Goal: Task Accomplishment & Management: Complete application form

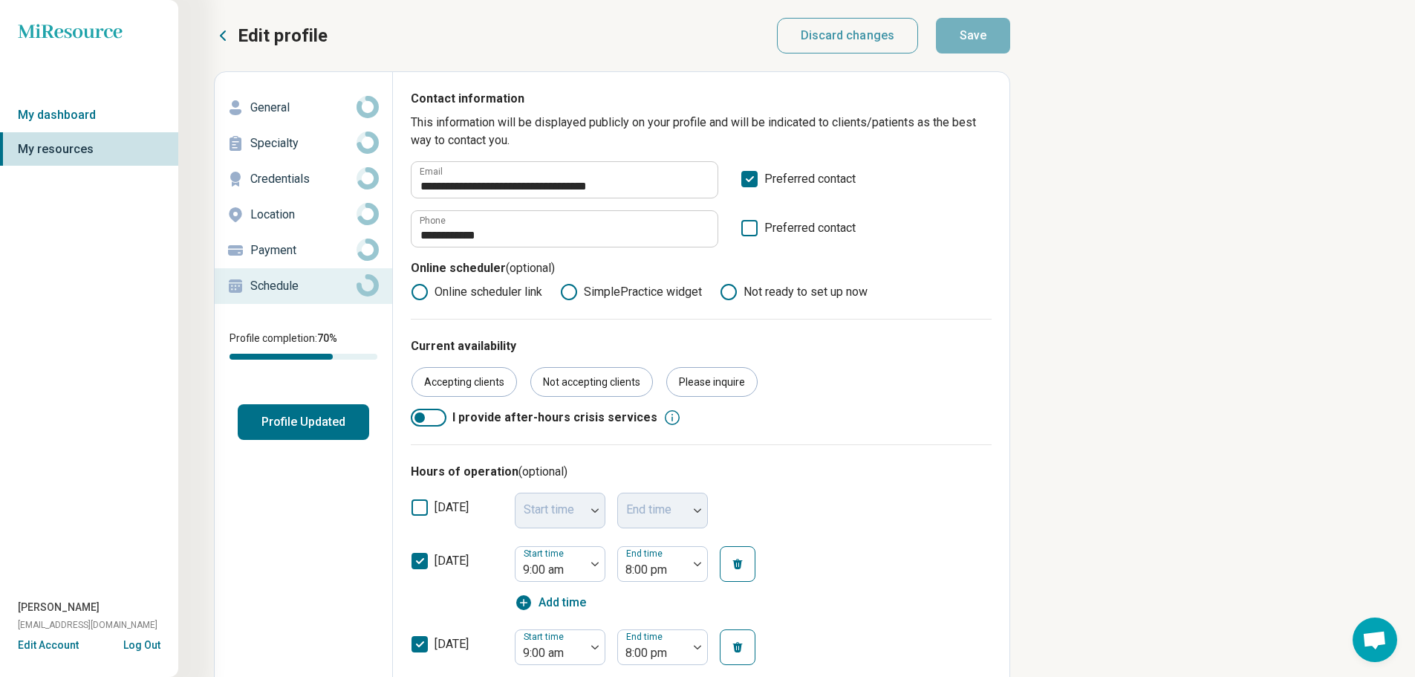
click at [221, 33] on icon at bounding box center [223, 36] width 18 height 18
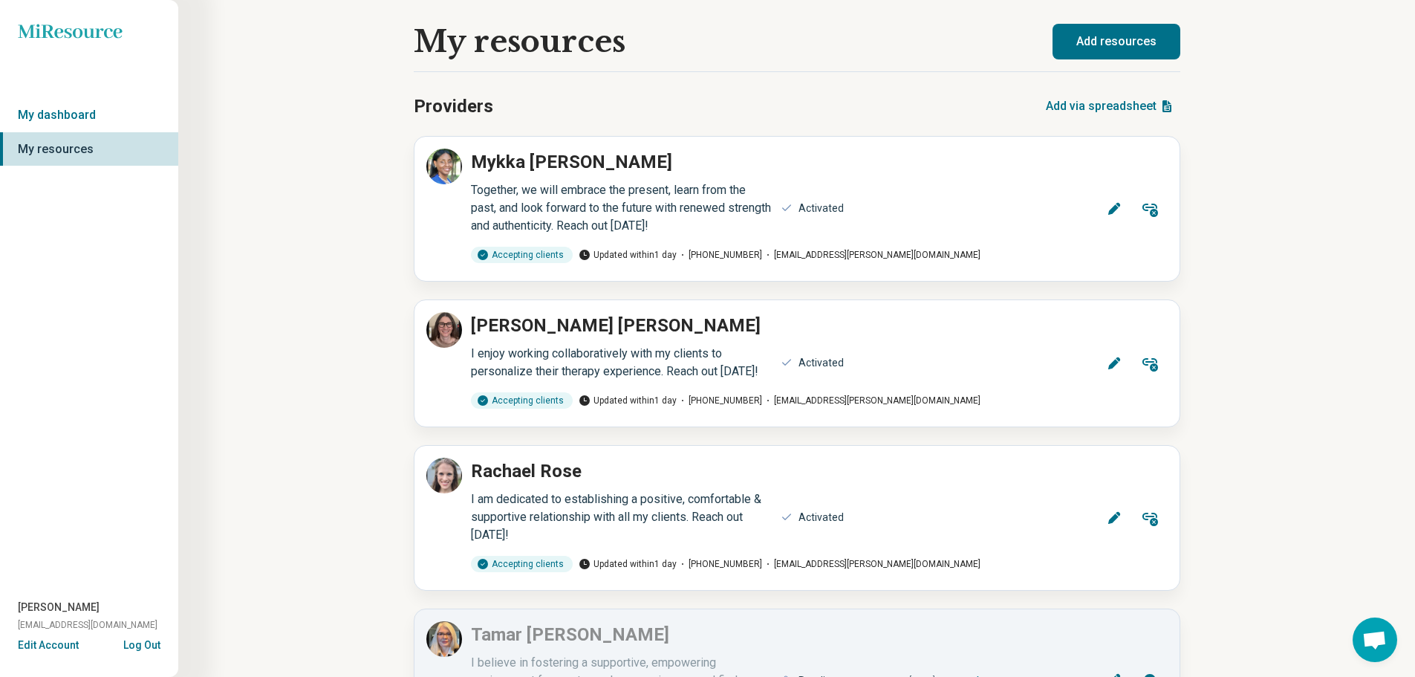
click at [1120, 36] on button "Add resources" at bounding box center [1117, 42] width 128 height 36
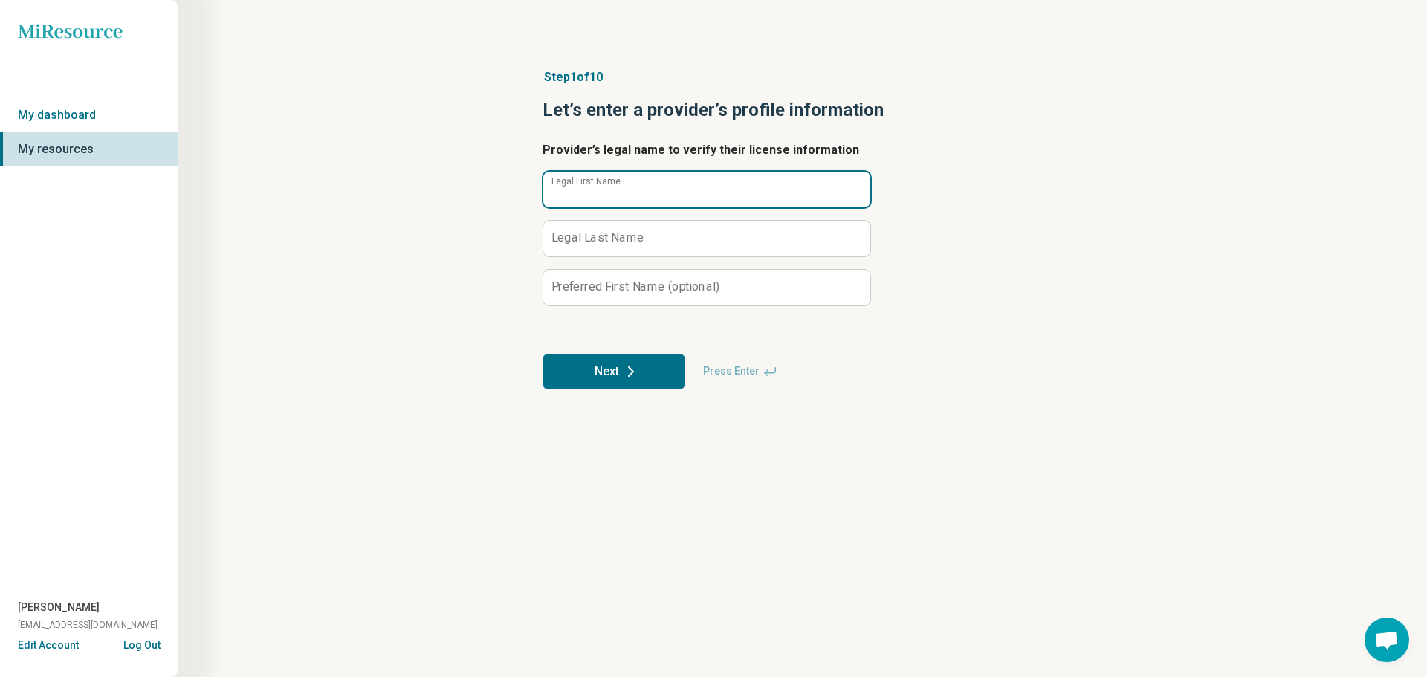
click at [655, 184] on input "Legal First Name" at bounding box center [706, 190] width 327 height 36
type input "*********"
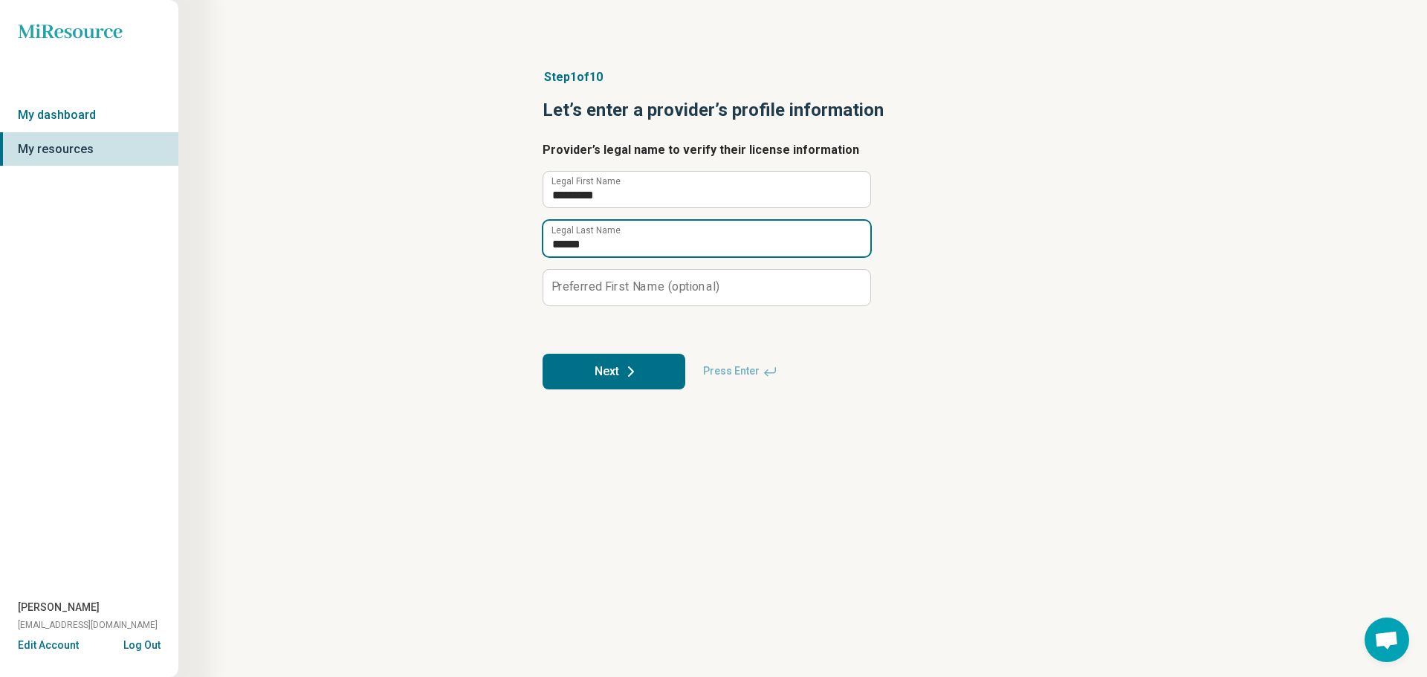
type input "******"
click at [597, 375] on button "Next" at bounding box center [613, 372] width 143 height 36
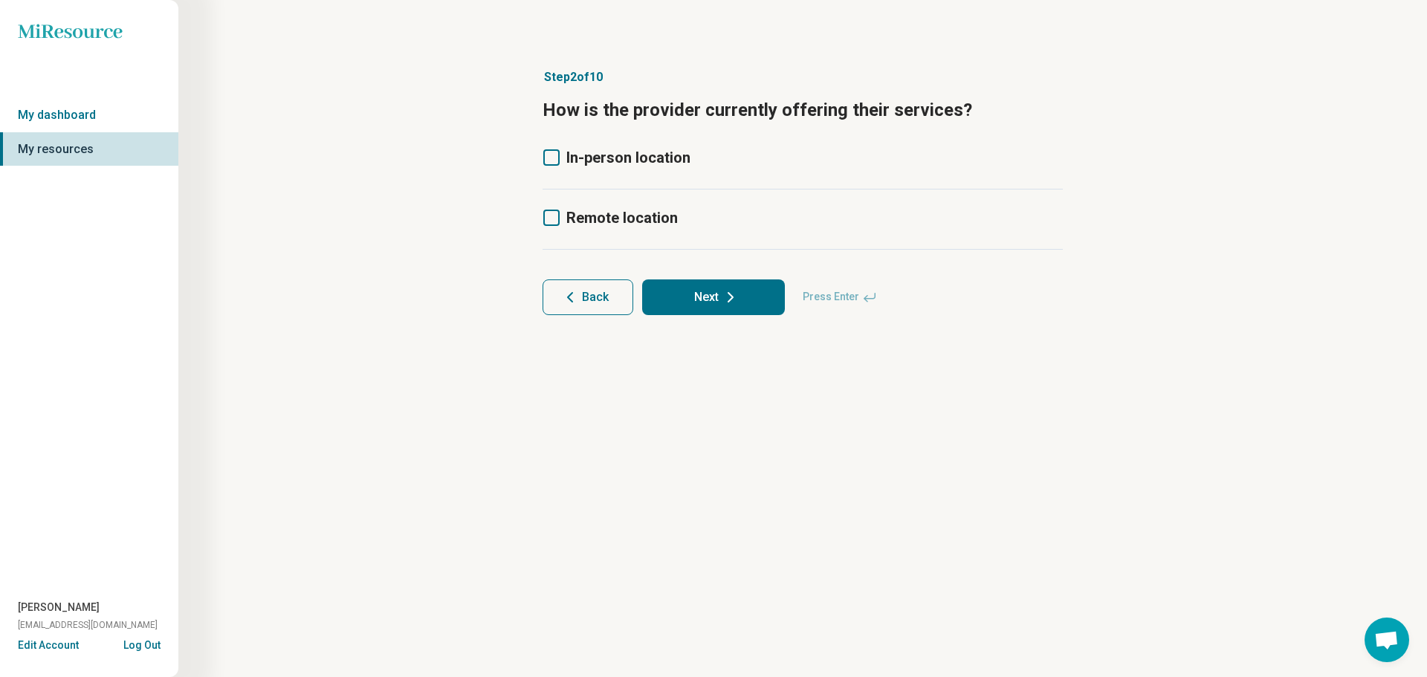
click at [562, 214] on label "Remote location" at bounding box center [609, 217] width 135 height 21
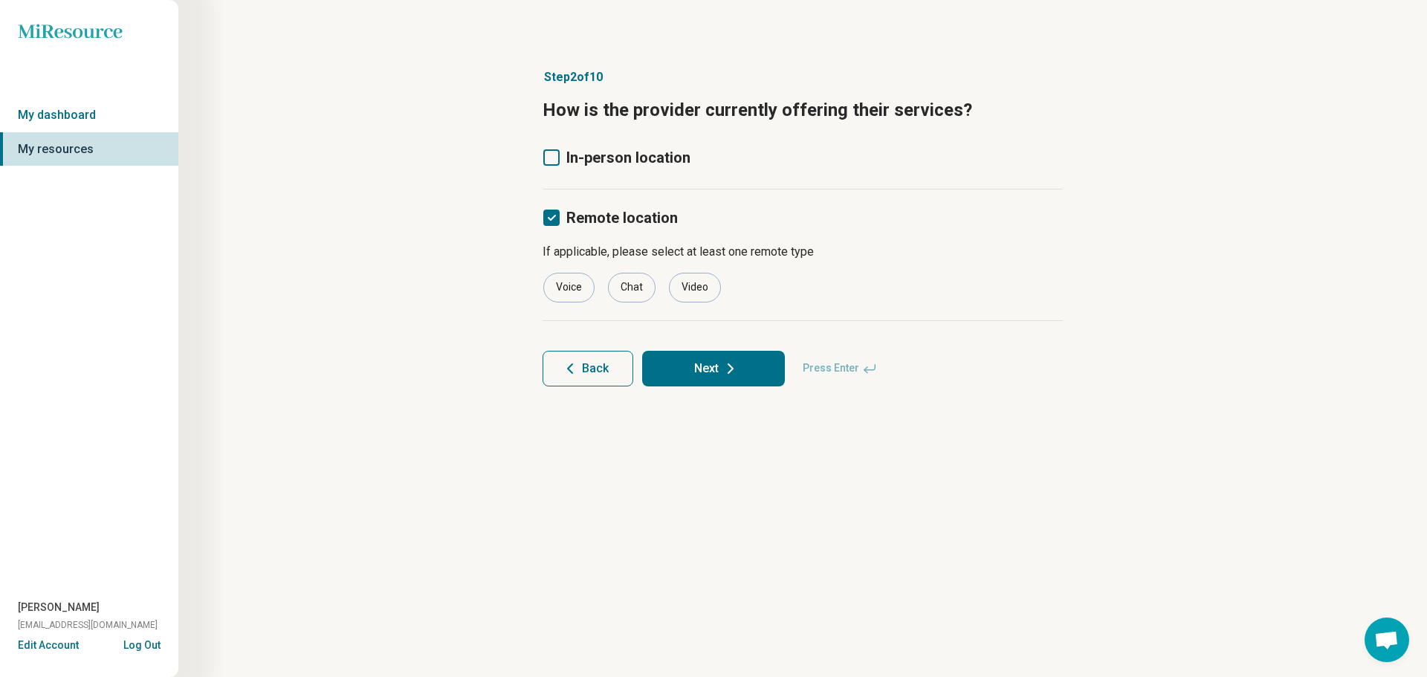
scroll to position [7, 0]
drag, startPoint x: 581, startPoint y: 291, endPoint x: 614, endPoint y: 292, distance: 33.5
click at [581, 291] on div "Voice" at bounding box center [568, 288] width 51 height 30
drag, startPoint x: 629, startPoint y: 286, endPoint x: 680, endPoint y: 289, distance: 50.6
click at [630, 286] on div "Chat" at bounding box center [632, 288] width 48 height 30
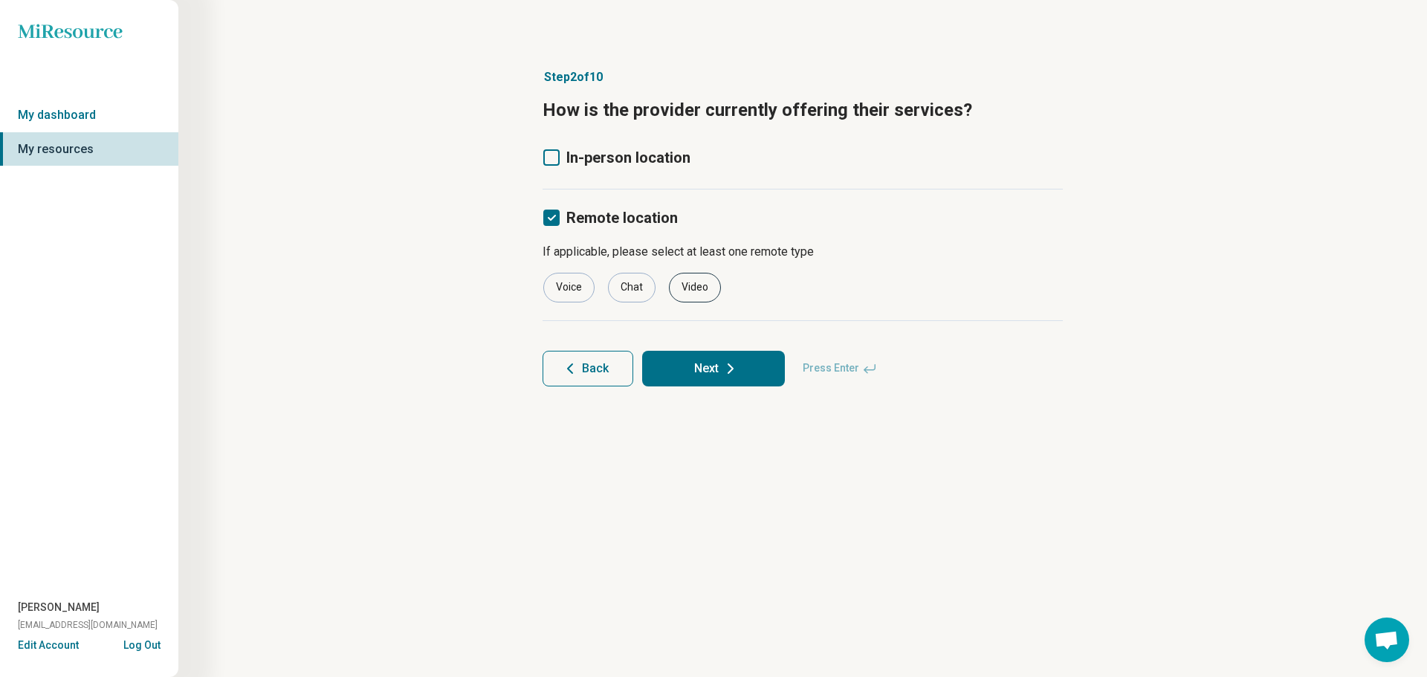
click at [694, 289] on div "Video" at bounding box center [695, 288] width 52 height 30
click at [554, 155] on icon at bounding box center [551, 157] width 16 height 16
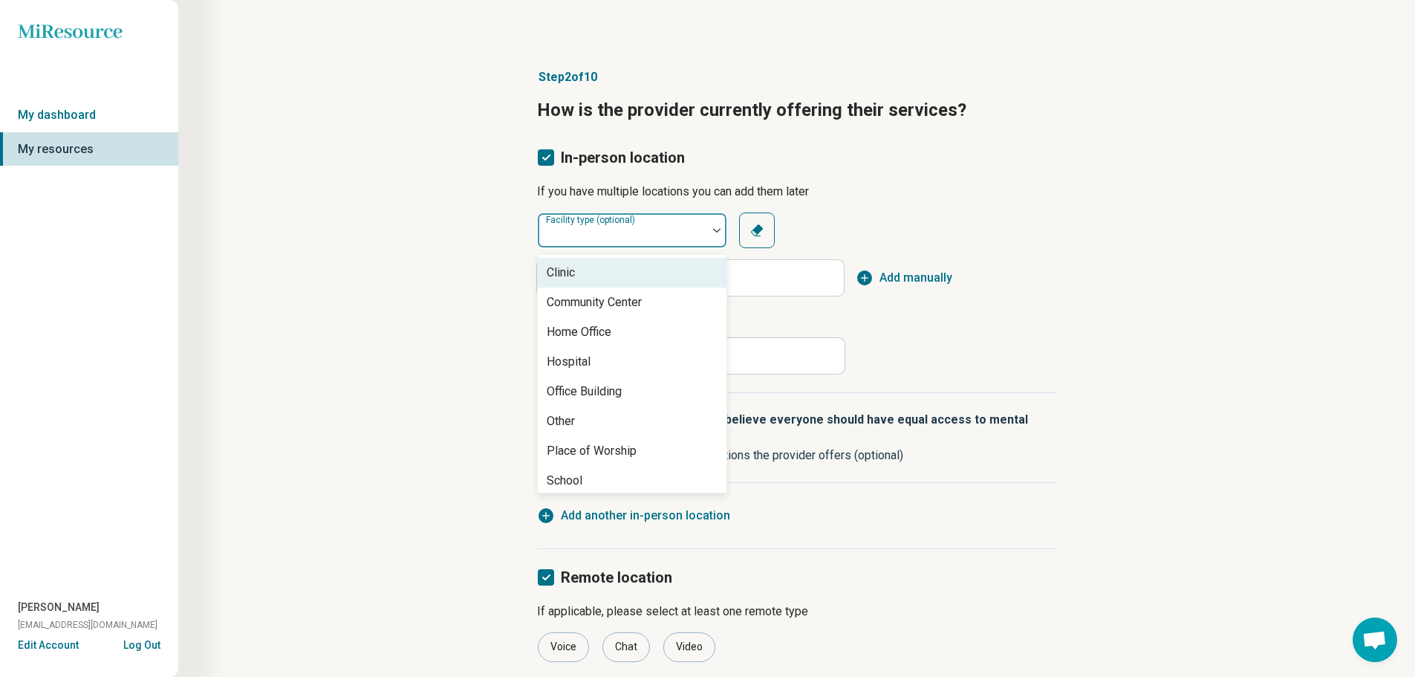
click at [643, 236] on div "Facility type (optional)" at bounding box center [632, 231] width 190 height 36
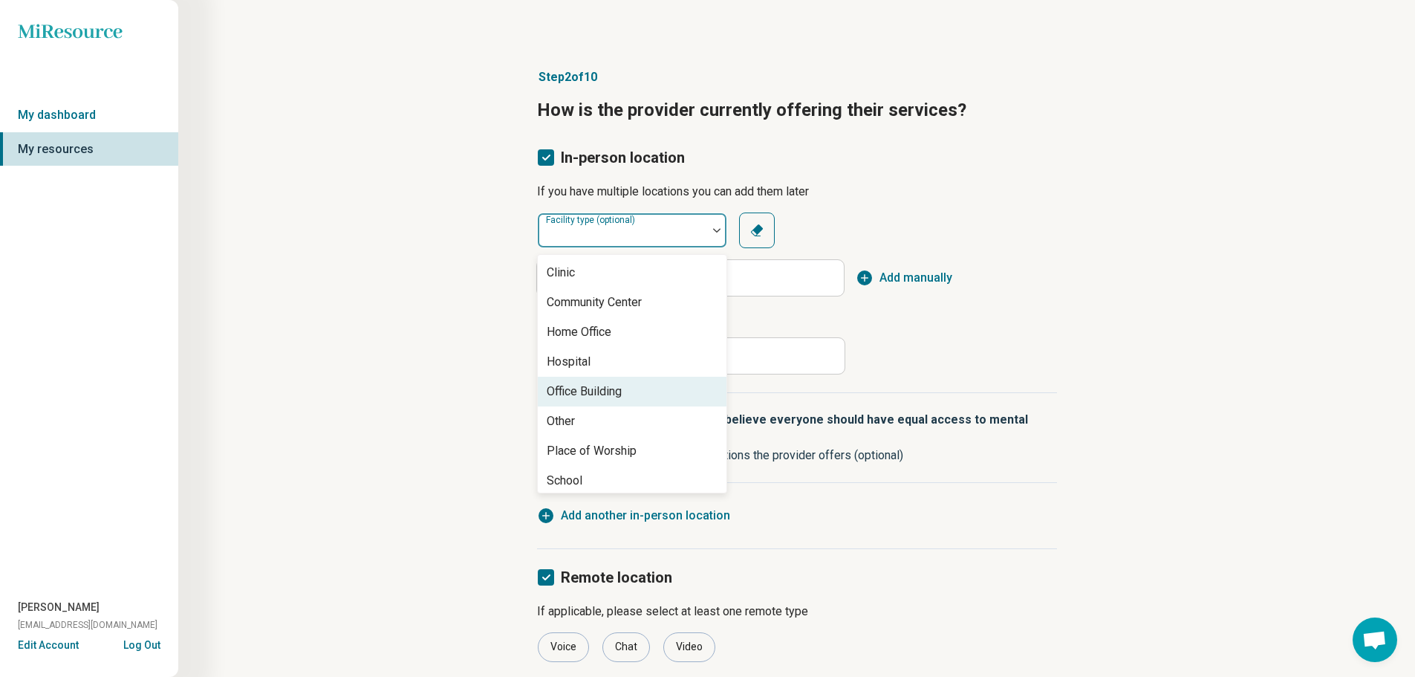
click at [621, 384] on div "Office Building" at bounding box center [584, 392] width 75 height 18
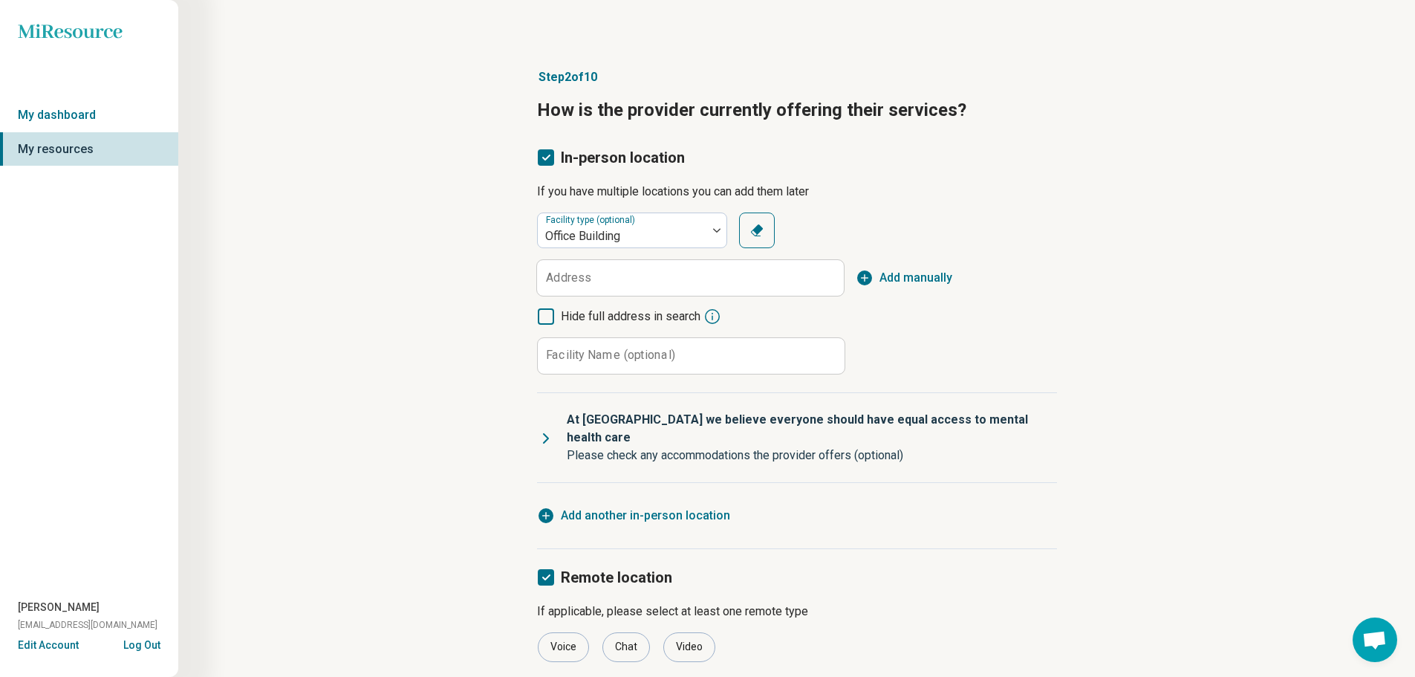
click at [927, 276] on span "Add manually" at bounding box center [916, 278] width 73 height 18
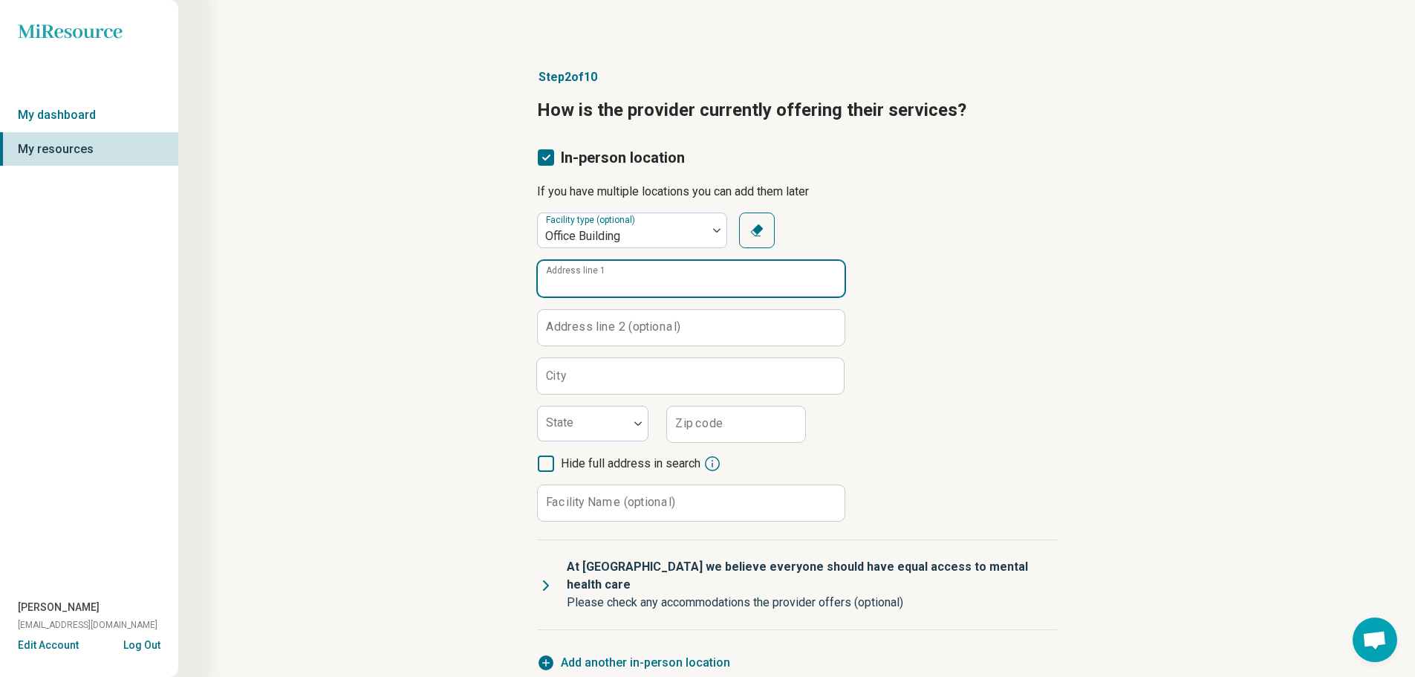
click at [637, 284] on input "Address line 1" at bounding box center [691, 279] width 307 height 36
type input "**********"
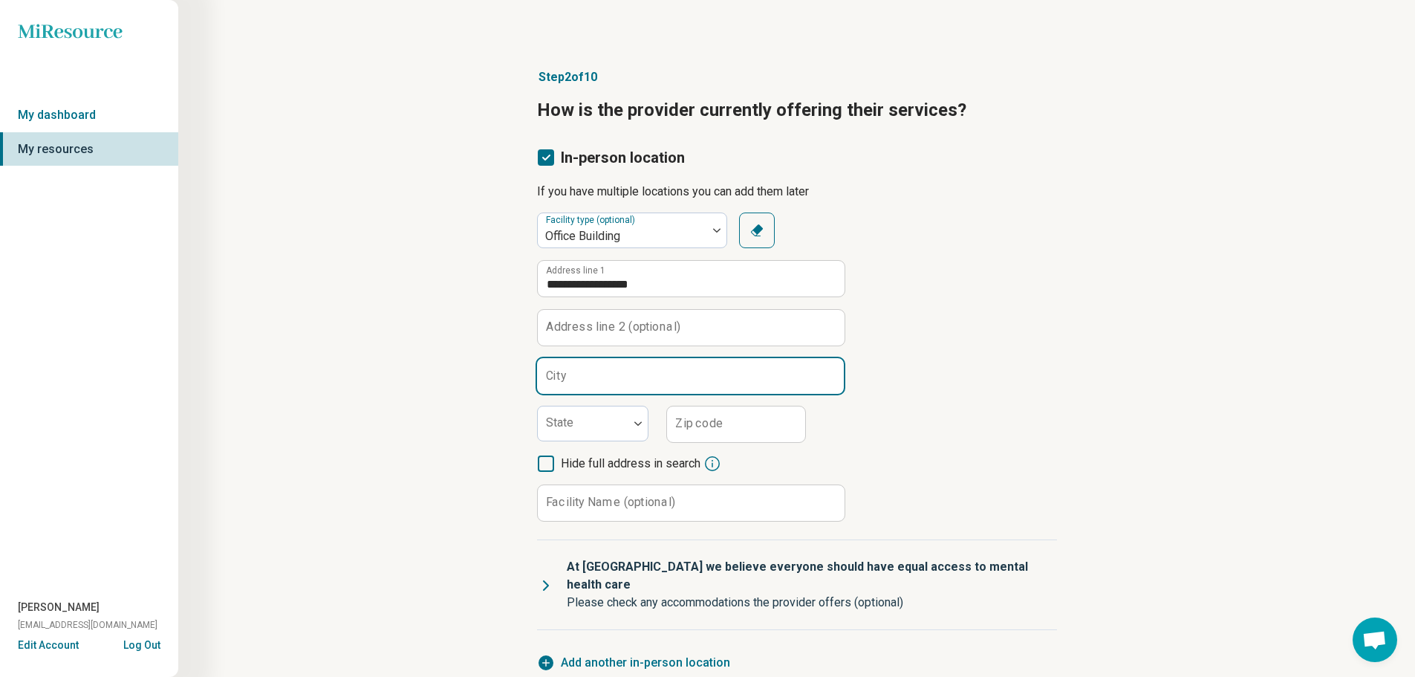
click at [606, 375] on input "City" at bounding box center [690, 376] width 307 height 36
click at [614, 325] on label "Address line 2 (optional)" at bounding box center [613, 327] width 134 height 12
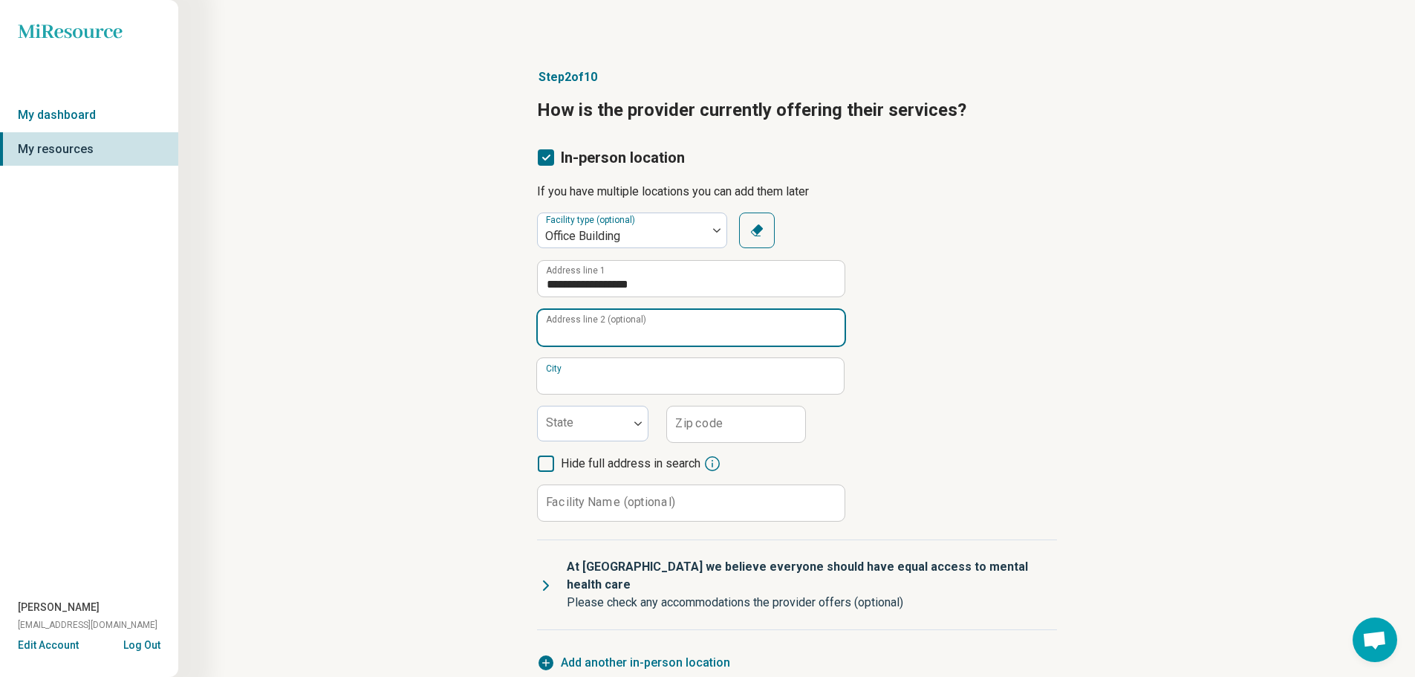
click at [614, 325] on input "Address line 2 (optional)" at bounding box center [691, 328] width 307 height 36
type input "*********"
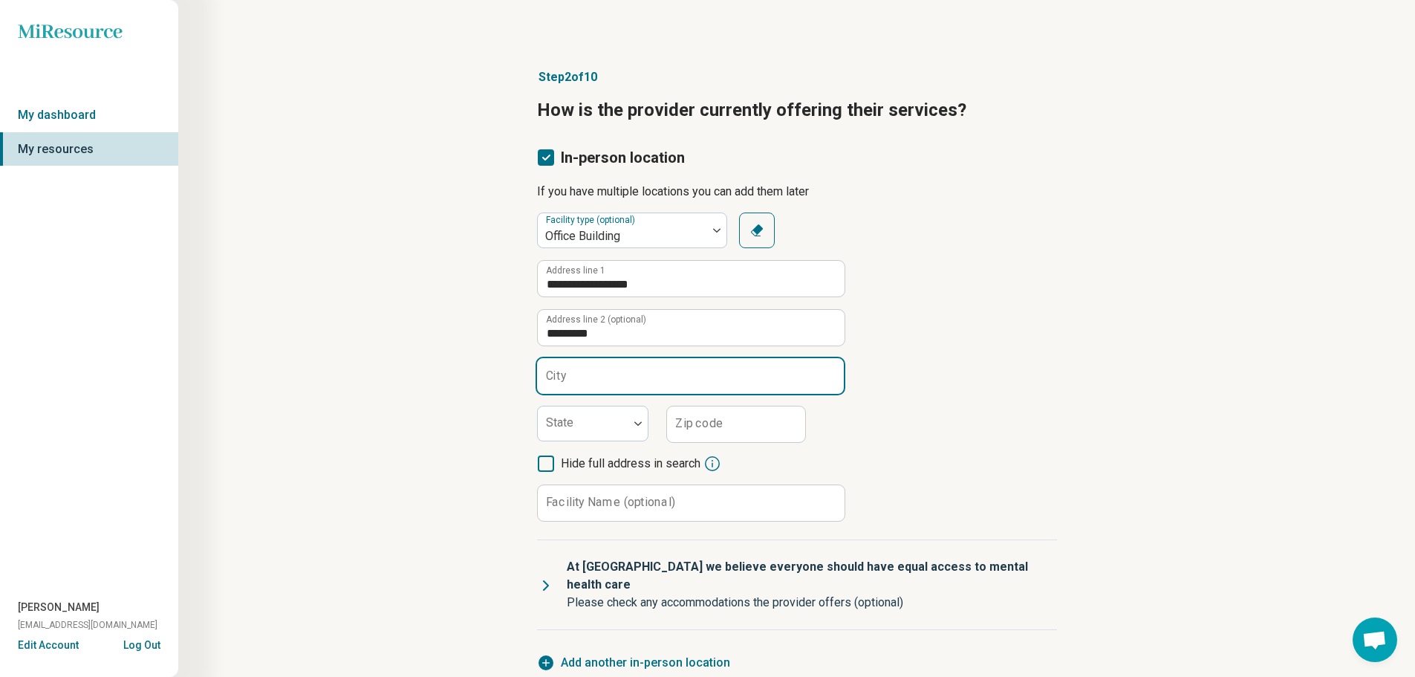
click at [574, 374] on input "City" at bounding box center [690, 376] width 307 height 36
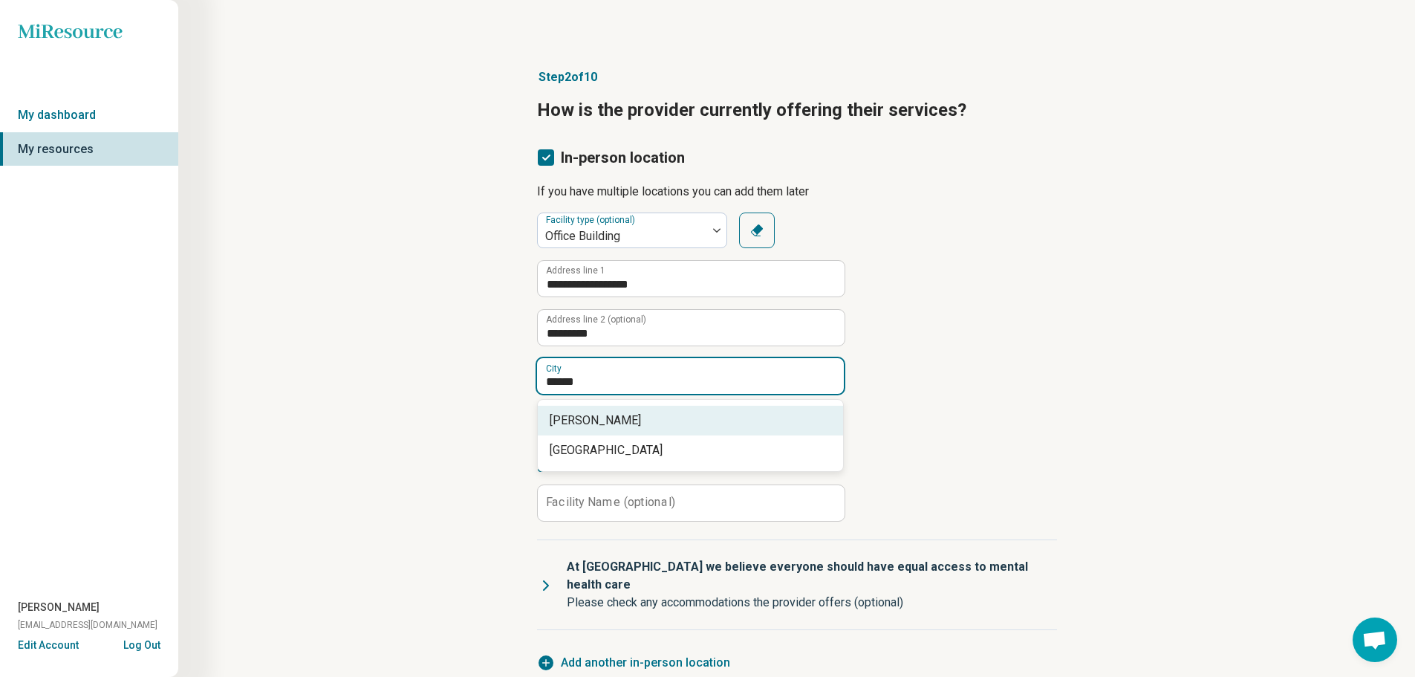
click at [585, 419] on span "[PERSON_NAME]" at bounding box center [694, 421] width 288 height 18
type input "******"
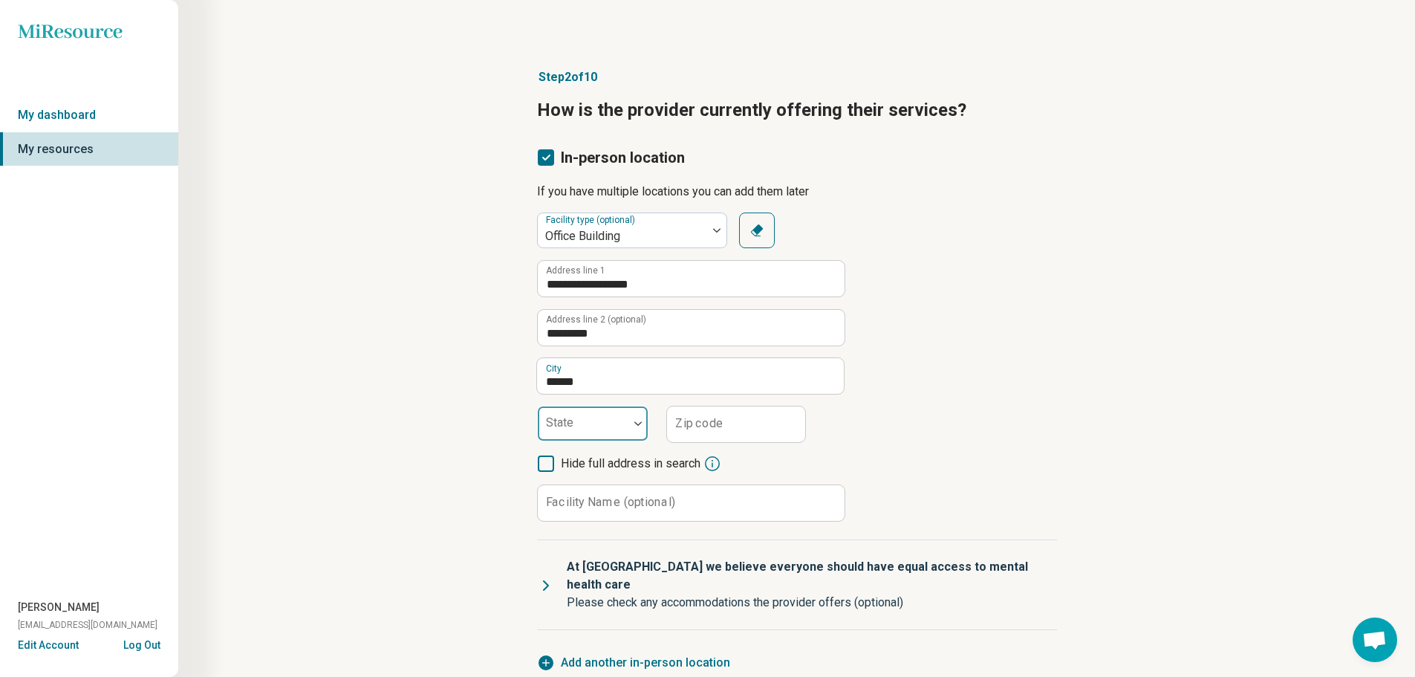
click at [583, 435] on div at bounding box center [583, 429] width 79 height 21
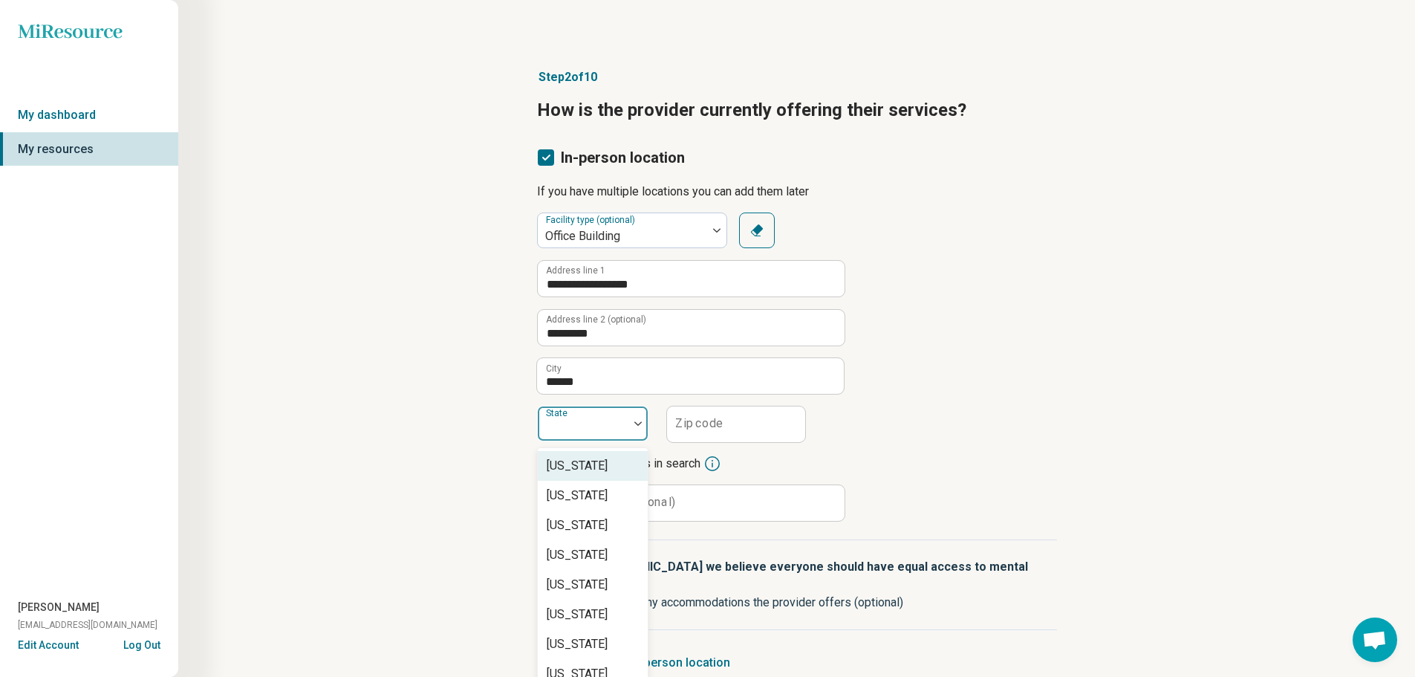
scroll to position [16, 0]
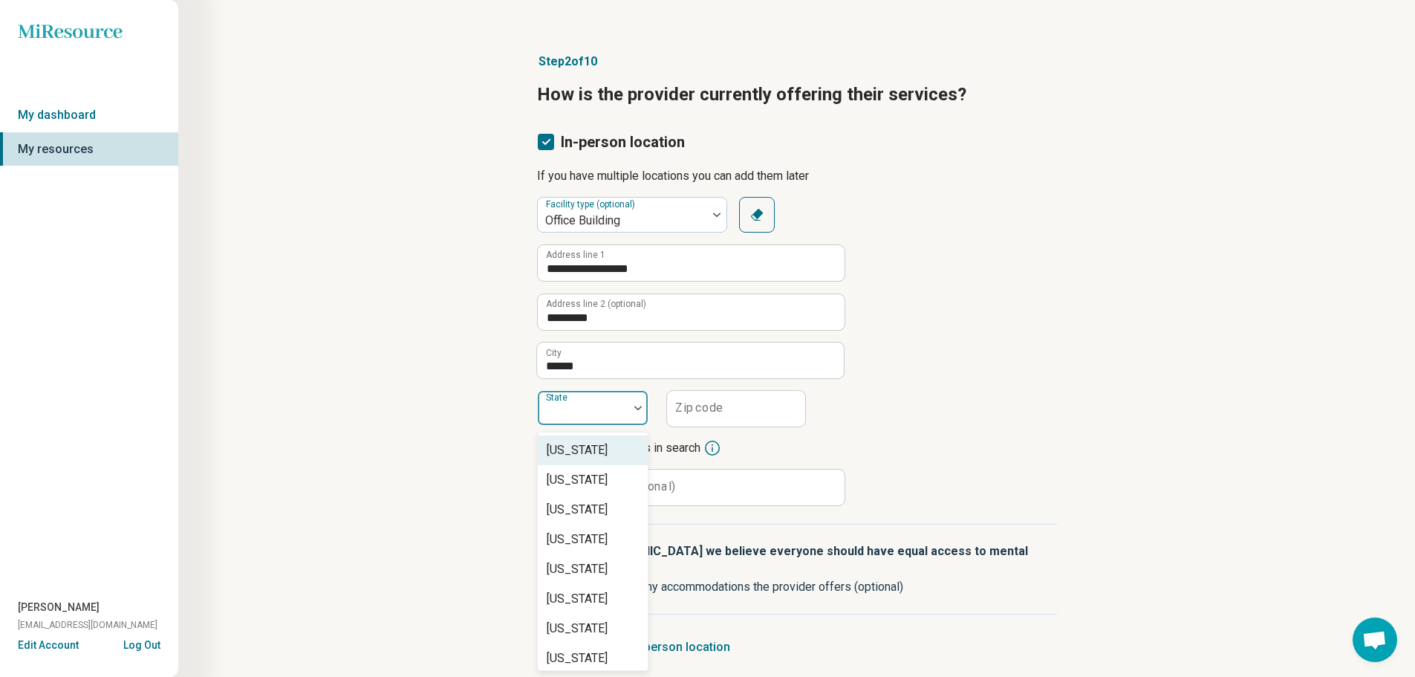
type input "*"
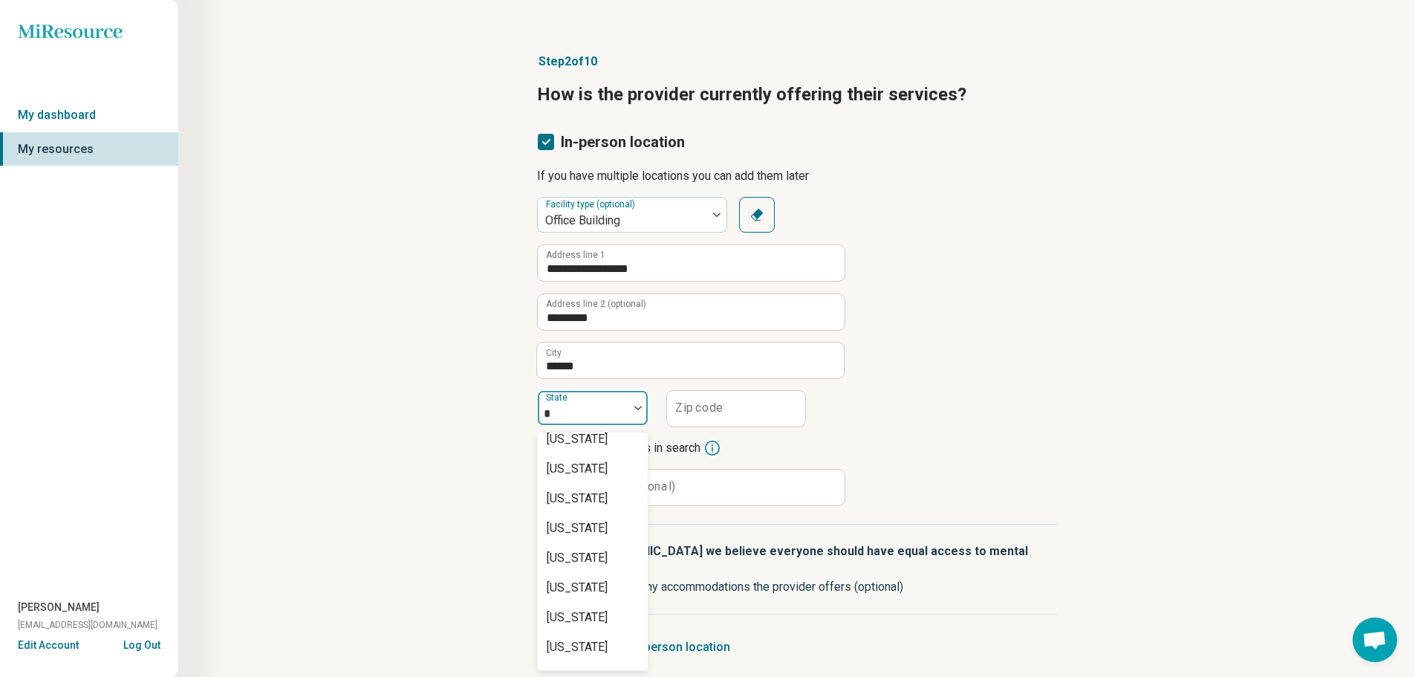
scroll to position [520, 0]
click at [588, 480] on div "[US_STATE]" at bounding box center [593, 465] width 110 height 30
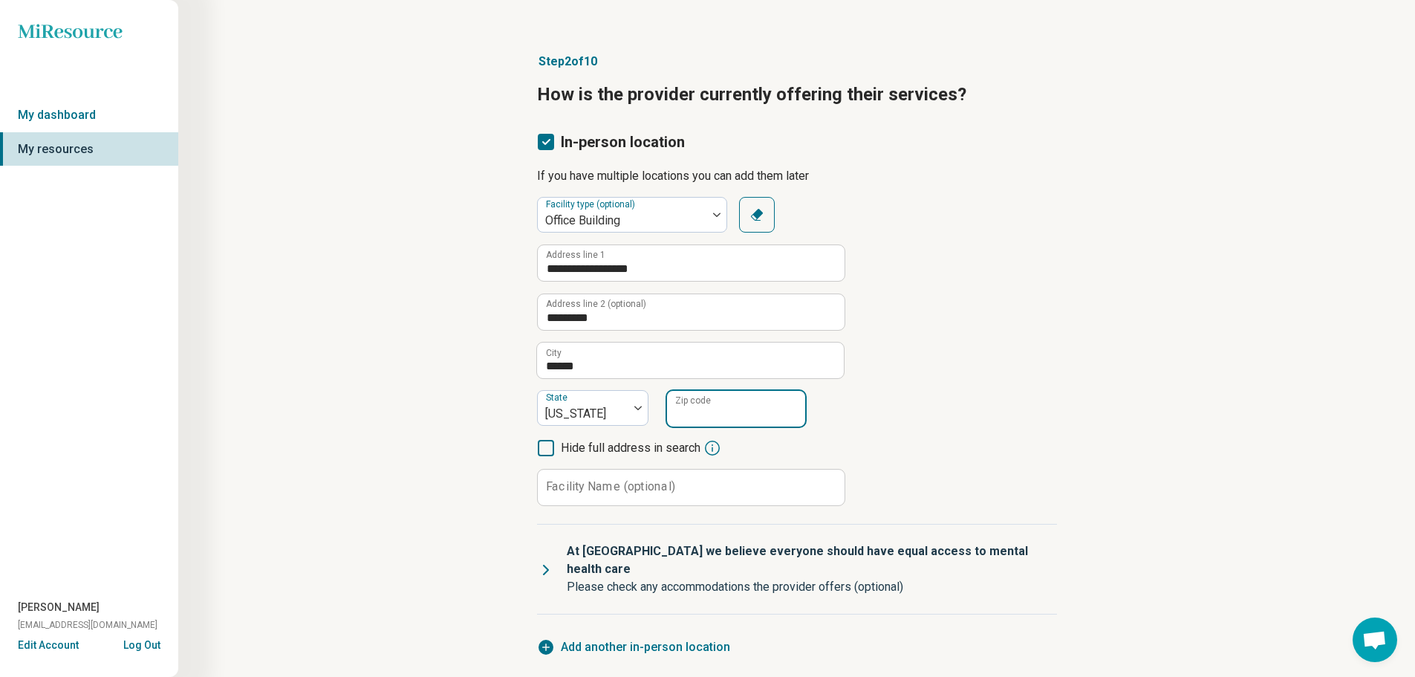
click at [692, 417] on input "Zip code" at bounding box center [736, 409] width 138 height 36
type input "*****"
click at [914, 410] on div "**********" at bounding box center [797, 351] width 520 height 309
click at [594, 481] on label "Facility Name (optional)" at bounding box center [610, 487] width 129 height 12
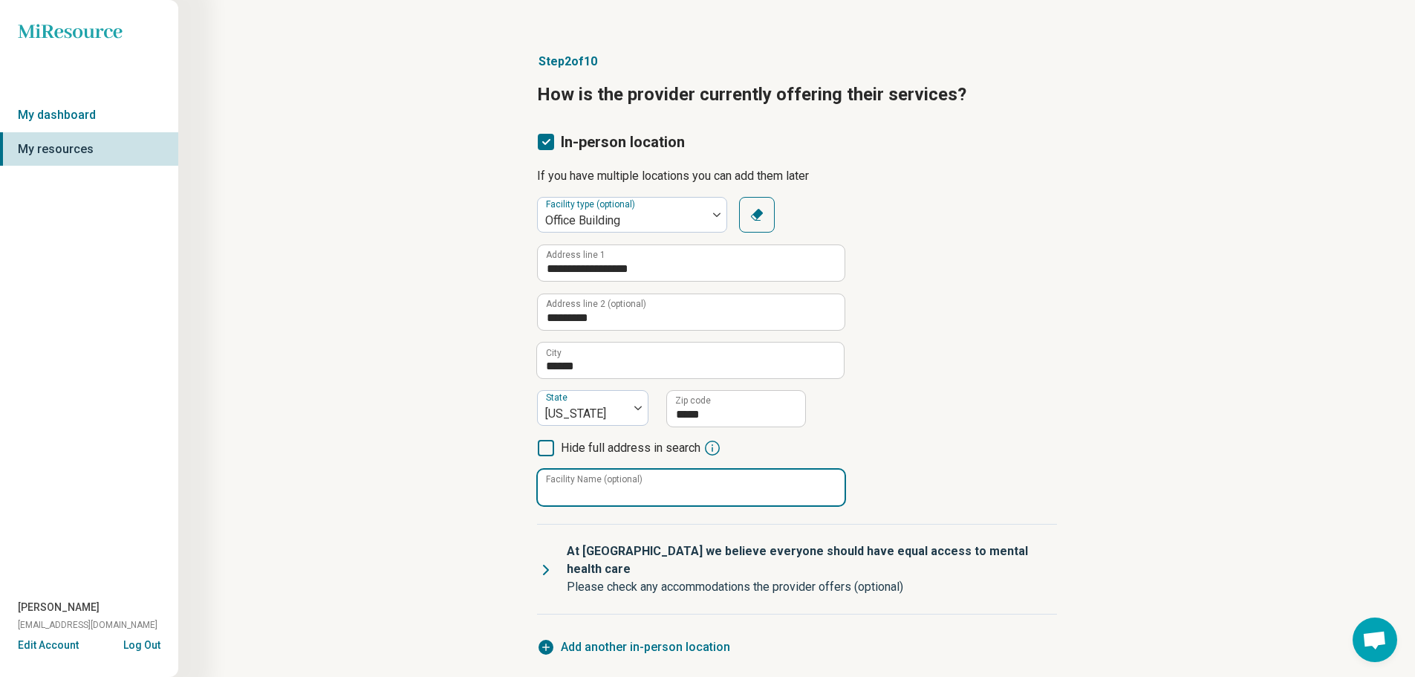
click at [594, 481] on input "Facility Name (optional)" at bounding box center [691, 488] width 307 height 36
type input "**********"
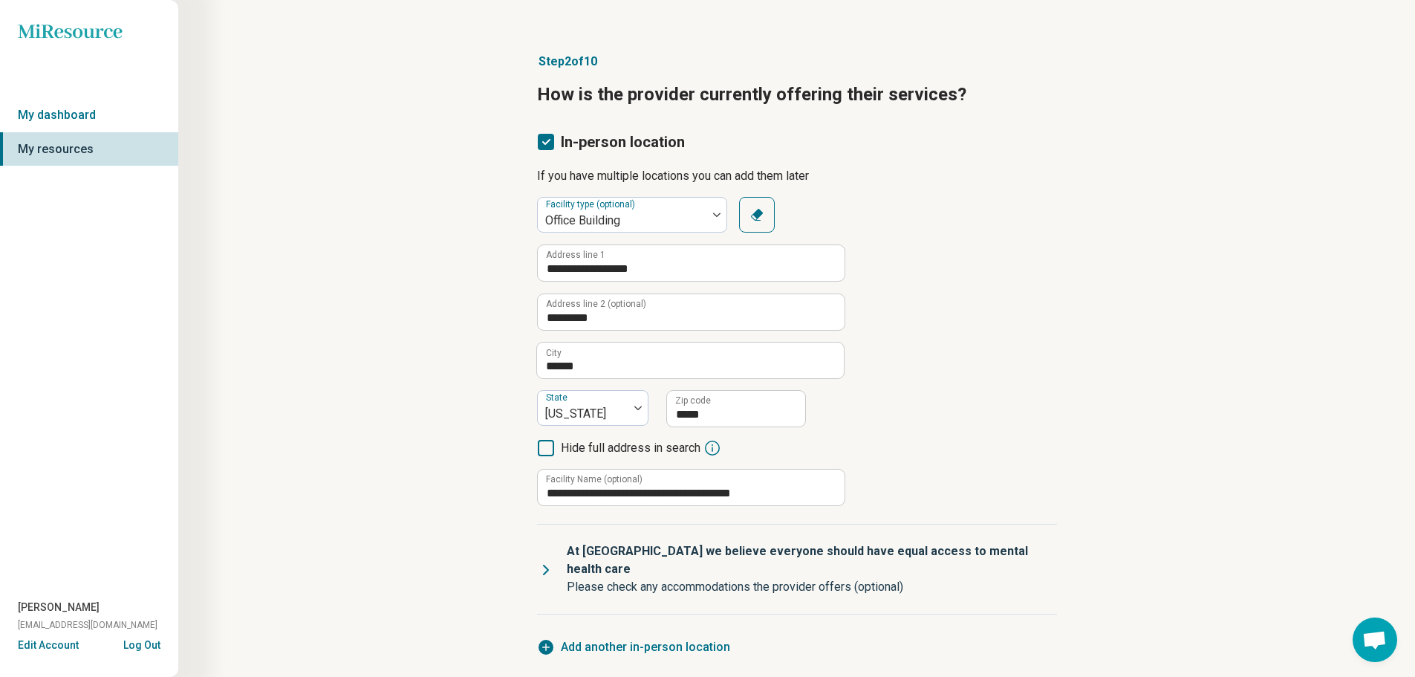
click at [438, 469] on div "**********" at bounding box center [797, 465] width 1094 height 884
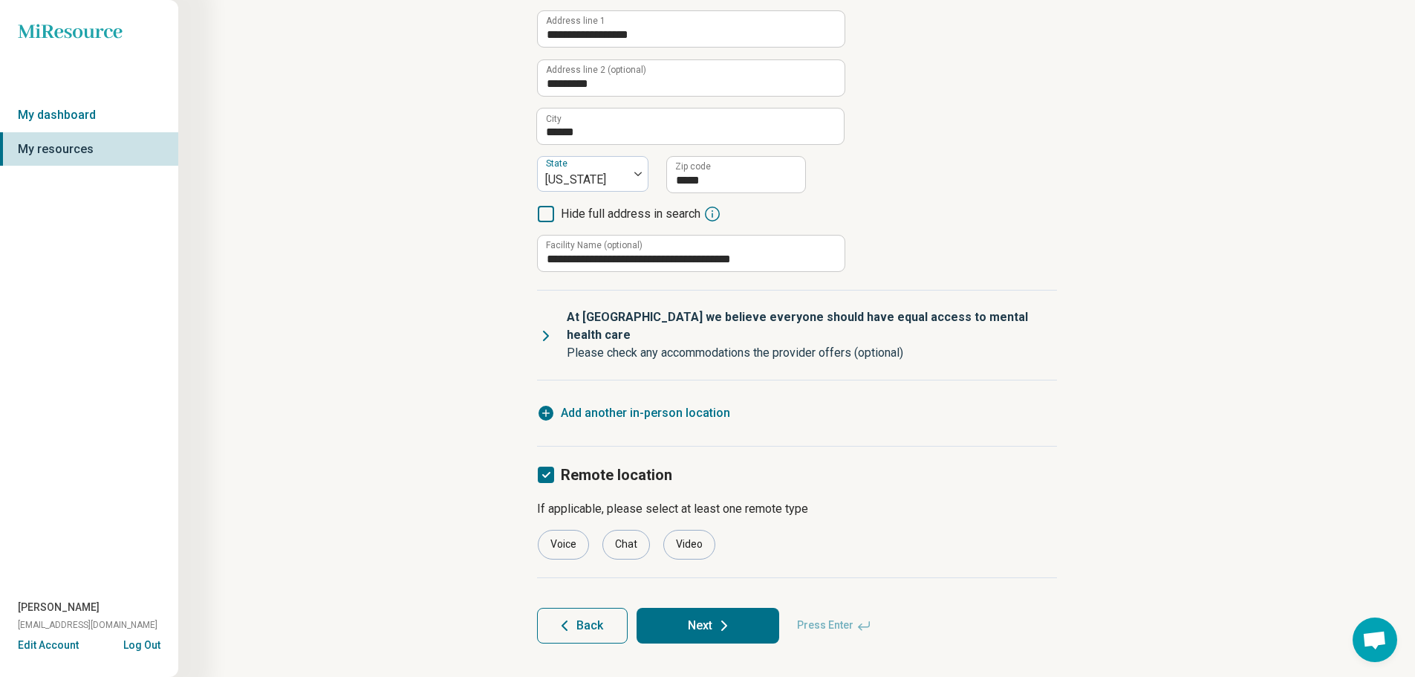
scroll to position [250, 0]
click at [543, 327] on icon at bounding box center [546, 335] width 18 height 18
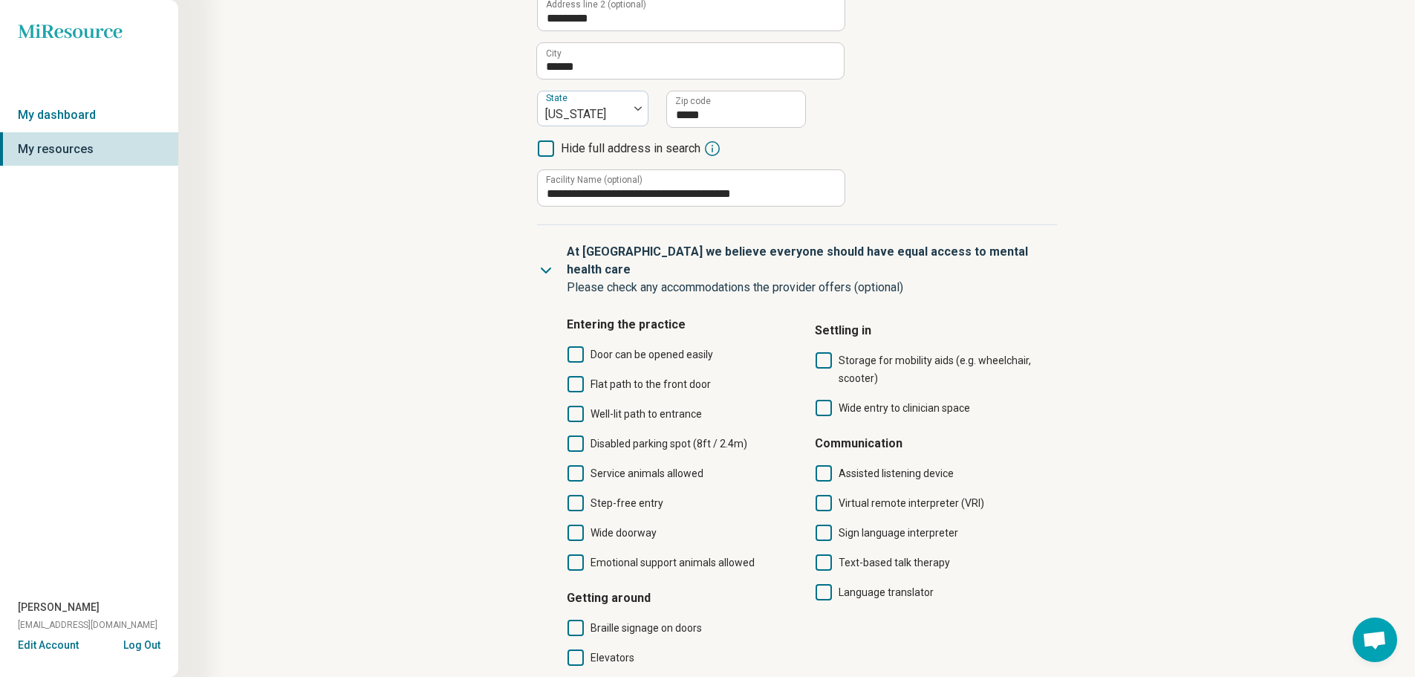
scroll to position [204, 0]
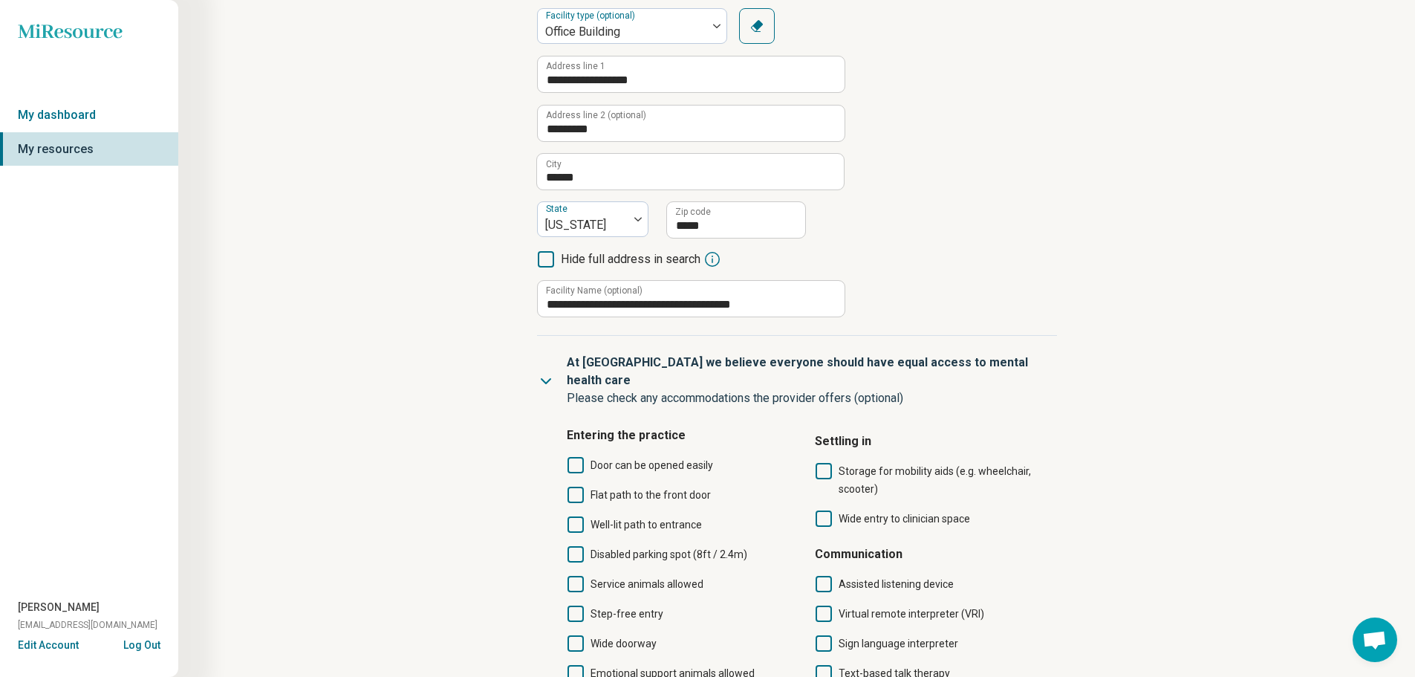
click at [548, 372] on icon at bounding box center [546, 381] width 18 height 18
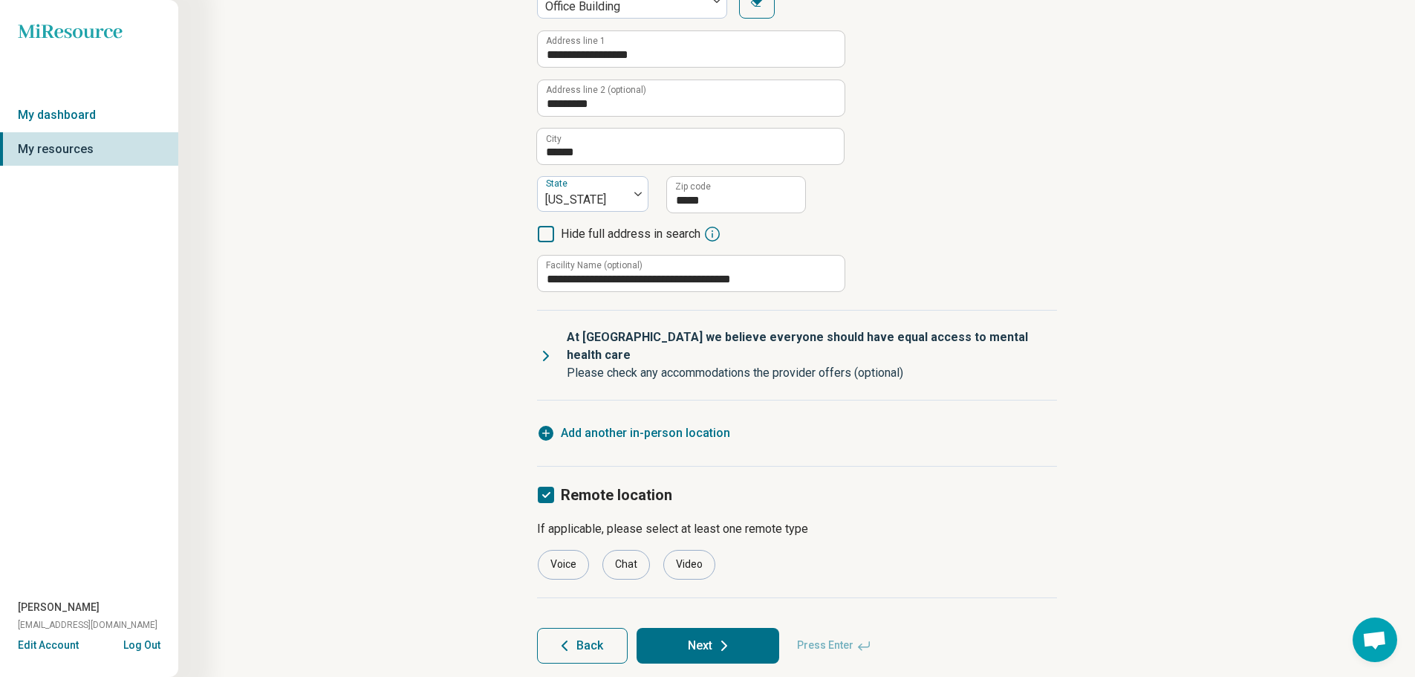
scroll to position [250, 0]
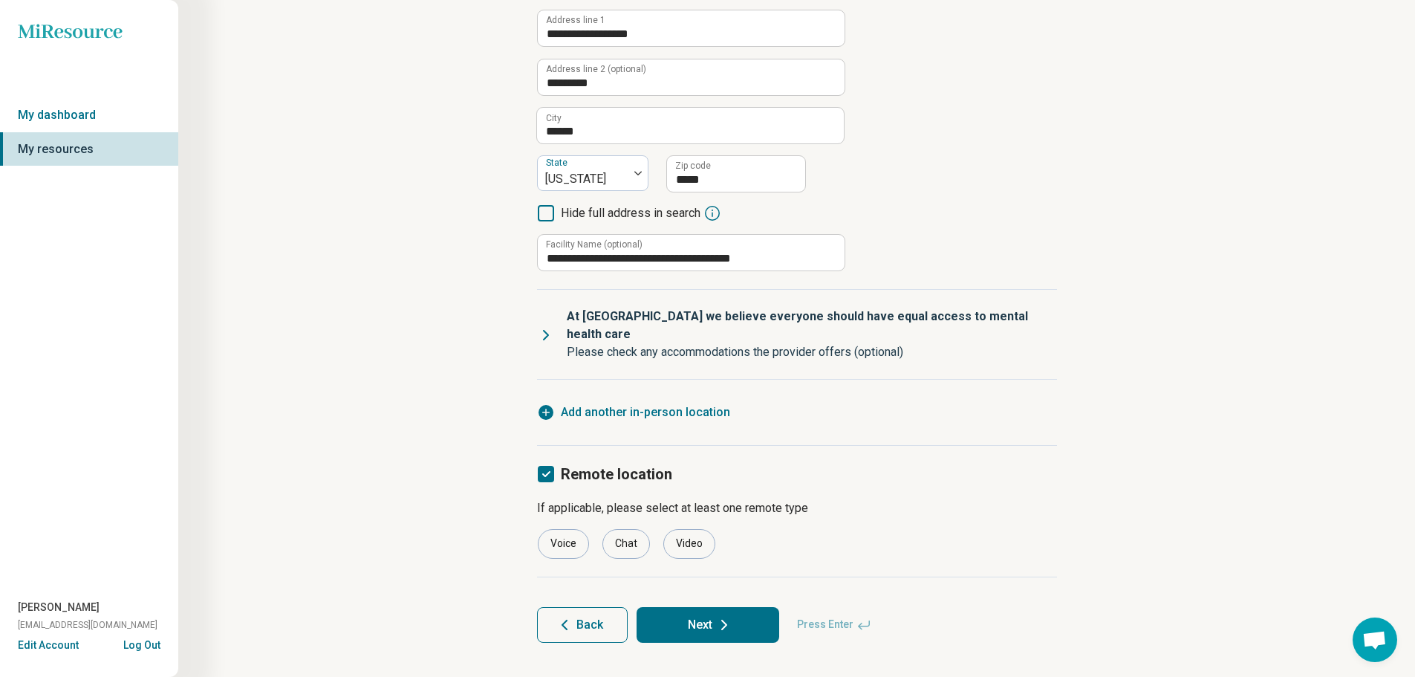
click at [672, 608] on button "Next" at bounding box center [708, 625] width 143 height 36
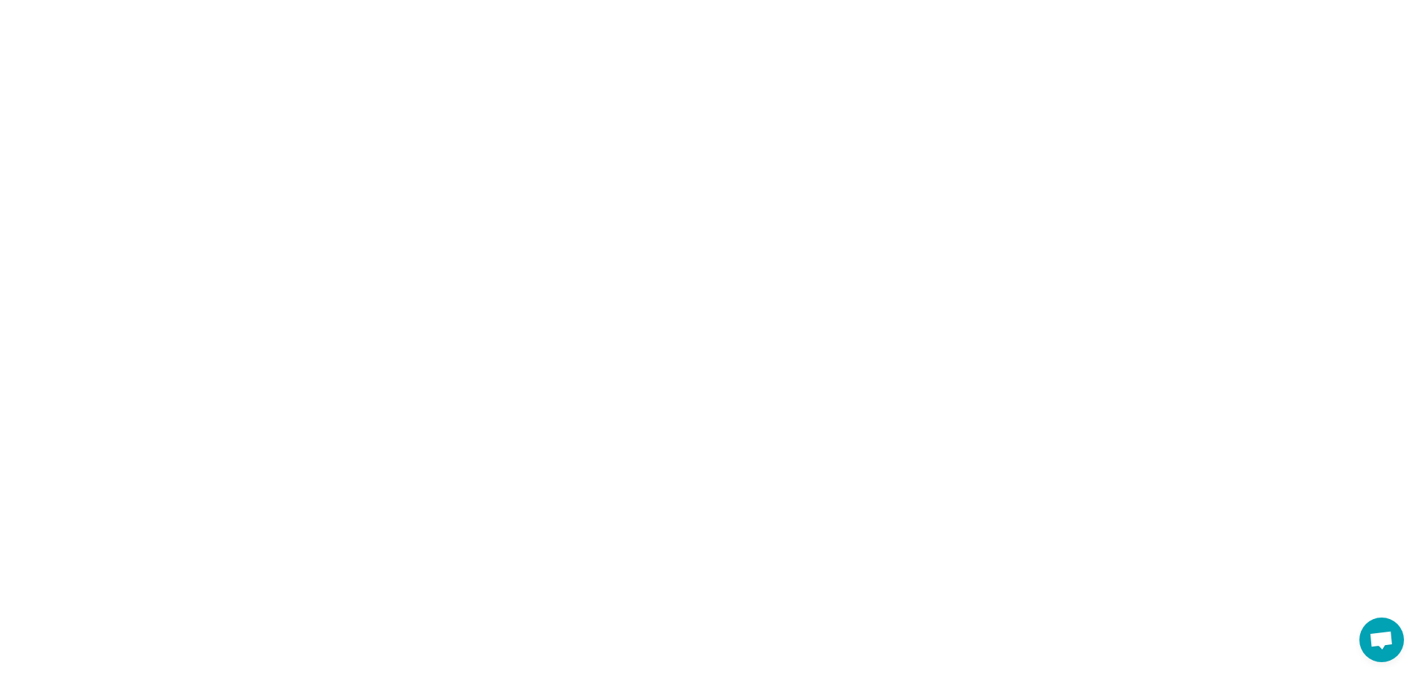
scroll to position [0, 0]
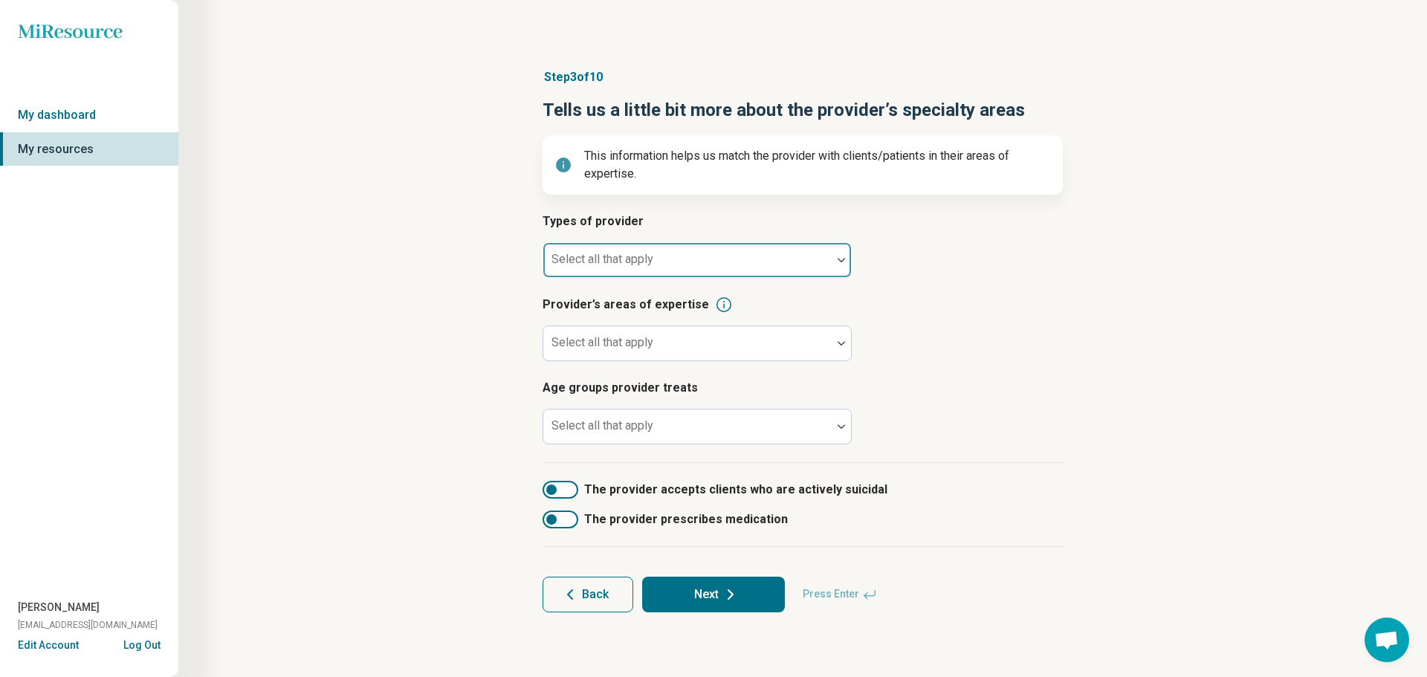
click at [603, 267] on div at bounding box center [687, 266] width 276 height 21
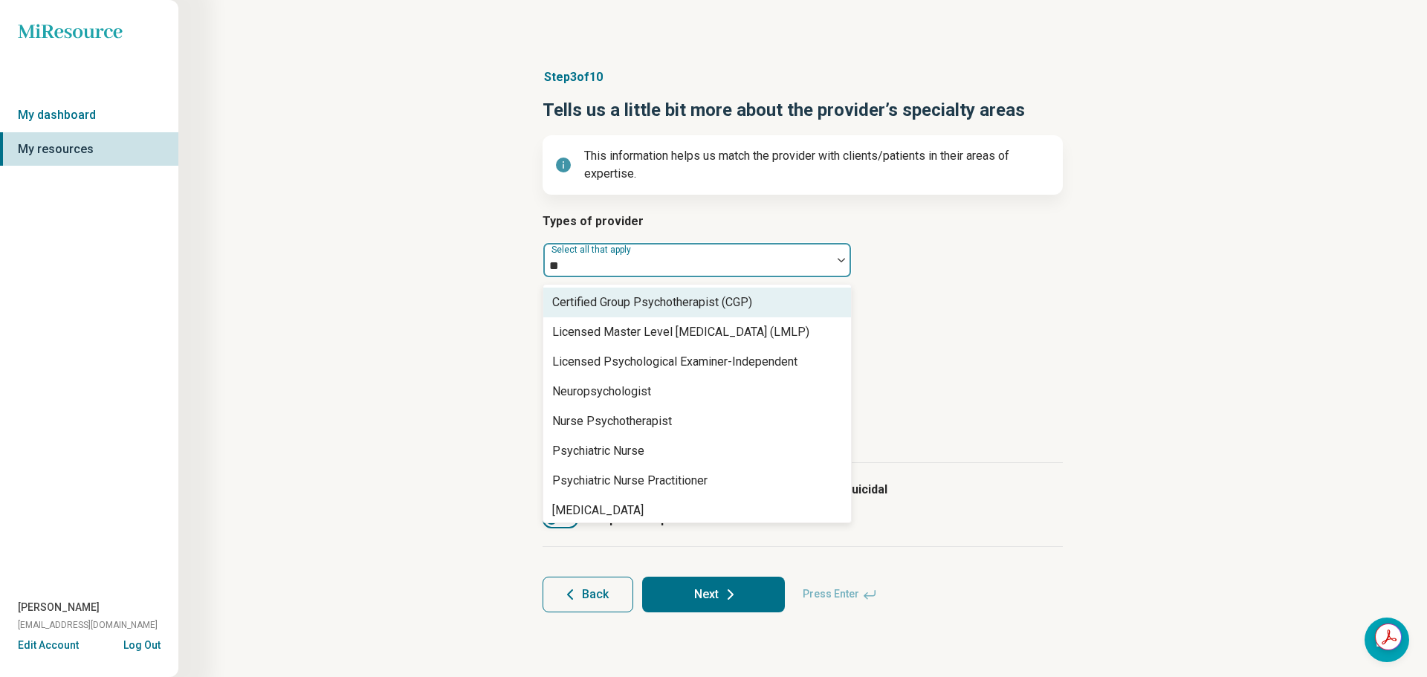
type input "***"
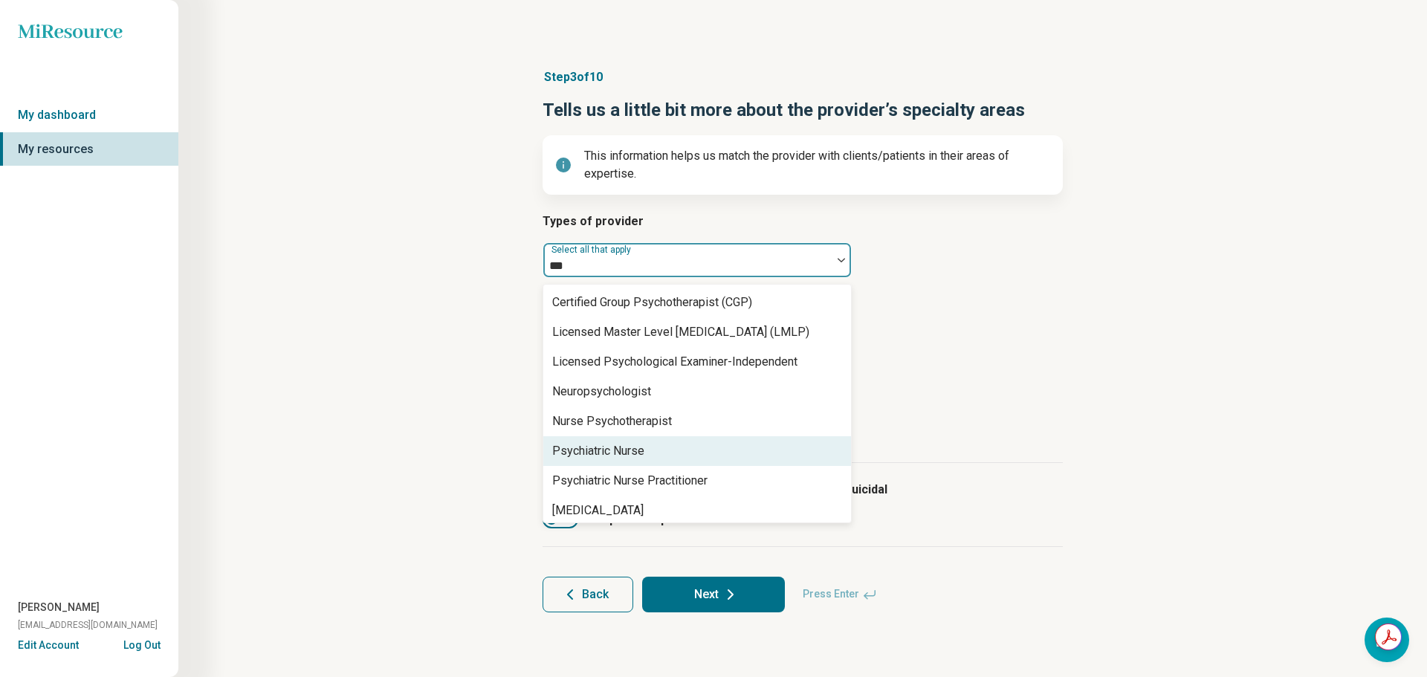
scroll to position [95, 0]
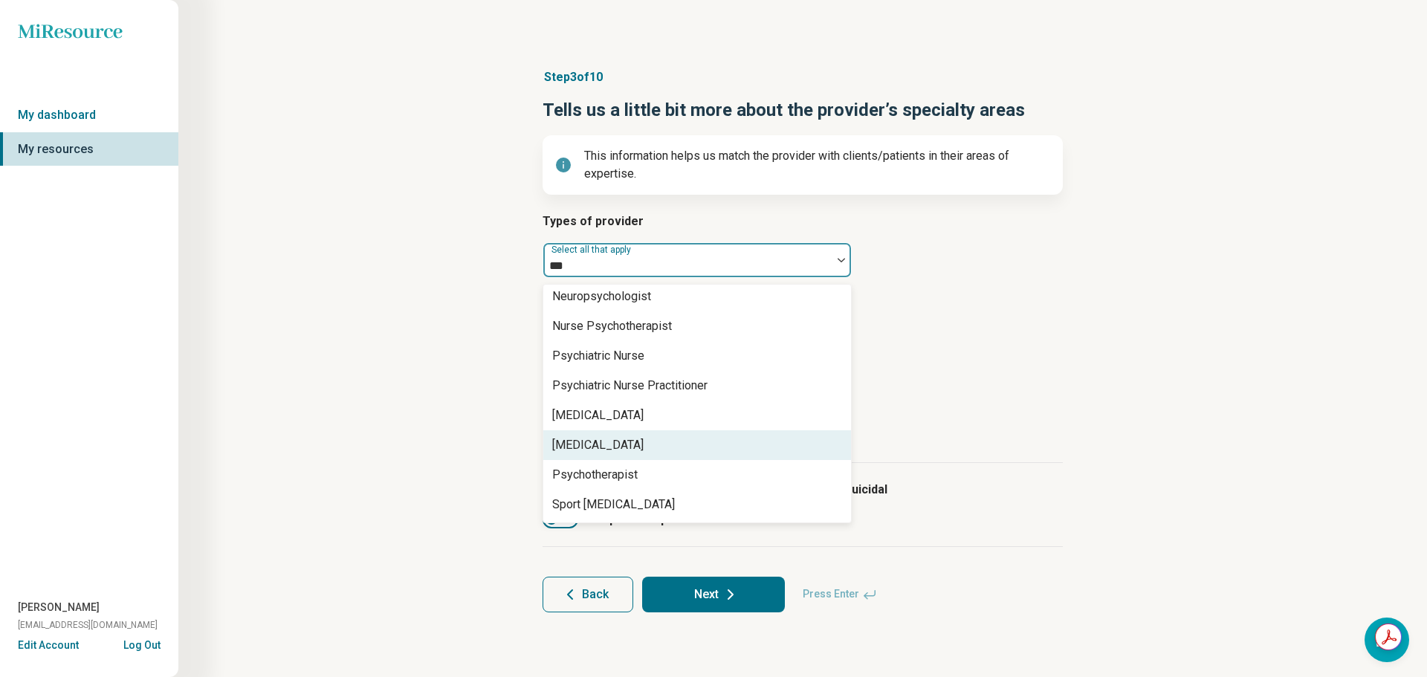
click at [649, 445] on div "[MEDICAL_DATA]" at bounding box center [697, 445] width 308 height 30
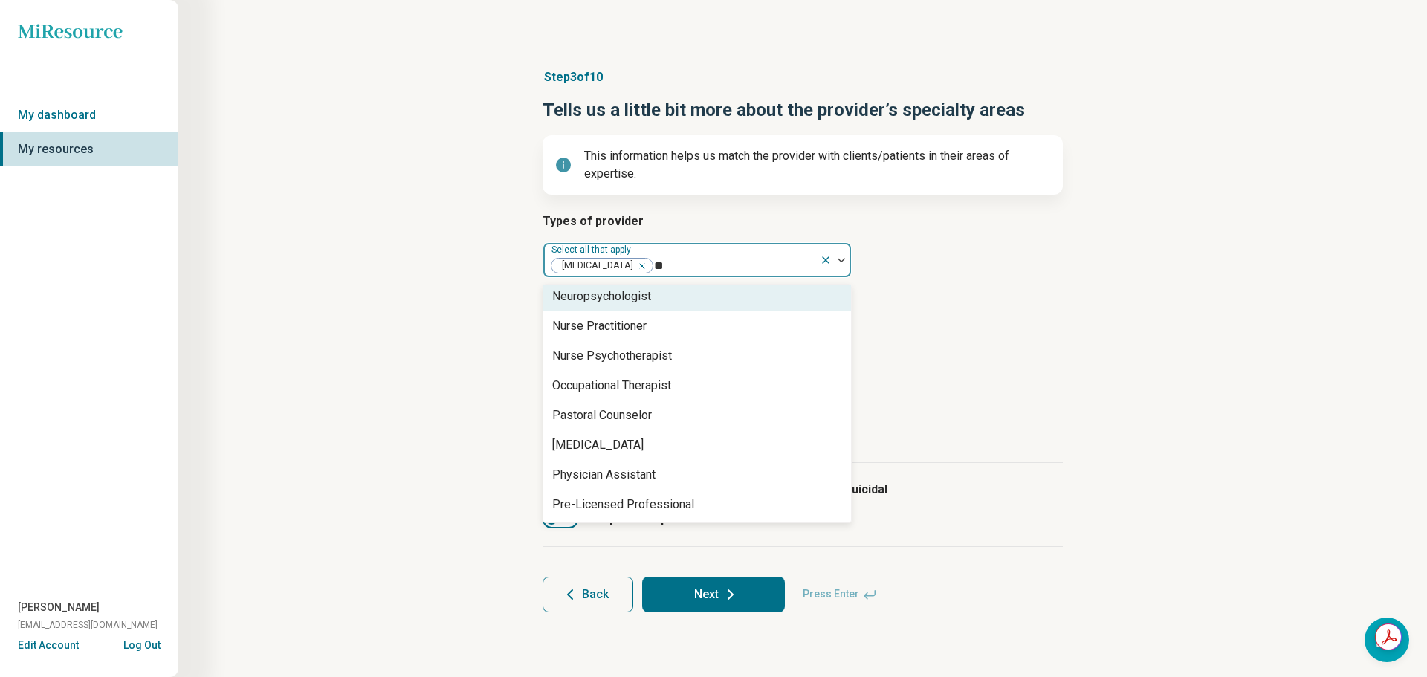
scroll to position [65, 0]
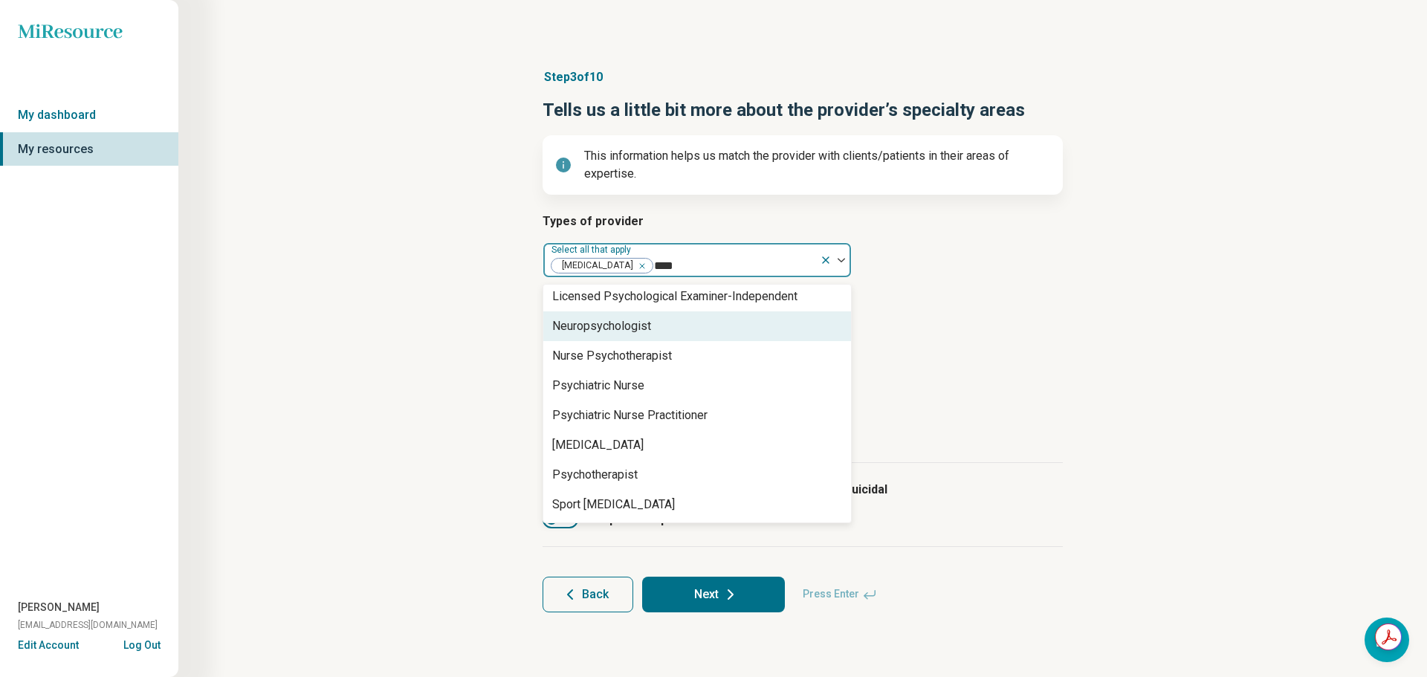
type input "*****"
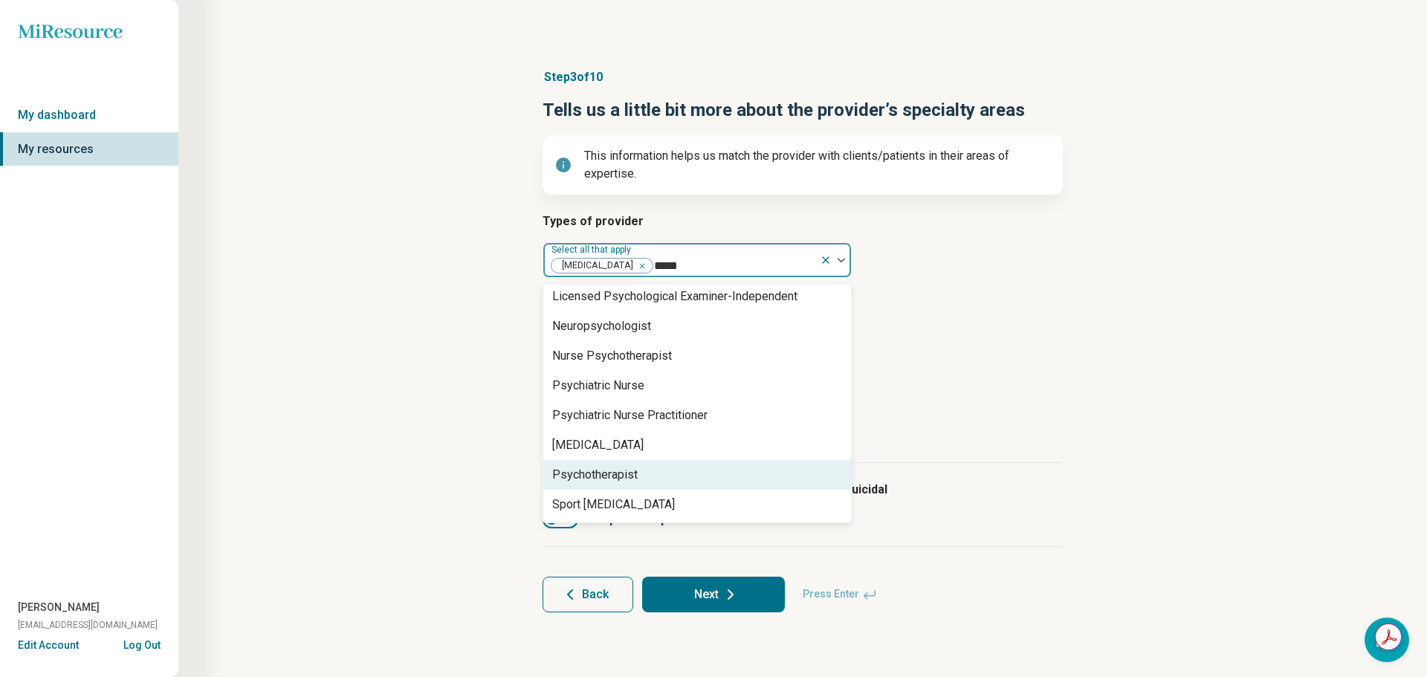
click at [627, 466] on div "Psychotherapist" at bounding box center [594, 475] width 85 height 18
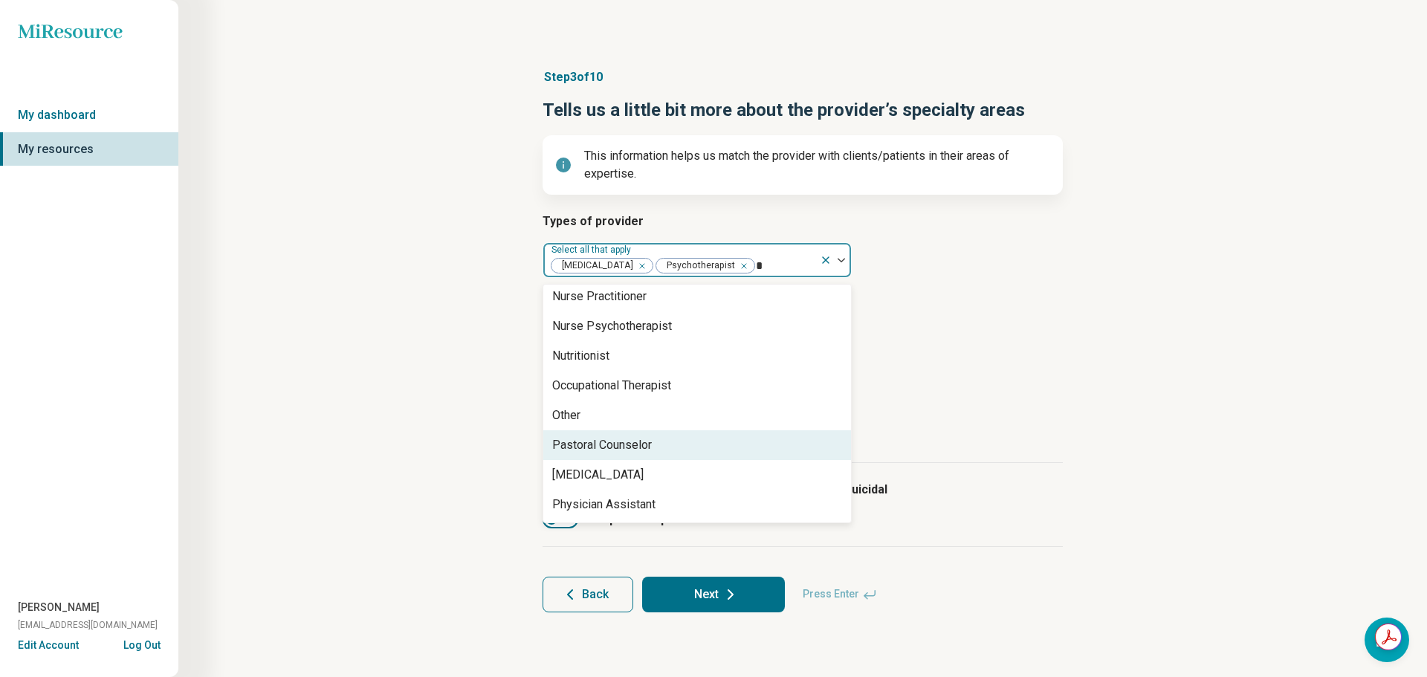
scroll to position [273, 0]
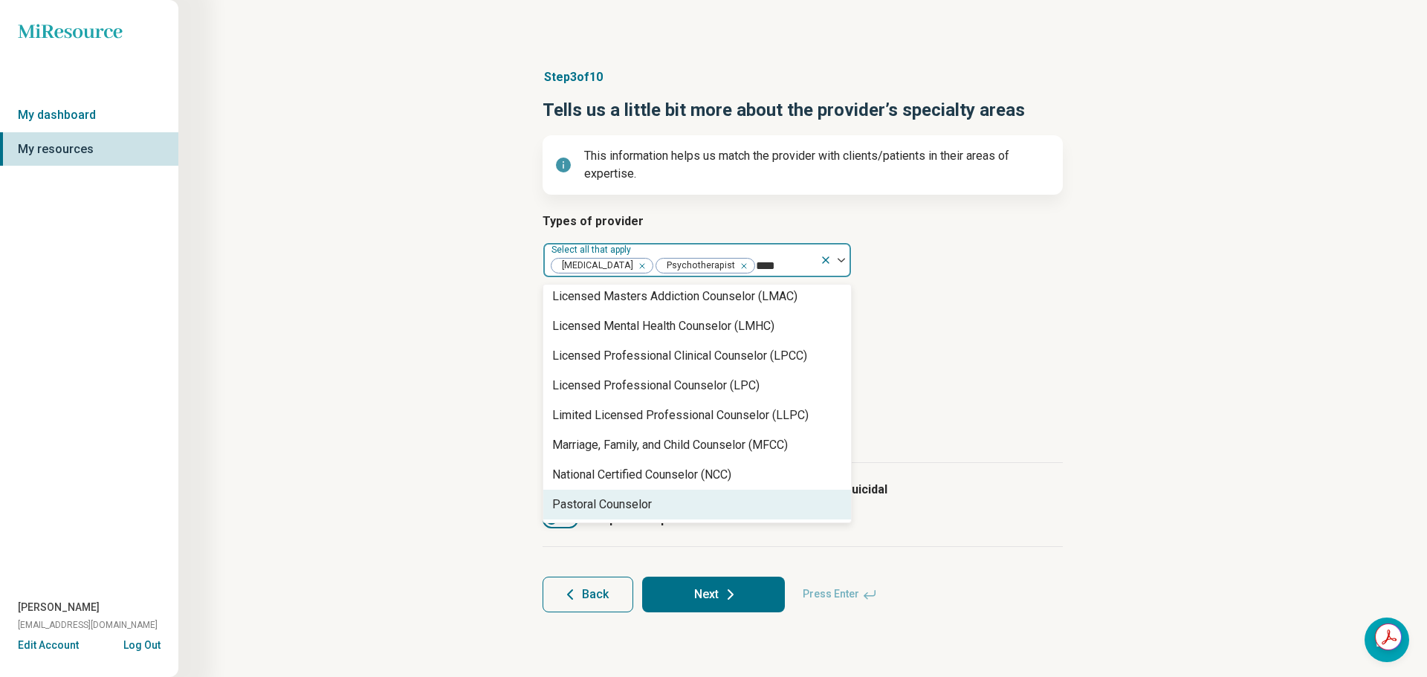
type input "*****"
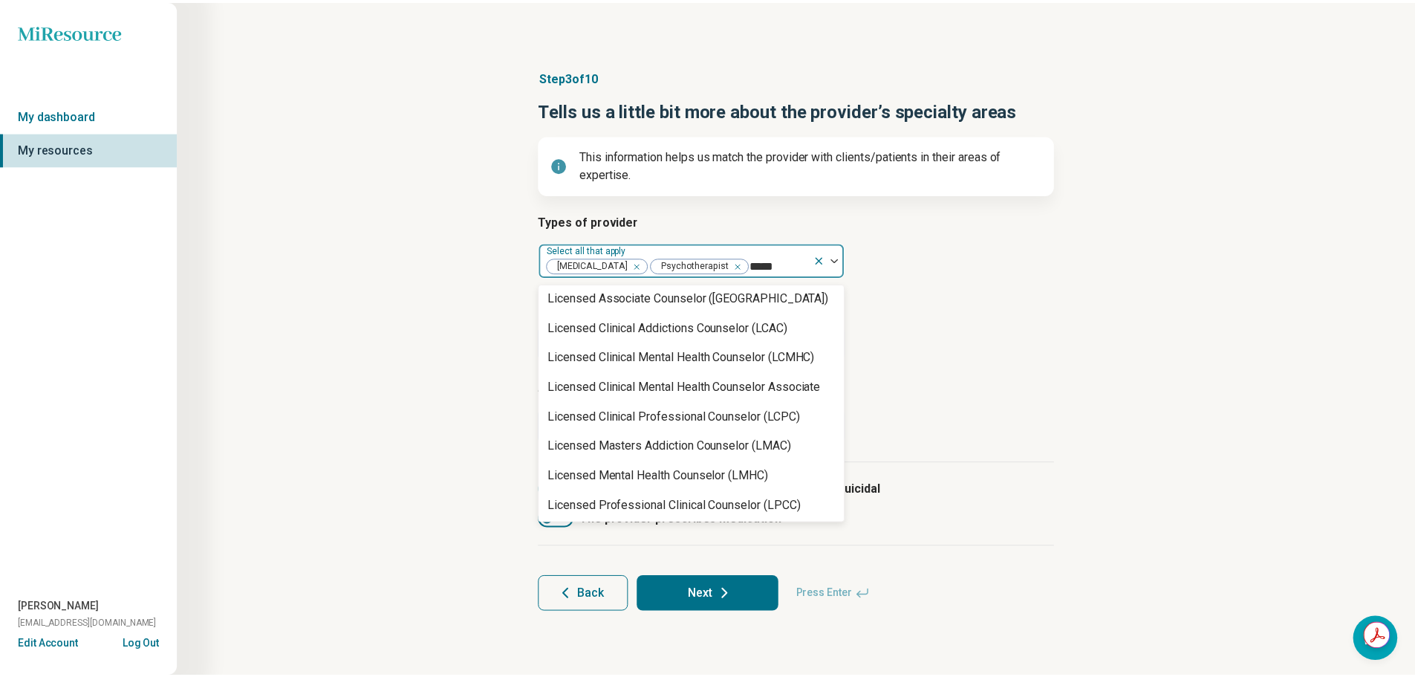
scroll to position [0, 0]
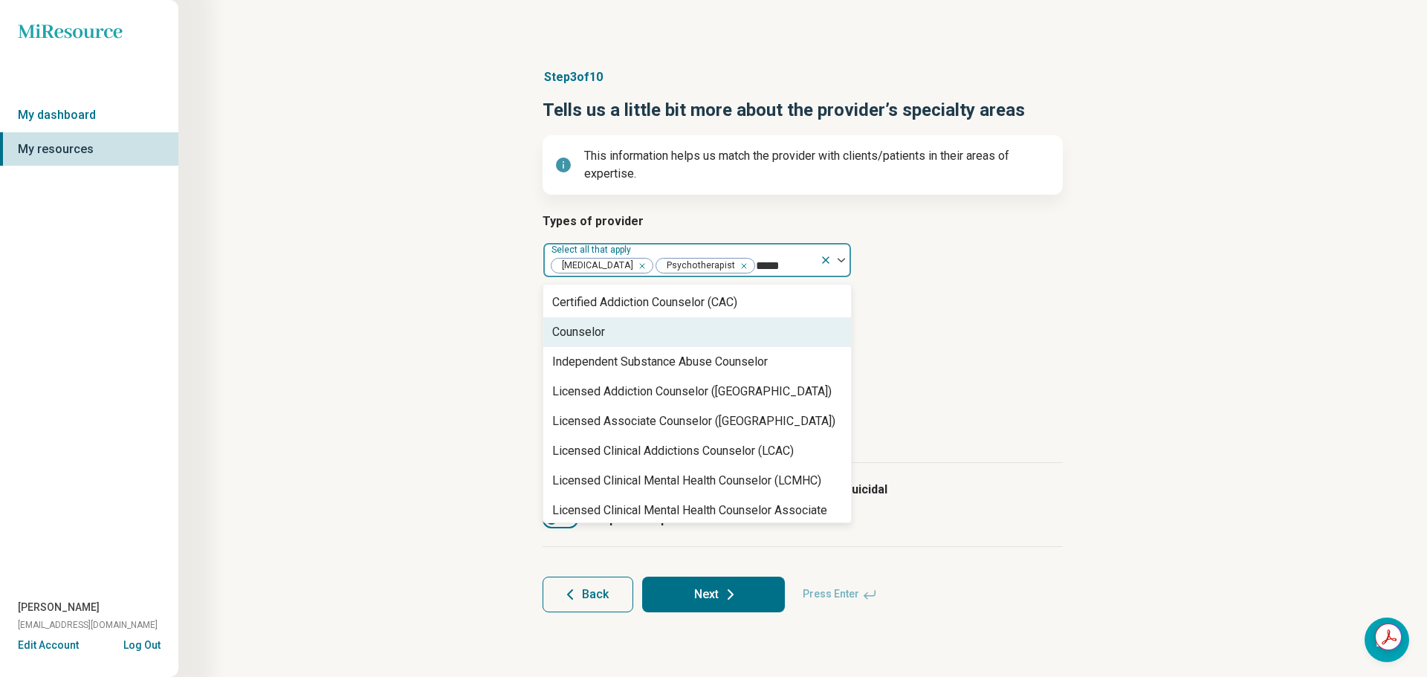
click at [650, 340] on div "Counselor" at bounding box center [697, 332] width 308 height 30
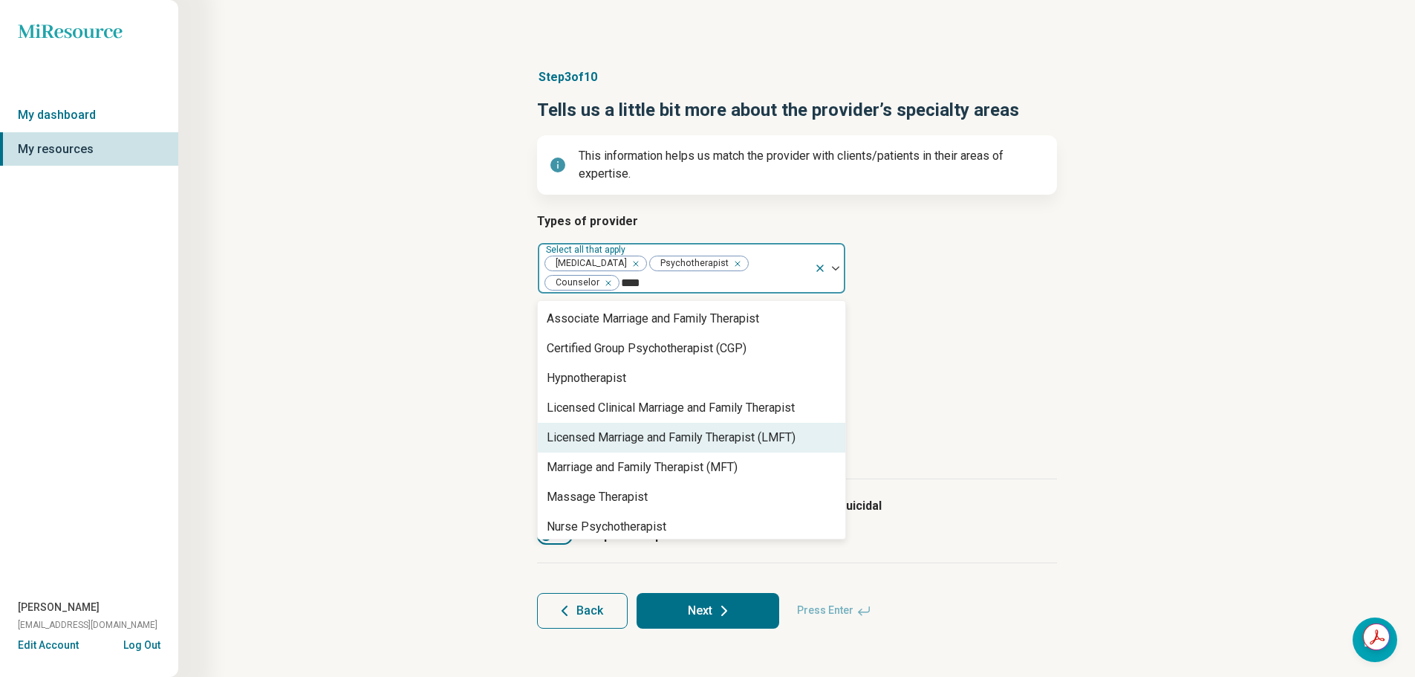
scroll to position [65, 0]
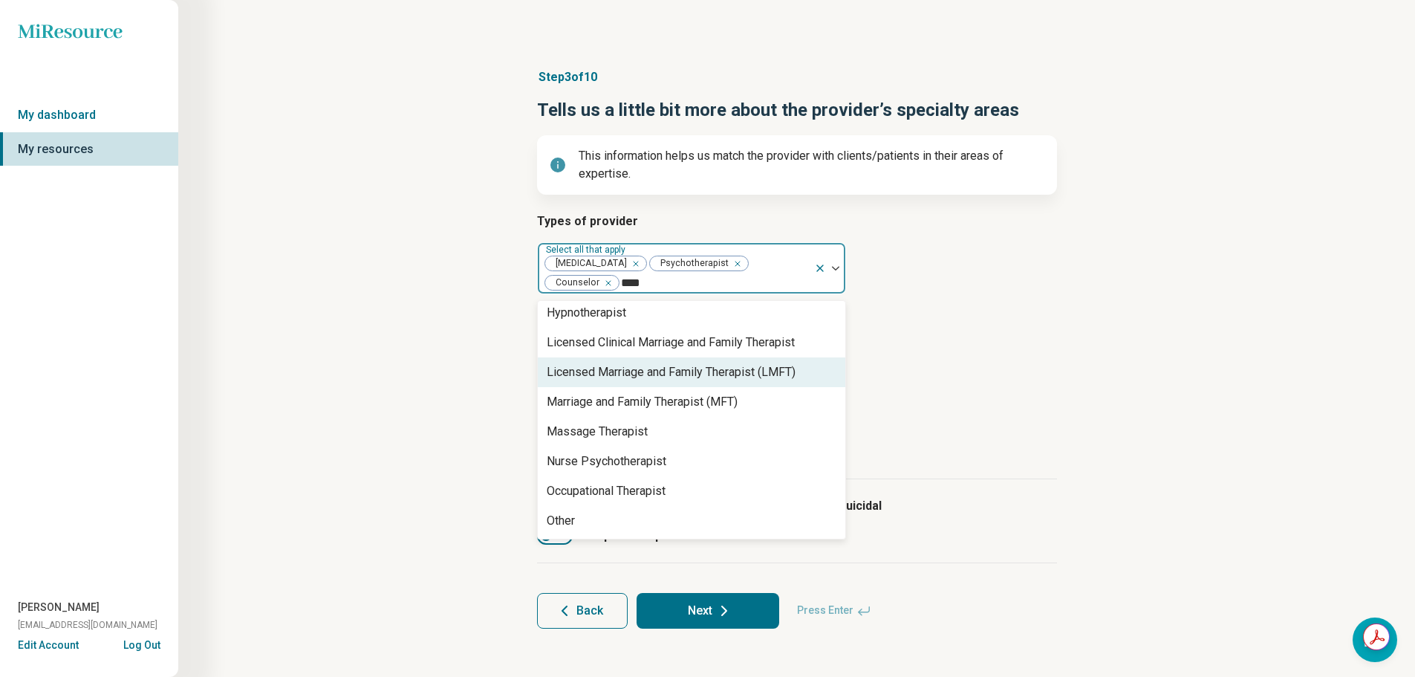
type input "****"
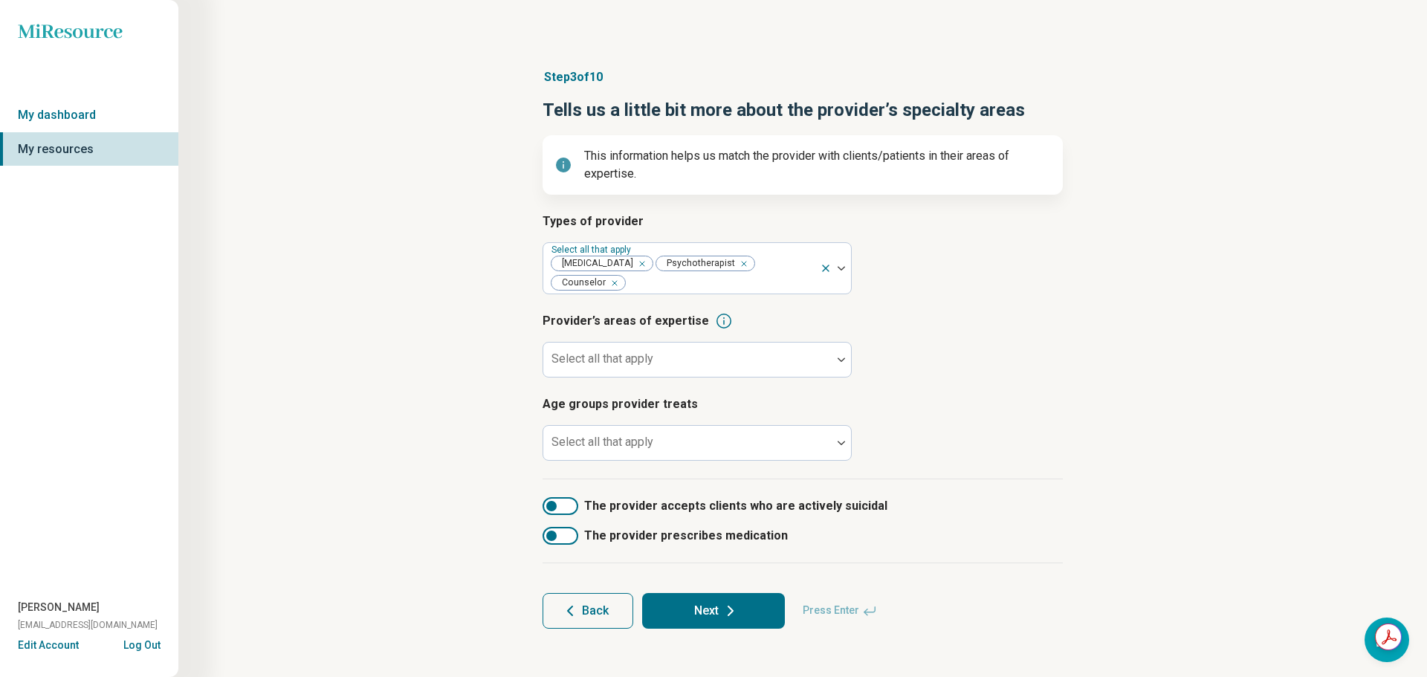
click at [484, 360] on div "Step 3 of 10 Tells us a little bit more about the provider’s specialty areas Th…" at bounding box center [803, 349] width 1106 height 620
click at [597, 342] on div "Select all that apply" at bounding box center [696, 360] width 309 height 36
click at [629, 355] on div at bounding box center [687, 365] width 276 height 21
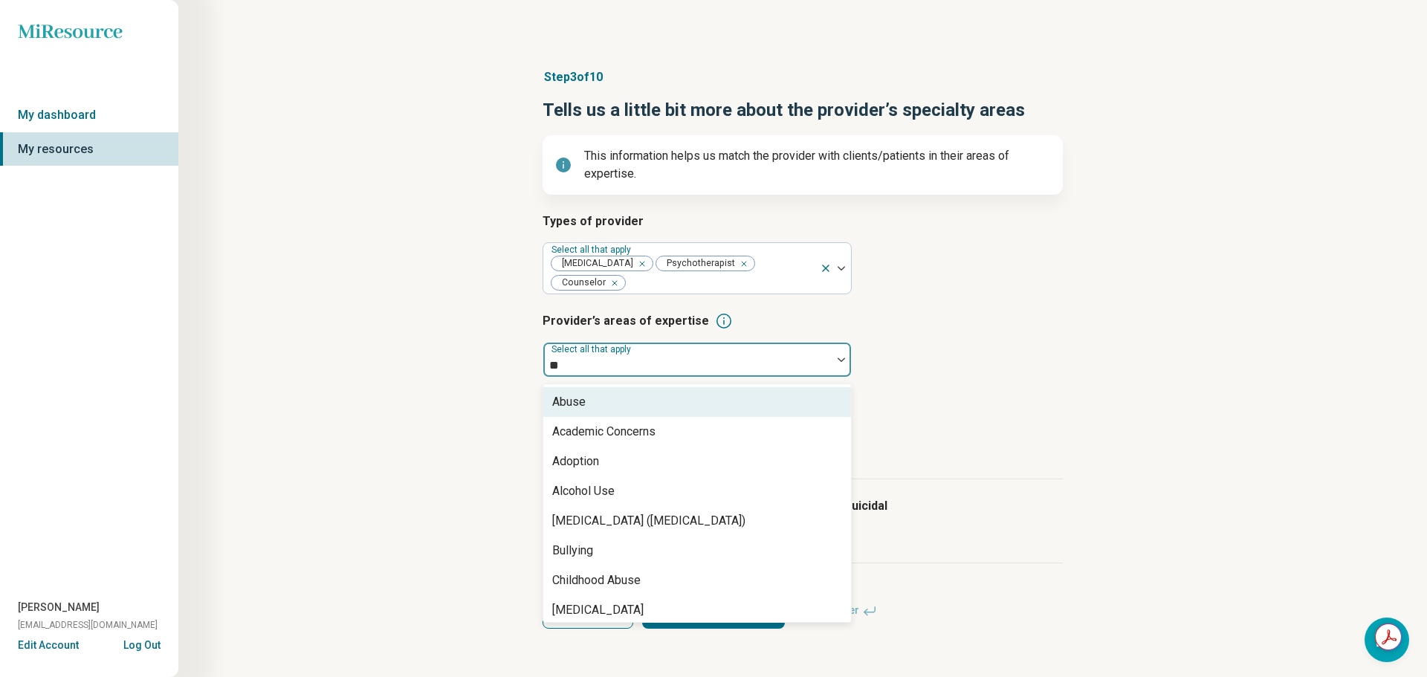
type input "***"
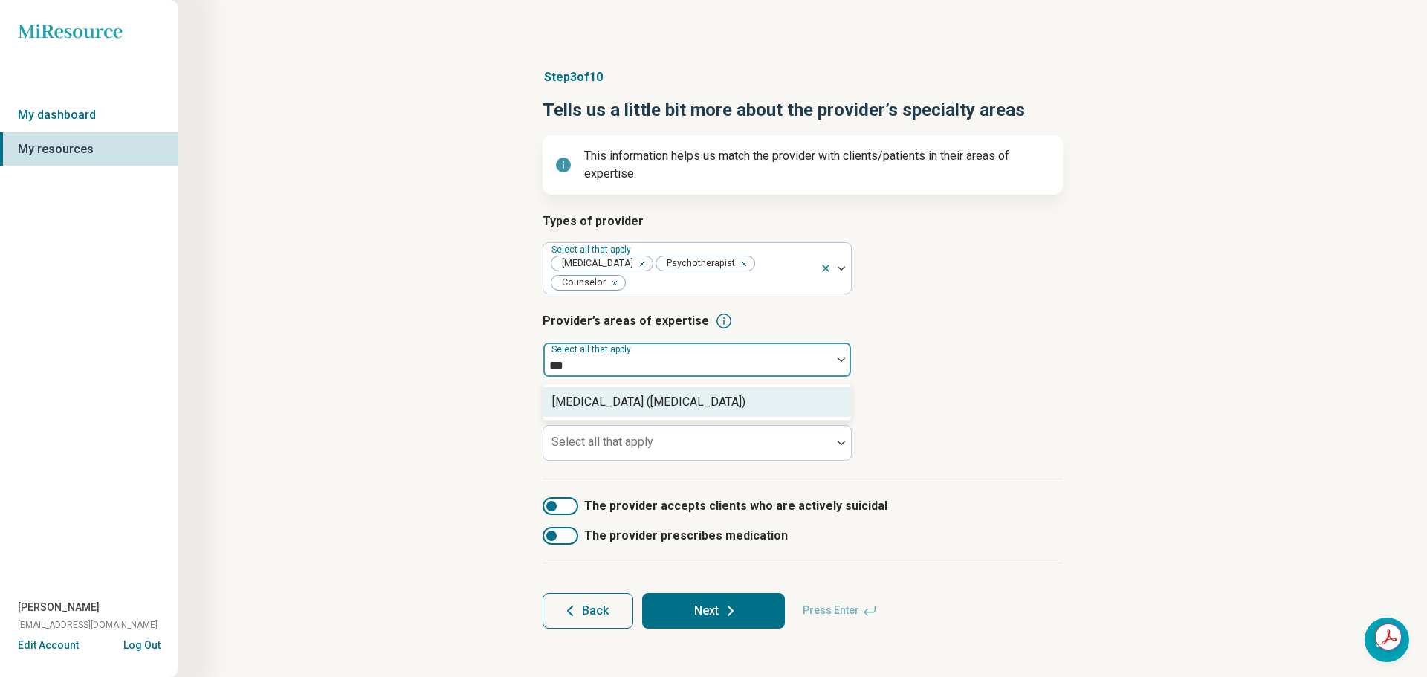
click at [632, 393] on div "[MEDICAL_DATA] ([MEDICAL_DATA])" at bounding box center [648, 402] width 193 height 18
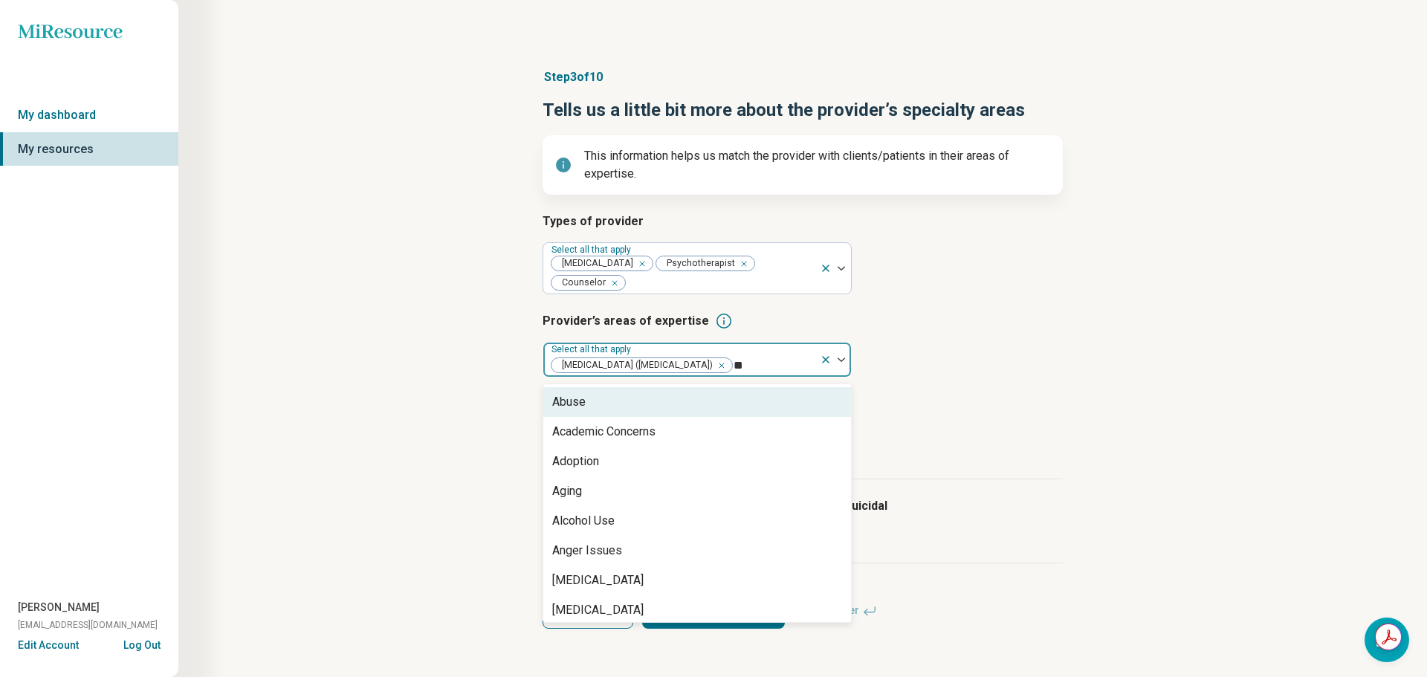
type input "***"
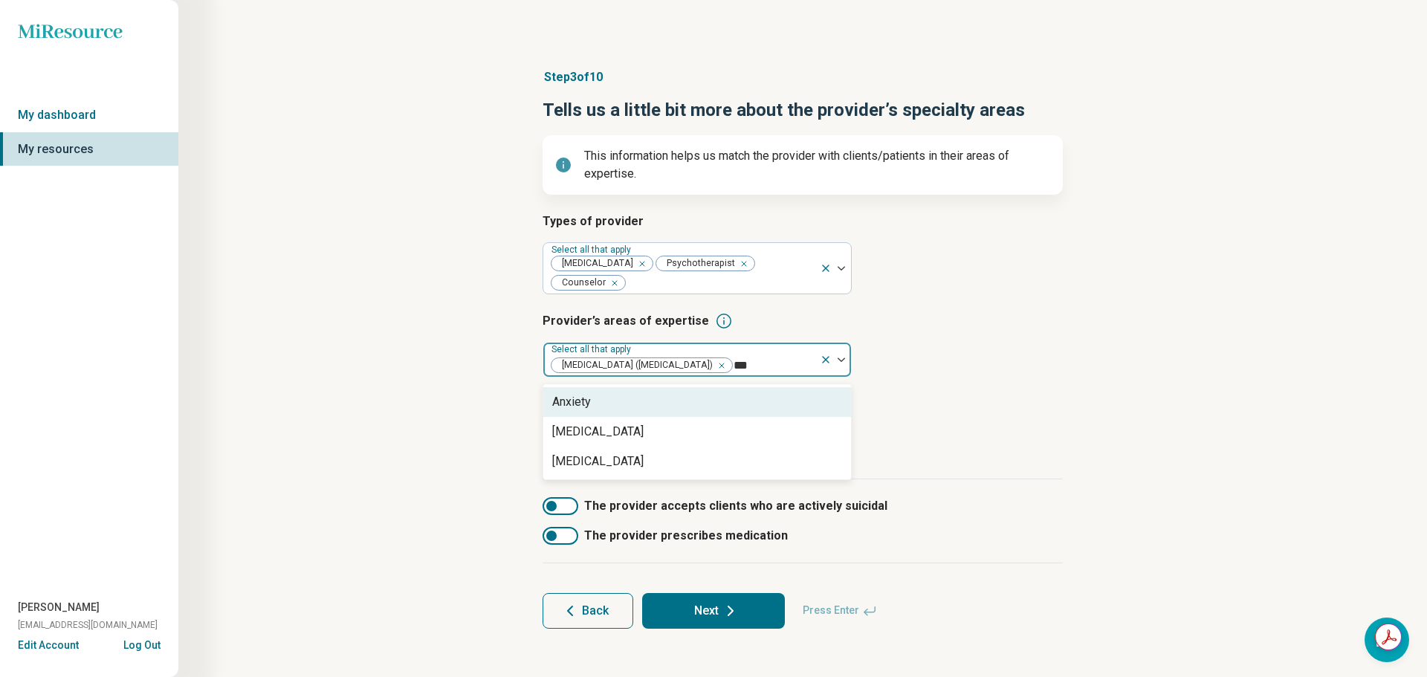
click at [632, 387] on div "Anxiety" at bounding box center [697, 402] width 308 height 30
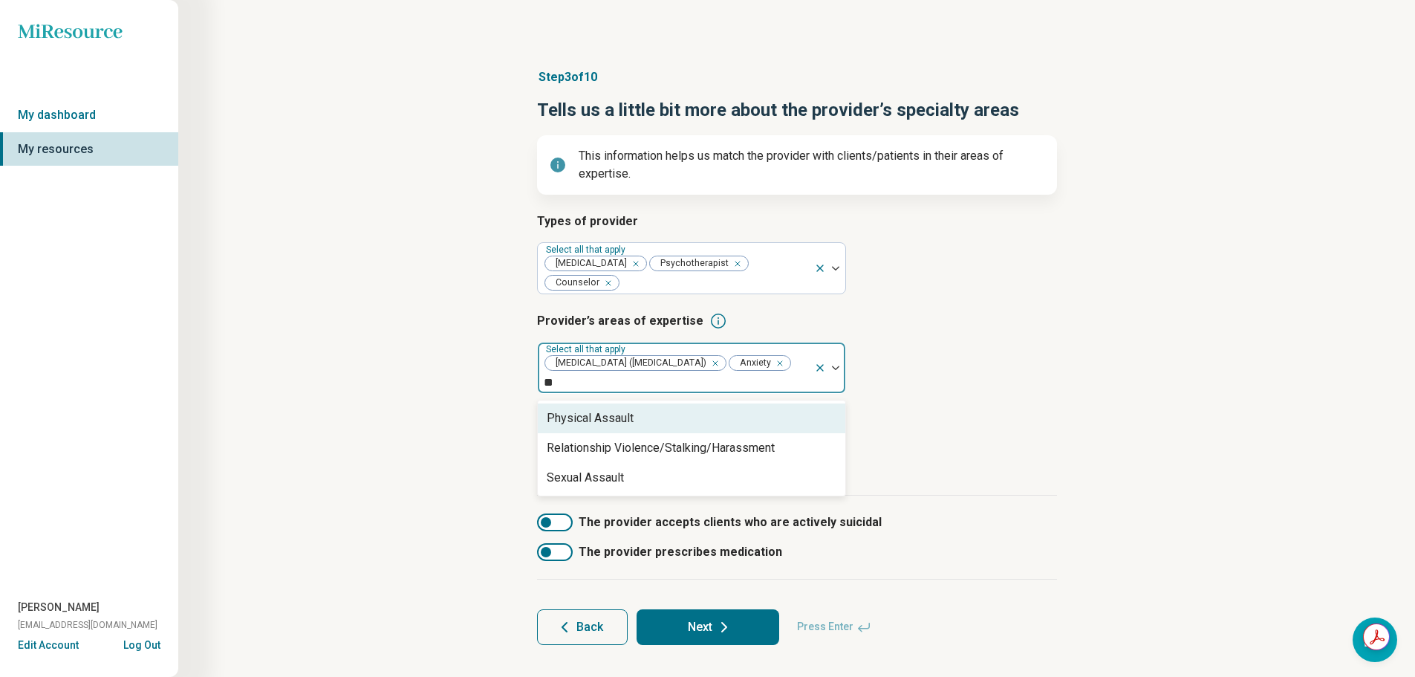
type input "*"
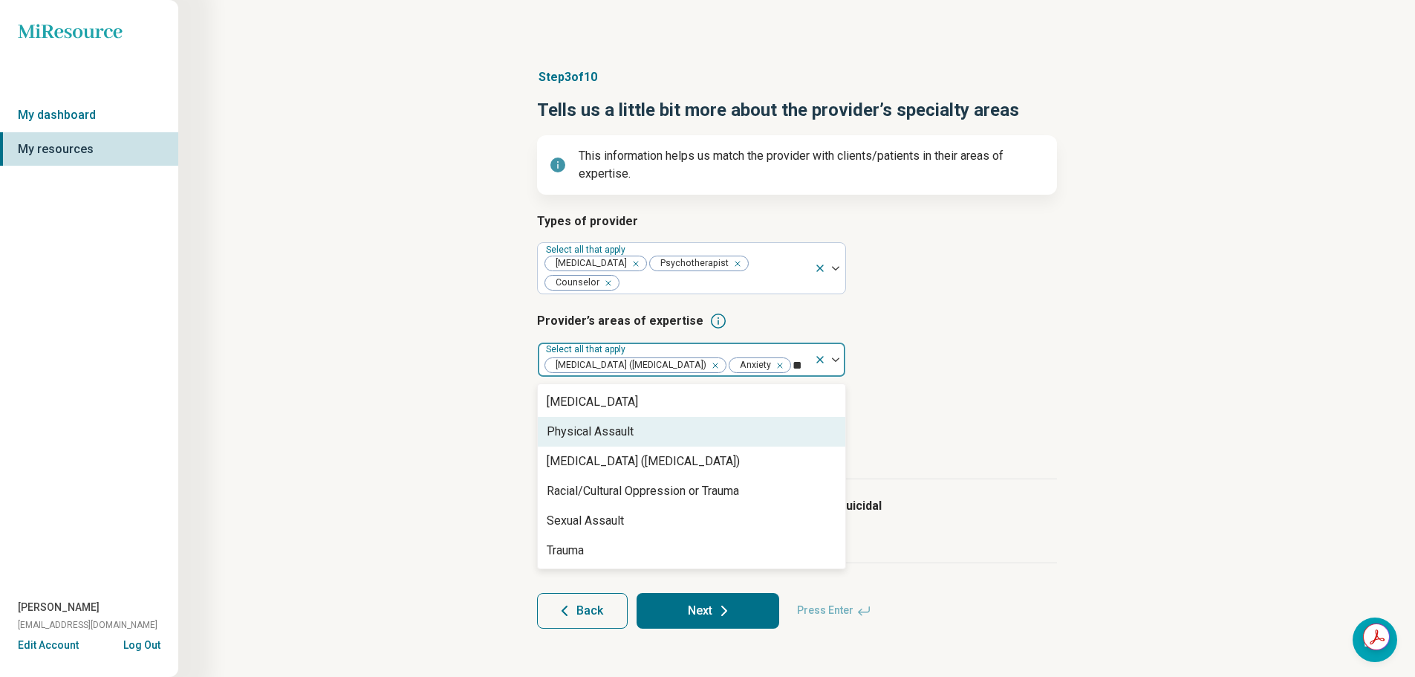
type input "***"
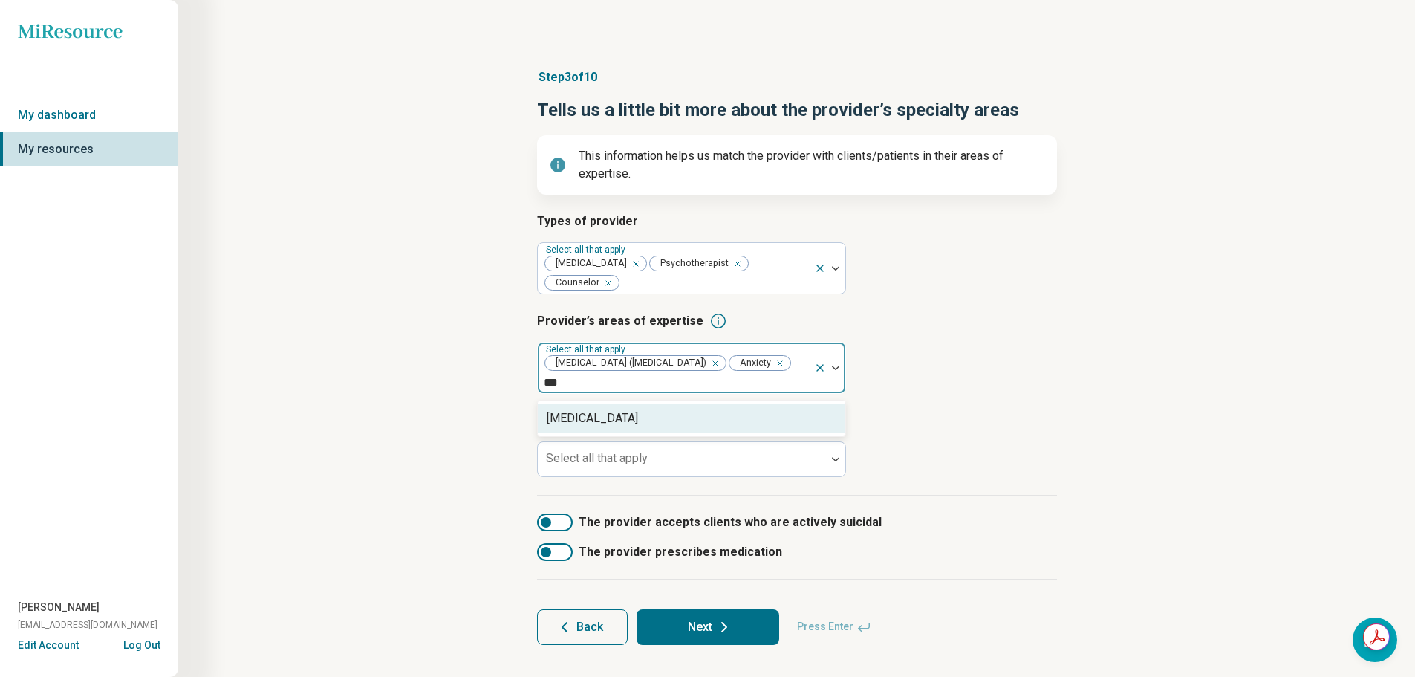
click at [636, 411] on div "[MEDICAL_DATA]" at bounding box center [692, 418] width 308 height 30
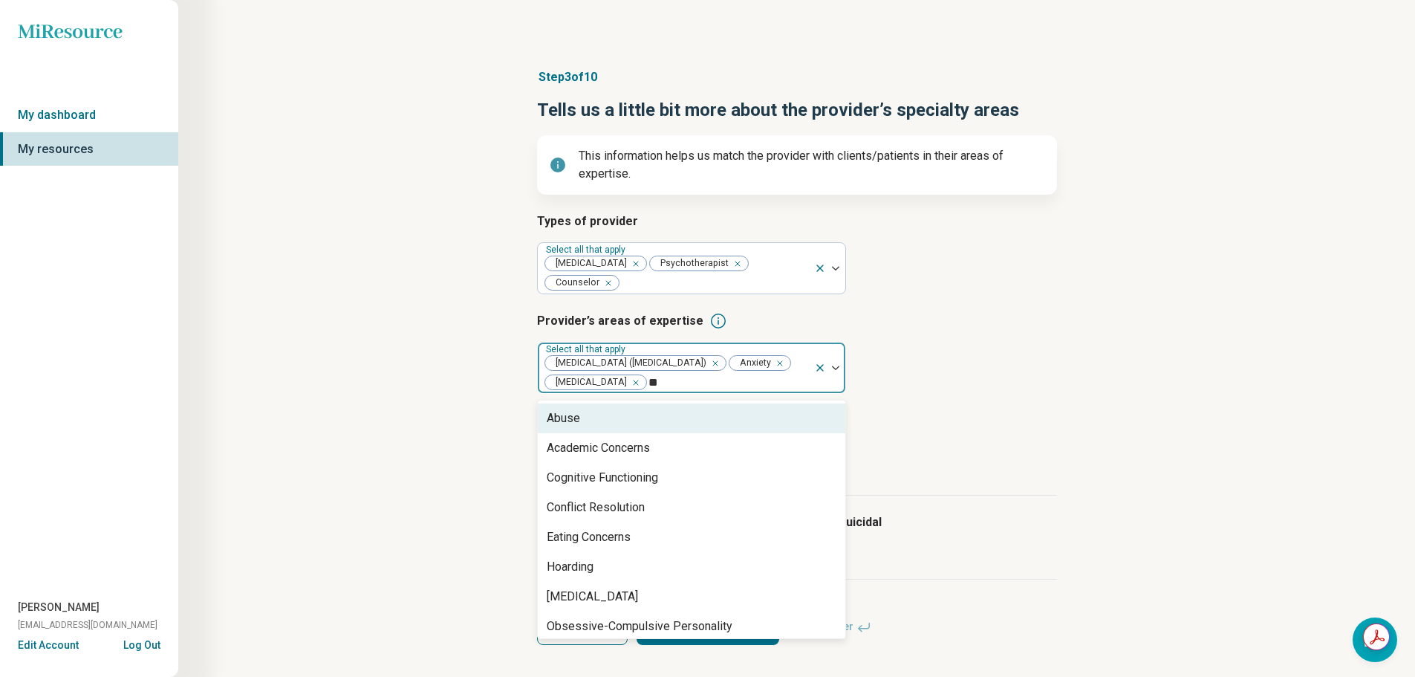
type input "*"
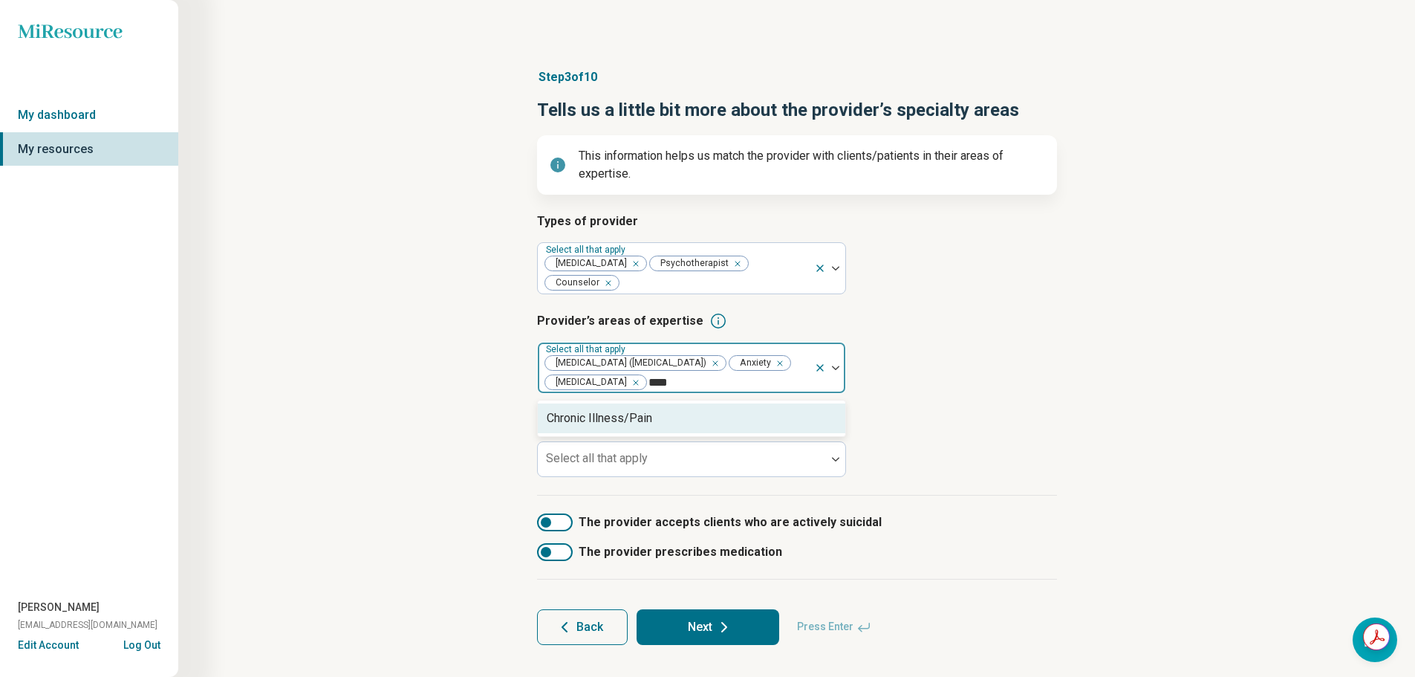
type input "*****"
click at [636, 411] on div "Chronic Illness/Pain" at bounding box center [692, 418] width 308 height 30
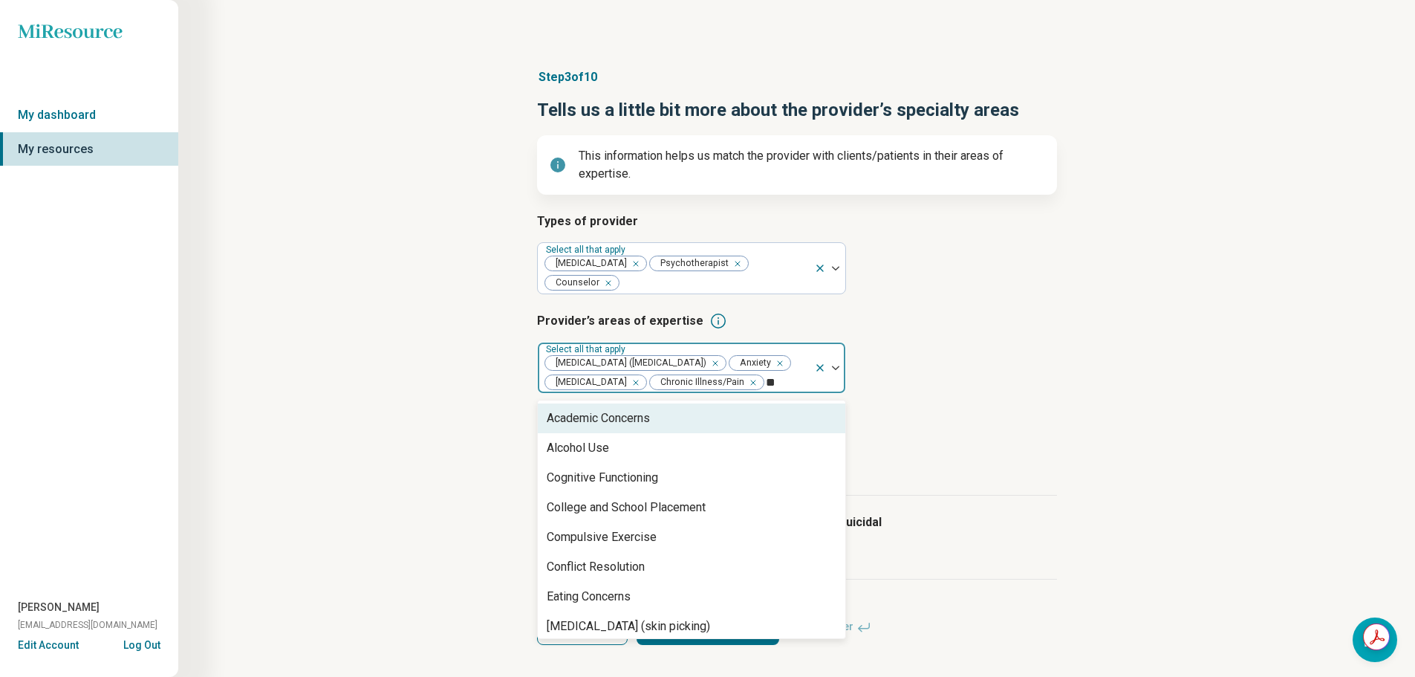
type input "*"
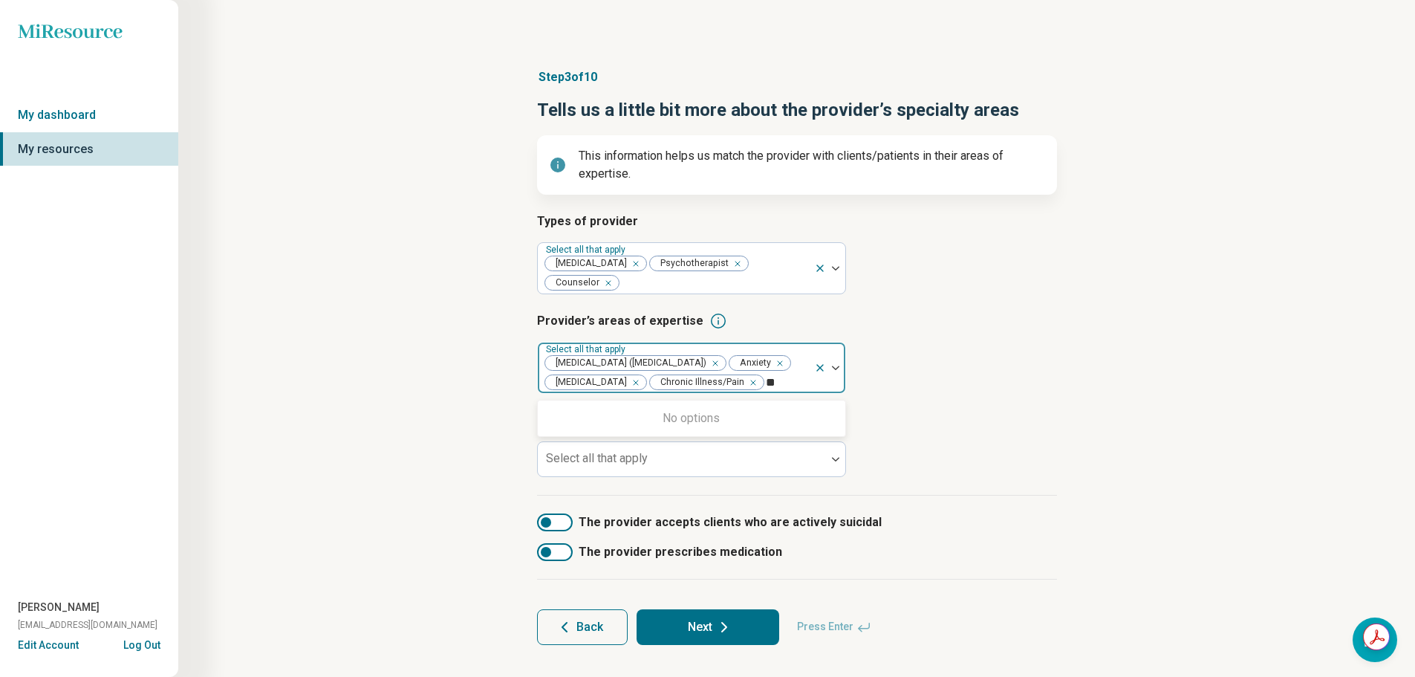
type input "*"
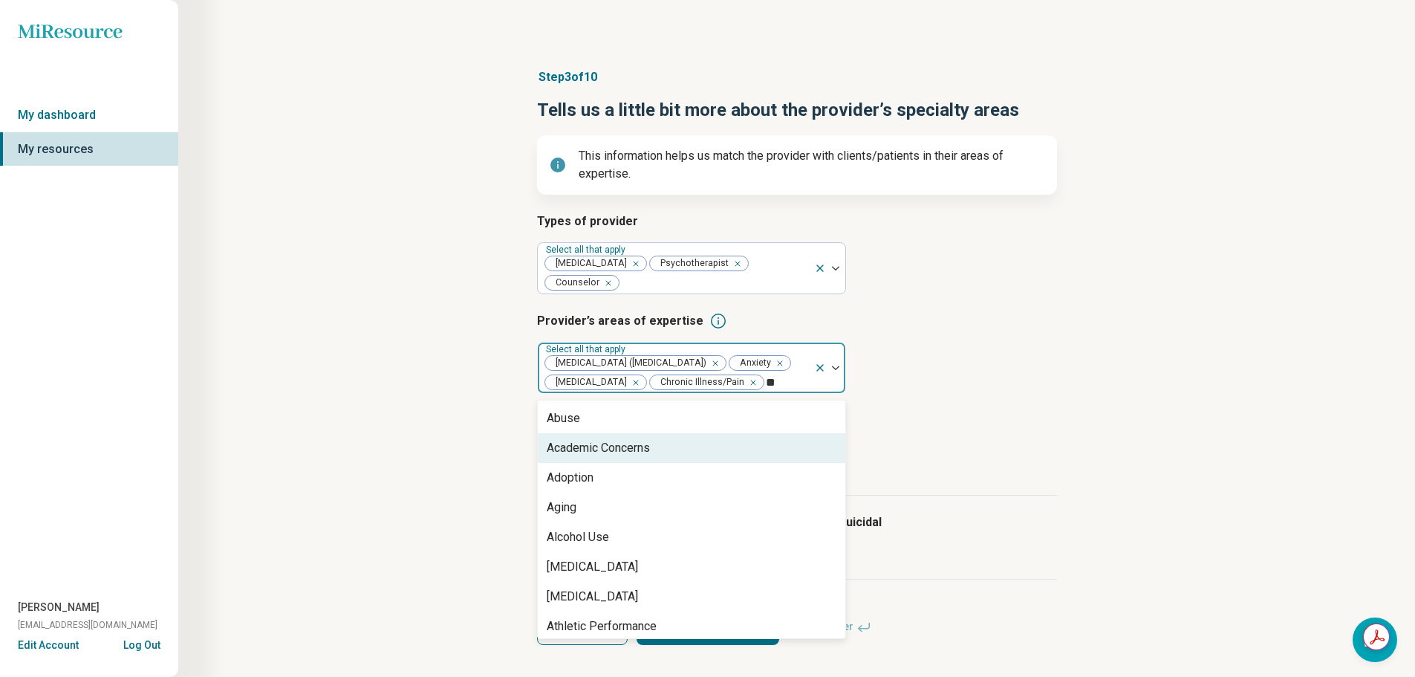
type input "***"
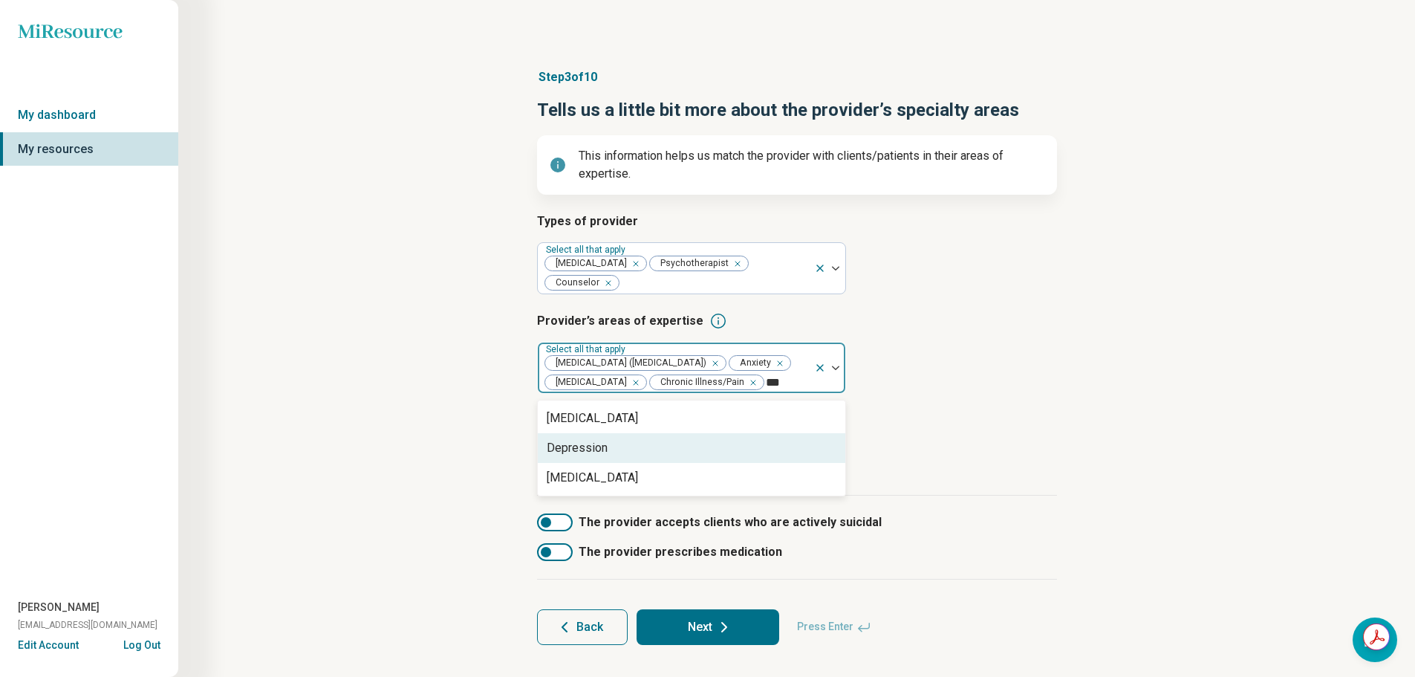
click at [654, 452] on div "Depression" at bounding box center [692, 448] width 308 height 30
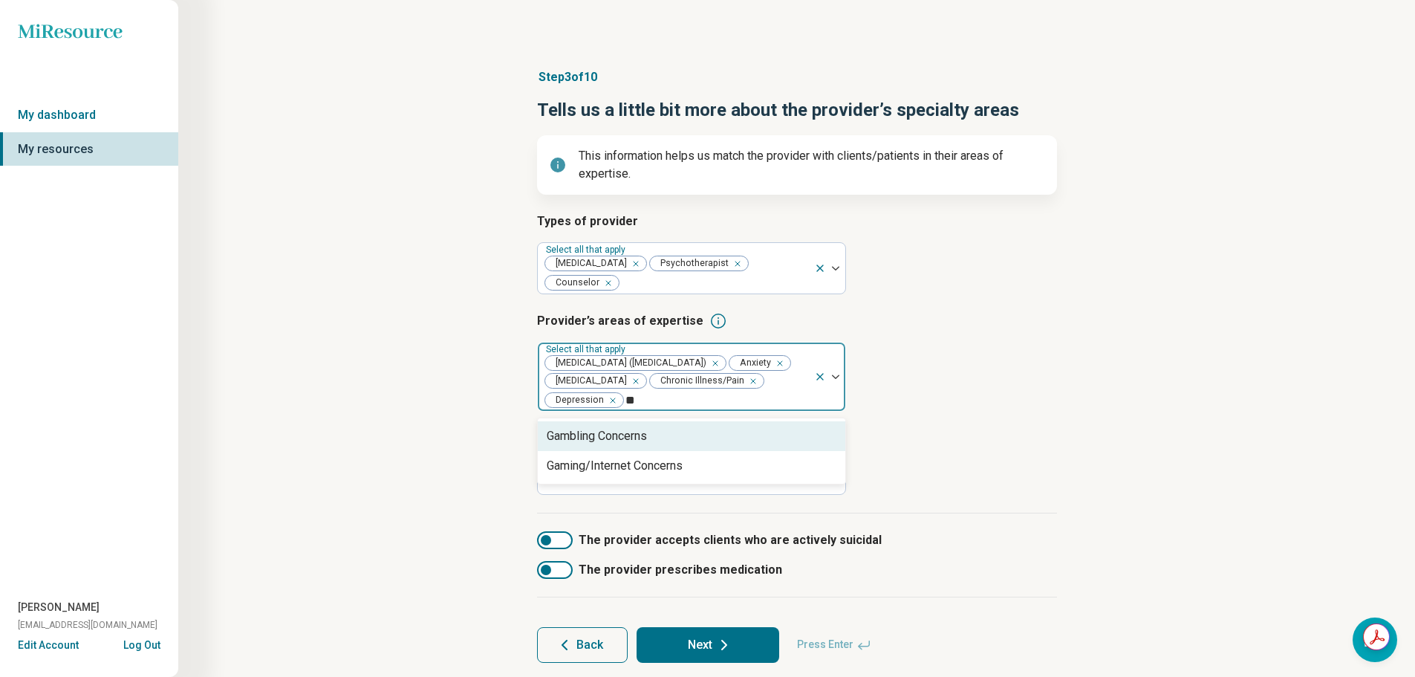
type input "*"
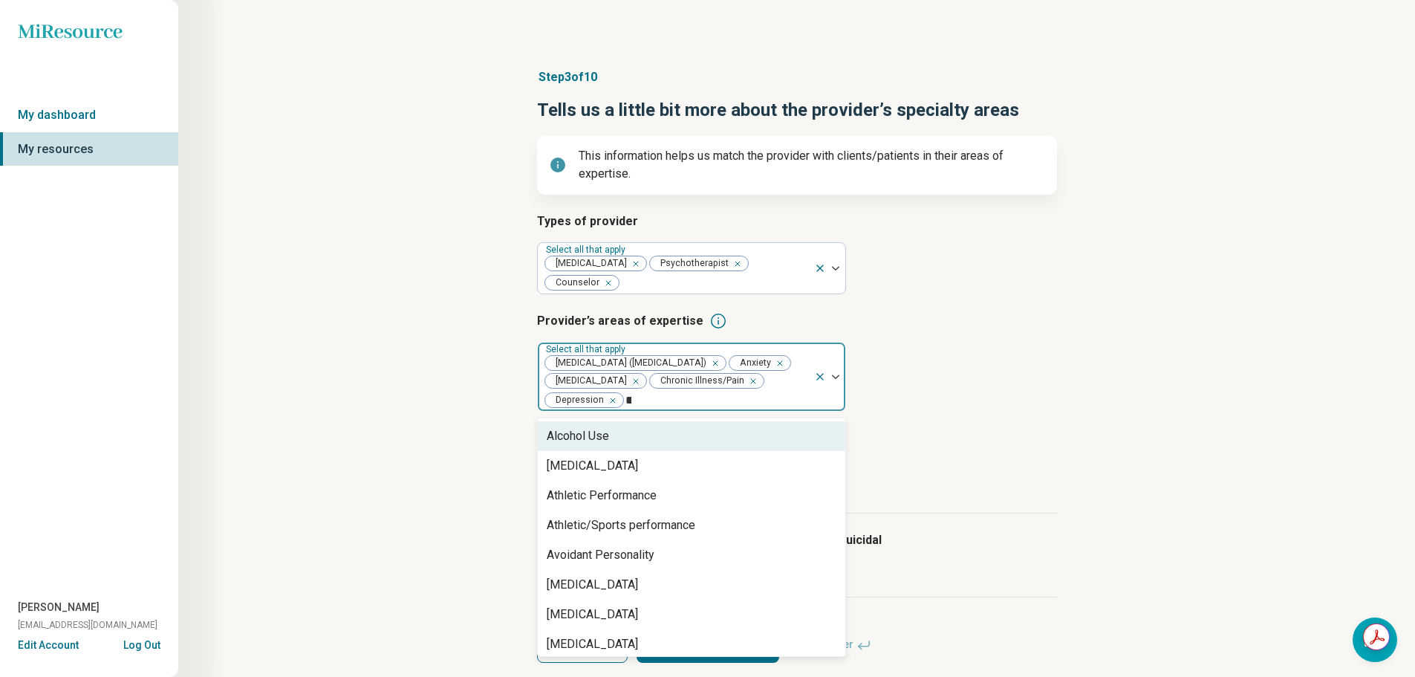
type input "*"
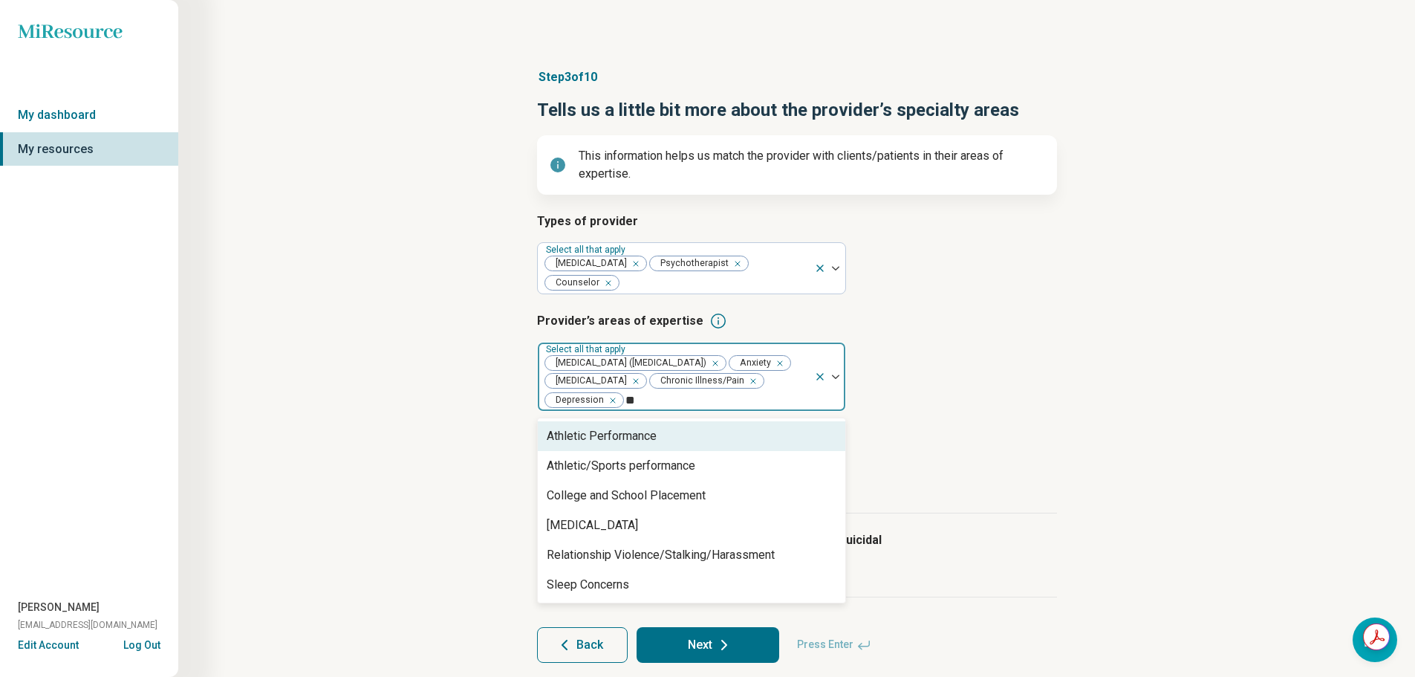
type input "*"
type input "***"
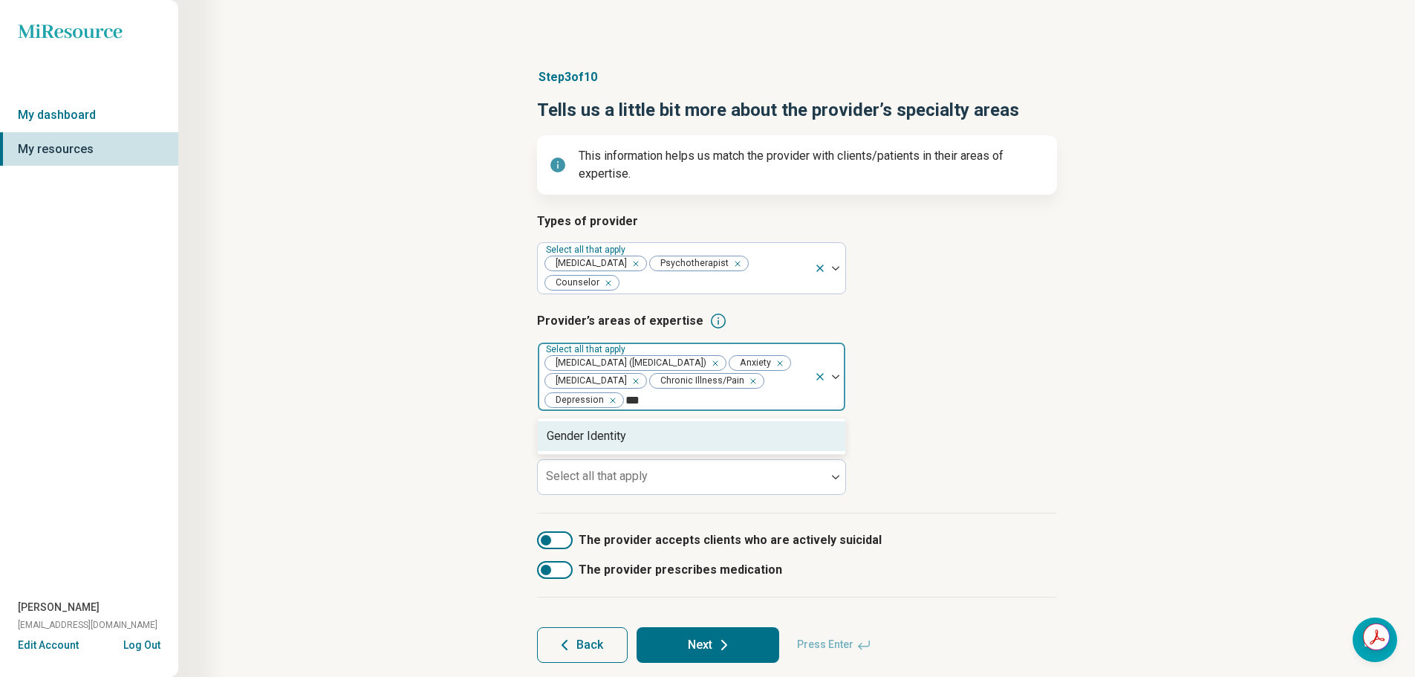
click at [704, 421] on div "Gender Identity" at bounding box center [692, 436] width 308 height 30
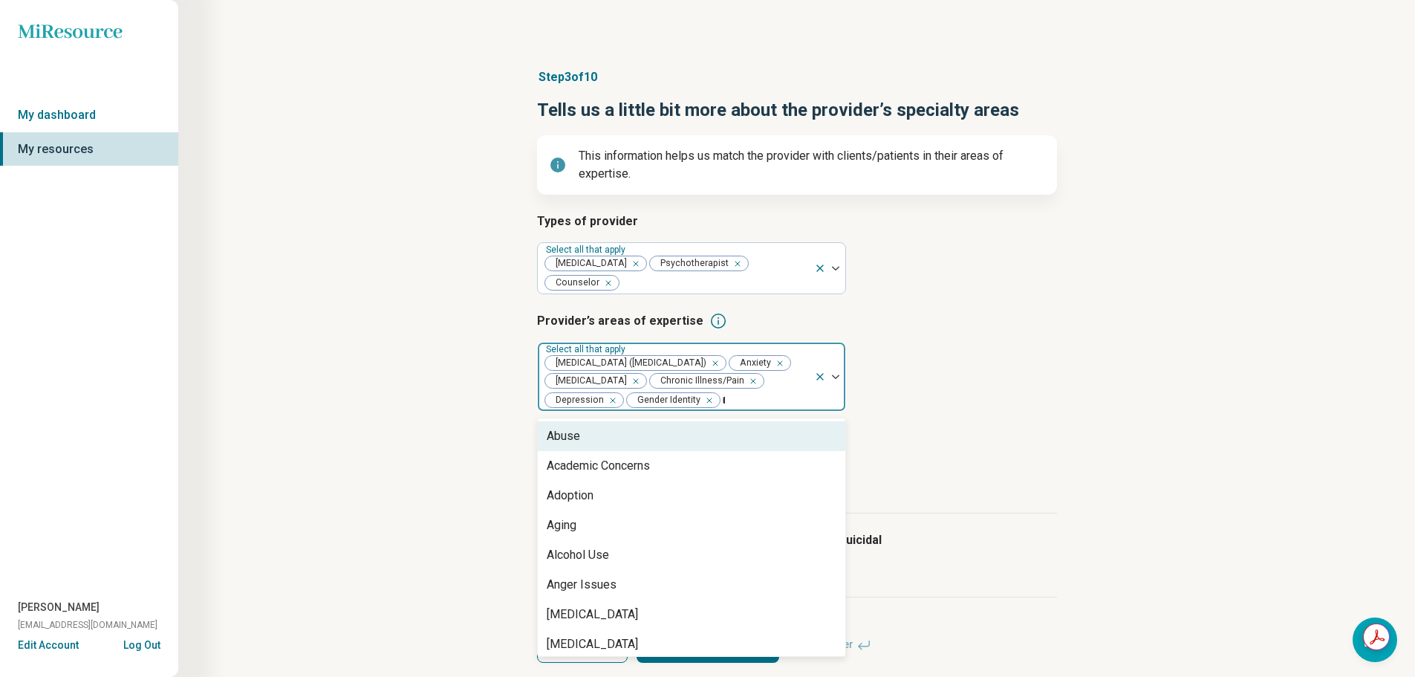
type input "**"
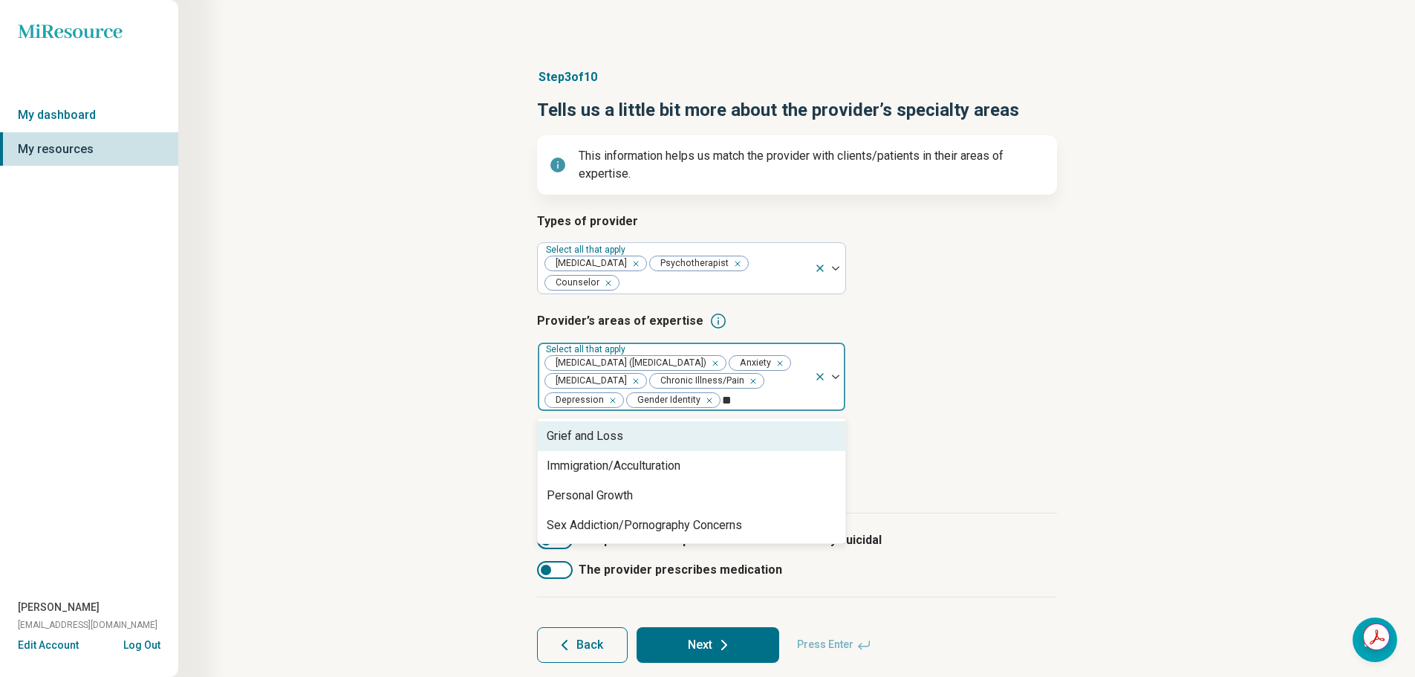
click at [704, 421] on div "Grief and Loss" at bounding box center [692, 436] width 308 height 30
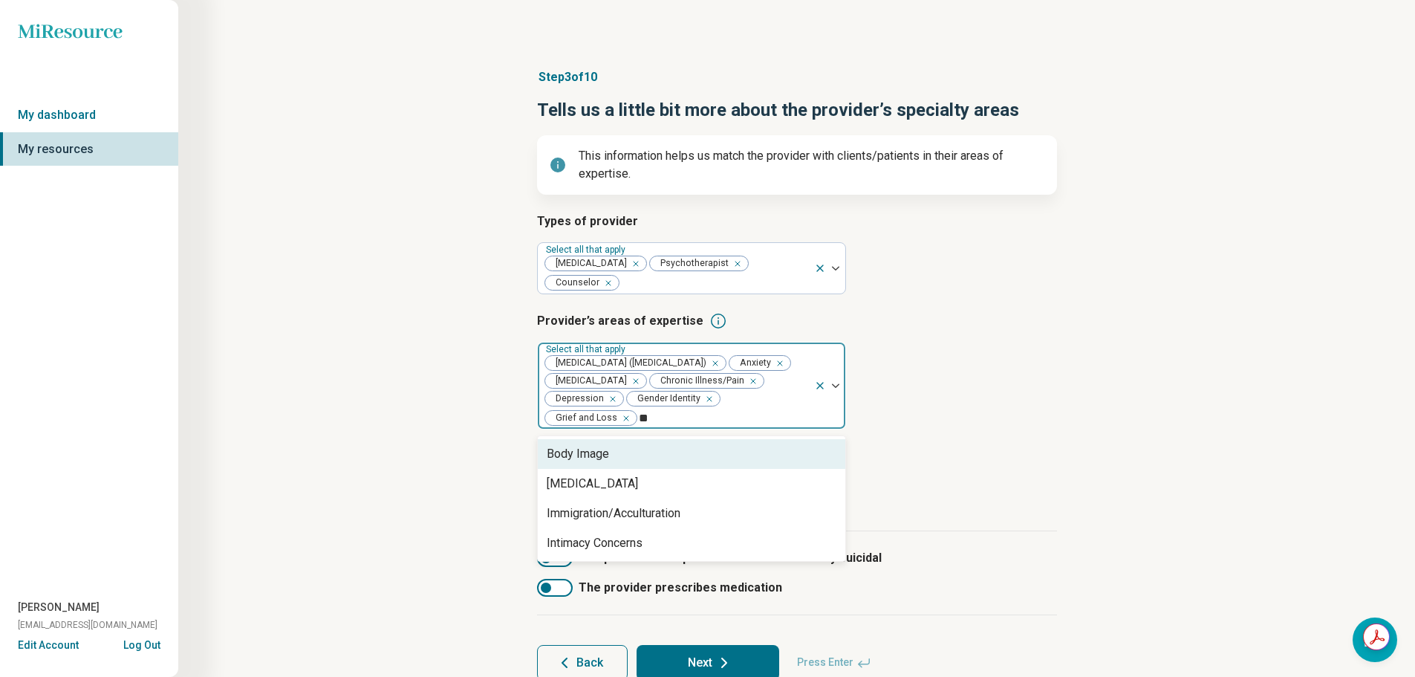
type input "*"
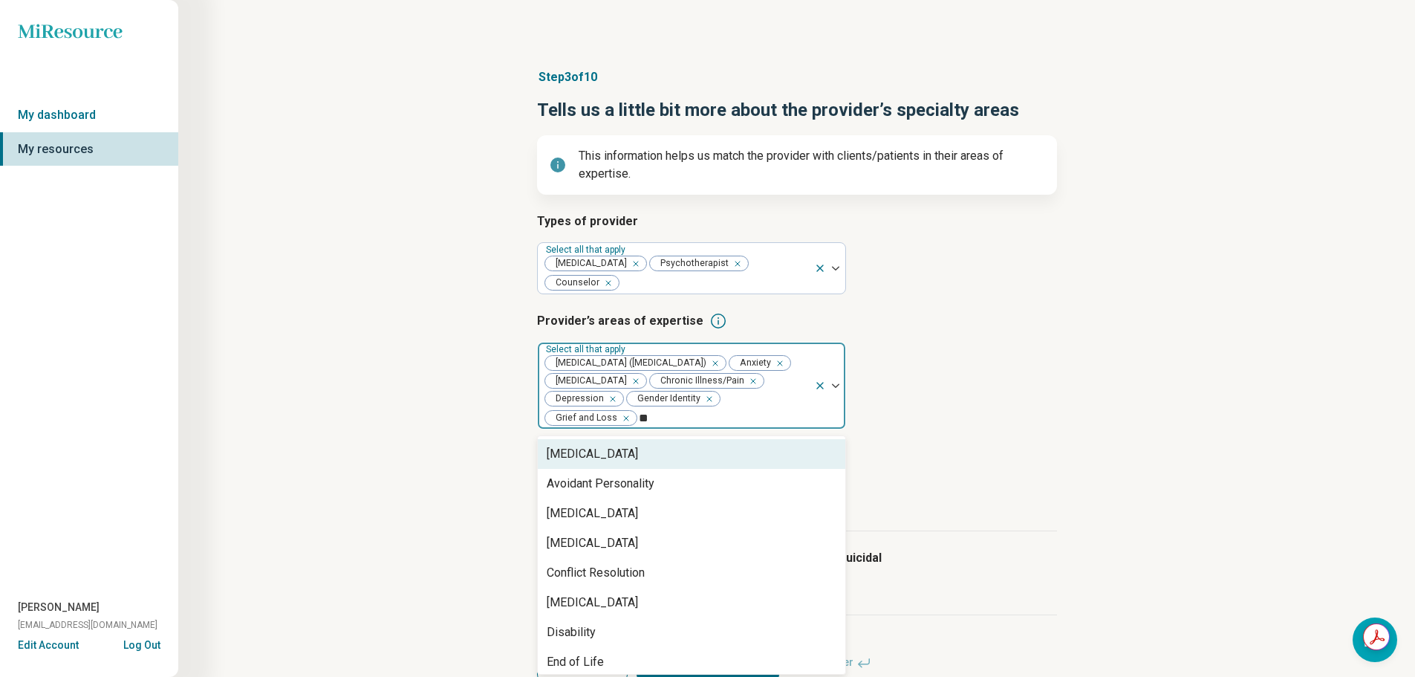
type input "***"
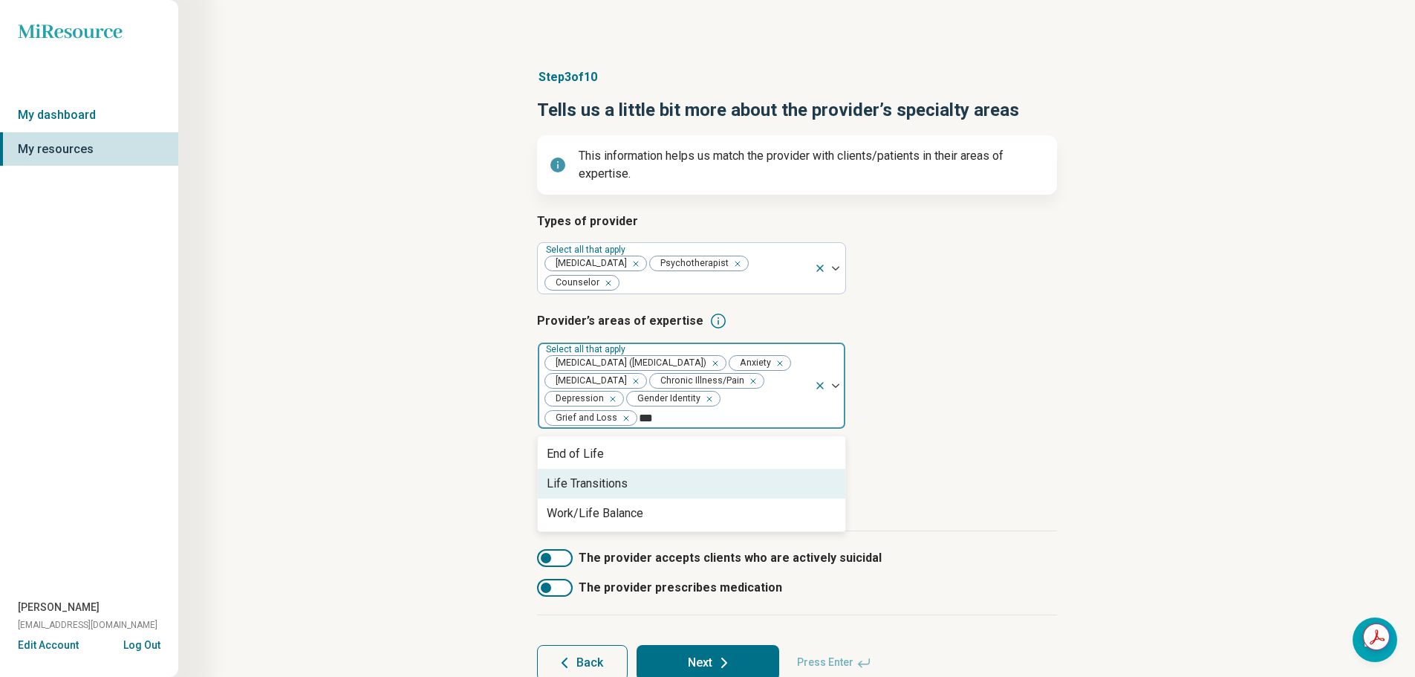
click at [704, 469] on div "Life Transitions" at bounding box center [692, 484] width 308 height 30
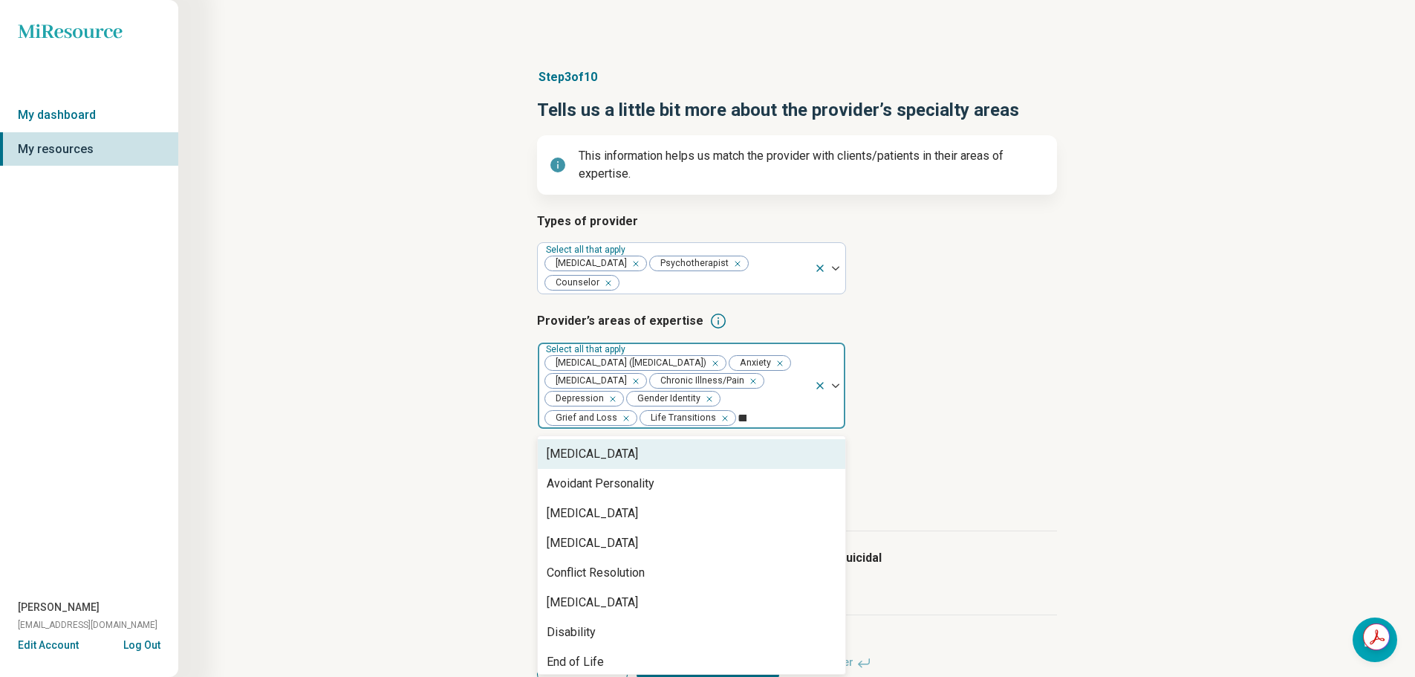
type input "****"
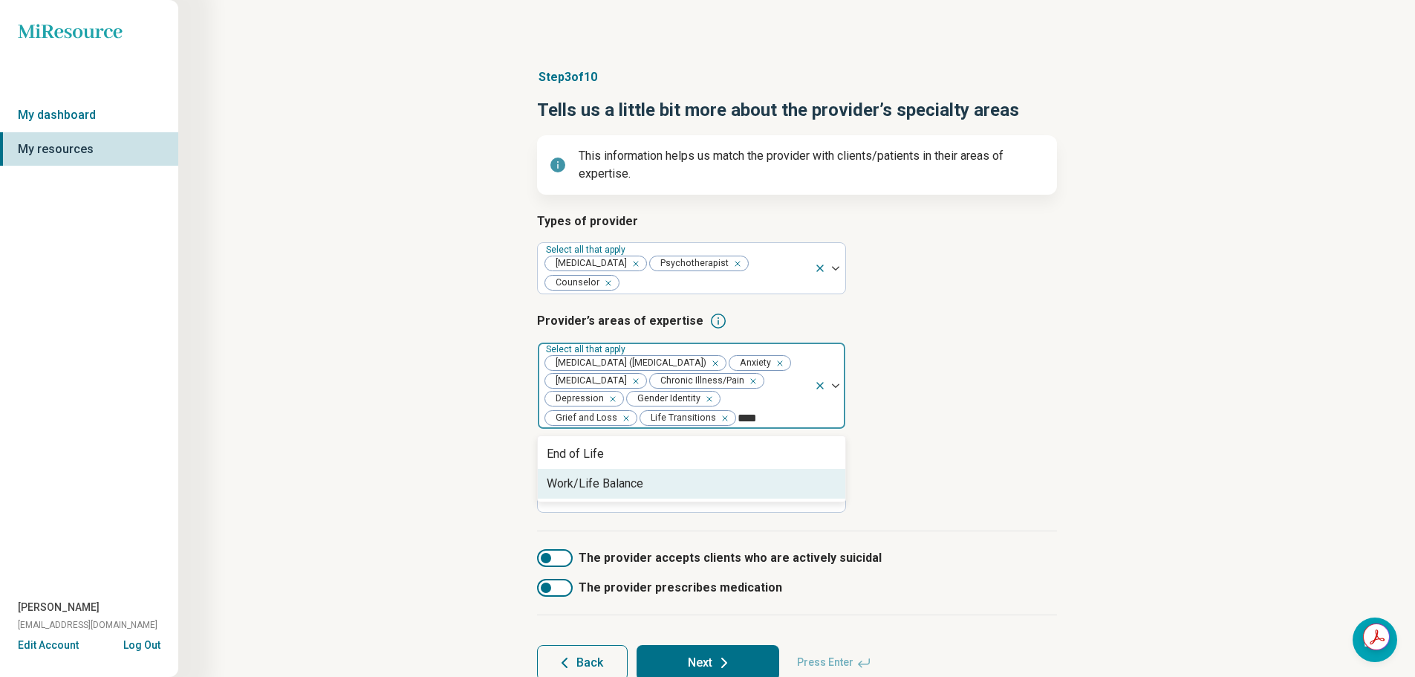
click at [702, 469] on div "Work/Life Balance" at bounding box center [692, 484] width 308 height 30
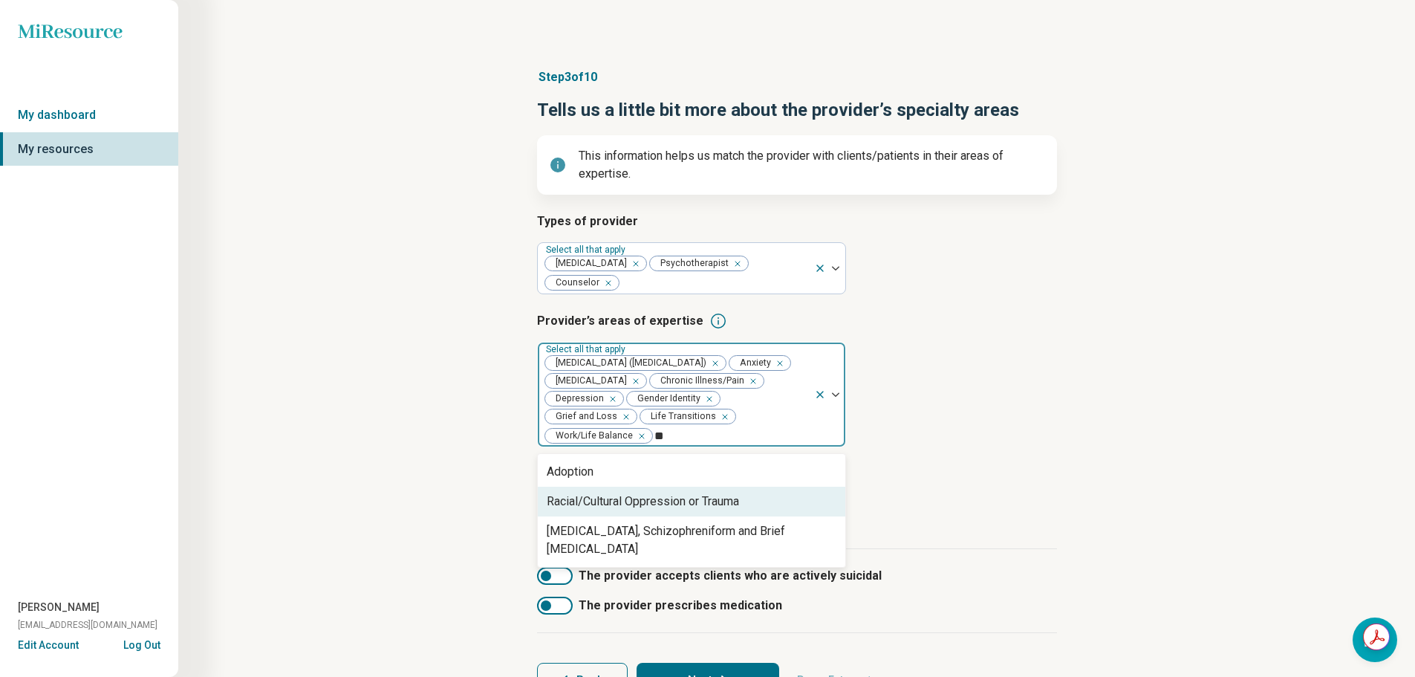
type input "*"
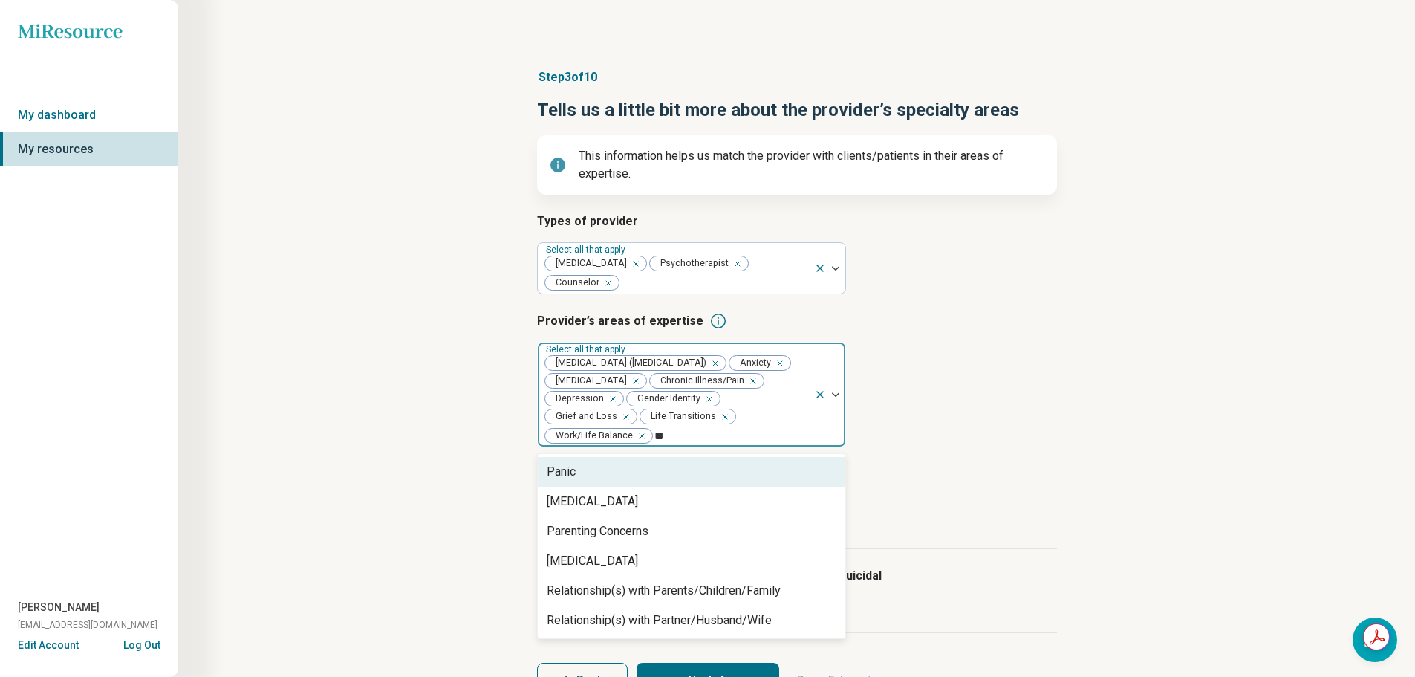
type input "***"
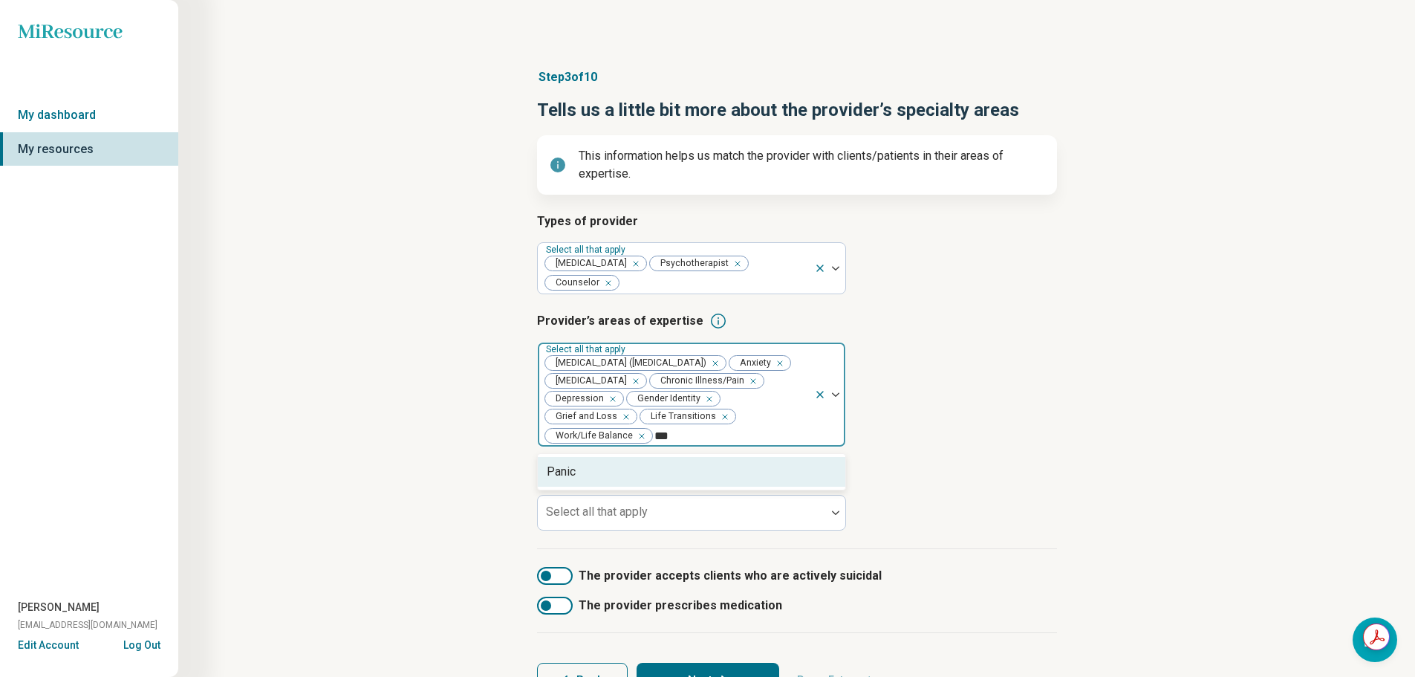
click at [704, 457] on div "Panic" at bounding box center [692, 472] width 308 height 30
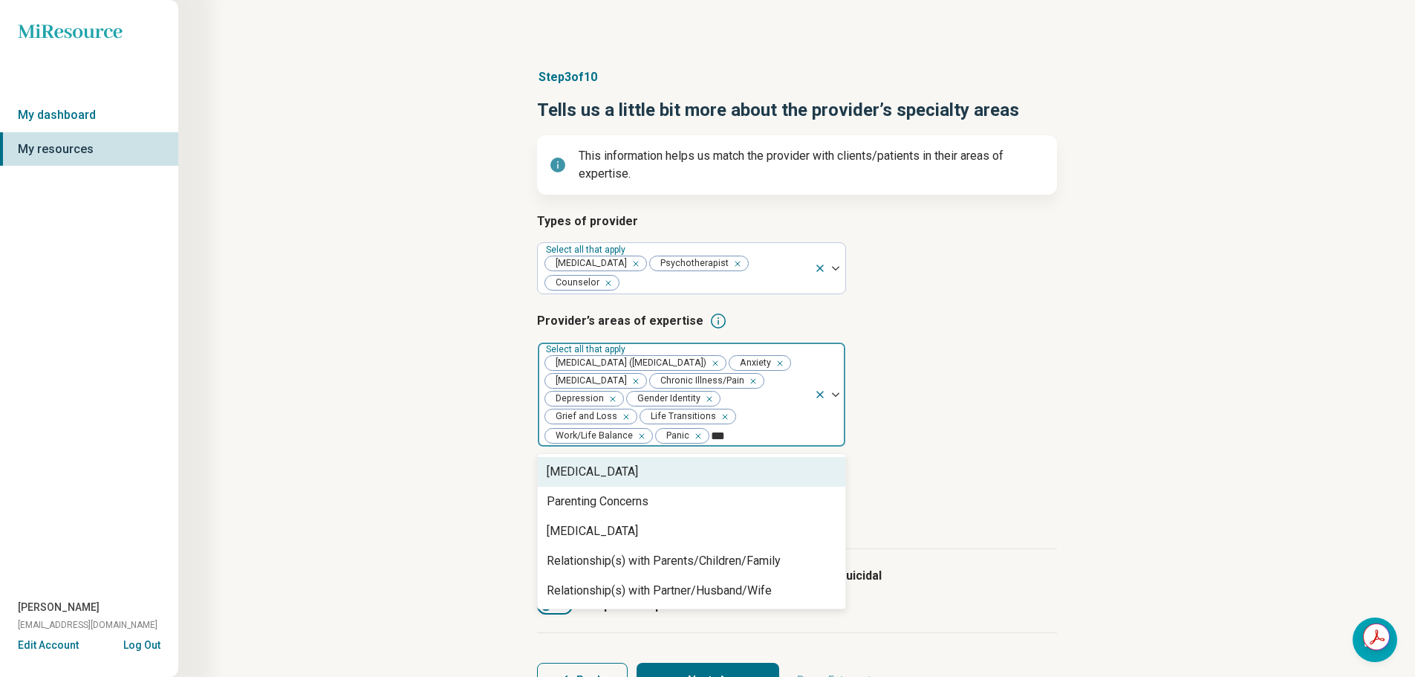
type input "****"
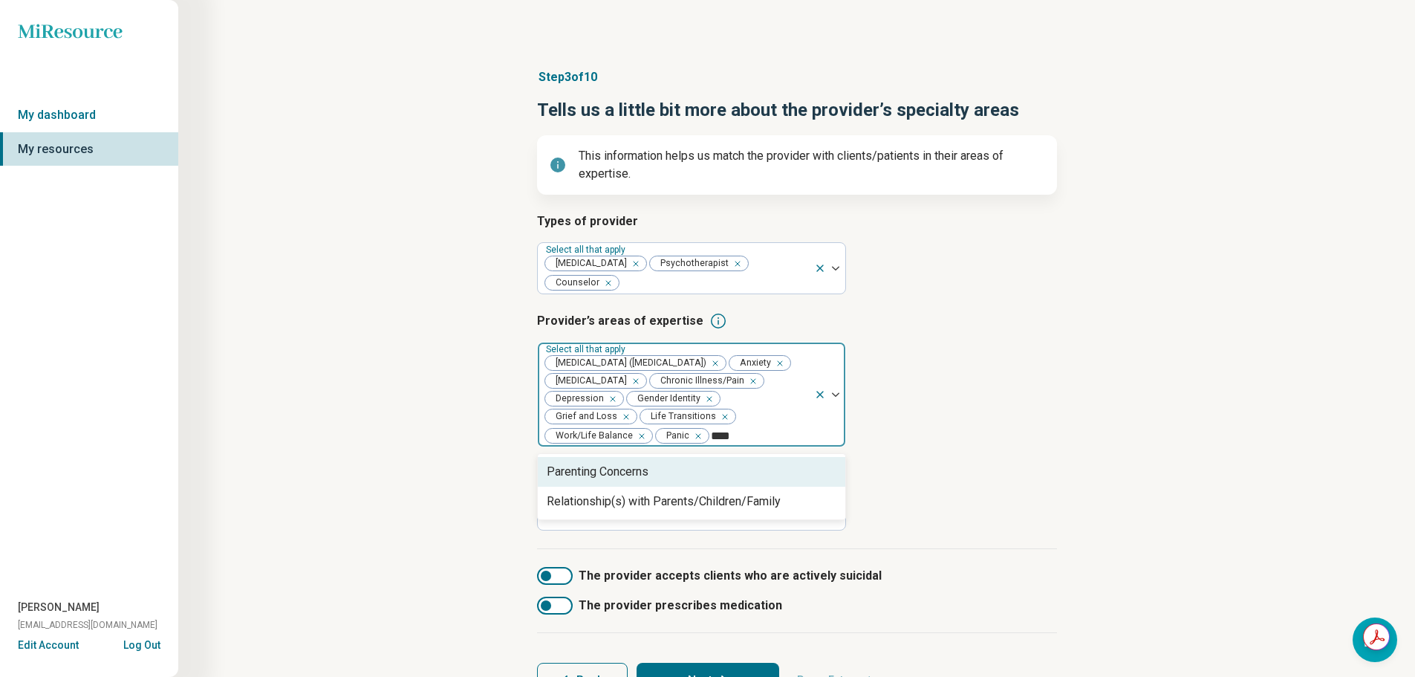
click at [704, 457] on div "Parenting Concerns" at bounding box center [692, 472] width 308 height 30
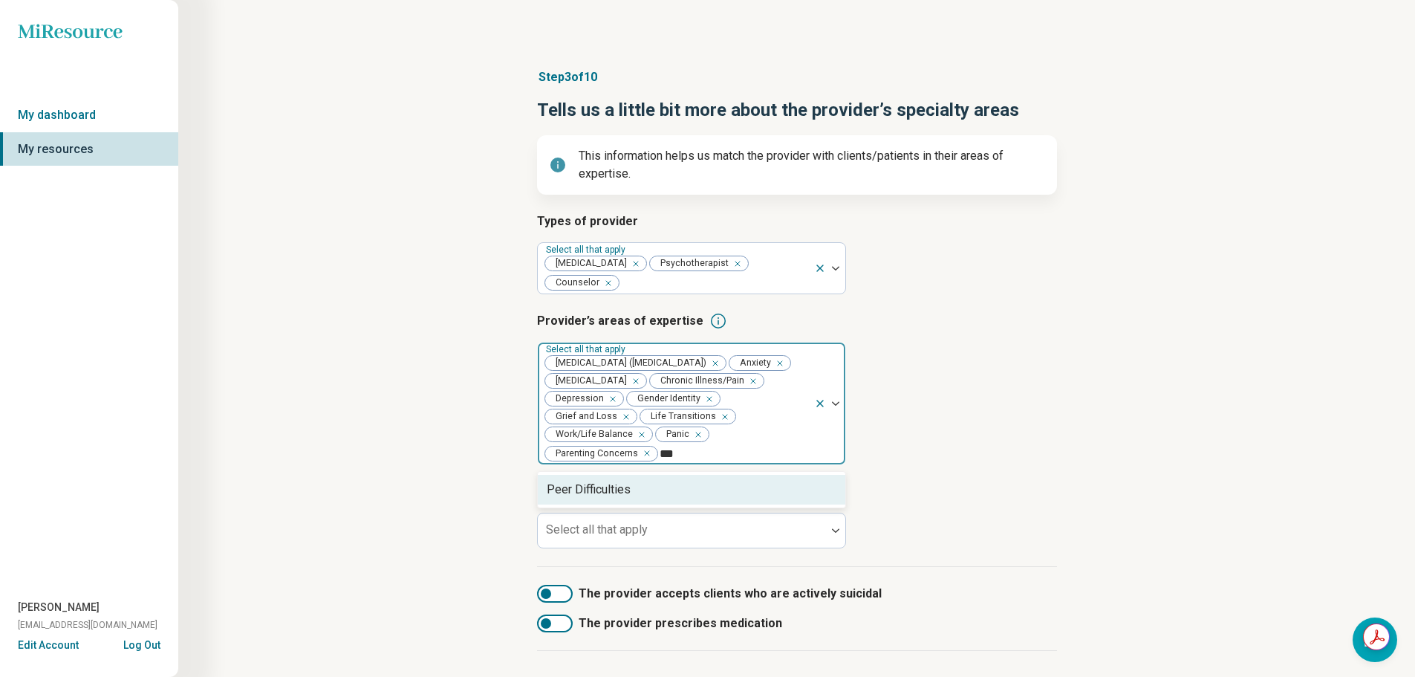
type input "****"
click at [704, 475] on div "Peer Difficulties" at bounding box center [692, 490] width 308 height 30
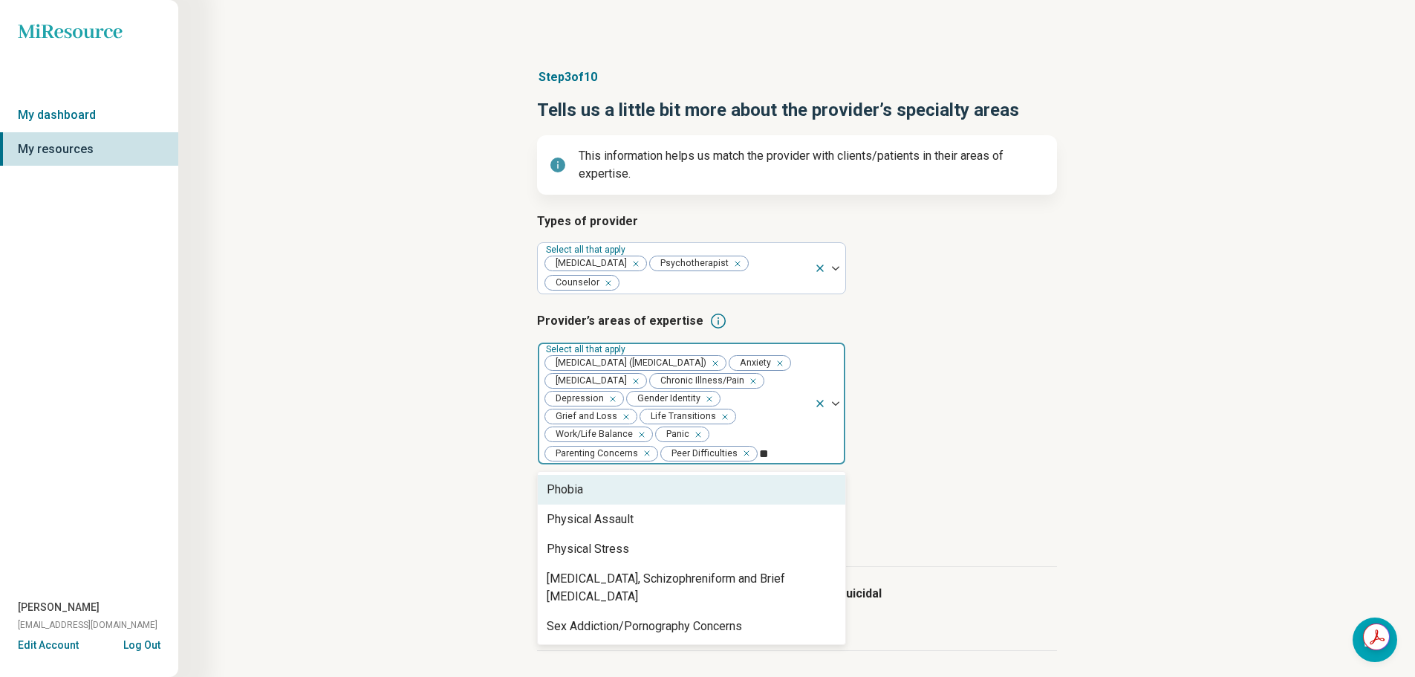
type input "***"
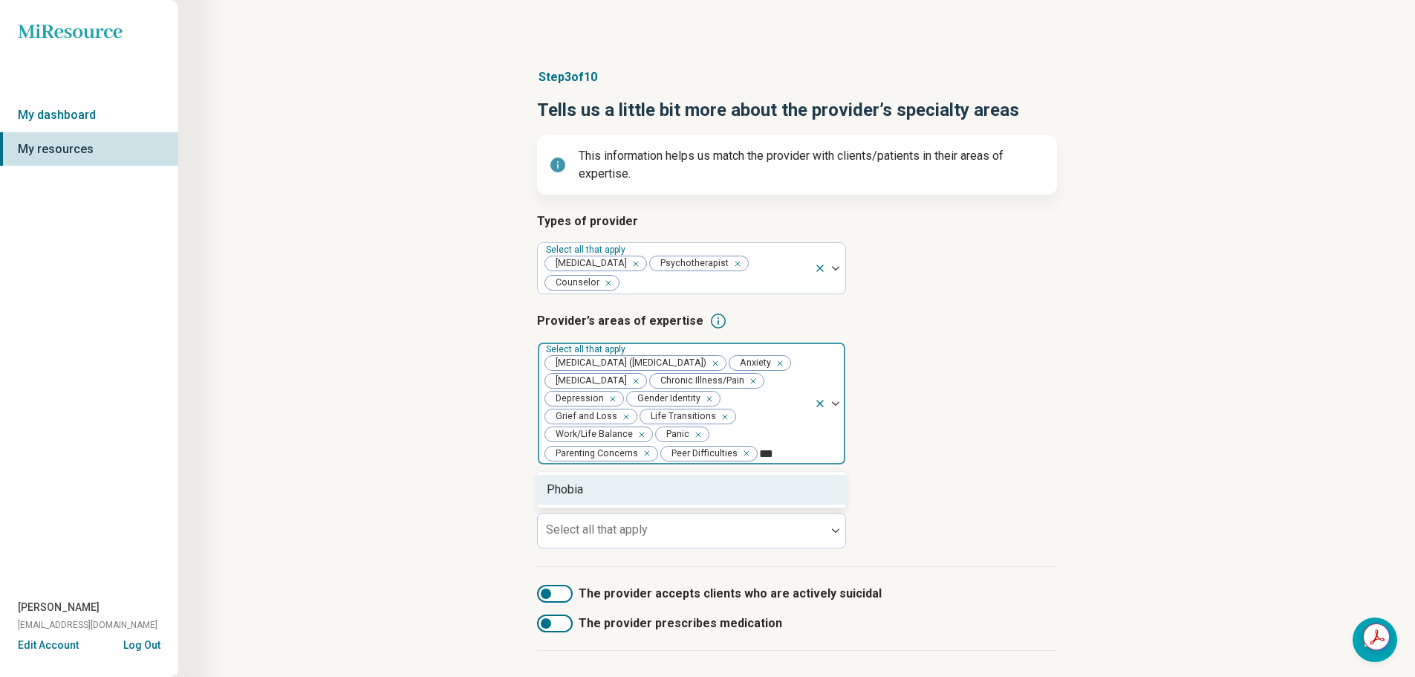
click at [704, 475] on div "Phobia" at bounding box center [692, 490] width 308 height 30
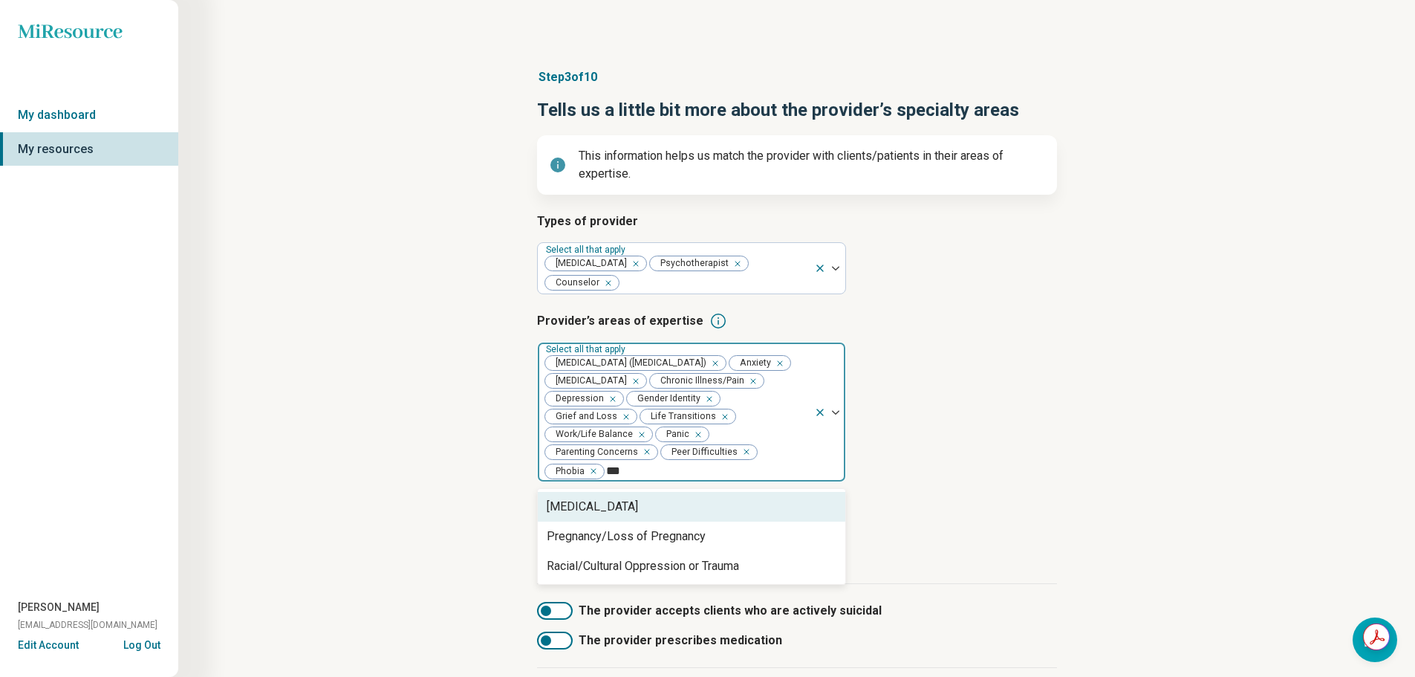
type input "****"
click at [700, 498] on div "Pregnancy/Loss of Pregnancy" at bounding box center [626, 507] width 159 height 18
type input "***"
click at [700, 498] on div "[MEDICAL_DATA] ([MEDICAL_DATA])" at bounding box center [643, 507] width 193 height 18
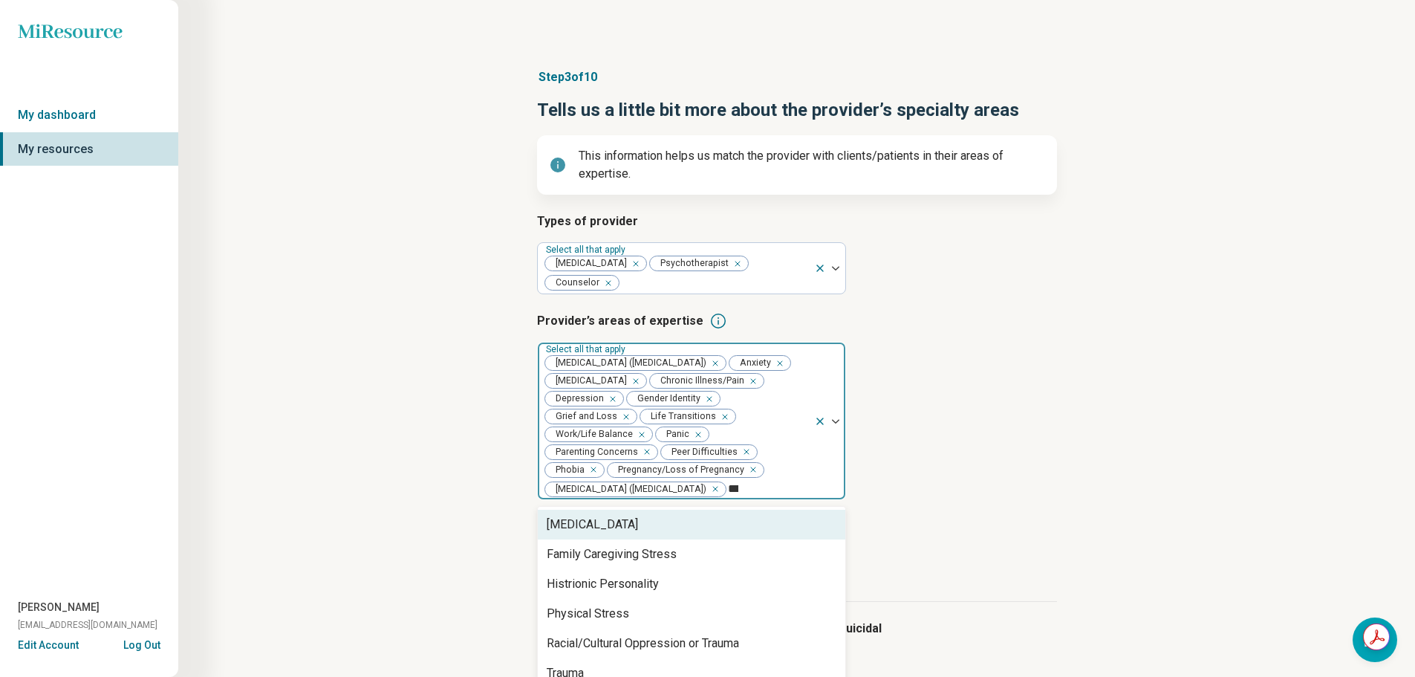
type input "****"
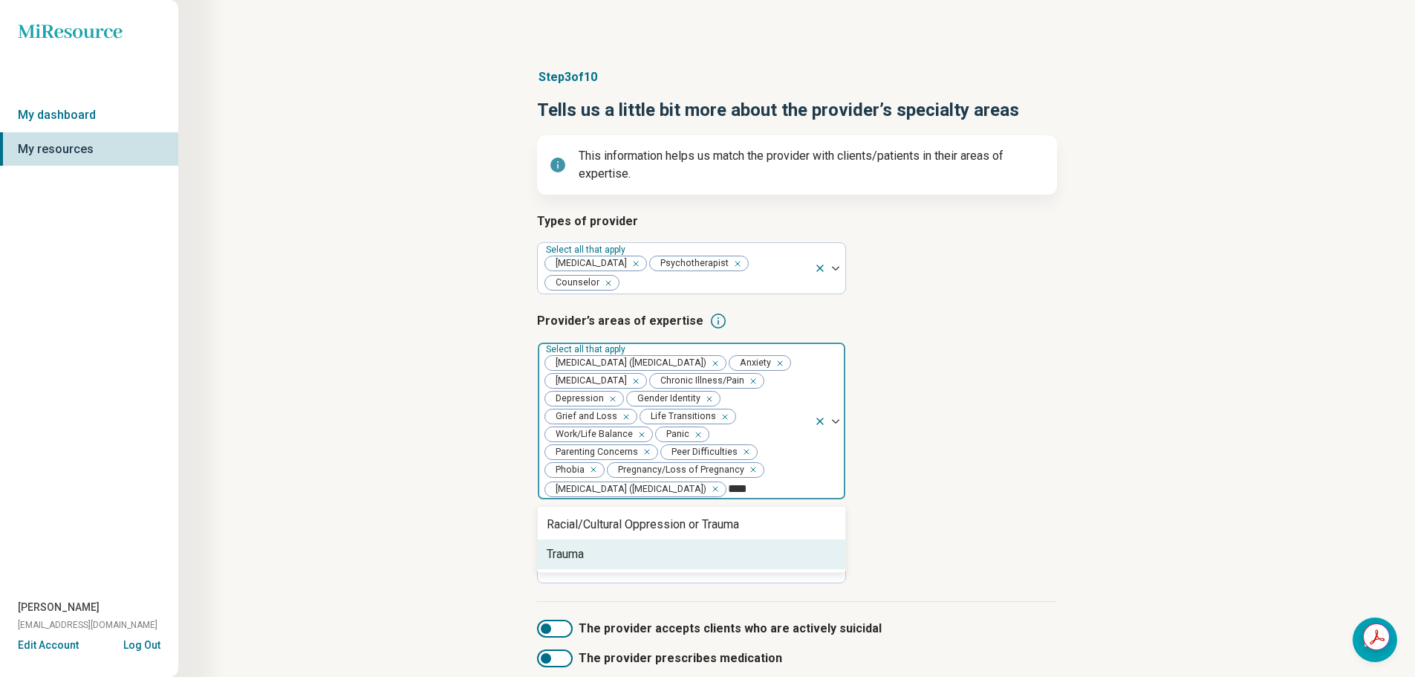
click at [696, 545] on div "Trauma" at bounding box center [692, 554] width 308 height 30
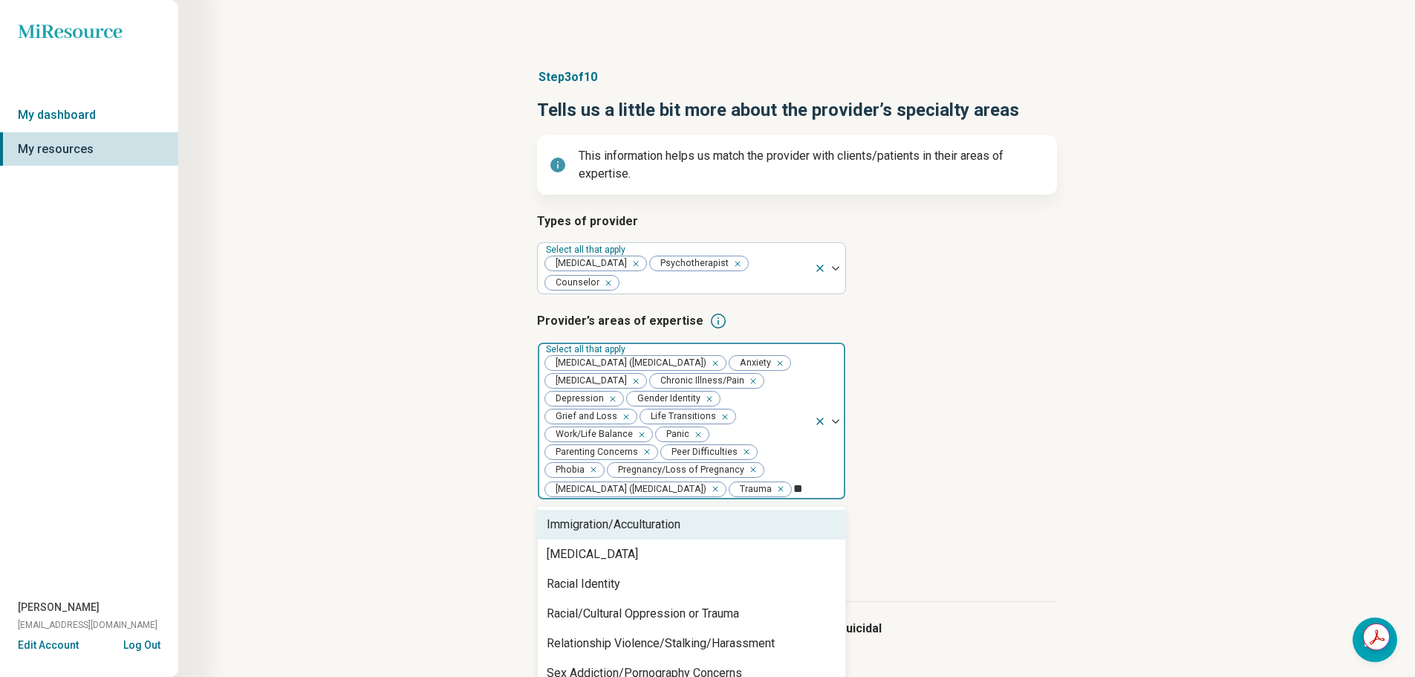
type input "***"
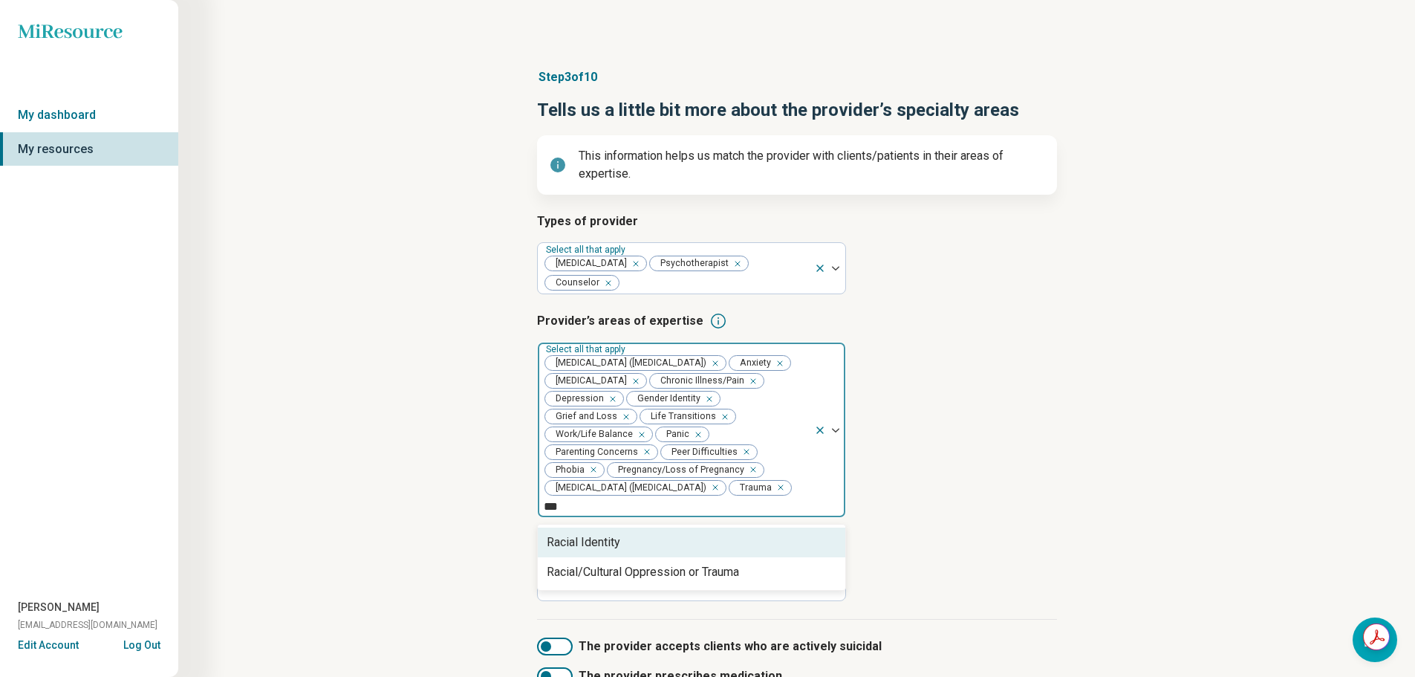
click at [697, 528] on div "Racial Identity" at bounding box center [692, 543] width 308 height 30
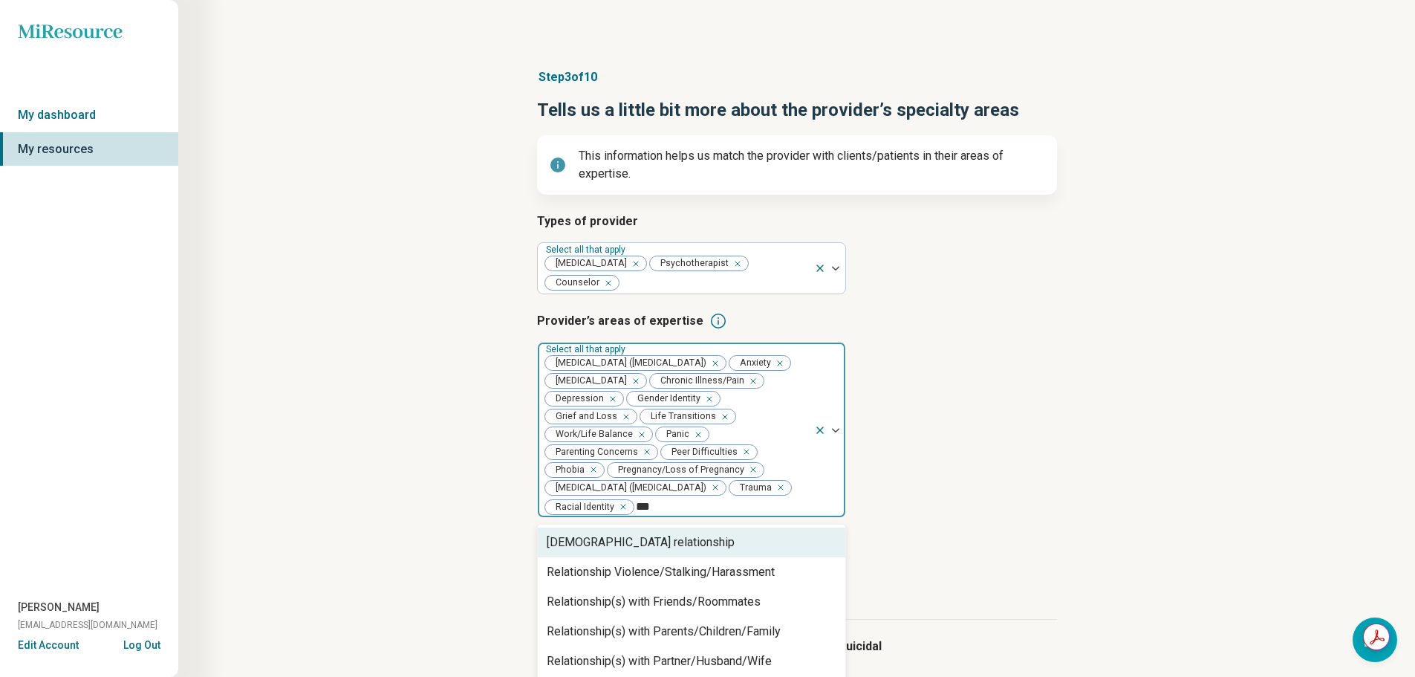
type input "****"
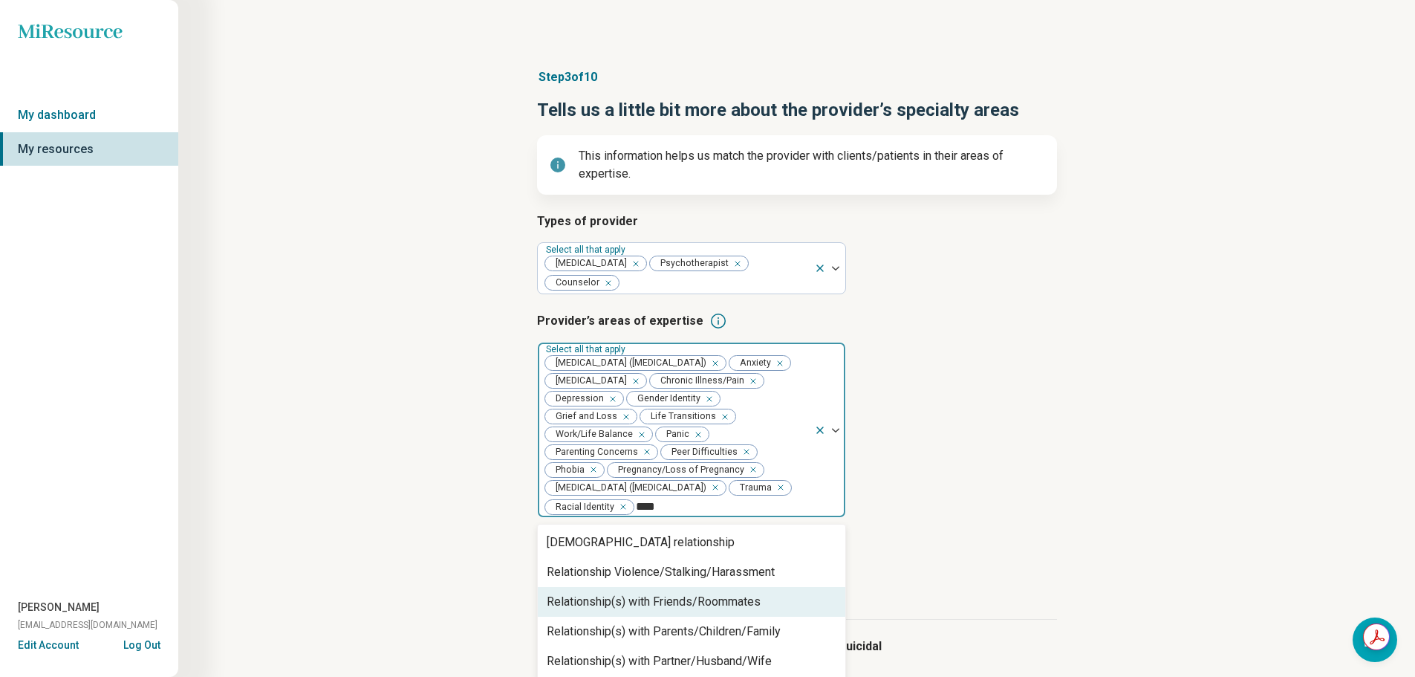
click at [701, 593] on div "Relationship(s) with Friends/Roommates" at bounding box center [654, 602] width 214 height 18
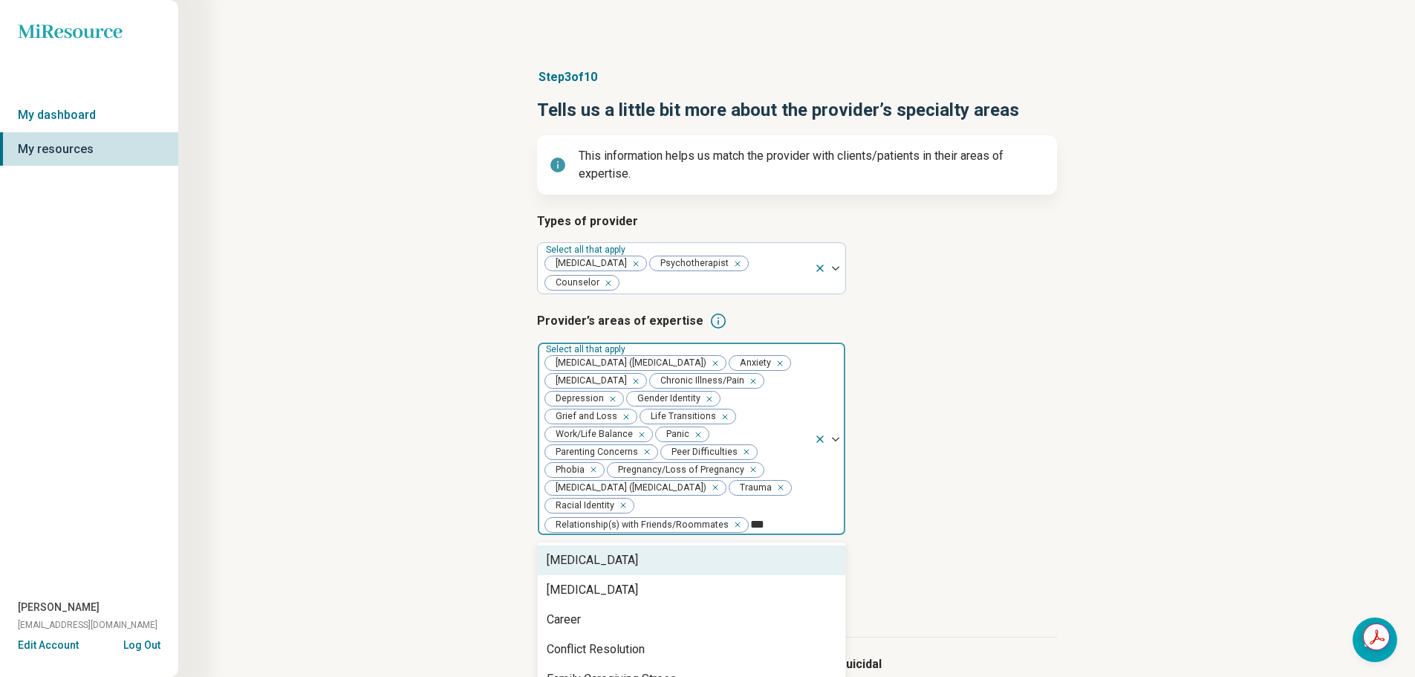
type input "****"
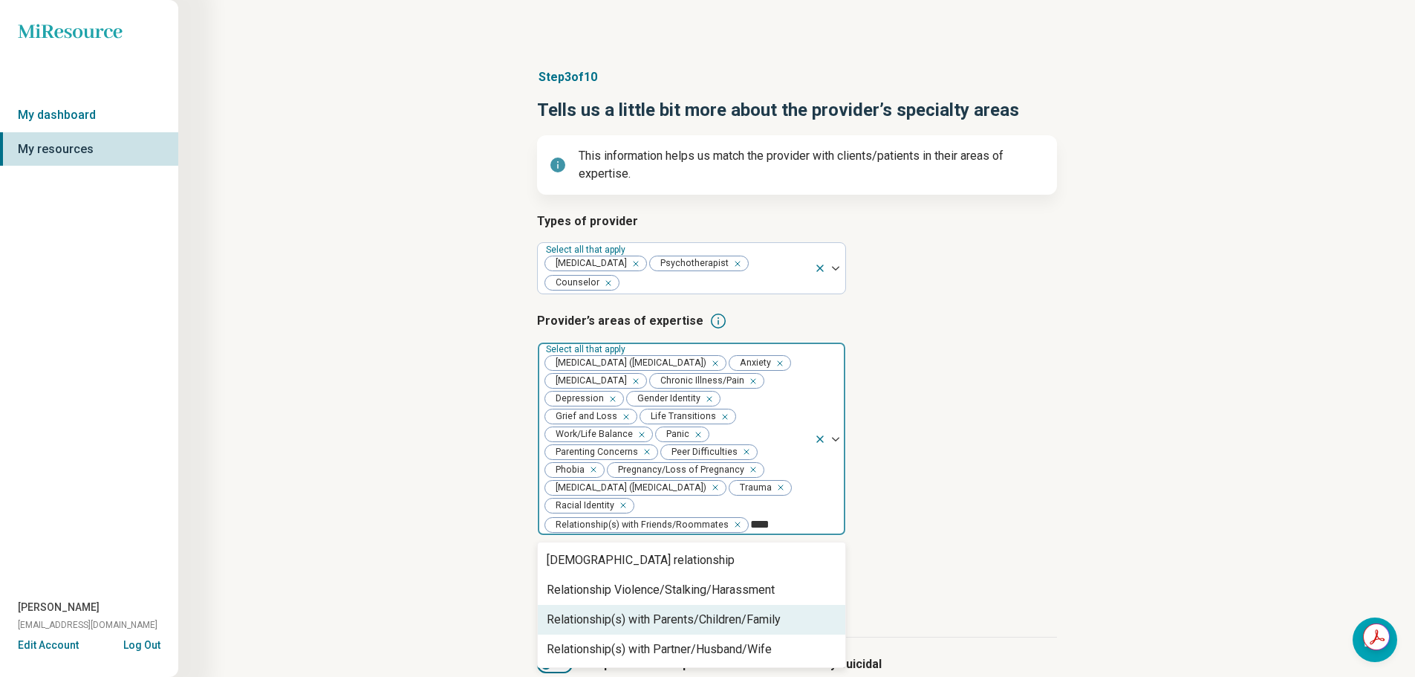
click at [701, 611] on div "Relationship(s) with Parents/Children/Family" at bounding box center [664, 620] width 234 height 18
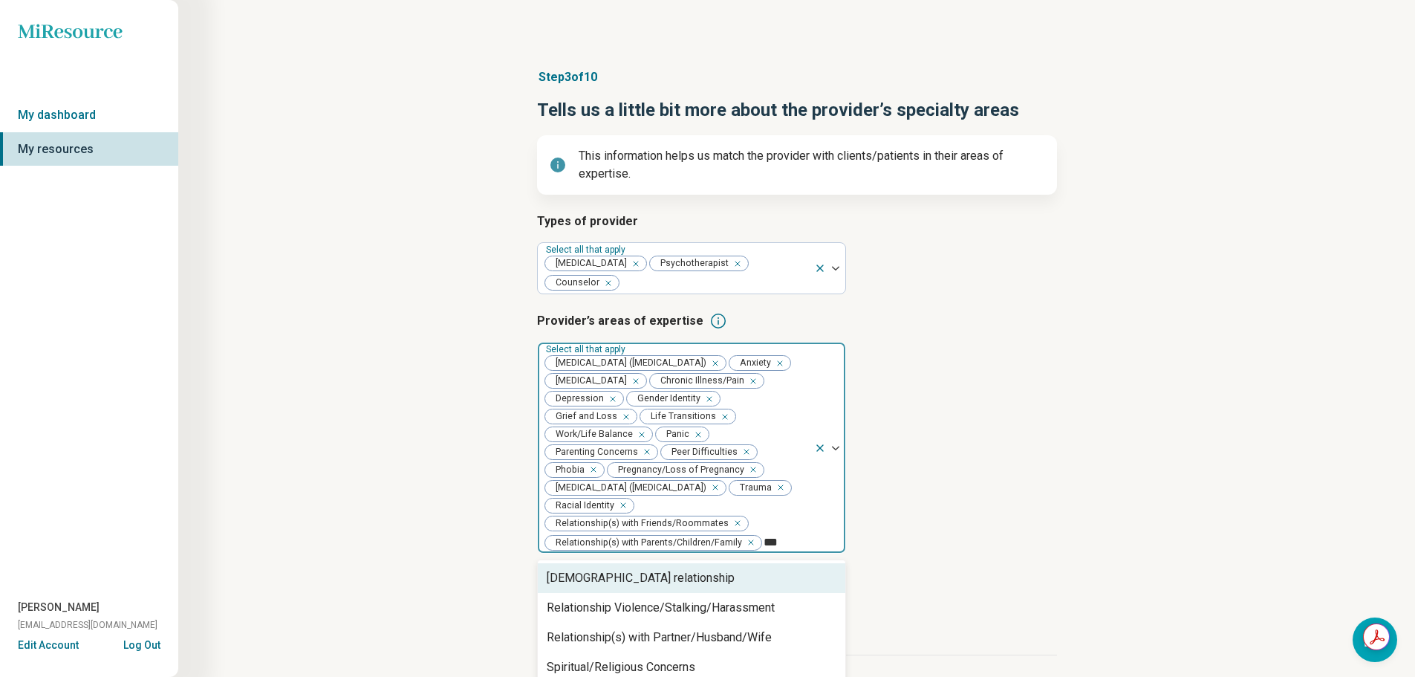
type input "****"
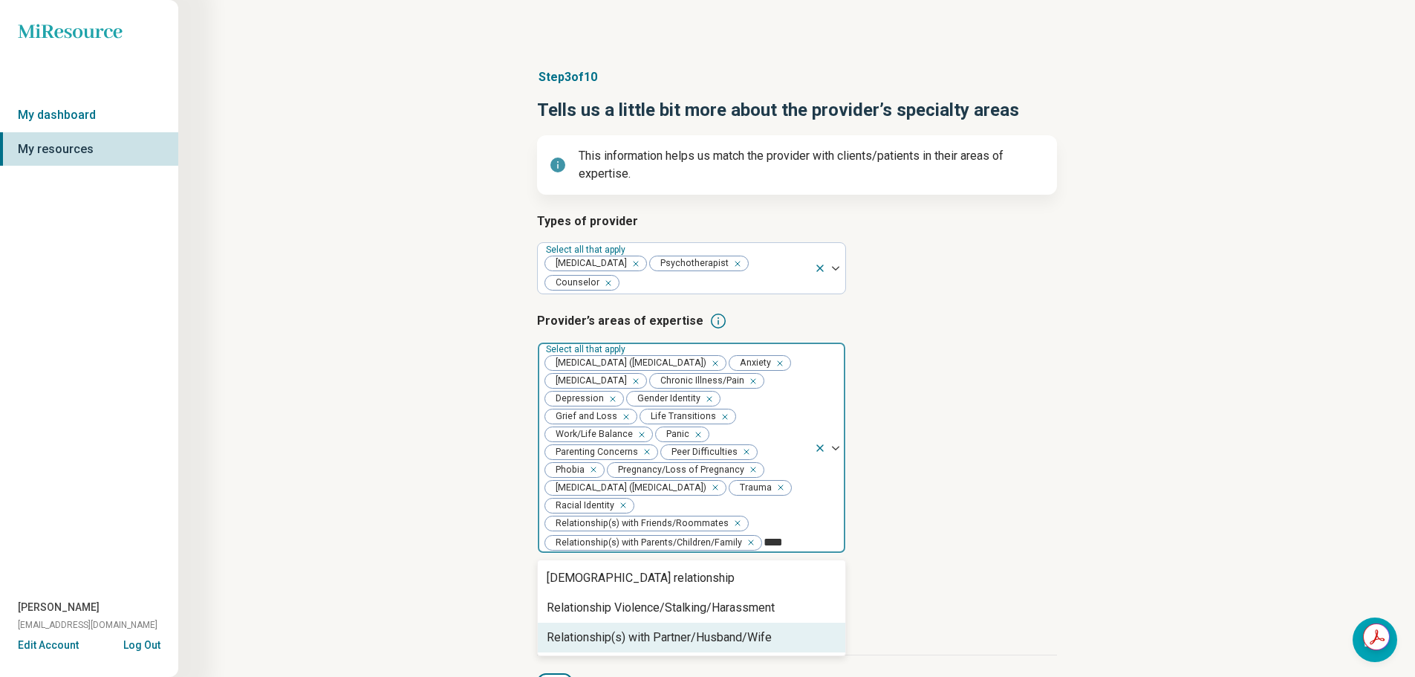
click at [739, 629] on div "Relationship(s) with Partner/Husband/Wife" at bounding box center [659, 638] width 225 height 18
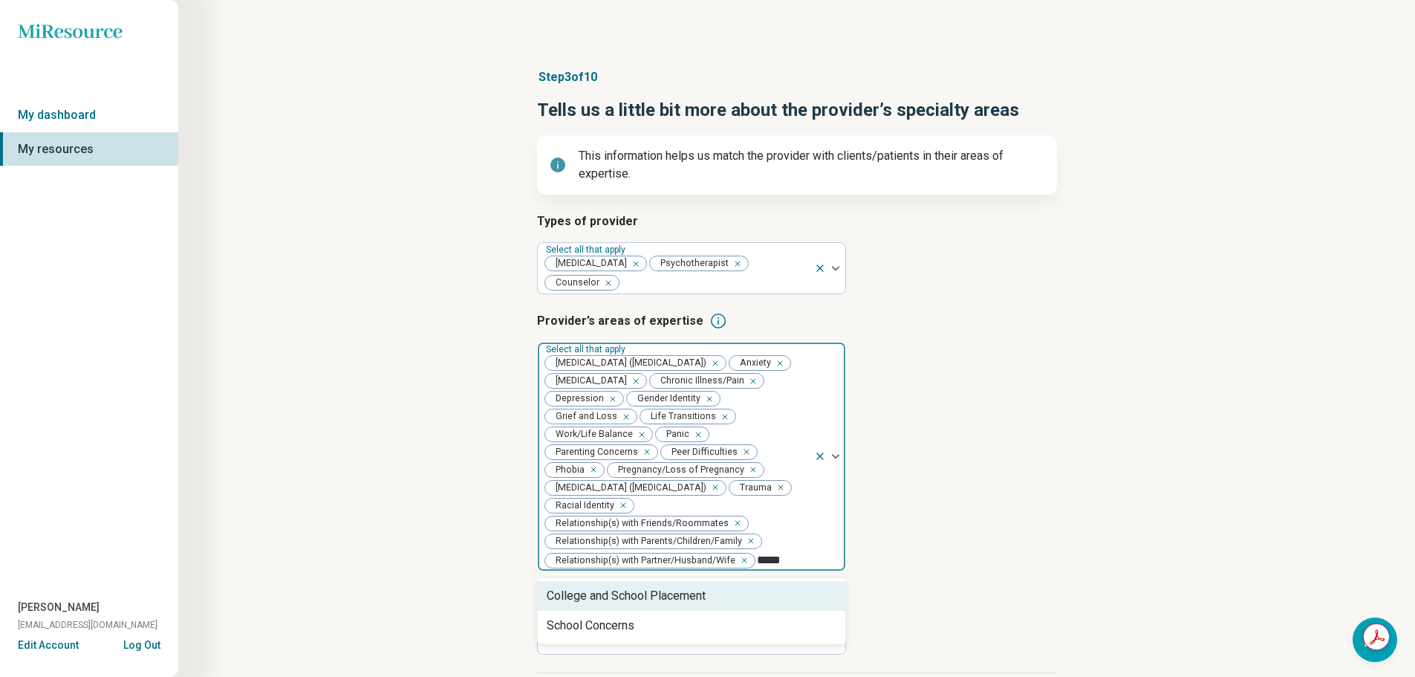
type input "******"
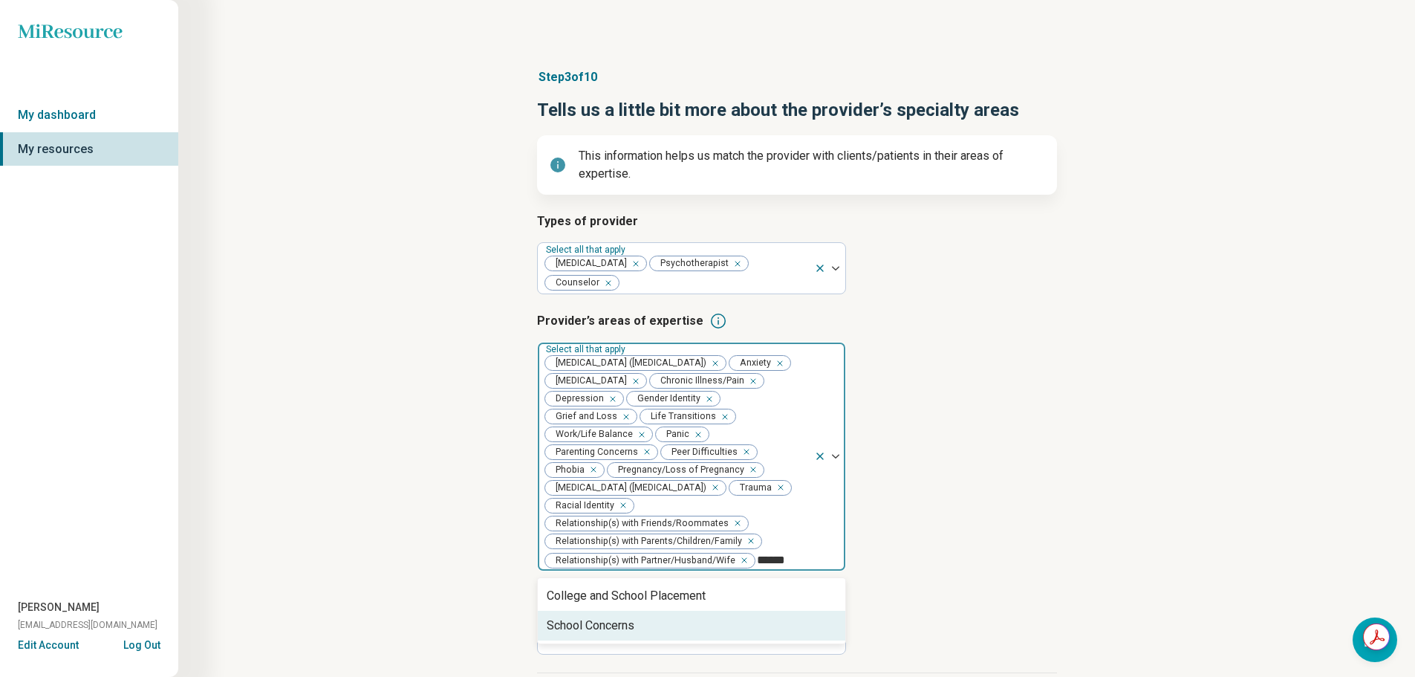
click at [740, 611] on div "School Concerns" at bounding box center [692, 626] width 308 height 30
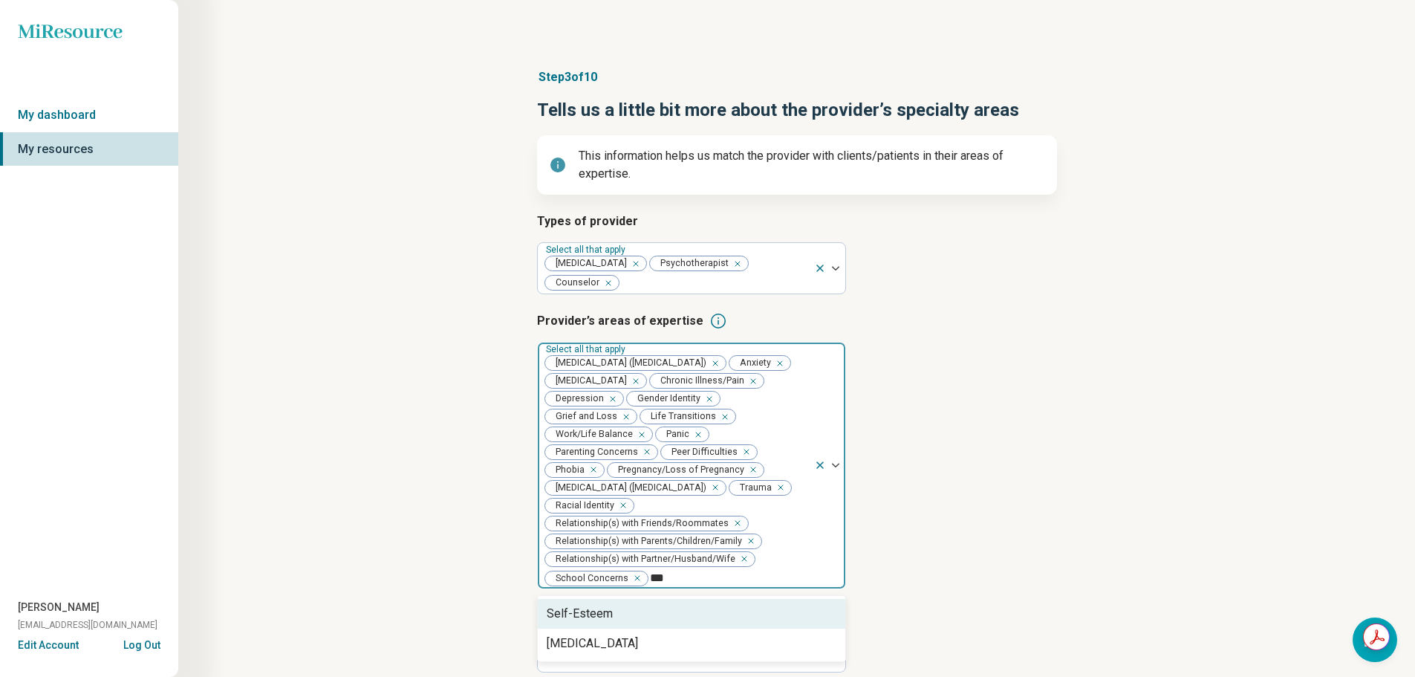
type input "****"
click at [735, 605] on div "Self-Esteem" at bounding box center [692, 614] width 308 height 30
type input "****"
click at [735, 605] on div "[MEDICAL_DATA]" at bounding box center [692, 614] width 308 height 30
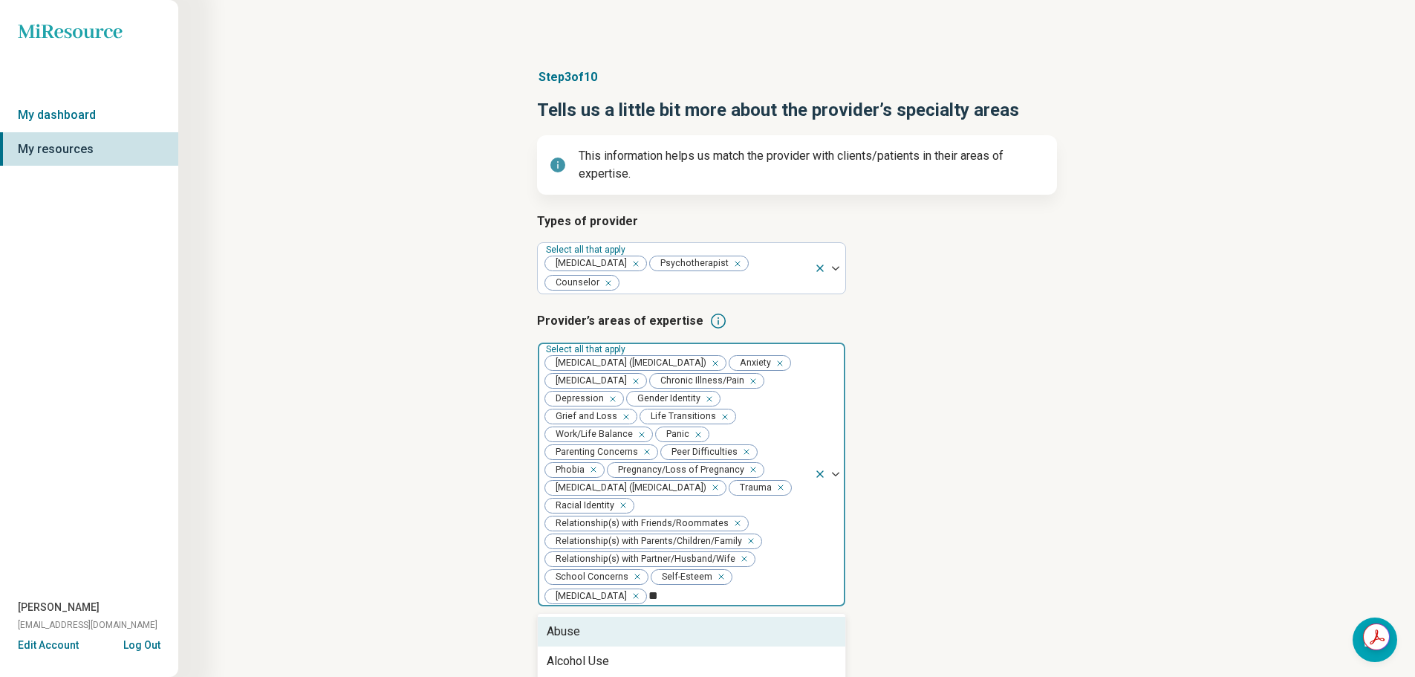
type input "***"
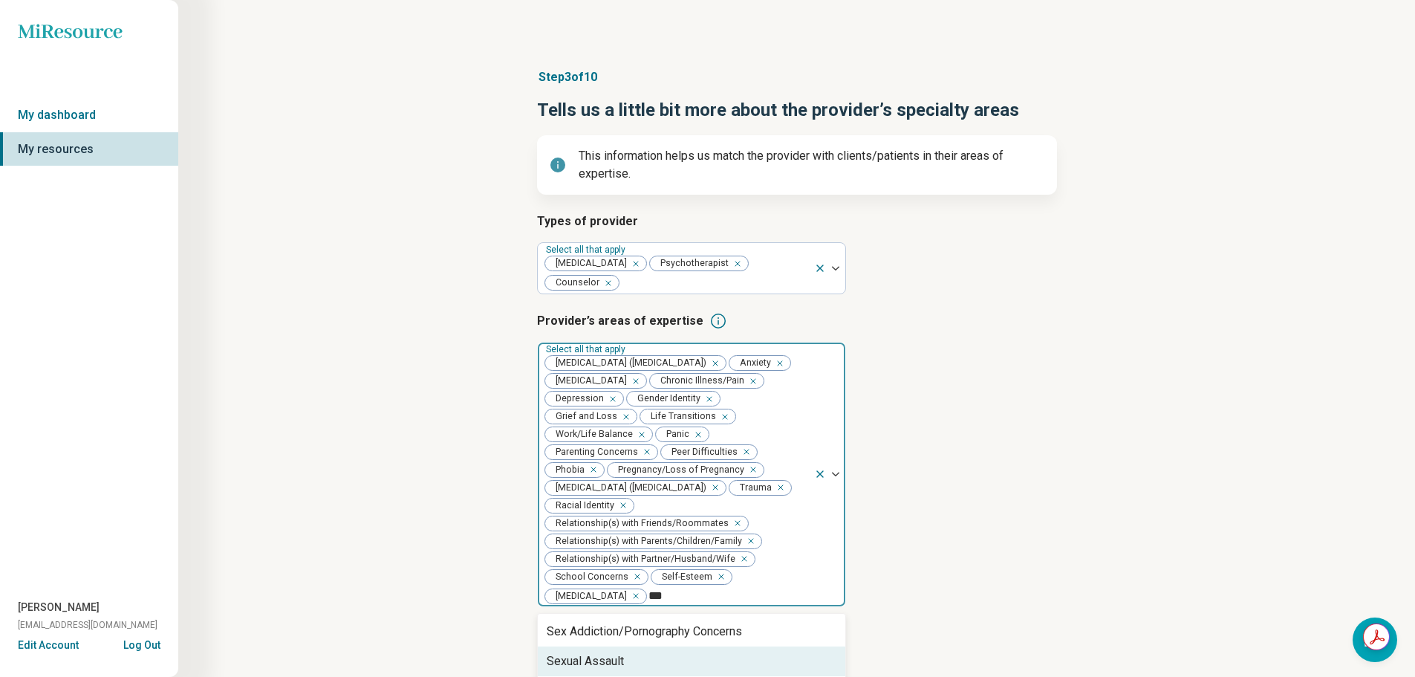
click at [726, 646] on div "Sexual Assault" at bounding box center [692, 661] width 308 height 30
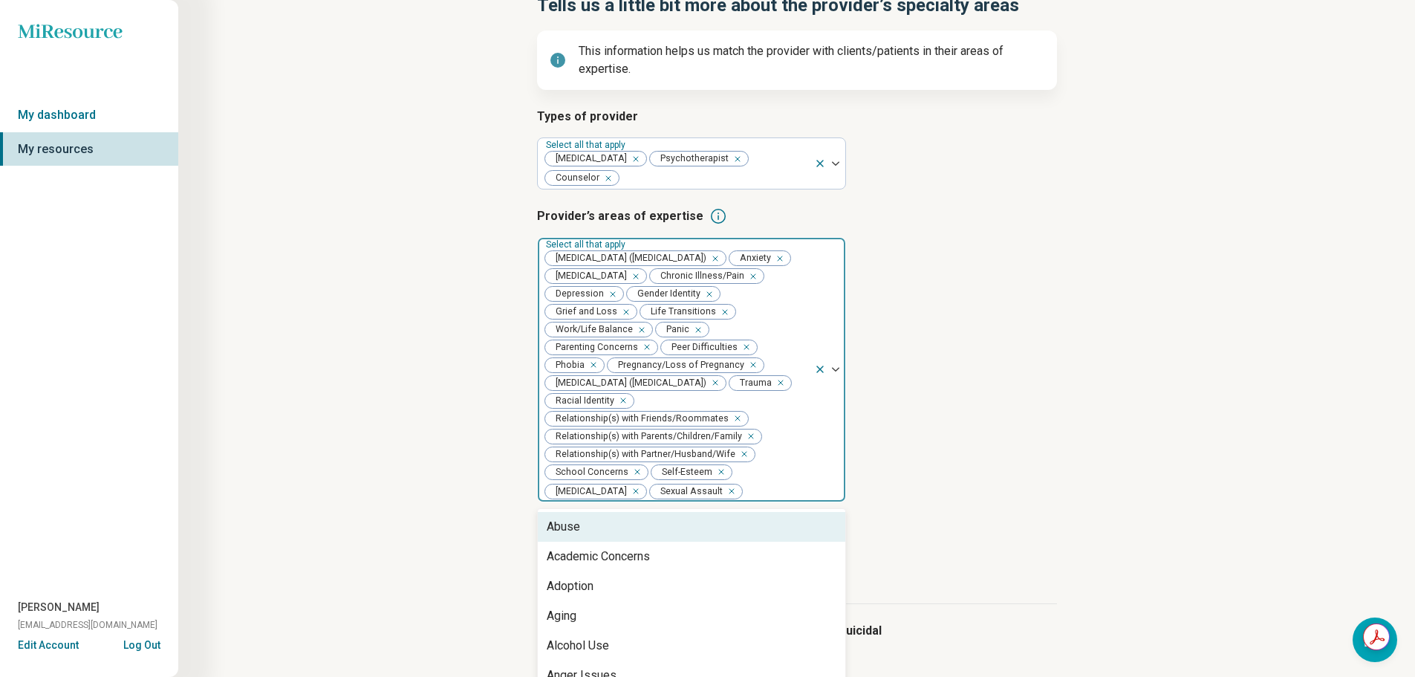
scroll to position [218, 0]
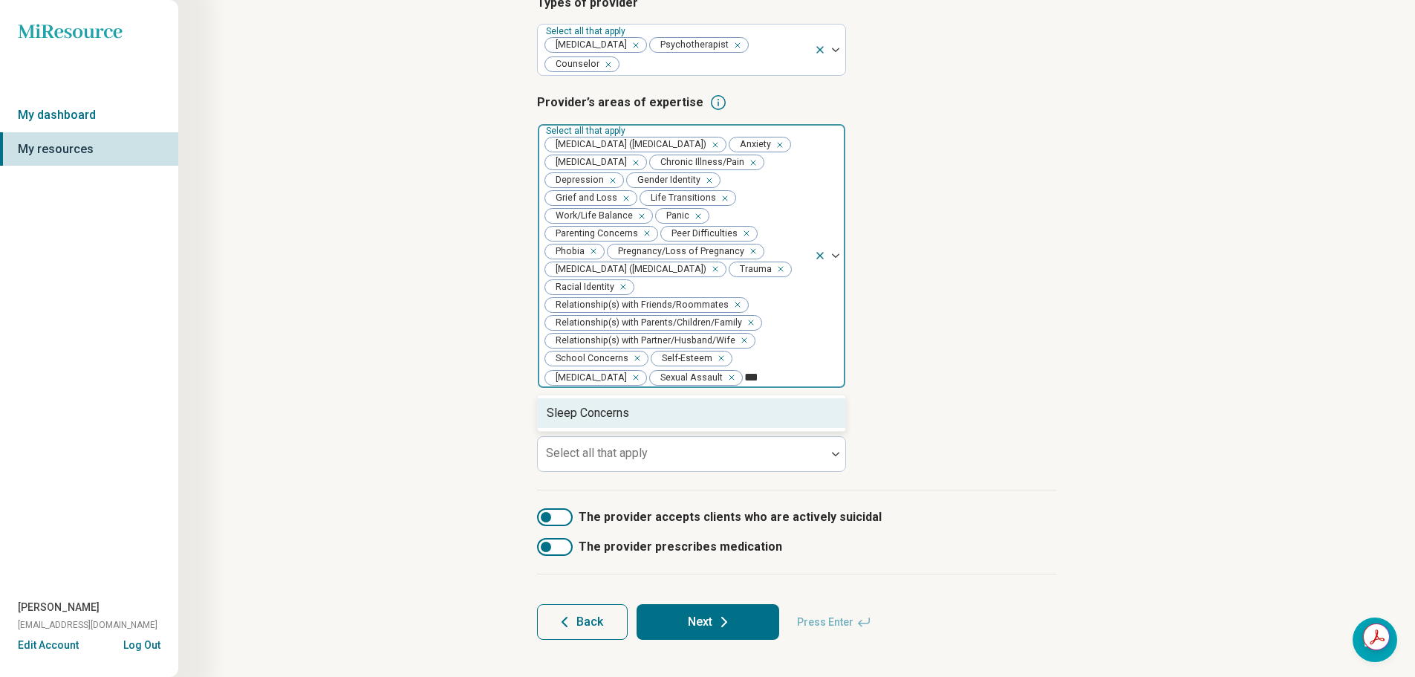
type input "****"
click at [759, 398] on div "Sleep Concerns" at bounding box center [692, 413] width 308 height 30
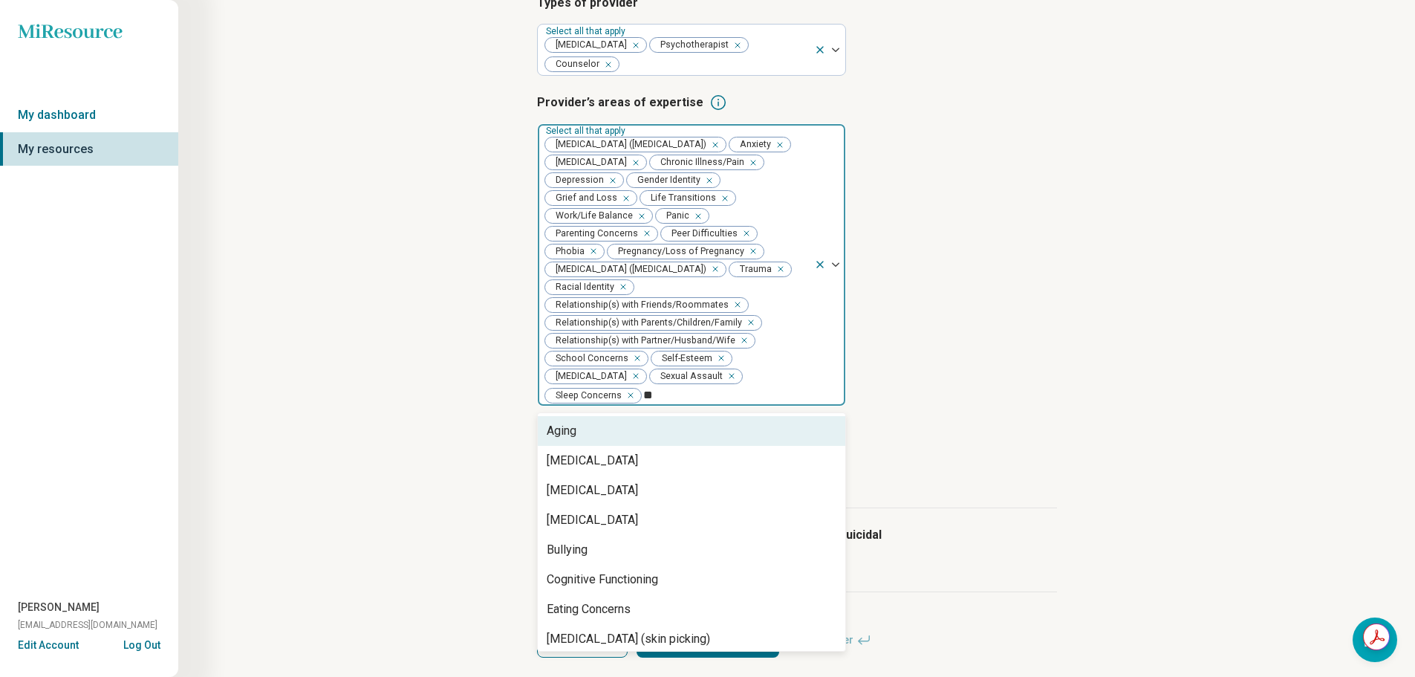
type input "***"
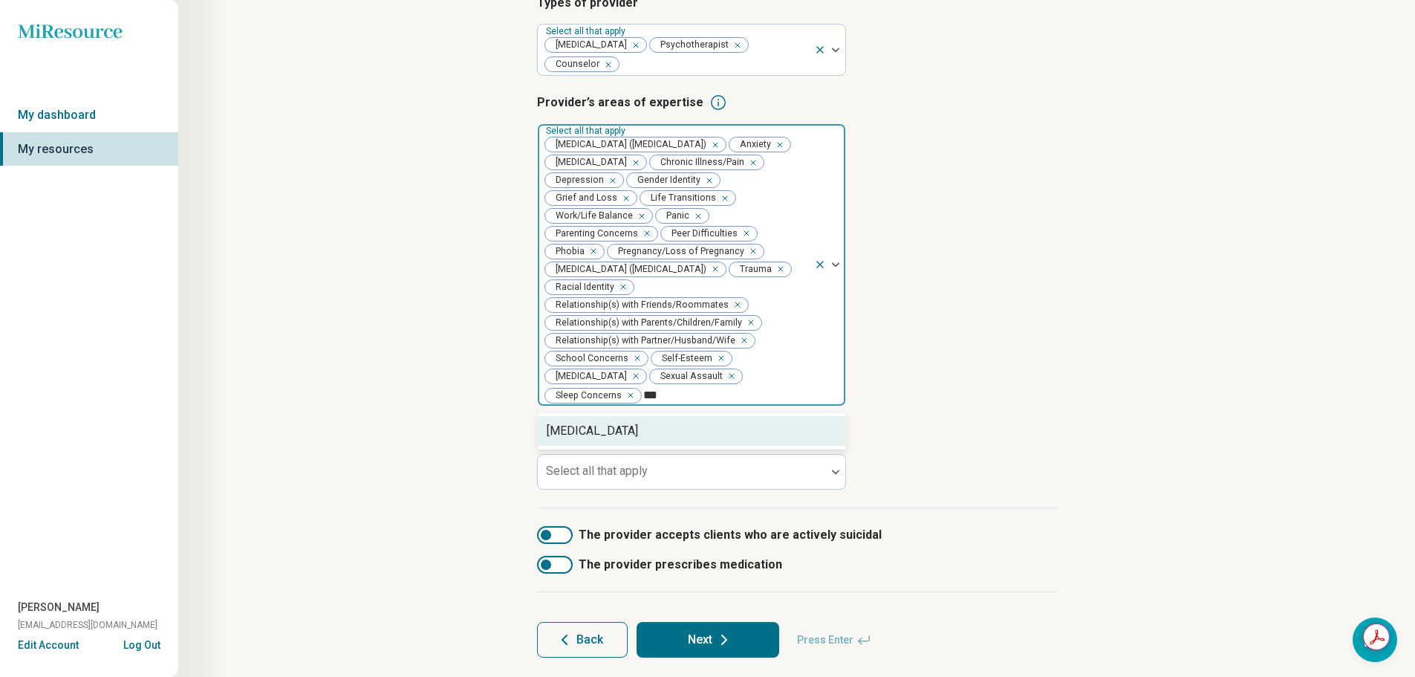
click at [759, 416] on div "[MEDICAL_DATA]" at bounding box center [692, 431] width 308 height 30
type input "****"
click at [741, 416] on div "Athletic/Sports performance" at bounding box center [692, 431] width 308 height 30
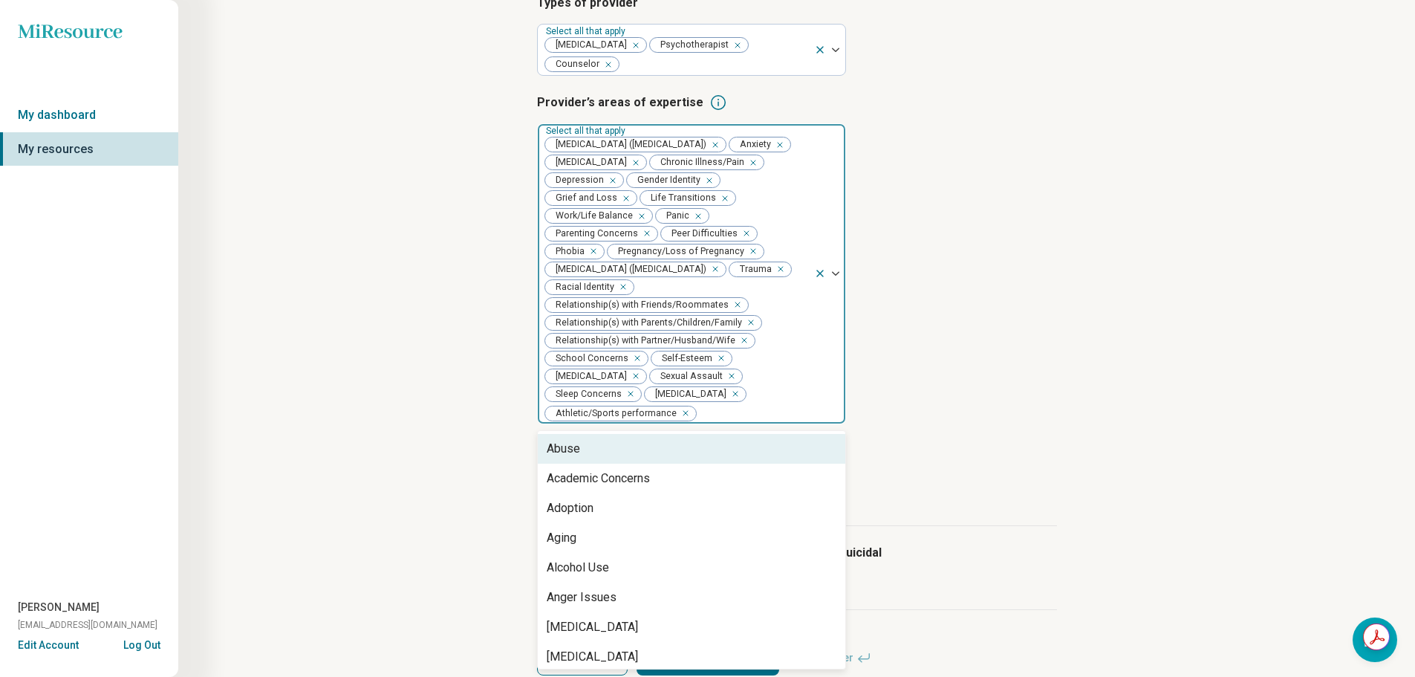
type input "*"
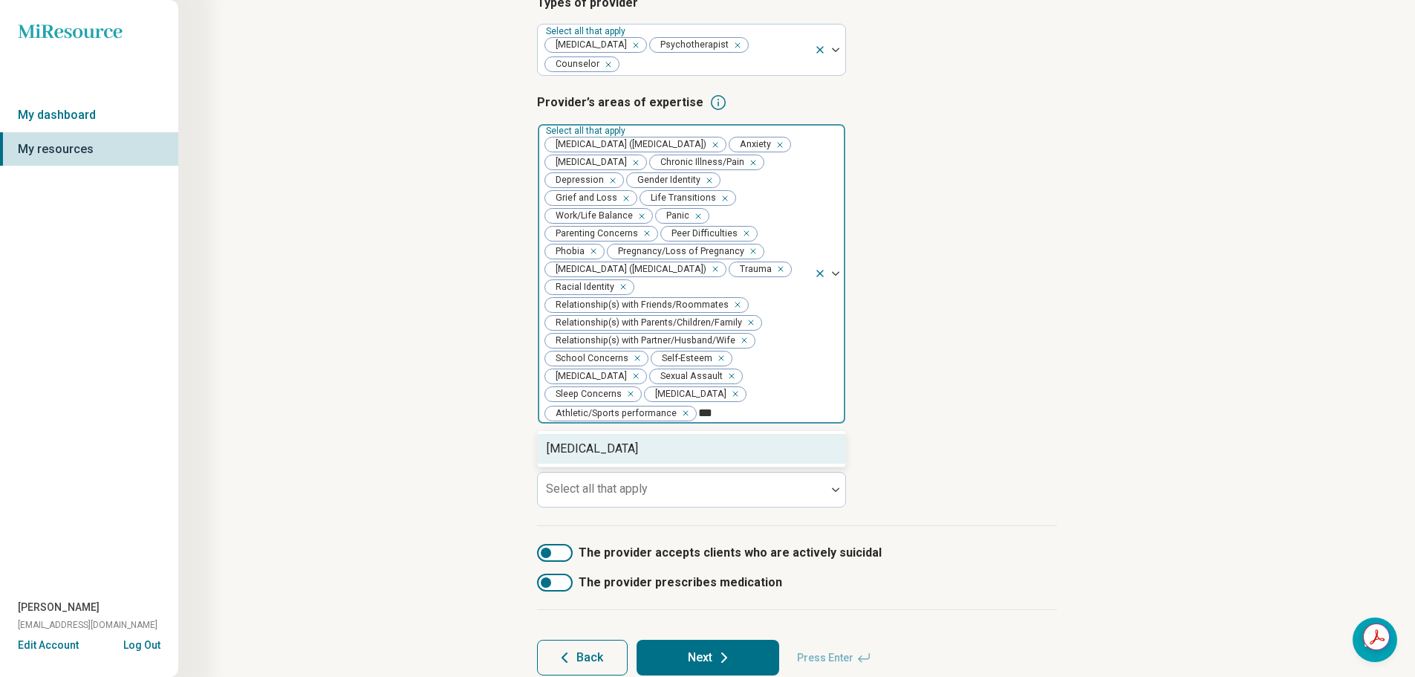
type input "****"
click at [741, 434] on div "[MEDICAL_DATA]" at bounding box center [692, 449] width 308 height 30
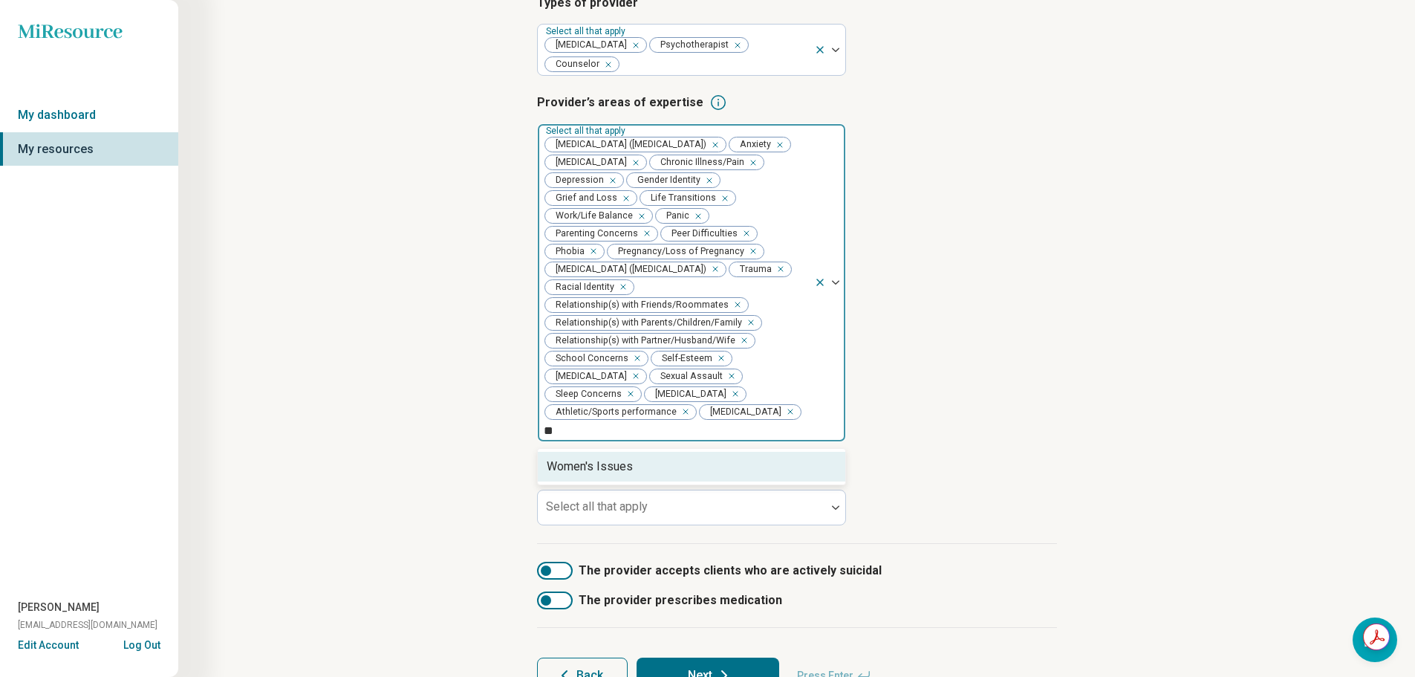
type input "***"
click at [776, 452] on div "Women's Issues" at bounding box center [692, 467] width 308 height 30
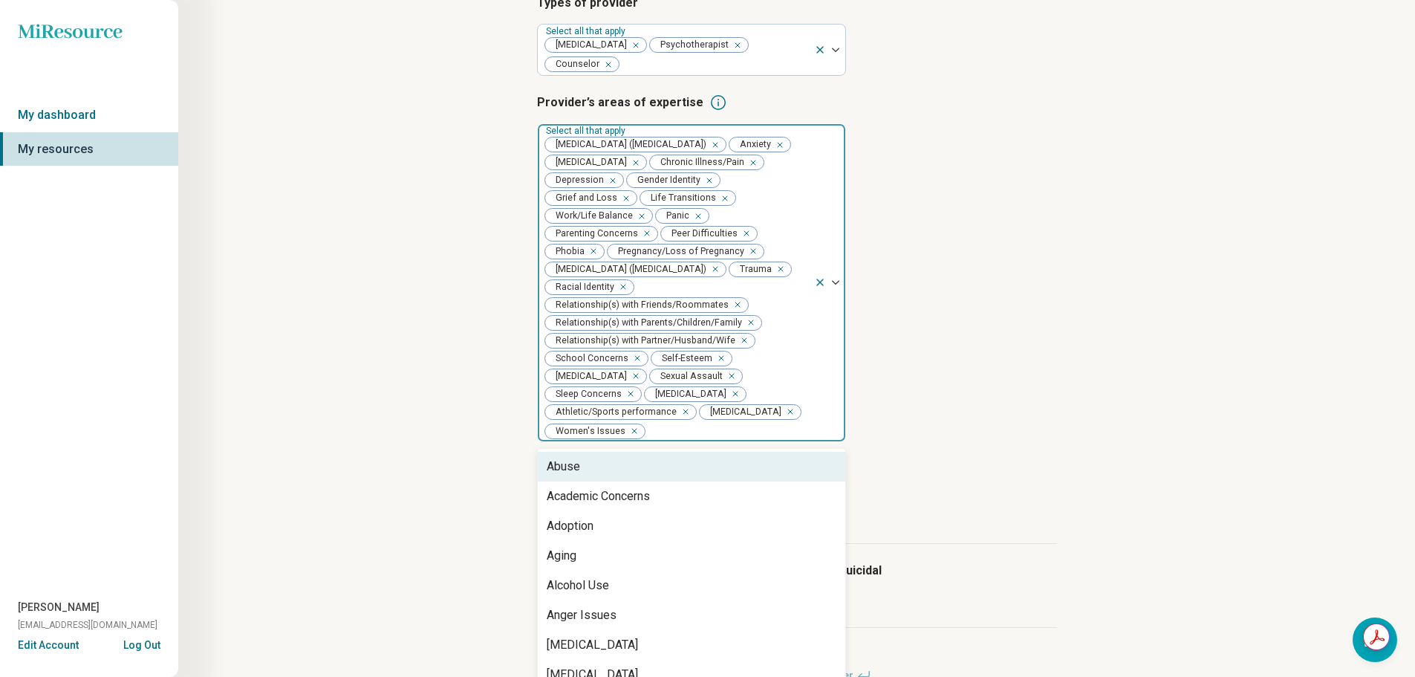
click at [938, 349] on article "Provider’s areas of expertise option Women's Issues, selected. 71 results avail…" at bounding box center [797, 268] width 520 height 349
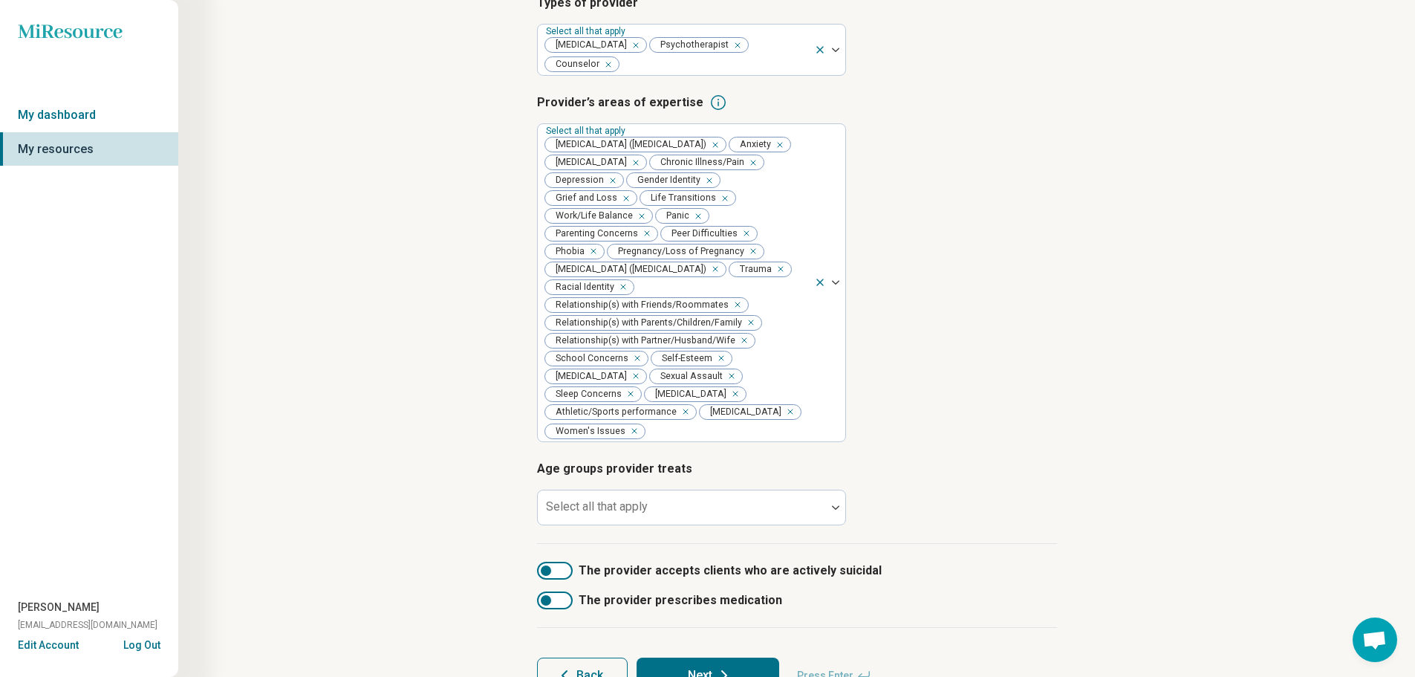
scroll to position [254, 0]
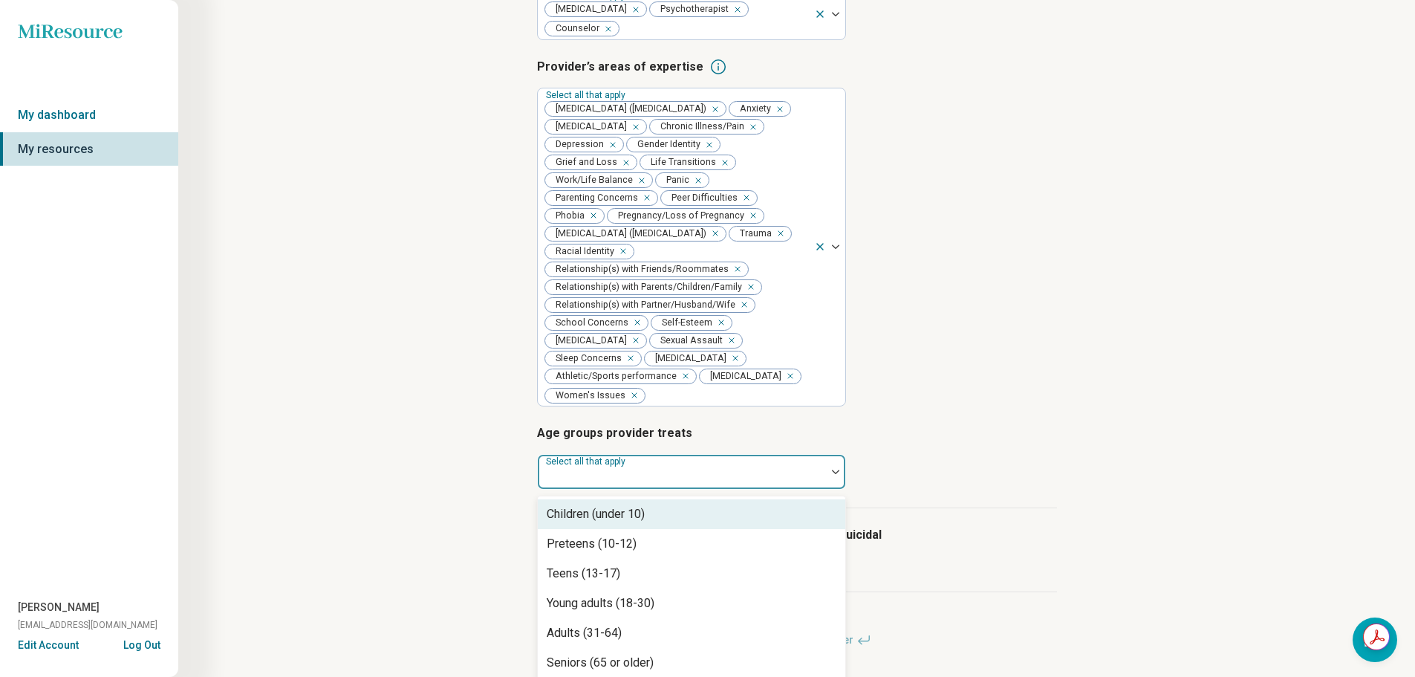
click at [620, 454] on div "Select all that apply" at bounding box center [691, 472] width 309 height 36
click at [658, 499] on div "Children (under 10)" at bounding box center [692, 514] width 308 height 30
click at [658, 499] on div "Preteens (10-12)" at bounding box center [692, 514] width 308 height 30
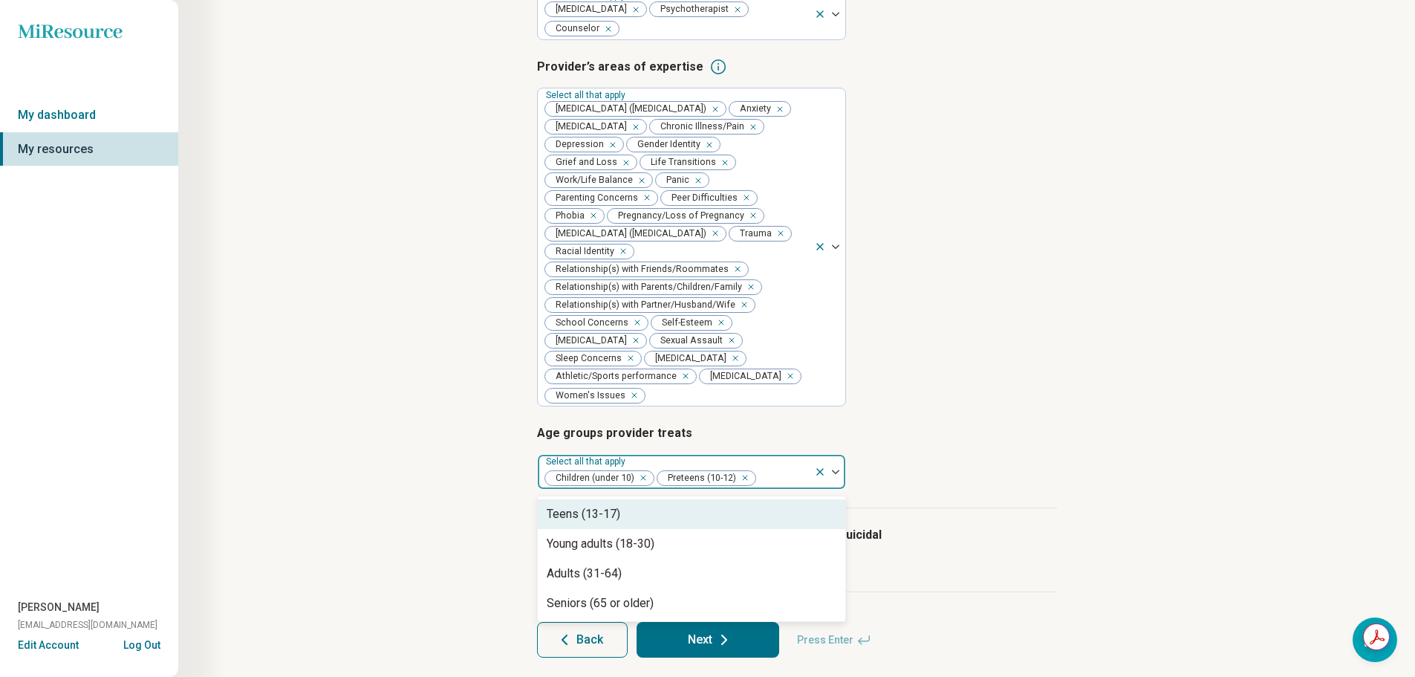
click at [658, 499] on div "Teens (13-17)" at bounding box center [692, 514] width 308 height 30
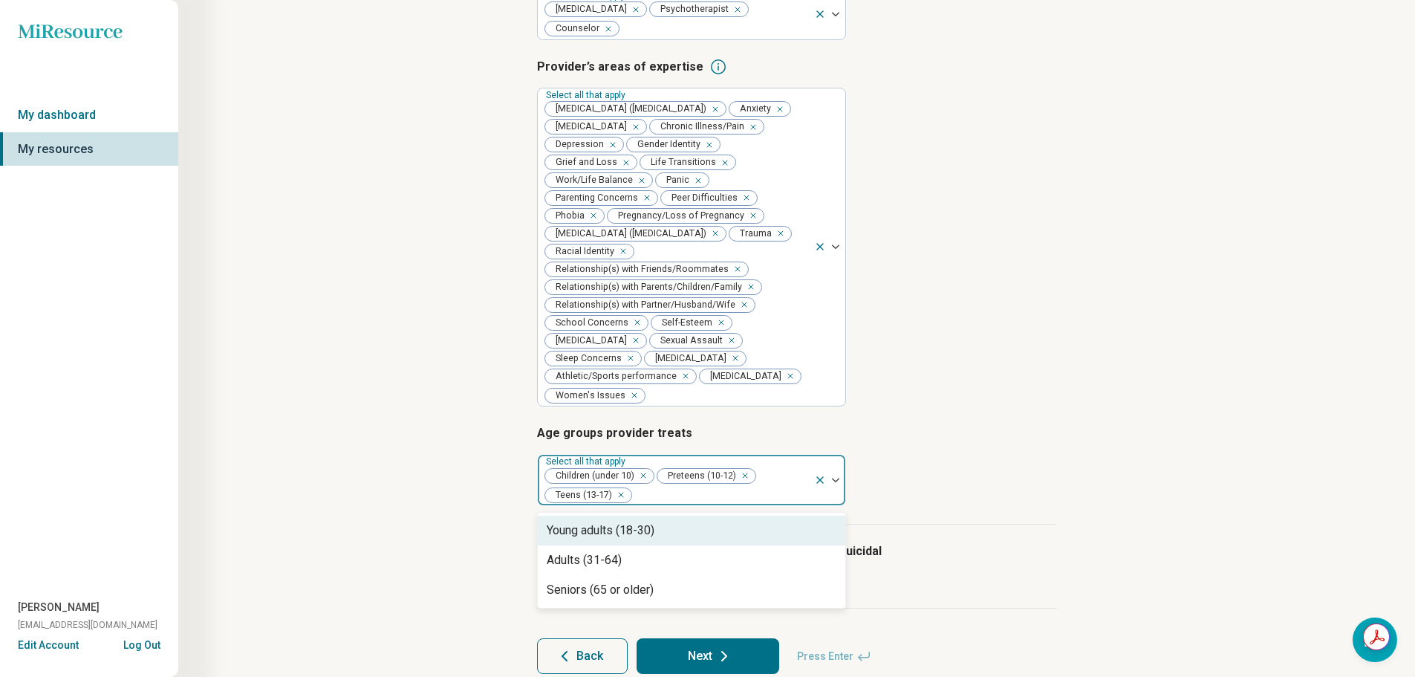
click at [660, 516] on div "Young adults (18-30)" at bounding box center [692, 531] width 308 height 30
click at [661, 516] on div "Adults (31-64)" at bounding box center [692, 531] width 308 height 30
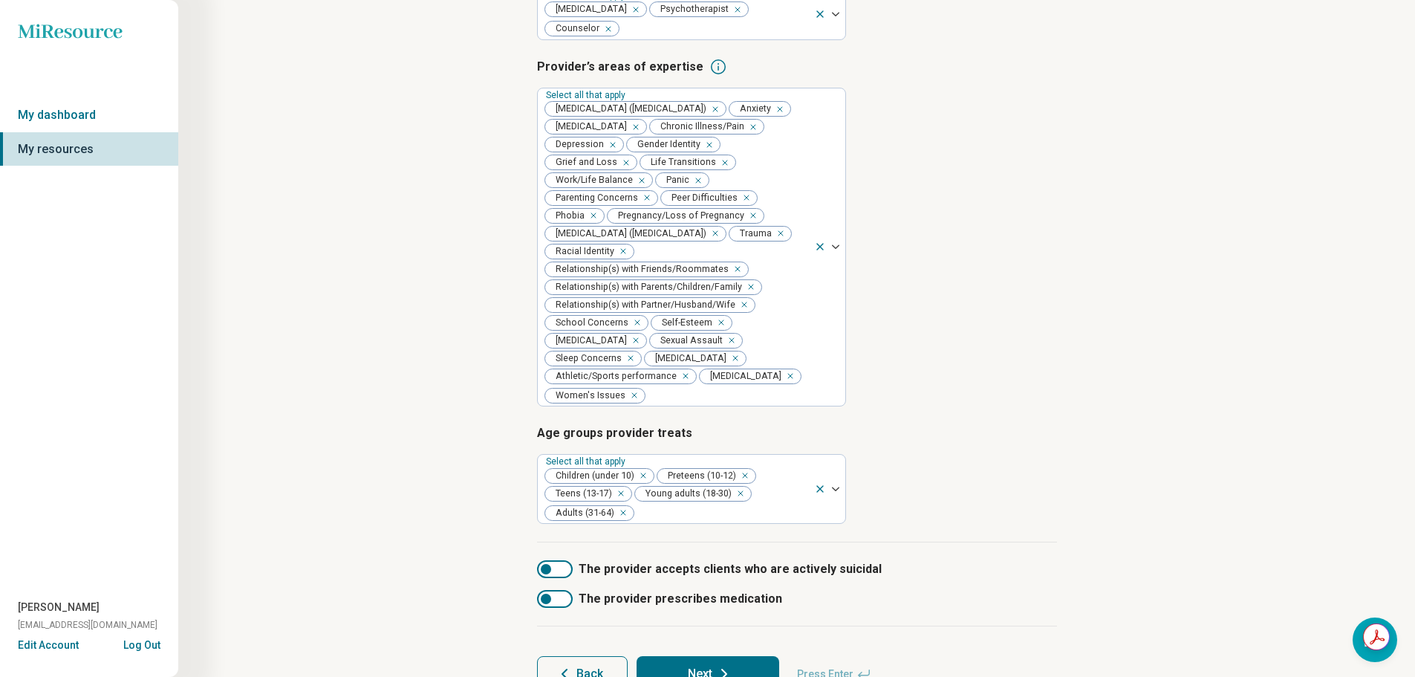
click at [464, 451] on div "Step 3 of 10 Tells us a little bit more about the provider’s specialty areas Th…" at bounding box center [797, 253] width 1094 height 937
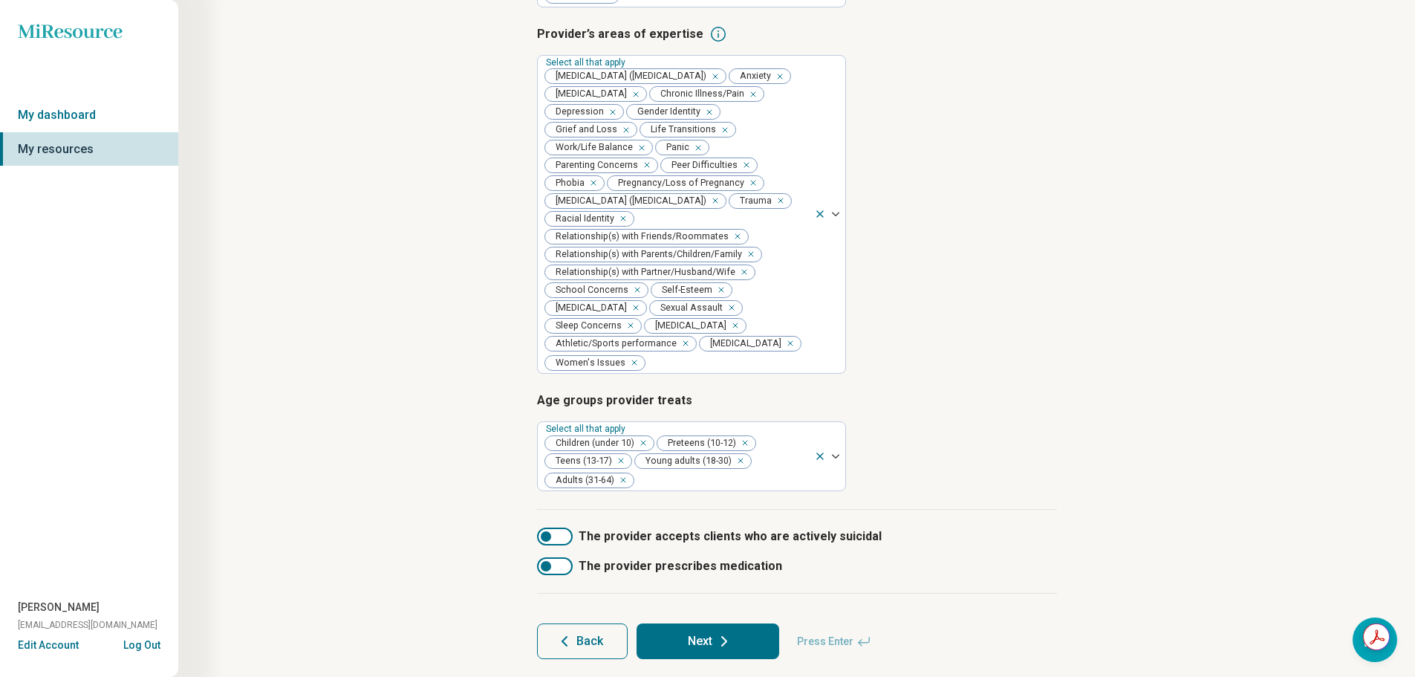
scroll to position [288, 0]
click at [677, 622] on button "Next" at bounding box center [708, 640] width 143 height 36
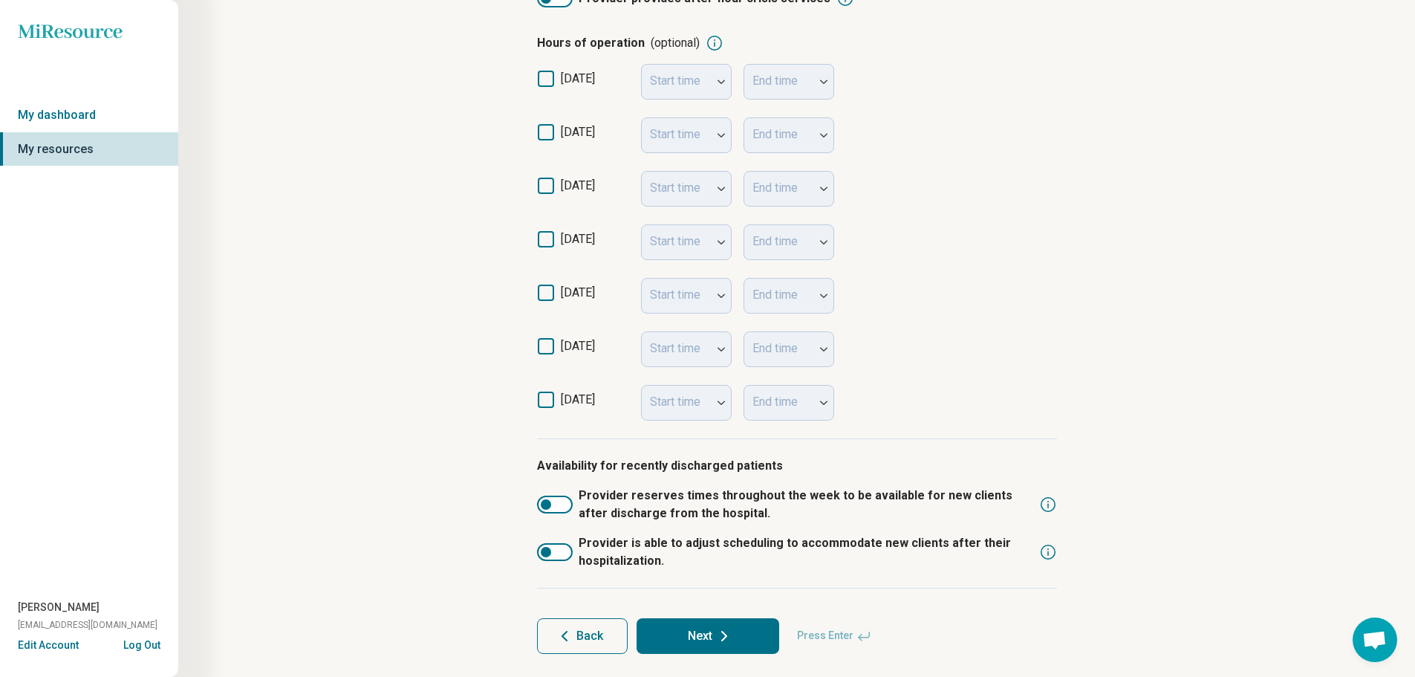
scroll to position [297, 0]
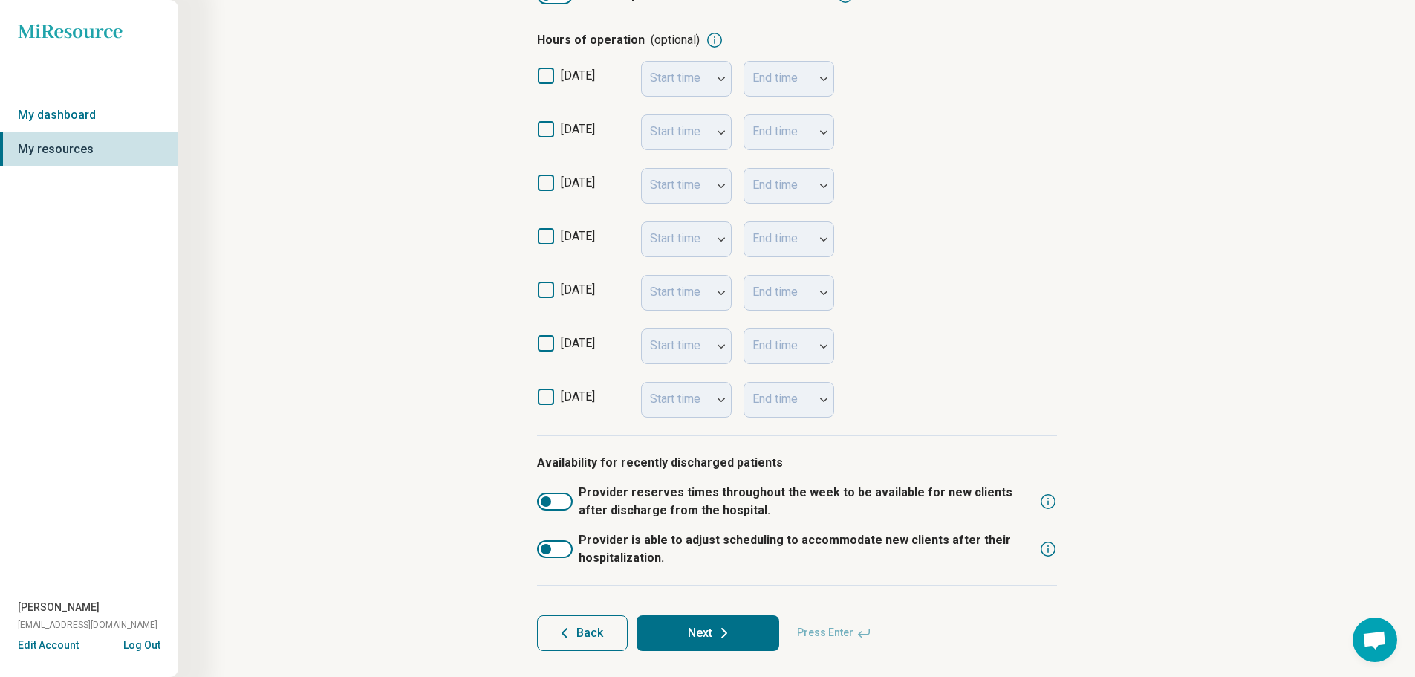
click at [551, 127] on icon at bounding box center [546, 129] width 16 height 16
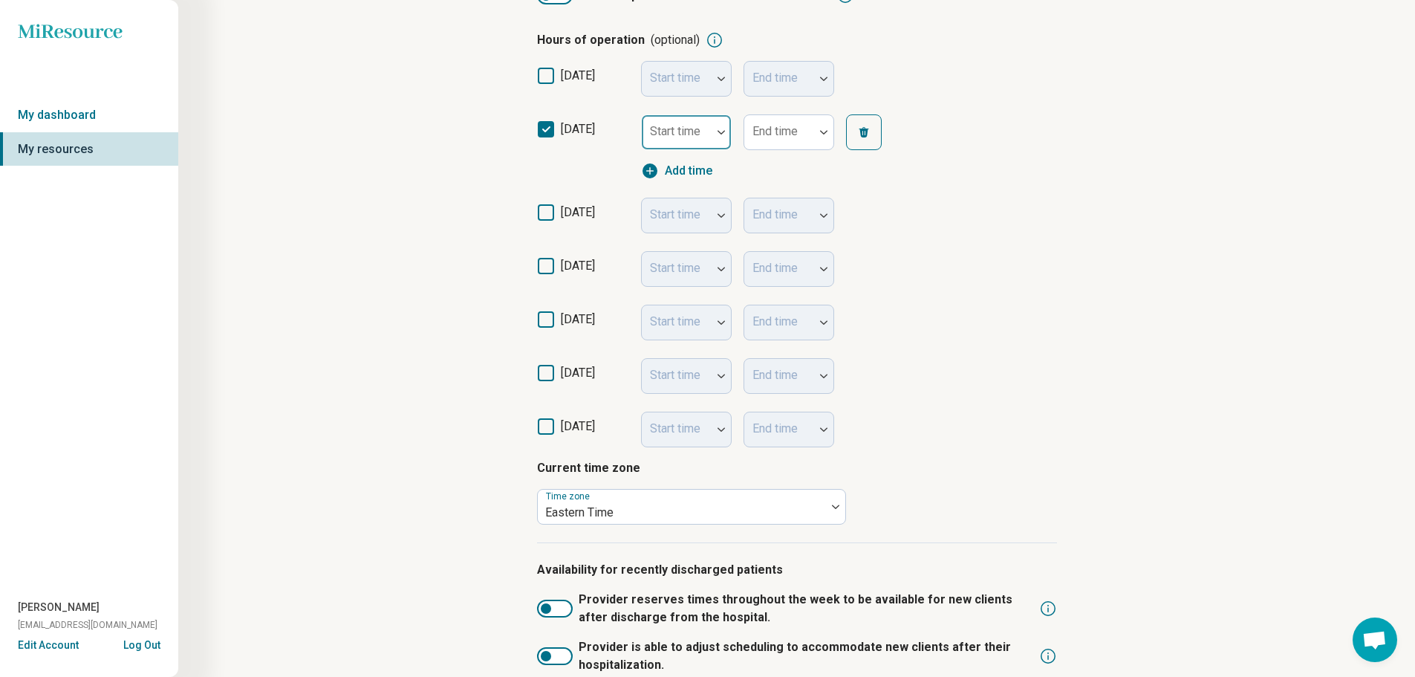
scroll to position [7, 0]
click at [716, 140] on div at bounding box center [721, 132] width 19 height 34
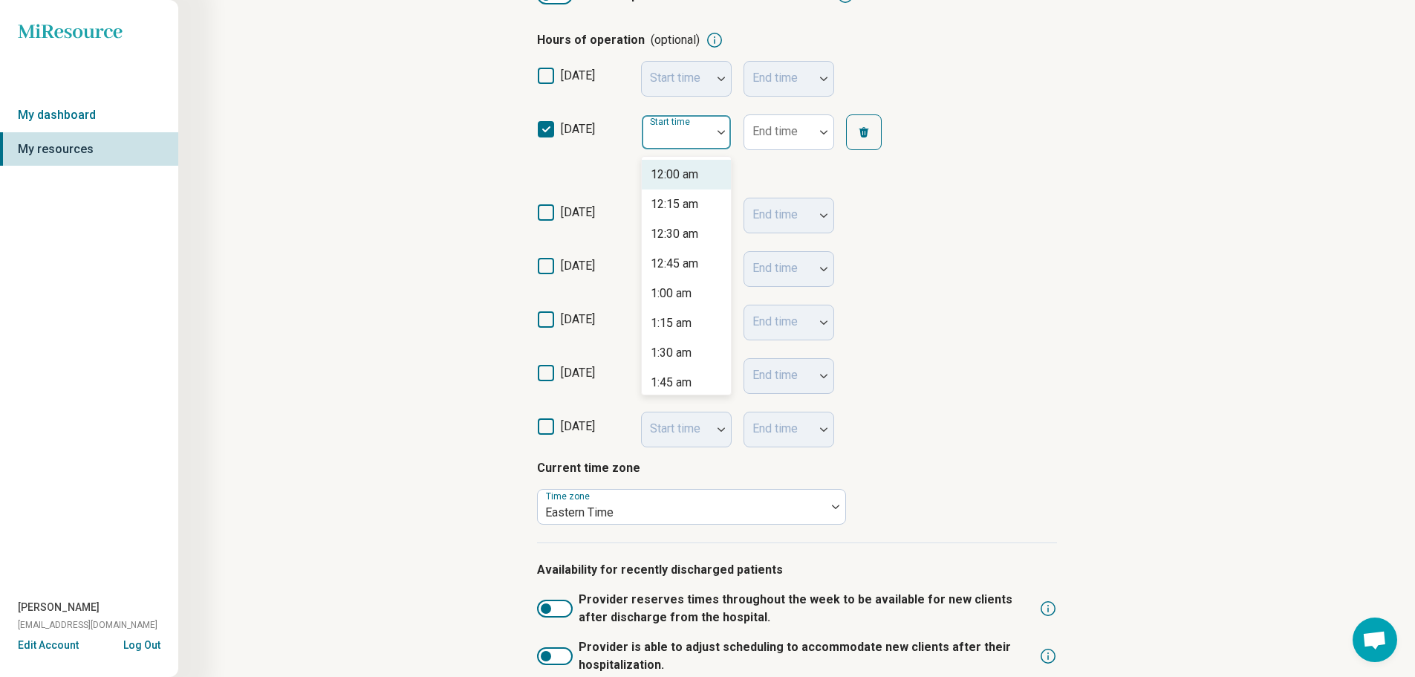
type input "*"
click at [703, 170] on div "9:00 am" at bounding box center [686, 175] width 89 height 30
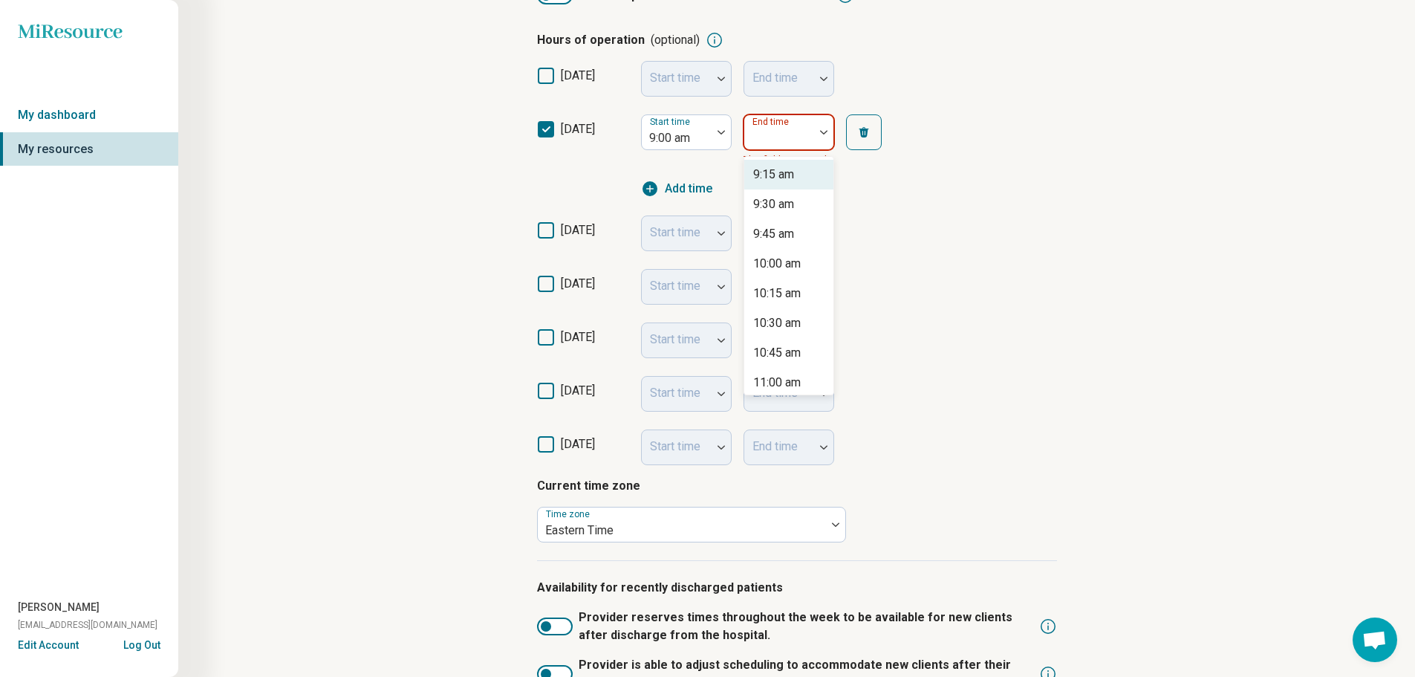
click at [748, 136] on div at bounding box center [780, 132] width 70 height 33
type input "*"
click at [785, 302] on div "8:00 pm" at bounding box center [774, 294] width 42 height 18
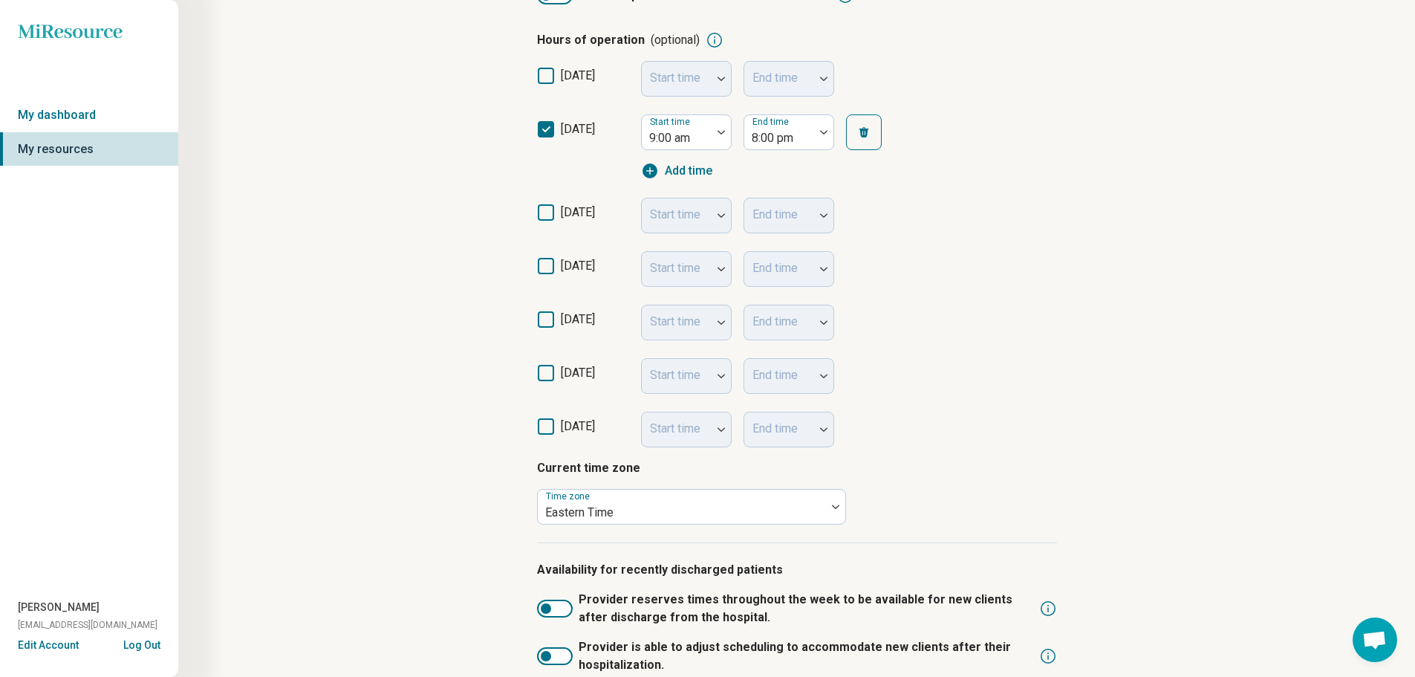
click at [541, 220] on icon at bounding box center [546, 212] width 16 height 16
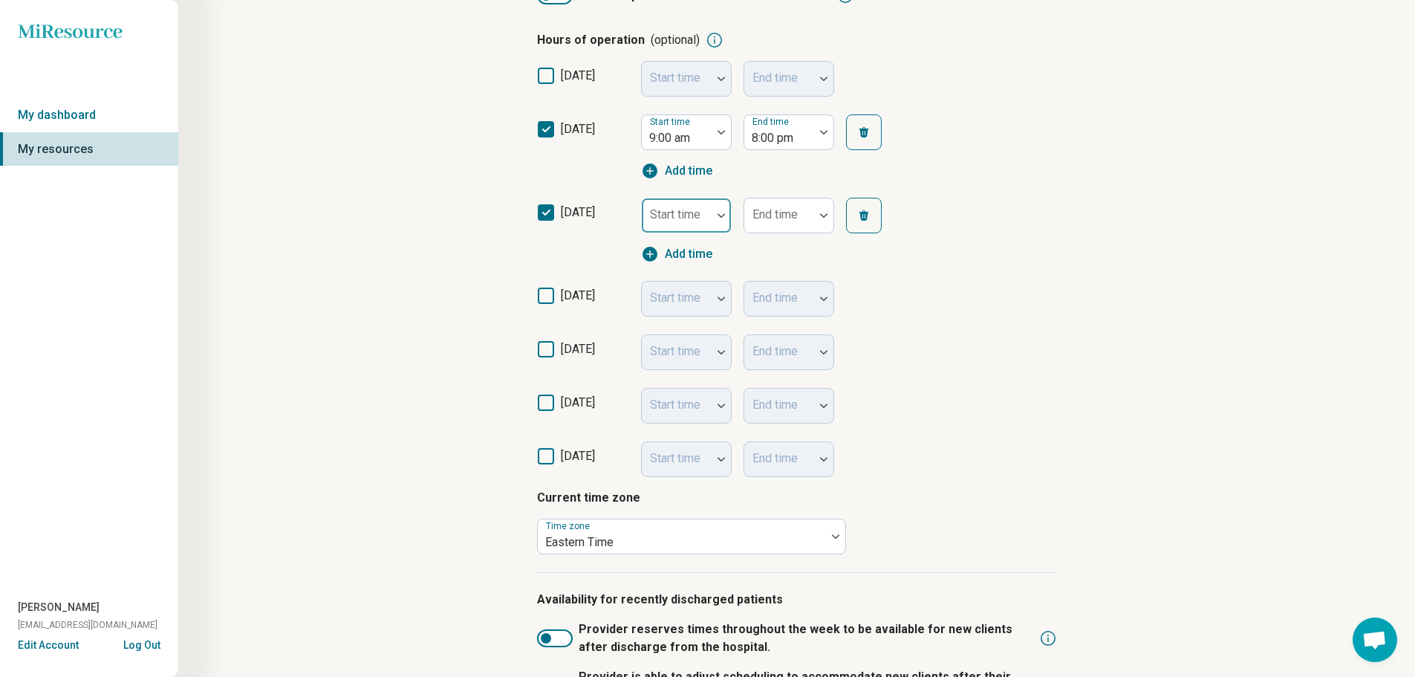
click at [652, 207] on label "Start time" at bounding box center [675, 214] width 51 height 14
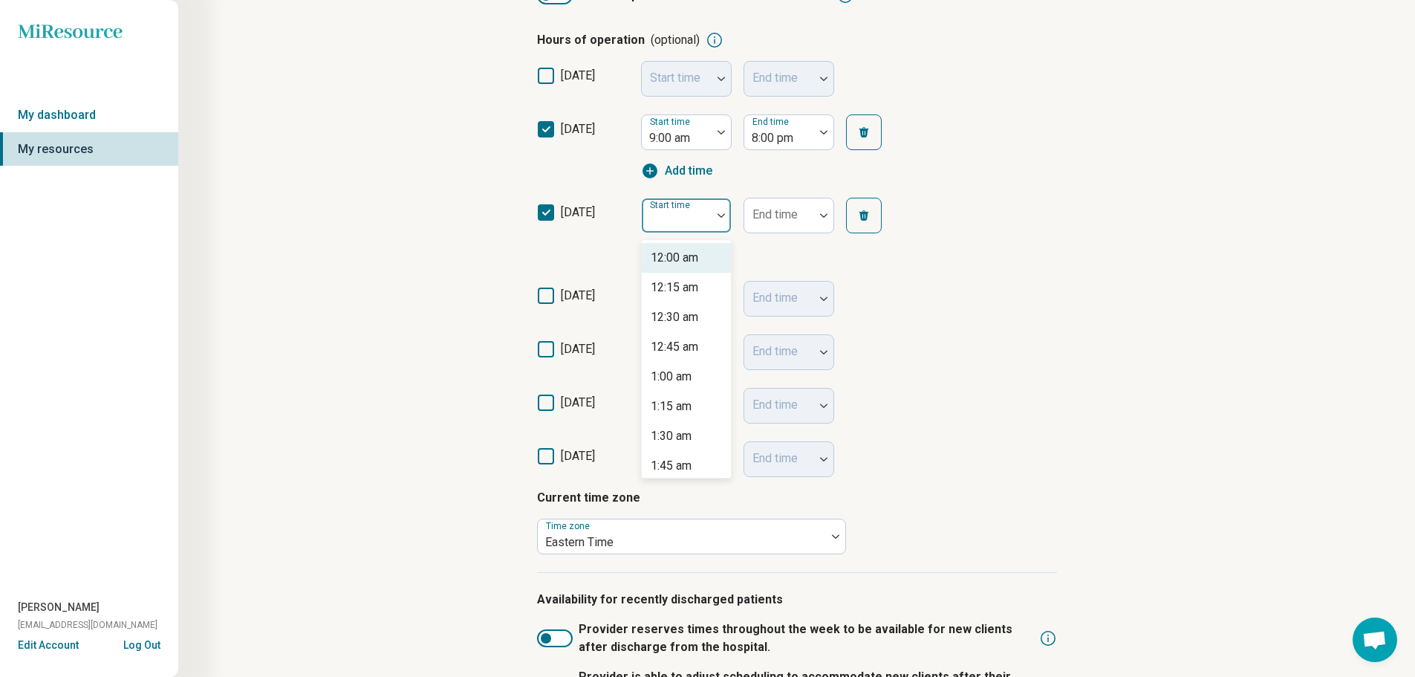
type input "*"
click at [676, 274] on div "9:15 am" at bounding box center [686, 288] width 89 height 30
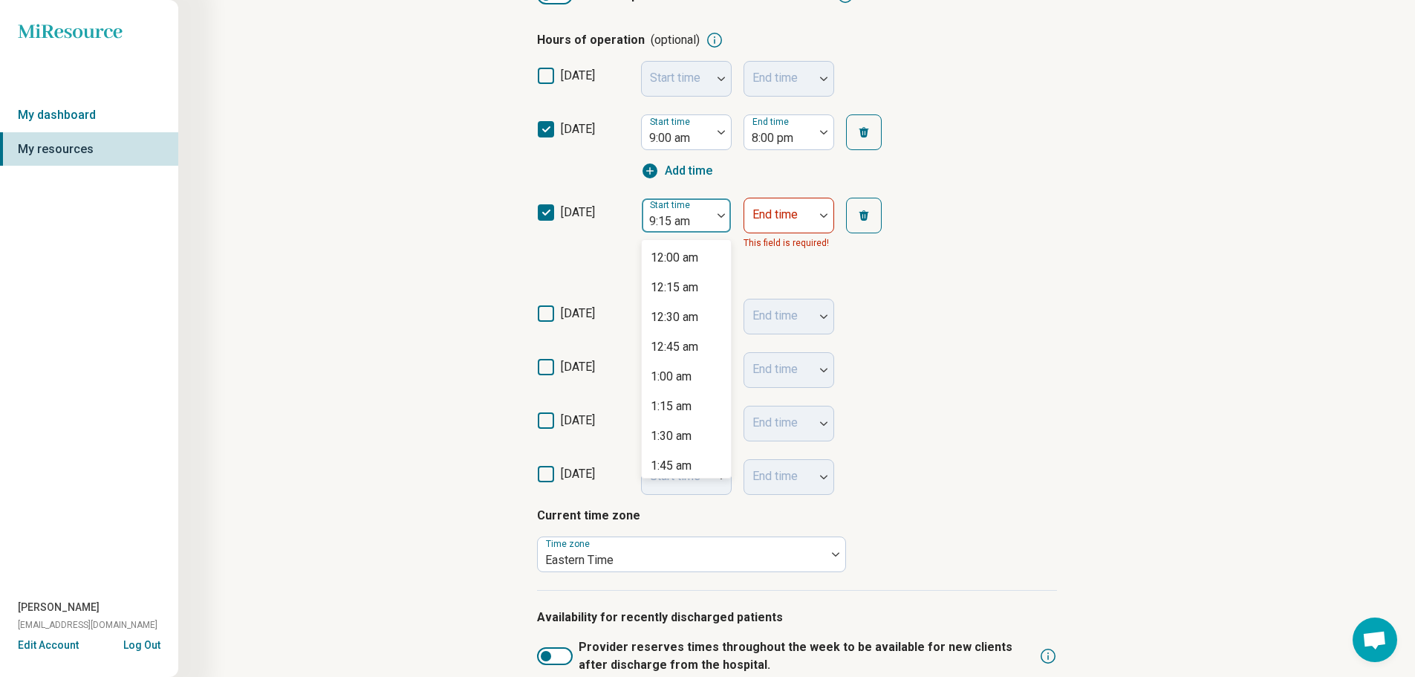
click at [690, 230] on div at bounding box center [677, 221] width 58 height 21
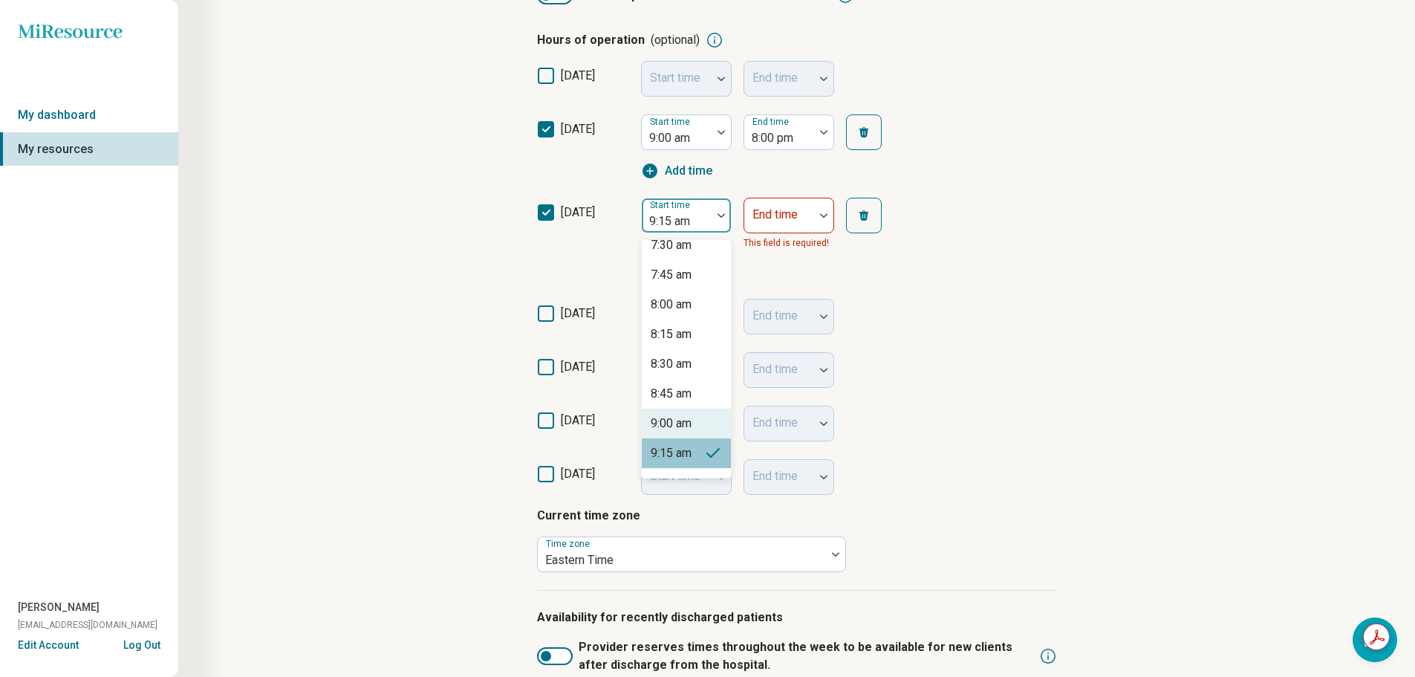
click at [690, 423] on div "9:00 am" at bounding box center [671, 424] width 41 height 18
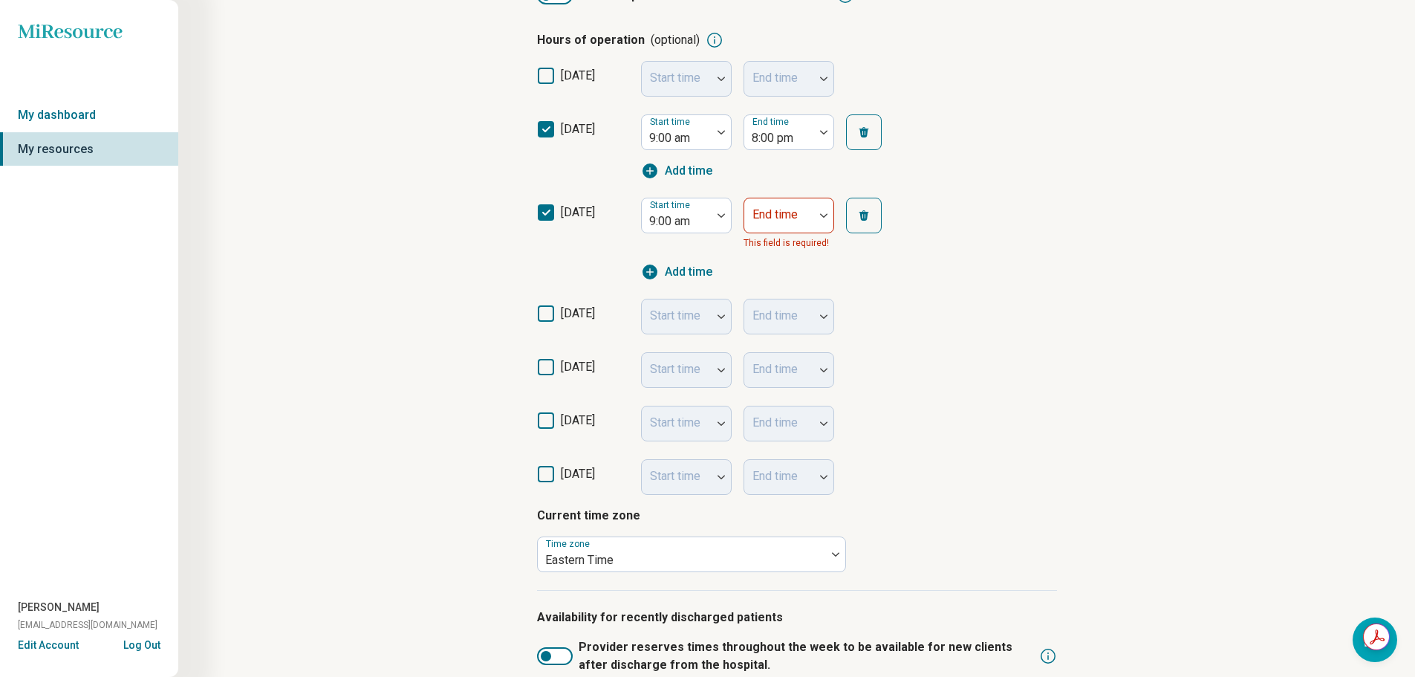
click at [803, 218] on div at bounding box center [779, 221] width 58 height 21
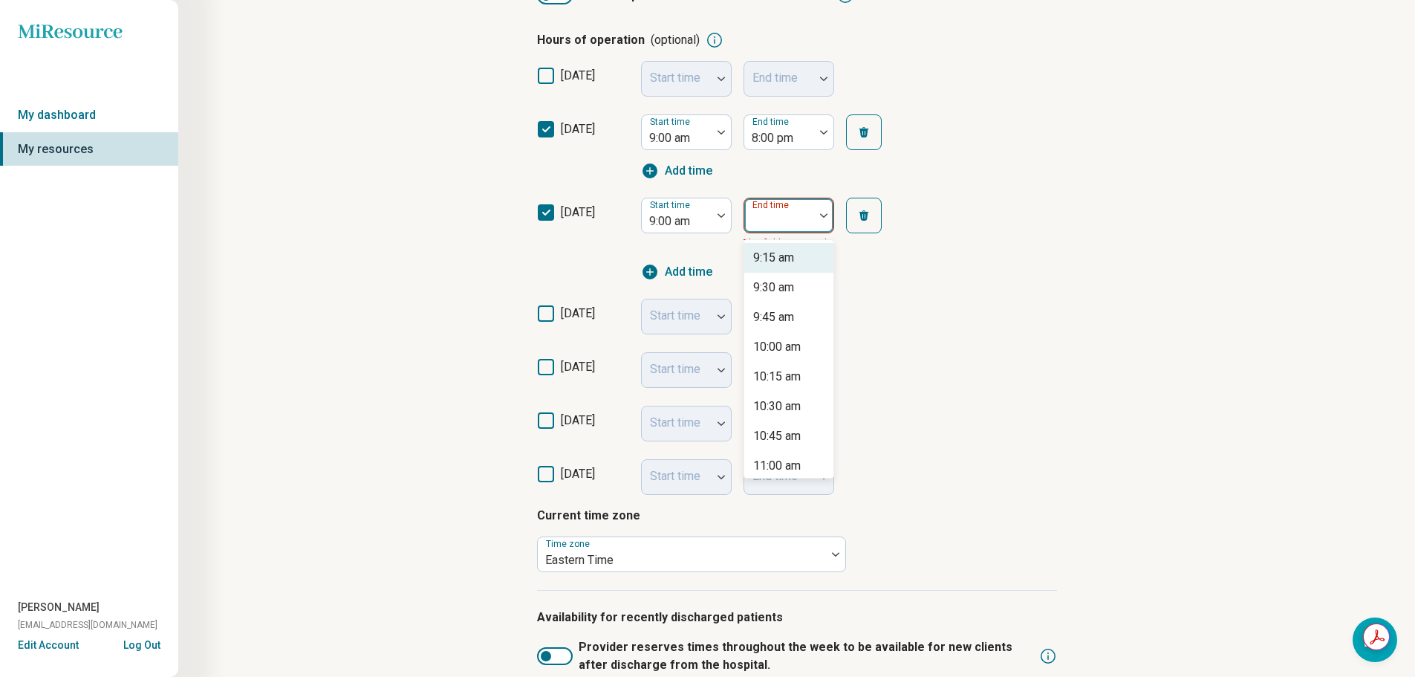
type input "*"
click at [790, 373] on div "8:00 pm" at bounding box center [774, 377] width 42 height 18
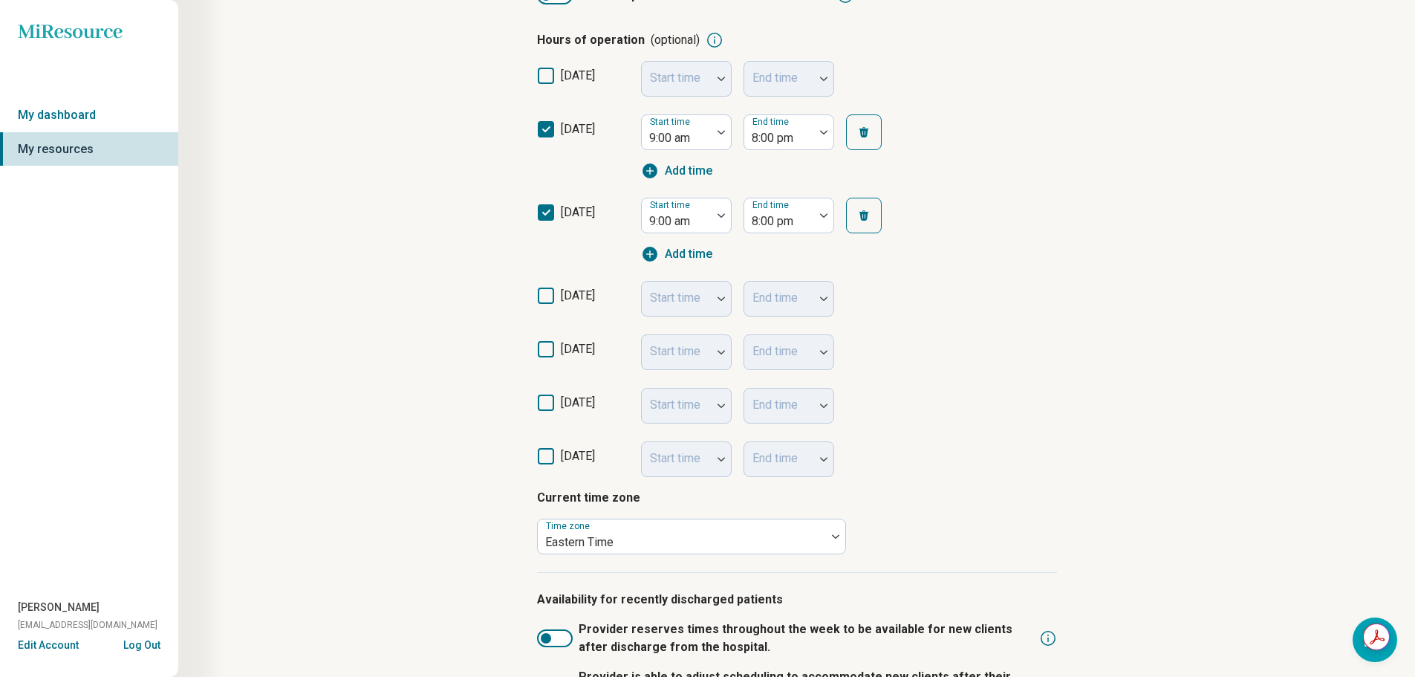
click at [594, 296] on span "[DATE]" at bounding box center [578, 295] width 34 height 14
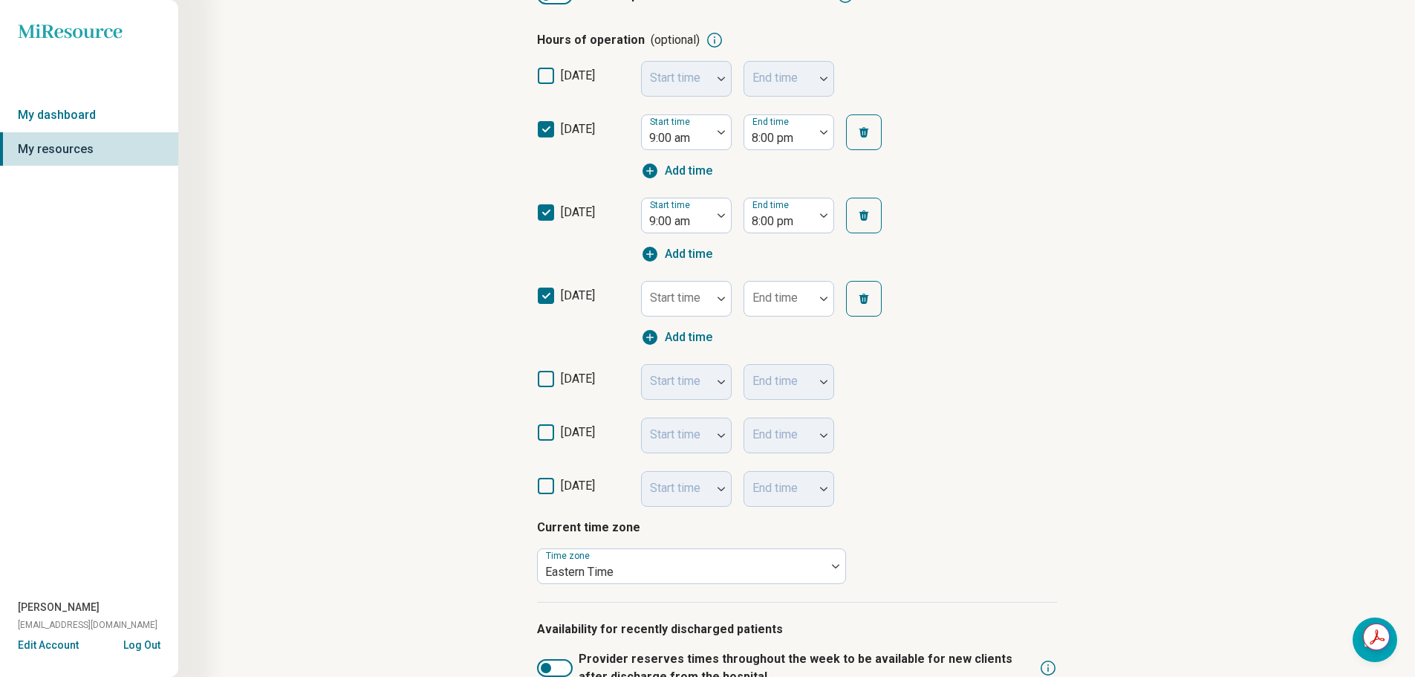
click at [669, 298] on div "Start time" at bounding box center [686, 299] width 91 height 36
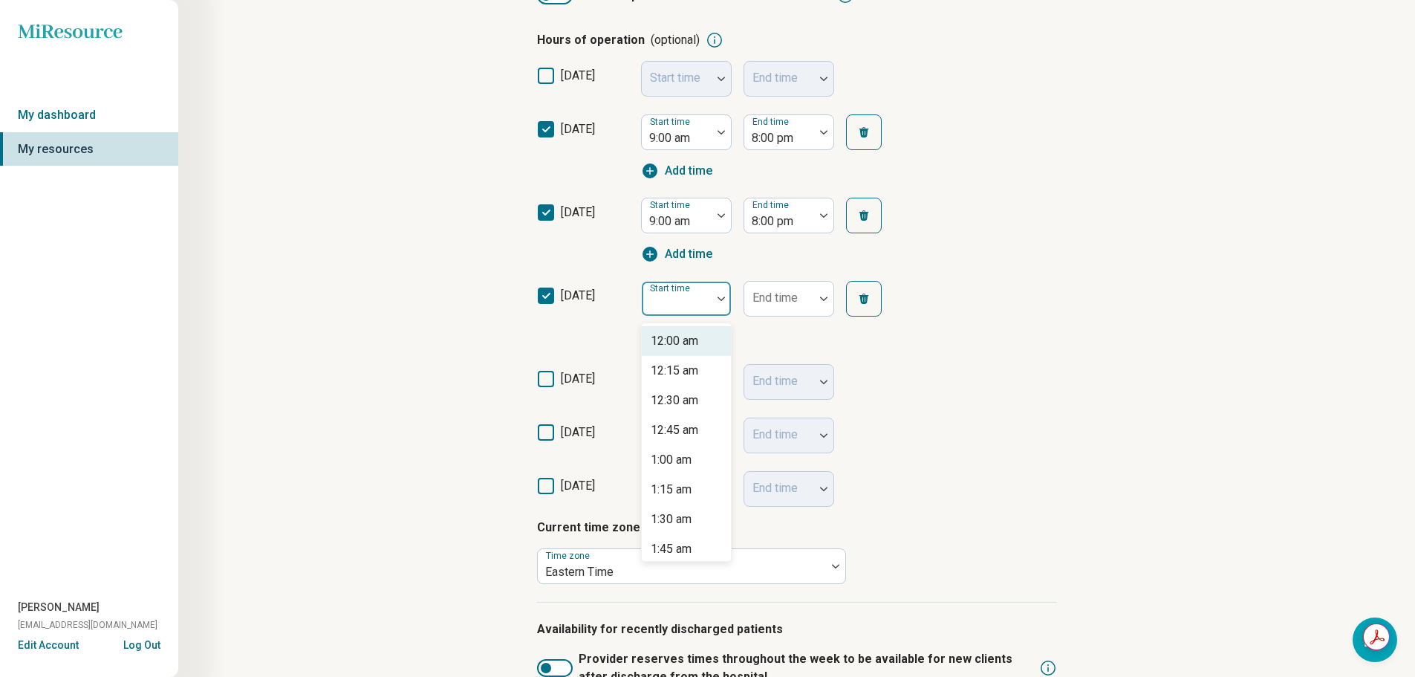
type input "*"
click at [673, 340] on div "9:00 am" at bounding box center [671, 341] width 41 height 18
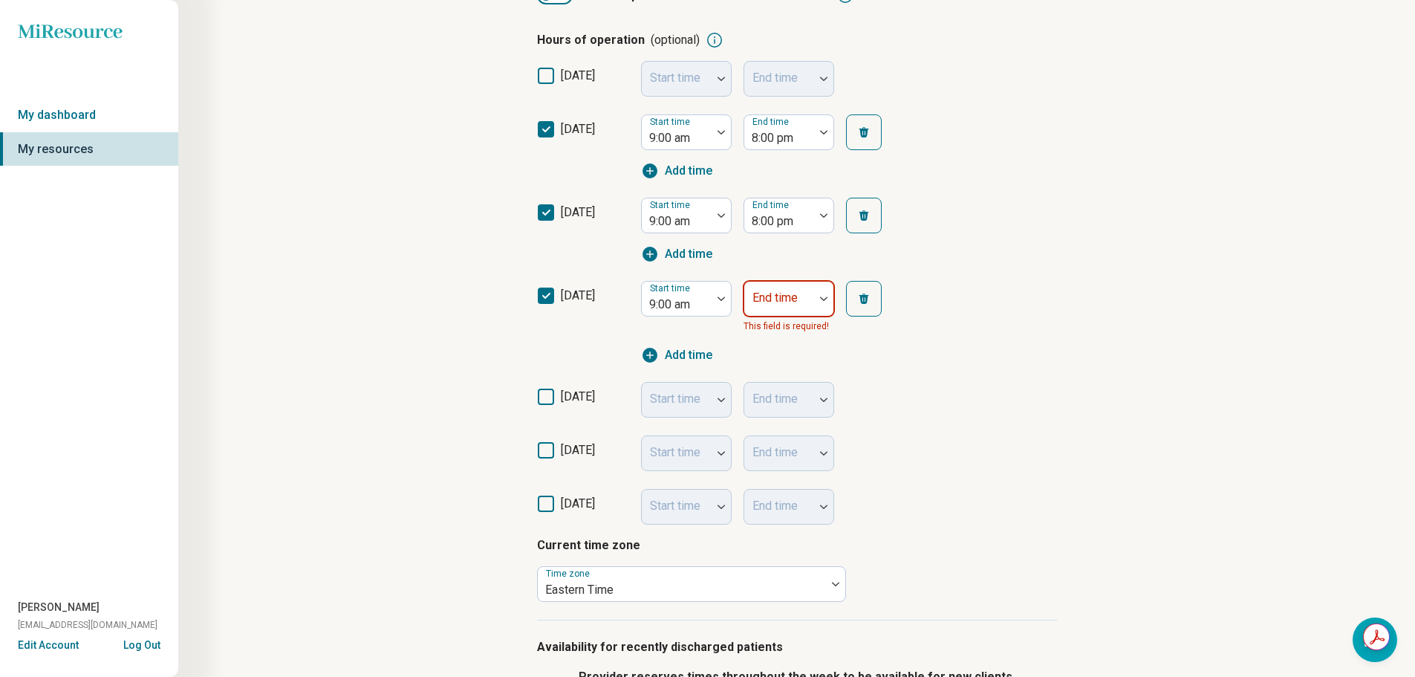
click at [785, 288] on div "End time" at bounding box center [789, 299] width 91 height 36
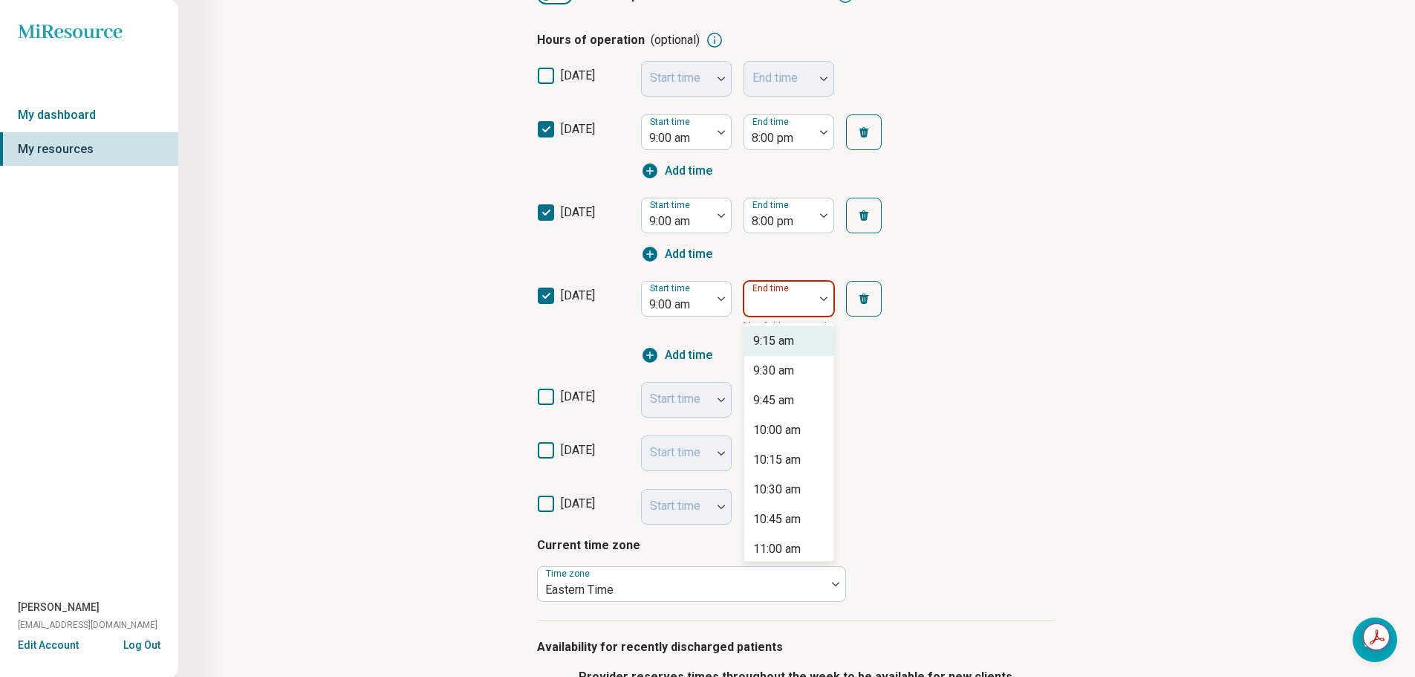
type input "*"
click at [786, 458] on div "8:00 pm" at bounding box center [774, 460] width 42 height 18
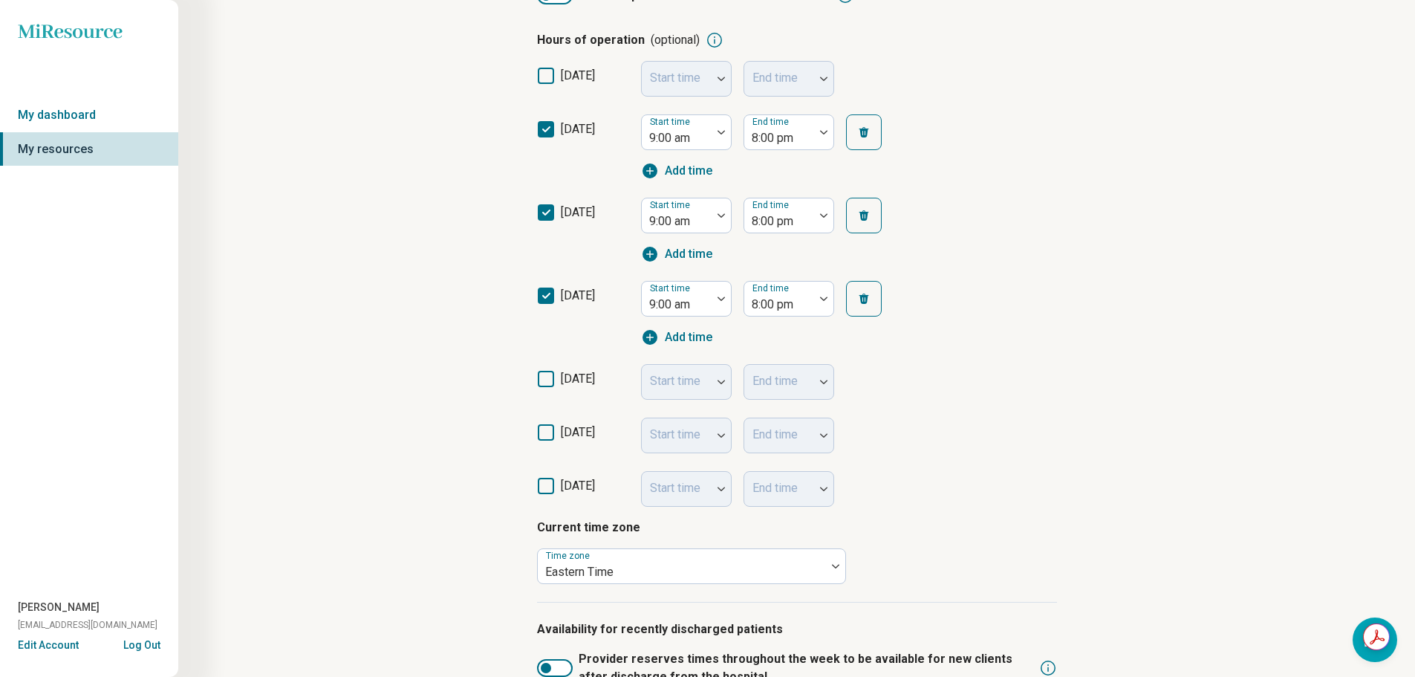
drag, startPoint x: 593, startPoint y: 381, endPoint x: 617, endPoint y: 380, distance: 24.5
click at [593, 380] on span "[DATE]" at bounding box center [578, 379] width 34 height 14
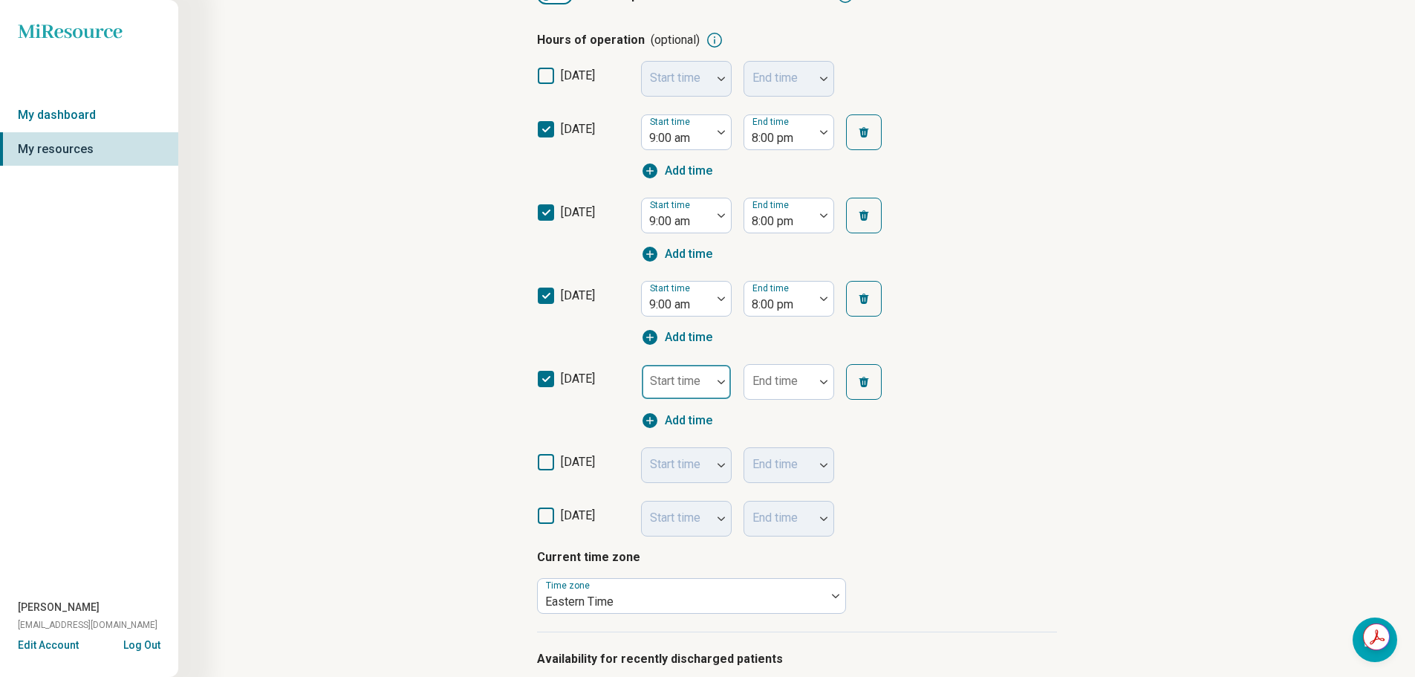
click at [677, 380] on div "Start time" at bounding box center [686, 382] width 91 height 36
type input "*"
click at [690, 426] on div "9:00 am" at bounding box center [671, 424] width 41 height 18
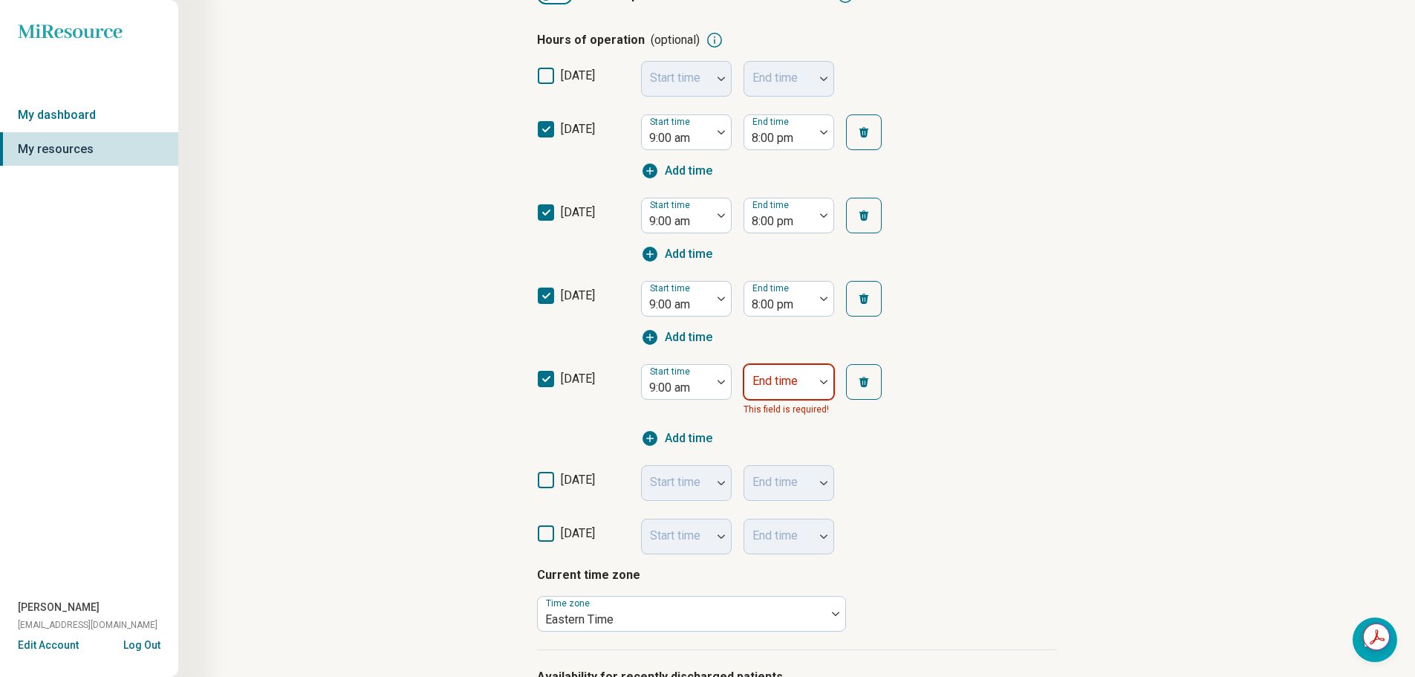
click at [763, 392] on div at bounding box center [779, 387] width 58 height 21
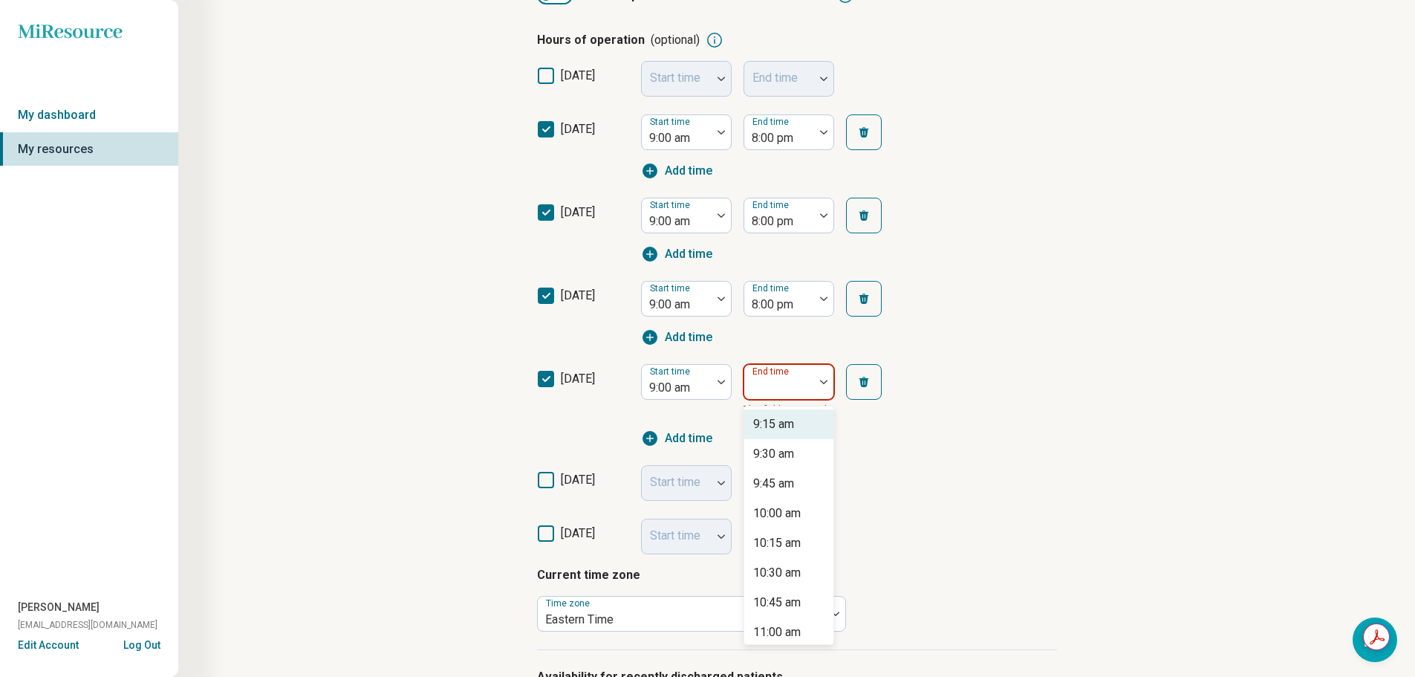
type input "*"
click at [774, 543] on div "8:00 pm" at bounding box center [774, 543] width 42 height 18
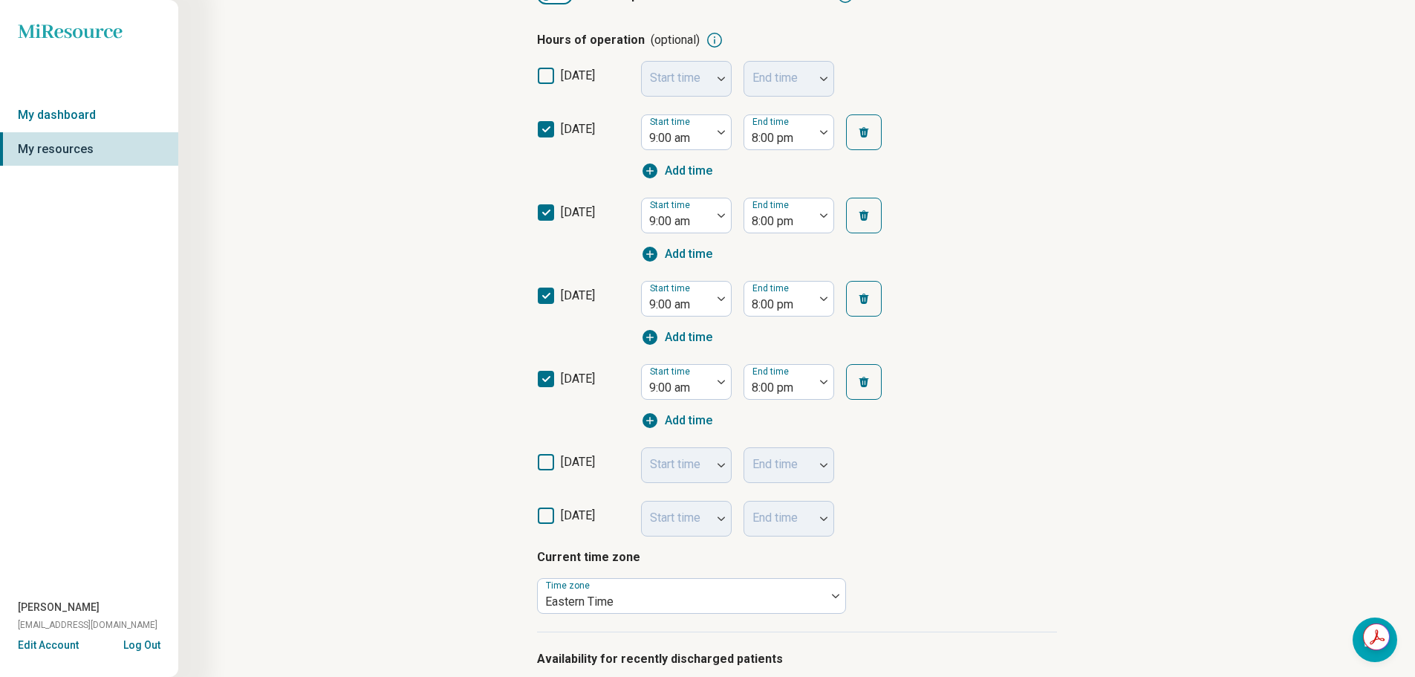
click at [588, 468] on span "[DATE]" at bounding box center [578, 462] width 34 height 14
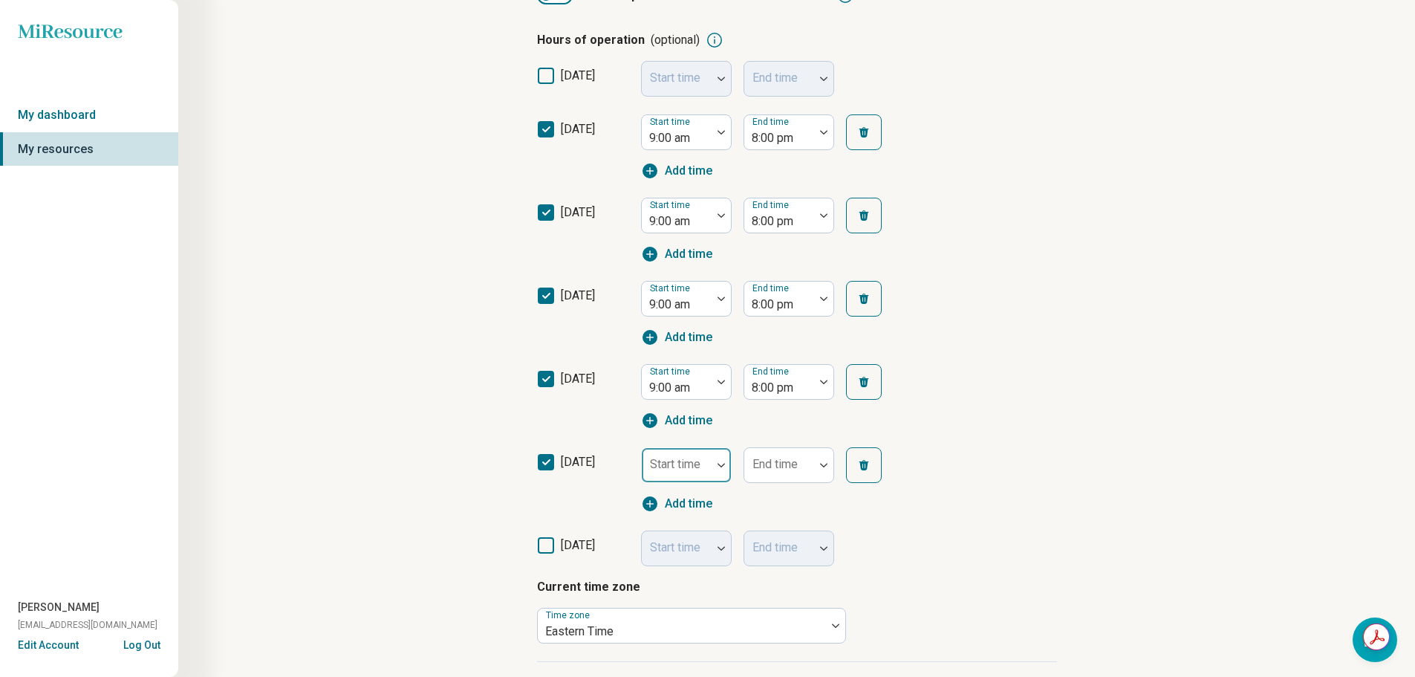
click at [664, 472] on div at bounding box center [677, 471] width 58 height 21
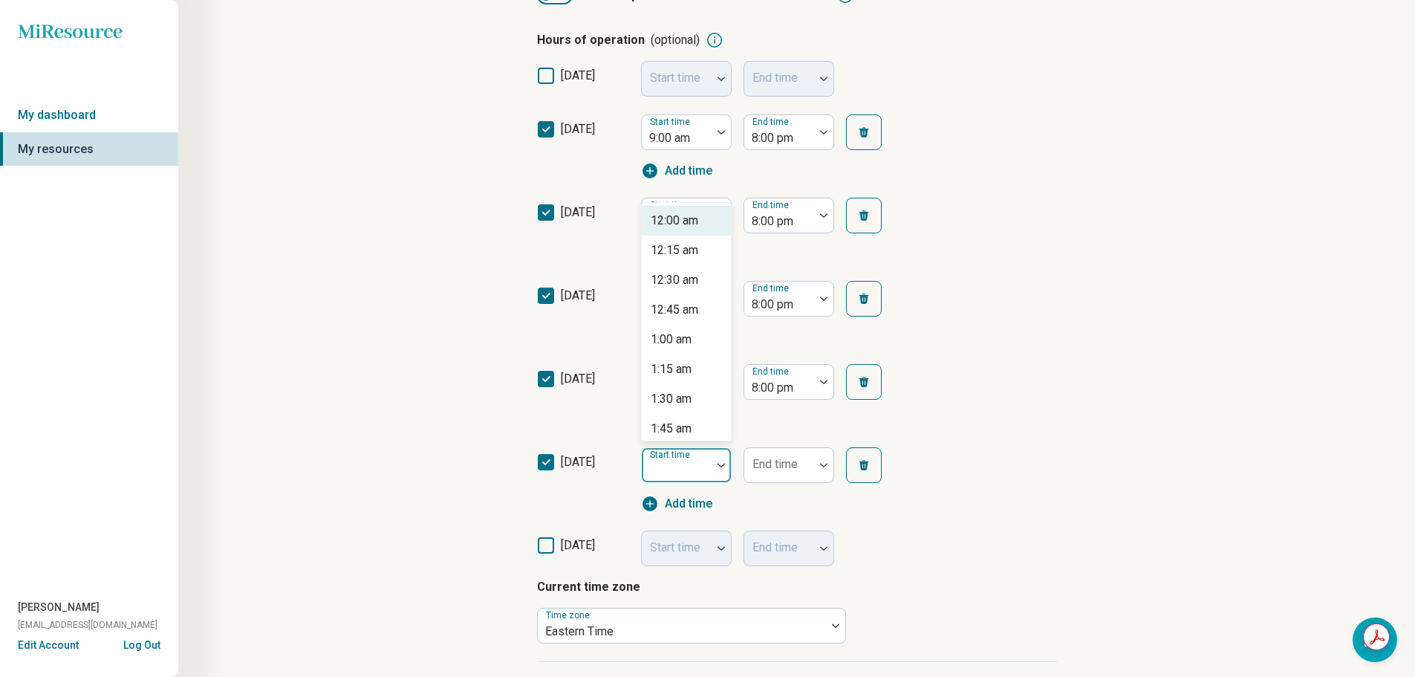
type input "*"
click at [685, 230] on div "9:00 am" at bounding box center [686, 221] width 89 height 30
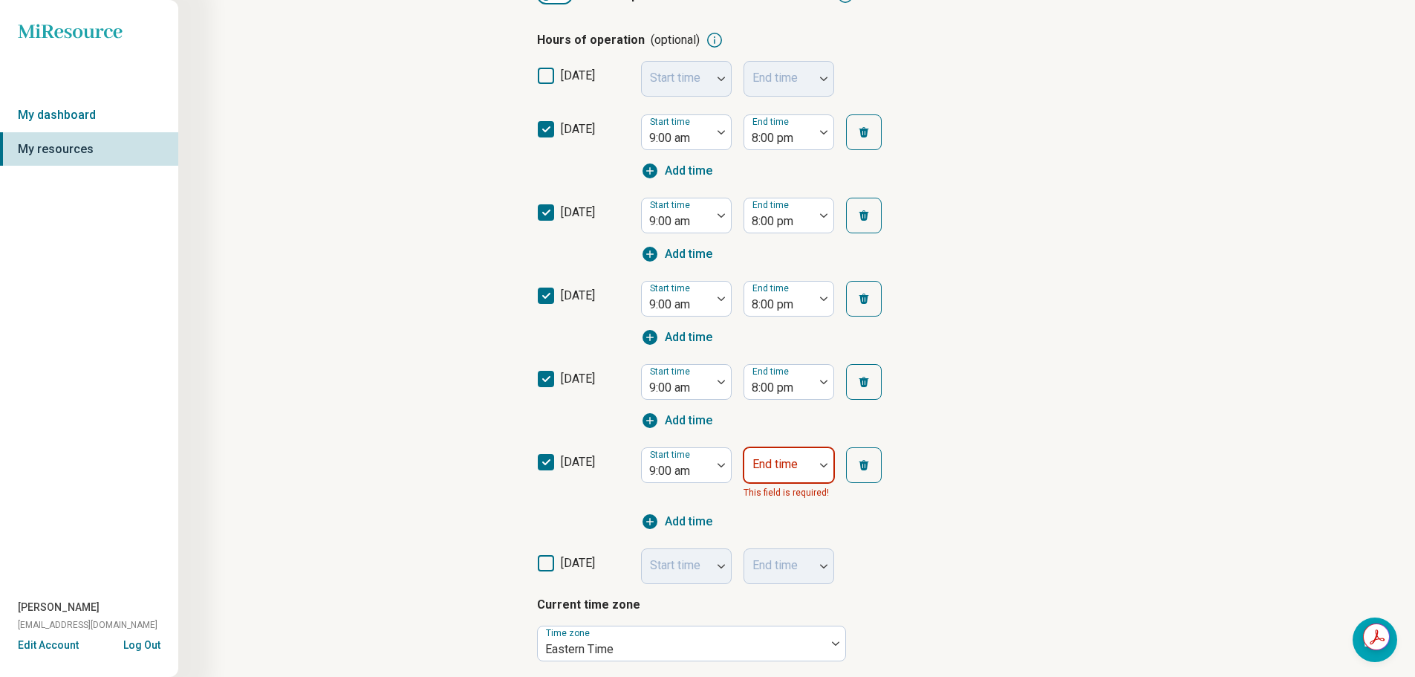
click at [797, 470] on div "End time This field is required!" at bounding box center [789, 473] width 91 height 53
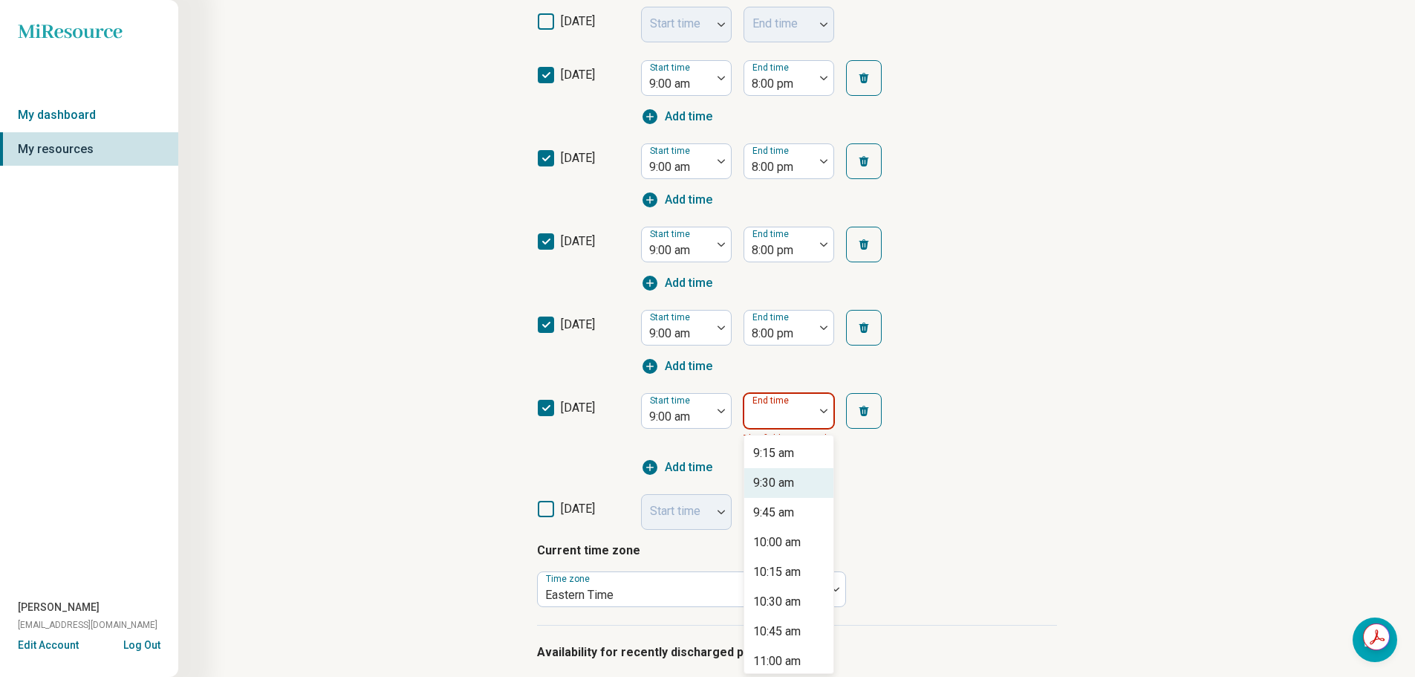
scroll to position [354, 0]
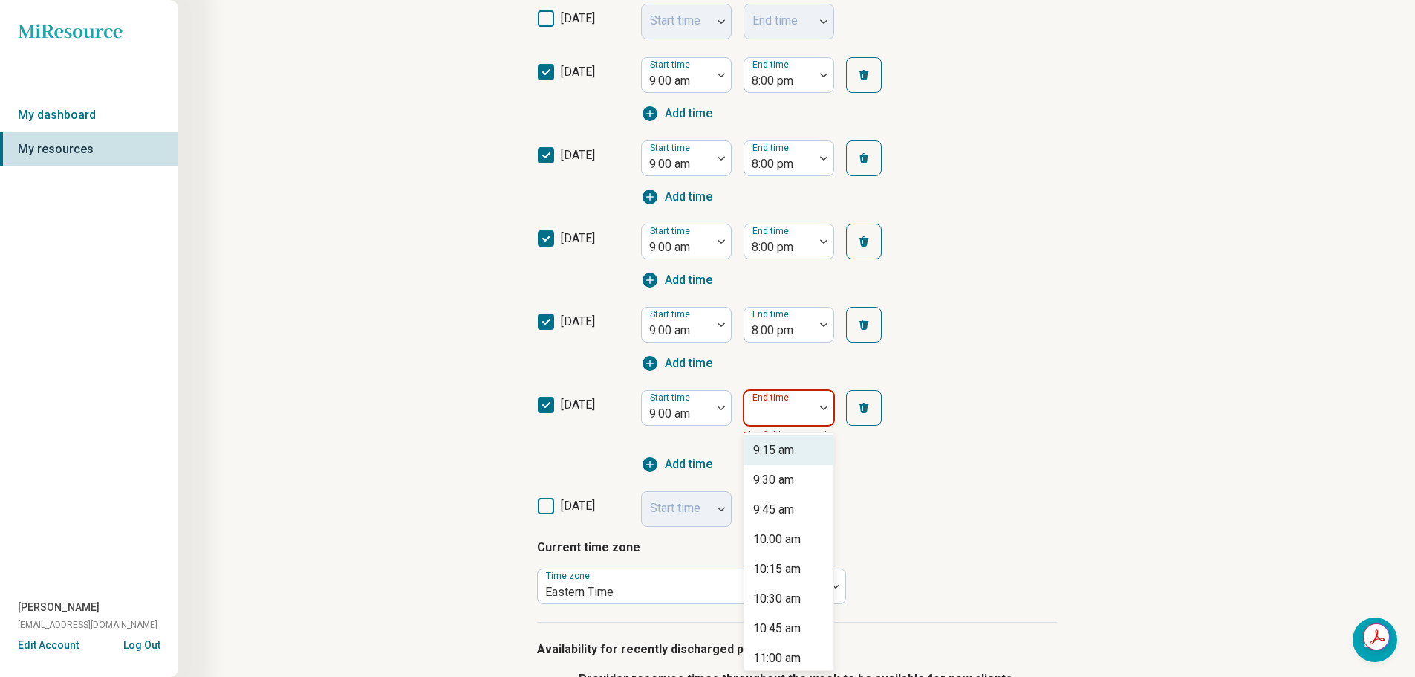
type input "*"
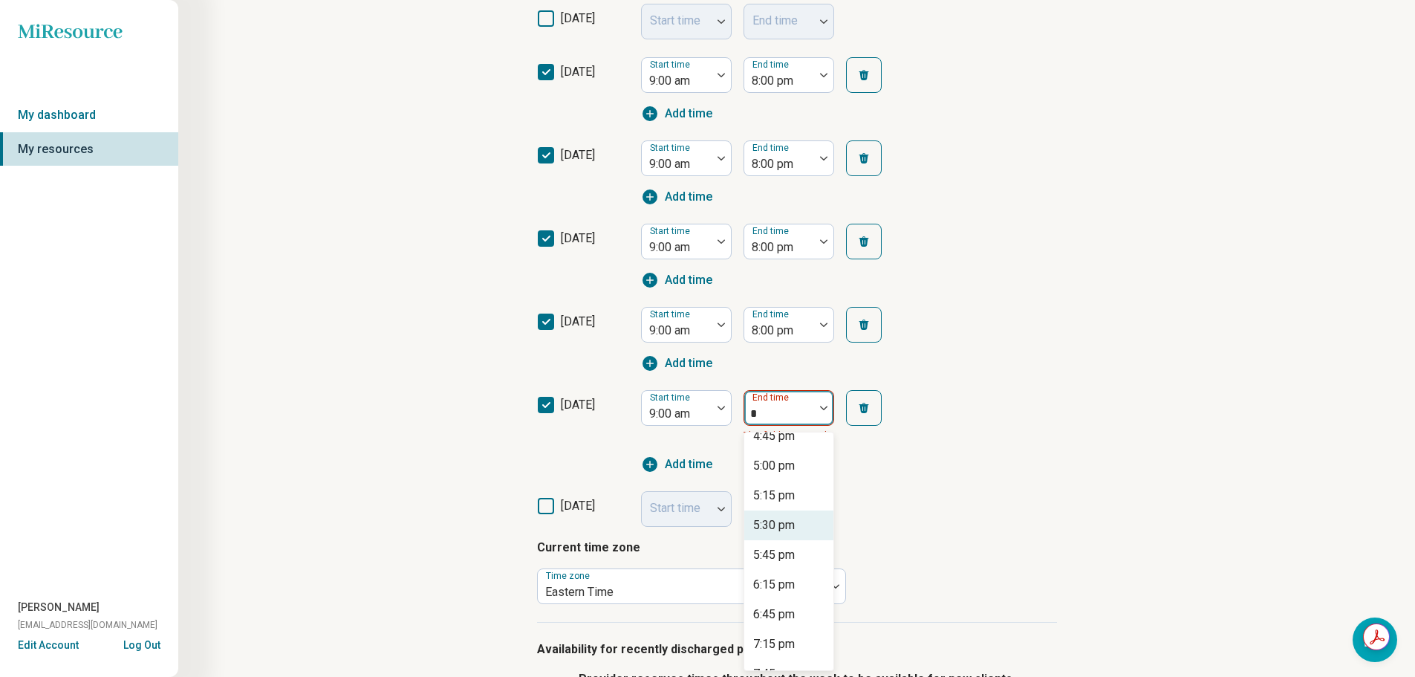
scroll to position [520, 0]
click at [788, 474] on div "5:00 pm" at bounding box center [789, 465] width 89 height 30
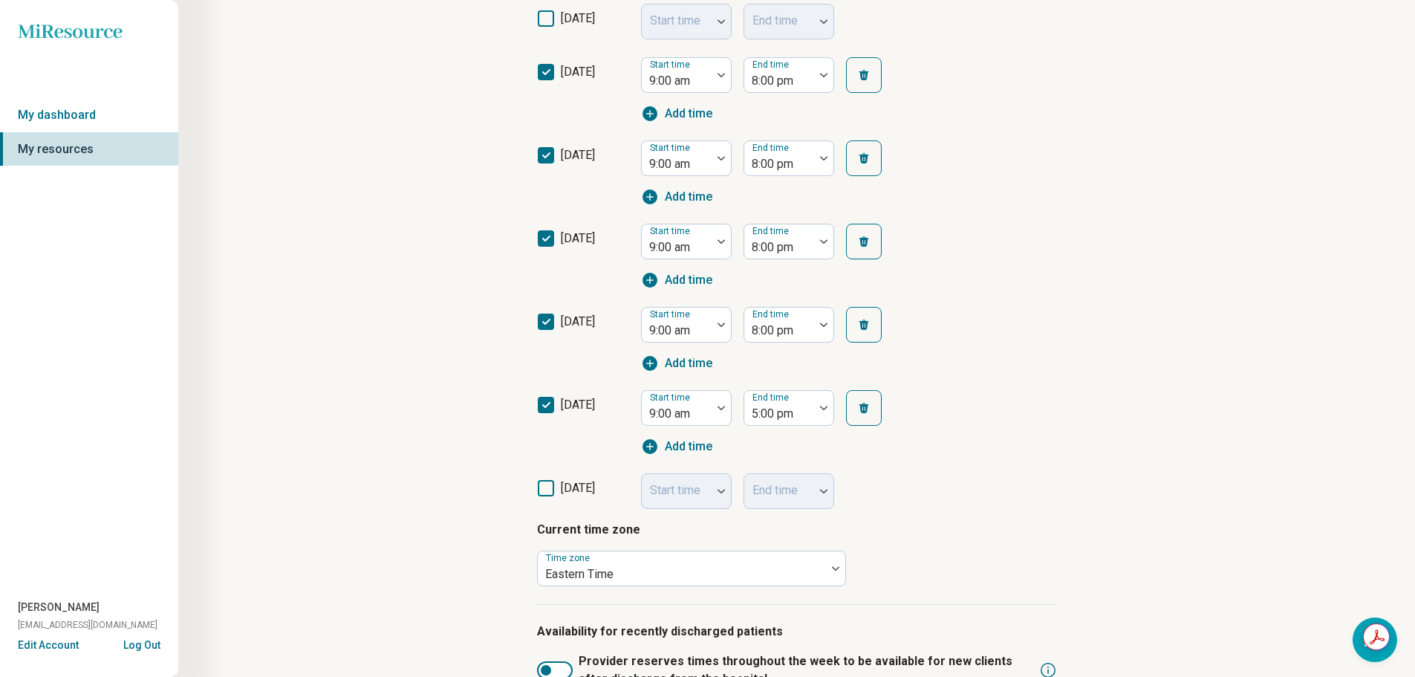
click at [958, 428] on div "[DATE] Start time 9:00 am End time 5:00 pm Add time" at bounding box center [797, 422] width 520 height 83
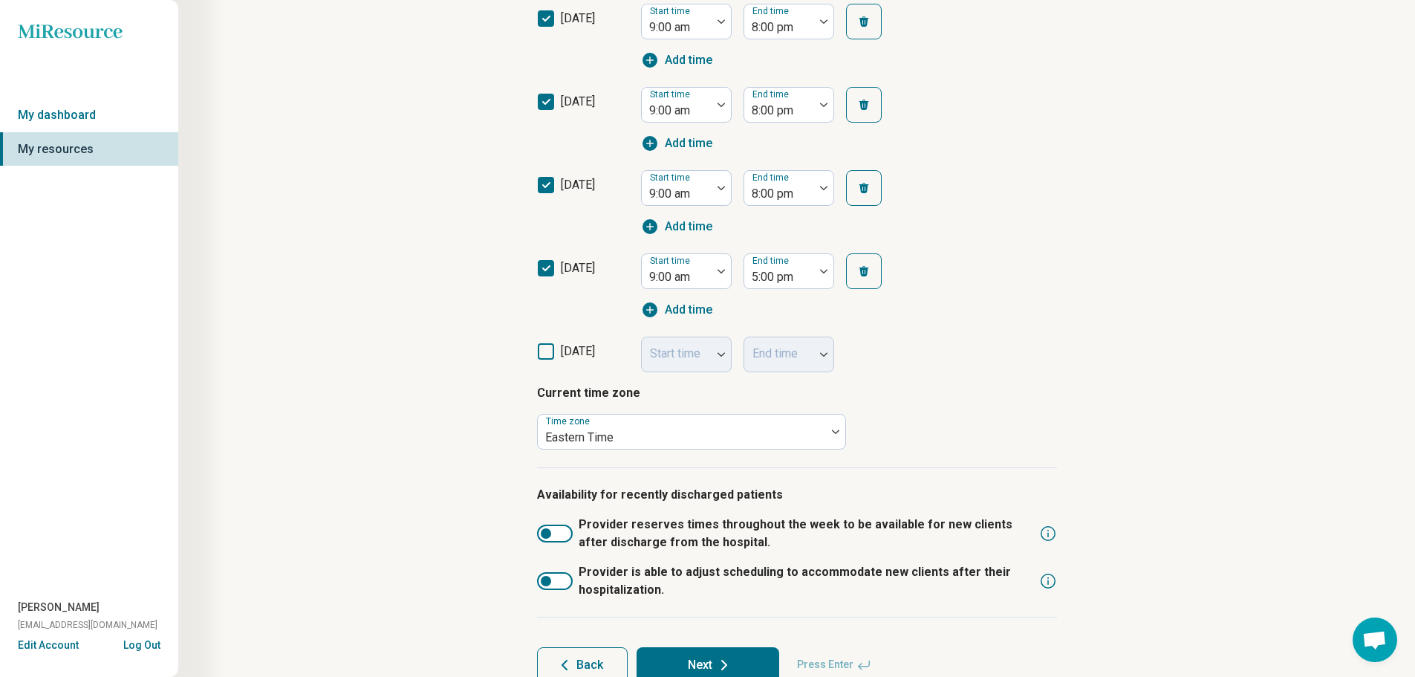
scroll to position [551, 0]
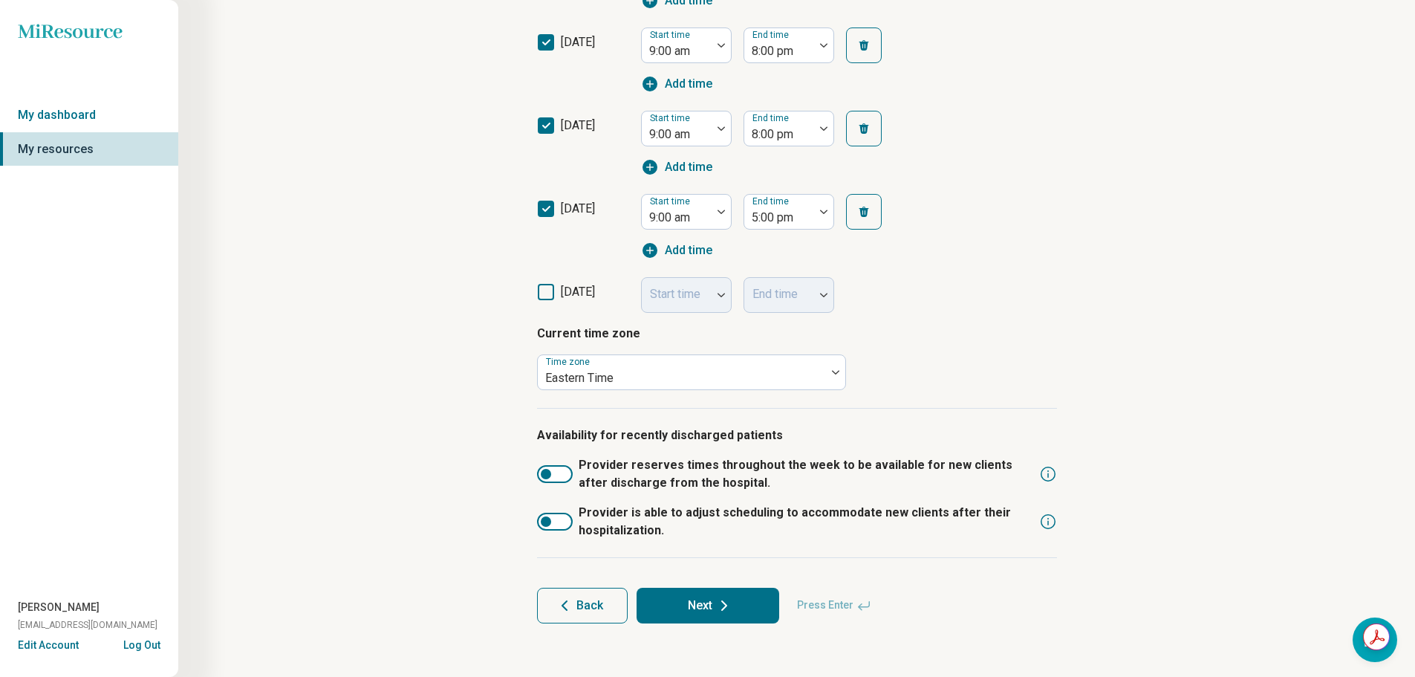
click at [656, 600] on button "Next" at bounding box center [708, 606] width 143 height 36
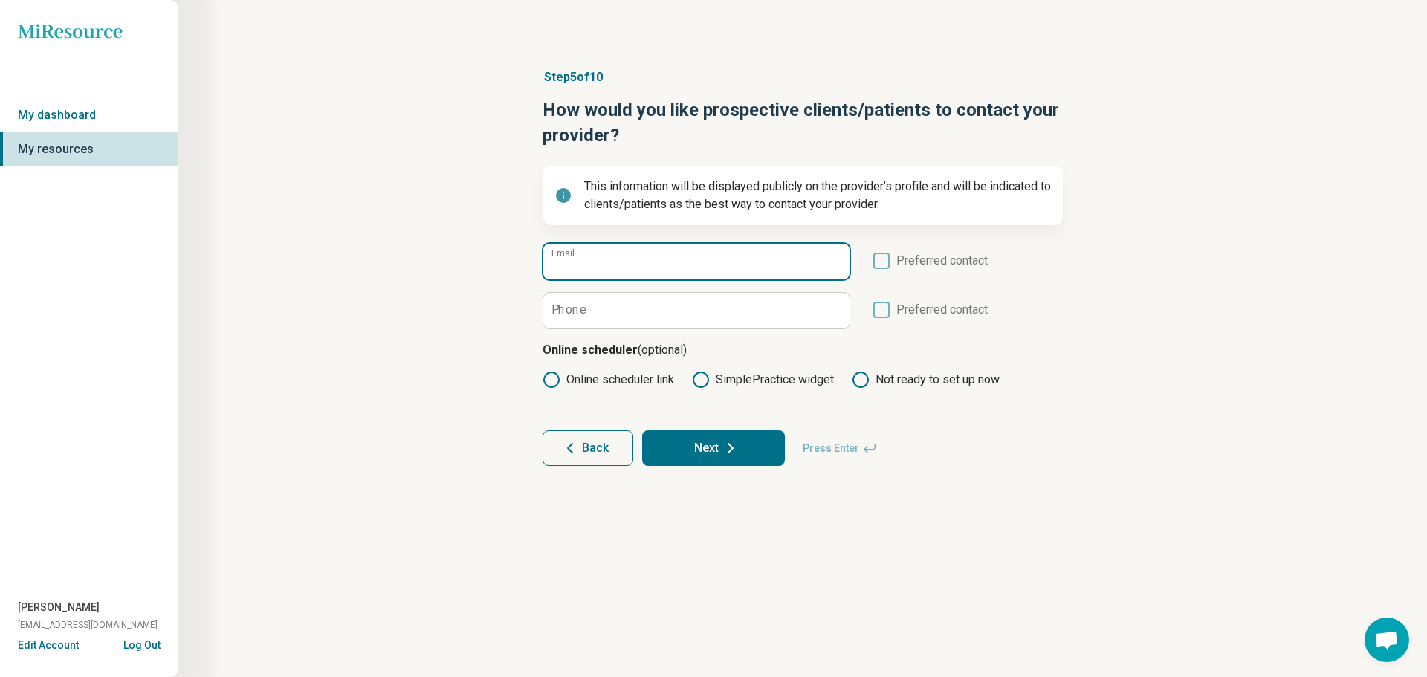
click at [606, 268] on input "Email" at bounding box center [696, 262] width 306 height 36
type input "**********"
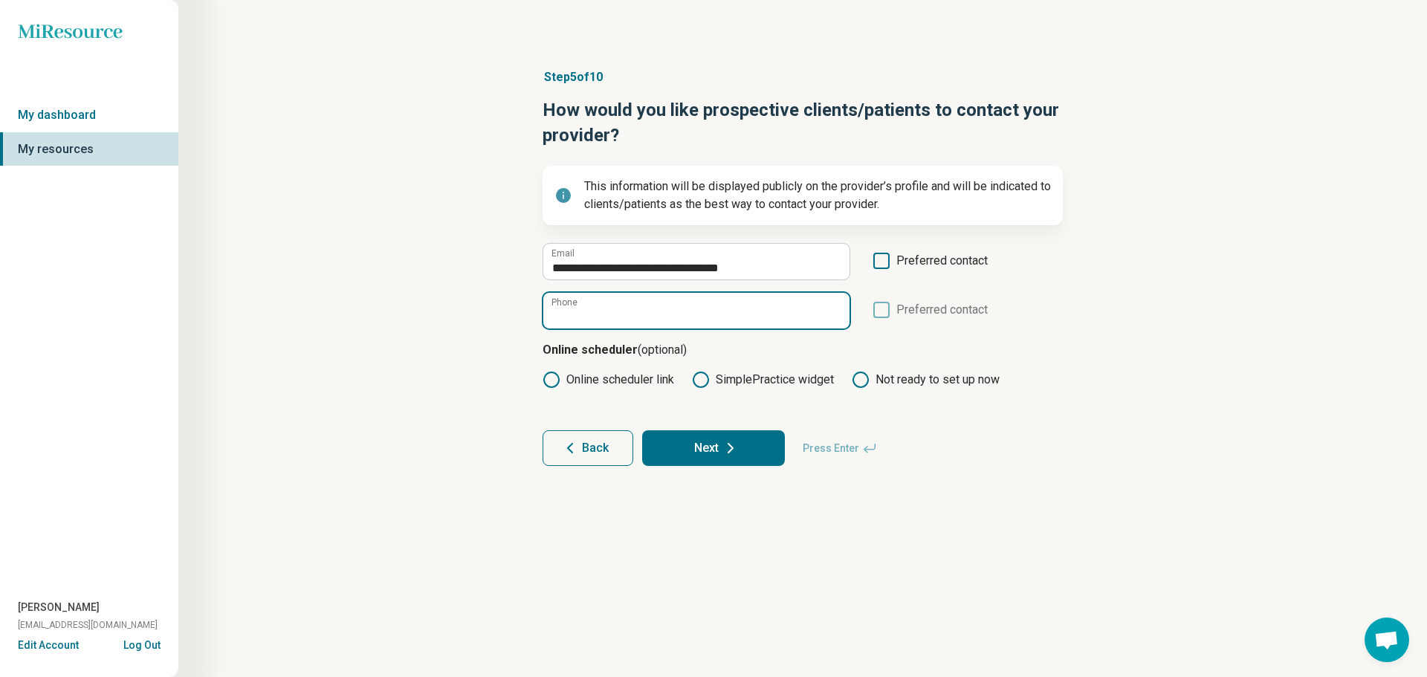
click at [643, 309] on input "Phone" at bounding box center [696, 311] width 306 height 36
type input "**********"
click at [884, 257] on icon at bounding box center [881, 261] width 16 height 16
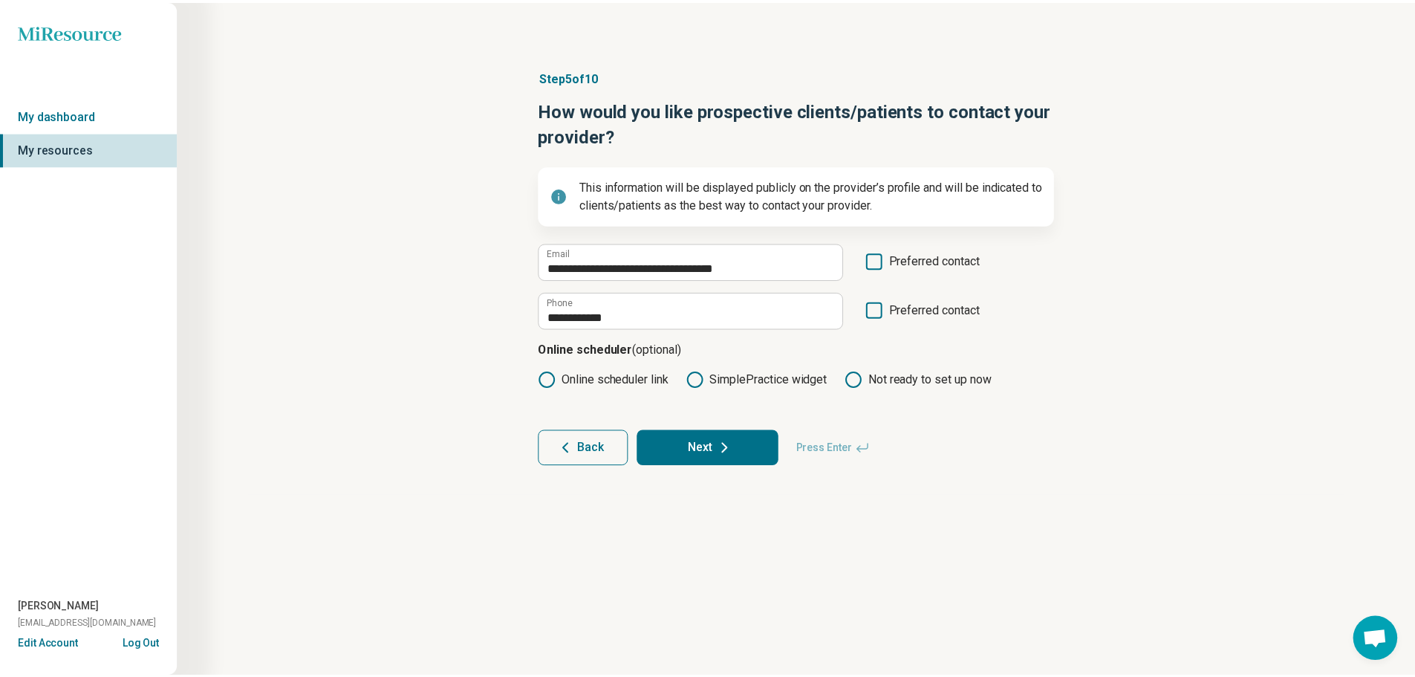
scroll to position [7, 0]
click at [452, 295] on div "**********" at bounding box center [803, 267] width 1106 height 457
click at [701, 439] on button "Next" at bounding box center [713, 448] width 143 height 36
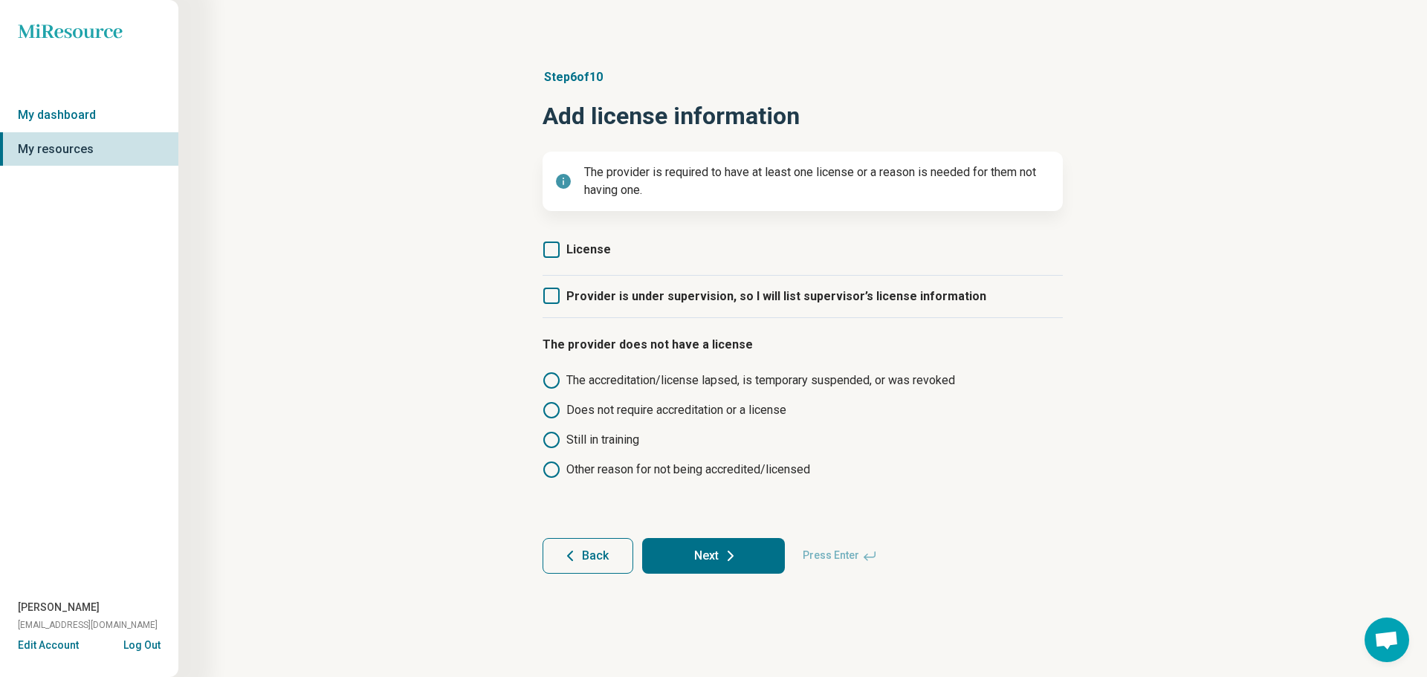
click at [548, 250] on icon at bounding box center [551, 249] width 16 height 16
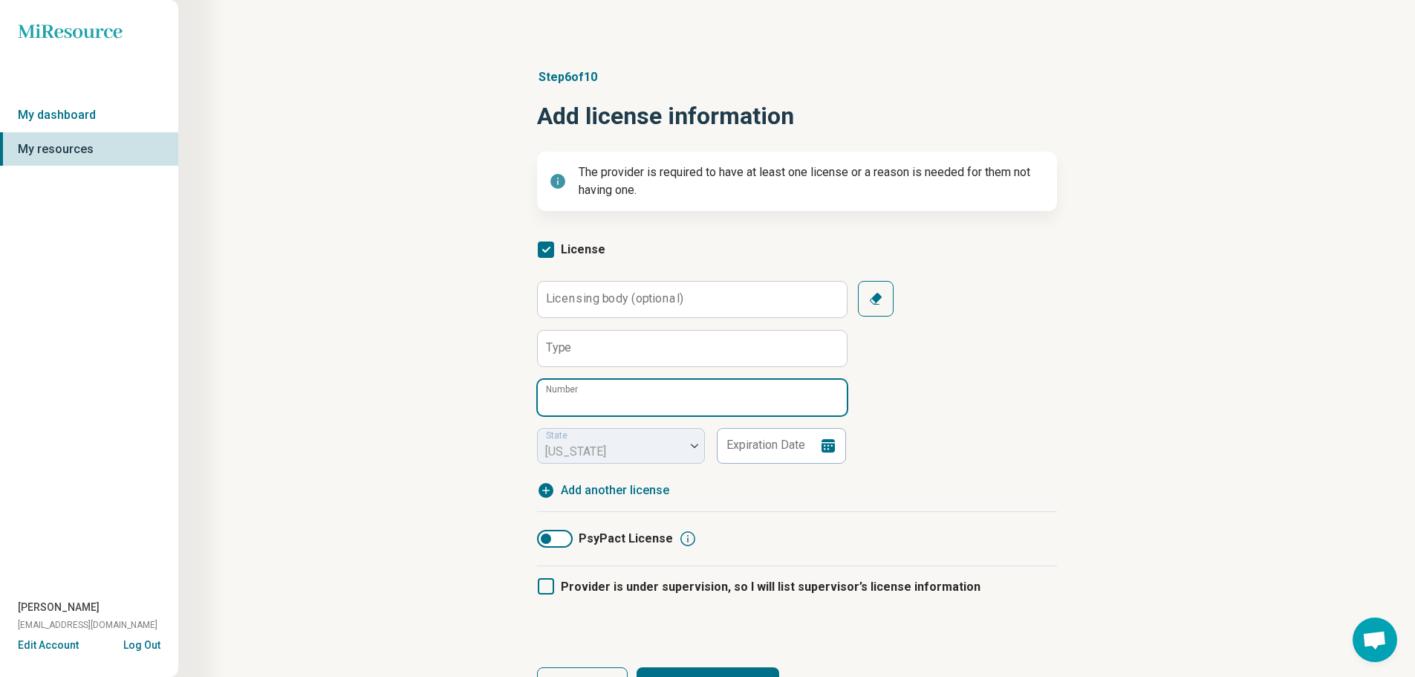
click at [616, 407] on input "Number" at bounding box center [692, 398] width 309 height 36
paste input "******"
type input "******"
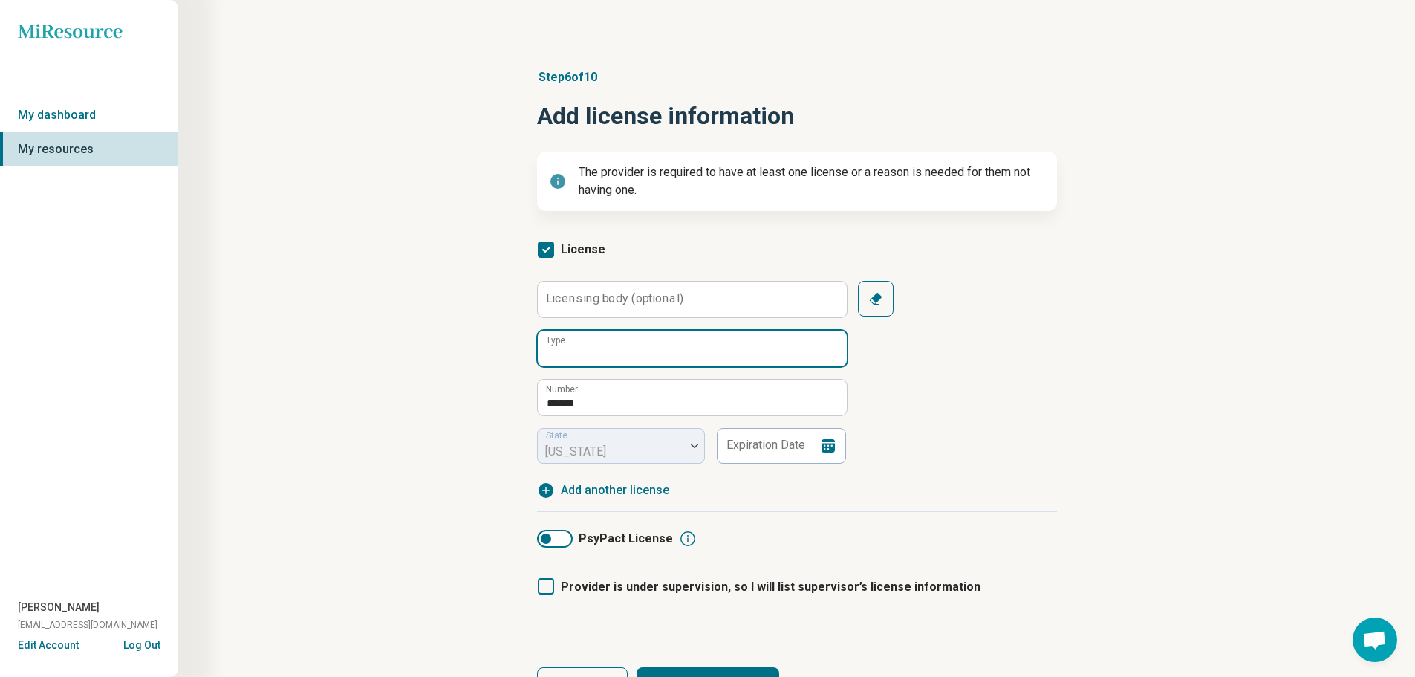
click at [603, 337] on input "Type" at bounding box center [692, 349] width 309 height 36
type input "**********"
click at [475, 346] on div "**********" at bounding box center [797, 386] width 1094 height 694
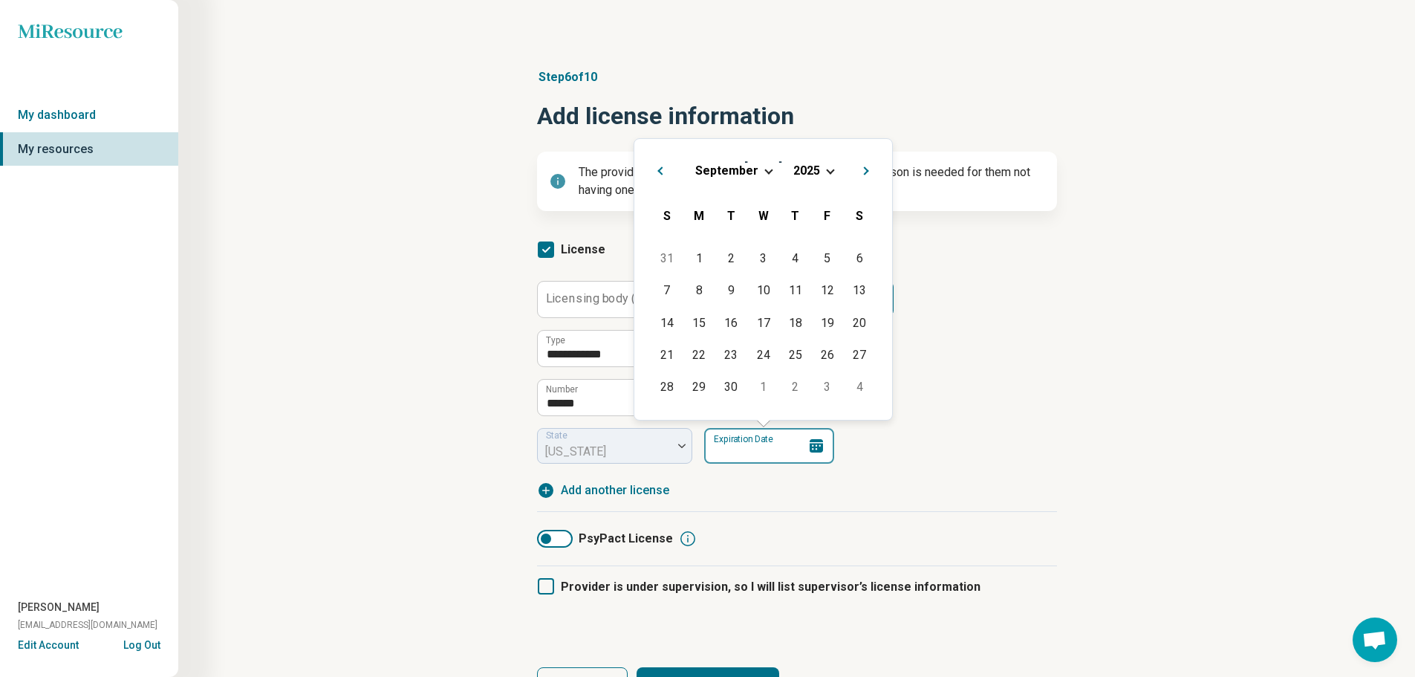
click at [793, 445] on input "Expiration Date" at bounding box center [769, 446] width 130 height 36
type input "**********"
click at [985, 435] on div "**********" at bounding box center [797, 372] width 520 height 183
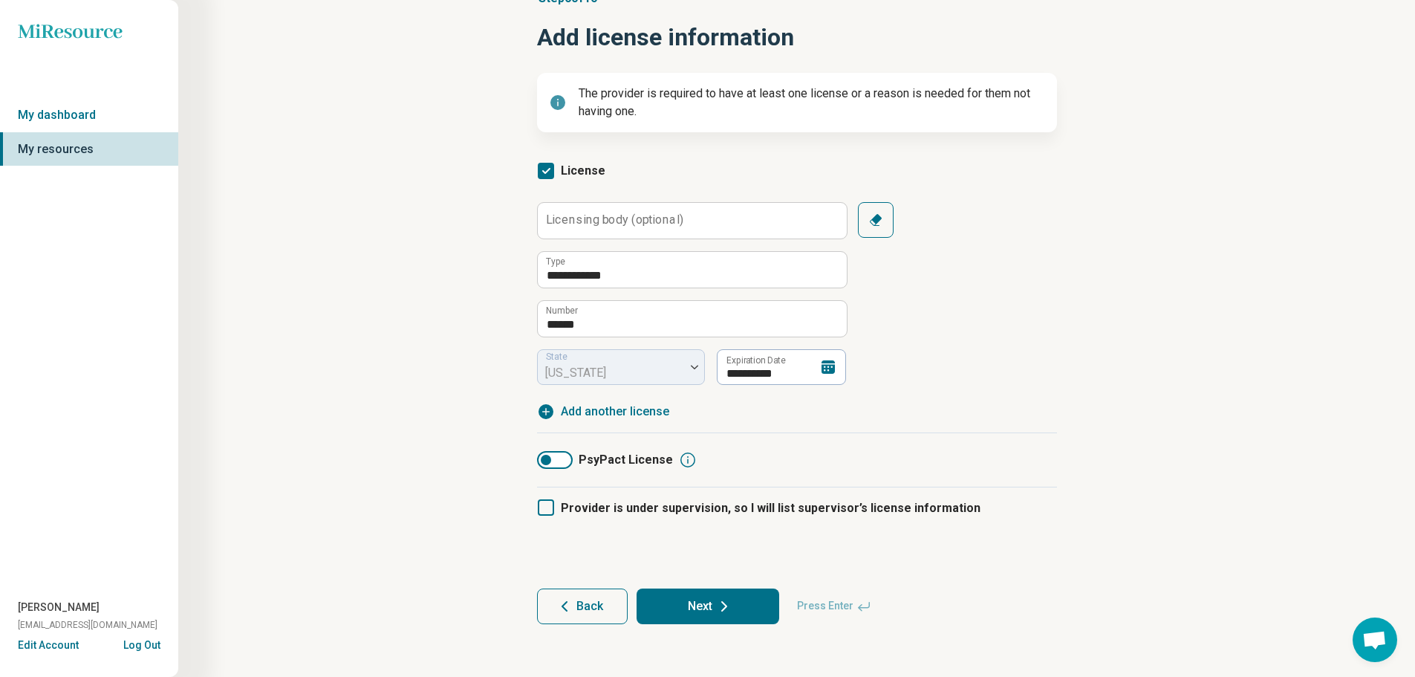
scroll to position [80, 0]
click at [716, 611] on icon at bounding box center [725, 606] width 18 height 18
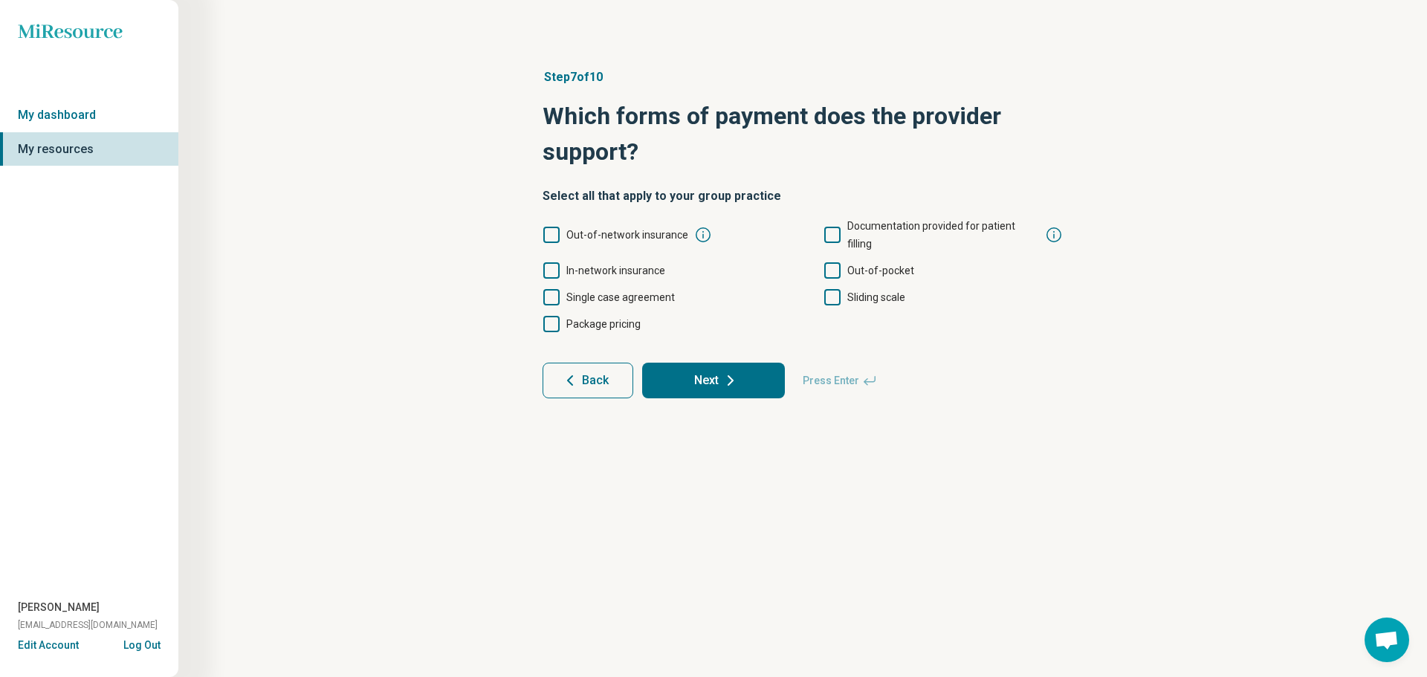
click at [555, 230] on icon at bounding box center [551, 235] width 16 height 16
click at [548, 262] on icon at bounding box center [551, 270] width 16 height 16
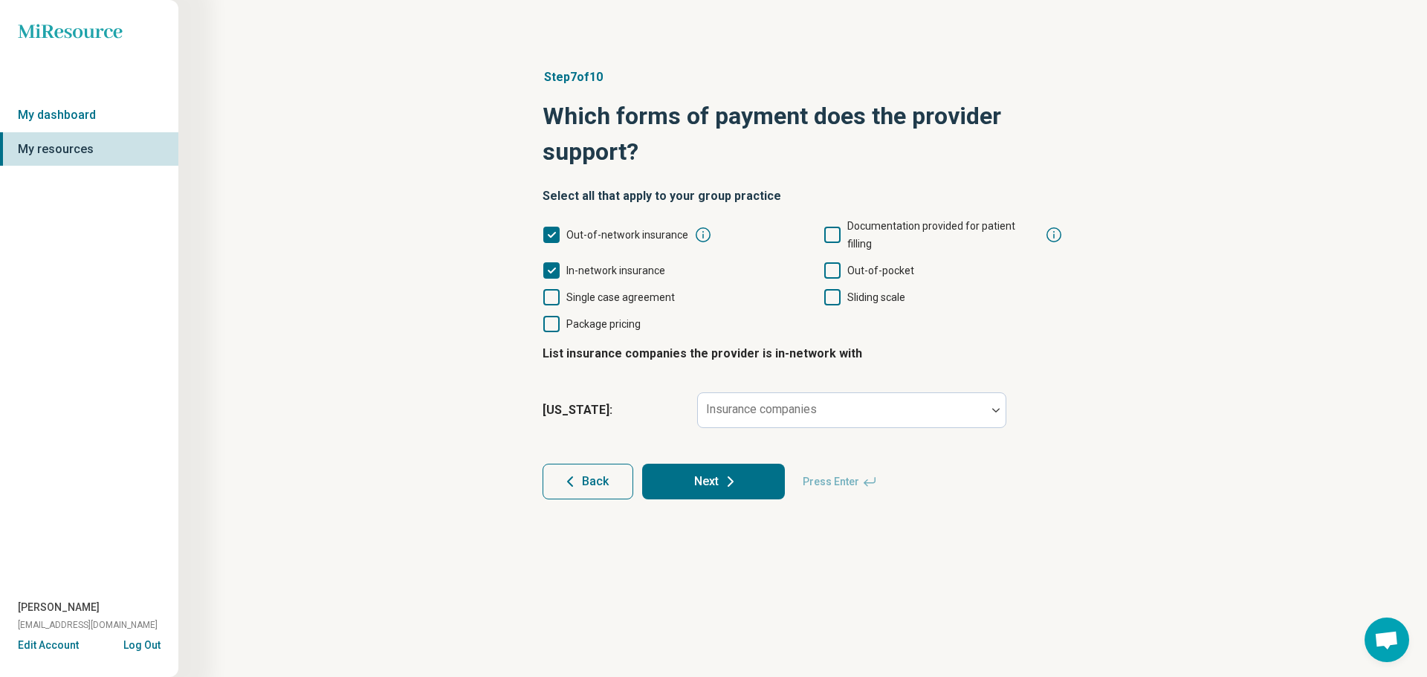
click at [830, 262] on icon at bounding box center [832, 270] width 16 height 16
click at [759, 392] on div "Insurance companies" at bounding box center [851, 410] width 309 height 36
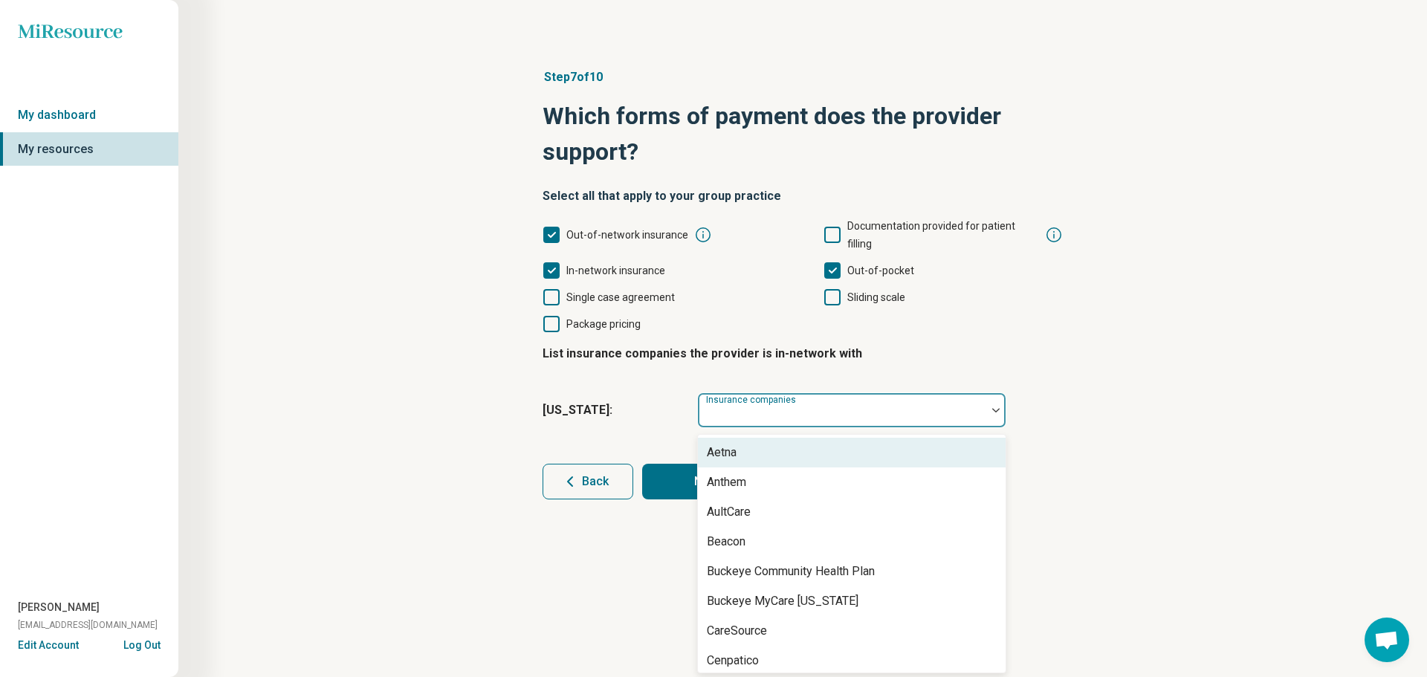
click at [764, 438] on div "Aetna" at bounding box center [852, 453] width 308 height 30
click at [764, 438] on div "Anthem" at bounding box center [852, 453] width 308 height 30
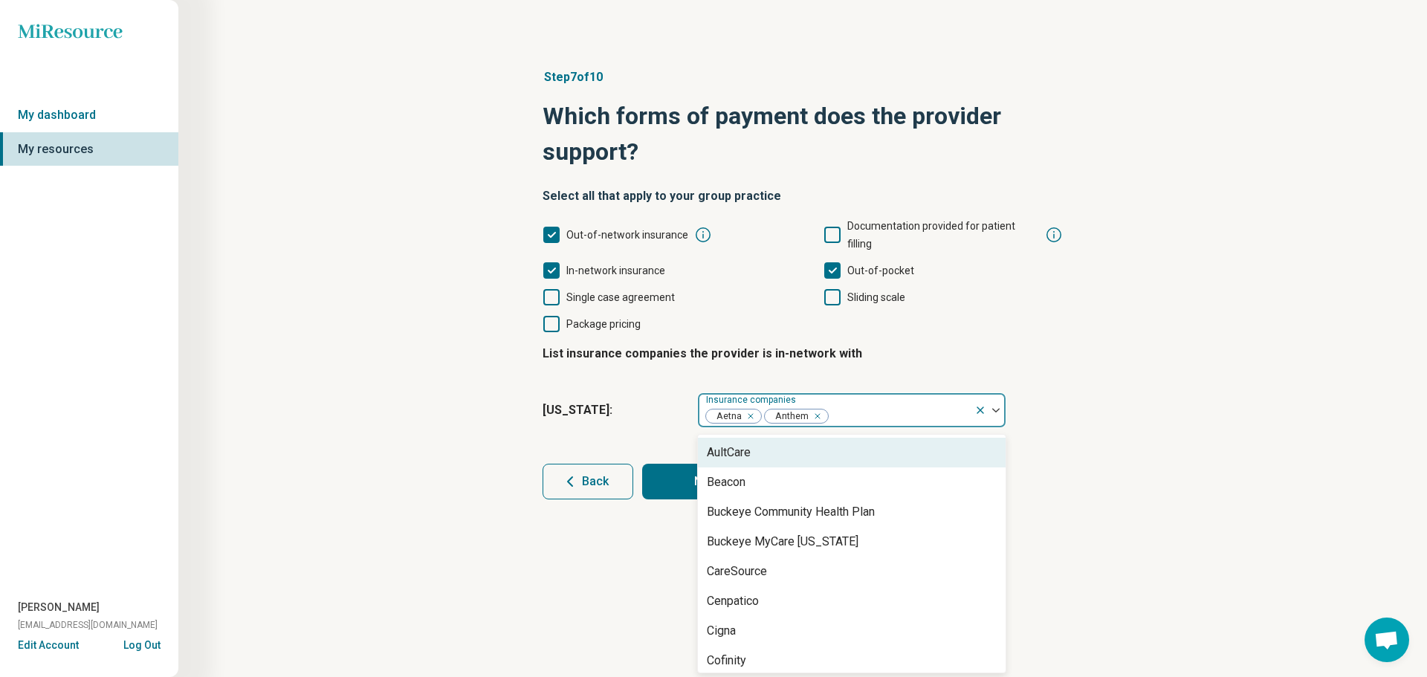
click at [883, 406] on div at bounding box center [898, 416] width 139 height 21
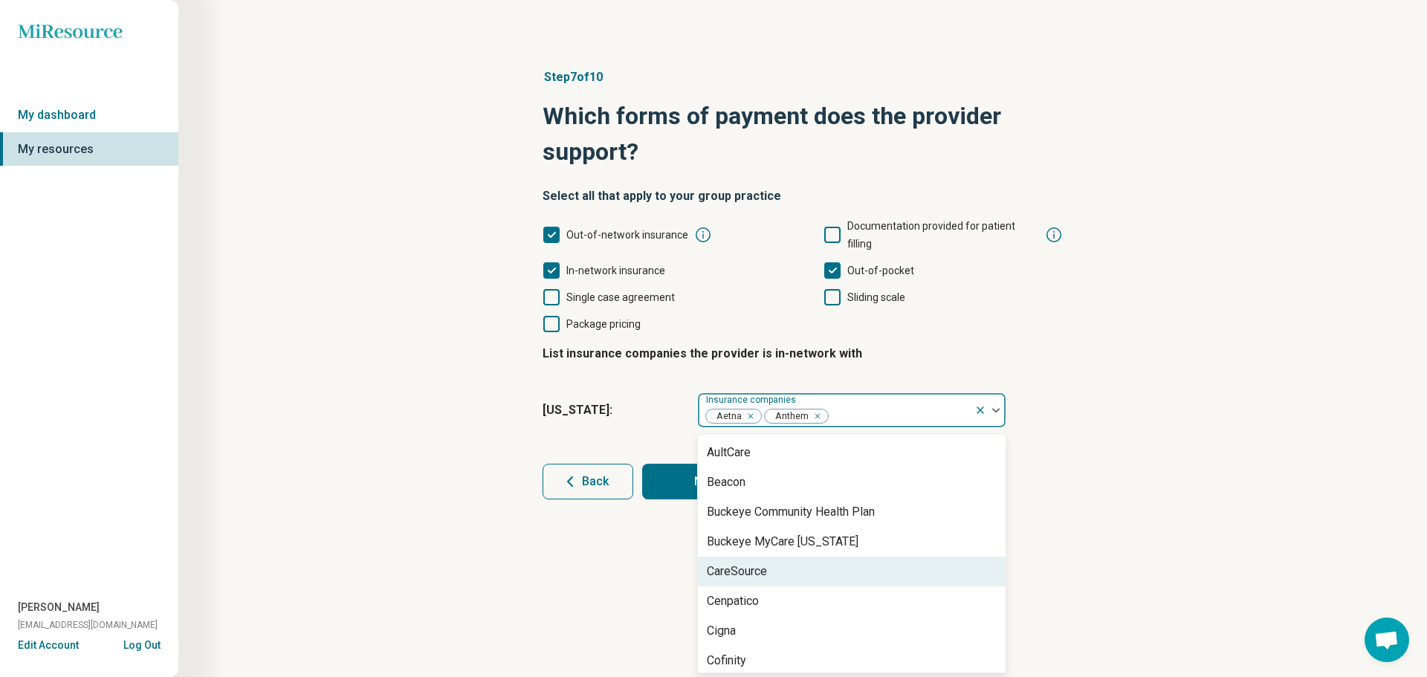
click at [783, 557] on div "CareSource" at bounding box center [852, 572] width 308 height 30
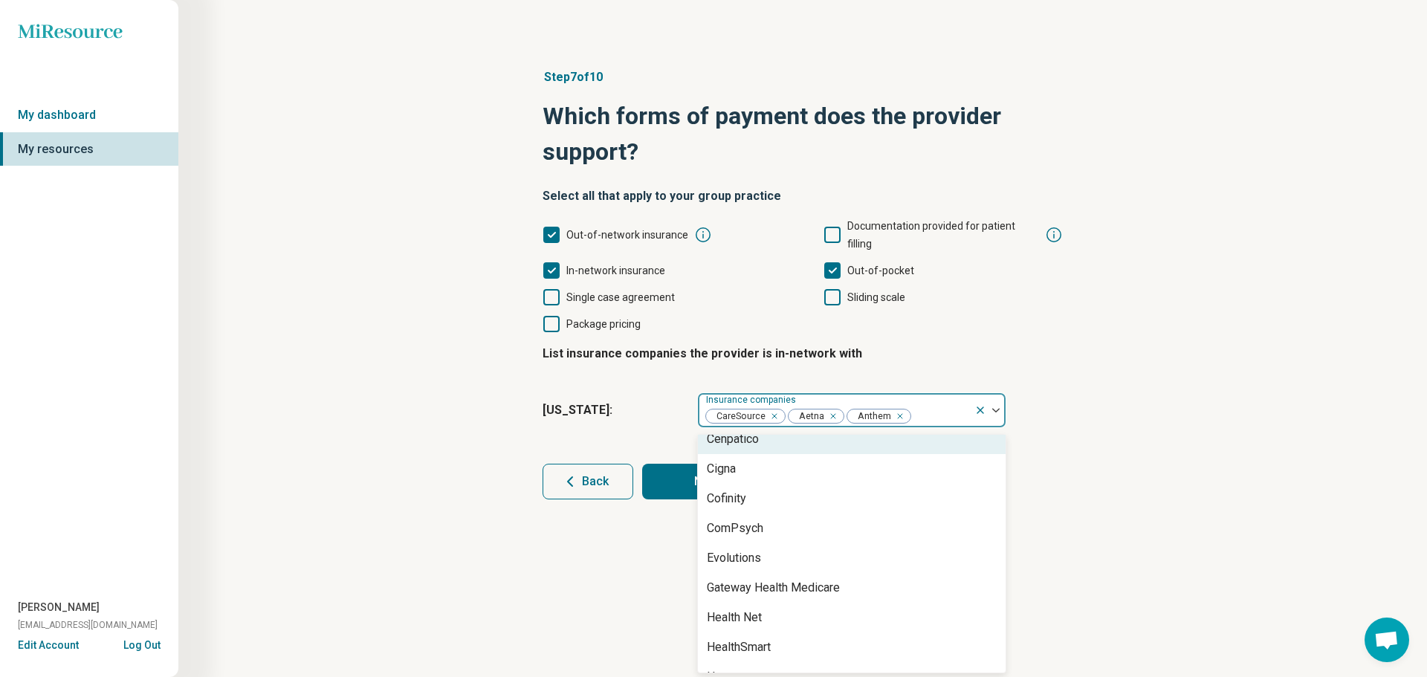
scroll to position [149, 0]
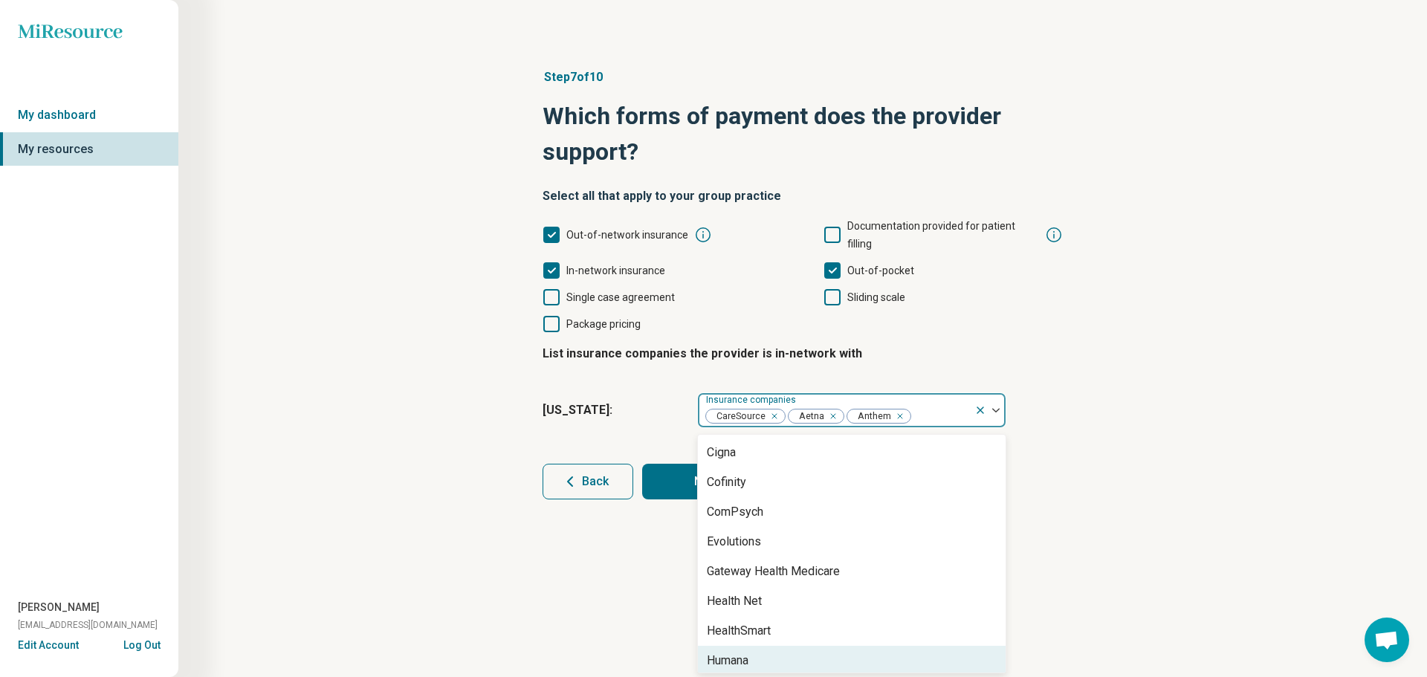
click at [786, 646] on div "Humana" at bounding box center [852, 661] width 308 height 30
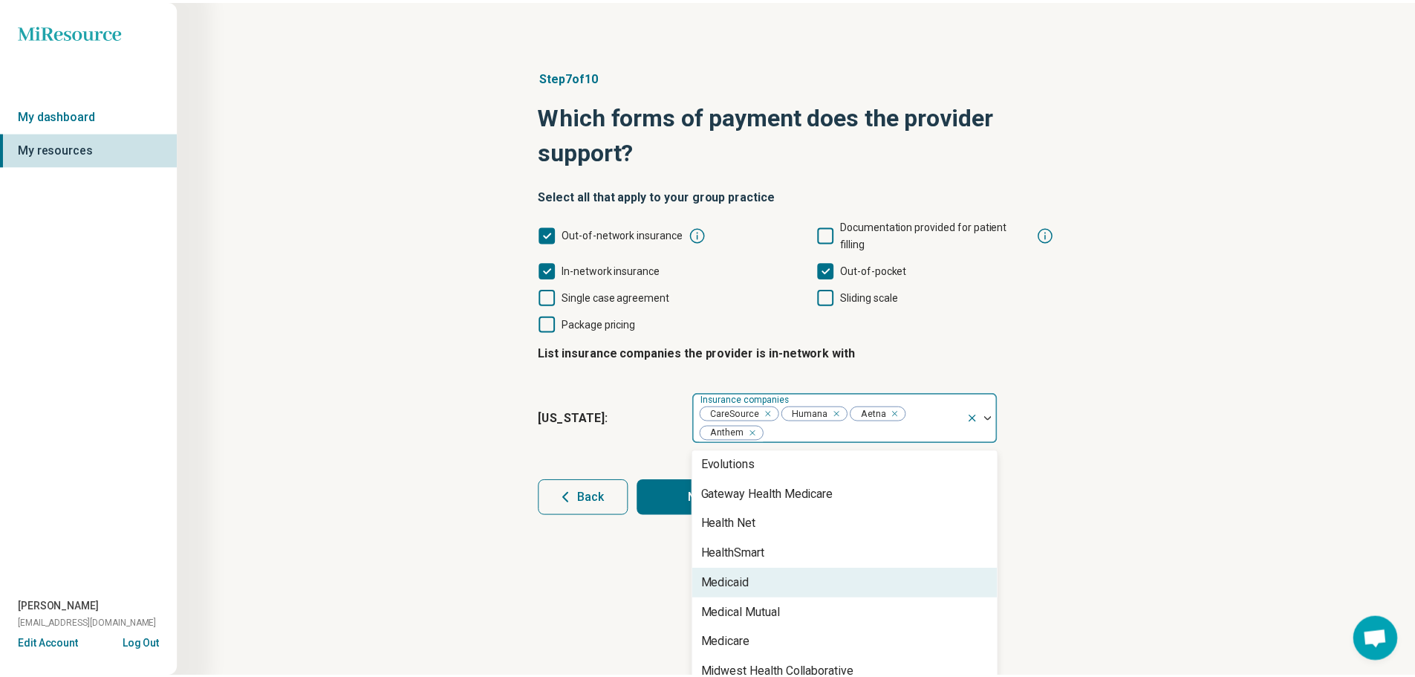
scroll to position [297, 0]
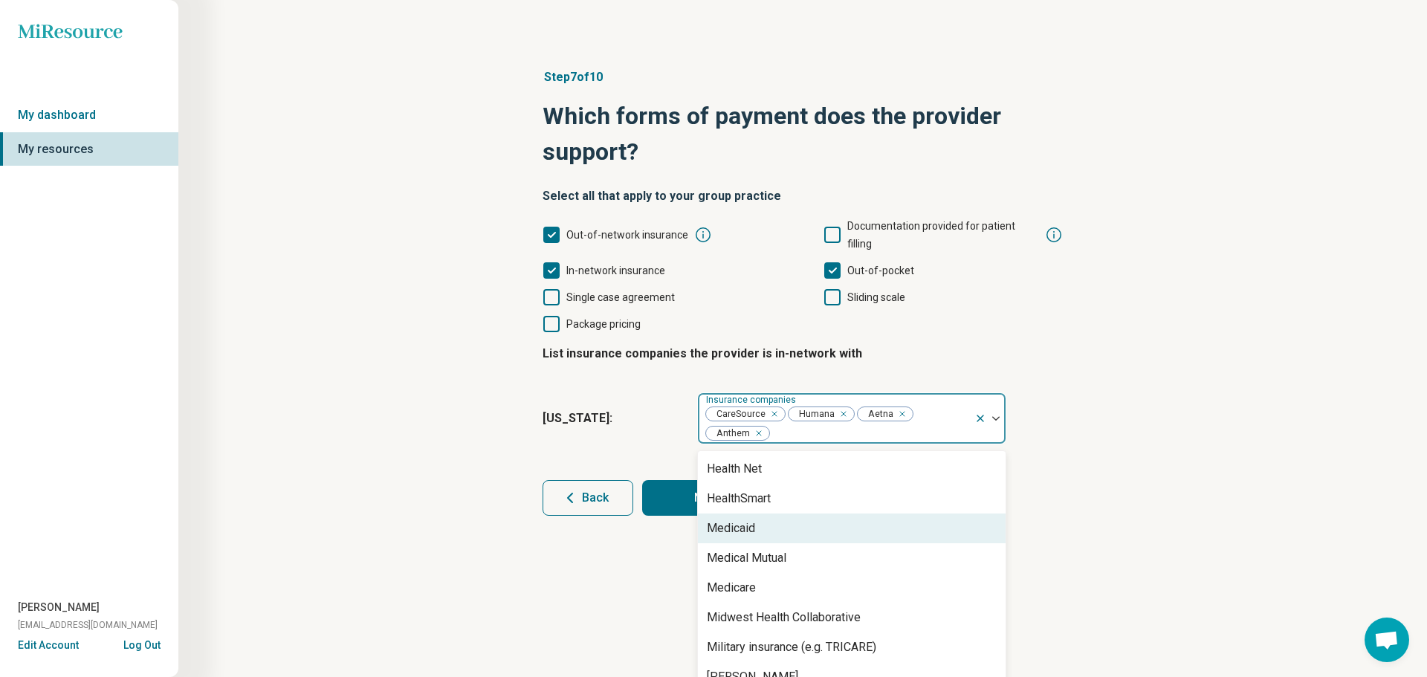
click at [823, 513] on div "Medicaid" at bounding box center [852, 528] width 308 height 30
click at [823, 513] on div "Medical Mutual" at bounding box center [852, 528] width 308 height 30
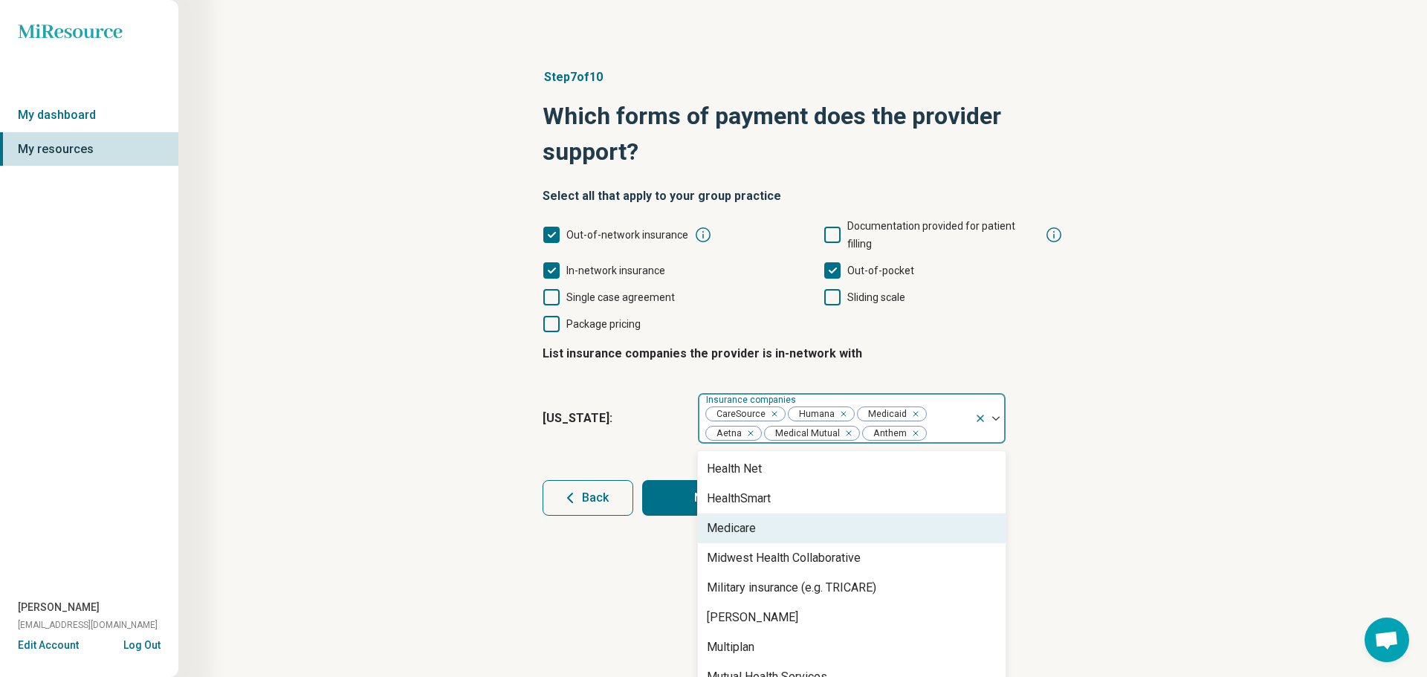
click at [823, 519] on div "Medicare" at bounding box center [852, 528] width 308 height 30
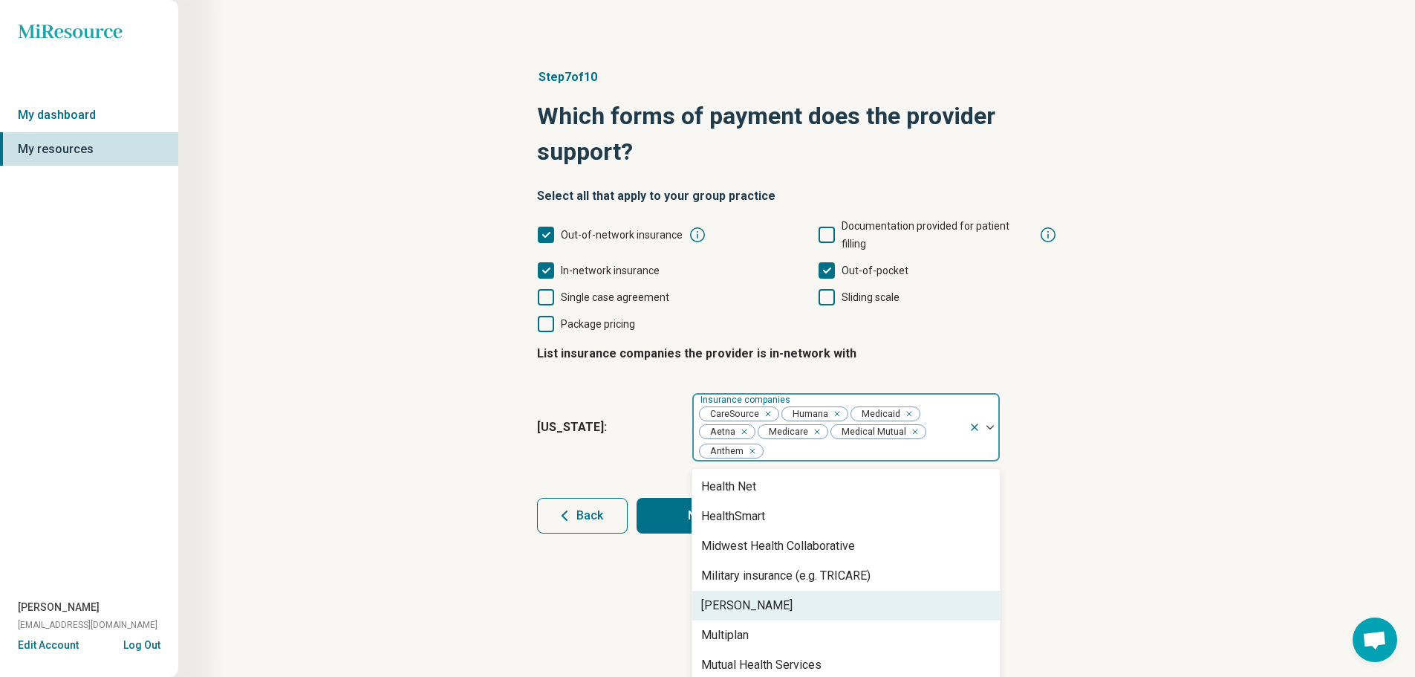
click at [816, 591] on div "[PERSON_NAME]" at bounding box center [846, 606] width 308 height 30
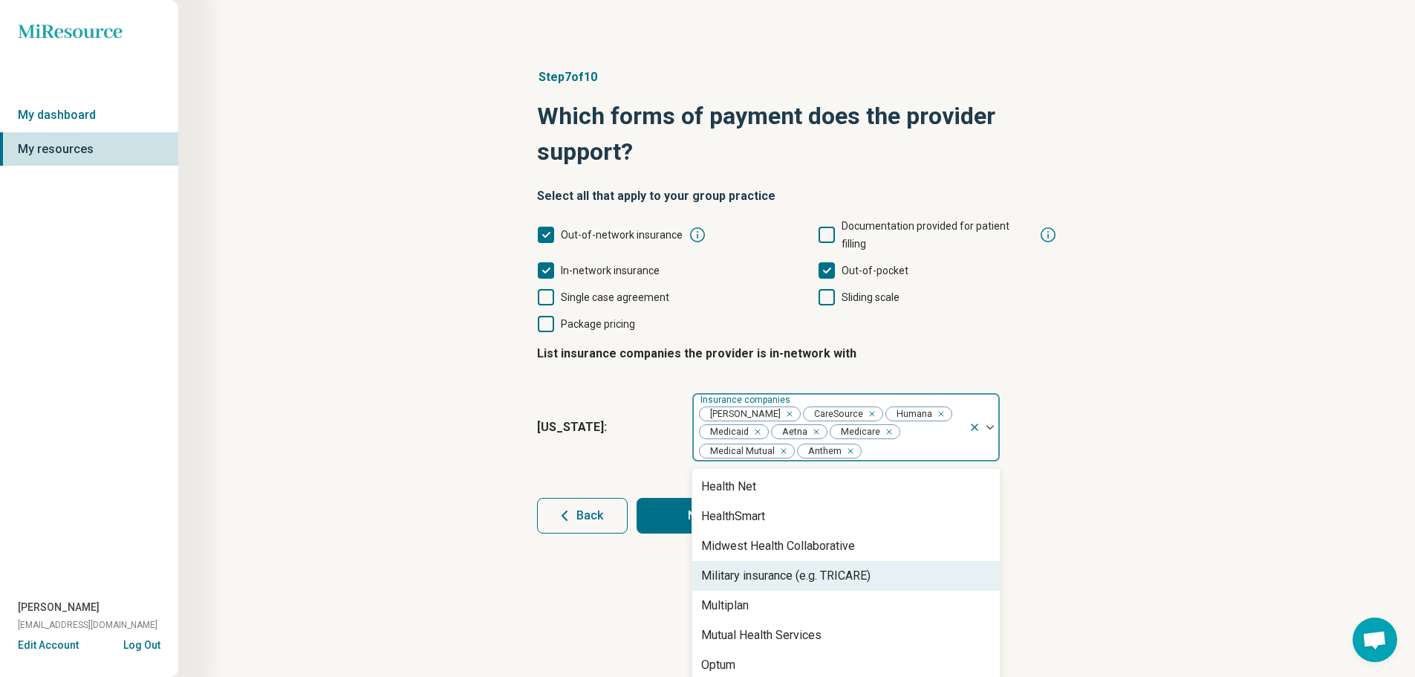
click at [809, 567] on div "Military insurance (e.g. TRICARE)" at bounding box center [785, 576] width 169 height 18
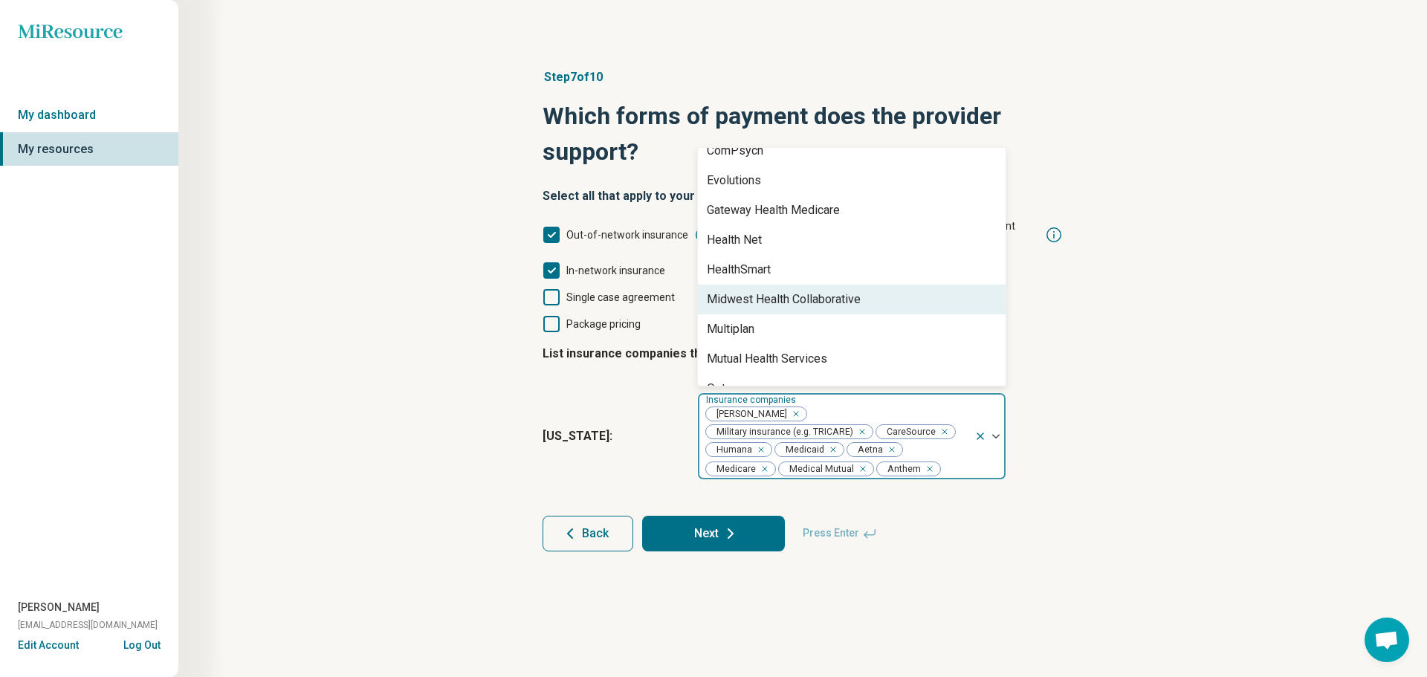
scroll to position [149, 0]
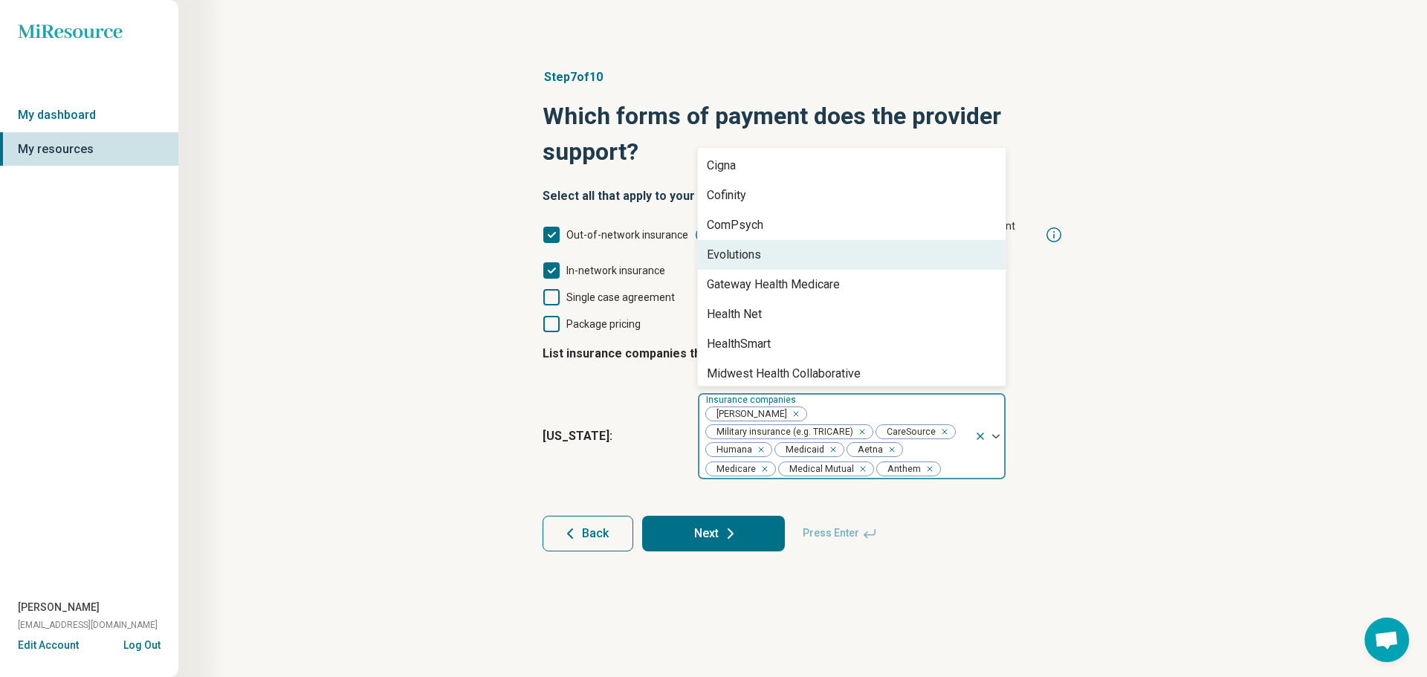
click at [802, 244] on div "Evolutions" at bounding box center [852, 255] width 308 height 30
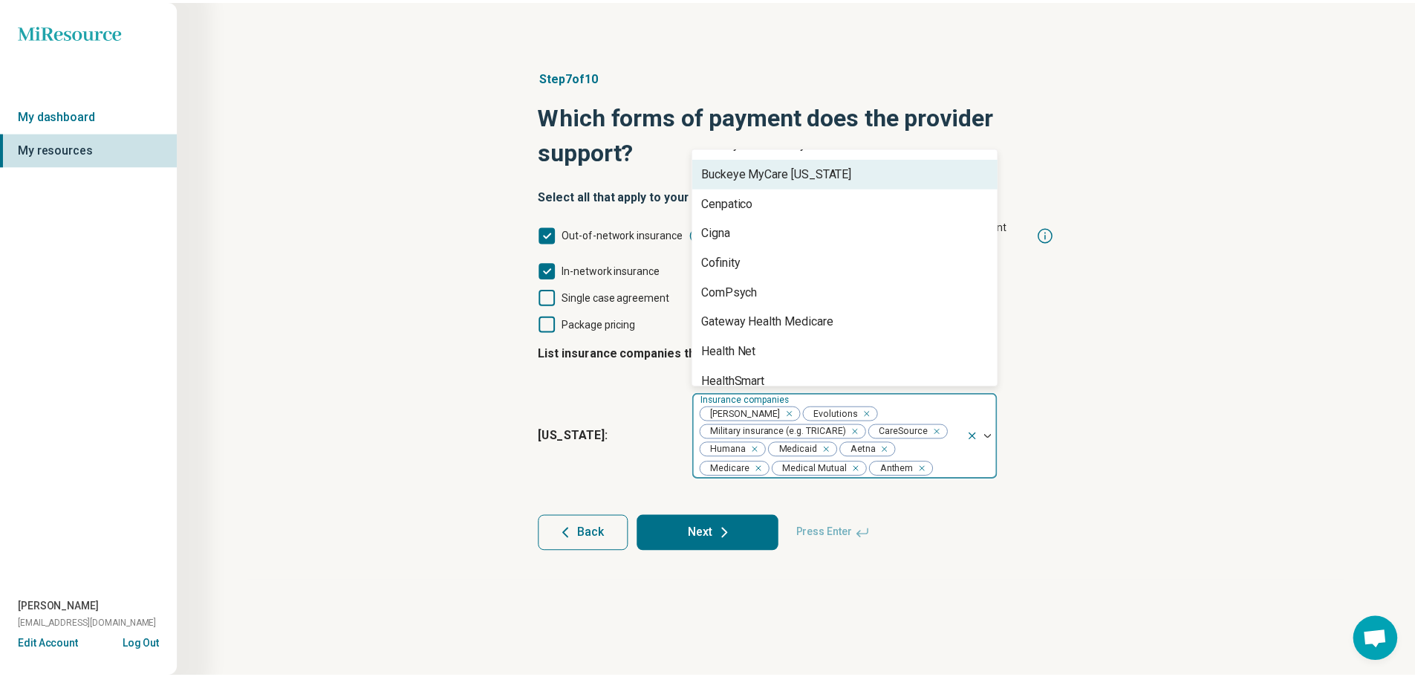
scroll to position [363, 0]
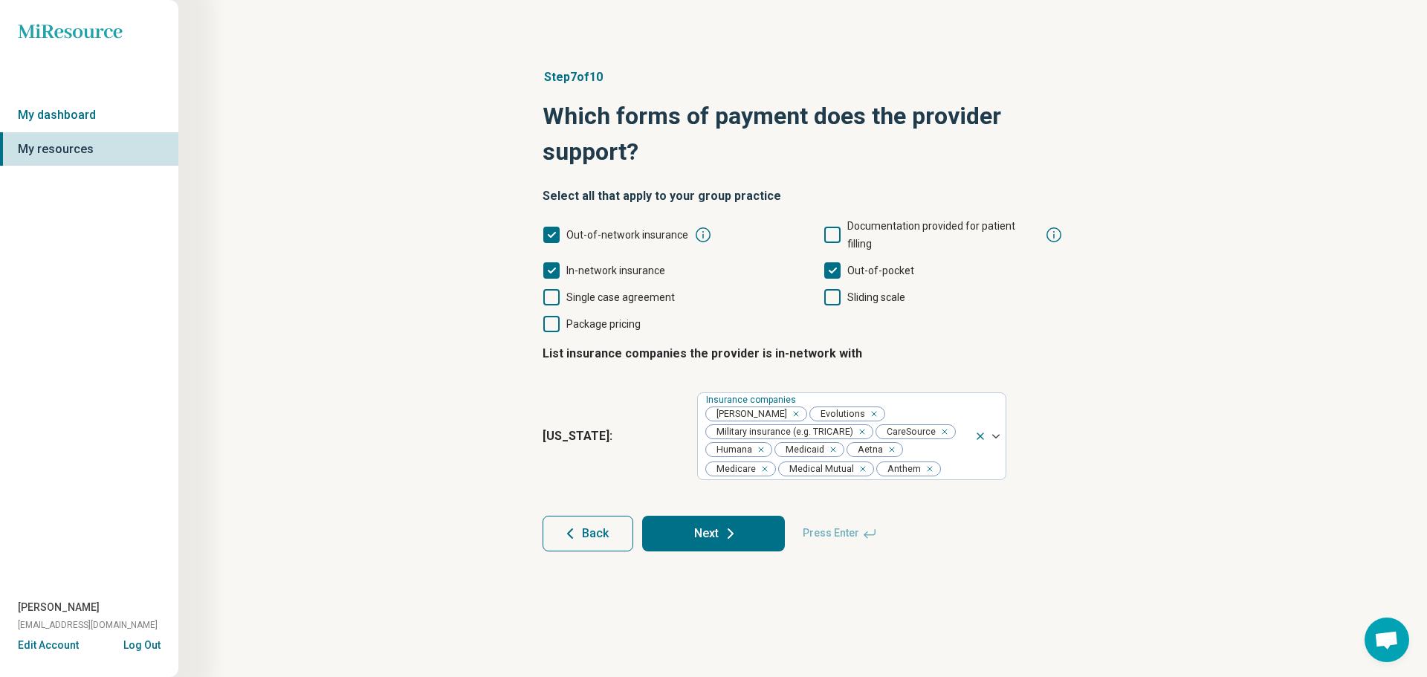
click at [756, 516] on button "Next" at bounding box center [713, 534] width 143 height 36
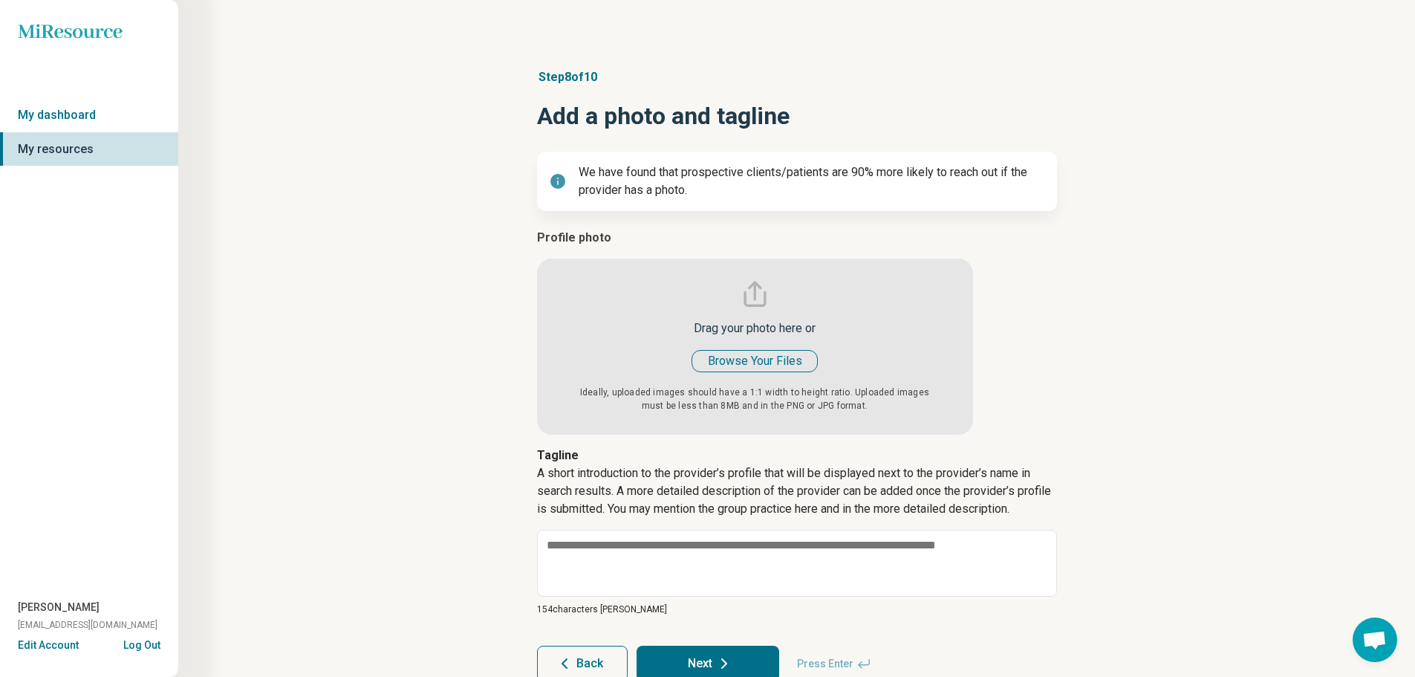
type textarea "*"
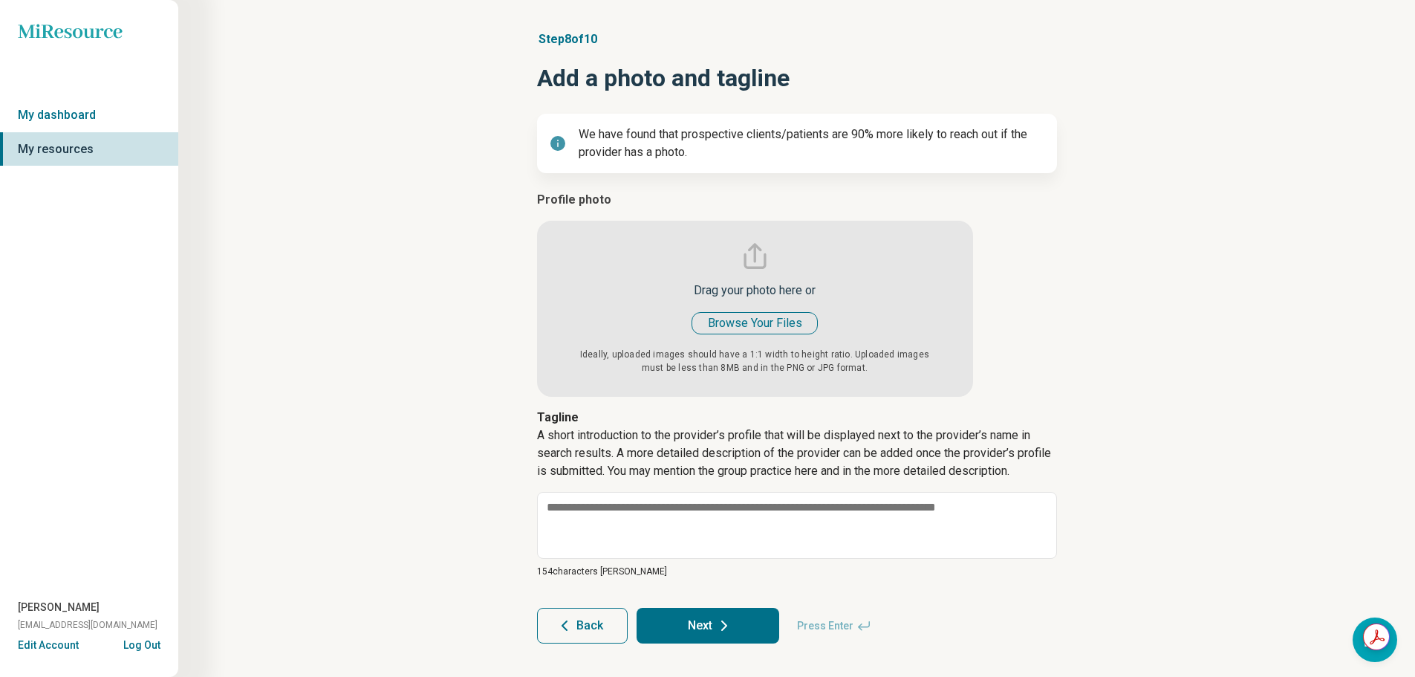
scroll to position [58, 0]
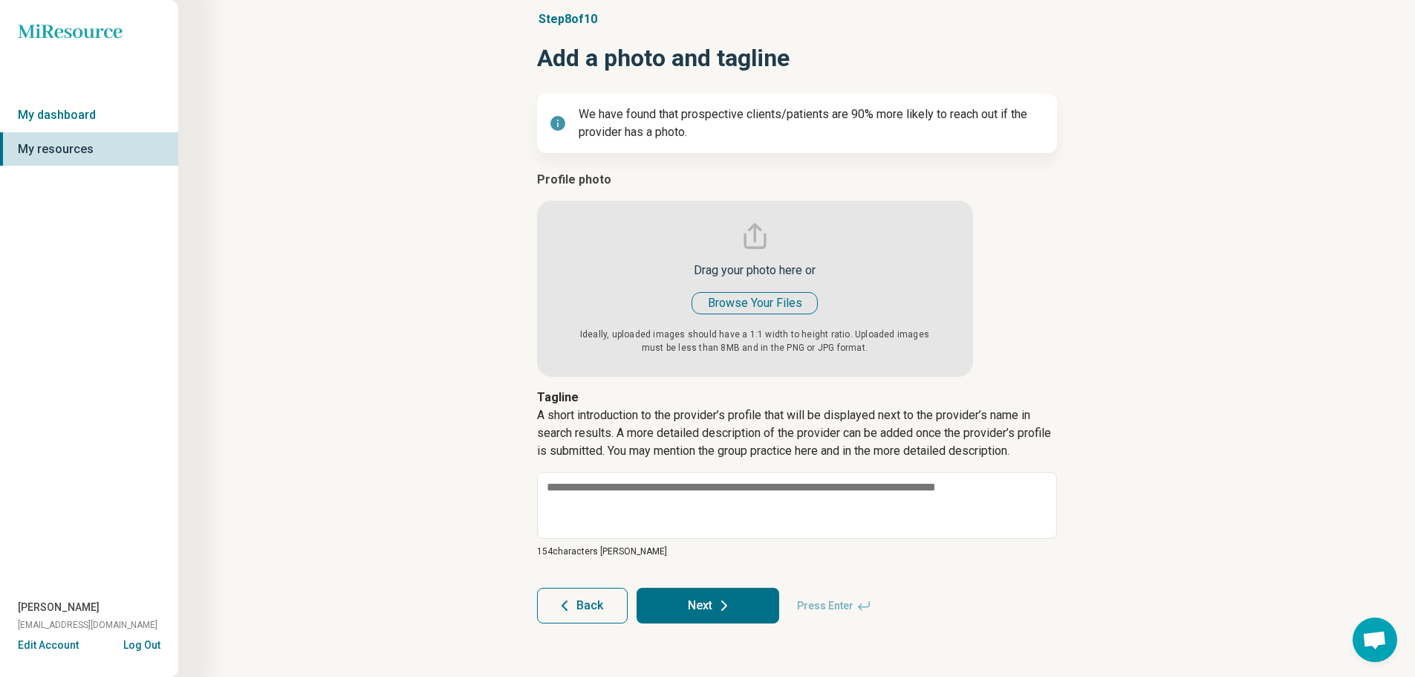
click at [779, 294] on input "file" at bounding box center [755, 274] width 436 height 206
type input "**********"
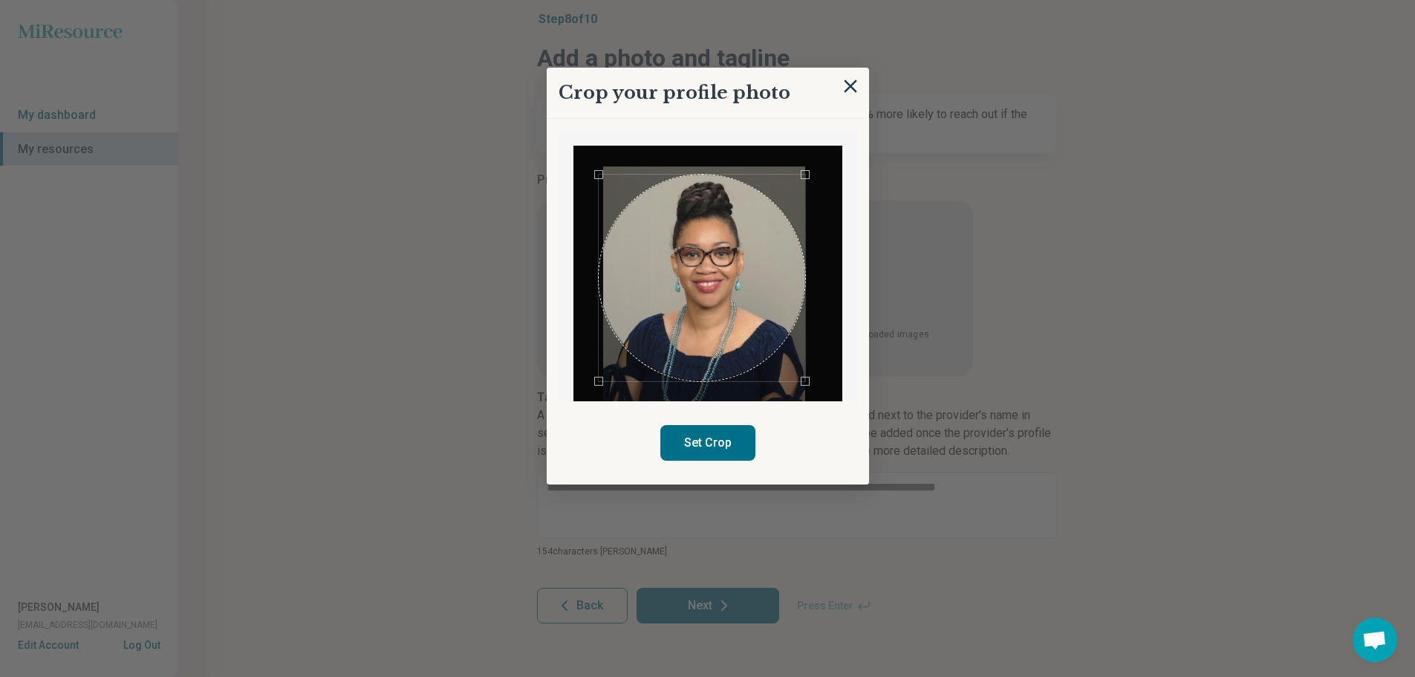
click at [727, 317] on div "Use the arrow keys to move the crop selection area" at bounding box center [702, 278] width 207 height 207
click at [795, 378] on div at bounding box center [708, 296] width 269 height 300
click at [602, 372] on div at bounding box center [708, 296] width 269 height 300
click at [732, 292] on div "Use the arrow keys to move the crop selection area" at bounding box center [699, 274] width 192 height 192
click at [719, 439] on button "Set Crop" at bounding box center [708, 443] width 95 height 36
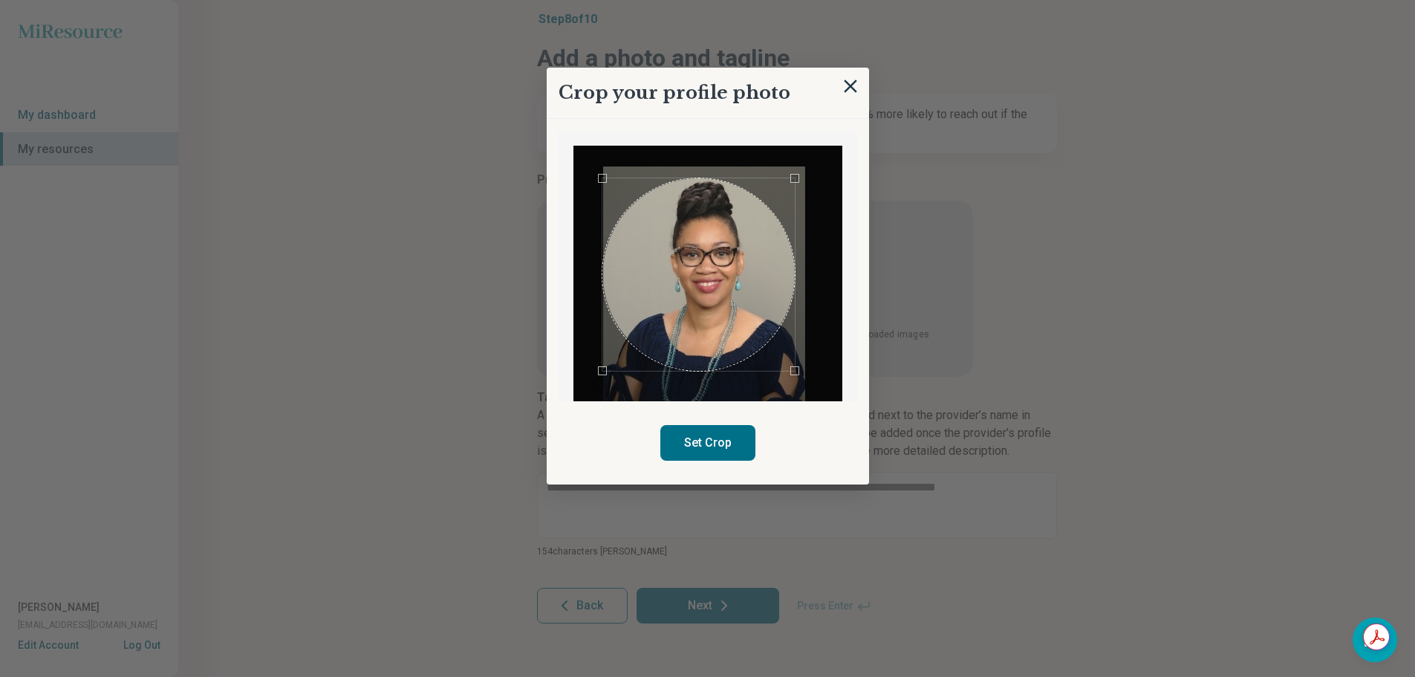
type textarea "*"
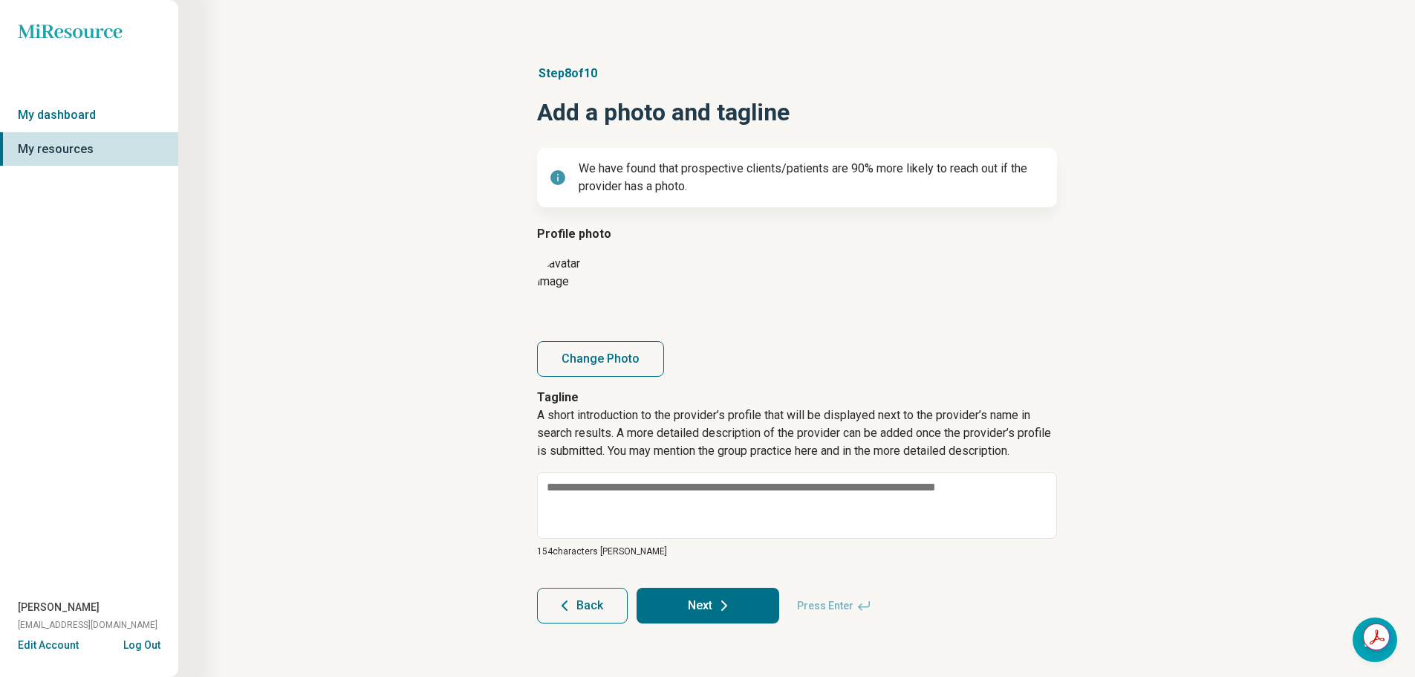
click at [586, 362] on button "Change Photo" at bounding box center [600, 359] width 127 height 36
type input "**********"
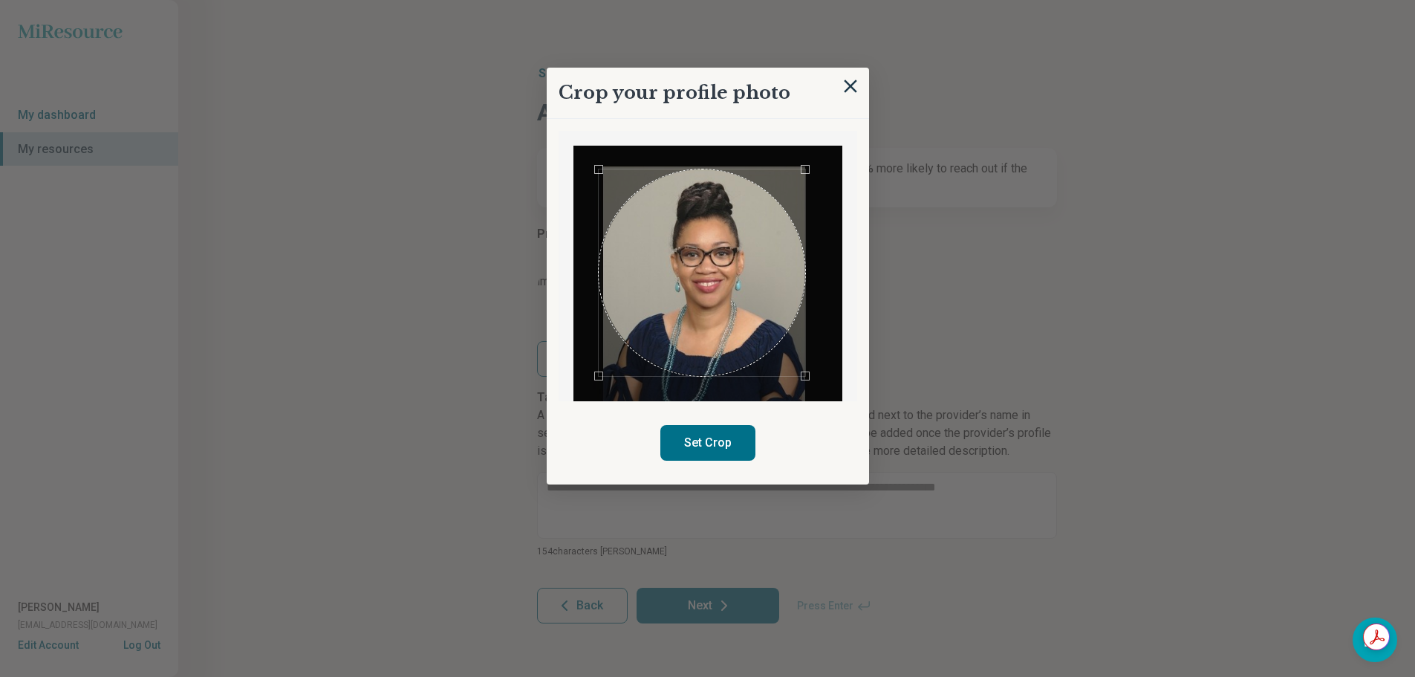
click at [724, 319] on div "Use the arrow keys to move the crop selection area" at bounding box center [702, 272] width 207 height 207
click at [794, 366] on div "Use the arrow keys to move the south east drag handle to change the crop select…" at bounding box center [795, 366] width 9 height 9
click at [603, 365] on div "Use the arrow keys to move the south west drag handle to change the crop select…" at bounding box center [601, 363] width 9 height 9
click at [705, 439] on button "Set Crop" at bounding box center [708, 443] width 95 height 36
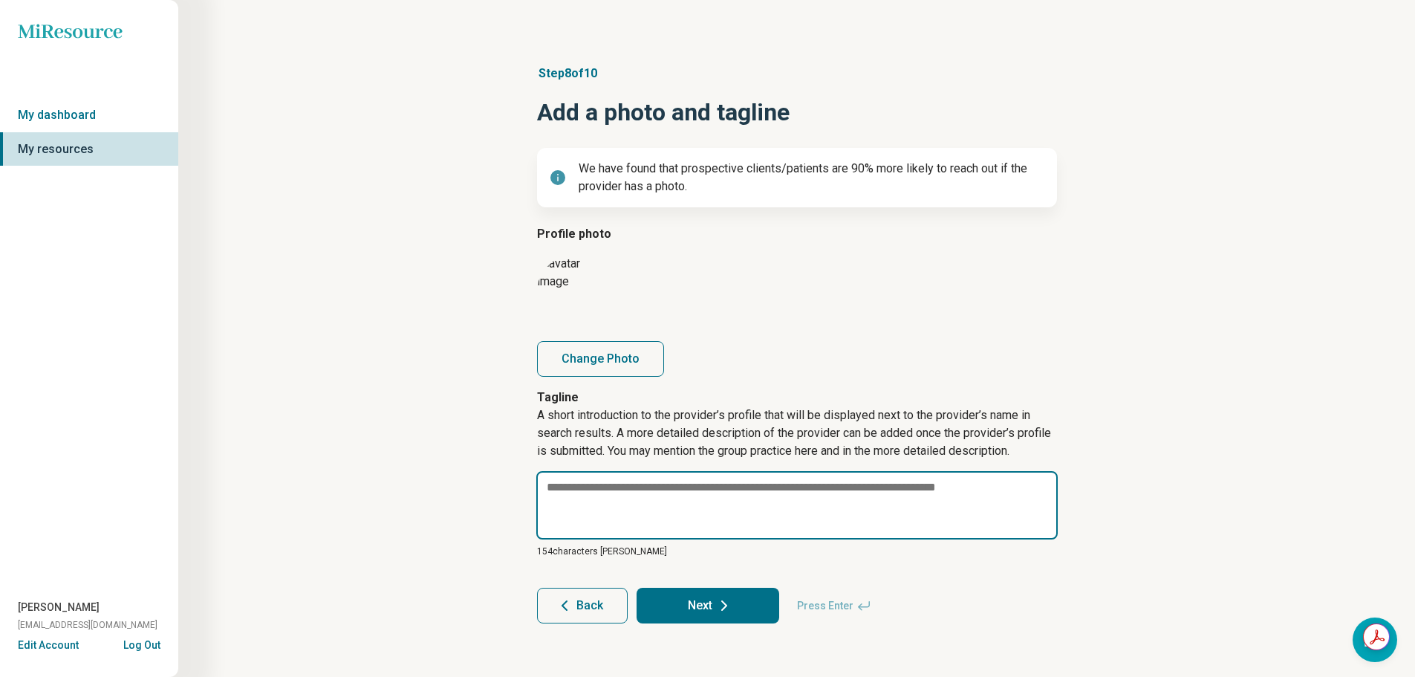
click at [632, 493] on textarea at bounding box center [797, 505] width 522 height 68
paste textarea "**********"
type textarea "*"
type textarea "**********"
drag, startPoint x: 598, startPoint y: 487, endPoint x: 531, endPoint y: 487, distance: 67.6
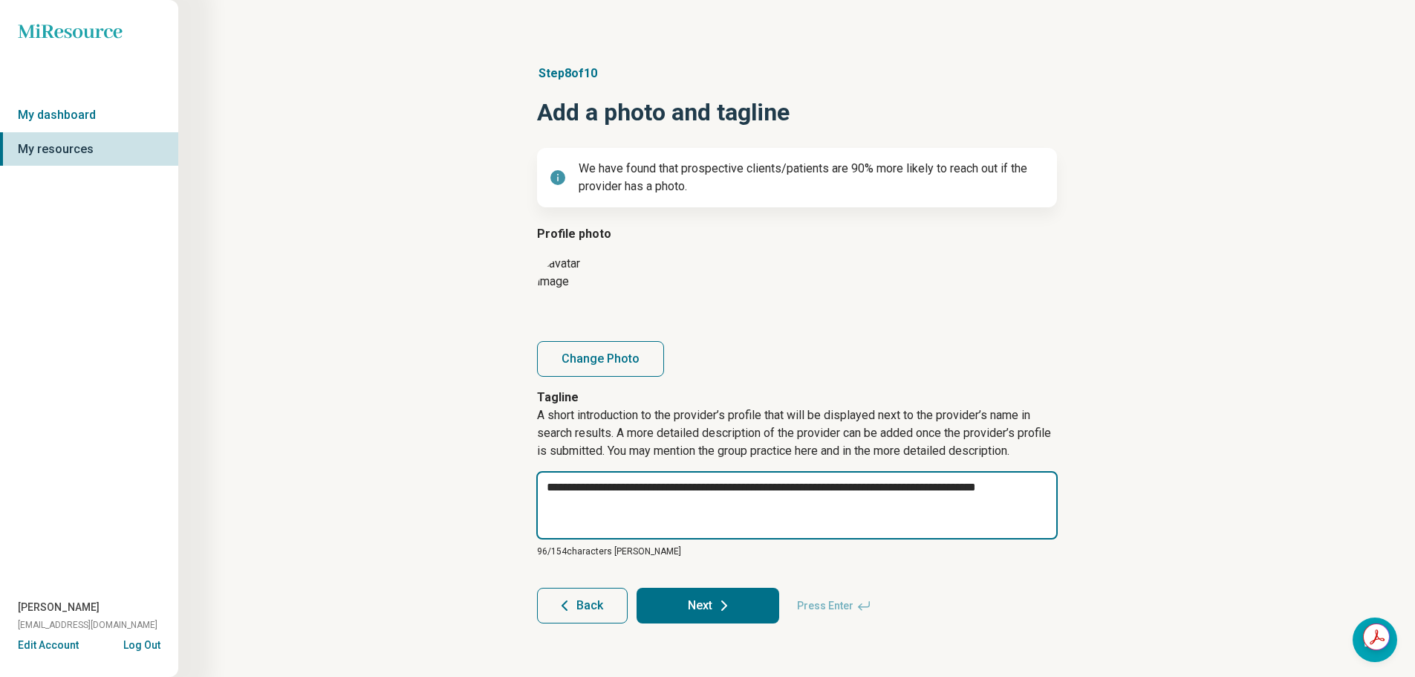
click at [522, 487] on article "**********" at bounding box center [797, 344] width 568 height 618
type textarea "*"
type textarea "**********"
type textarea "*"
type textarea "**********"
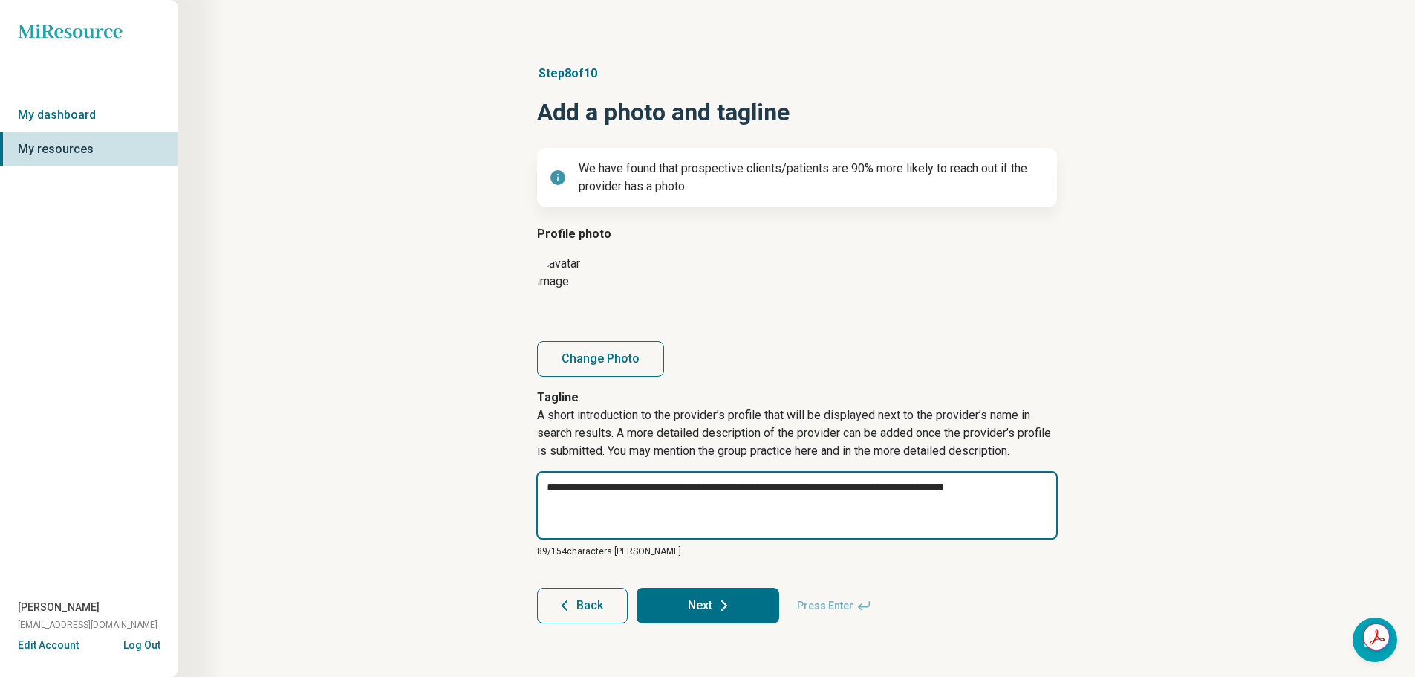
type textarea "*"
type textarea "**********"
type textarea "*"
type textarea "**********"
type textarea "*"
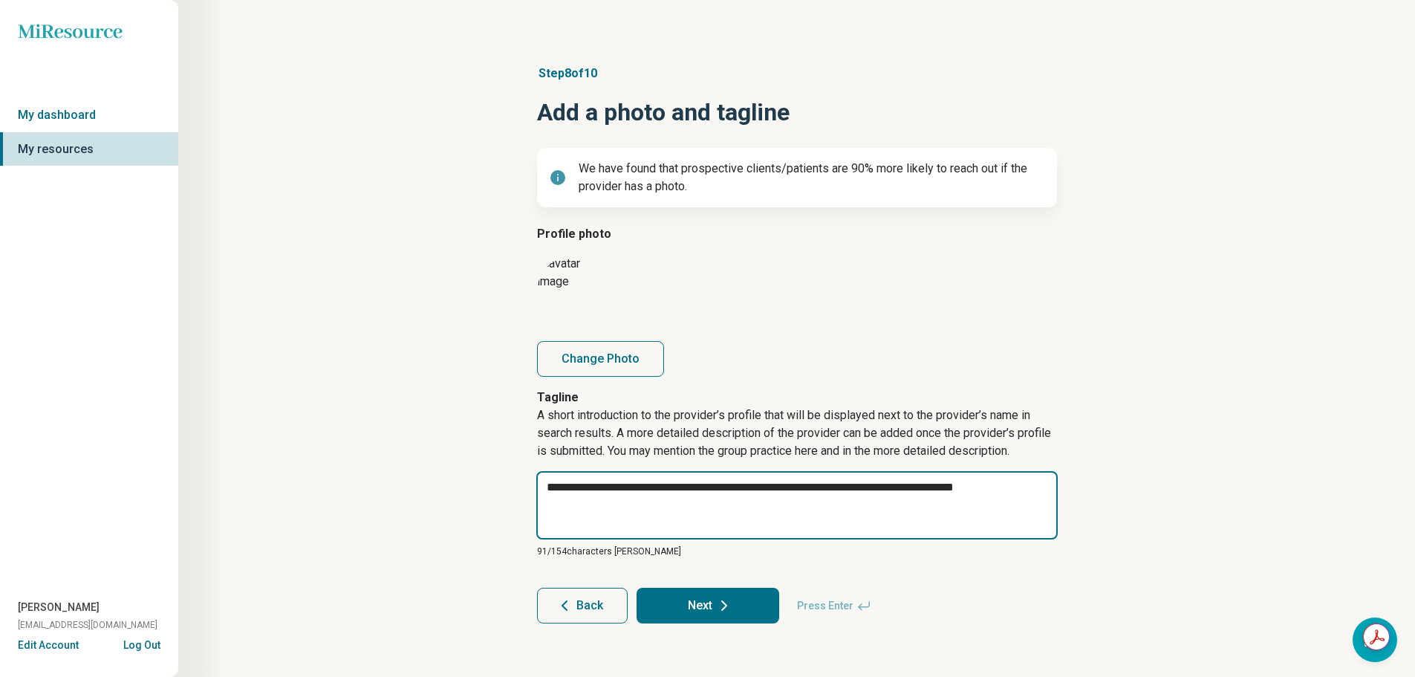
type textarea "**********"
type textarea "*"
type textarea "**********"
click at [1014, 490] on textarea "**********" at bounding box center [797, 505] width 522 height 68
type textarea "*"
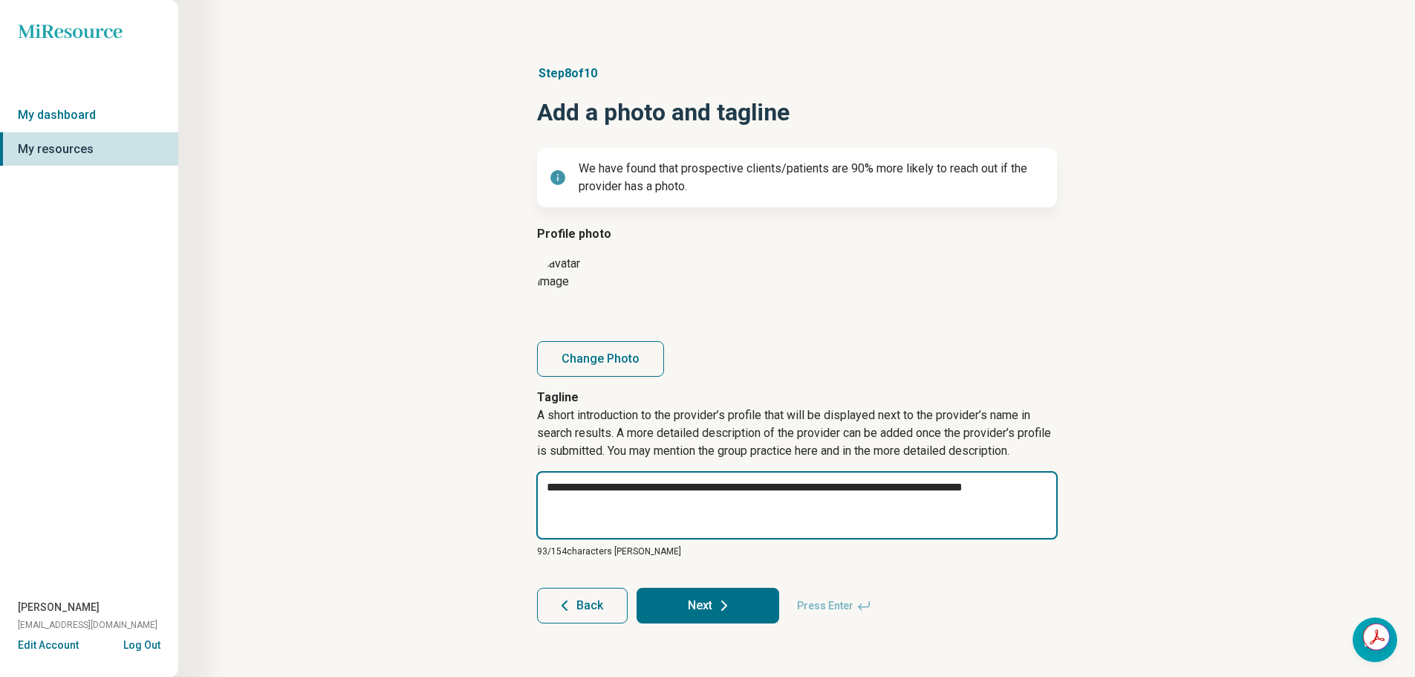
type textarea "**********"
type textarea "*"
type textarea "**********"
type textarea "*"
type textarea "**********"
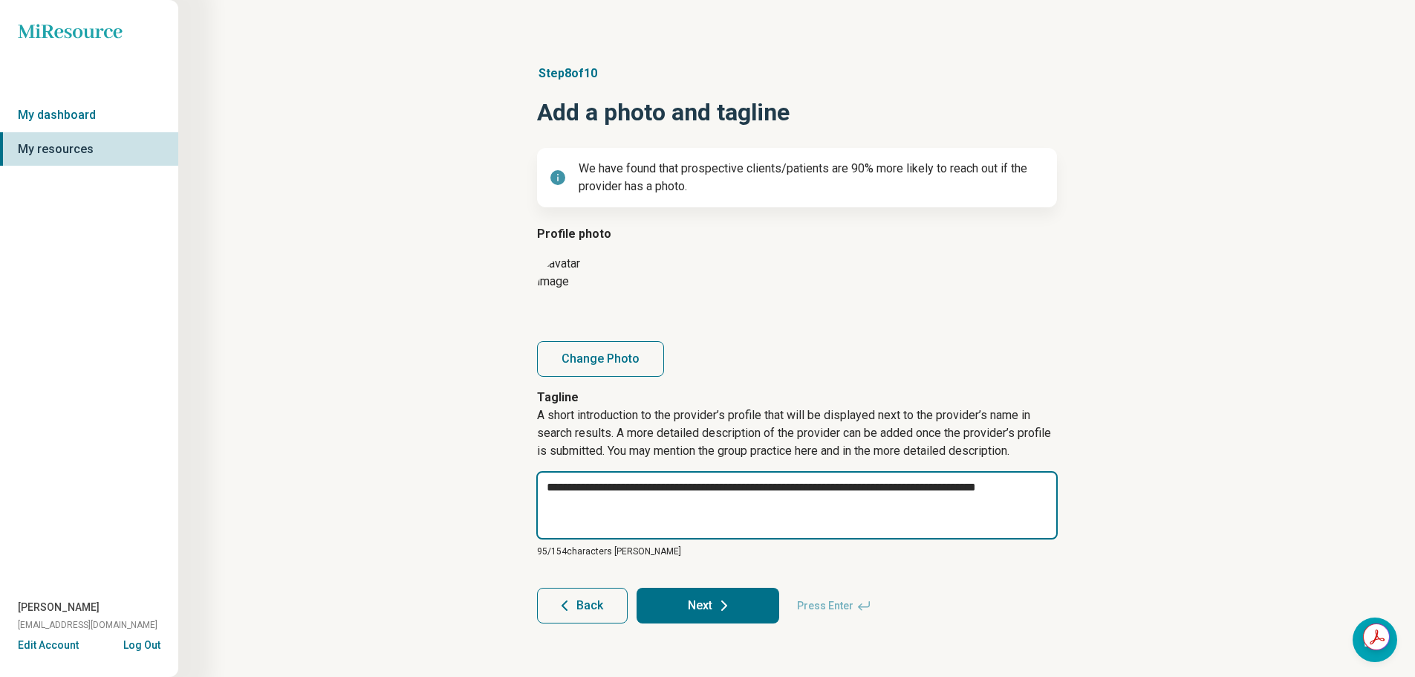
type textarea "*"
type textarea "**********"
type textarea "*"
type textarea "**********"
type textarea "*"
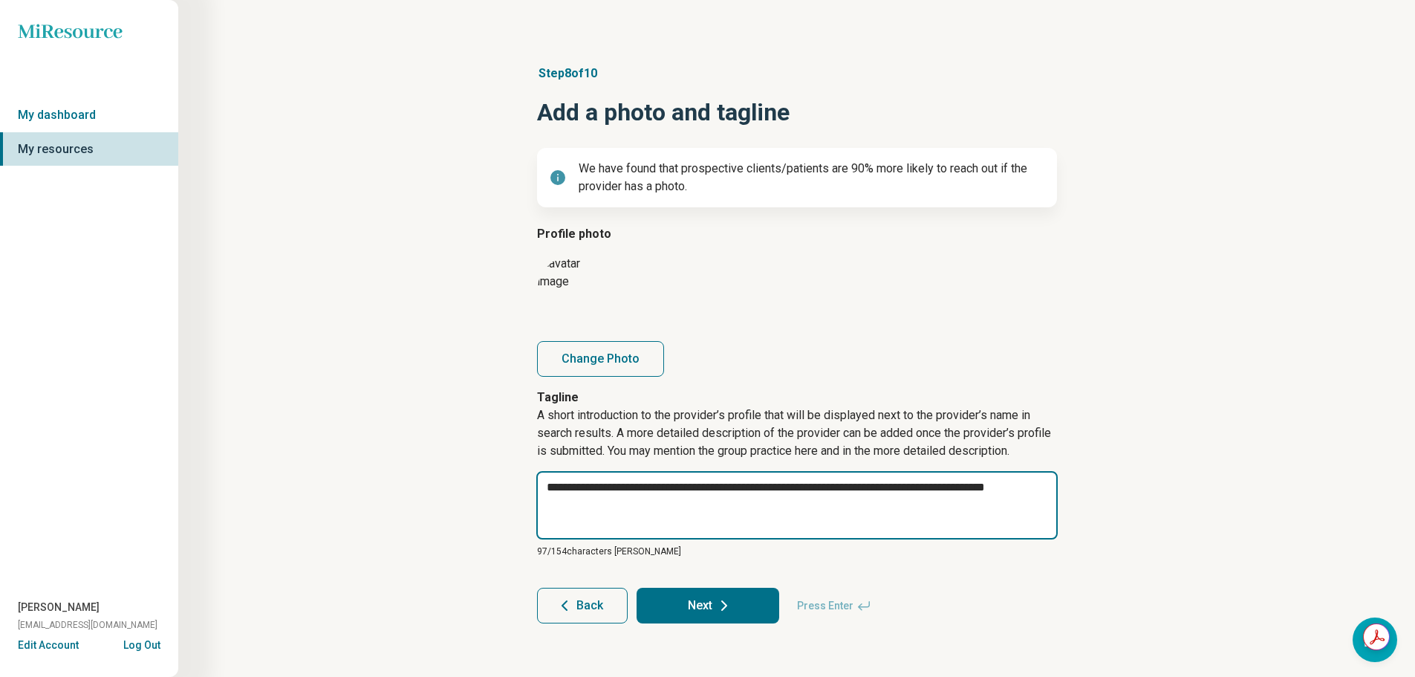
type textarea "**********"
type textarea "*"
type textarea "**********"
type textarea "*"
type textarea "**********"
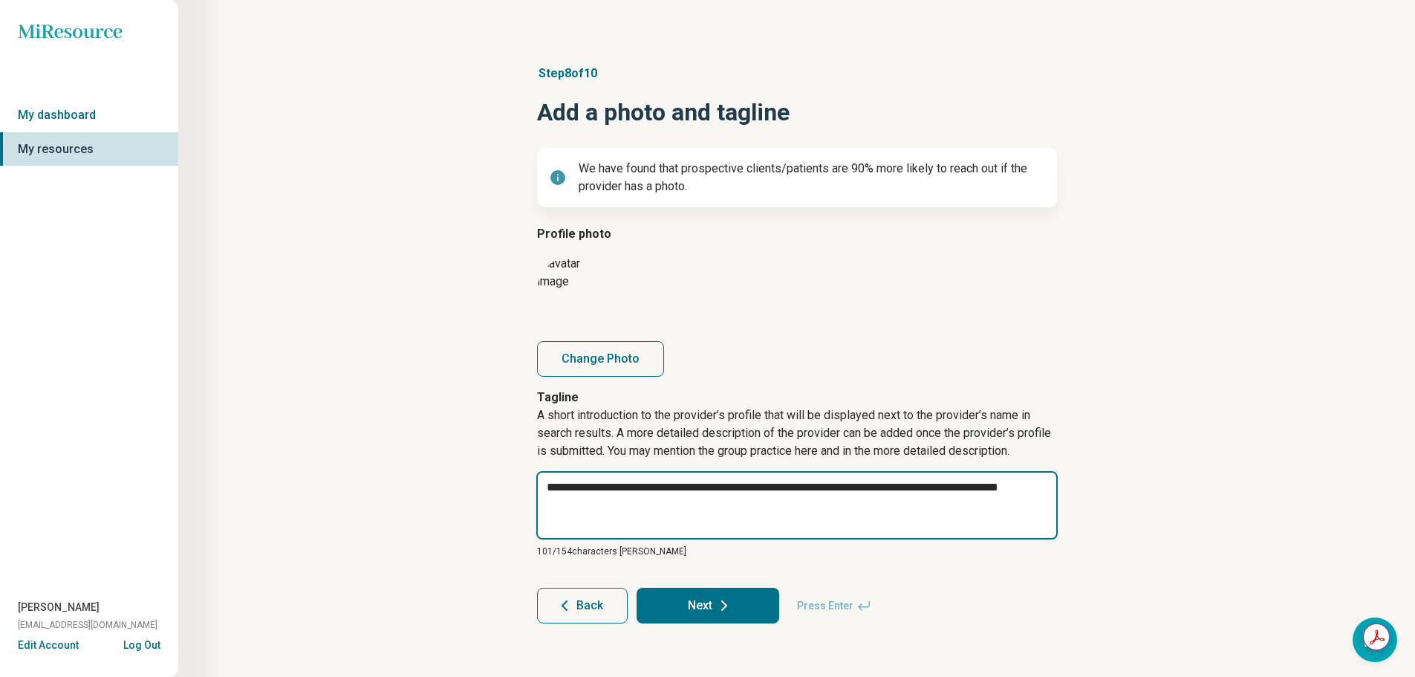
type textarea "*"
type textarea "**********"
type textarea "*"
type textarea "**********"
type textarea "*"
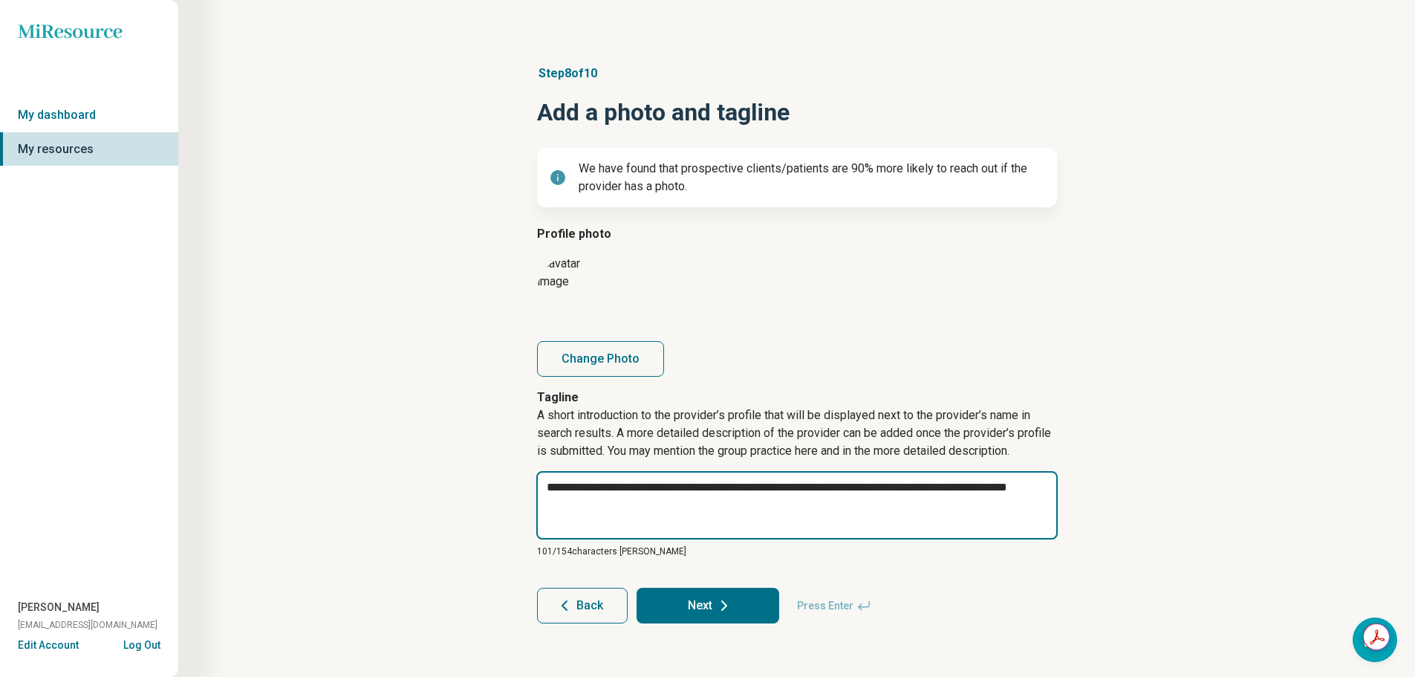
type textarea "**********"
type textarea "*"
type textarea "**********"
type textarea "*"
type textarea "**********"
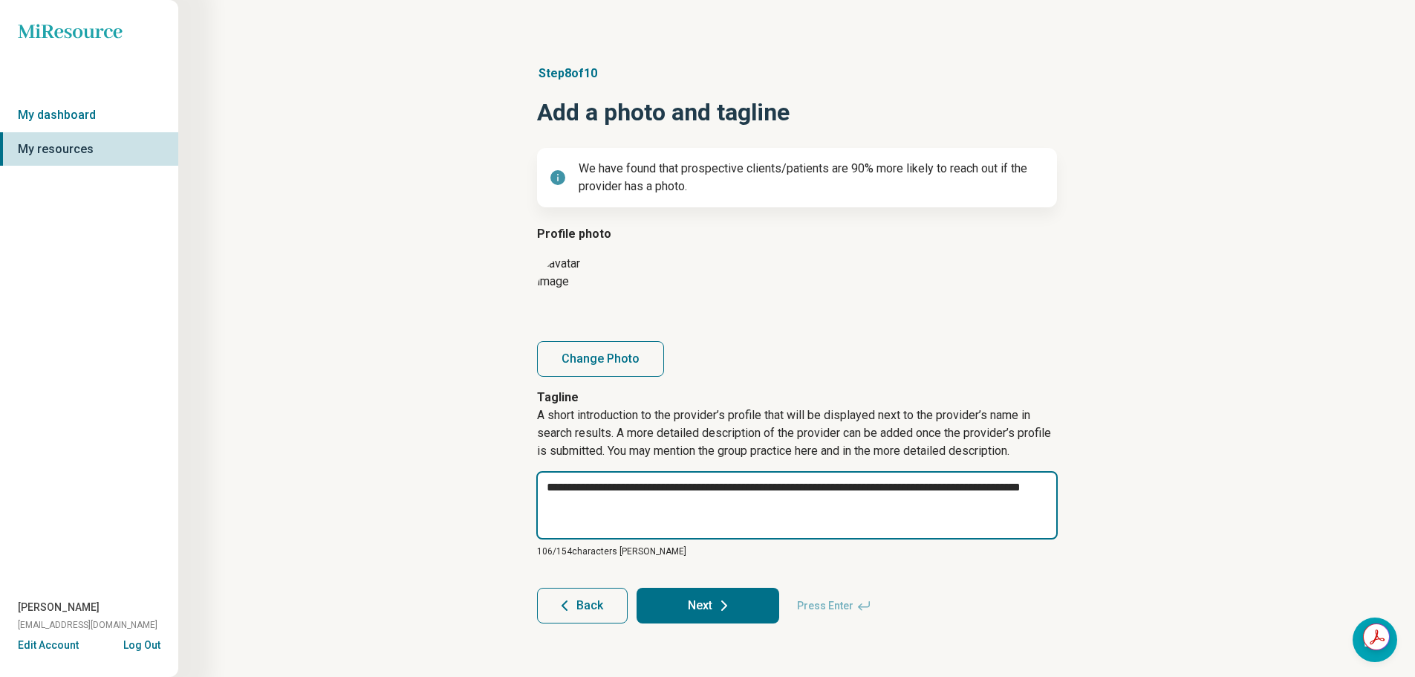
type textarea "*"
type textarea "**********"
type textarea "*"
type textarea "**********"
type textarea "*"
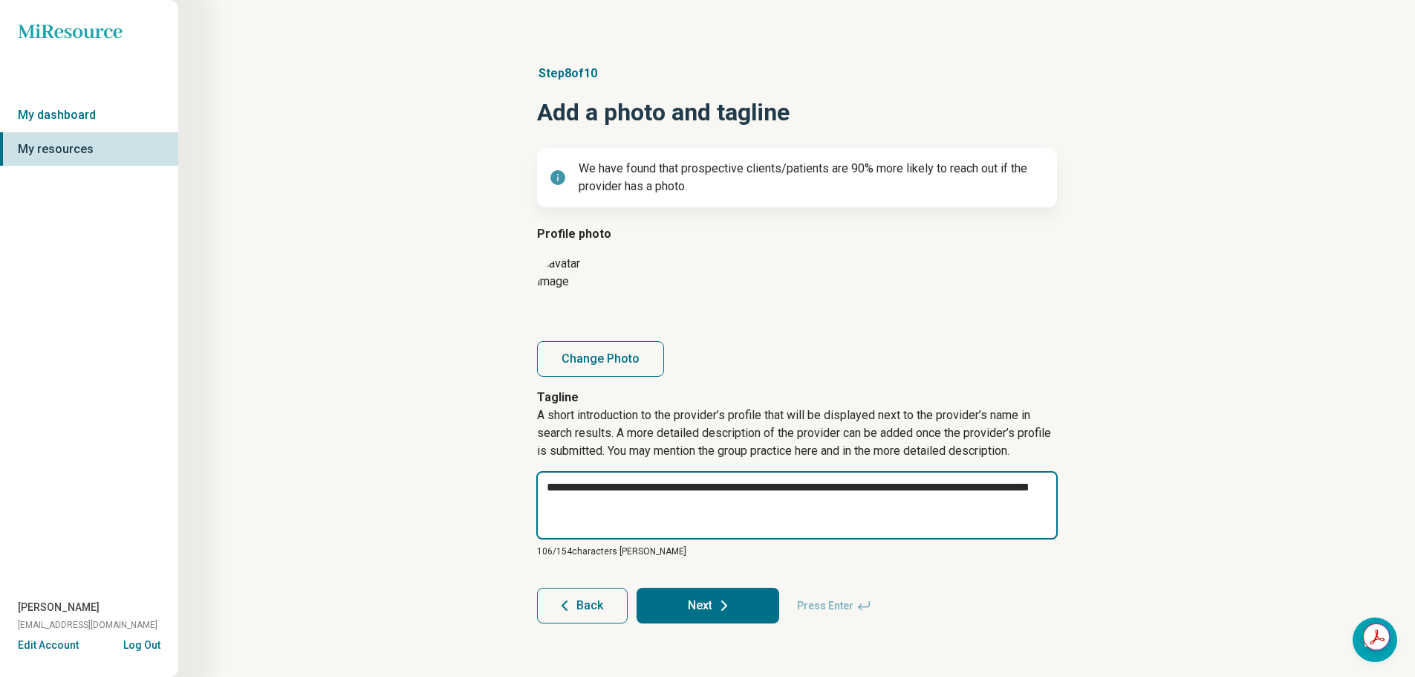
type textarea "**********"
type textarea "*"
type textarea "**********"
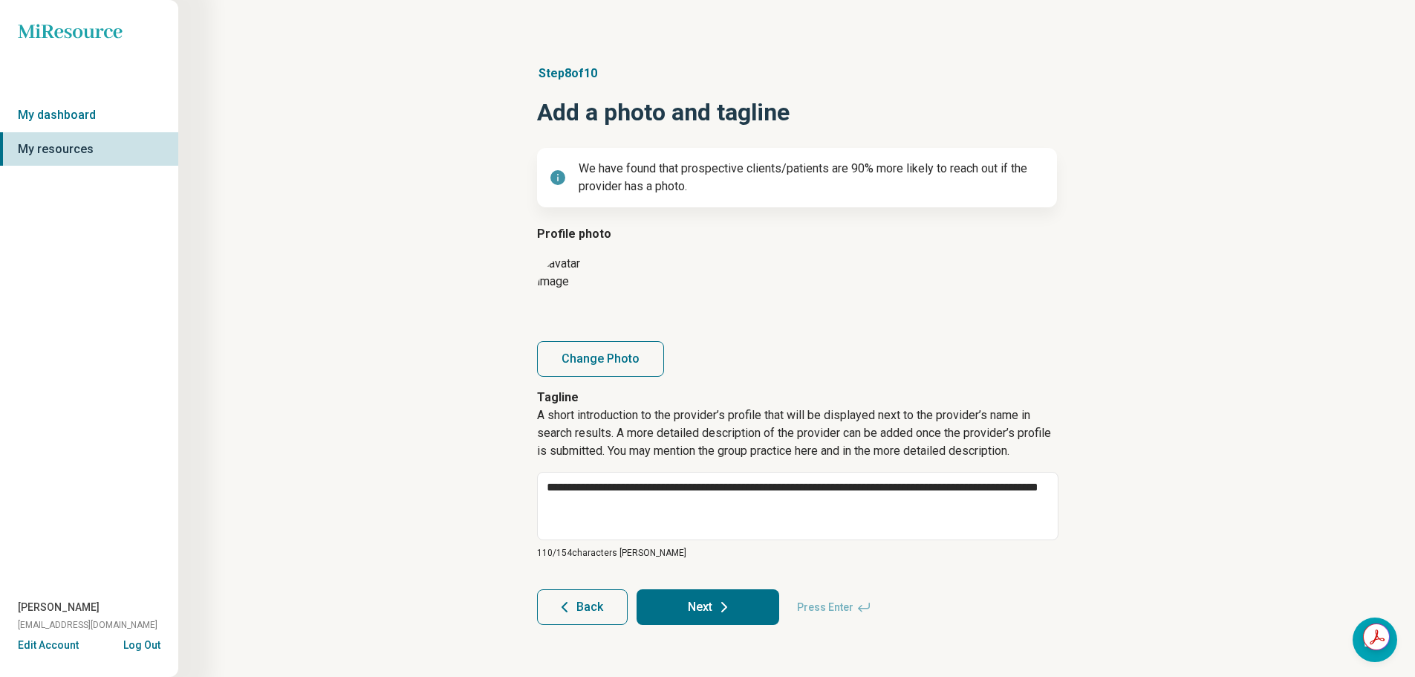
click at [739, 596] on button "Next" at bounding box center [708, 607] width 143 height 36
type textarea "*"
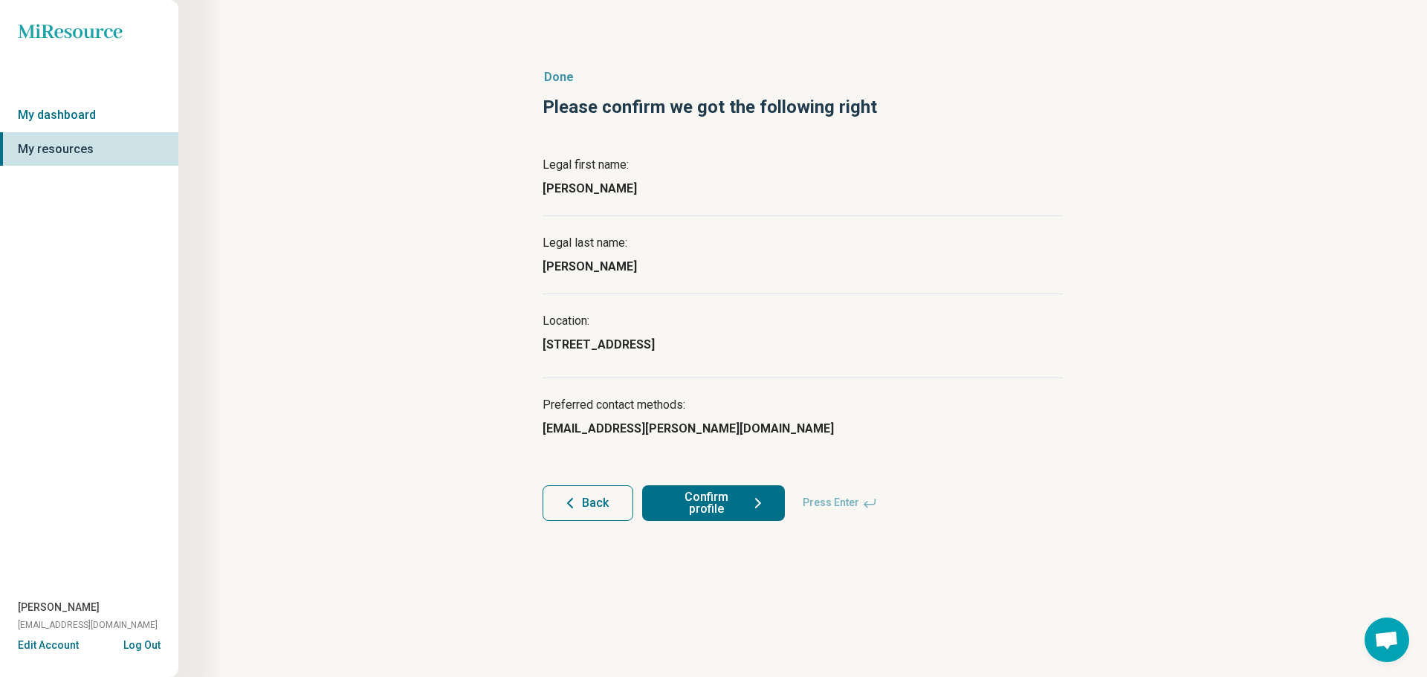
click at [702, 503] on button "Confirm profile" at bounding box center [713, 503] width 143 height 36
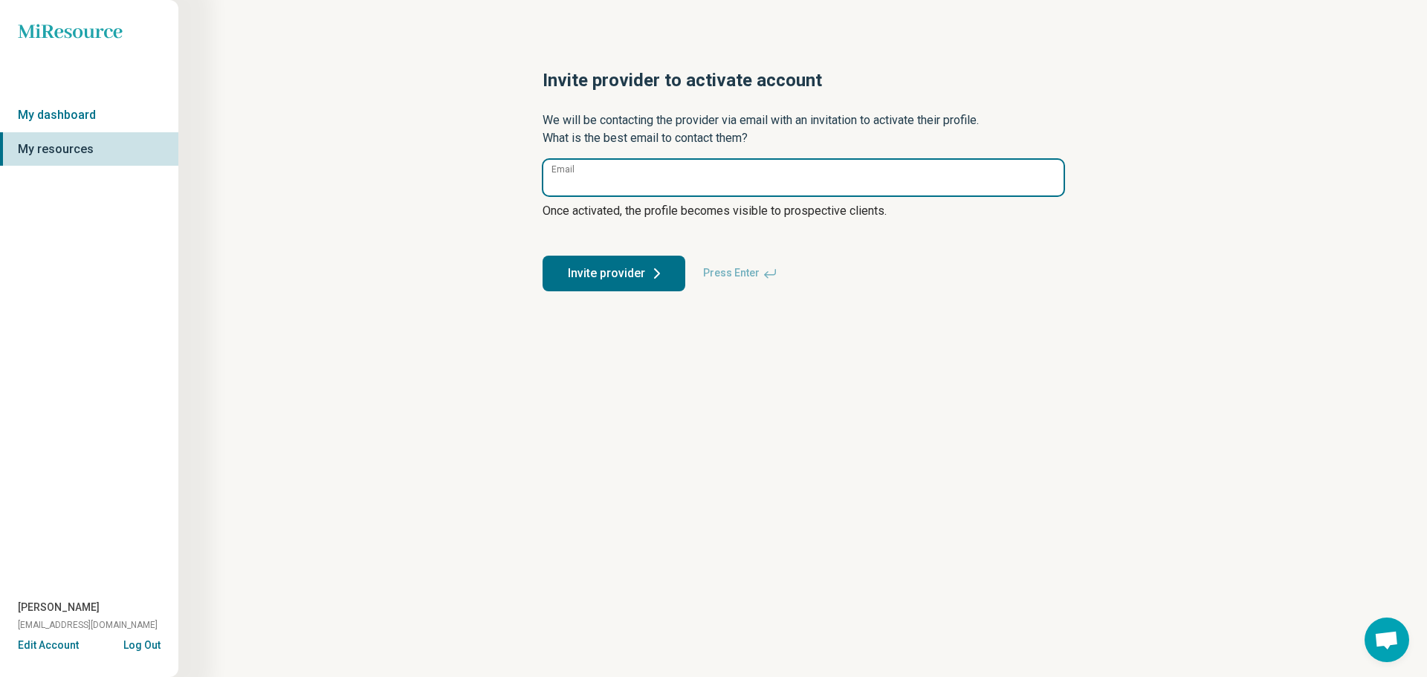
click at [692, 186] on input "Email" at bounding box center [803, 178] width 520 height 36
paste input "**********"
type input "**********"
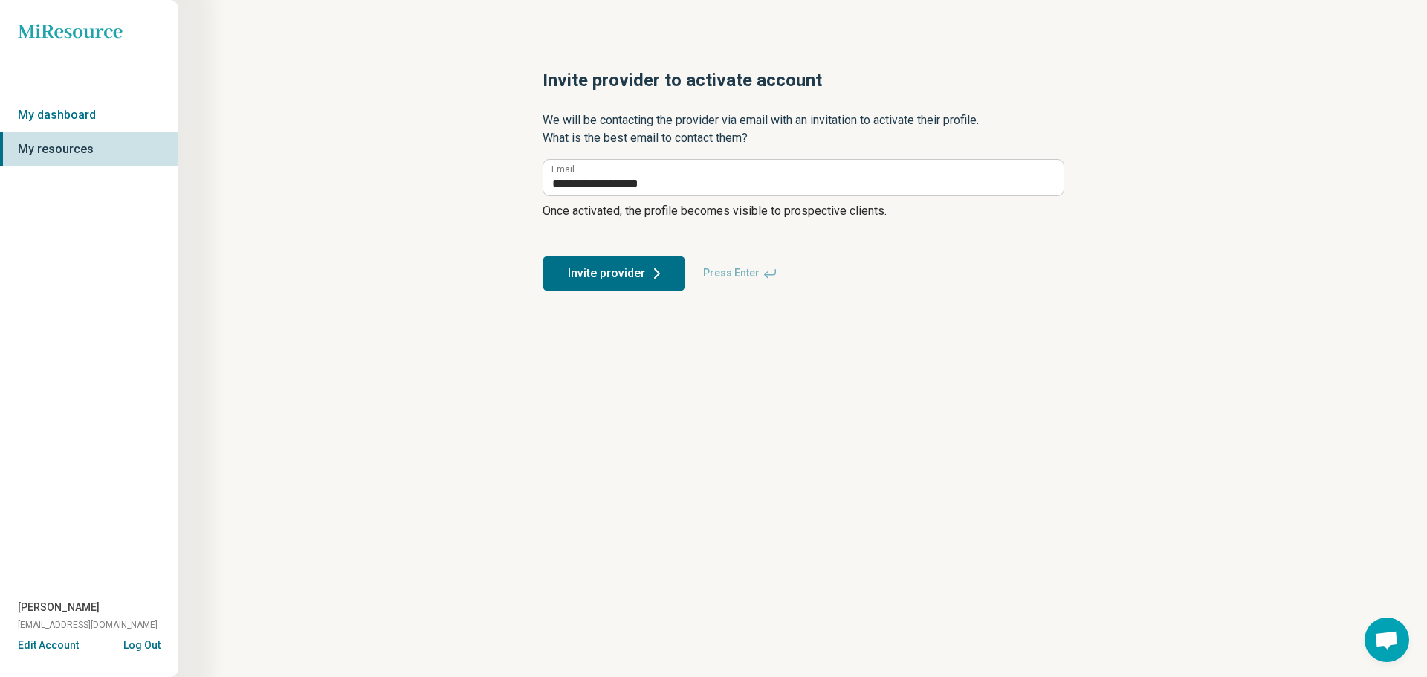
click at [617, 269] on button "Invite provider" at bounding box center [613, 274] width 143 height 36
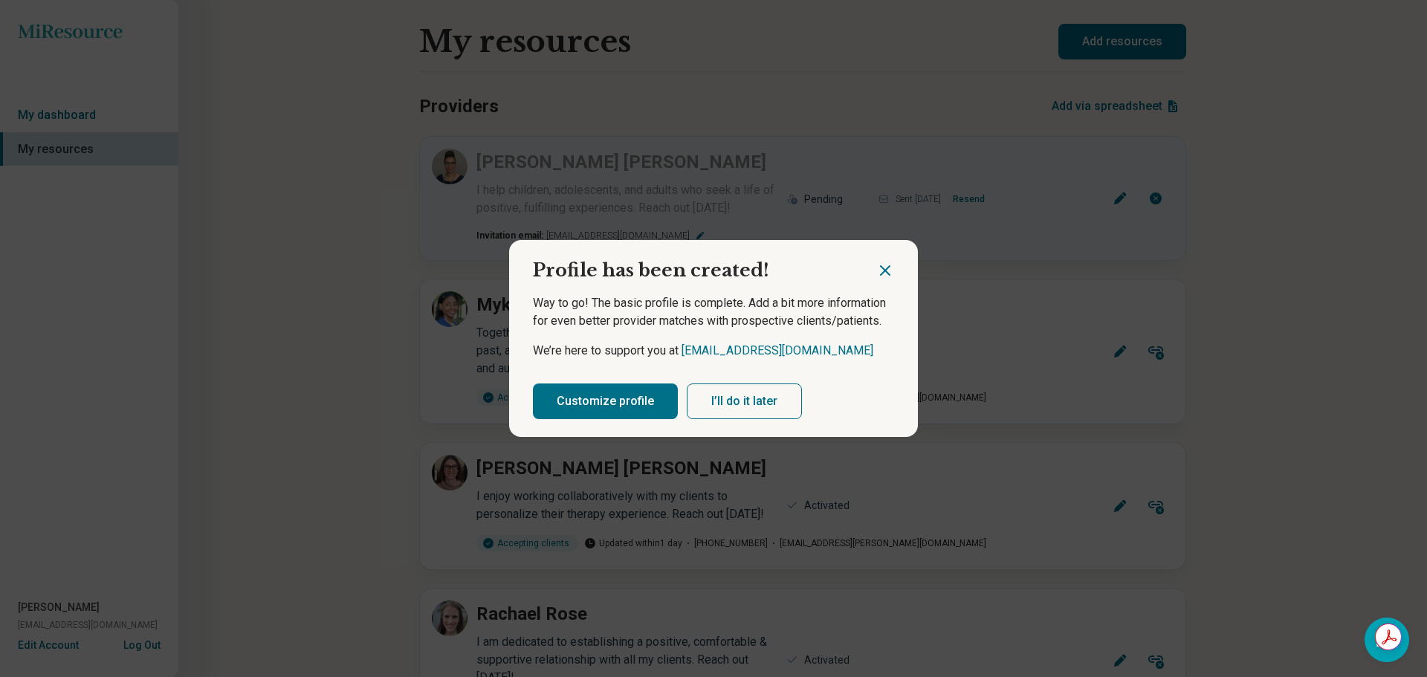
click at [594, 415] on button "Customize profile" at bounding box center [605, 401] width 145 height 36
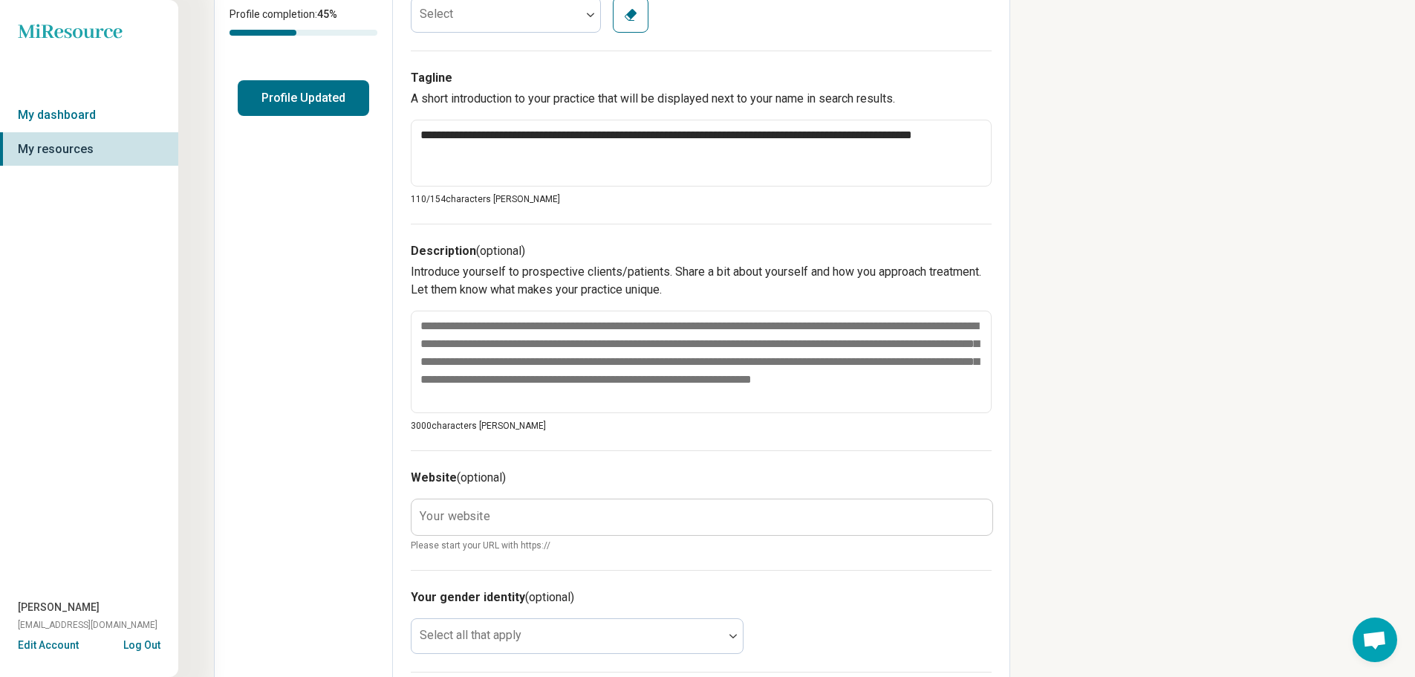
scroll to position [372, 0]
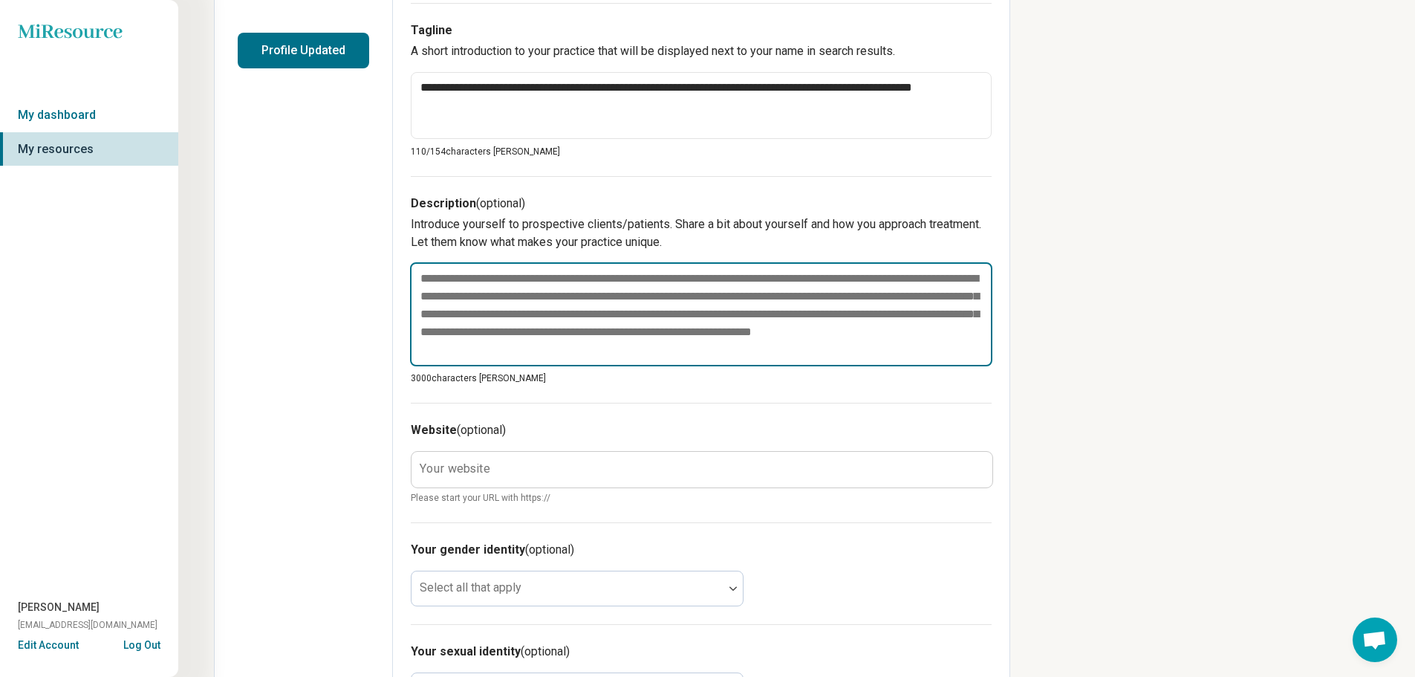
click at [494, 270] on textarea at bounding box center [701, 314] width 583 height 104
paste textarea "**********"
type textarea "*"
type textarea "**********"
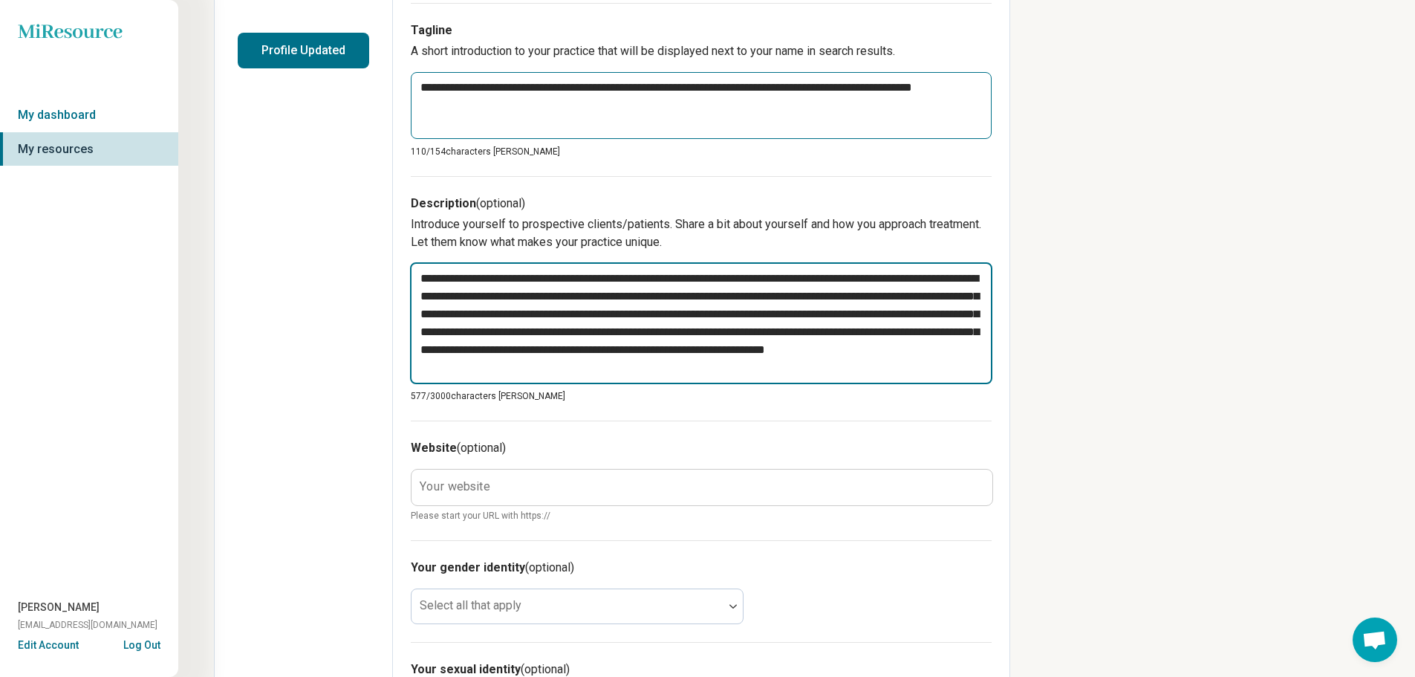
type textarea "*"
type textarea "**********"
type textarea "*"
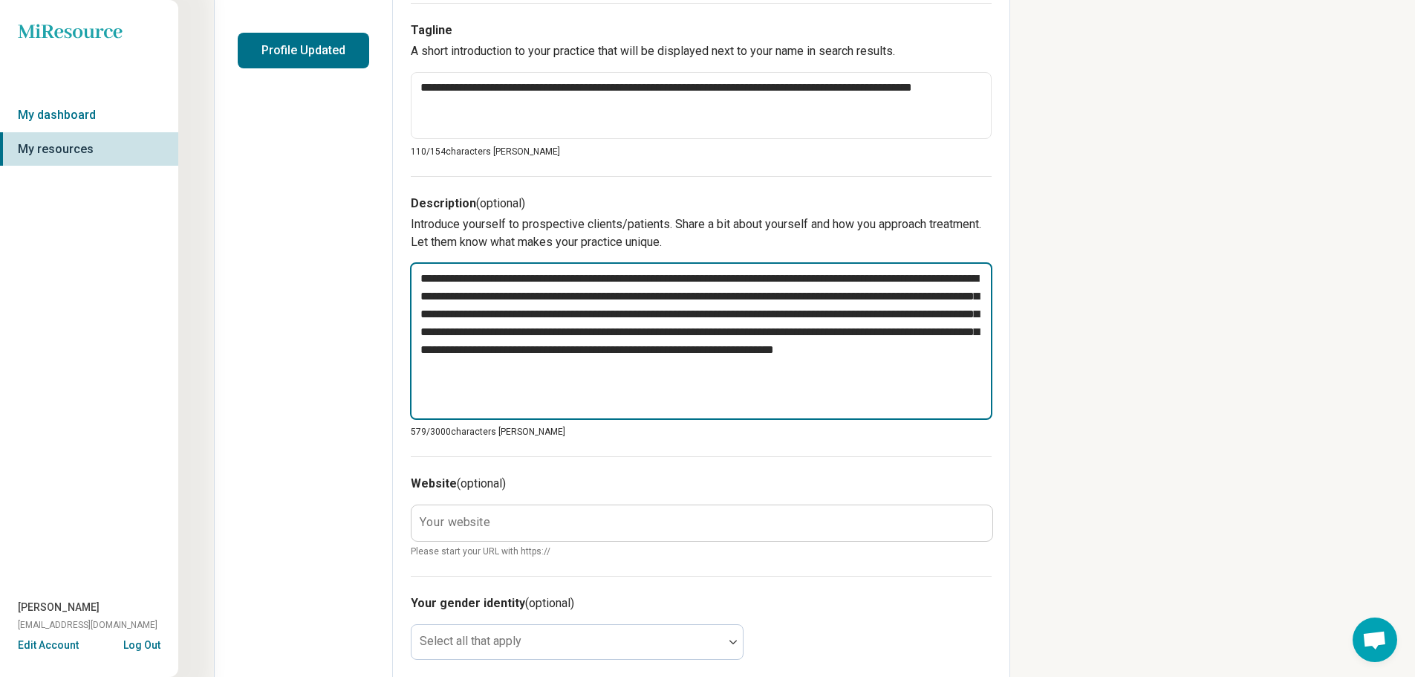
type textarea "**********"
paste textarea "**********"
type textarea "*"
type textarea "**********"
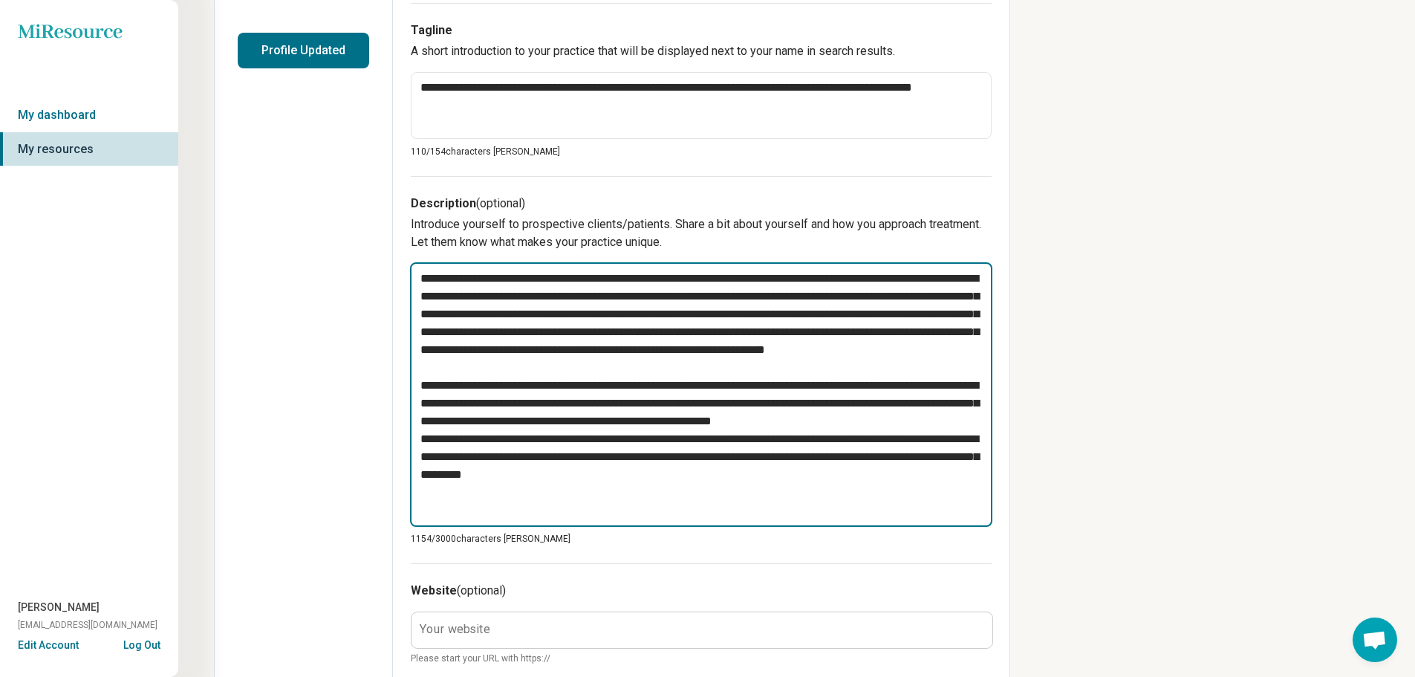
click at [663, 461] on textarea at bounding box center [701, 394] width 583 height 265
type textarea "*"
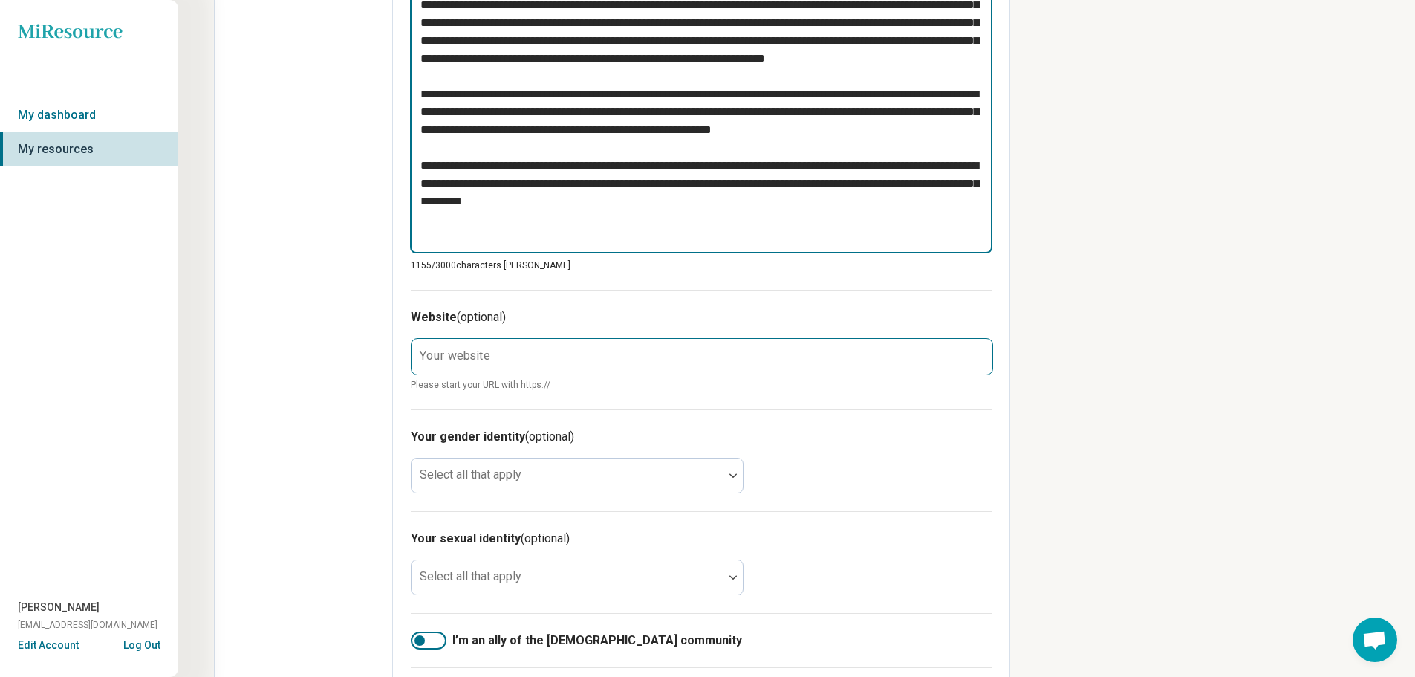
scroll to position [669, 0]
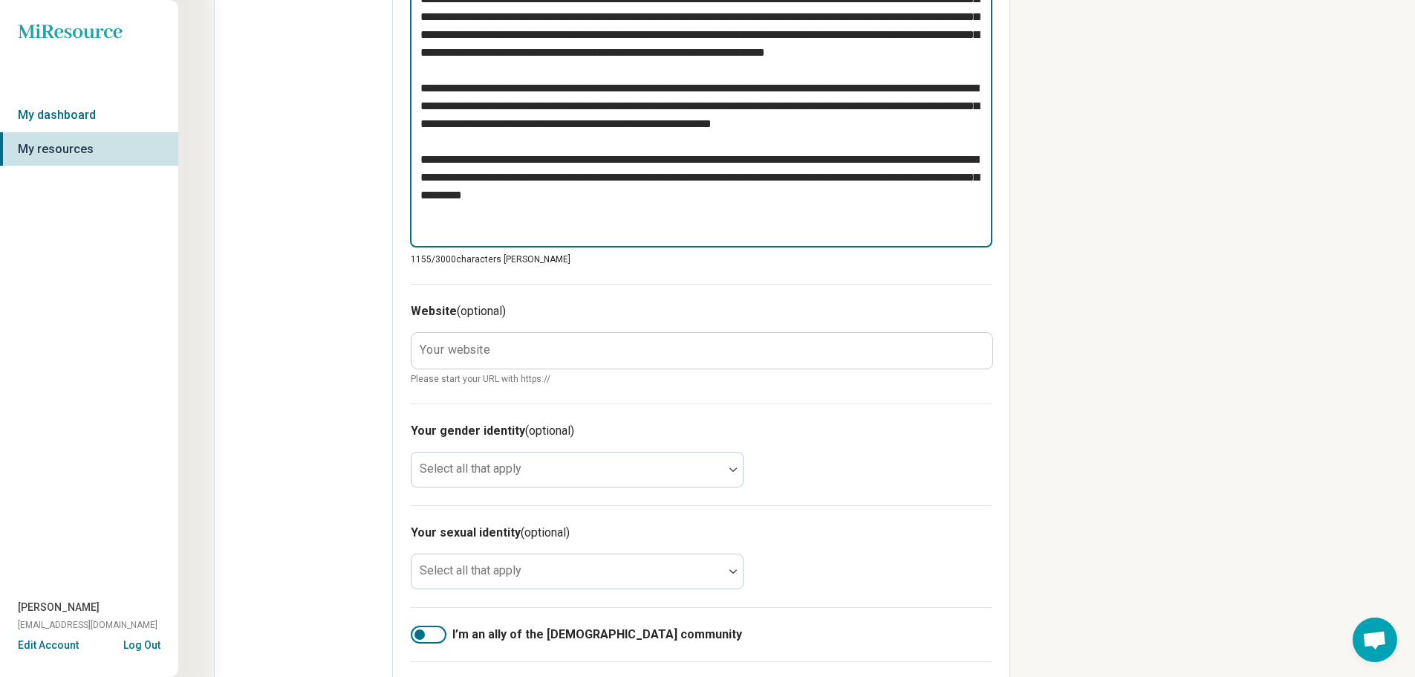
type textarea "**********"
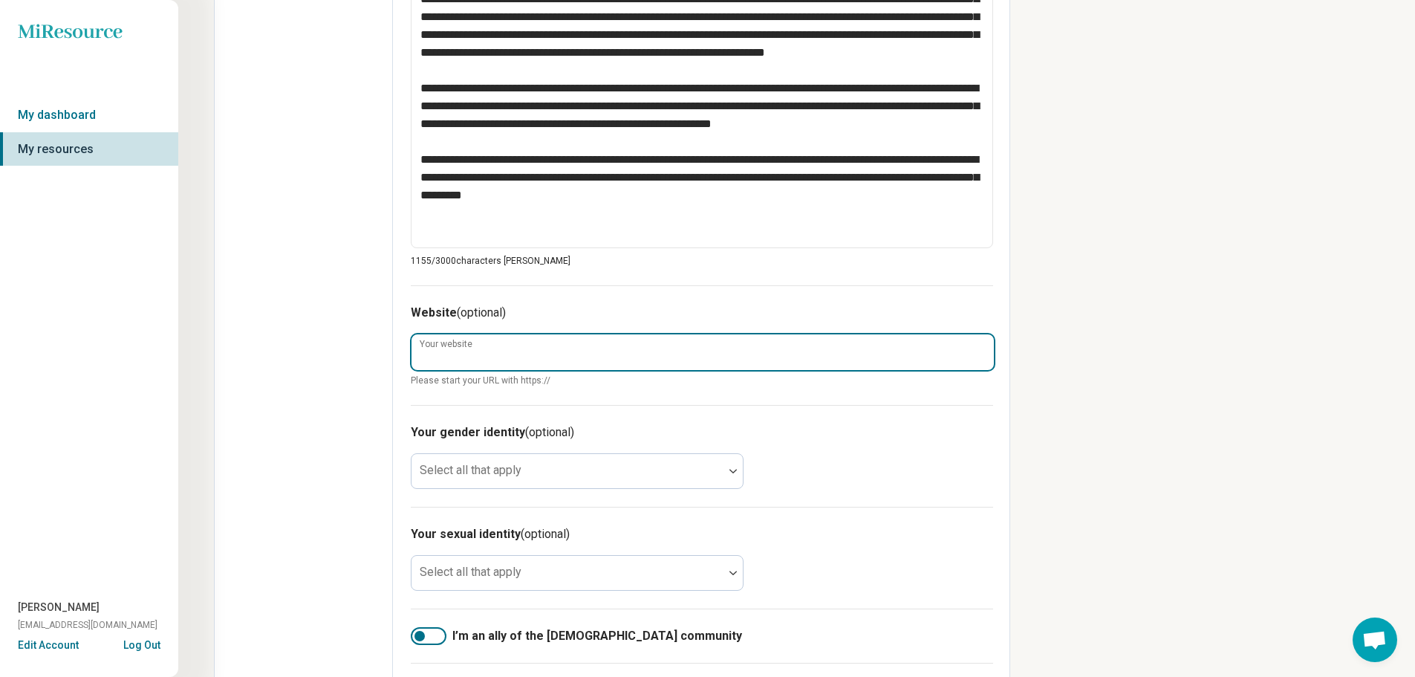
click at [533, 357] on input "Your website" at bounding box center [703, 352] width 583 height 36
paste input "**********"
type textarea "*"
type input "**********"
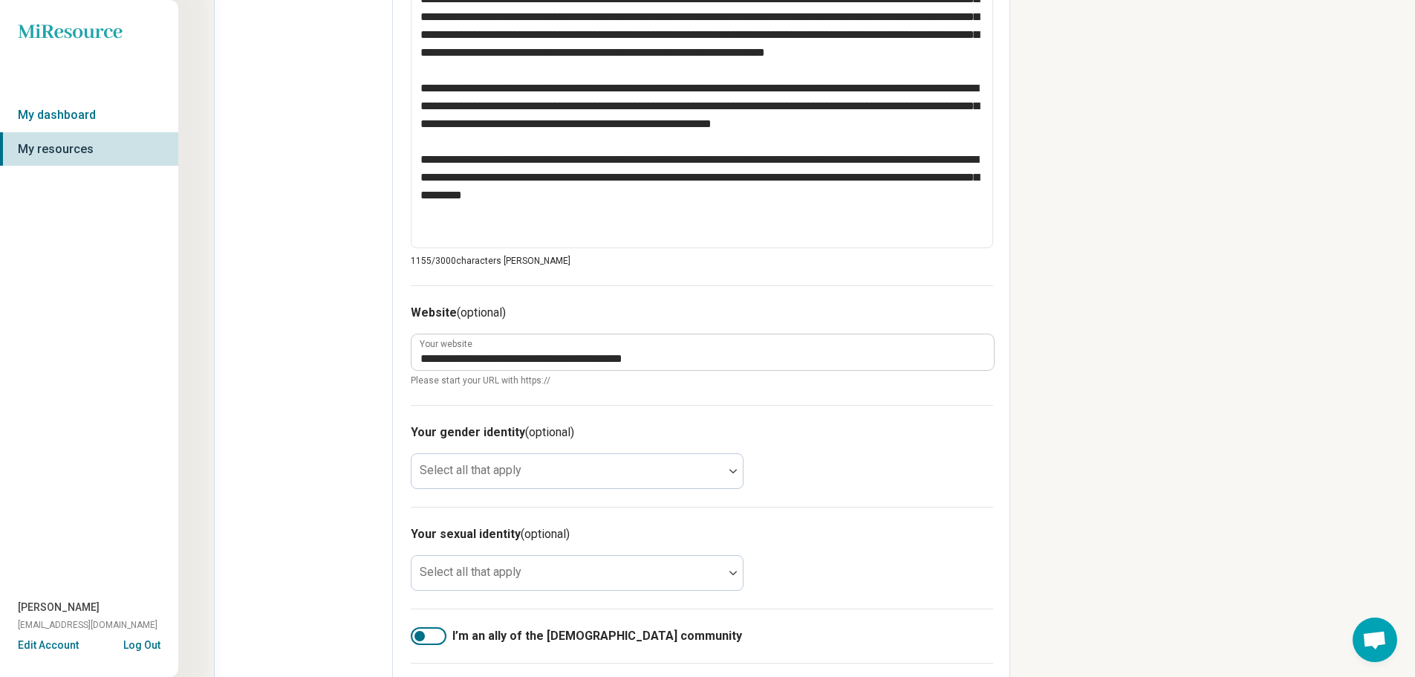
click at [301, 356] on div "Edit profile General Specialty Credentials Location Payment Schedule Profile co…" at bounding box center [304, 143] width 178 height 1481
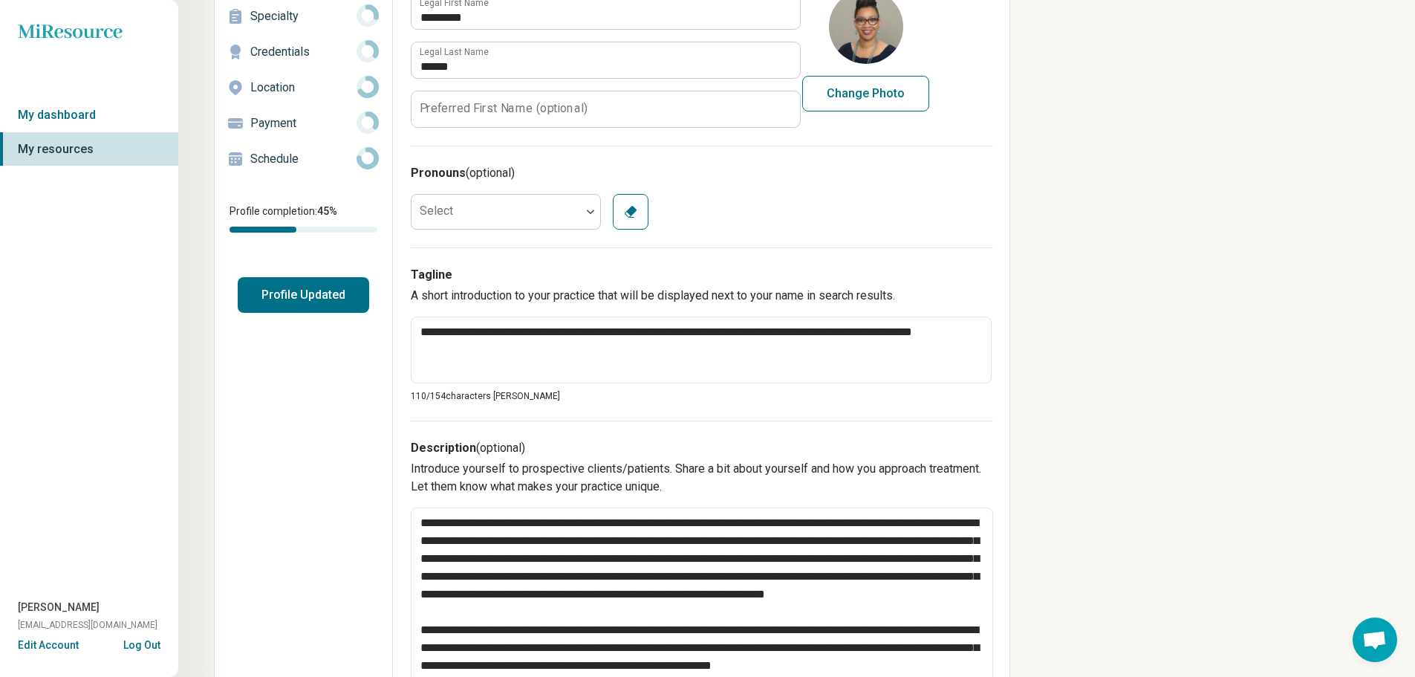
scroll to position [0, 0]
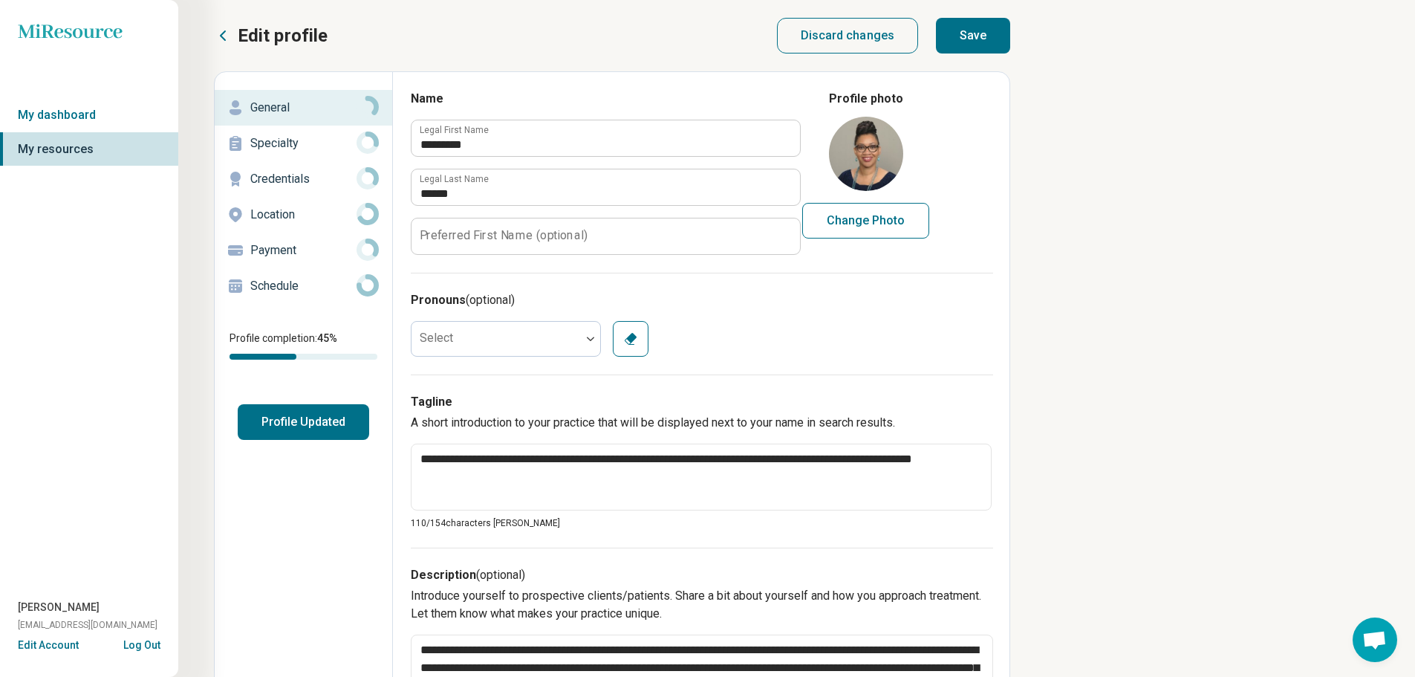
click at [956, 36] on button "Save" at bounding box center [973, 36] width 74 height 36
type textarea "*"
click at [276, 139] on p "Specialty" at bounding box center [303, 143] width 106 height 18
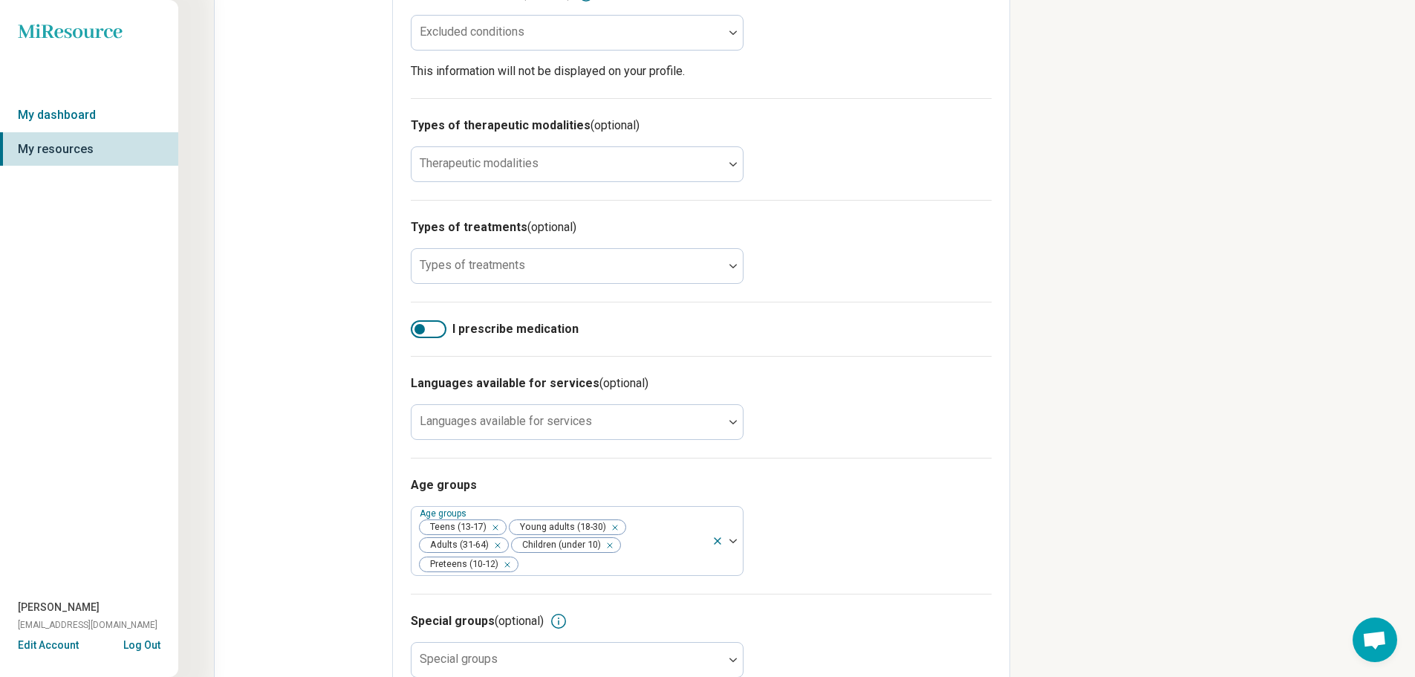
scroll to position [574, 0]
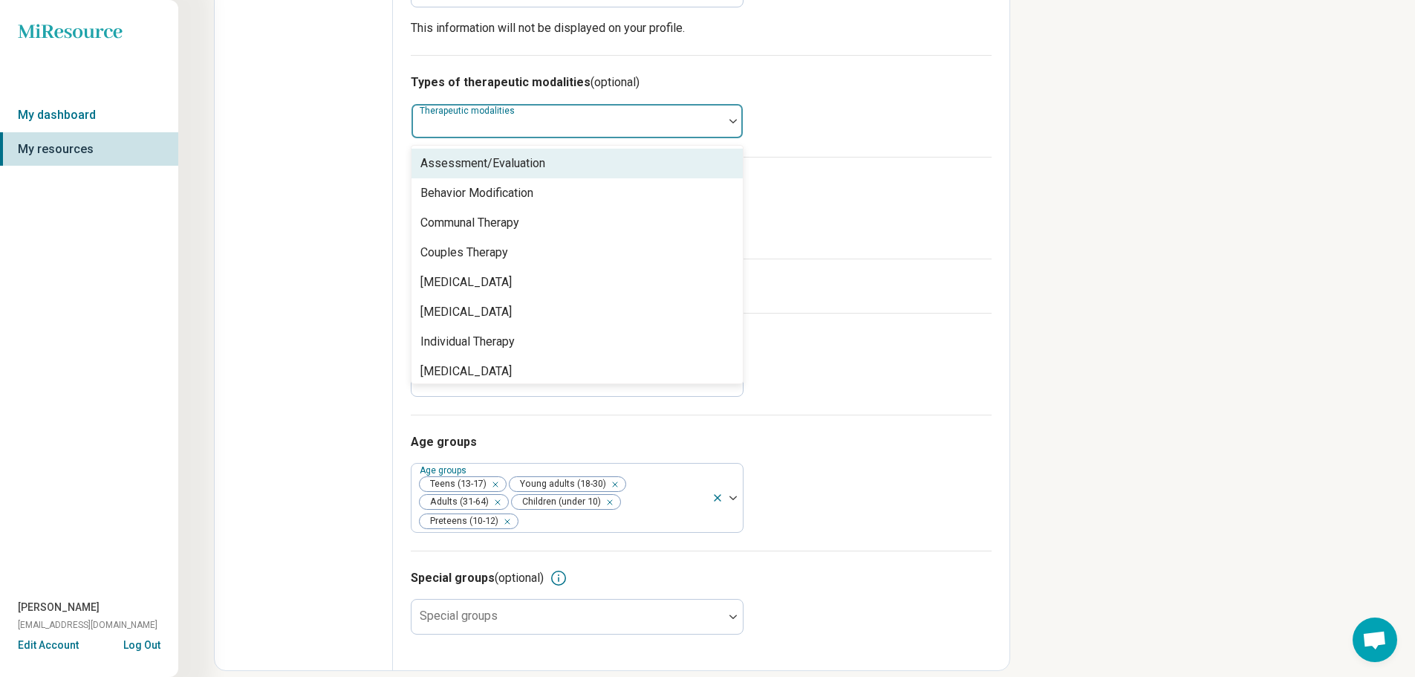
click at [548, 117] on div at bounding box center [568, 127] width 300 height 21
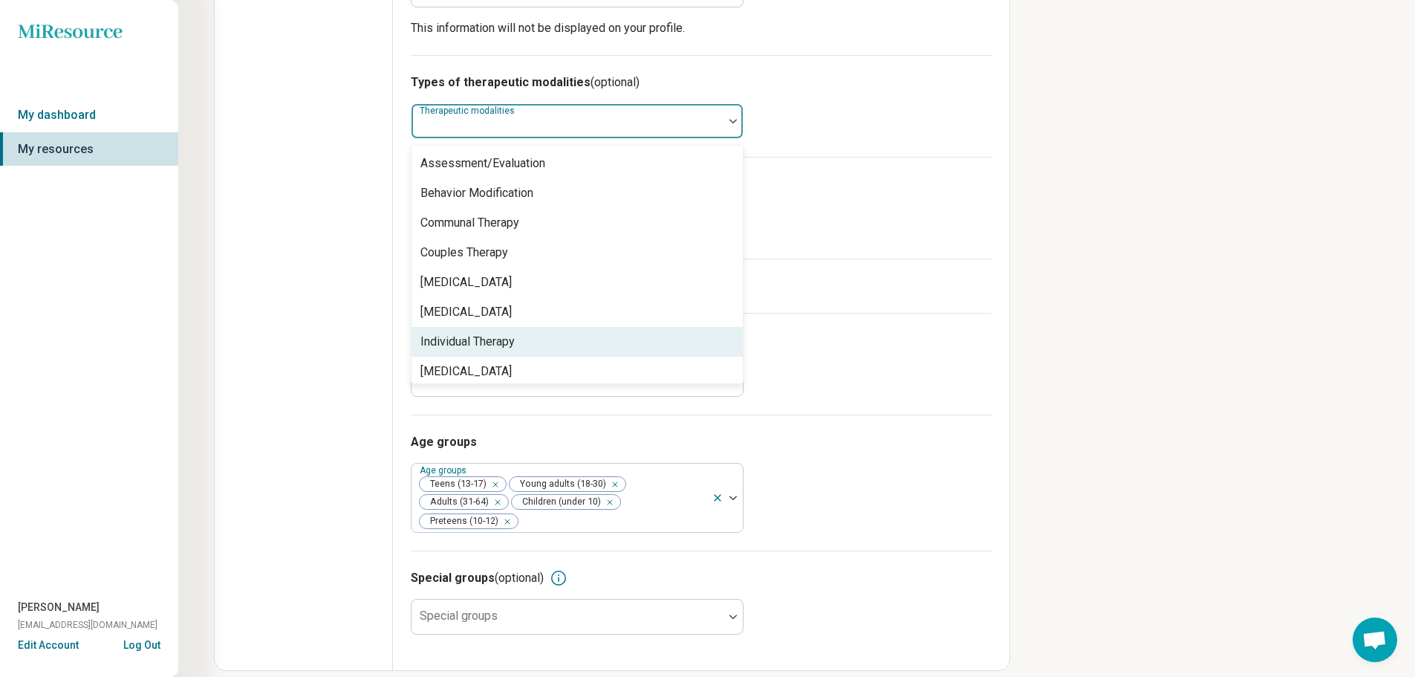
click at [533, 327] on div "Individual Therapy" at bounding box center [577, 342] width 331 height 30
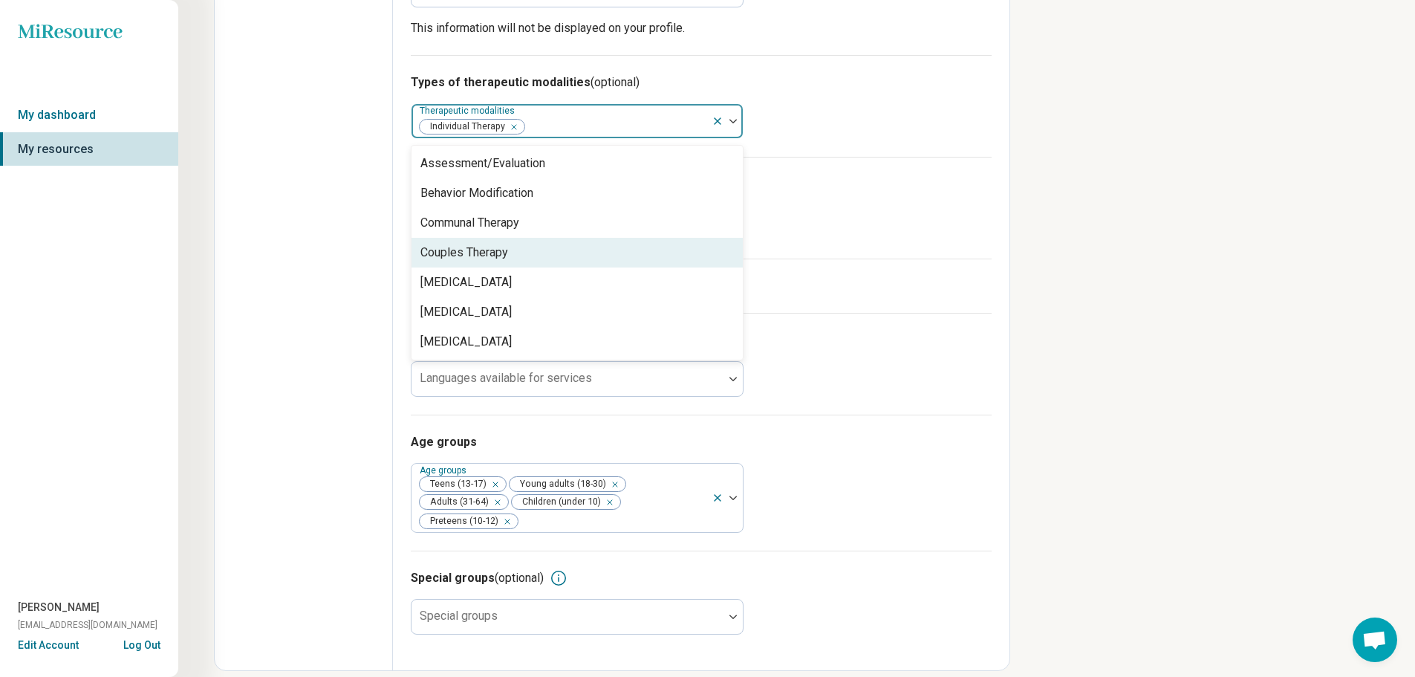
click at [351, 195] on div "Edit profile General Specialty Credentials Location Payment Schedule Profile co…" at bounding box center [304, 84] width 178 height 1172
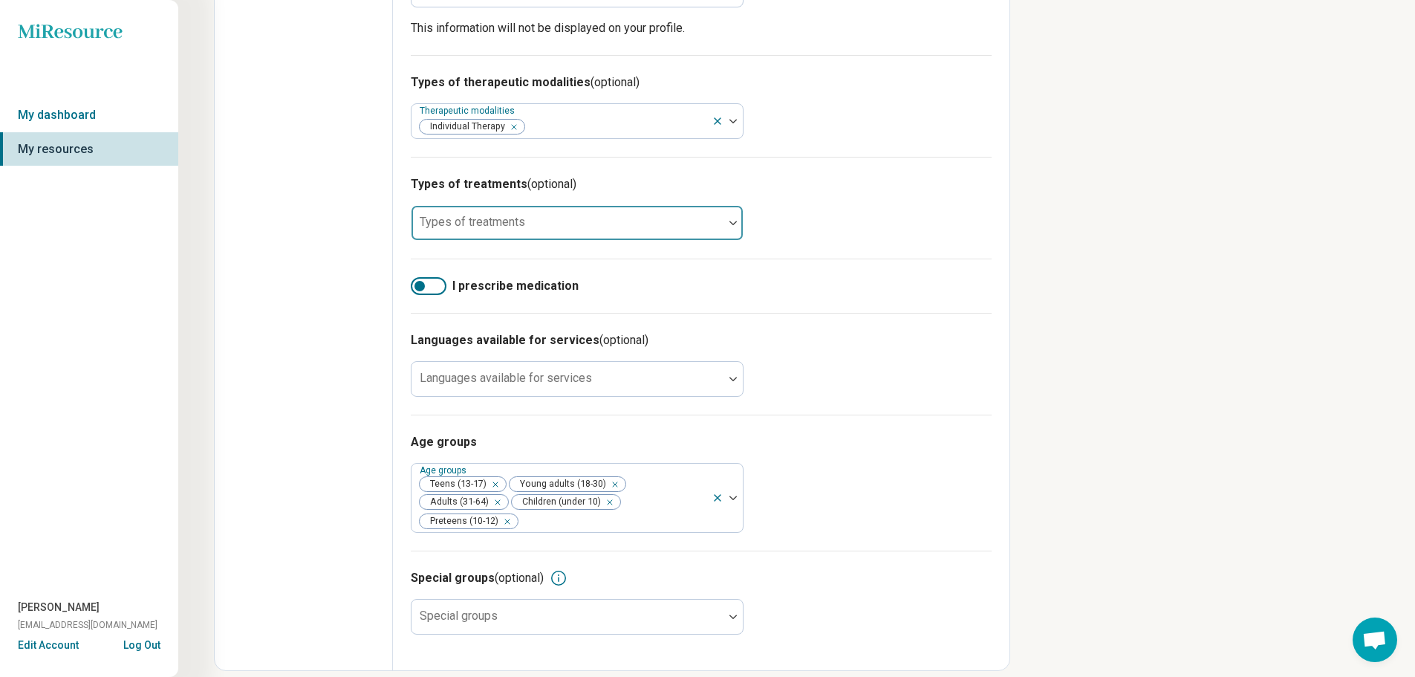
click at [501, 207] on div "Types of treatments" at bounding box center [577, 223] width 333 height 36
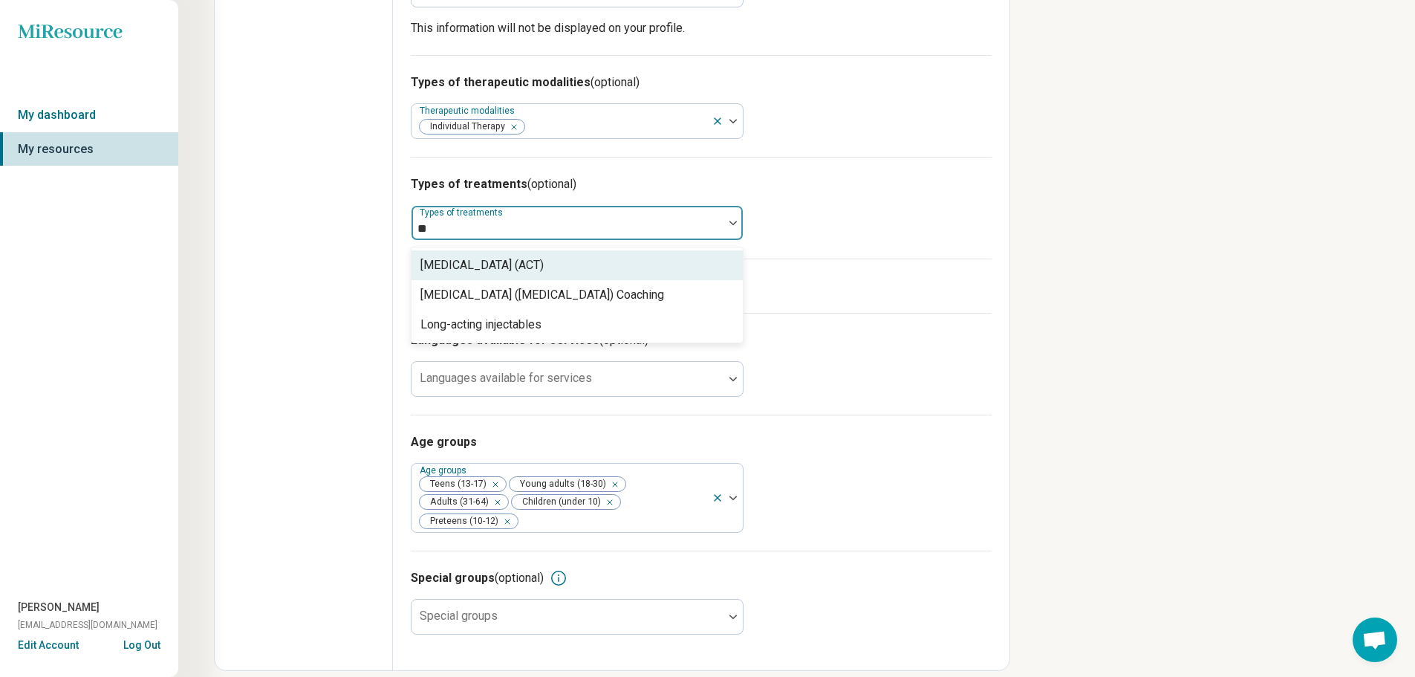
type input "***"
click at [500, 256] on div "[MEDICAL_DATA] (ACT)" at bounding box center [482, 265] width 123 height 18
type input "***"
click at [532, 256] on div "Cognitive Behavioral Therapy (CBT)" at bounding box center [512, 265] width 183 height 18
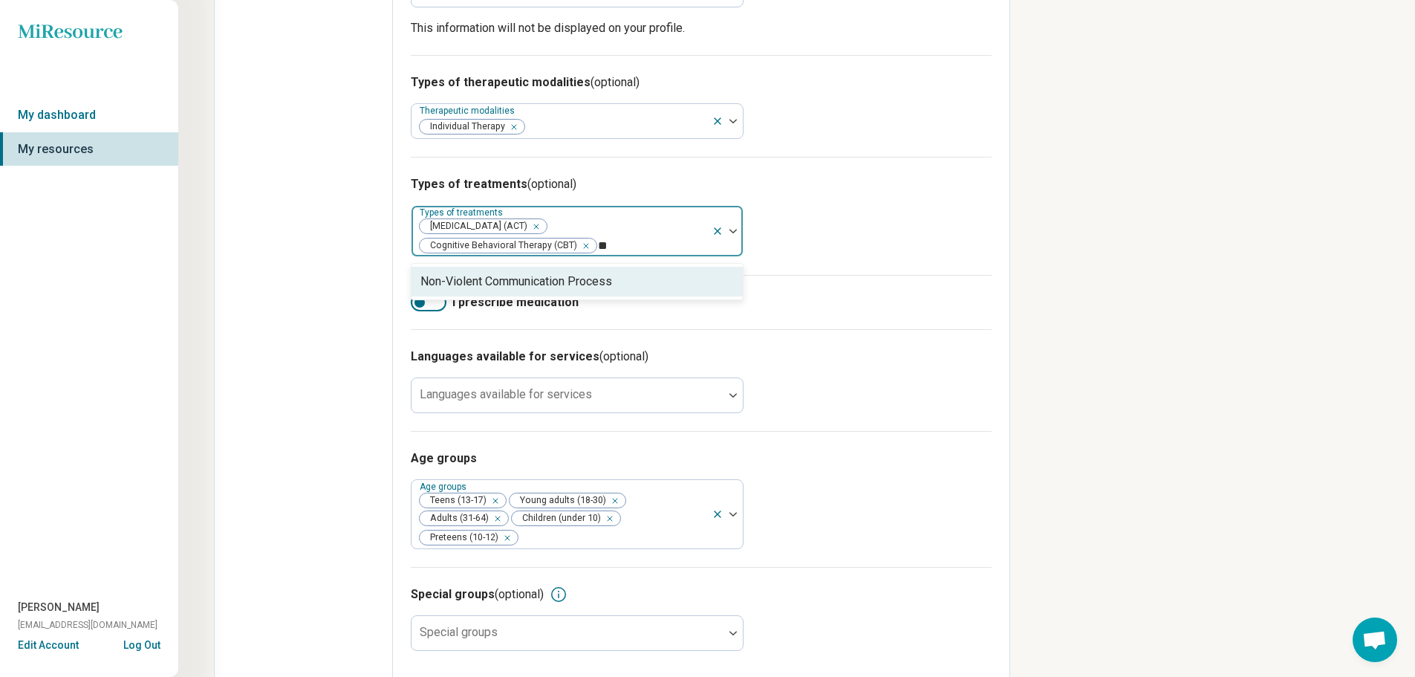
type input "*"
type input "****"
click at [538, 273] on div "Culturally-Sensitive Therapy" at bounding box center [494, 282] width 146 height 18
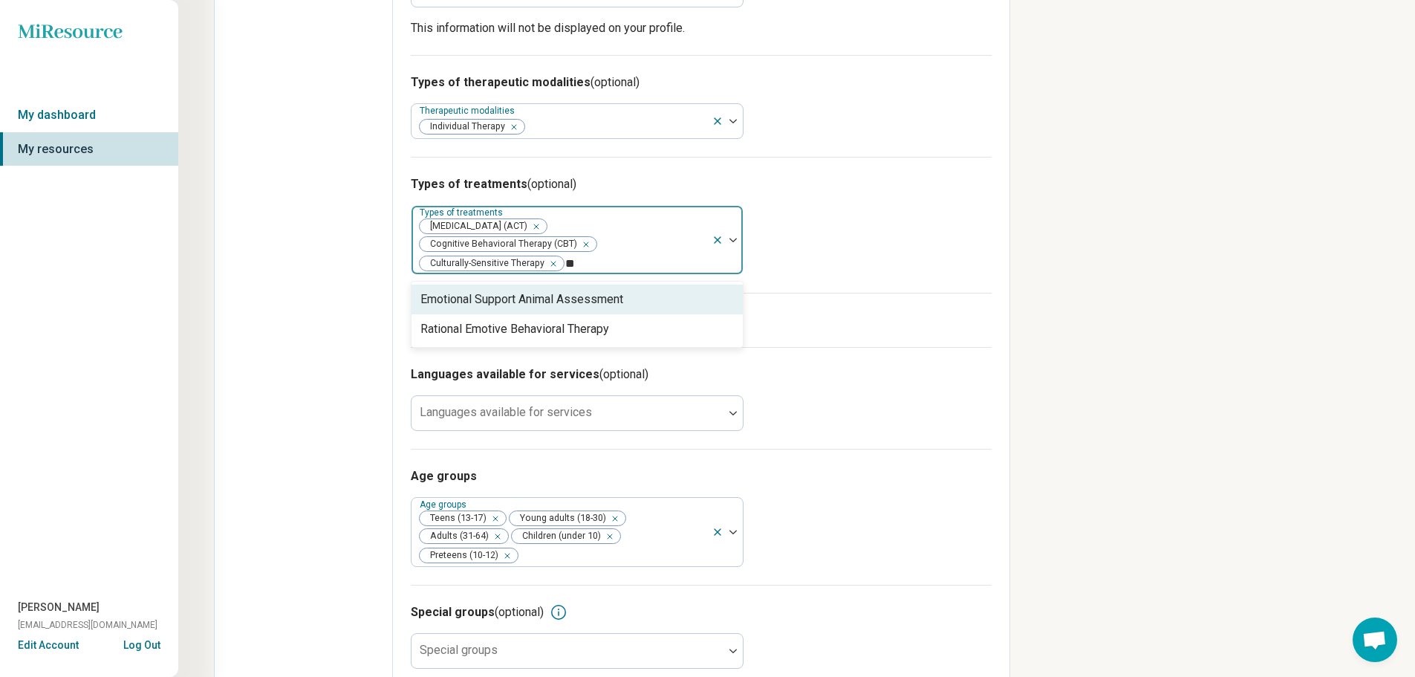
type input "*"
type input "****"
click at [543, 291] on div "Existential [MEDICAL_DATA]" at bounding box center [495, 300] width 149 height 18
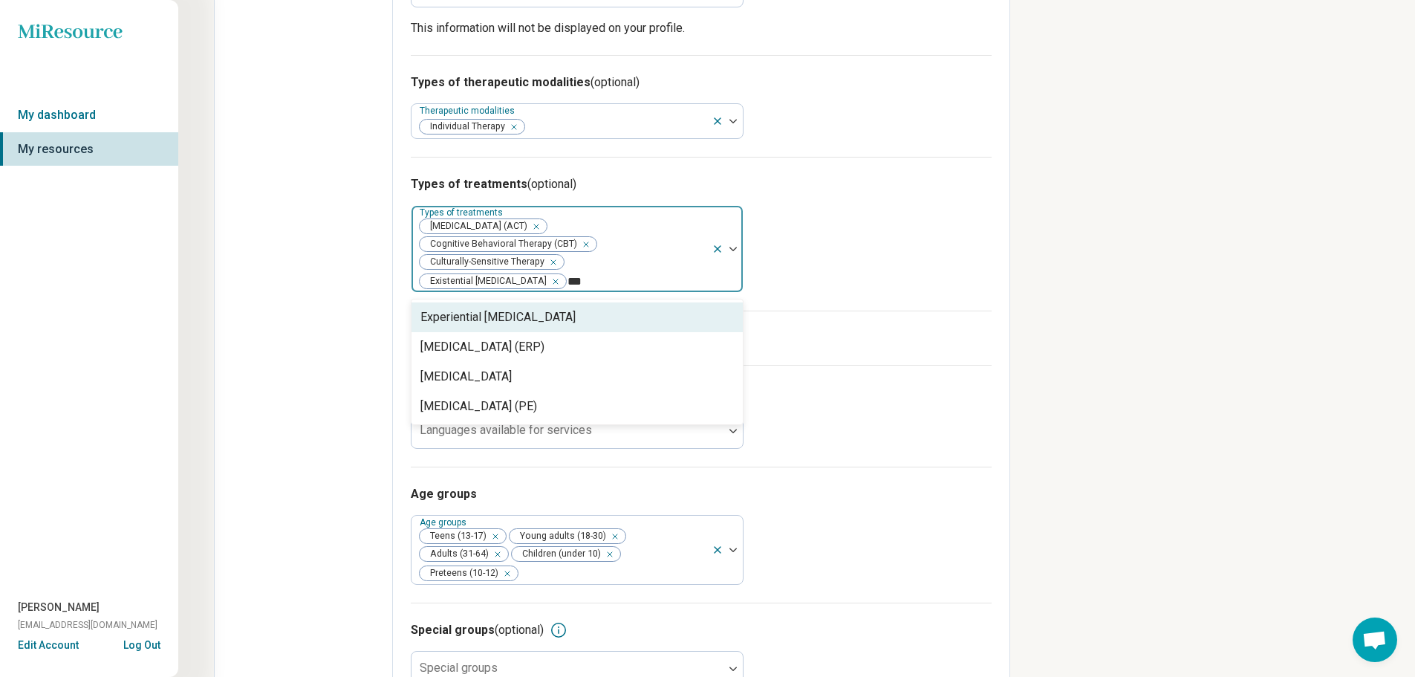
type input "****"
click at [545, 308] on div "[MEDICAL_DATA] (ERP)" at bounding box center [483, 317] width 124 height 18
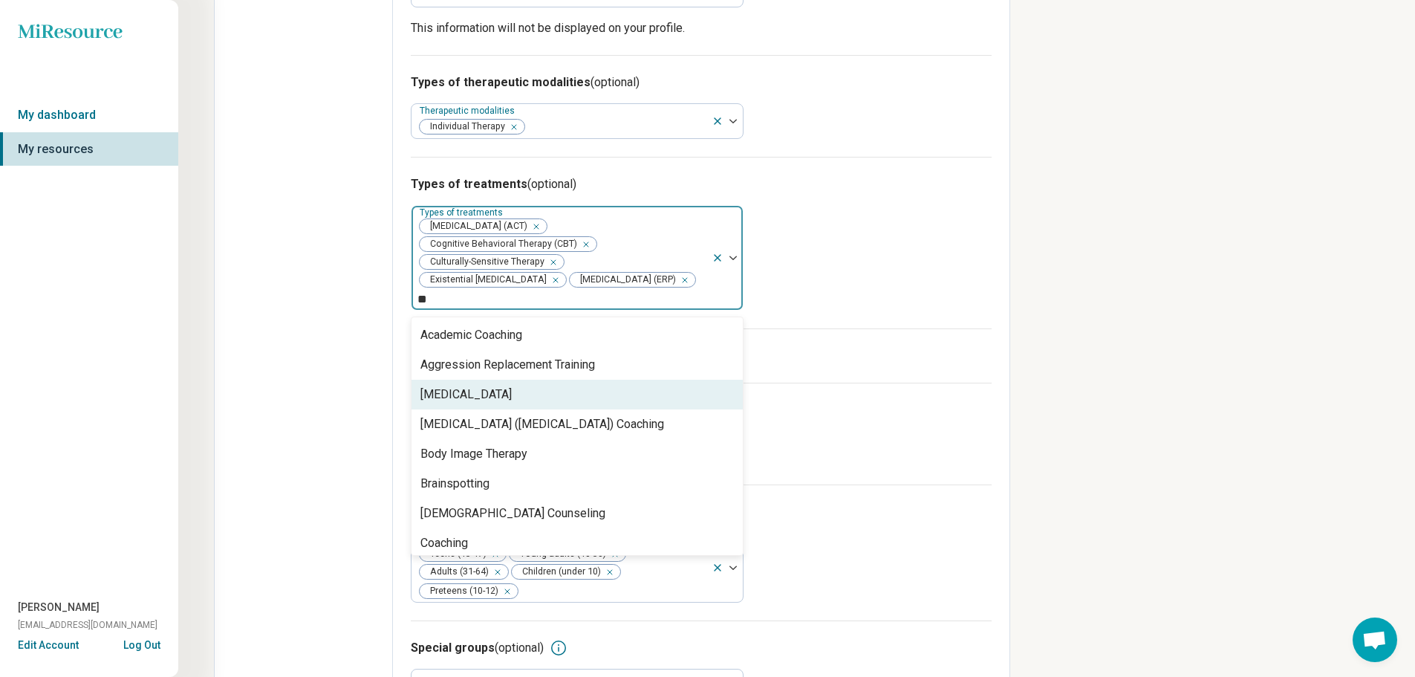
type input "*"
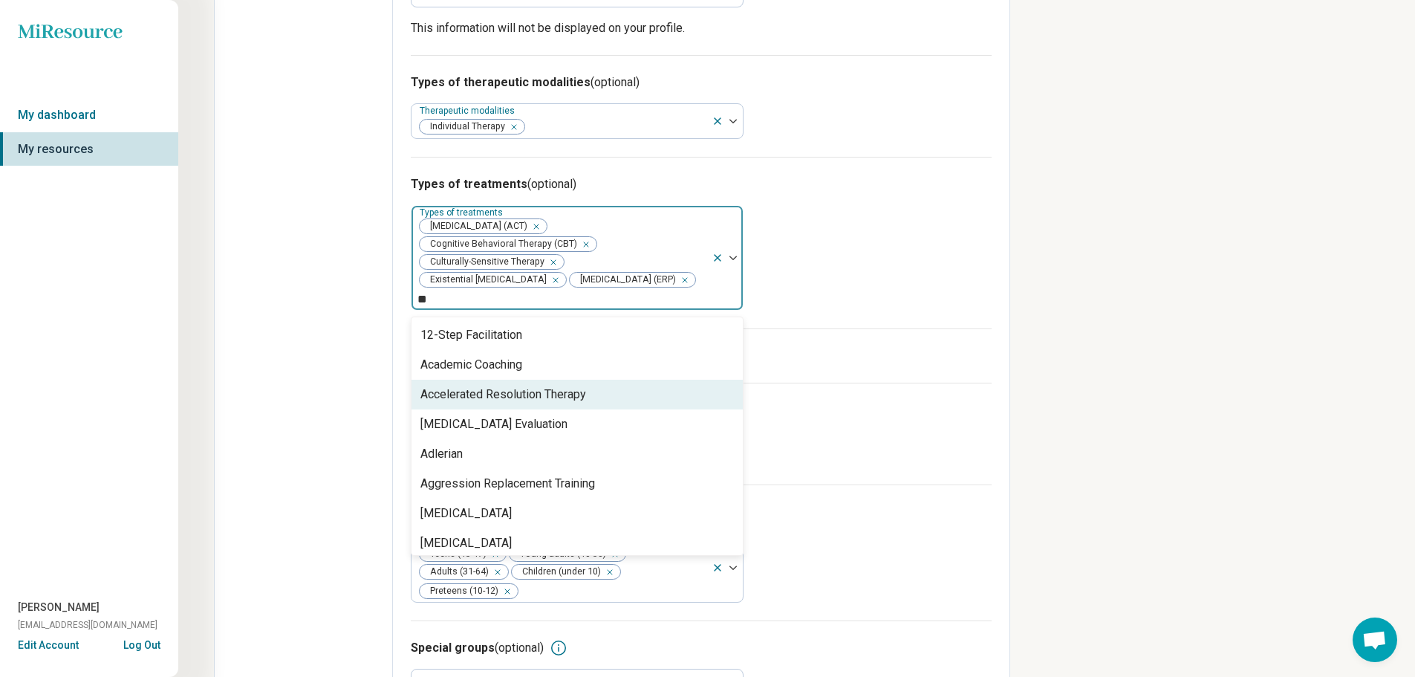
type input "*"
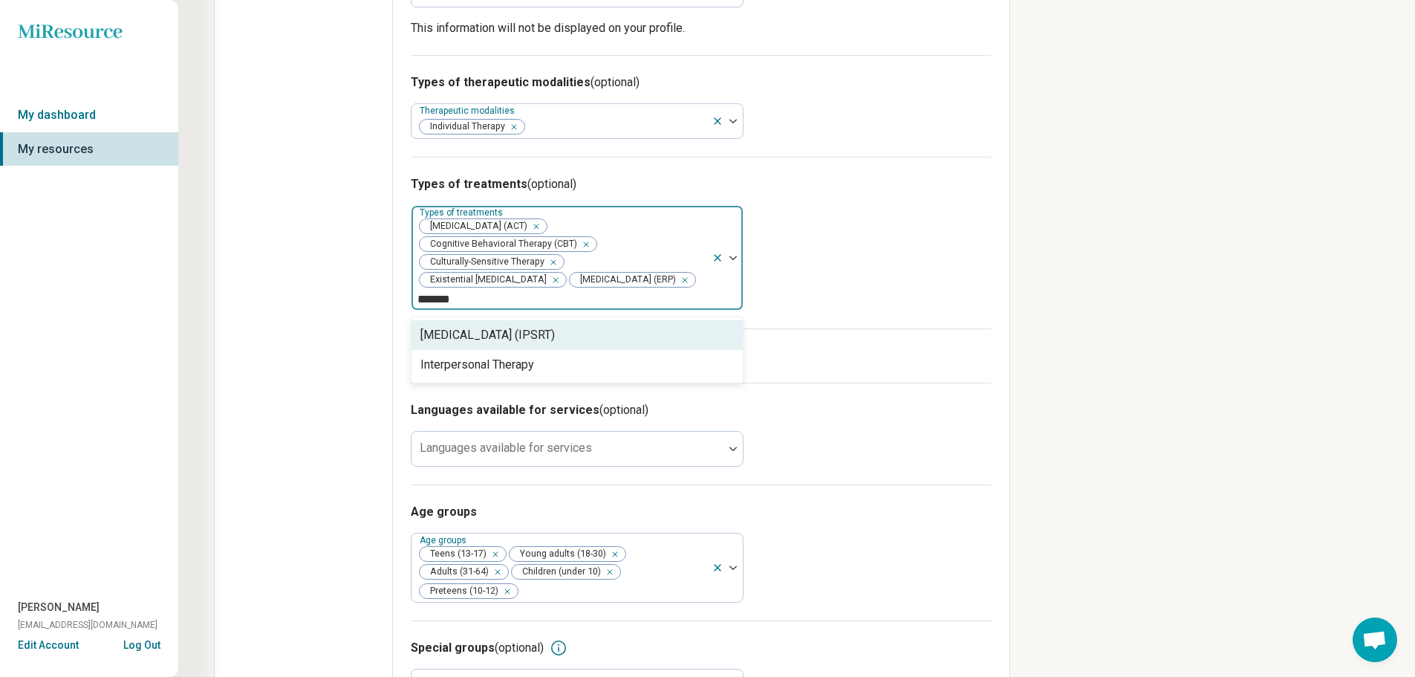
type input "********"
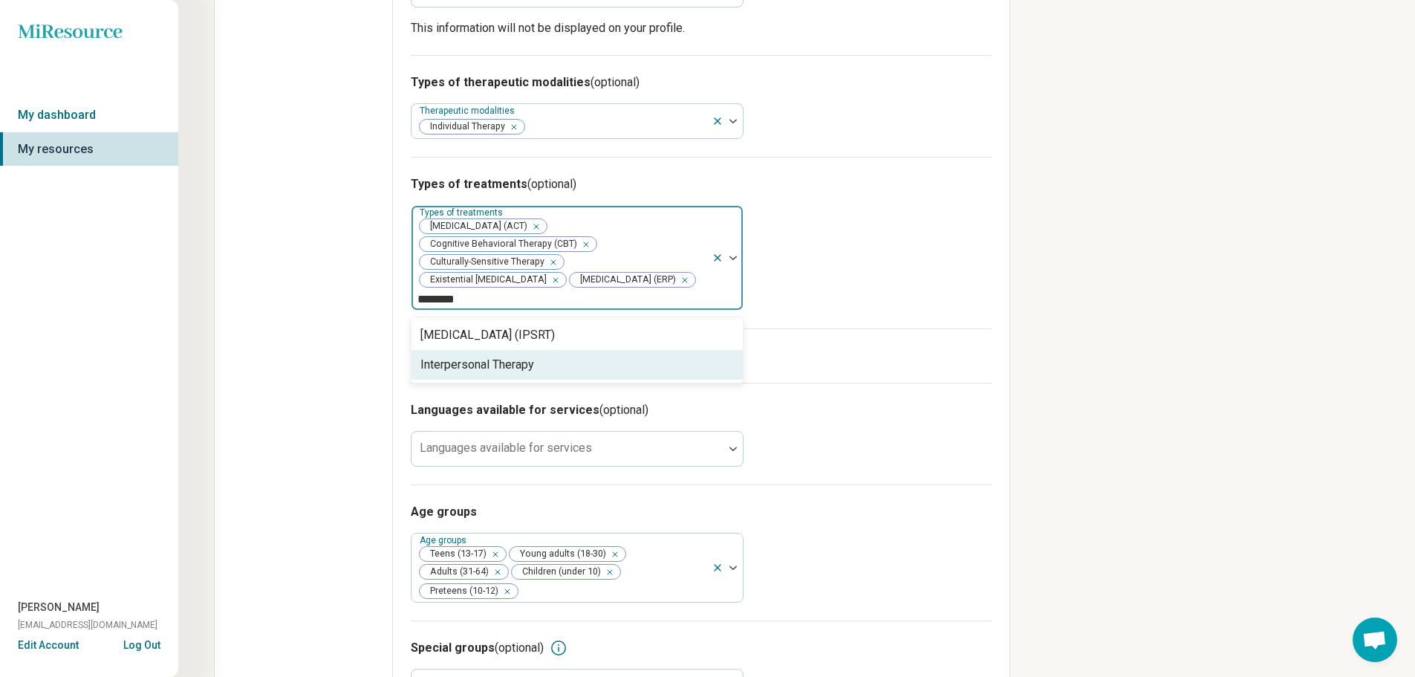
click at [705, 350] on div "Interpersonal Therapy" at bounding box center [577, 365] width 331 height 30
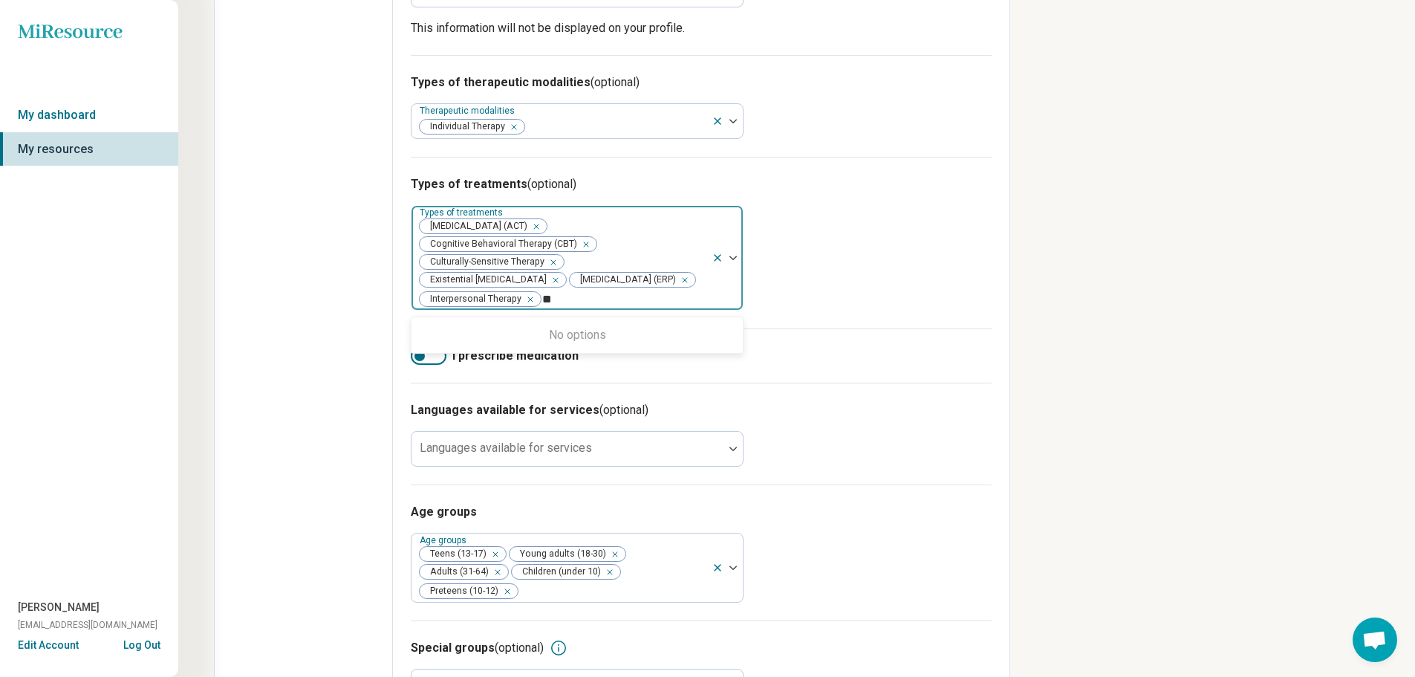
type input "*"
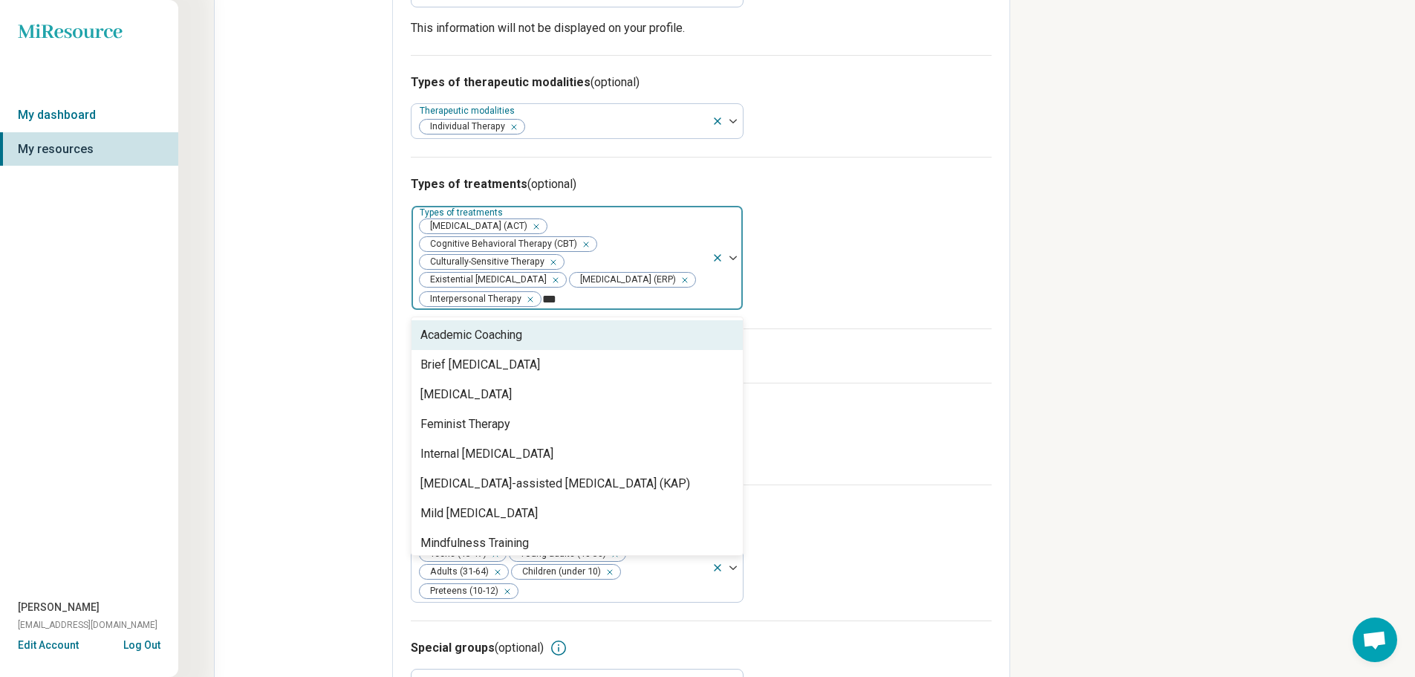
type input "****"
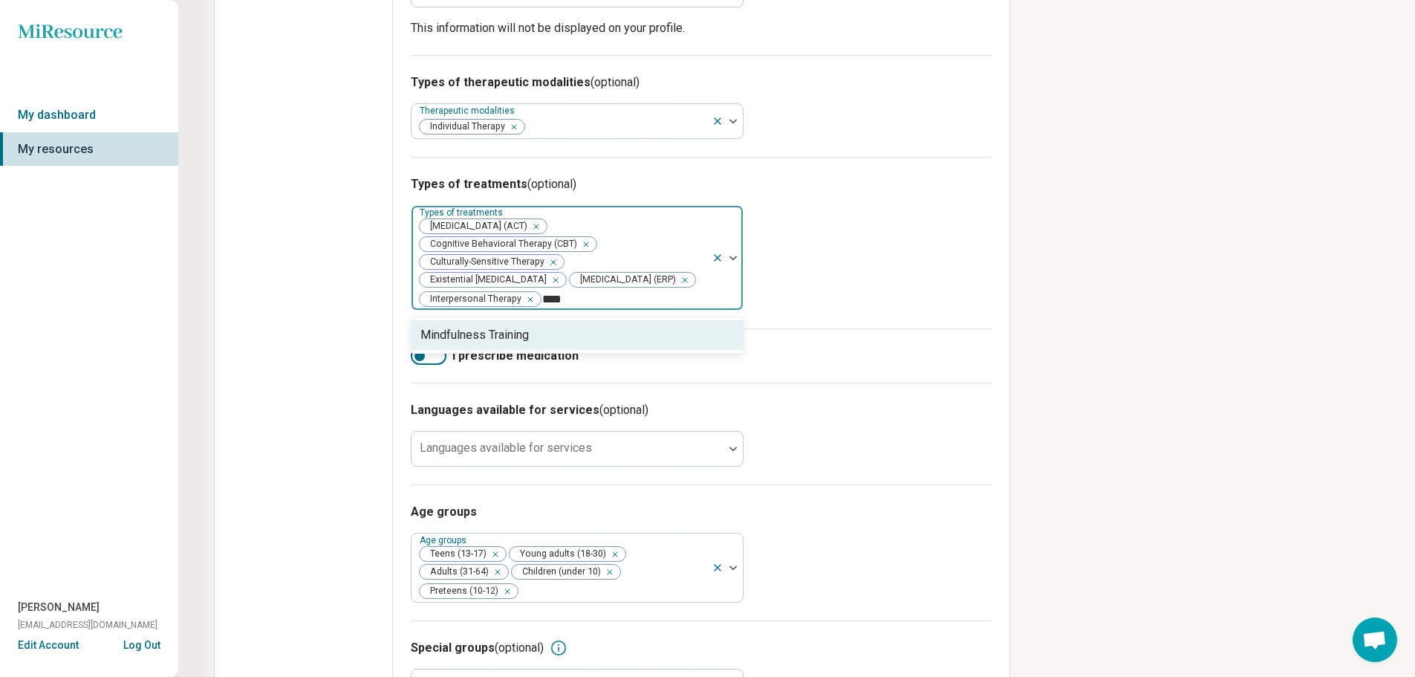
click at [704, 323] on div "Mindfulness Training" at bounding box center [577, 335] width 331 height 30
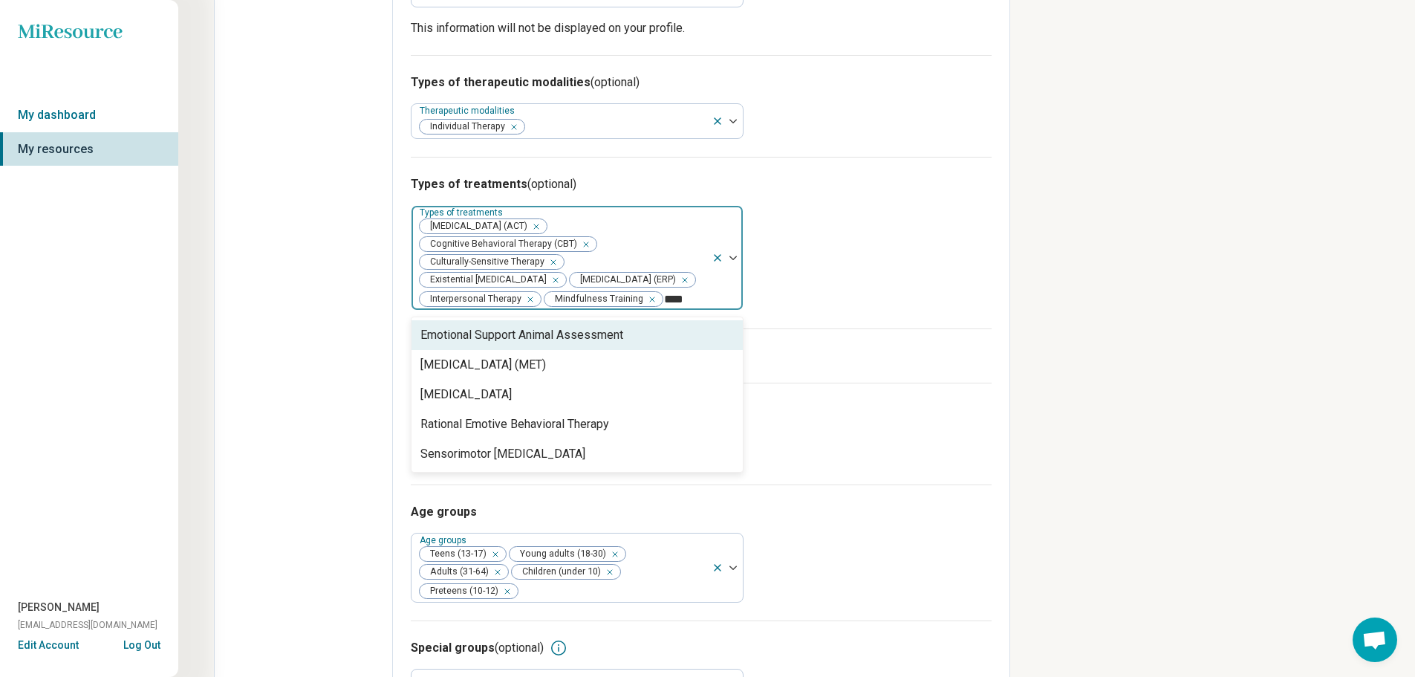
type input "*****"
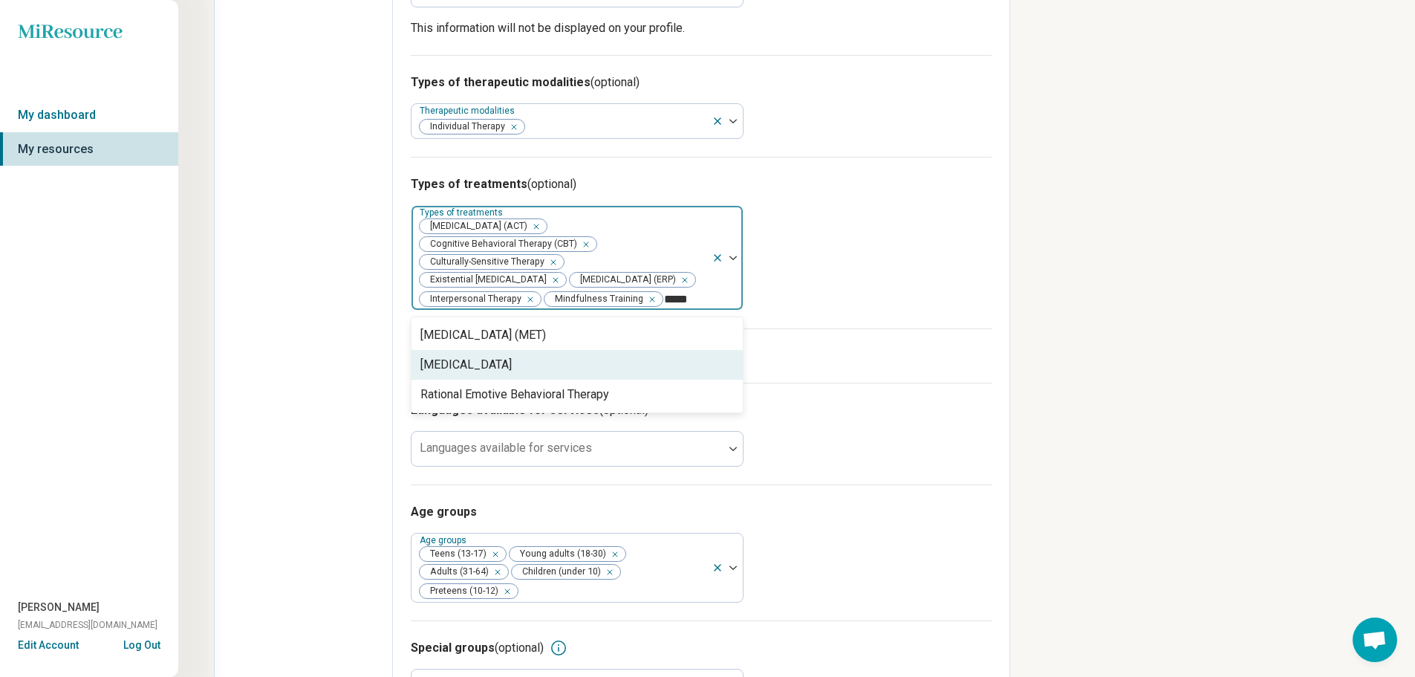
click at [696, 350] on div "[MEDICAL_DATA]" at bounding box center [577, 365] width 331 height 30
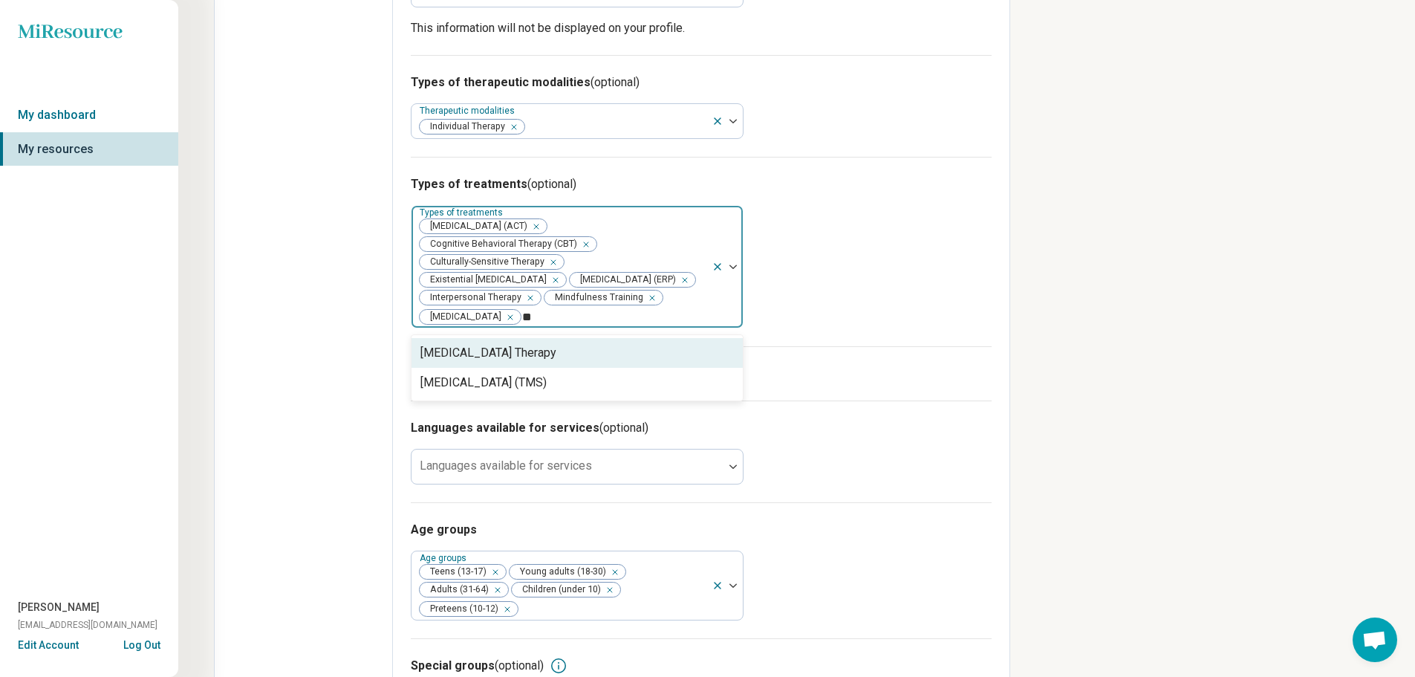
type input "*"
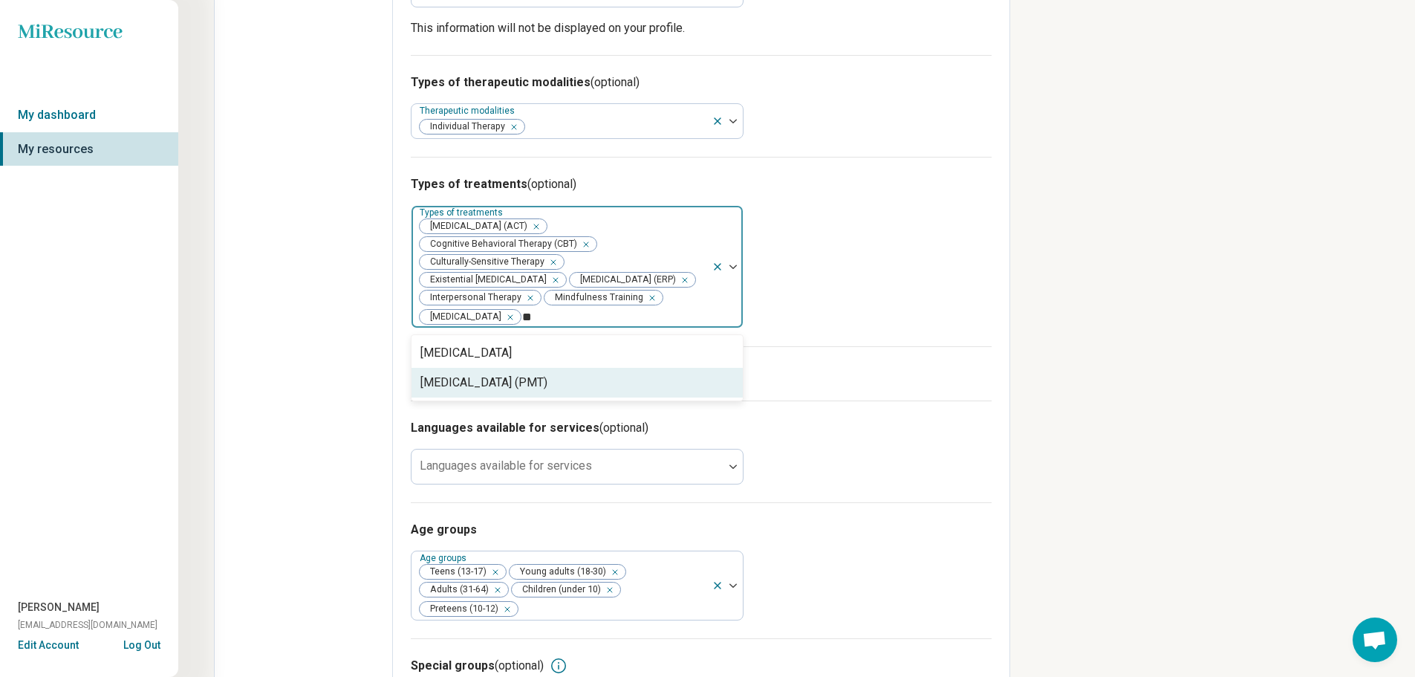
type input "*"
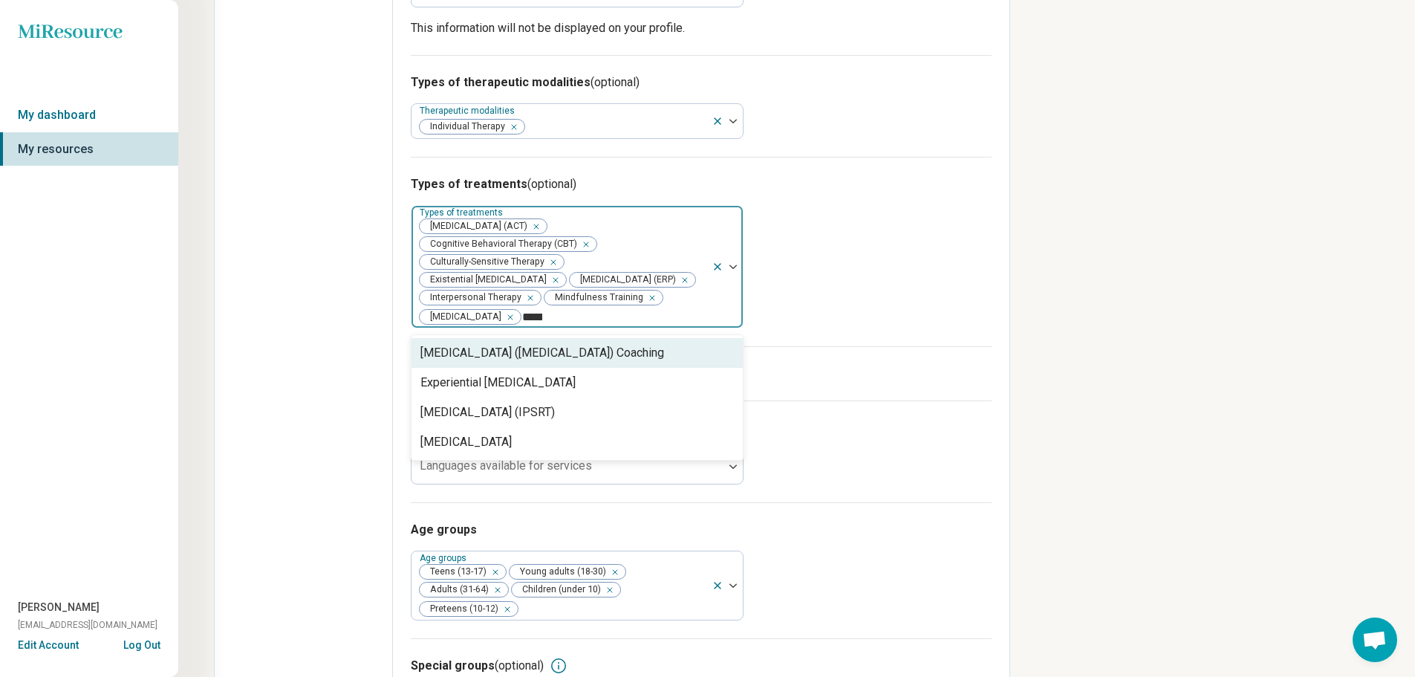
type input "******"
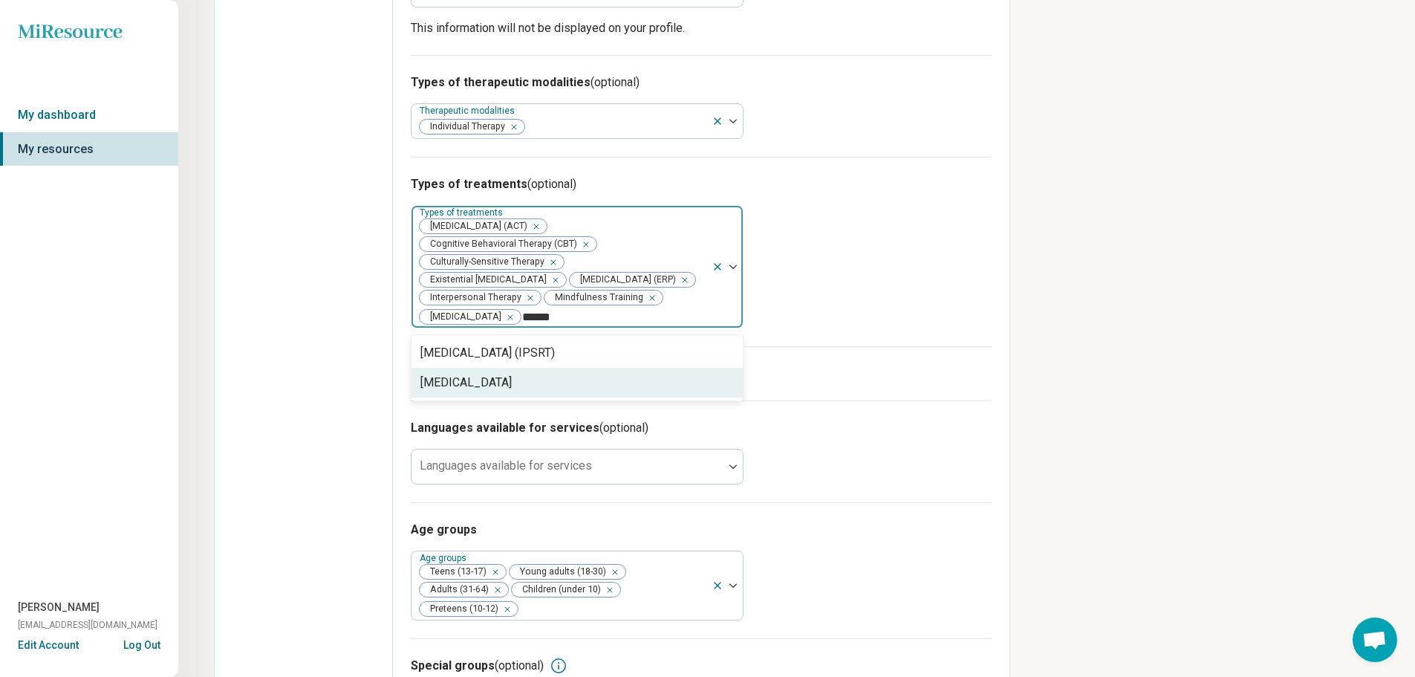
click at [690, 368] on div "[MEDICAL_DATA]" at bounding box center [577, 383] width 331 height 30
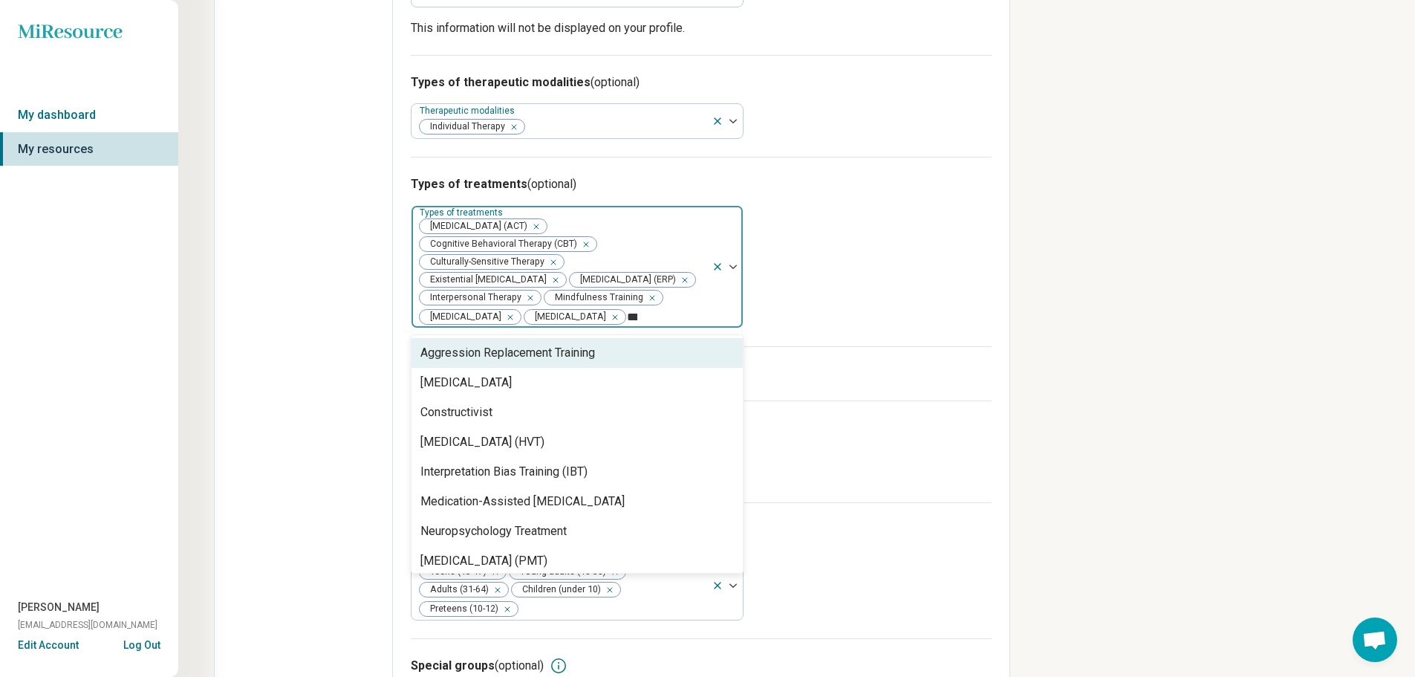
type input "****"
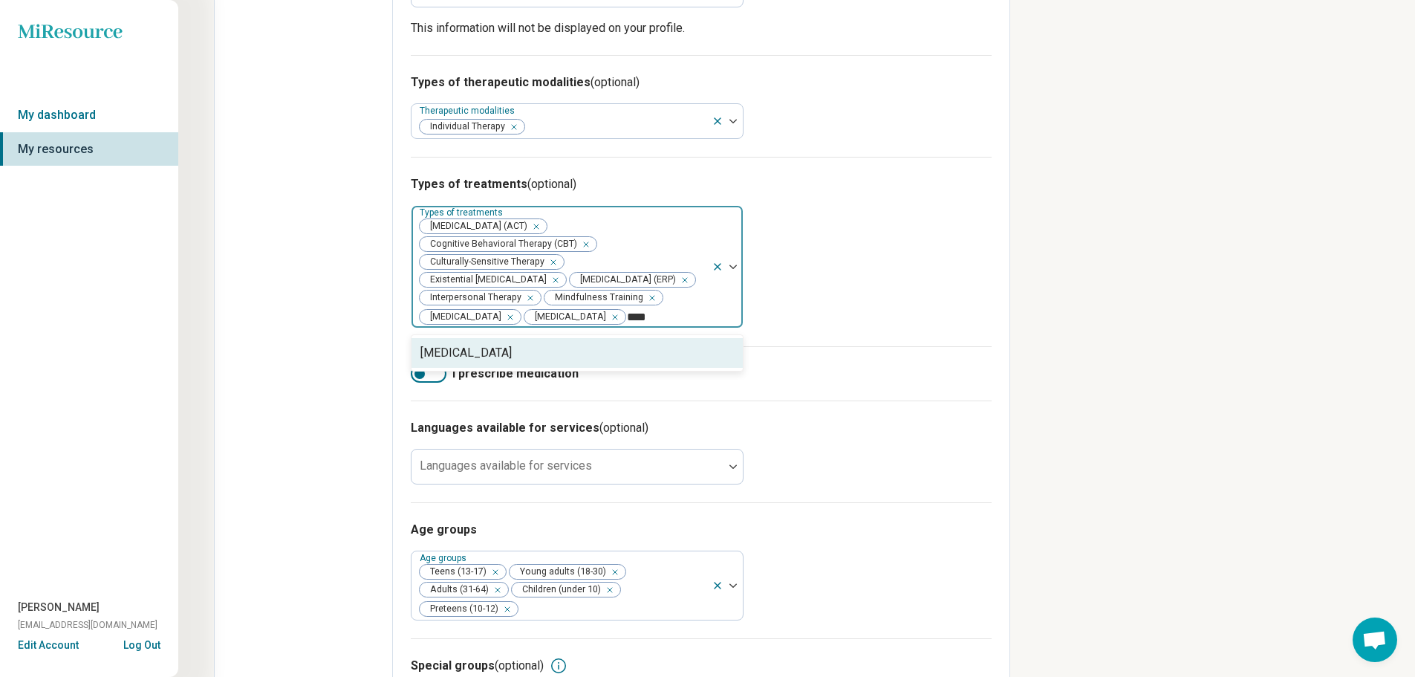
click at [512, 357] on div "[MEDICAL_DATA]" at bounding box center [466, 353] width 91 height 18
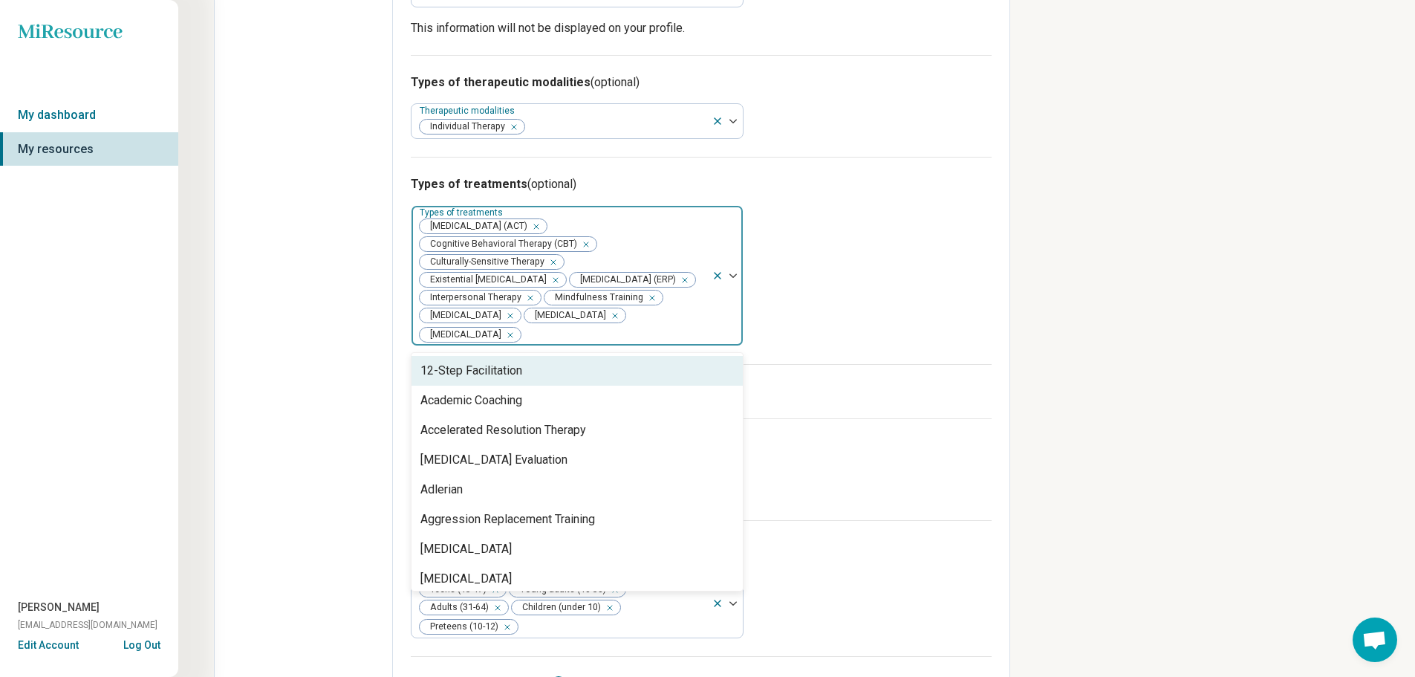
click at [867, 249] on div "Types of treatments (optional) option [MEDICAL_DATA], selected. 94 results avai…" at bounding box center [701, 260] width 581 height 207
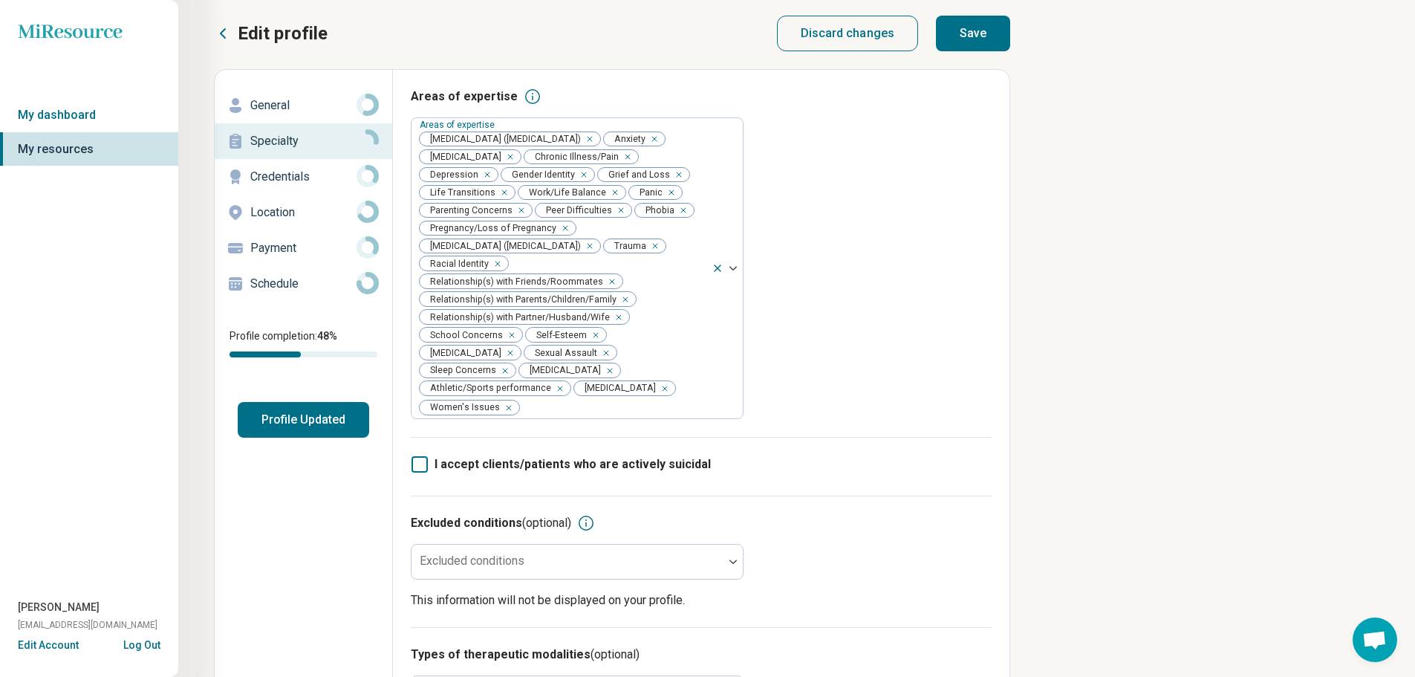
scroll to position [0, 0]
click at [958, 33] on button "Save" at bounding box center [973, 36] width 74 height 36
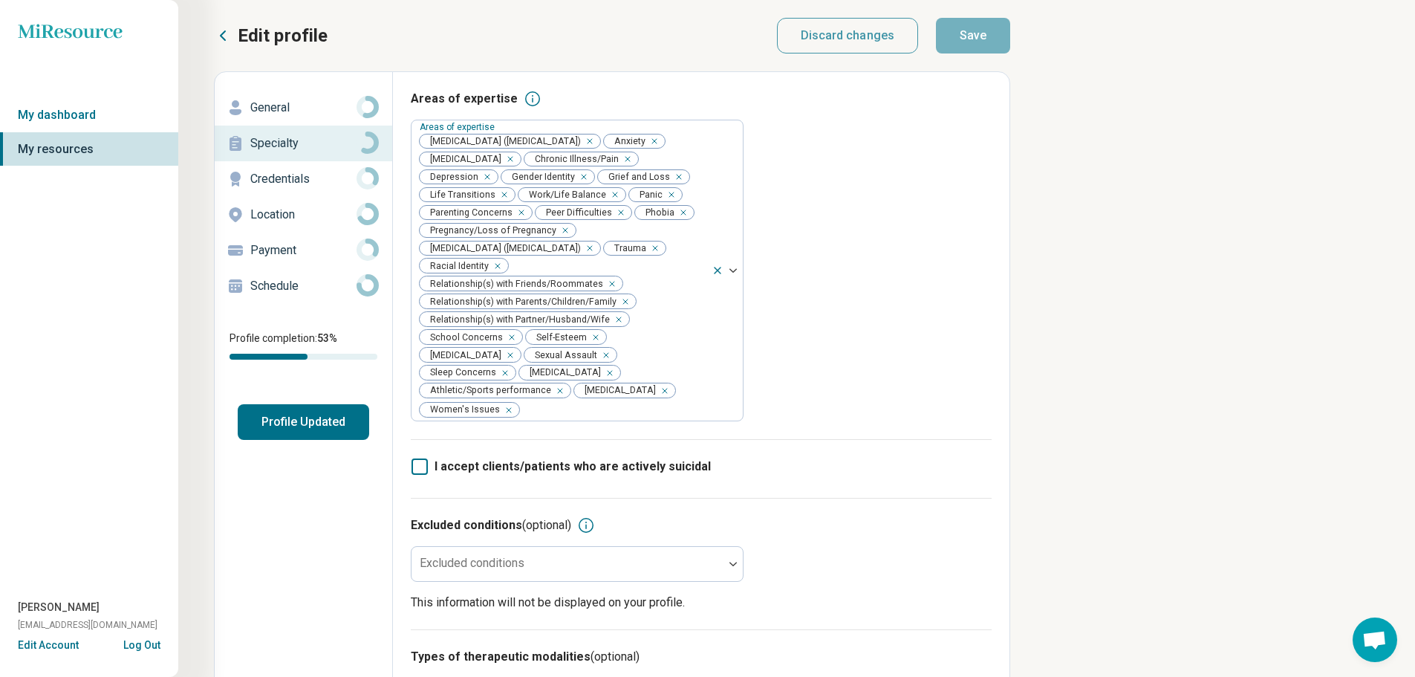
click at [292, 172] on p "Credentials" at bounding box center [303, 179] width 106 height 18
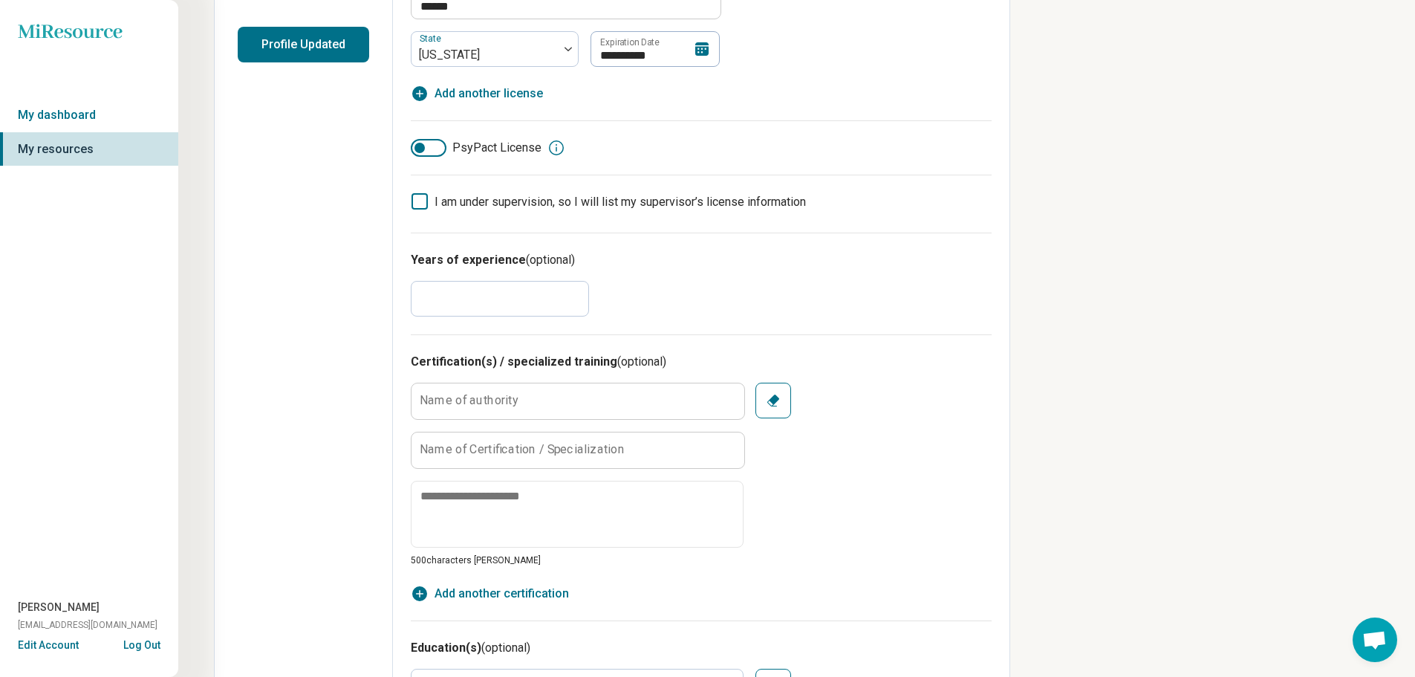
scroll to position [446, 0]
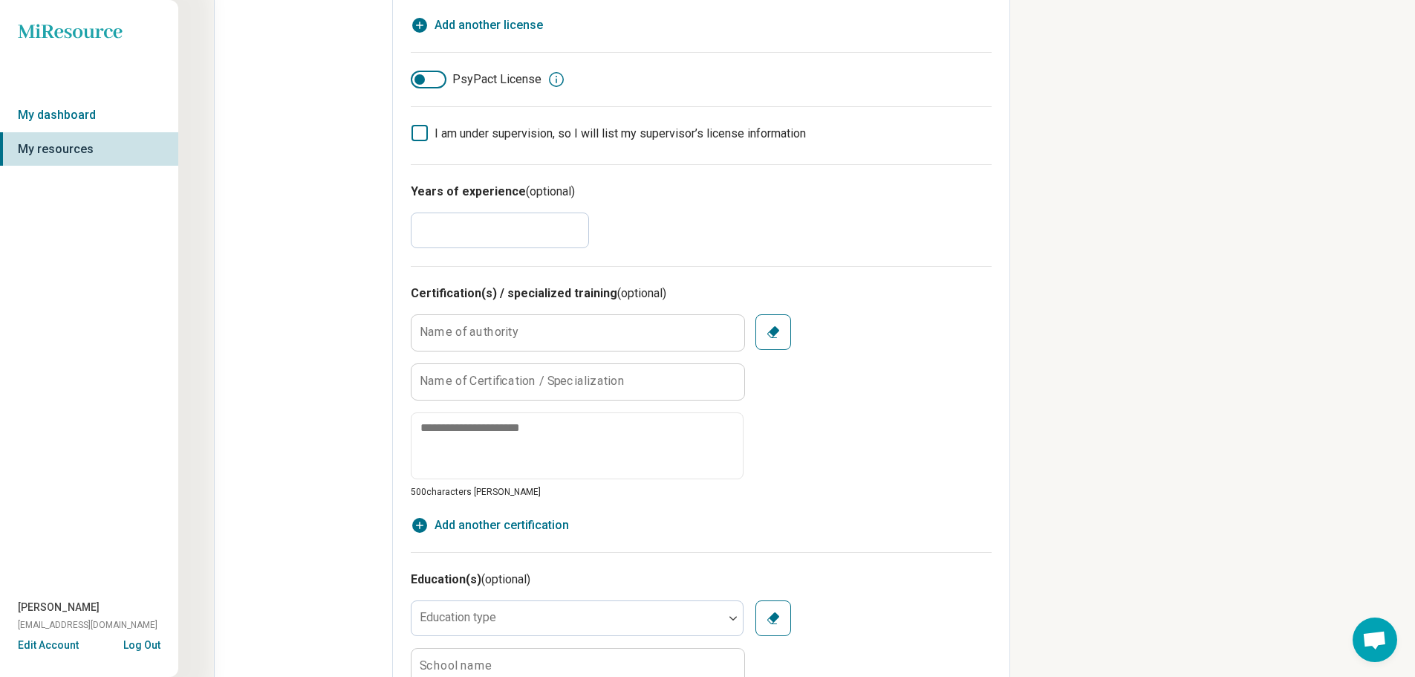
drag, startPoint x: 525, startPoint y: 234, endPoint x: 366, endPoint y: 233, distance: 159.0
click at [366, 233] on div "**********" at bounding box center [612, 480] width 797 height 1709
type textarea "*"
type input "**"
click at [366, 233] on div "Edit profile General Specialty Credentials Location Payment Schedule Profile co…" at bounding box center [304, 479] width 178 height 1707
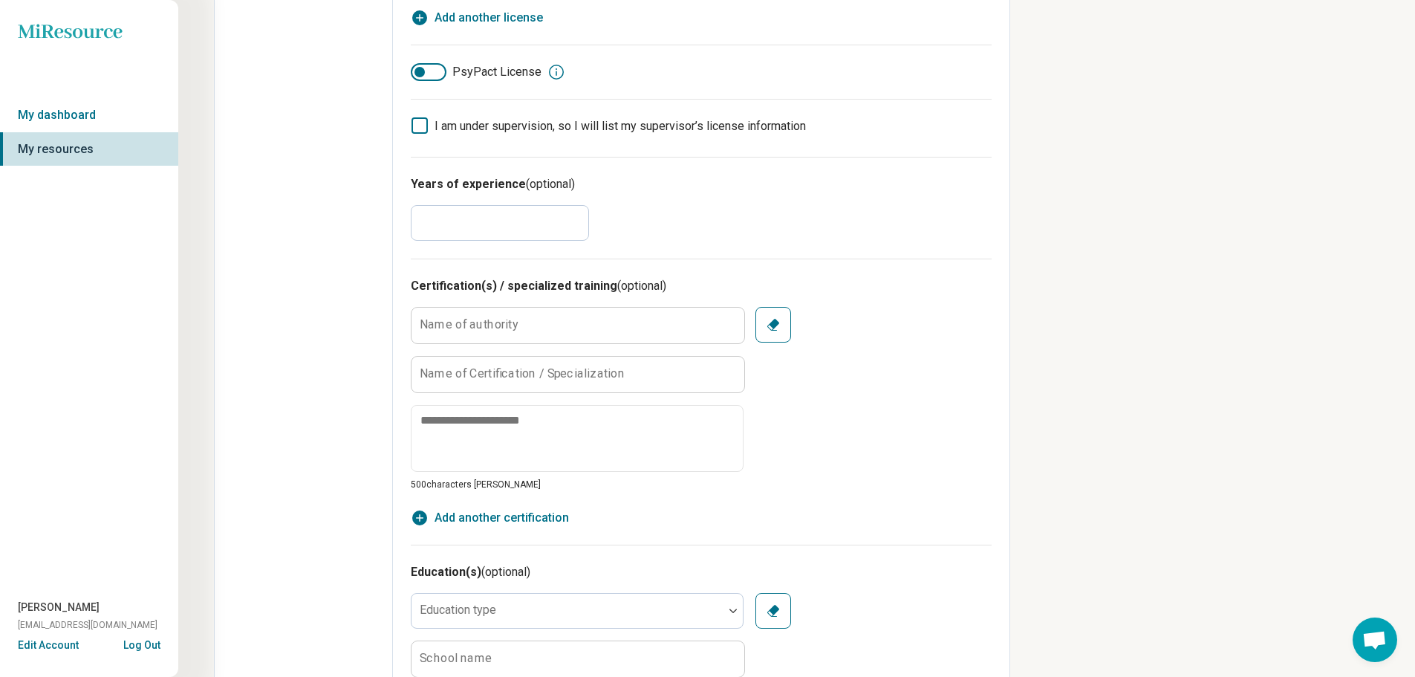
scroll to position [0, 0]
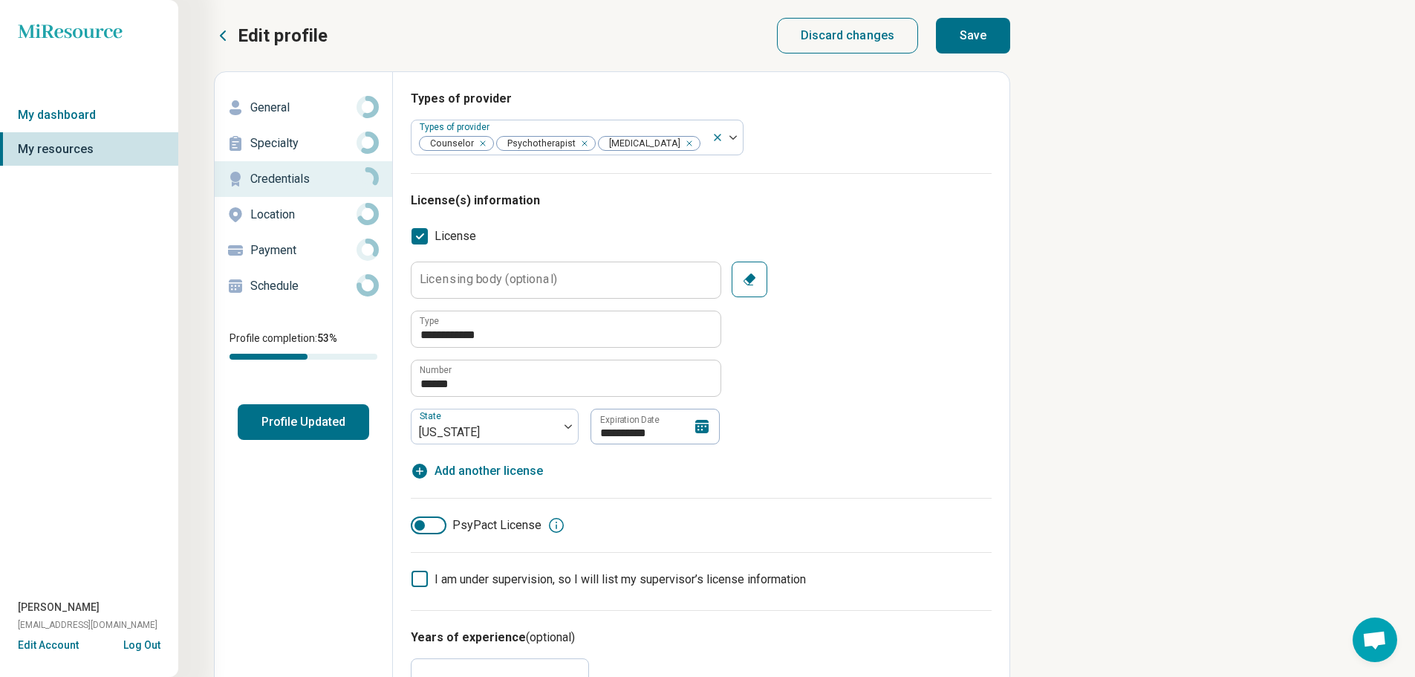
click at [975, 41] on button "Save" at bounding box center [973, 36] width 74 height 36
type textarea "*"
click at [311, 210] on p "Location" at bounding box center [303, 215] width 106 height 18
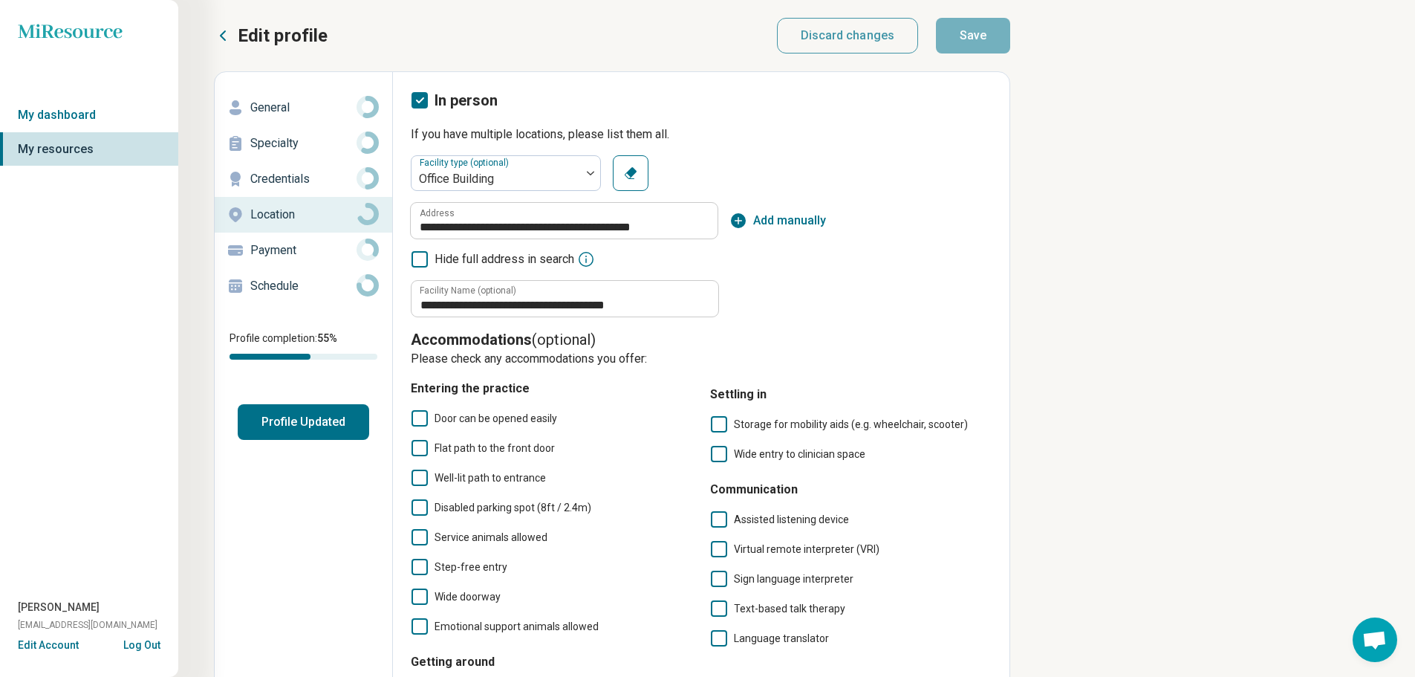
click at [317, 255] on p "Payment" at bounding box center [303, 250] width 106 height 18
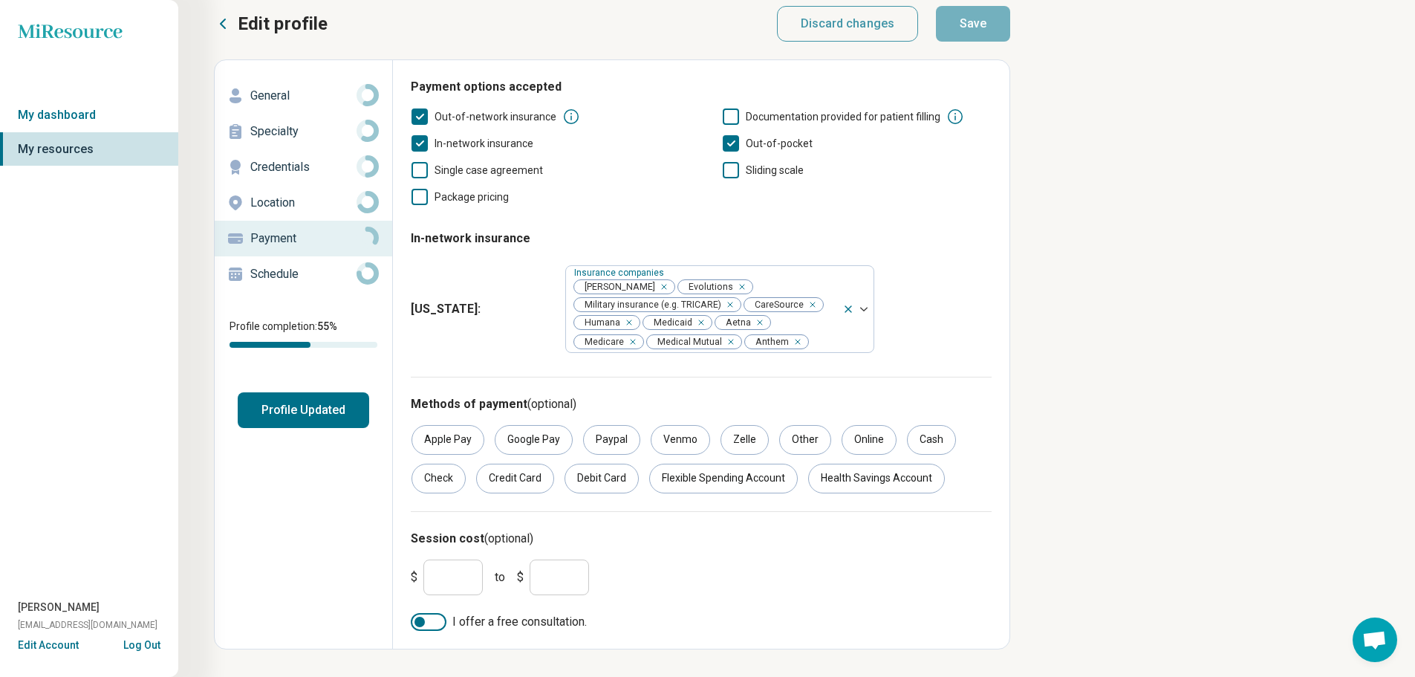
scroll to position [24, 0]
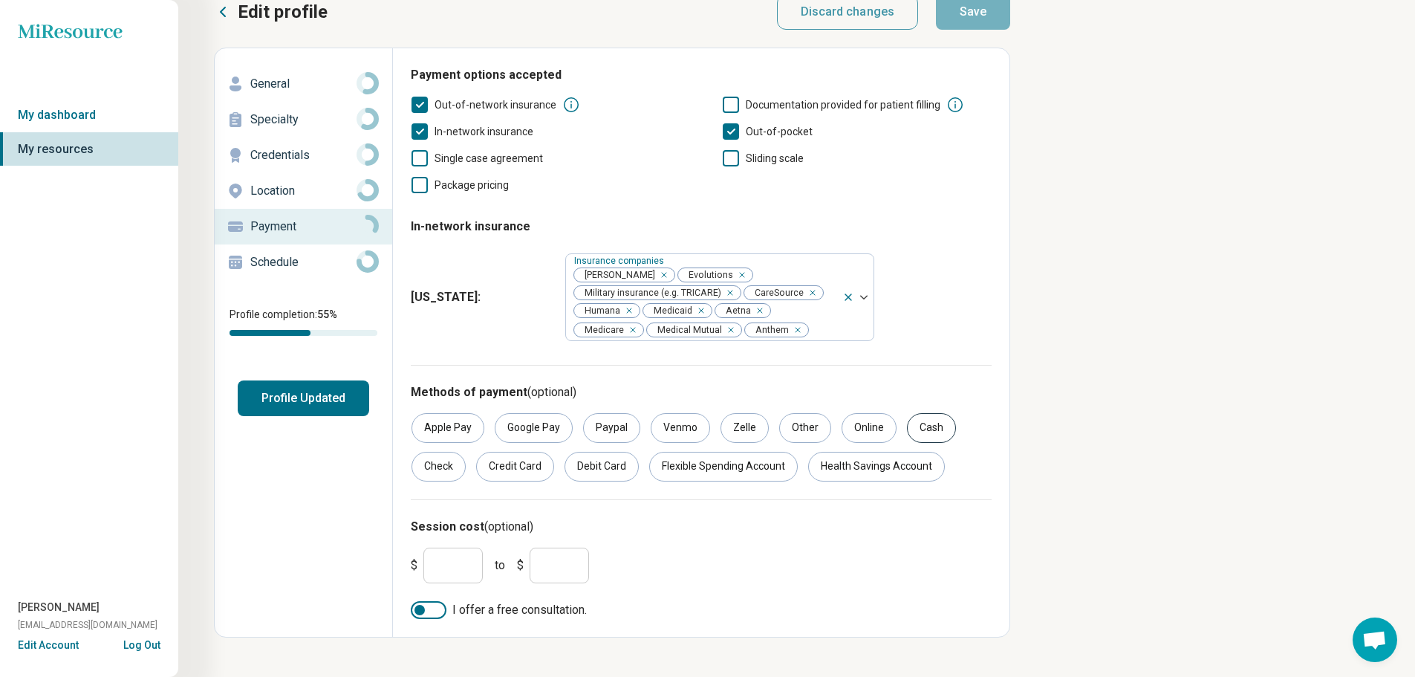
click at [930, 426] on div "Cash" at bounding box center [931, 428] width 49 height 30
click at [450, 465] on div "Check" at bounding box center [439, 467] width 54 height 30
click at [502, 467] on div "Credit Card" at bounding box center [515, 467] width 78 height 30
click at [576, 468] on div "Debit Card" at bounding box center [602, 467] width 74 height 30
drag, startPoint x: 710, startPoint y: 470, endPoint x: 802, endPoint y: 470, distance: 92.9
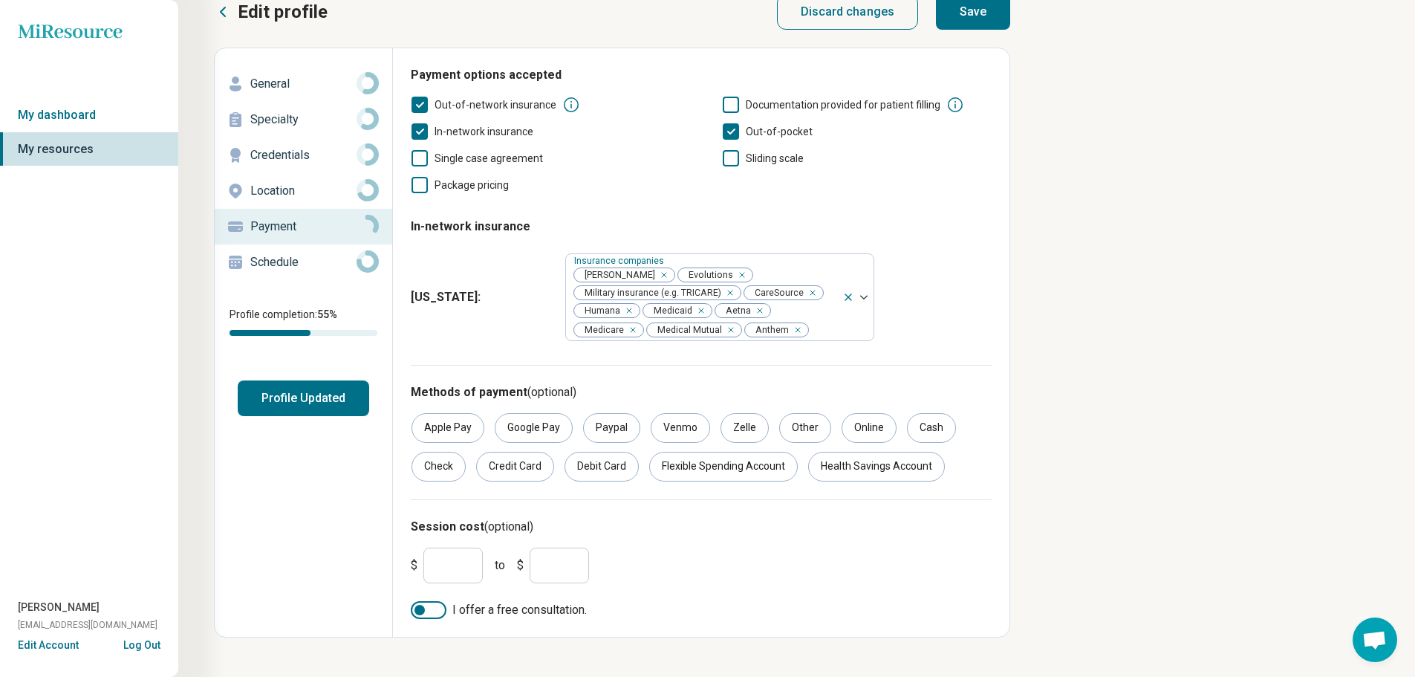
click at [713, 470] on div "Flexible Spending Account" at bounding box center [723, 467] width 149 height 30
click at [837, 470] on div "Health Savings Account" at bounding box center [876, 467] width 137 height 30
click at [973, 15] on button "Save" at bounding box center [973, 12] width 74 height 36
click at [291, 256] on p "Schedule" at bounding box center [303, 262] width 106 height 18
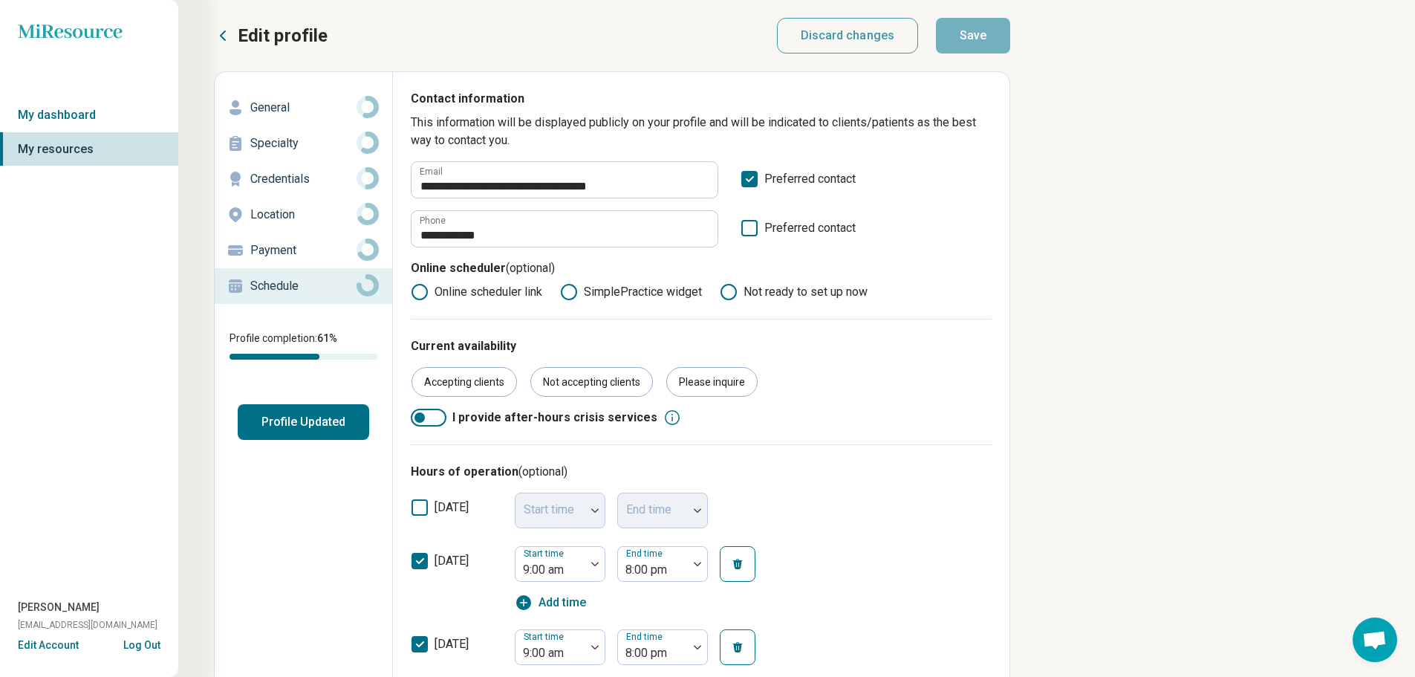
click at [317, 426] on button "Profile Updated" at bounding box center [304, 422] width 132 height 36
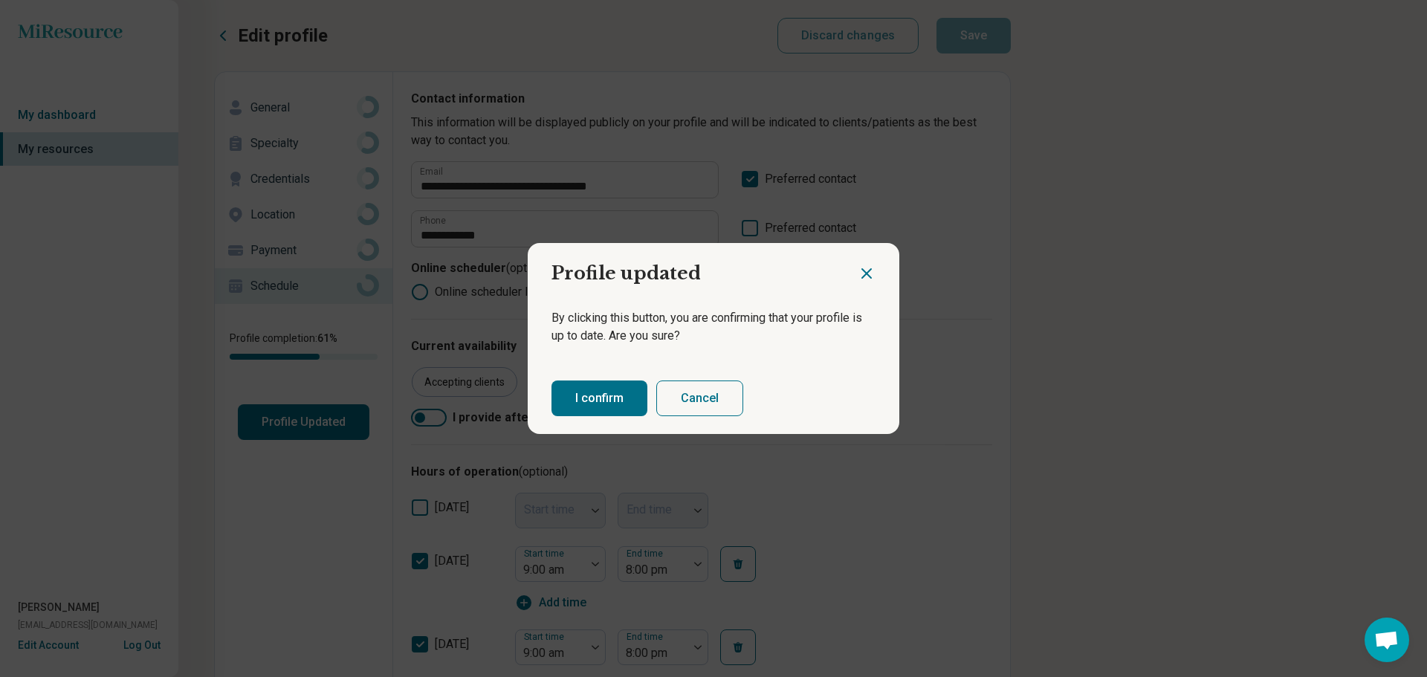
click at [588, 415] on button "I confirm" at bounding box center [599, 398] width 96 height 36
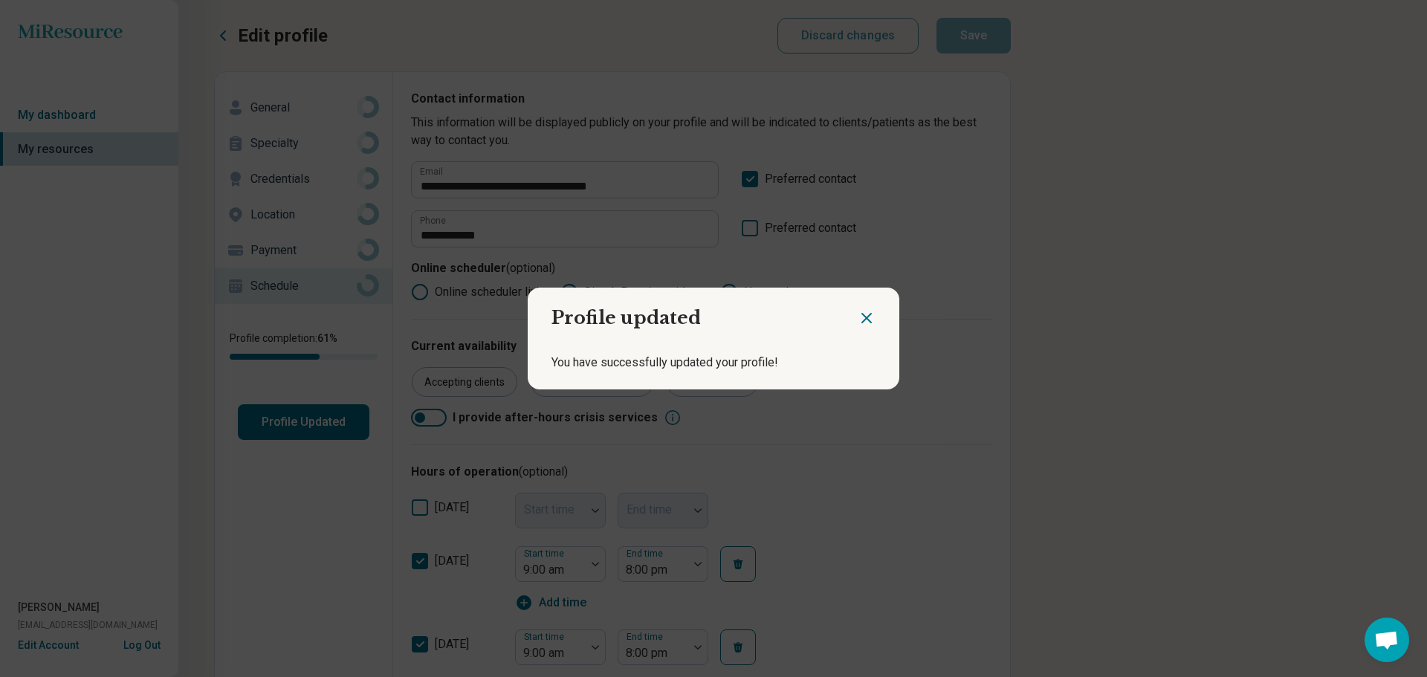
click at [857, 316] on icon "Close dialog" at bounding box center [866, 318] width 18 height 18
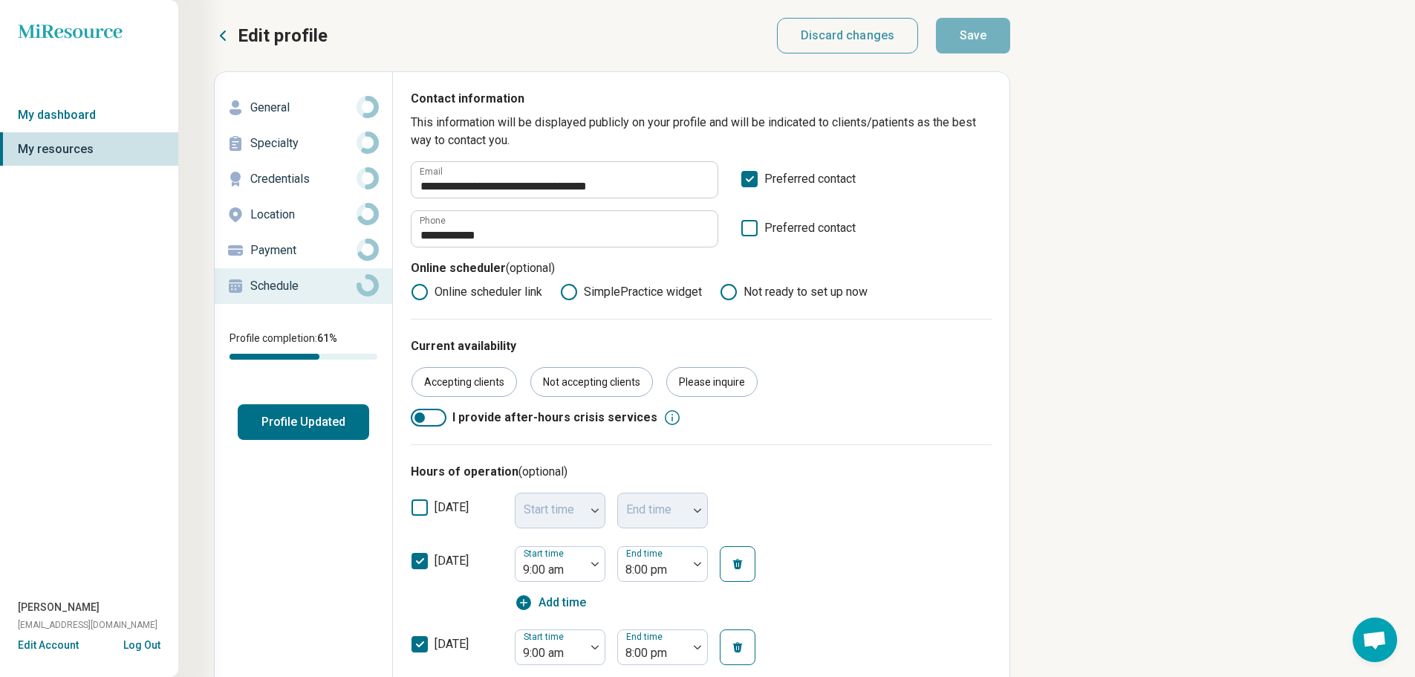
click at [217, 38] on icon at bounding box center [223, 36] width 18 height 18
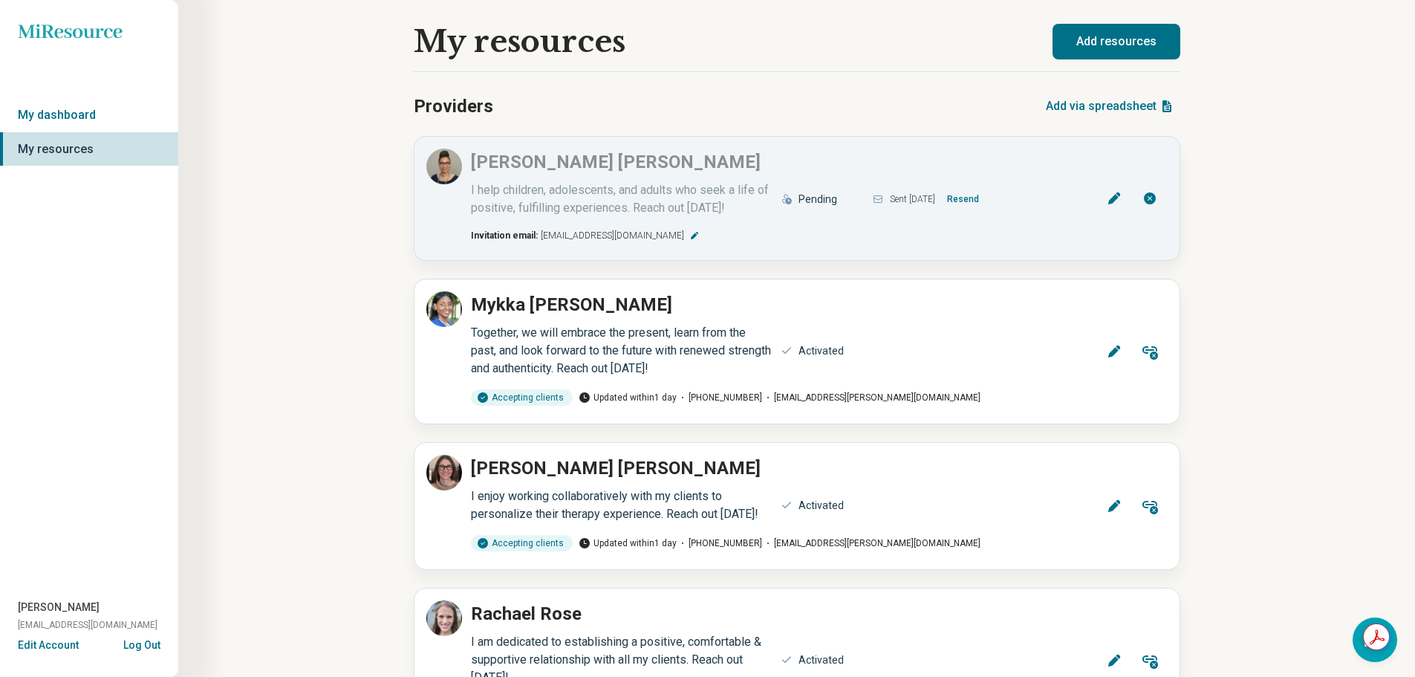
click at [1142, 27] on button "Add resources" at bounding box center [1117, 42] width 128 height 36
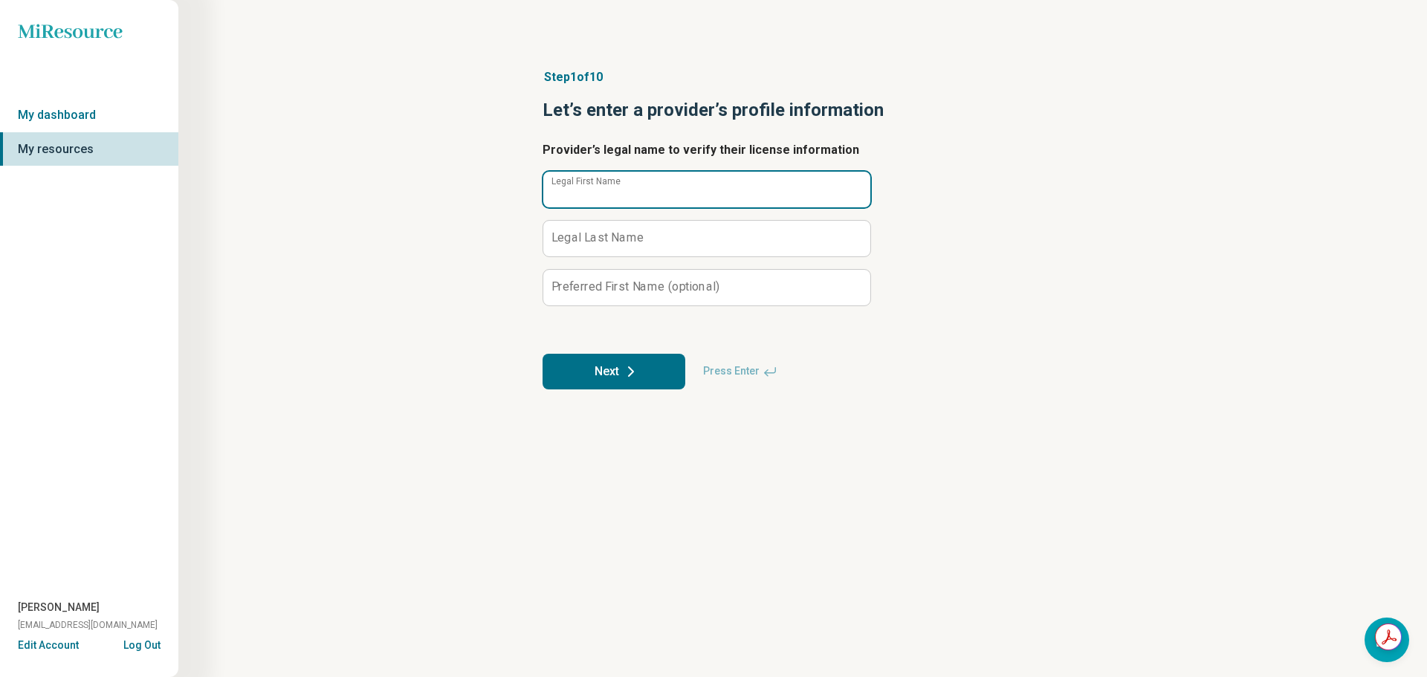
click at [649, 190] on input "Legal First Name" at bounding box center [706, 190] width 327 height 36
type input "******"
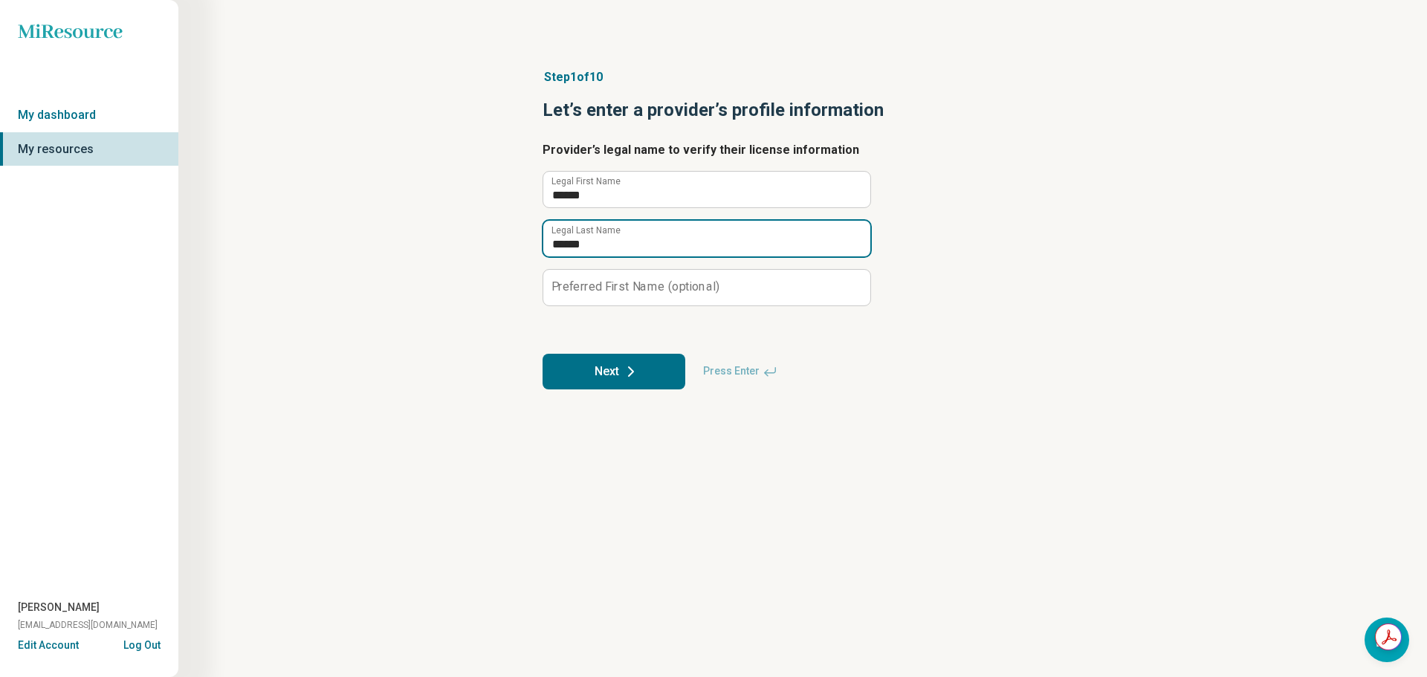
type input "******"
click at [1144, 308] on div "Step 1 of 10 Let’s enter a provider’s profile information Provider’s legal name…" at bounding box center [803, 229] width 1106 height 380
click at [611, 371] on button "Next" at bounding box center [613, 372] width 143 height 36
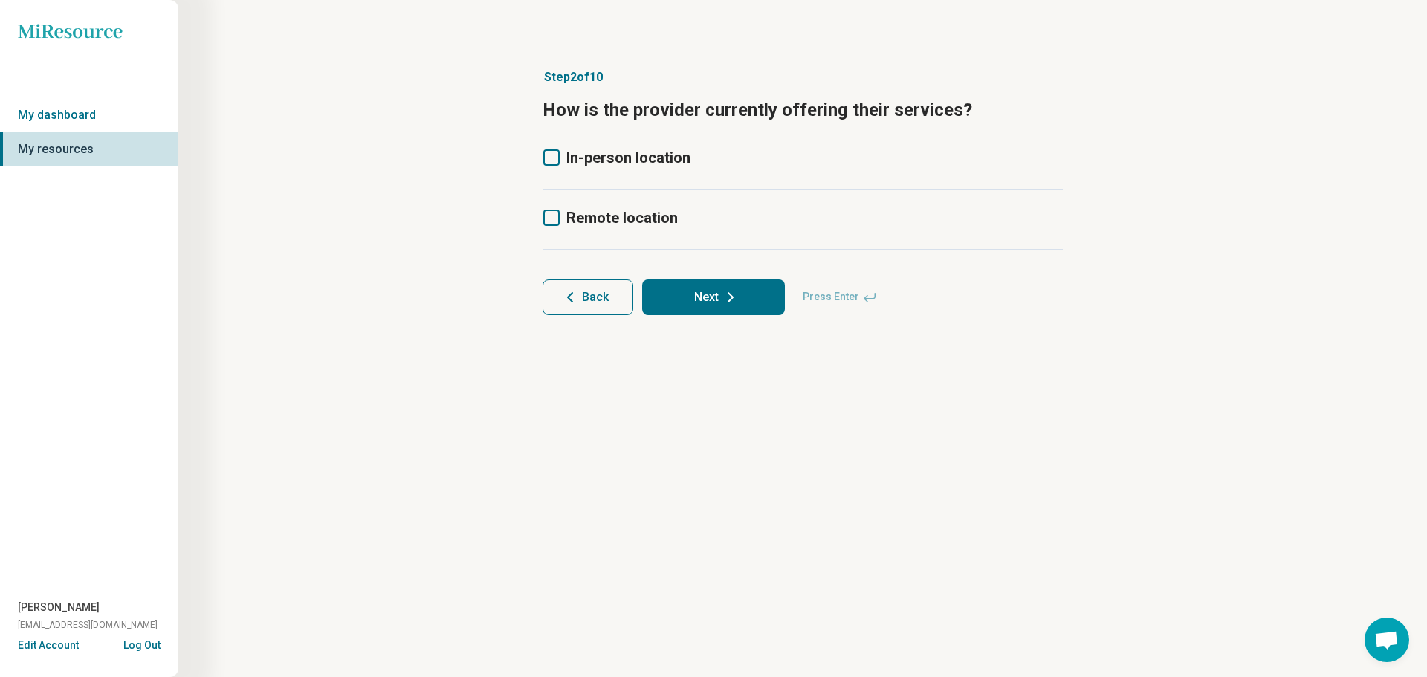
click at [548, 220] on icon at bounding box center [551, 218] width 16 height 16
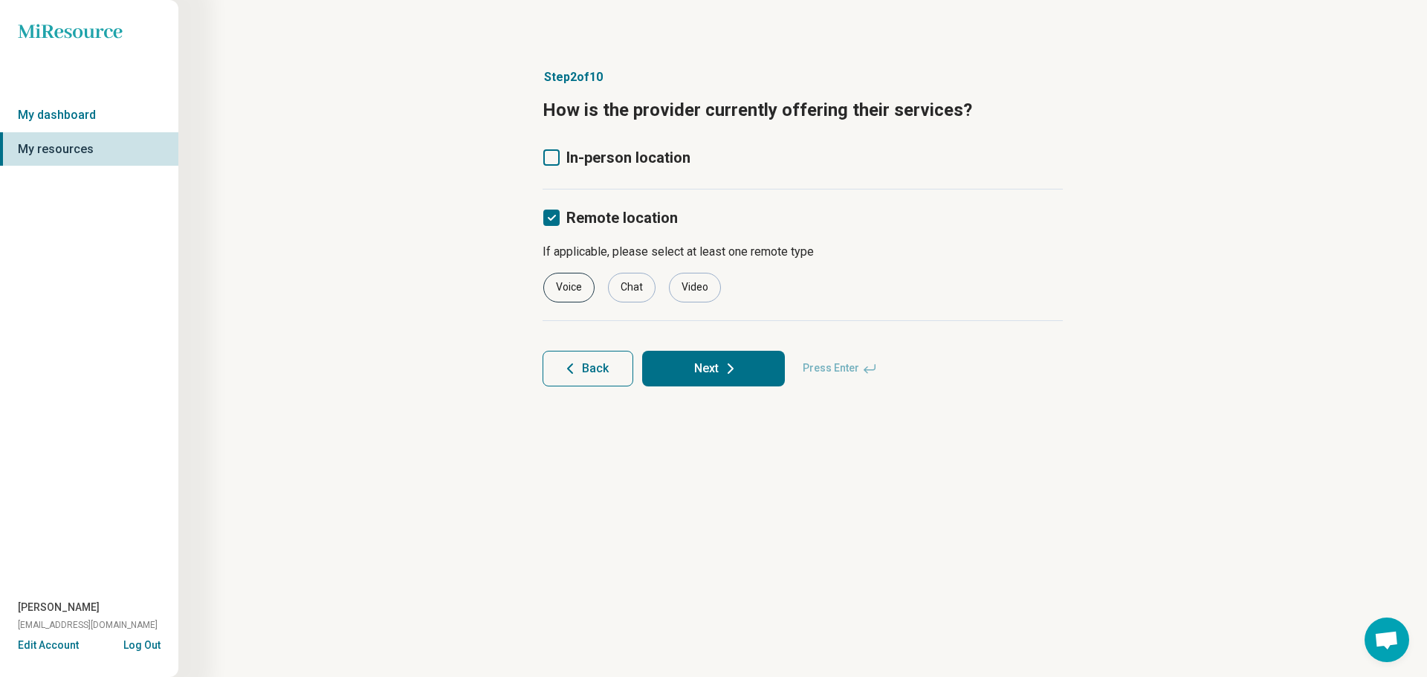
click at [565, 286] on div "Voice" at bounding box center [568, 288] width 51 height 30
click at [636, 290] on div "Chat" at bounding box center [632, 288] width 48 height 30
click at [730, 281] on div "Voice Chat Video" at bounding box center [802, 288] width 520 height 30
click at [700, 282] on div "Video" at bounding box center [695, 288] width 52 height 30
drag, startPoint x: 556, startPoint y: 158, endPoint x: 588, endPoint y: 203, distance: 55.5
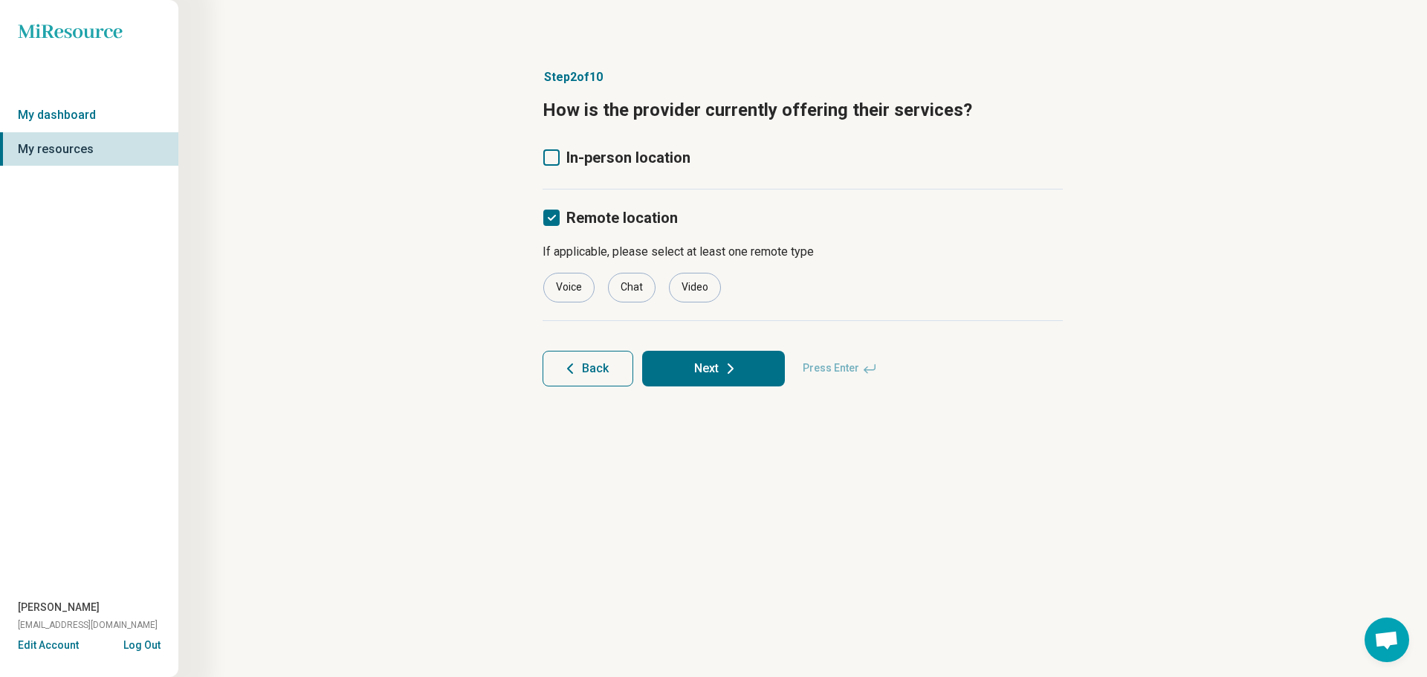
click at [556, 157] on icon at bounding box center [551, 157] width 16 height 16
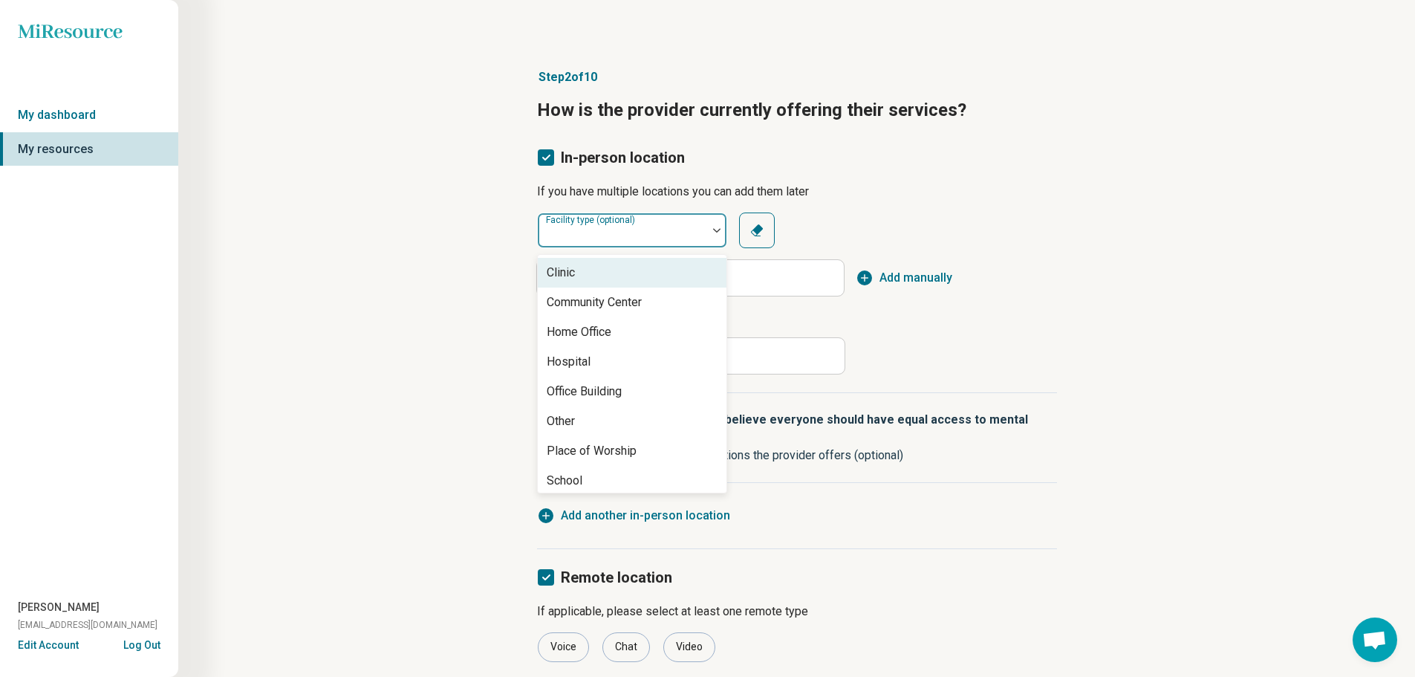
click at [607, 233] on div "Facility type (optional)" at bounding box center [632, 231] width 190 height 36
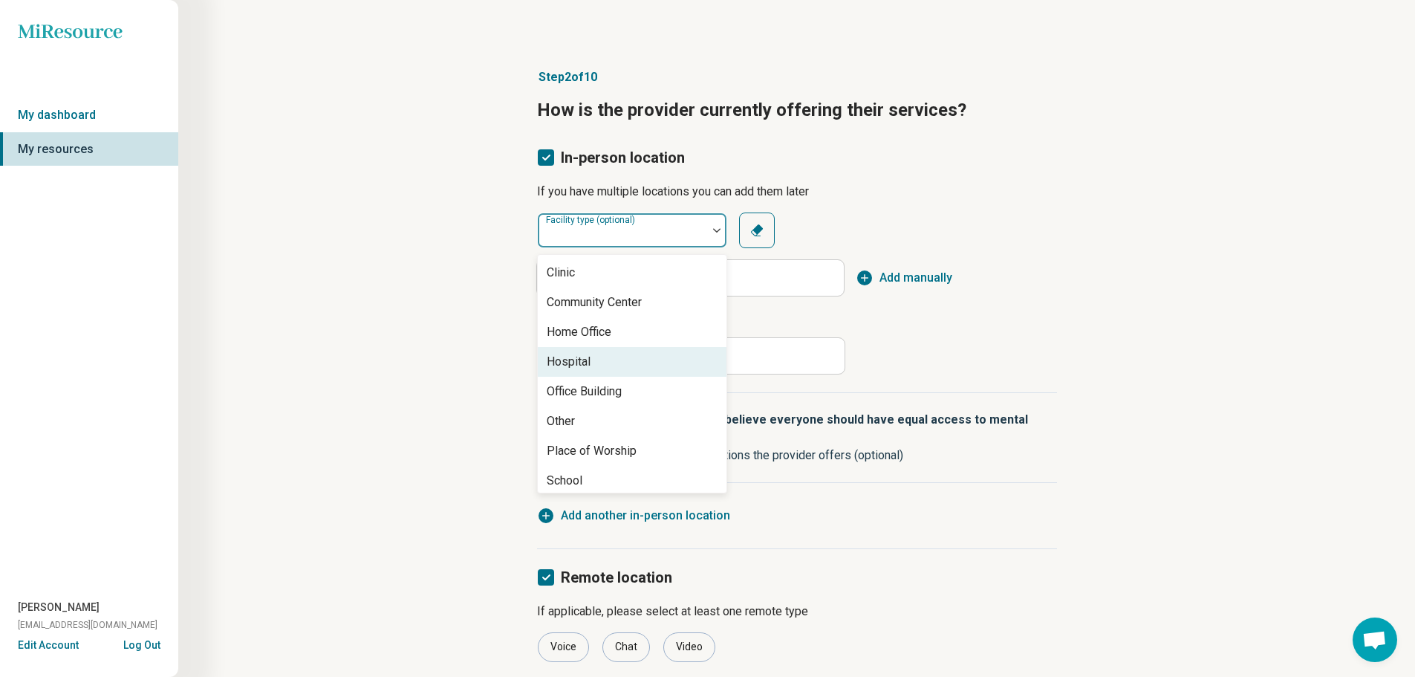
click at [623, 385] on div "Office Building" at bounding box center [632, 392] width 189 height 30
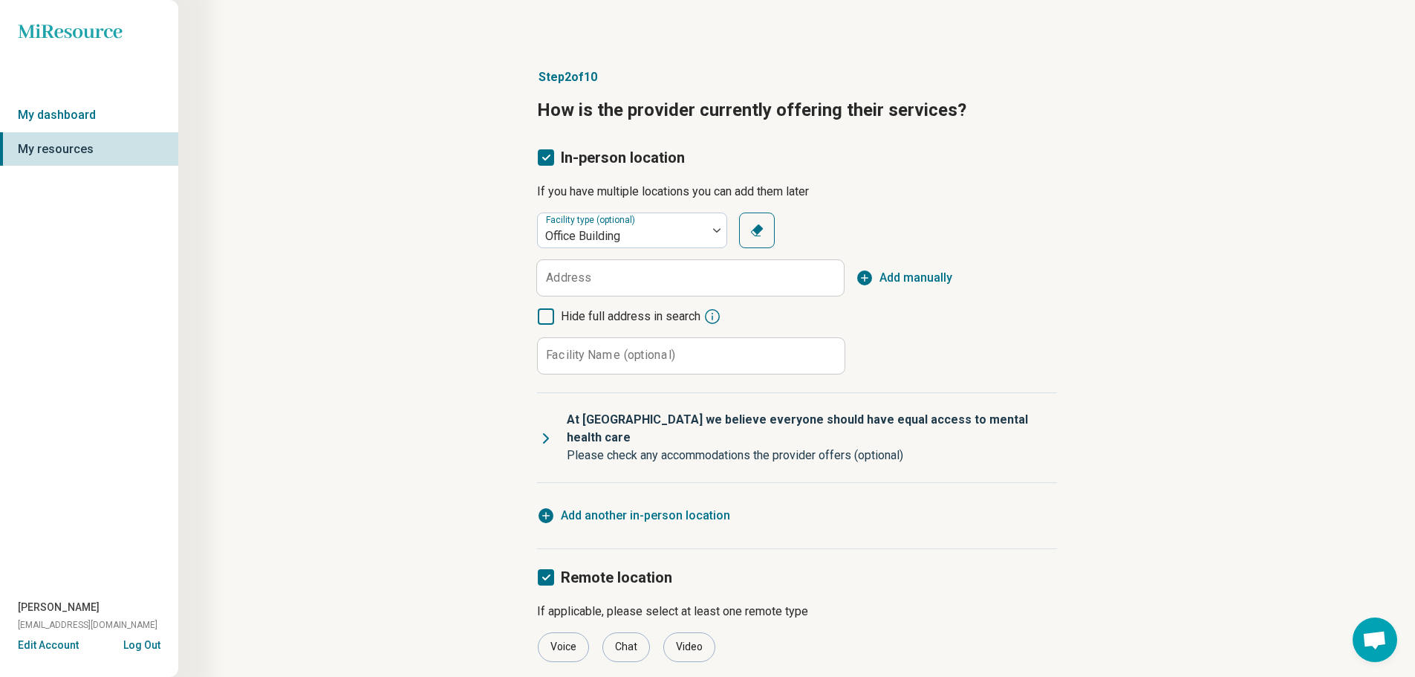
click at [886, 276] on span "Add manually" at bounding box center [916, 278] width 73 height 18
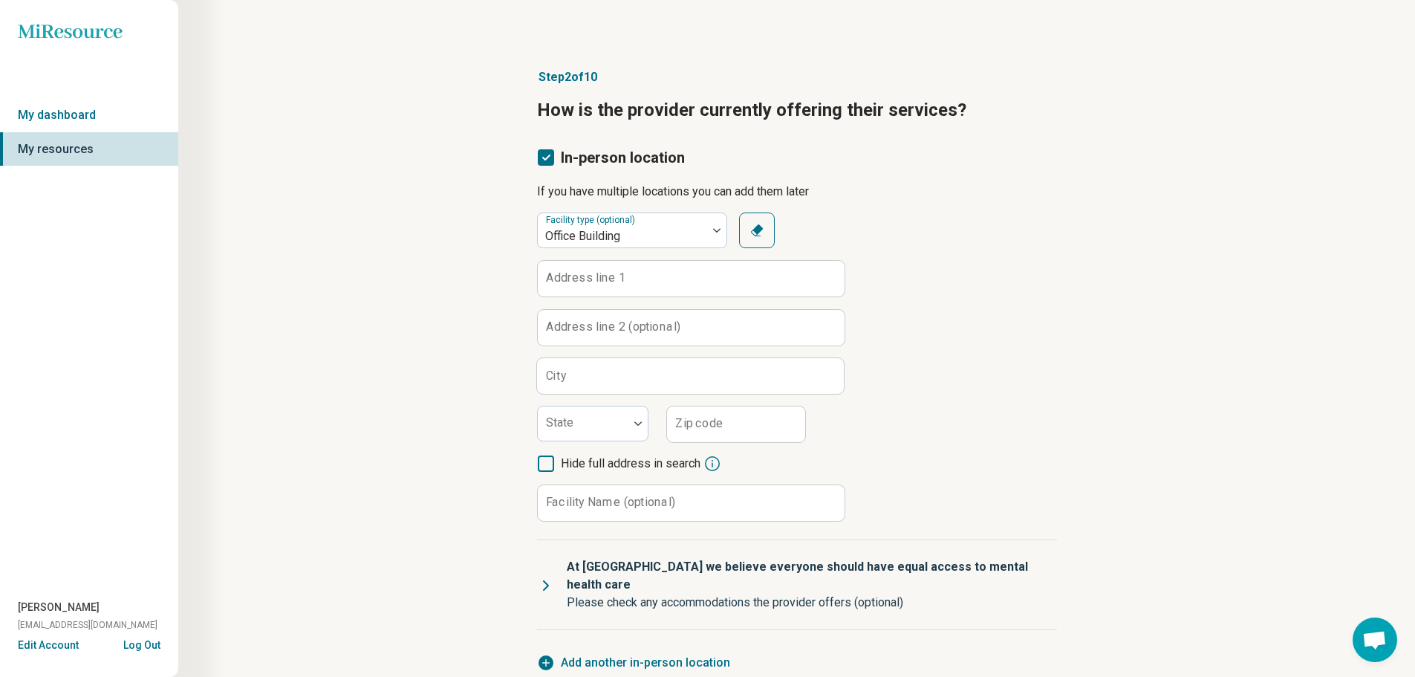
click at [613, 279] on label "Address line 1" at bounding box center [586, 278] width 80 height 12
click at [613, 279] on input "Address line 1" at bounding box center [691, 279] width 307 height 36
type input "**********"
click at [583, 377] on input "City" at bounding box center [690, 376] width 307 height 36
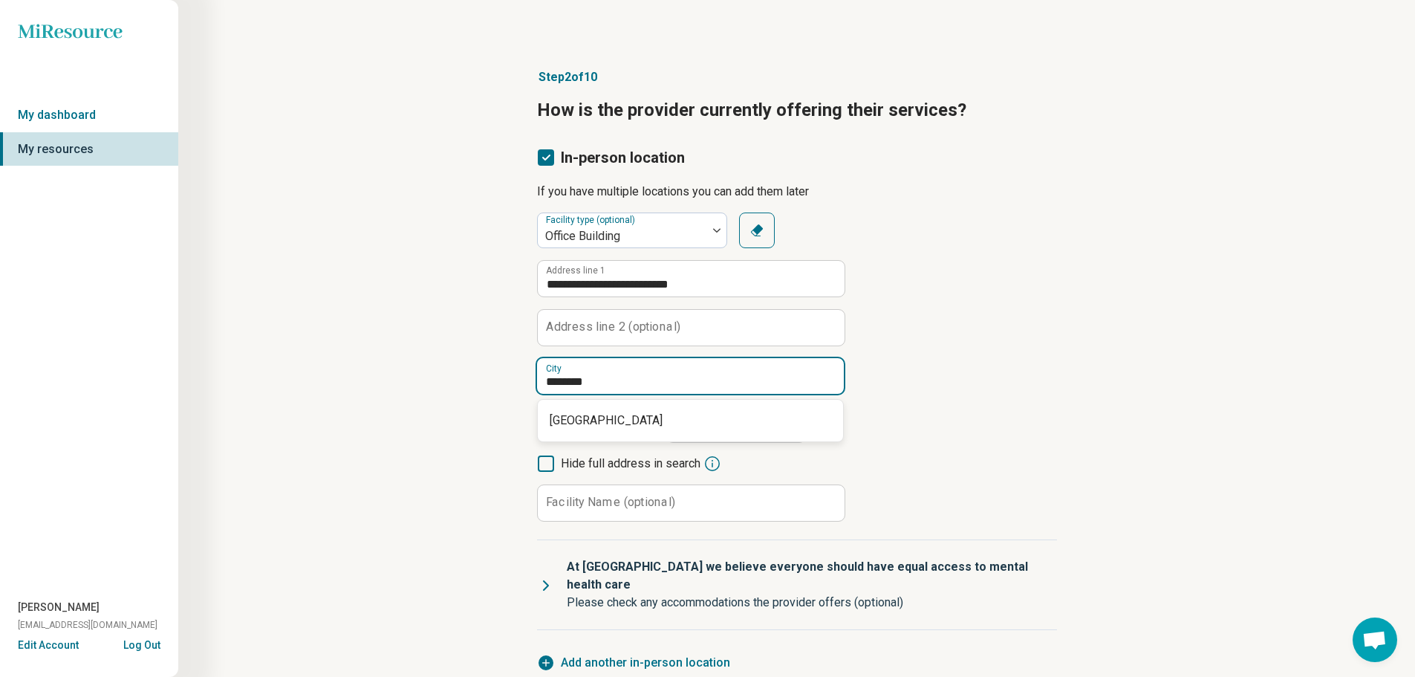
click at [582, 414] on span "[GEOGRAPHIC_DATA]" at bounding box center [694, 421] width 288 height 18
type input "**********"
click at [582, 414] on div at bounding box center [583, 423] width 91 height 33
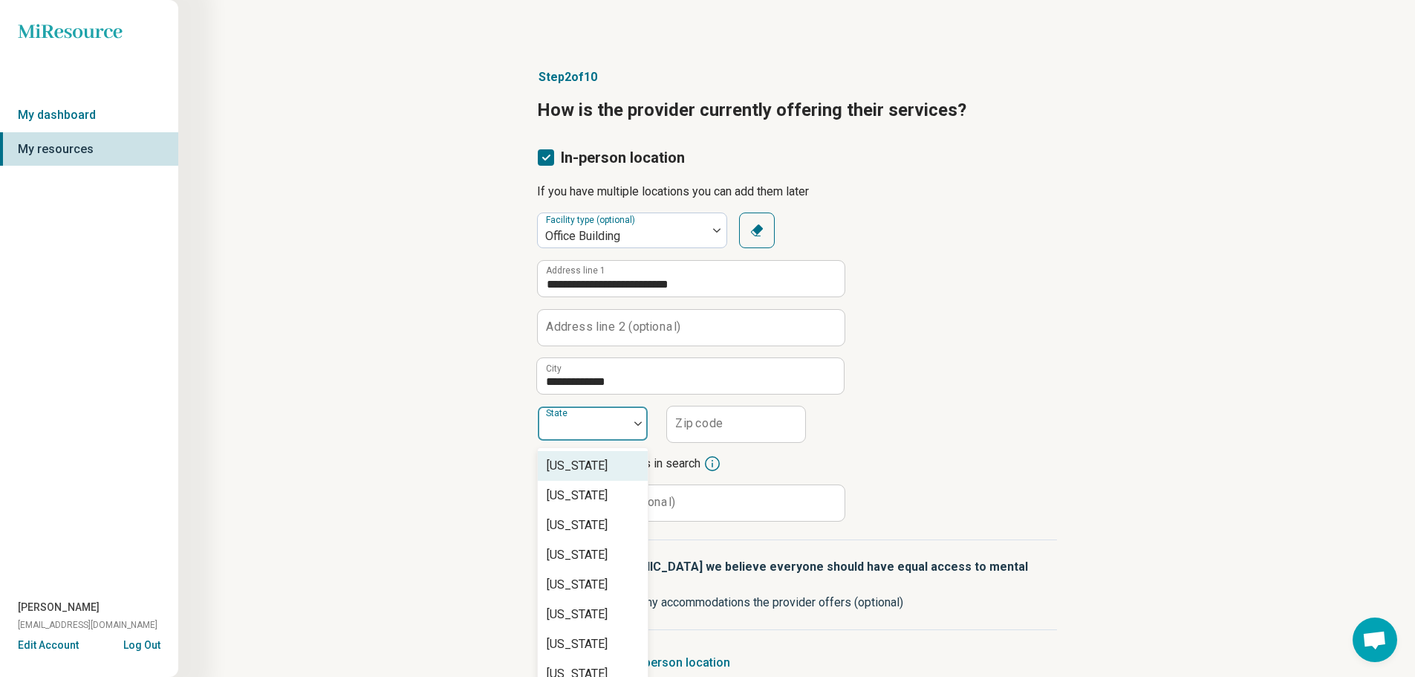
scroll to position [16, 0]
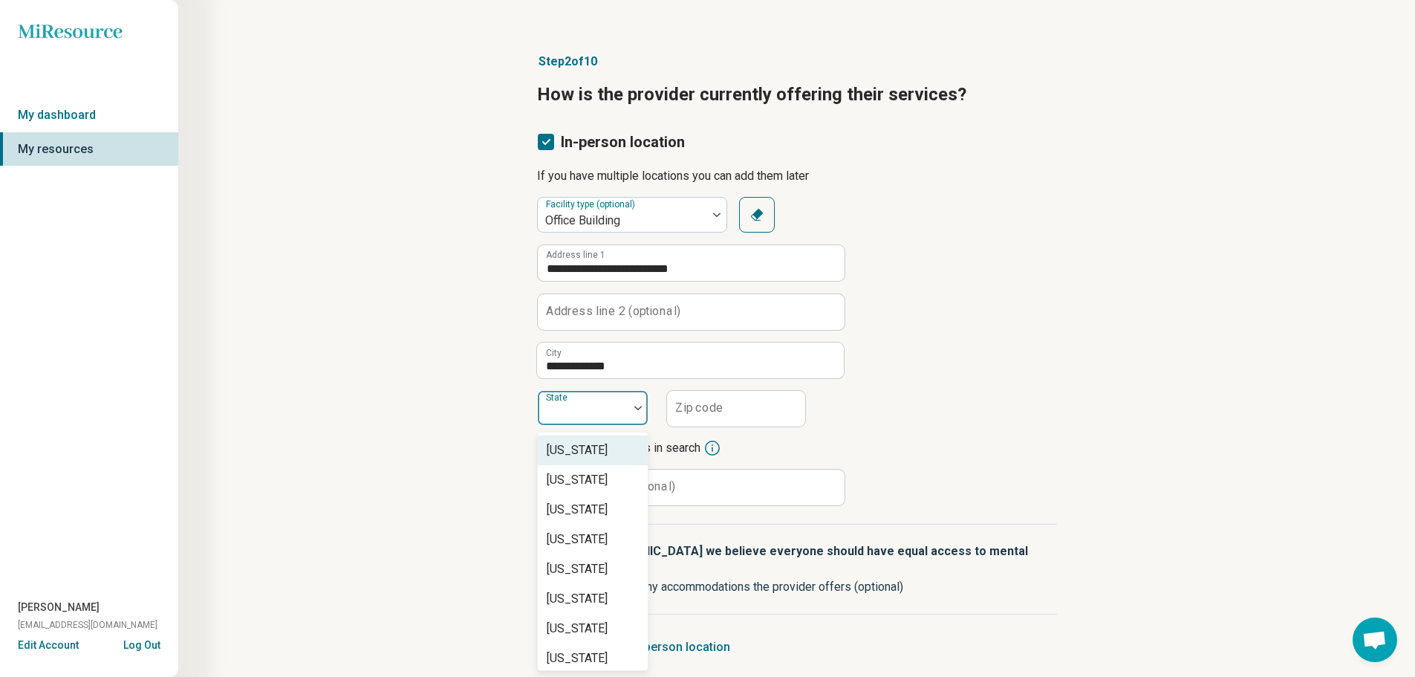
type input "*"
type input "**"
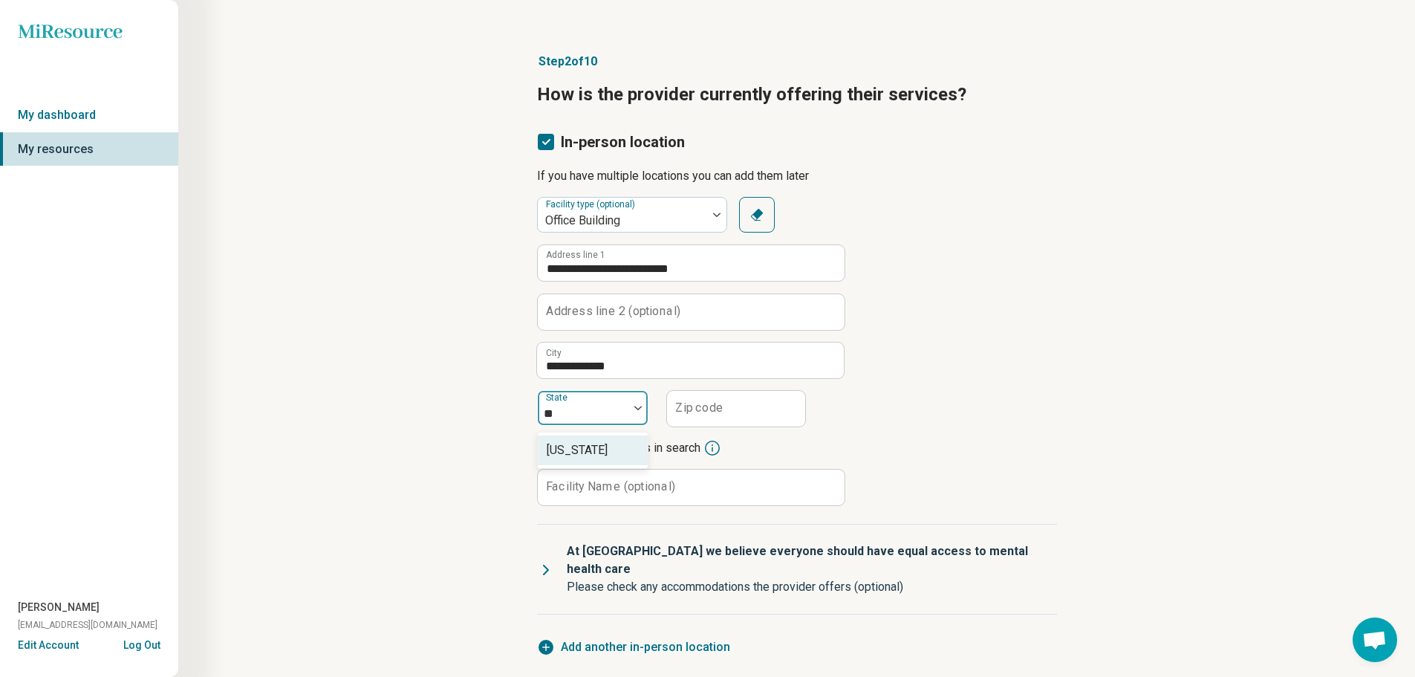
click at [573, 453] on div "[US_STATE]" at bounding box center [593, 450] width 110 height 30
click at [724, 415] on input "Zip code" at bounding box center [736, 409] width 138 height 36
type input "*****"
click at [619, 487] on label "Facility Name (optional)" at bounding box center [610, 487] width 129 height 12
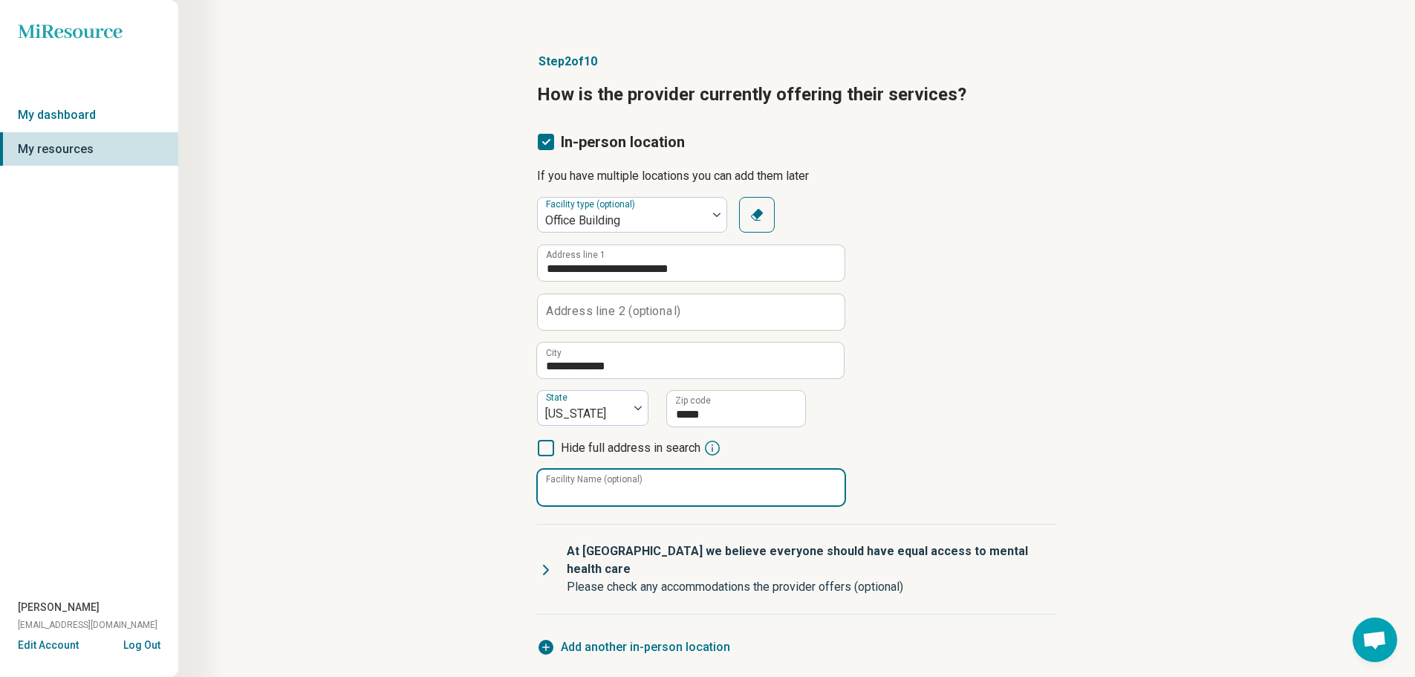
click at [619, 487] on input "Facility Name (optional)" at bounding box center [691, 488] width 307 height 36
type input "**********"
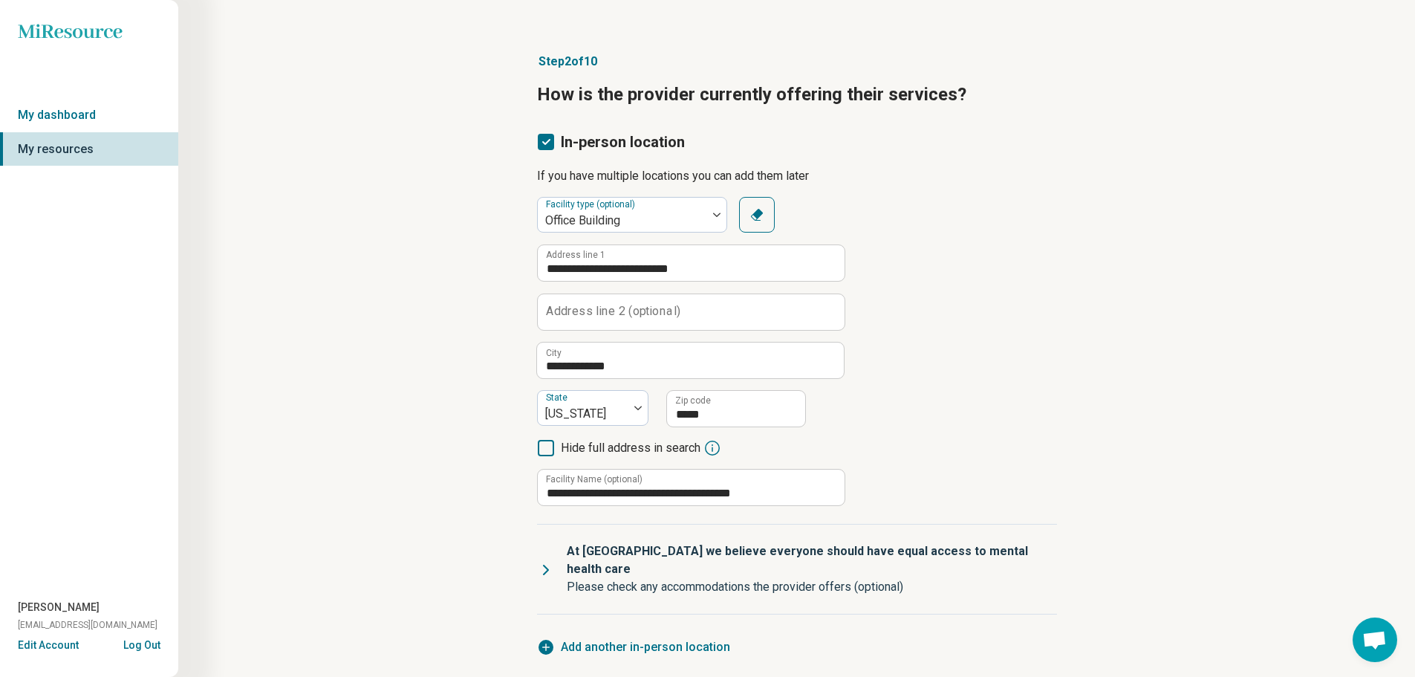
click at [409, 455] on div "**********" at bounding box center [797, 465] width 1094 height 884
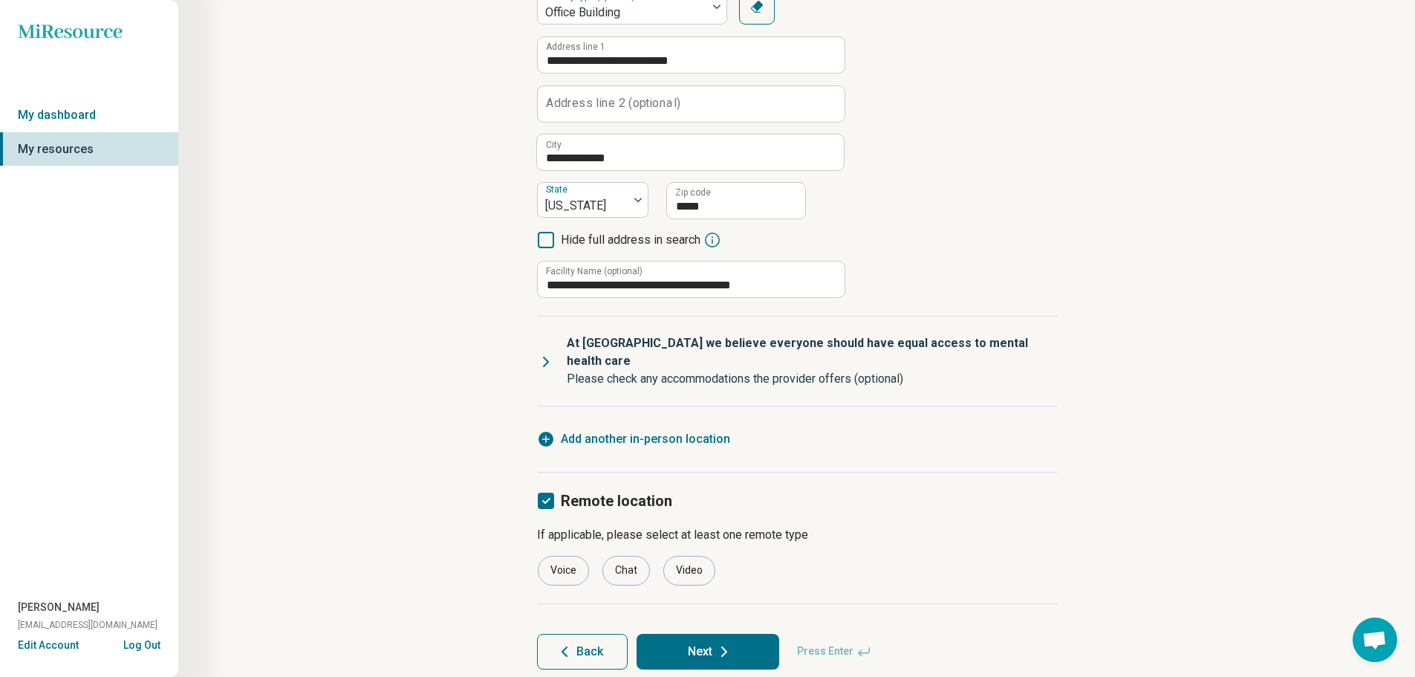
scroll to position [250, 0]
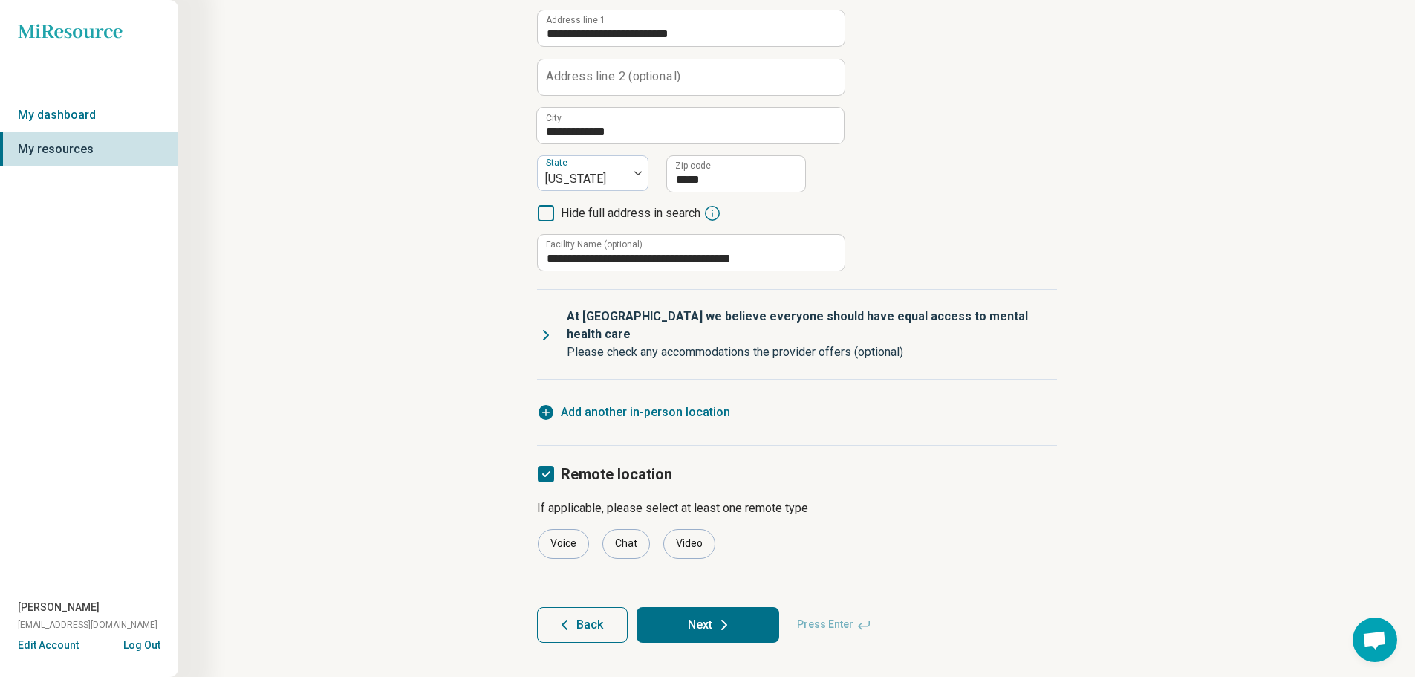
click at [734, 612] on button "Next" at bounding box center [708, 625] width 143 height 36
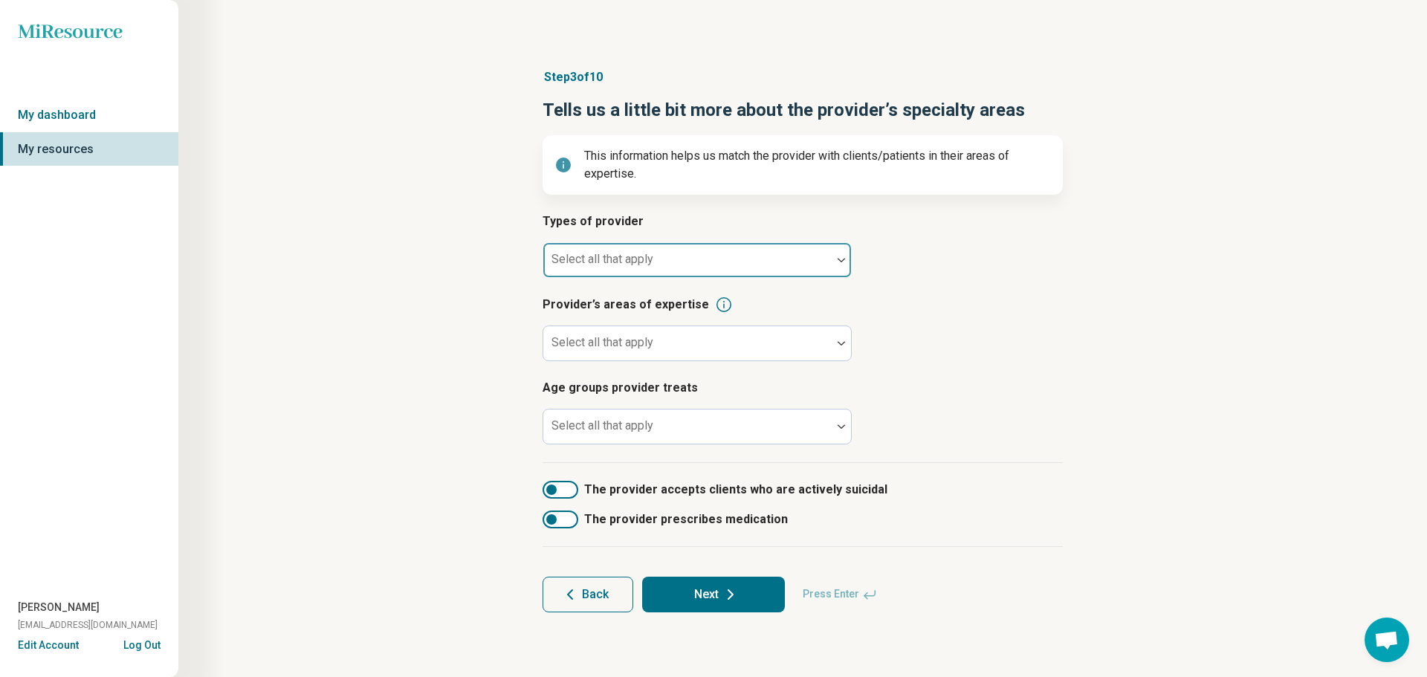
click at [667, 270] on div at bounding box center [687, 266] width 276 height 21
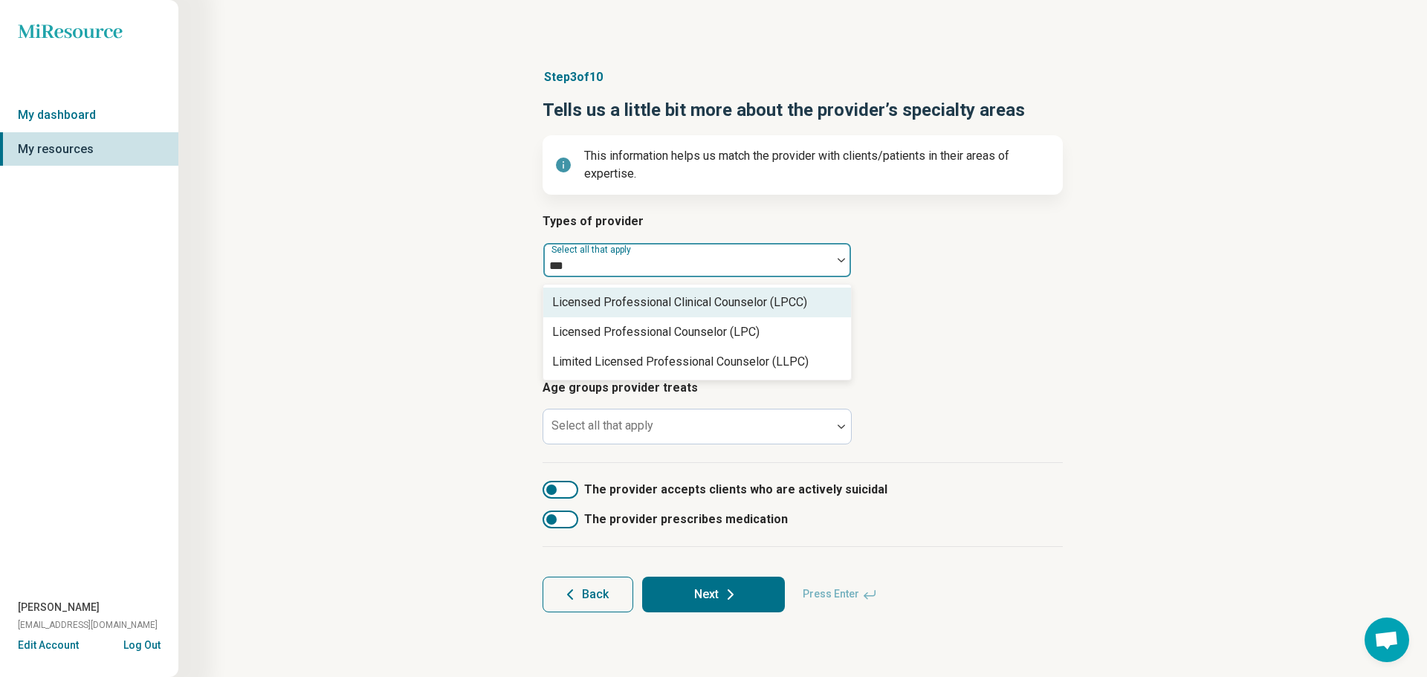
type input "****"
click at [650, 312] on div "Licensed Professional Clinical Counselor (LPCC)" at bounding box center [697, 303] width 308 height 30
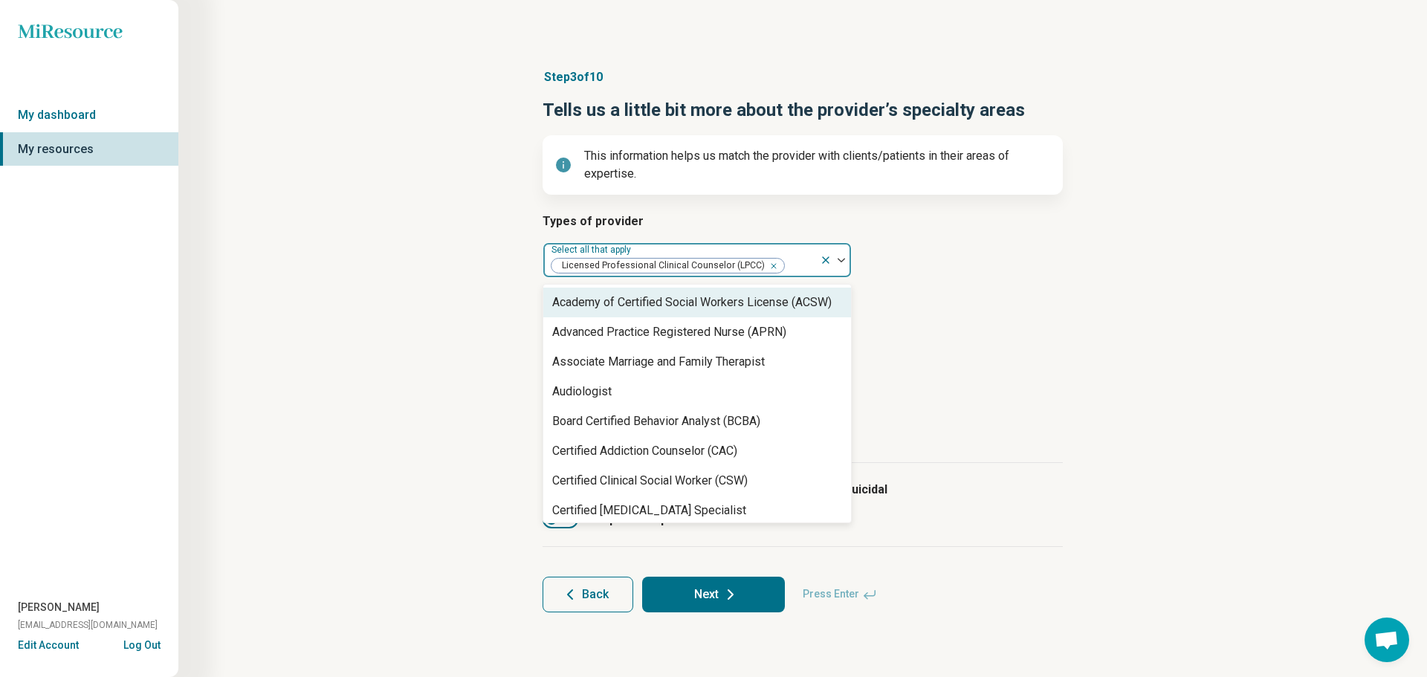
click at [405, 279] on div "Step 3 of 10 Tells us a little bit more about the provider’s specialty areas Th…" at bounding box center [803, 340] width 1106 height 603
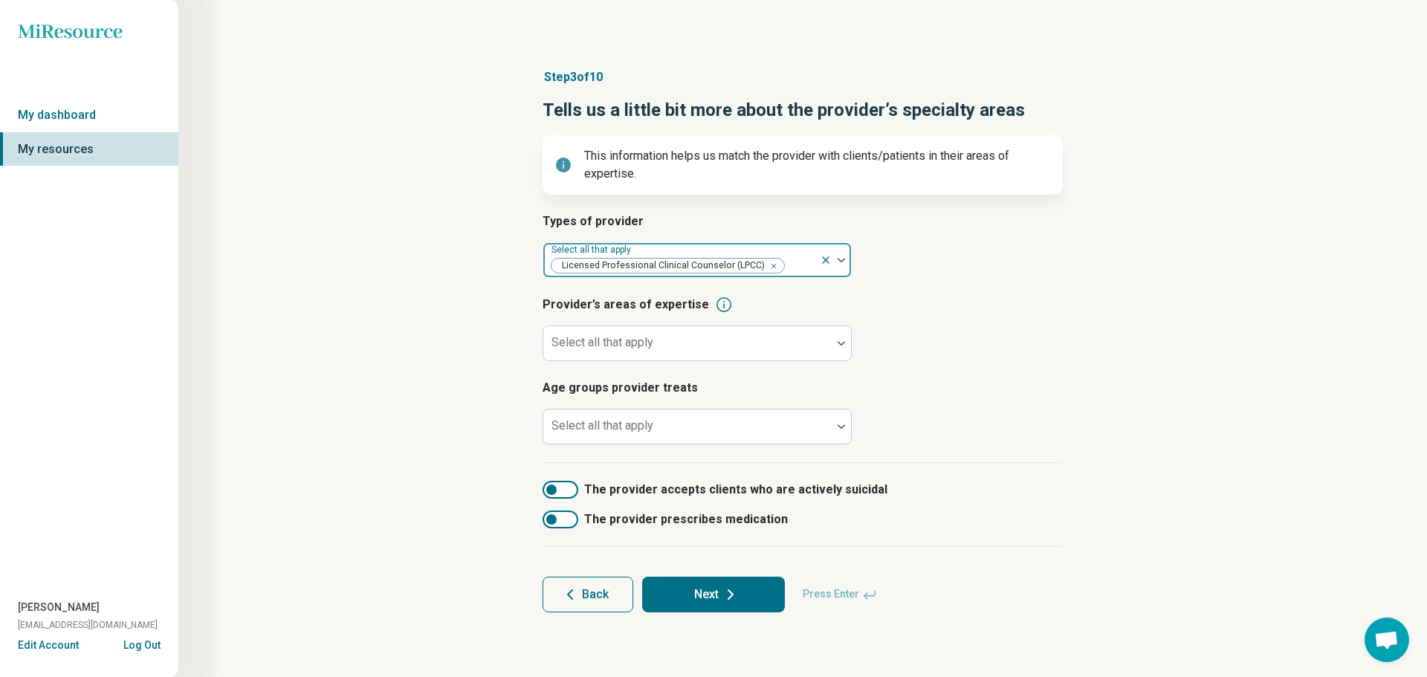
click at [794, 262] on div at bounding box center [799, 266] width 28 height 21
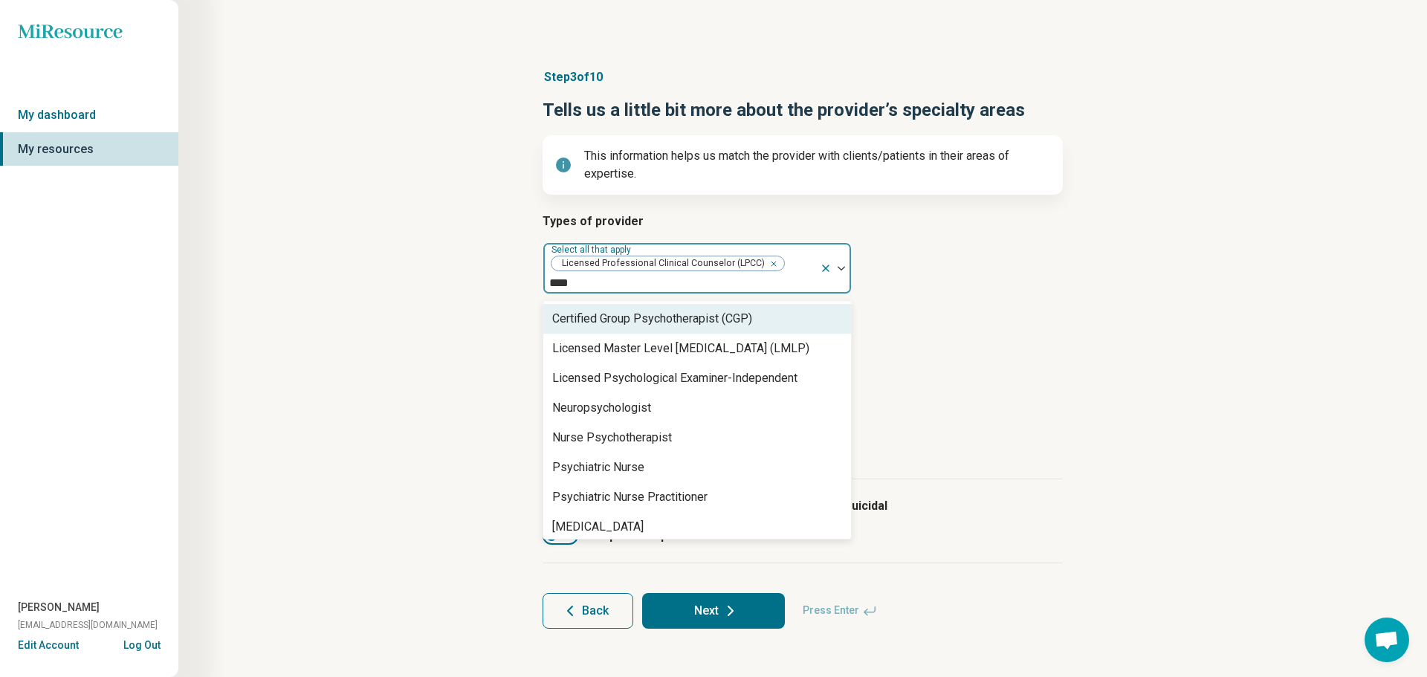
type input "*****"
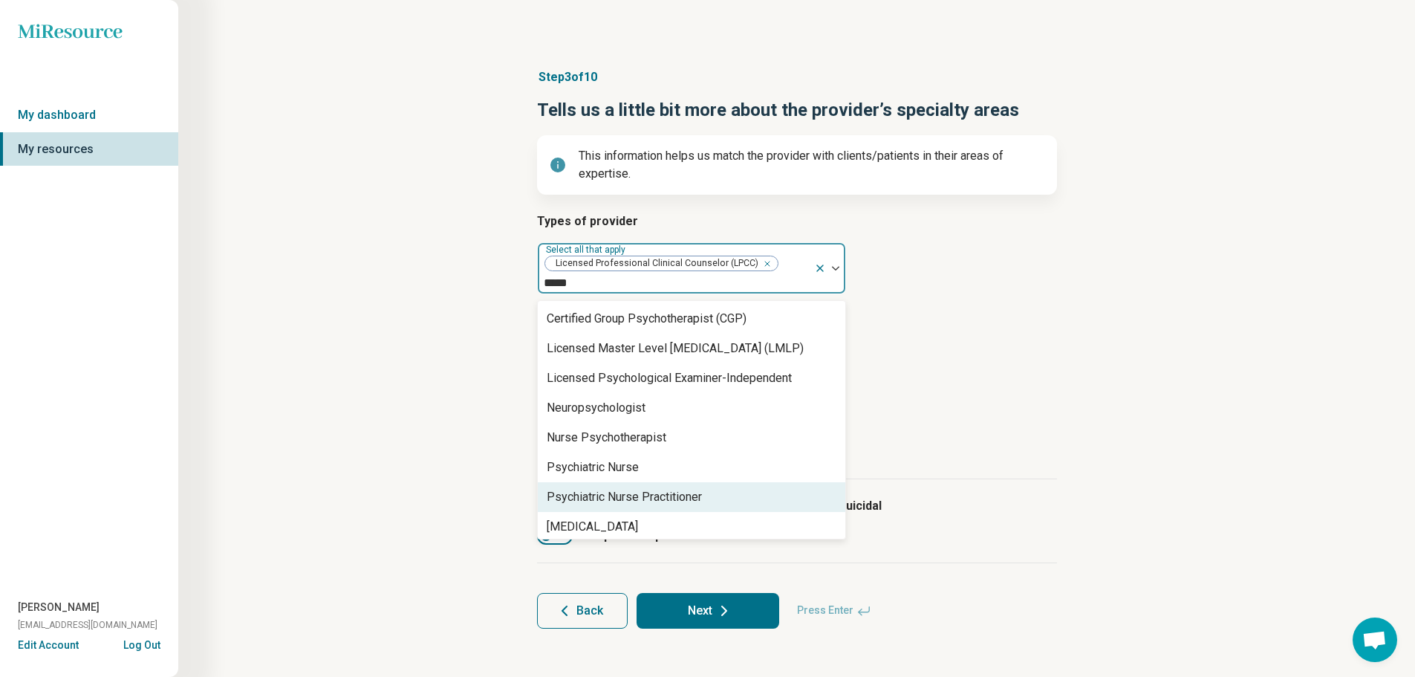
scroll to position [95, 0]
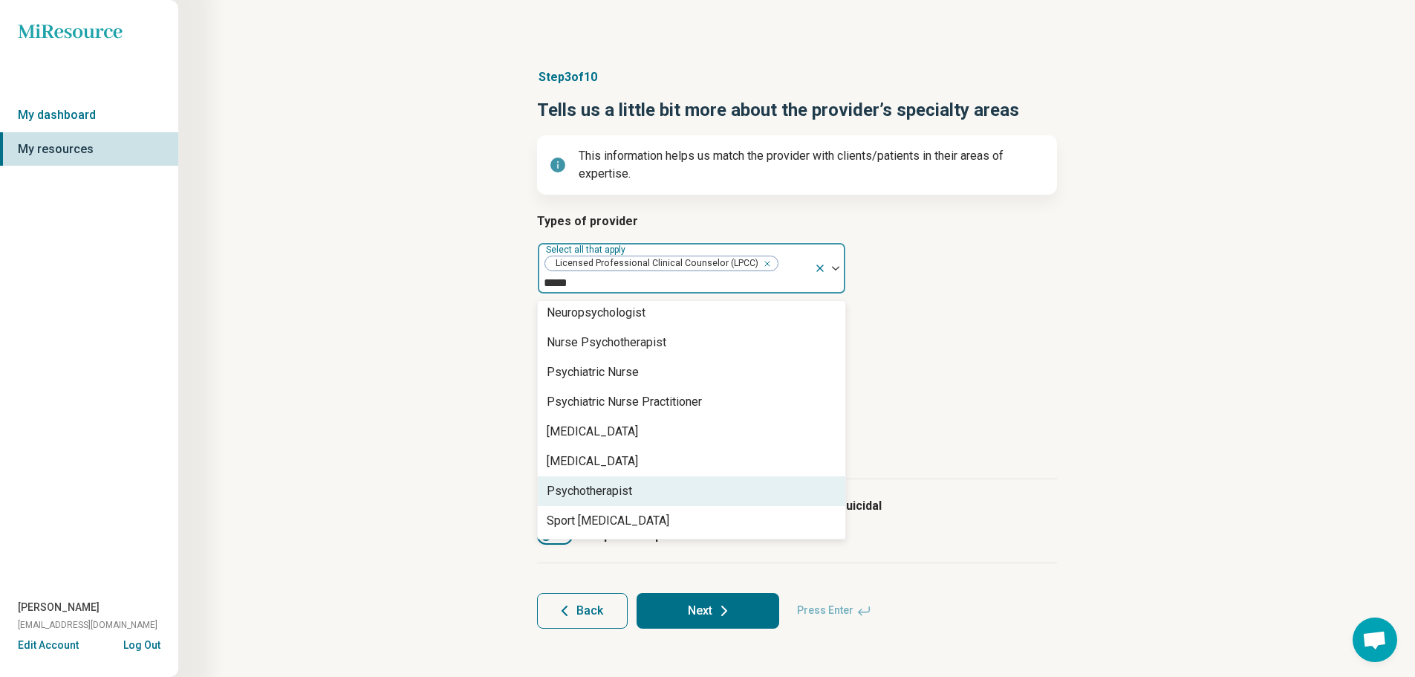
click at [649, 496] on div "Psychotherapist" at bounding box center [692, 491] width 308 height 30
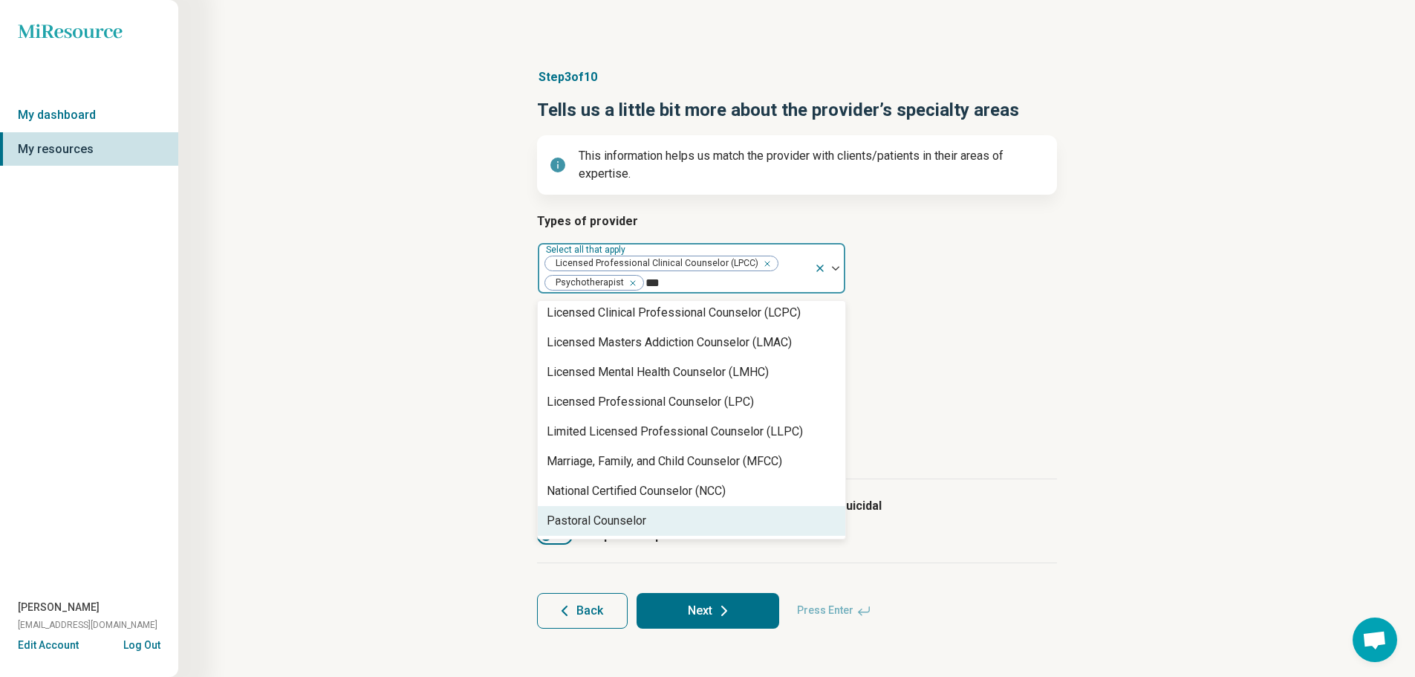
scroll to position [244, 0]
type input "*****"
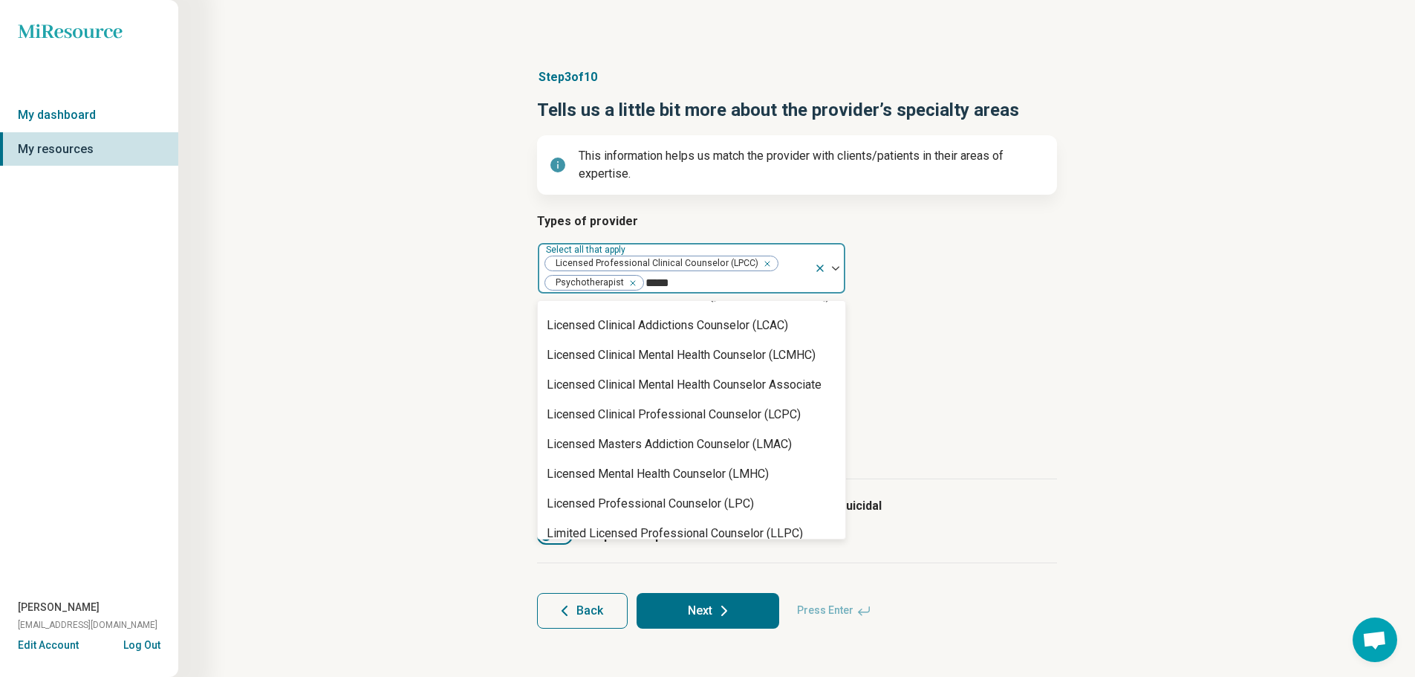
scroll to position [0, 0]
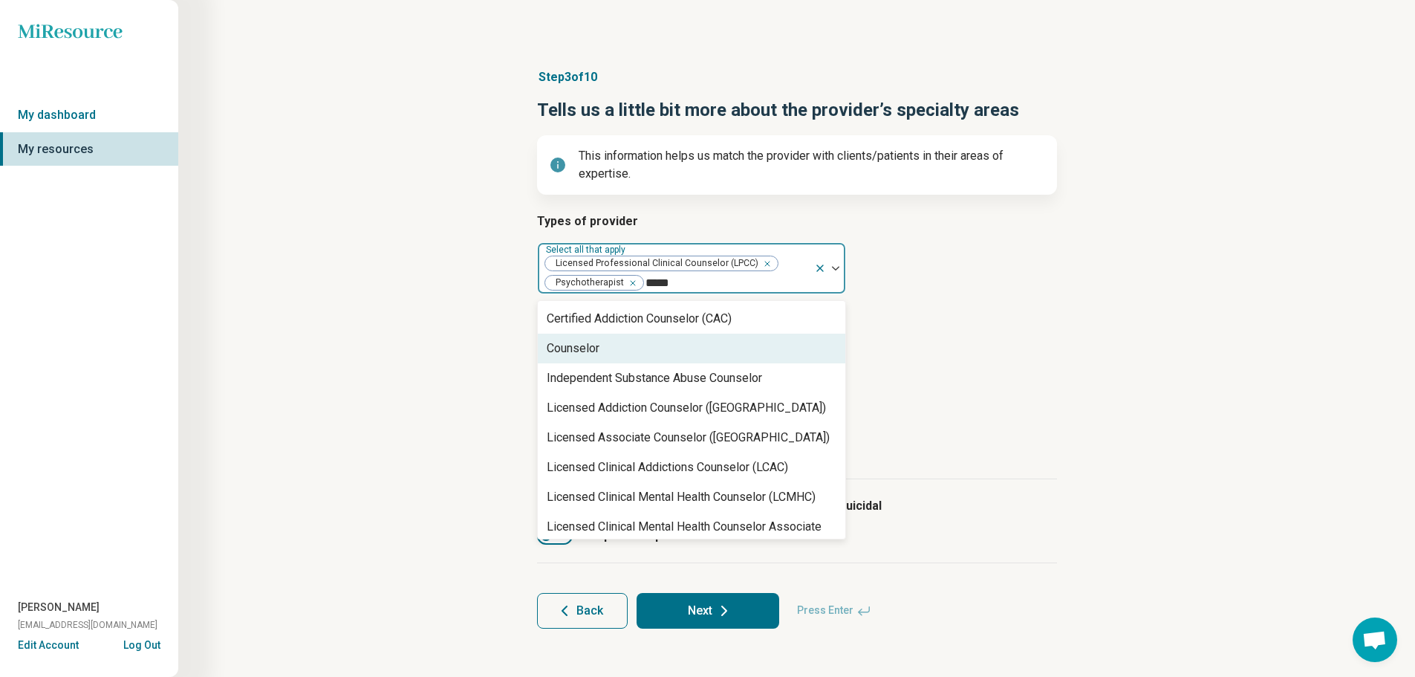
click at [641, 353] on div "Counselor" at bounding box center [692, 349] width 308 height 30
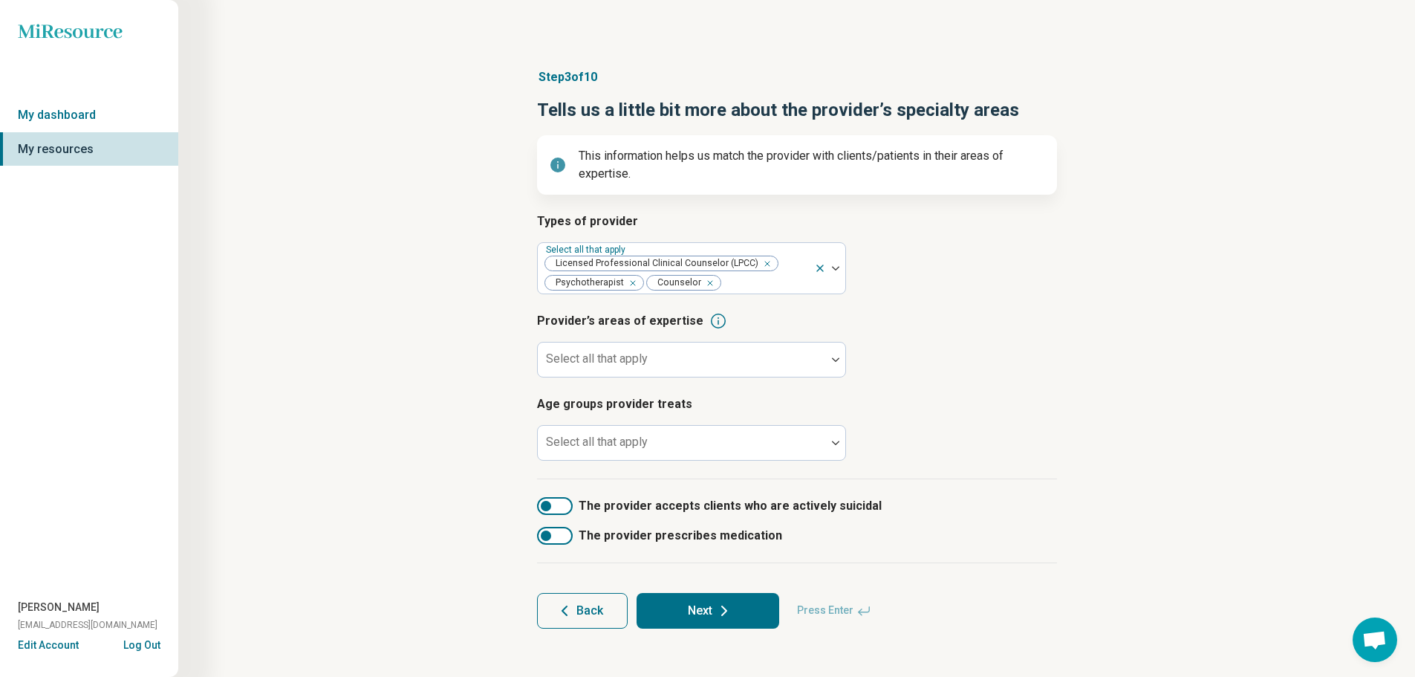
click at [429, 342] on div "Step 3 of 10 Tells us a little bit more about the provider’s specialty areas Th…" at bounding box center [797, 349] width 1094 height 620
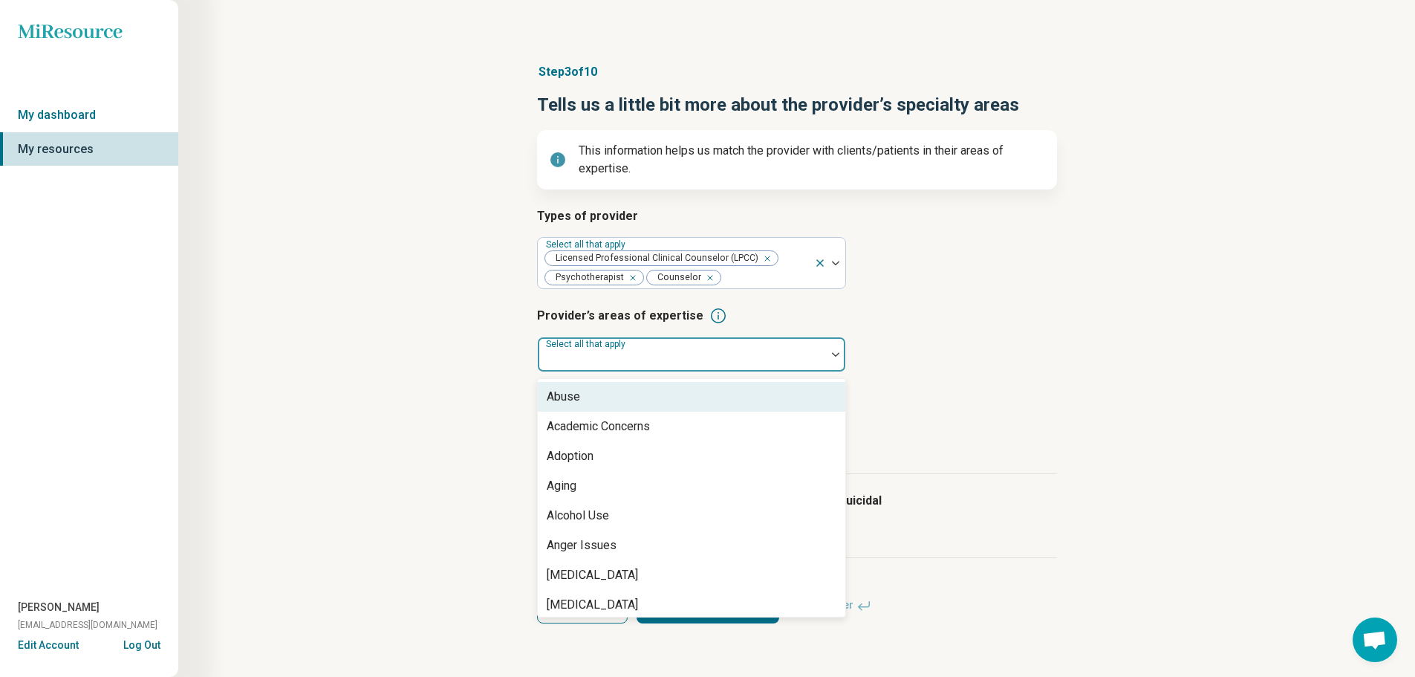
click at [588, 359] on div "Select all that apply" at bounding box center [691, 355] width 309 height 36
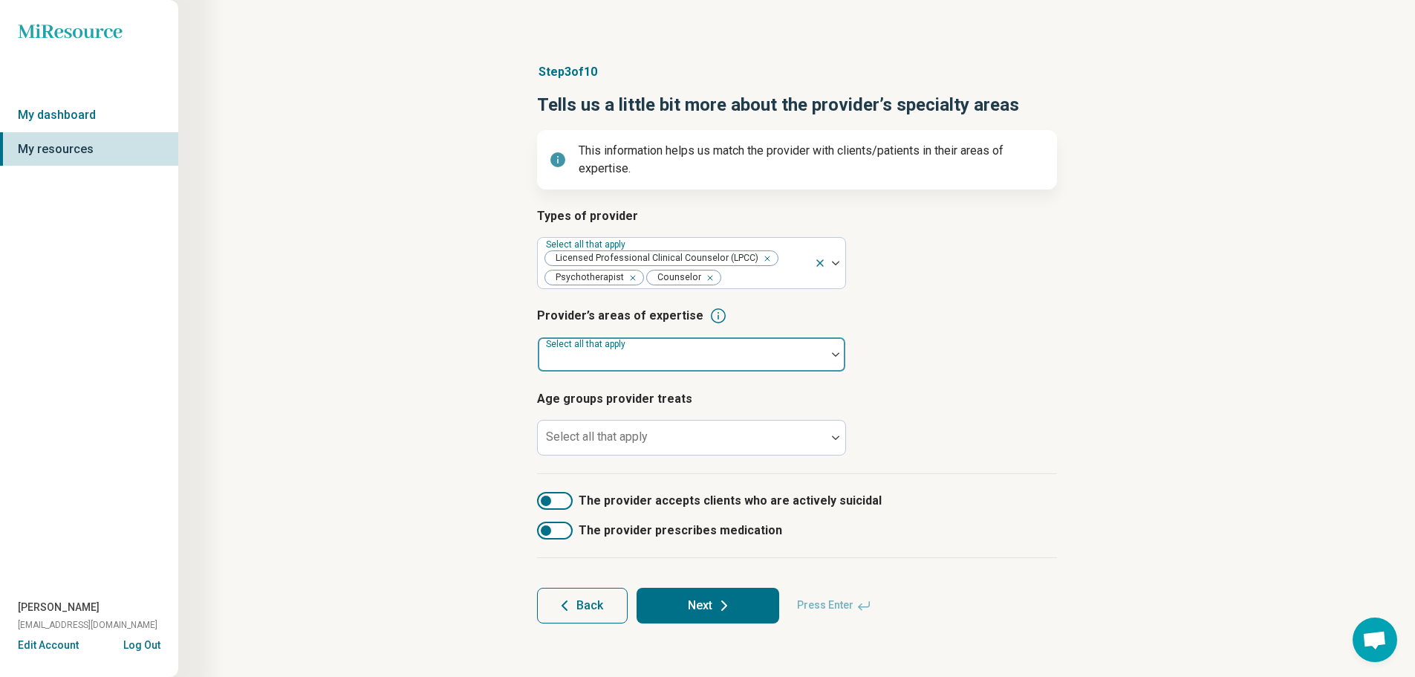
click at [700, 350] on div at bounding box center [682, 360] width 276 height 21
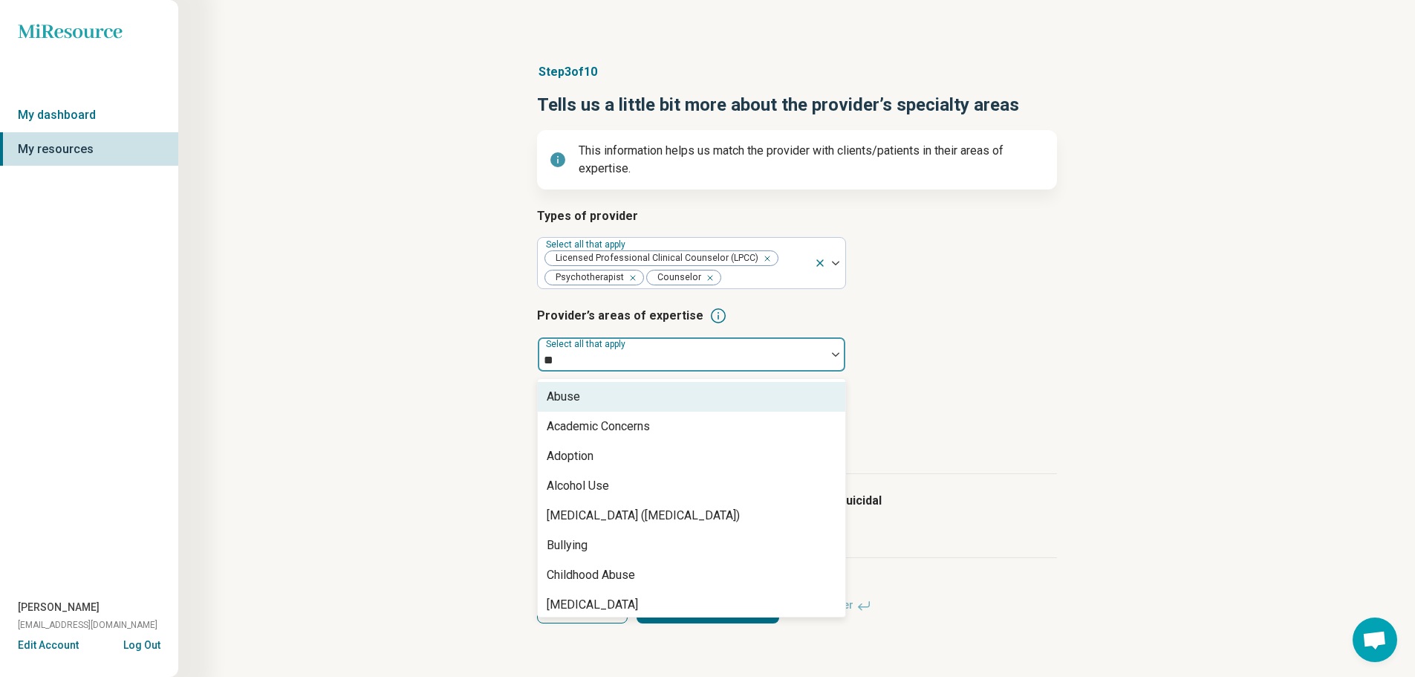
type input "***"
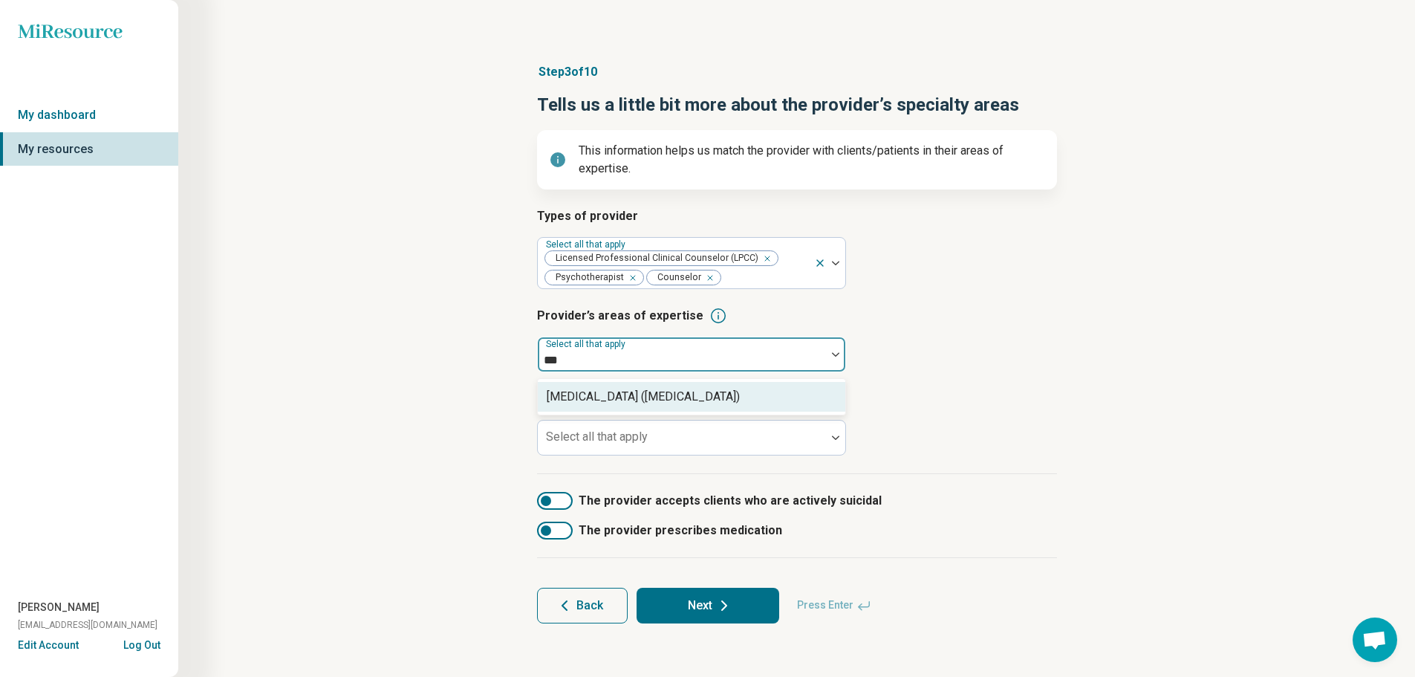
click at [632, 398] on div "[MEDICAL_DATA] ([MEDICAL_DATA])" at bounding box center [643, 397] width 193 height 18
type input "****"
click at [632, 398] on div "Adoption" at bounding box center [692, 397] width 308 height 30
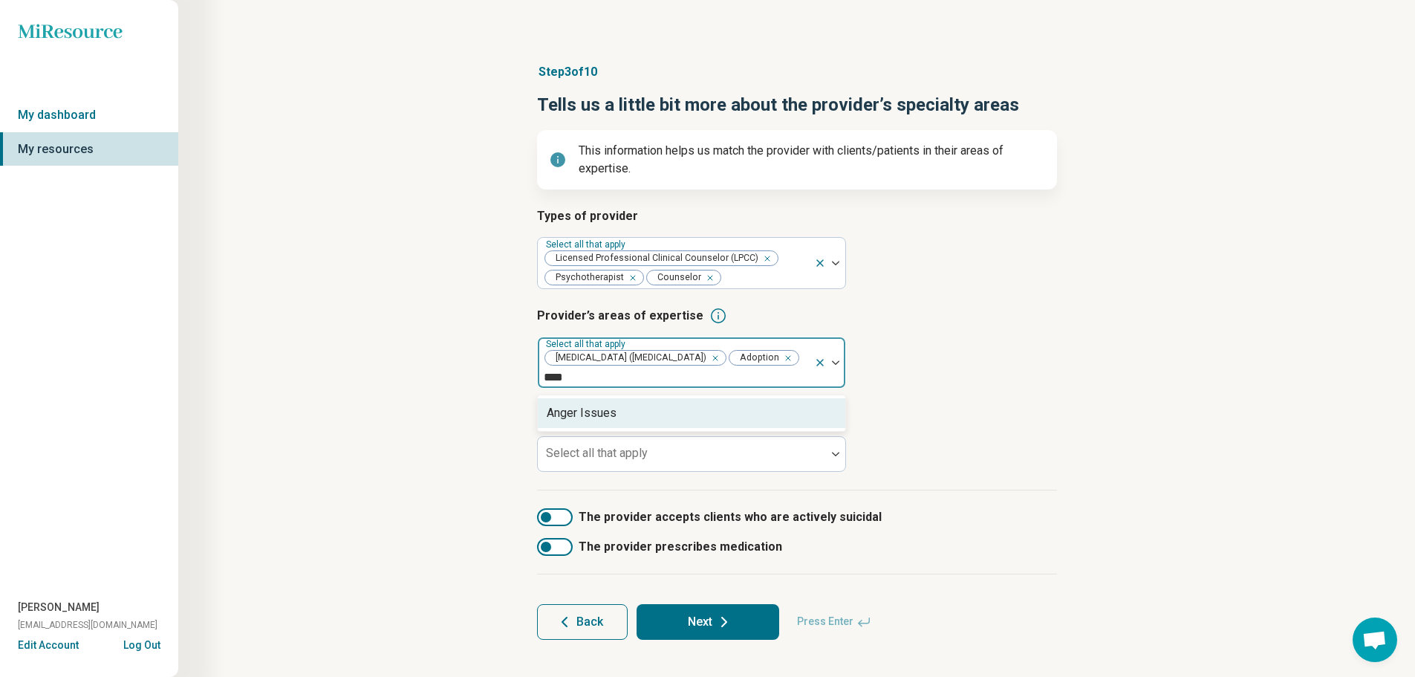
type input "*****"
click at [632, 414] on div "Anger Issues" at bounding box center [692, 413] width 308 height 30
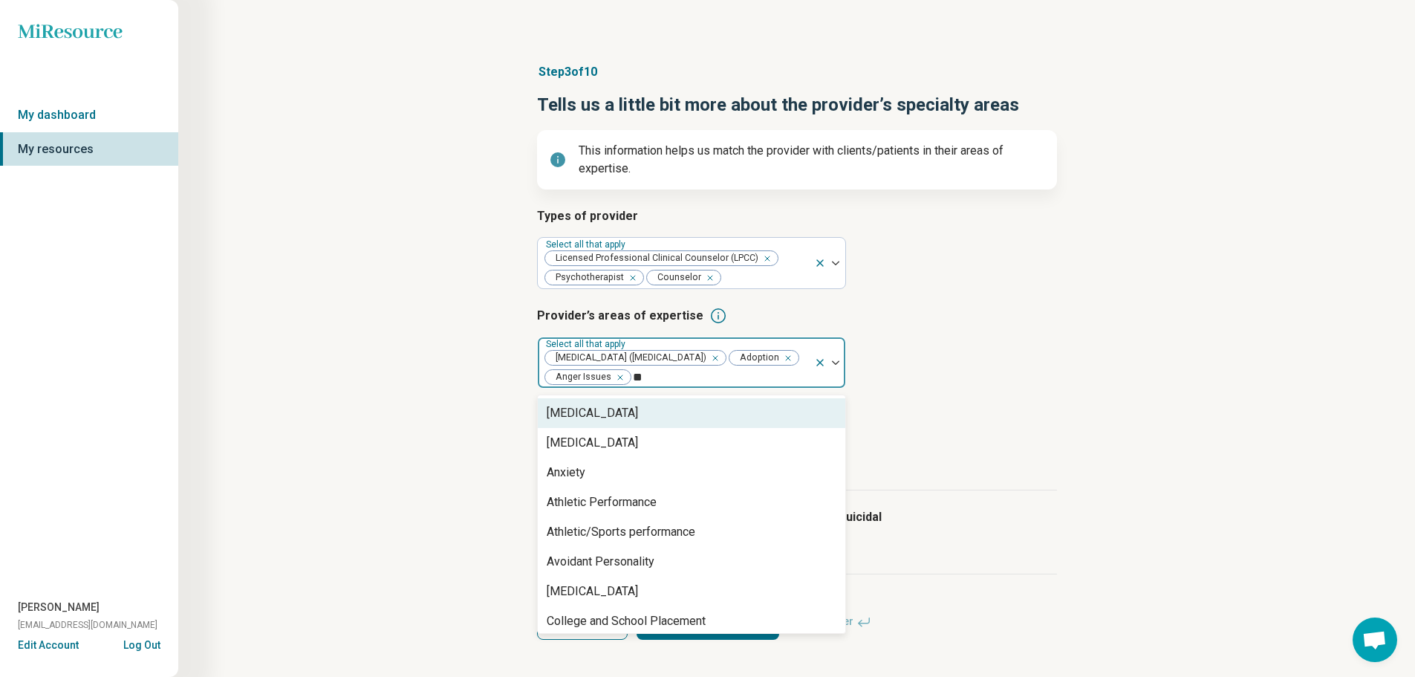
type input "***"
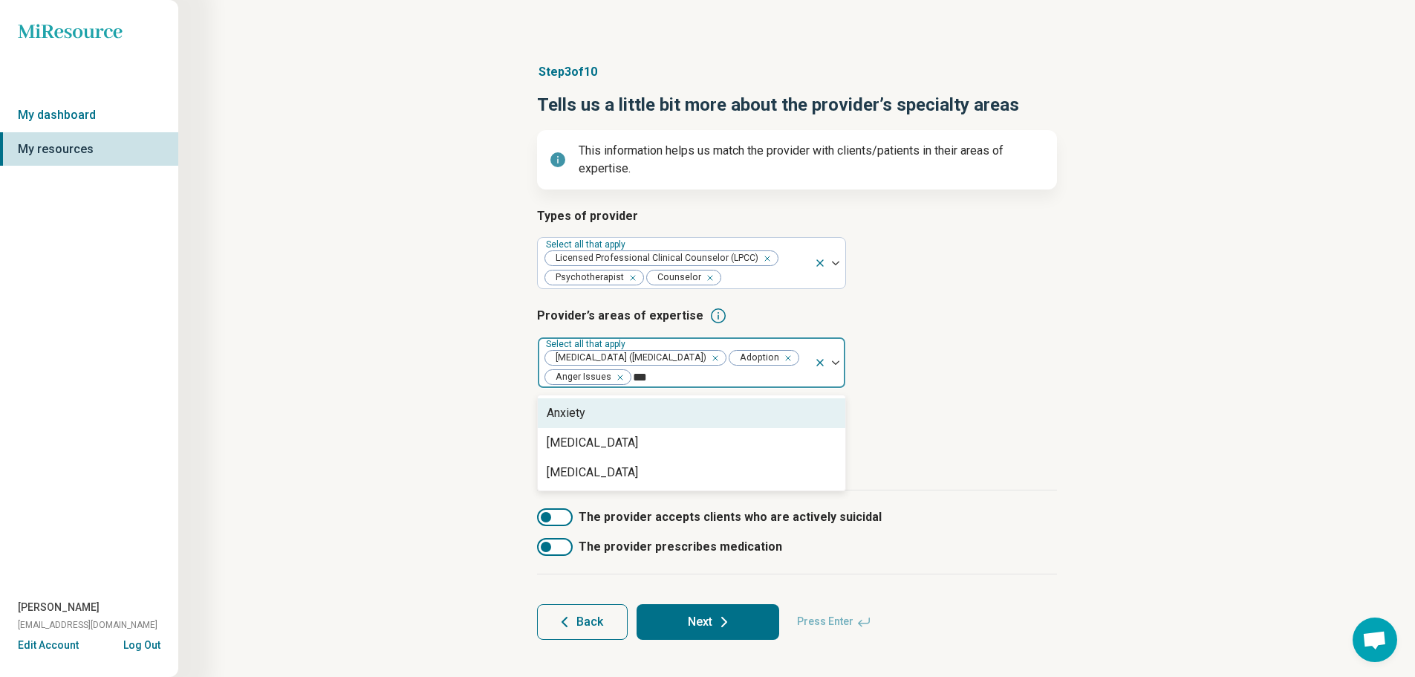
click at [631, 414] on div "Anxiety" at bounding box center [692, 413] width 308 height 30
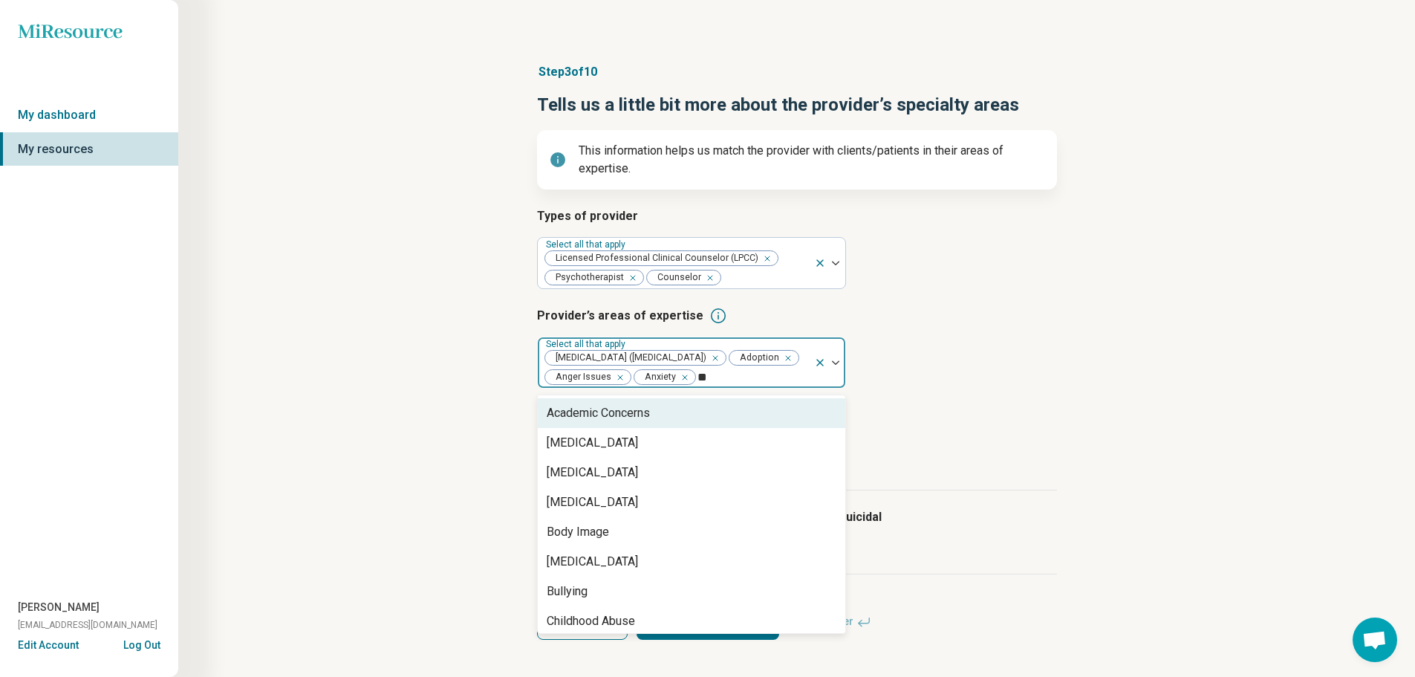
type input "***"
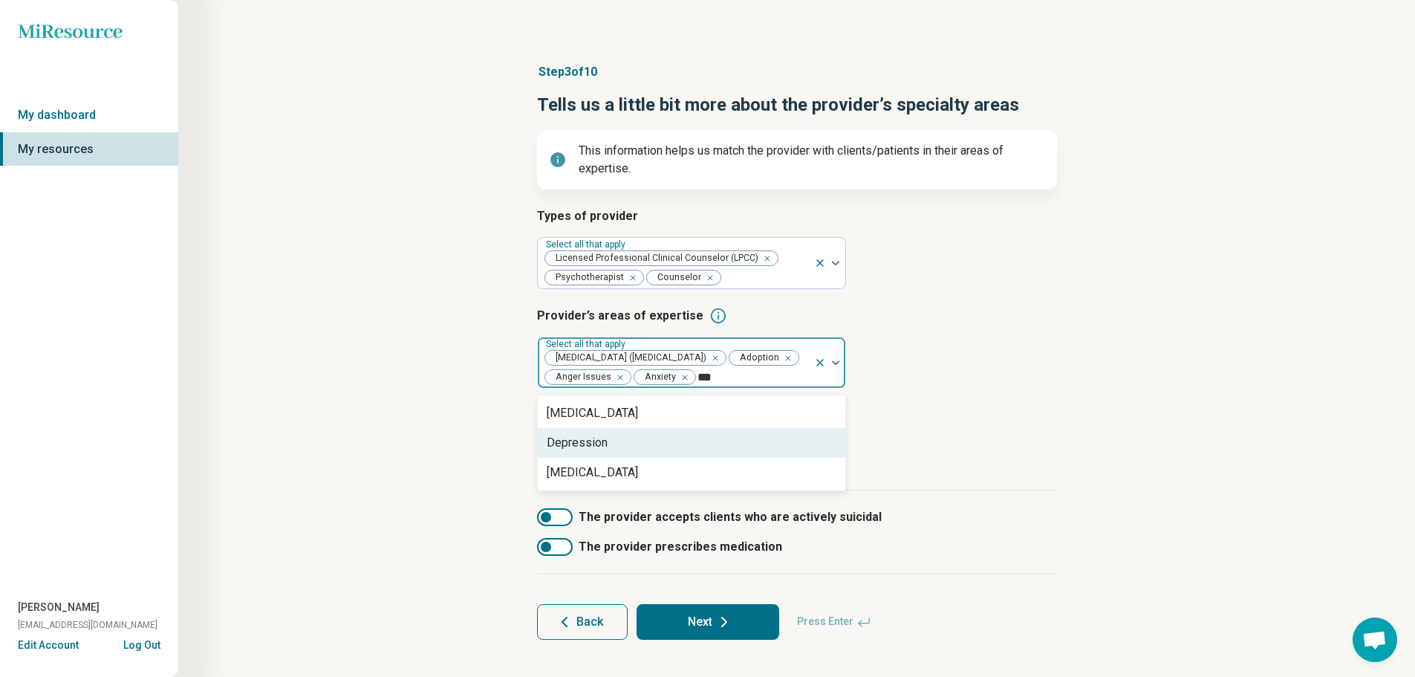
click at [716, 437] on div "Depression" at bounding box center [692, 443] width 308 height 30
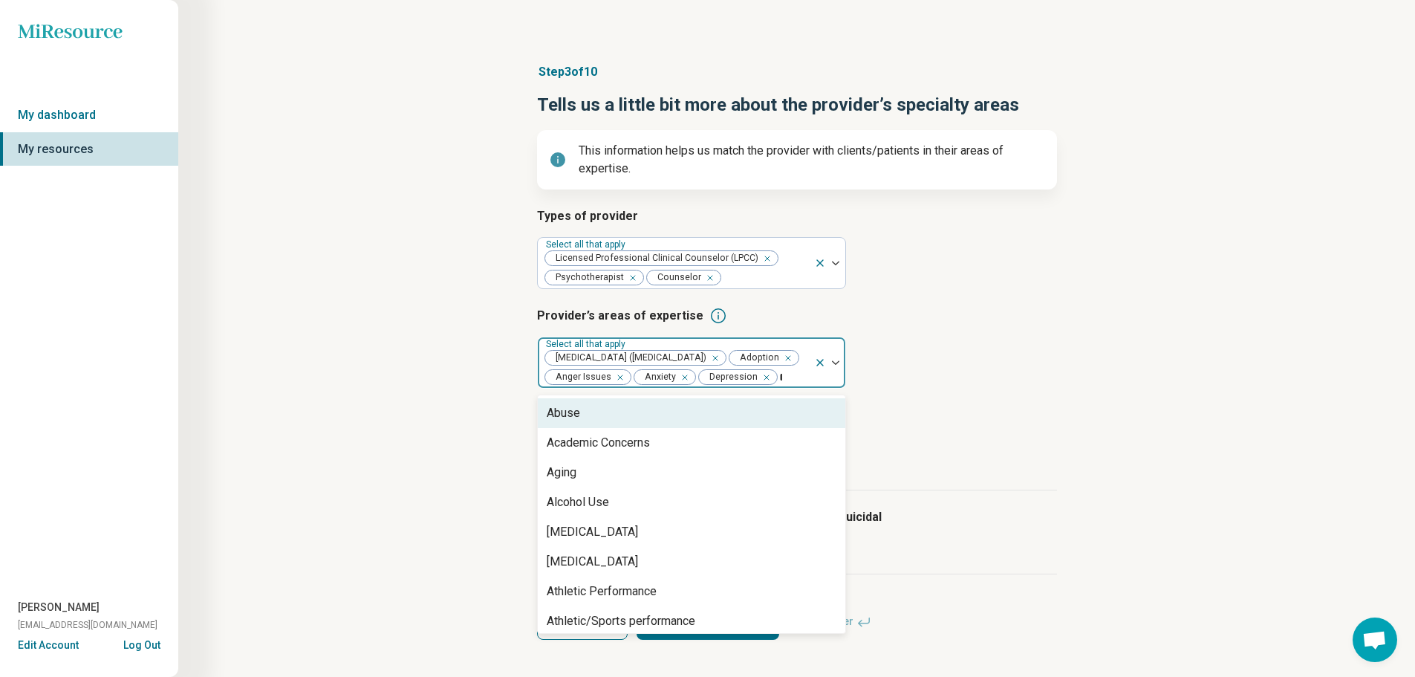
type input "***"
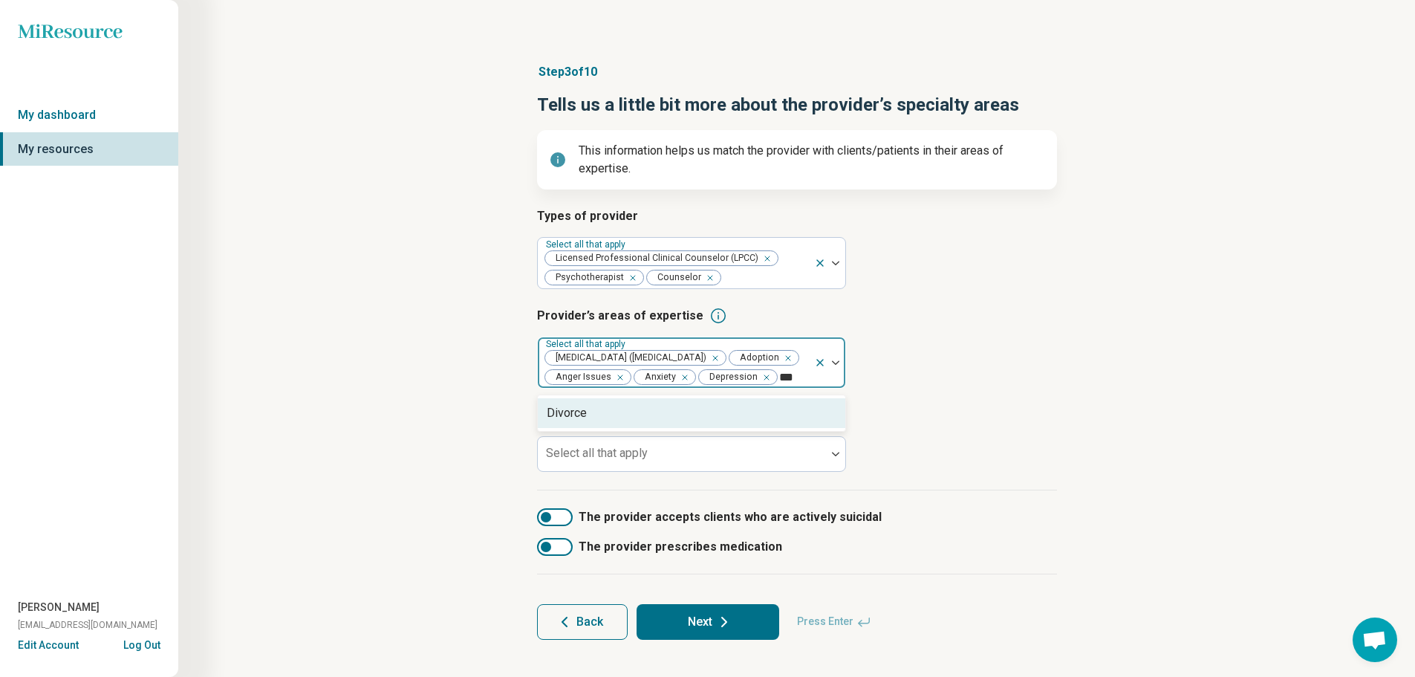
click at [716, 428] on div "Divorce" at bounding box center [692, 413] width 308 height 30
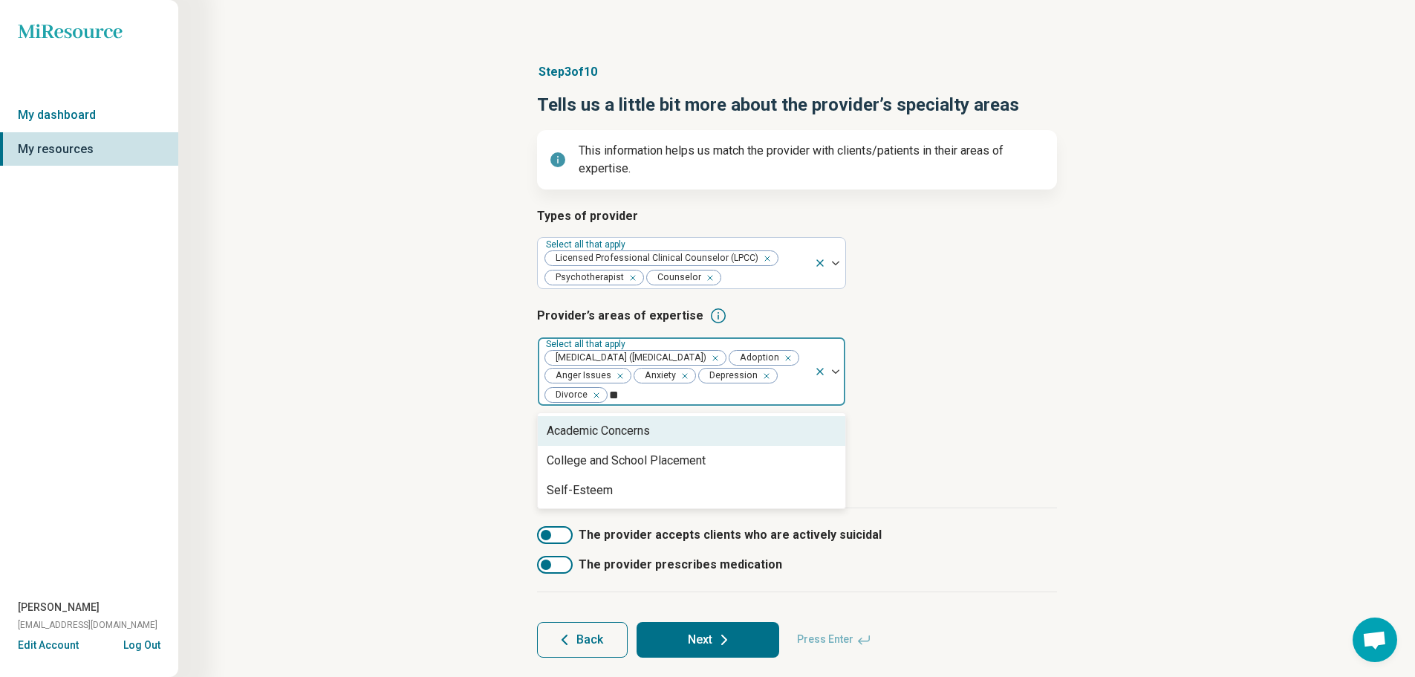
type input "*"
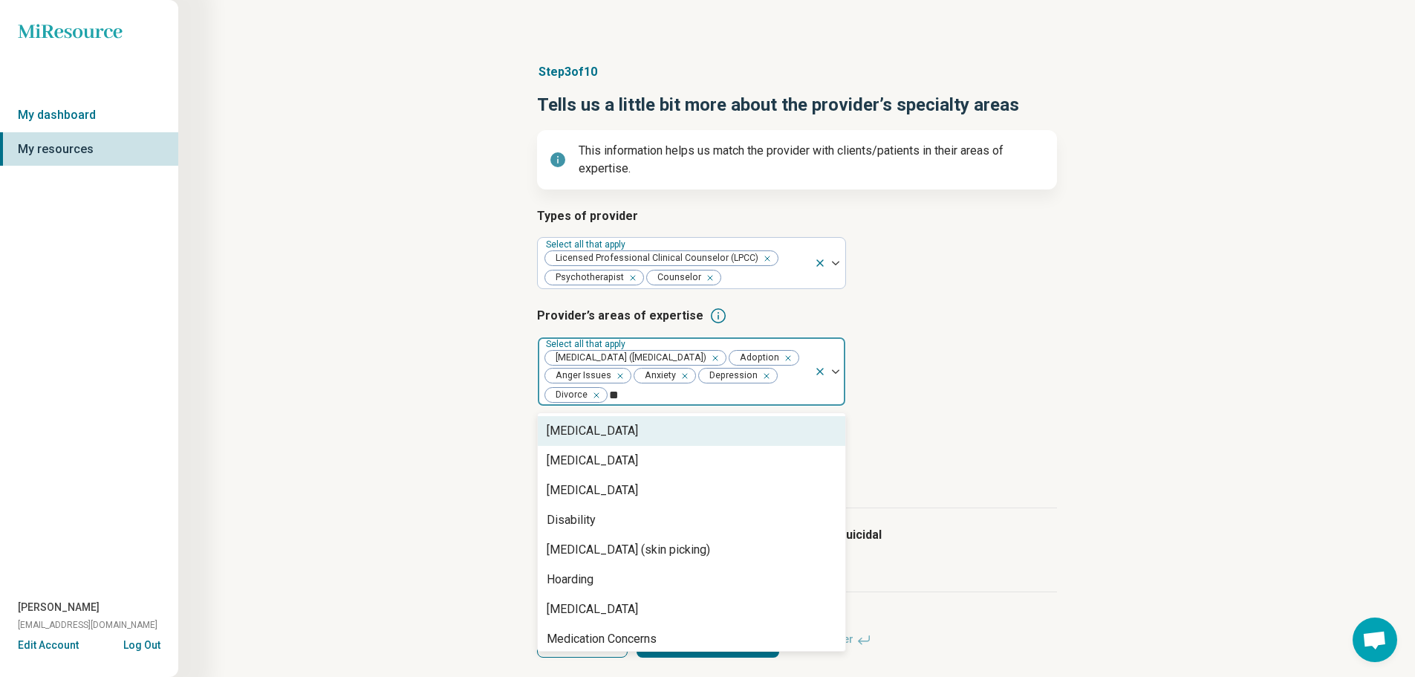
type input "*"
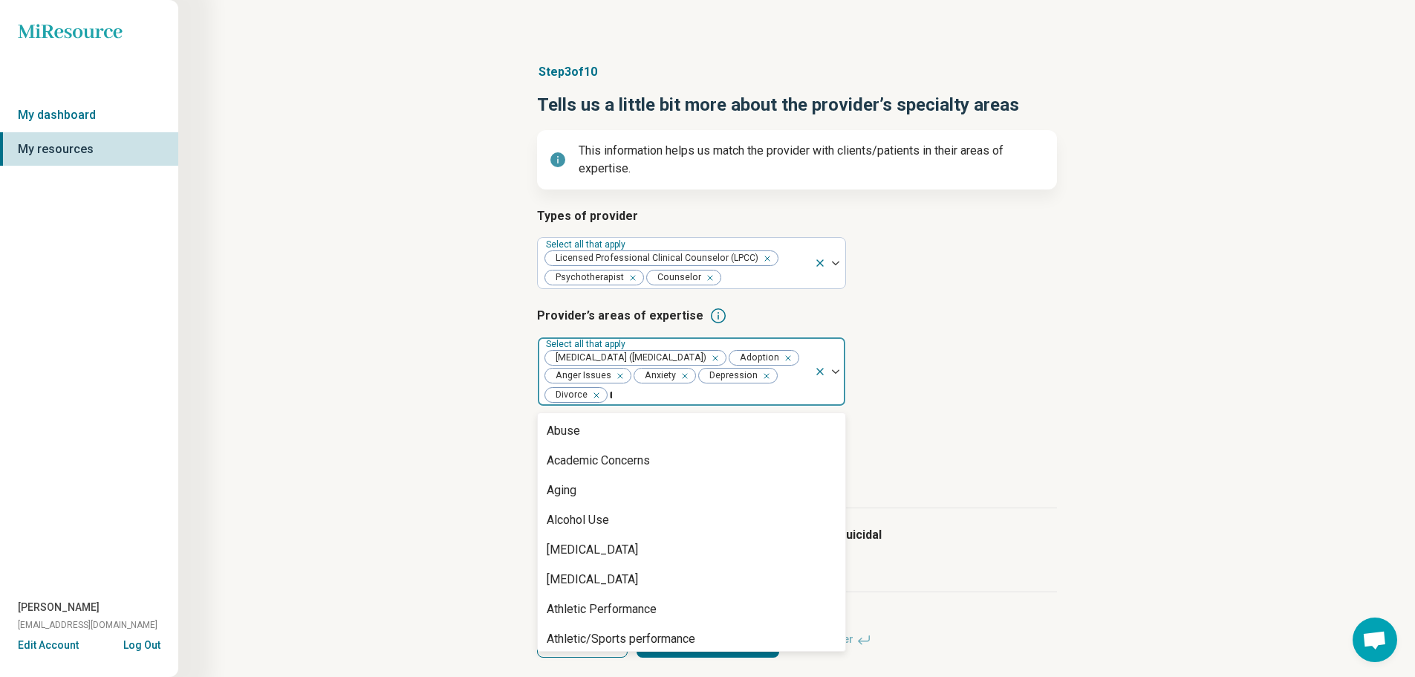
type input "***"
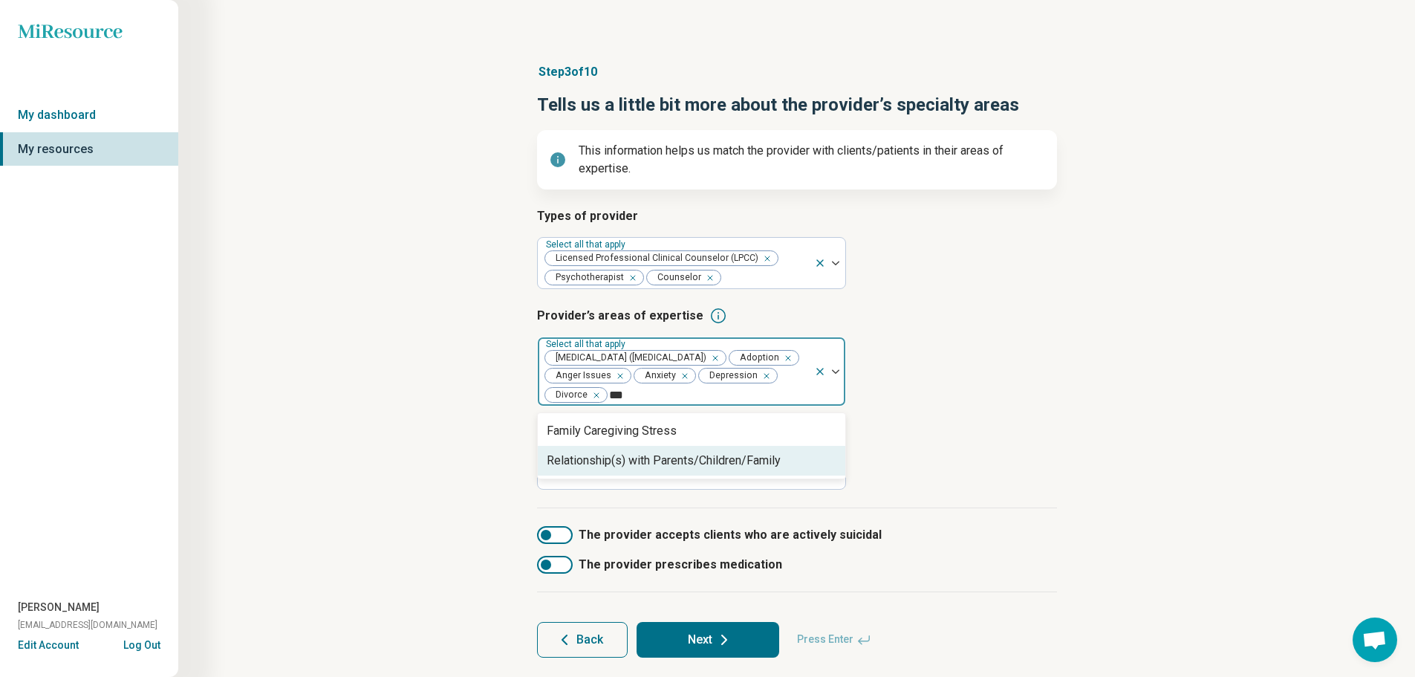
click at [716, 461] on div "Relationship(s) with Parents/Children/Family" at bounding box center [664, 461] width 234 height 18
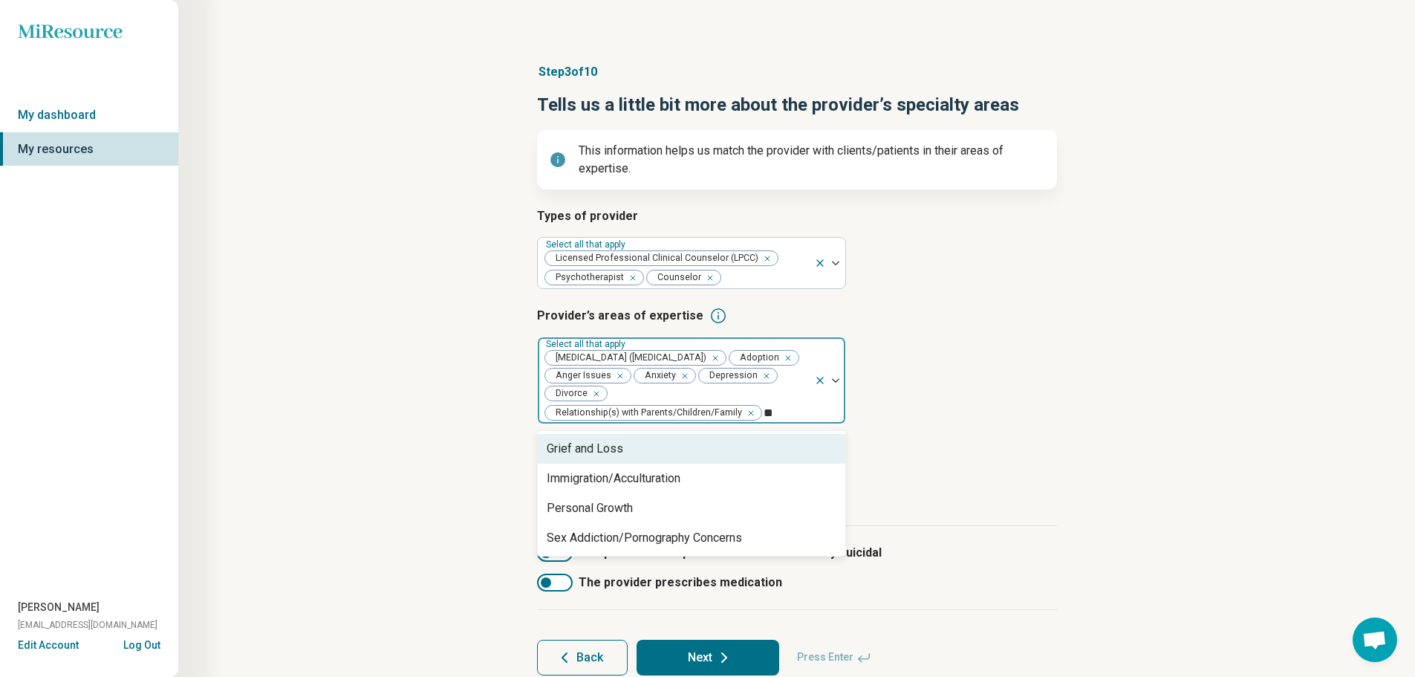
type input "***"
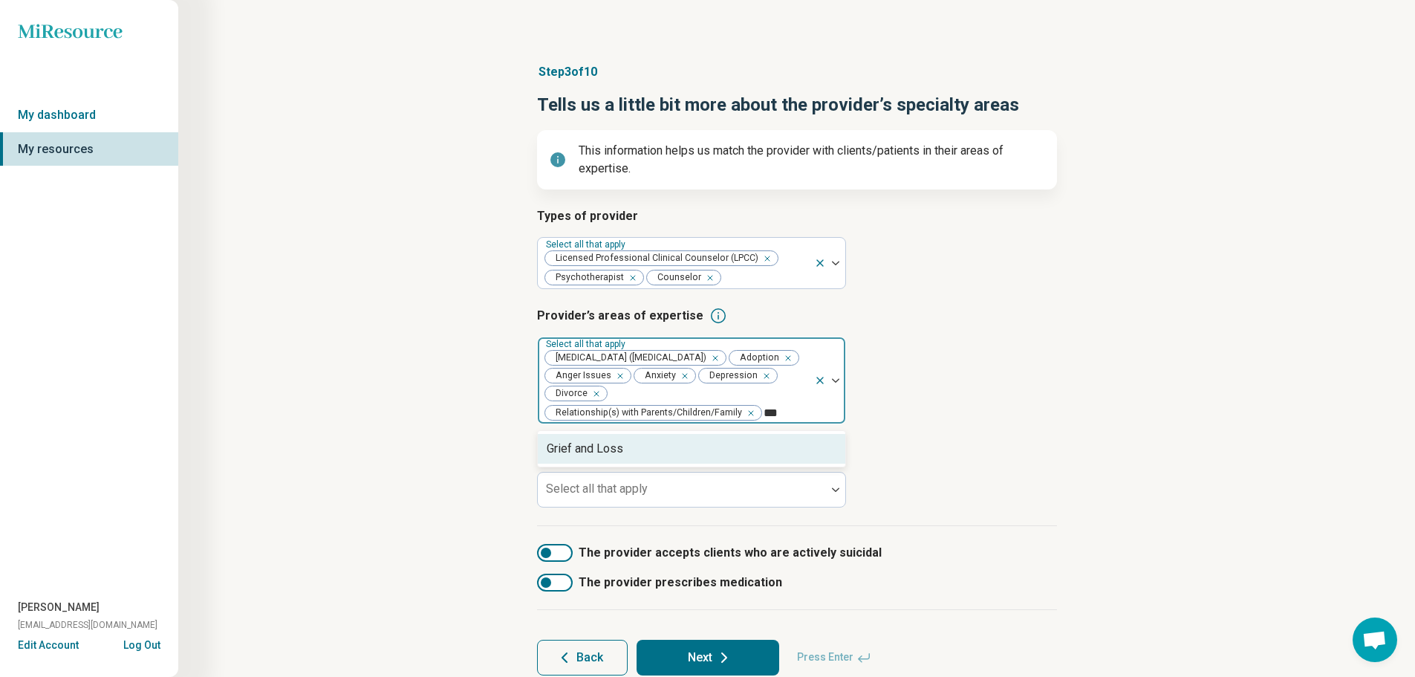
click at [776, 457] on div "Grief and Loss" at bounding box center [692, 449] width 308 height 30
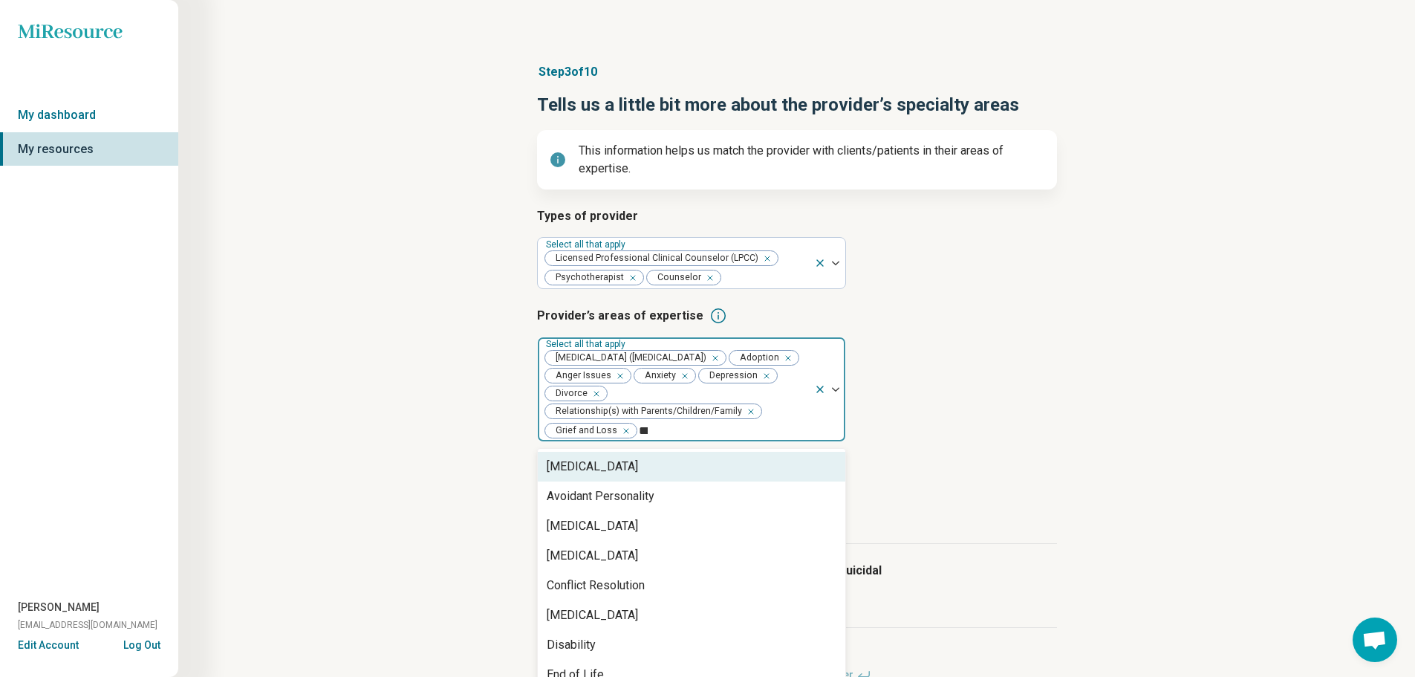
type input "****"
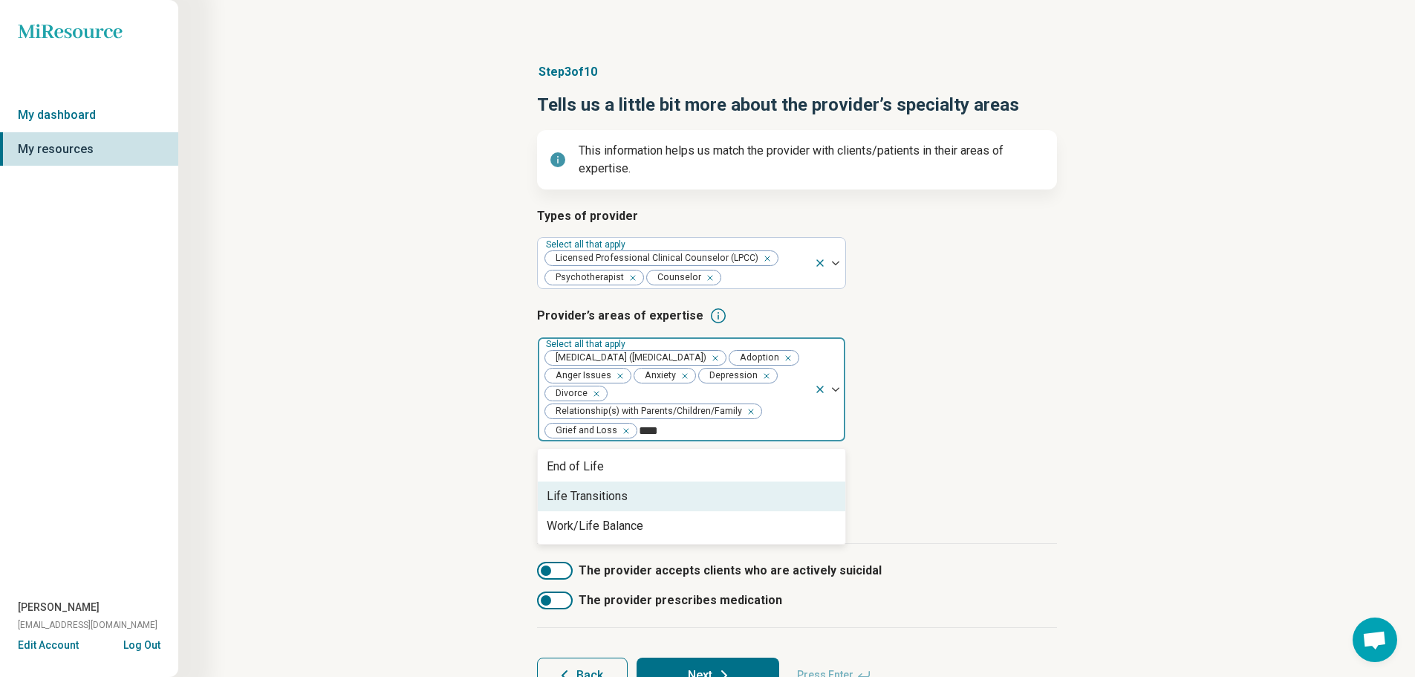
click at [755, 506] on div "Life Transitions" at bounding box center [692, 496] width 308 height 30
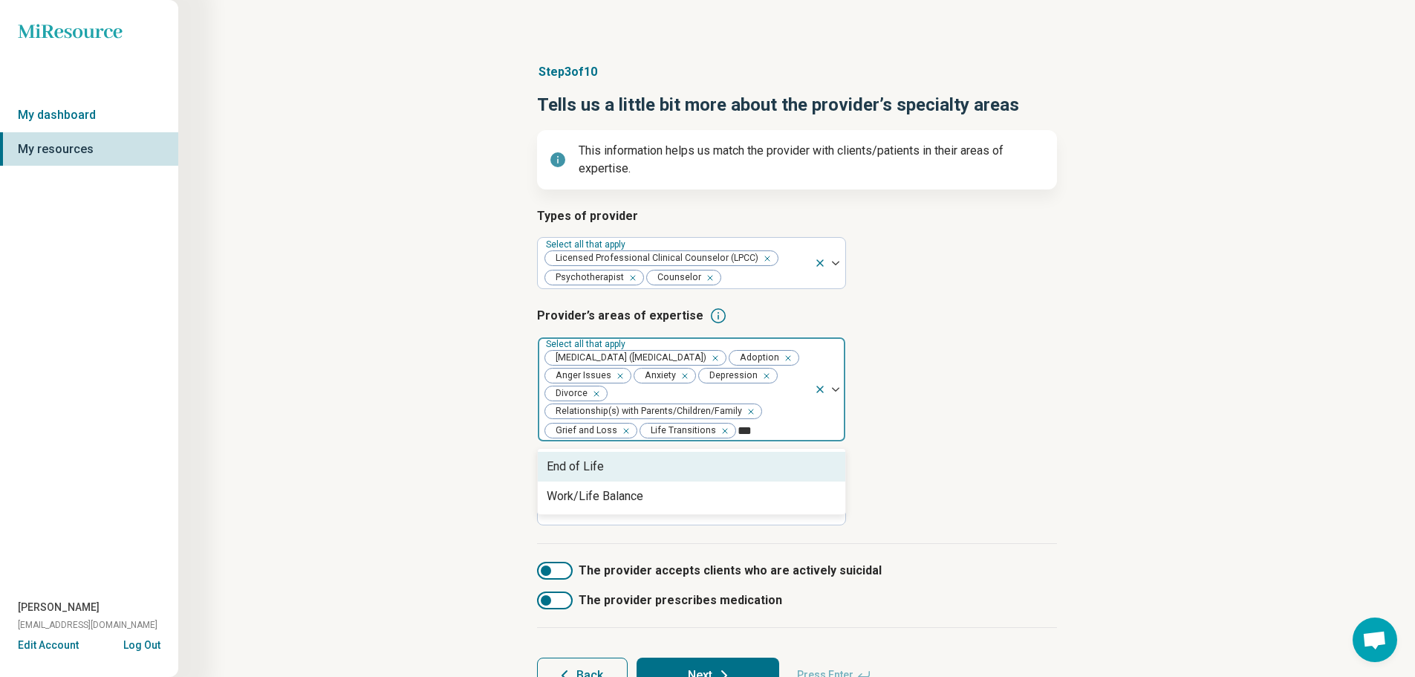
type input "****"
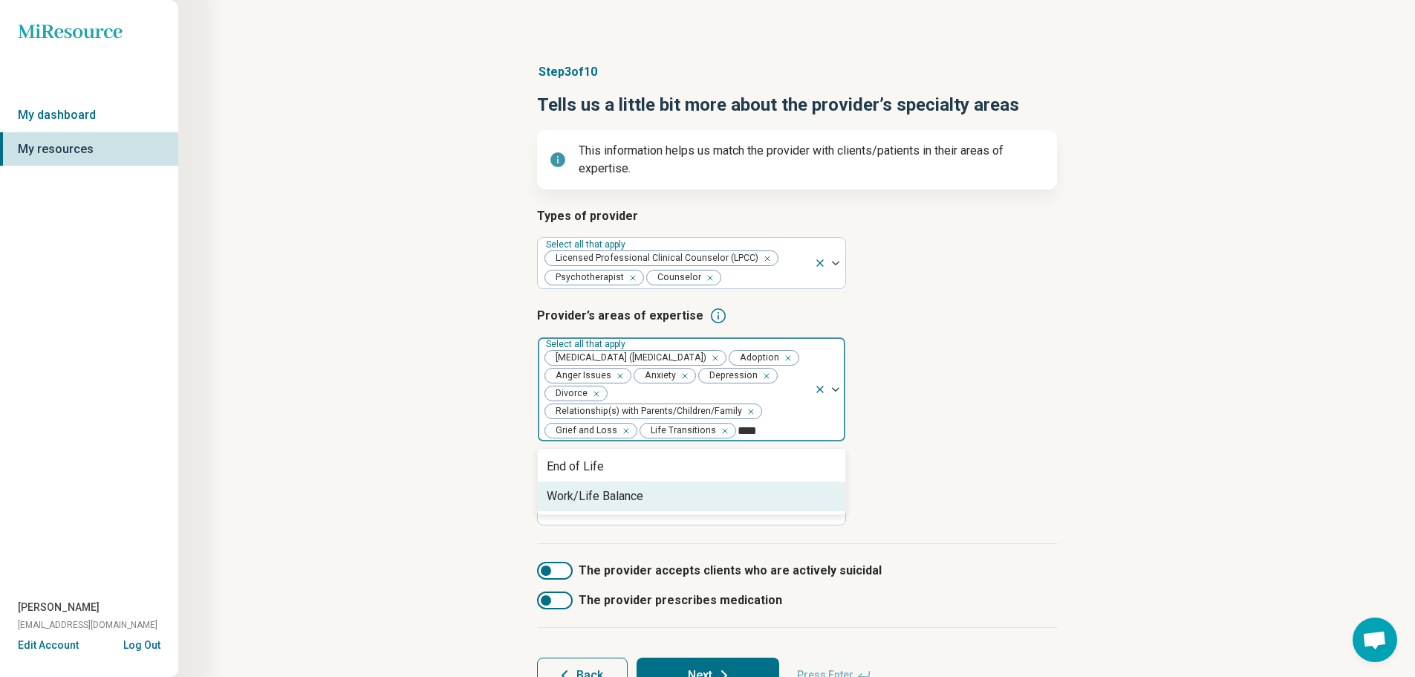
click at [746, 499] on div "Work/Life Balance" at bounding box center [692, 496] width 308 height 30
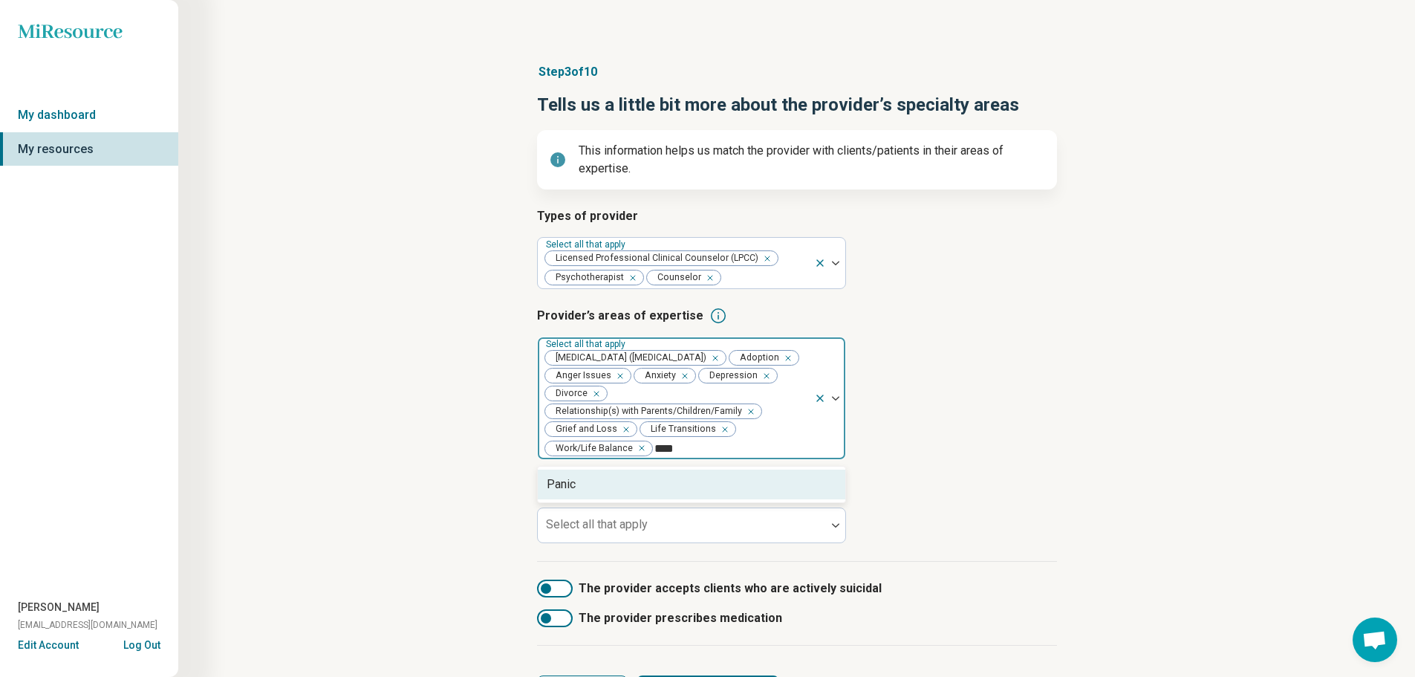
type input "*****"
click at [717, 483] on div "Panic" at bounding box center [692, 485] width 308 height 30
type input "******"
click at [717, 483] on div "Parenting Concerns" at bounding box center [692, 485] width 308 height 30
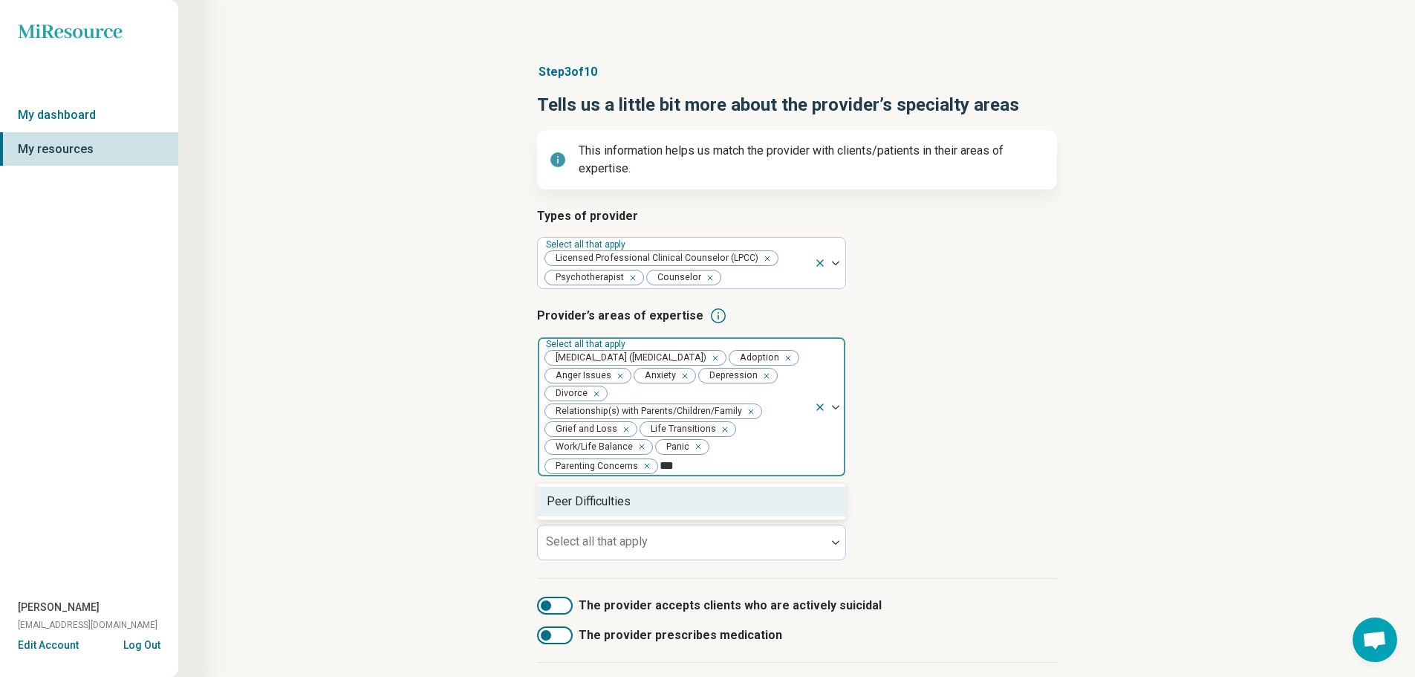
type input "****"
click at [705, 500] on div "Peer Difficulties" at bounding box center [692, 502] width 308 height 30
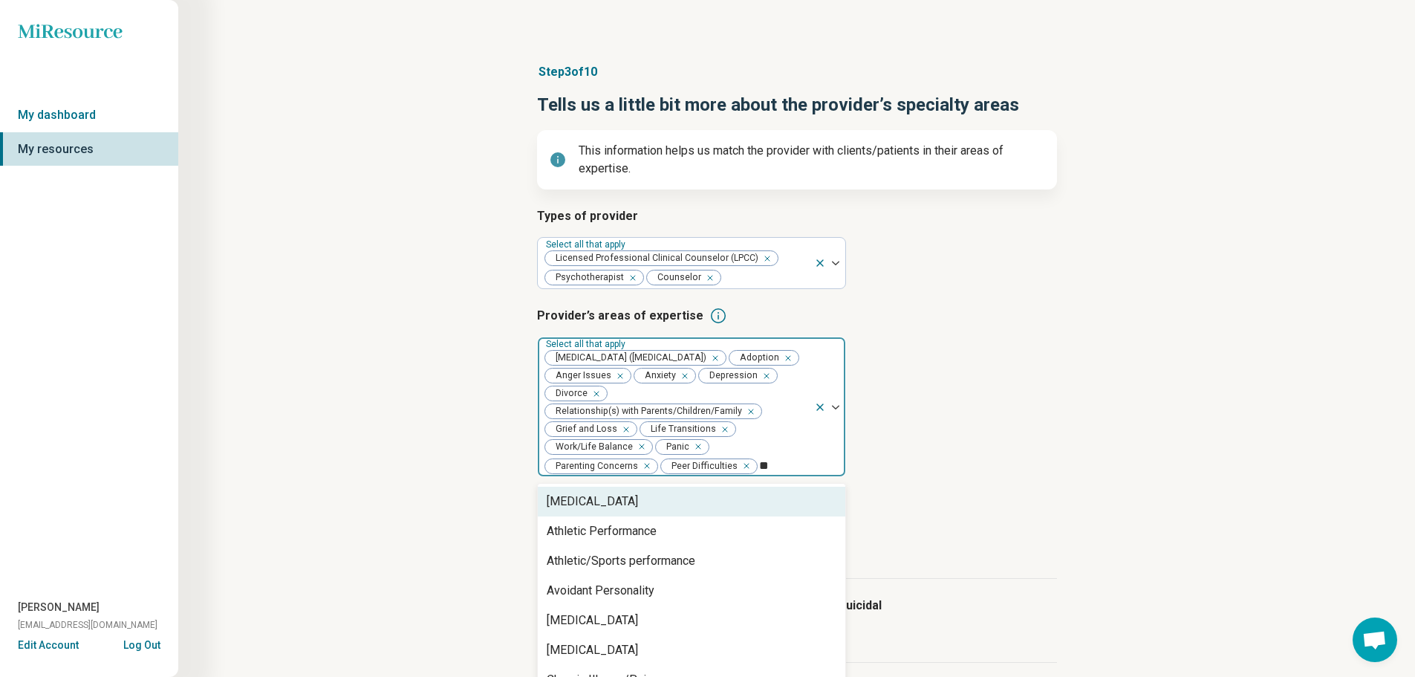
type input "***"
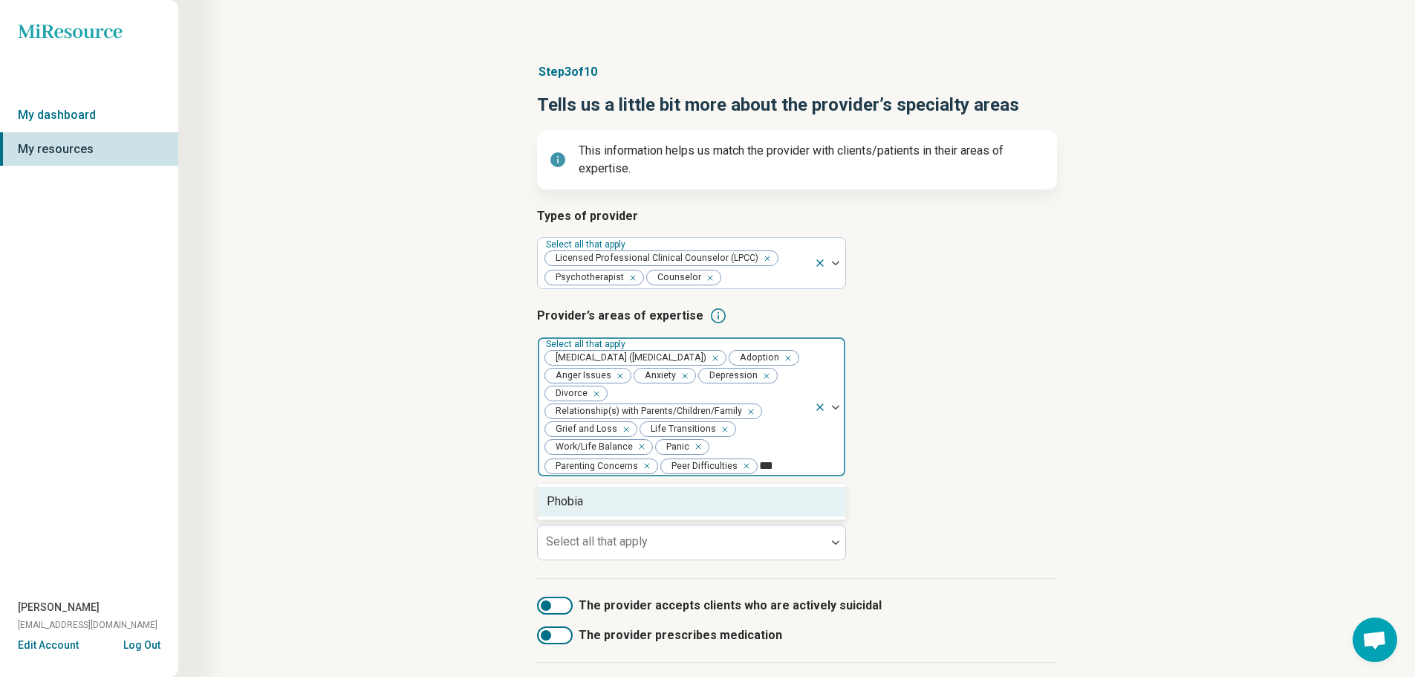
click at [705, 500] on div "Phobia" at bounding box center [692, 502] width 308 height 30
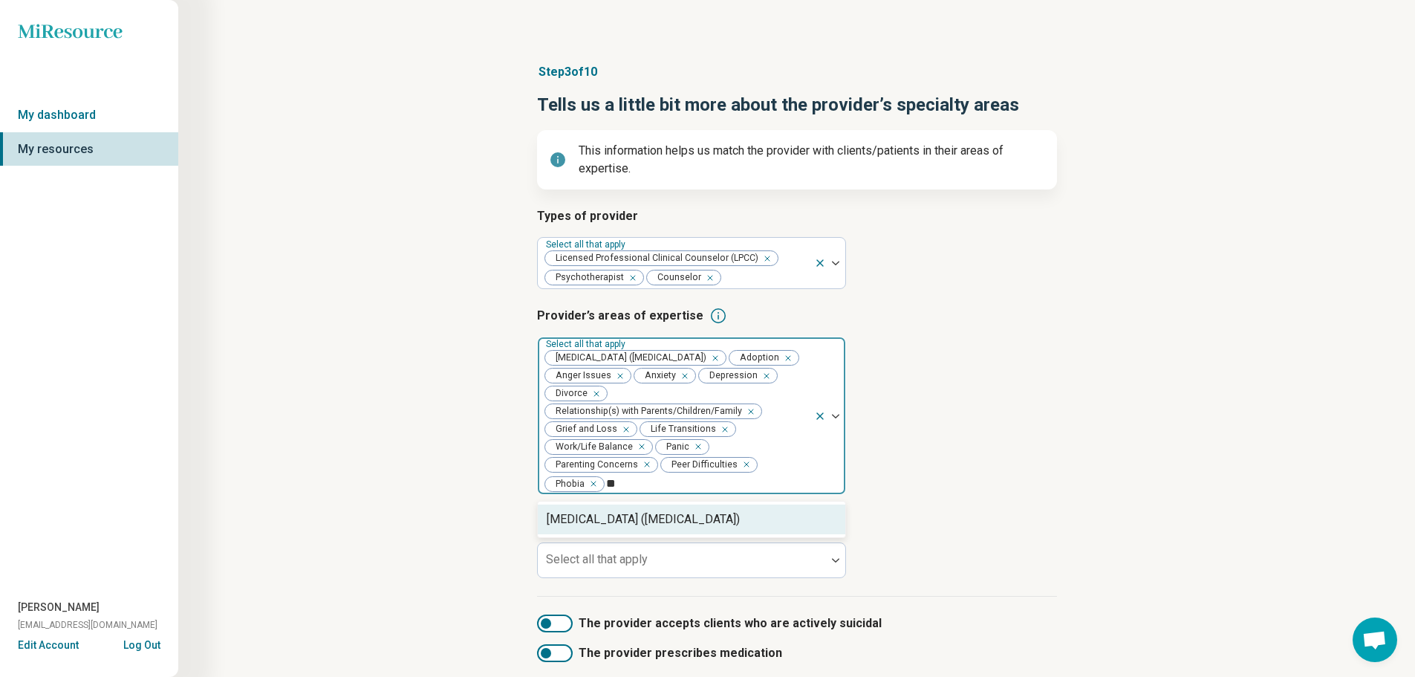
type input "***"
click at [704, 523] on div "[MEDICAL_DATA] ([MEDICAL_DATA])" at bounding box center [643, 519] width 193 height 18
type input "****"
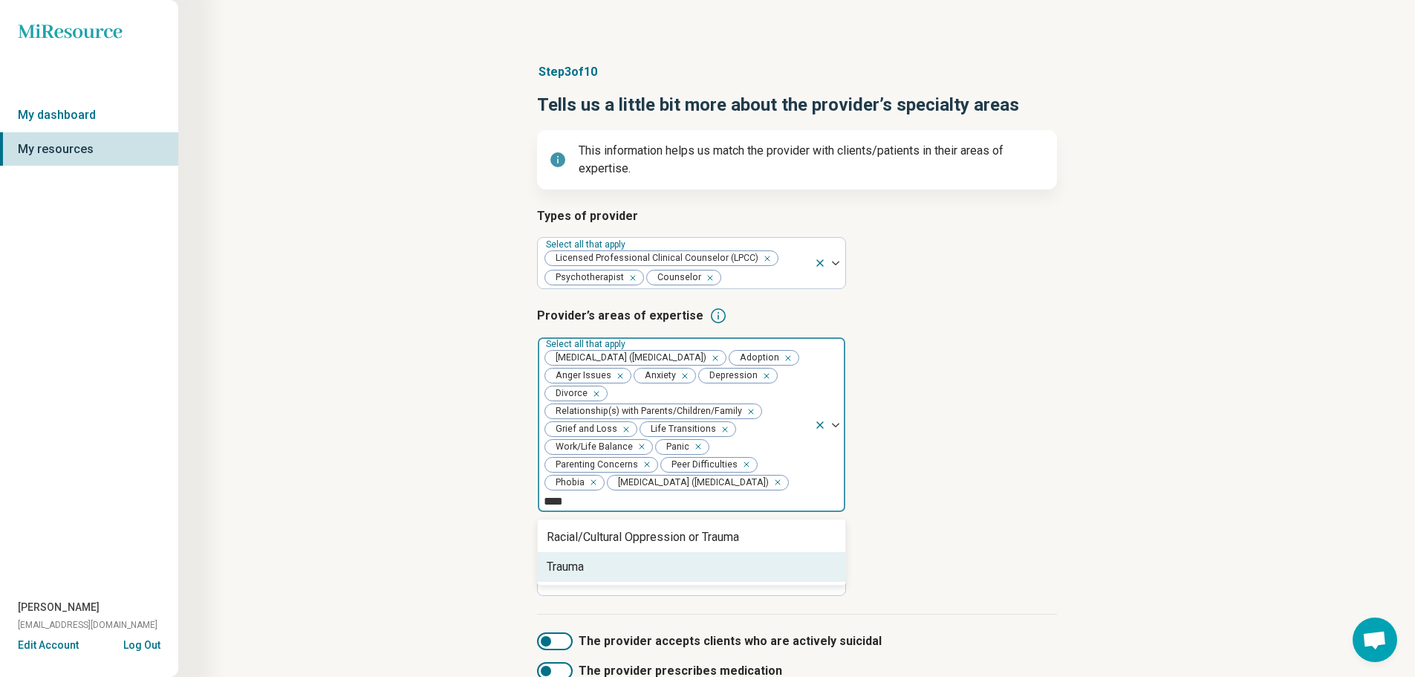
click at [701, 559] on div "Trauma" at bounding box center [692, 567] width 308 height 30
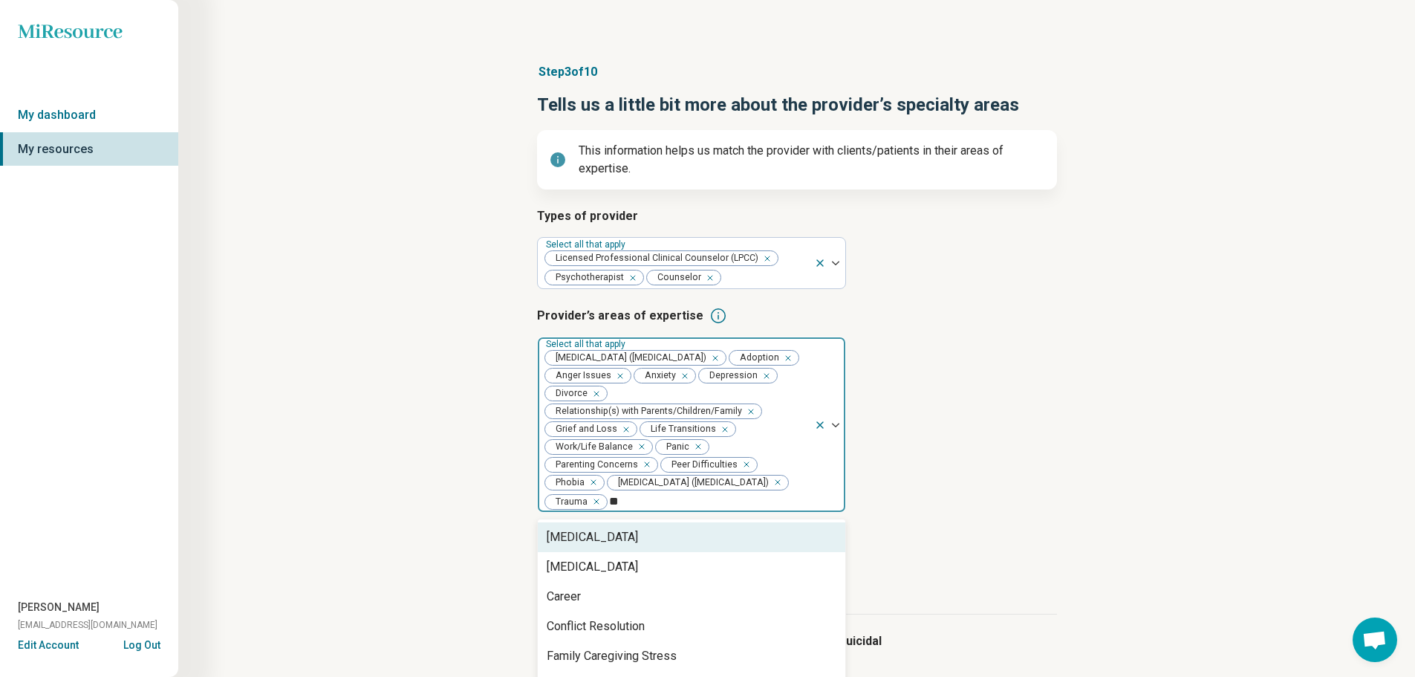
type input "***"
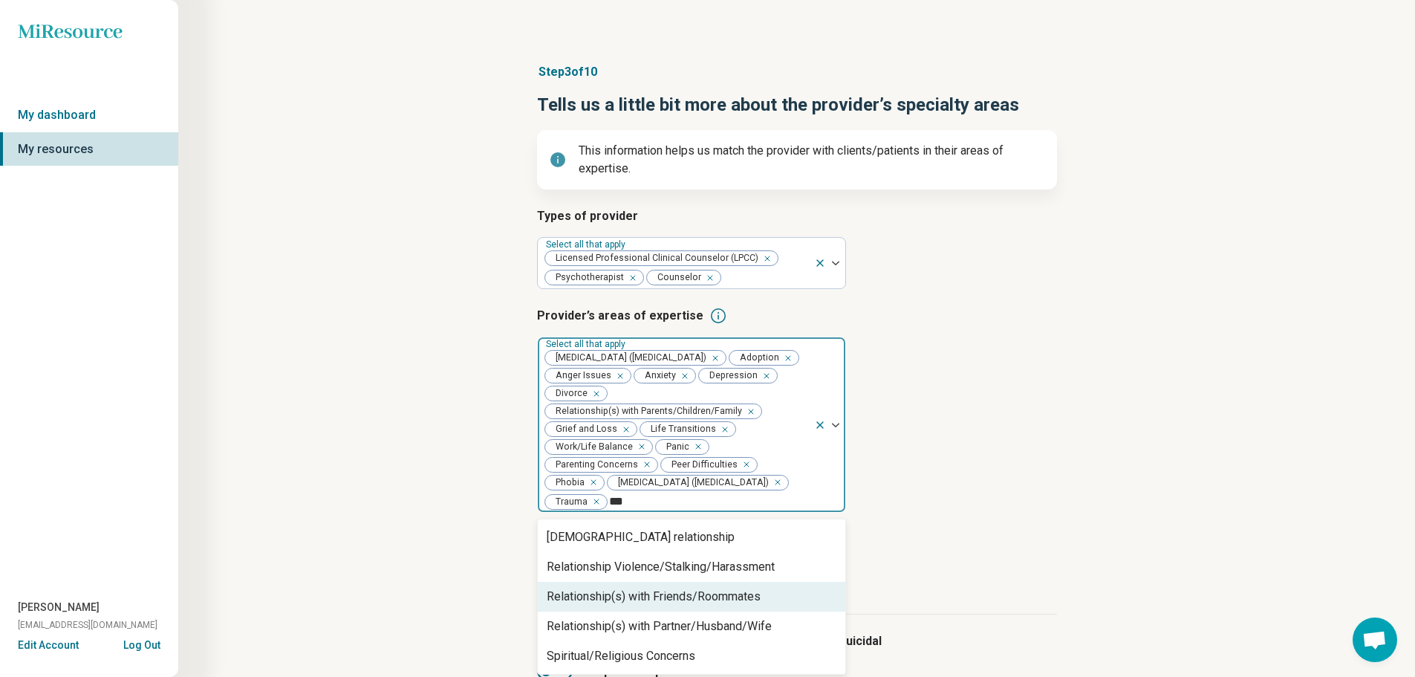
click at [696, 591] on div "Relationship(s) with Friends/Roommates" at bounding box center [654, 597] width 214 height 18
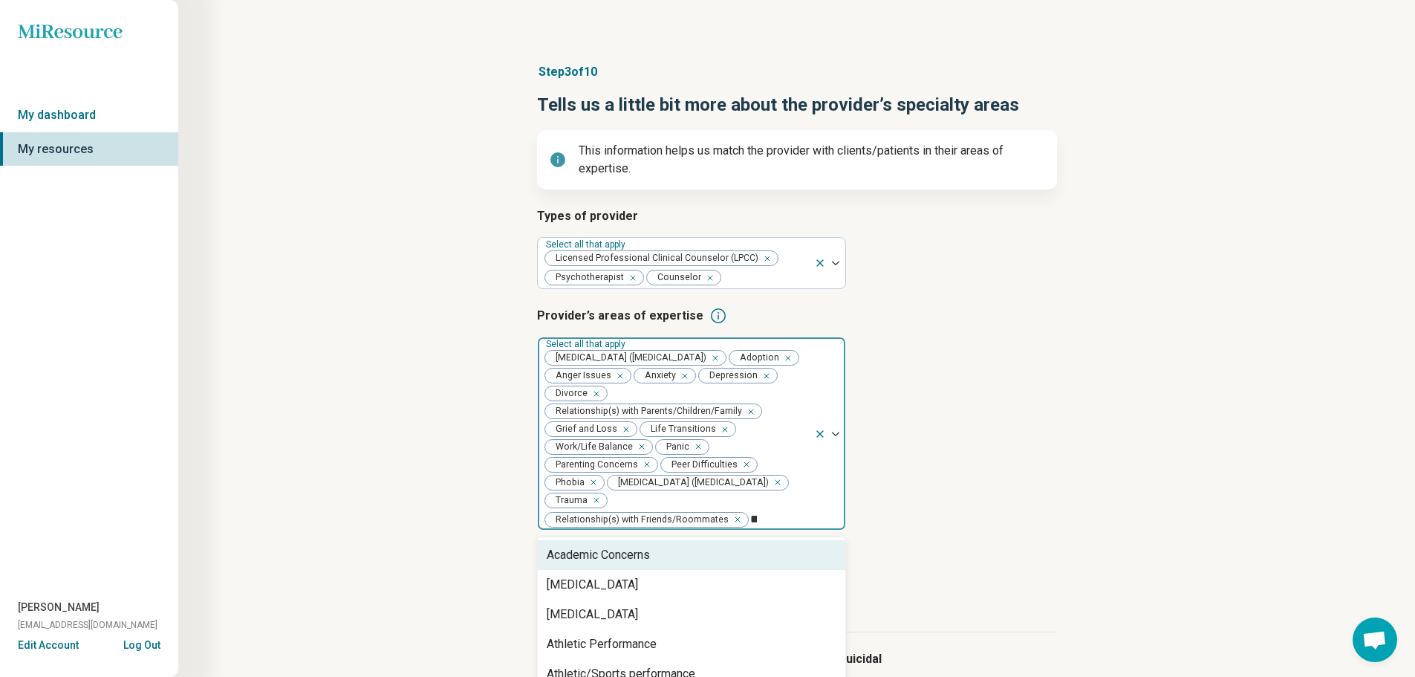
type input "***"
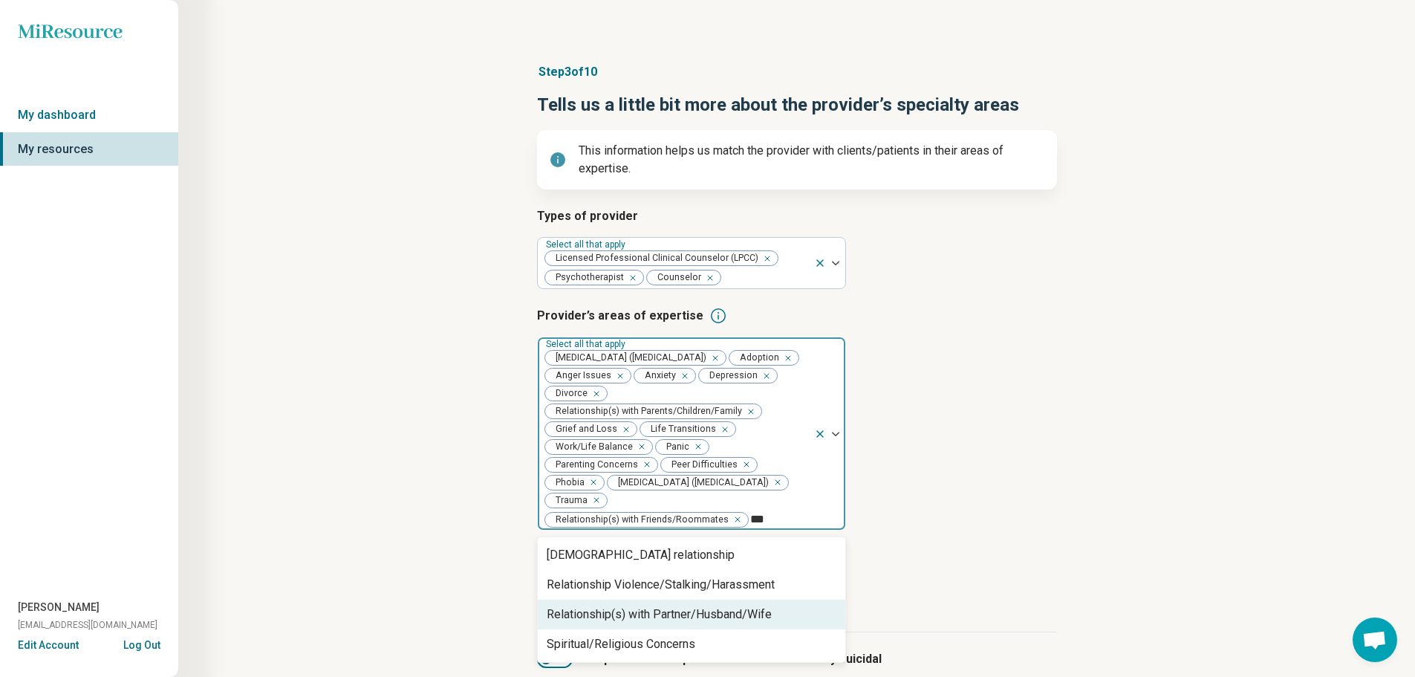
click at [692, 611] on div "Relationship(s) with Partner/Husband/Wife" at bounding box center [659, 615] width 225 height 18
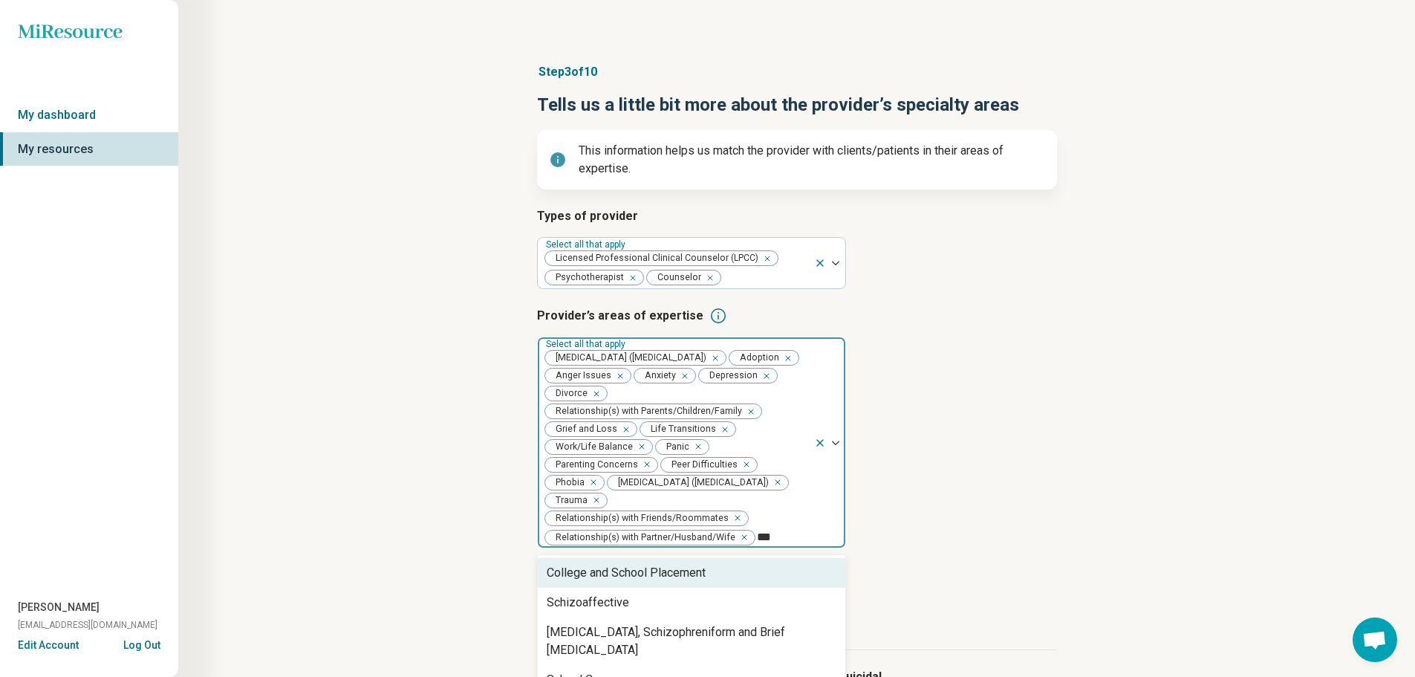
type input "****"
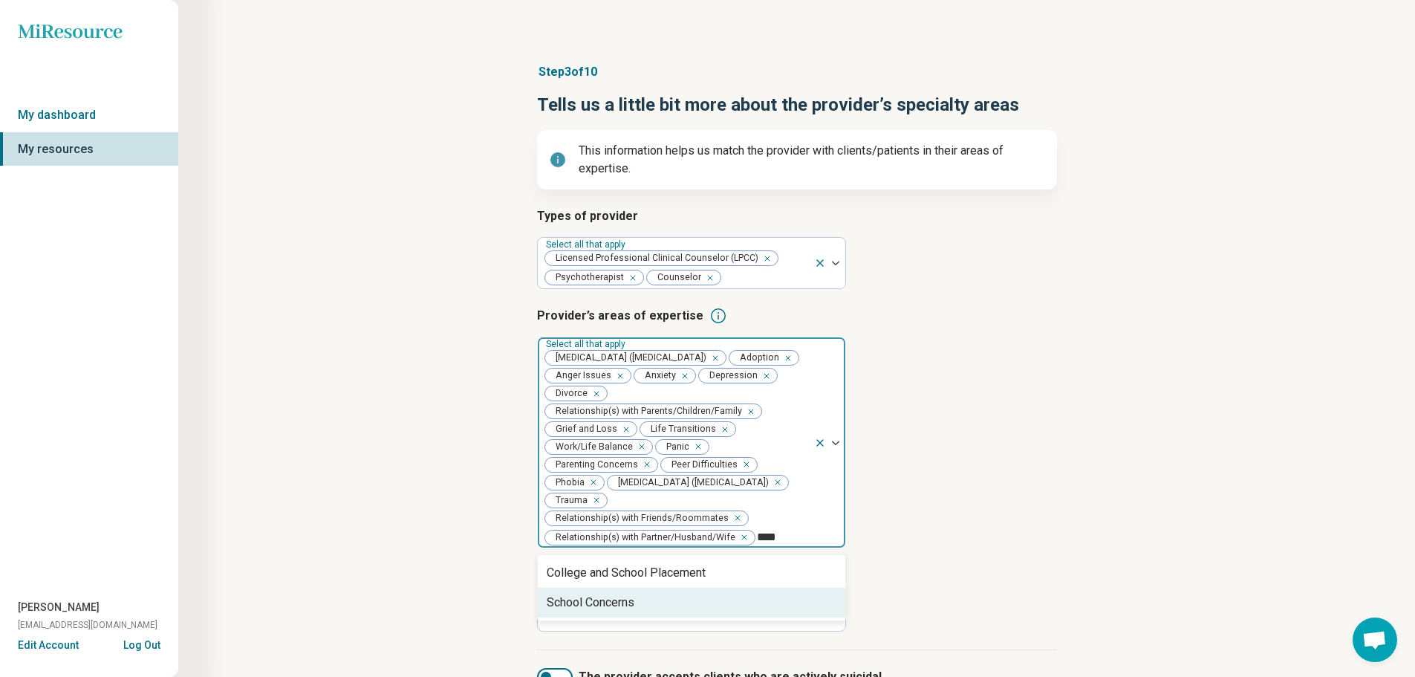
click at [696, 603] on div "School Concerns" at bounding box center [692, 603] width 308 height 30
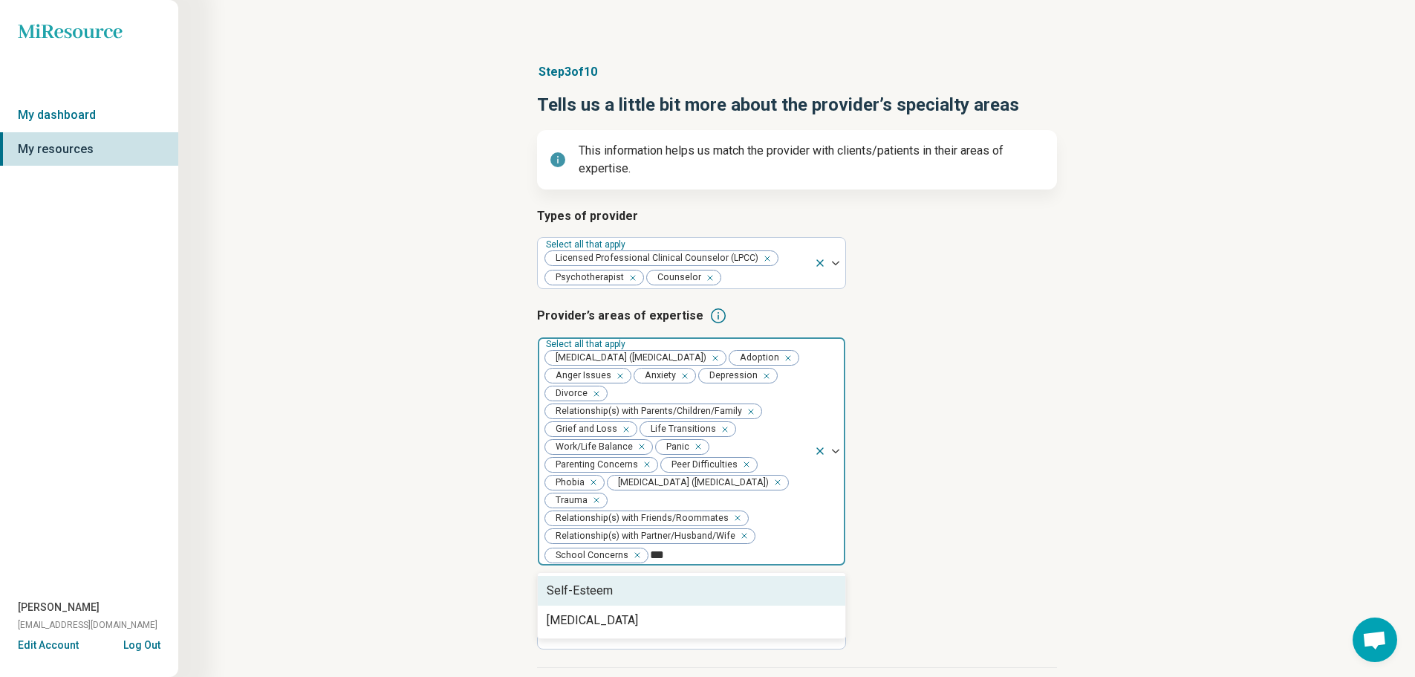
type input "****"
click at [696, 593] on div "Self-Esteem" at bounding box center [692, 591] width 308 height 30
type input "****"
click at [696, 593] on div "[MEDICAL_DATA]" at bounding box center [692, 591] width 308 height 30
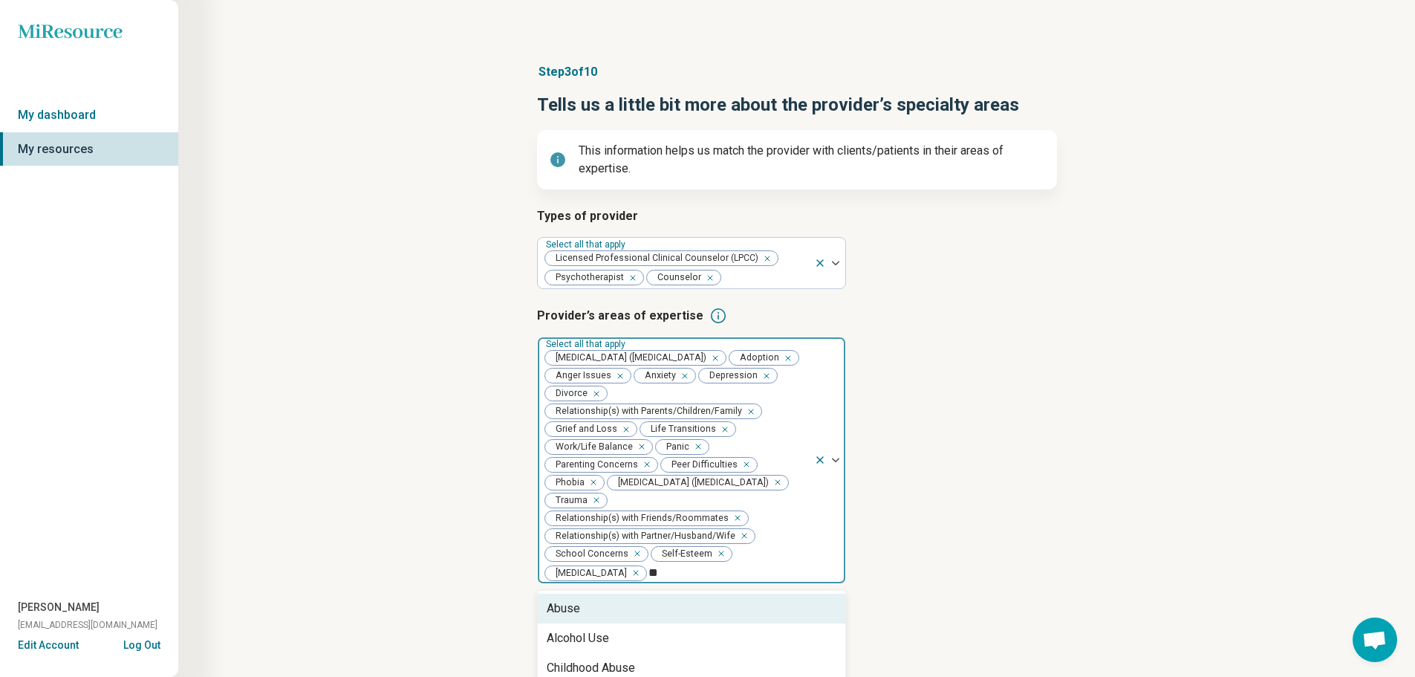
type input "***"
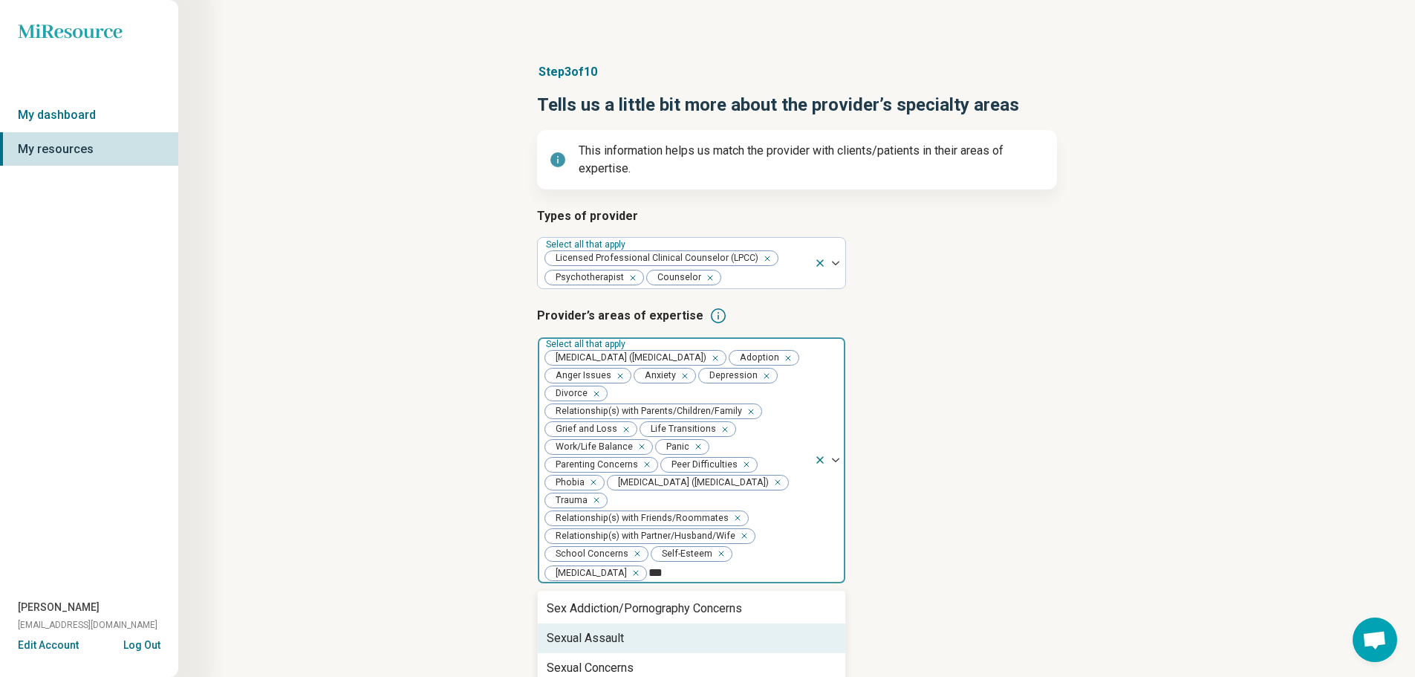
click at [666, 636] on div "Sexual Assault" at bounding box center [692, 638] width 308 height 30
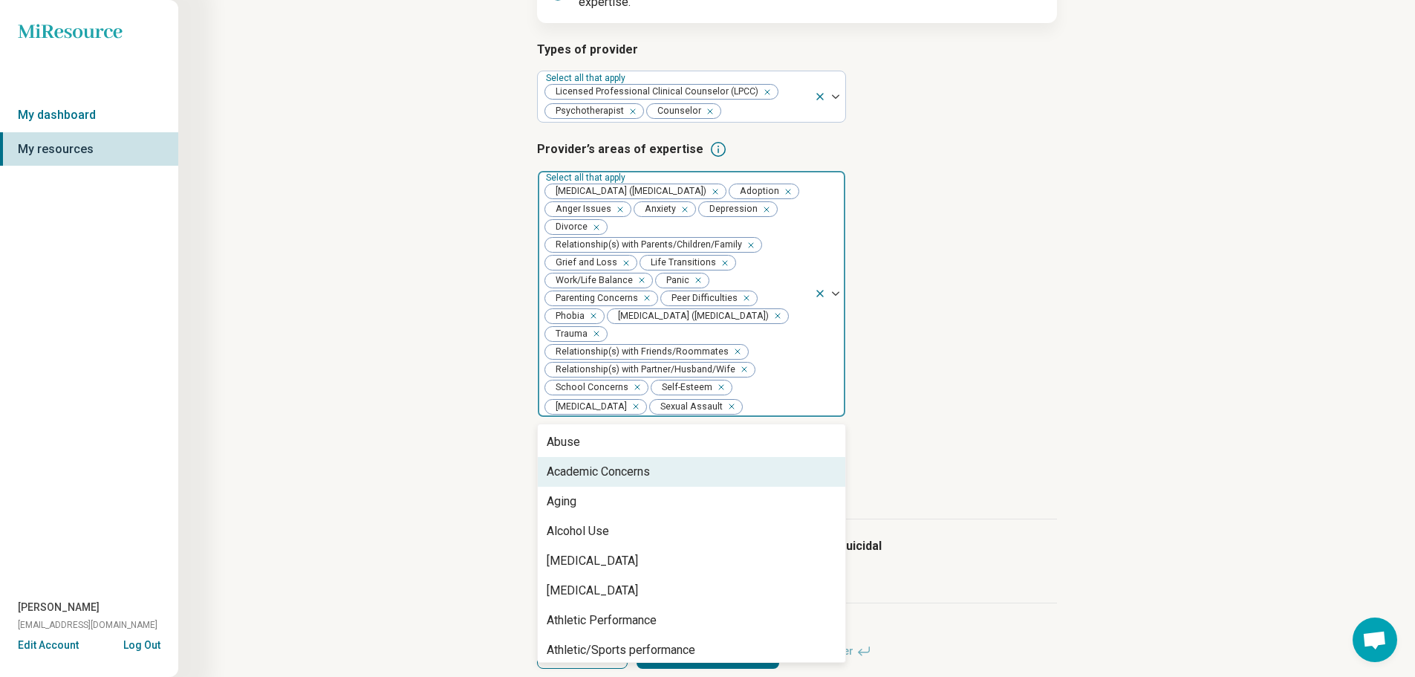
scroll to position [217, 0]
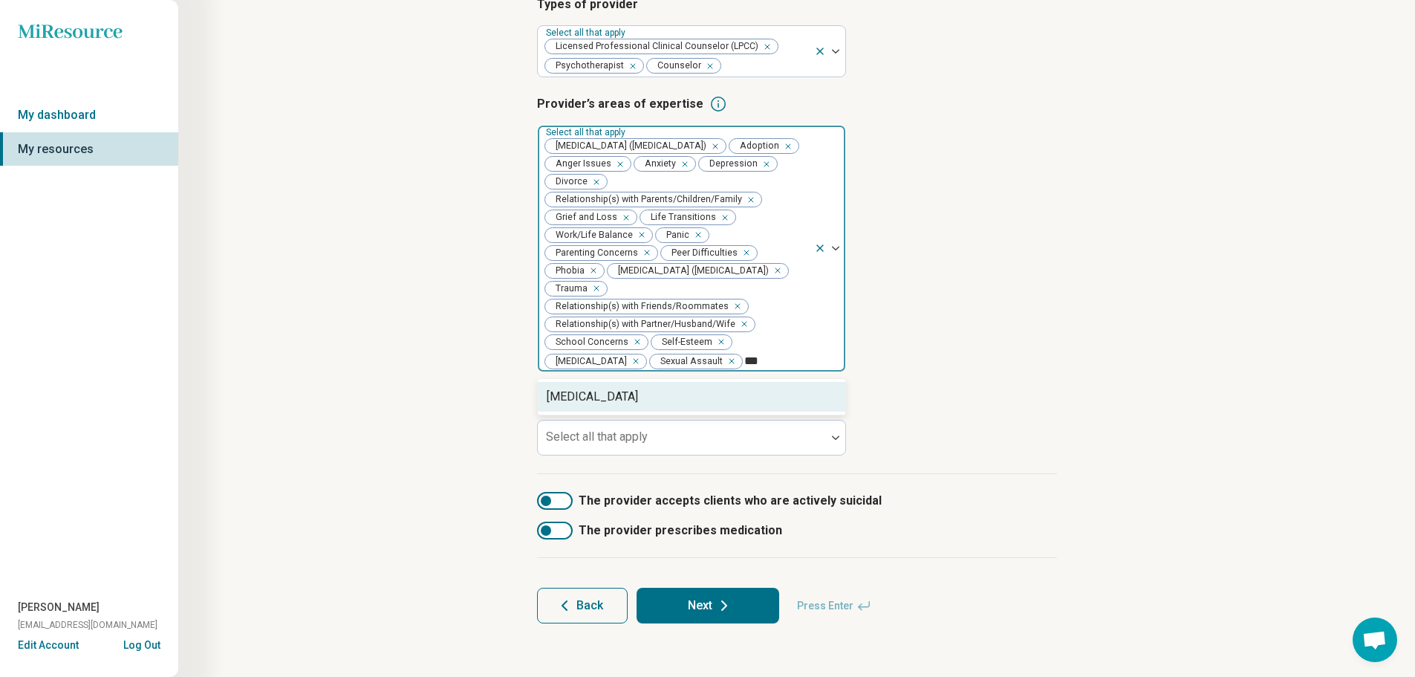
type input "****"
click at [750, 399] on div "[MEDICAL_DATA]" at bounding box center [692, 397] width 308 height 30
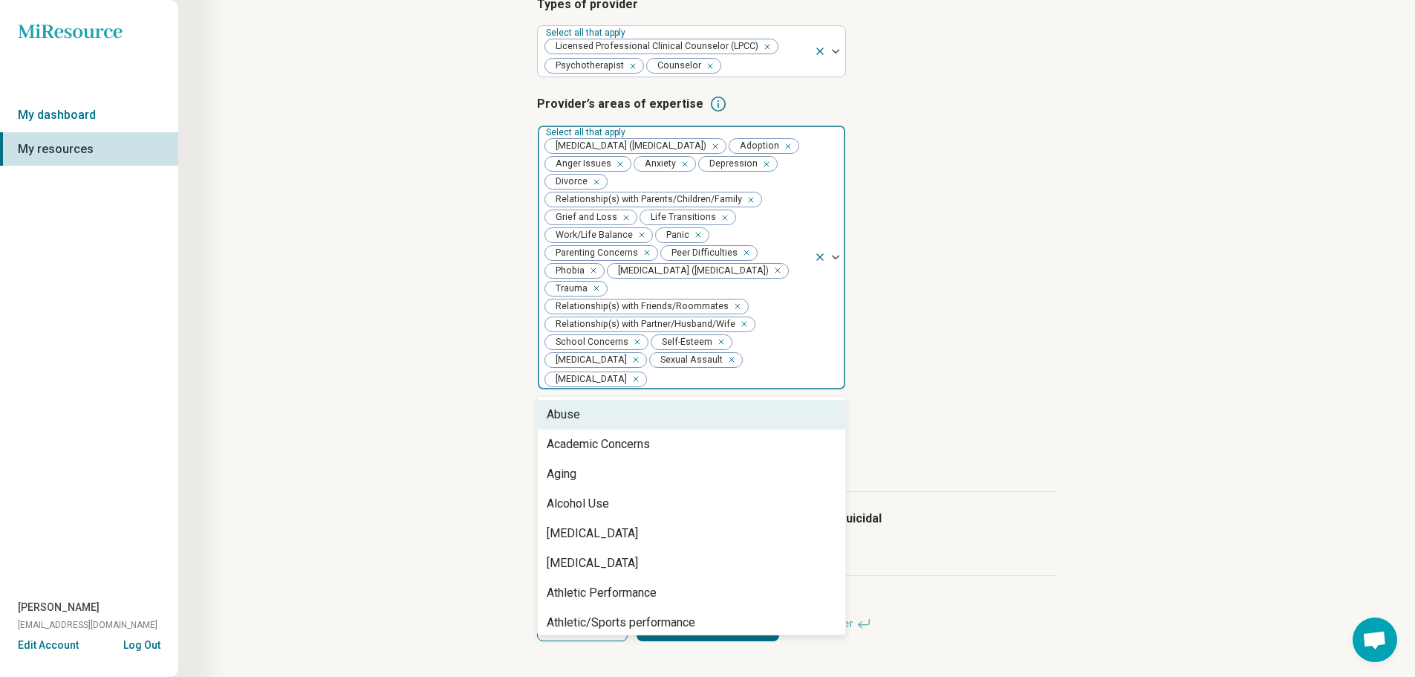
click at [1000, 327] on article "Provider’s areas of expertise option [MEDICAL_DATA], selected. 77 results avail…" at bounding box center [797, 243] width 520 height 296
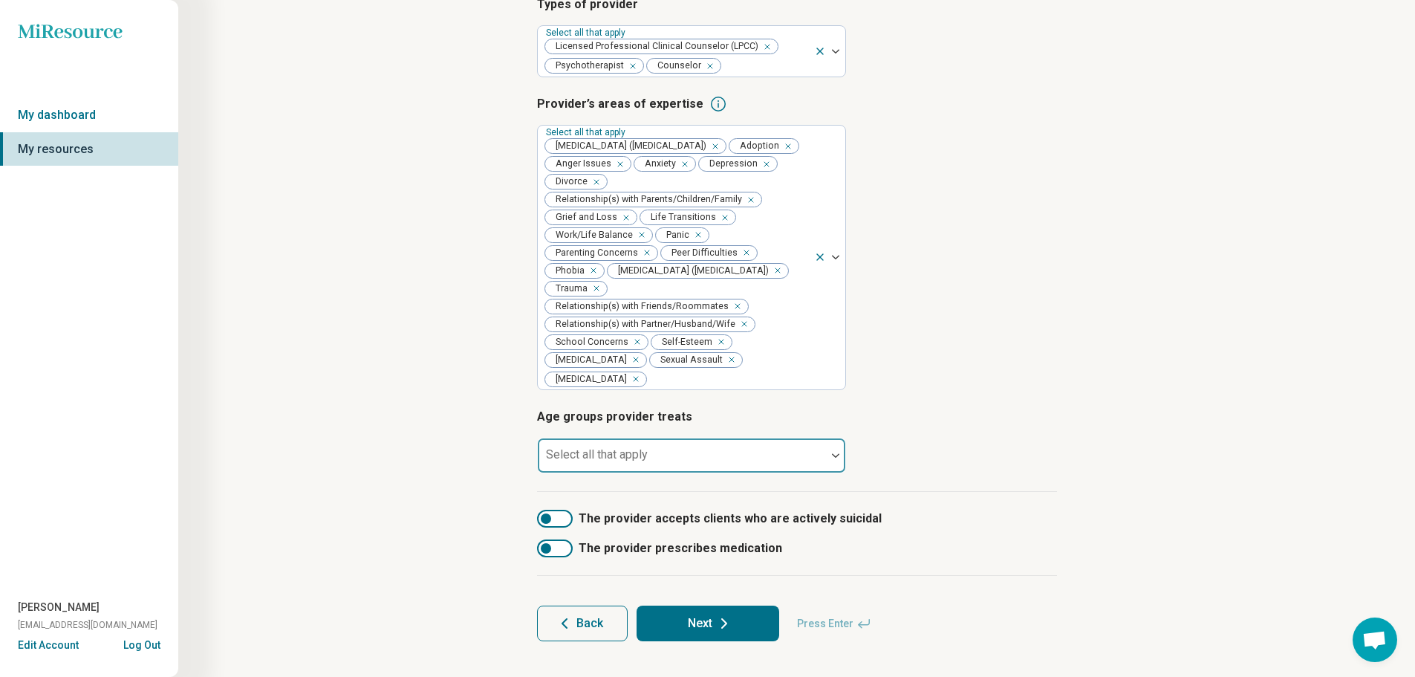
click at [655, 451] on div at bounding box center [682, 461] width 276 height 21
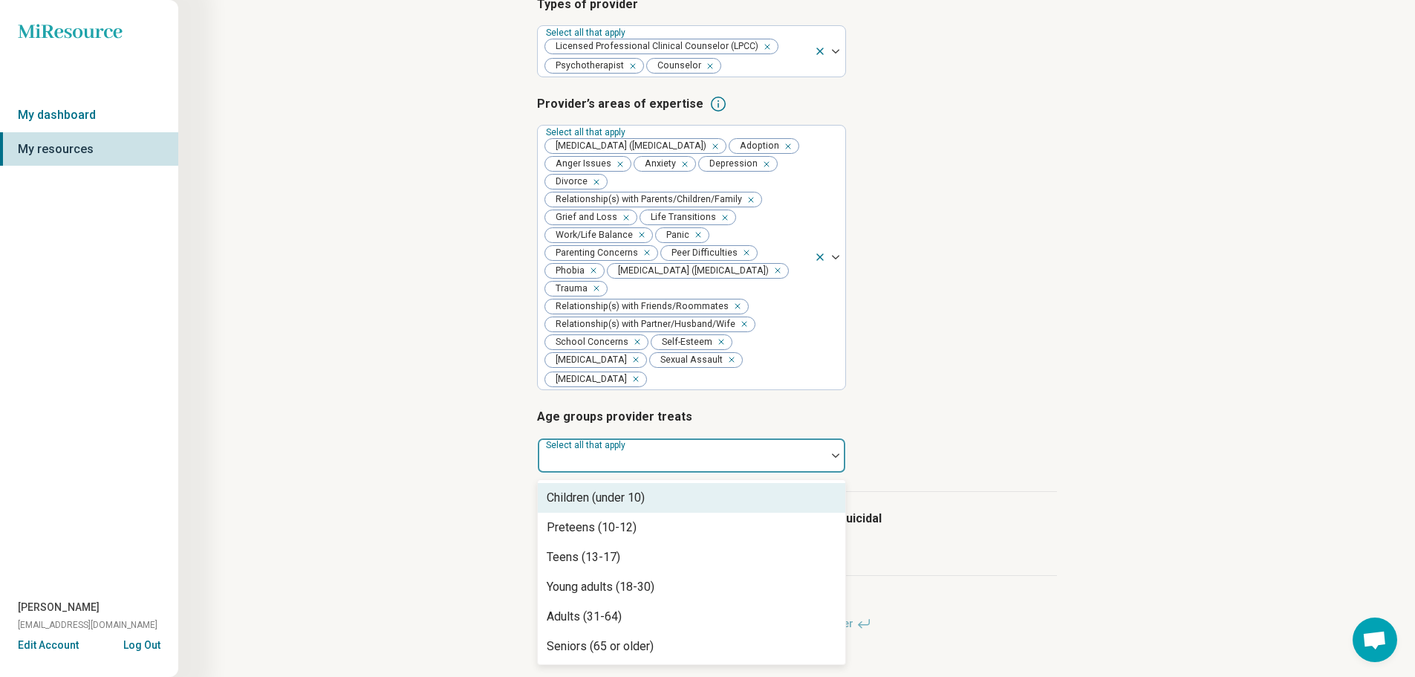
click at [645, 489] on div "Children (under 10)" at bounding box center [596, 498] width 98 height 18
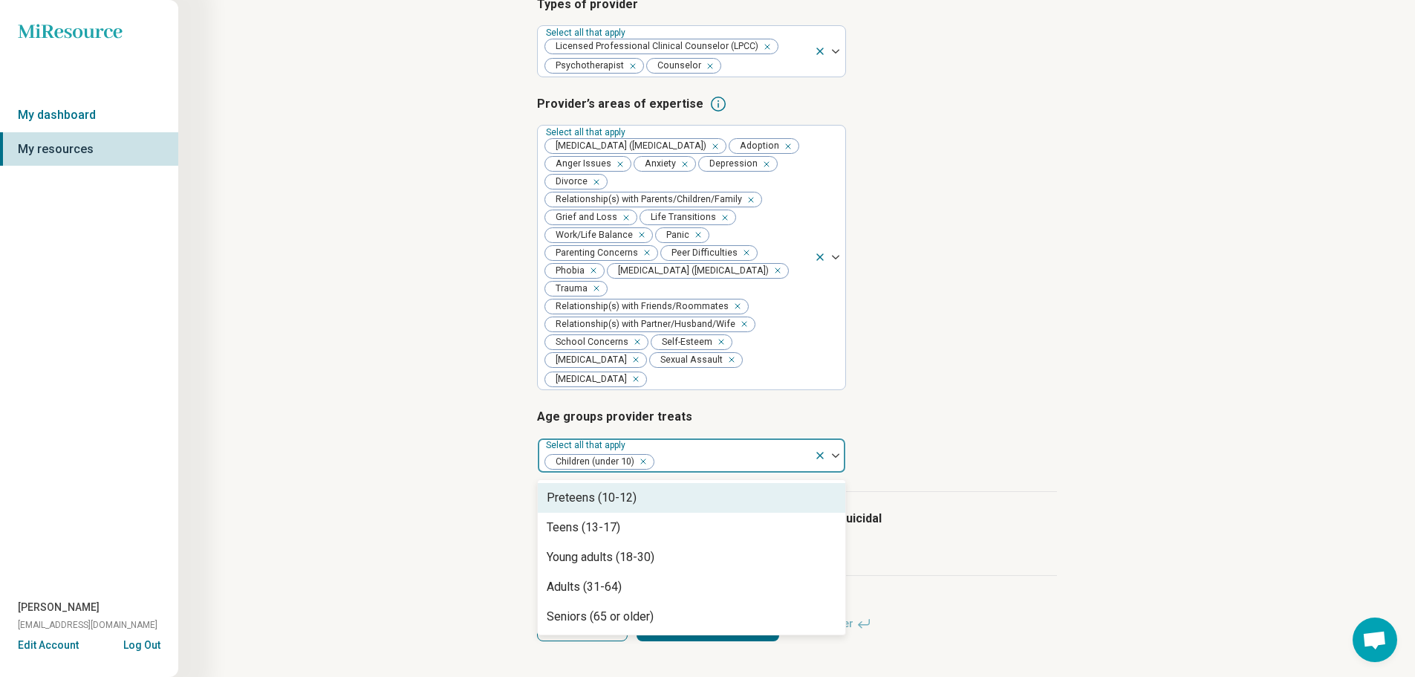
click at [647, 483] on div "Preteens (10-12)" at bounding box center [692, 498] width 308 height 30
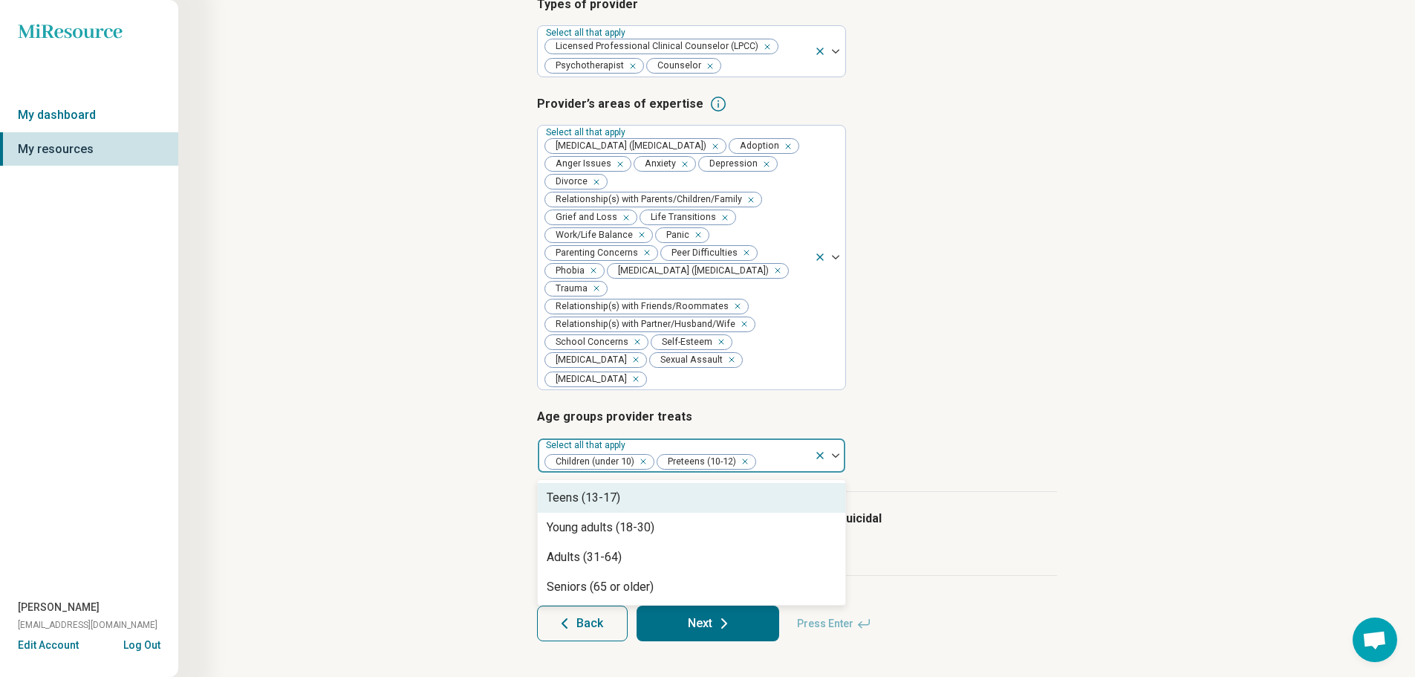
click at [647, 483] on div "Teens (13-17)" at bounding box center [692, 498] width 308 height 30
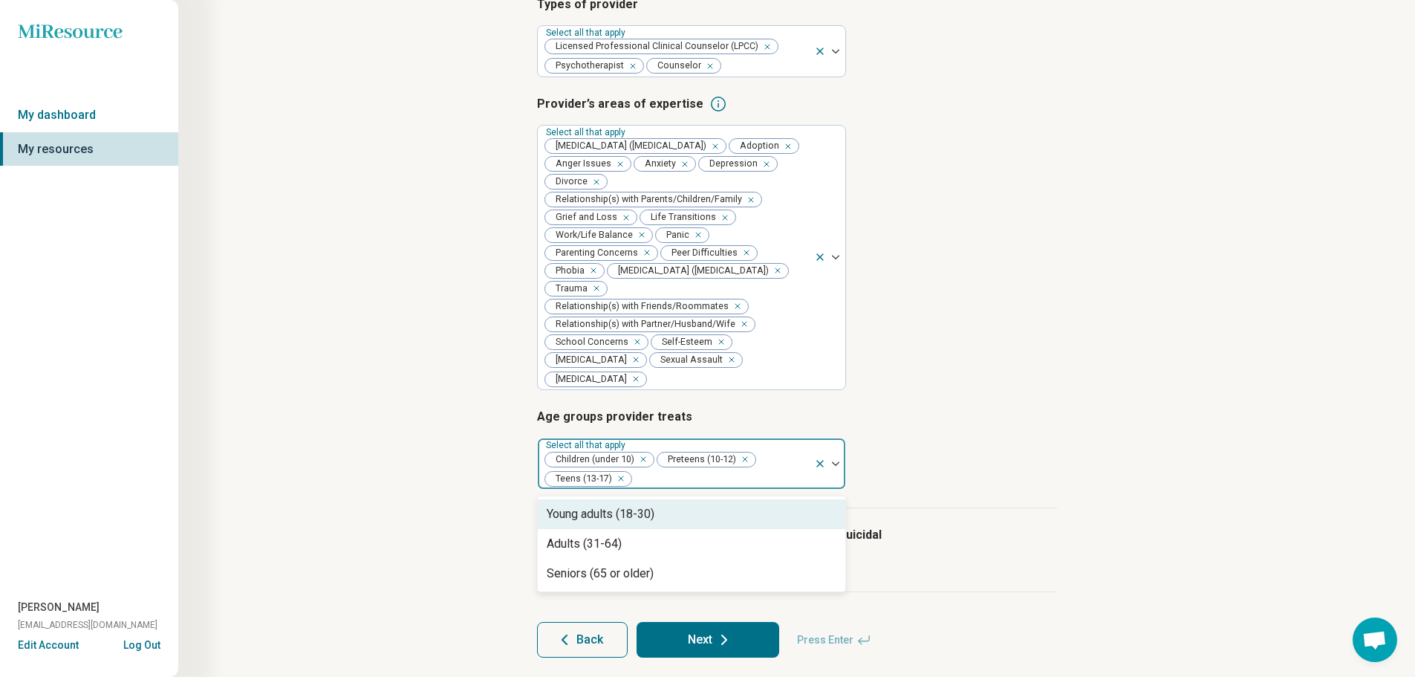
click at [659, 499] on div "Young adults (18-30)" at bounding box center [692, 514] width 308 height 30
click at [479, 453] on div "Step 3 of 10 Tells us a little bit more about the provider’s specialty areas Th…" at bounding box center [797, 255] width 1094 height 866
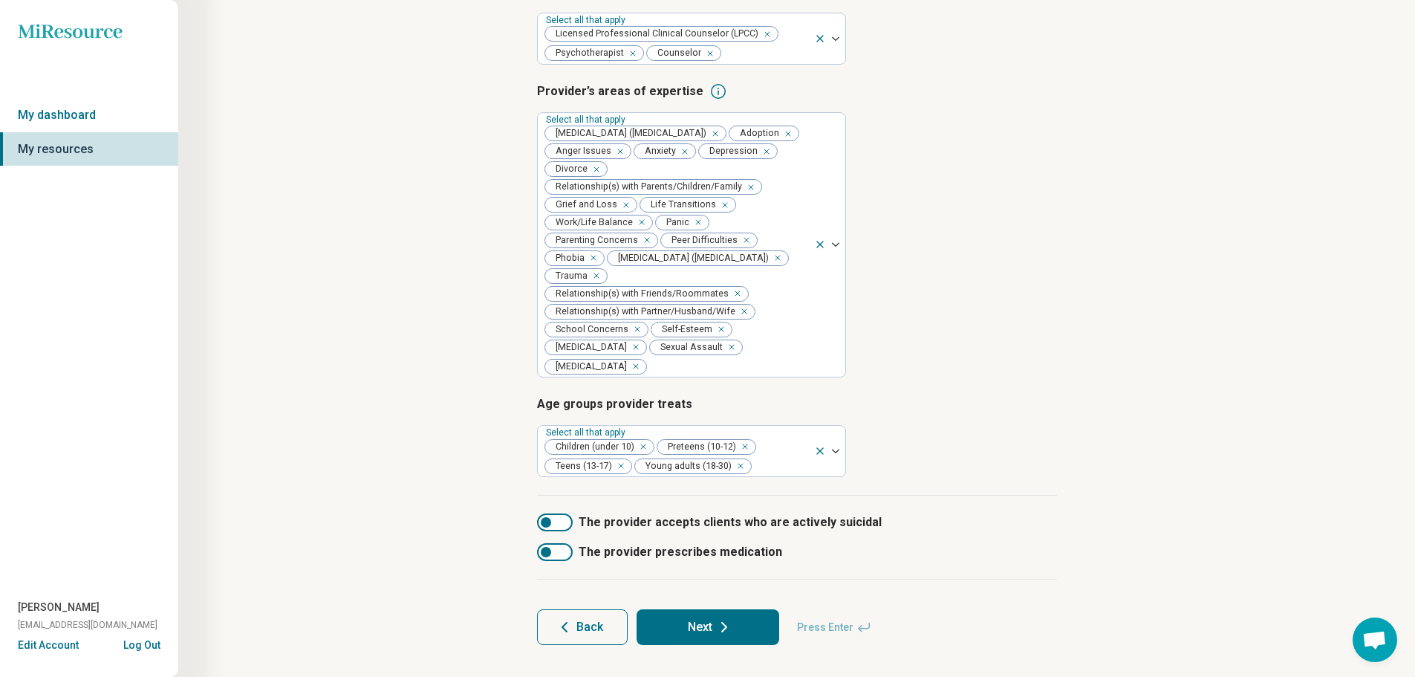
scroll to position [233, 0]
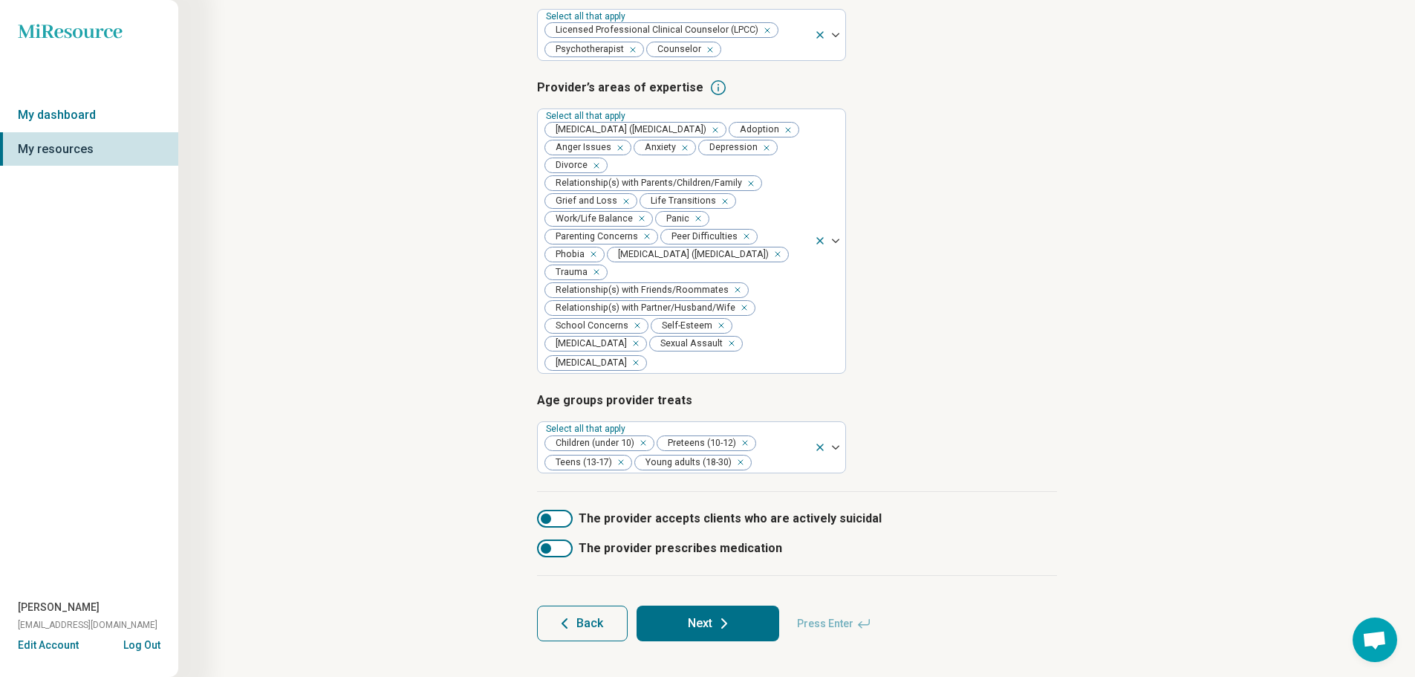
click at [711, 606] on button "Next" at bounding box center [708, 624] width 143 height 36
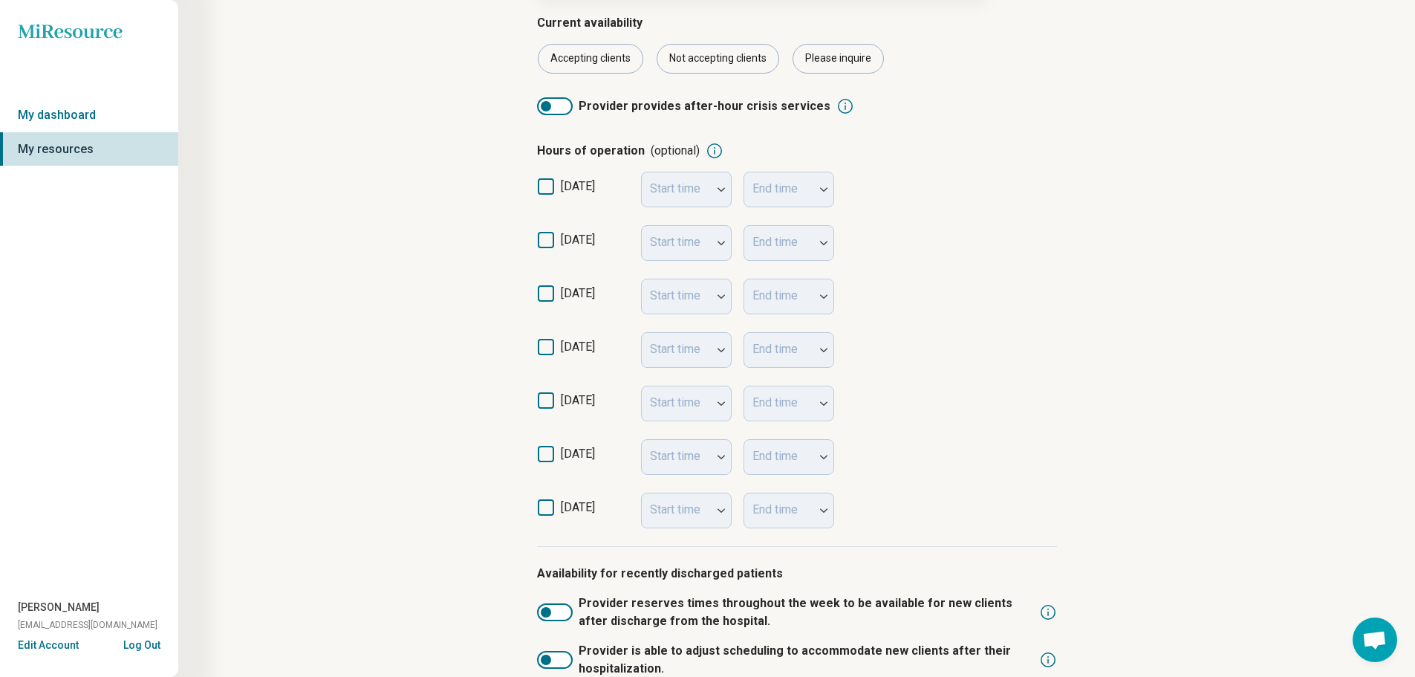
scroll to position [223, 0]
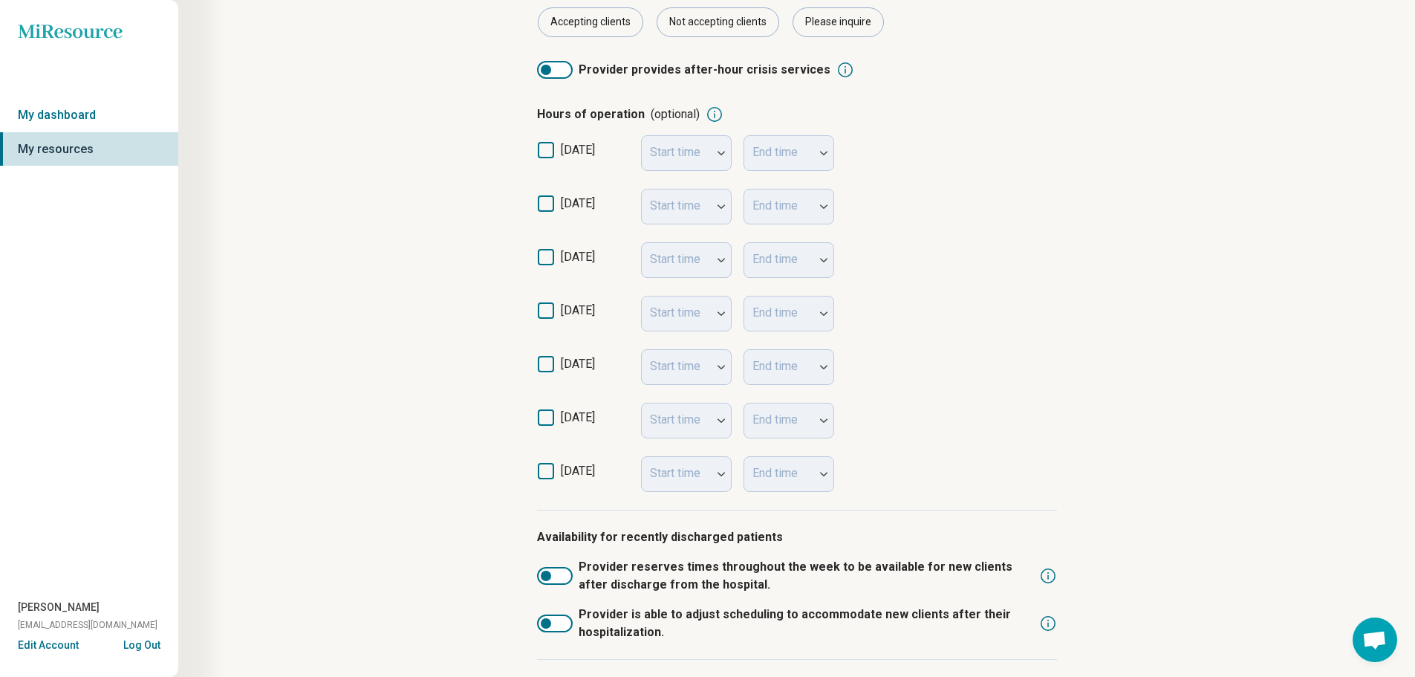
drag, startPoint x: 548, startPoint y: 201, endPoint x: 626, endPoint y: 209, distance: 78.4
click at [551, 202] on icon at bounding box center [546, 203] width 16 height 16
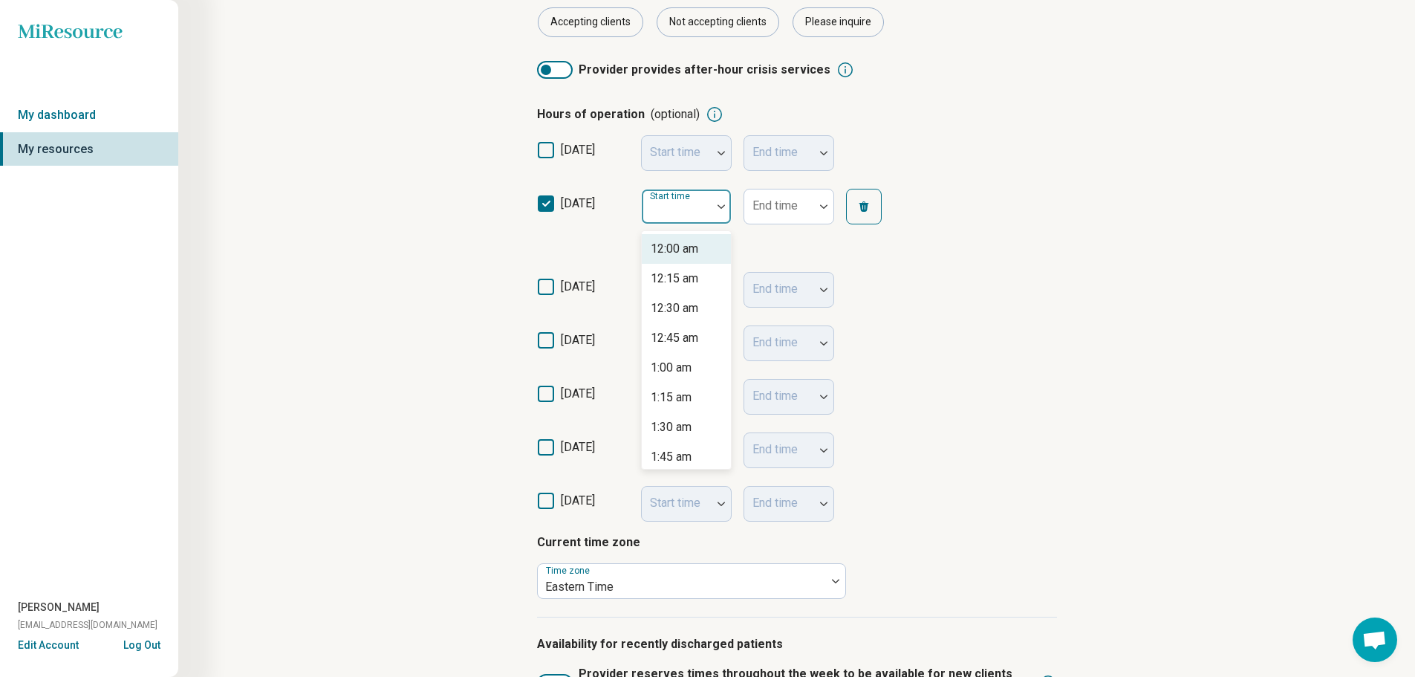
click at [689, 205] on div "Start time" at bounding box center [686, 207] width 91 height 36
click at [691, 202] on div at bounding box center [677, 212] width 58 height 21
click at [692, 245] on div "9:00 am" at bounding box center [671, 249] width 41 height 18
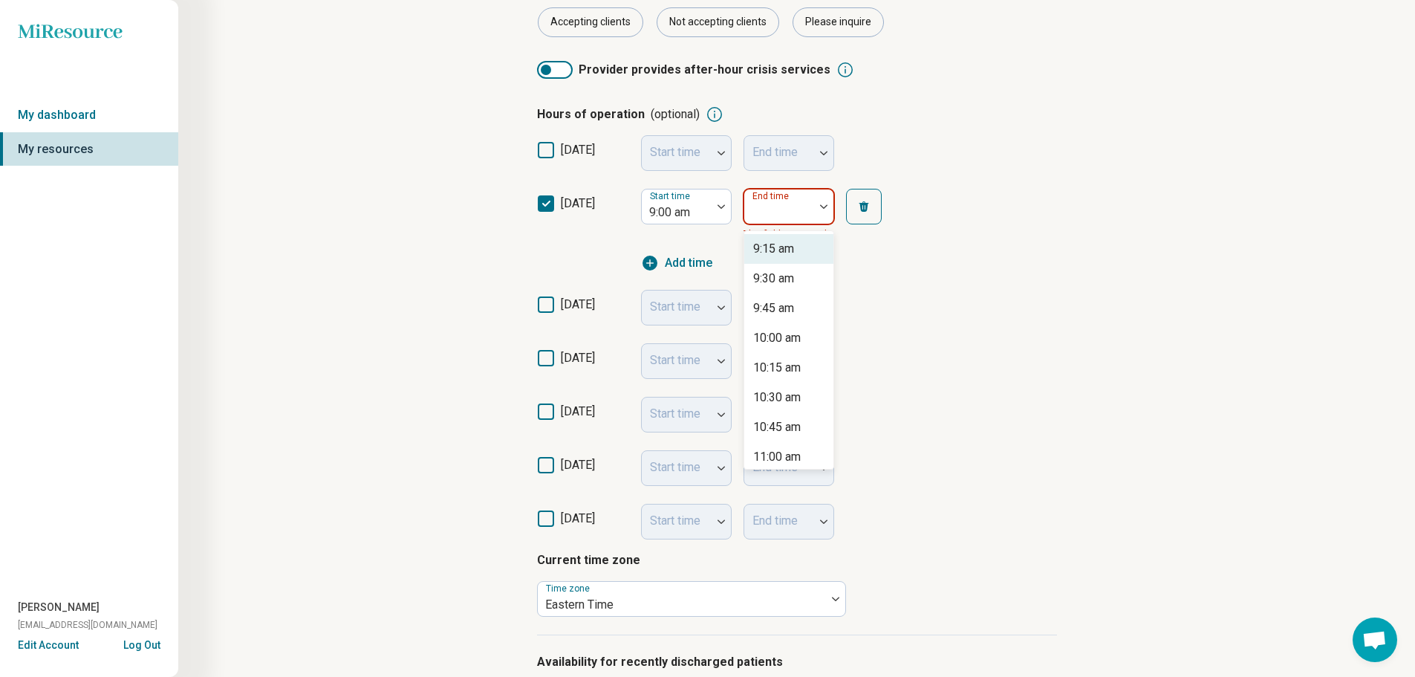
click at [773, 201] on label "End time" at bounding box center [772, 196] width 39 height 10
click at [795, 361] on div "8:00 pm" at bounding box center [774, 368] width 42 height 18
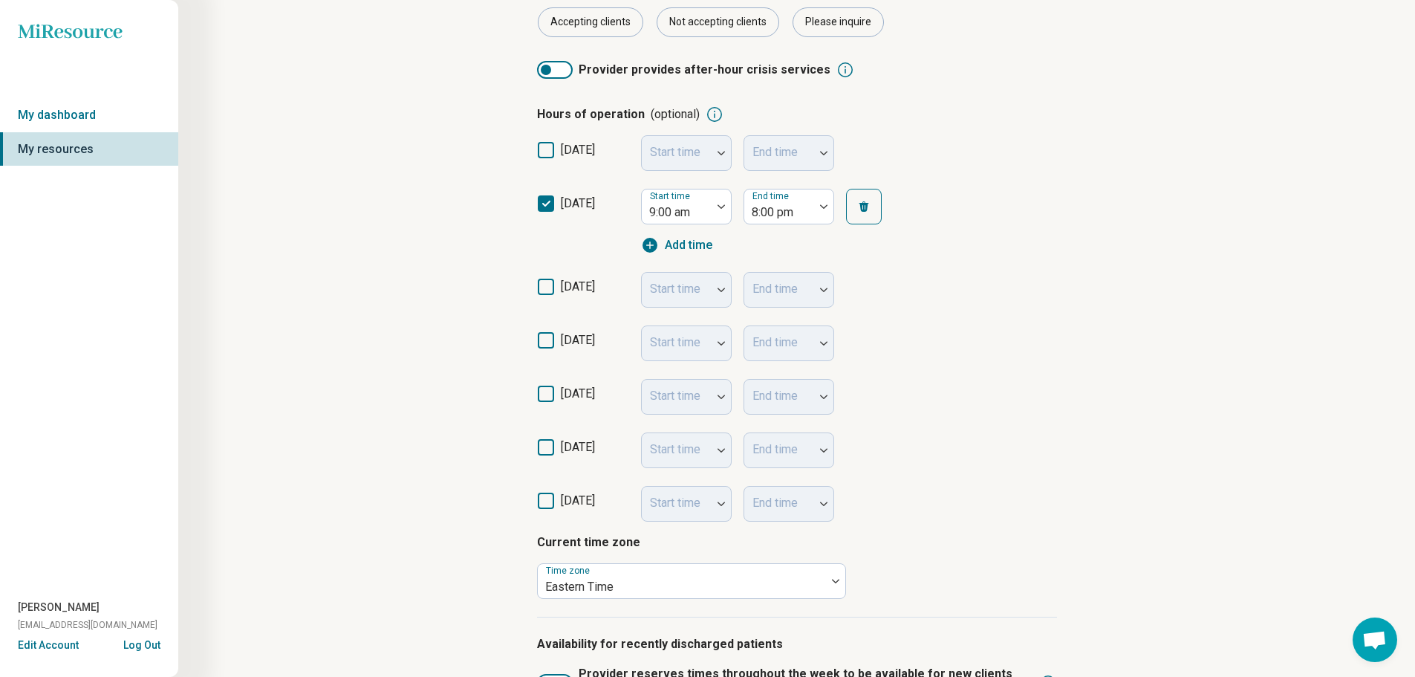
click at [533, 284] on article "Step 4 of 10 What is the provider’s current availability? You can always change…" at bounding box center [797, 339] width 568 height 1046
click at [551, 285] on icon at bounding box center [546, 287] width 16 height 16
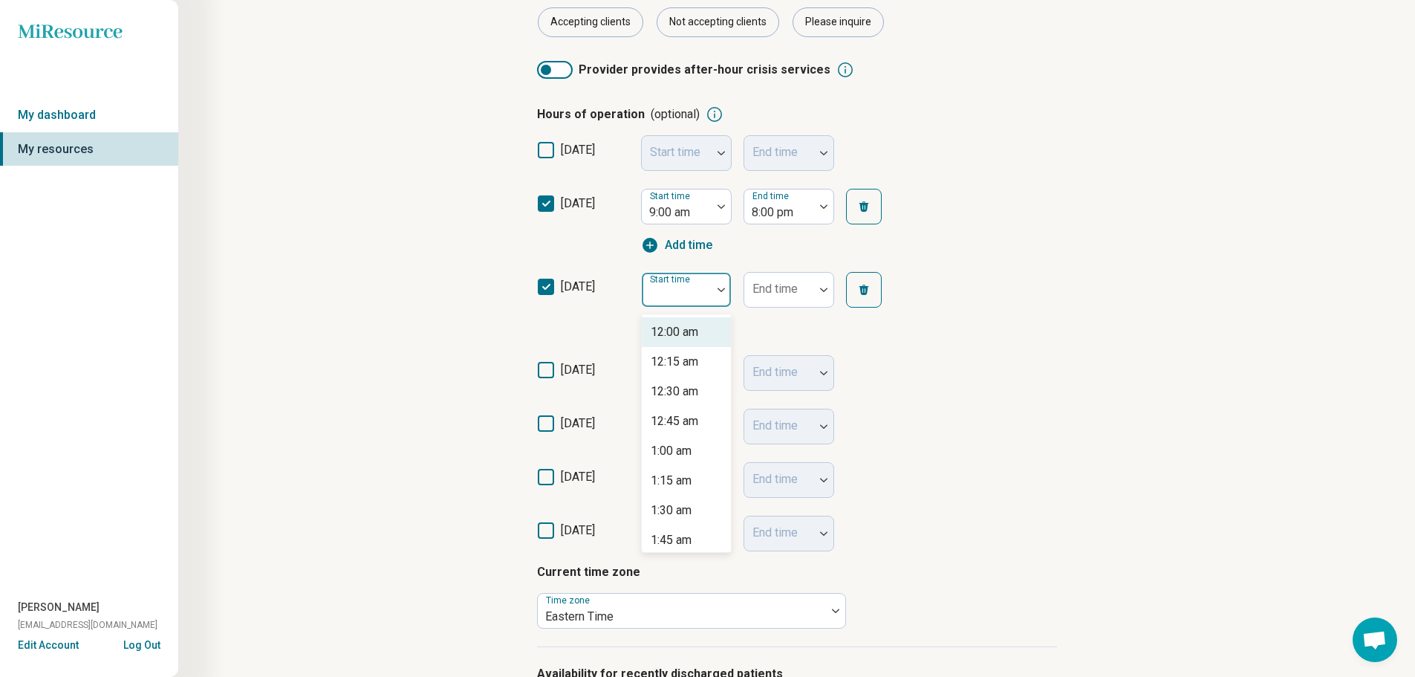
click at [663, 287] on div "Start time" at bounding box center [686, 290] width 91 height 36
click at [678, 334] on div "9:00 am" at bounding box center [671, 332] width 41 height 18
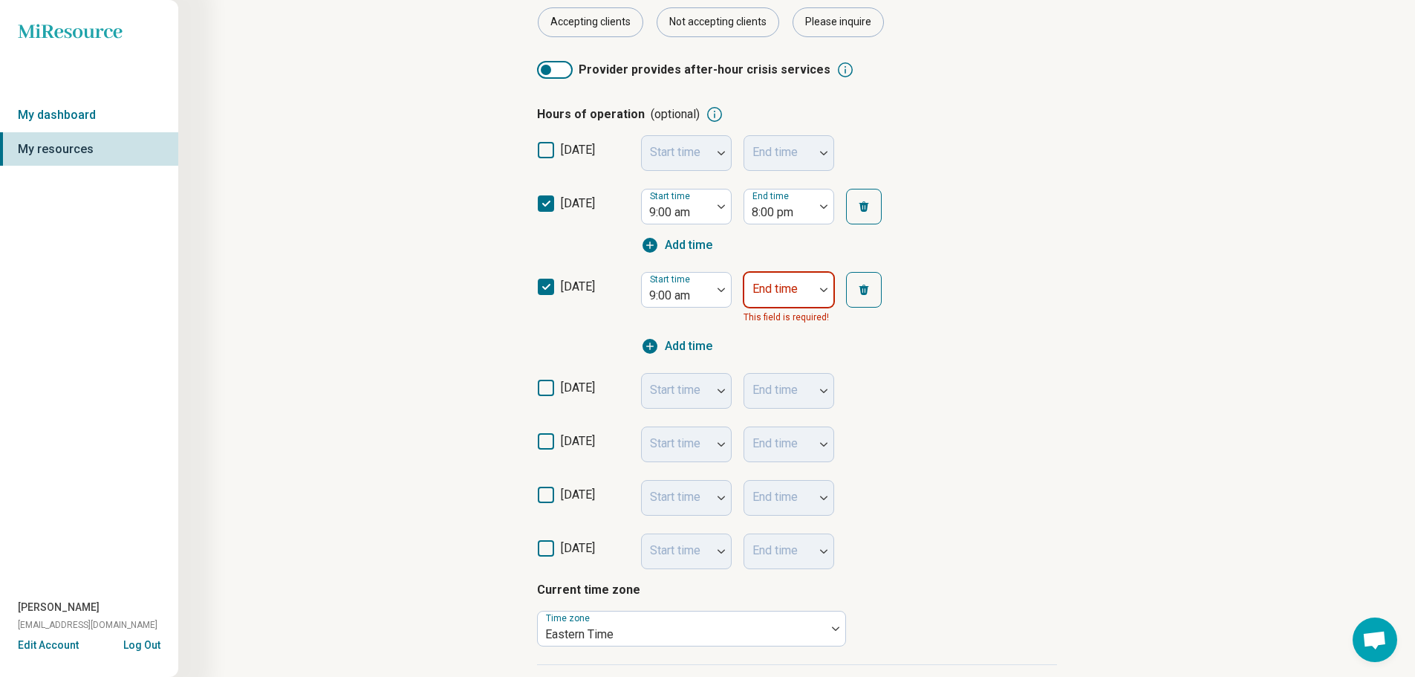
click at [770, 296] on div at bounding box center [779, 295] width 58 height 21
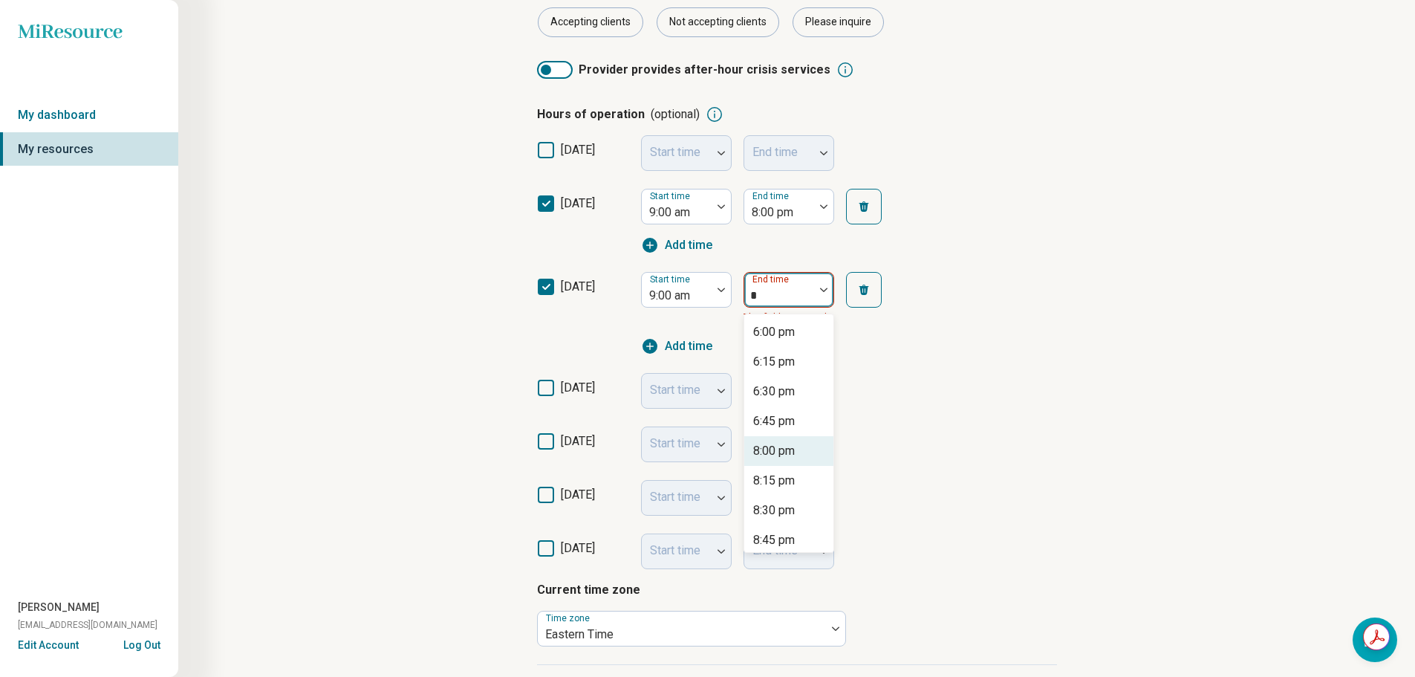
click at [780, 448] on div "8:00 pm" at bounding box center [774, 451] width 42 height 18
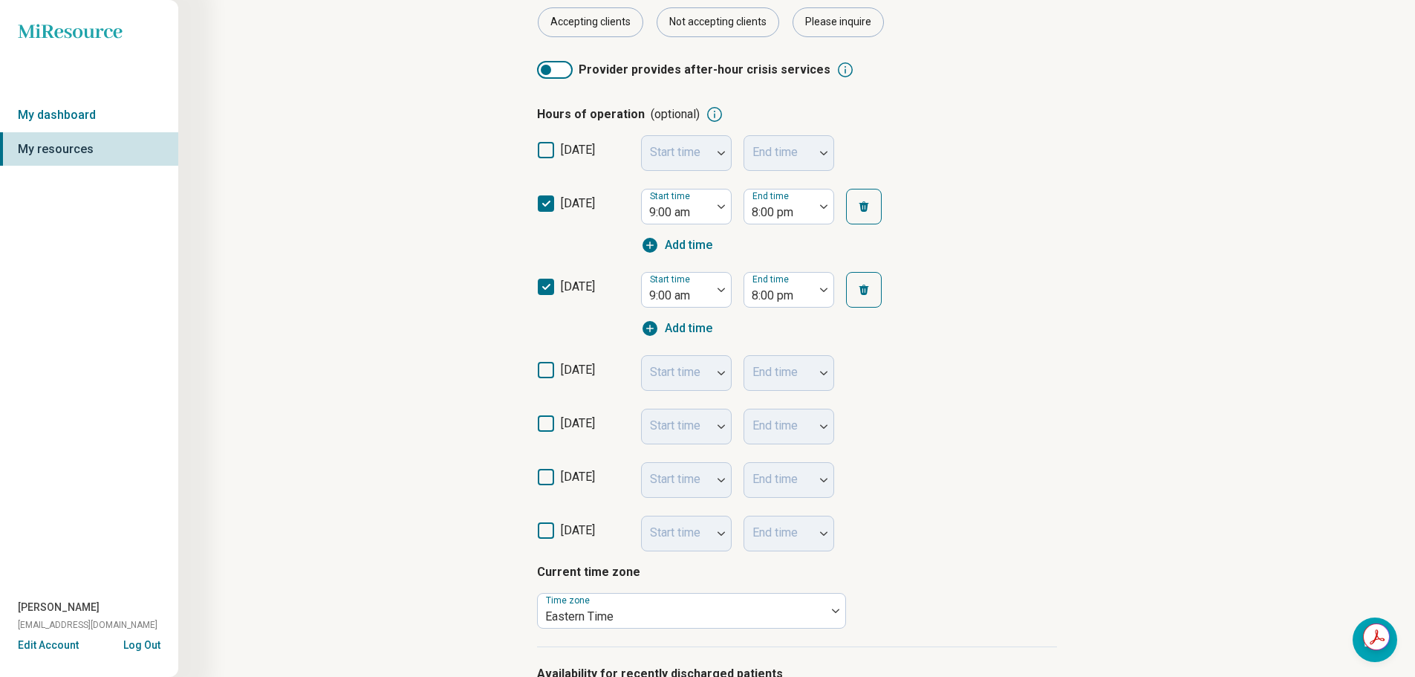
click at [595, 375] on span "[DATE]" at bounding box center [578, 370] width 34 height 14
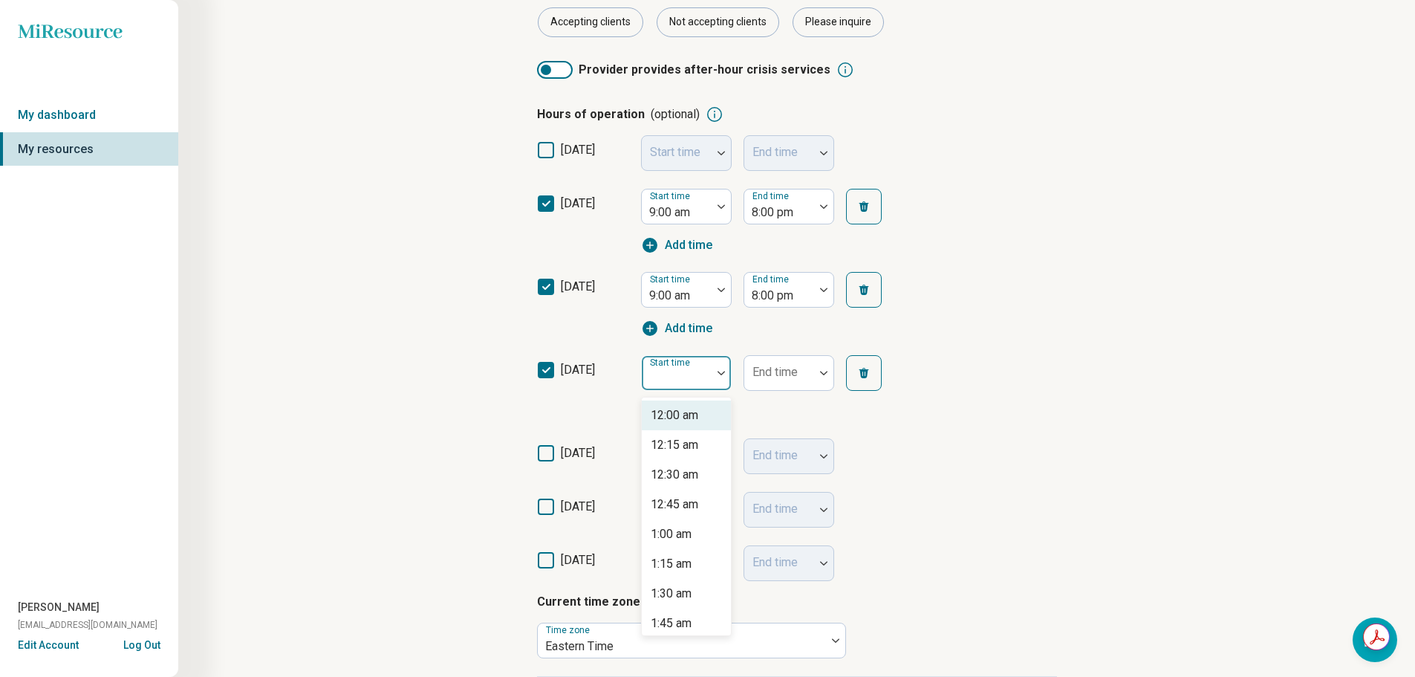
click at [685, 374] on div "Start time" at bounding box center [686, 373] width 91 height 36
click at [692, 412] on div "9:00 am" at bounding box center [671, 415] width 41 height 18
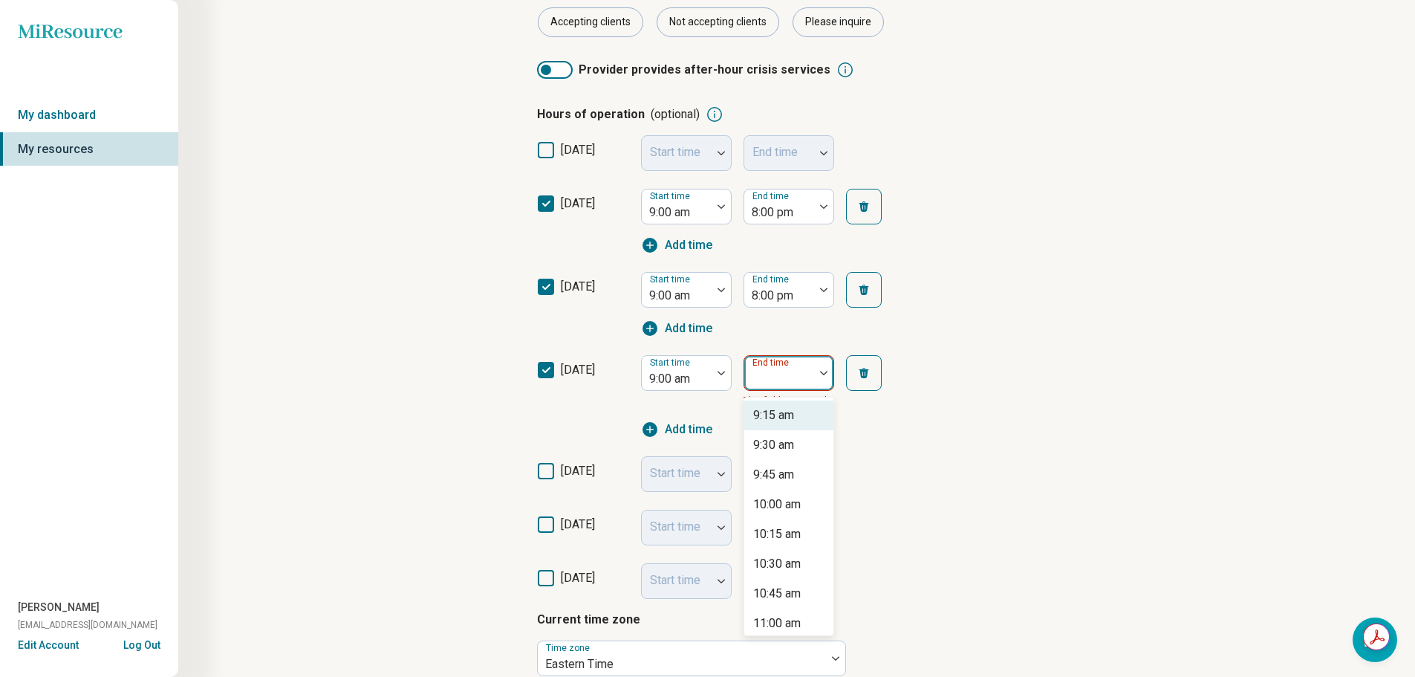
click at [753, 378] on div "End time" at bounding box center [789, 373] width 91 height 36
click at [787, 522] on div "8:00 pm" at bounding box center [789, 534] width 89 height 30
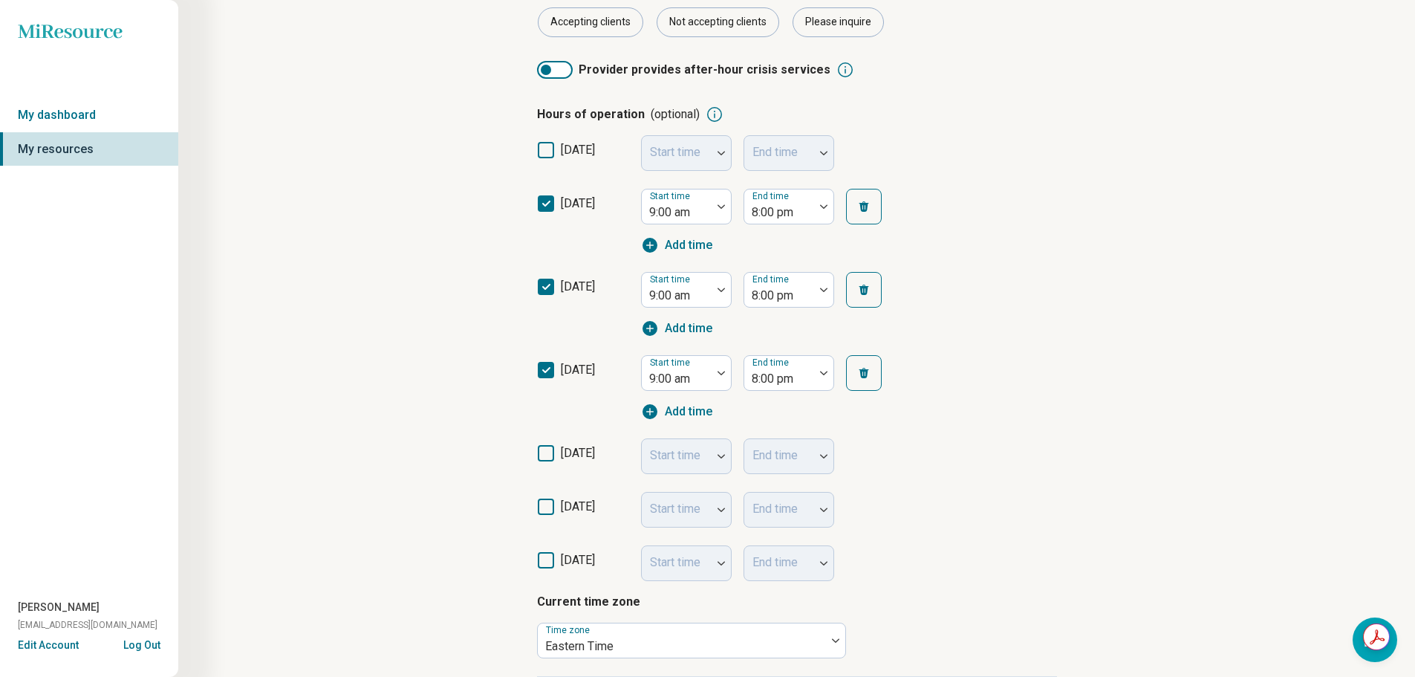
click at [595, 451] on span "[DATE]" at bounding box center [578, 453] width 34 height 14
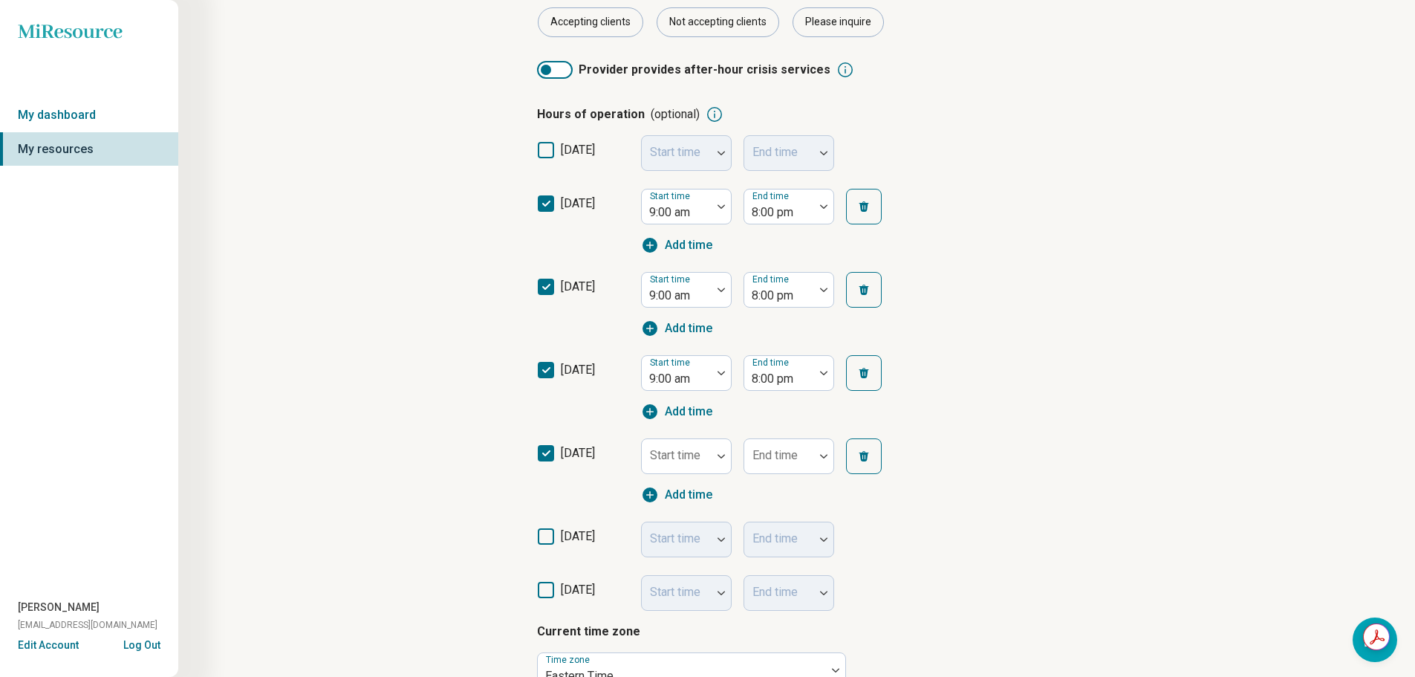
click at [666, 451] on div "Start time" at bounding box center [686, 456] width 91 height 36
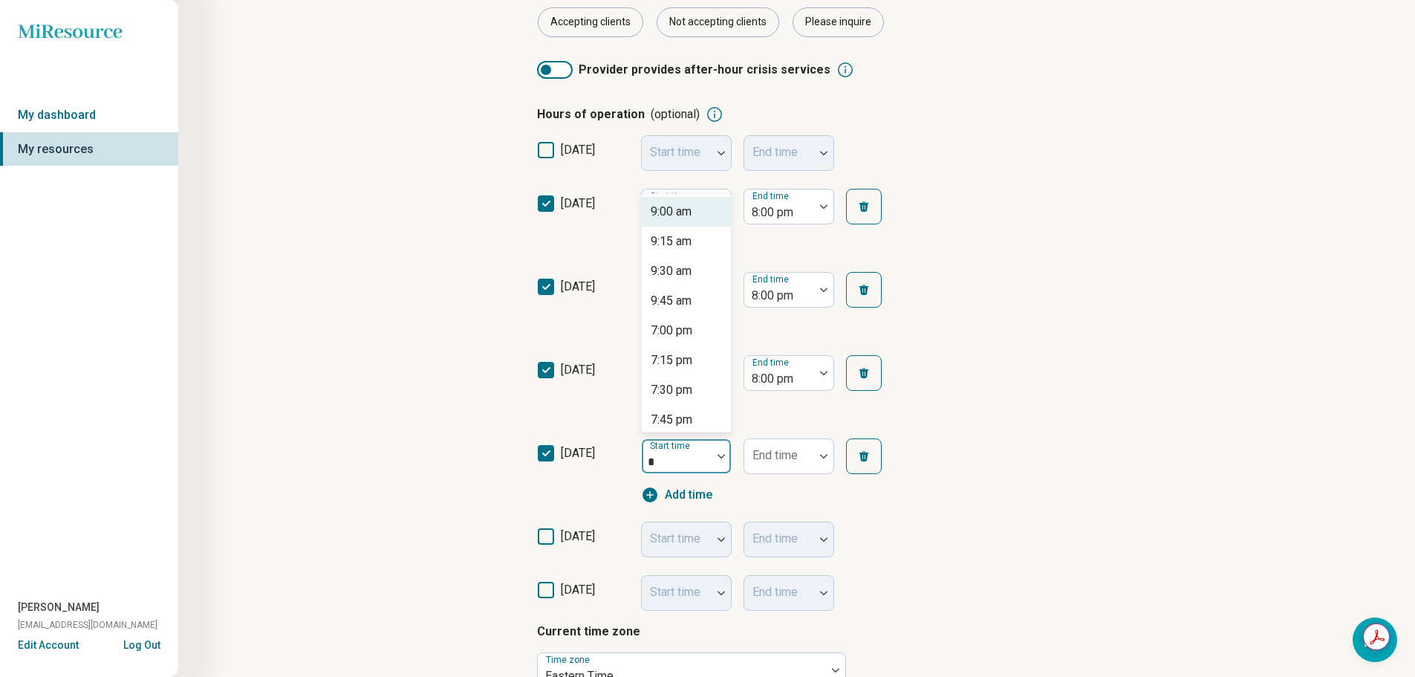
click at [678, 222] on div "9:00 am" at bounding box center [686, 212] width 89 height 30
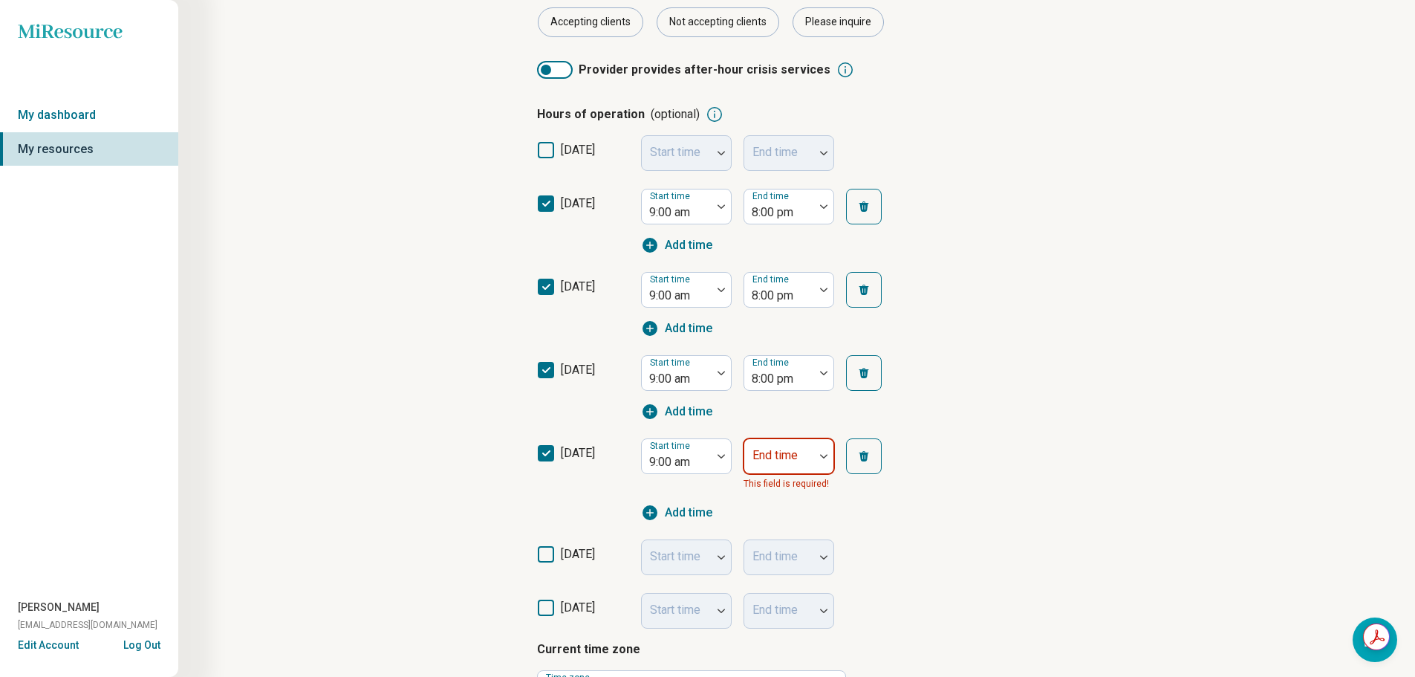
click at [807, 452] on div at bounding box center [779, 462] width 58 height 21
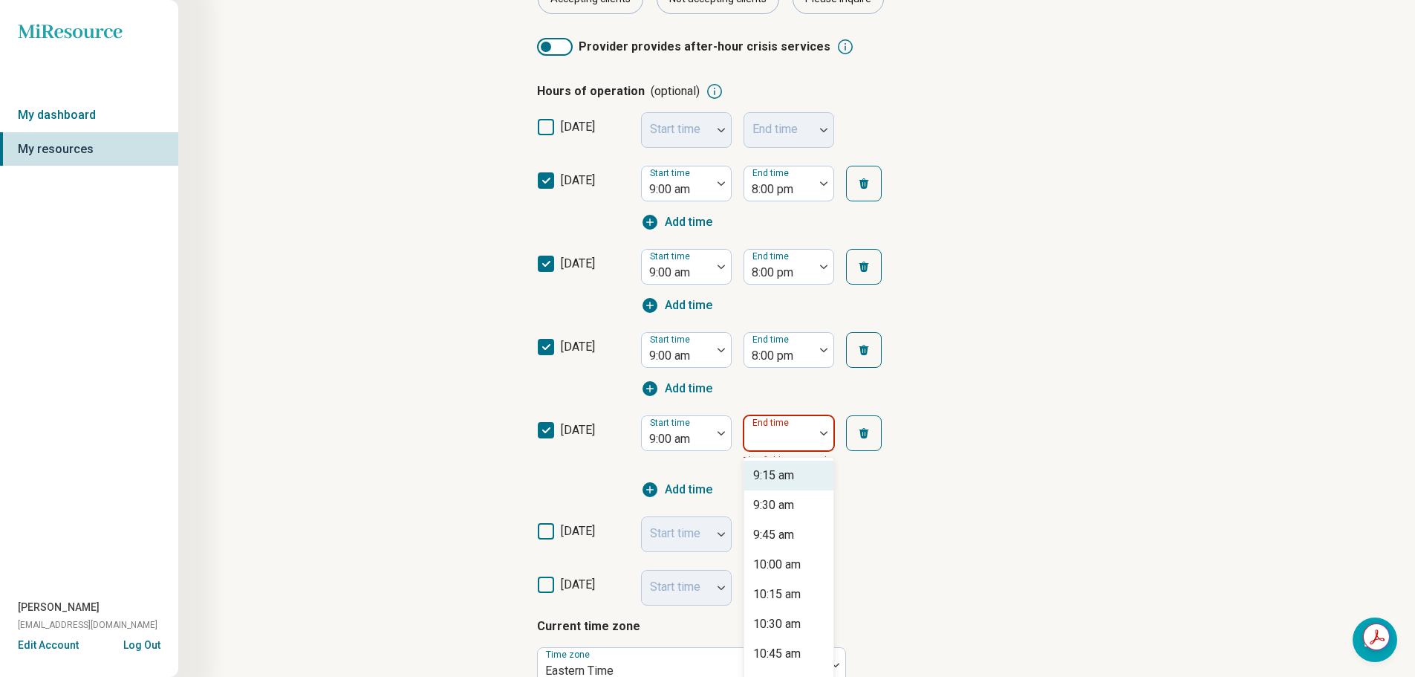
scroll to position [271, 0]
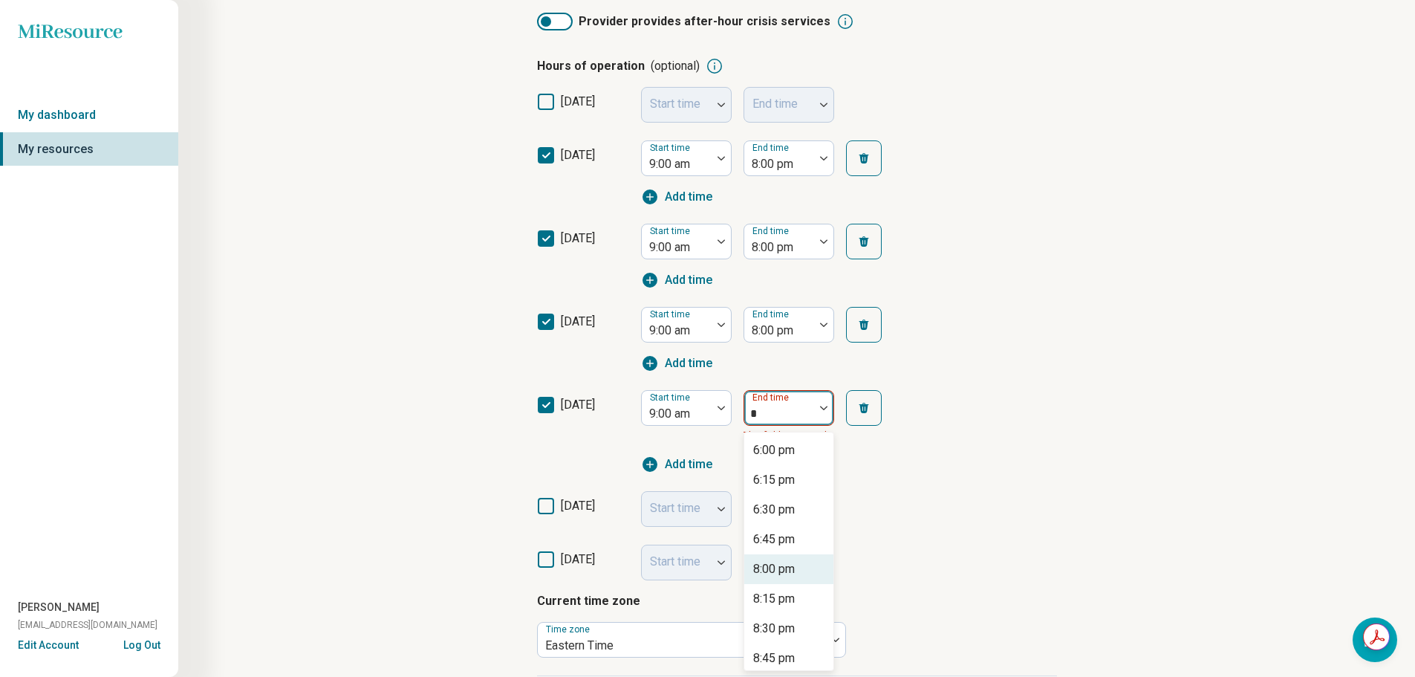
click at [787, 572] on div "8:00 pm" at bounding box center [774, 569] width 42 height 18
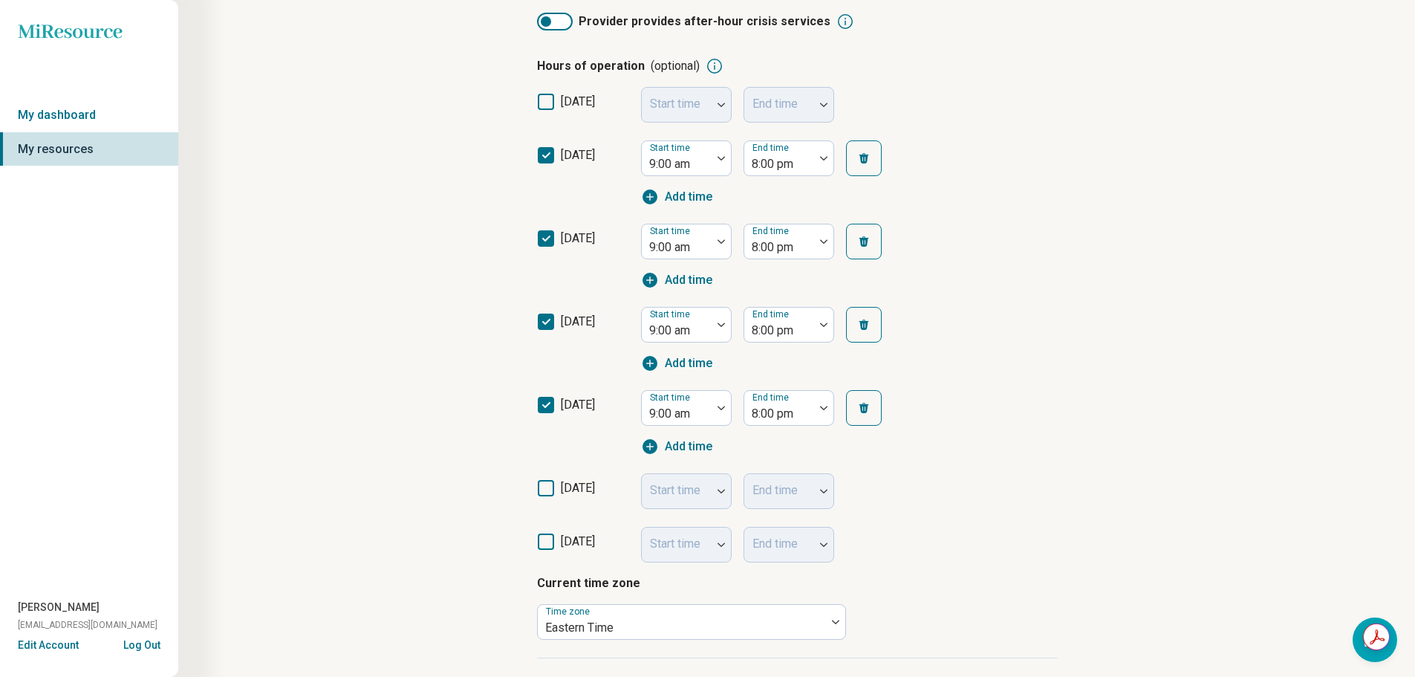
drag, startPoint x: 574, startPoint y: 488, endPoint x: 609, endPoint y: 487, distance: 35.0
click at [577, 488] on span "[DATE]" at bounding box center [578, 488] width 34 height 14
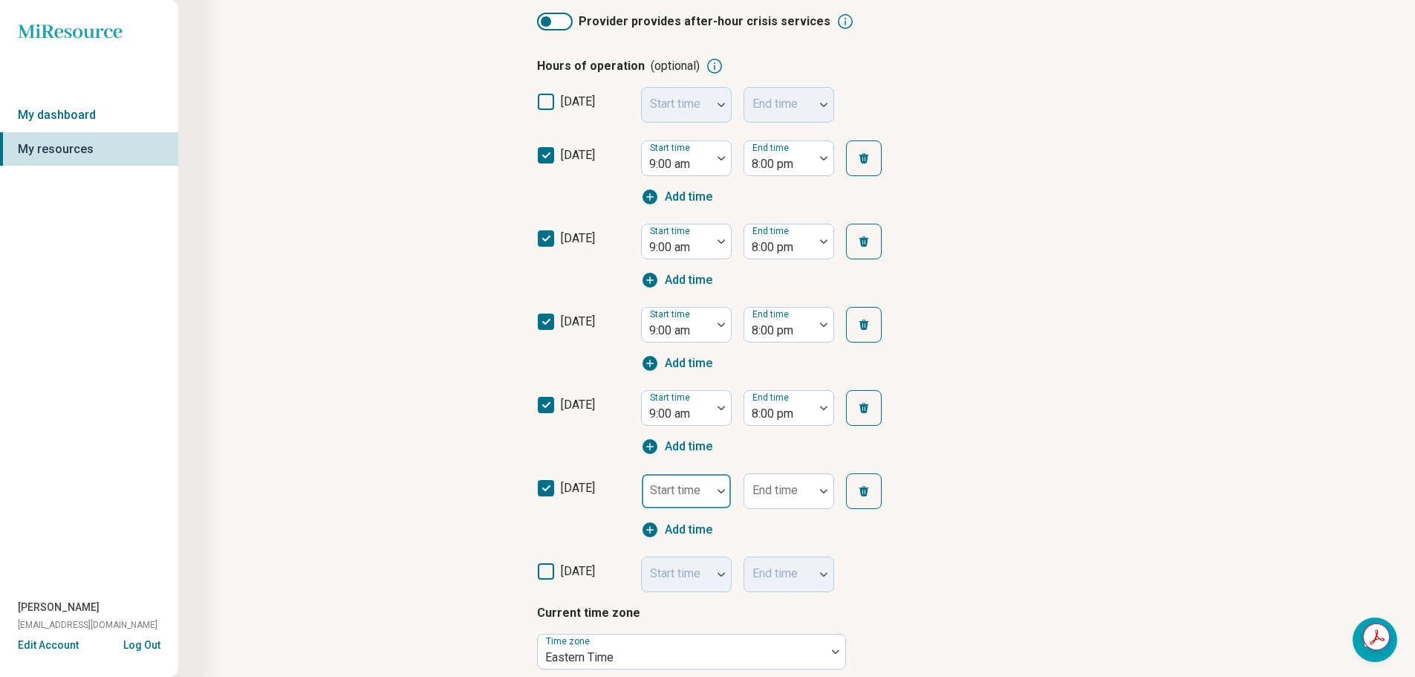
scroll to position [7, 0]
click at [678, 487] on div "Start time" at bounding box center [686, 491] width 91 height 36
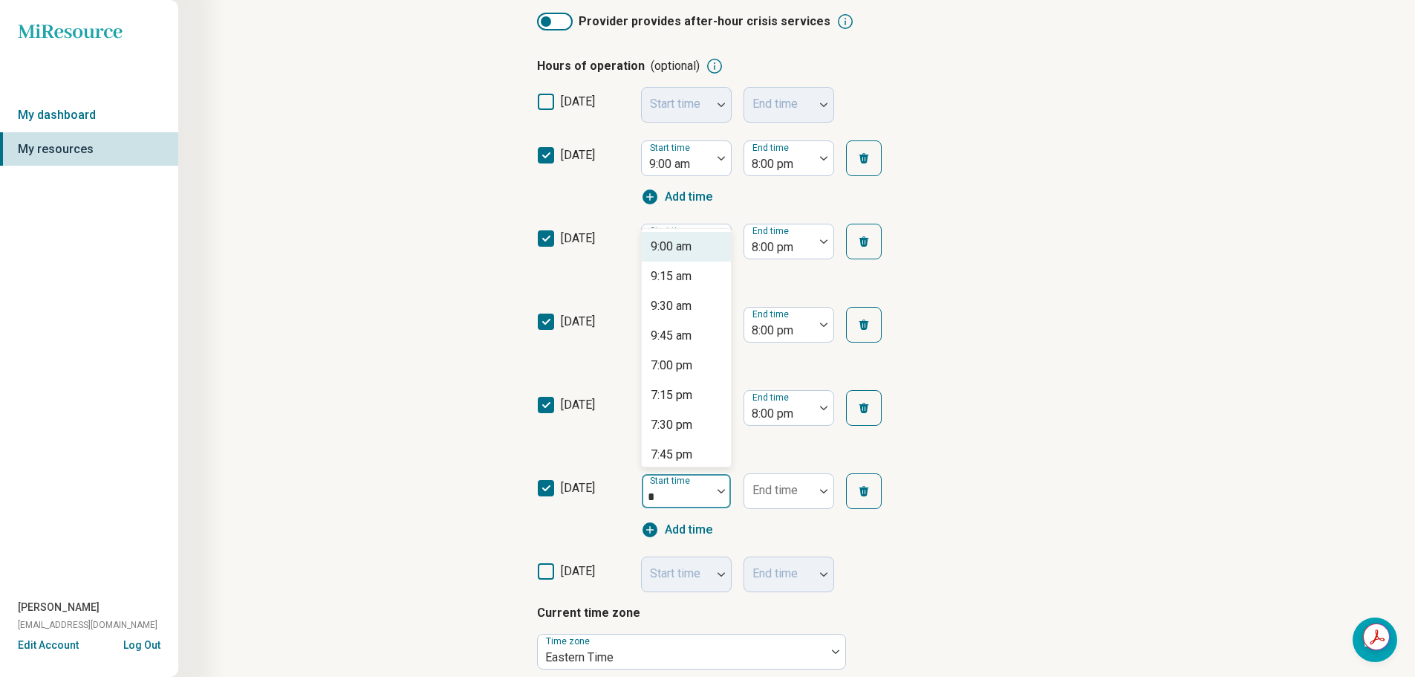
click at [686, 256] on div "9:00 am" at bounding box center [686, 247] width 89 height 30
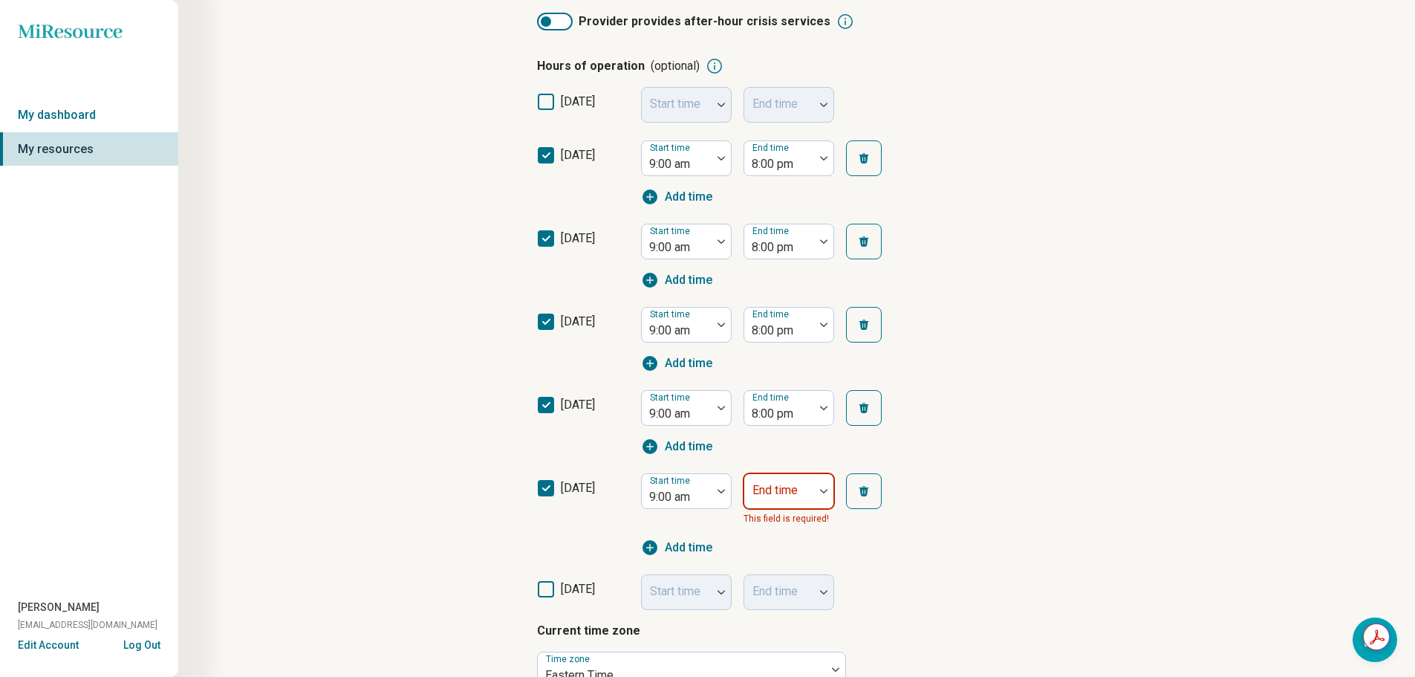
click at [791, 492] on div "End time" at bounding box center [789, 491] width 91 height 36
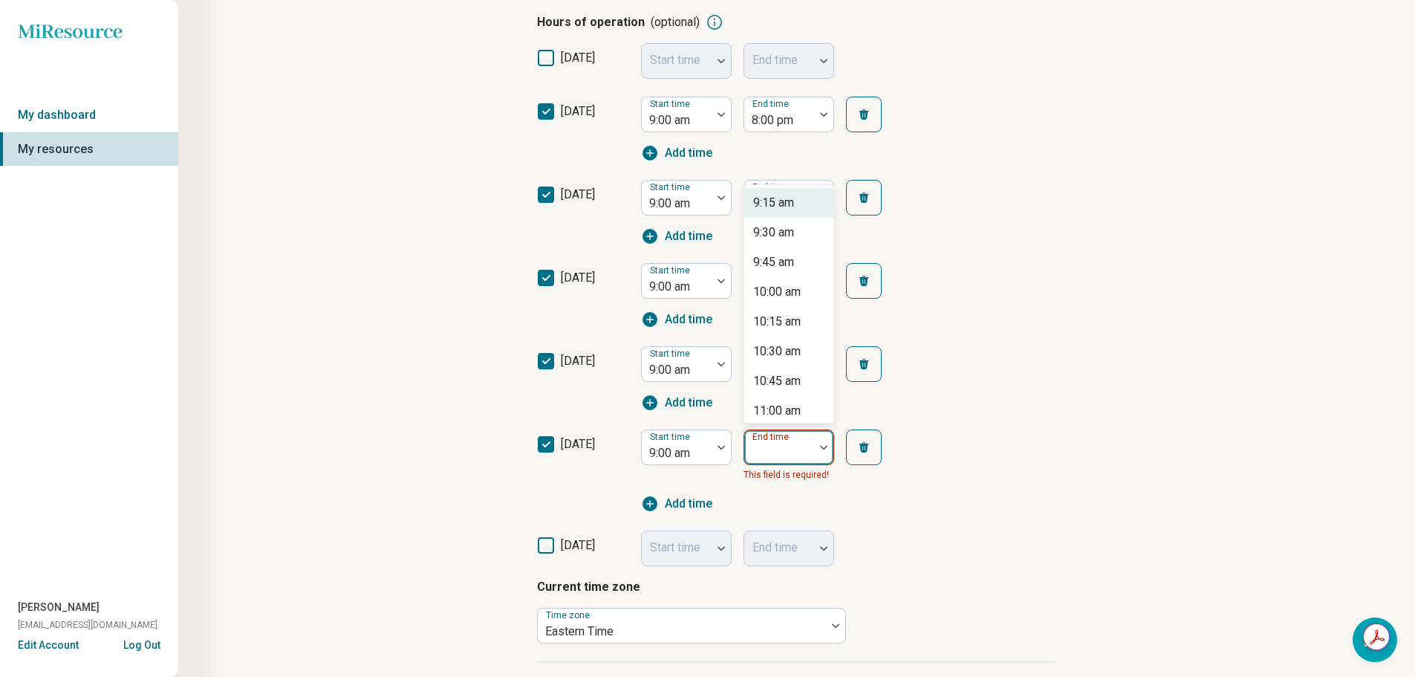
scroll to position [354, 0]
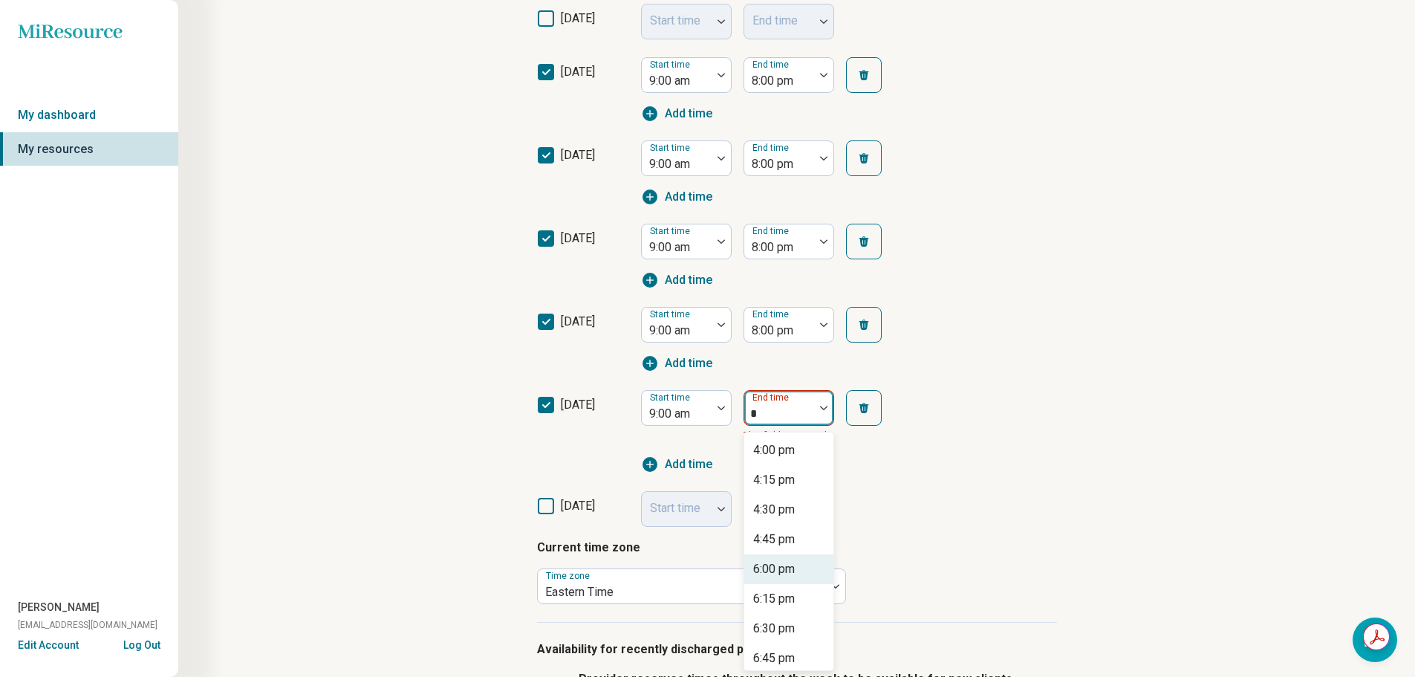
click at [788, 574] on div "6:00 pm" at bounding box center [774, 569] width 42 height 18
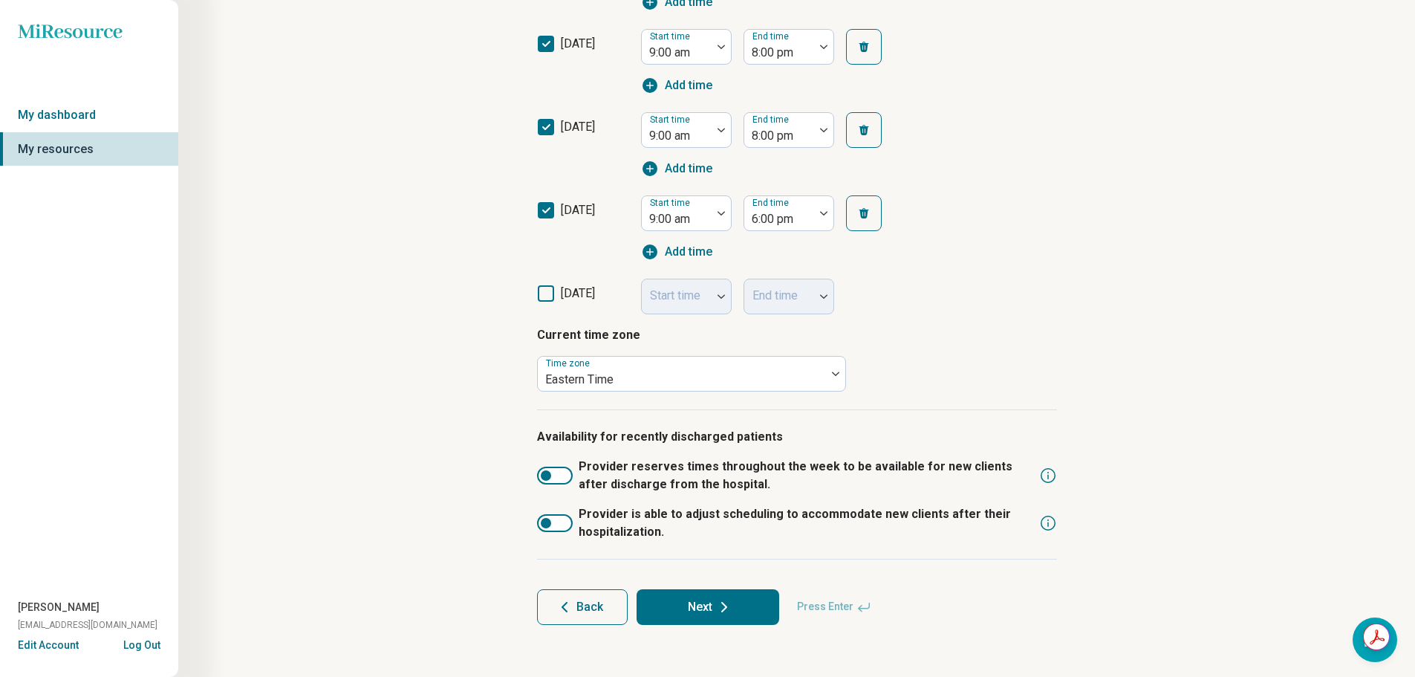
scroll to position [551, 0]
click at [702, 592] on button "Next" at bounding box center [708, 606] width 143 height 36
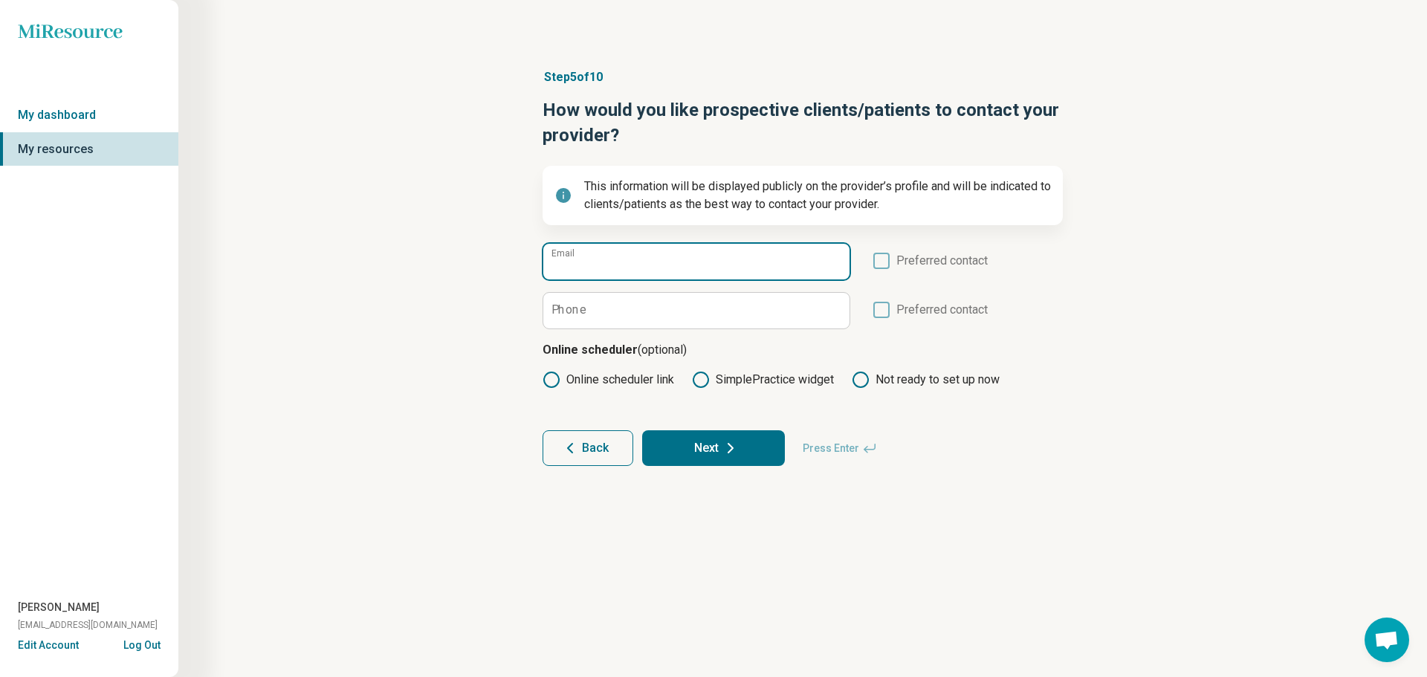
drag, startPoint x: 603, startPoint y: 273, endPoint x: 614, endPoint y: 276, distance: 12.5
click at [603, 273] on input "Email" at bounding box center [696, 262] width 306 height 36
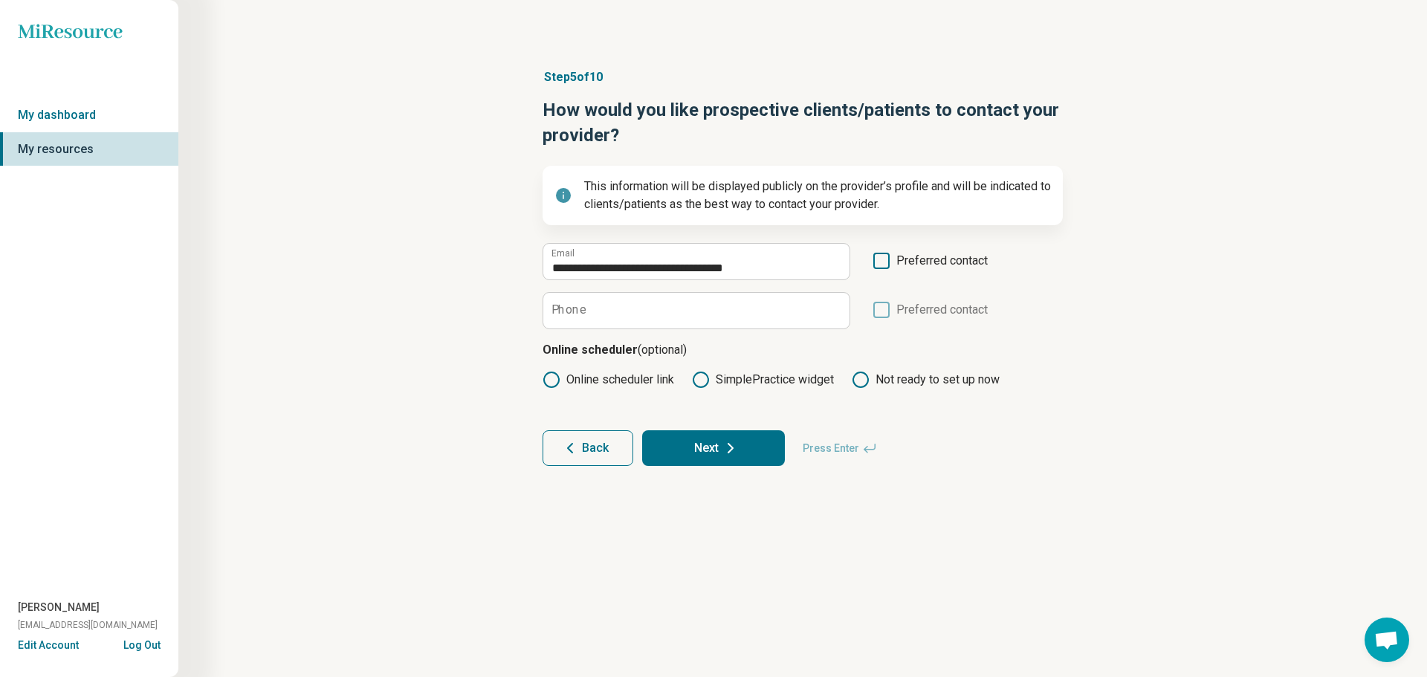
click at [878, 257] on icon at bounding box center [881, 261] width 16 height 16
click at [756, 310] on input "Phone" at bounding box center [696, 311] width 306 height 36
click at [691, 441] on button "Next" at bounding box center [713, 448] width 143 height 36
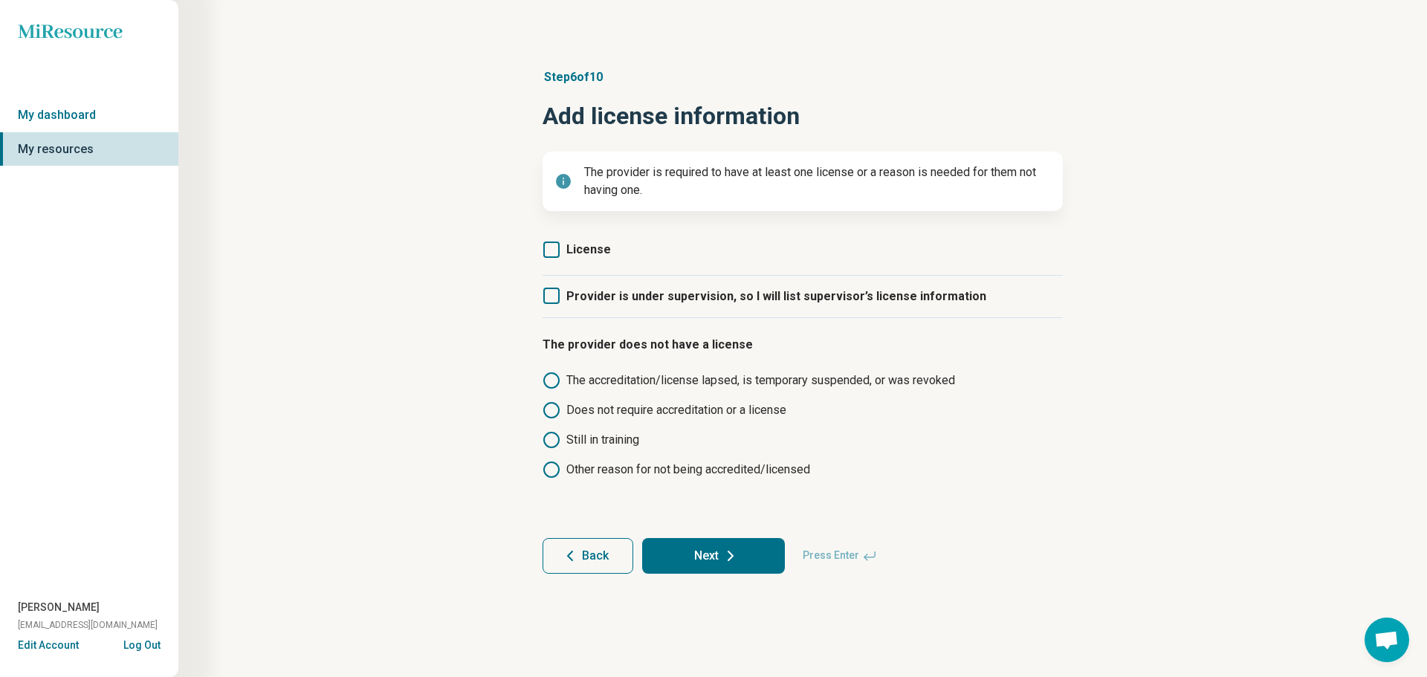
click at [551, 253] on icon at bounding box center [551, 249] width 16 height 16
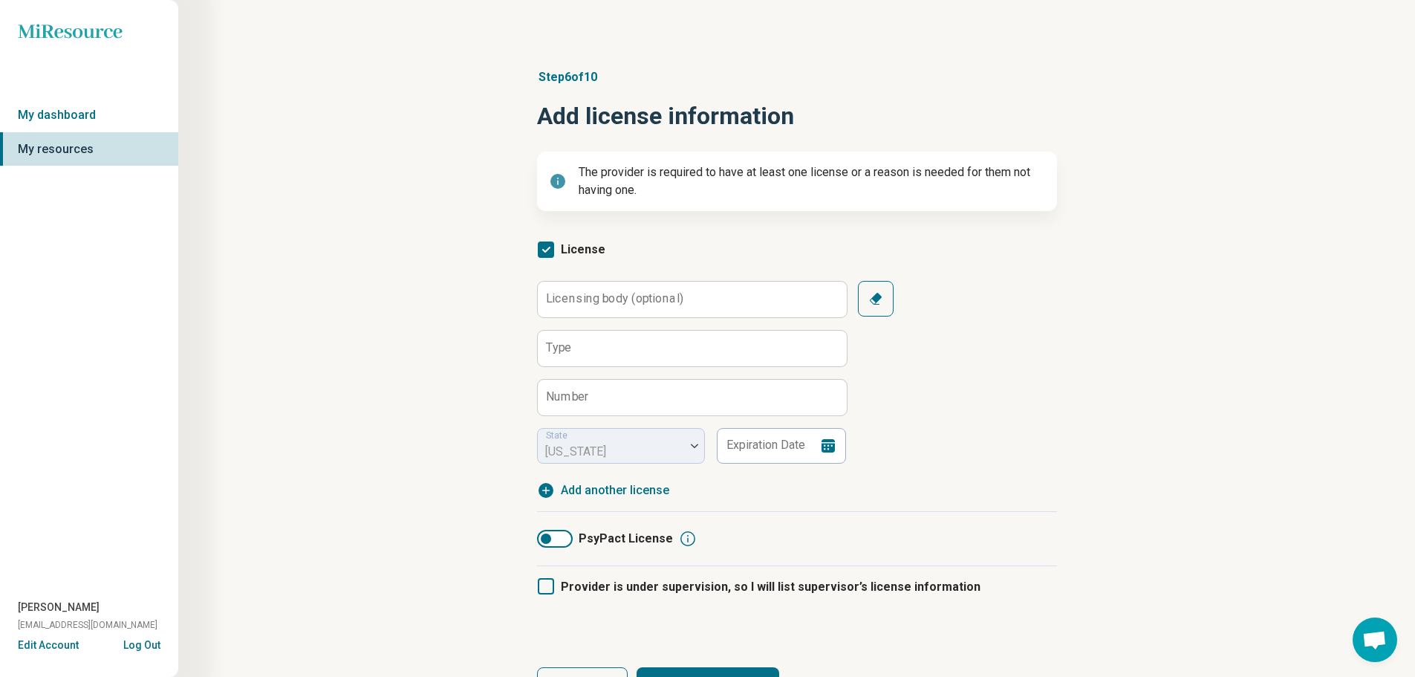
scroll to position [7, 0]
click at [636, 393] on input "Number" at bounding box center [692, 398] width 309 height 36
paste input "**********"
click at [634, 356] on input "Type" at bounding box center [692, 349] width 309 height 36
click at [770, 452] on input "Expiration Date" at bounding box center [781, 446] width 130 height 36
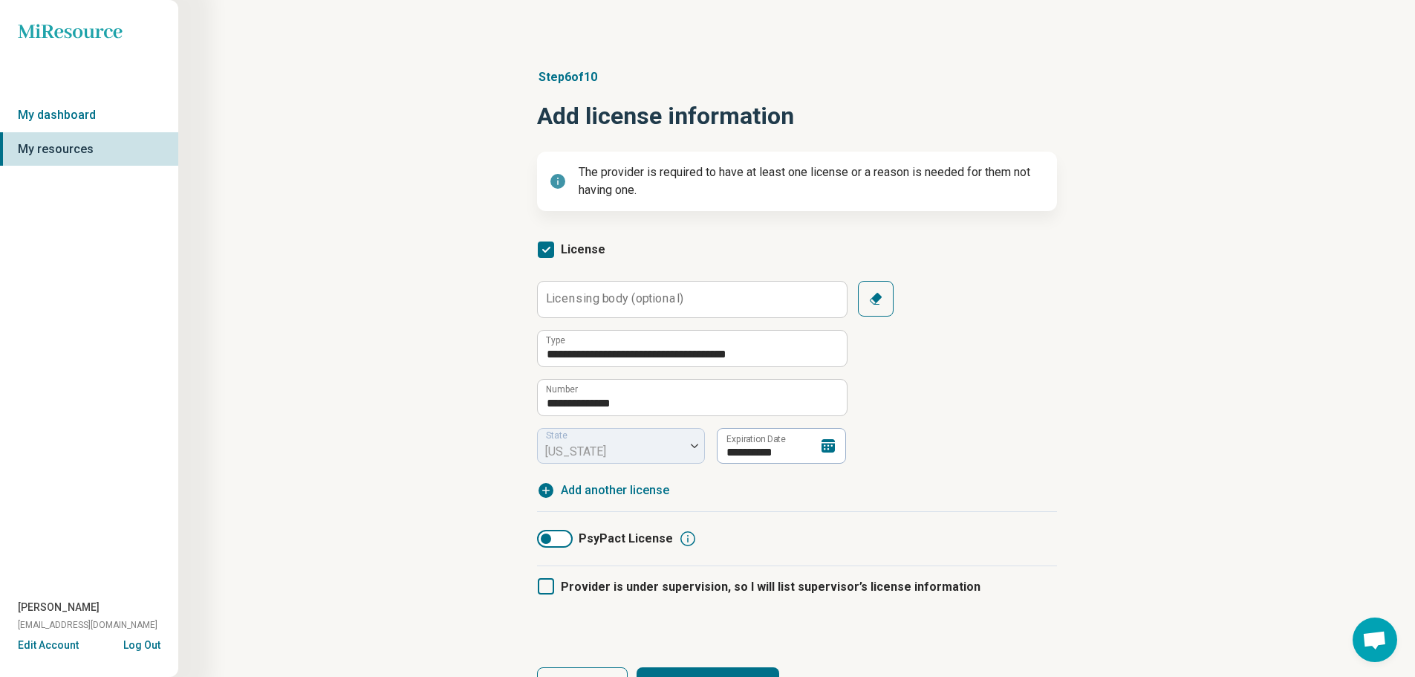
click at [956, 448] on div "**********" at bounding box center [797, 372] width 520 height 183
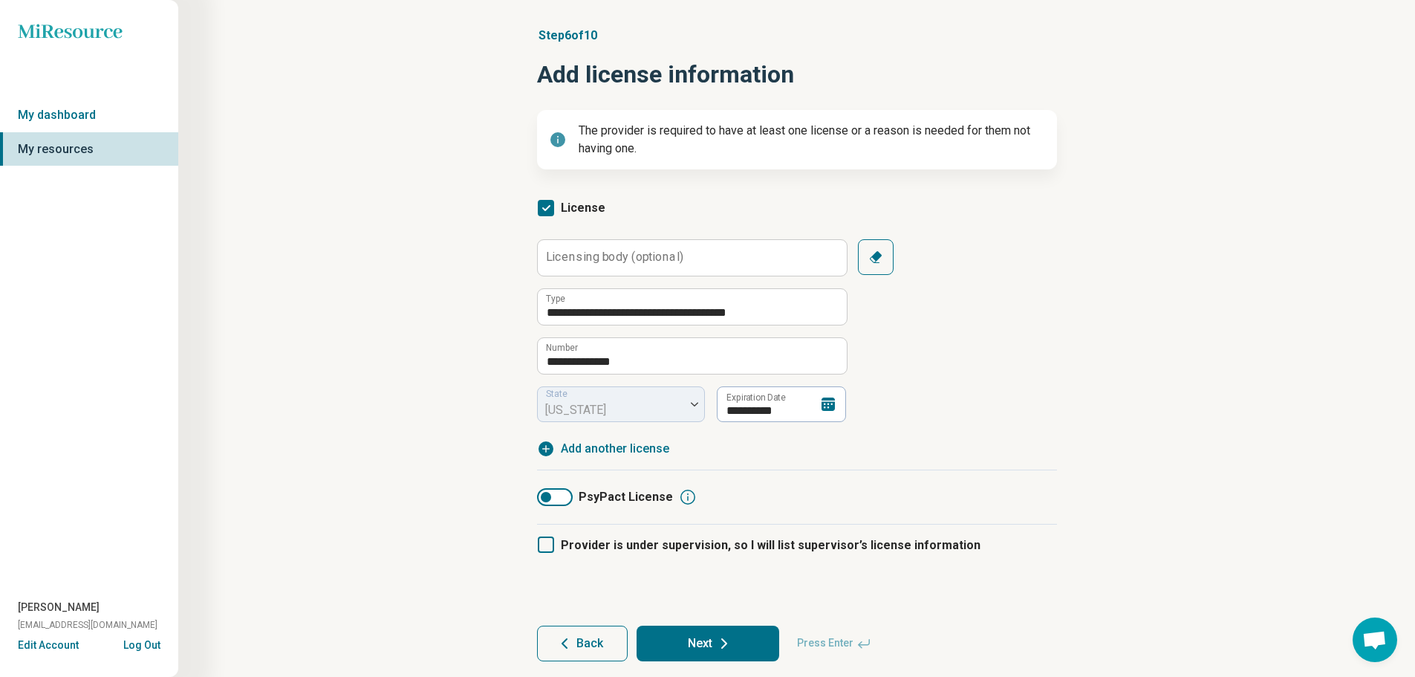
scroll to position [80, 0]
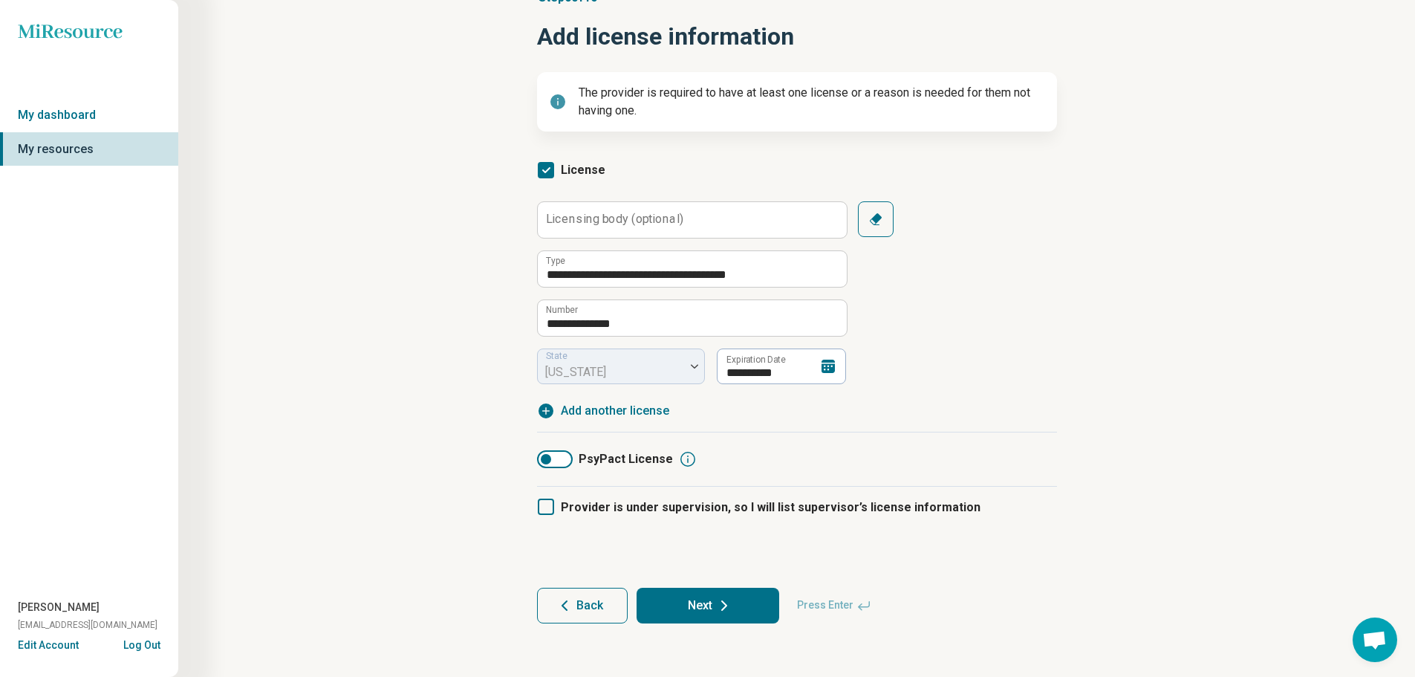
click at [690, 602] on button "Next" at bounding box center [708, 606] width 143 height 36
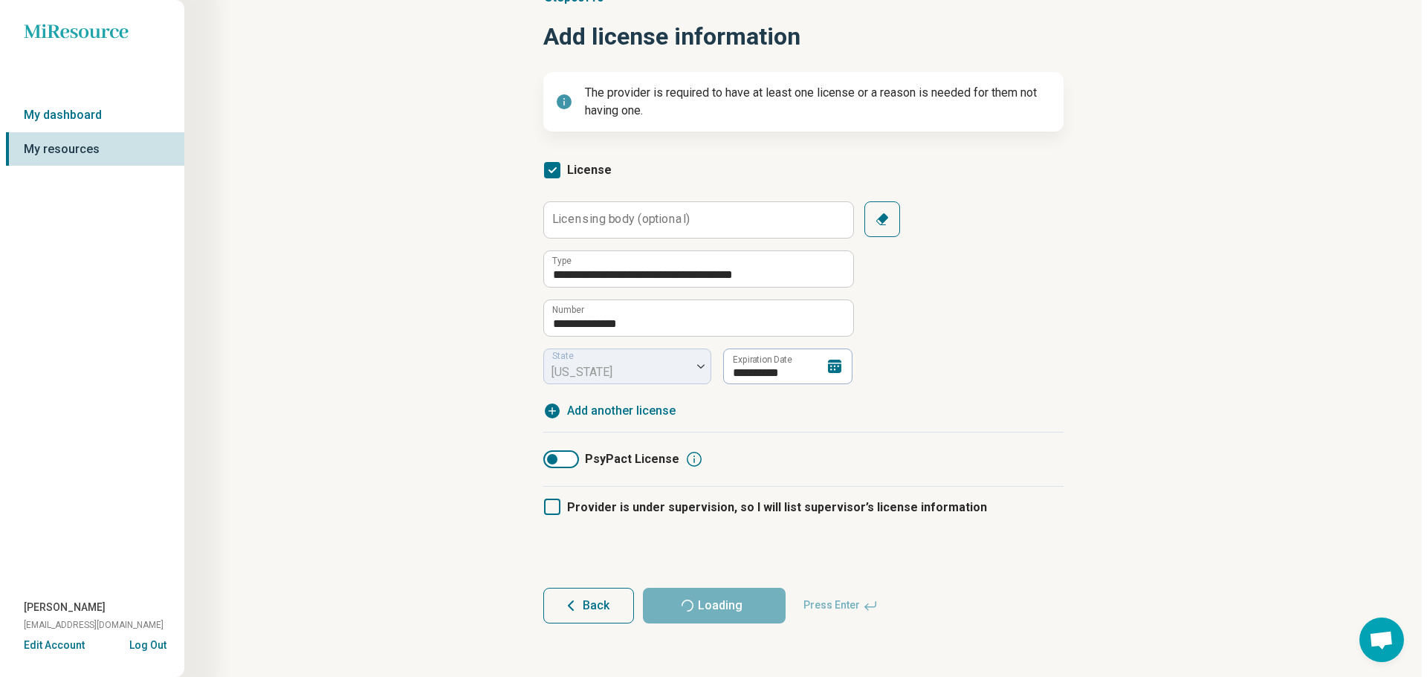
scroll to position [0, 0]
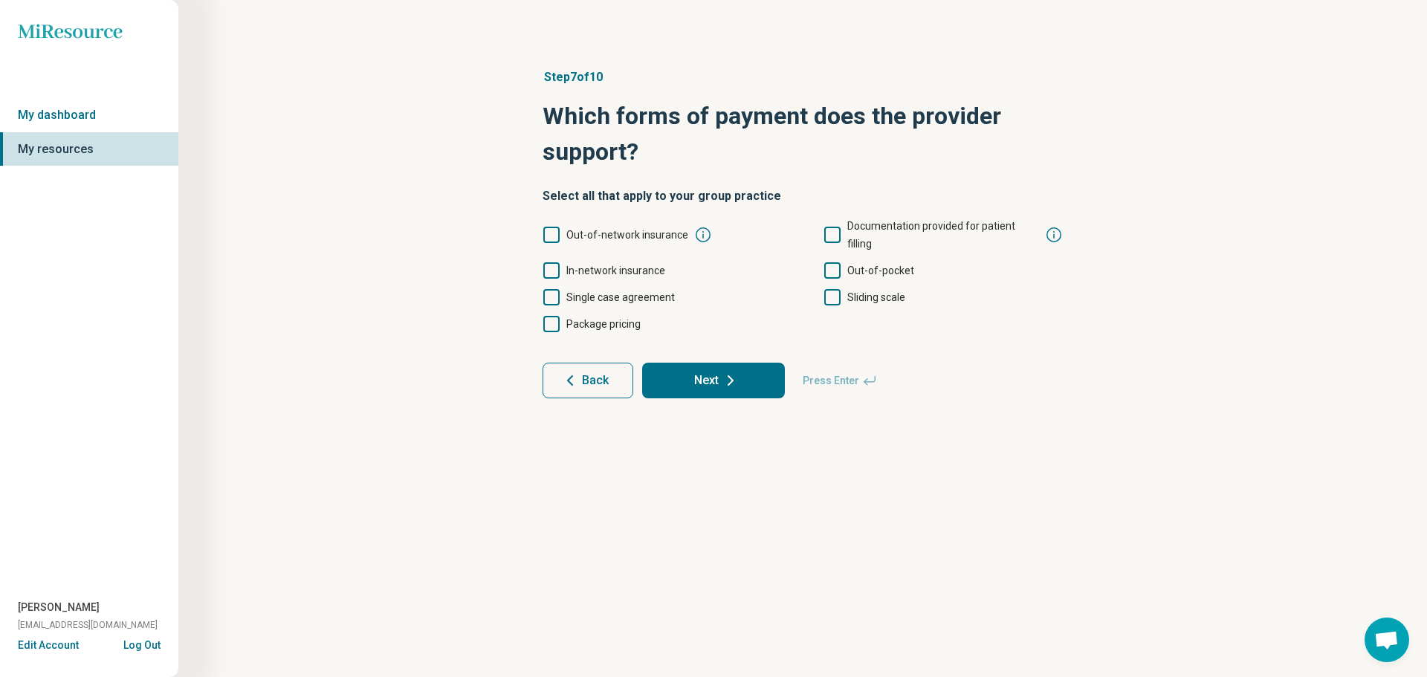
click at [551, 227] on icon at bounding box center [551, 235] width 16 height 16
click at [551, 262] on icon at bounding box center [551, 270] width 16 height 16
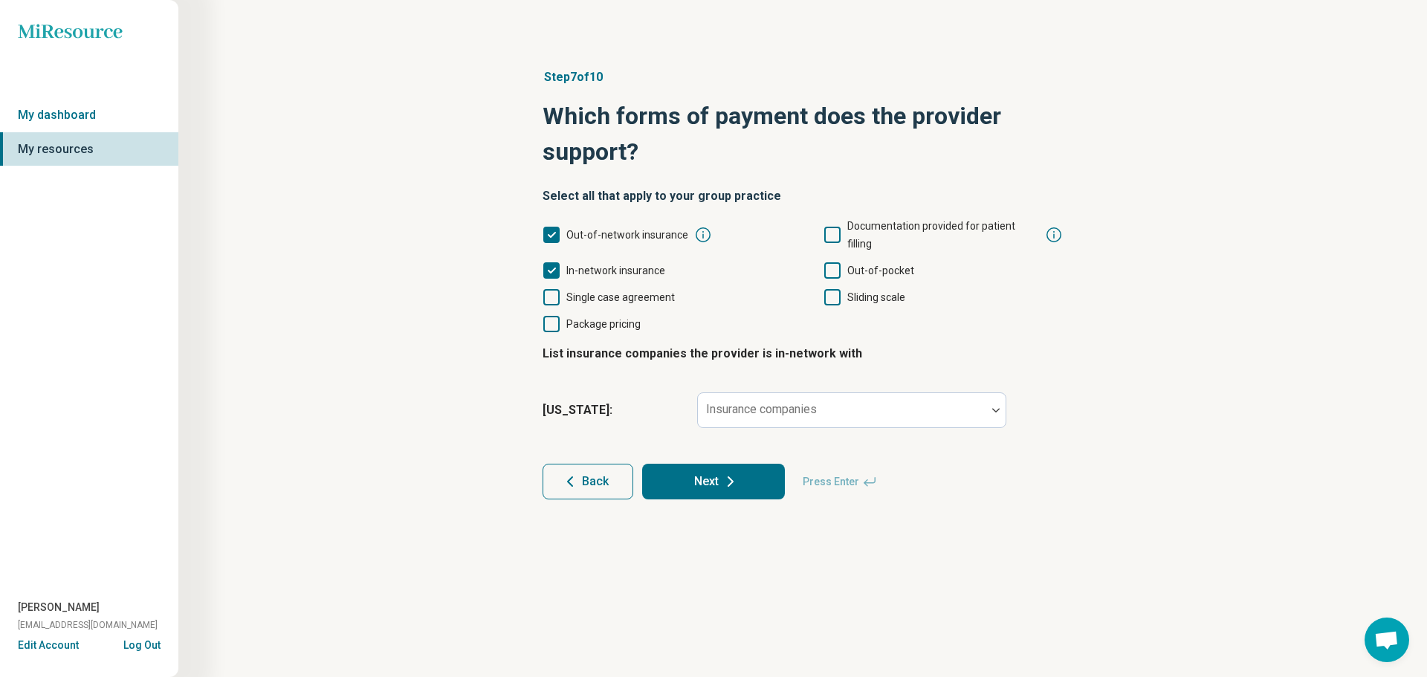
click at [831, 262] on icon at bounding box center [832, 270] width 16 height 16
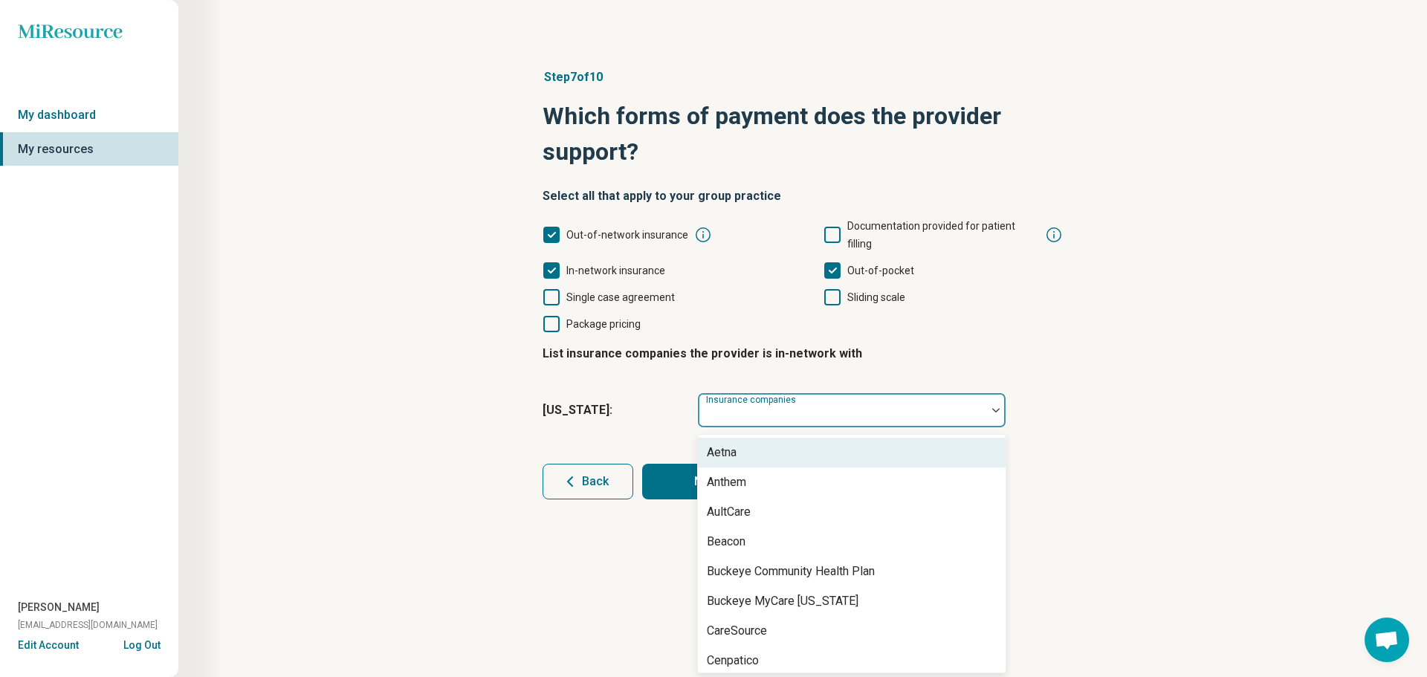
click at [805, 406] on div at bounding box center [842, 416] width 276 height 21
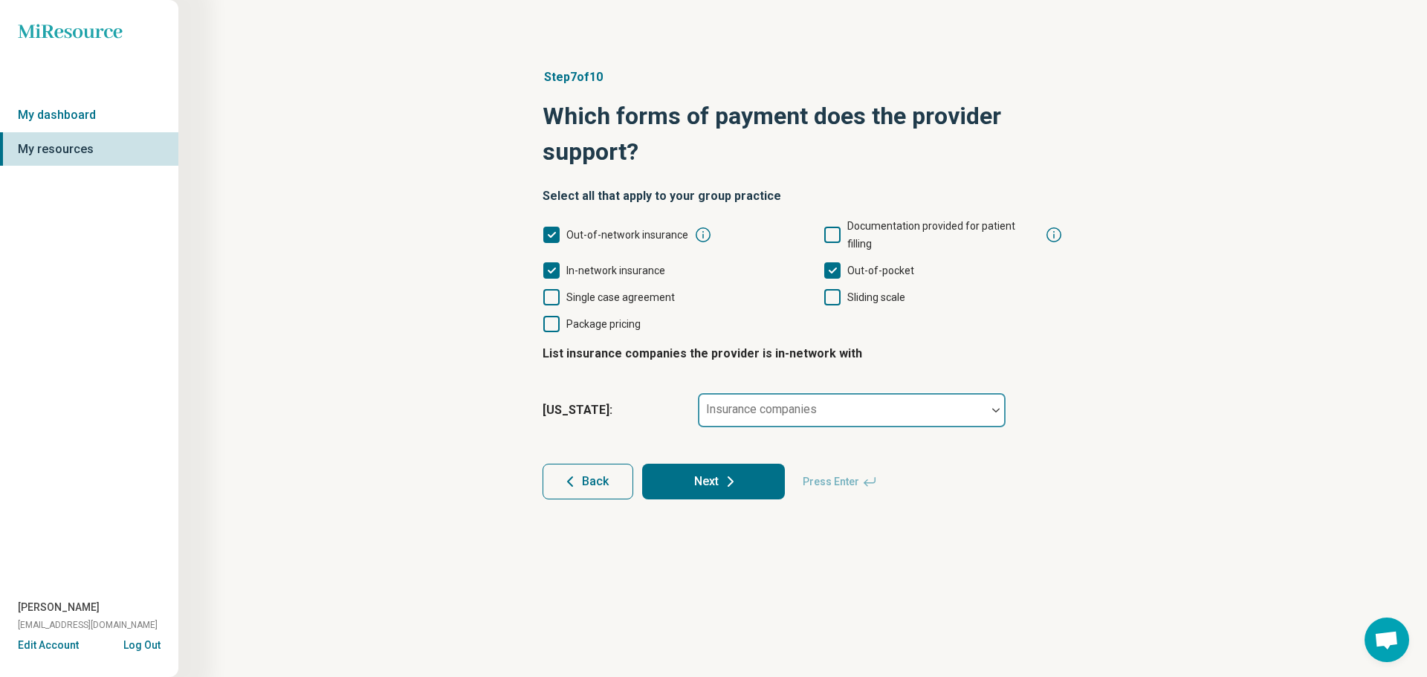
click at [741, 406] on div at bounding box center [842, 416] width 276 height 21
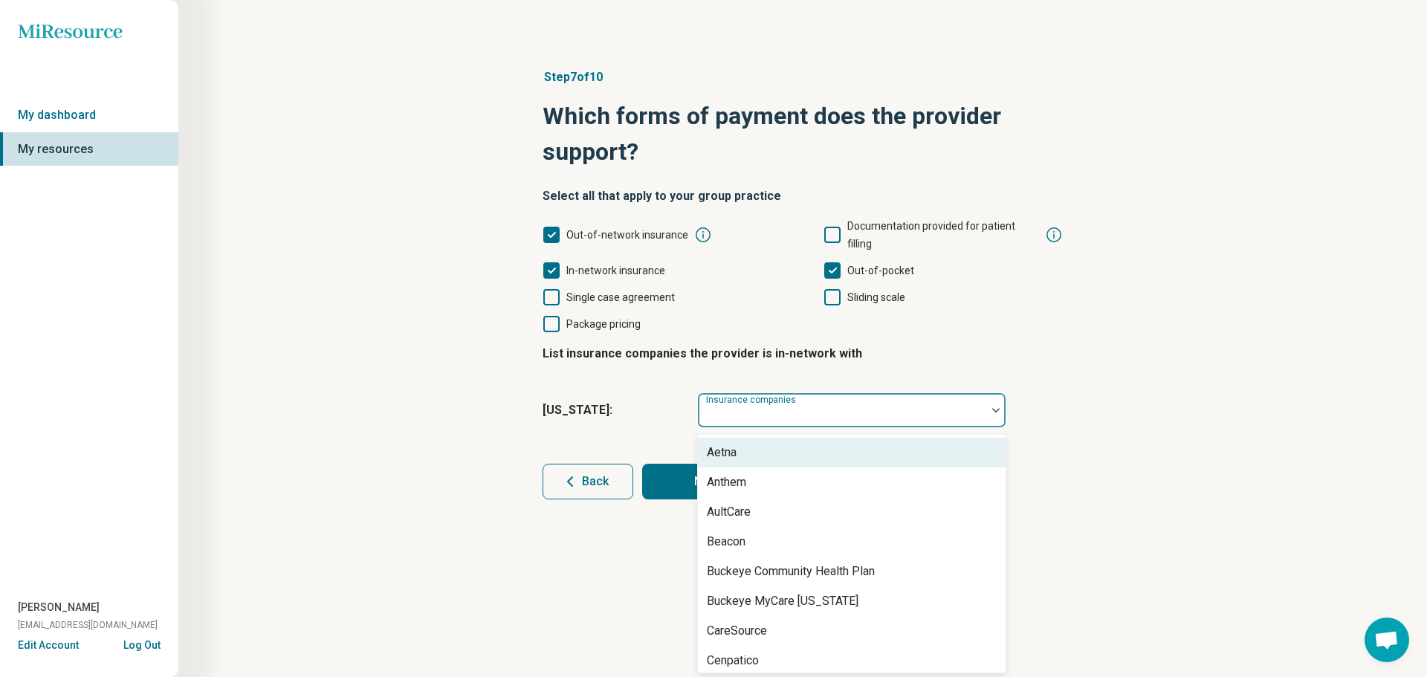
click at [741, 438] on div "Aetna" at bounding box center [852, 453] width 308 height 30
click at [750, 438] on div "Anthem" at bounding box center [852, 453] width 308 height 30
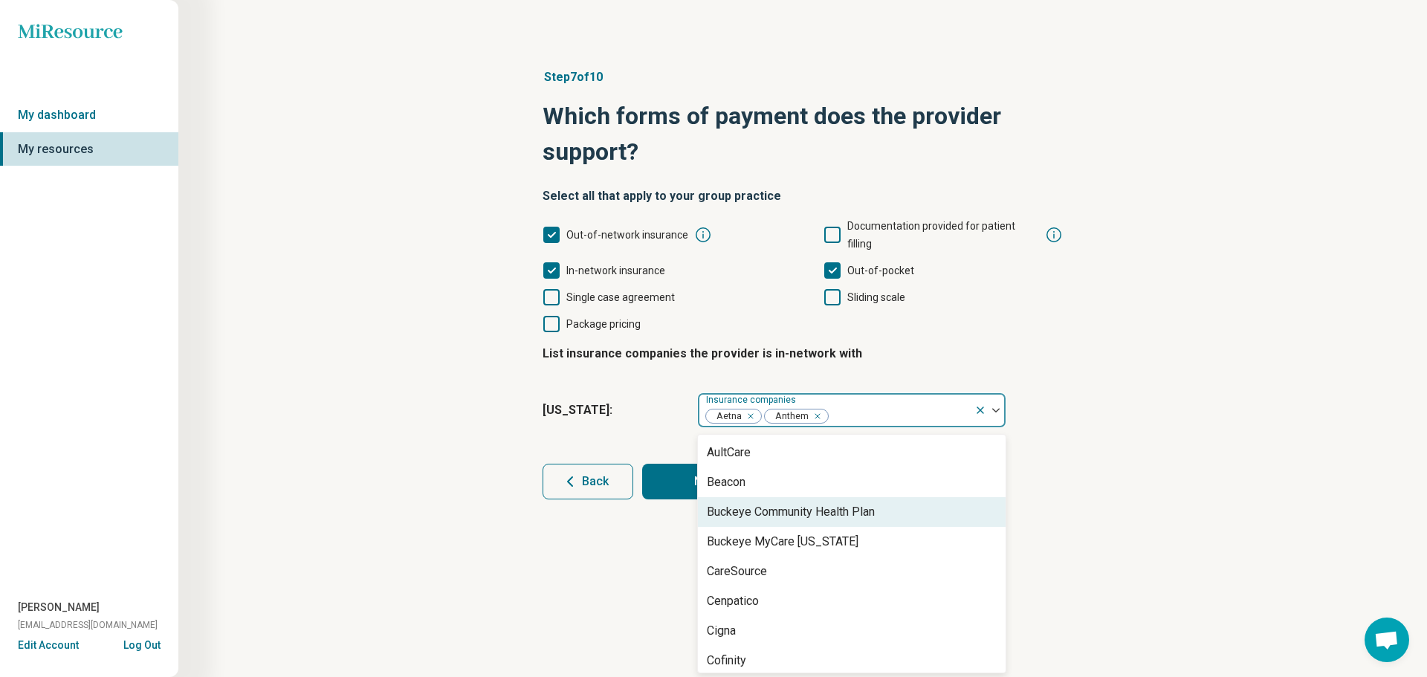
click at [748, 503] on div "Buckeye Community Health Plan" at bounding box center [791, 512] width 168 height 18
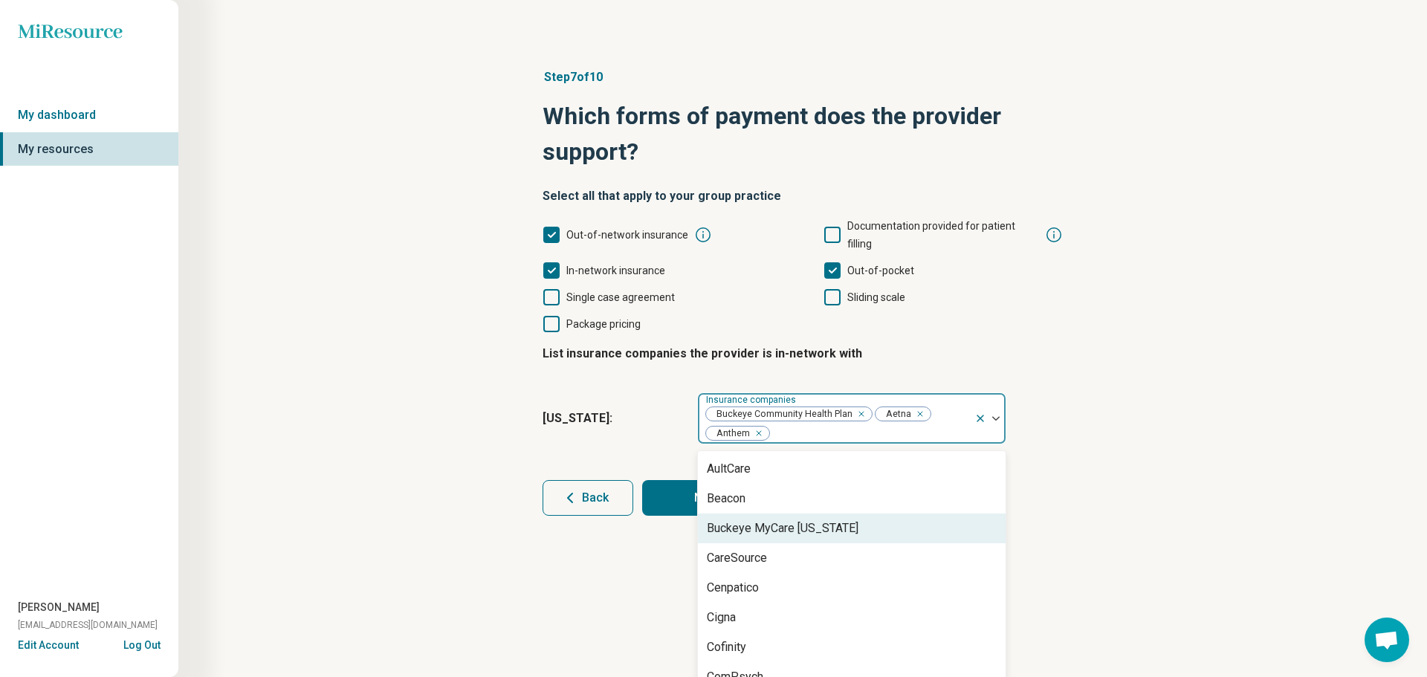
click at [753, 519] on div "Buckeye MyCare [US_STATE]" at bounding box center [783, 528] width 152 height 18
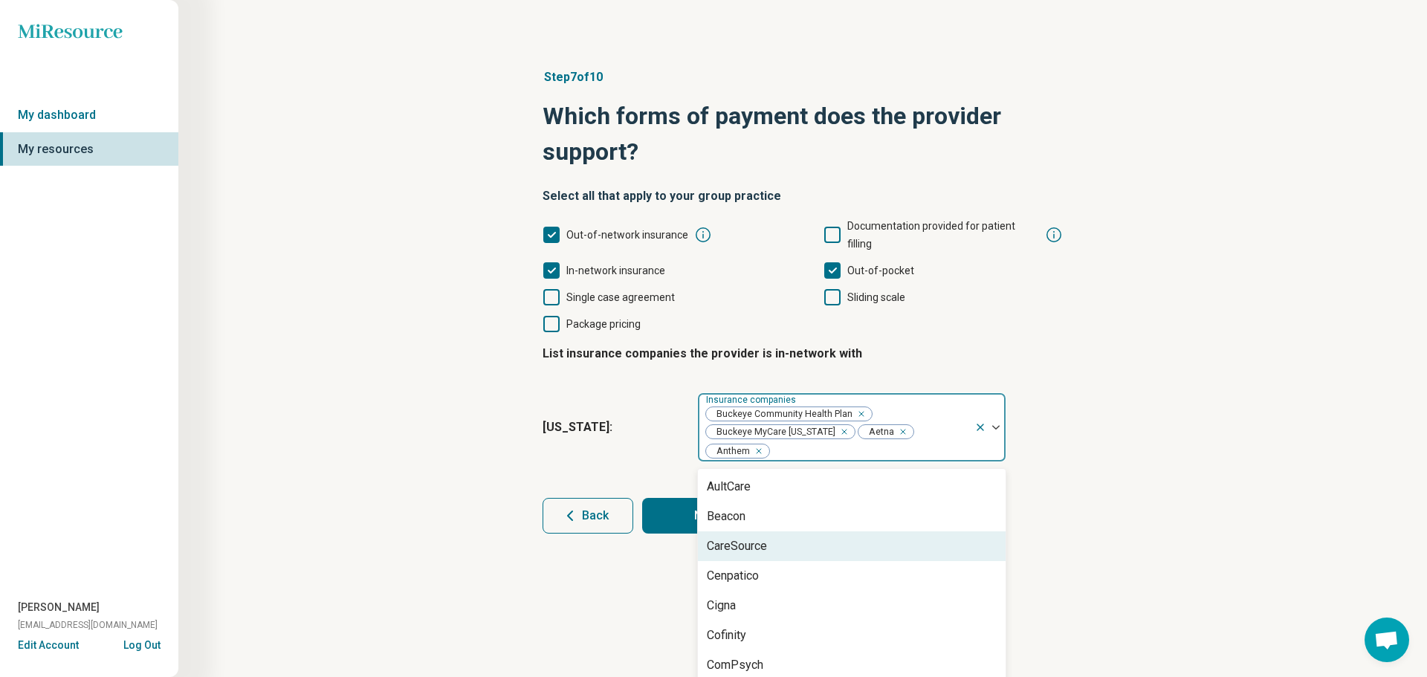
click at [753, 537] on div "CareSource" at bounding box center [737, 546] width 60 height 18
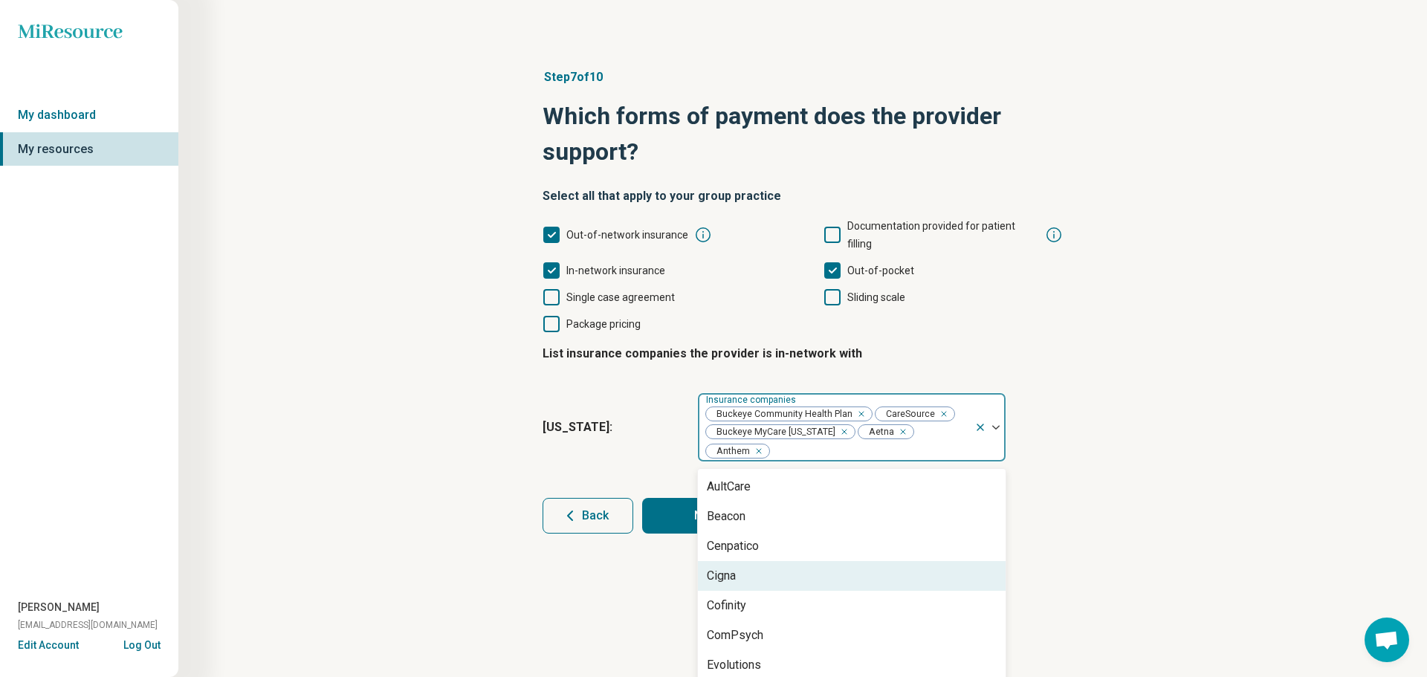
click at [747, 561] on div "Cigna" at bounding box center [852, 576] width 308 height 30
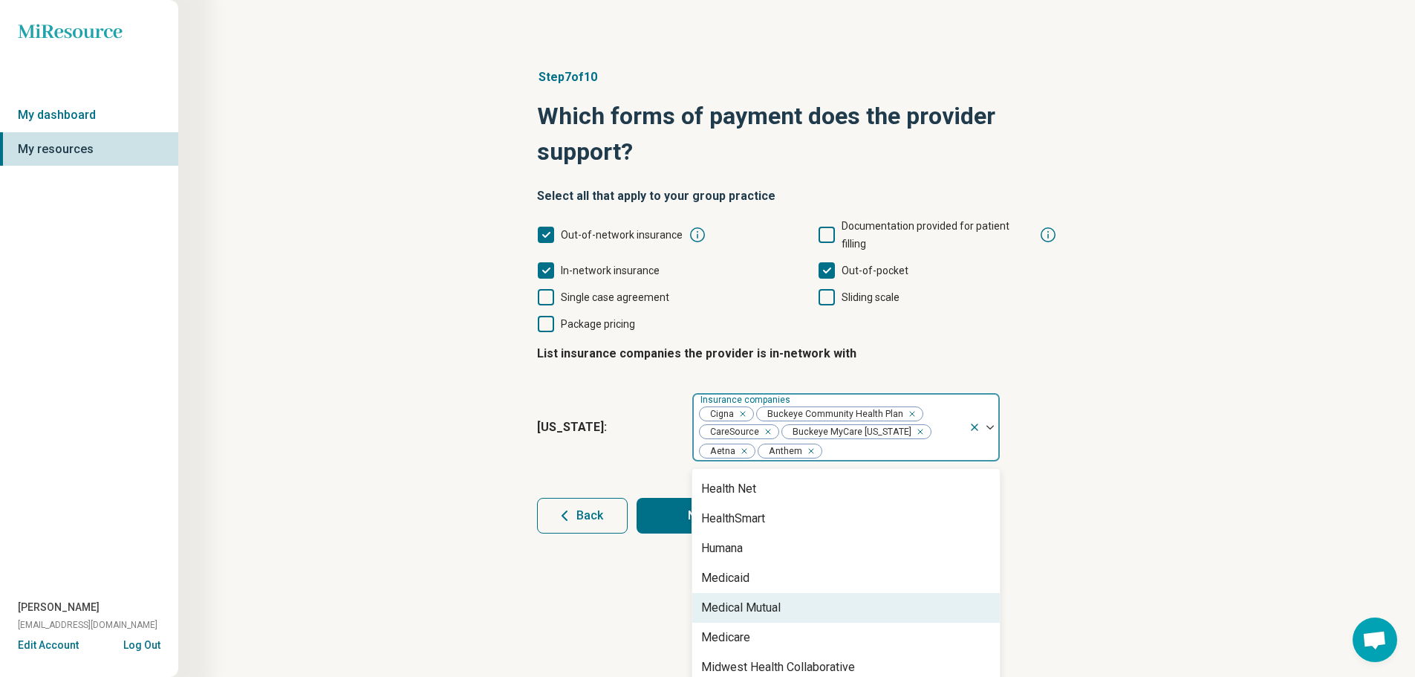
scroll to position [223, 0]
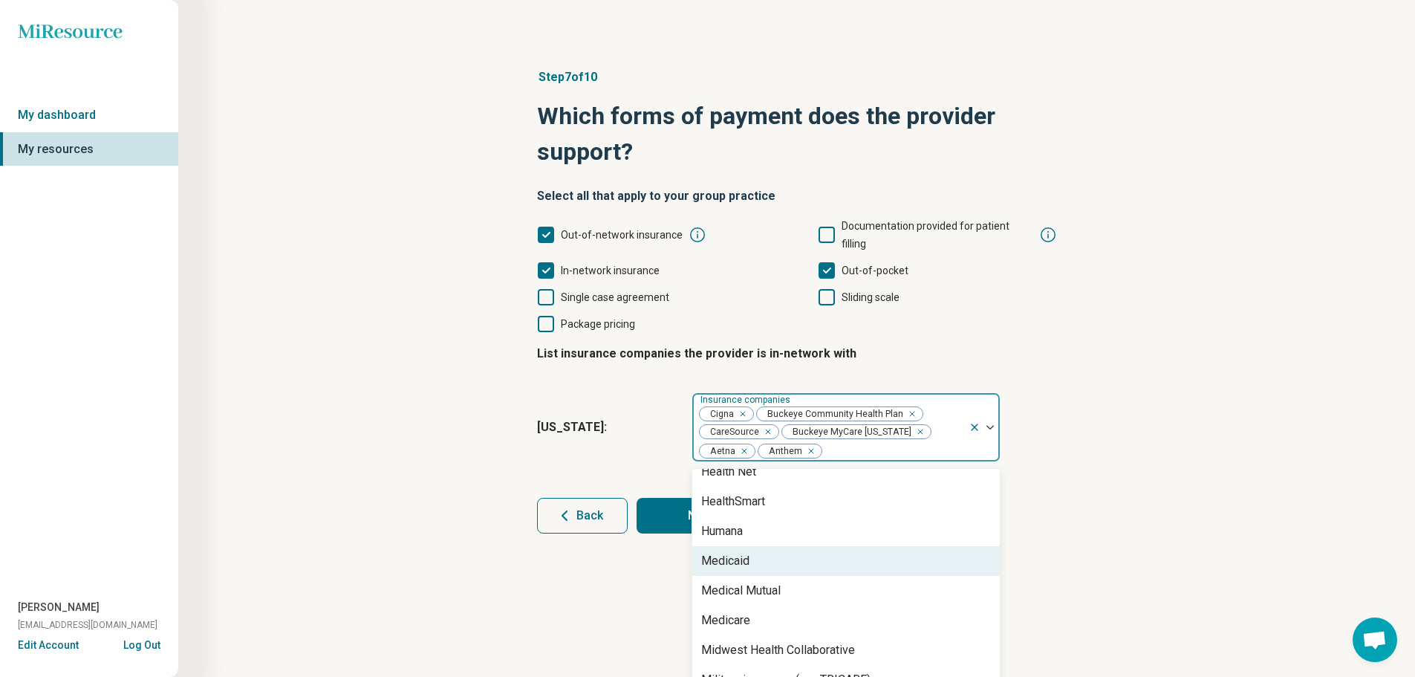
click at [786, 550] on div "Medicaid" at bounding box center [846, 561] width 308 height 30
click at [785, 550] on div "Medical Mutual" at bounding box center [846, 561] width 308 height 30
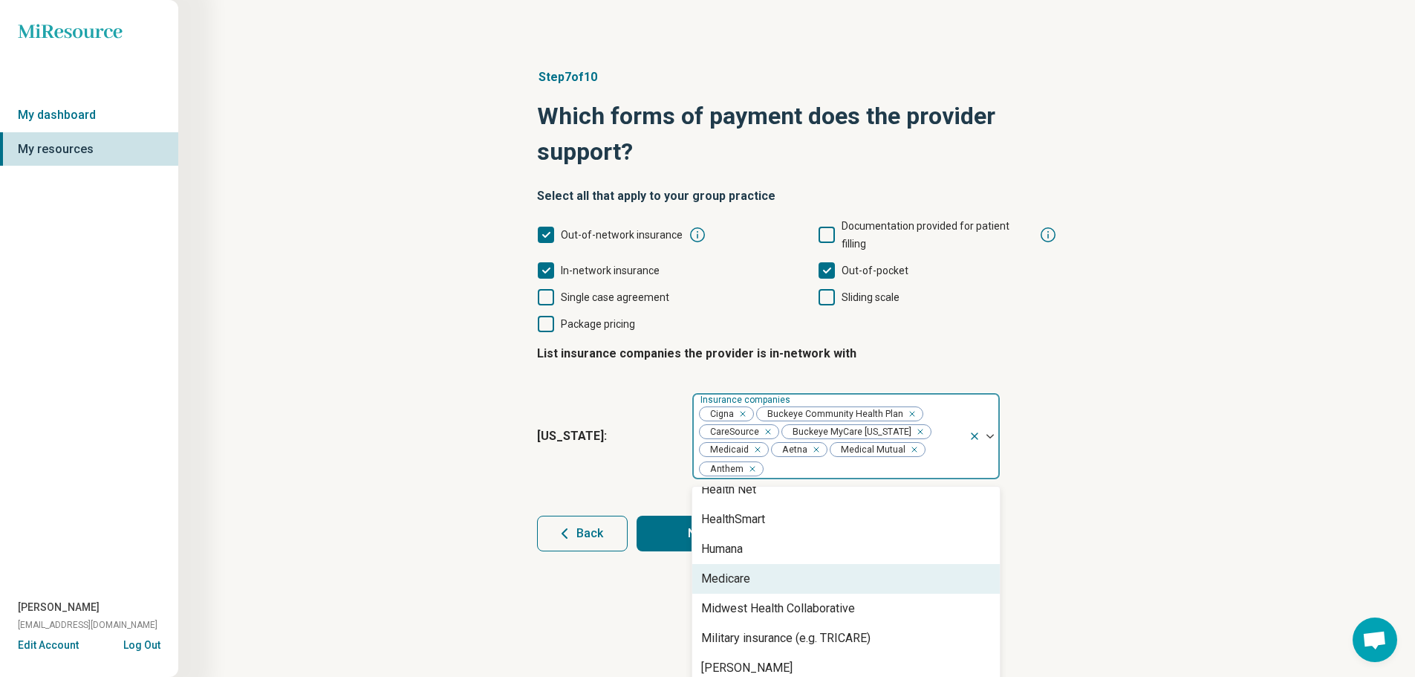
click at [783, 564] on div "Medicare" at bounding box center [846, 579] width 308 height 30
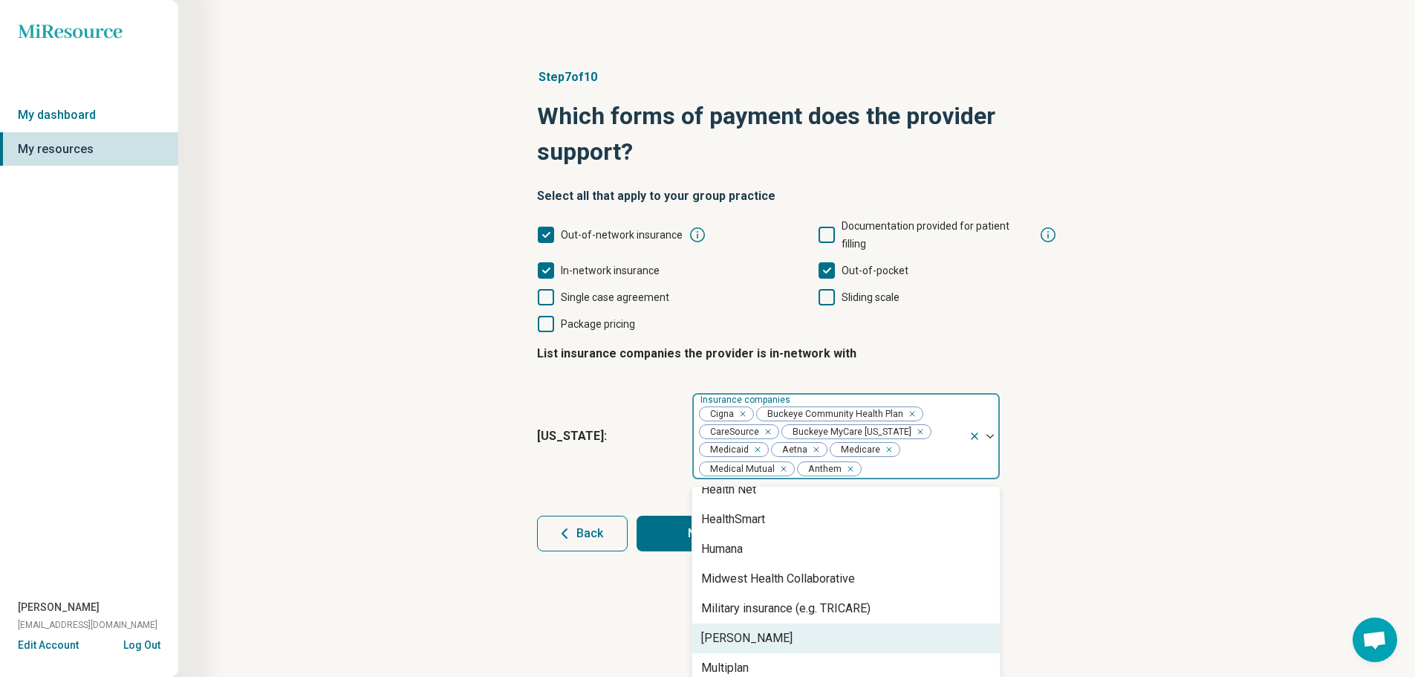
click at [779, 623] on div "[PERSON_NAME]" at bounding box center [846, 638] width 308 height 30
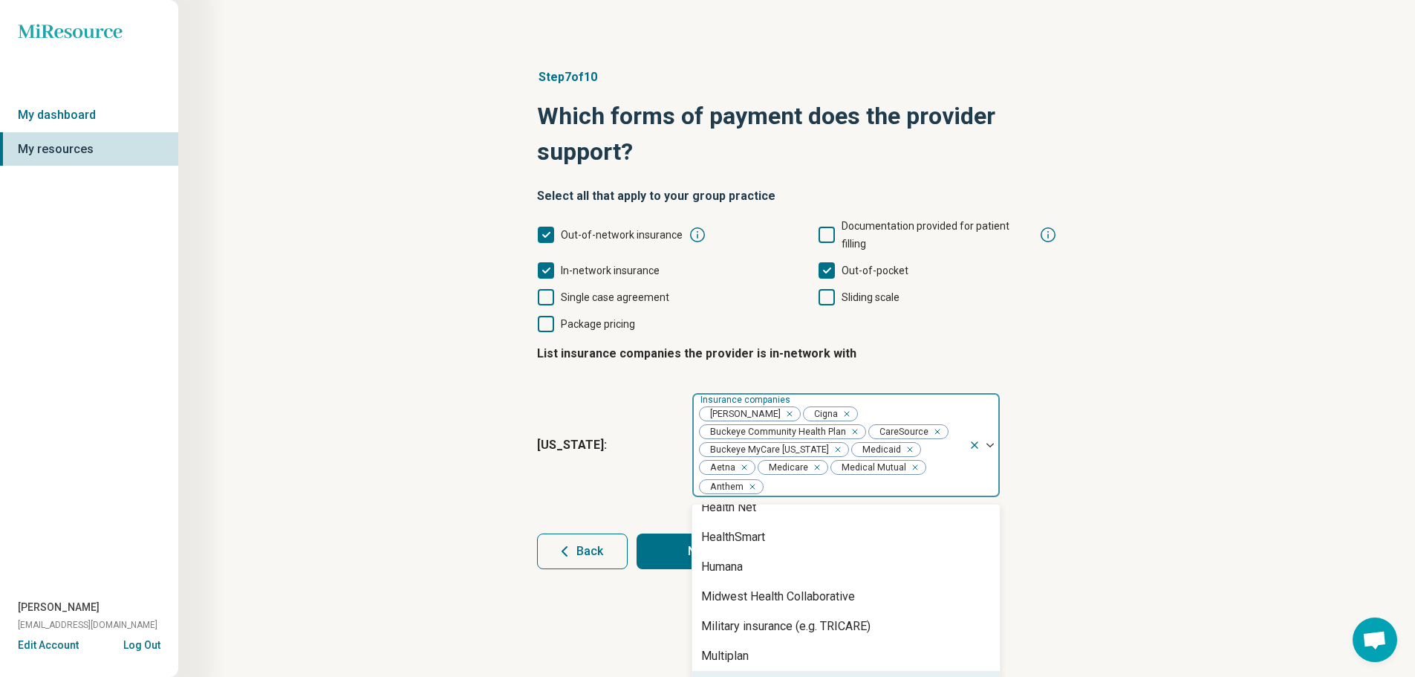
click at [842, 671] on div "Mutual Health Services" at bounding box center [846, 686] width 308 height 30
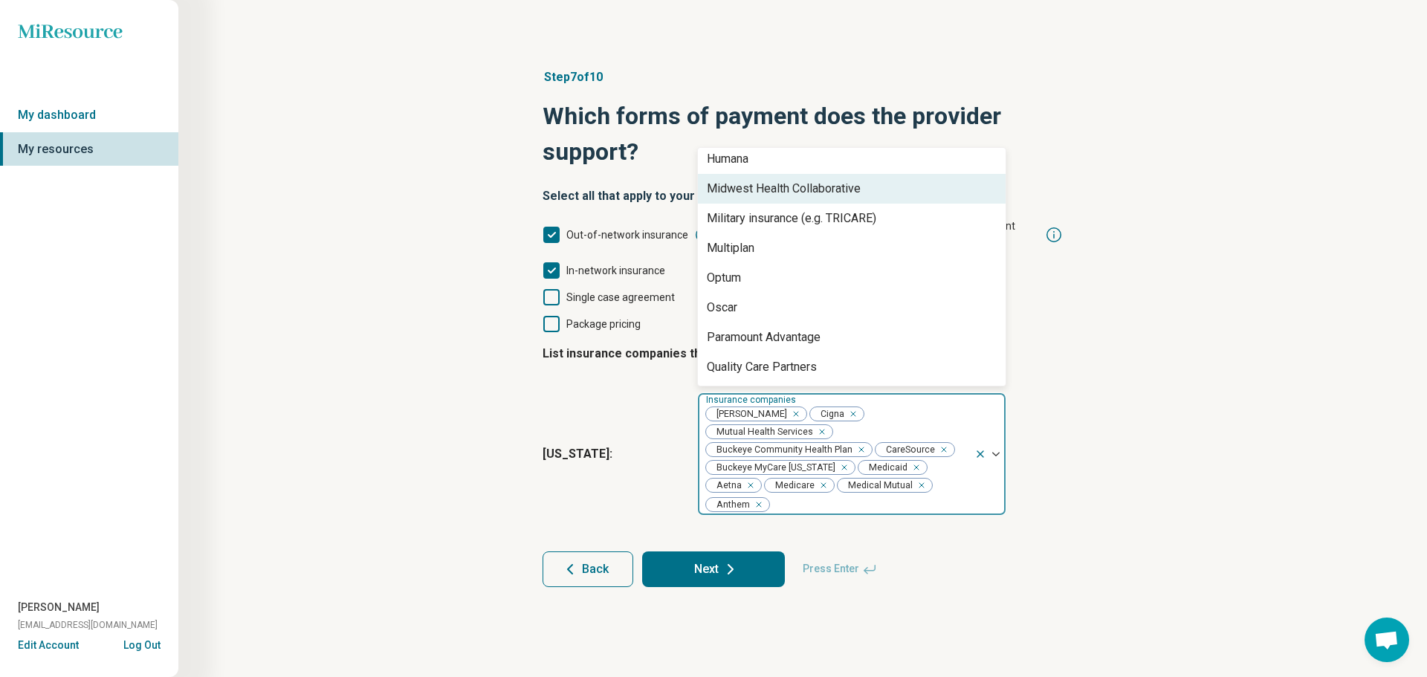
scroll to position [333, 0]
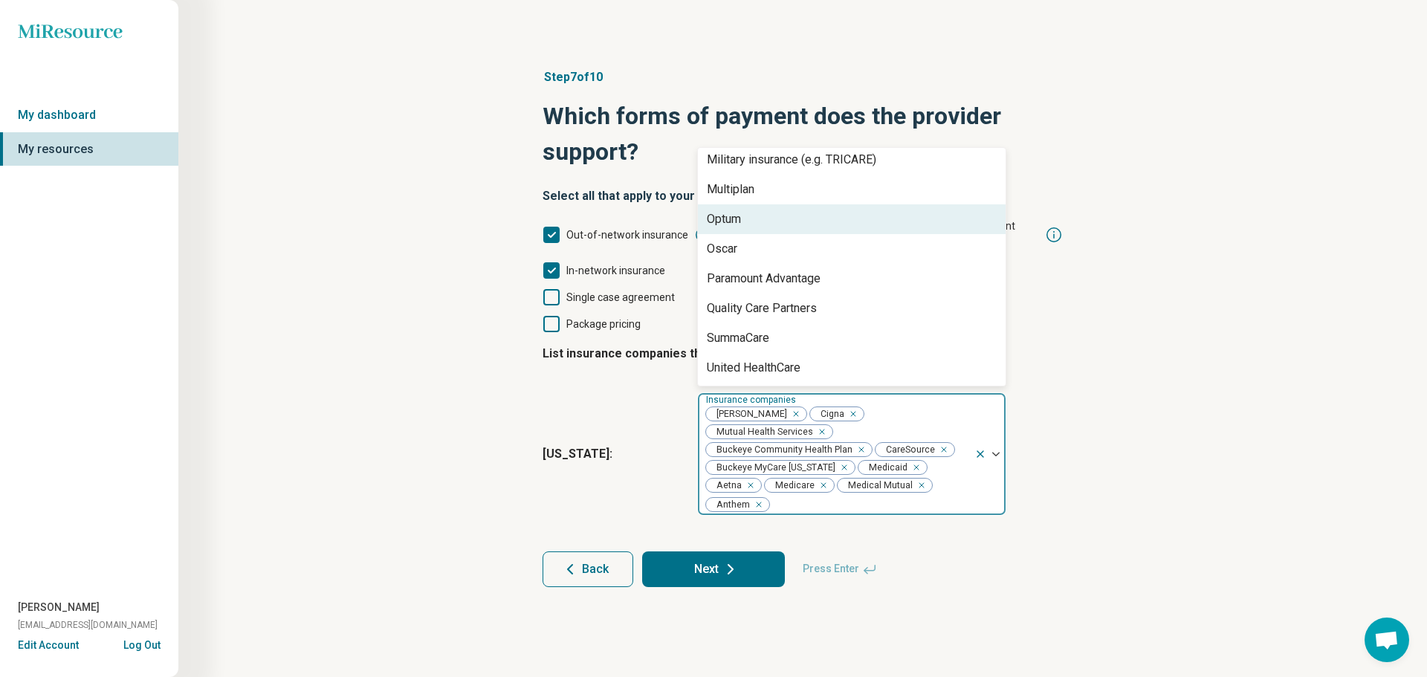
click at [812, 204] on div "Optum" at bounding box center [852, 219] width 308 height 30
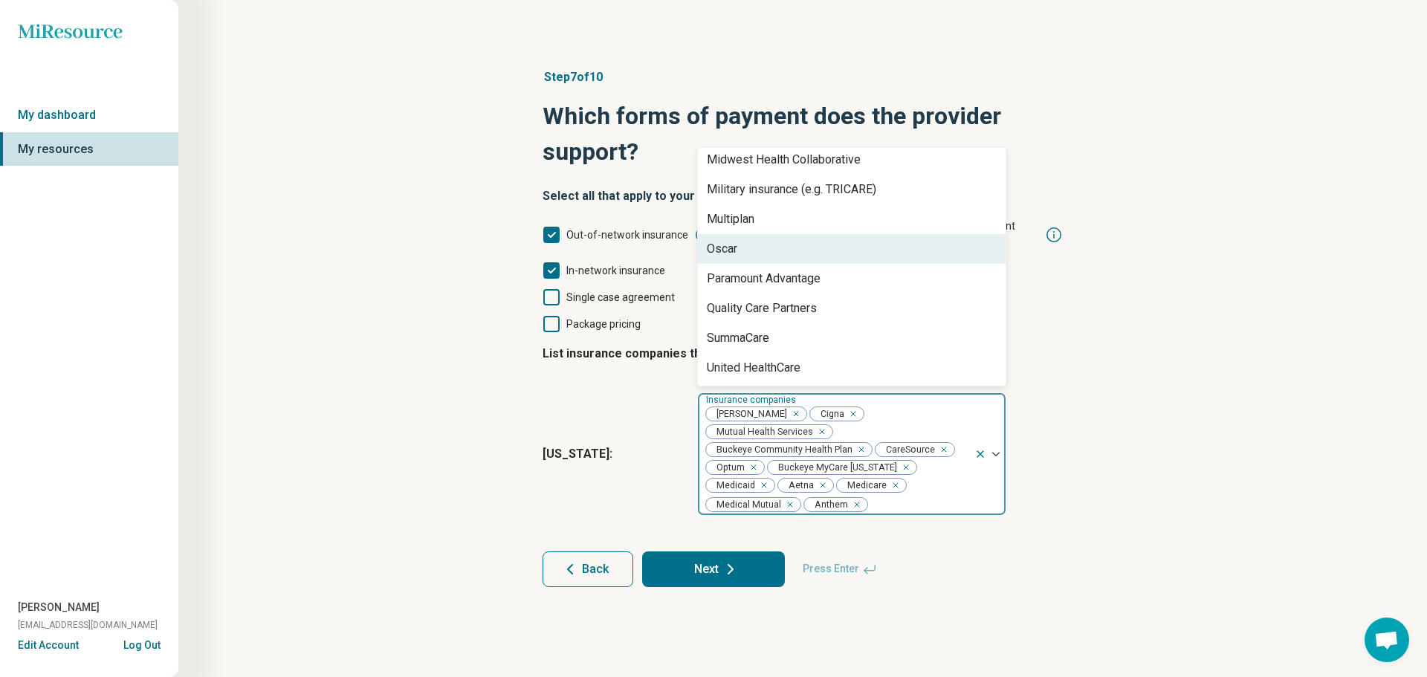
click at [808, 234] on div "Oscar" at bounding box center [852, 249] width 308 height 30
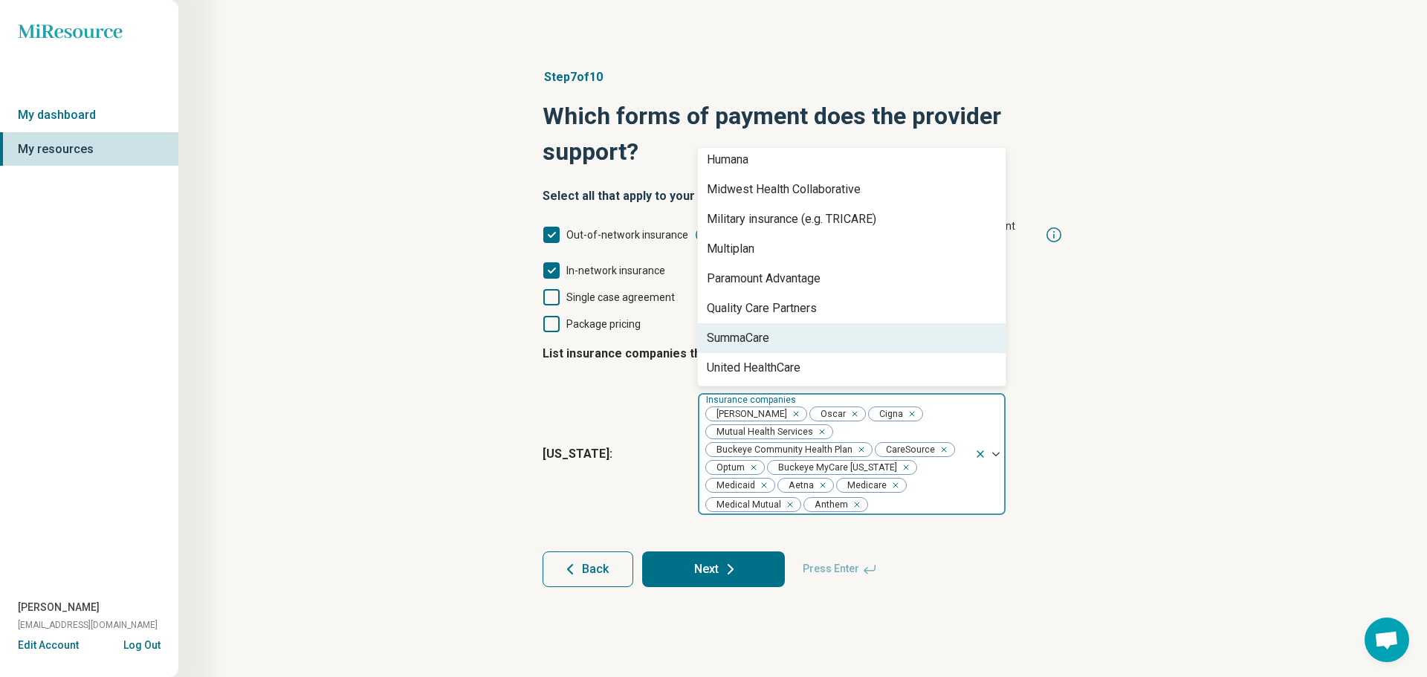
click at [811, 323] on div "SummaCare" at bounding box center [852, 338] width 308 height 30
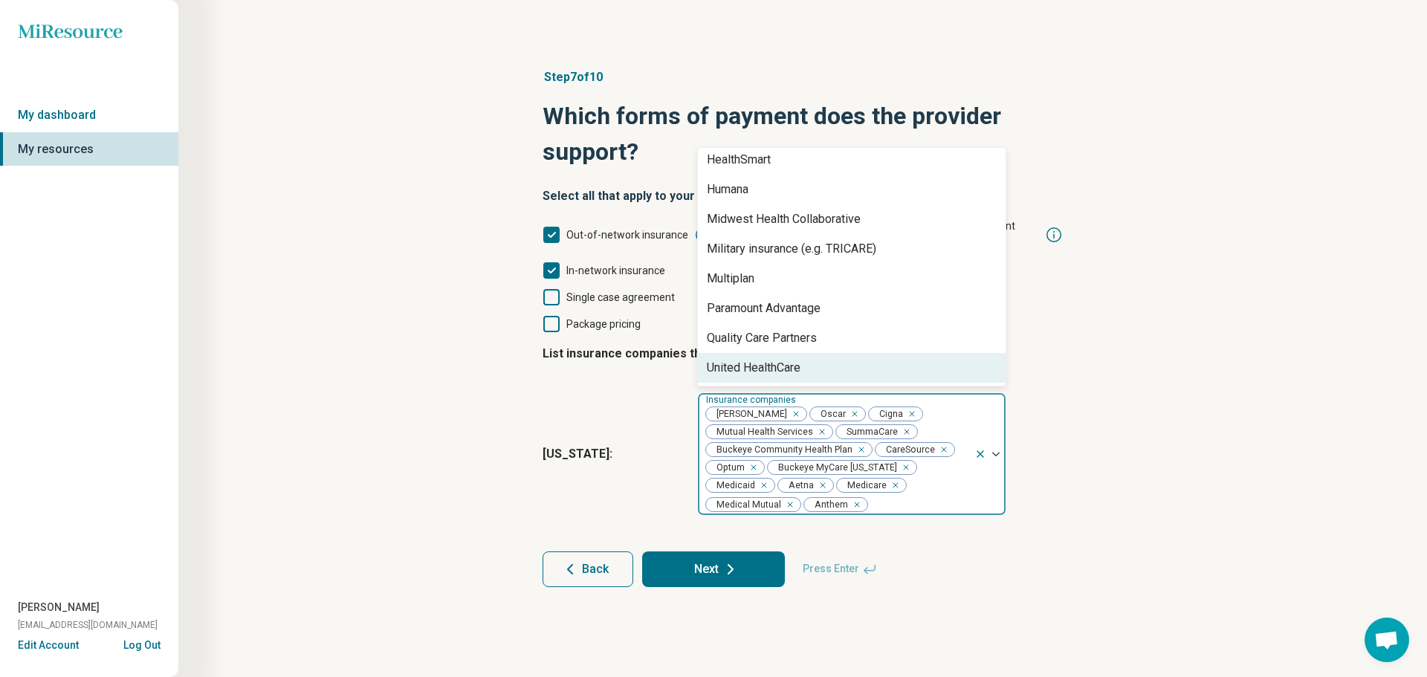
click at [811, 353] on div "United HealthCare" at bounding box center [852, 368] width 308 height 30
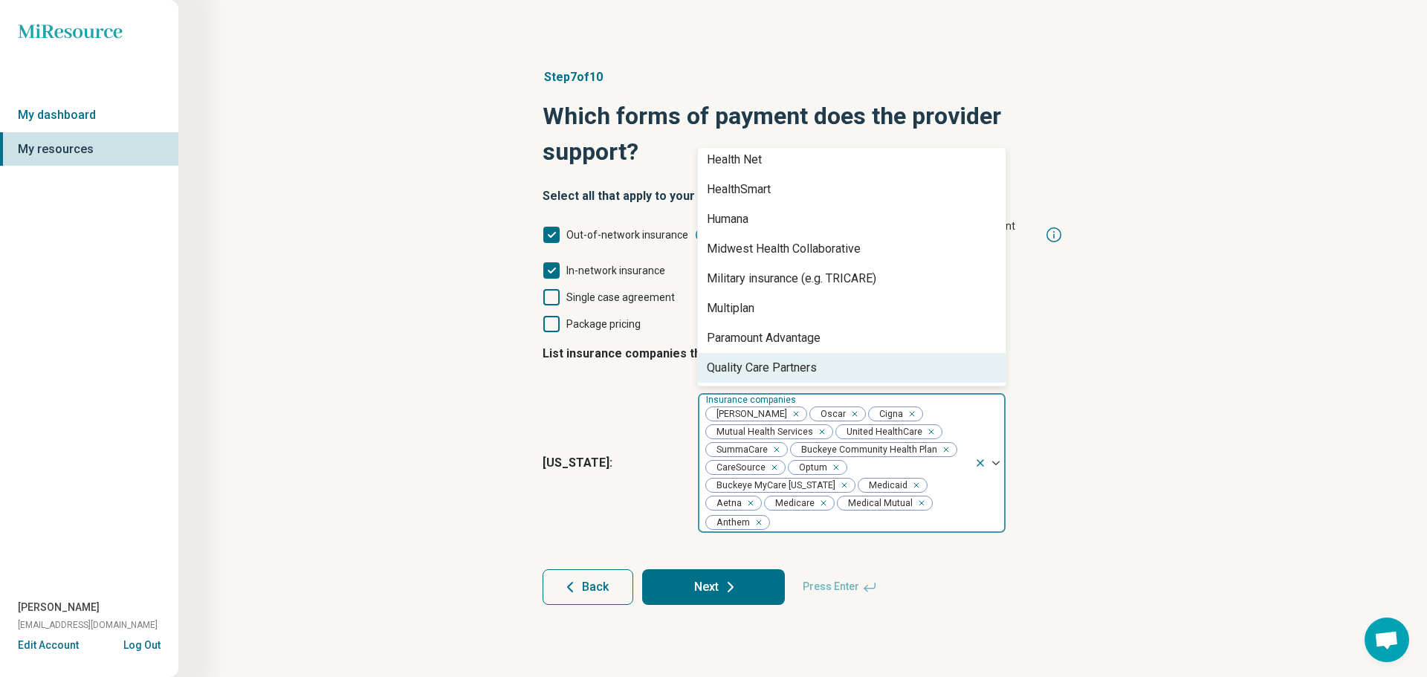
scroll to position [214, 0]
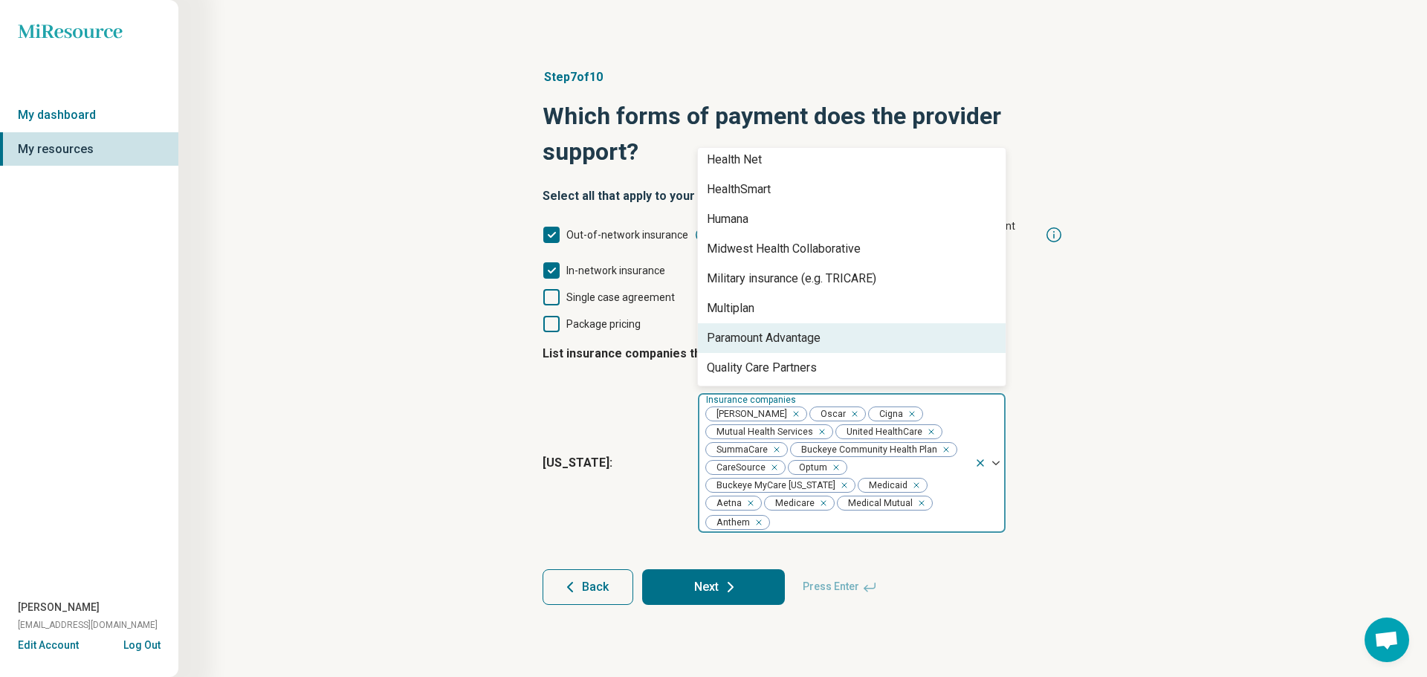
click at [818, 329] on div "Paramount Advantage" at bounding box center [764, 338] width 114 height 18
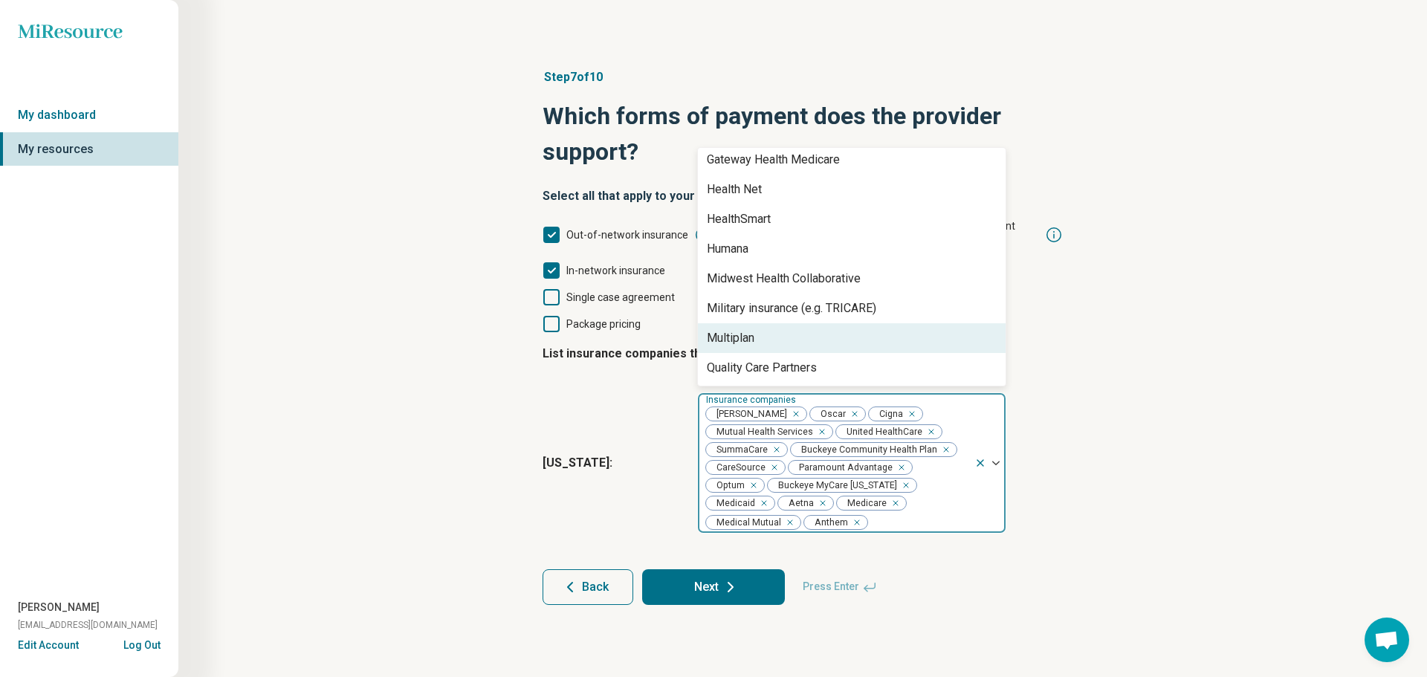
scroll to position [184, 0]
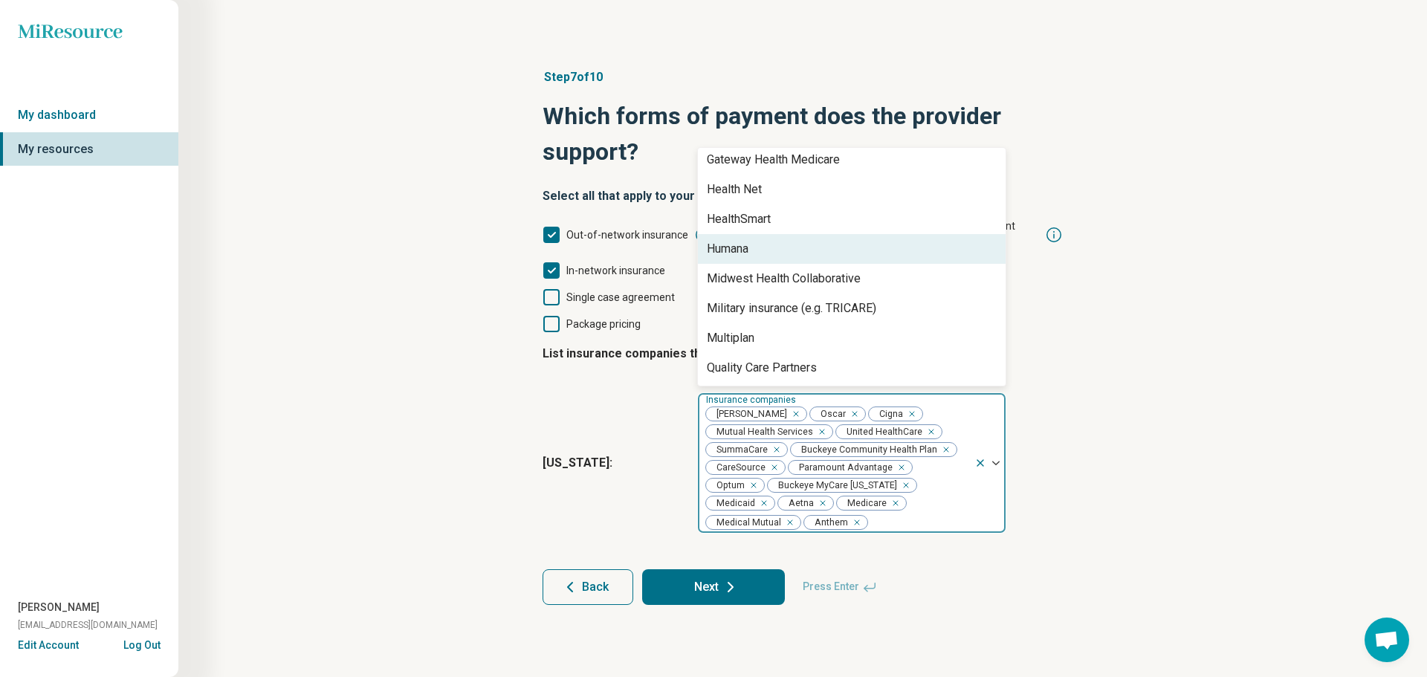
click at [802, 237] on div "Humana" at bounding box center [852, 249] width 308 height 30
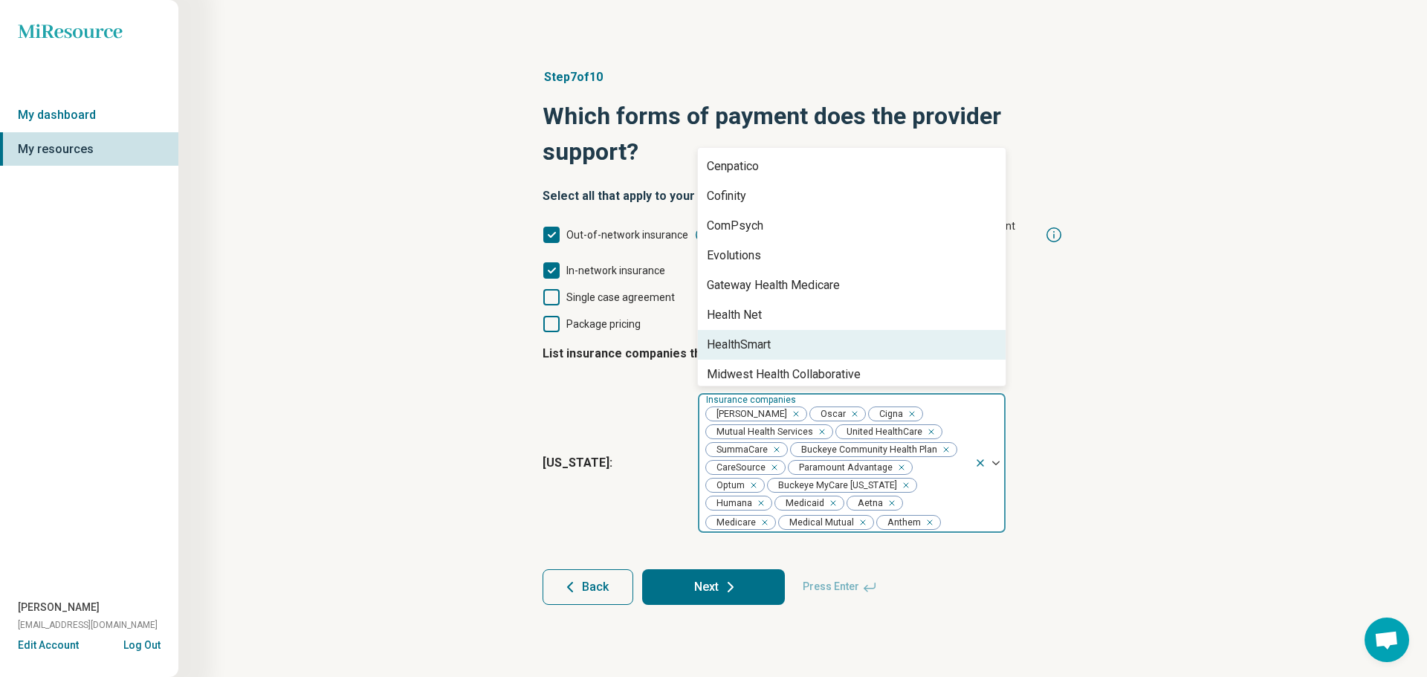
scroll to position [6, 0]
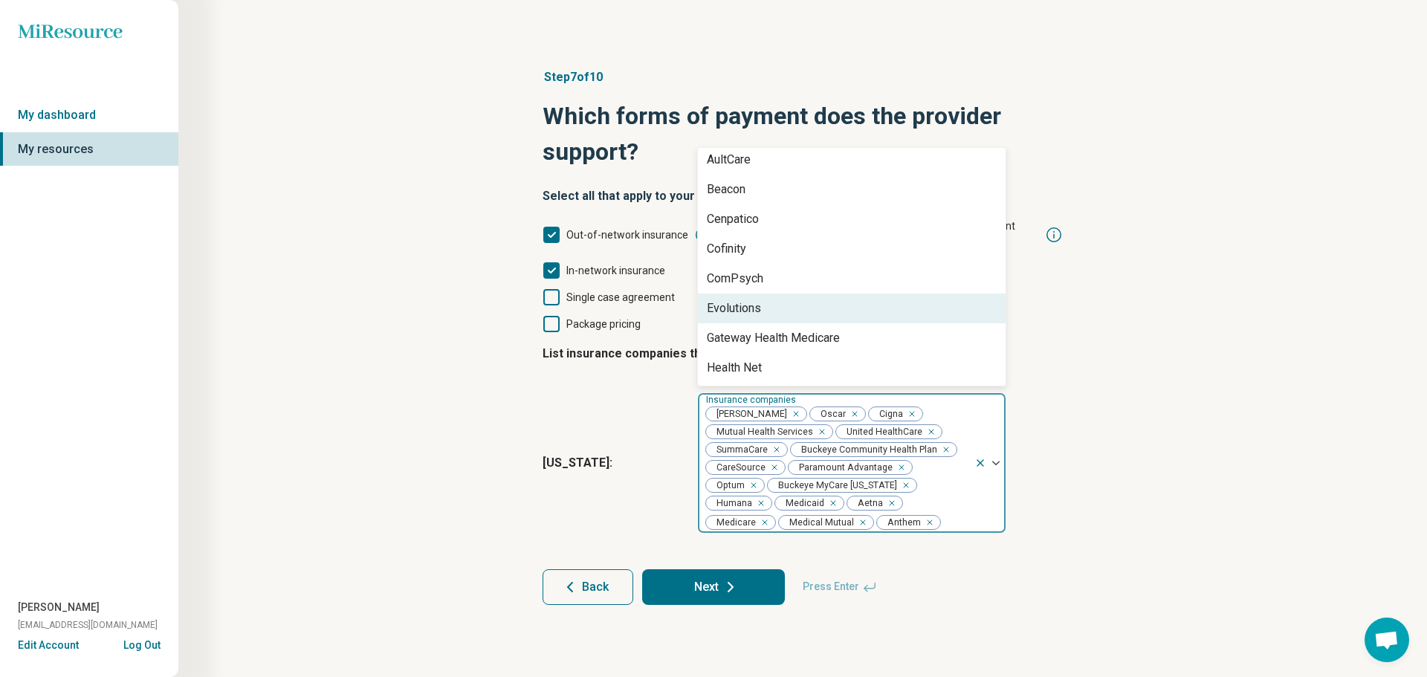
click at [771, 293] on div "Evolutions" at bounding box center [852, 308] width 308 height 30
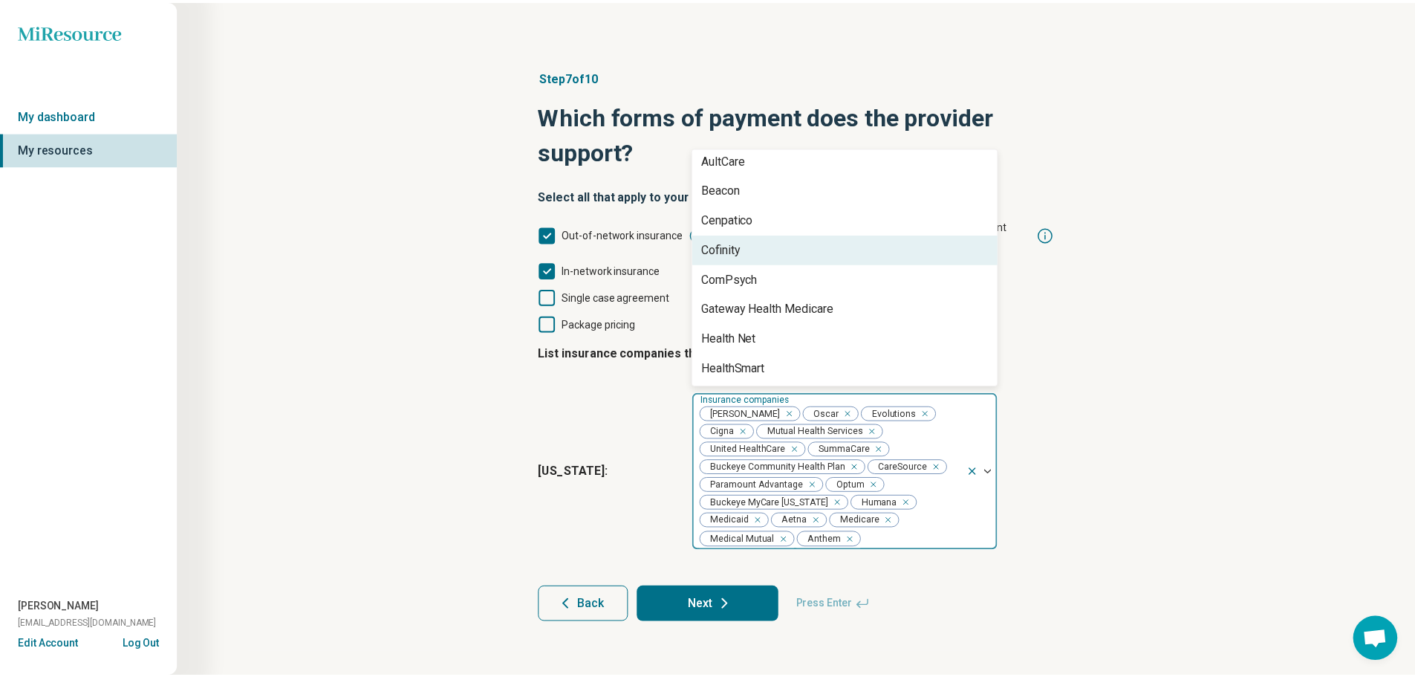
scroll to position [0, 0]
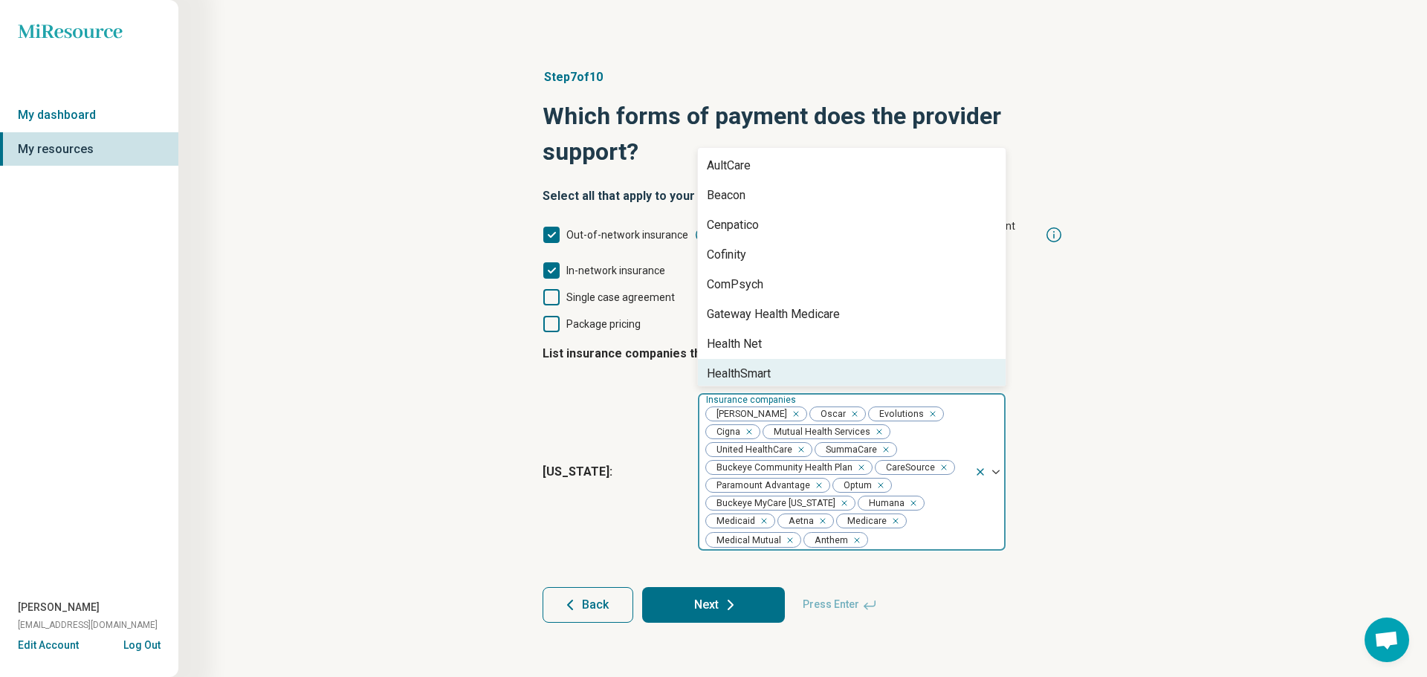
click at [740, 587] on button "Next" at bounding box center [713, 605] width 143 height 36
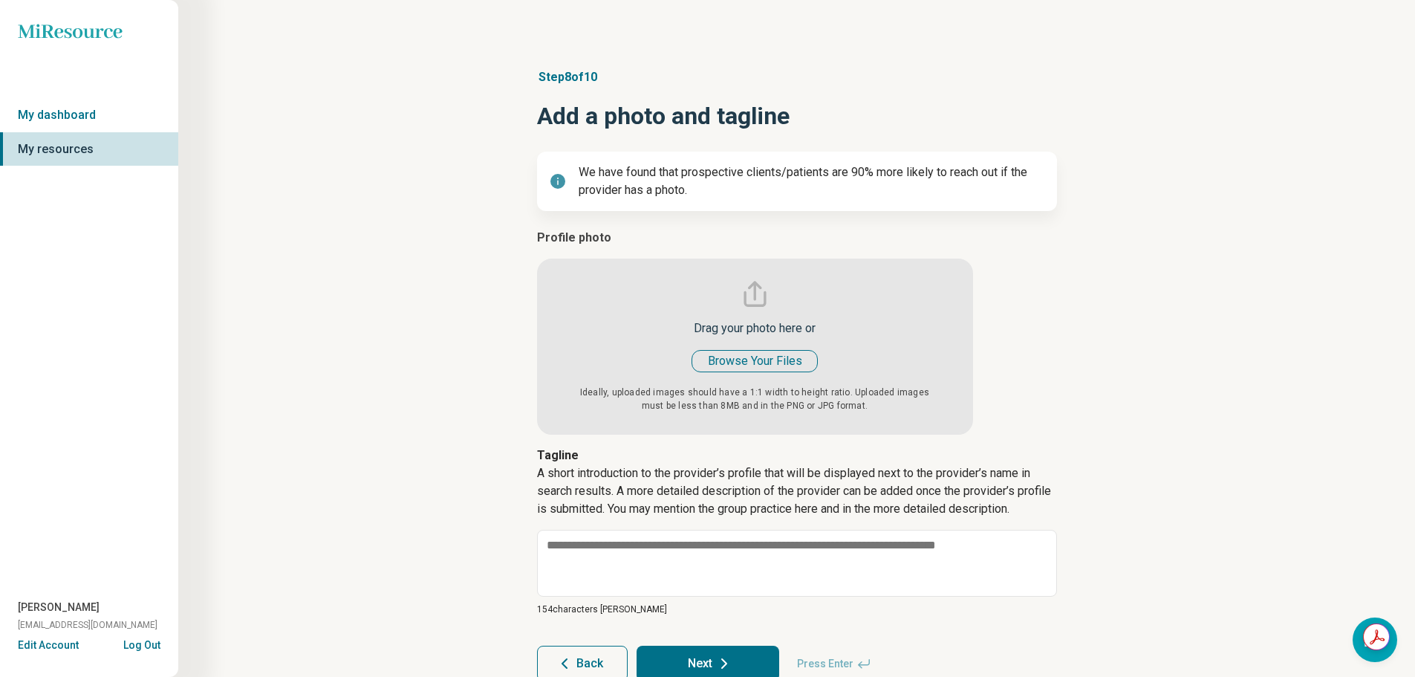
click at [711, 362] on input "file" at bounding box center [755, 332] width 436 height 206
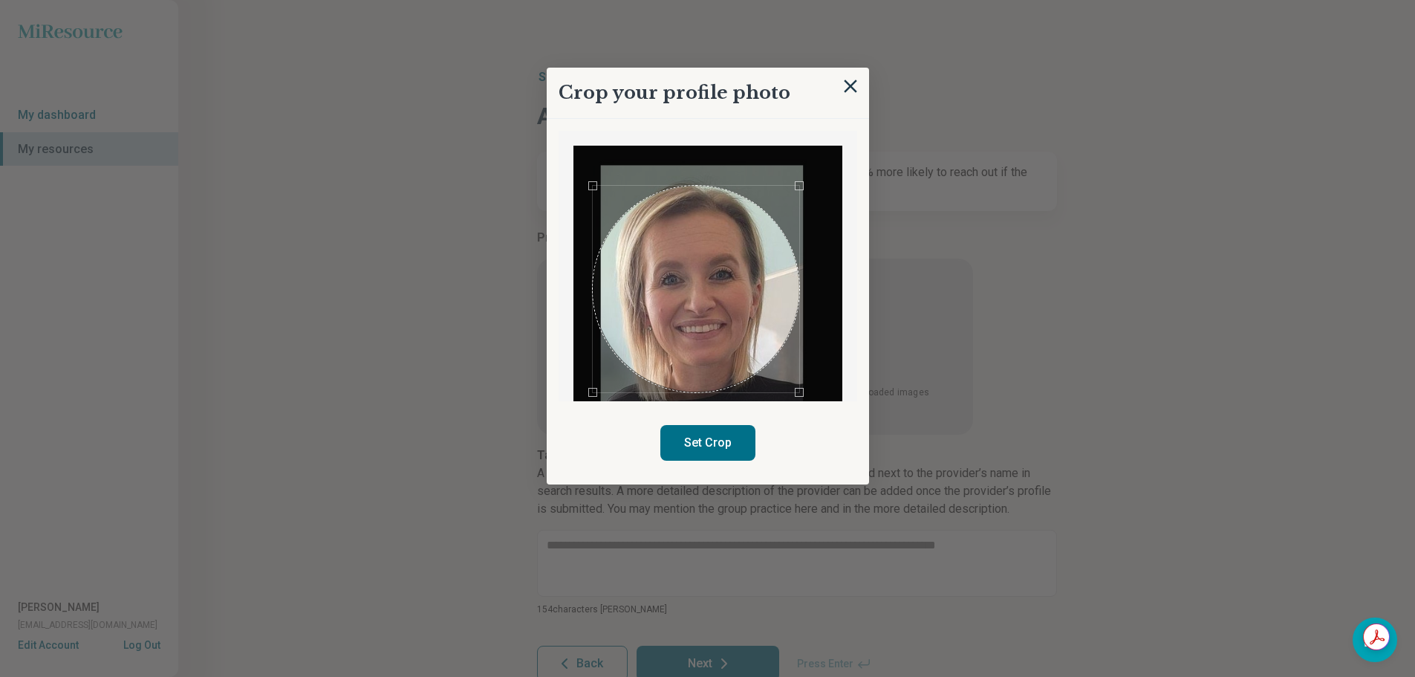
click at [687, 302] on div "Use the arrow keys to move the crop selection area" at bounding box center [696, 289] width 207 height 207
click at [696, 438] on button "Set Crop" at bounding box center [708, 443] width 95 height 36
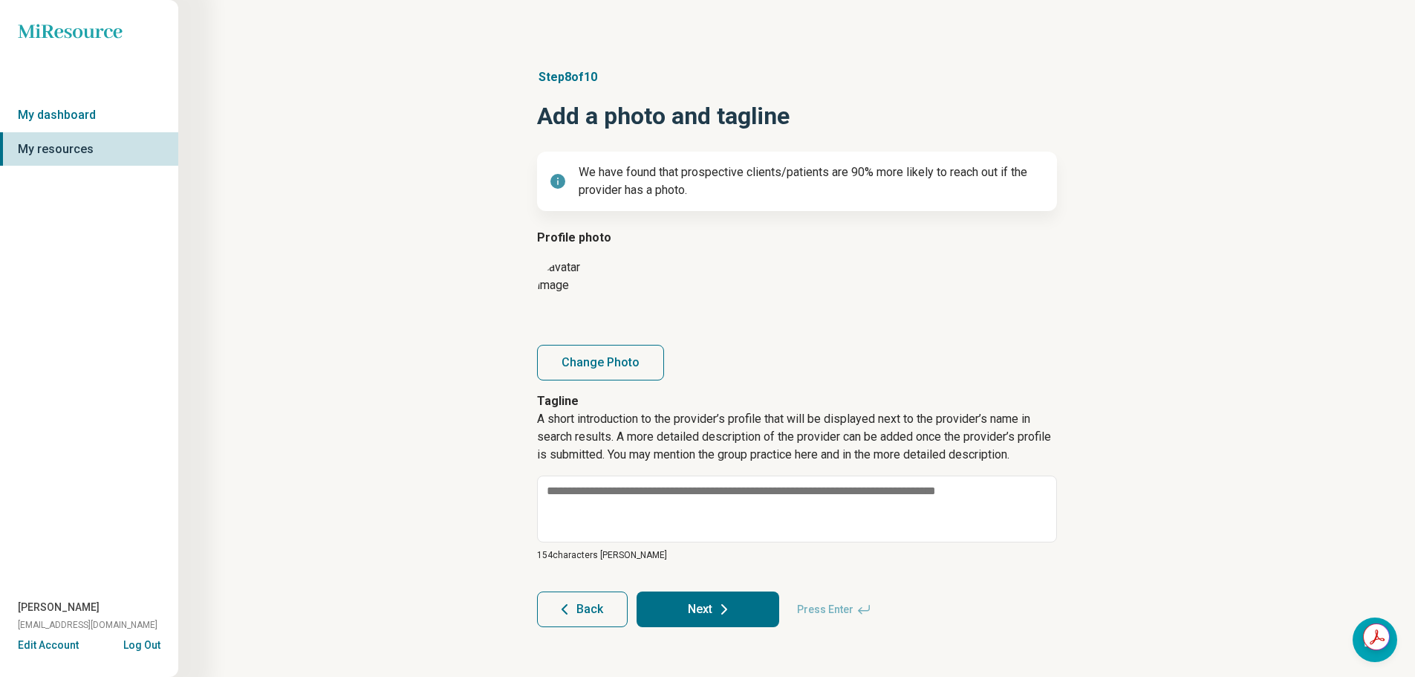
click at [594, 360] on button "Change Photo" at bounding box center [600, 363] width 127 height 36
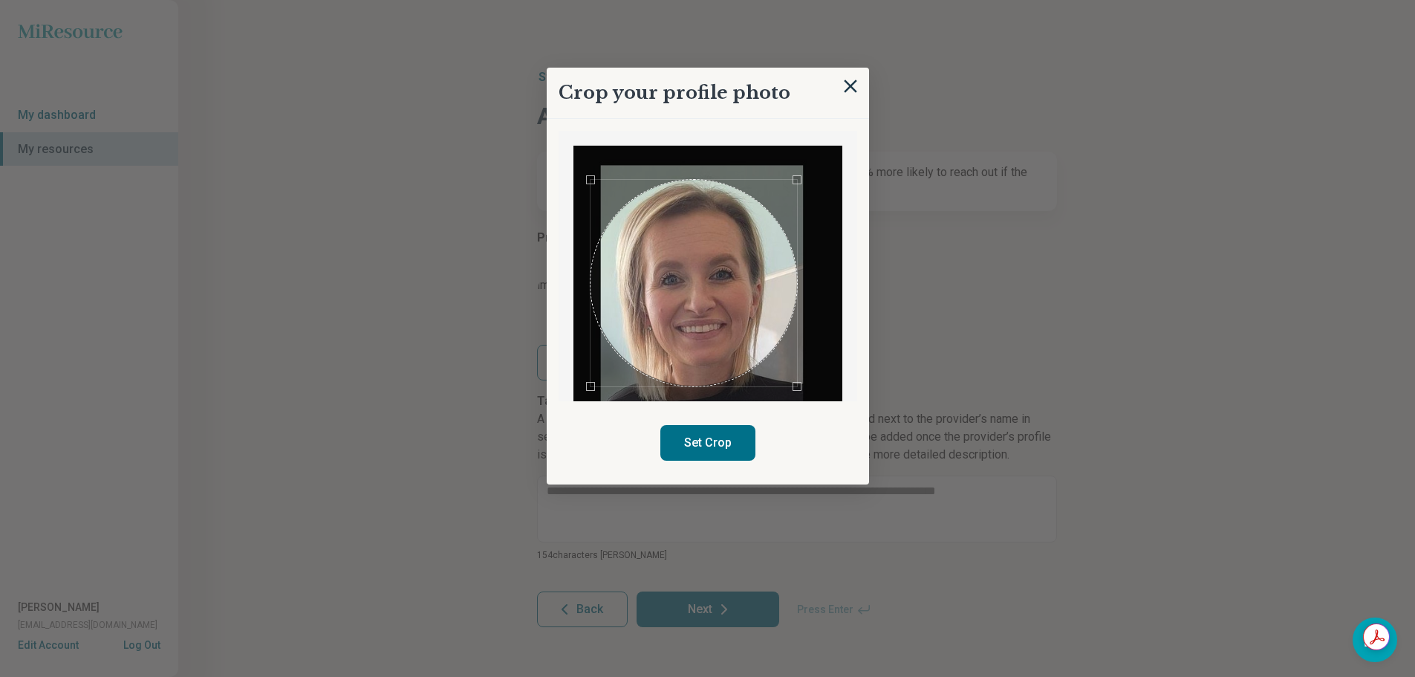
click at [730, 308] on div "Use the arrow keys to move the crop selection area" at bounding box center [694, 283] width 207 height 207
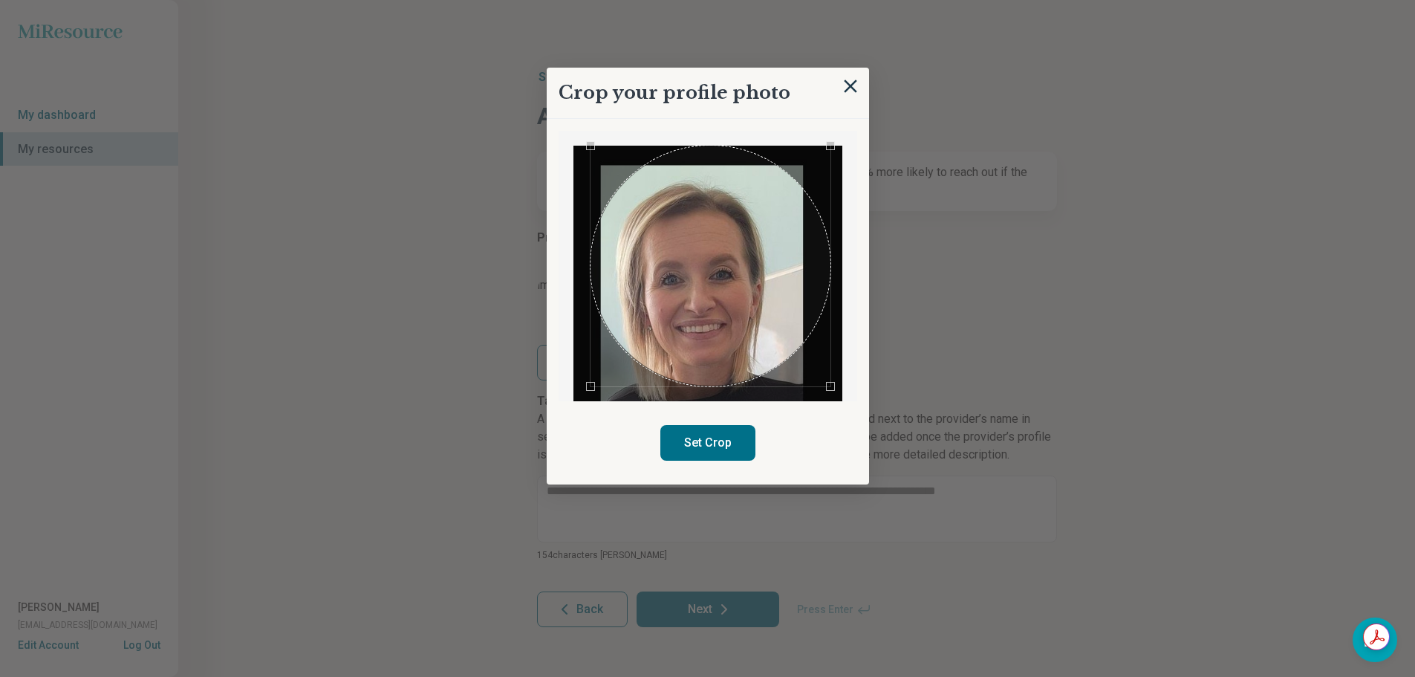
click at [843, 142] on div at bounding box center [708, 266] width 299 height 270
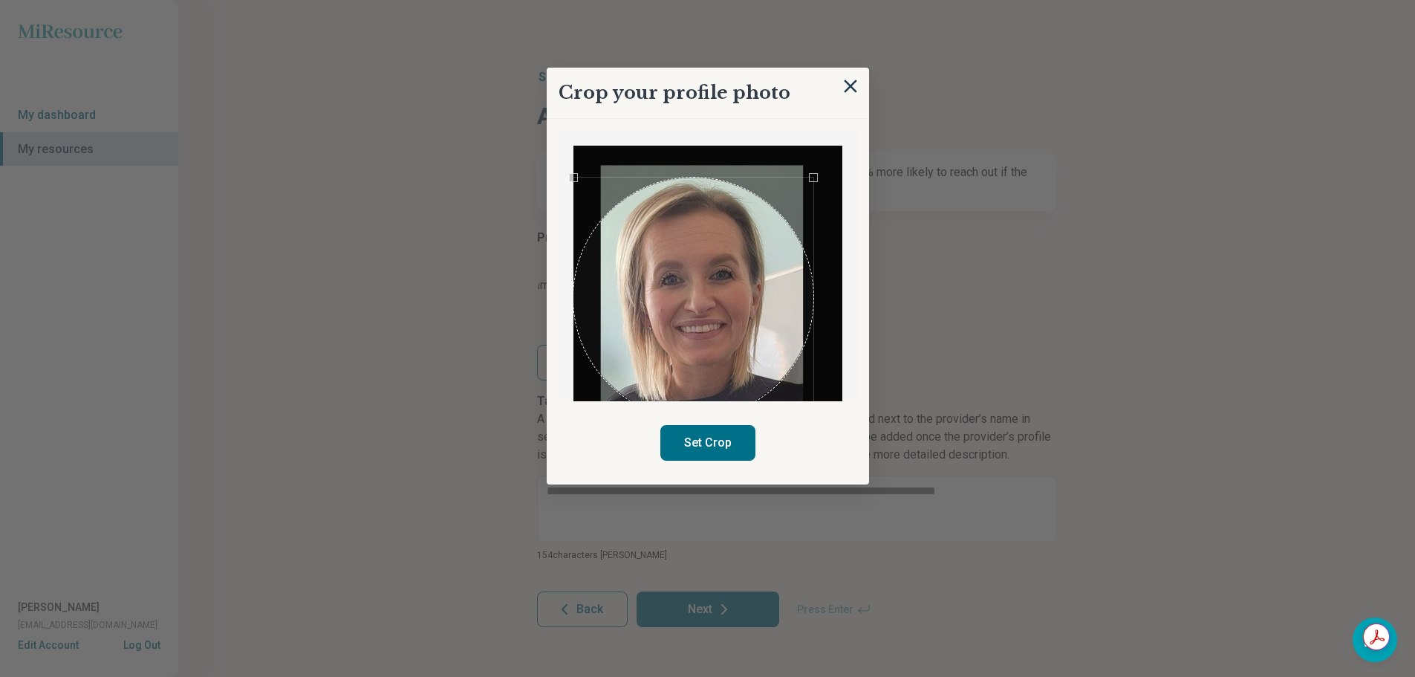
click at [674, 278] on div "Use the arrow keys to move the crop selection area" at bounding box center [694, 298] width 240 height 240
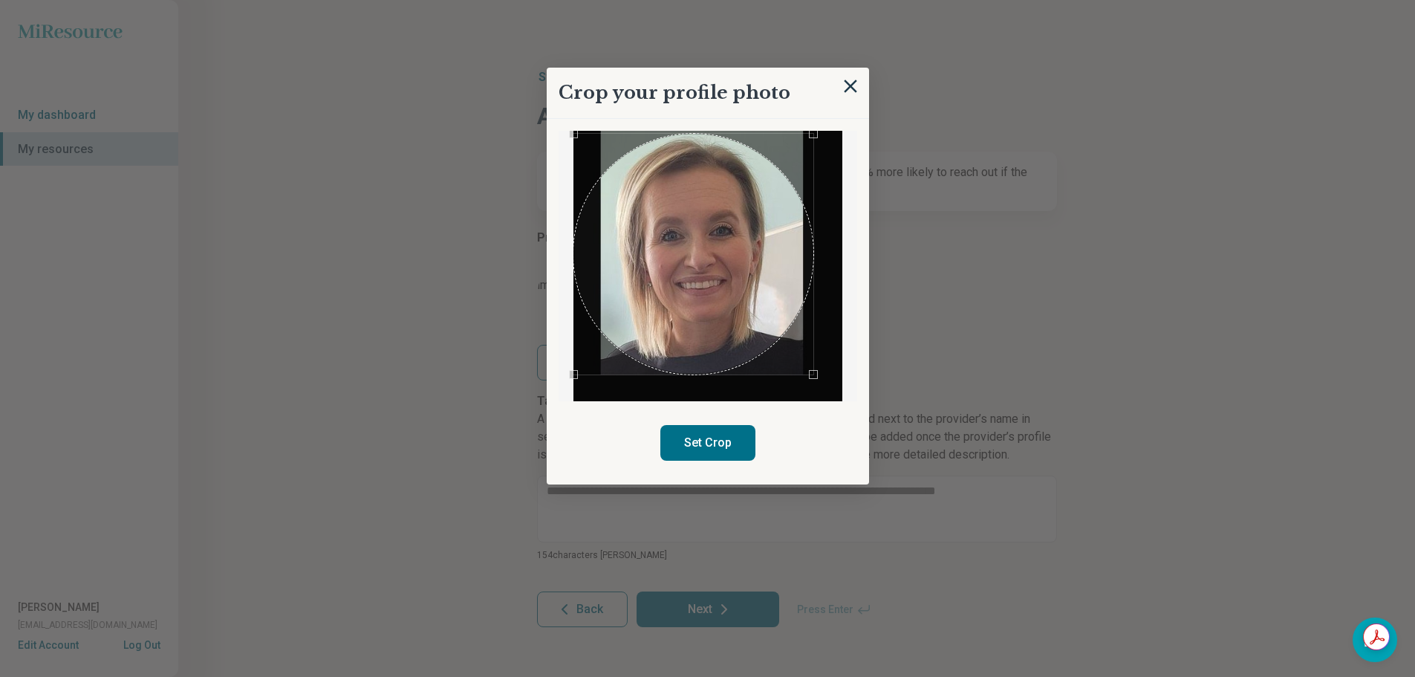
scroll to position [36, 0]
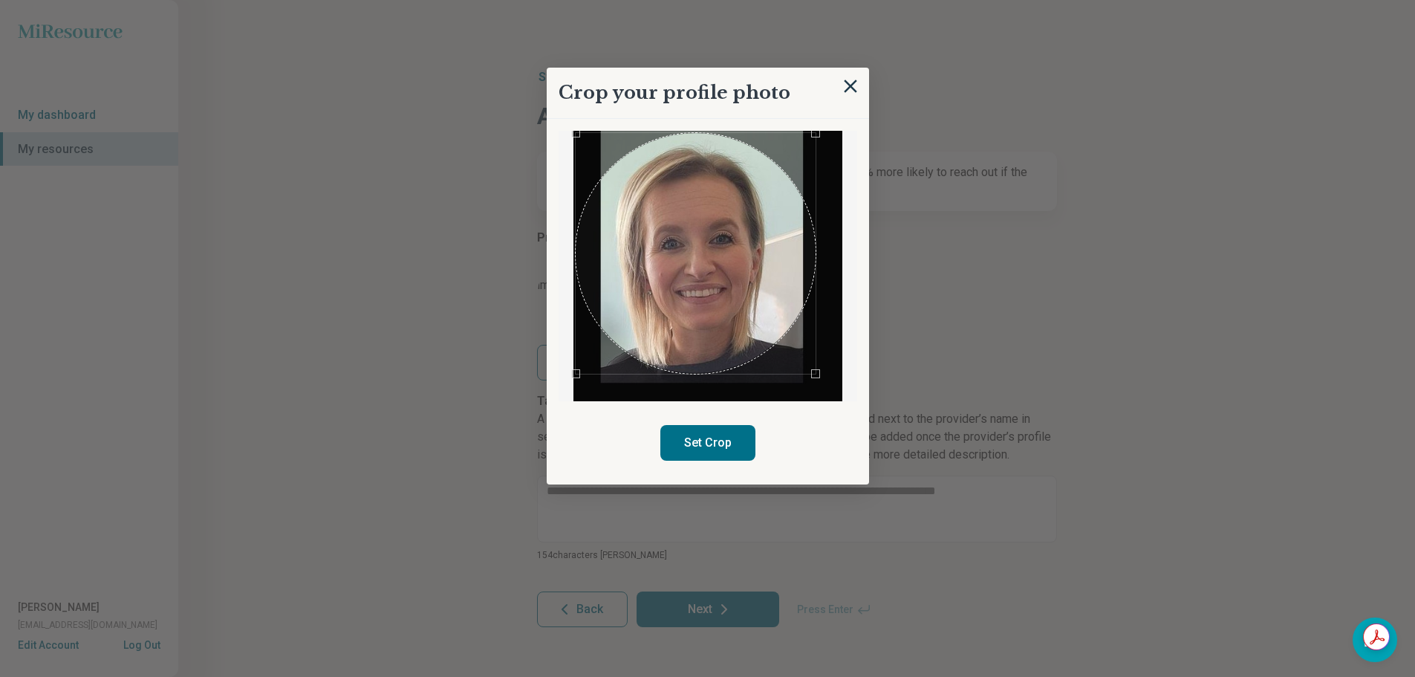
click at [666, 271] on div "Use the arrow keys to move the crop selection area" at bounding box center [696, 253] width 240 height 240
click at [714, 435] on button "Set Crop" at bounding box center [708, 443] width 95 height 36
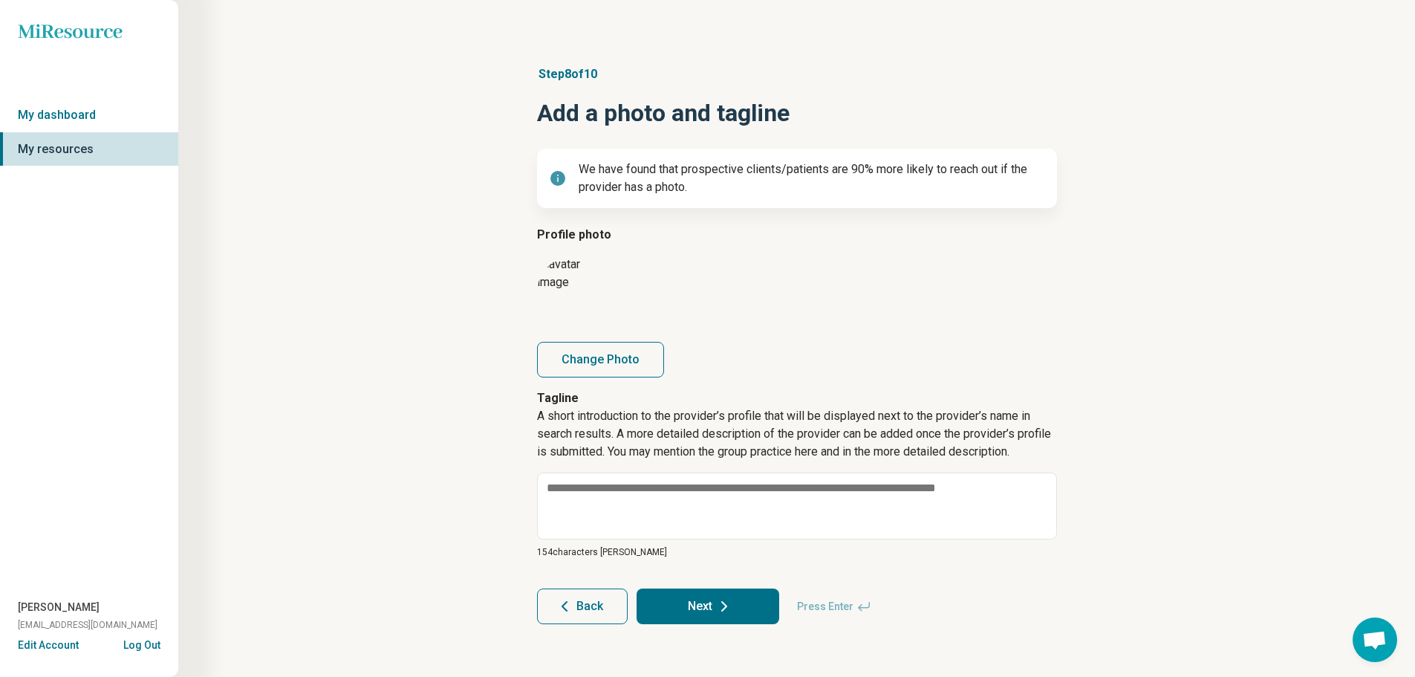
scroll to position [4, 0]
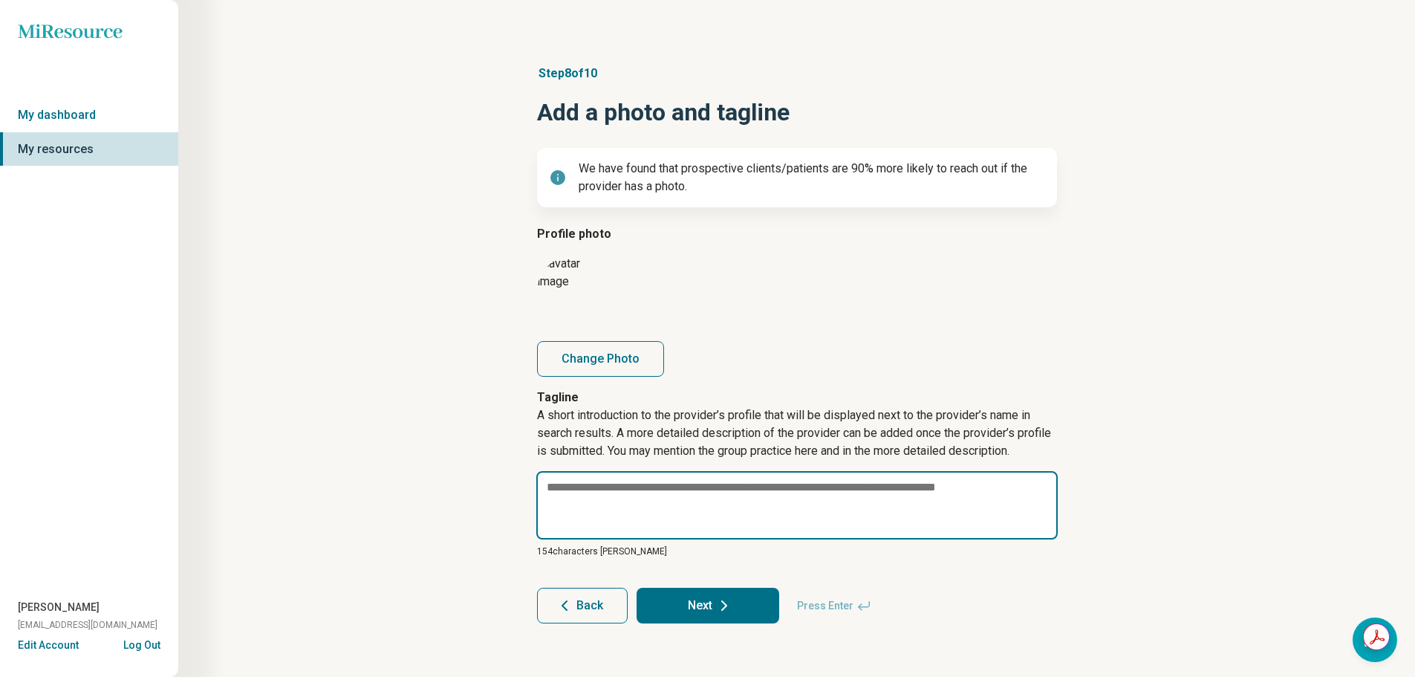
click at [602, 505] on textarea at bounding box center [797, 505] width 522 height 68
paste textarea "**********"
click at [550, 490] on textarea "**********" at bounding box center [797, 505] width 522 height 68
click at [705, 487] on textarea "**********" at bounding box center [797, 505] width 522 height 68
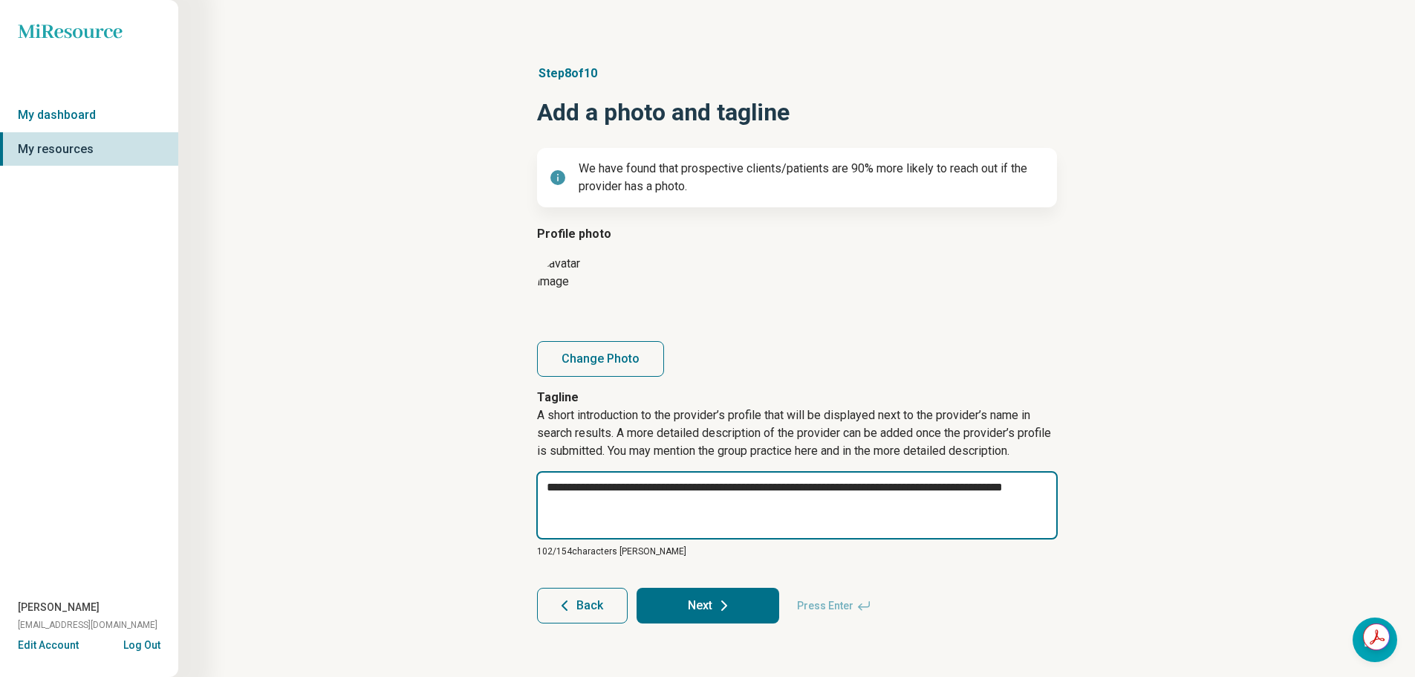
drag, startPoint x: 756, startPoint y: 488, endPoint x: 702, endPoint y: 491, distance: 54.3
click at [702, 491] on textarea "**********" at bounding box center [797, 505] width 522 height 68
click at [749, 487] on textarea "**********" at bounding box center [797, 505] width 522 height 68
click at [796, 485] on textarea "**********" at bounding box center [797, 505] width 522 height 68
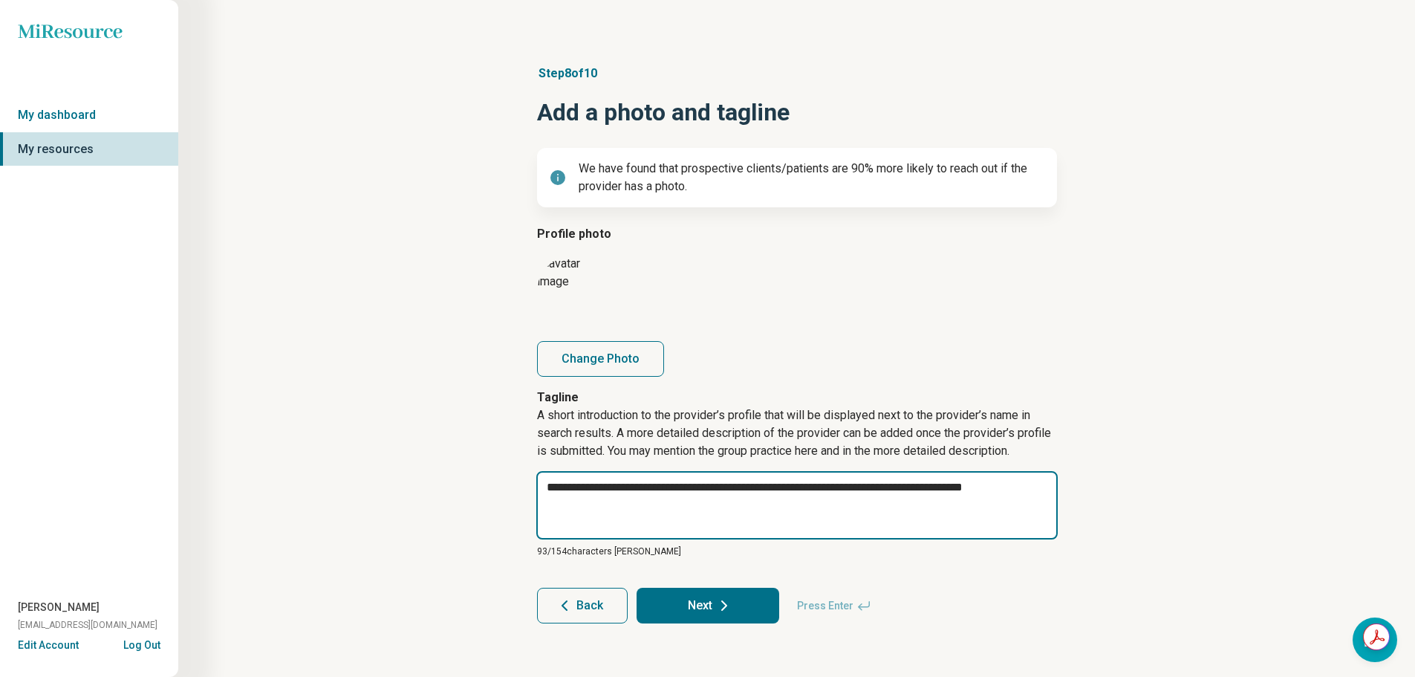
click at [796, 485] on textarea "**********" at bounding box center [797, 505] width 522 height 68
click at [1026, 487] on textarea "**********" at bounding box center [797, 505] width 522 height 68
paste textarea "**********"
click at [549, 505] on textarea "**********" at bounding box center [797, 505] width 522 height 68
click at [721, 511] on textarea "**********" at bounding box center [797, 505] width 522 height 68
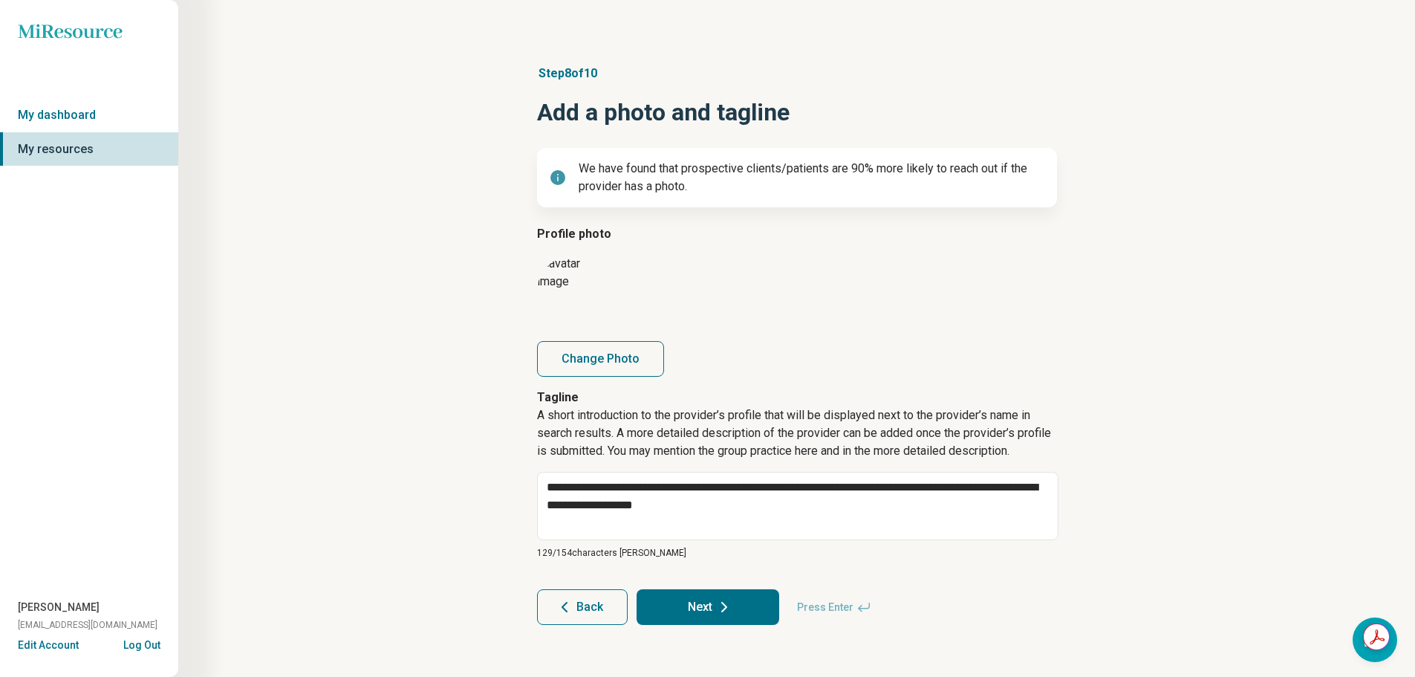
click at [423, 470] on div "**********" at bounding box center [797, 345] width 1094 height 620
click at [717, 611] on icon at bounding box center [725, 607] width 18 height 18
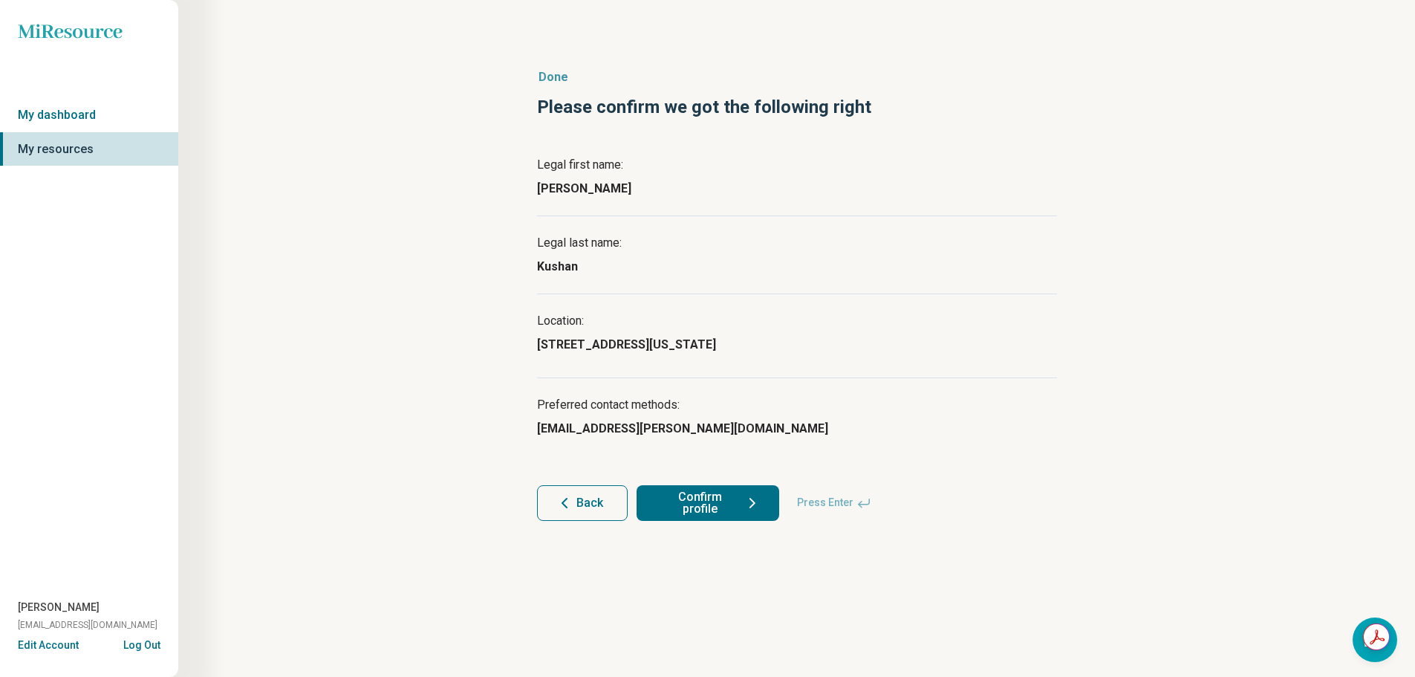
scroll to position [0, 0]
click at [684, 502] on button "Confirm profile" at bounding box center [713, 503] width 143 height 36
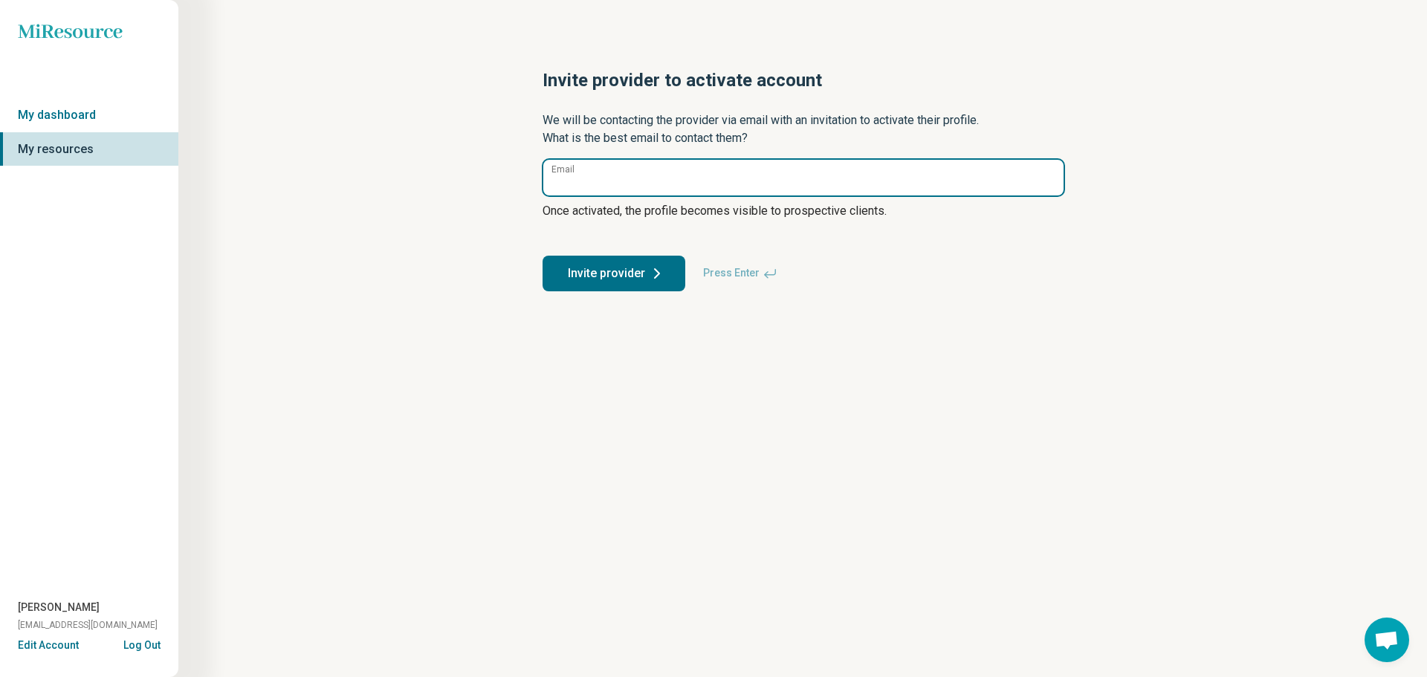
click at [675, 184] on input "Email" at bounding box center [803, 178] width 520 height 36
paste input "**********"
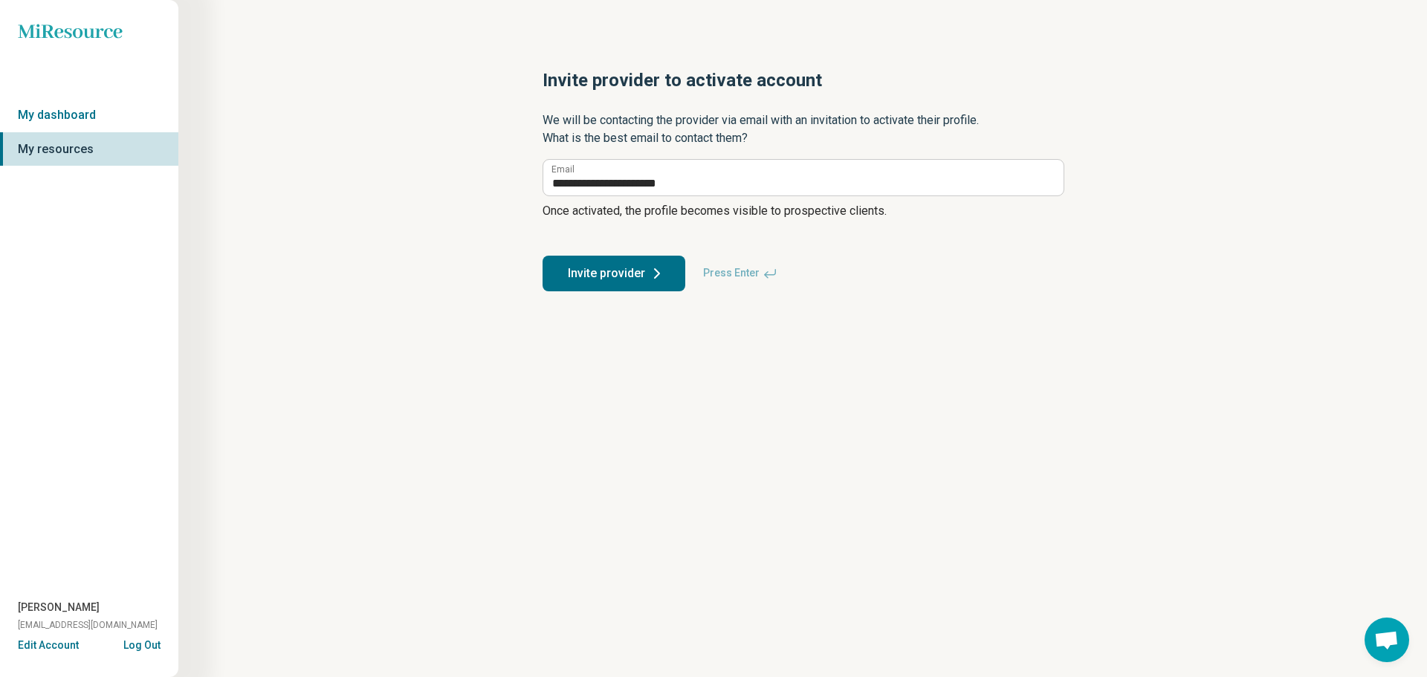
click at [611, 271] on button "Invite provider" at bounding box center [613, 274] width 143 height 36
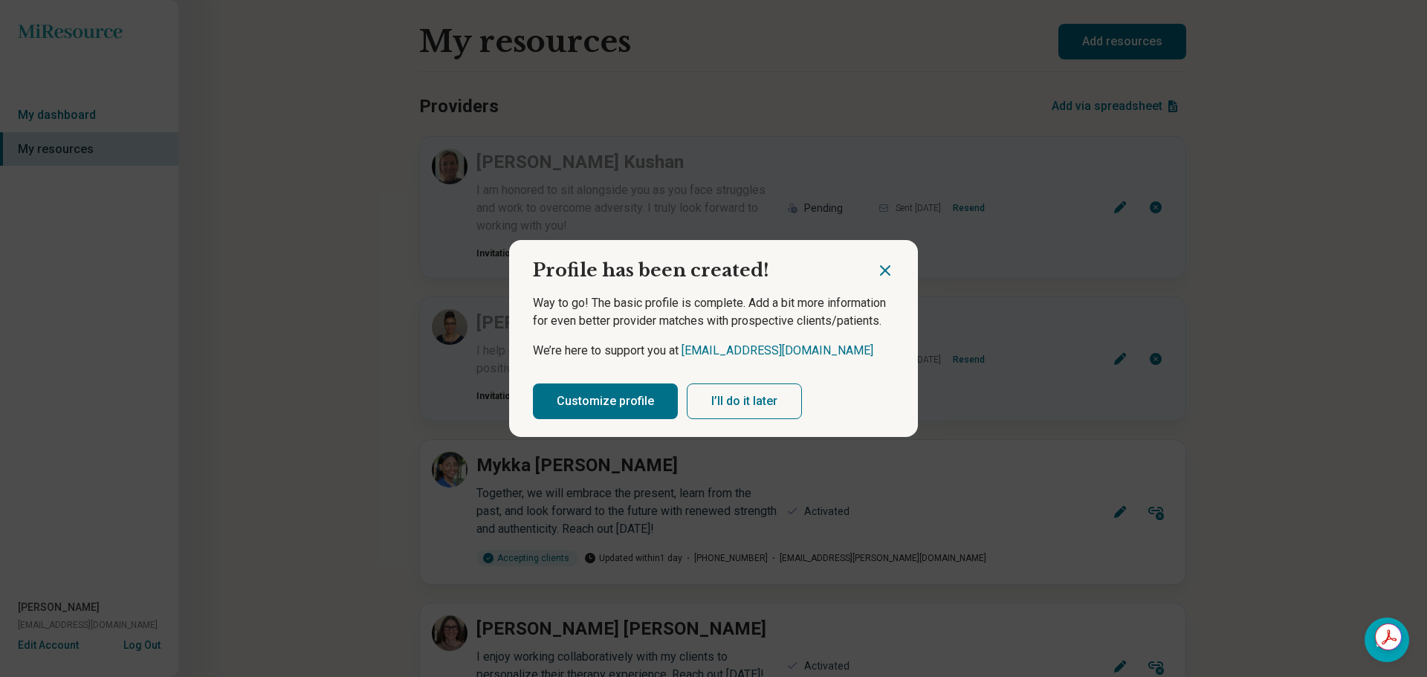
click at [623, 396] on button "Customize profile" at bounding box center [605, 401] width 145 height 36
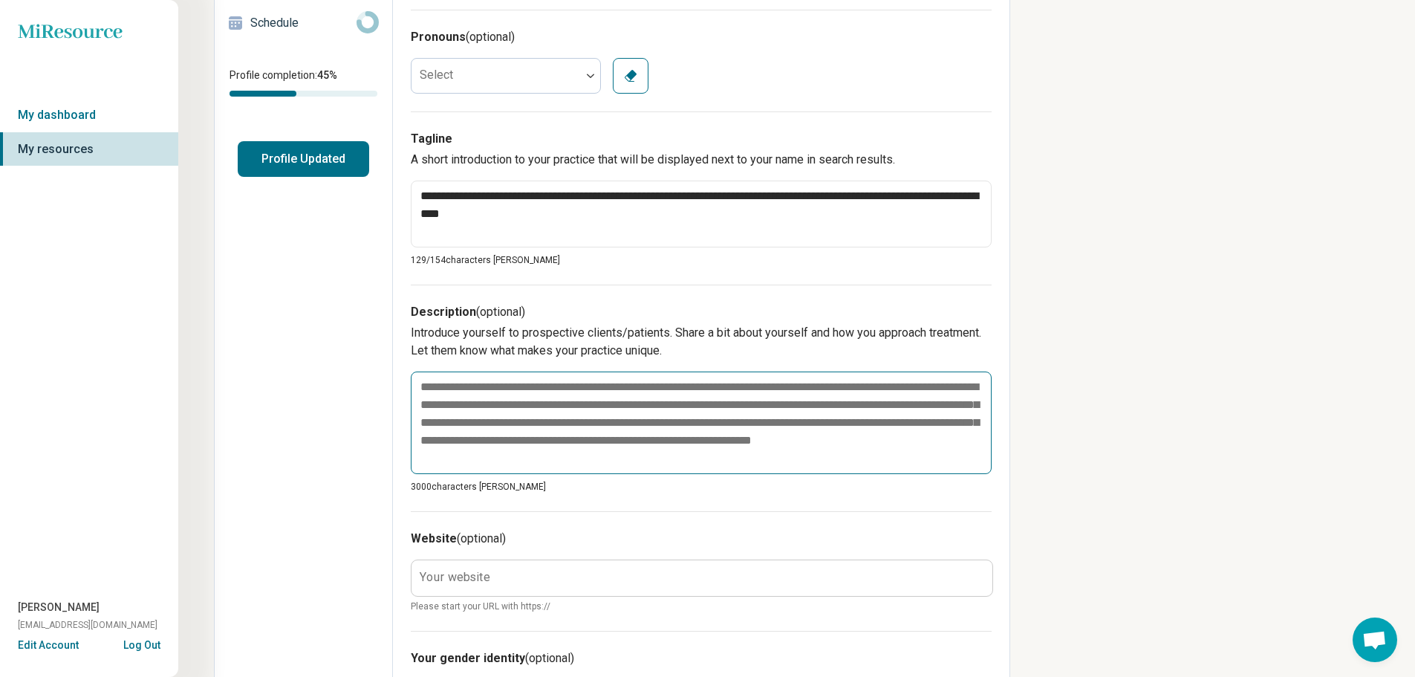
scroll to position [297, 0]
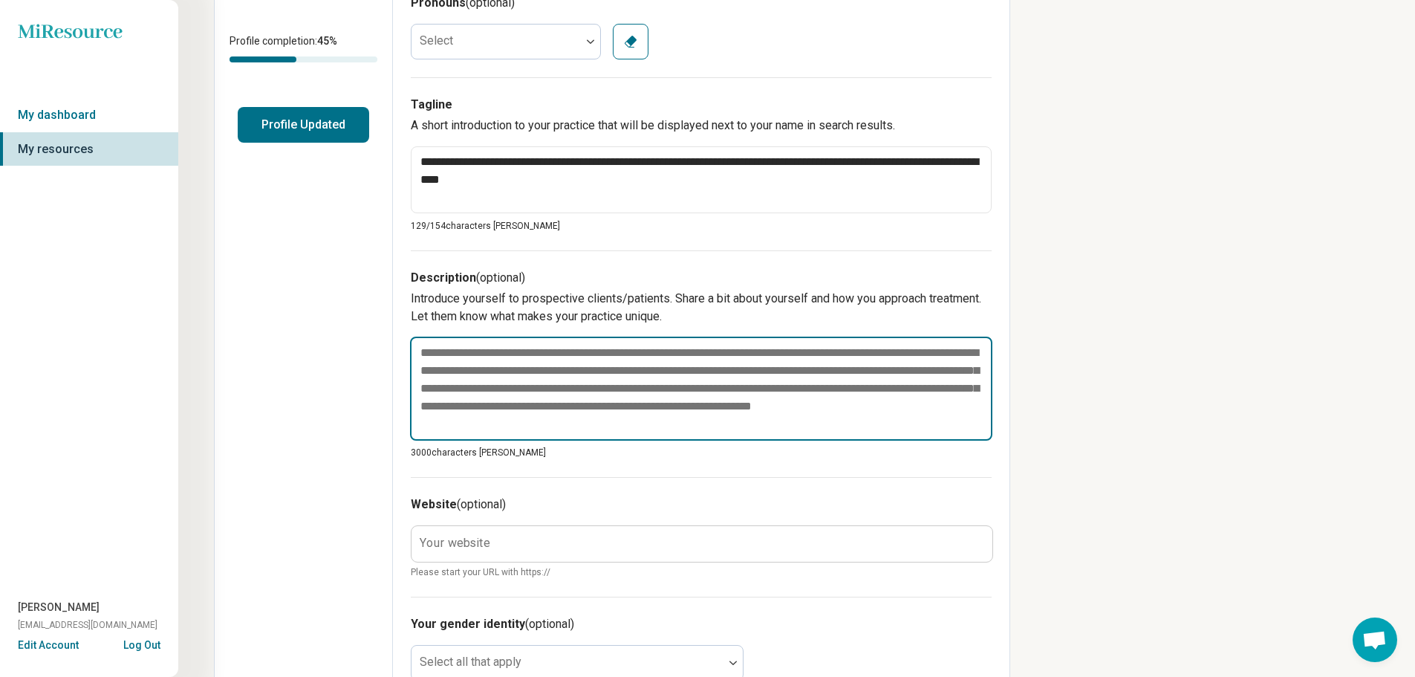
click at [509, 357] on textarea at bounding box center [701, 389] width 583 height 104
paste textarea "**********"
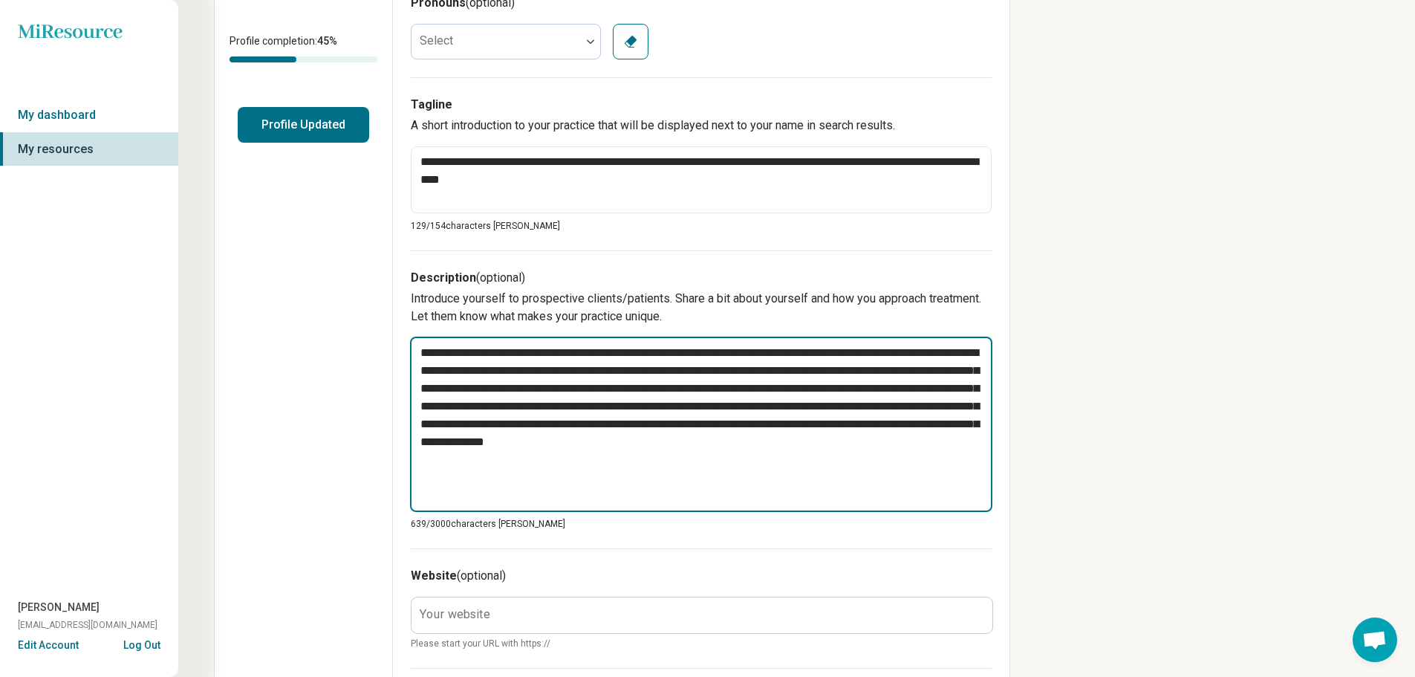
paste textarea "**********"
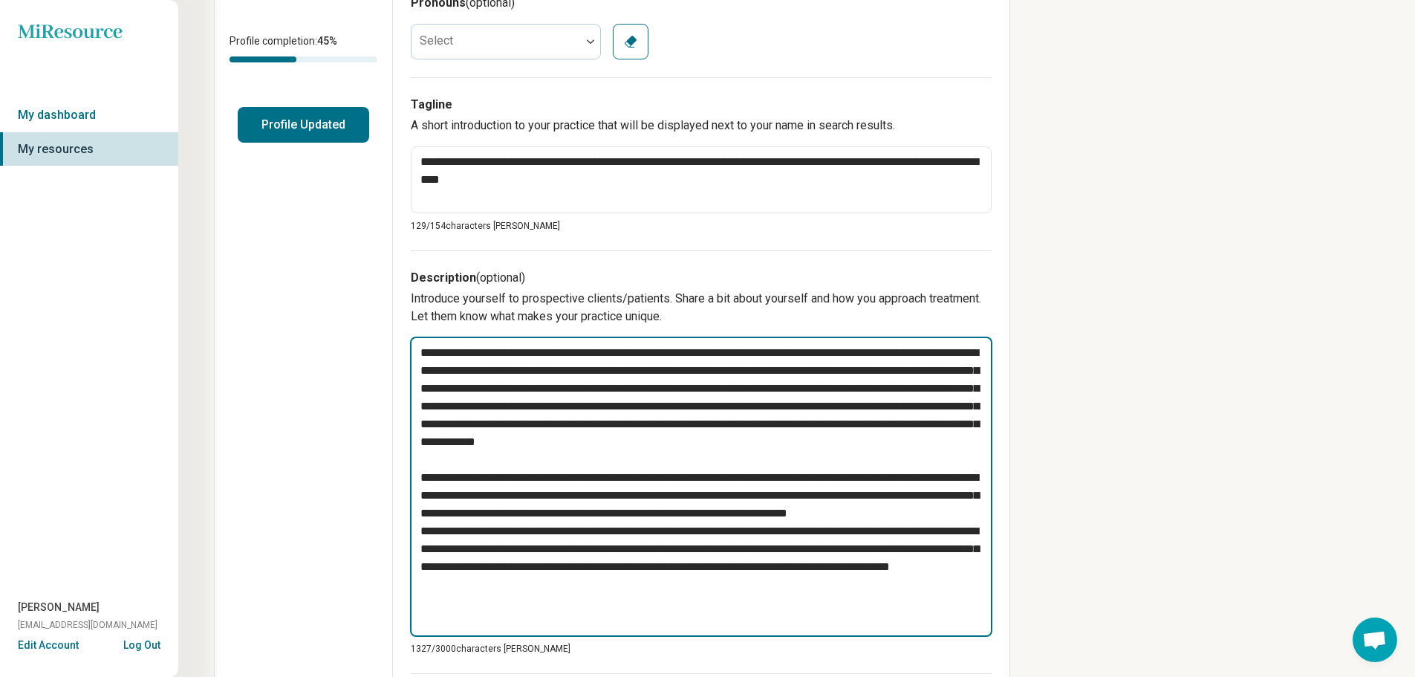
click at [576, 548] on textarea at bounding box center [701, 487] width 583 height 300
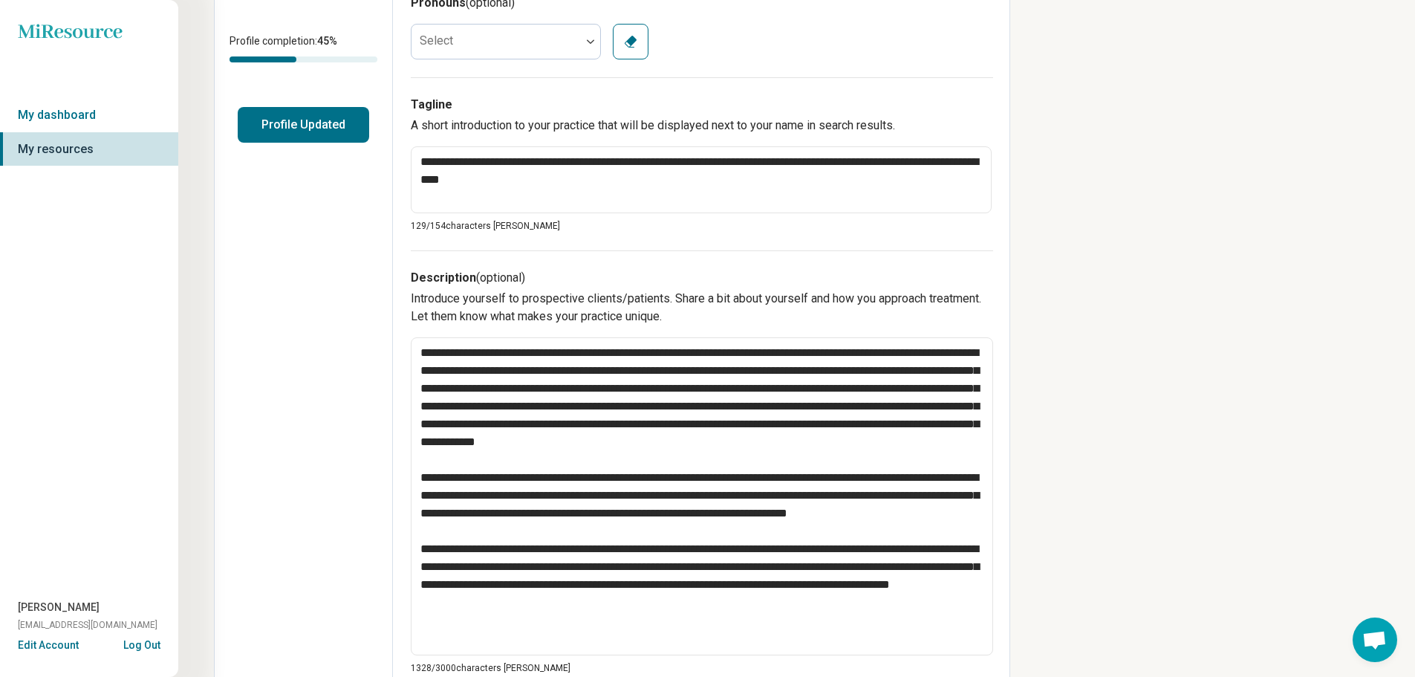
click at [346, 440] on div "Edit profile General Specialty Credentials Location Payment Schedule Profile co…" at bounding box center [304, 533] width 178 height 1516
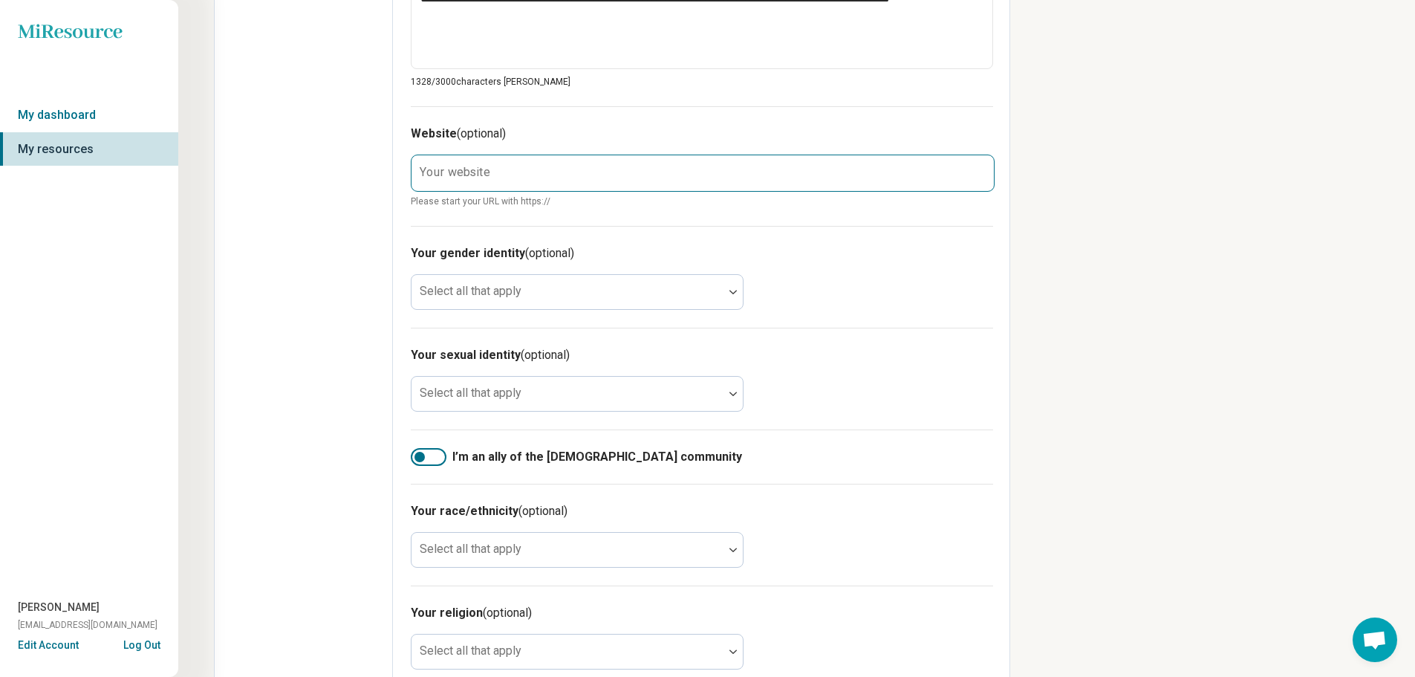
scroll to position [892, 0]
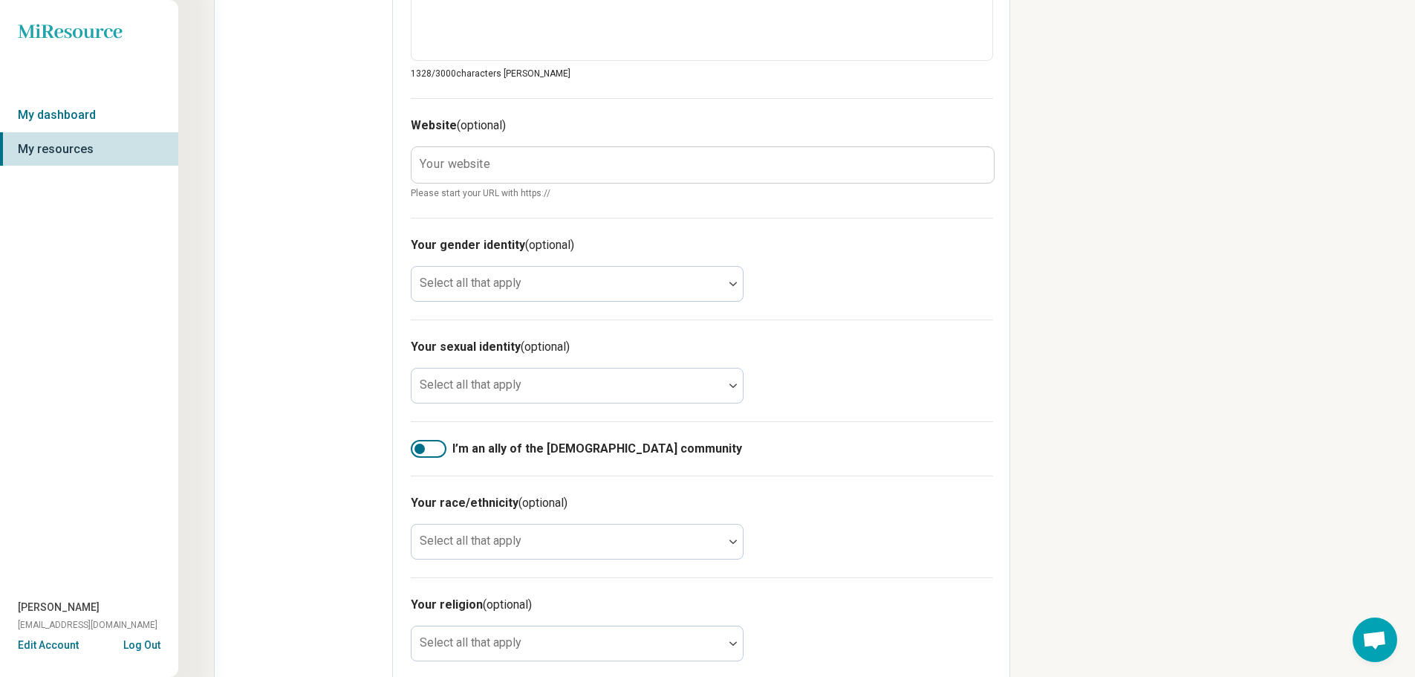
click at [471, 160] on label "Your website" at bounding box center [455, 164] width 71 height 12
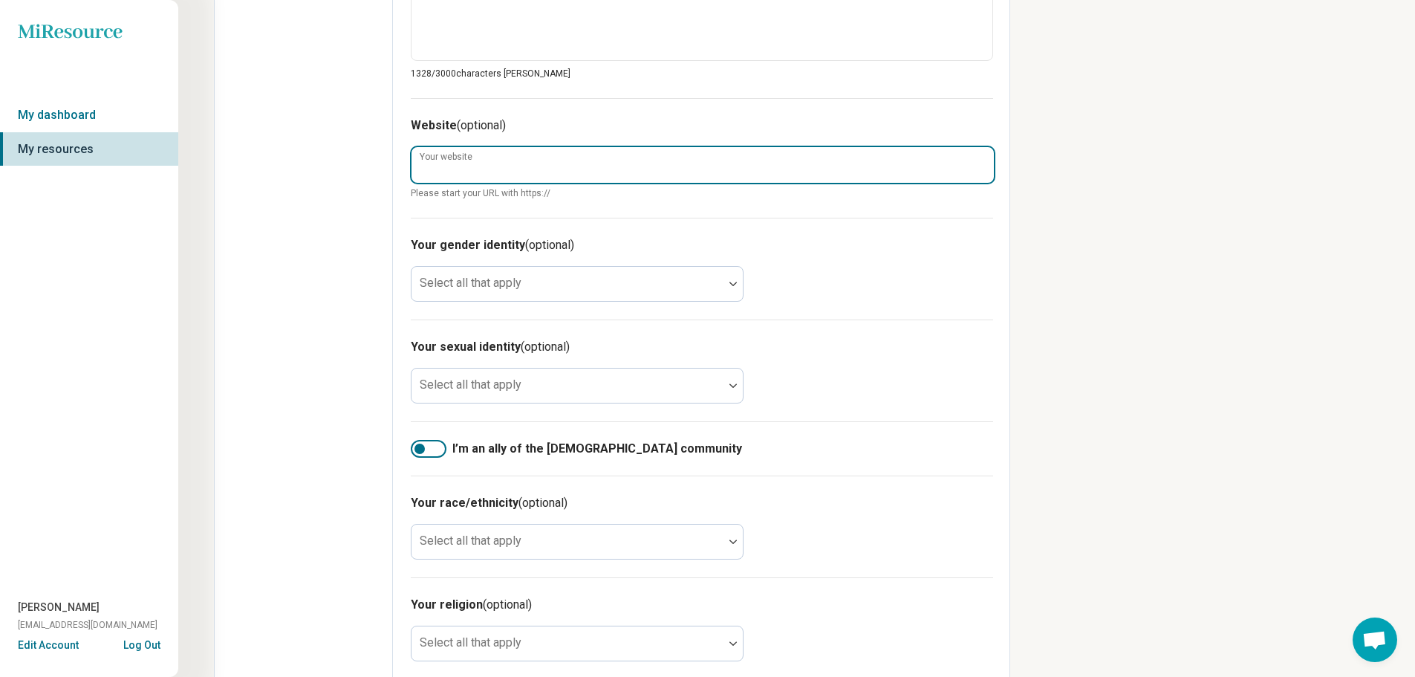
click at [471, 160] on input "Your website" at bounding box center [703, 165] width 583 height 36
paste input "**********"
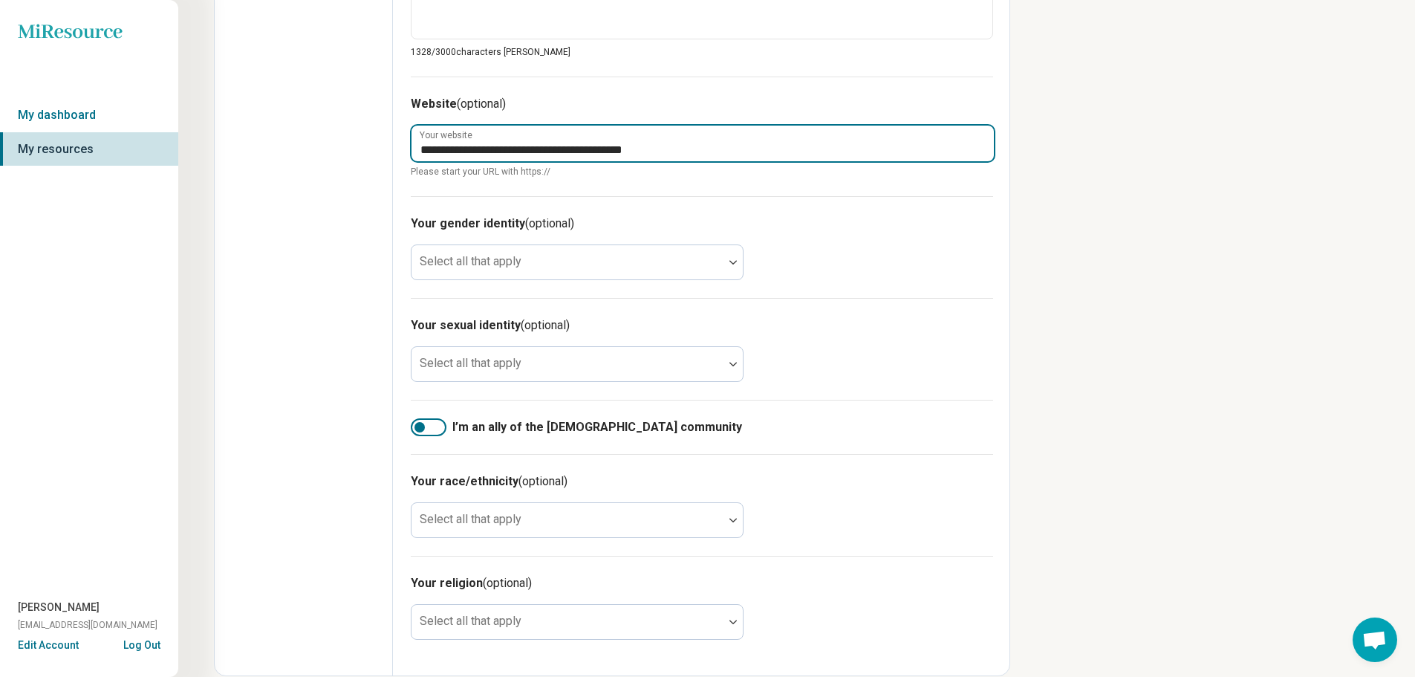
scroll to position [935, 0]
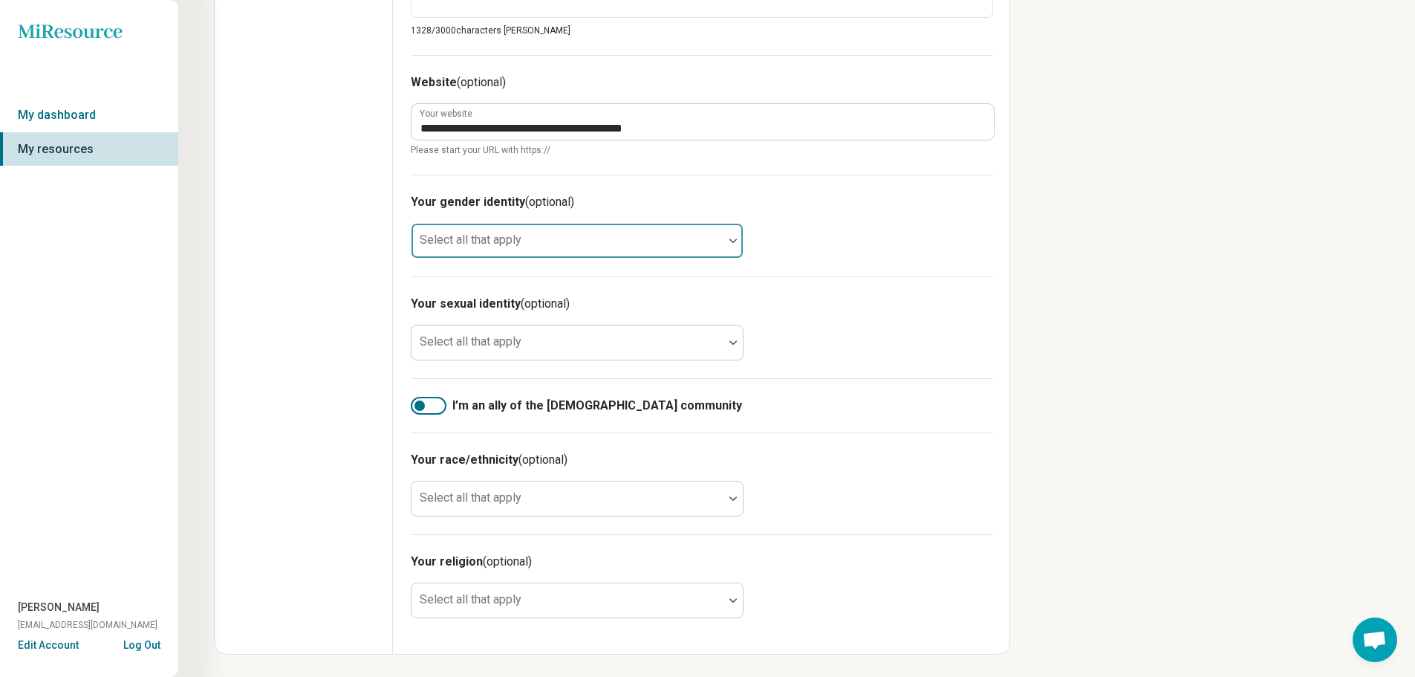
click at [527, 234] on div at bounding box center [568, 240] width 312 height 33
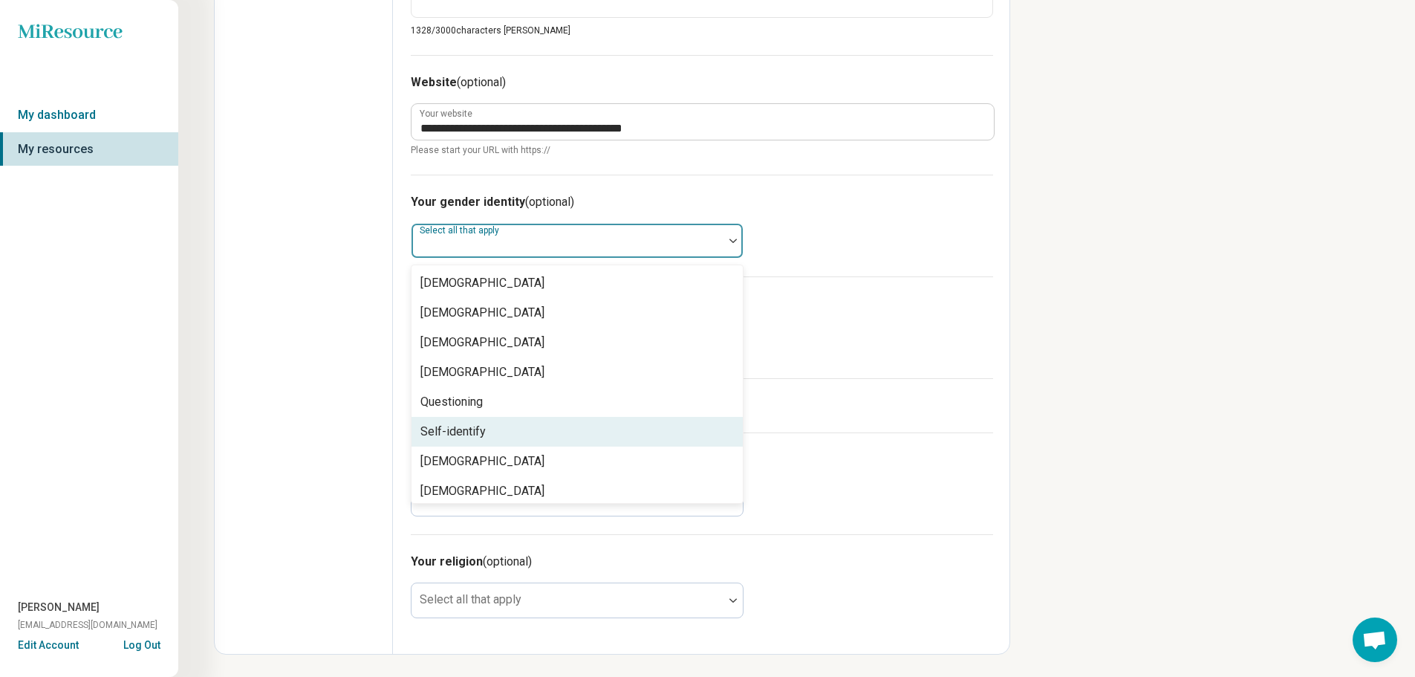
scroll to position [6, 0]
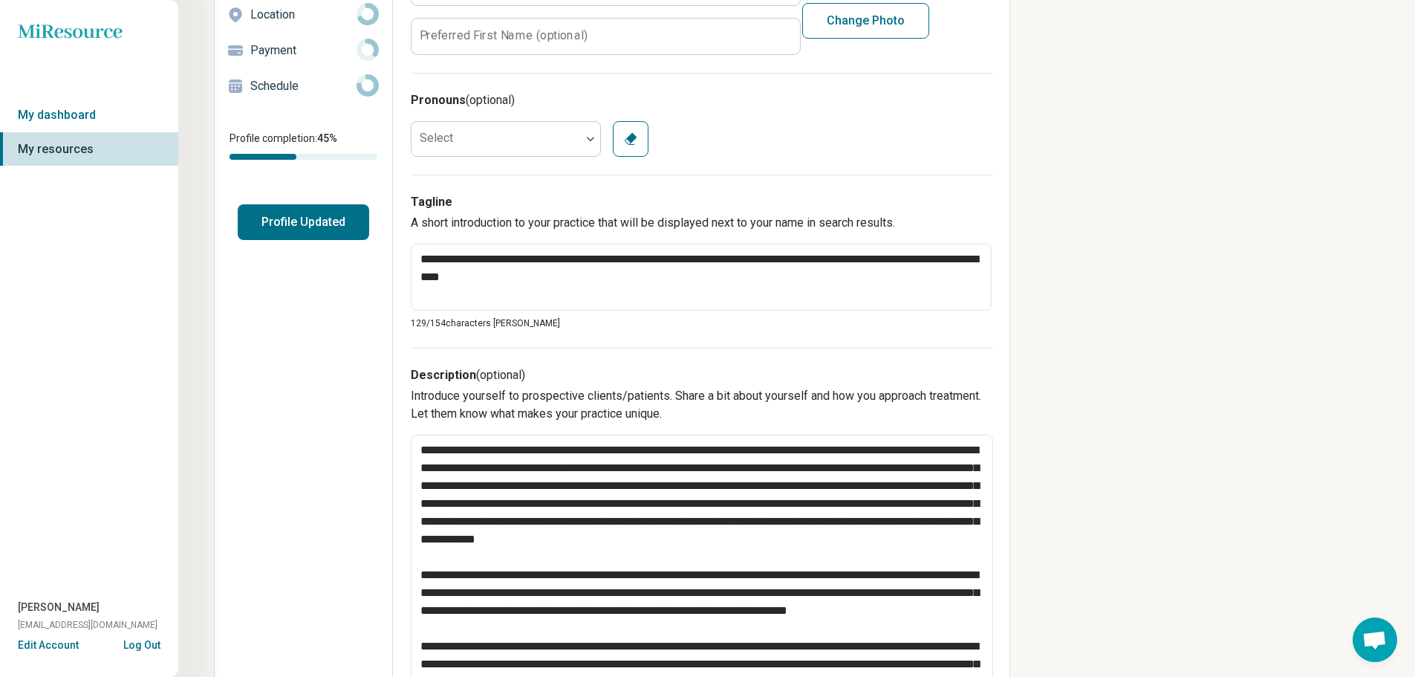
scroll to position [0, 0]
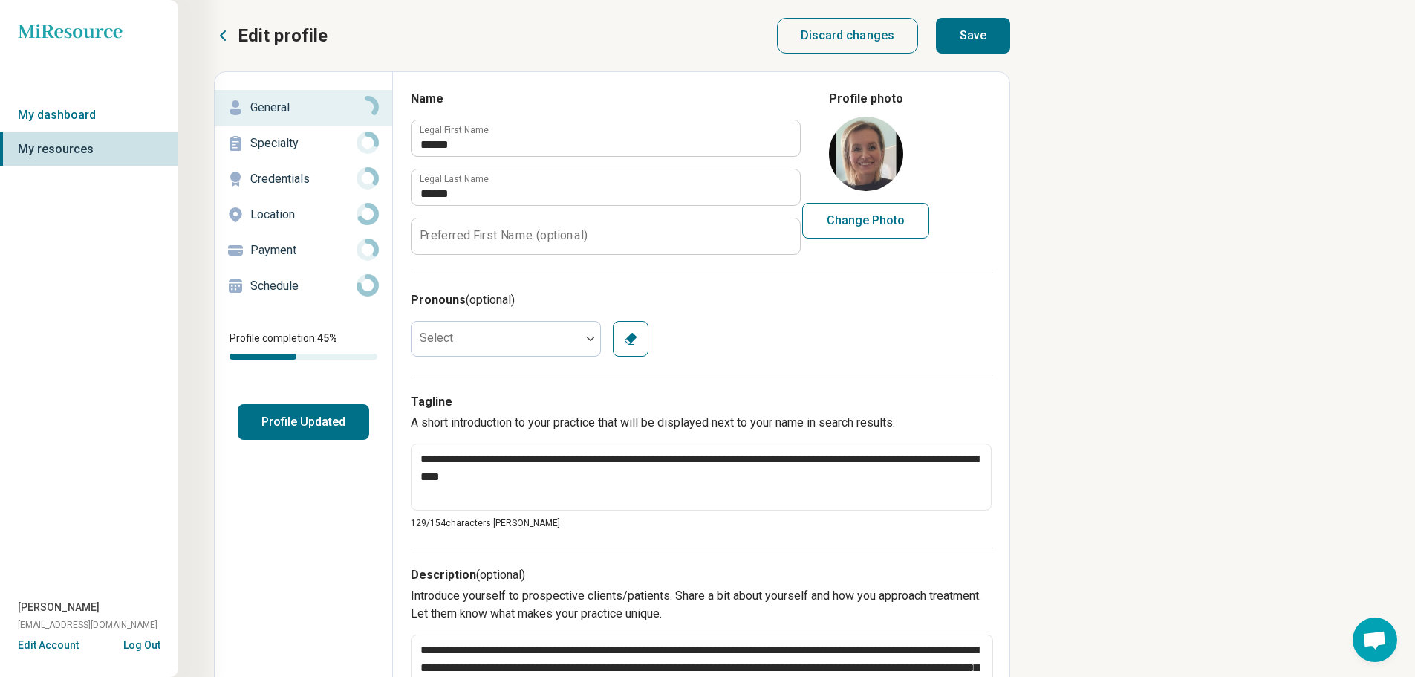
click at [963, 31] on button "Save" at bounding box center [973, 36] width 74 height 36
click at [294, 143] on p "Specialty" at bounding box center [303, 143] width 106 height 18
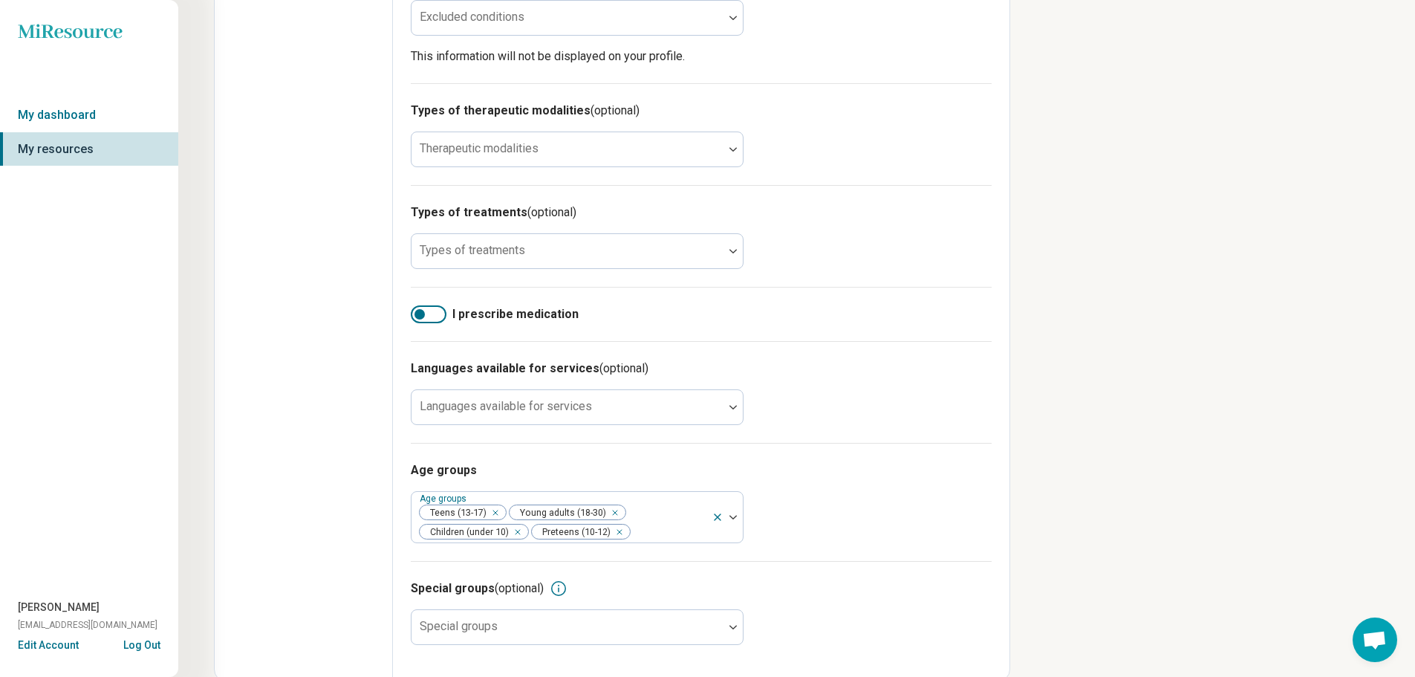
scroll to position [503, 0]
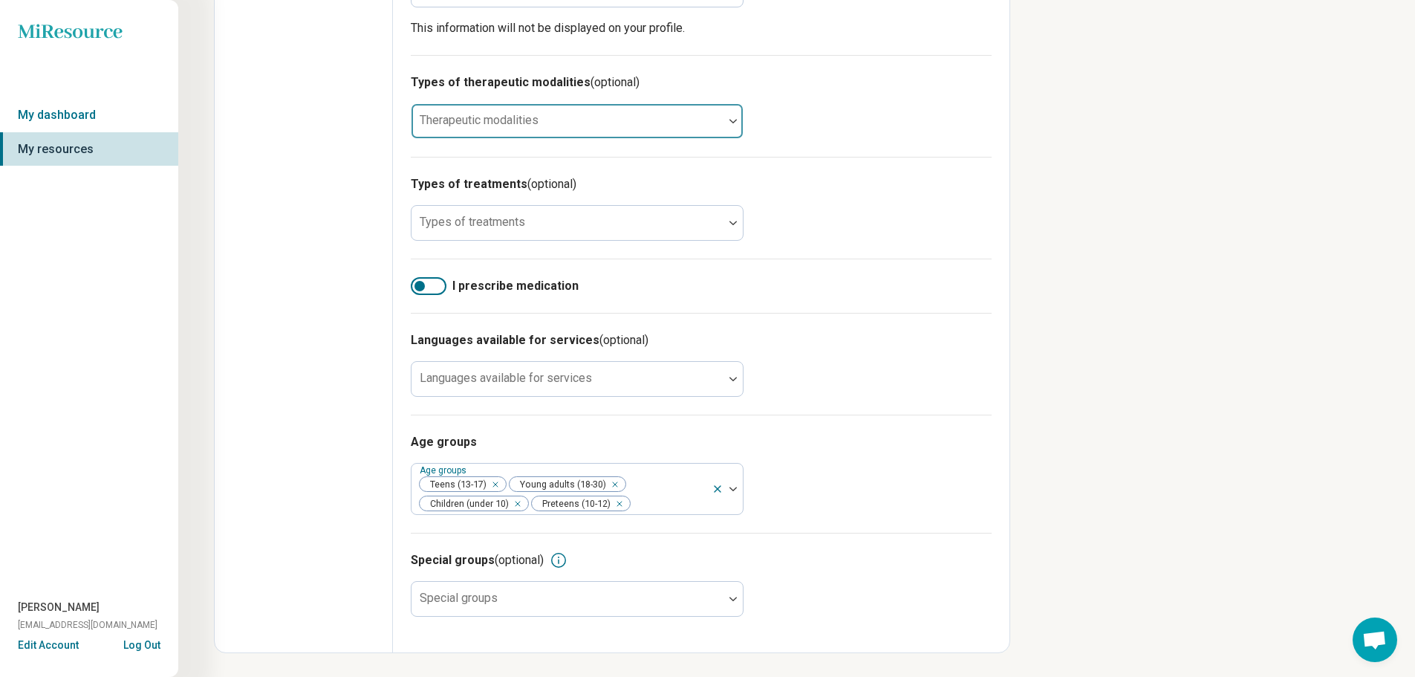
click at [575, 120] on div at bounding box center [568, 127] width 300 height 21
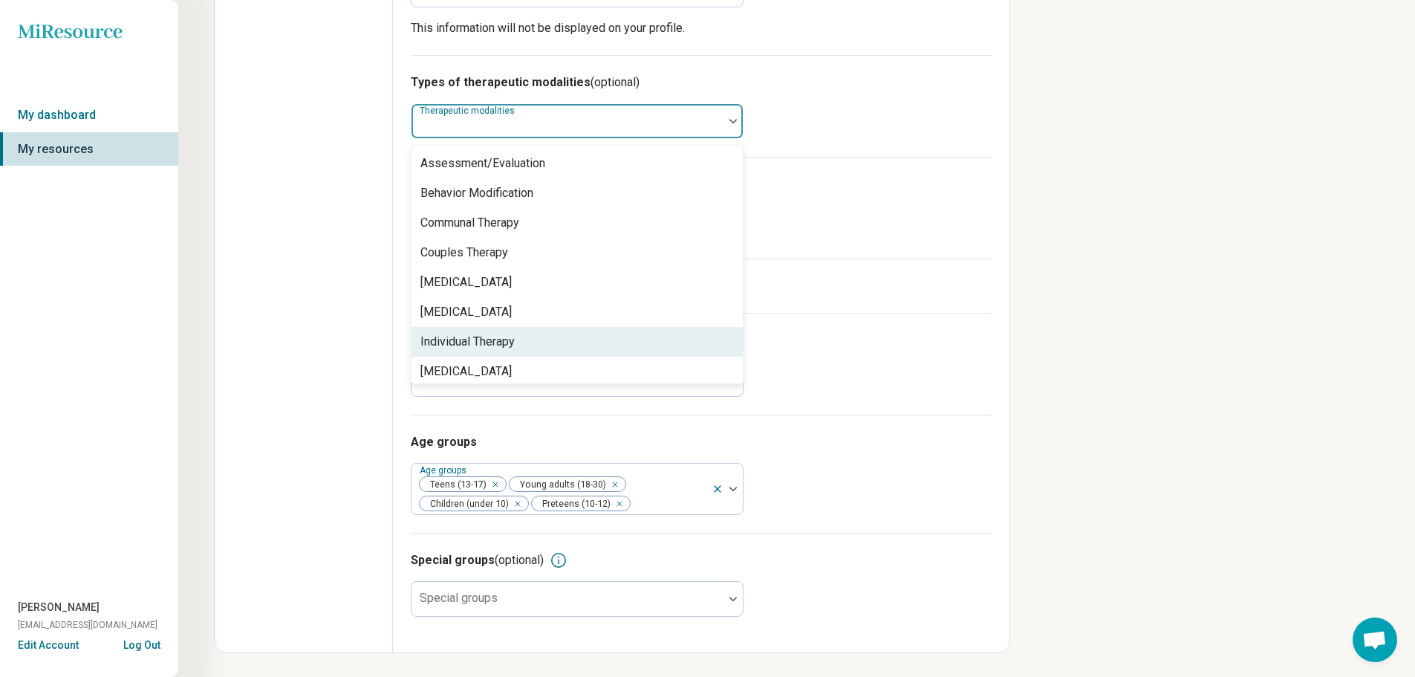
click at [550, 340] on div "Individual Therapy" at bounding box center [577, 342] width 331 height 30
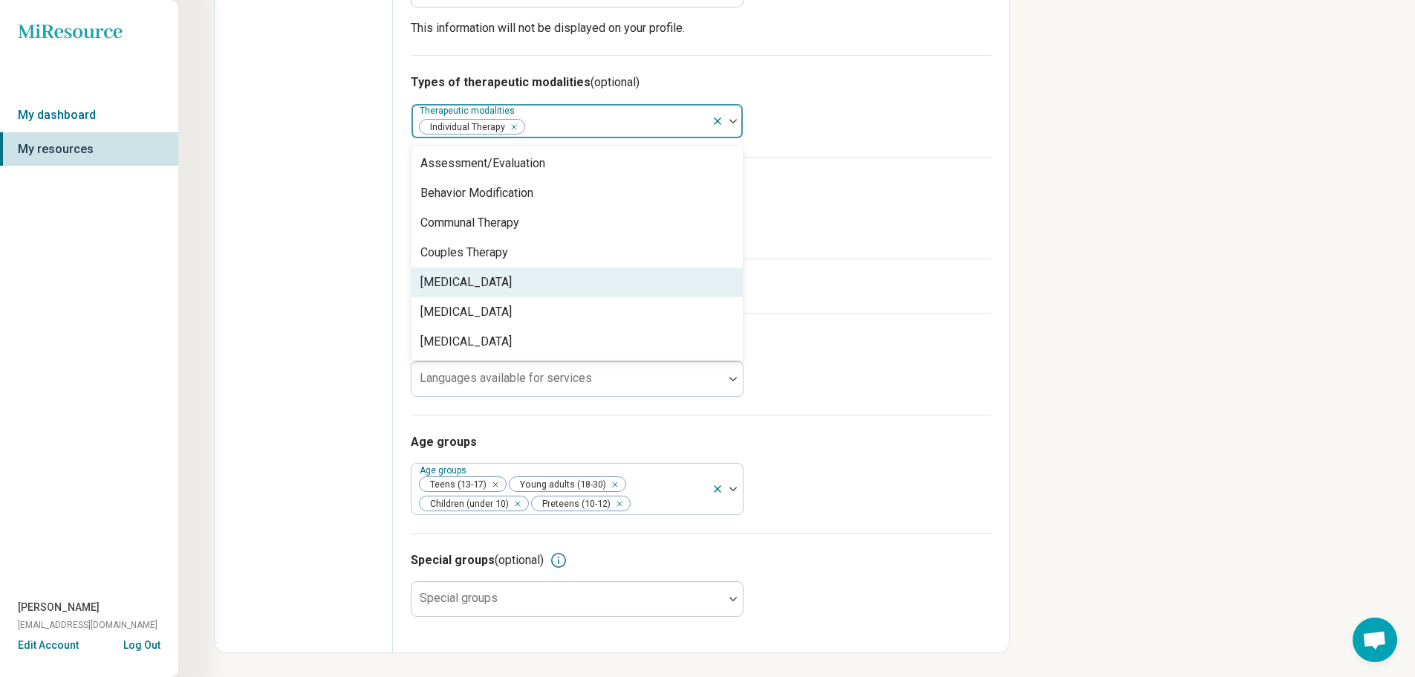
click at [534, 285] on div "[MEDICAL_DATA]" at bounding box center [577, 282] width 331 height 30
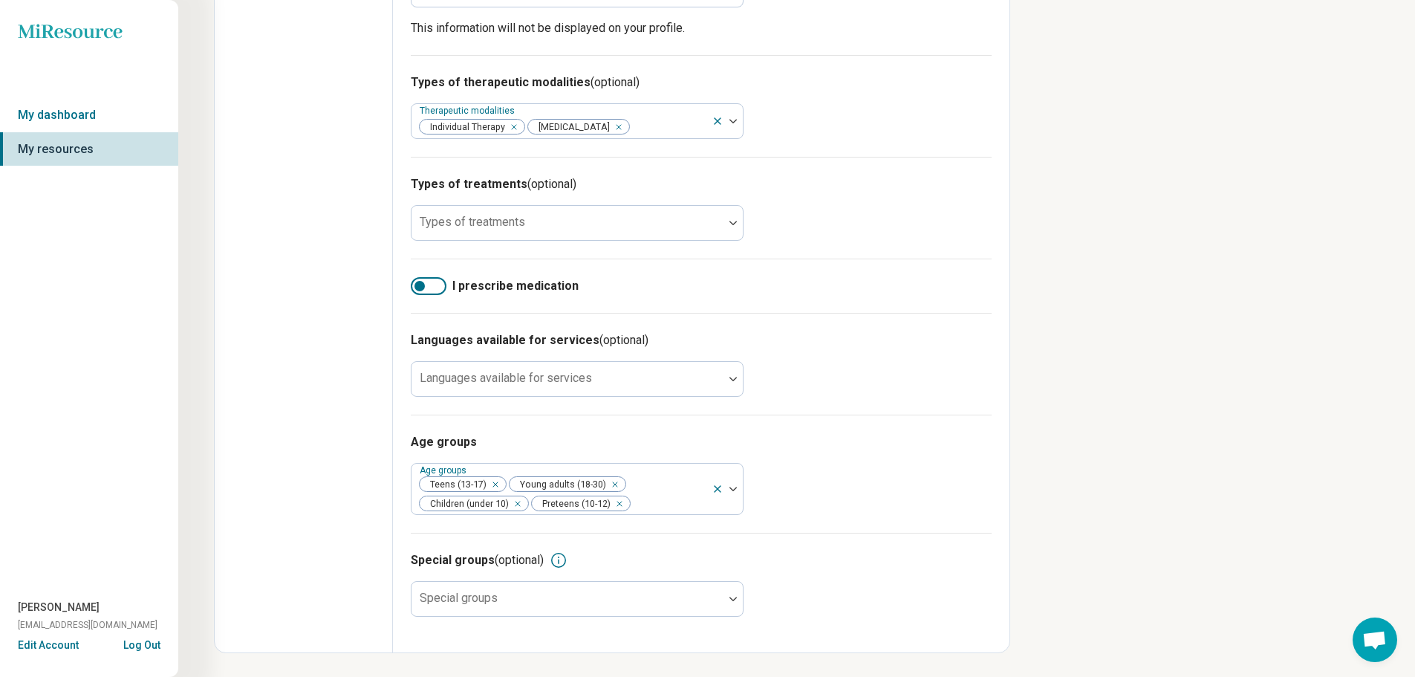
click at [377, 237] on div "Edit profile General Specialty Credentials Location Payment Schedule Profile co…" at bounding box center [304, 110] width 178 height 1083
click at [583, 224] on div at bounding box center [568, 228] width 300 height 21
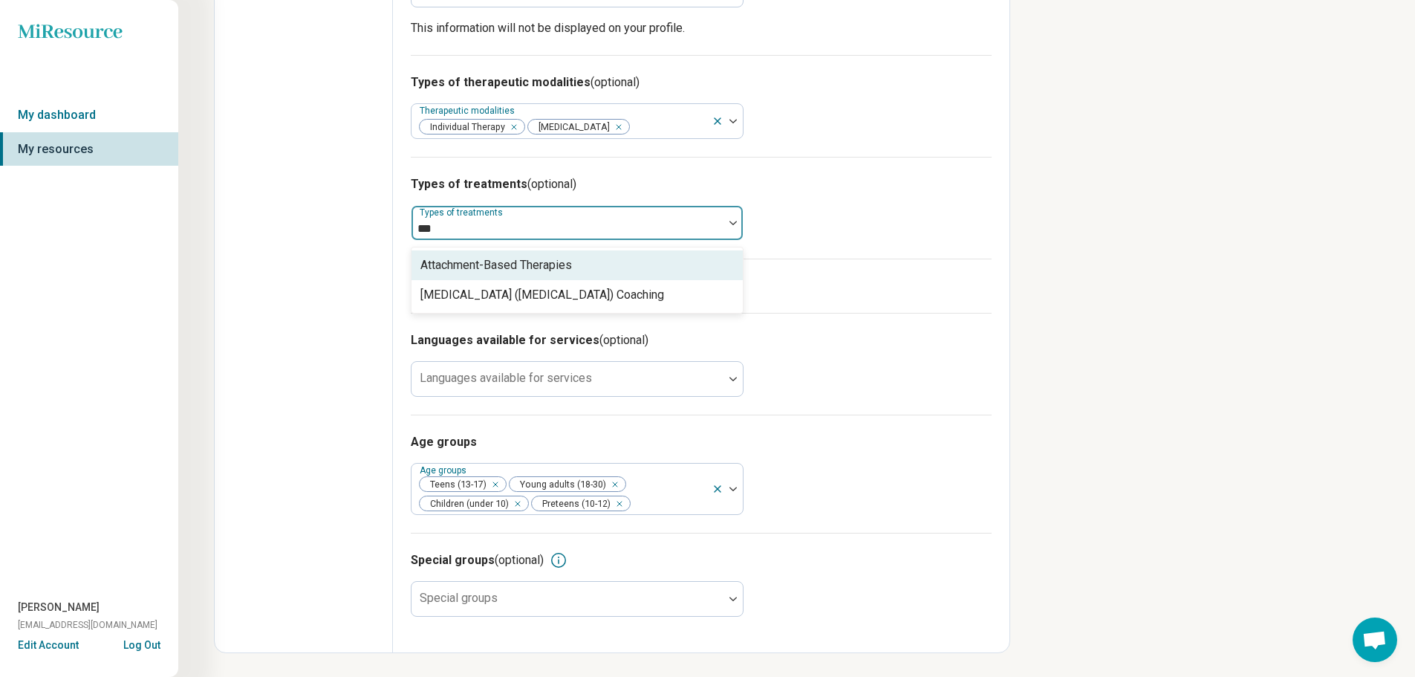
click at [617, 267] on div "Attachment-Based Therapies" at bounding box center [577, 265] width 331 height 30
click at [617, 267] on div "Cognitive Behavioral Therapy (CBT)" at bounding box center [577, 265] width 331 height 30
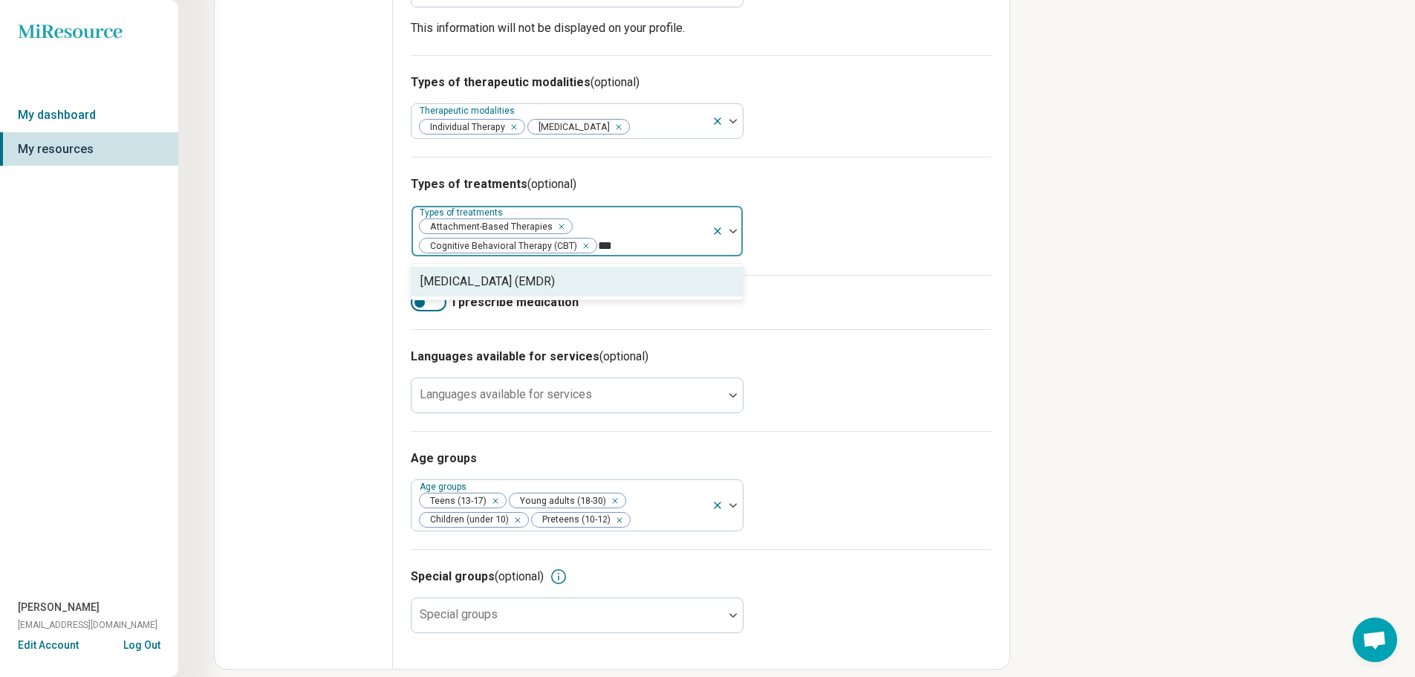
click at [555, 282] on div "[MEDICAL_DATA] (EMDR)" at bounding box center [488, 282] width 134 height 18
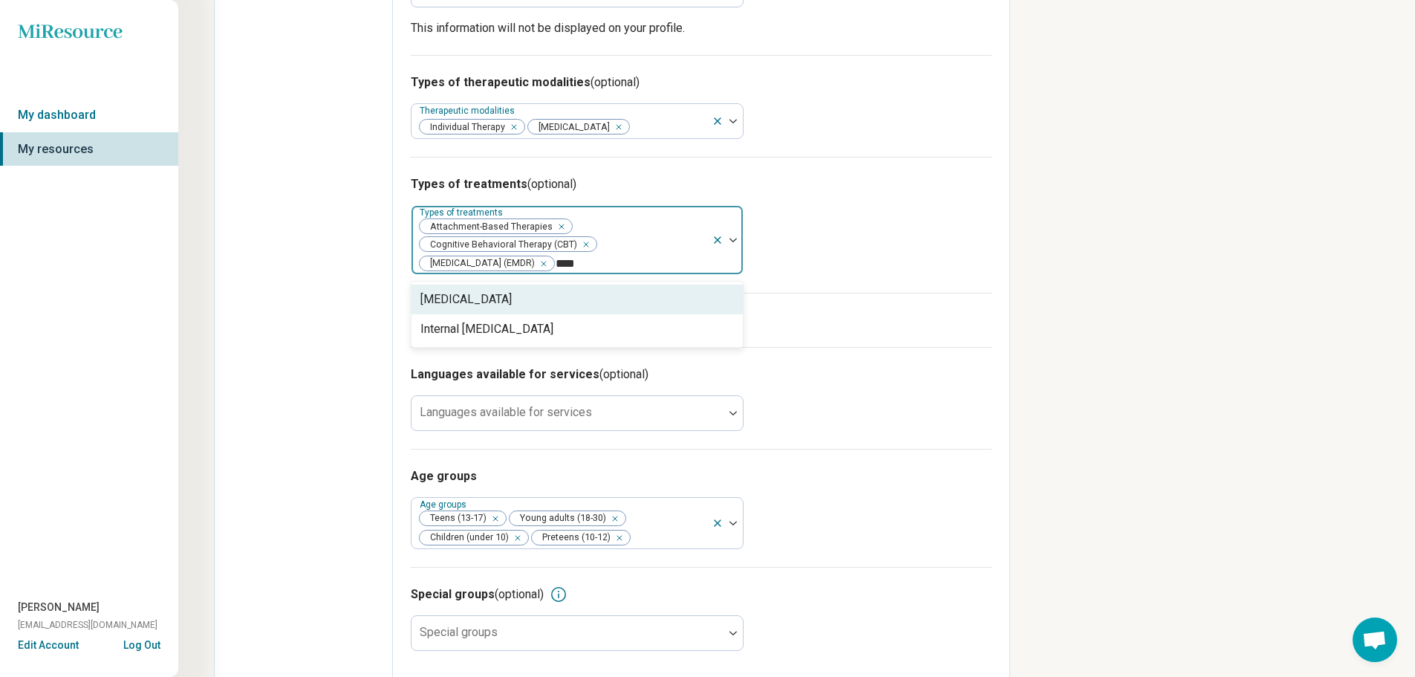
click at [600, 314] on div "[MEDICAL_DATA]" at bounding box center [577, 300] width 331 height 30
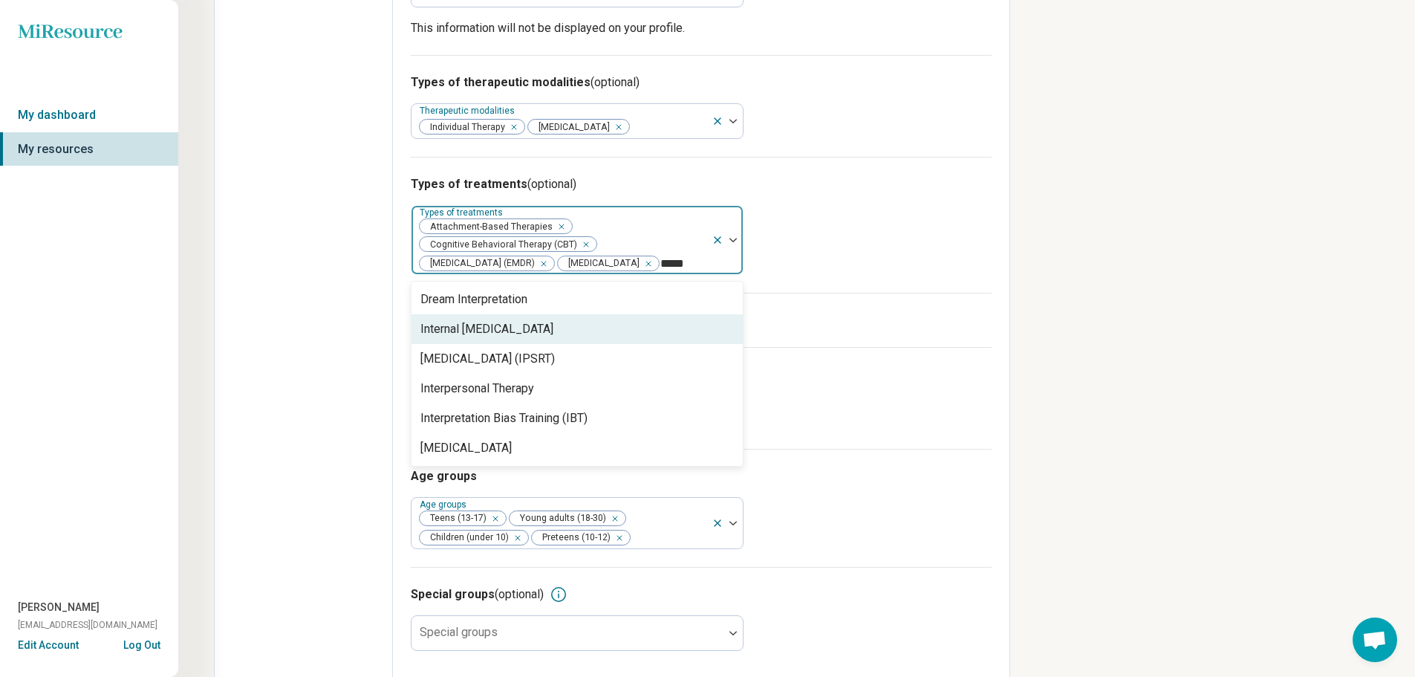
click at [597, 341] on div "Internal [MEDICAL_DATA]" at bounding box center [577, 329] width 331 height 30
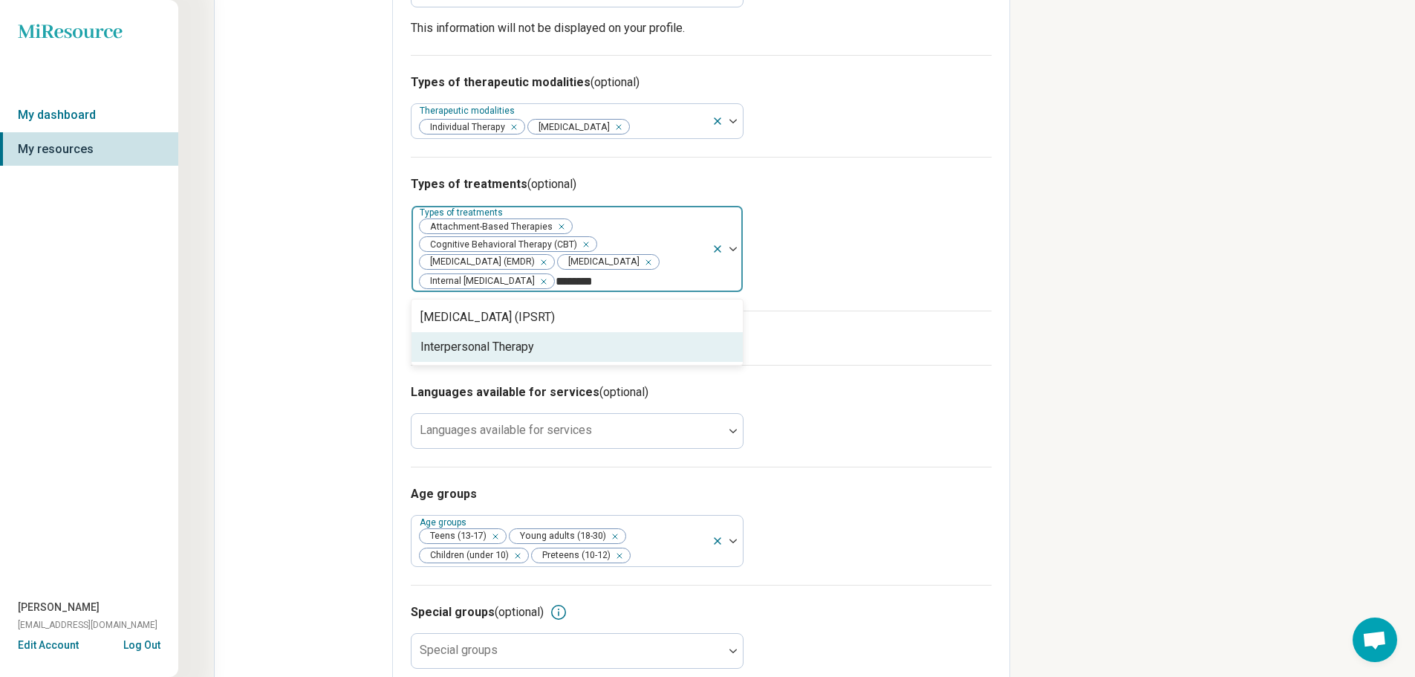
click at [596, 354] on div "Interpersonal Therapy" at bounding box center [577, 347] width 331 height 30
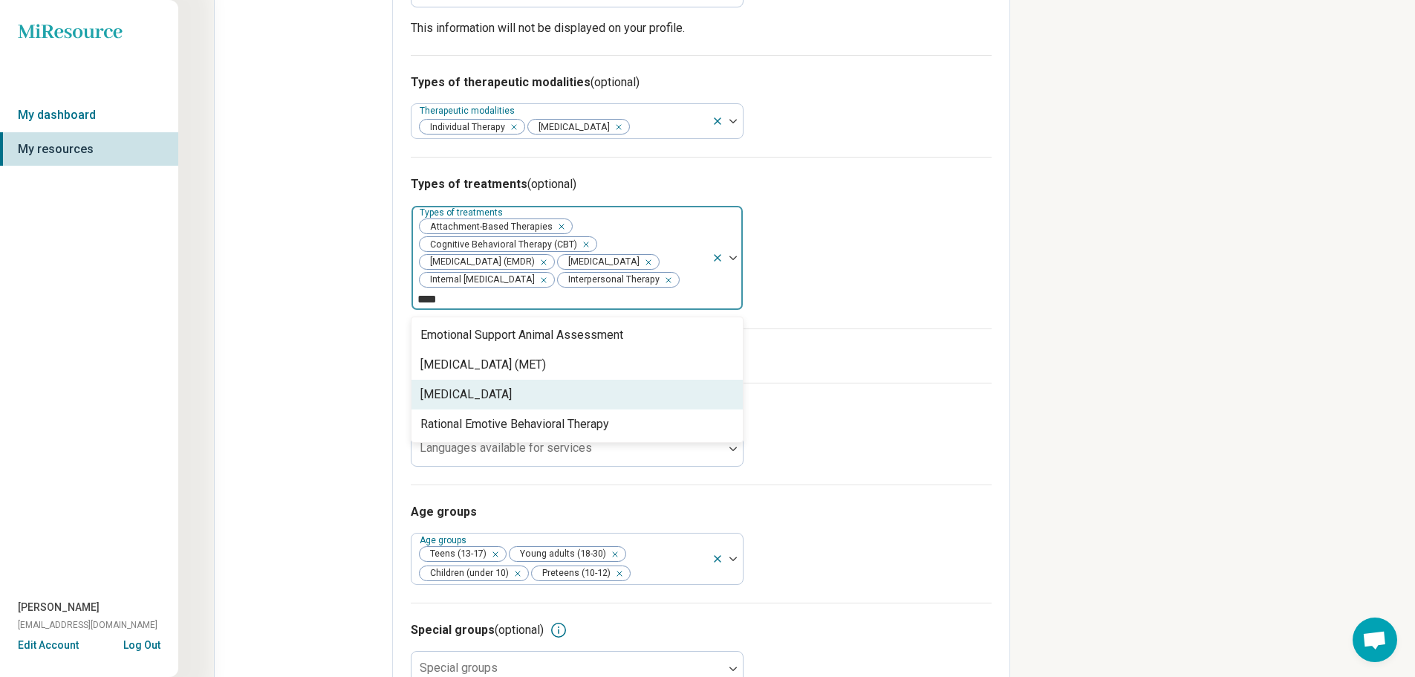
click at [585, 409] on div "[MEDICAL_DATA]" at bounding box center [577, 395] width 331 height 30
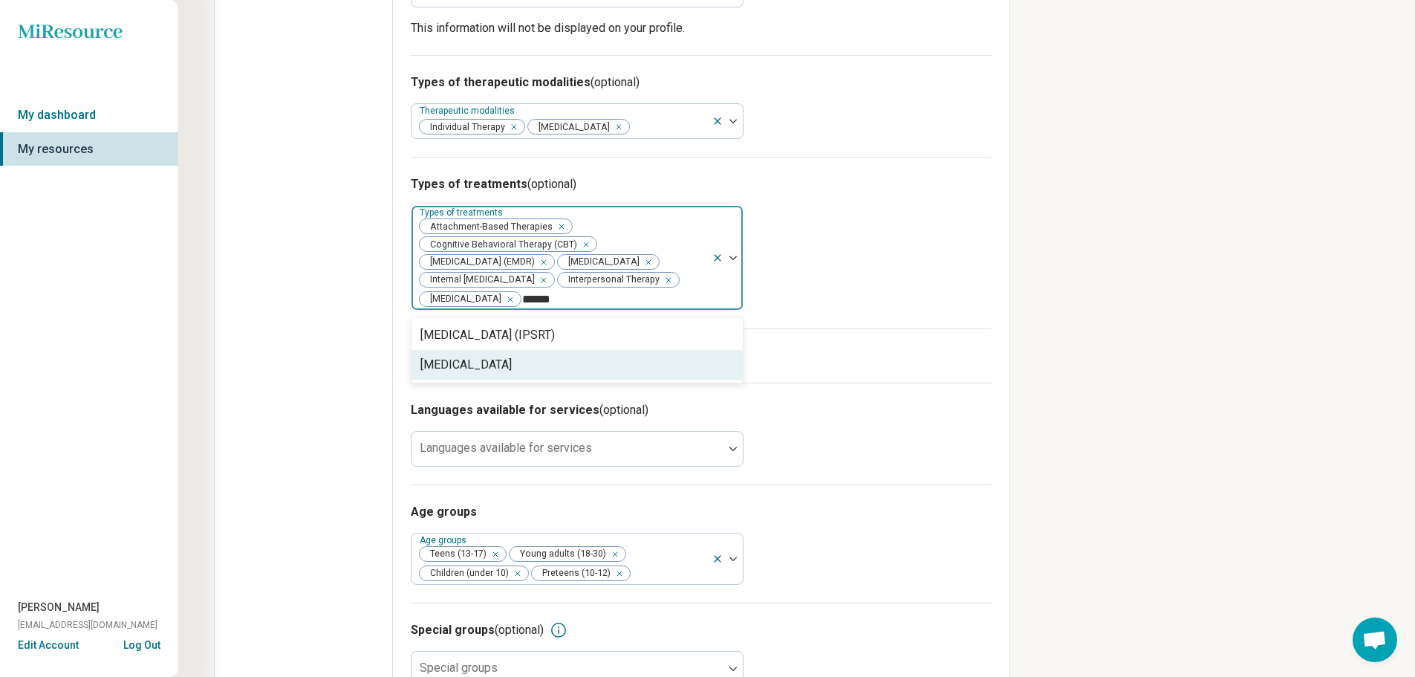
click at [587, 380] on div "[MEDICAL_DATA]" at bounding box center [577, 365] width 331 height 30
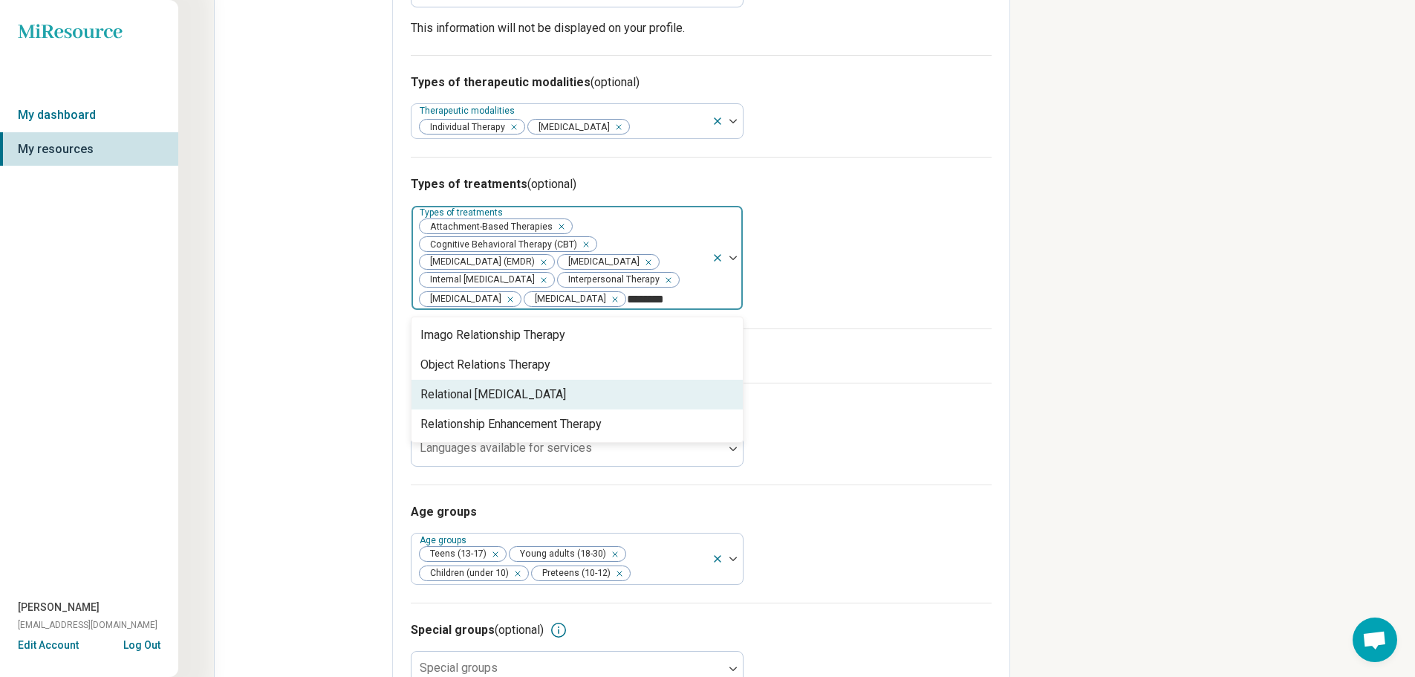
click at [563, 409] on div "Relational [MEDICAL_DATA]" at bounding box center [577, 395] width 331 height 30
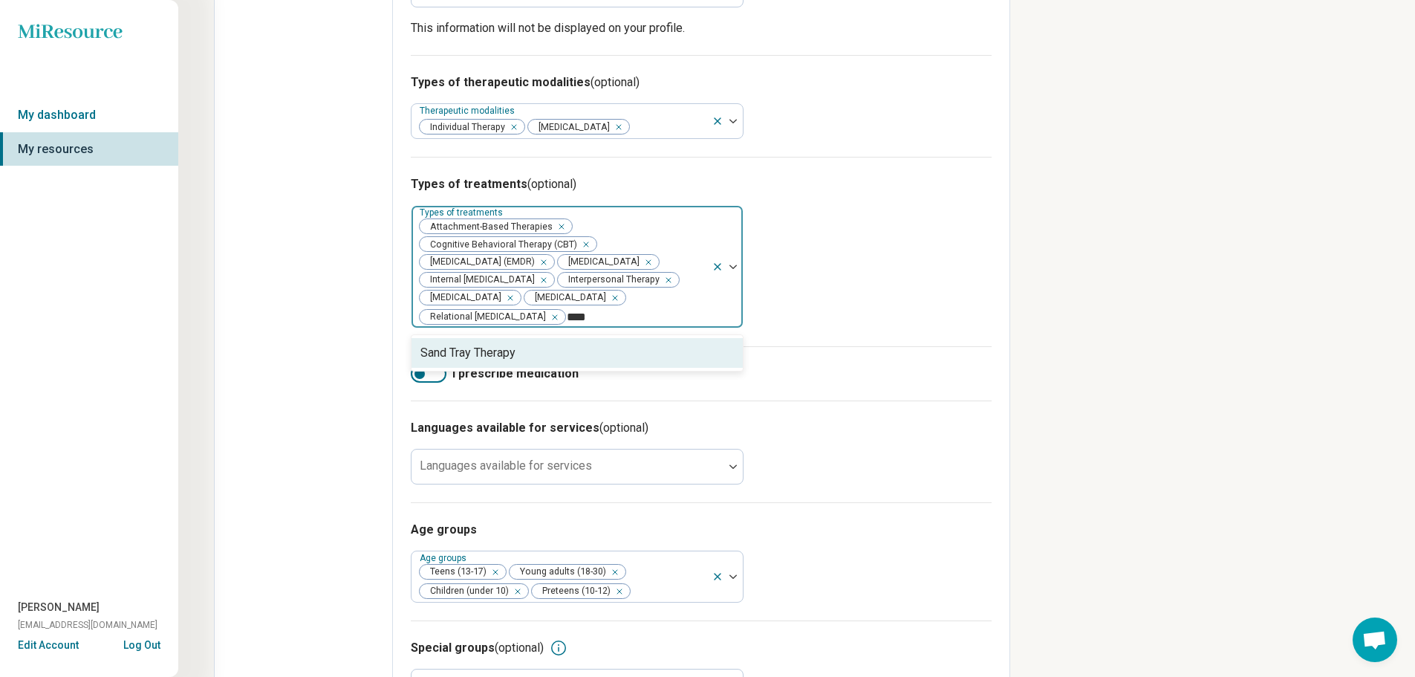
click at [559, 368] on div "Sand Tray Therapy" at bounding box center [577, 353] width 331 height 30
click at [512, 362] on div "[MEDICAL_DATA]" at bounding box center [466, 353] width 91 height 18
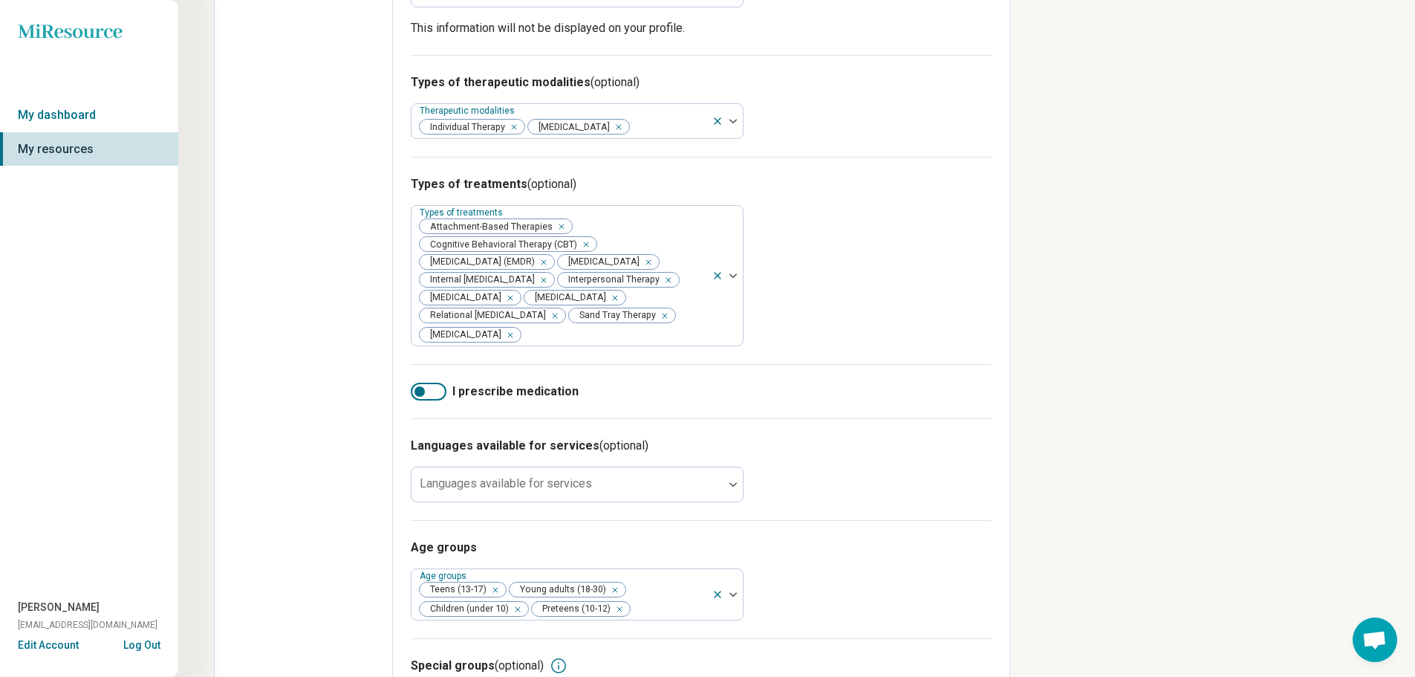
click at [859, 282] on div "Types of treatments (optional) Types of treatments Attachment-Based Therapies C…" at bounding box center [701, 260] width 581 height 207
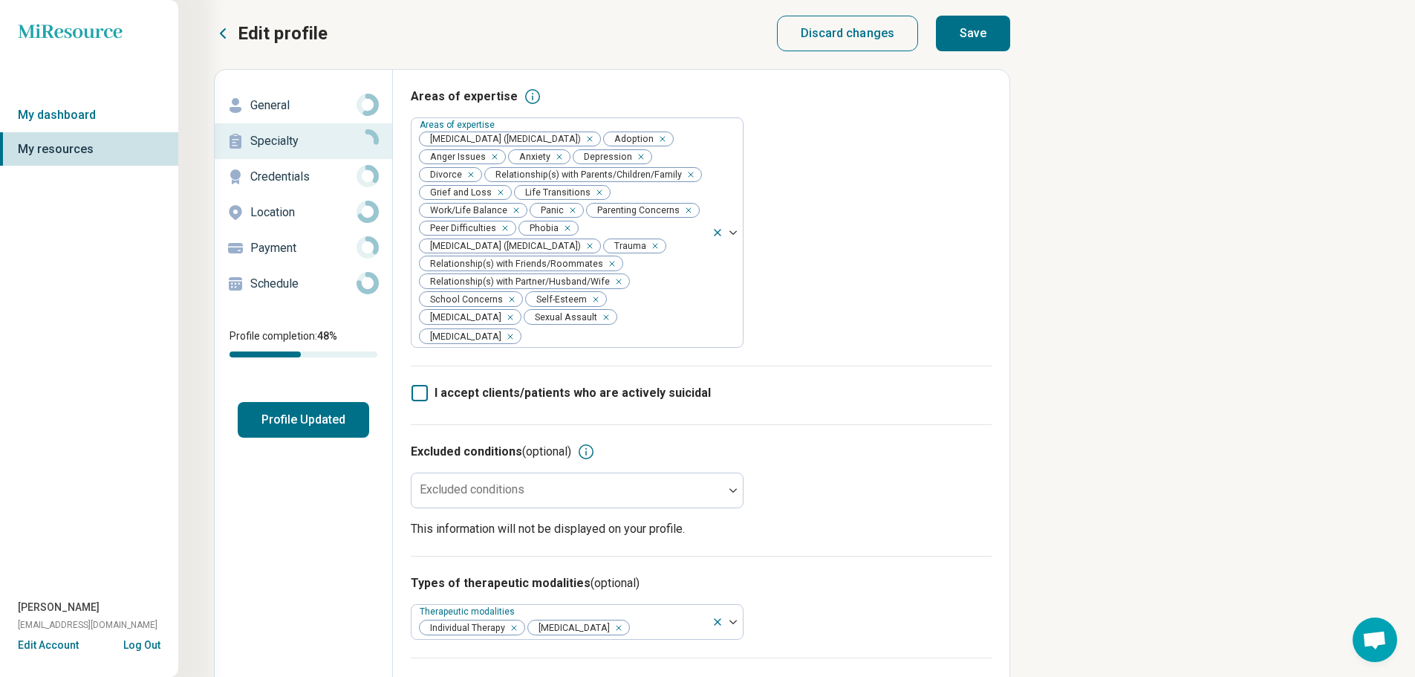
scroll to position [0, 0]
click at [961, 36] on button "Save" at bounding box center [973, 36] width 74 height 36
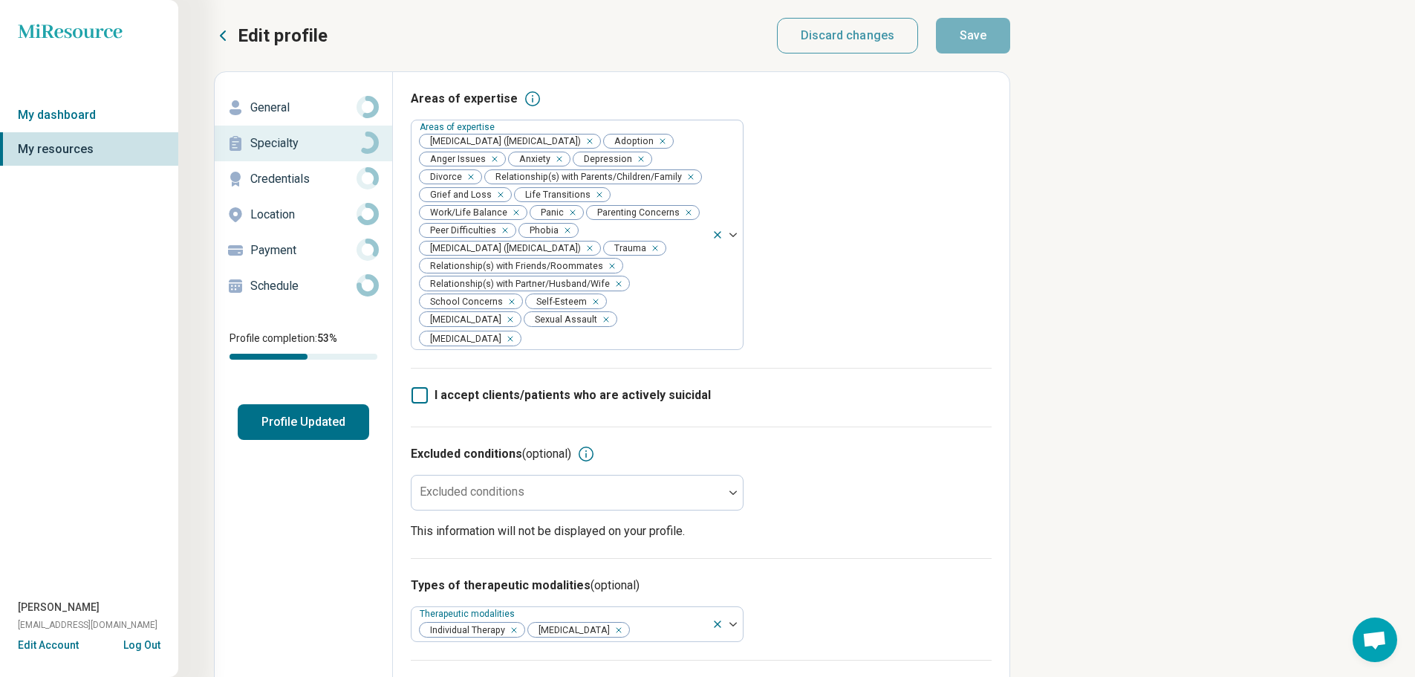
click at [264, 181] on p "Credentials" at bounding box center [303, 179] width 106 height 18
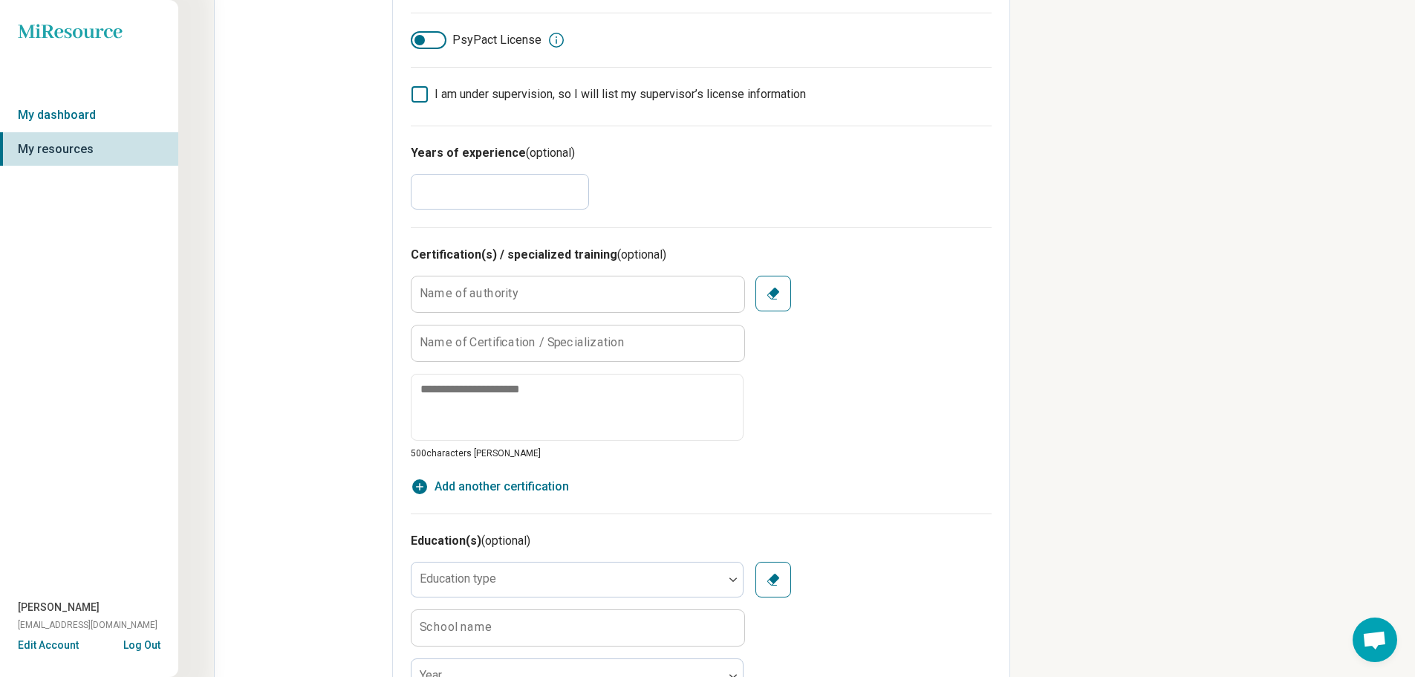
scroll to position [520, 0]
drag, startPoint x: 464, startPoint y: 188, endPoint x: 357, endPoint y: 179, distance: 108.1
click at [366, 179] on div "**********" at bounding box center [612, 422] width 797 height 1743
click at [357, 179] on div "Edit profile General Specialty Credentials Location Payment Schedule Profile co…" at bounding box center [304, 423] width 178 height 1742
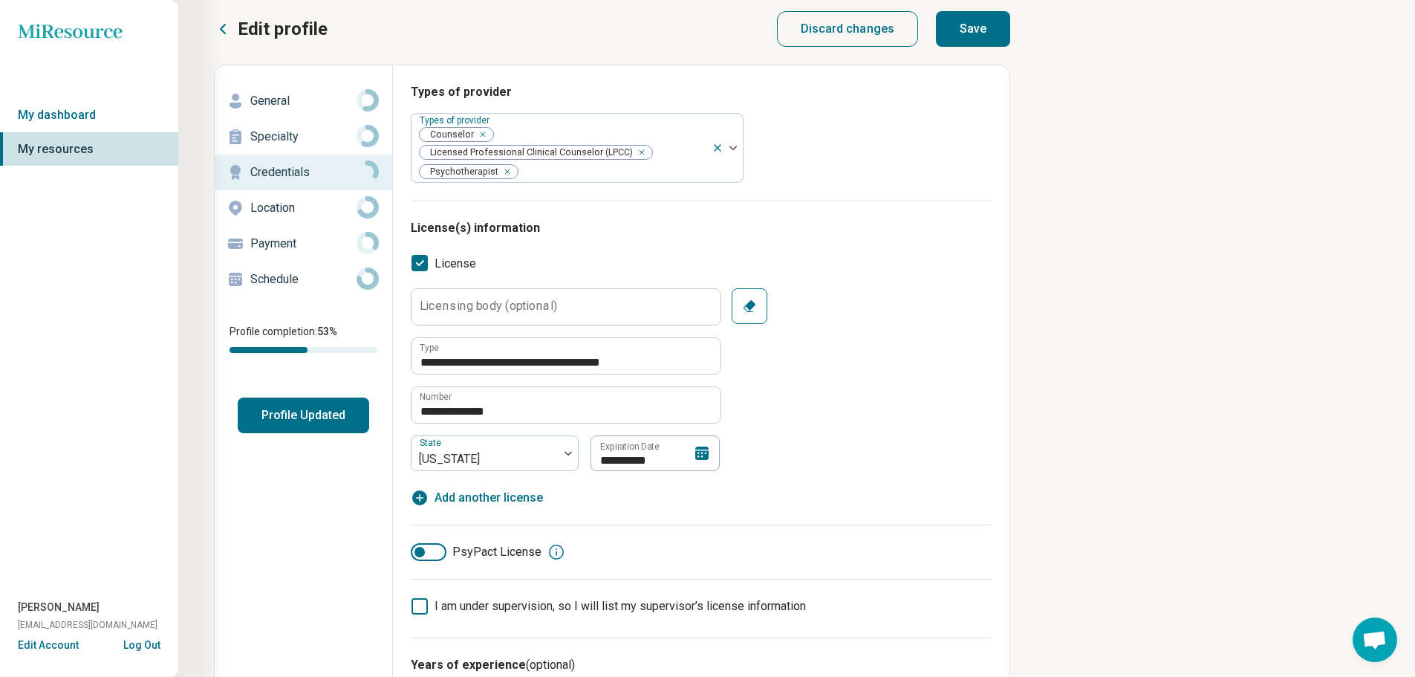
scroll to position [0, 0]
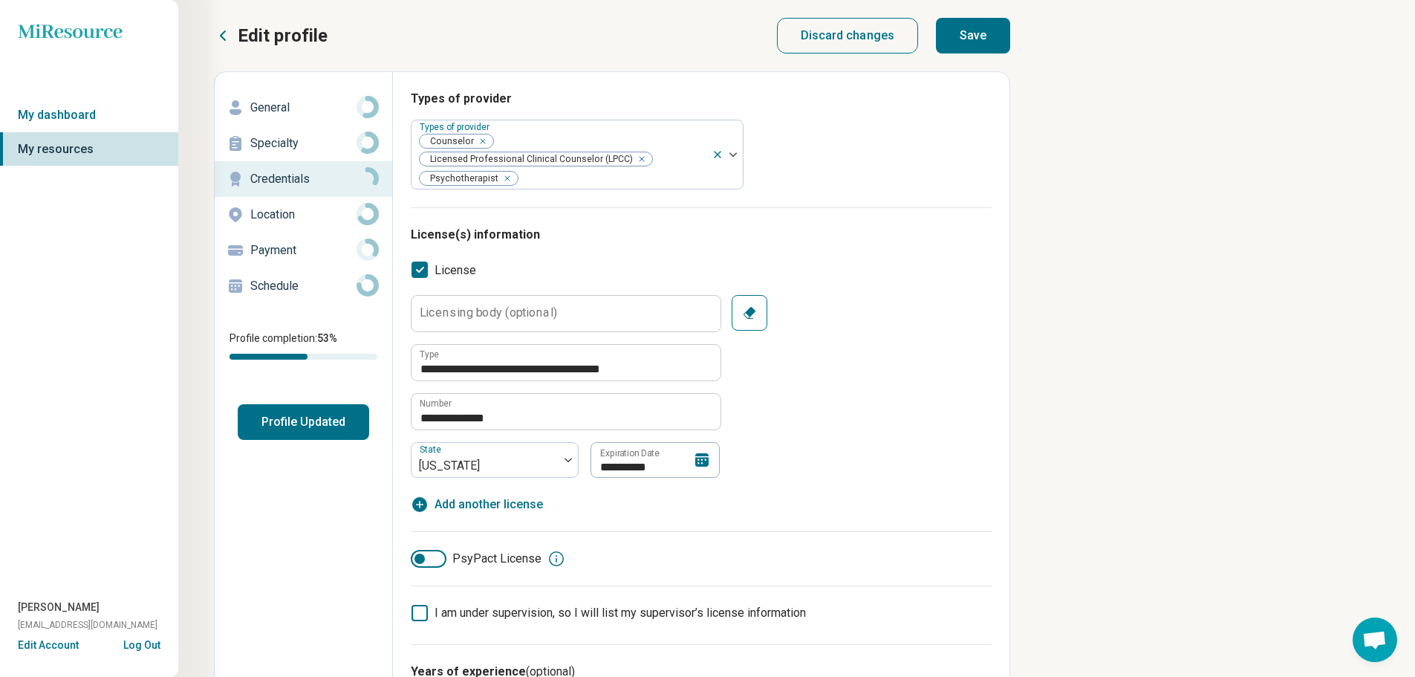
click at [997, 31] on button "Save" at bounding box center [973, 36] width 74 height 36
click at [298, 214] on p "Location" at bounding box center [303, 215] width 106 height 18
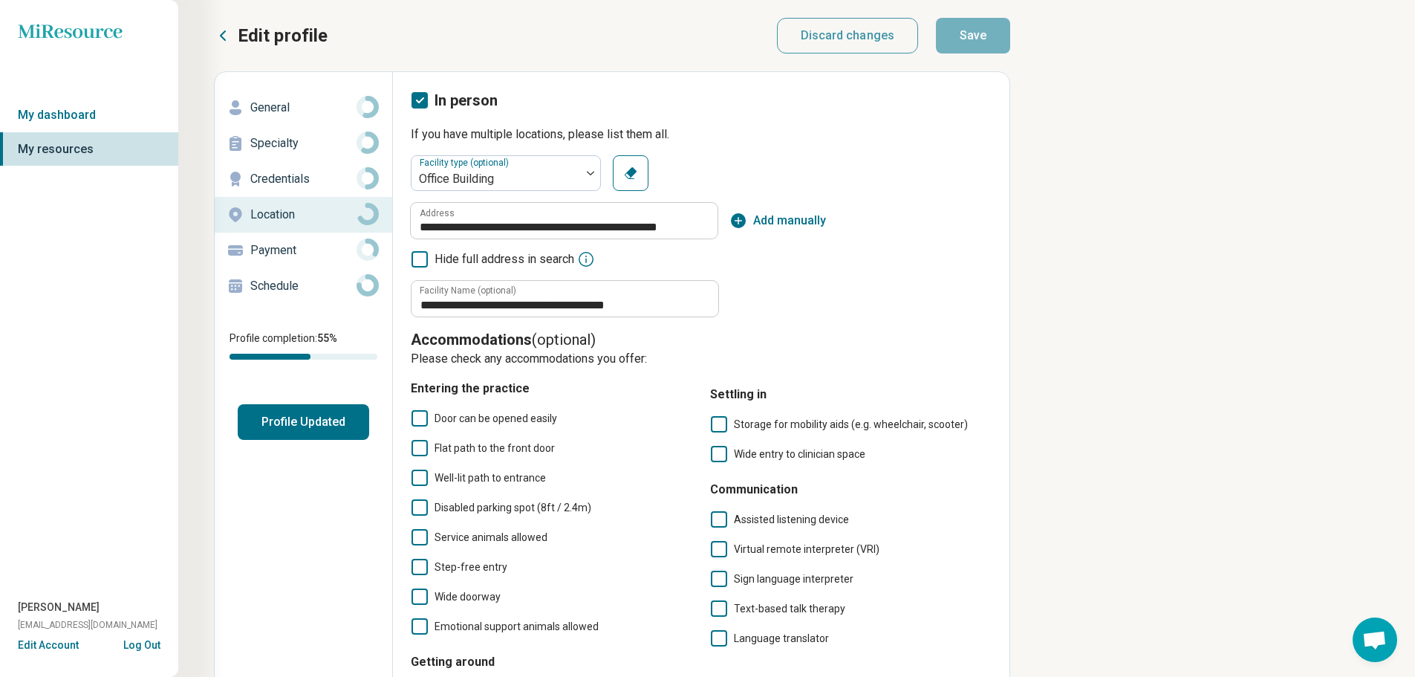
click at [278, 244] on p "Payment" at bounding box center [303, 250] width 106 height 18
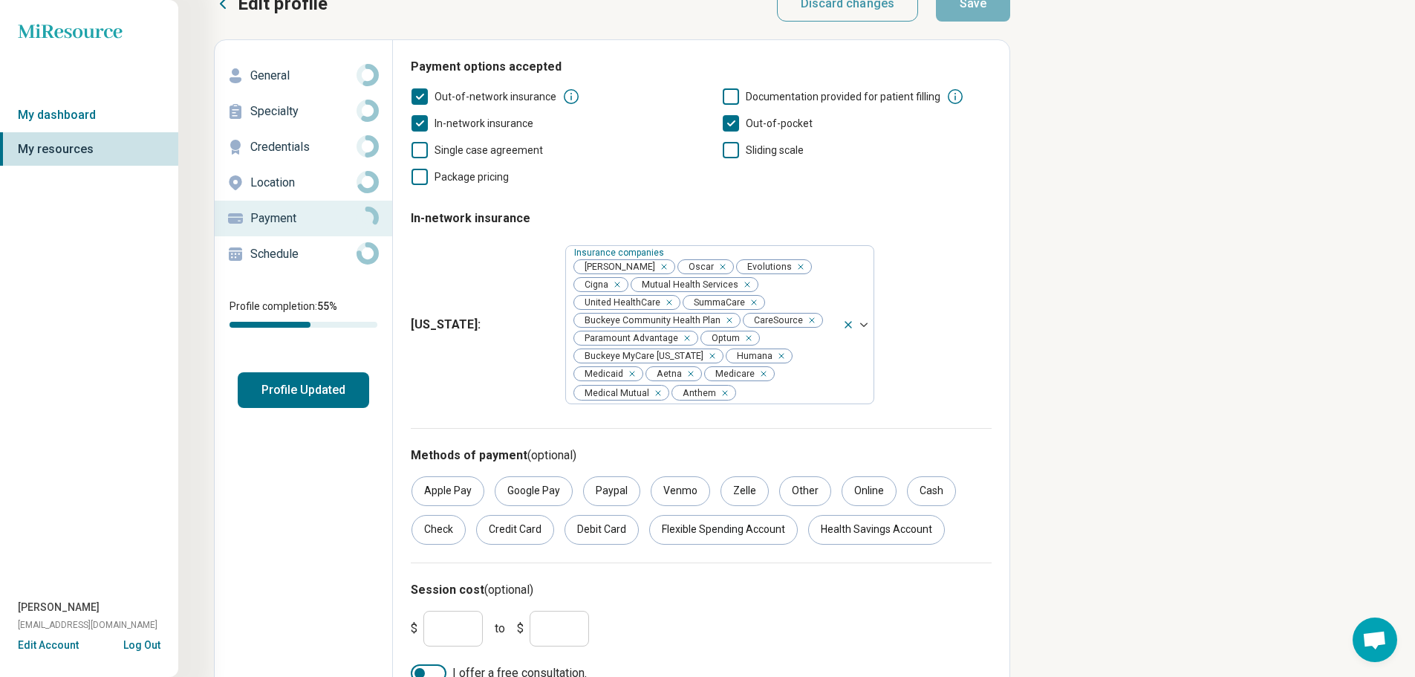
scroll to position [62, 0]
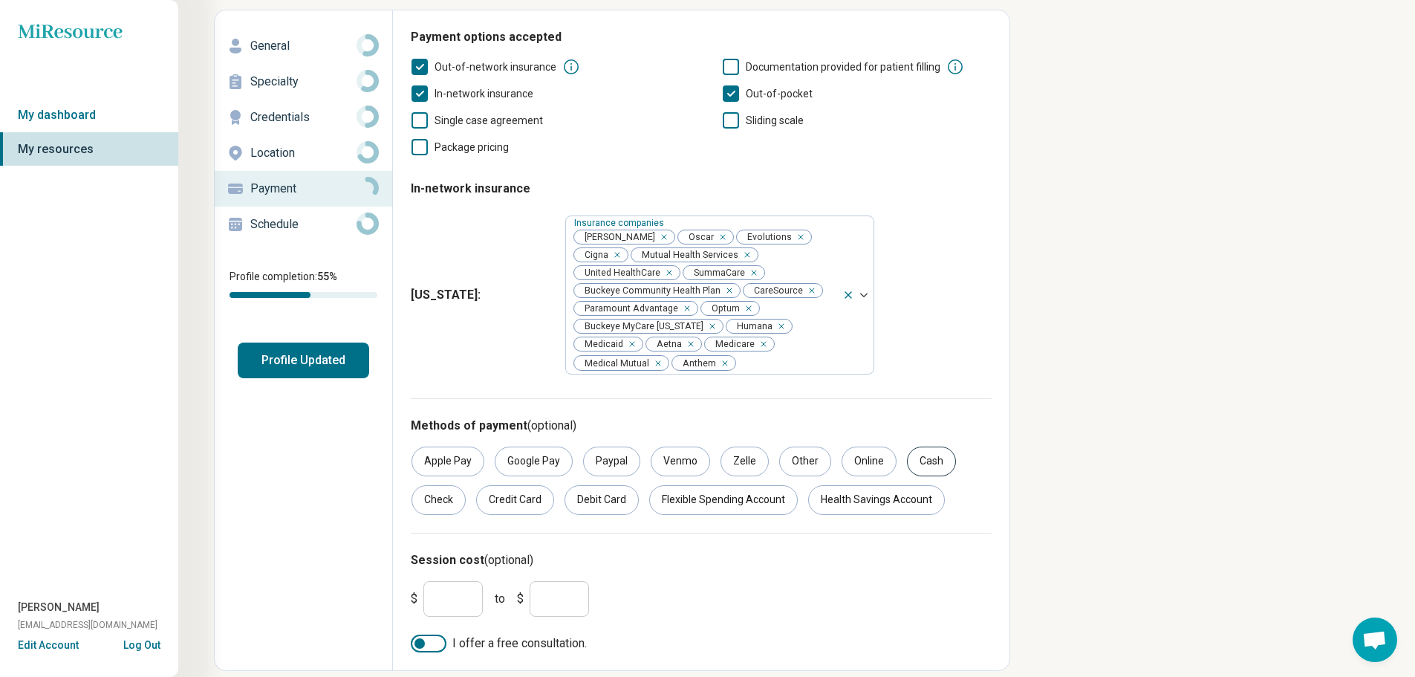
click at [932, 447] on div "Cash" at bounding box center [931, 462] width 49 height 30
click at [438, 485] on div "Check" at bounding box center [439, 500] width 54 height 30
click at [451, 485] on div "Check" at bounding box center [439, 500] width 54 height 30
click at [513, 485] on div "Credit Card" at bounding box center [515, 500] width 78 height 30
click at [579, 492] on div "Debit Card" at bounding box center [602, 500] width 74 height 30
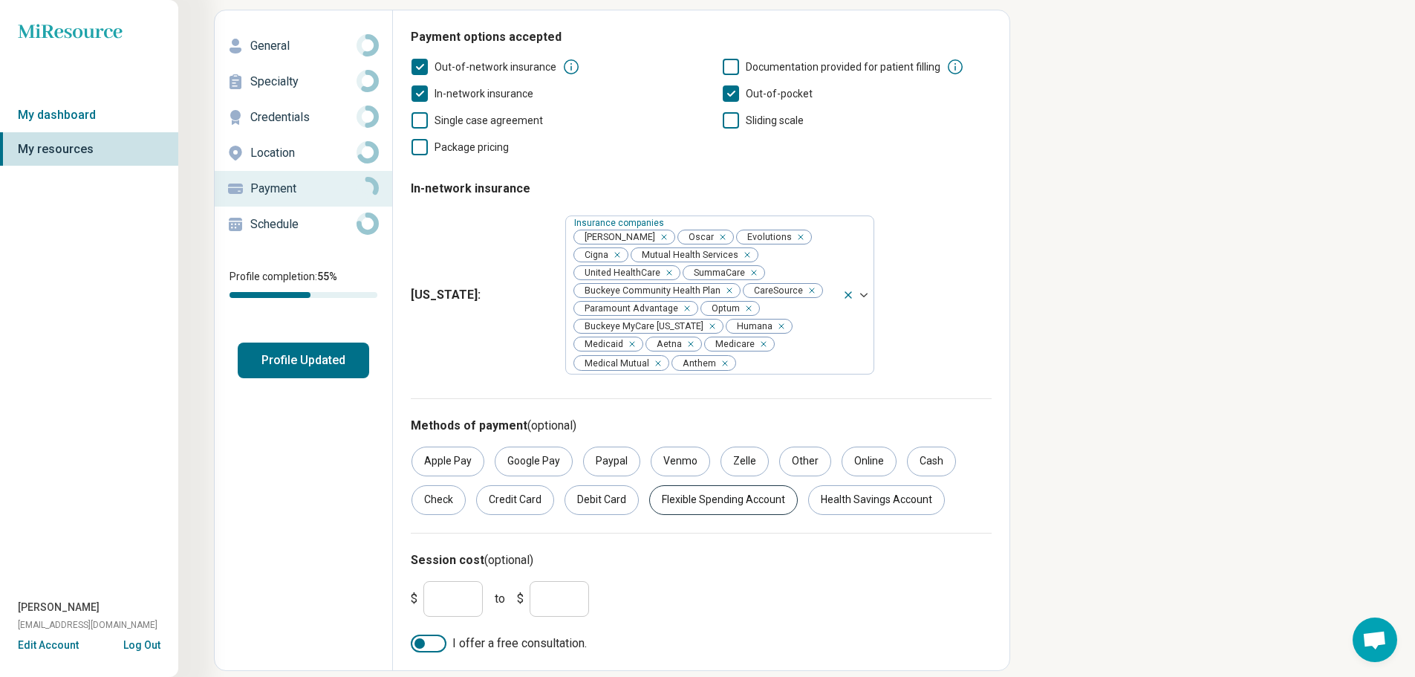
click at [707, 489] on div "Flexible Spending Account" at bounding box center [723, 500] width 149 height 30
click at [864, 485] on div "Health Savings Account" at bounding box center [876, 500] width 137 height 30
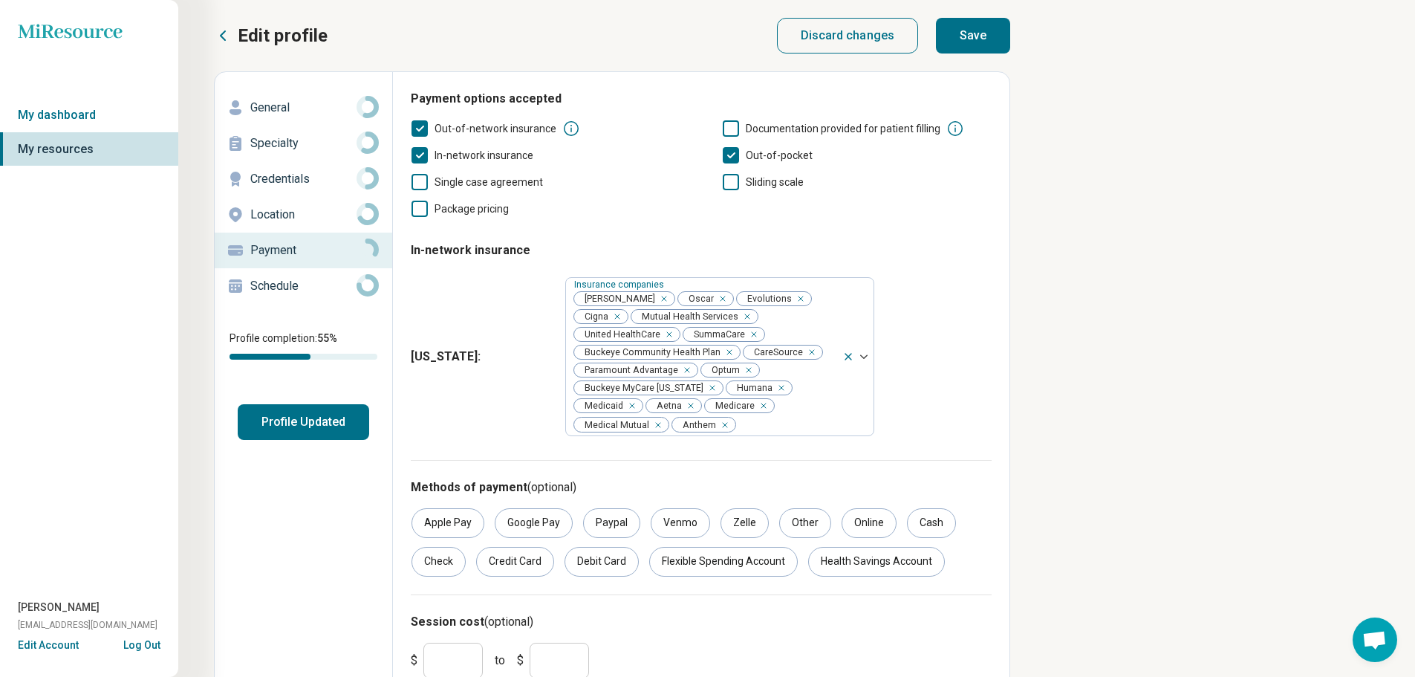
click at [961, 42] on button "Save" at bounding box center [973, 36] width 74 height 36
click at [275, 282] on p "Schedule" at bounding box center [303, 286] width 106 height 18
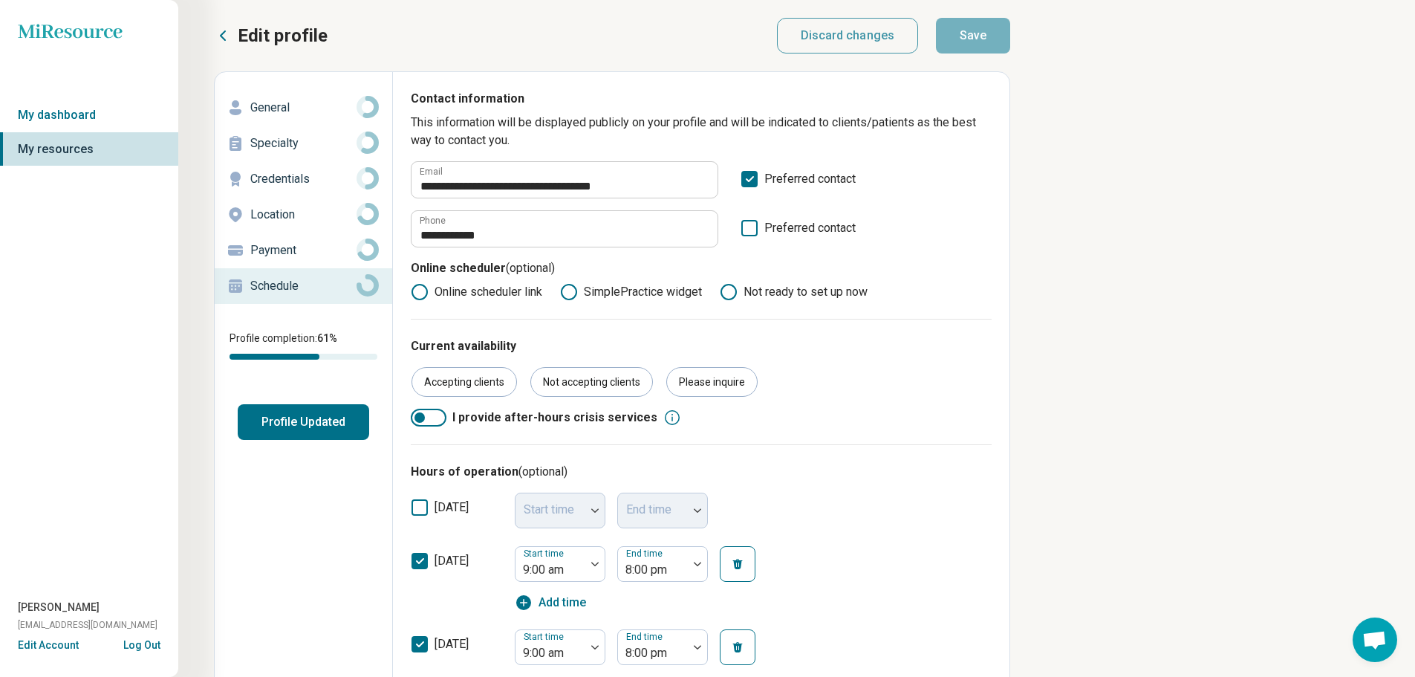
click at [322, 416] on button "Profile Updated" at bounding box center [304, 422] width 132 height 36
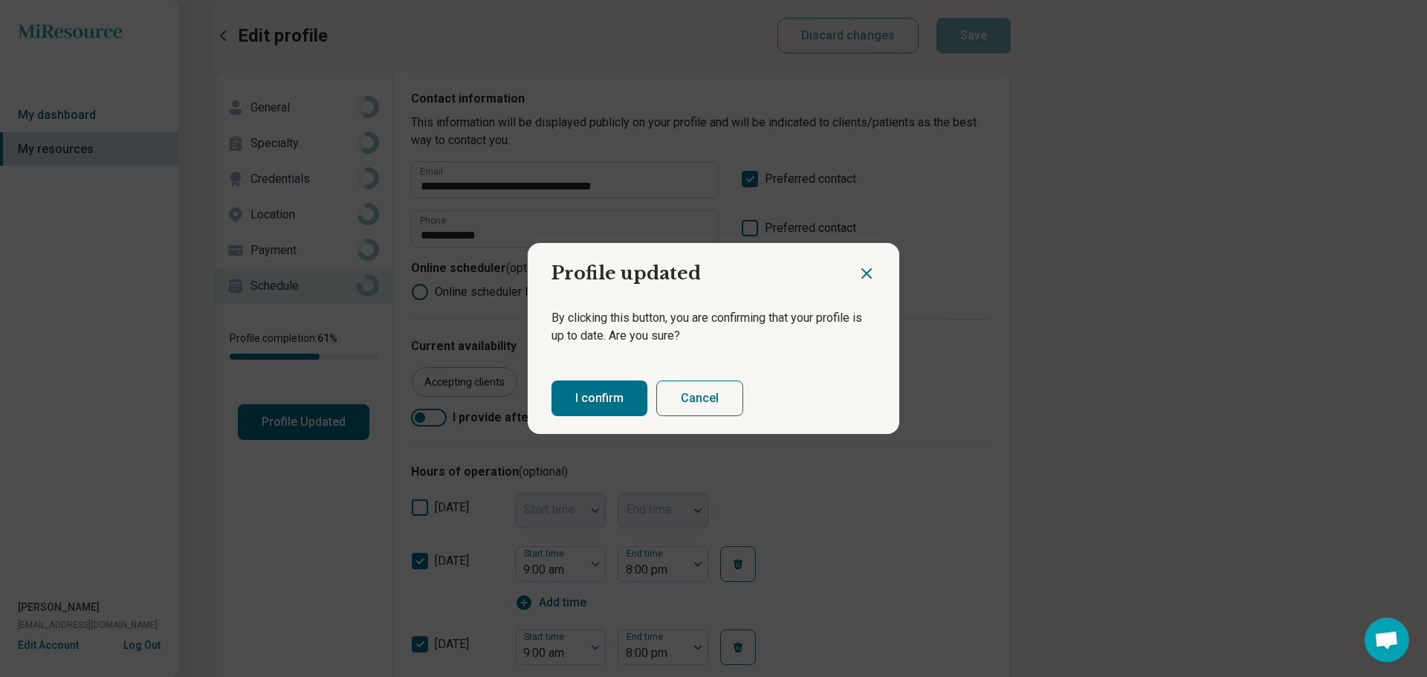
click at [558, 400] on button "I confirm" at bounding box center [599, 398] width 96 height 36
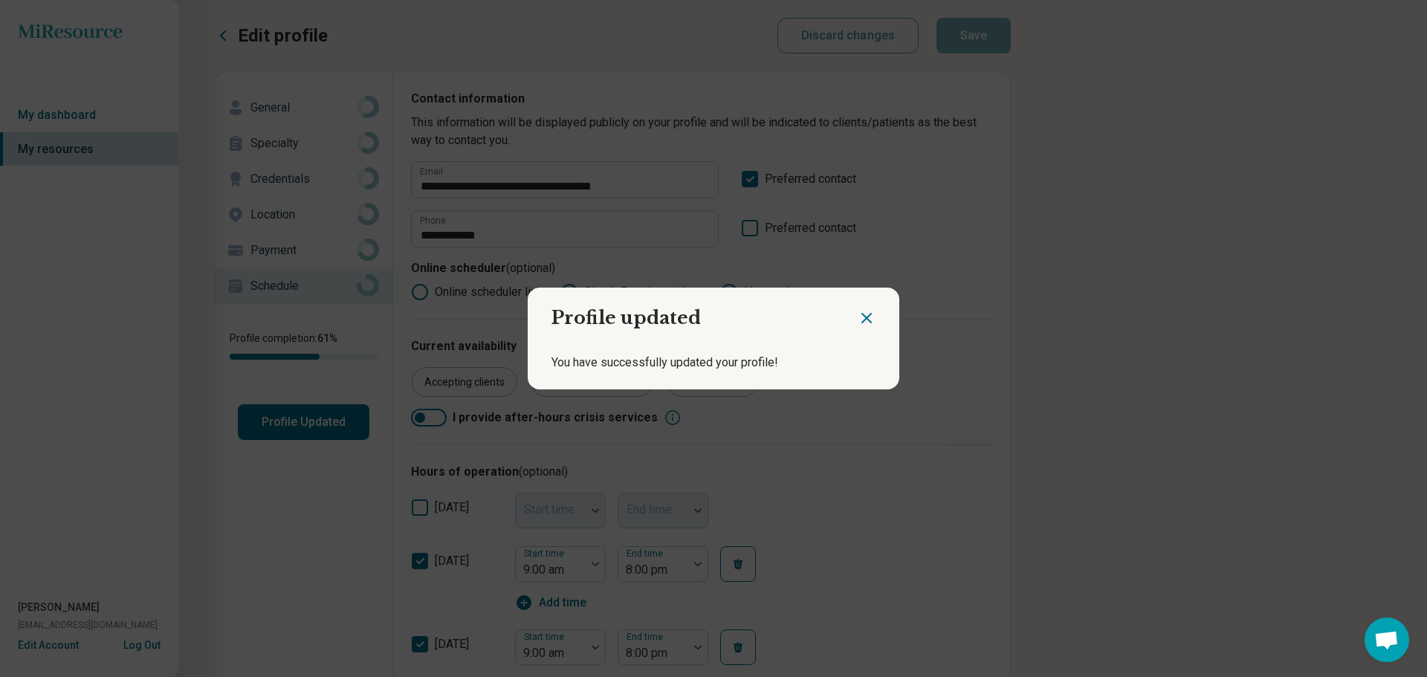
click at [857, 324] on icon "Close dialog" at bounding box center [866, 318] width 18 height 18
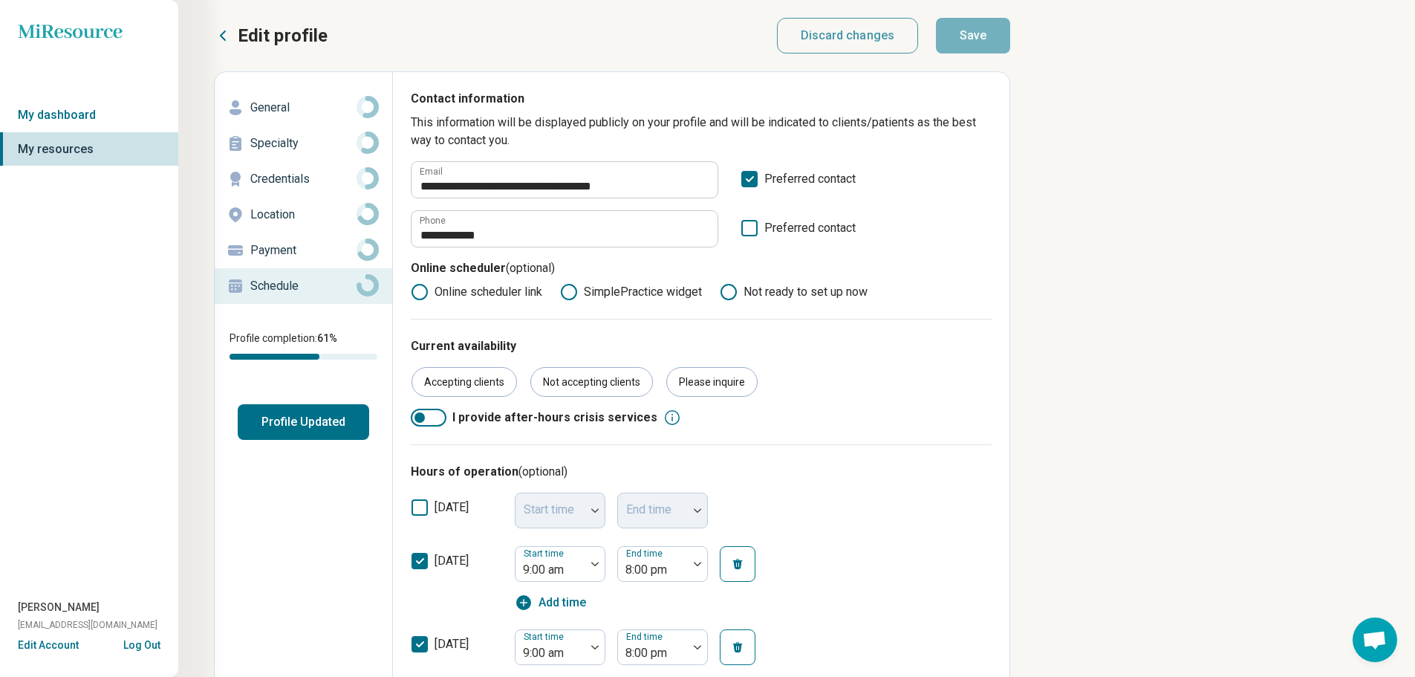
click at [221, 34] on icon at bounding box center [223, 35] width 4 height 9
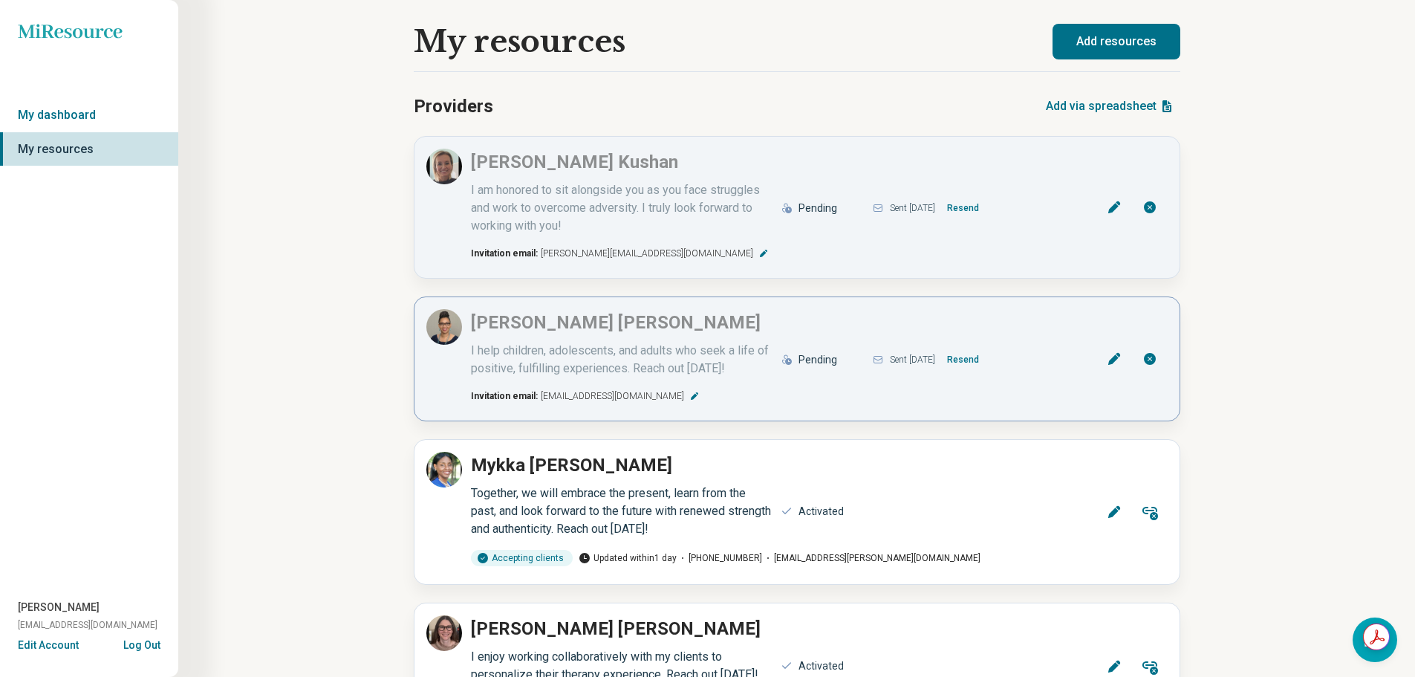
click at [1118, 360] on icon at bounding box center [1114, 358] width 15 height 15
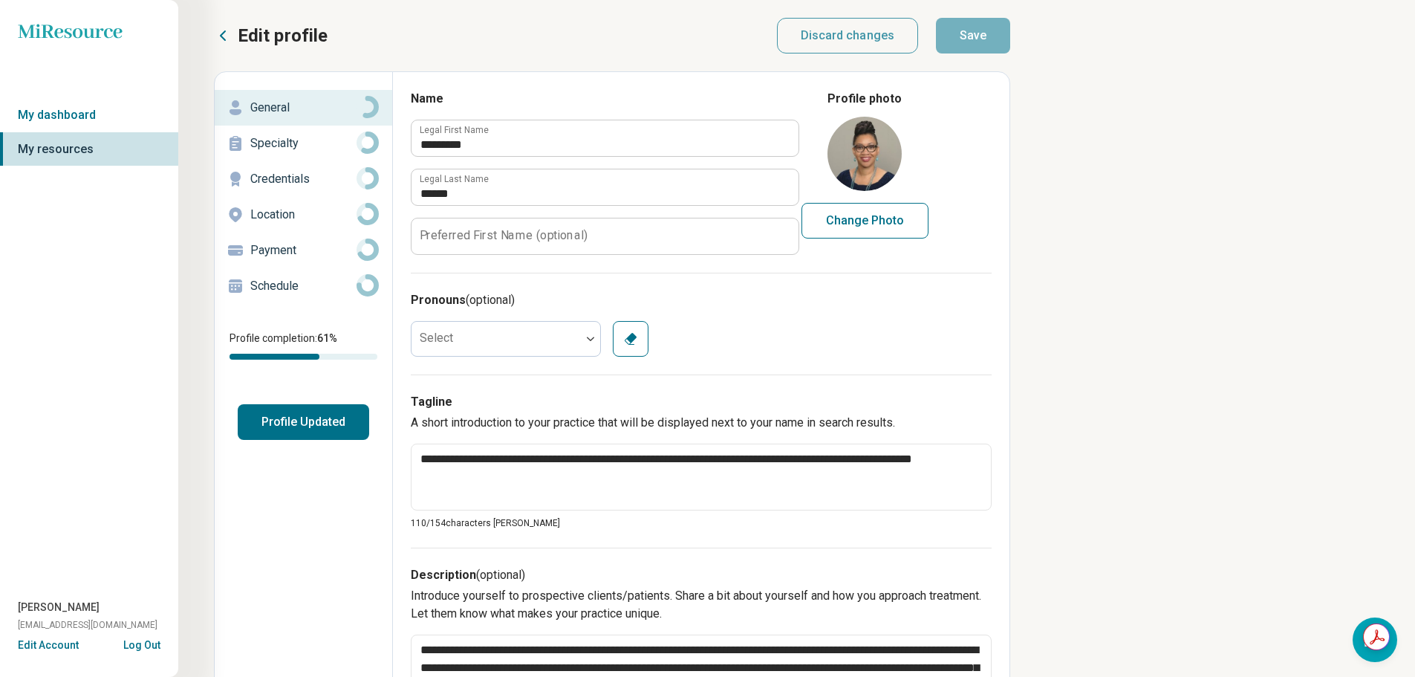
click at [306, 244] on p "Payment" at bounding box center [303, 250] width 106 height 18
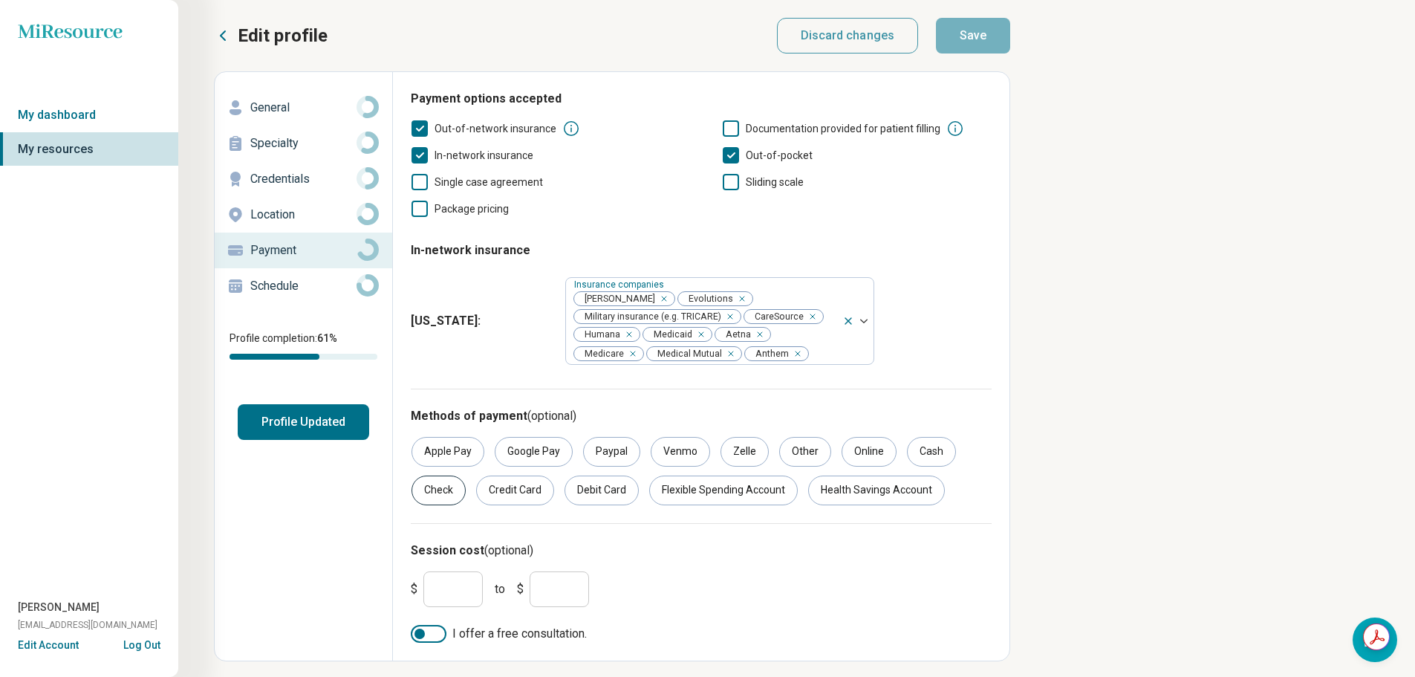
click at [439, 486] on div "Check" at bounding box center [439, 491] width 54 height 30
click at [968, 38] on button "Save" at bounding box center [973, 36] width 74 height 36
click at [226, 27] on icon at bounding box center [223, 36] width 18 height 18
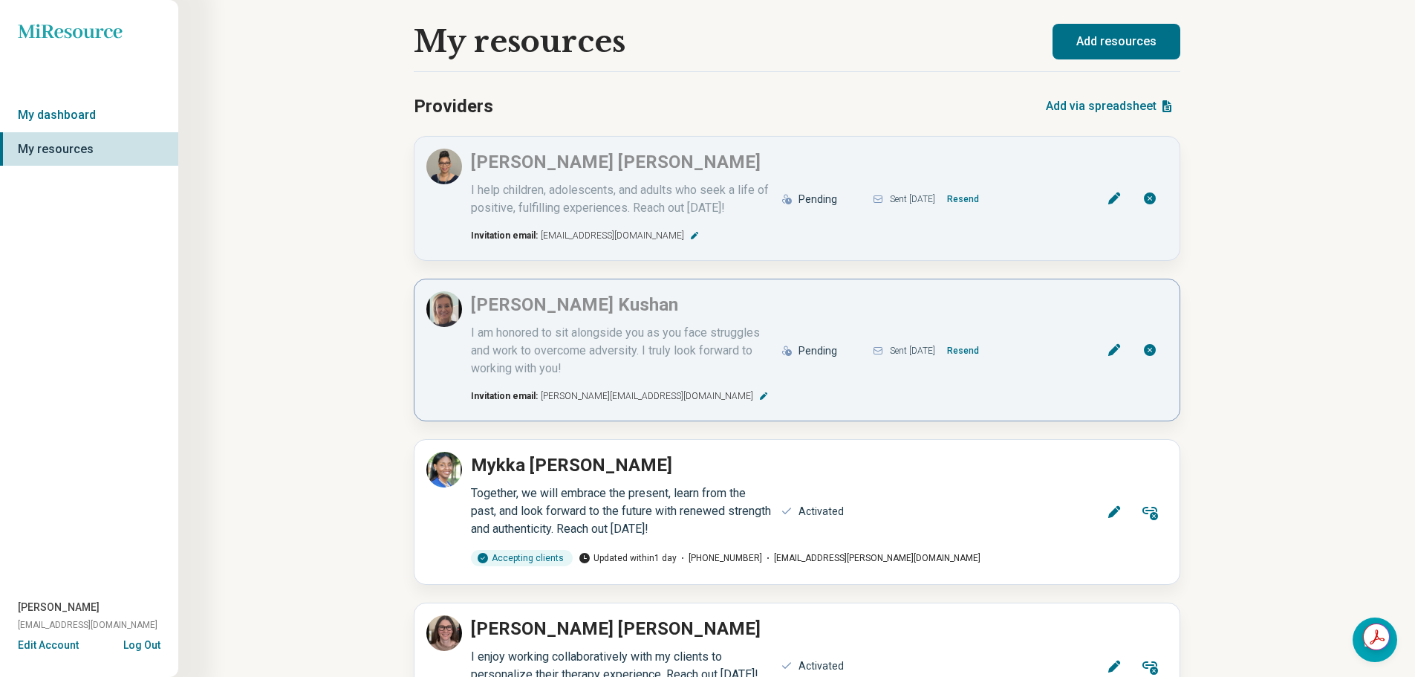
click at [1119, 349] on icon at bounding box center [1114, 350] width 15 height 15
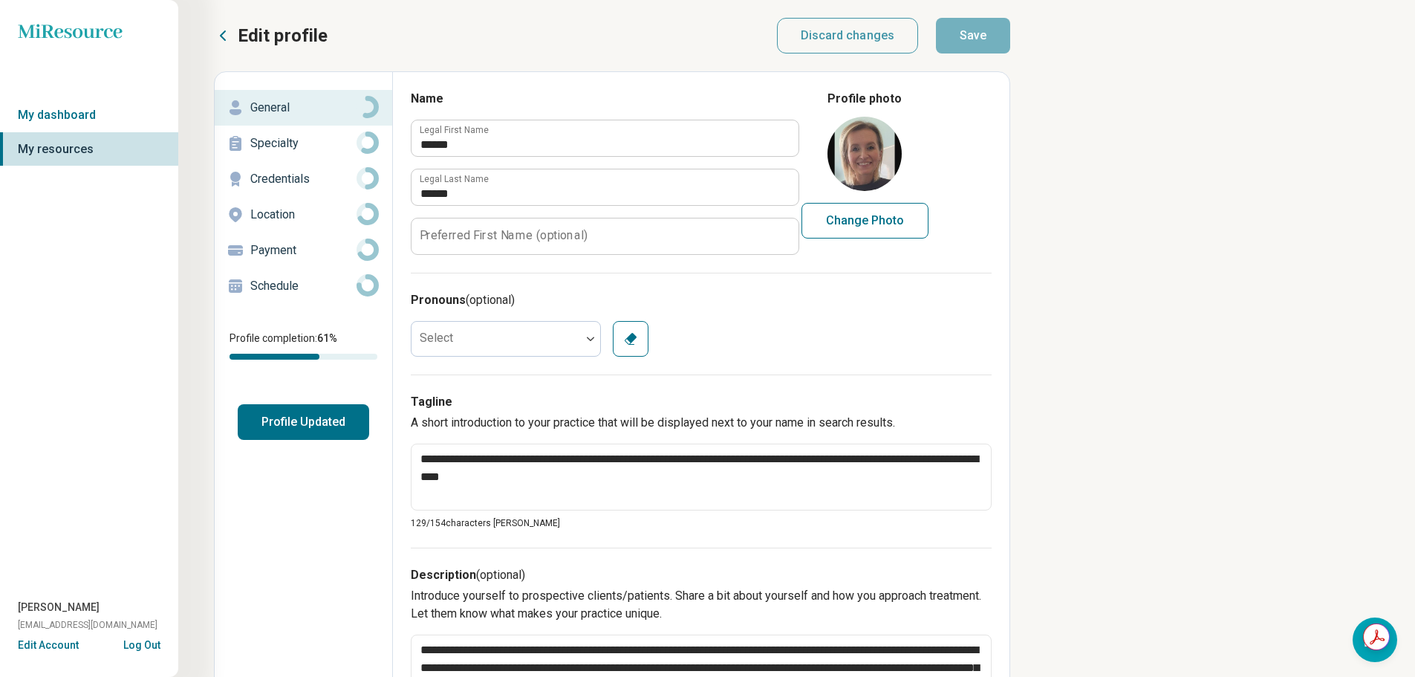
click at [228, 37] on icon at bounding box center [223, 36] width 18 height 18
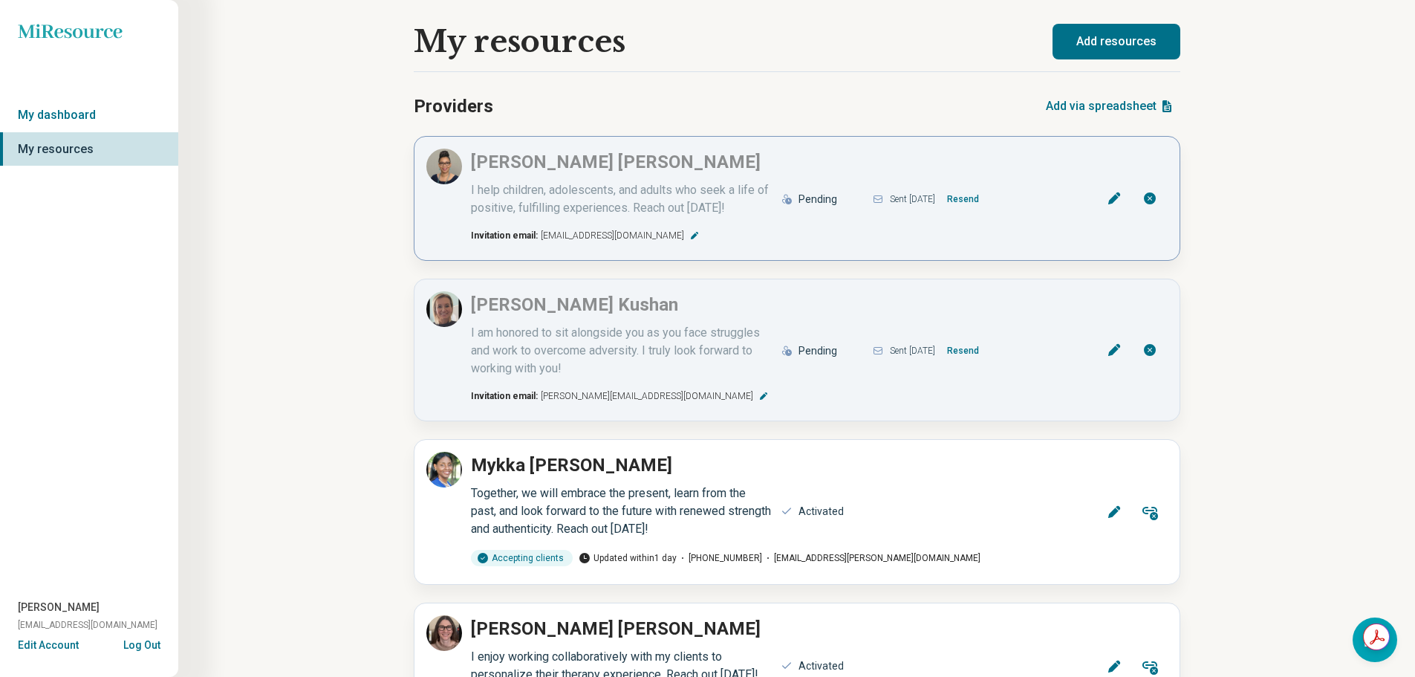
click at [1109, 195] on icon at bounding box center [1114, 198] width 15 height 15
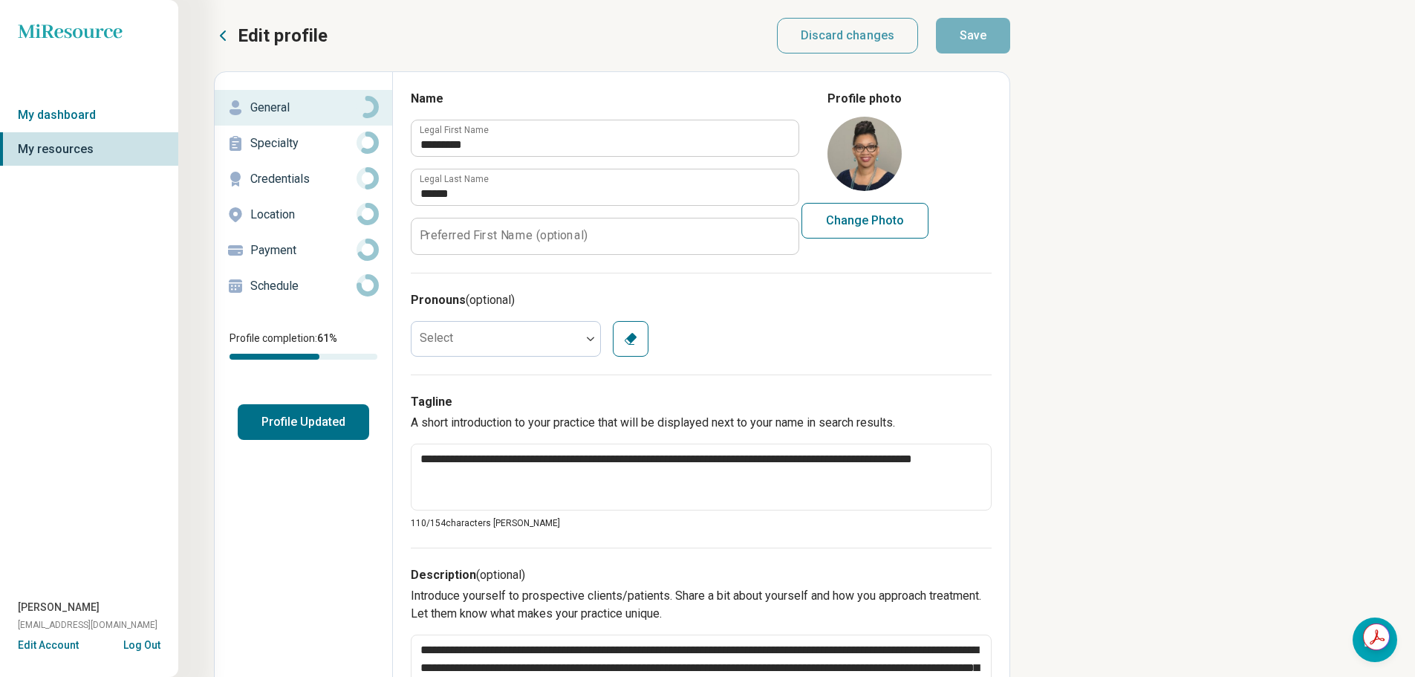
click at [267, 262] on link "Payment" at bounding box center [304, 251] width 178 height 36
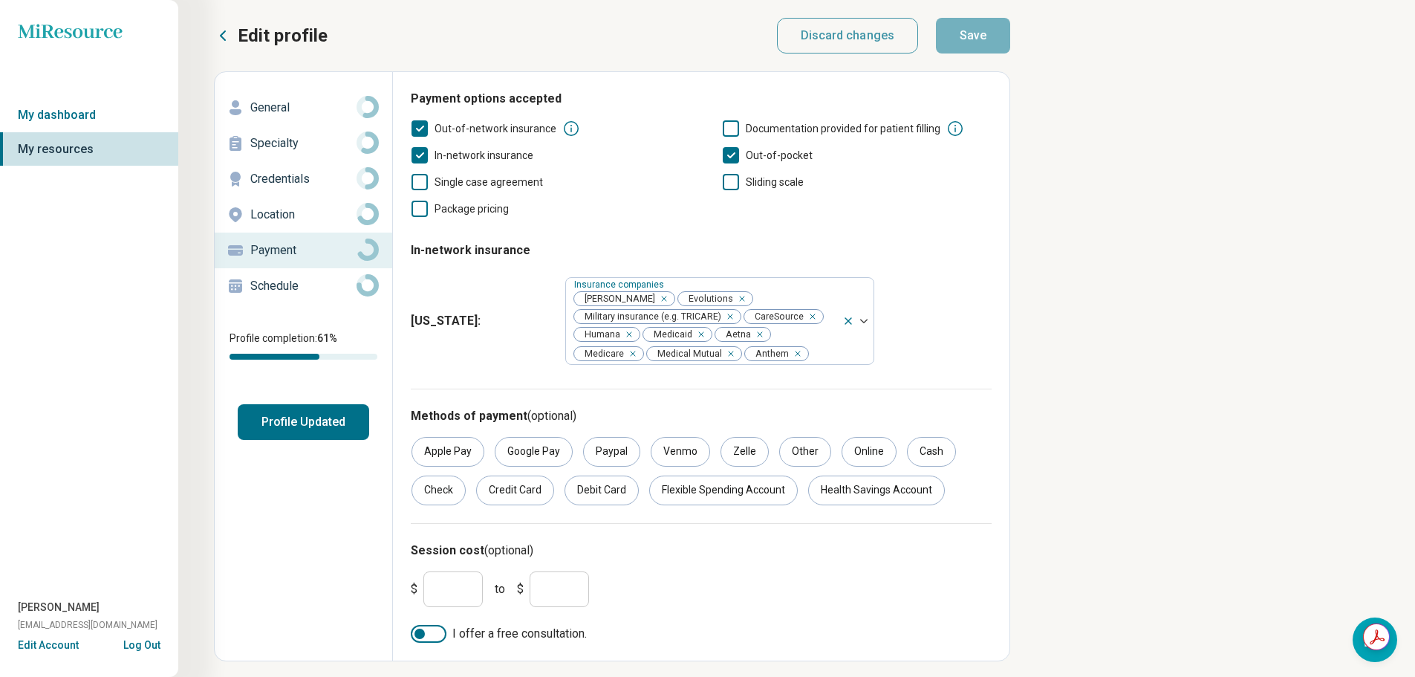
click at [316, 415] on button "Profile Updated" at bounding box center [304, 422] width 132 height 36
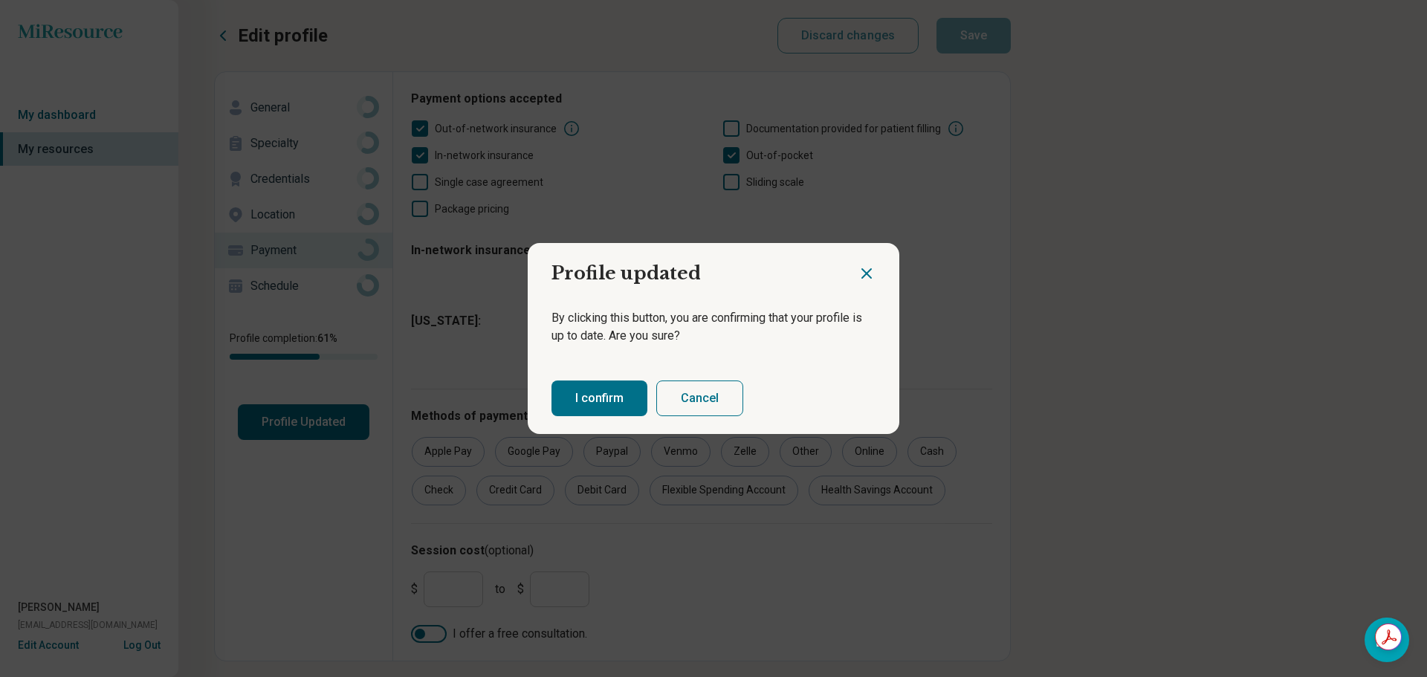
click at [559, 398] on button "I confirm" at bounding box center [599, 398] width 96 height 36
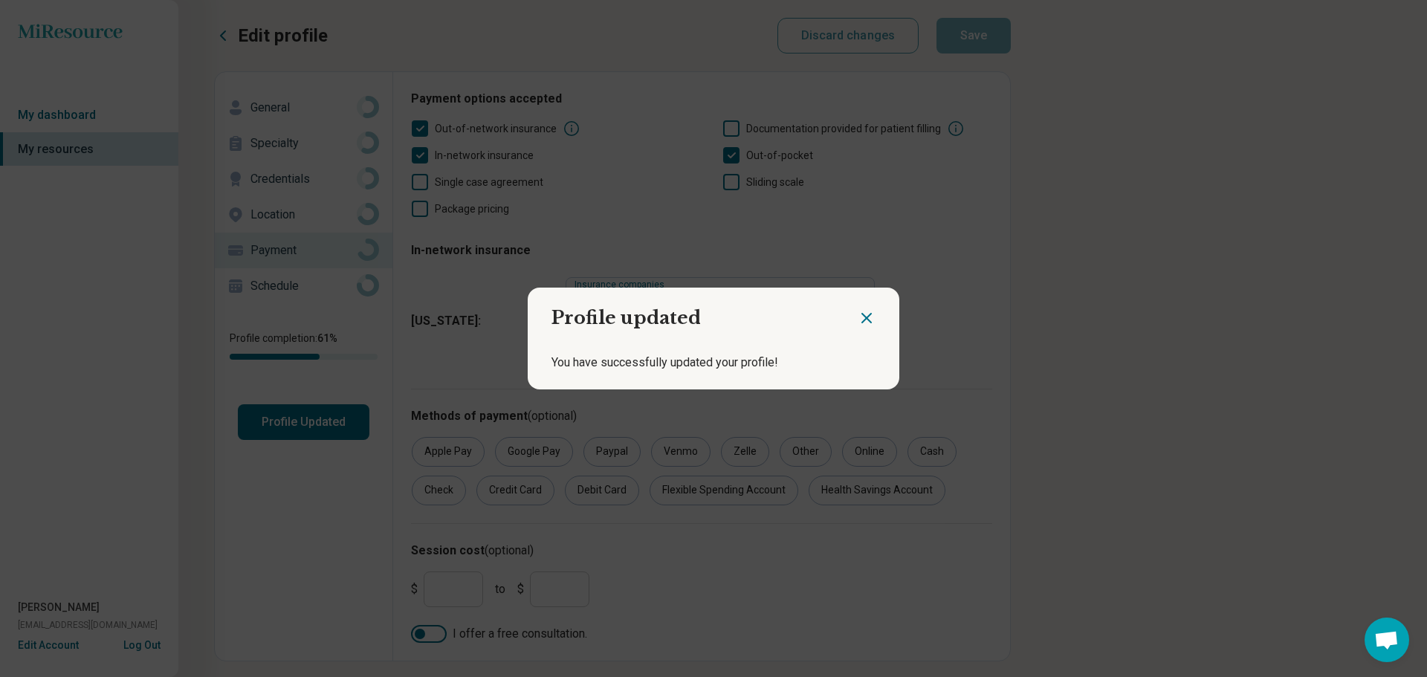
click at [860, 314] on icon "Close dialog" at bounding box center [866, 318] width 18 height 18
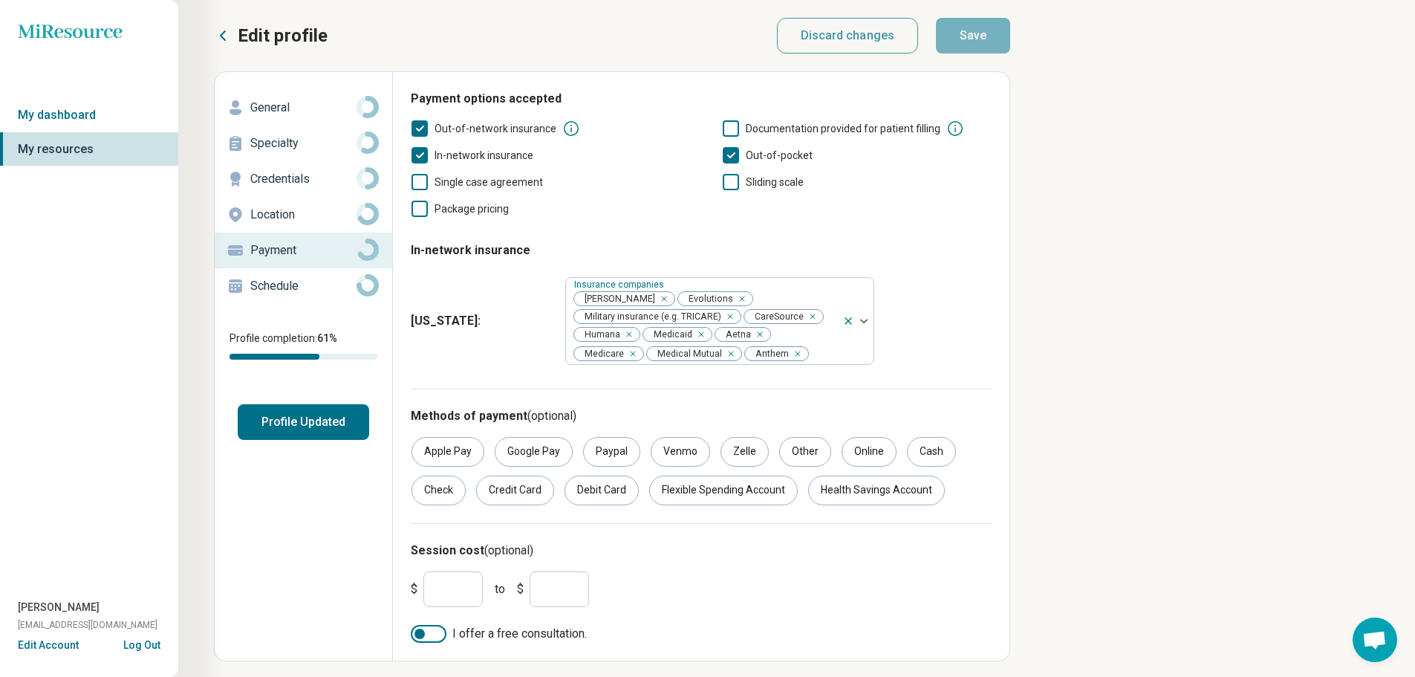
click at [224, 35] on icon at bounding box center [223, 36] width 18 height 18
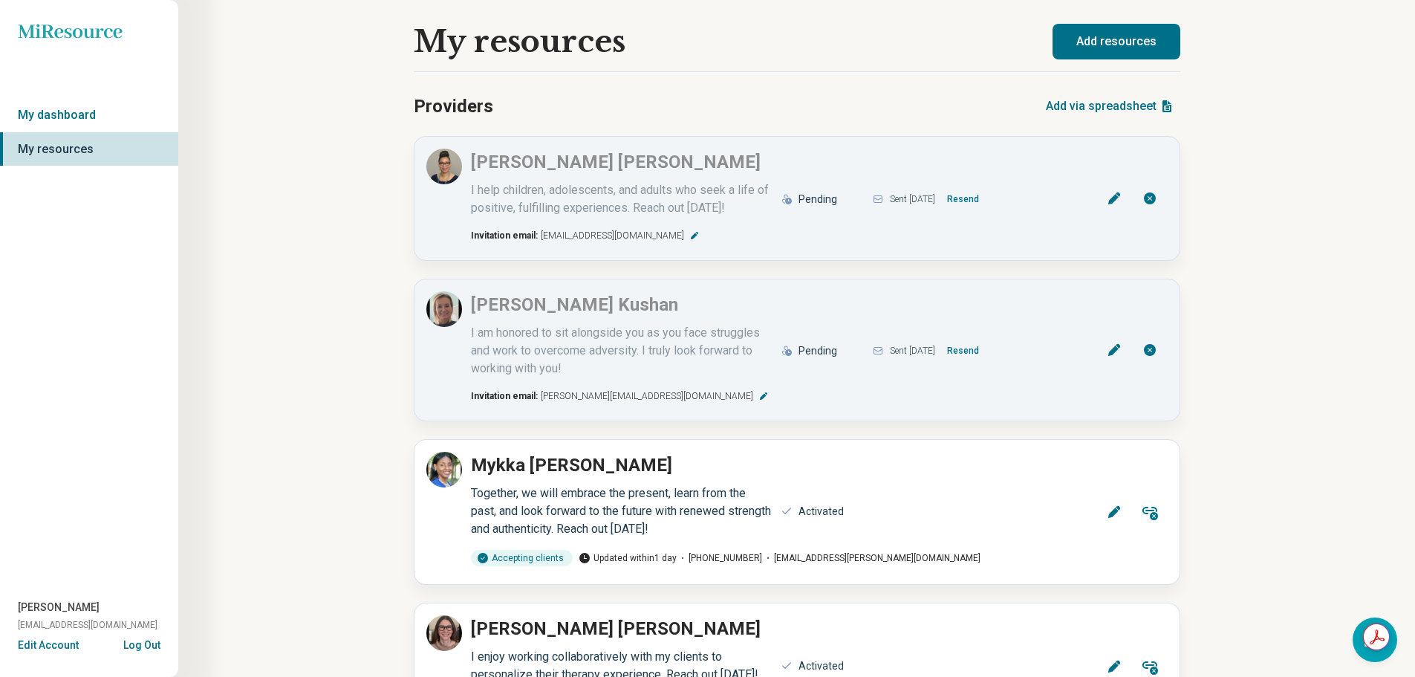
click at [1096, 45] on button "Add resources" at bounding box center [1117, 42] width 128 height 36
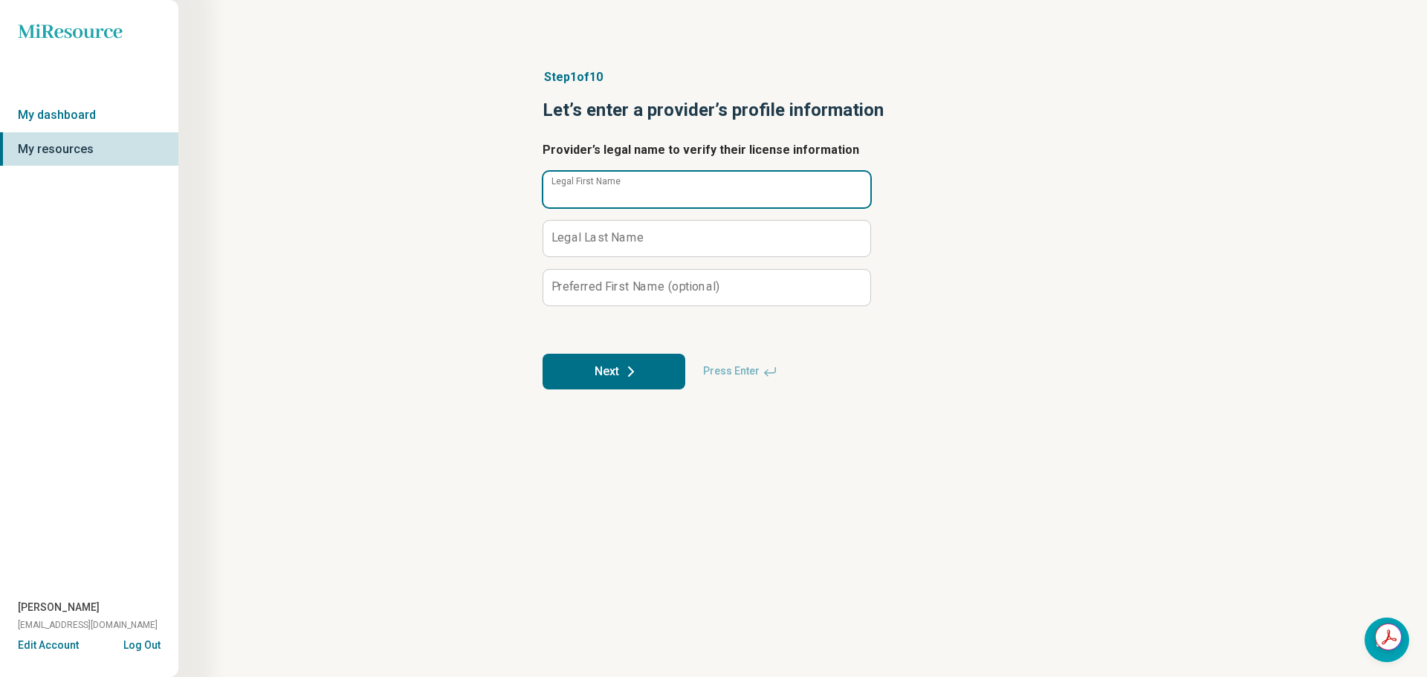
click at [642, 196] on input "Legal First Name" at bounding box center [706, 190] width 327 height 36
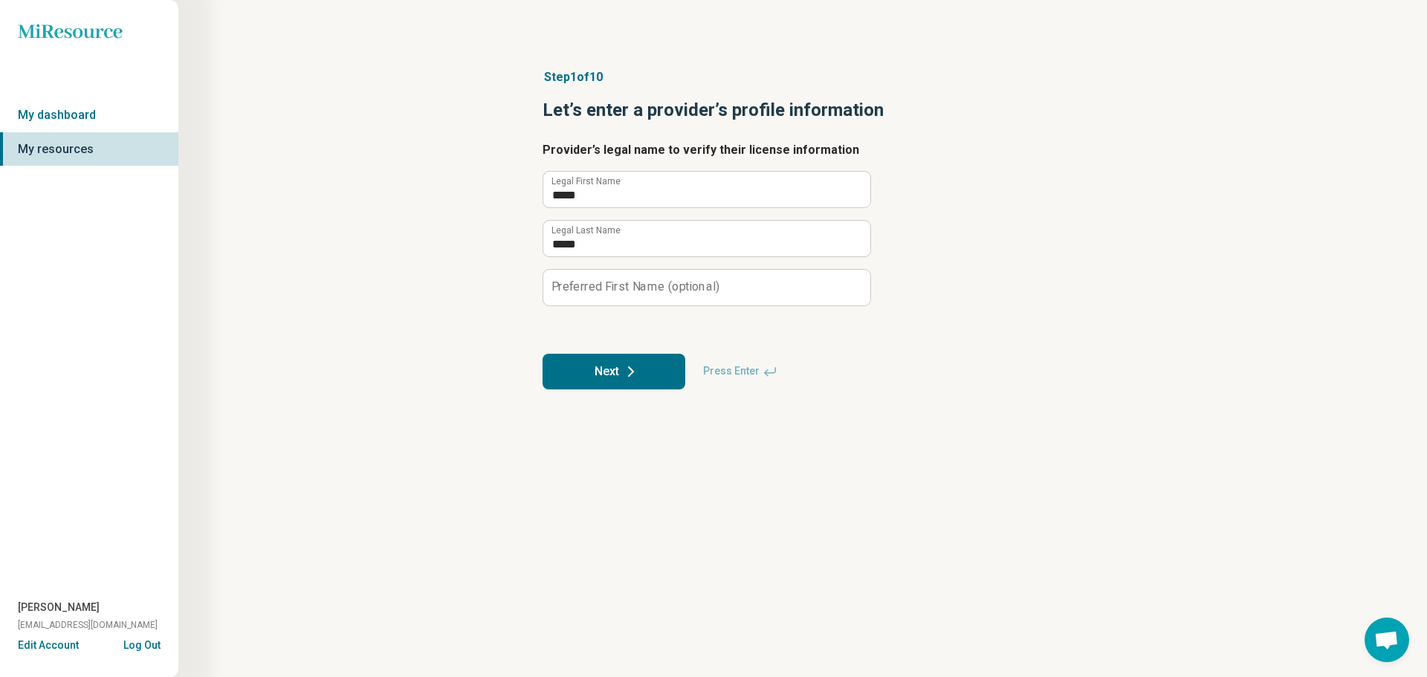
click at [647, 367] on button "Next" at bounding box center [613, 372] width 143 height 36
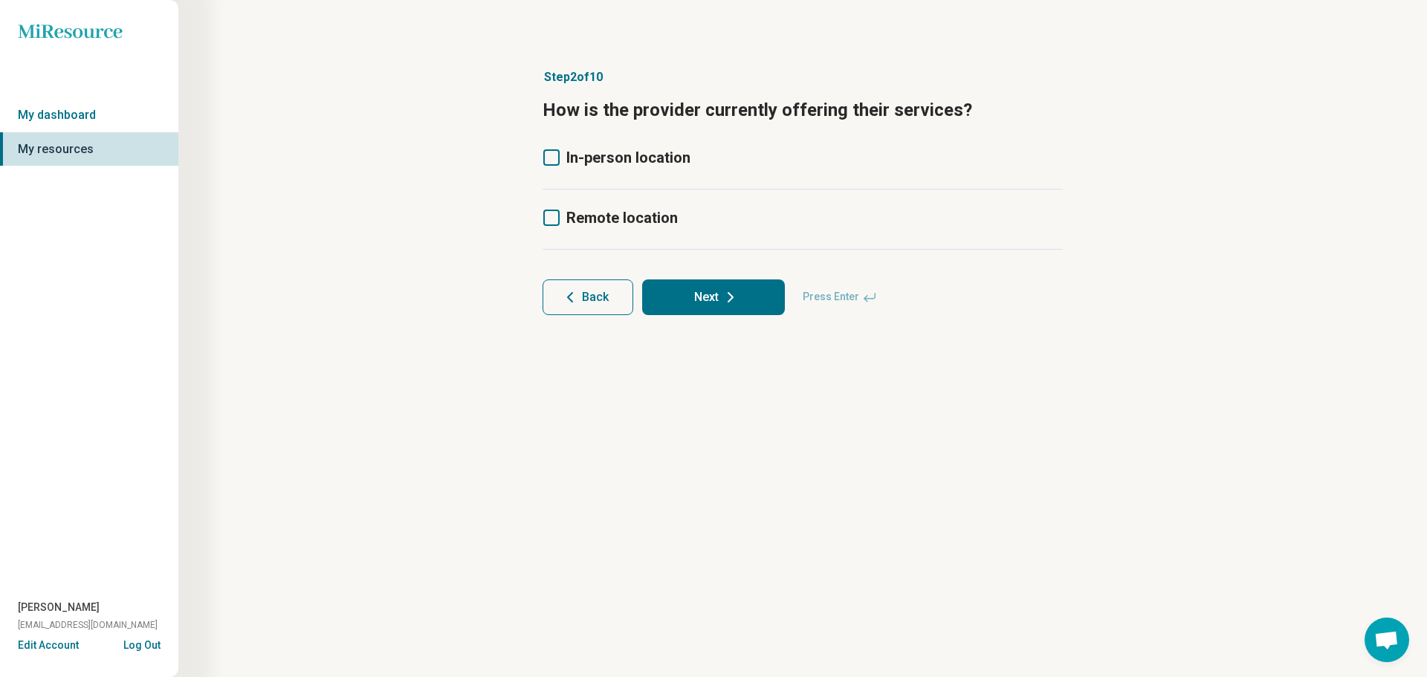
click at [552, 219] on icon at bounding box center [551, 218] width 16 height 16
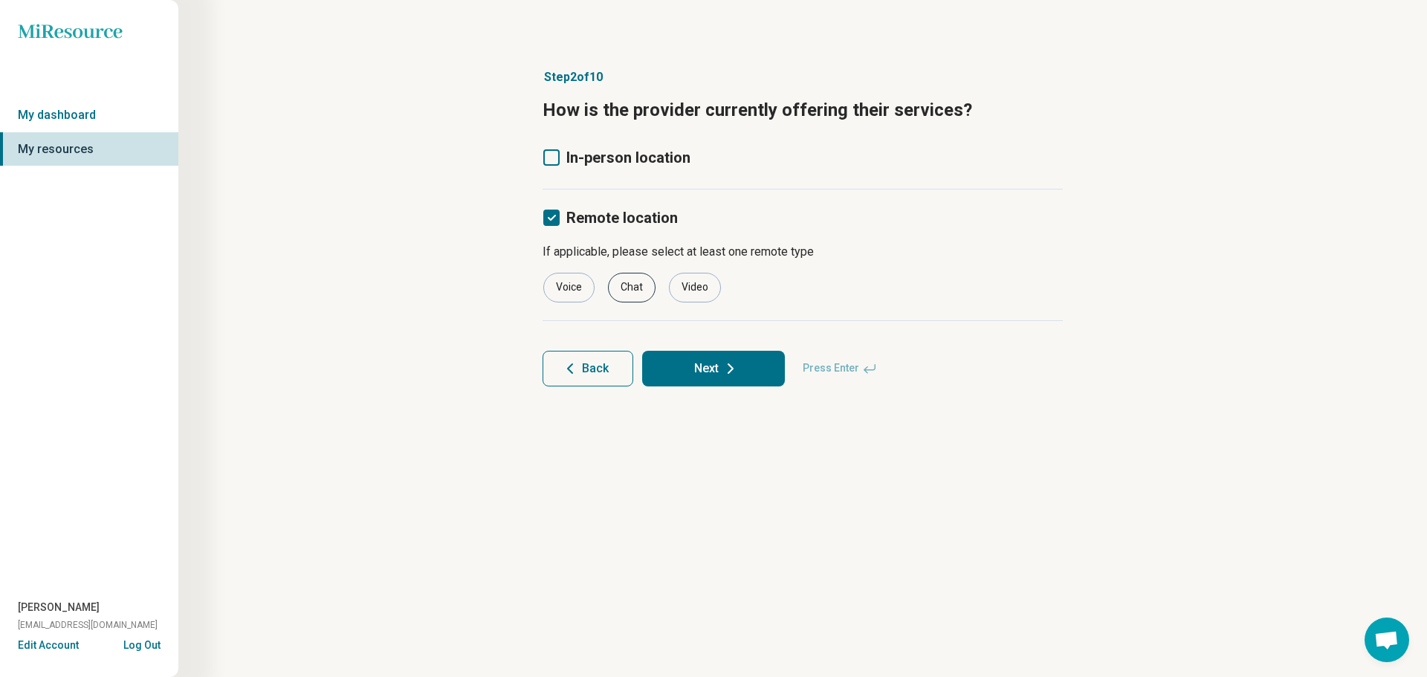
drag, startPoint x: 565, startPoint y: 293, endPoint x: 635, endPoint y: 288, distance: 70.7
click at [566, 293] on div "Voice" at bounding box center [568, 288] width 51 height 30
click at [635, 288] on div "Chat" at bounding box center [632, 288] width 48 height 30
click at [722, 289] on div "Voice Chat Video" at bounding box center [802, 288] width 520 height 30
click at [706, 292] on div "Video" at bounding box center [695, 288] width 52 height 30
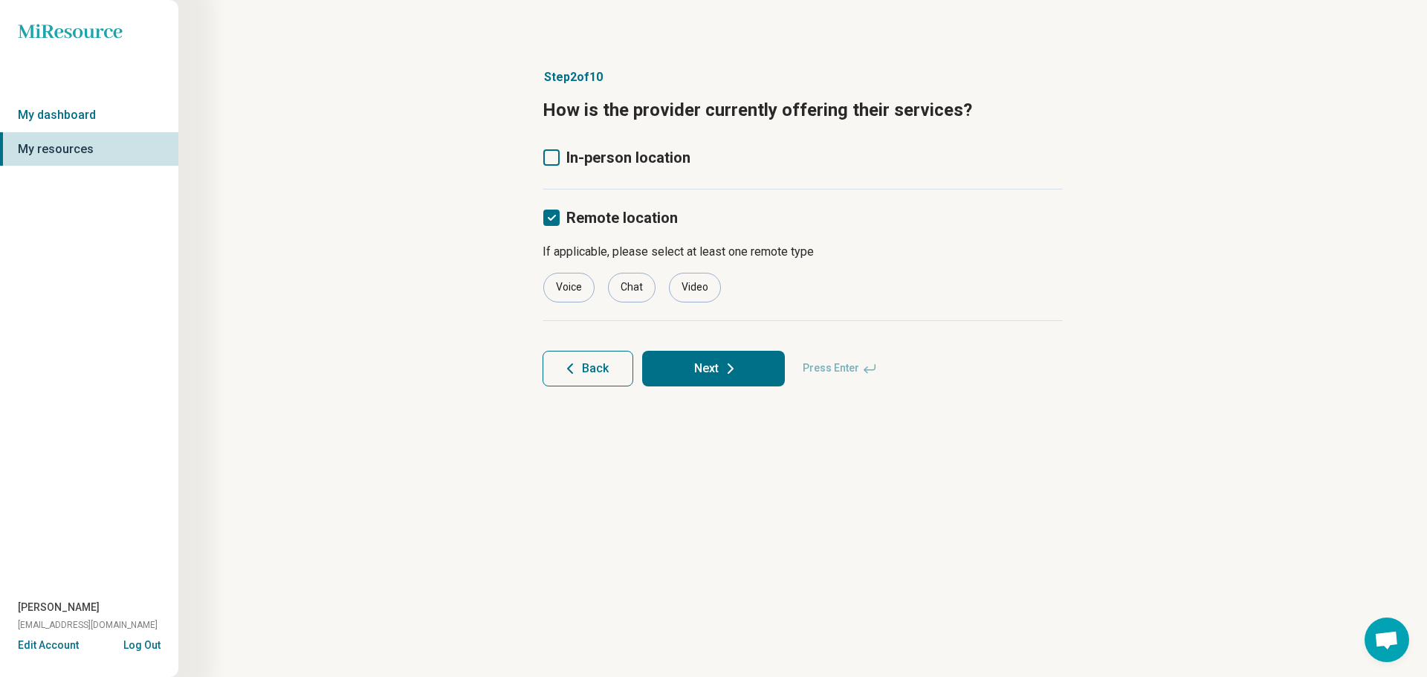
click at [551, 155] on icon at bounding box center [551, 157] width 16 height 16
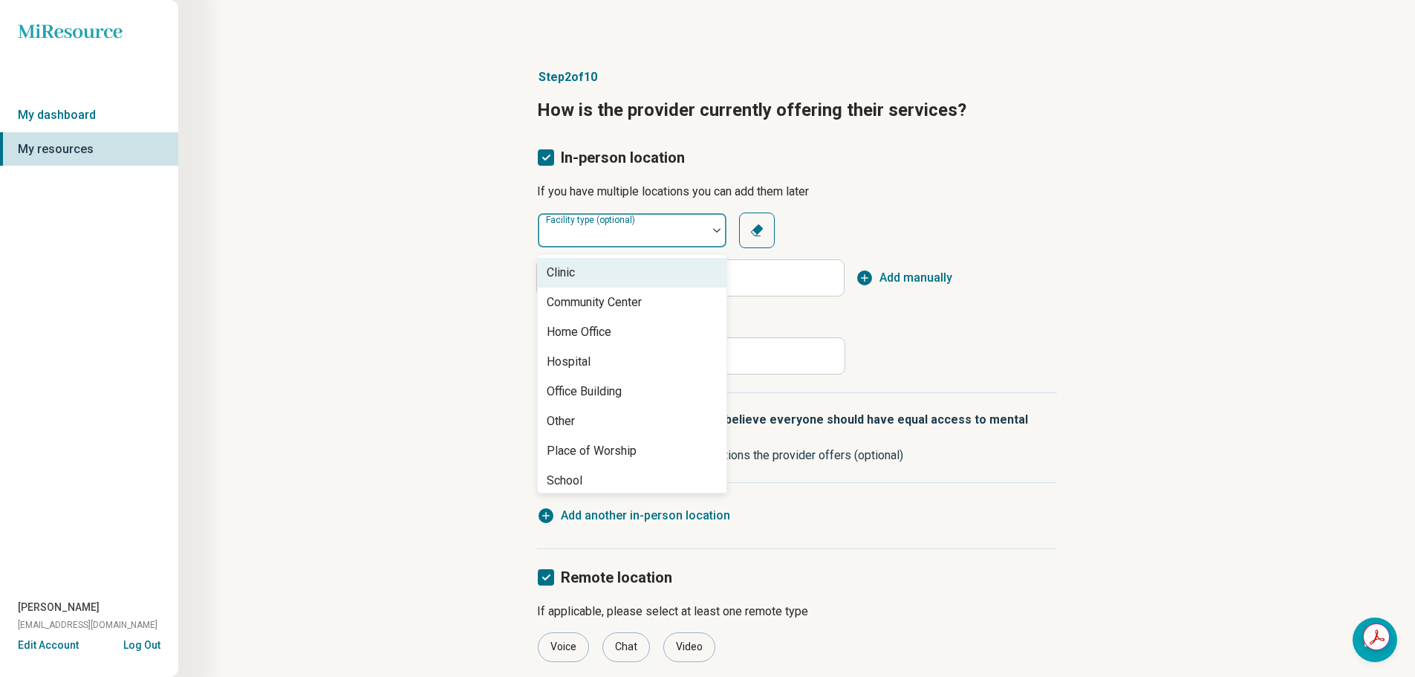
click at [678, 233] on div at bounding box center [623, 236] width 158 height 21
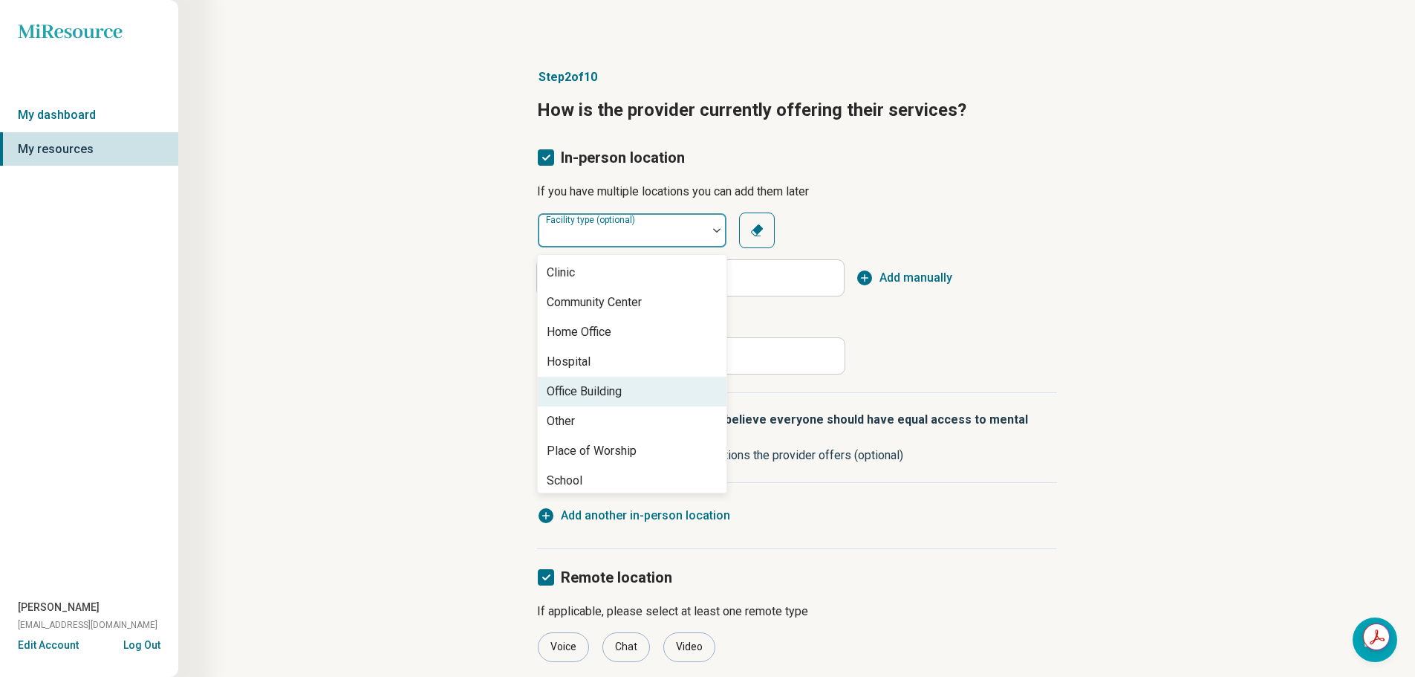
click at [643, 392] on div "Office Building" at bounding box center [632, 392] width 189 height 30
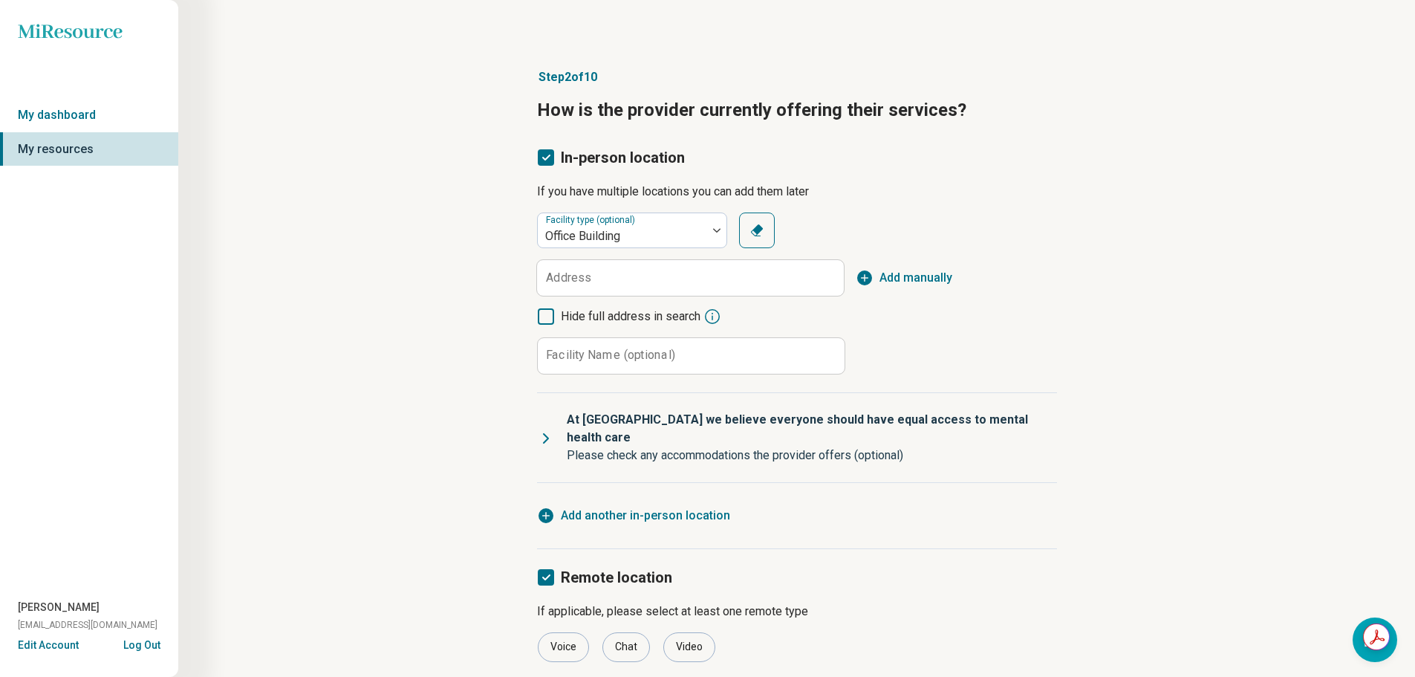
click at [877, 280] on button "Add manually" at bounding box center [904, 278] width 97 height 18
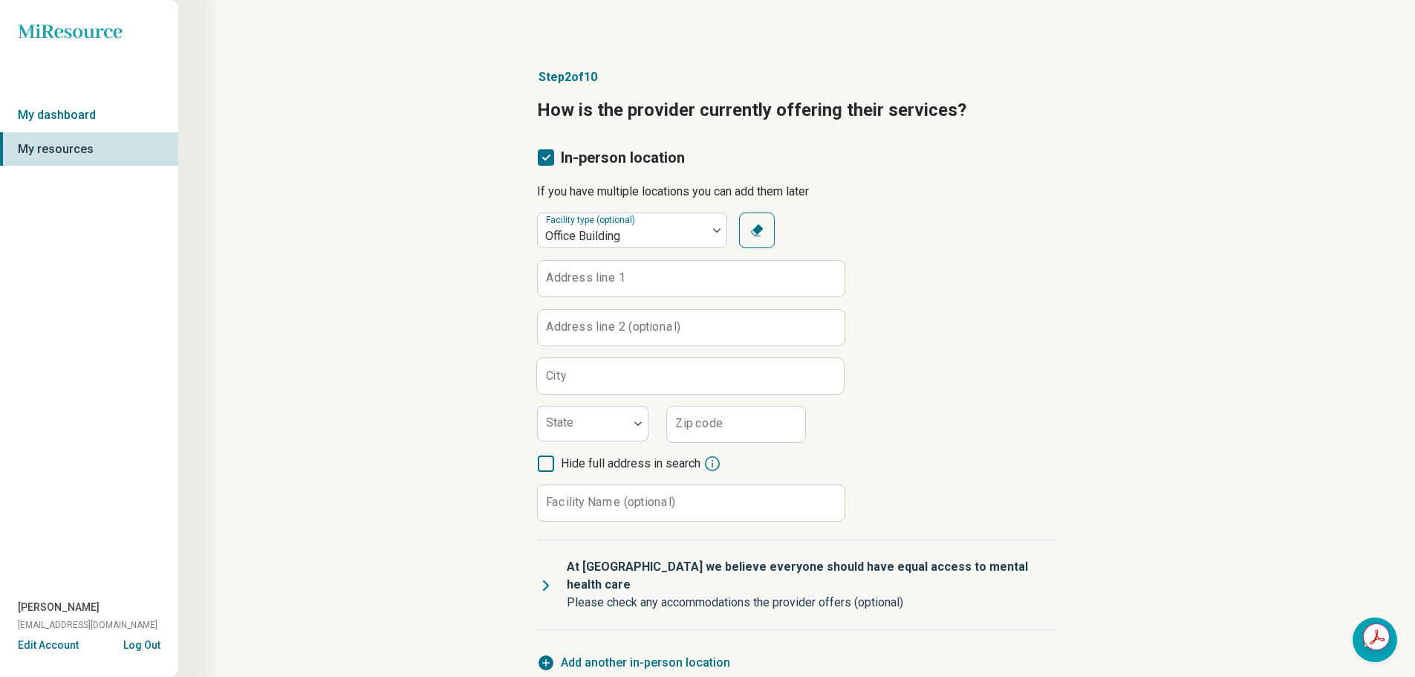
click at [588, 279] on label "Address line 1" at bounding box center [586, 278] width 80 height 12
click at [588, 279] on input "Address line 1" at bounding box center [691, 279] width 307 height 36
click at [606, 333] on label "Address line 2 (optional)" at bounding box center [613, 327] width 134 height 12
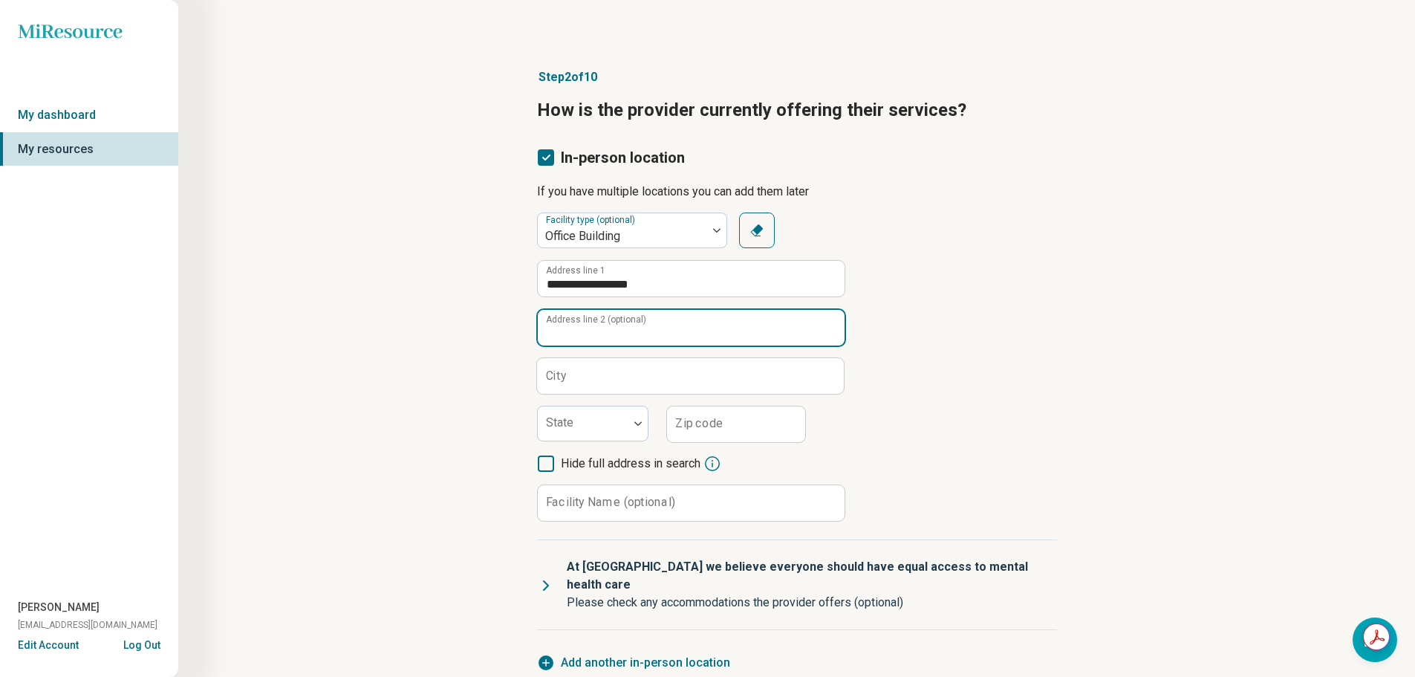
click at [606, 334] on input "Address line 2 (optional)" at bounding box center [691, 328] width 307 height 36
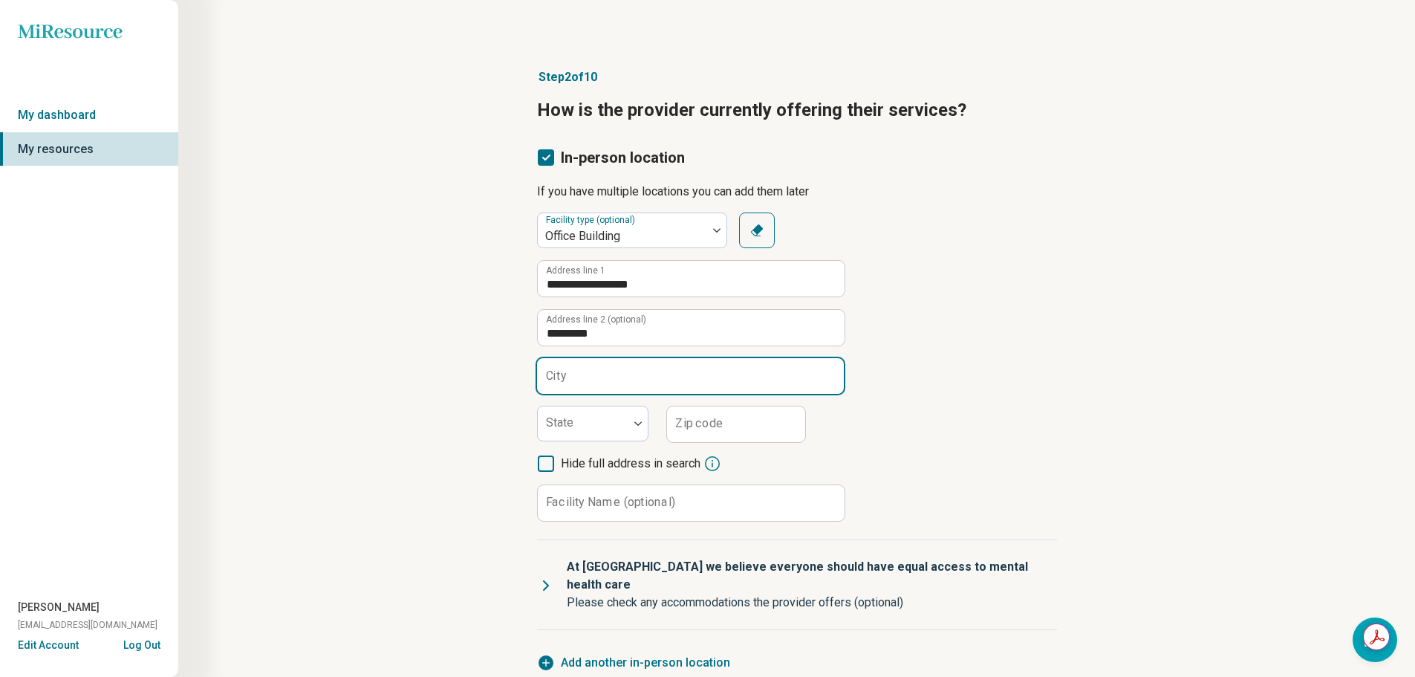
click at [594, 377] on input "City" at bounding box center [690, 376] width 307 height 36
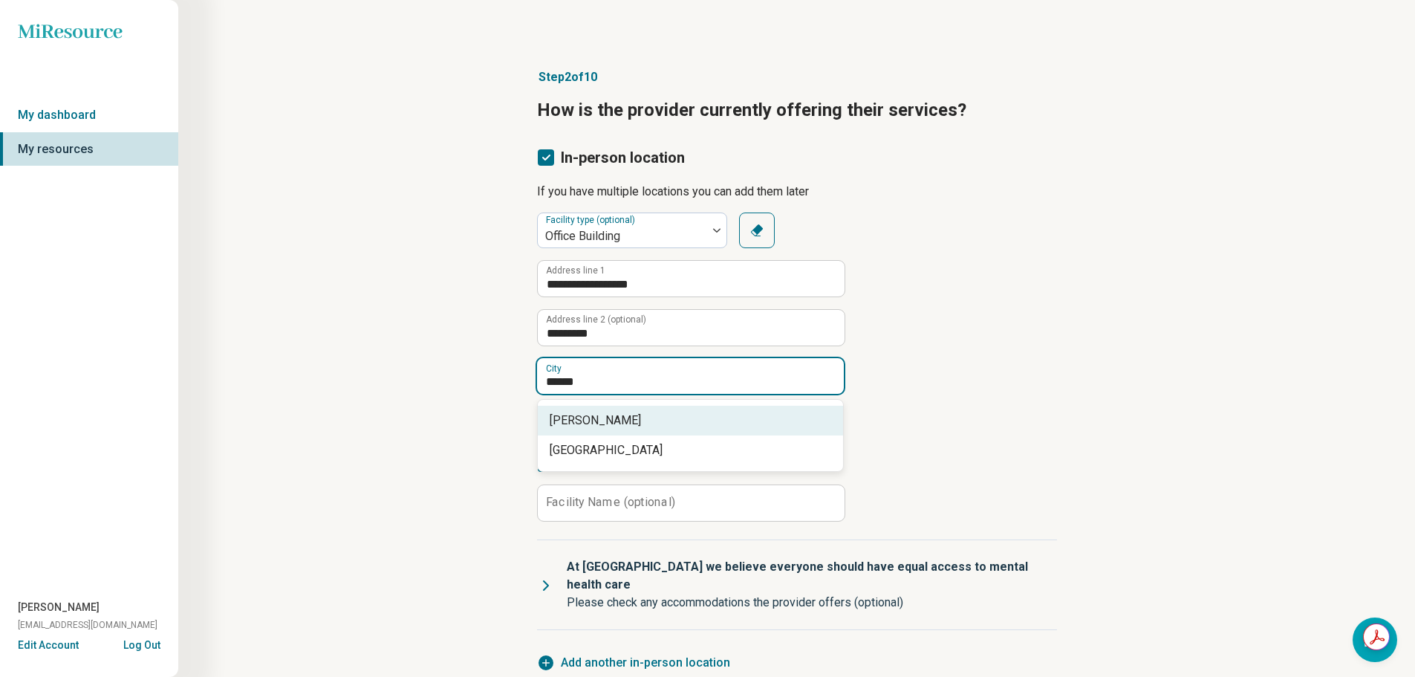
click at [591, 426] on span "[PERSON_NAME]" at bounding box center [694, 421] width 288 height 18
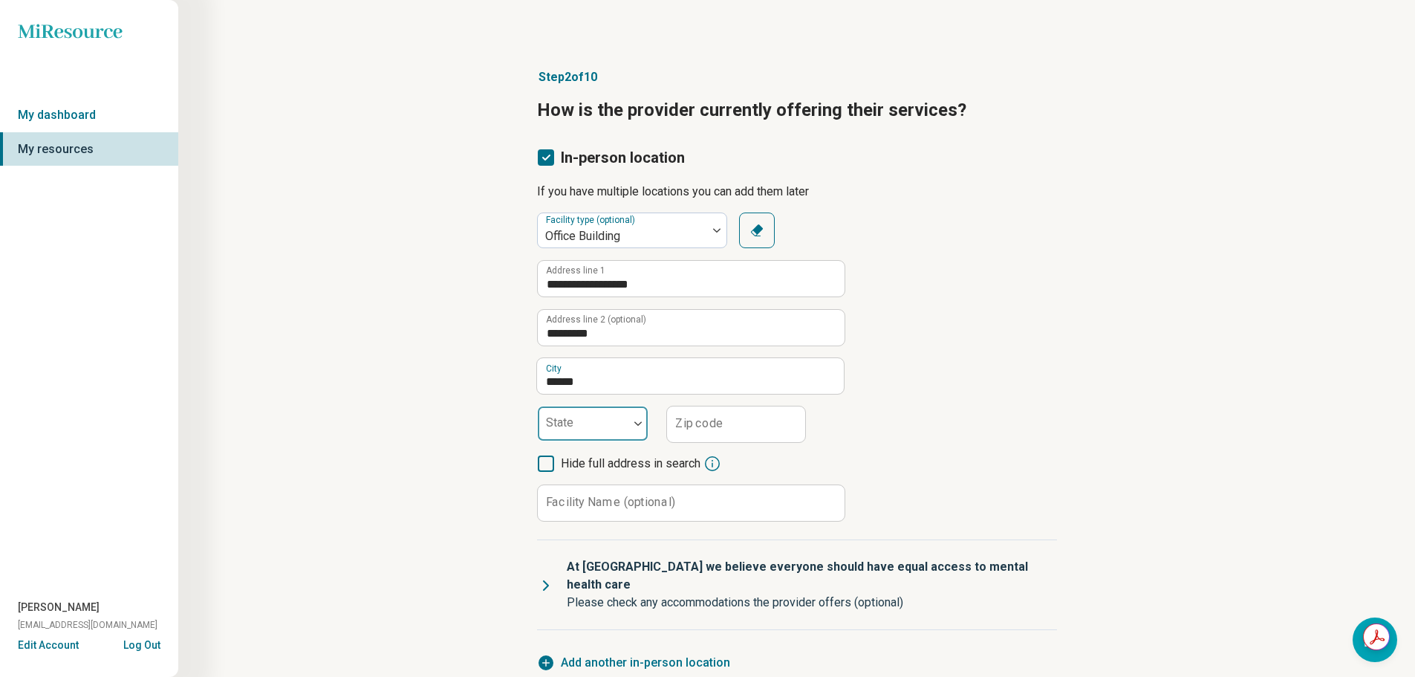
click at [589, 424] on div at bounding box center [583, 429] width 79 height 21
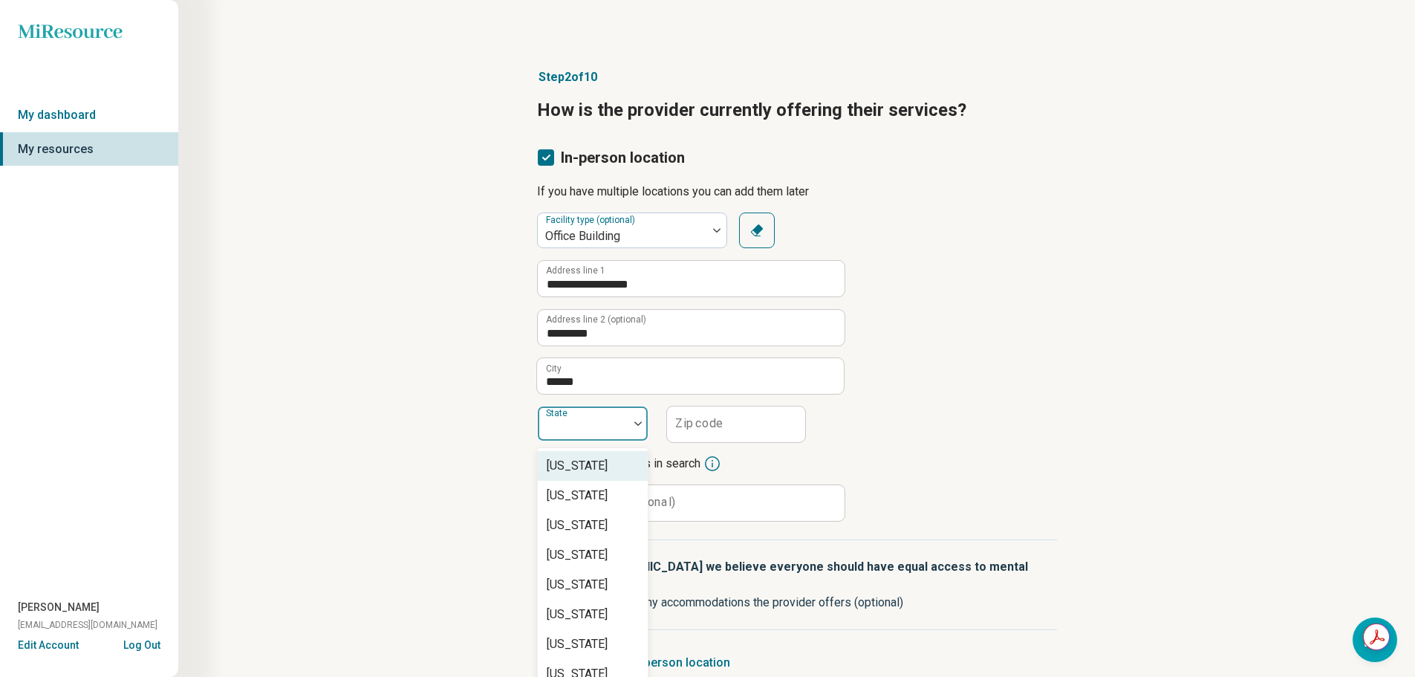
scroll to position [16, 0]
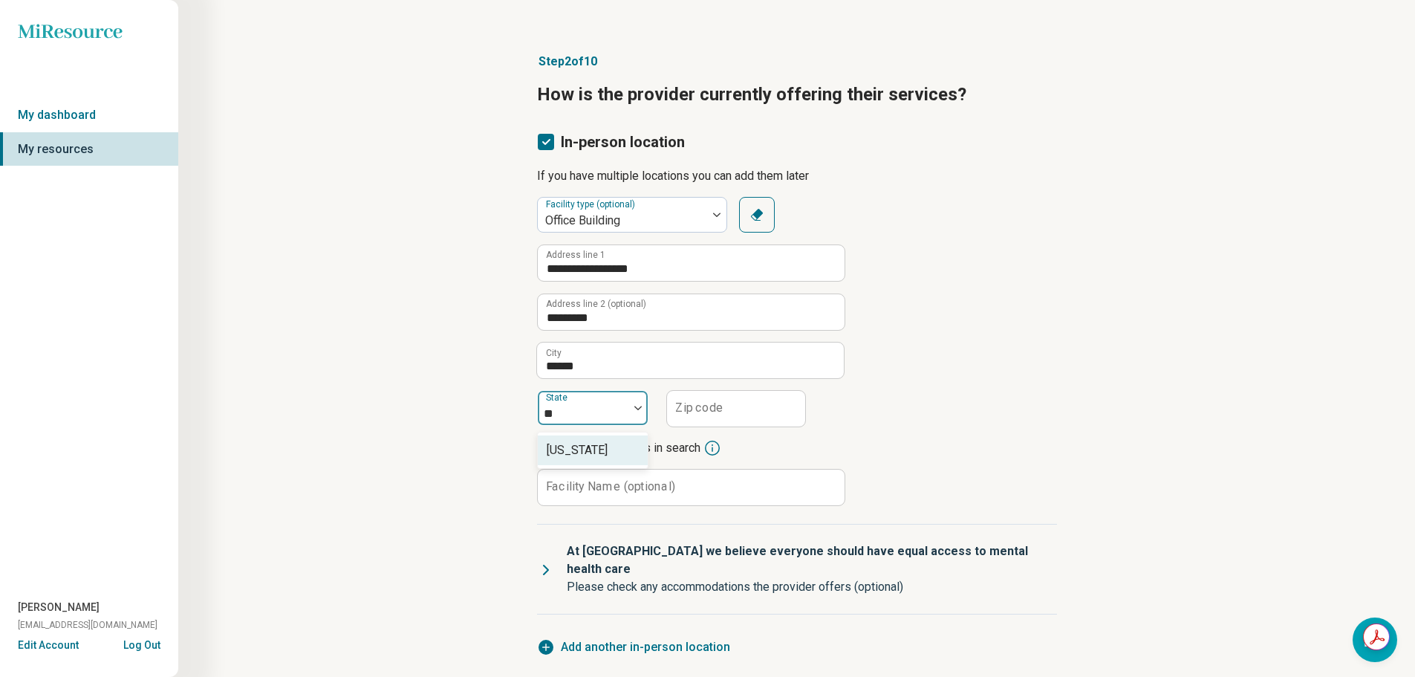
click at [578, 453] on div "[US_STATE]" at bounding box center [593, 450] width 110 height 30
click at [718, 397] on input "Zip code" at bounding box center [736, 409] width 138 height 36
click at [1088, 398] on div "**********" at bounding box center [797, 465] width 1094 height 884
click at [631, 481] on label "Facility Name (optional)" at bounding box center [610, 487] width 129 height 12
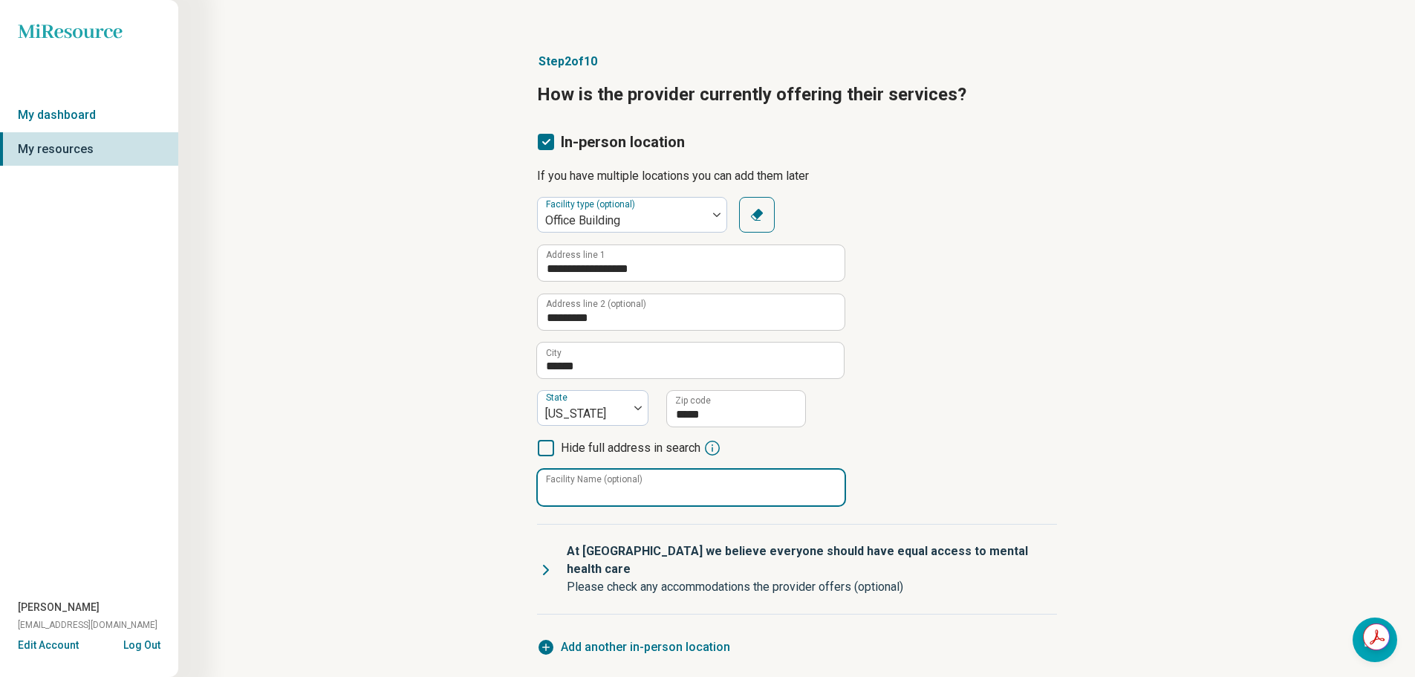
click at [631, 481] on input "Facility Name (optional)" at bounding box center [691, 488] width 307 height 36
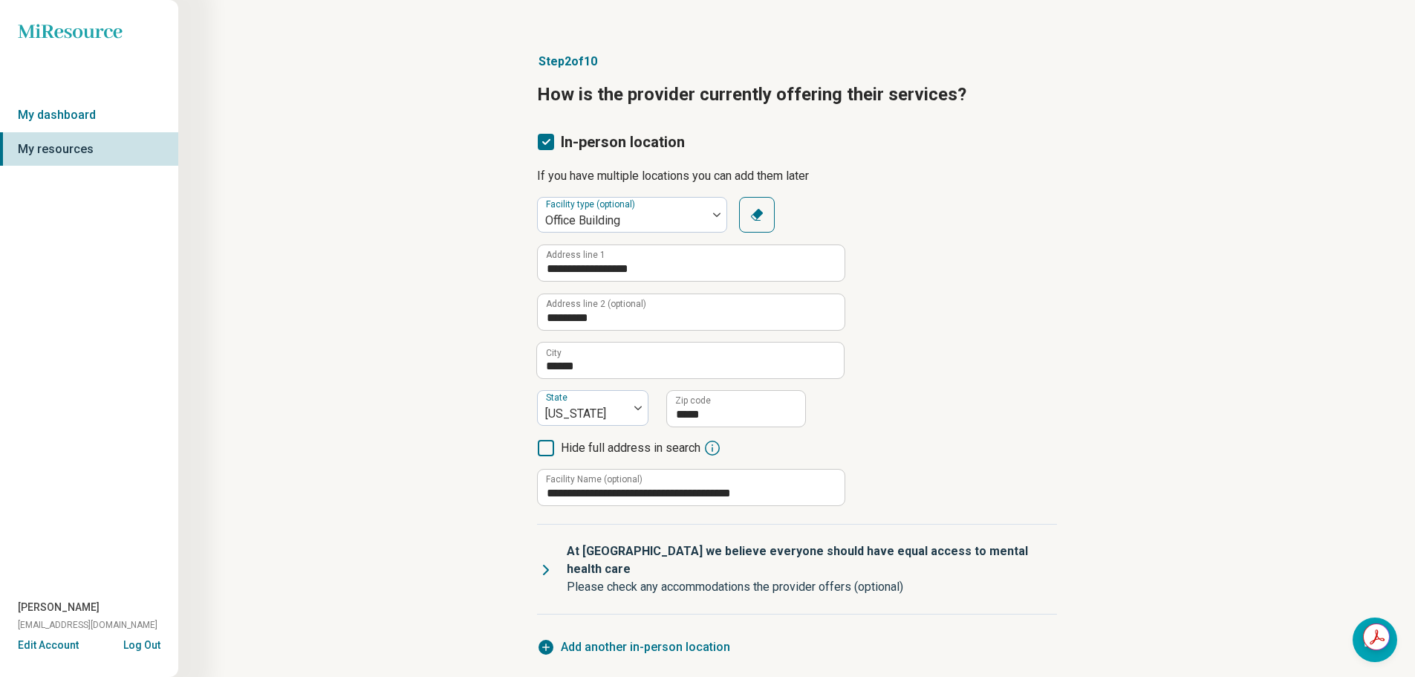
click at [351, 504] on div "**********" at bounding box center [797, 465] width 1094 height 884
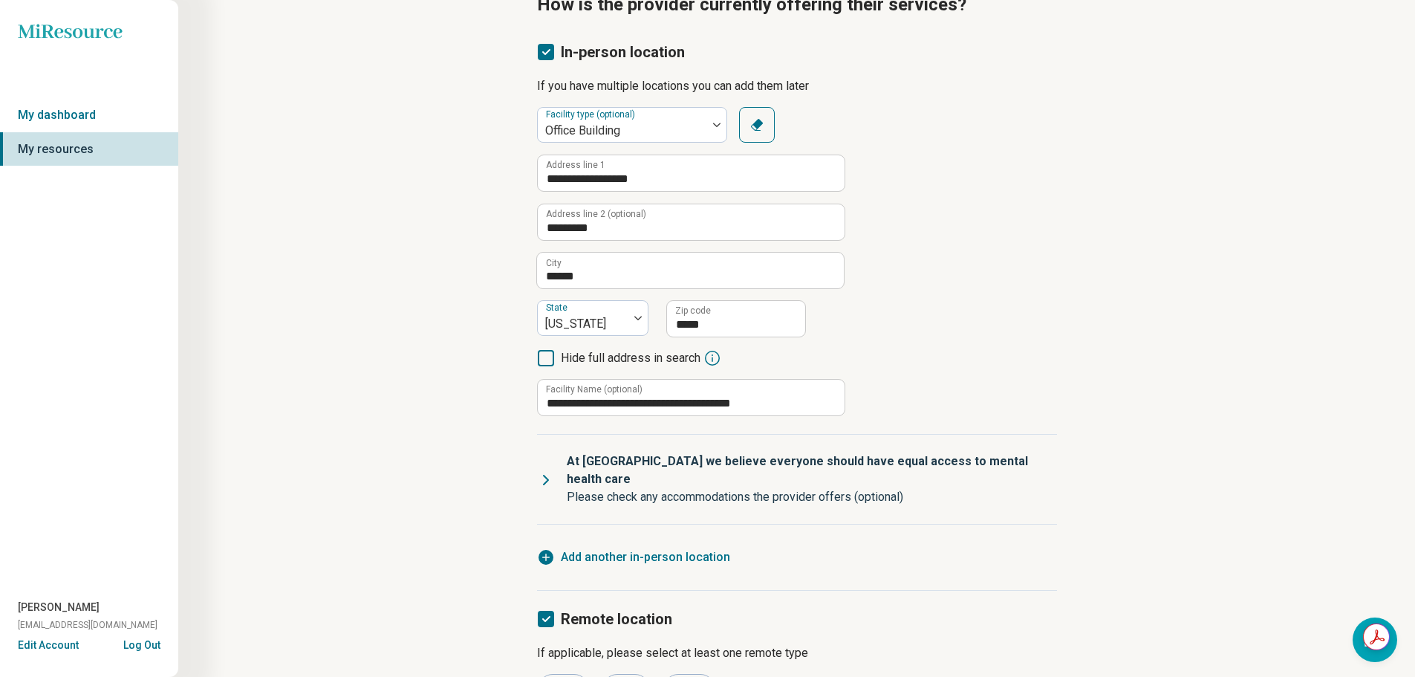
scroll to position [250, 0]
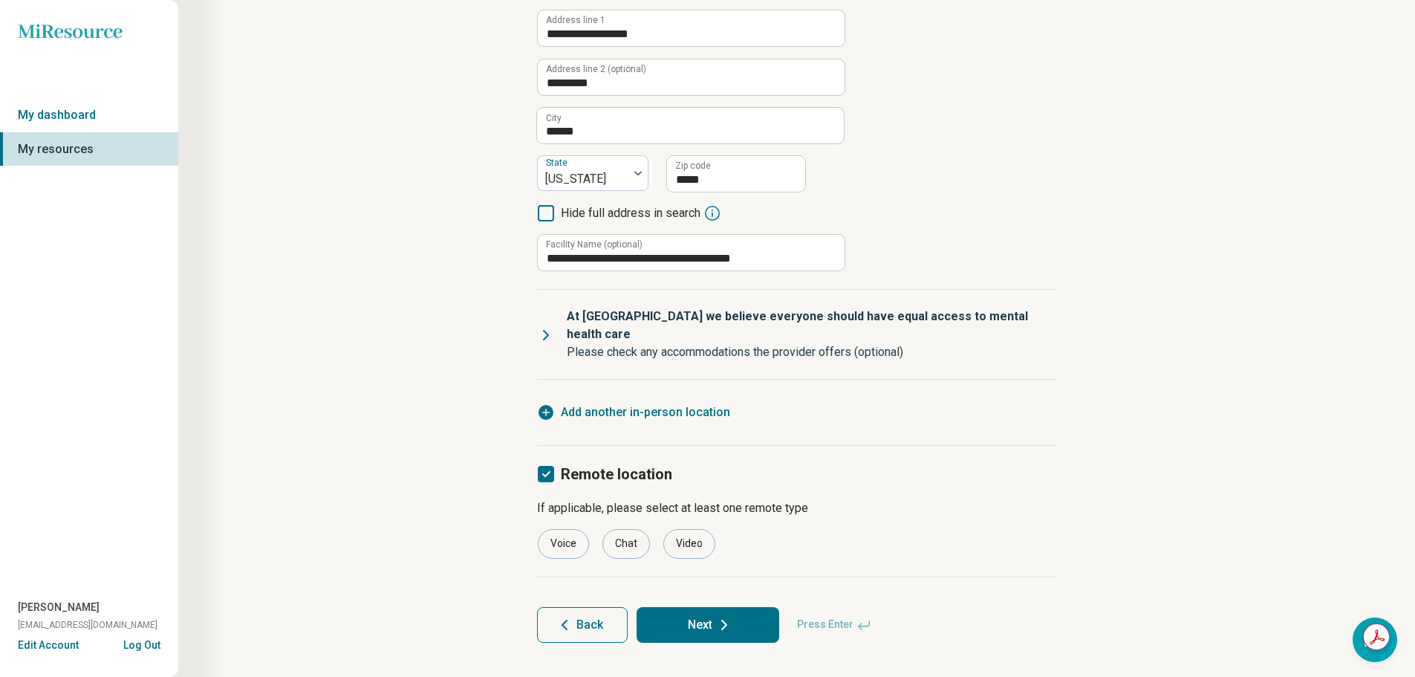
click at [662, 607] on button "Next" at bounding box center [708, 625] width 143 height 36
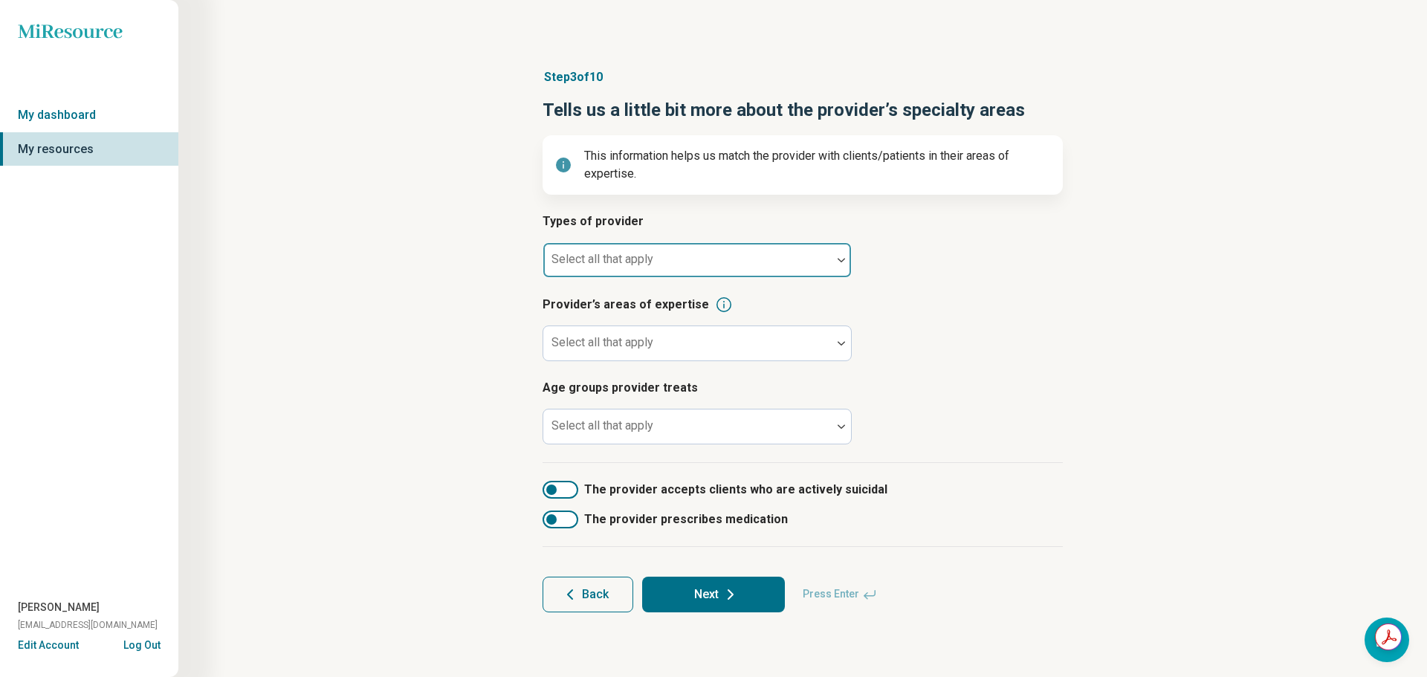
click at [658, 262] on div at bounding box center [687, 266] width 276 height 21
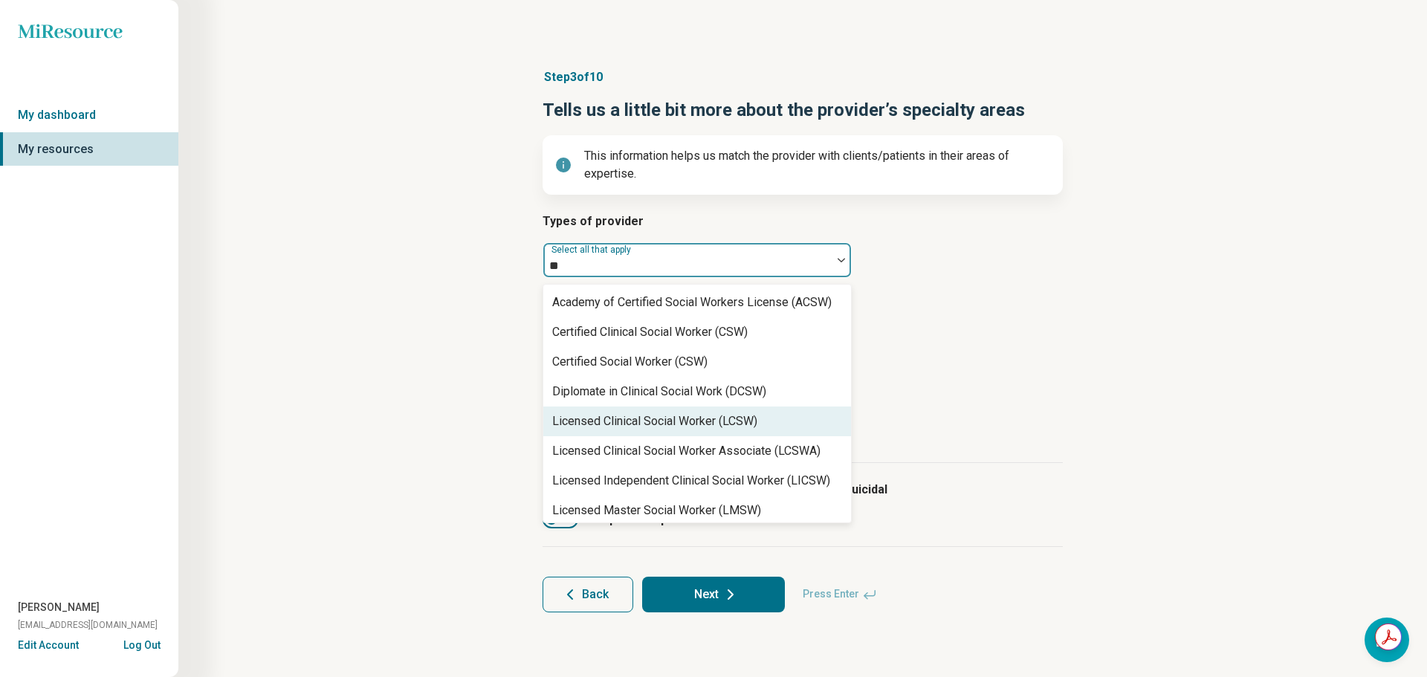
scroll to position [95, 0]
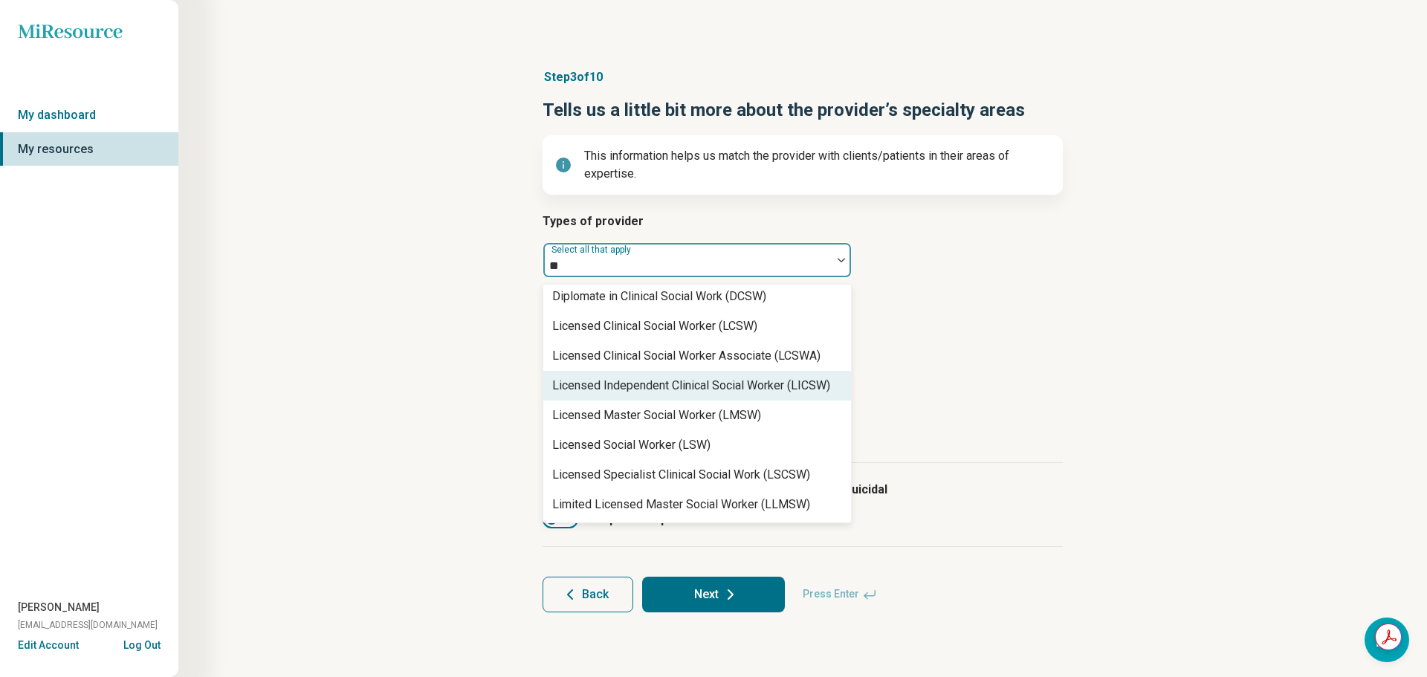
click at [751, 384] on div "Licensed Independent Clinical Social Worker (LICSW)" at bounding box center [691, 386] width 278 height 18
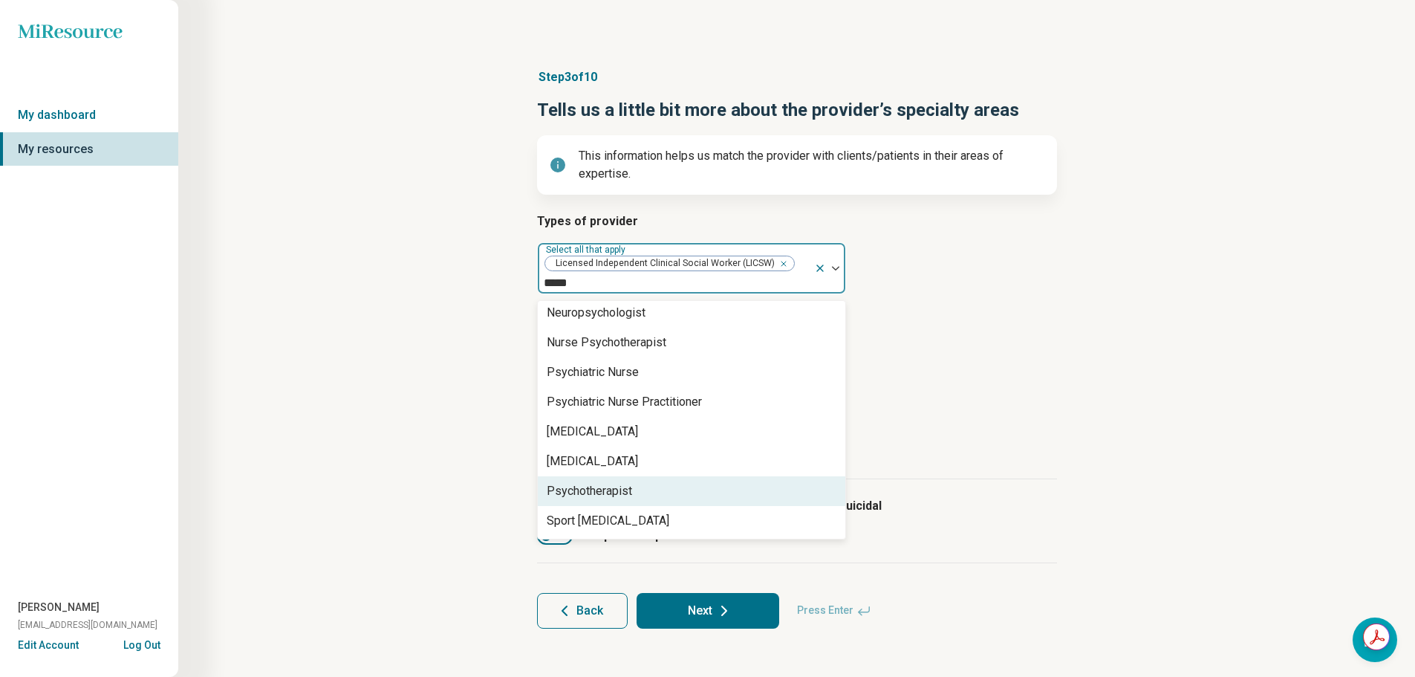
click at [626, 494] on div "Psychotherapist" at bounding box center [589, 491] width 85 height 18
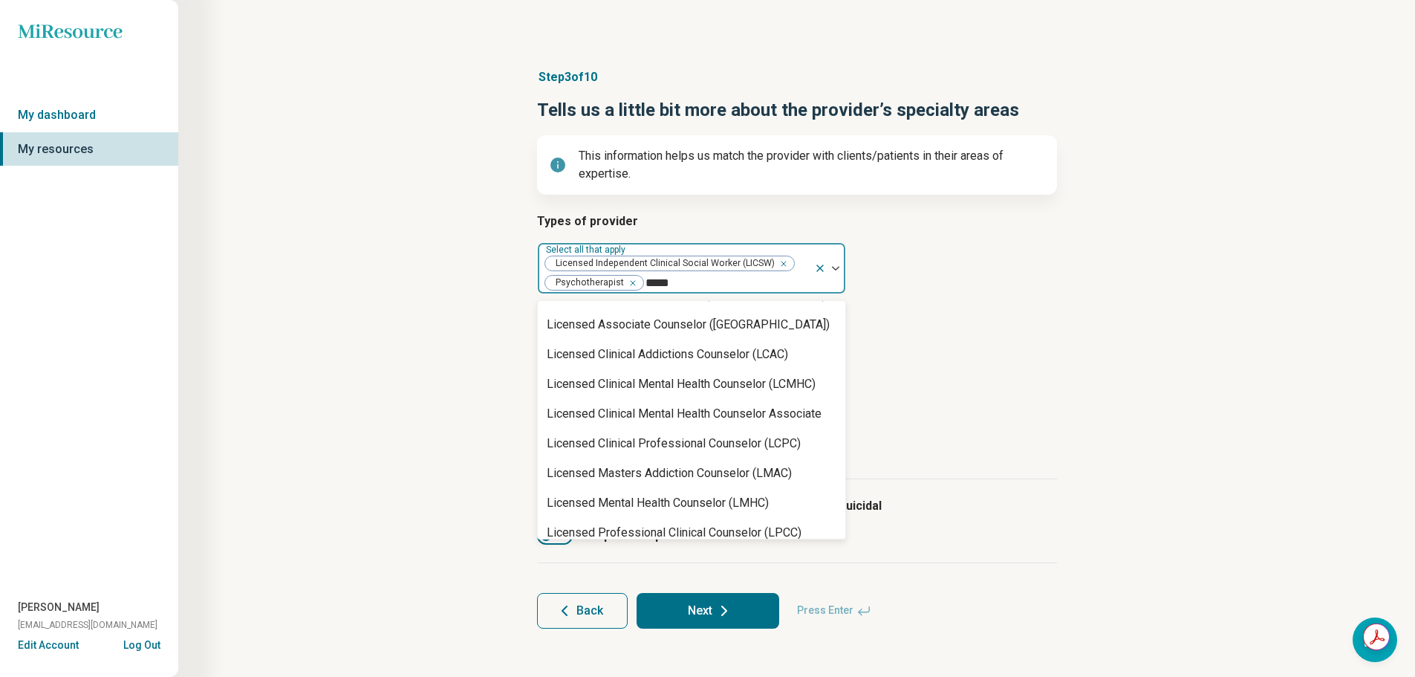
scroll to position [0, 0]
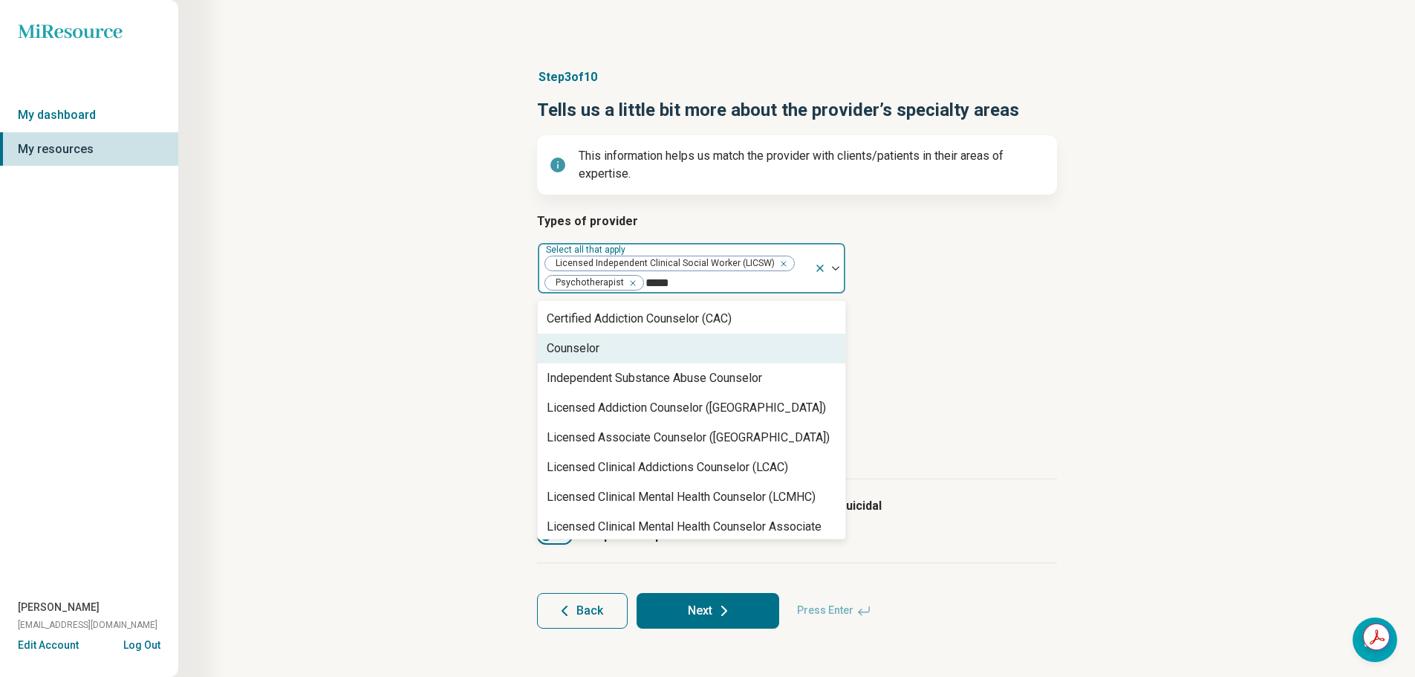
click at [614, 346] on div "Counselor" at bounding box center [692, 349] width 308 height 30
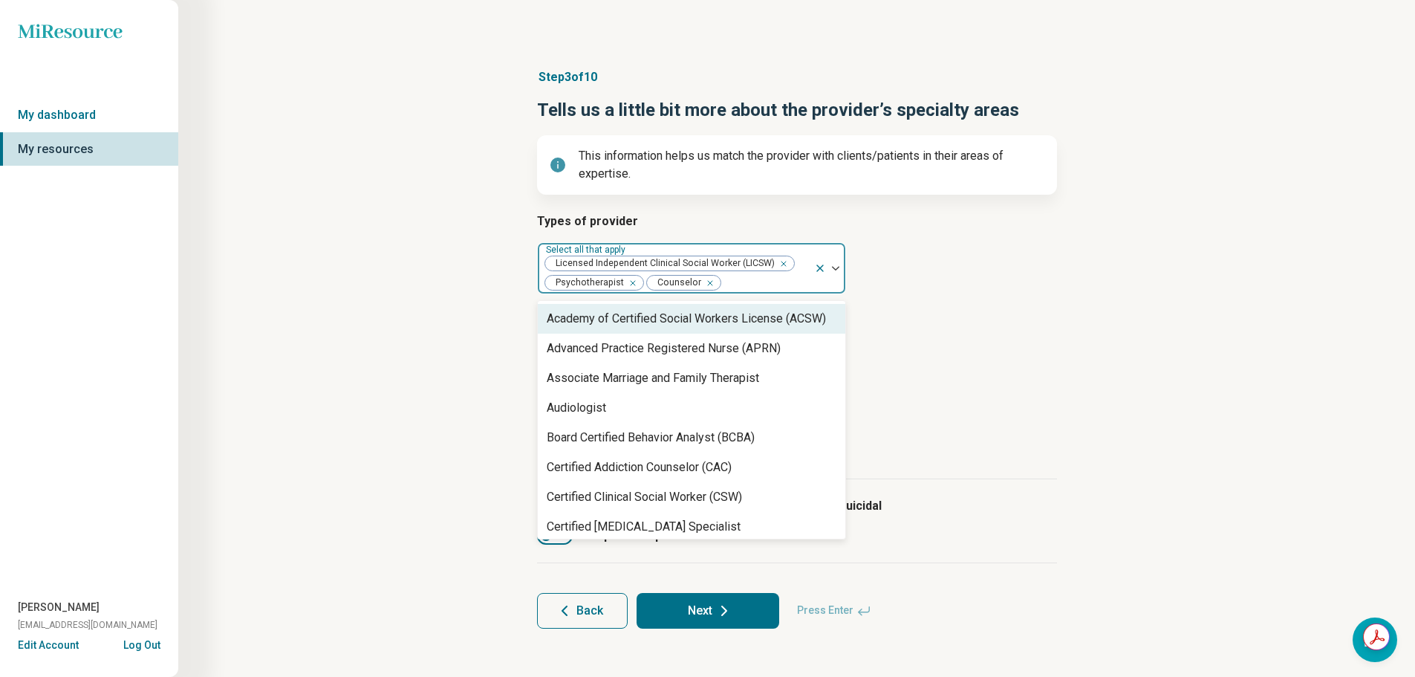
click at [410, 303] on div "Step 3 of 10 Tells us a little bit more about the provider’s specialty areas Th…" at bounding box center [797, 349] width 1094 height 620
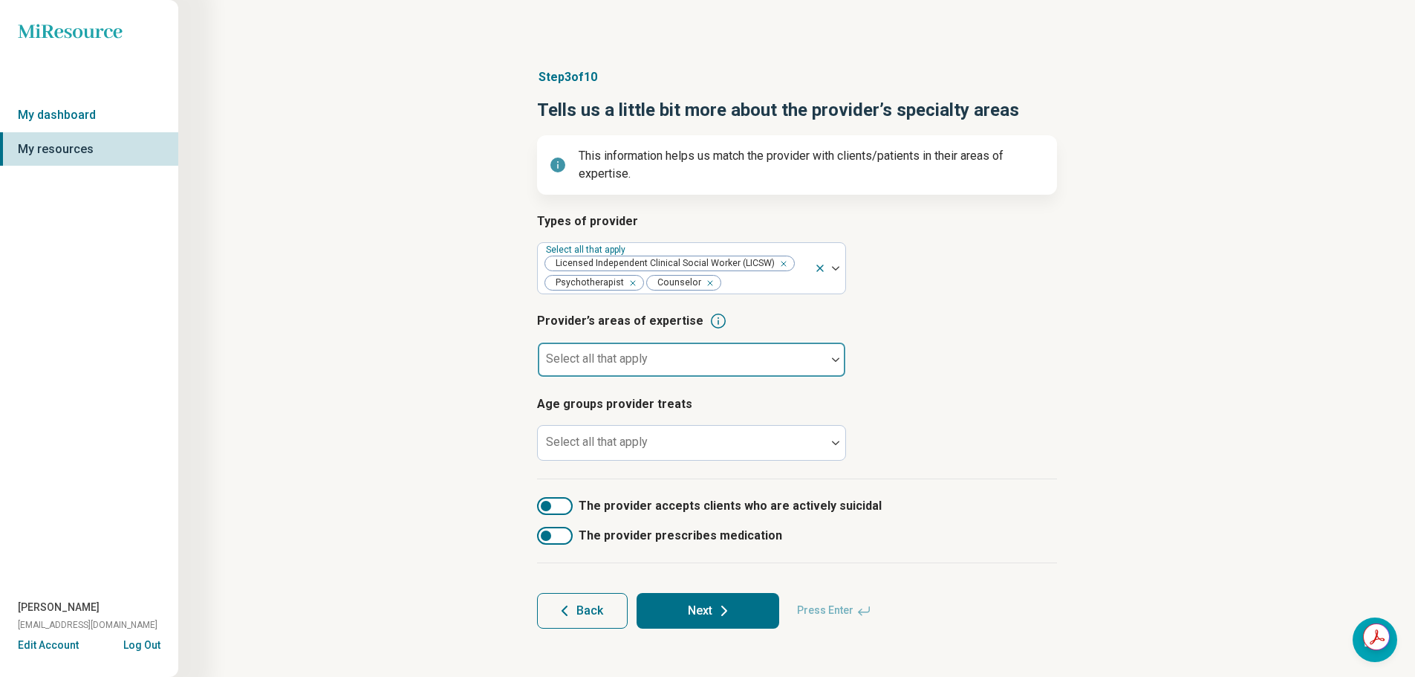
click at [649, 356] on div at bounding box center [682, 365] width 276 height 21
click at [632, 357] on div at bounding box center [682, 365] width 276 height 21
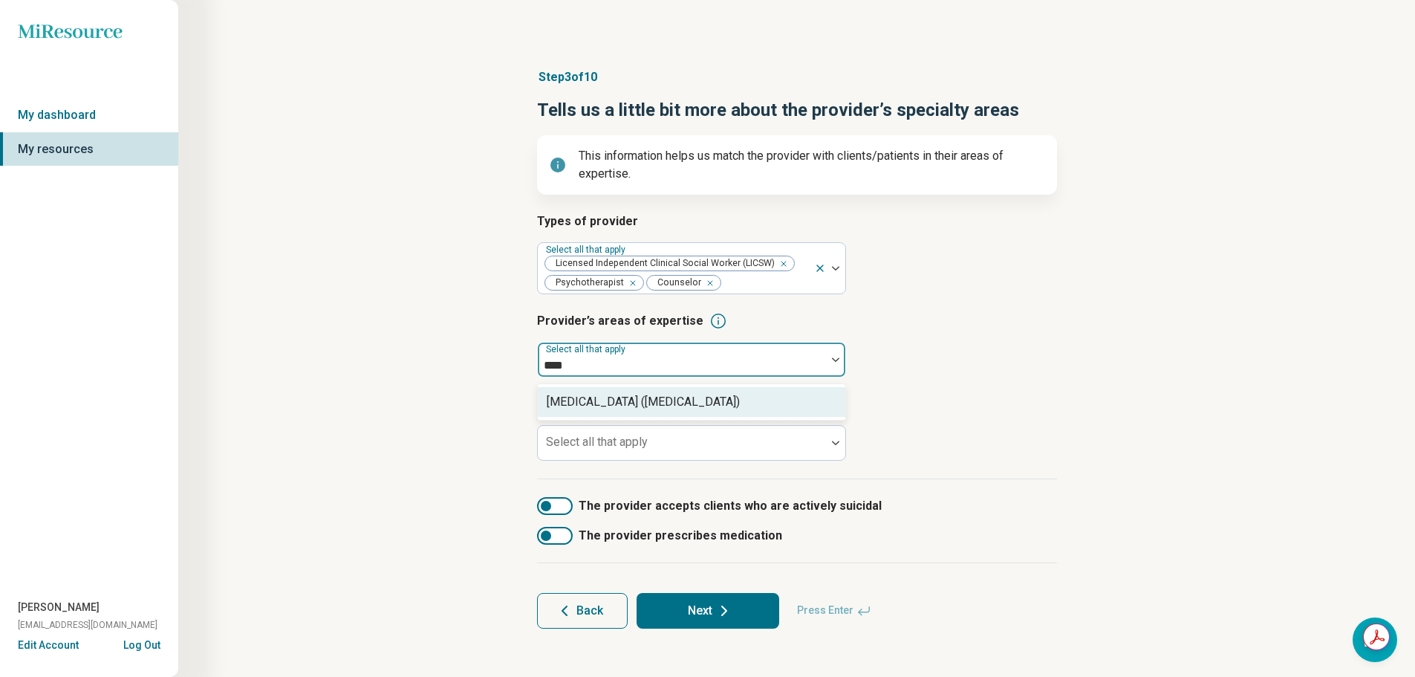
click at [630, 402] on div "[MEDICAL_DATA] ([MEDICAL_DATA])" at bounding box center [643, 402] width 193 height 18
click at [630, 402] on div "Aging" at bounding box center [692, 402] width 308 height 30
click at [629, 417] on div "Alcohol Use" at bounding box center [692, 402] width 308 height 30
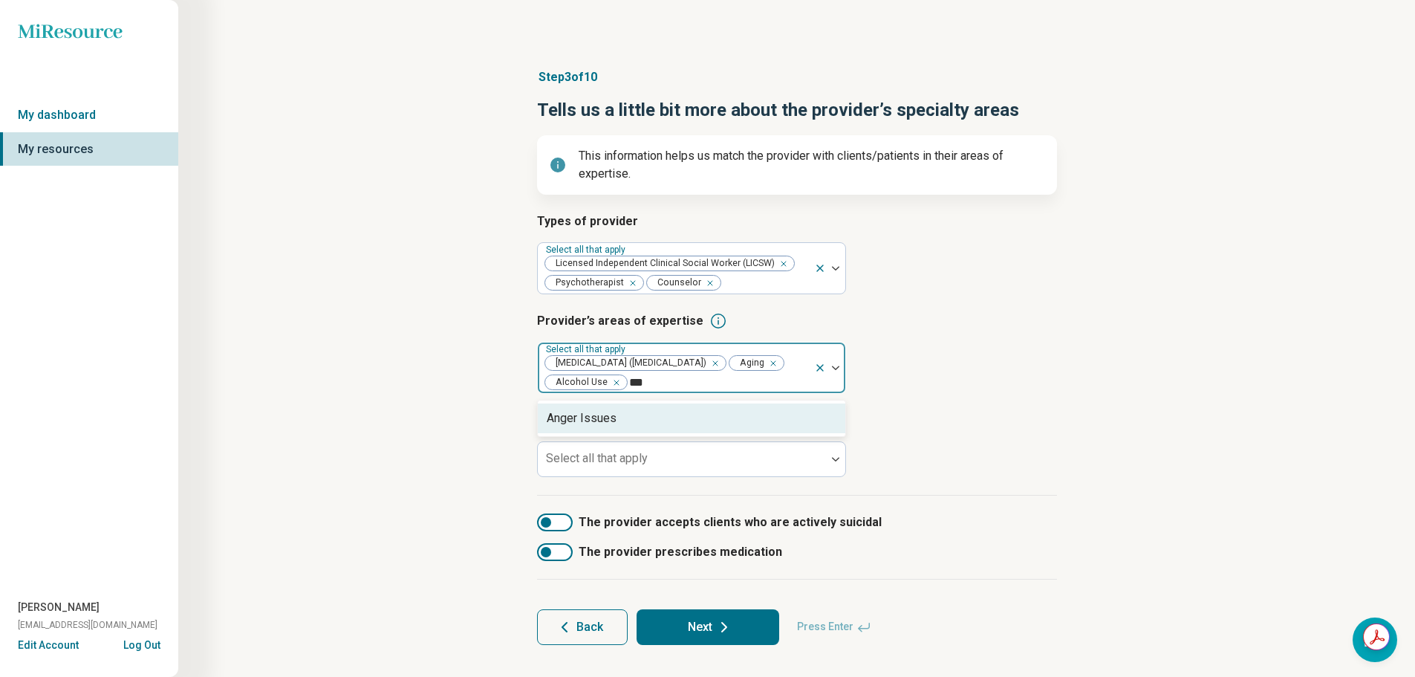
click at [629, 420] on div "Anger Issues" at bounding box center [692, 418] width 308 height 30
click at [629, 420] on div "Anxiety" at bounding box center [692, 418] width 308 height 30
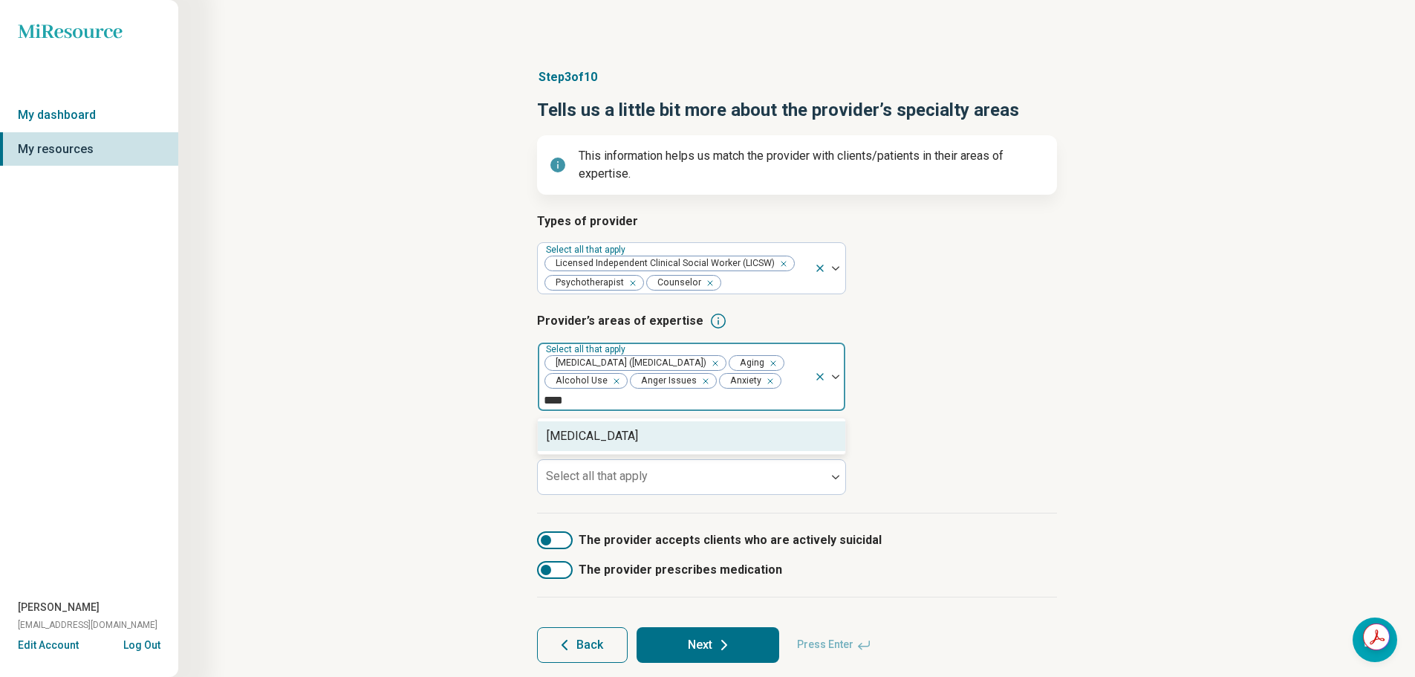
click at [628, 443] on div "[MEDICAL_DATA]" at bounding box center [592, 436] width 91 height 18
click at [628, 443] on div "Chronic Illness/Pain" at bounding box center [692, 436] width 308 height 30
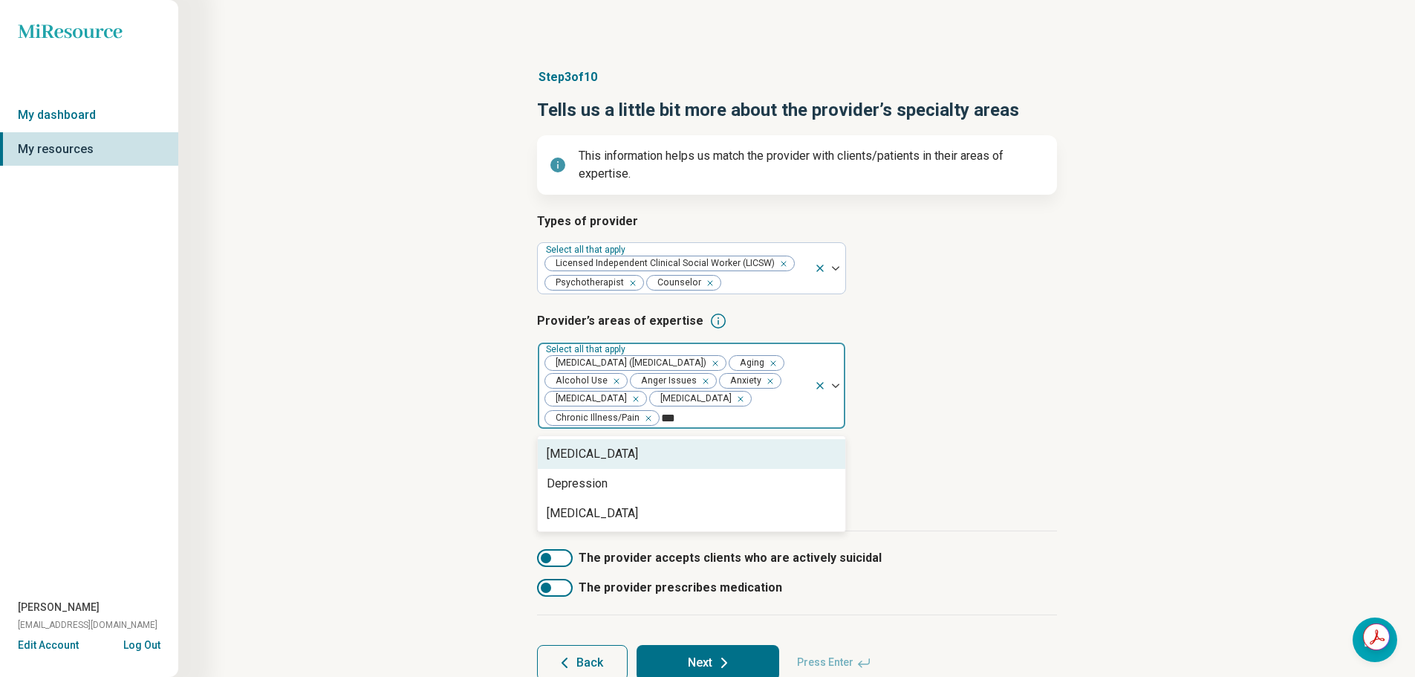
click at [699, 451] on div "[MEDICAL_DATA]" at bounding box center [692, 454] width 308 height 30
click at [695, 469] on div "Depression" at bounding box center [692, 454] width 308 height 30
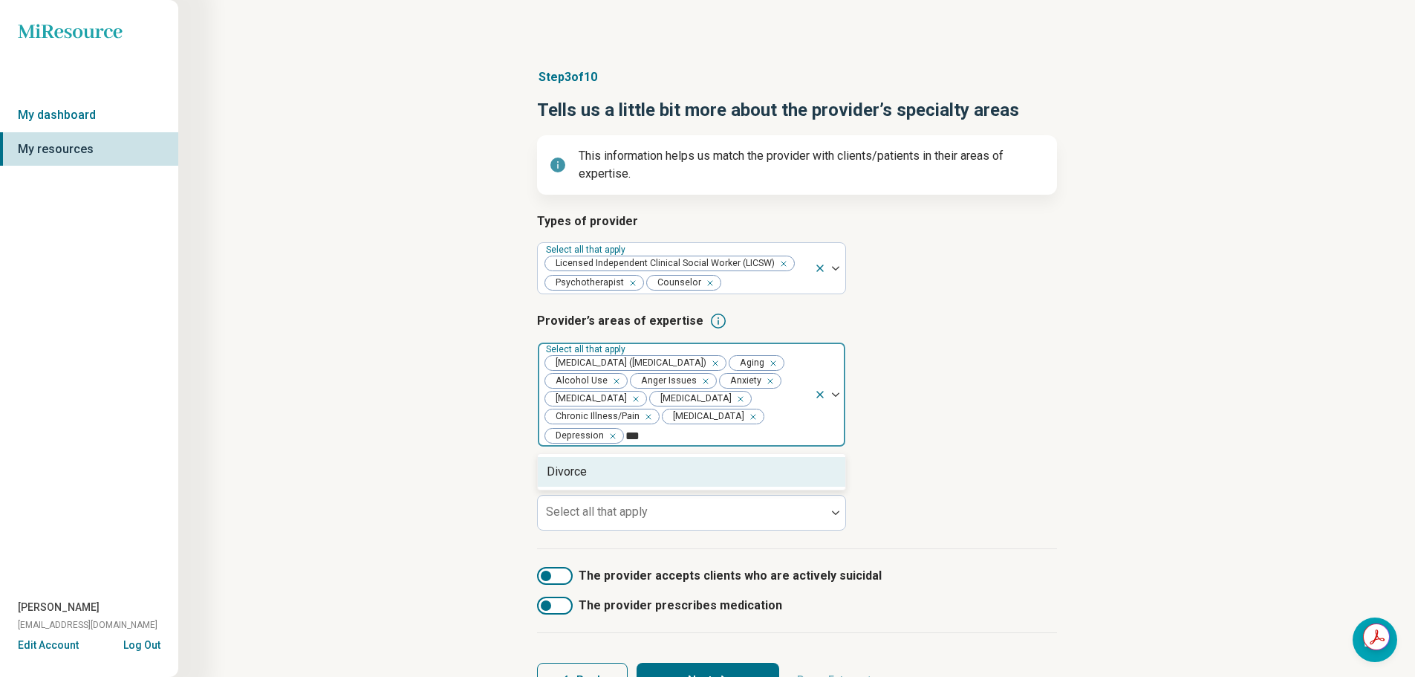
click at [695, 478] on div "Divorce" at bounding box center [692, 472] width 308 height 30
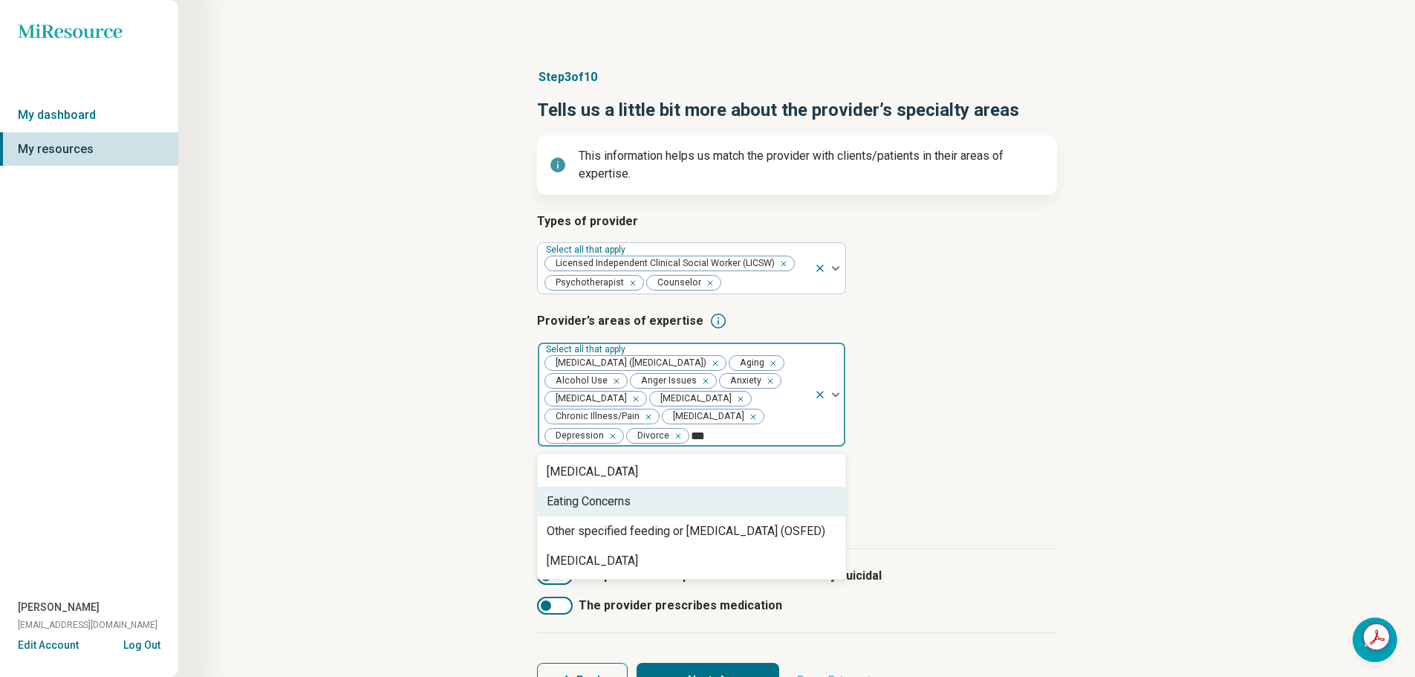
click at [681, 511] on div "Eating Concerns" at bounding box center [692, 502] width 308 height 30
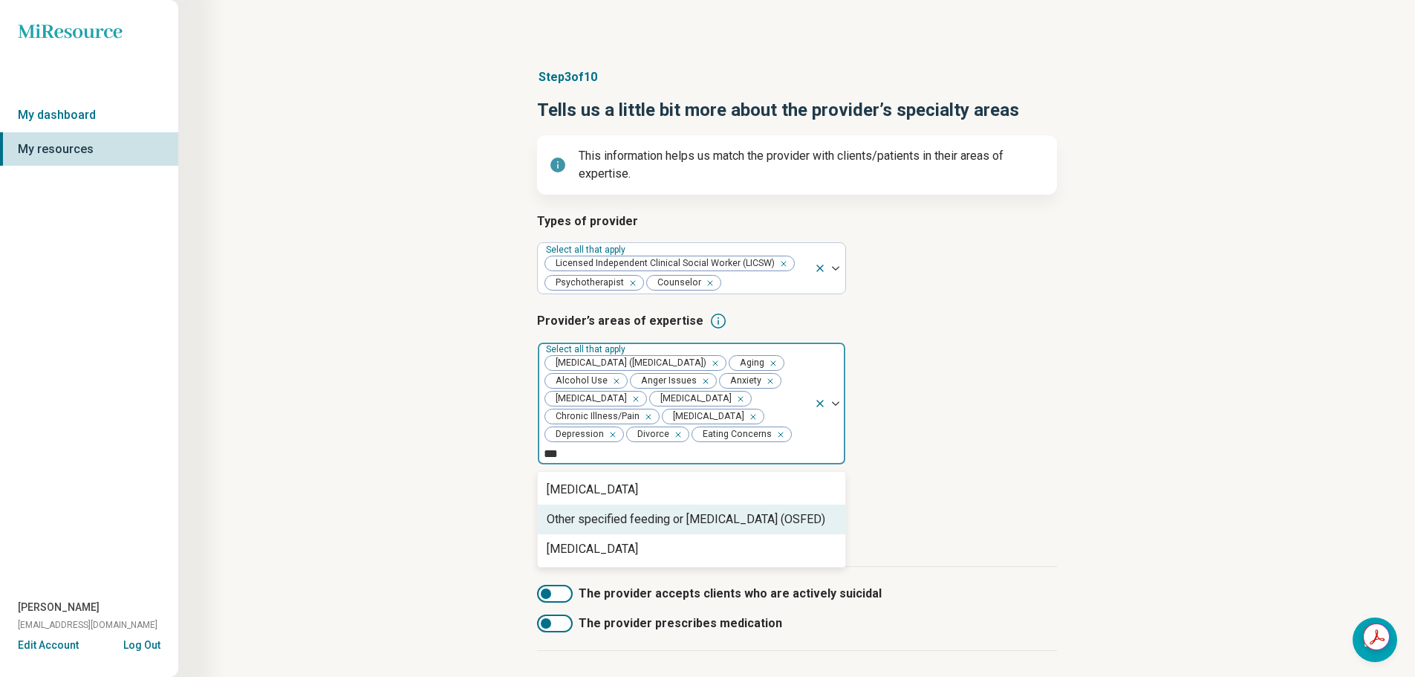
click at [679, 519] on div "Other specified feeding or [MEDICAL_DATA] (OSFED)" at bounding box center [686, 519] width 279 height 18
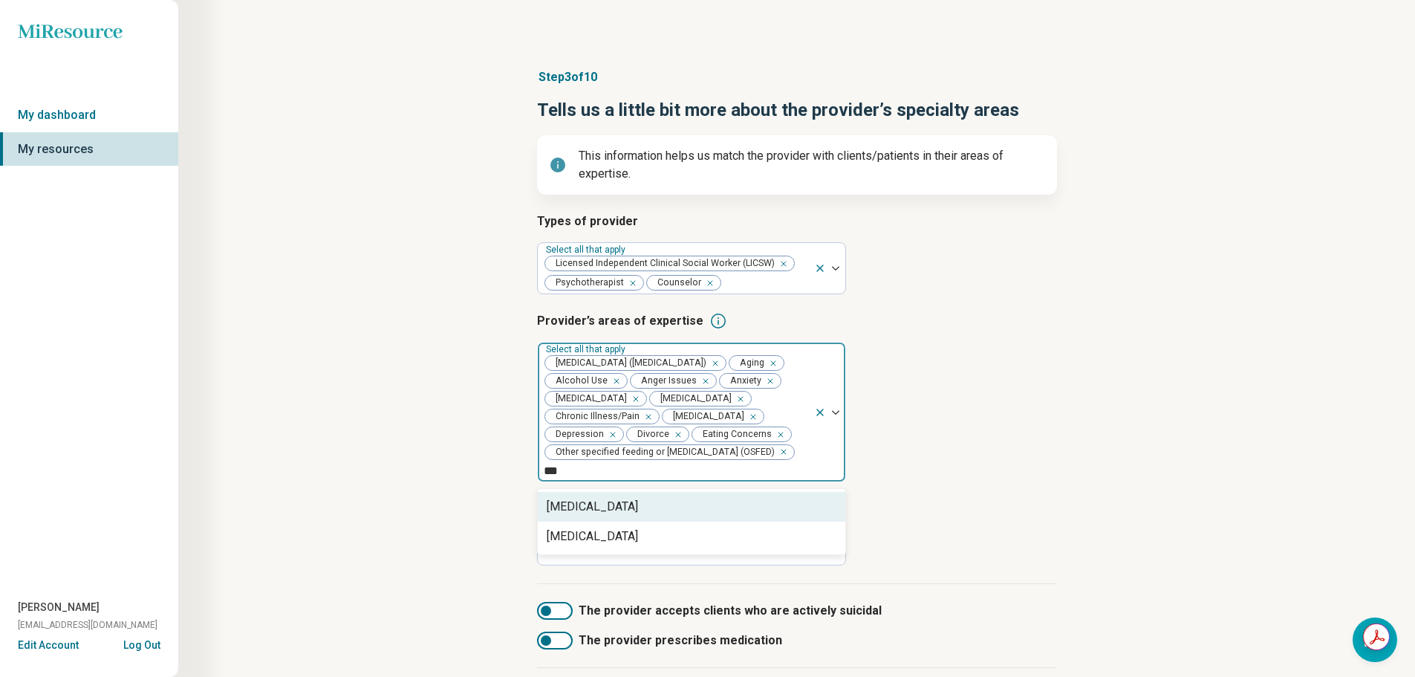
click at [669, 511] on div "[MEDICAL_DATA]" at bounding box center [692, 507] width 308 height 30
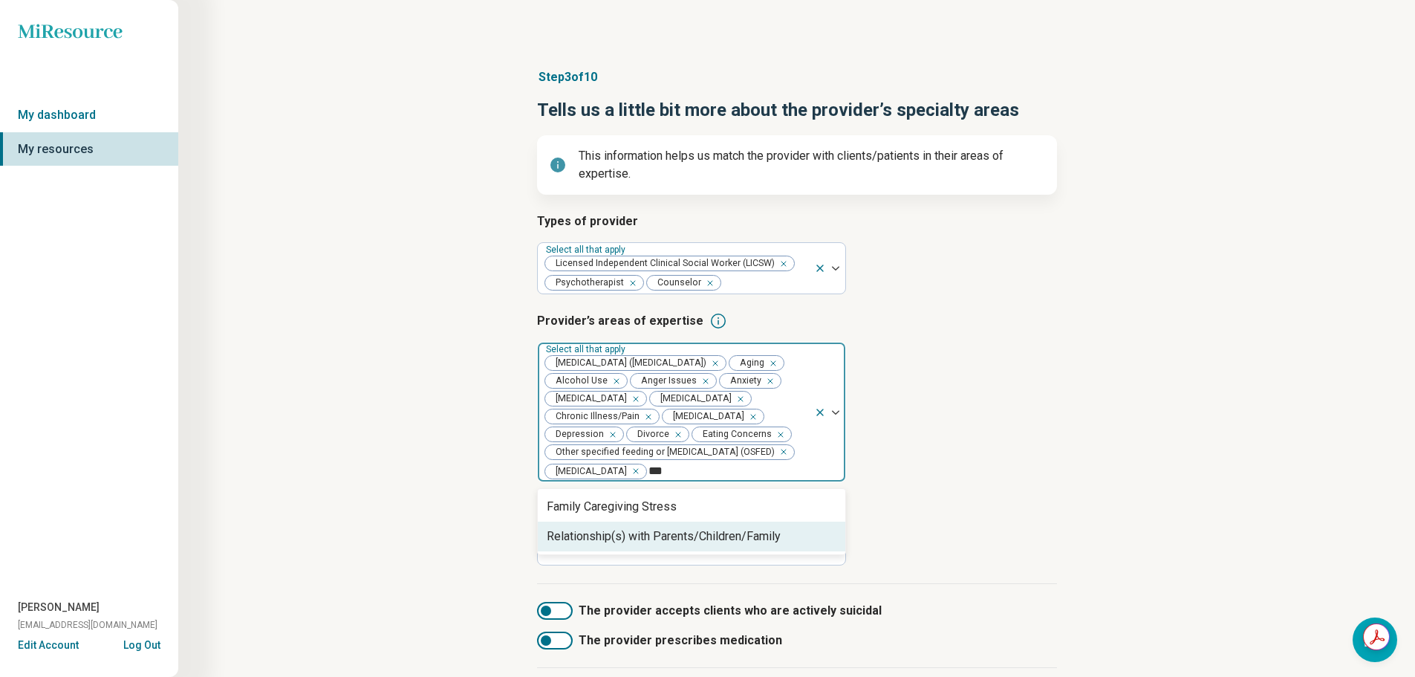
click at [666, 545] on div "Relationship(s) with Parents/Children/Family" at bounding box center [664, 537] width 234 height 18
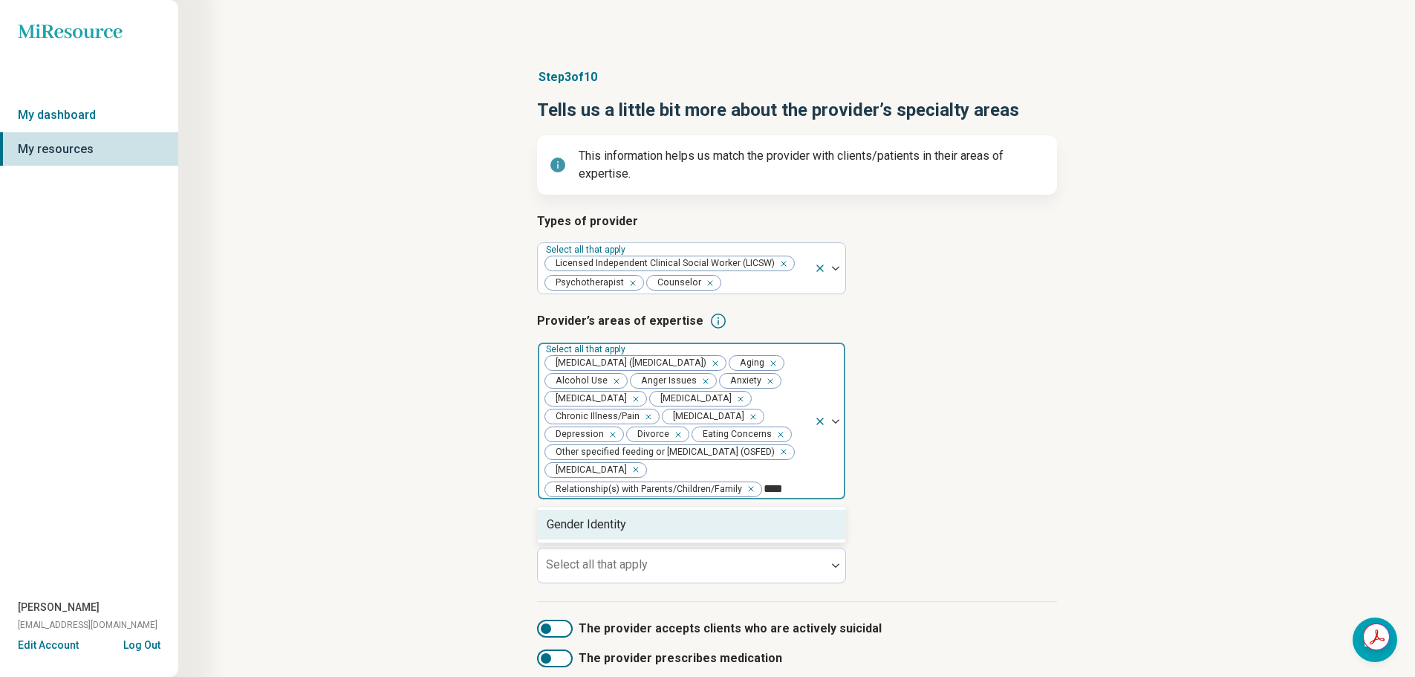
click at [666, 539] on div "Gender Identity" at bounding box center [692, 525] width 308 height 30
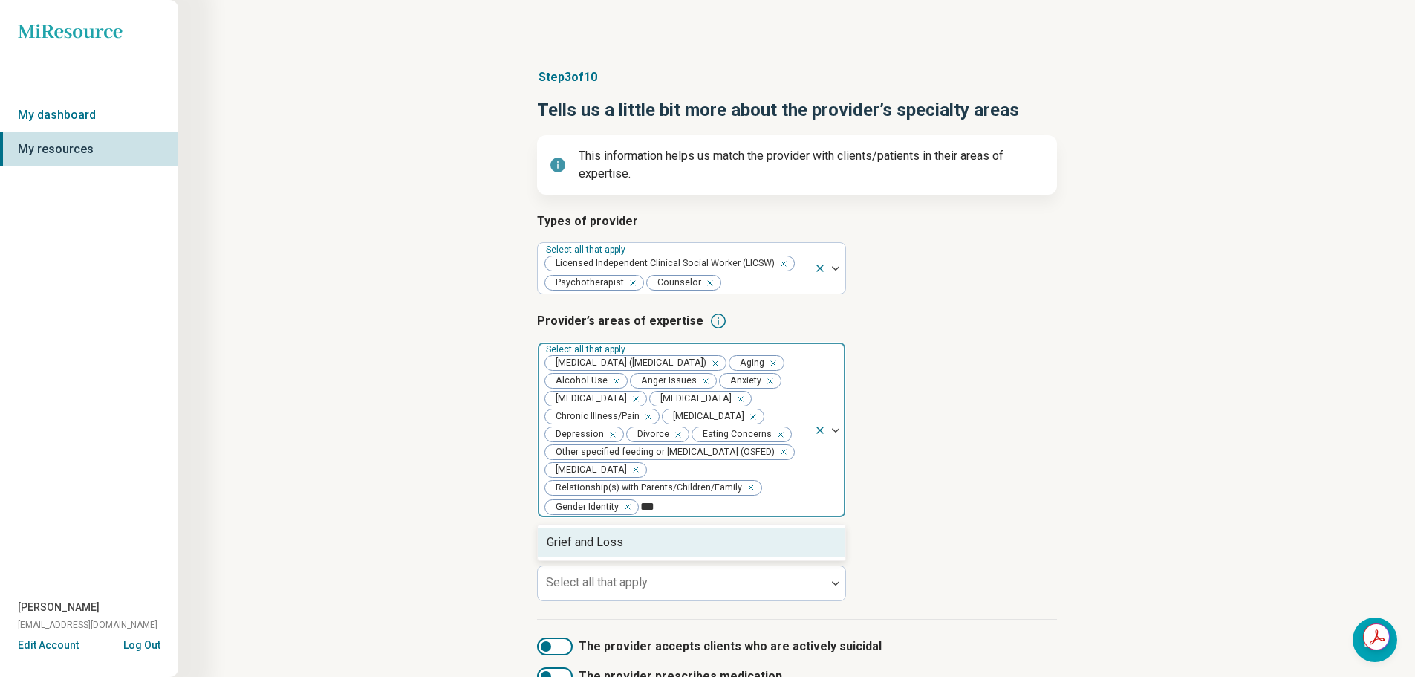
click at [626, 556] on div "Grief and Loss" at bounding box center [692, 543] width 308 height 30
click at [626, 556] on div "Infertility" at bounding box center [692, 543] width 308 height 30
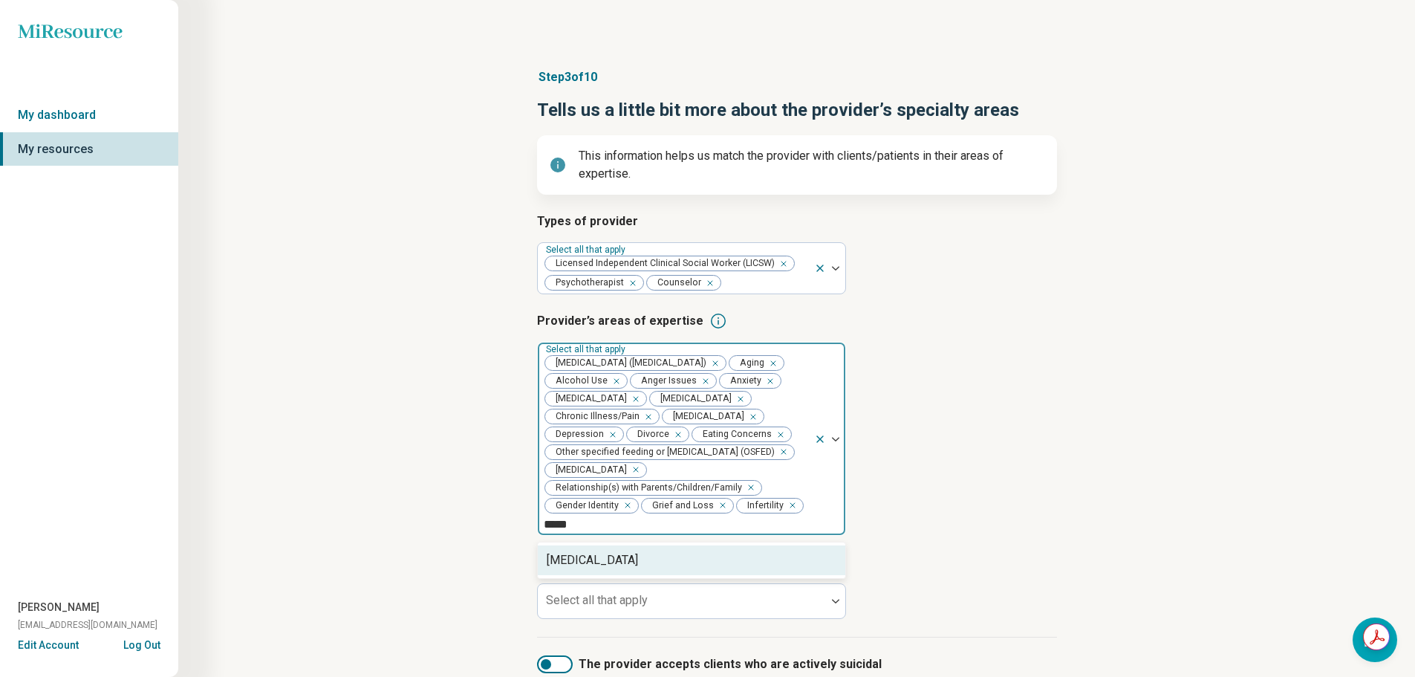
click at [626, 575] on div "[MEDICAL_DATA]" at bounding box center [692, 560] width 308 height 30
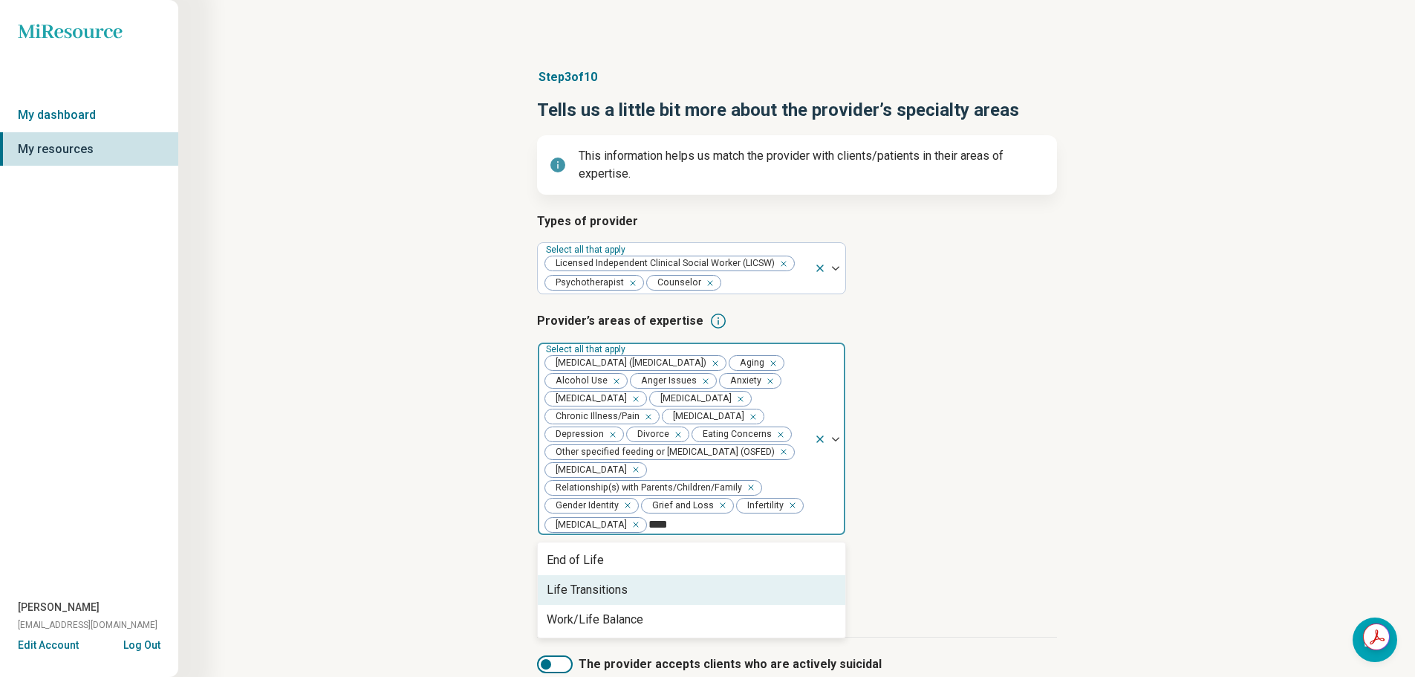
click at [626, 598] on div "Life Transitions" at bounding box center [692, 590] width 308 height 30
click at [630, 599] on div "Work/Life Balance" at bounding box center [595, 590] width 97 height 18
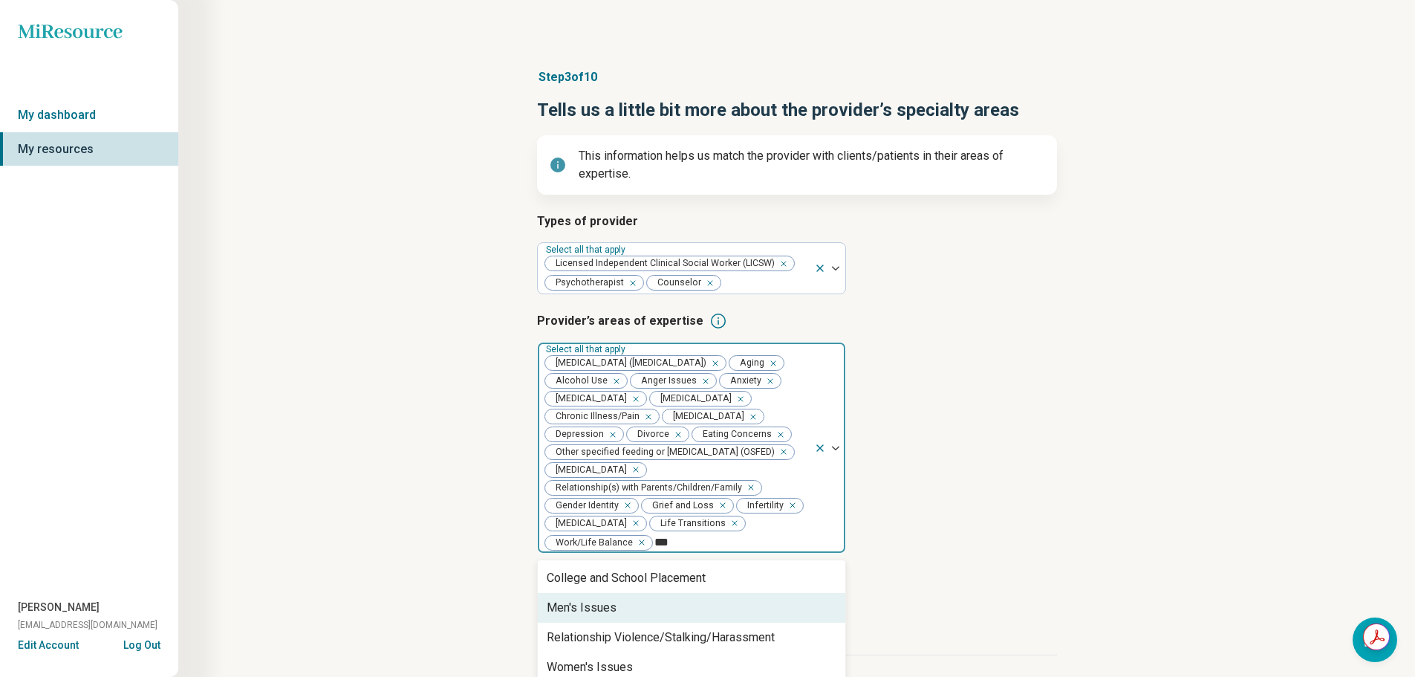
click at [628, 623] on div "Men's Issues" at bounding box center [692, 608] width 308 height 30
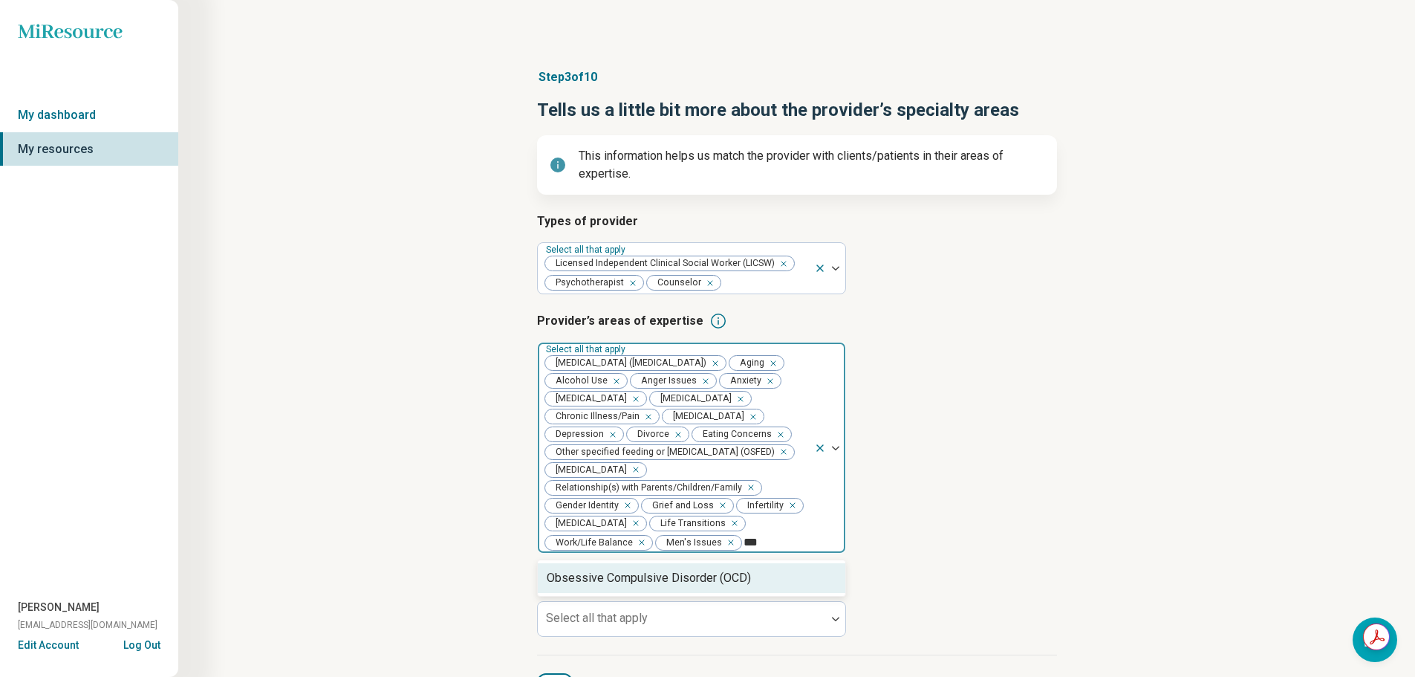
click at [642, 587] on div "Obsessive Compulsive Disorder (OCD)" at bounding box center [649, 578] width 204 height 18
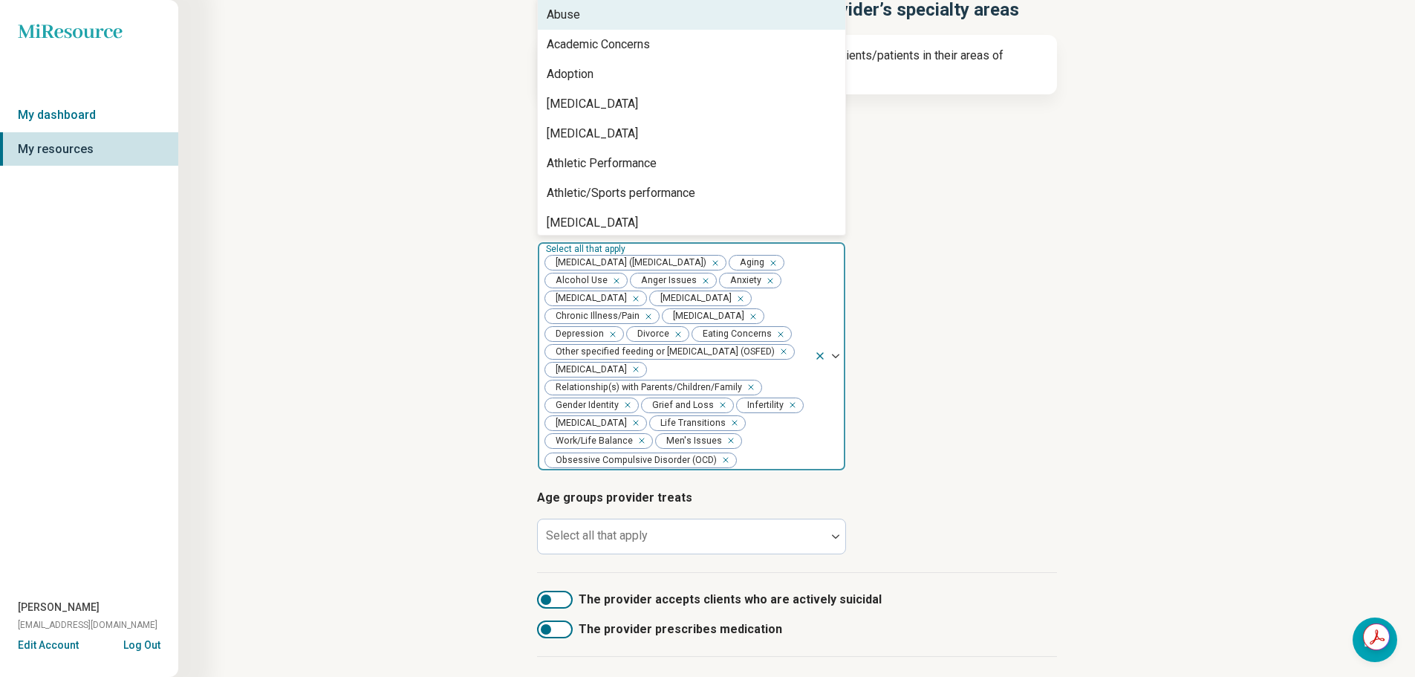
scroll to position [217, 0]
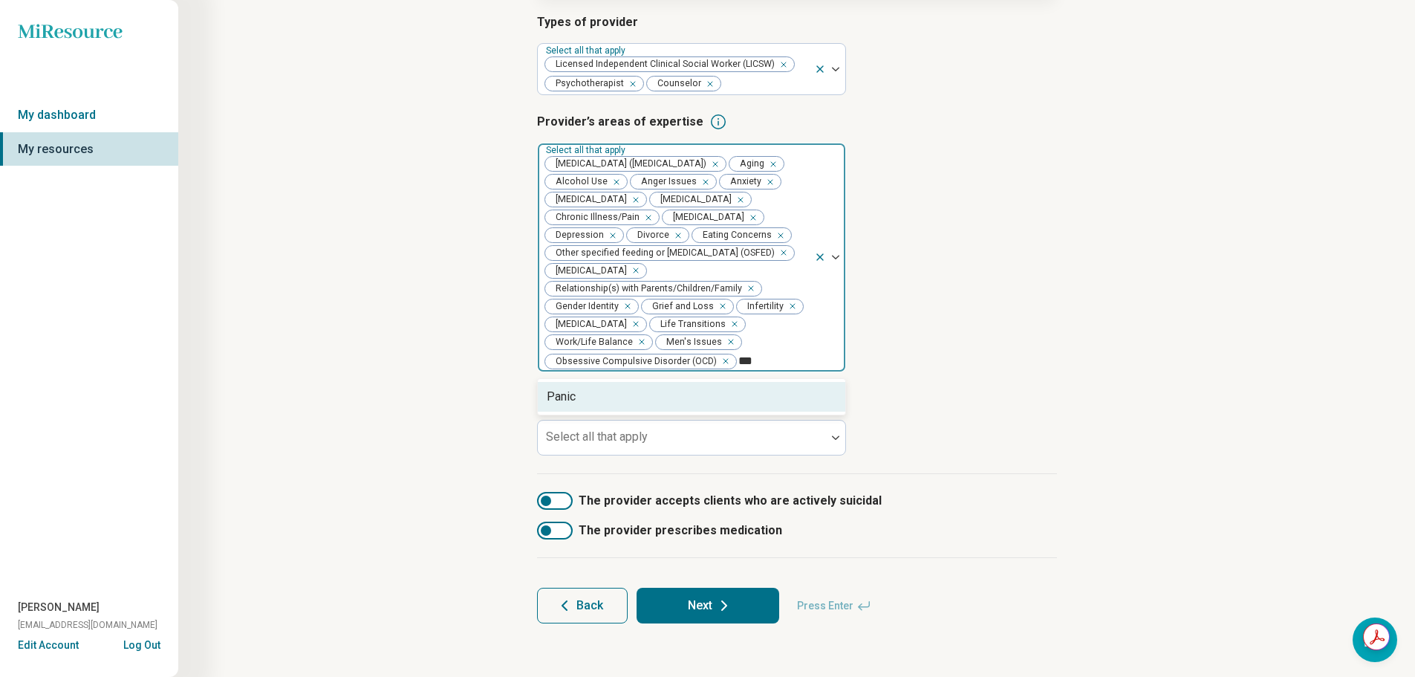
click at [725, 394] on div "Panic" at bounding box center [692, 397] width 308 height 30
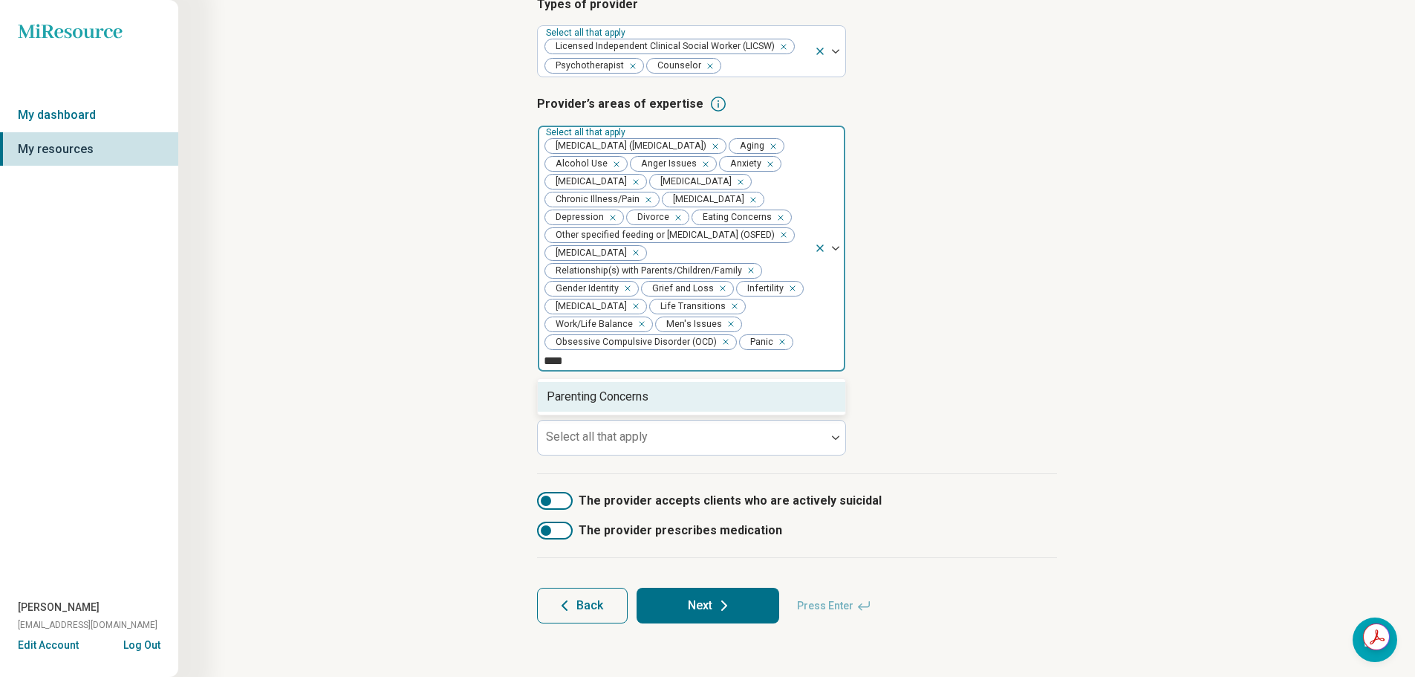
click at [720, 410] on div "Parenting Concerns" at bounding box center [692, 397] width 308 height 30
click at [720, 410] on div "Peer Difficulties" at bounding box center [692, 397] width 308 height 30
click at [720, 410] on div "Phobia" at bounding box center [692, 397] width 308 height 30
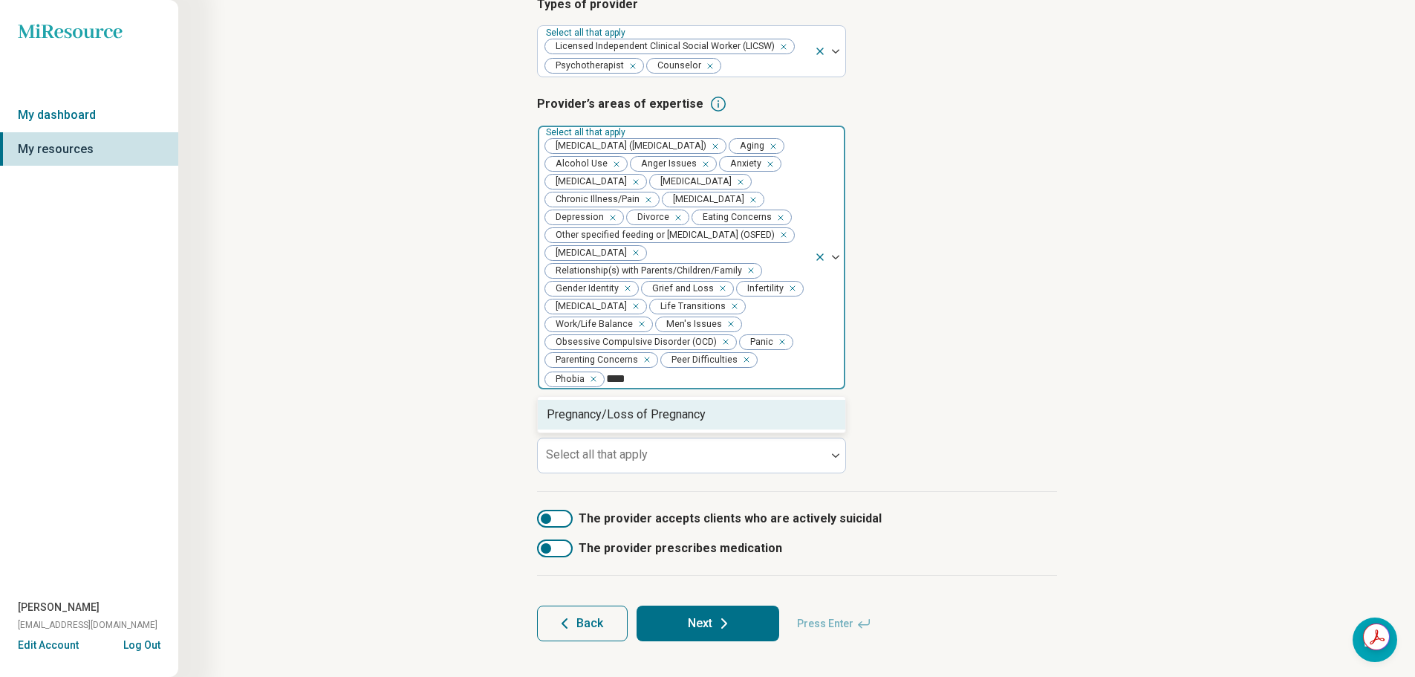
click at [711, 429] on div "Pregnancy/Loss of Pregnancy" at bounding box center [692, 415] width 308 height 30
click at [711, 424] on div "[MEDICAL_DATA] ([MEDICAL_DATA])" at bounding box center [643, 415] width 193 height 18
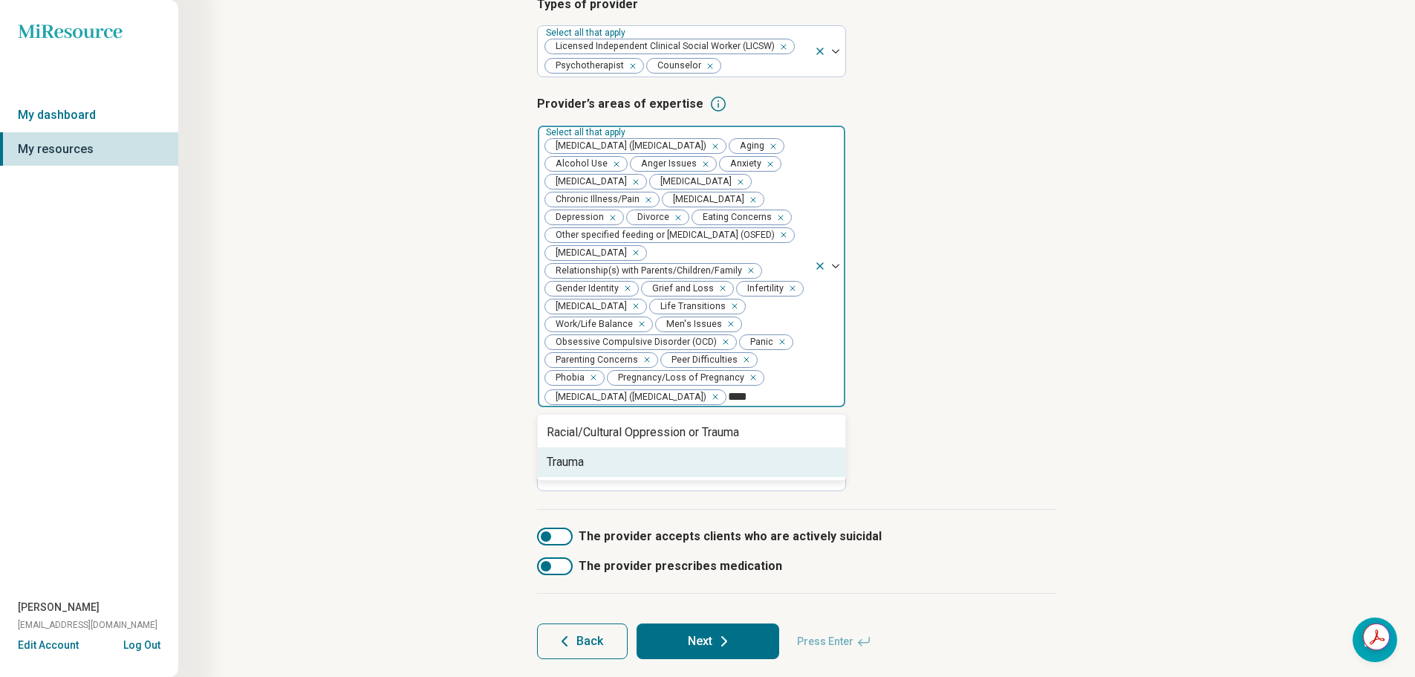
click at [713, 477] on div "Trauma" at bounding box center [692, 462] width 308 height 30
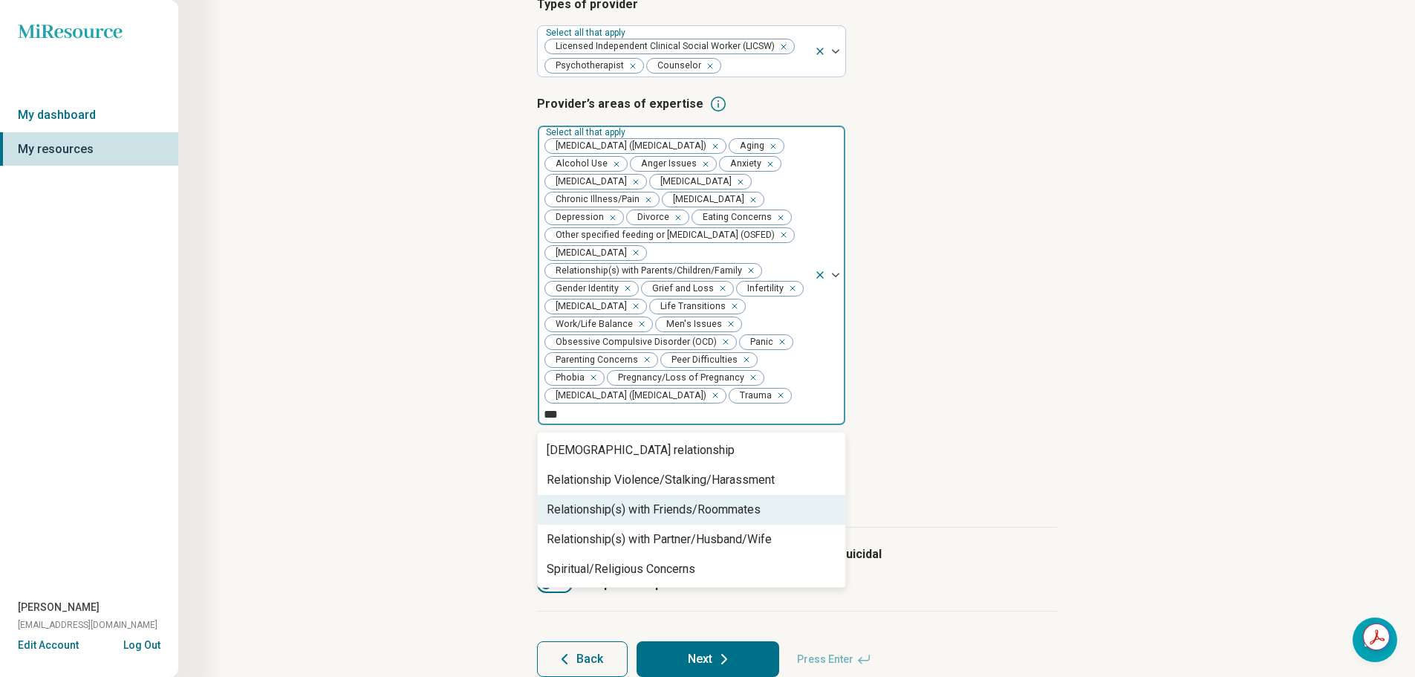
click at [778, 517] on div "Relationship(s) with Friends/Roommates" at bounding box center [692, 510] width 308 height 30
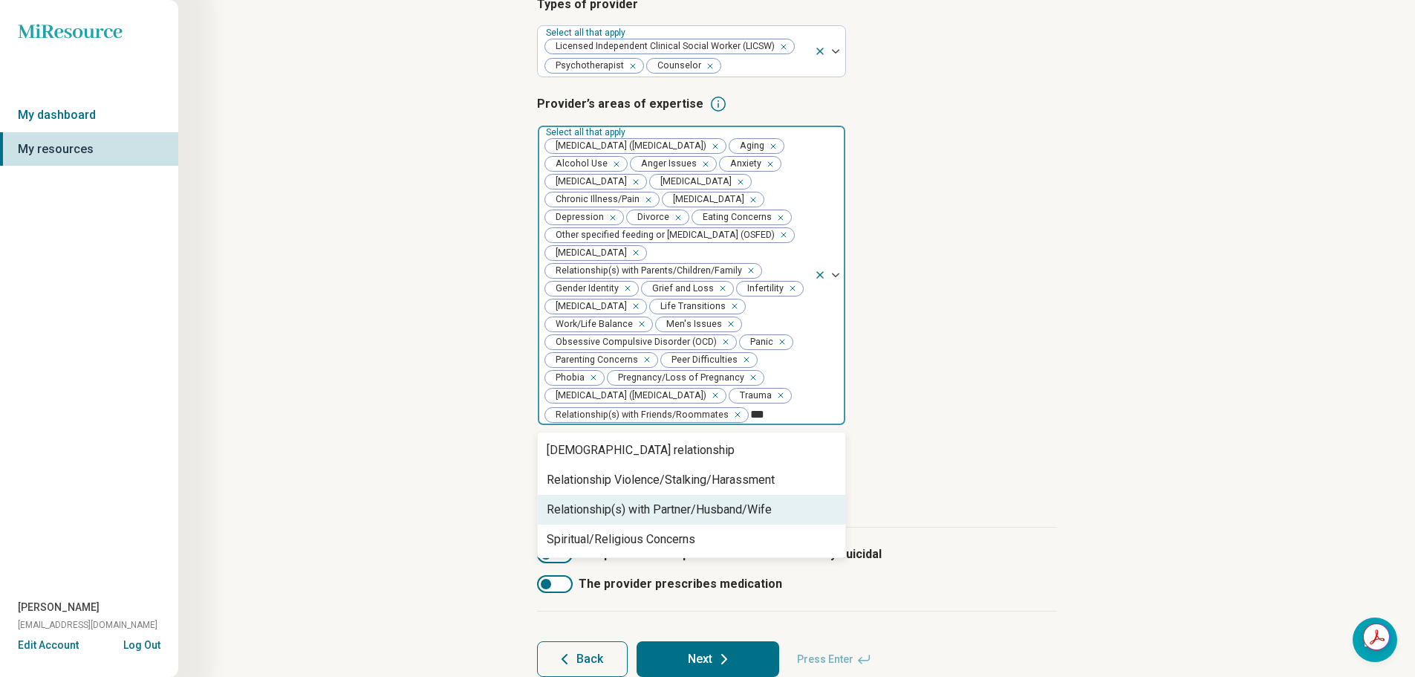
click at [755, 519] on div "Relationship(s) with Partner/Husband/Wife" at bounding box center [659, 510] width 225 height 18
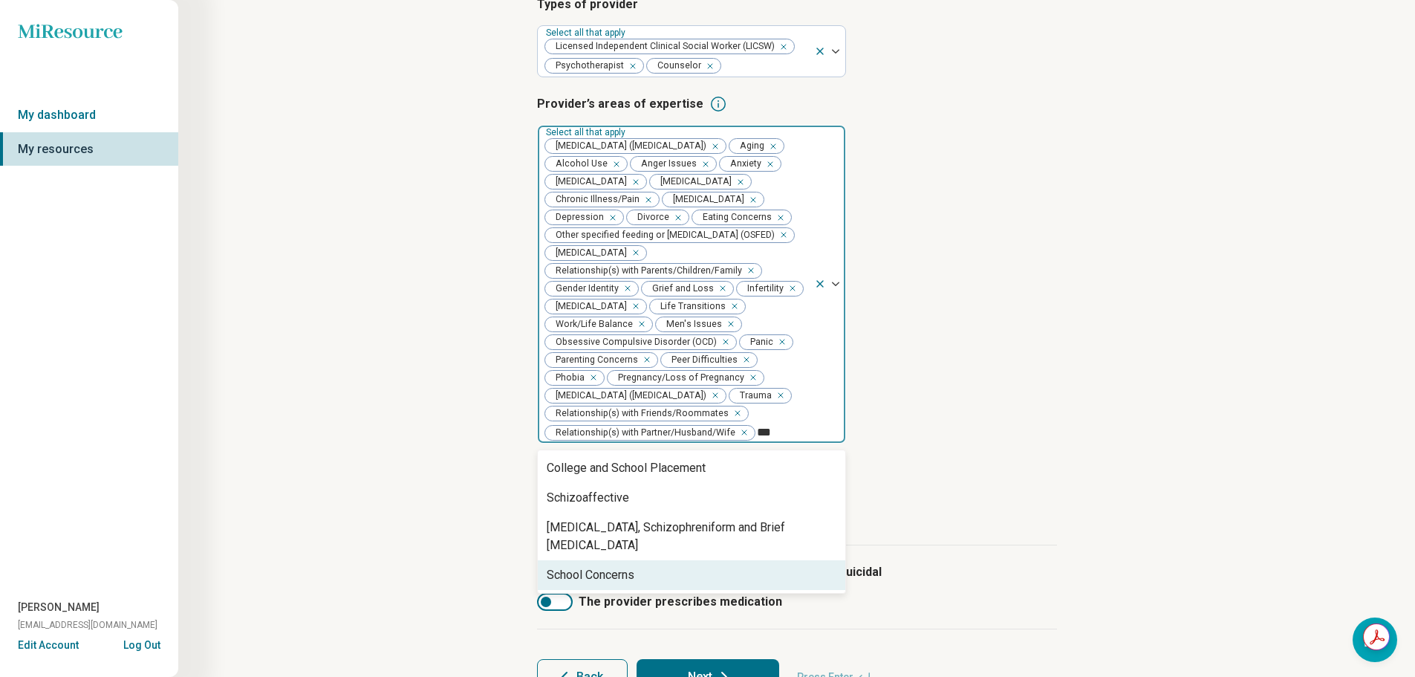
click at [727, 580] on div "School Concerns" at bounding box center [692, 575] width 308 height 30
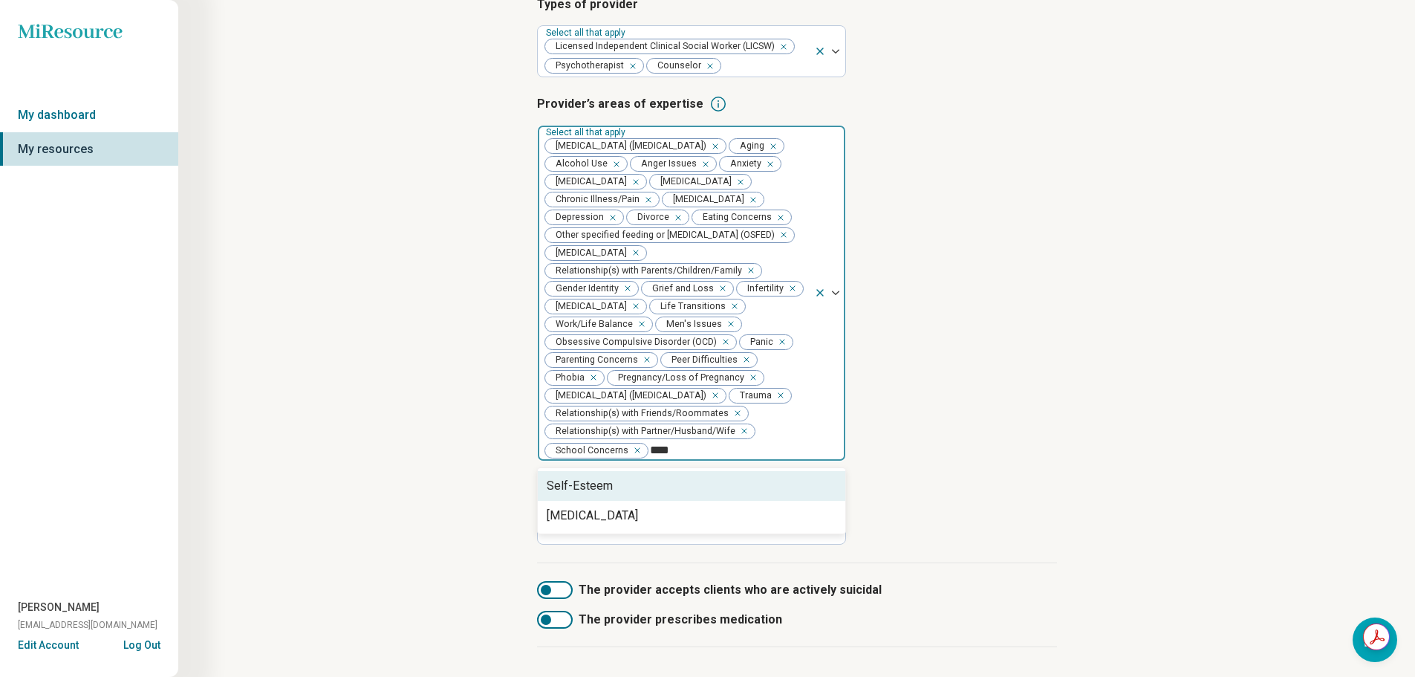
click at [710, 501] on div "Self-Esteem" at bounding box center [692, 486] width 308 height 30
click at [710, 501] on div "[MEDICAL_DATA]" at bounding box center [692, 486] width 308 height 30
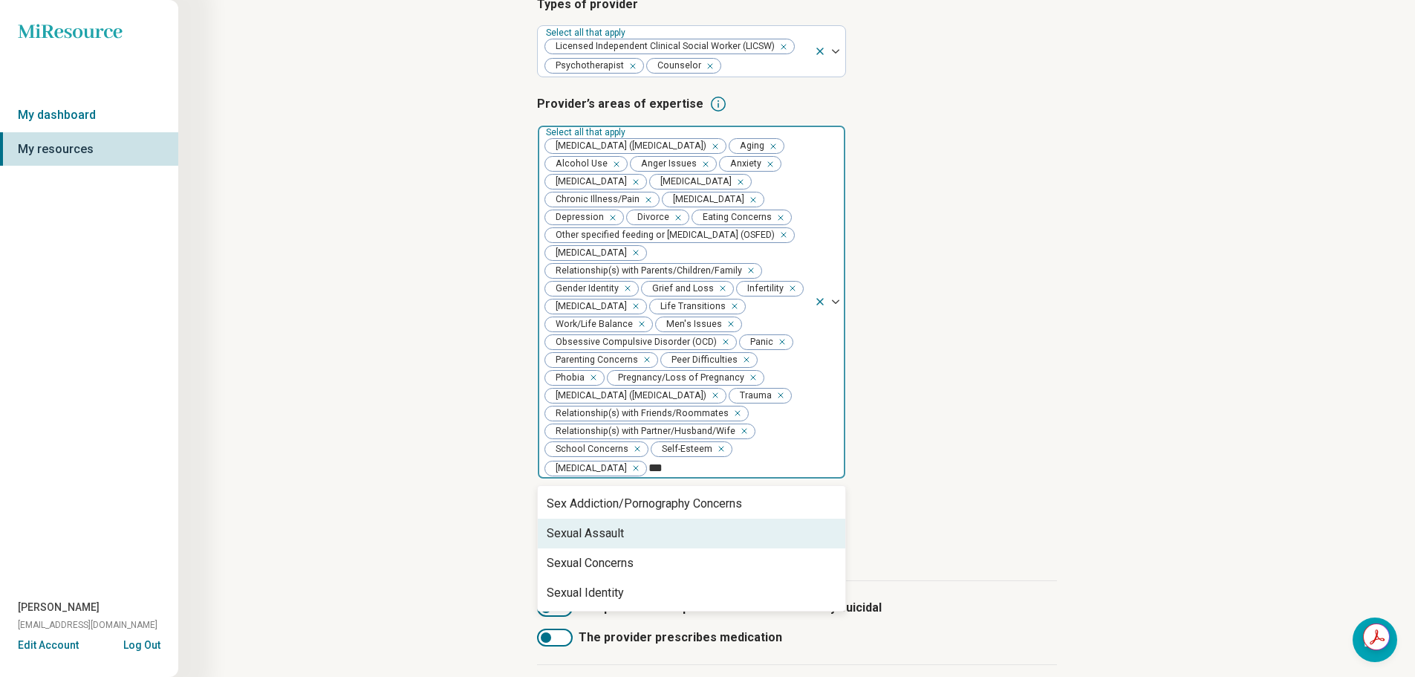
click at [689, 547] on div "Sexual Assault" at bounding box center [692, 534] width 308 height 30
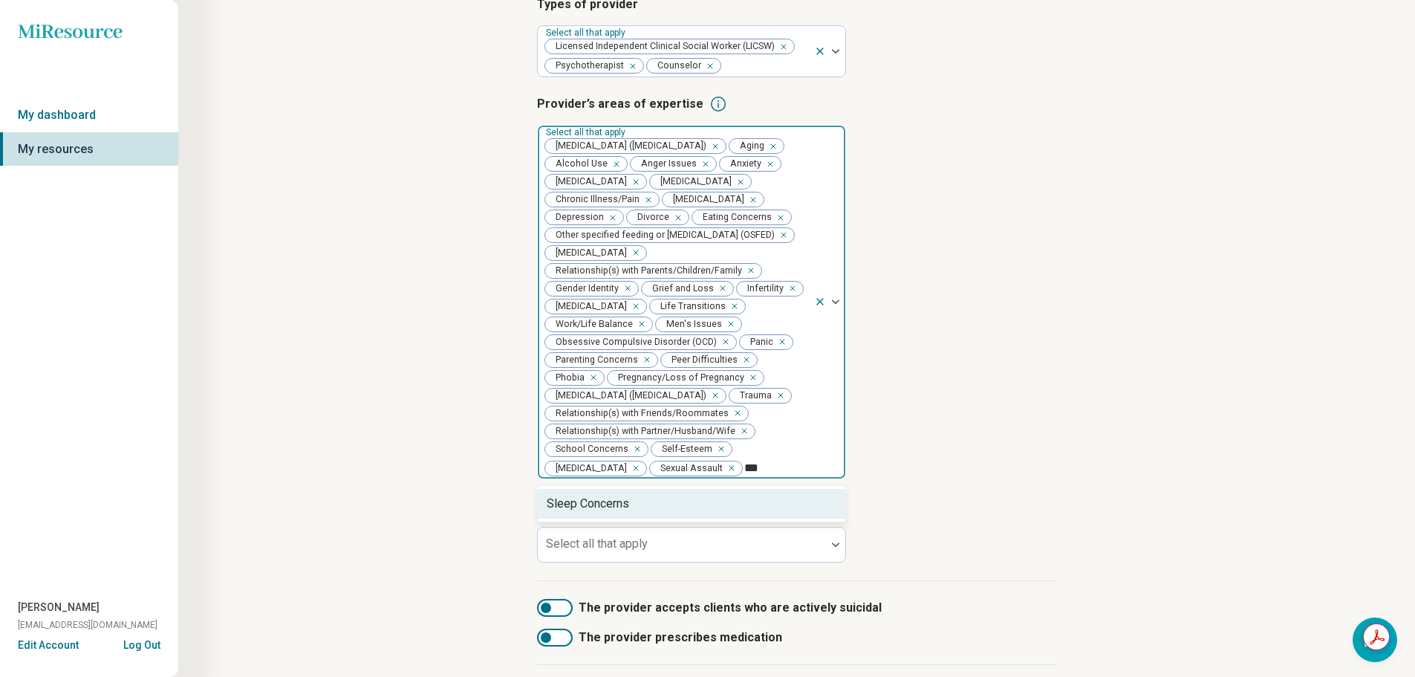
click at [805, 519] on div "Sleep Concerns" at bounding box center [692, 504] width 308 height 30
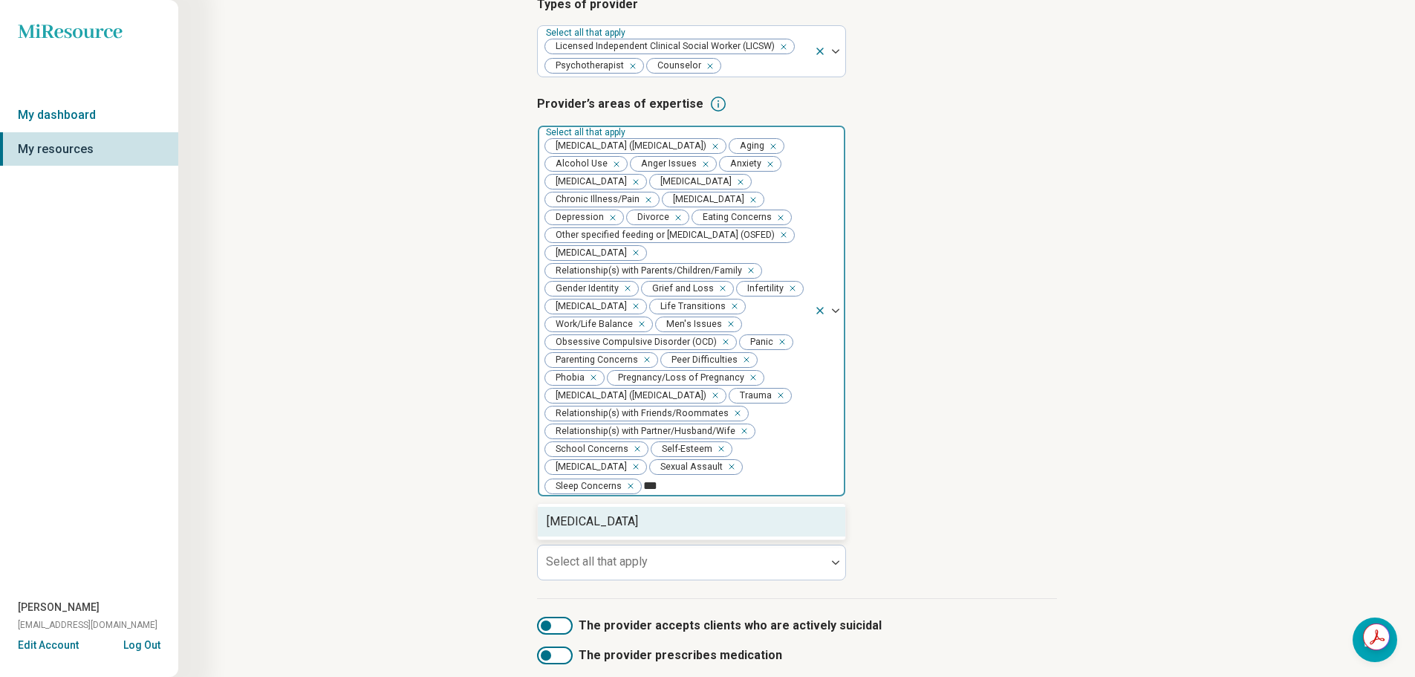
click at [805, 522] on div "[MEDICAL_DATA]" at bounding box center [692, 522] width 308 height 30
click at [783, 531] on div "Athletic/Sports performance" at bounding box center [692, 522] width 308 height 30
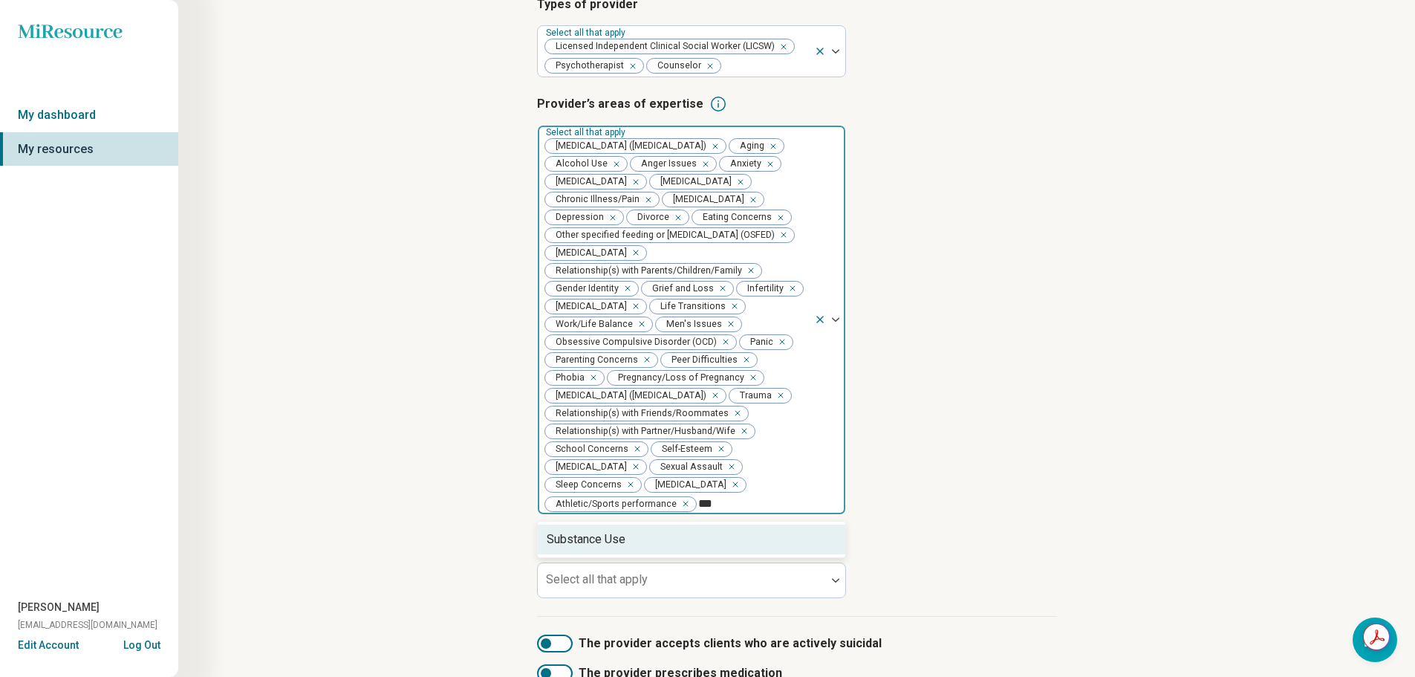
click at [783, 531] on div "Substance Use" at bounding box center [692, 540] width 308 height 30
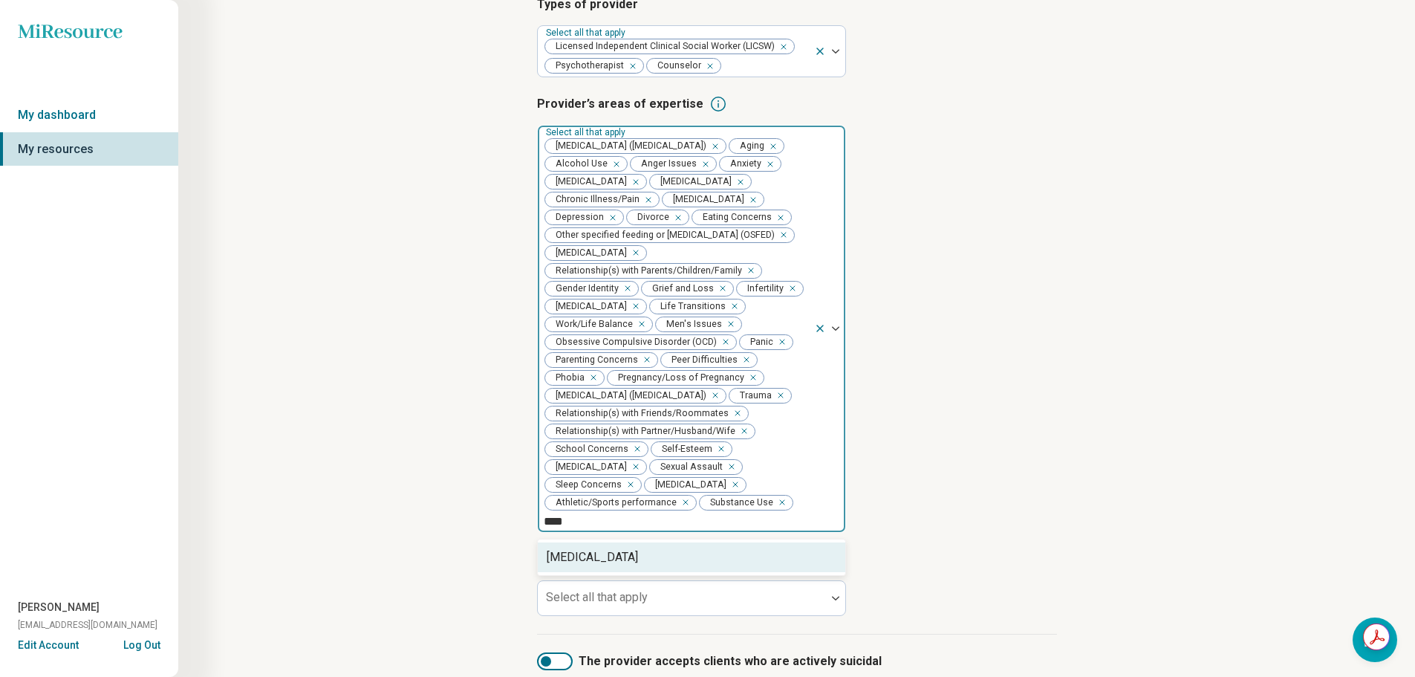
click at [782, 555] on div "[MEDICAL_DATA]" at bounding box center [692, 557] width 308 height 30
click at [782, 555] on div "Women's Issues" at bounding box center [692, 557] width 308 height 30
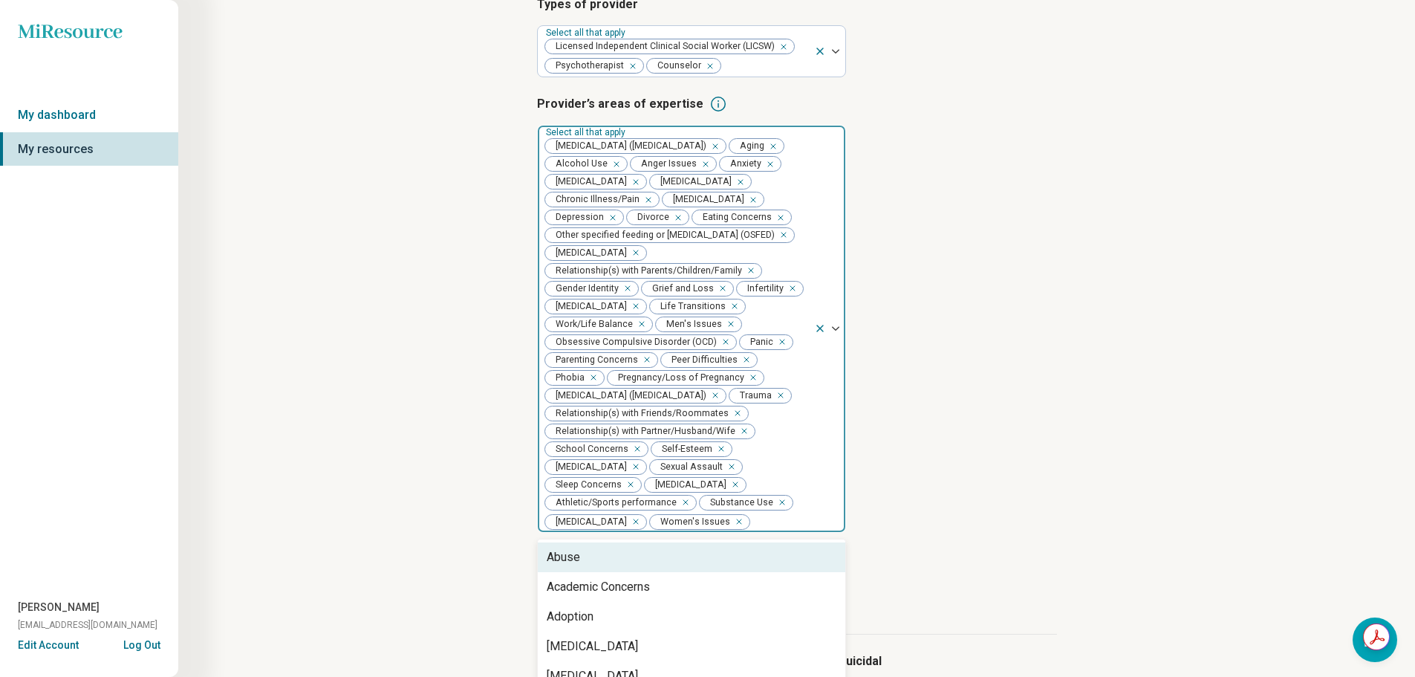
click at [1038, 446] on article "Provider’s areas of expertise option Women's Issues, selected. 58 results avail…" at bounding box center [797, 314] width 520 height 438
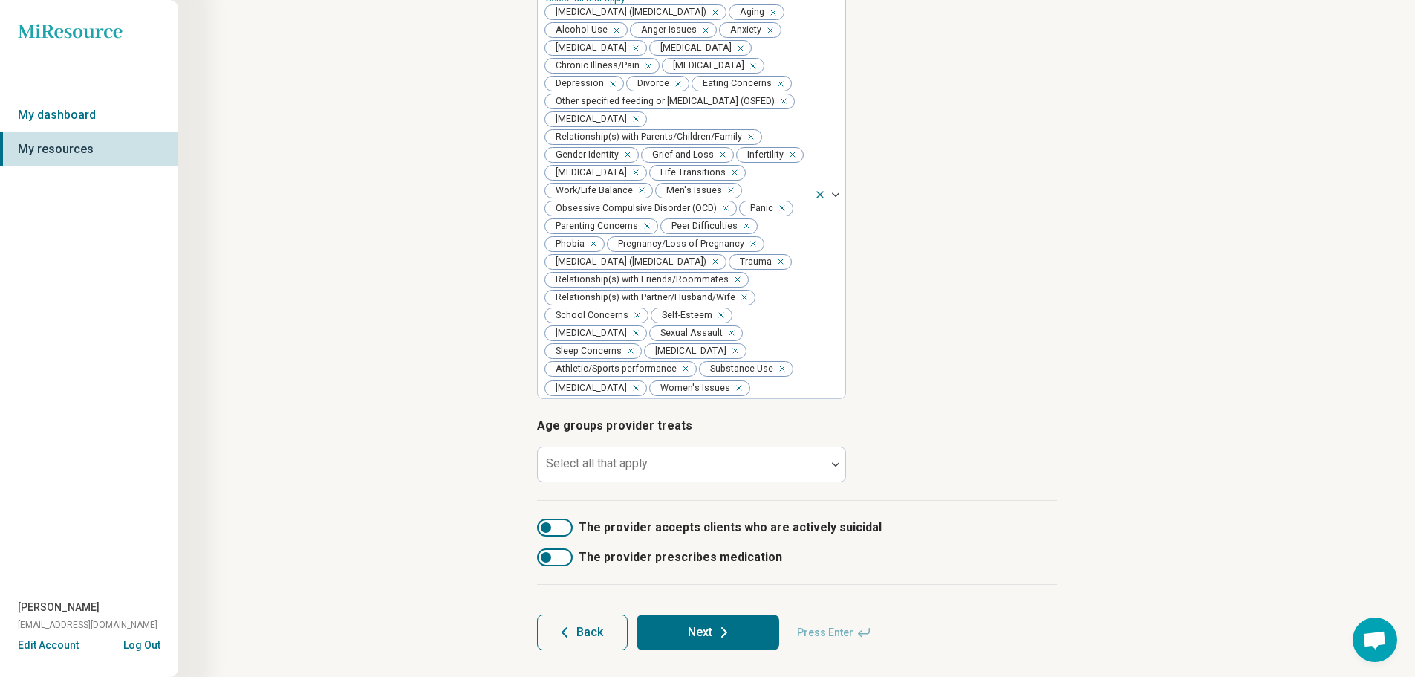
scroll to position [377, 0]
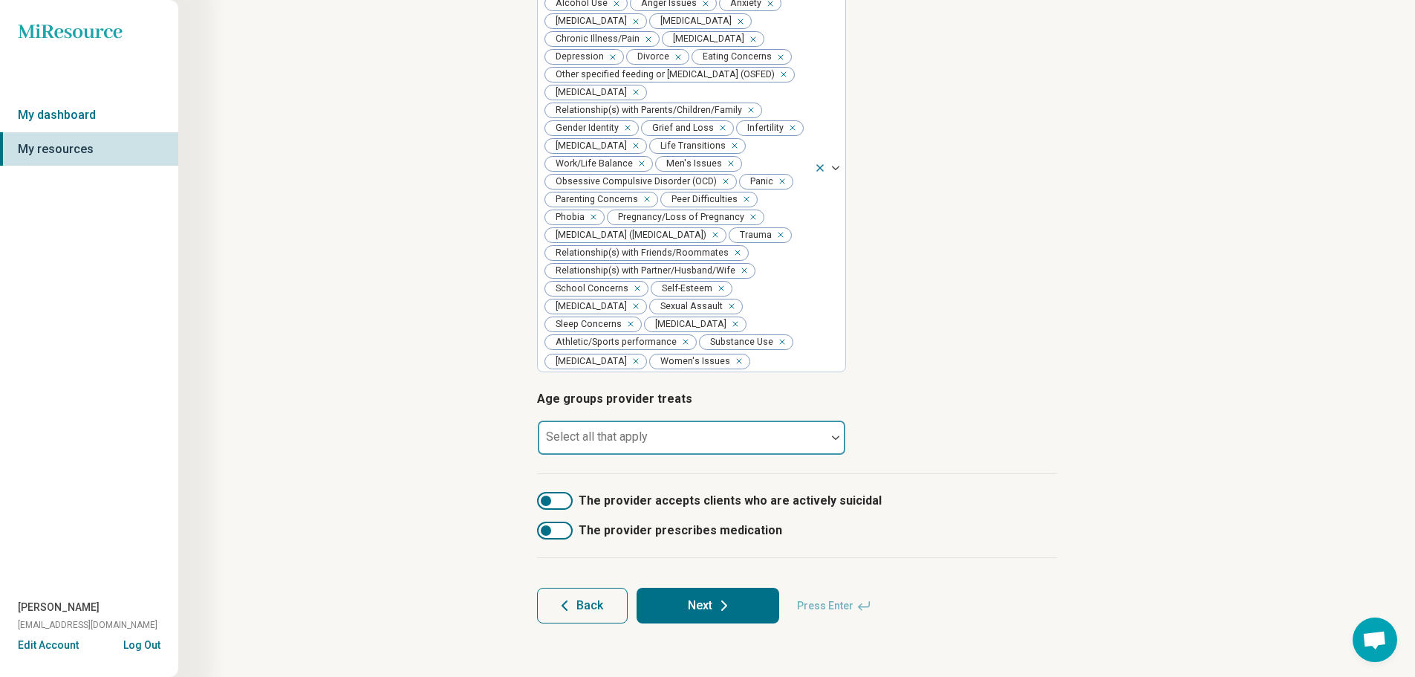
click at [758, 433] on div at bounding box center [682, 443] width 276 height 21
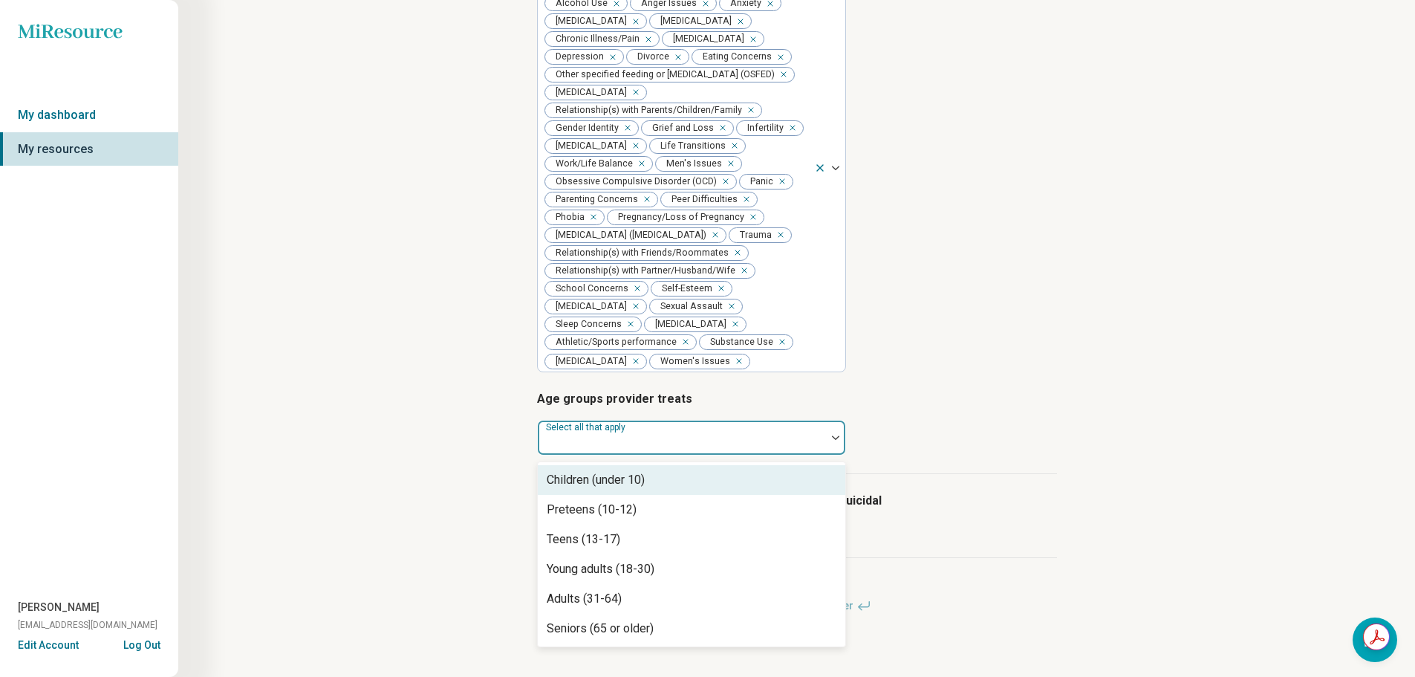
click at [675, 484] on div "Children (under 10)" at bounding box center [692, 480] width 308 height 30
click at [675, 484] on div "Preteens (10-12)" at bounding box center [692, 480] width 308 height 30
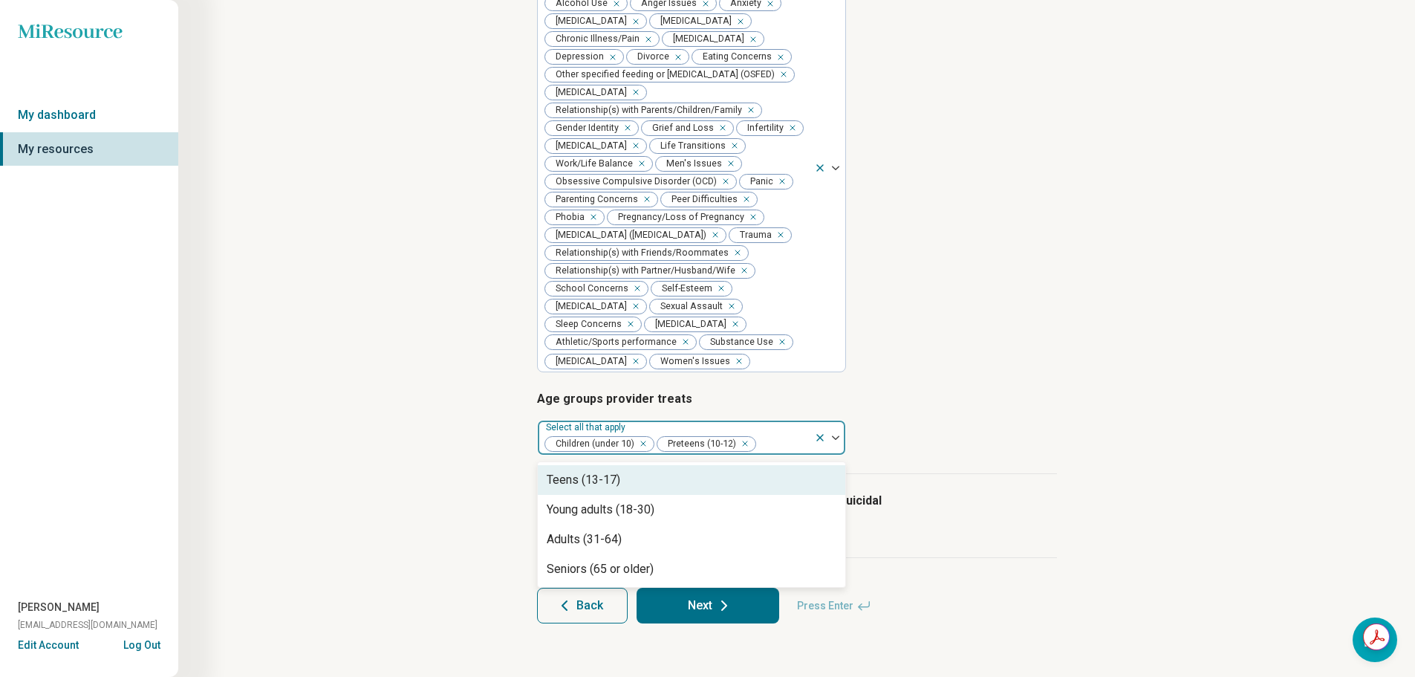
click at [675, 484] on div "Teens (13-17)" at bounding box center [692, 480] width 308 height 30
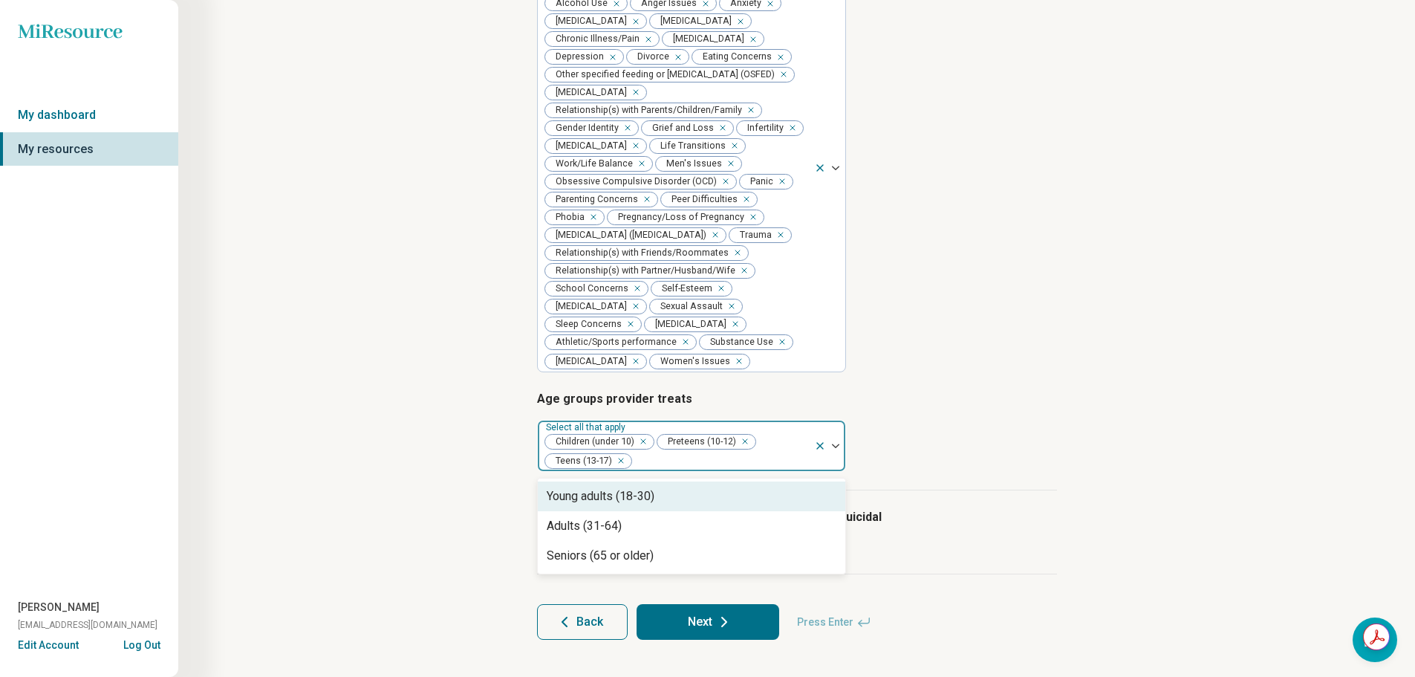
click at [675, 484] on div "Young adults (18-30)" at bounding box center [692, 496] width 308 height 30
click at [675, 484] on div "Adults (31-64)" at bounding box center [692, 496] width 308 height 30
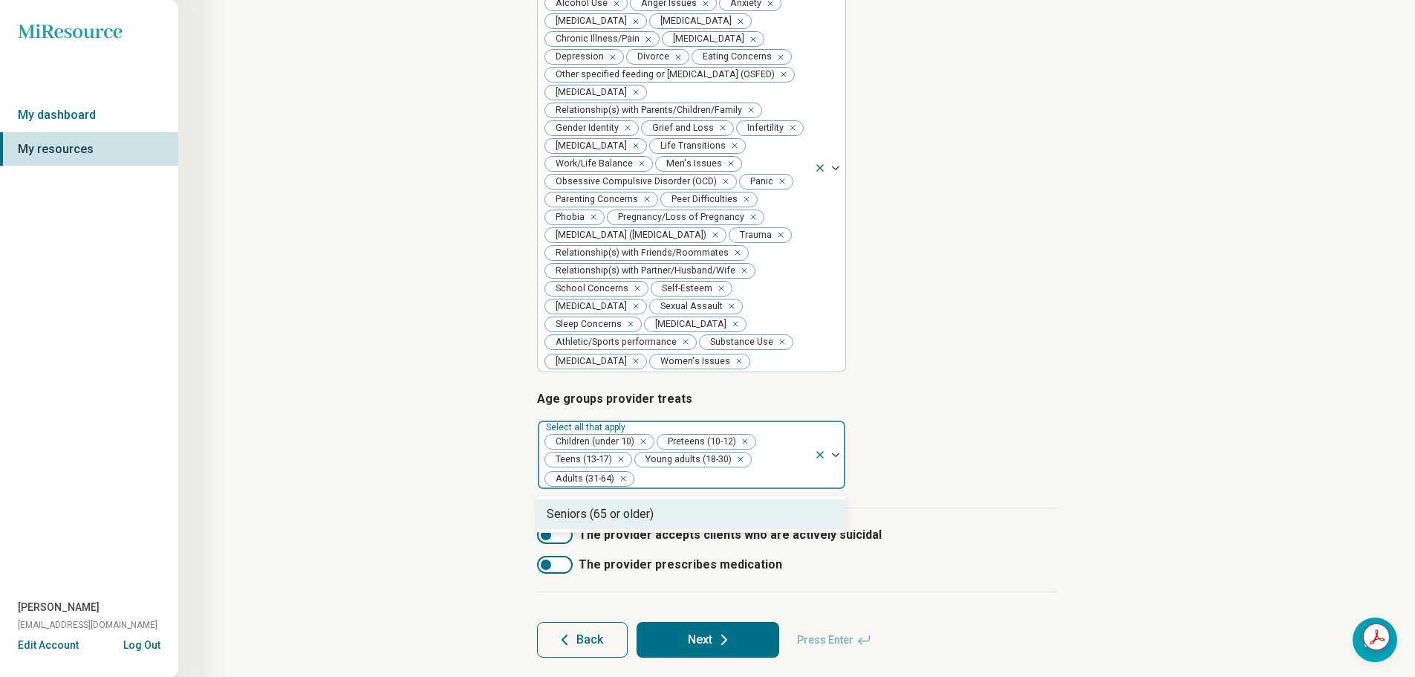
click at [674, 516] on div "Seniors (65 or older)" at bounding box center [692, 514] width 308 height 30
click at [421, 392] on div "Step 3 of 10 Tells us a little bit more about the provider’s specialty areas Th…" at bounding box center [797, 174] width 1094 height 1026
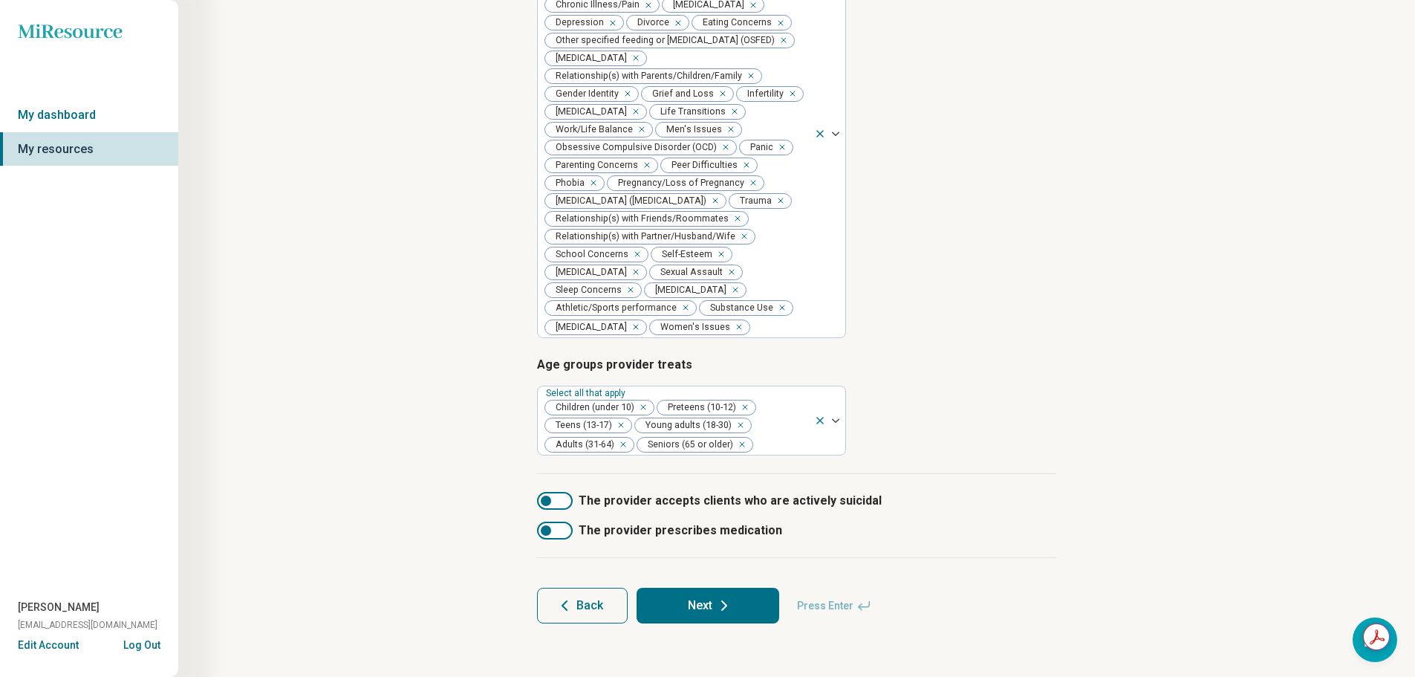
click at [692, 610] on button "Next" at bounding box center [708, 606] width 143 height 36
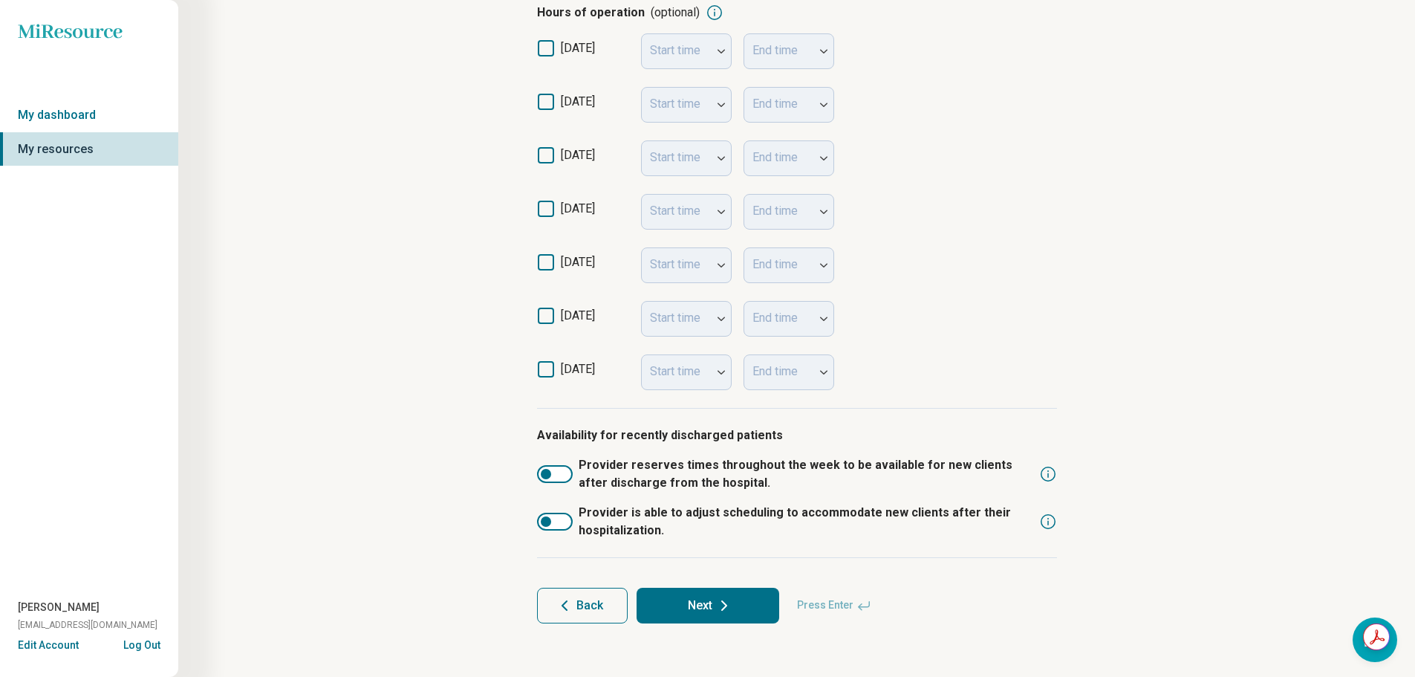
scroll to position [325, 0]
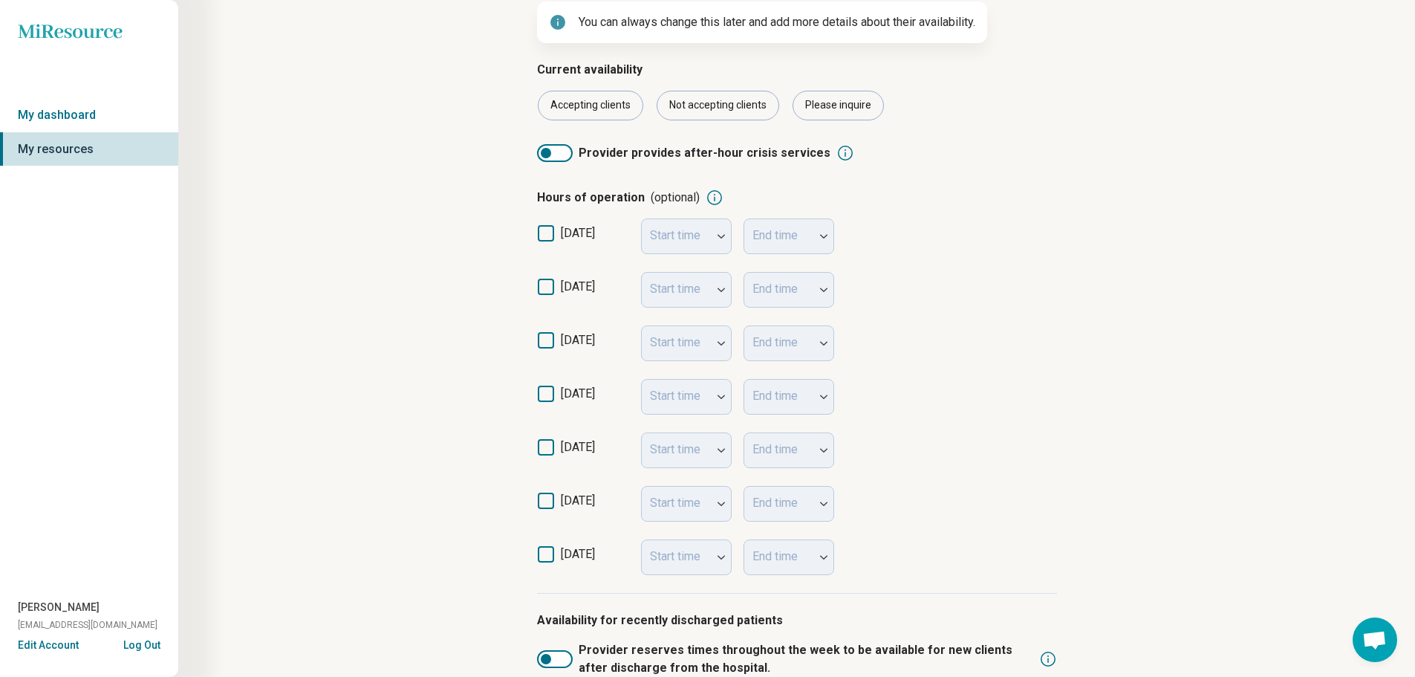
scroll to position [149, 0]
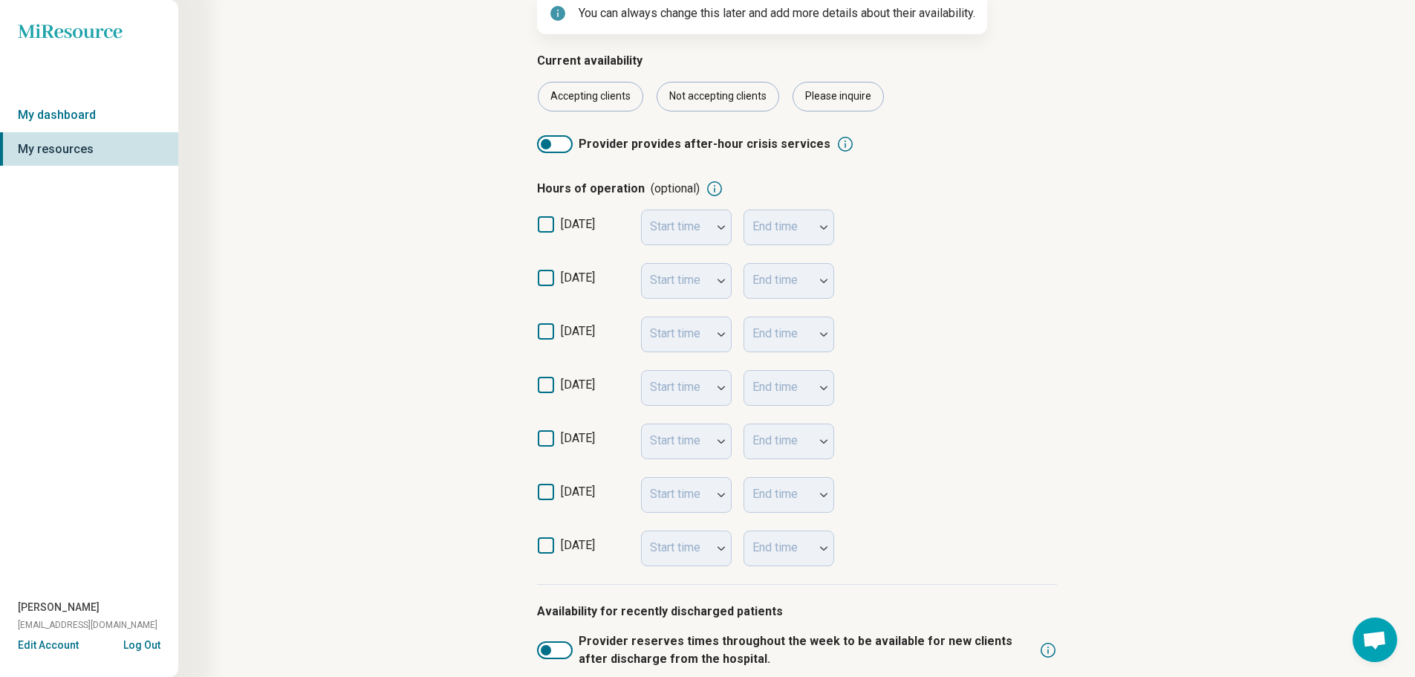
drag, startPoint x: 547, startPoint y: 283, endPoint x: 588, endPoint y: 282, distance: 41.6
click at [547, 283] on icon at bounding box center [546, 278] width 16 height 16
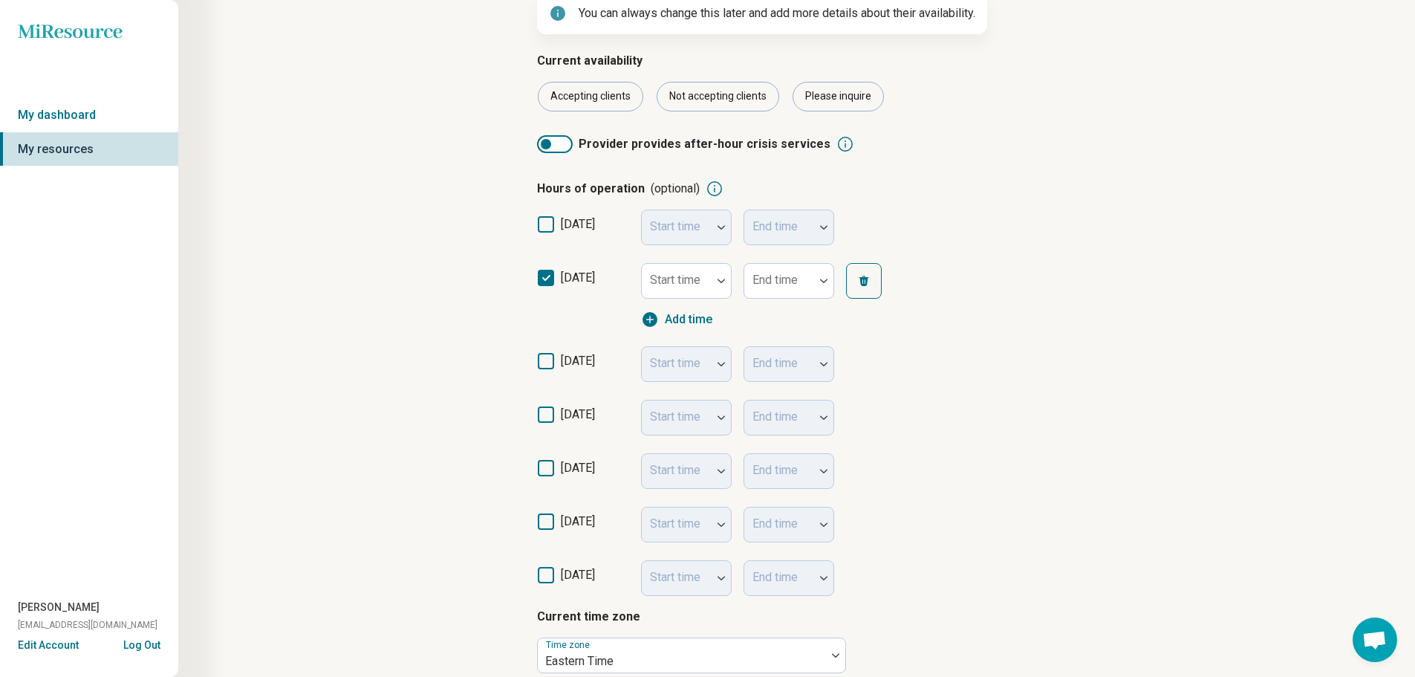
scroll to position [7, 0]
click at [652, 275] on label "Start time" at bounding box center [675, 280] width 51 height 14
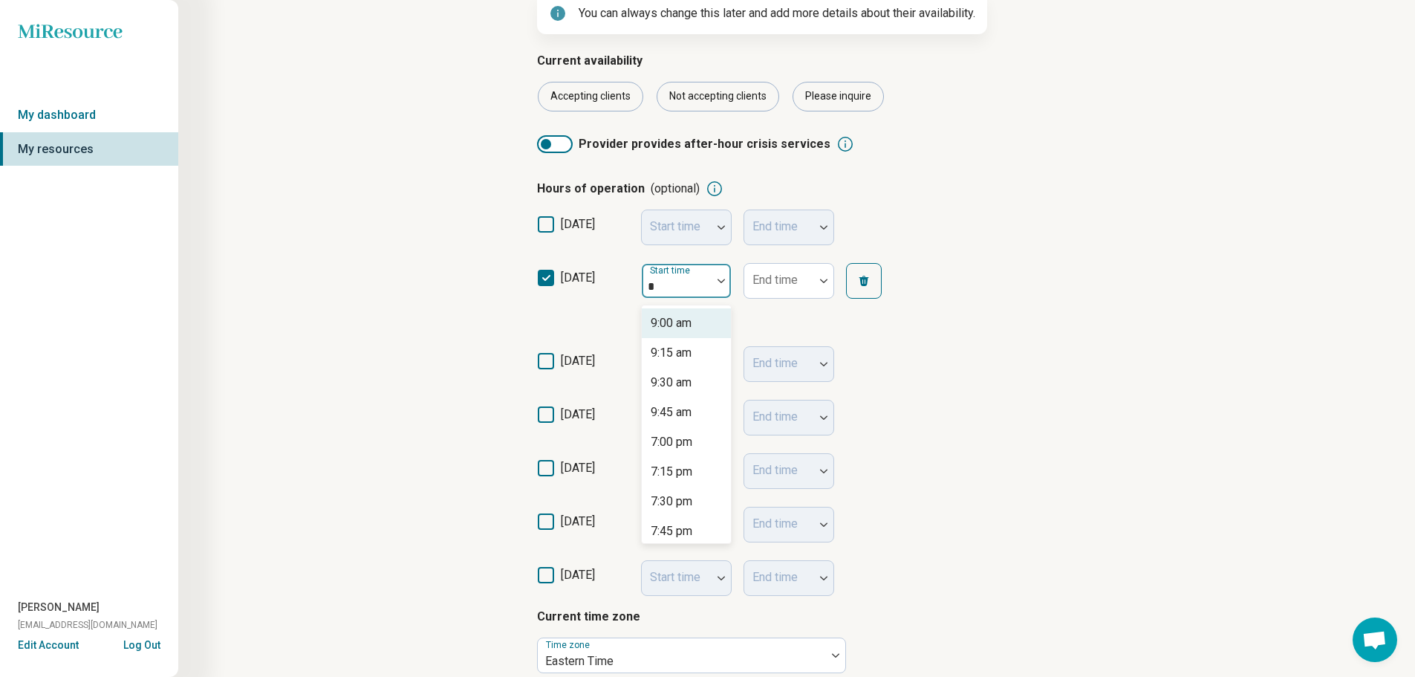
click at [677, 322] on div "9:00 am" at bounding box center [671, 323] width 41 height 18
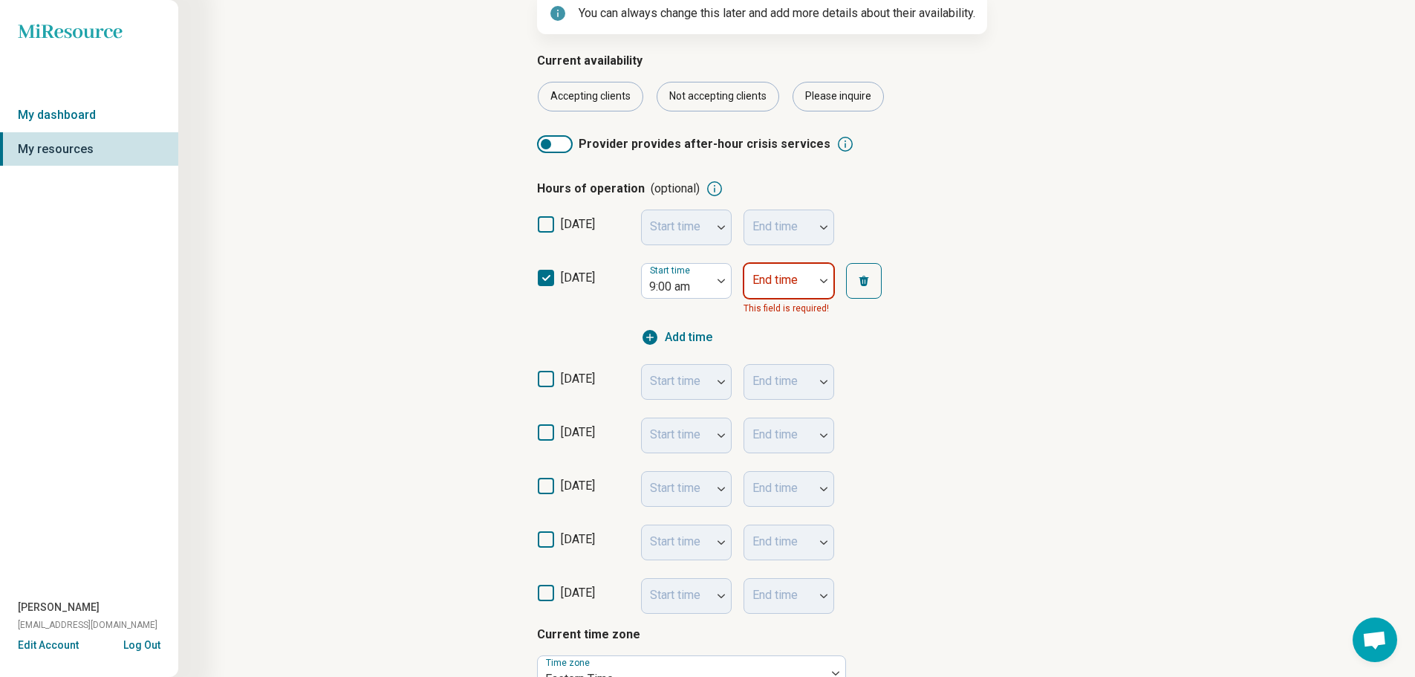
click at [784, 273] on label "End time" at bounding box center [775, 280] width 45 height 14
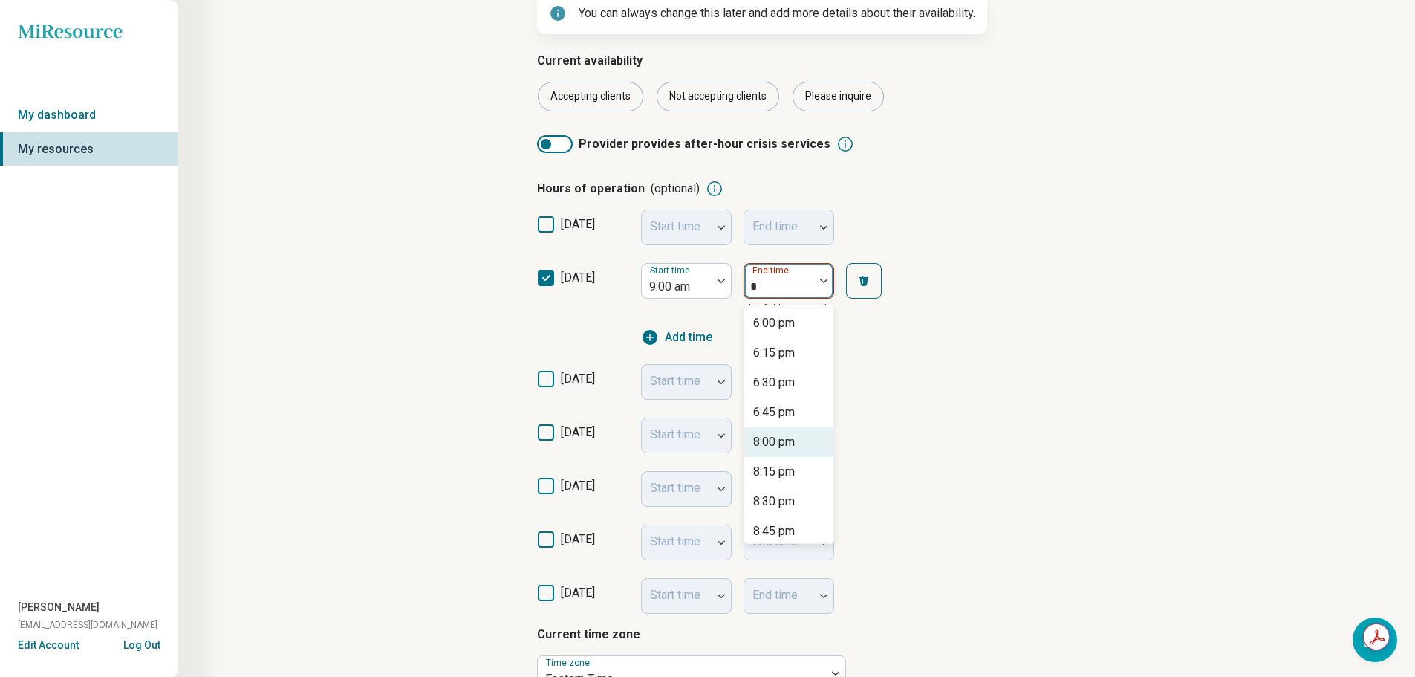
click at [794, 442] on div "8:00 pm" at bounding box center [774, 442] width 42 height 18
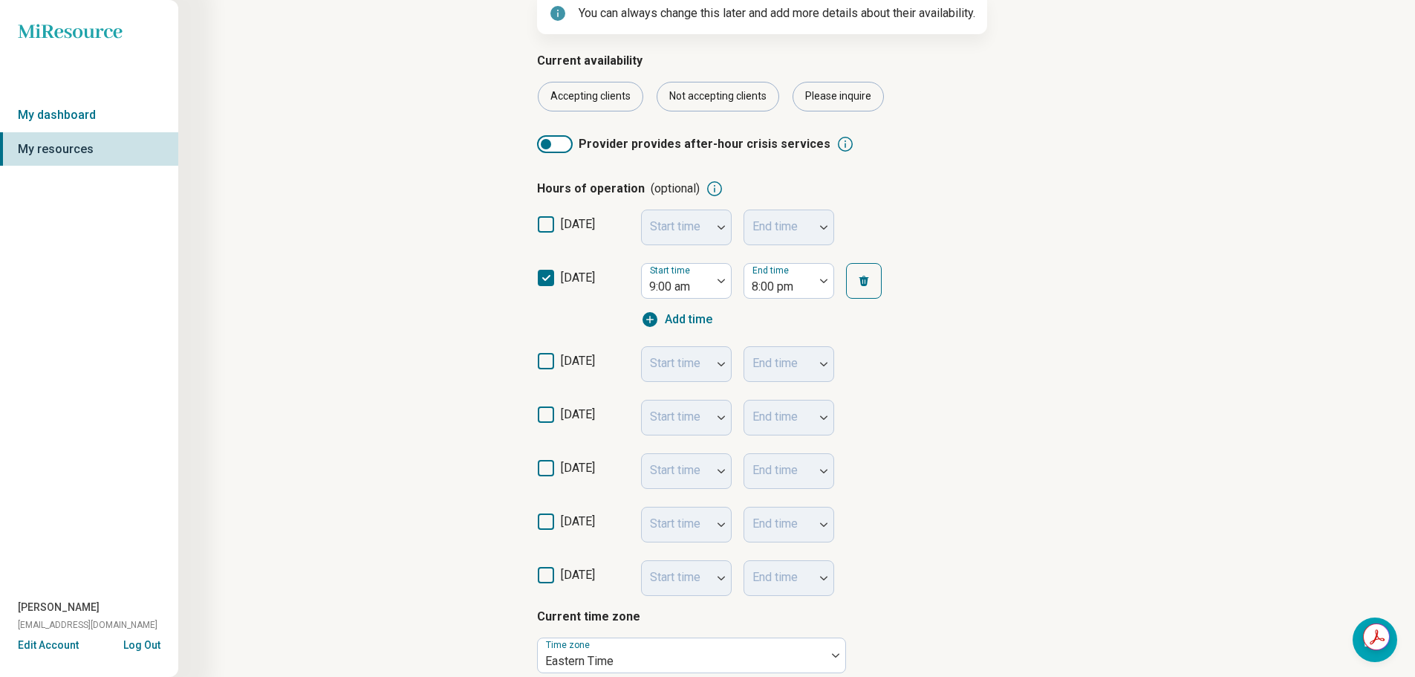
click at [580, 365] on span "[DATE]" at bounding box center [578, 361] width 34 height 14
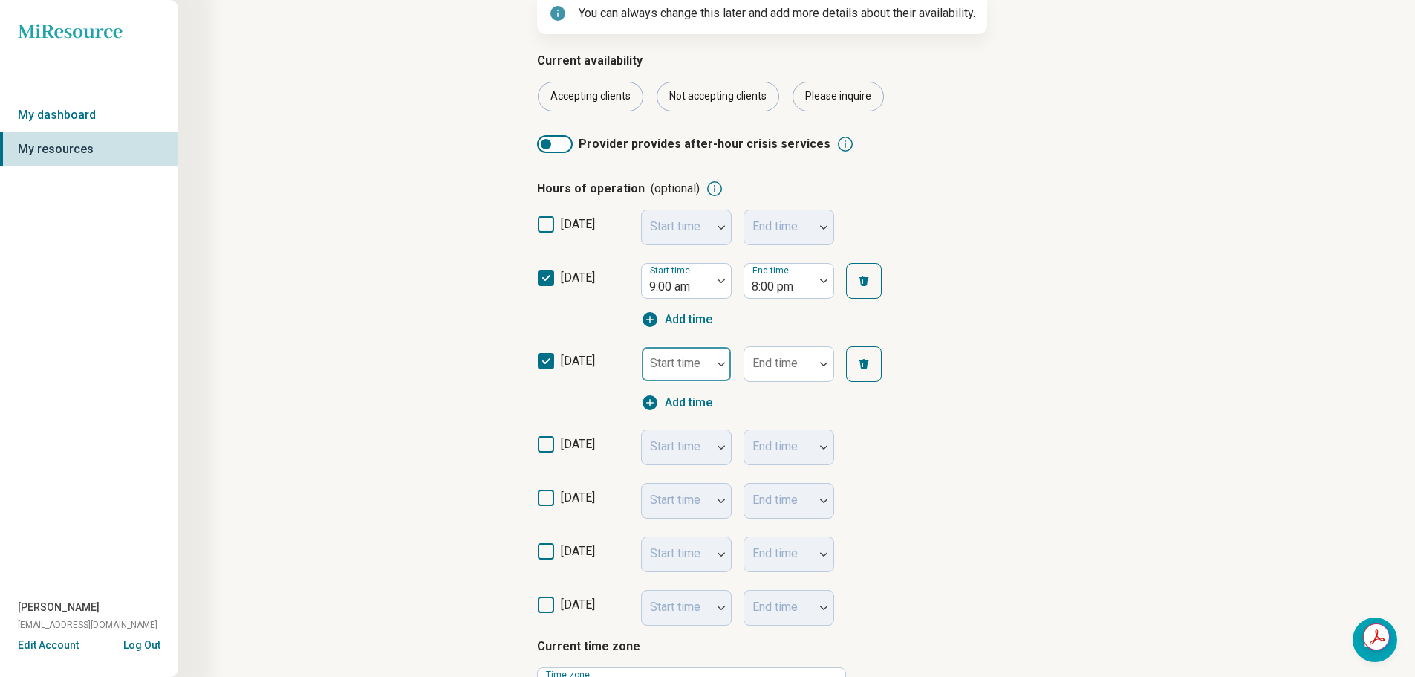
click at [713, 364] on div at bounding box center [721, 364] width 19 height 4
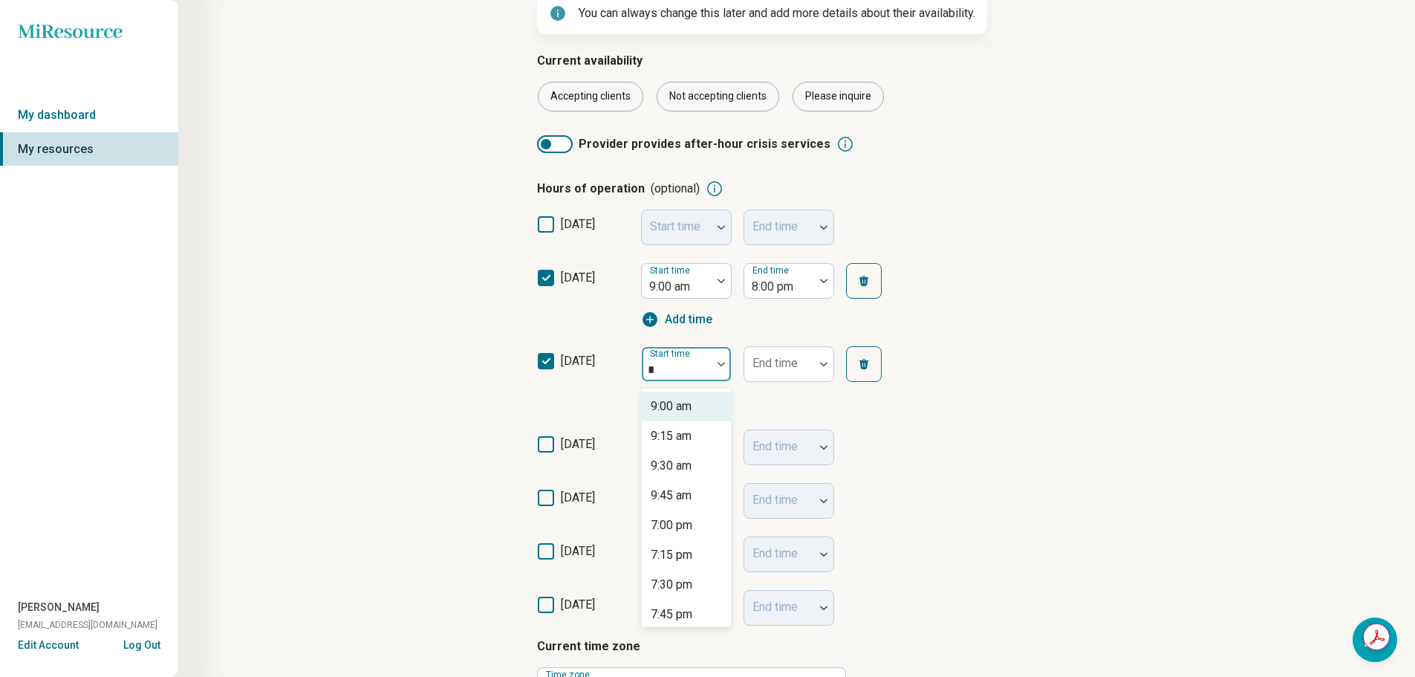
click at [705, 398] on div "9:00 am" at bounding box center [686, 407] width 89 height 30
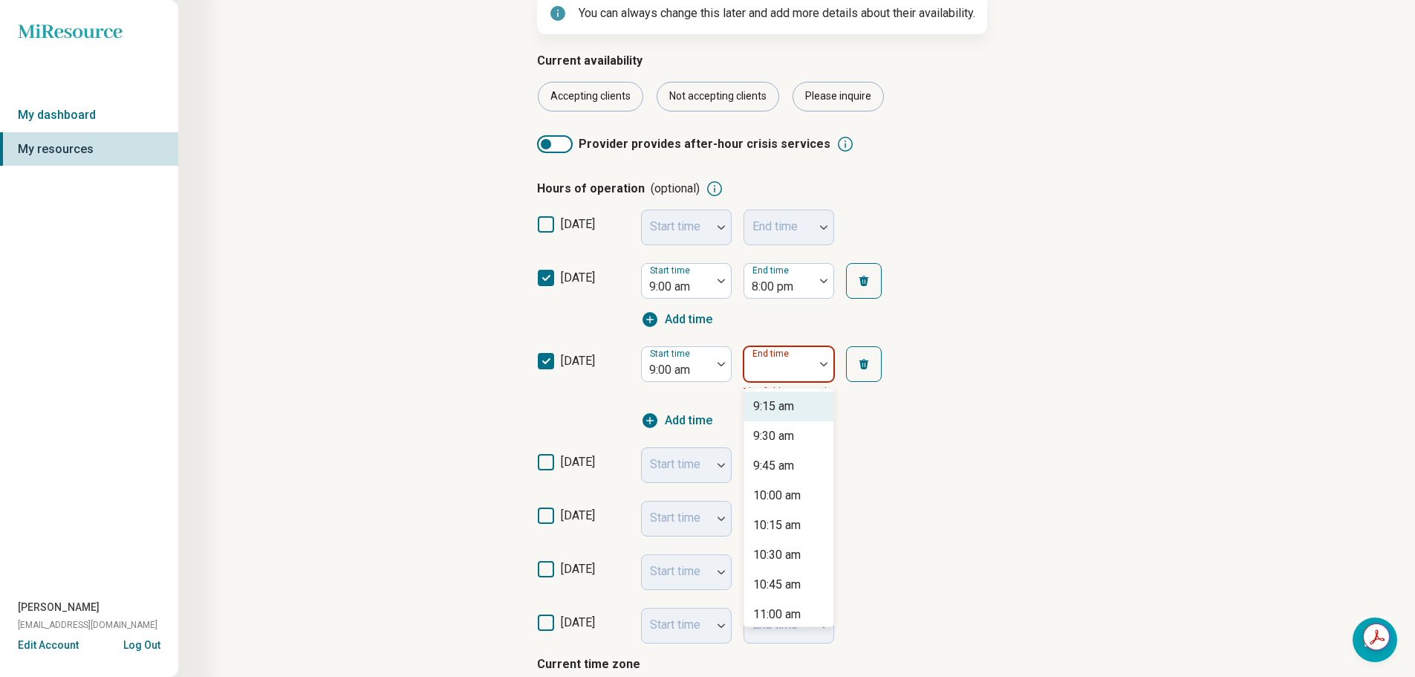
click at [754, 368] on div "End time" at bounding box center [789, 364] width 91 height 36
click at [794, 533] on div "8:00 pm" at bounding box center [774, 525] width 42 height 18
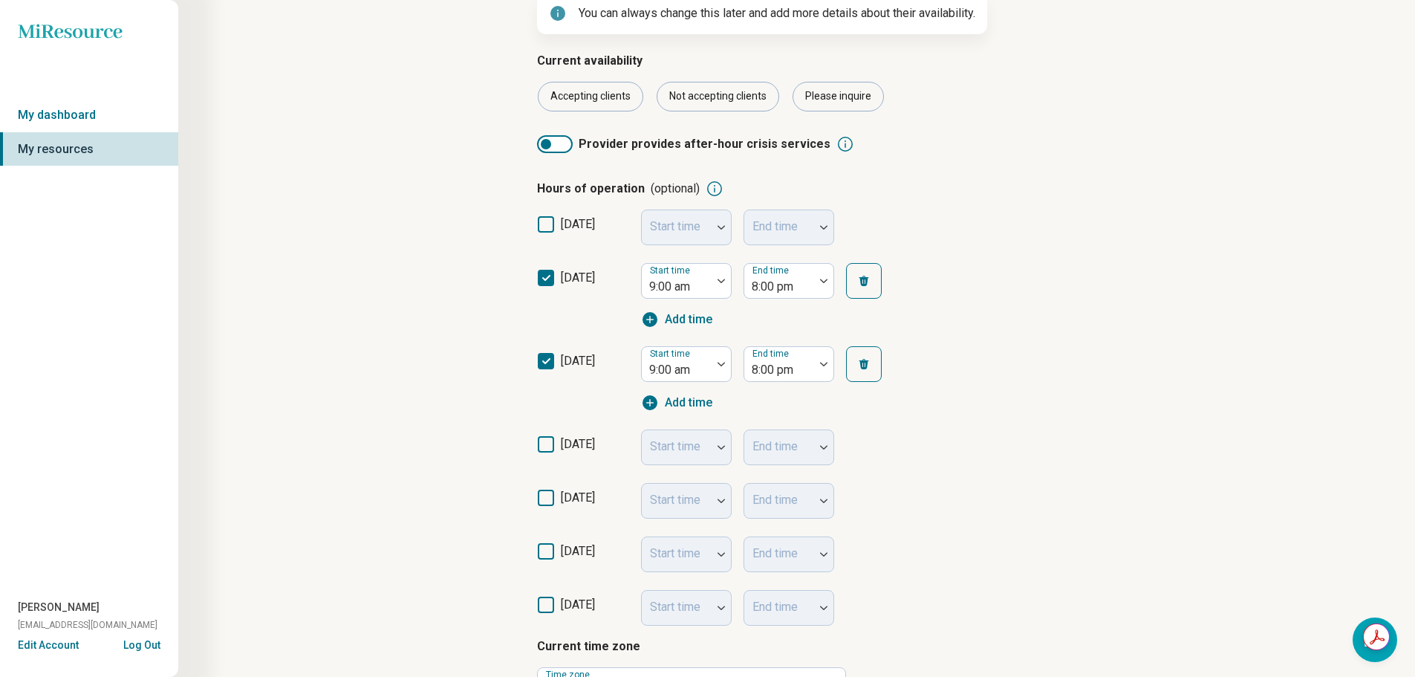
click at [595, 451] on span "[DATE]" at bounding box center [578, 450] width 34 height 30
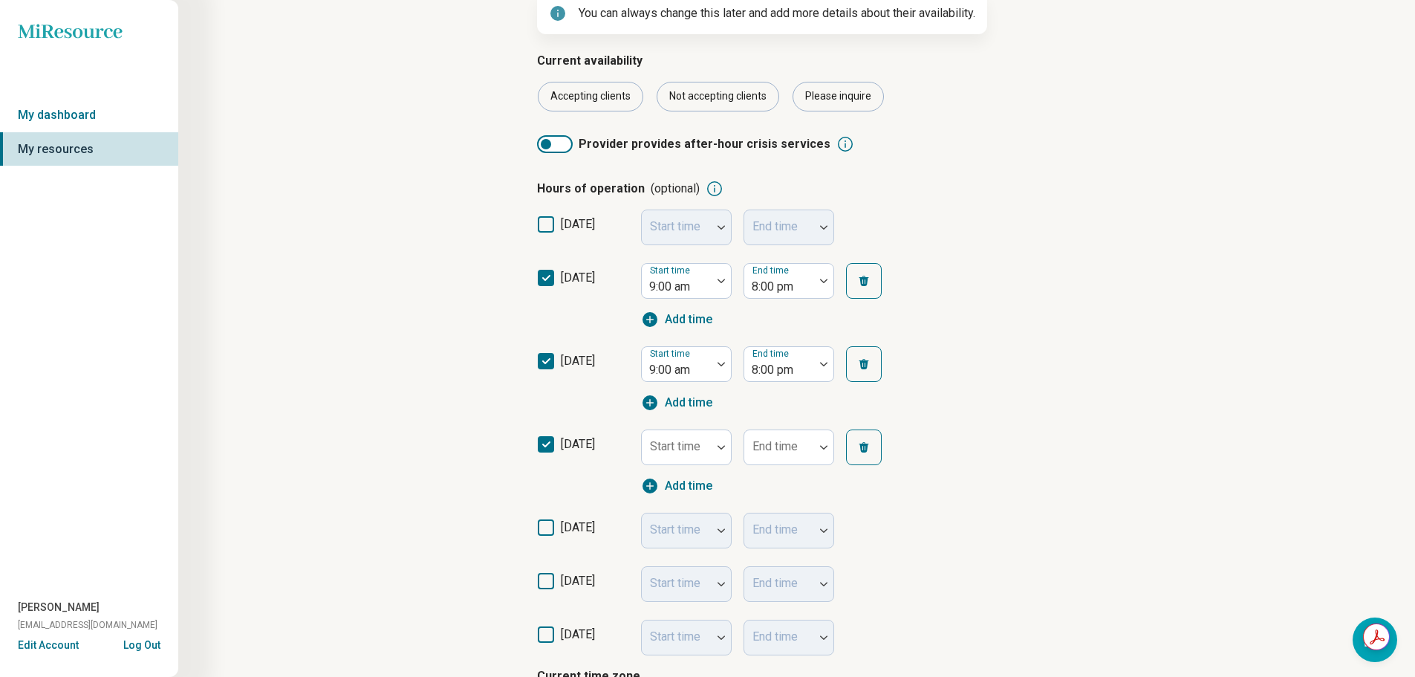
click at [669, 451] on div "Start time" at bounding box center [686, 447] width 91 height 36
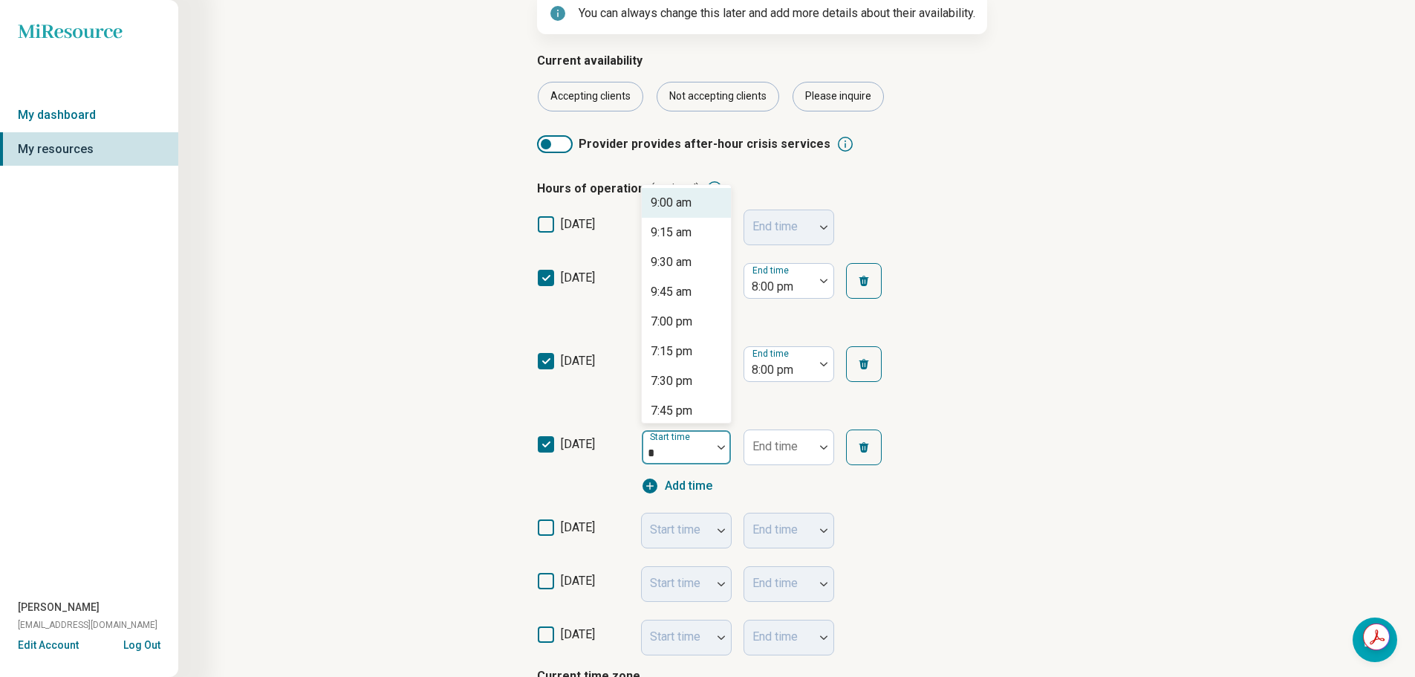
click at [692, 213] on div "9:00 am" at bounding box center [686, 203] width 89 height 30
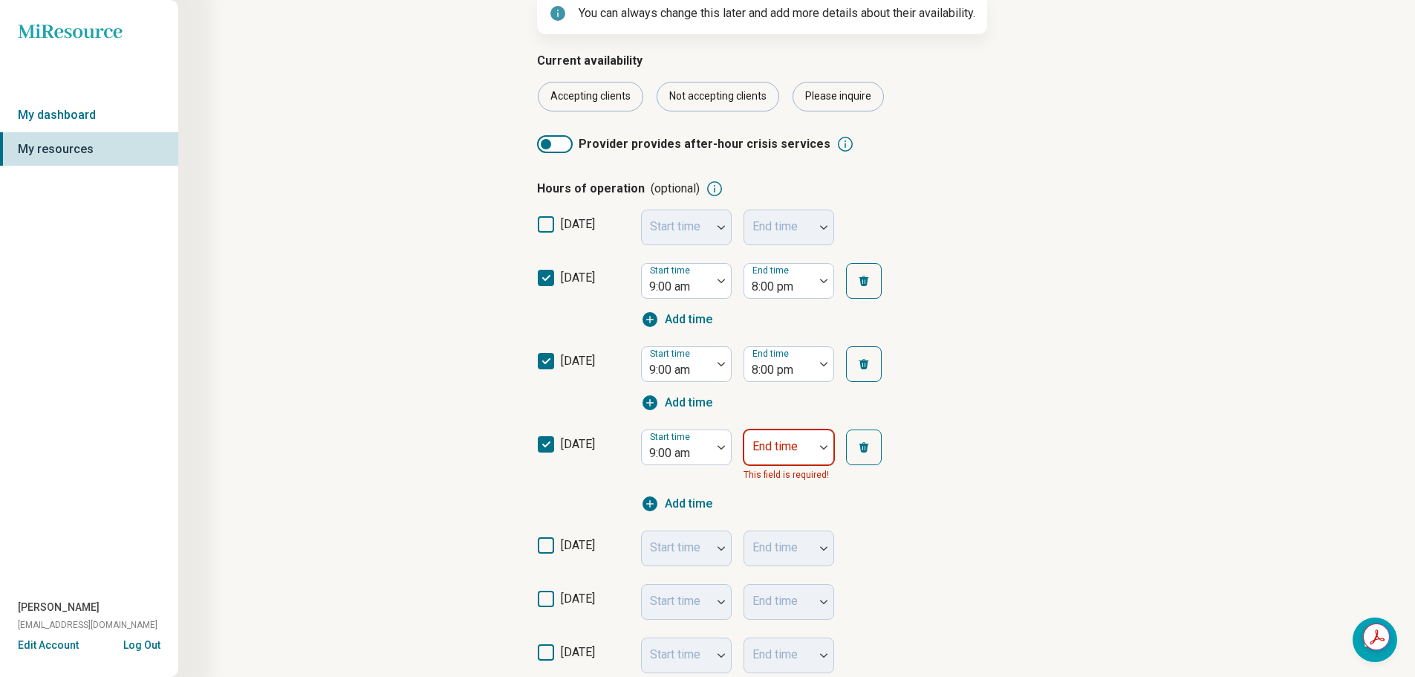
click at [765, 436] on div at bounding box center [780, 447] width 70 height 33
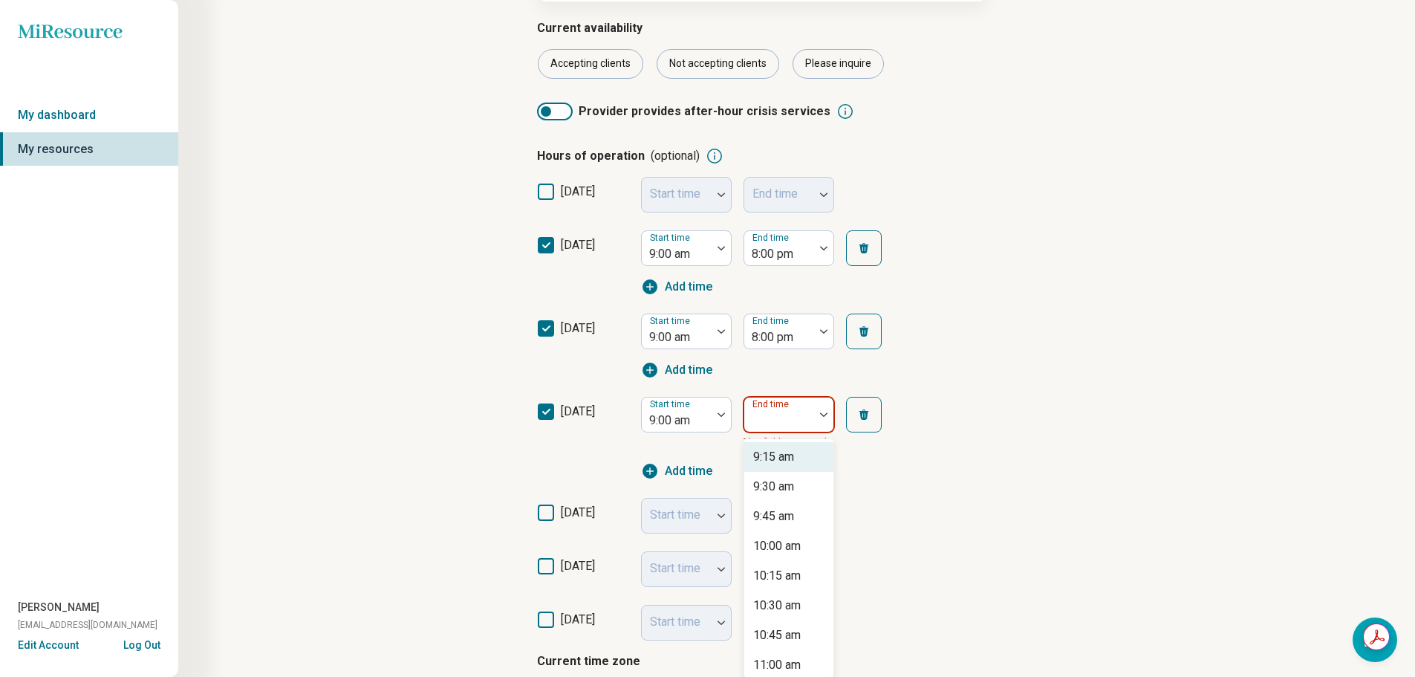
scroll to position [188, 0]
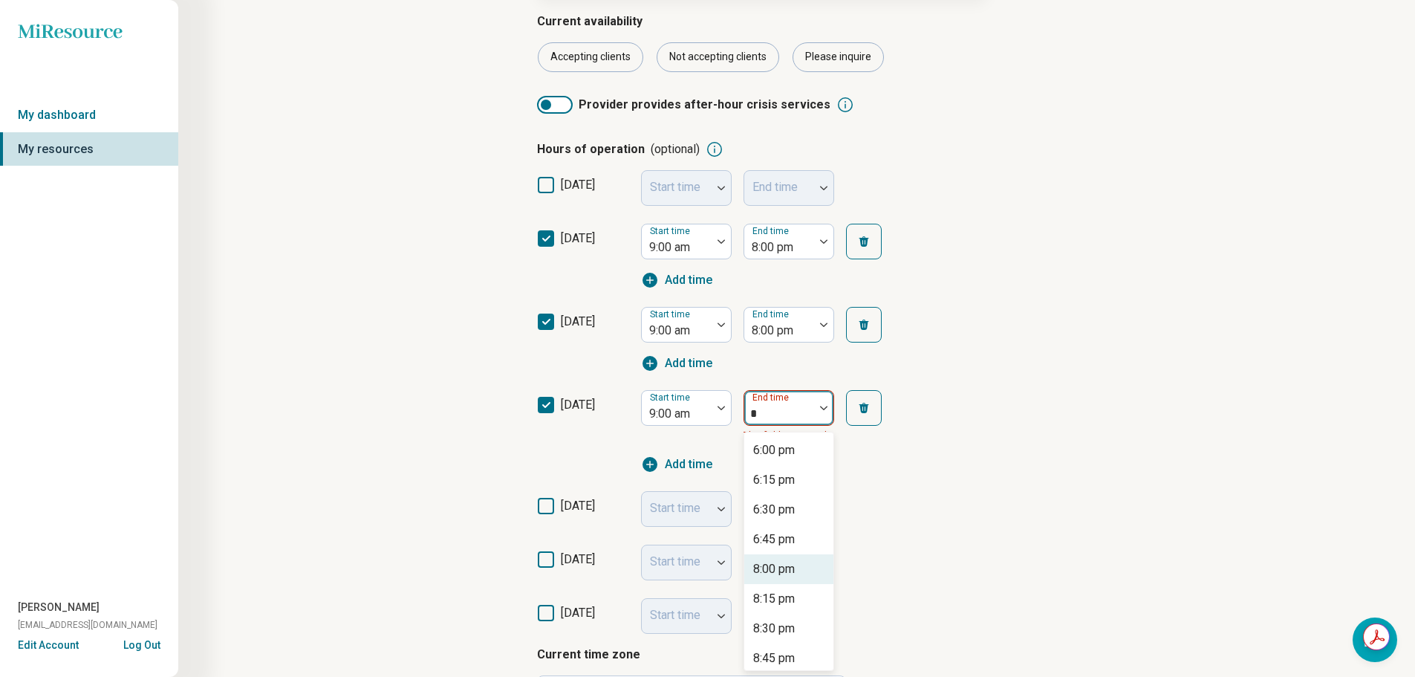
click at [795, 569] on div "8:00 pm" at bounding box center [774, 569] width 42 height 18
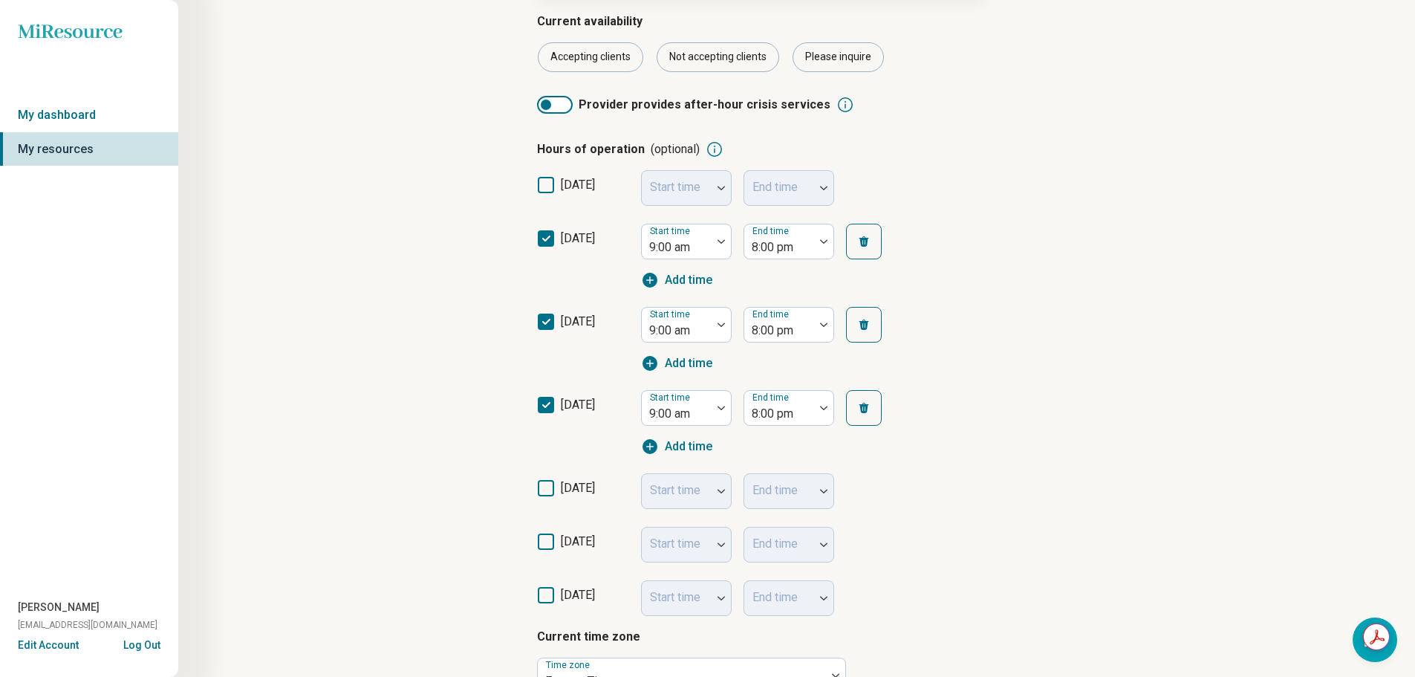
drag, startPoint x: 591, startPoint y: 487, endPoint x: 622, endPoint y: 487, distance: 30.5
click at [592, 487] on span "[DATE]" at bounding box center [578, 488] width 34 height 14
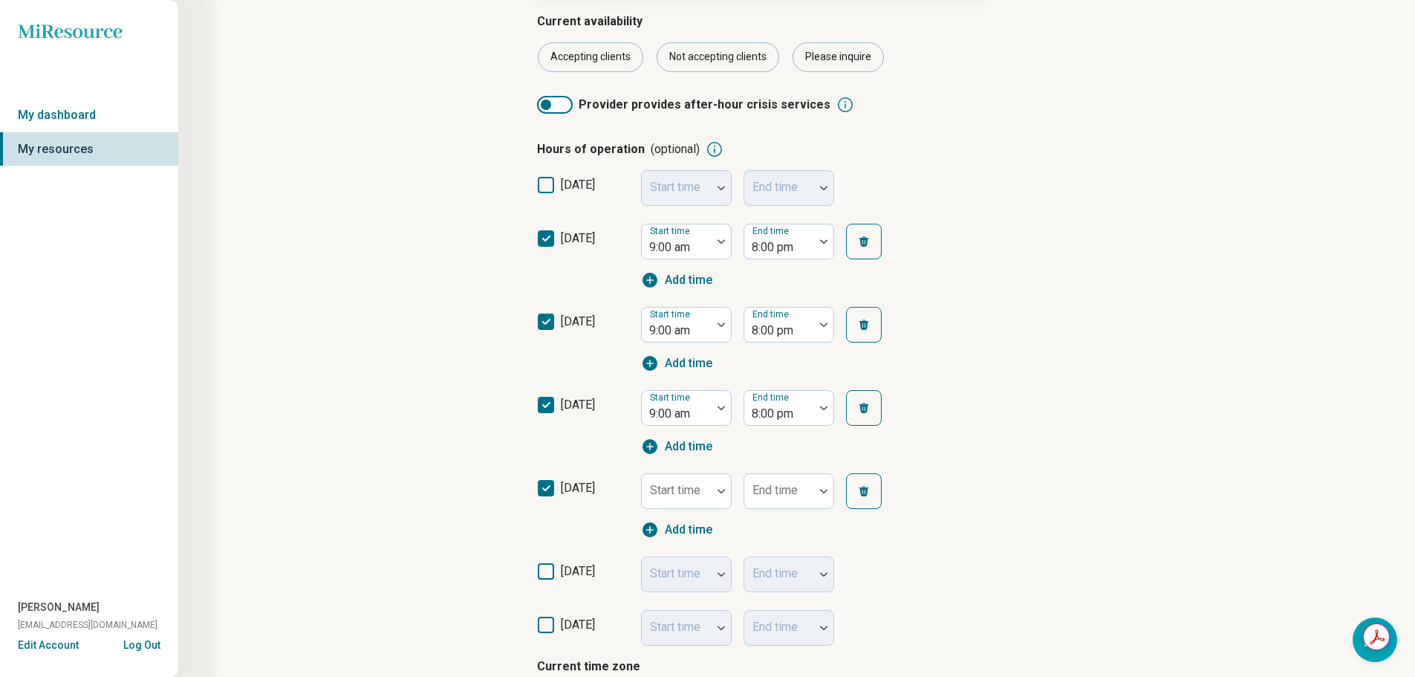
click at [668, 487] on div "Start time" at bounding box center [686, 491] width 91 height 36
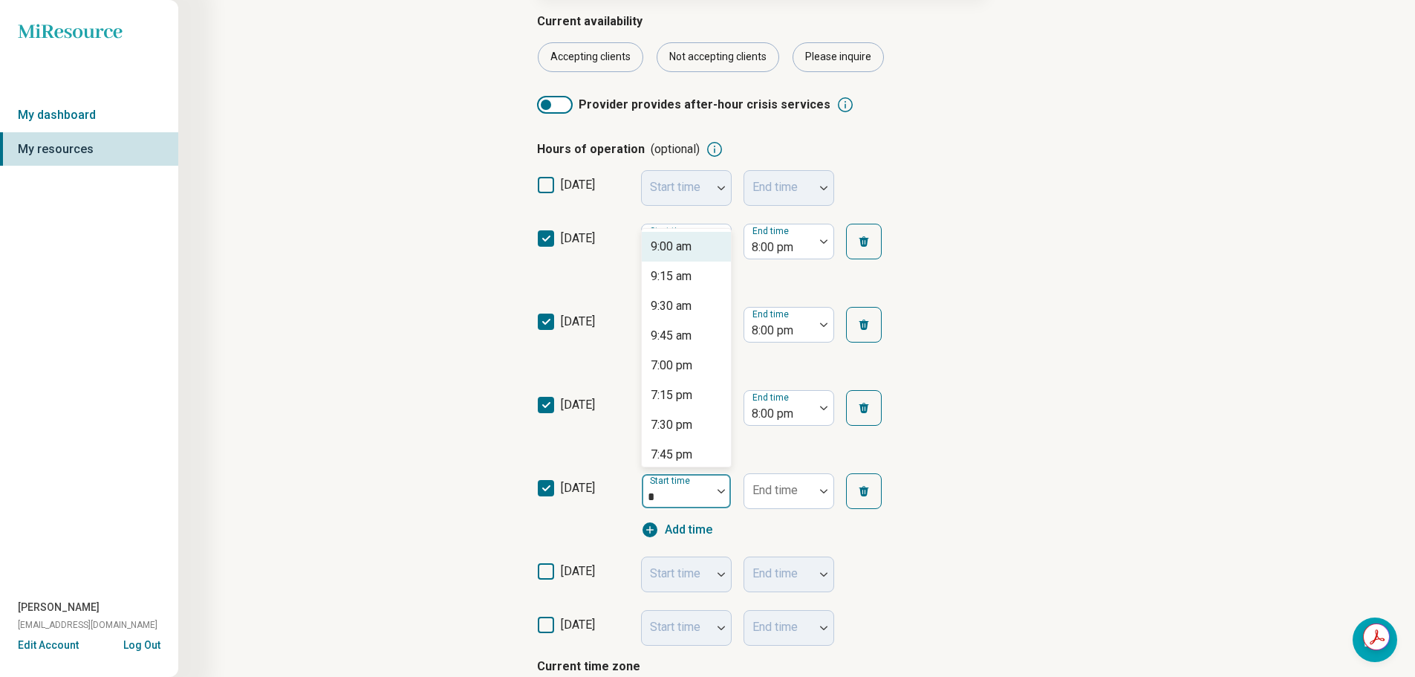
click at [680, 253] on div "9:00 am" at bounding box center [671, 247] width 41 height 18
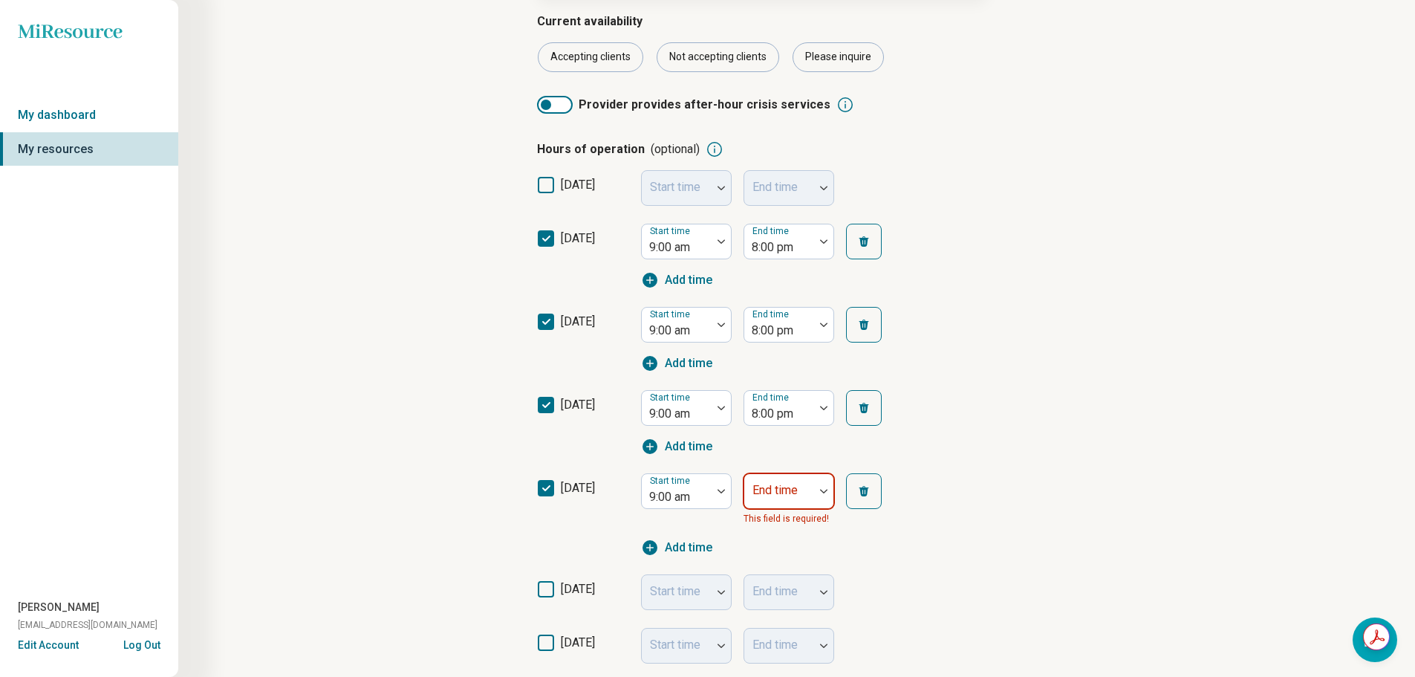
click at [786, 492] on div "End time" at bounding box center [789, 491] width 91 height 36
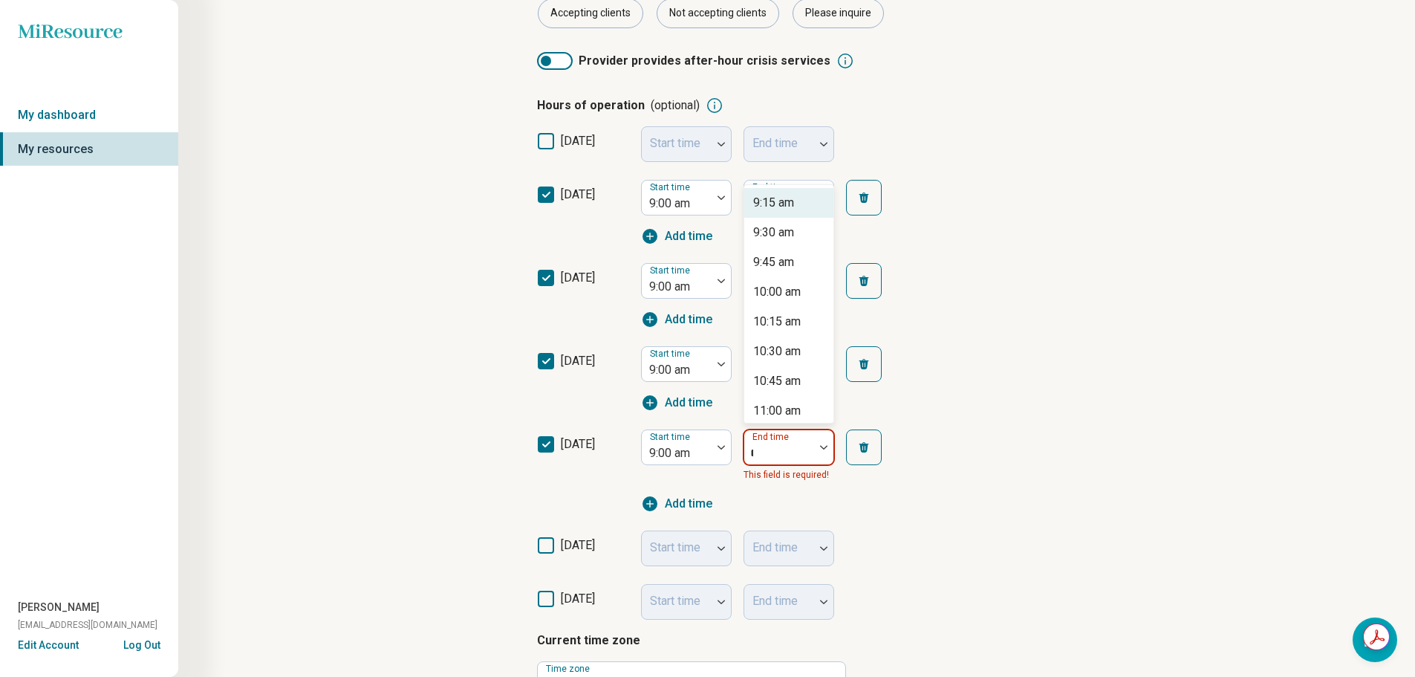
scroll to position [271, 0]
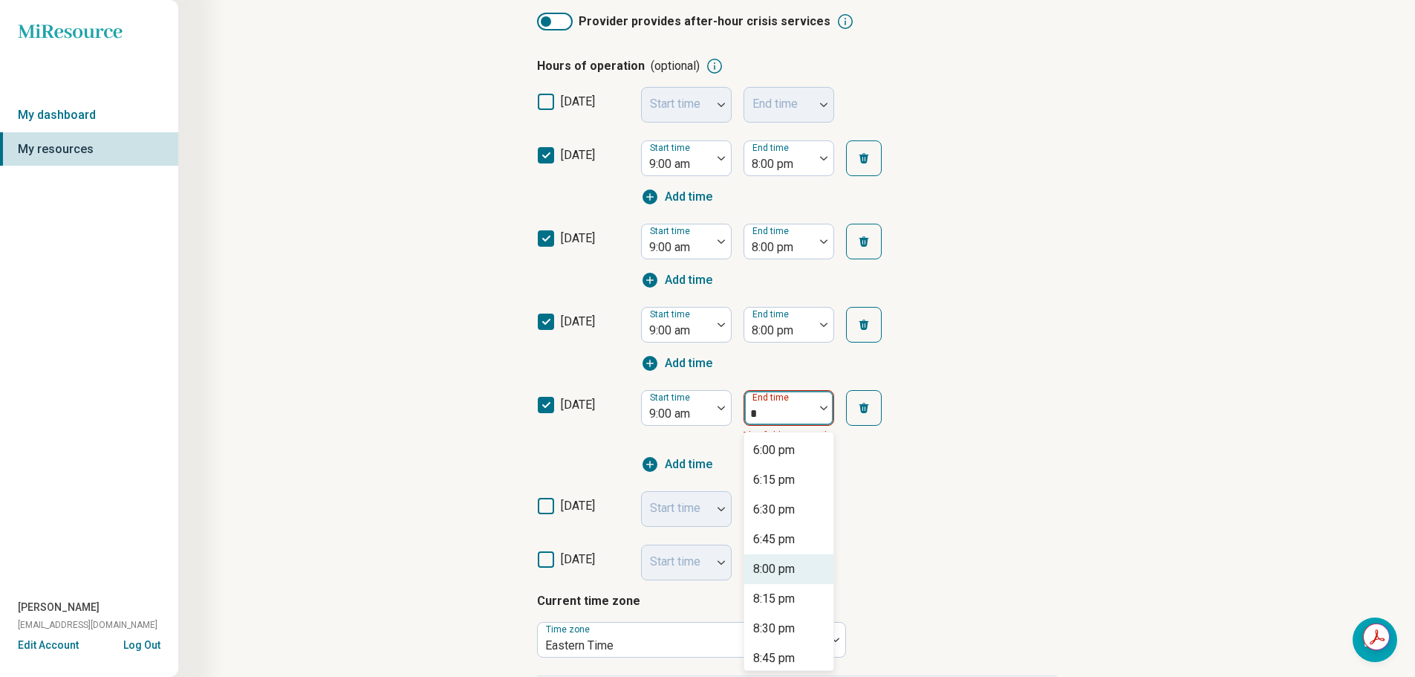
click at [788, 575] on div "8:00 pm" at bounding box center [774, 569] width 42 height 18
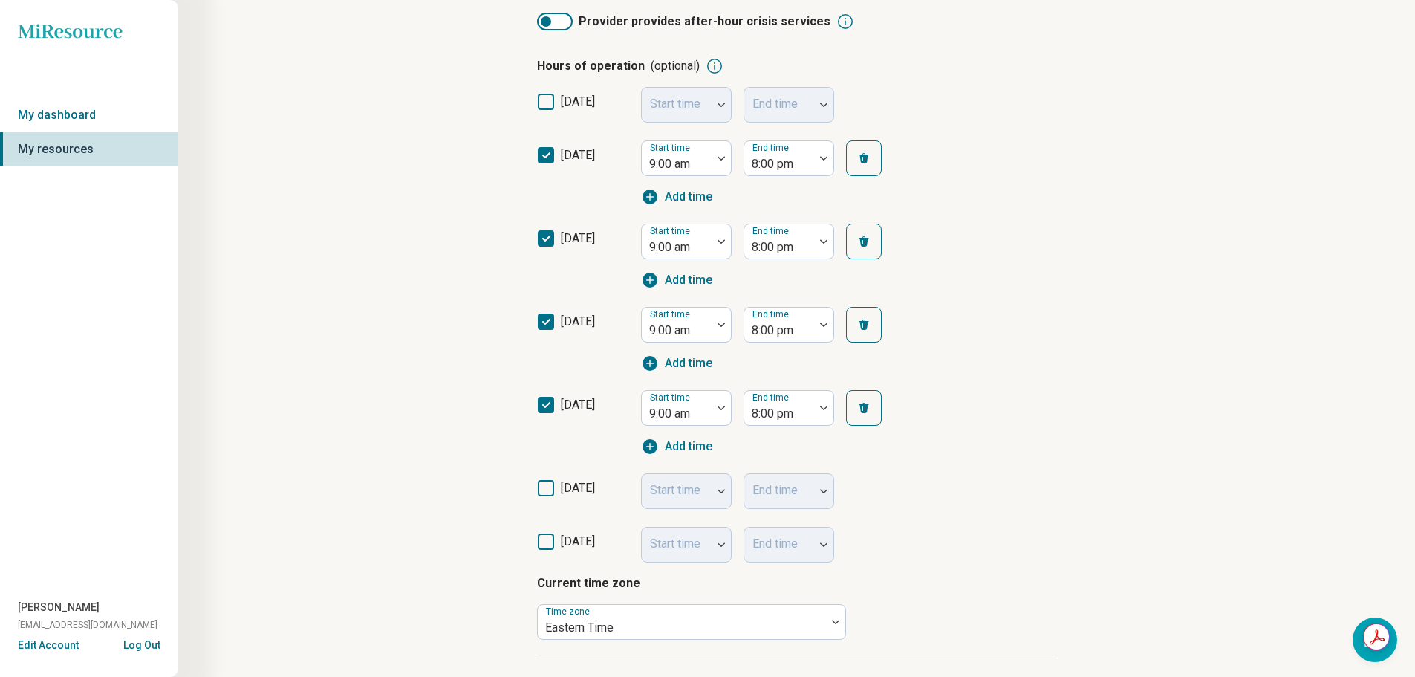
click at [579, 489] on span "[DATE]" at bounding box center [578, 488] width 34 height 14
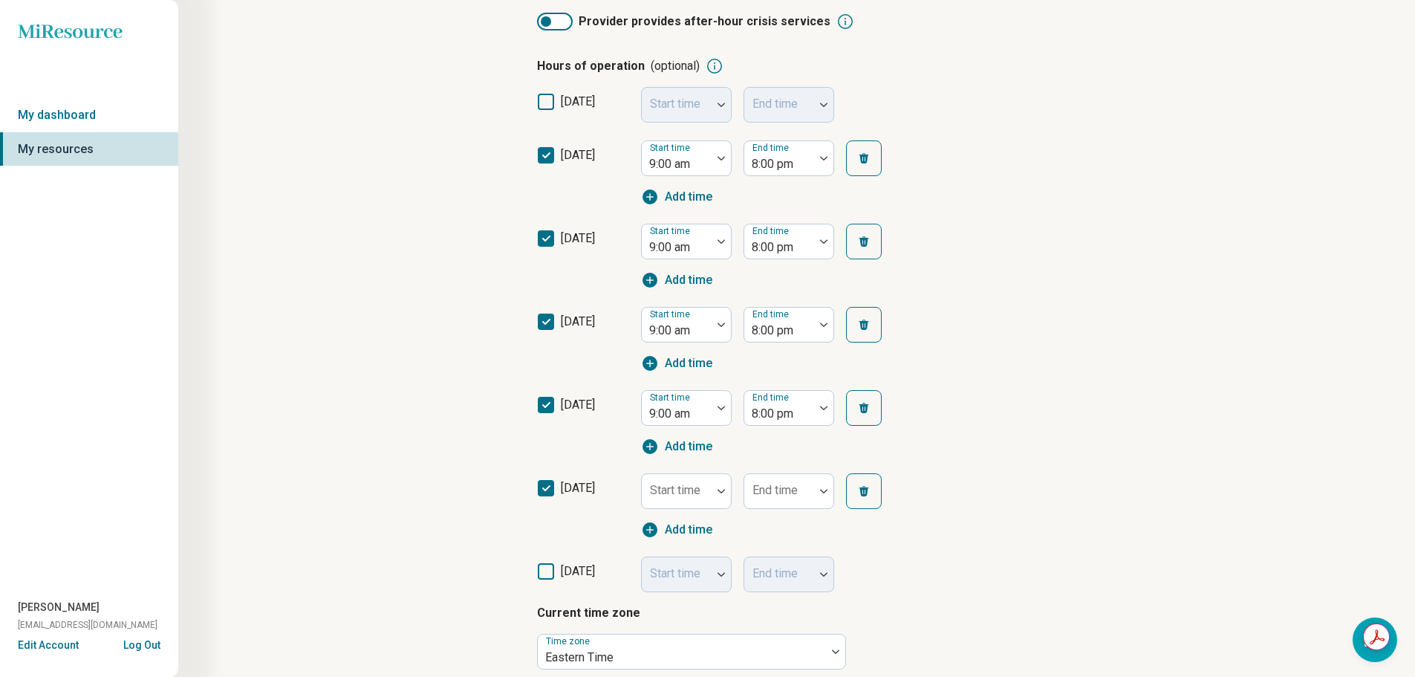
click at [692, 495] on div "Start time" at bounding box center [686, 491] width 91 height 36
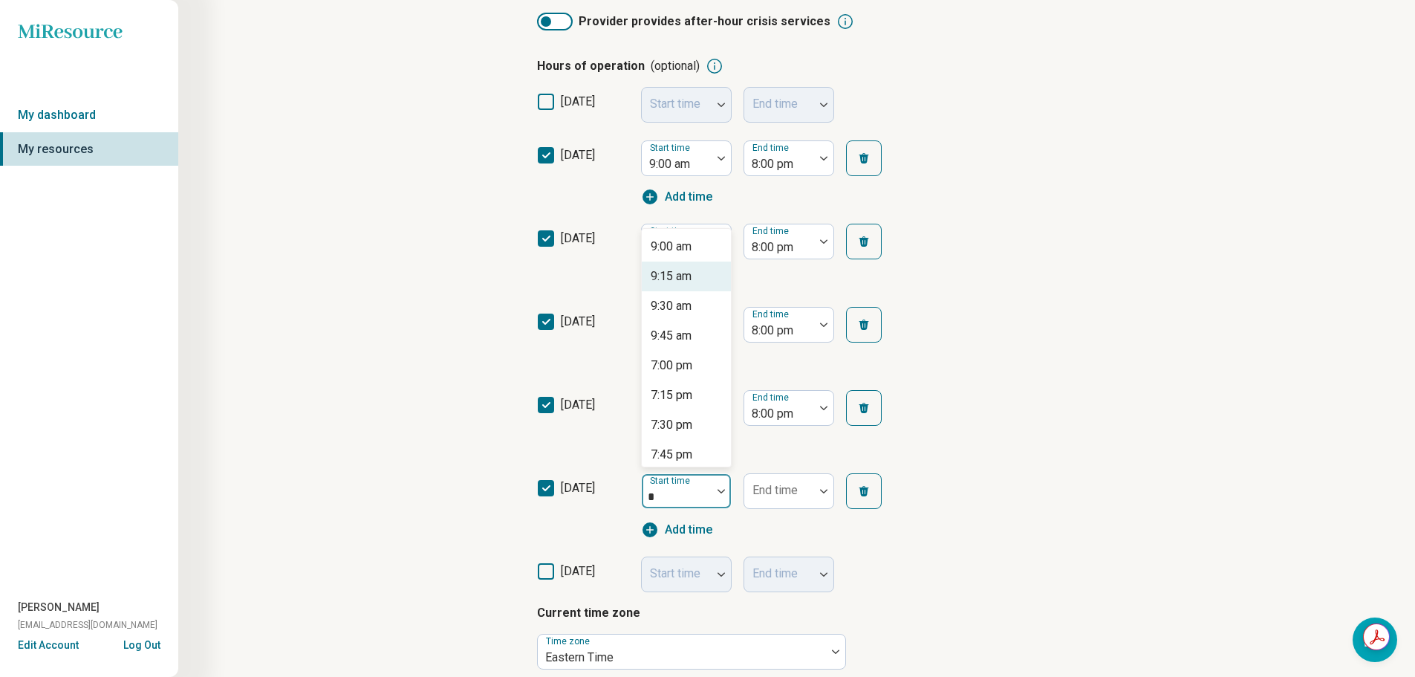
click at [691, 259] on div "9:00 am" at bounding box center [686, 247] width 89 height 30
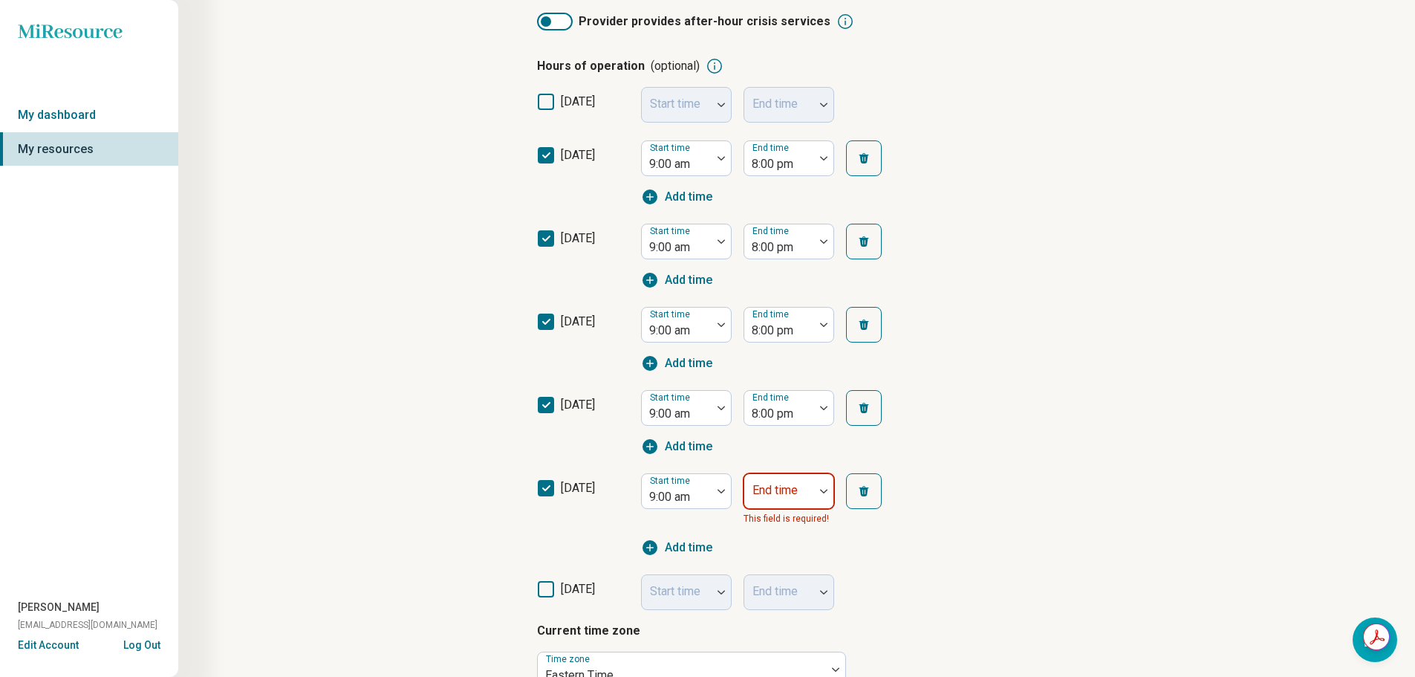
click at [770, 502] on div "End time This field is required!" at bounding box center [789, 499] width 91 height 53
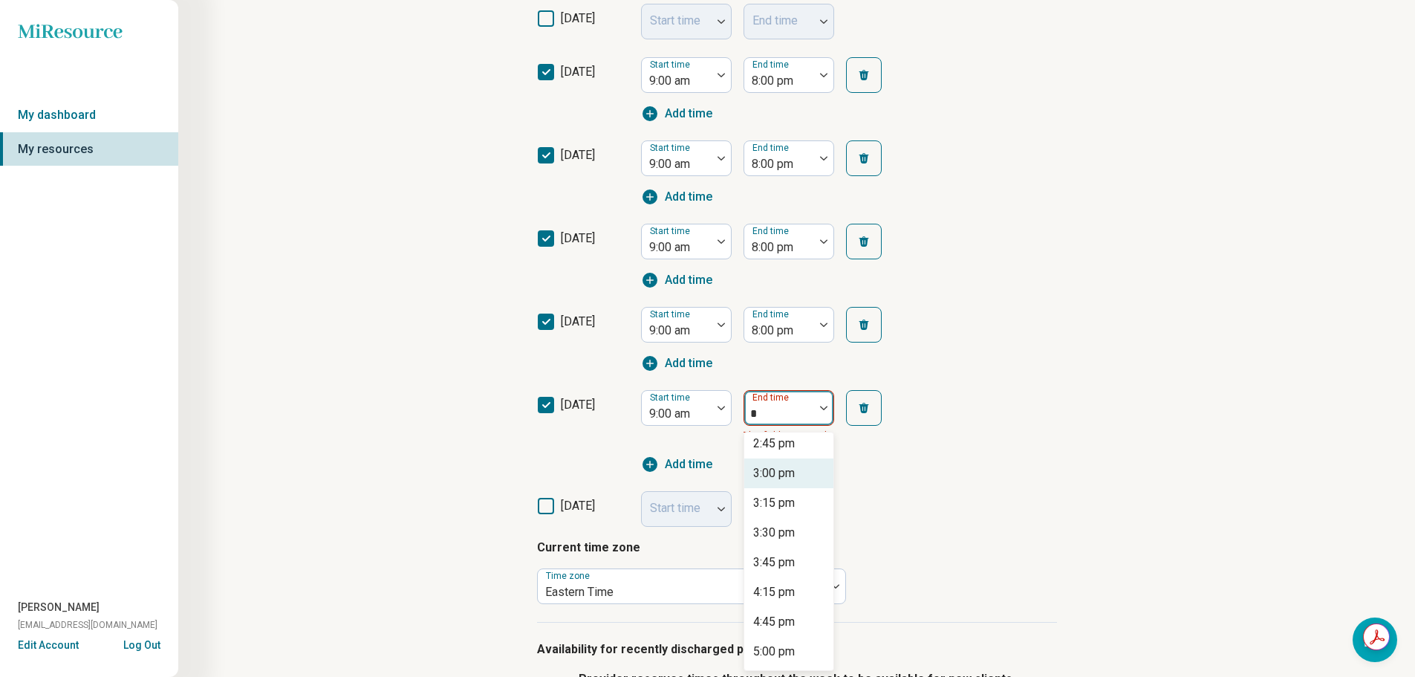
scroll to position [372, 0]
click at [788, 618] on div "5:00 pm" at bounding box center [774, 614] width 42 height 18
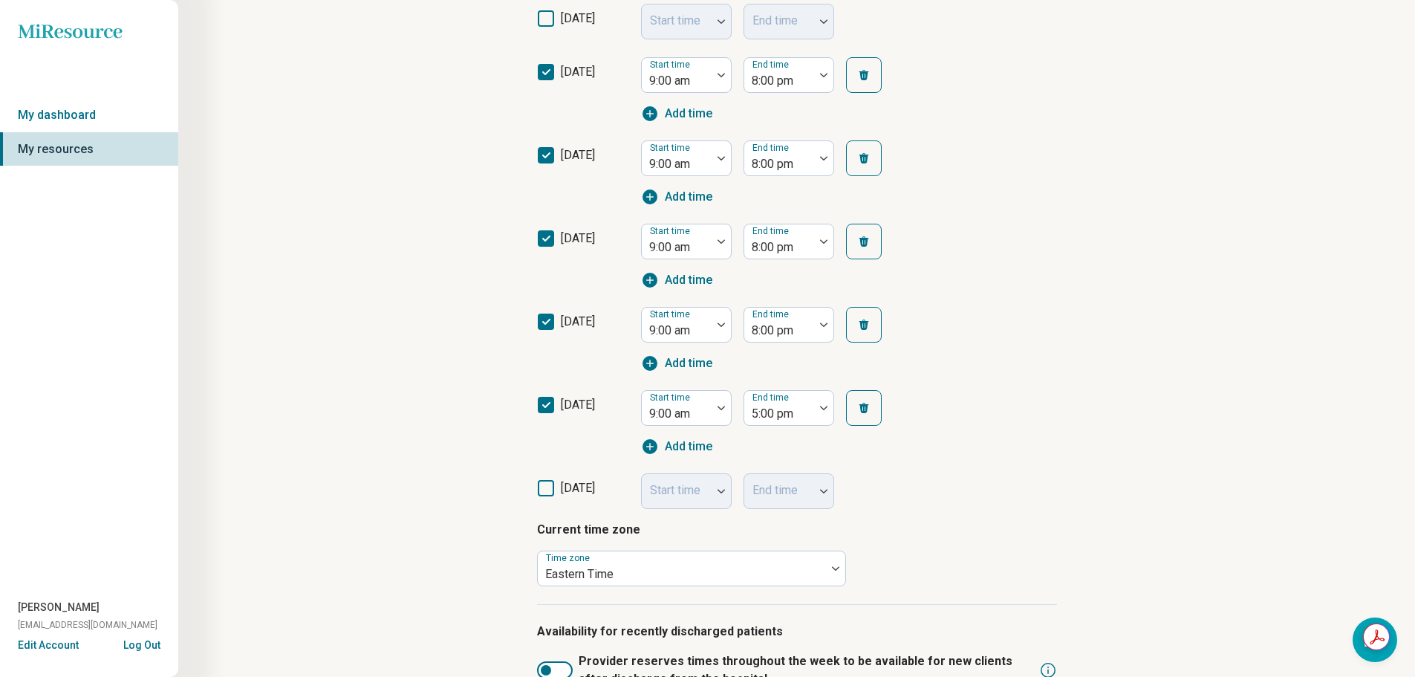
click at [900, 476] on div "Start time End time" at bounding box center [774, 491] width 267 height 36
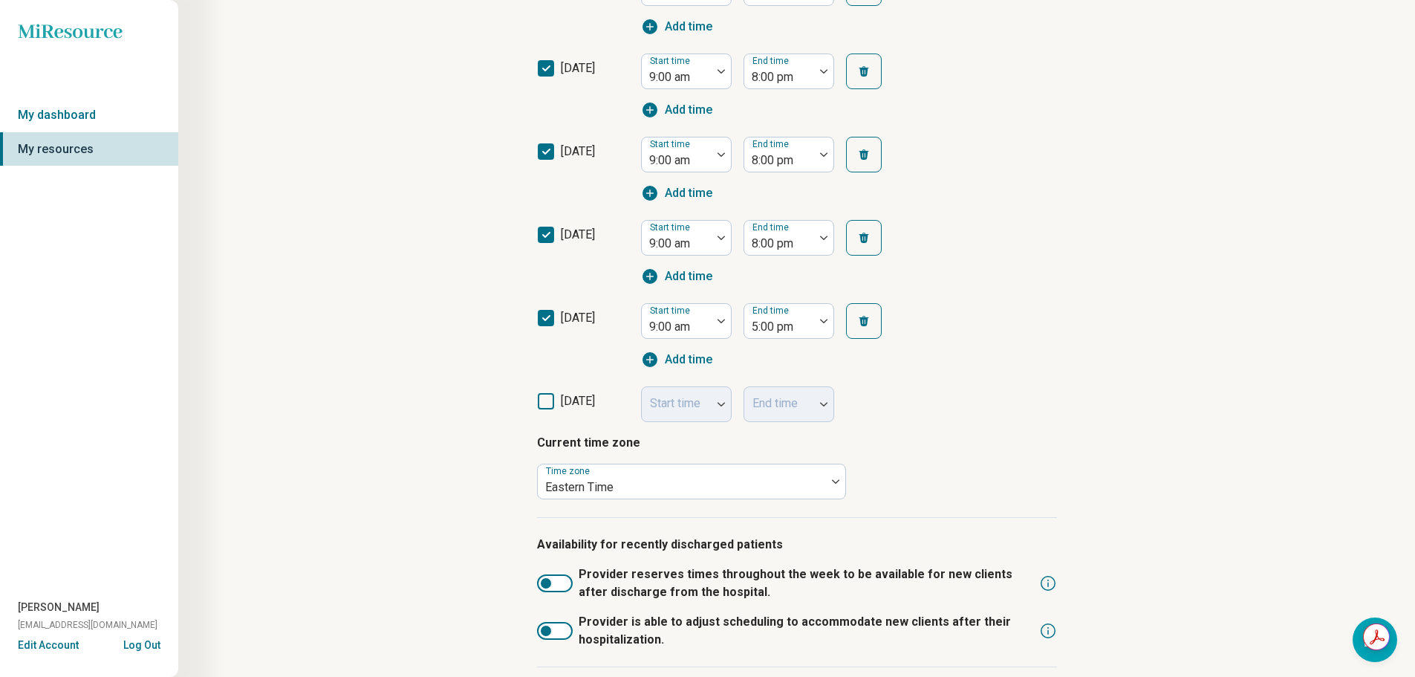
scroll to position [551, 0]
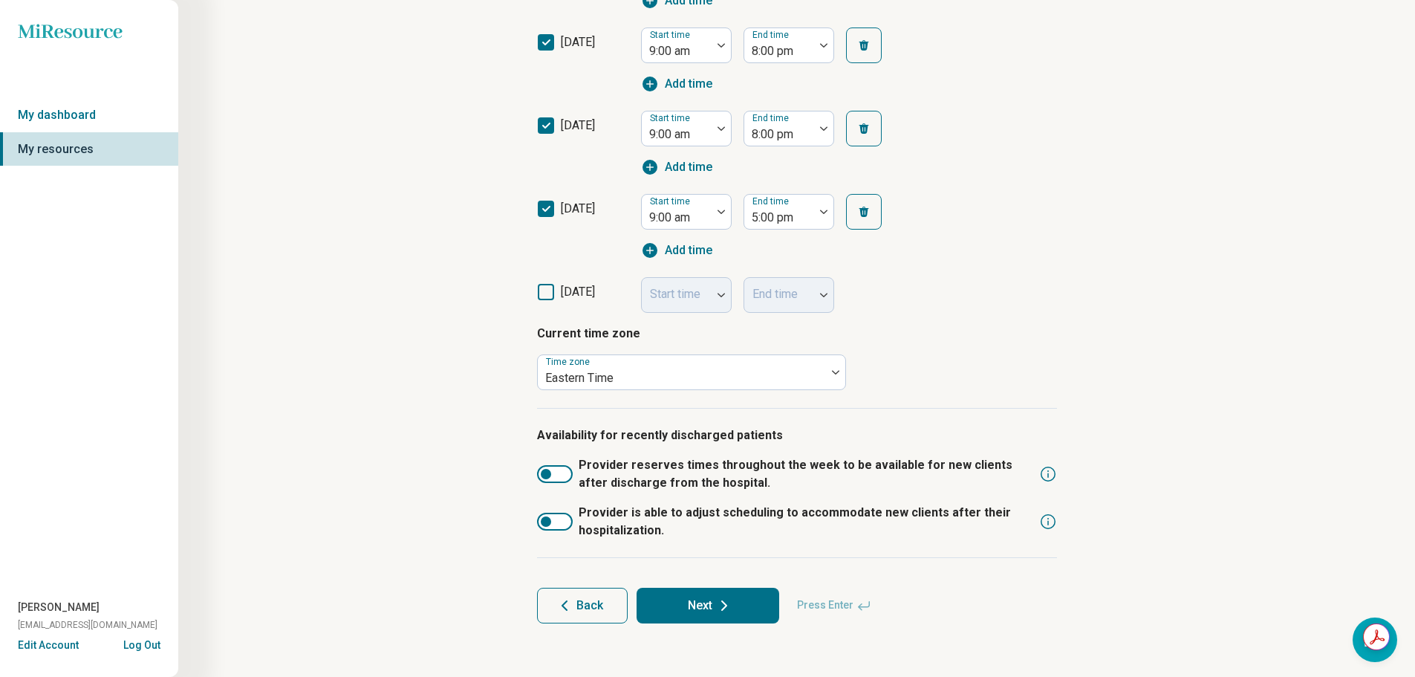
click at [717, 614] on button "Next" at bounding box center [708, 606] width 143 height 36
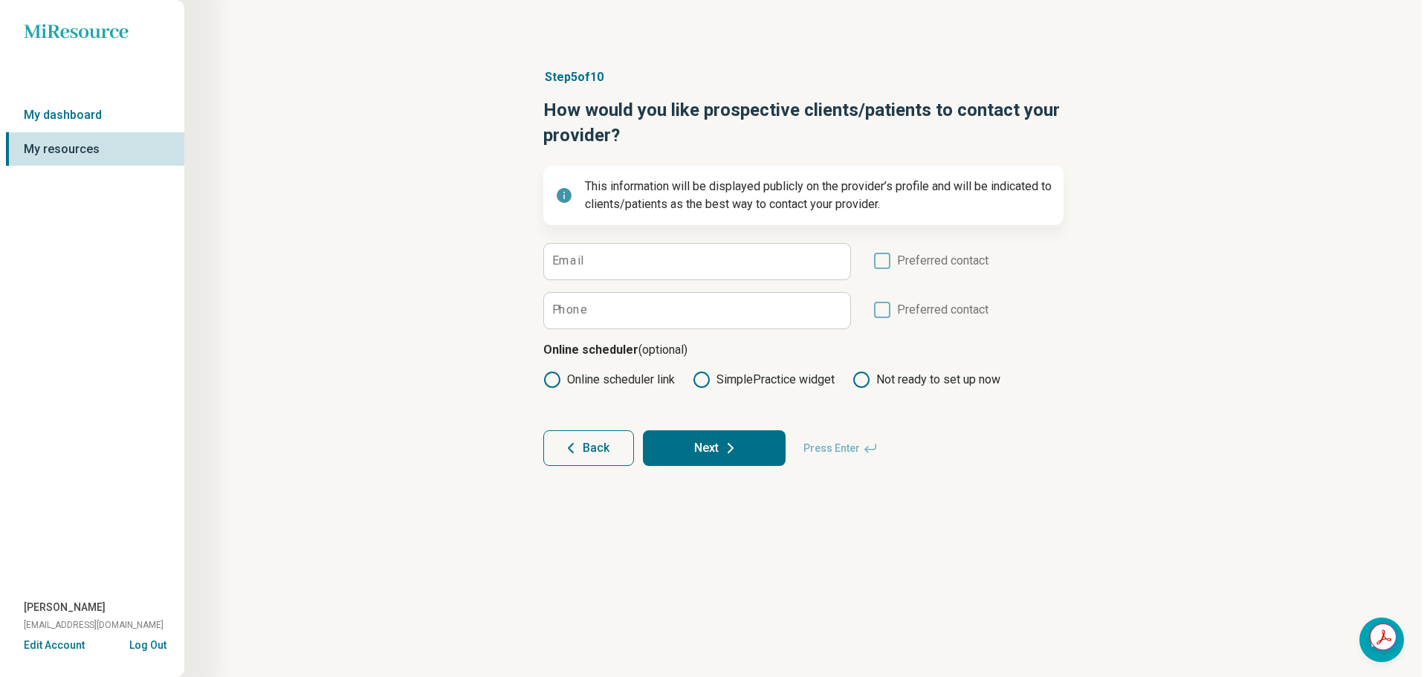
scroll to position [0, 0]
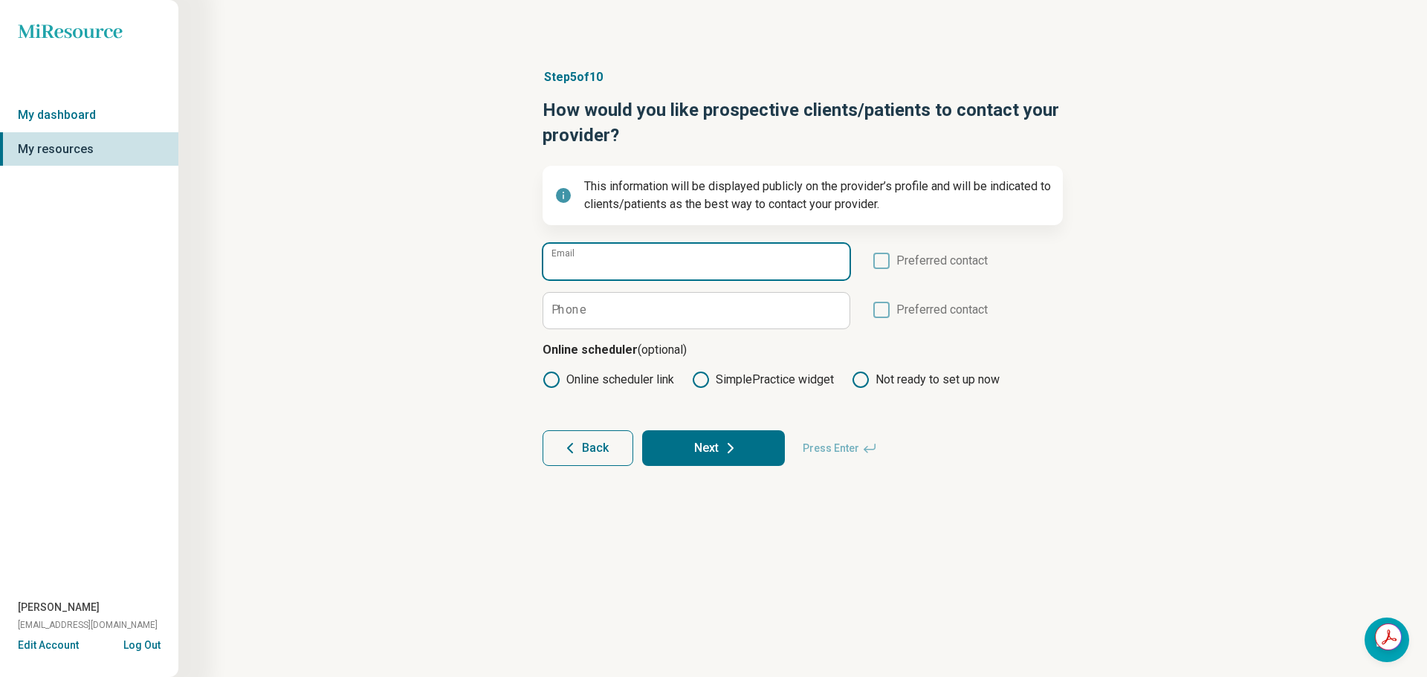
click at [662, 268] on input "Email" at bounding box center [696, 262] width 306 height 36
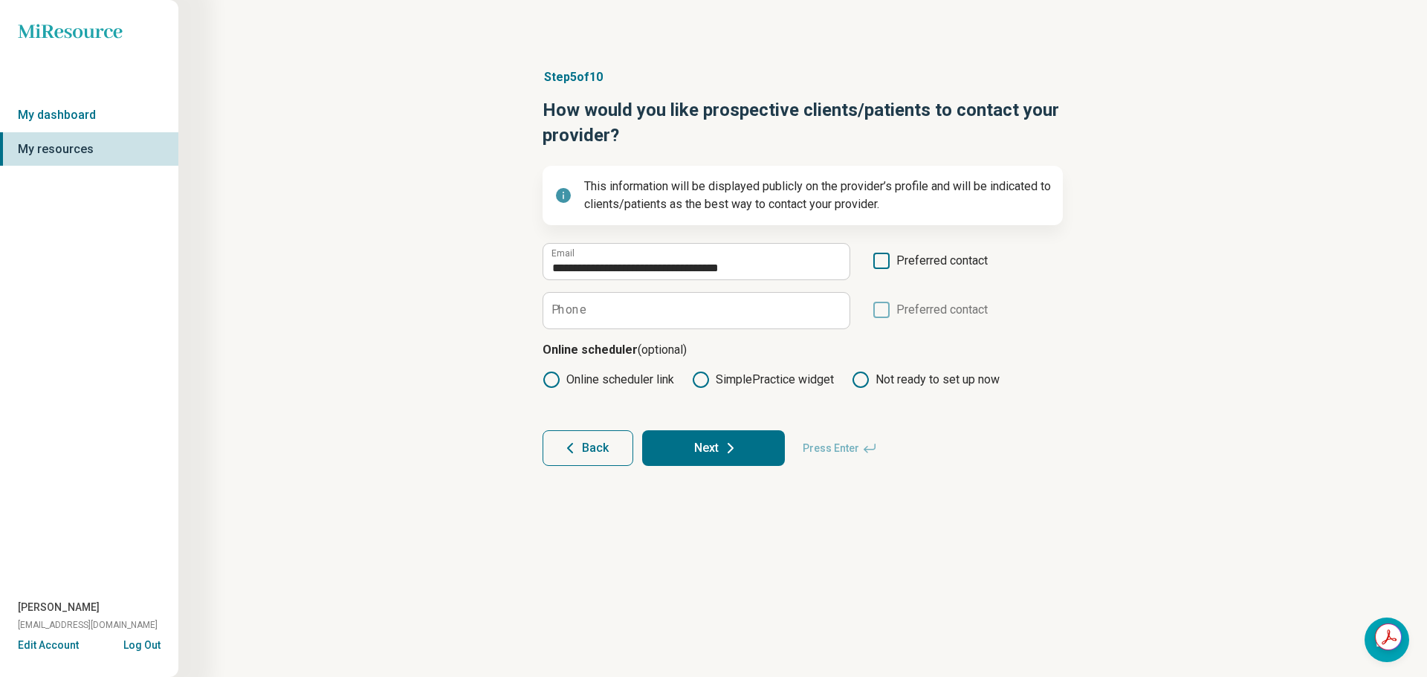
click at [882, 254] on icon at bounding box center [881, 261] width 16 height 16
click at [713, 308] on input "Phone" at bounding box center [696, 311] width 306 height 36
click at [675, 444] on button "Next" at bounding box center [713, 448] width 143 height 36
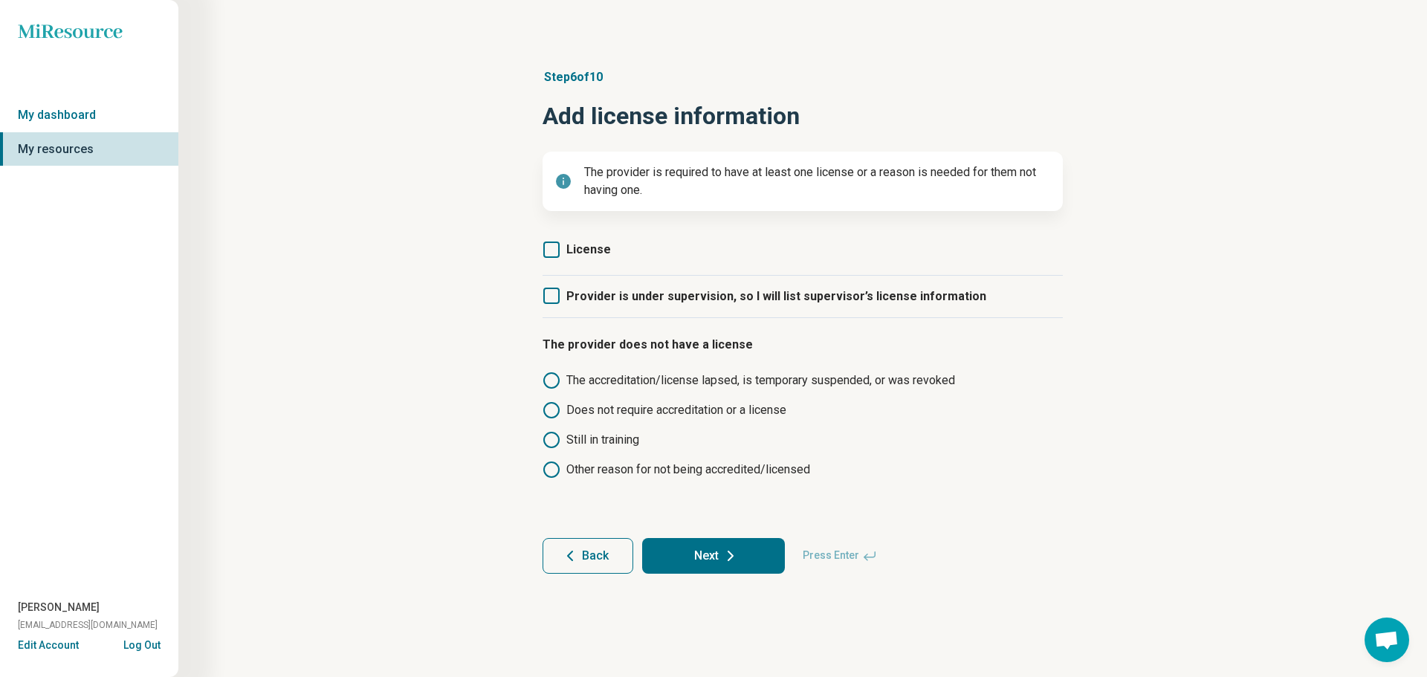
click at [549, 250] on icon at bounding box center [551, 249] width 16 height 16
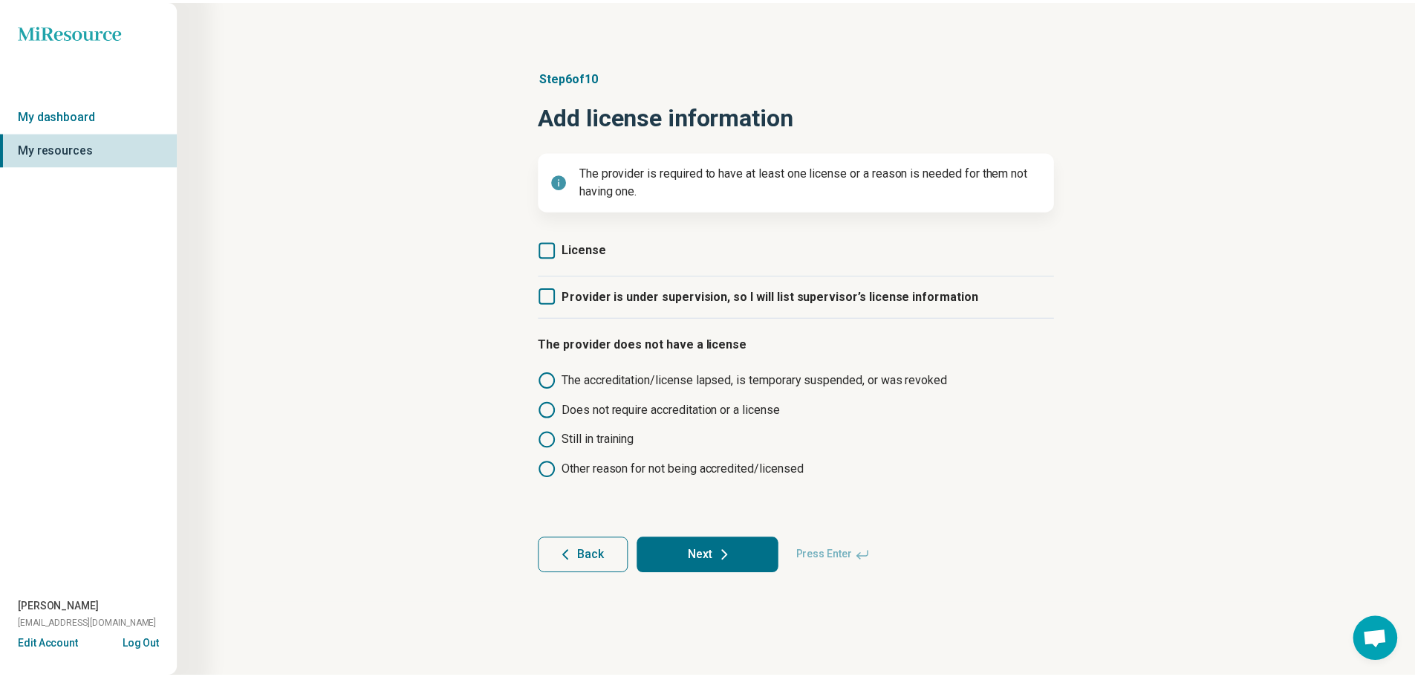
scroll to position [7, 0]
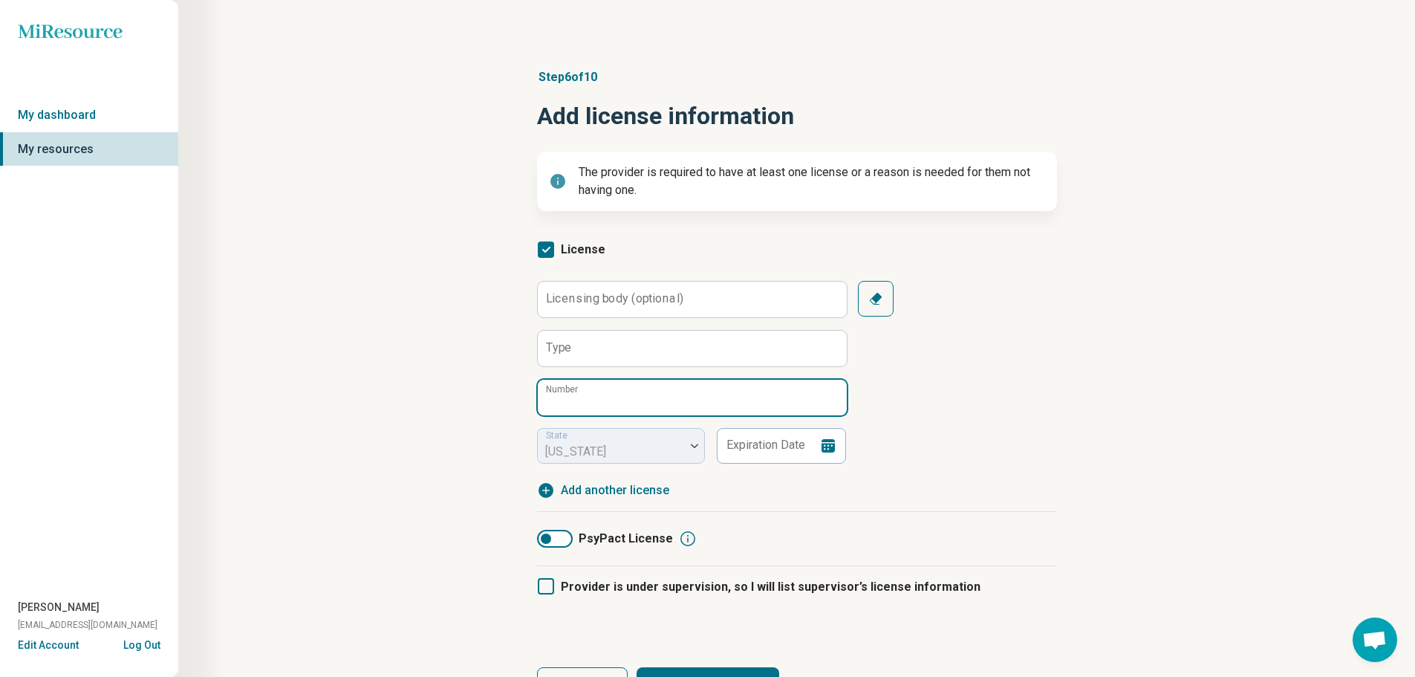
click at [595, 392] on input "Number" at bounding box center [692, 398] width 309 height 36
paste input "**********"
click at [646, 366] on div "Type" at bounding box center [691, 348] width 309 height 37
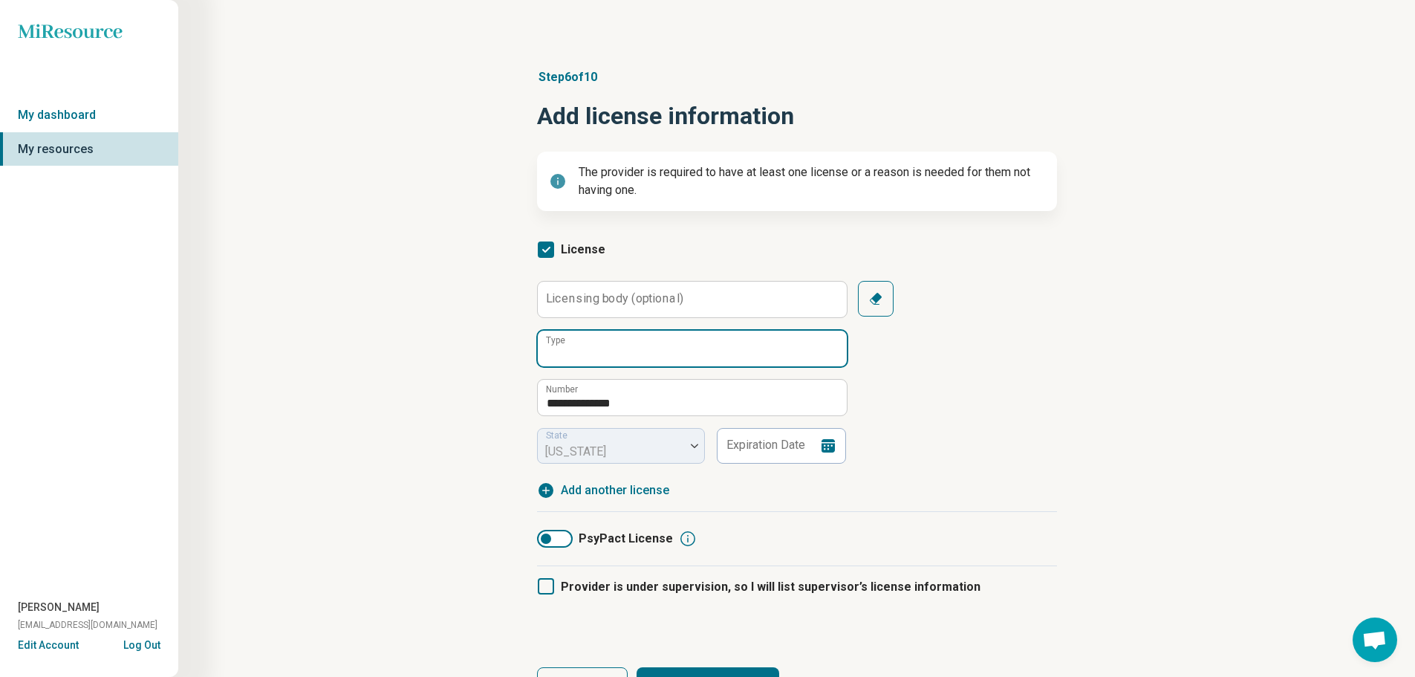
click at [643, 351] on input "Type" at bounding box center [692, 349] width 309 height 36
click at [768, 358] on input "**********" at bounding box center [692, 349] width 309 height 36
click at [982, 390] on div "**********" at bounding box center [797, 372] width 520 height 183
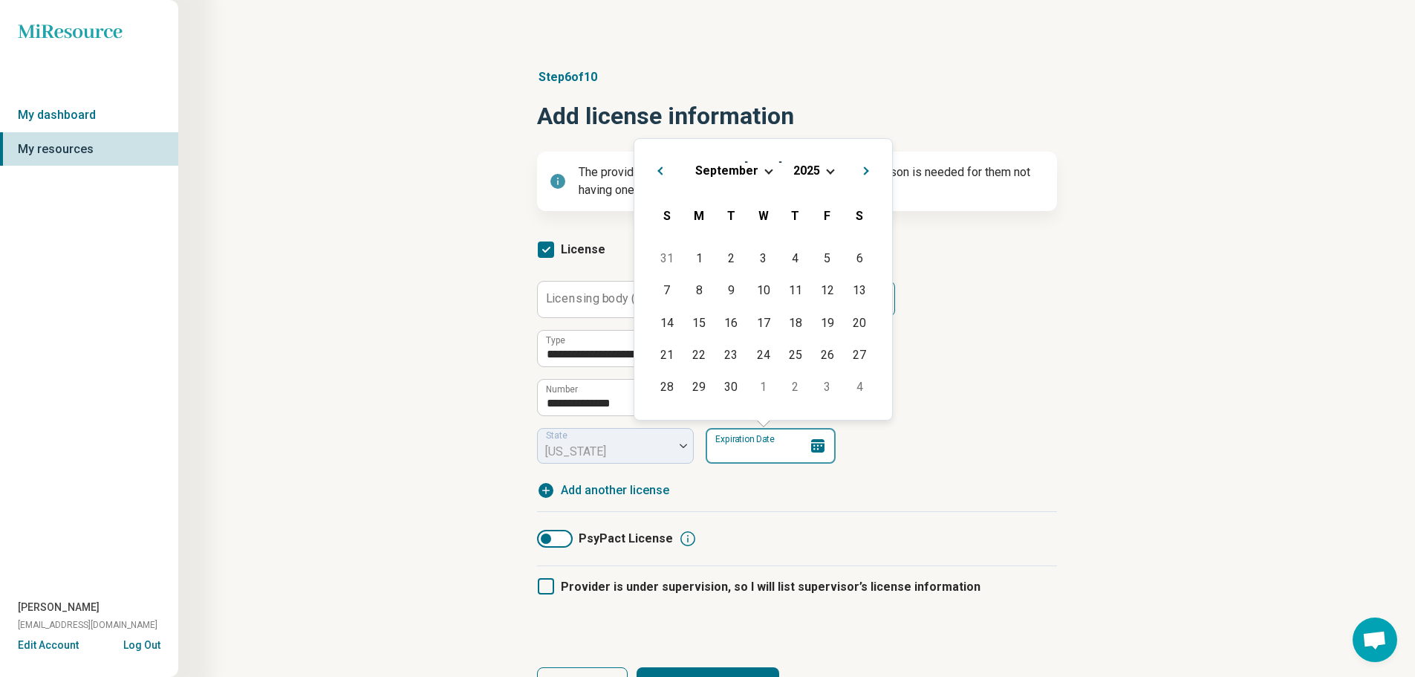
click at [742, 452] on input "Expiration Date" at bounding box center [771, 446] width 130 height 36
click at [963, 421] on div "**********" at bounding box center [797, 372] width 520 height 183
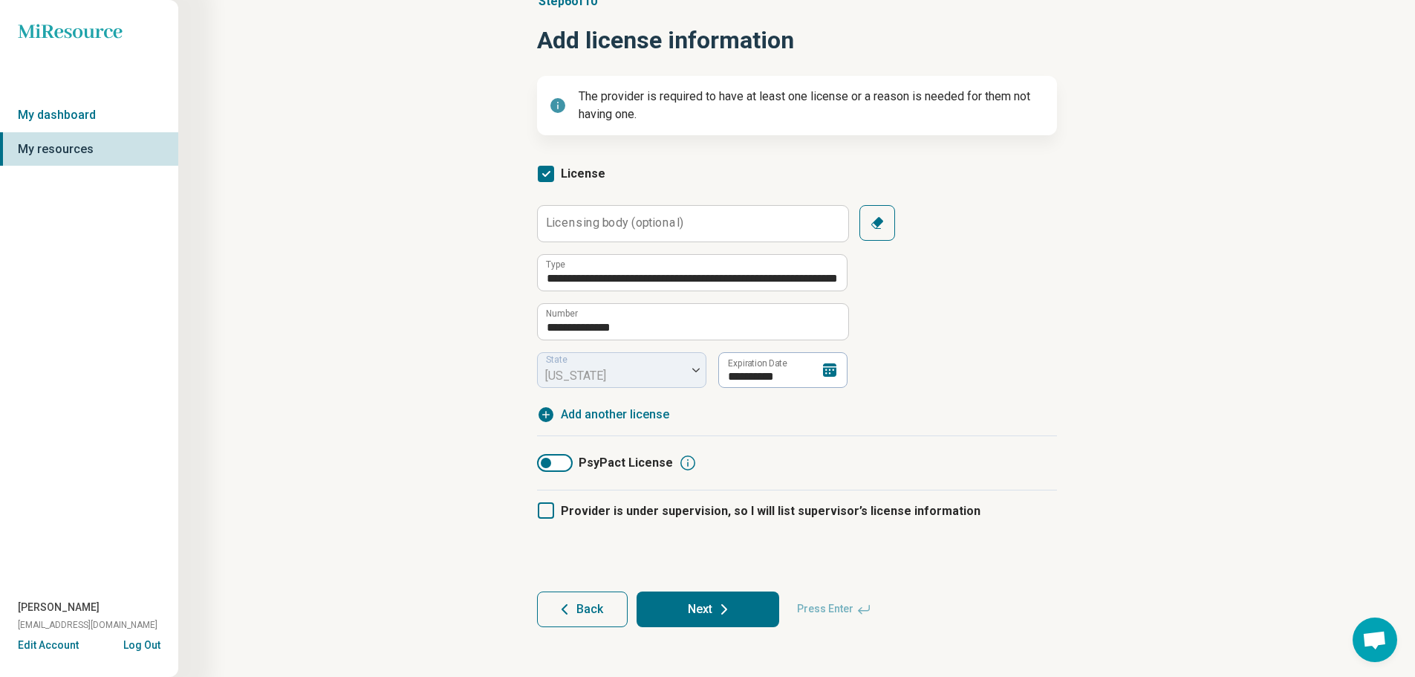
scroll to position [80, 0]
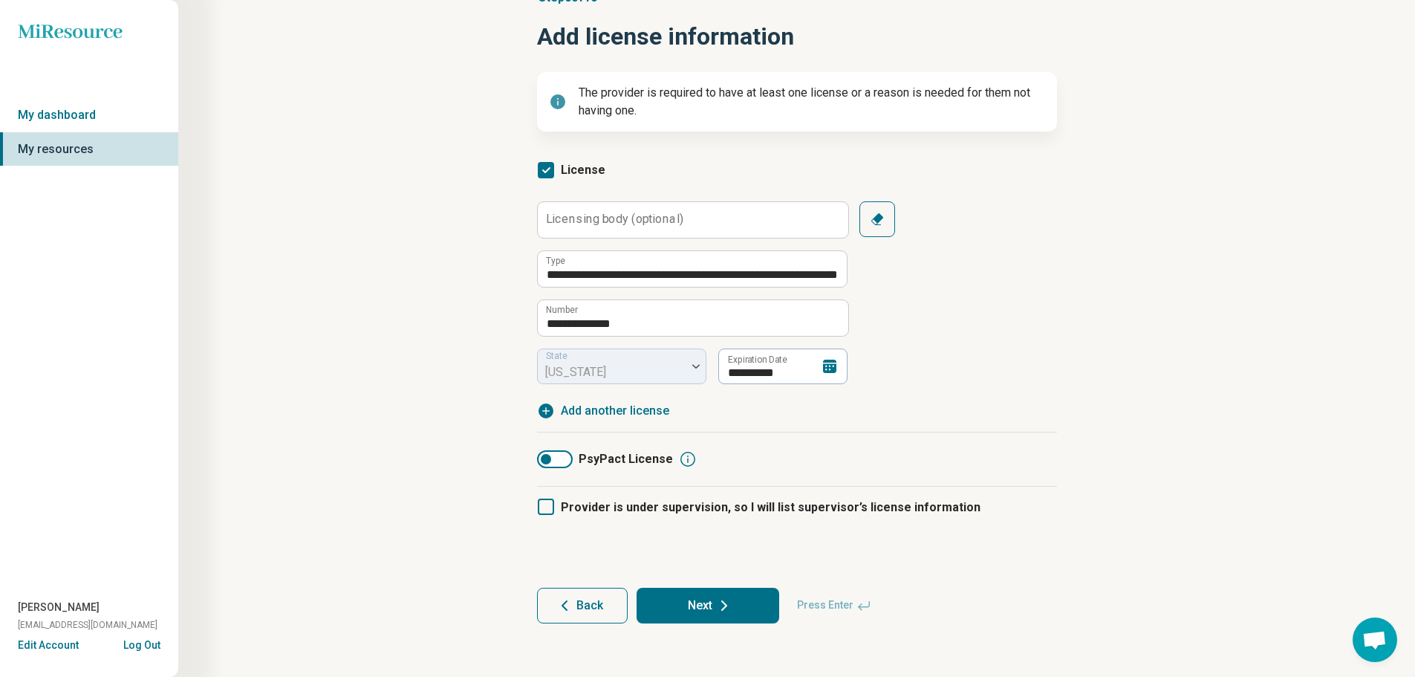
click at [717, 600] on icon at bounding box center [725, 606] width 18 height 18
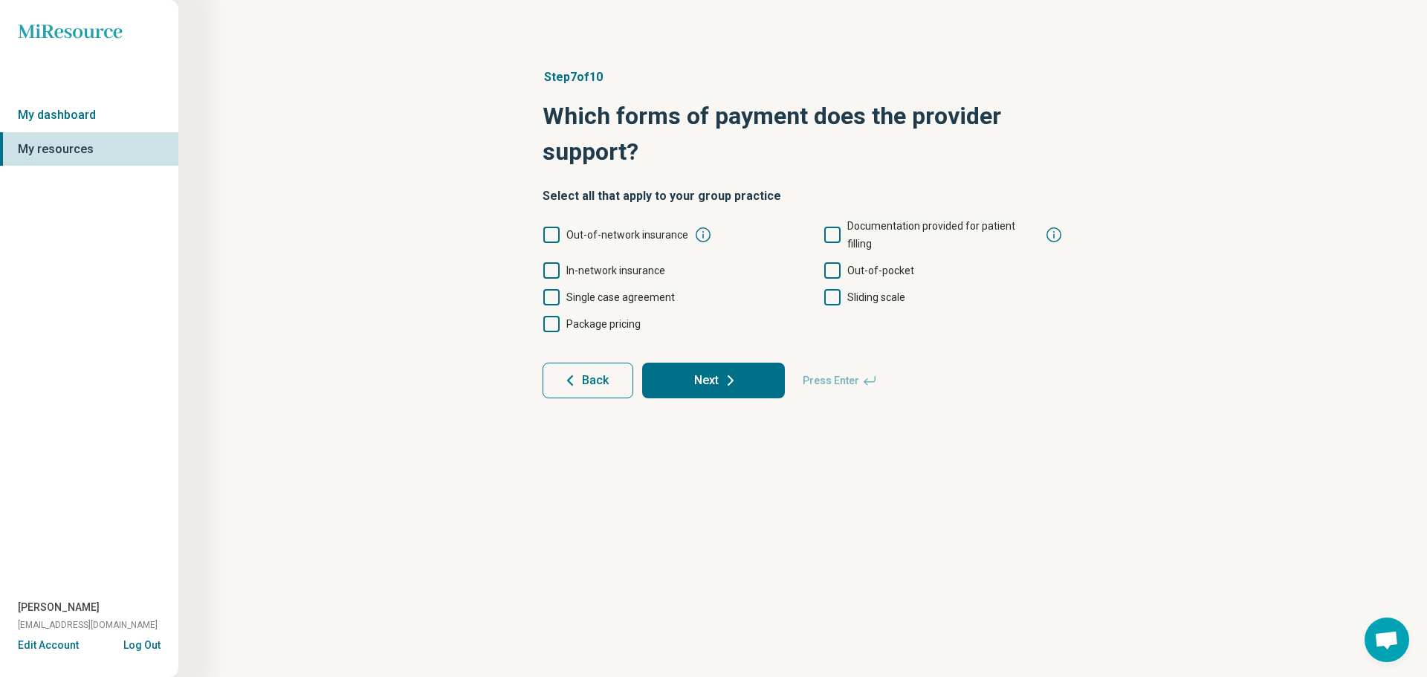
click at [548, 227] on icon at bounding box center [551, 235] width 16 height 16
click at [551, 262] on icon at bounding box center [551, 270] width 16 height 16
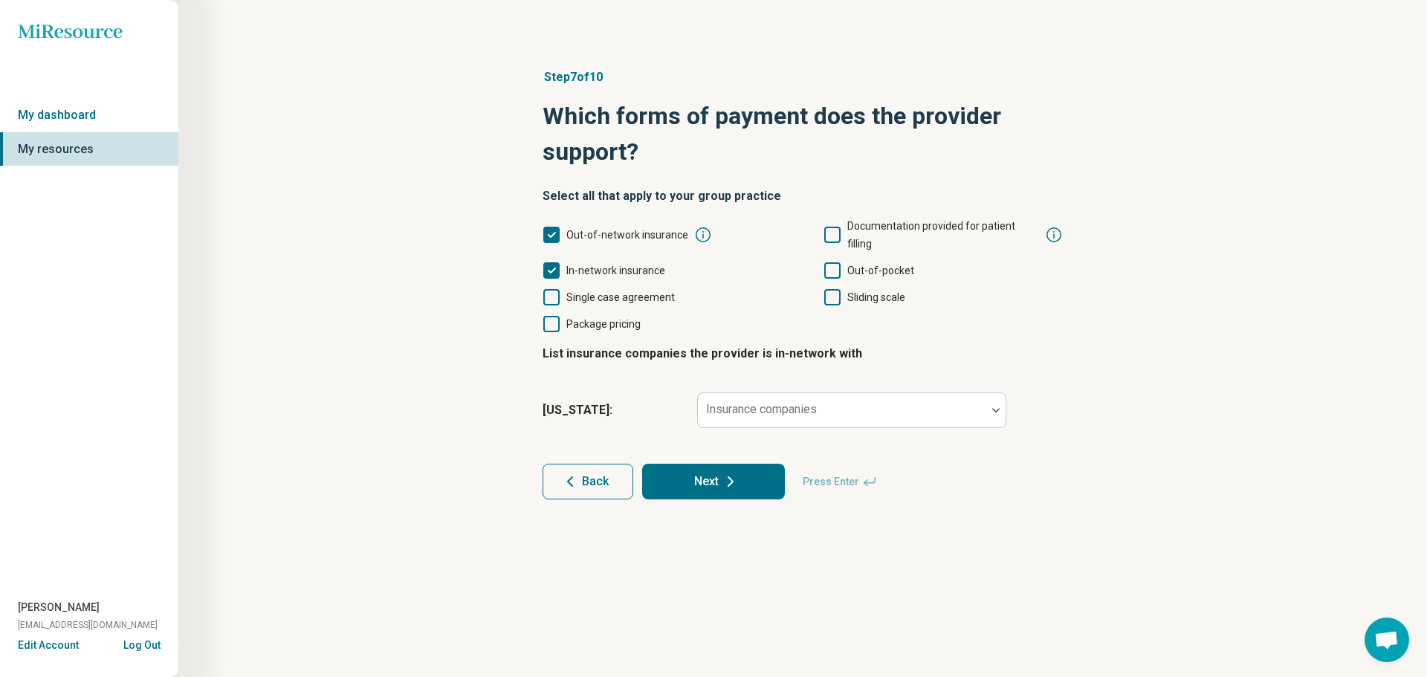
click at [840, 262] on label "Out-of-pocket" at bounding box center [868, 271] width 91 height 18
click at [830, 394] on div at bounding box center [842, 410] width 288 height 33
drag, startPoint x: 872, startPoint y: 389, endPoint x: 808, endPoint y: 407, distance: 65.6
click at [872, 406] on div at bounding box center [842, 416] width 276 height 21
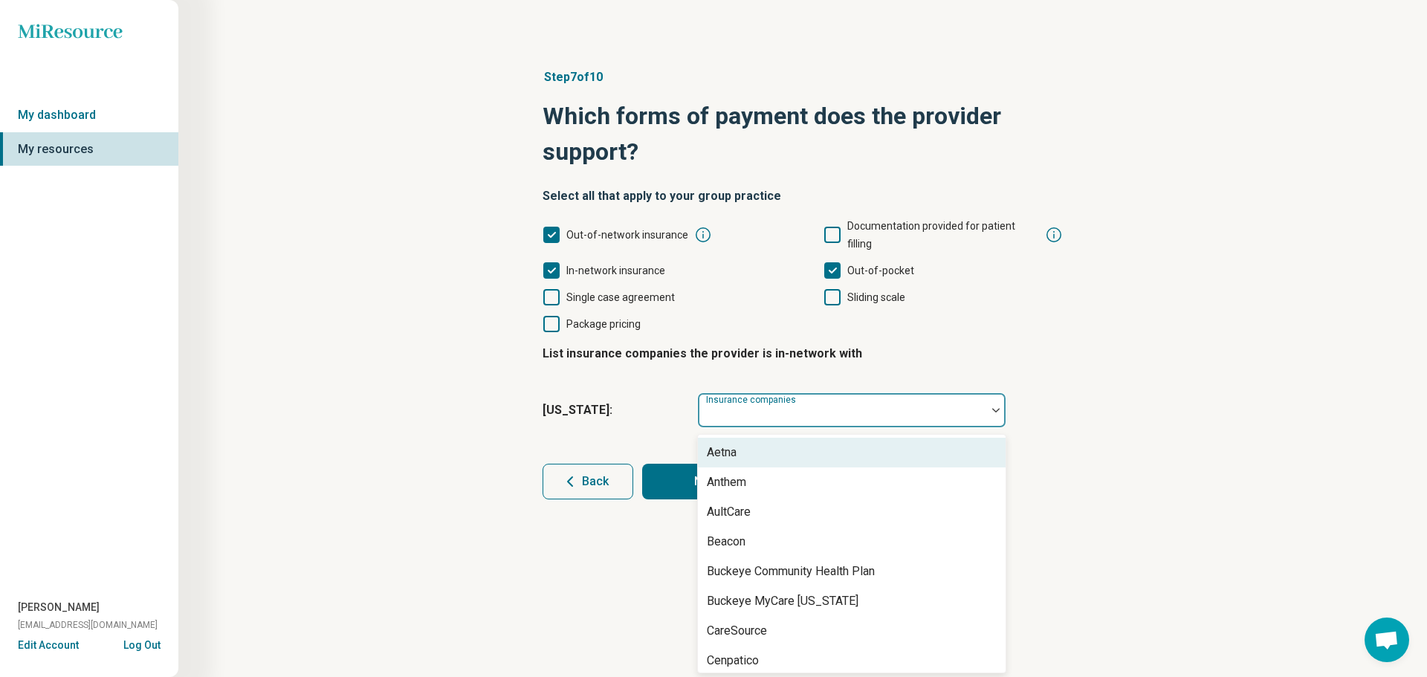
click at [735, 444] on div "Aetna" at bounding box center [722, 453] width 30 height 18
click at [735, 444] on div "Anthem" at bounding box center [726, 453] width 39 height 18
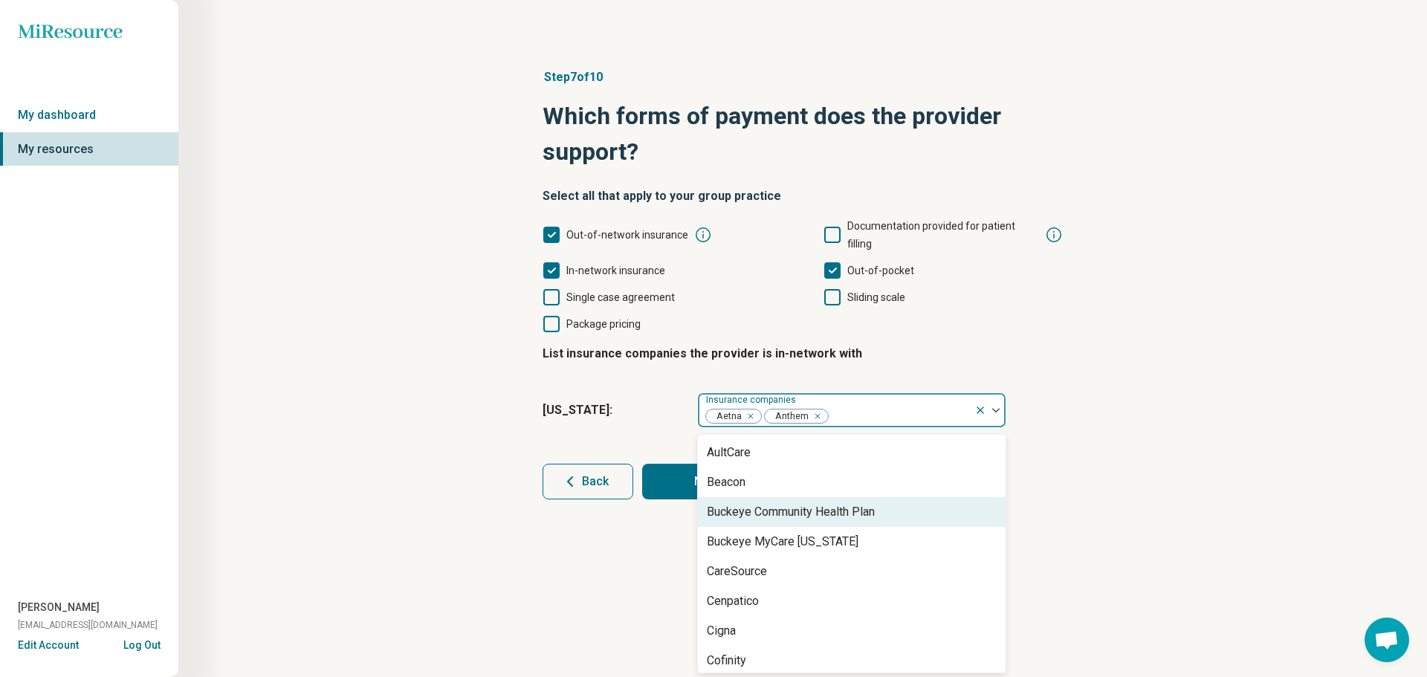
click at [745, 503] on div "Buckeye Community Health Plan" at bounding box center [791, 512] width 168 height 18
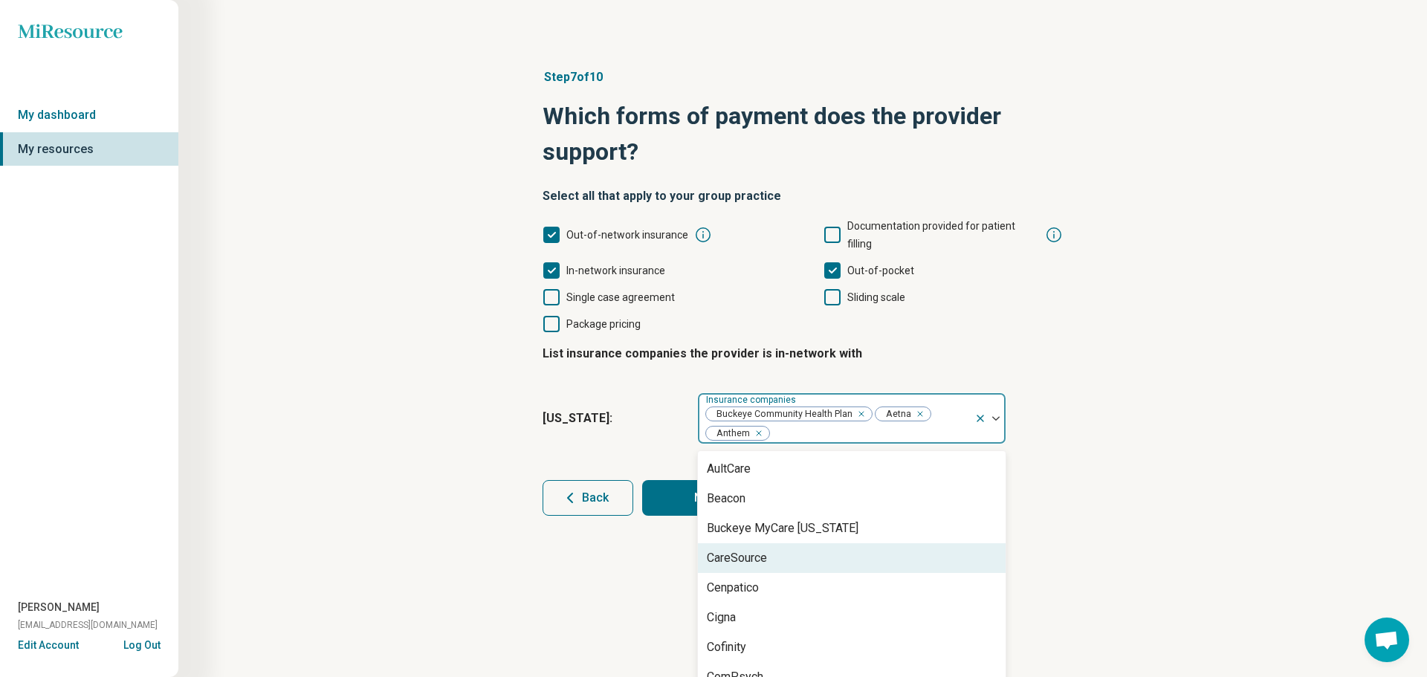
click at [754, 549] on div "CareSource" at bounding box center [737, 558] width 60 height 18
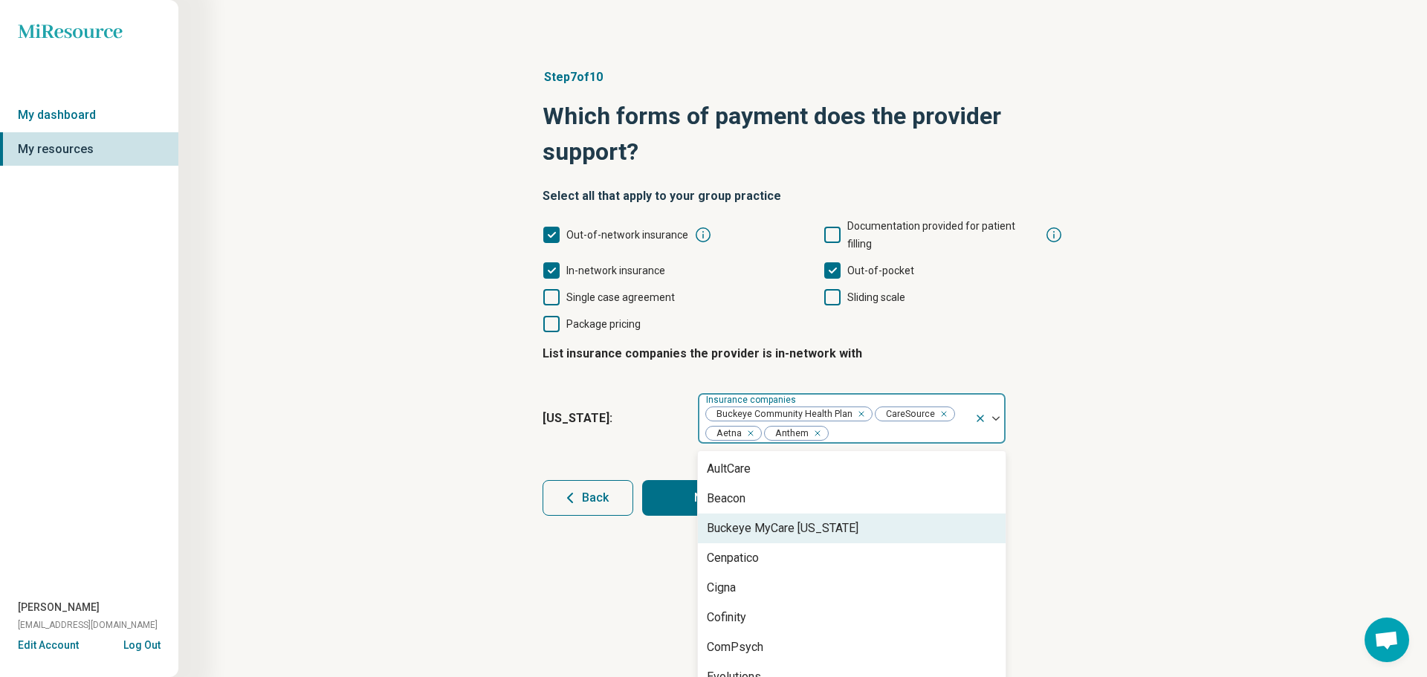
click at [762, 519] on div "Buckeye MyCare [US_STATE]" at bounding box center [783, 528] width 152 height 18
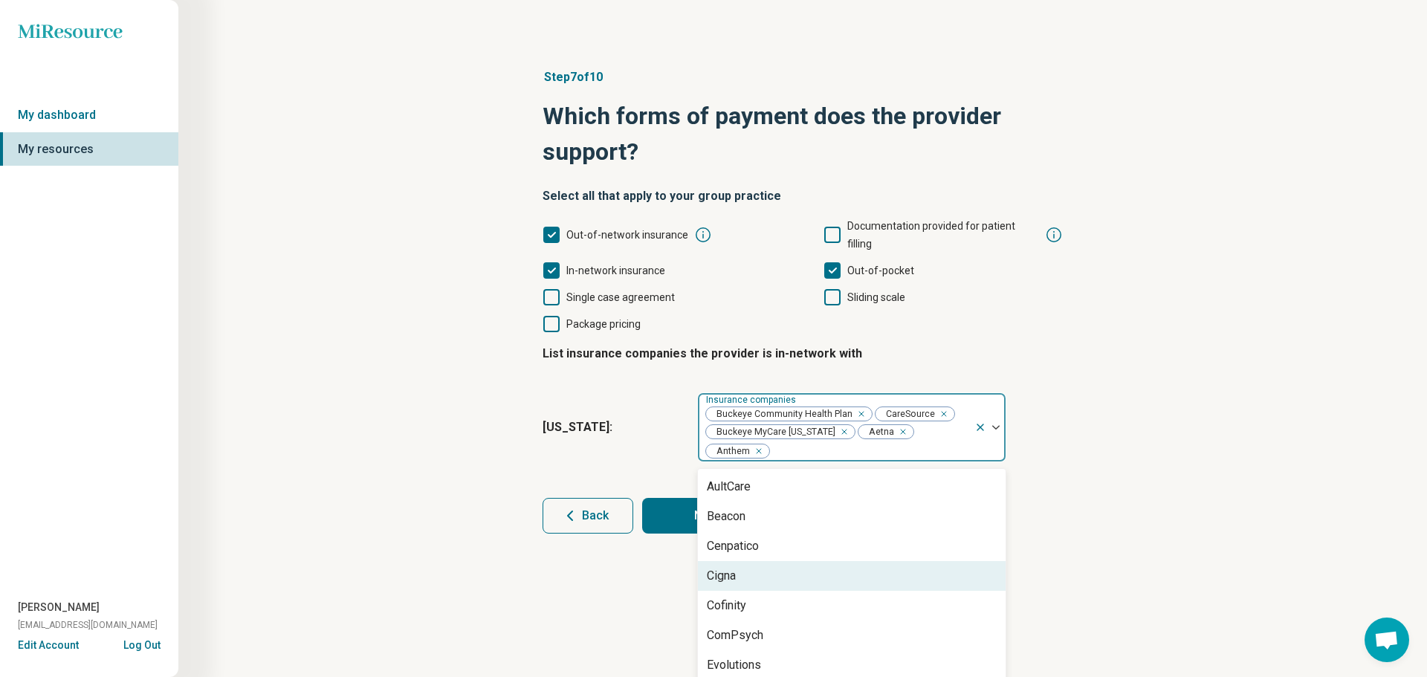
click at [768, 561] on div "Cigna" at bounding box center [852, 576] width 308 height 30
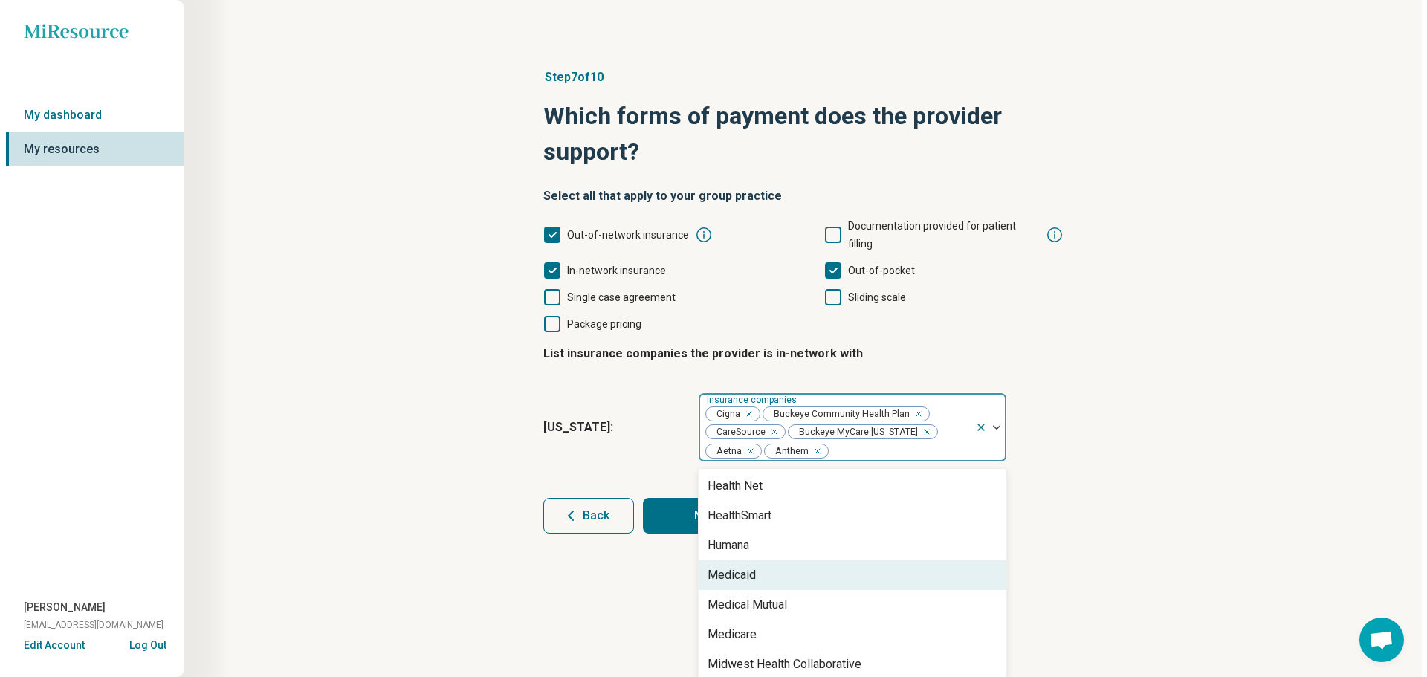
scroll to position [223, 0]
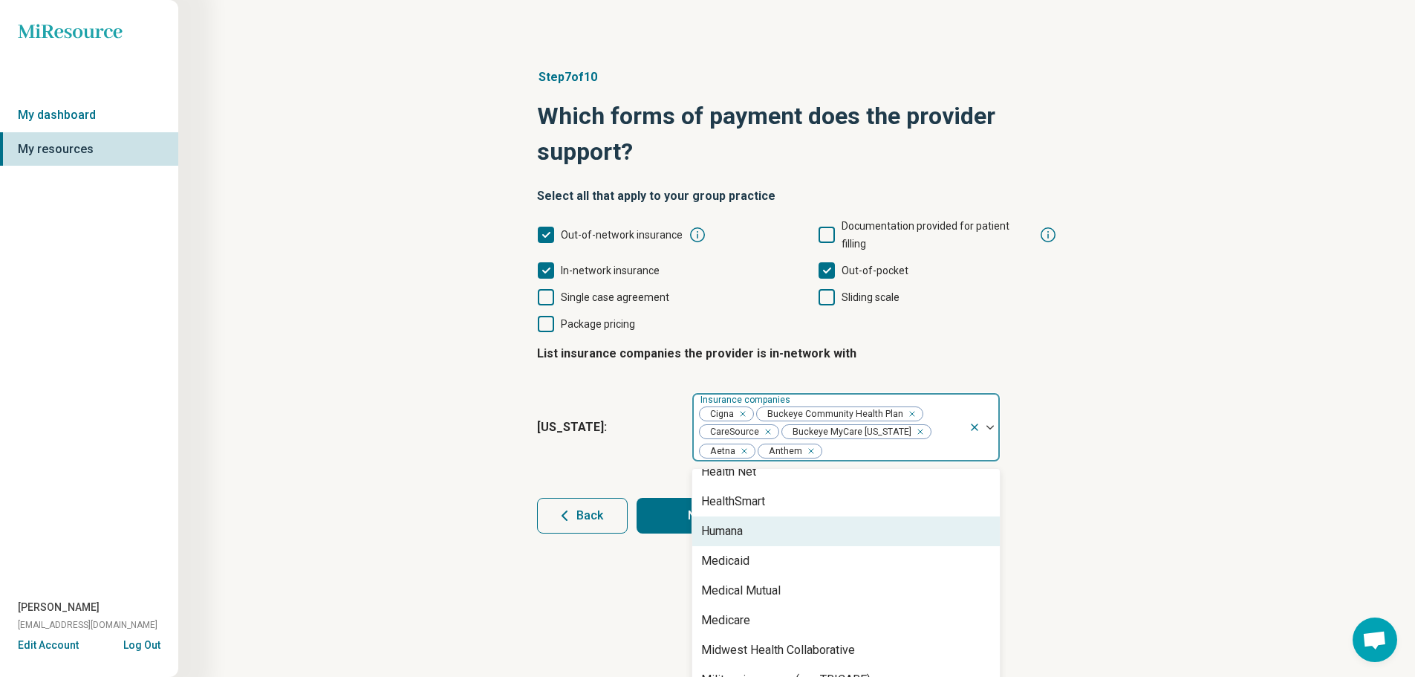
click at [773, 516] on div "Humana" at bounding box center [846, 531] width 308 height 30
click at [775, 516] on div "Medicaid" at bounding box center [846, 531] width 308 height 30
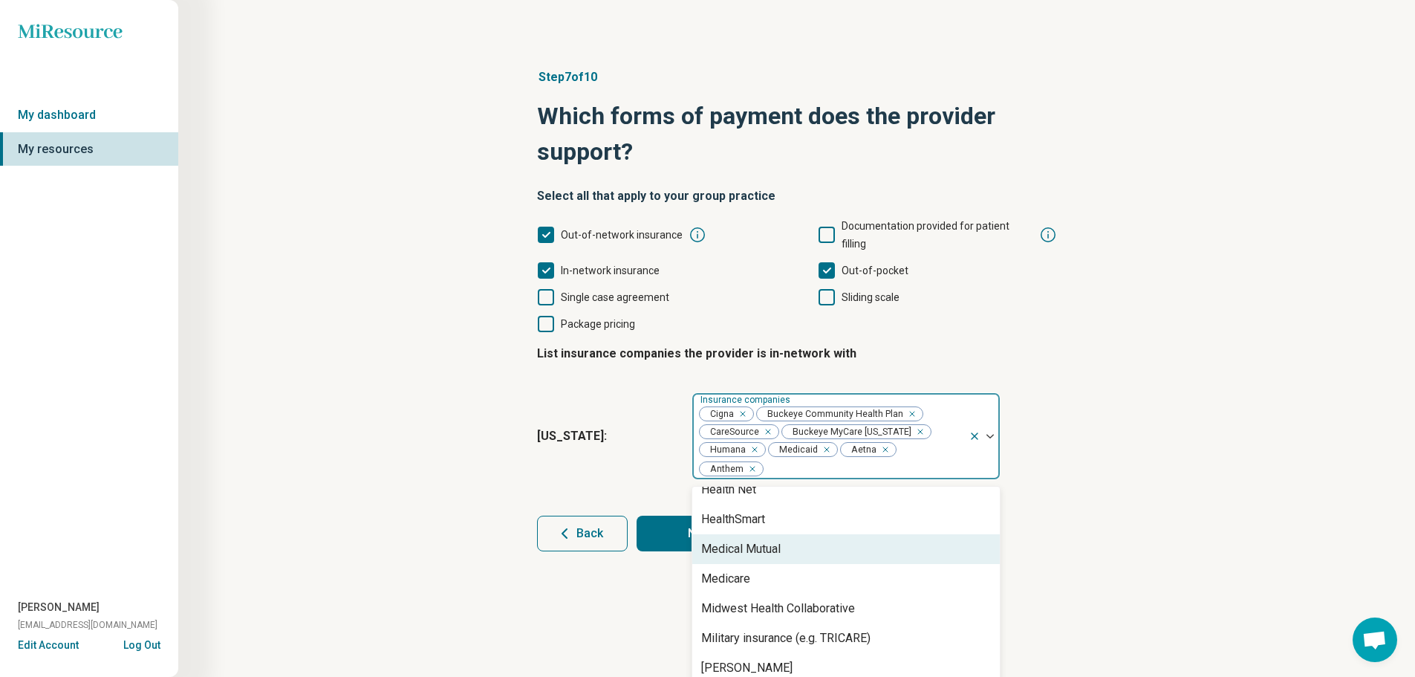
click at [776, 540] on div "Medical Mutual" at bounding box center [741, 549] width 80 height 18
click at [776, 539] on div "Medicare" at bounding box center [846, 549] width 308 height 30
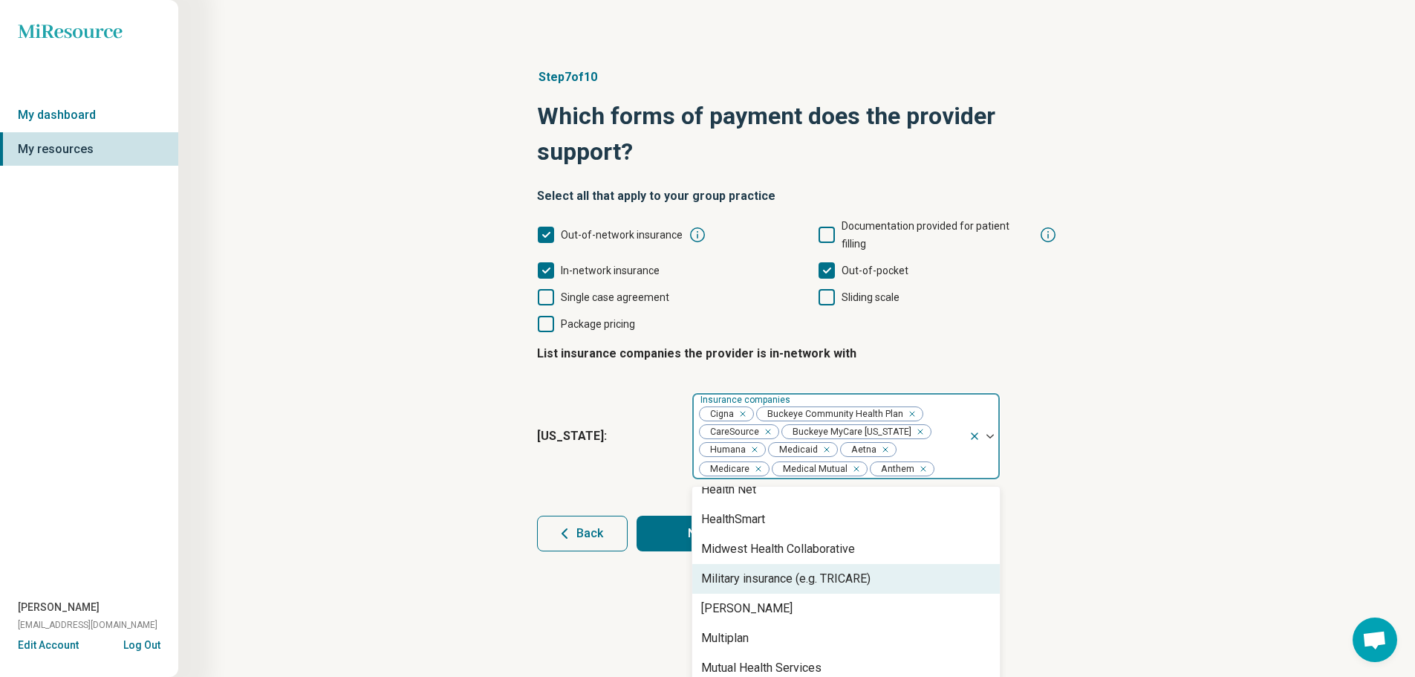
click at [796, 570] on div "Military insurance (e.g. TRICARE)" at bounding box center [785, 579] width 169 height 18
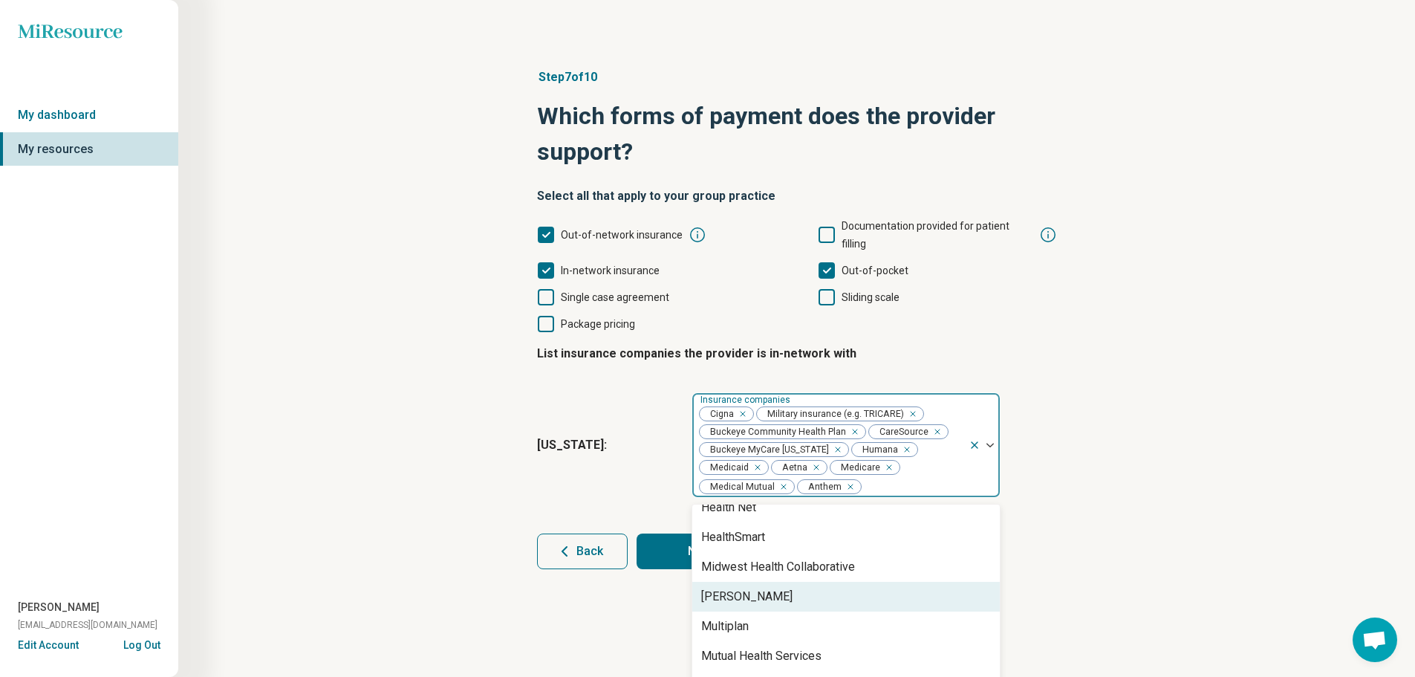
click at [793, 582] on div "[PERSON_NAME]" at bounding box center [846, 597] width 308 height 30
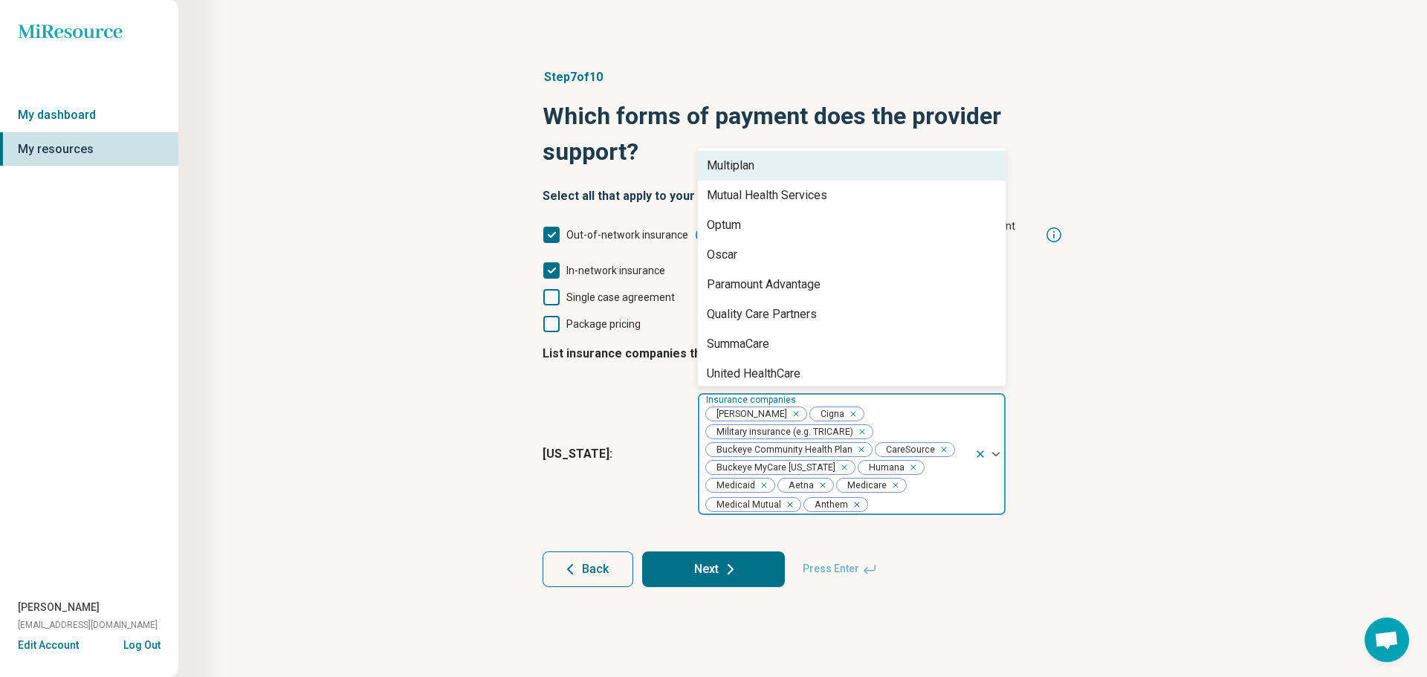
scroll to position [303, 0]
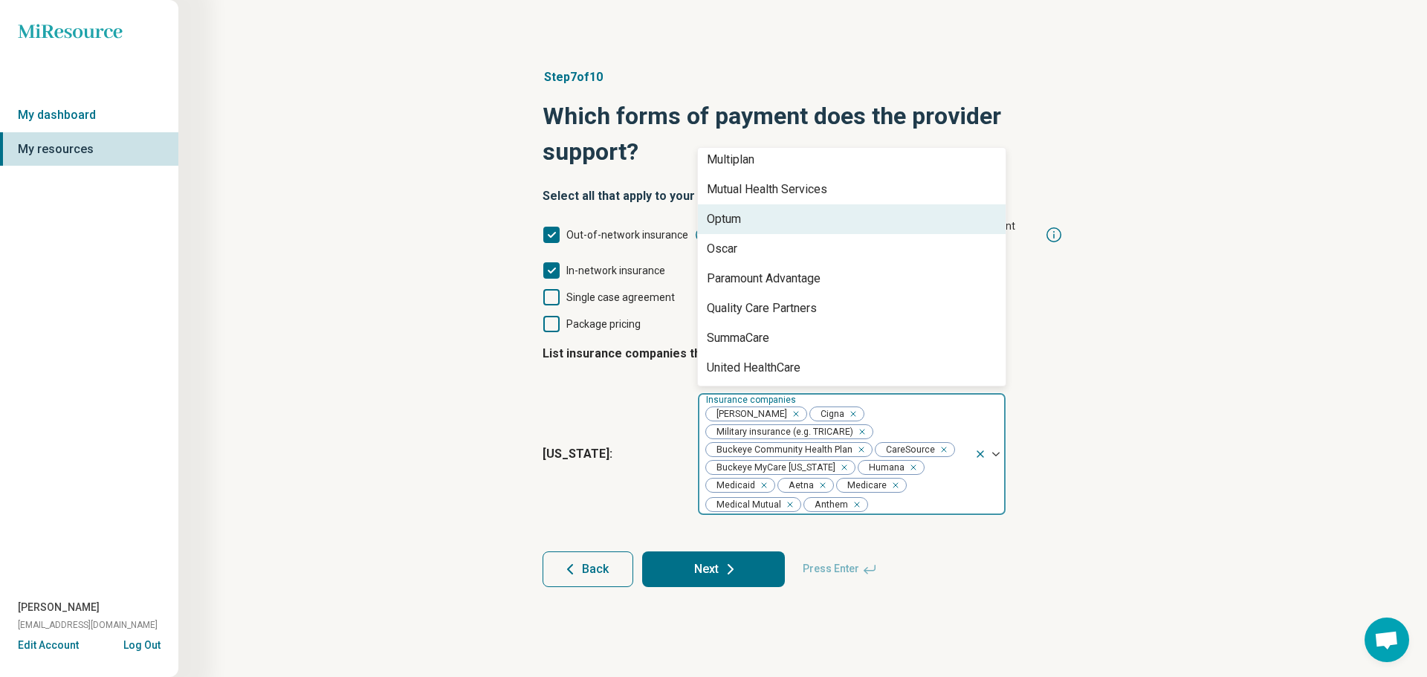
click at [831, 204] on div "Optum" at bounding box center [852, 219] width 308 height 30
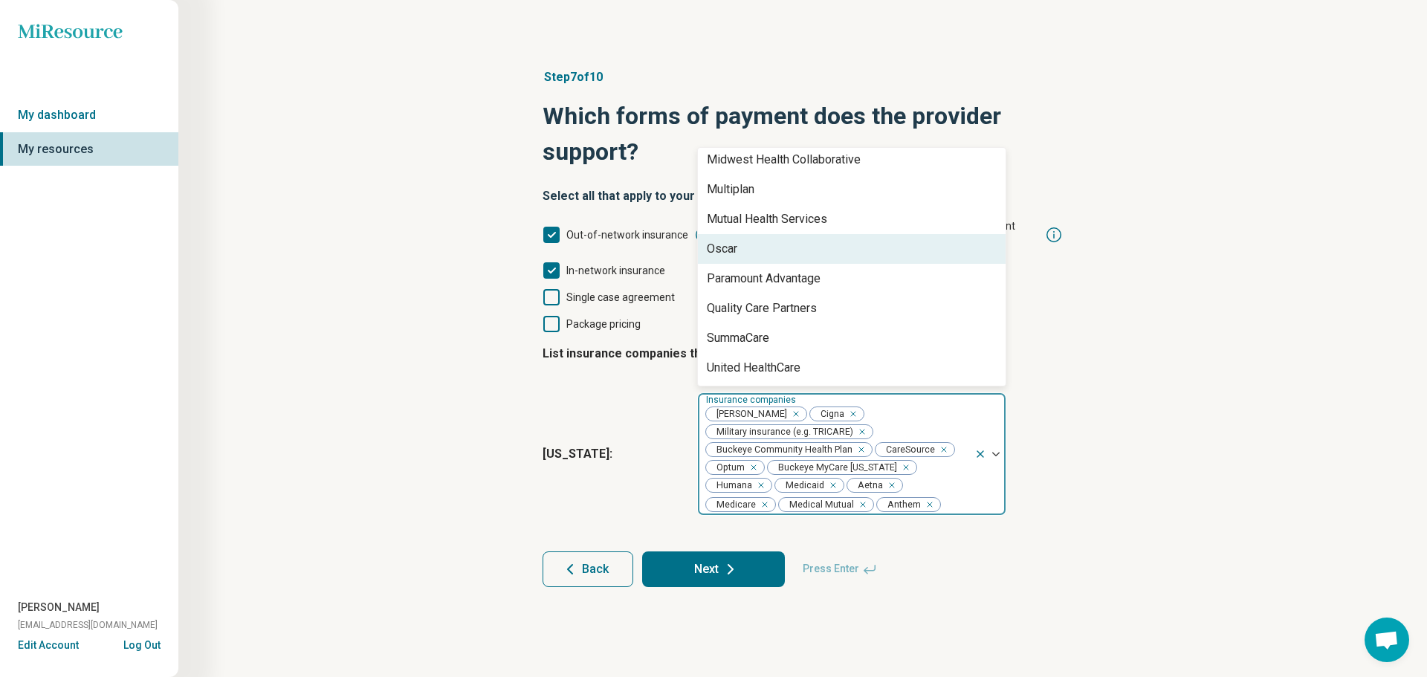
click at [833, 238] on div "Oscar" at bounding box center [852, 249] width 308 height 30
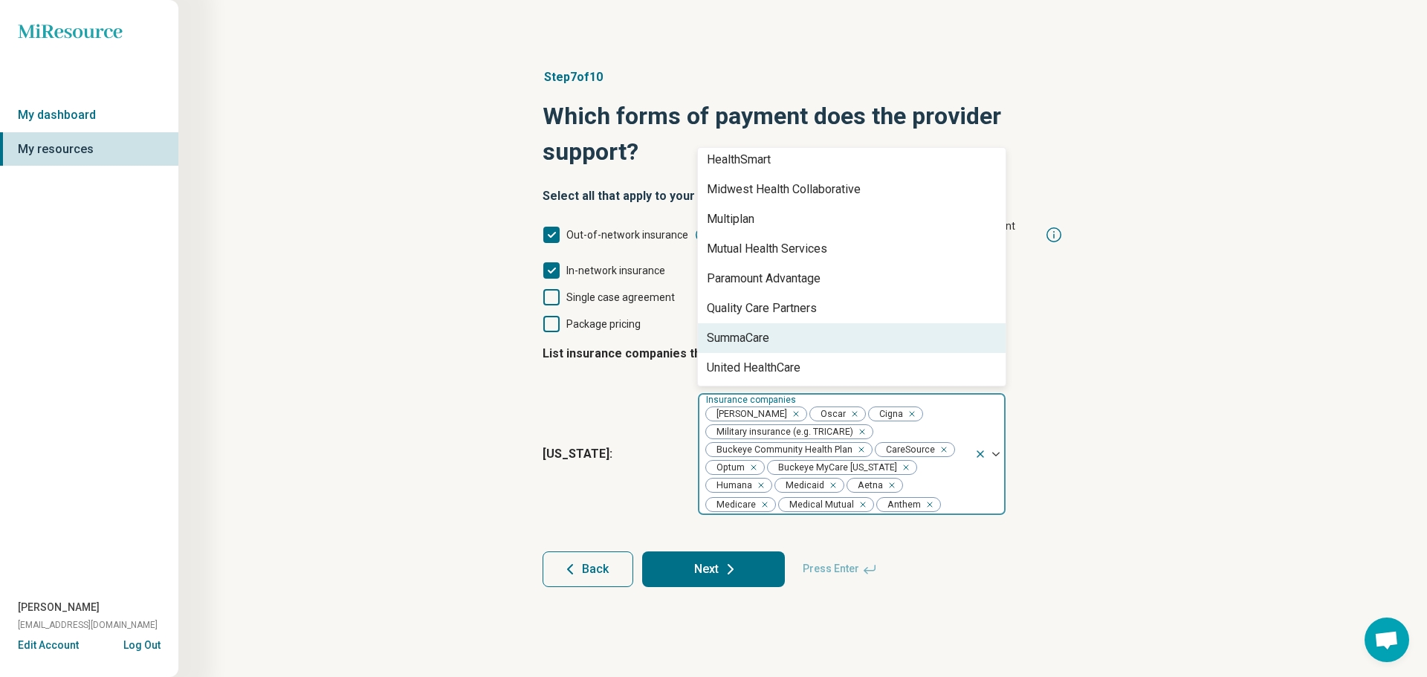
click at [837, 323] on div "SummaCare" at bounding box center [852, 338] width 308 height 30
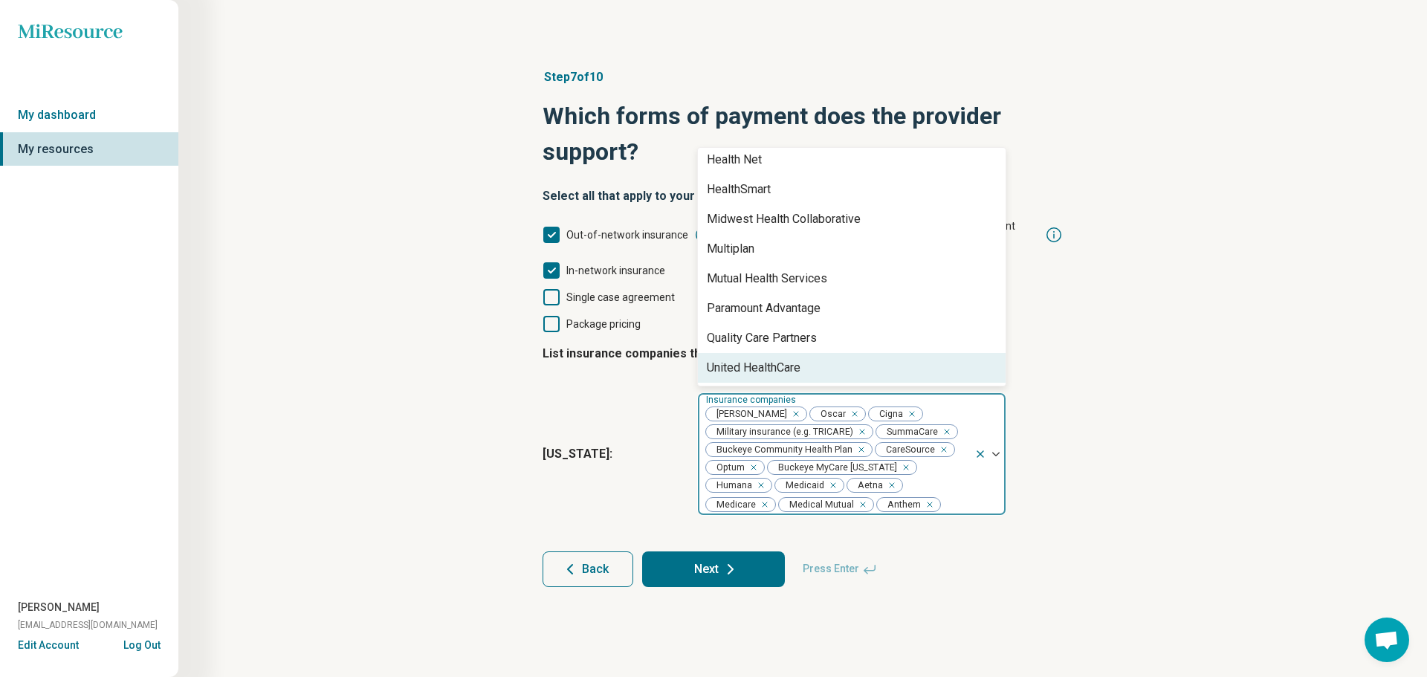
click at [843, 353] on div "United HealthCare" at bounding box center [852, 368] width 308 height 30
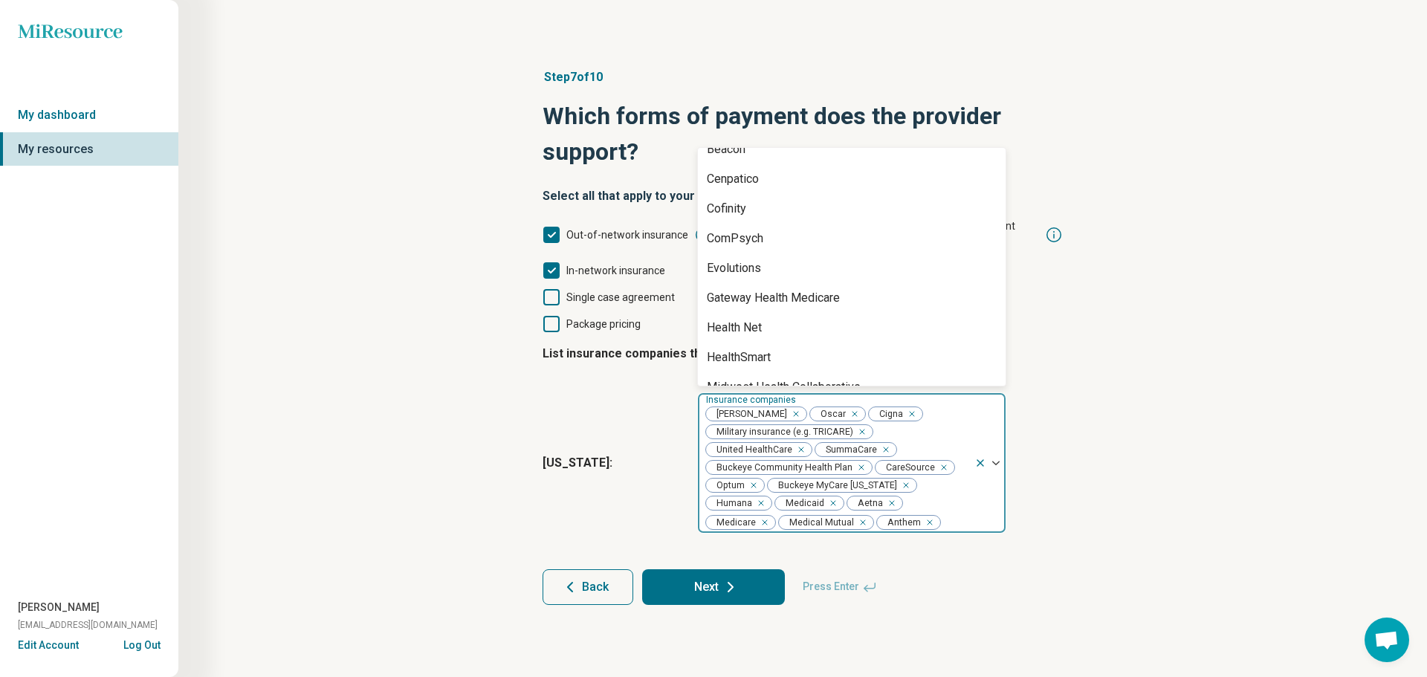
scroll to position [36, 0]
click at [792, 264] on div "Evolutions" at bounding box center [852, 279] width 308 height 30
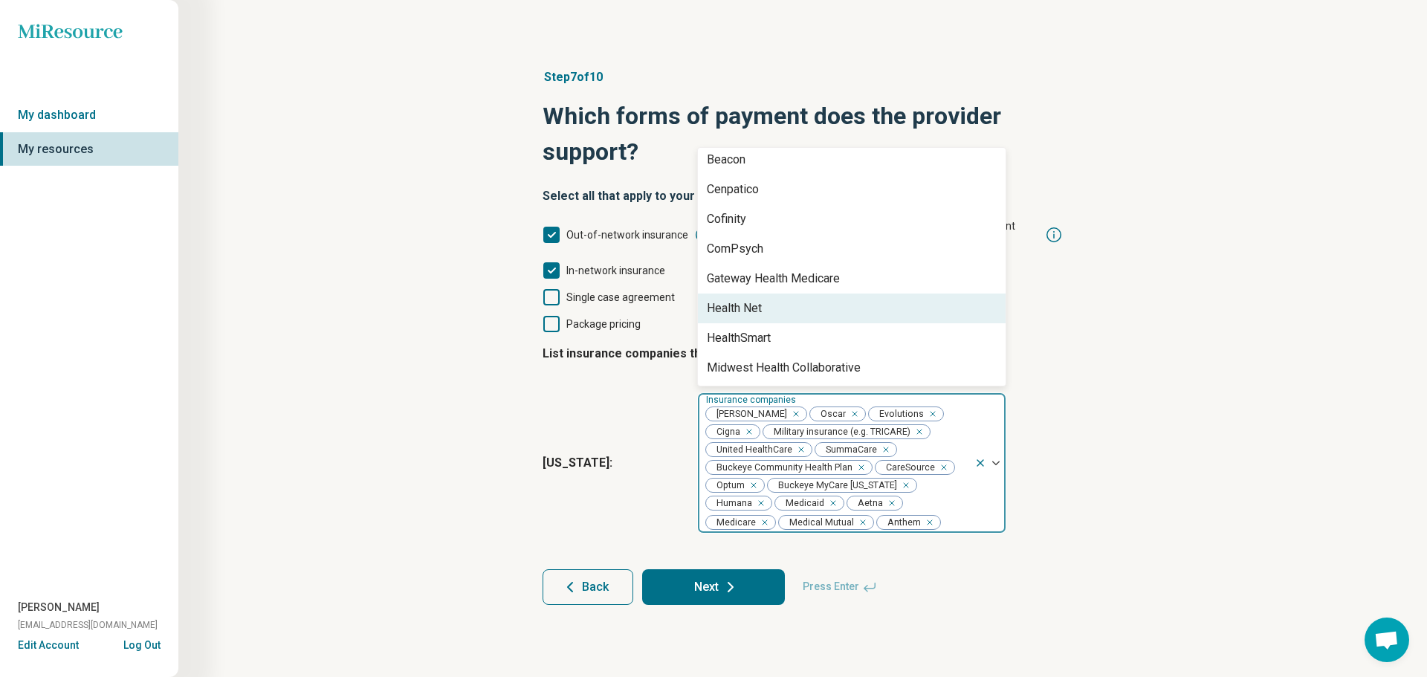
scroll to position [155, 0]
click at [844, 293] on div "Mutual Health Services" at bounding box center [852, 308] width 308 height 30
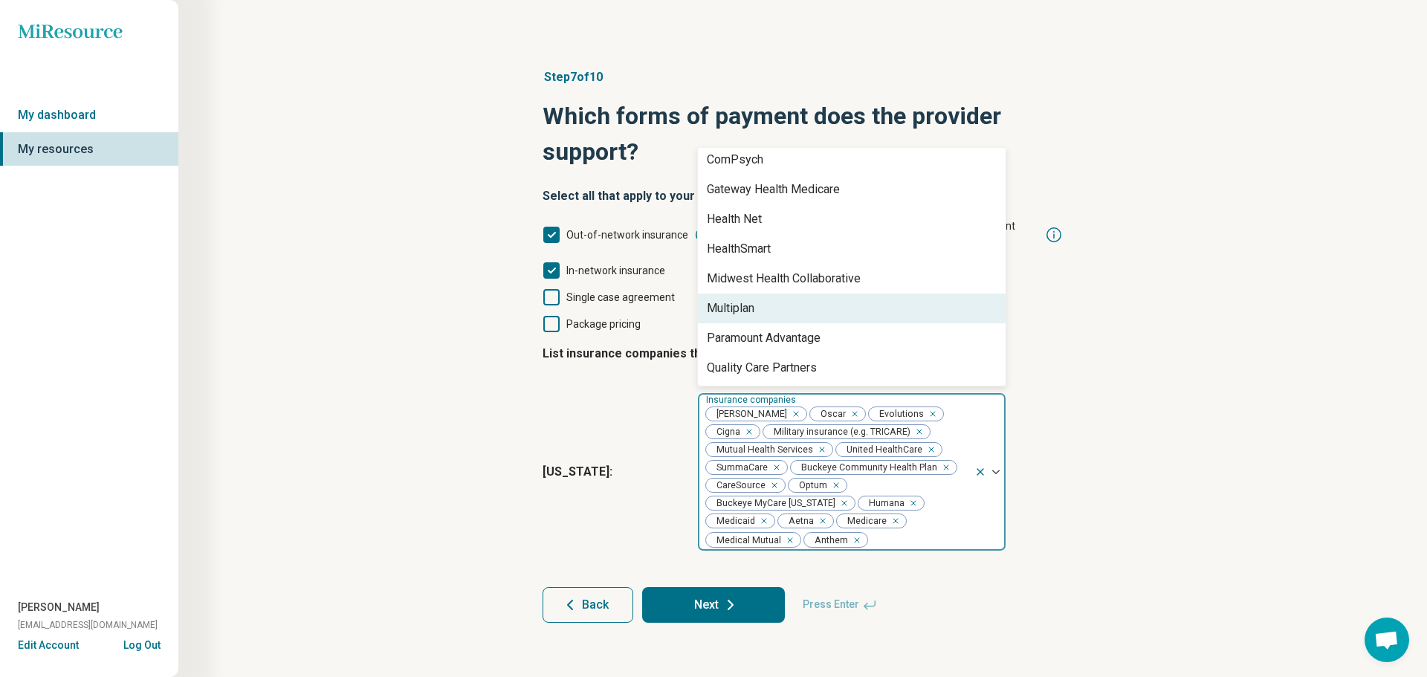
scroll to position [125, 0]
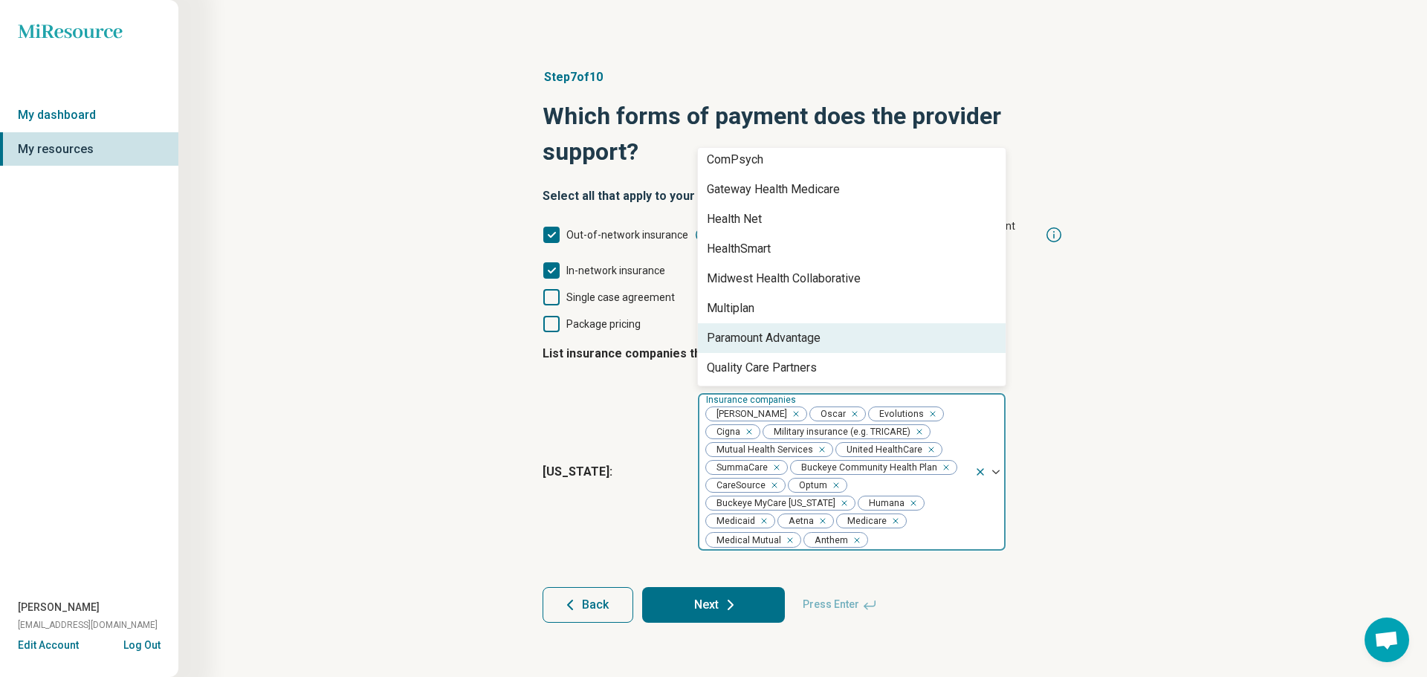
click at [817, 329] on div "Paramount Advantage" at bounding box center [764, 338] width 114 height 18
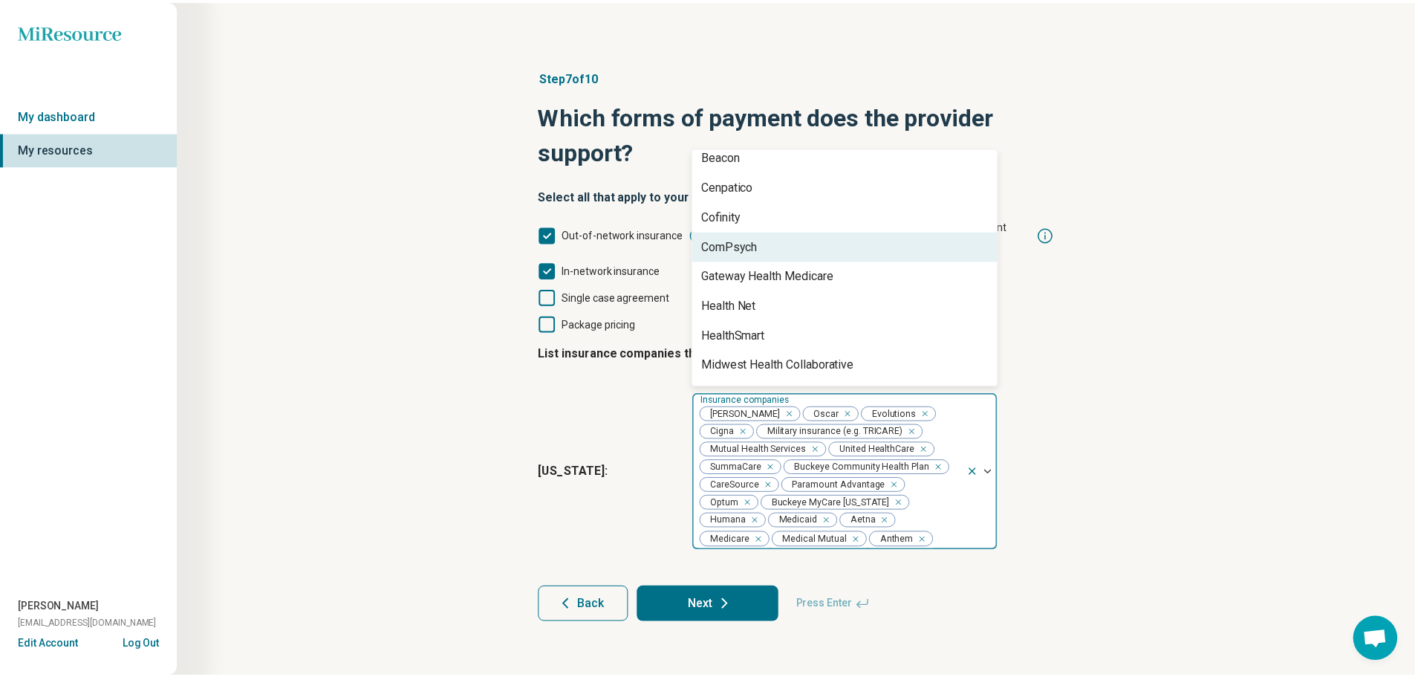
scroll to position [74, 0]
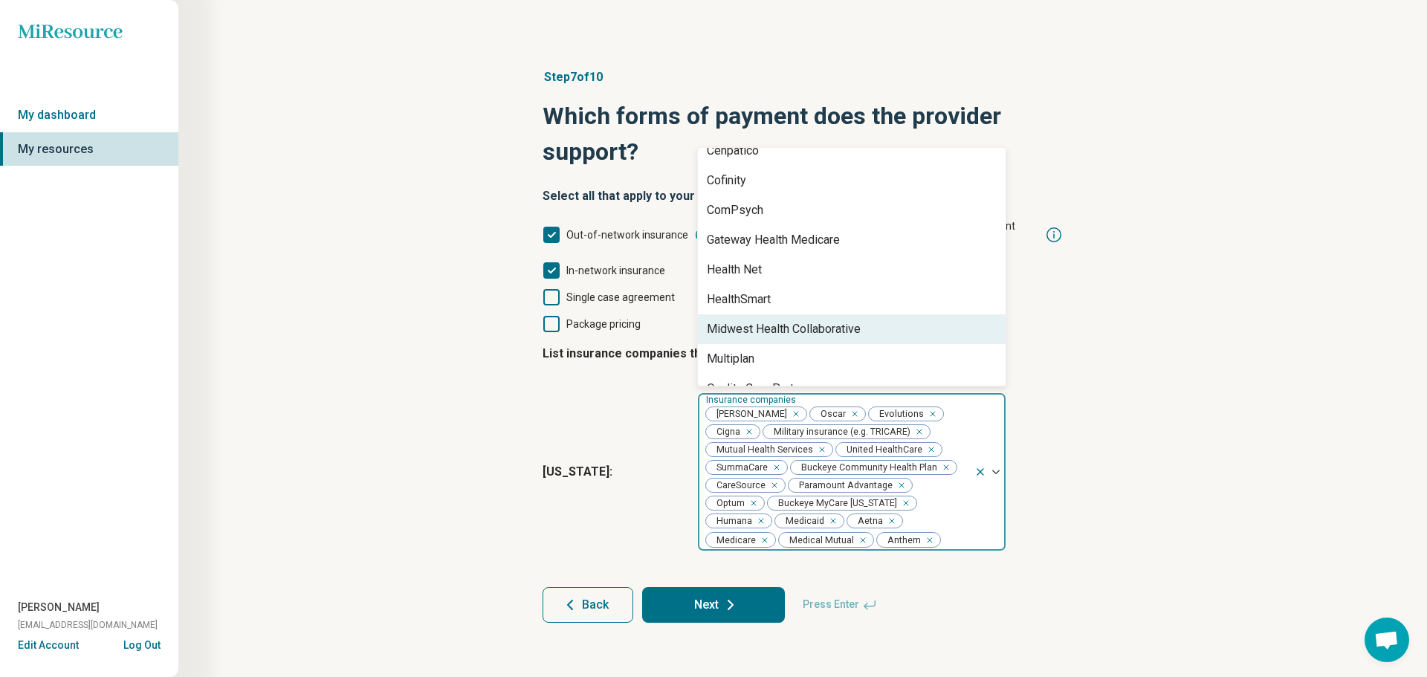
click at [1168, 380] on div "Step 7 of 10 Which forms of payment does the provider support? Select all that …" at bounding box center [803, 346] width 1106 height 614
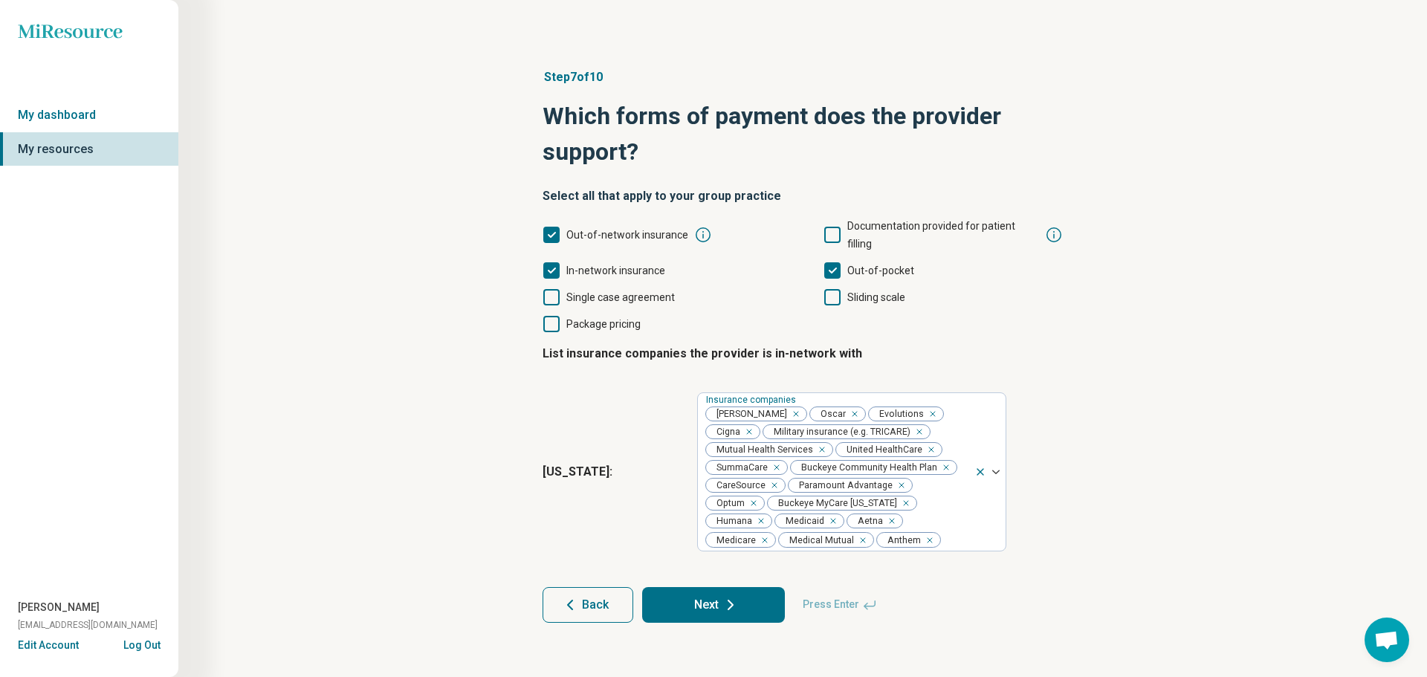
click at [731, 596] on icon at bounding box center [730, 605] width 18 height 18
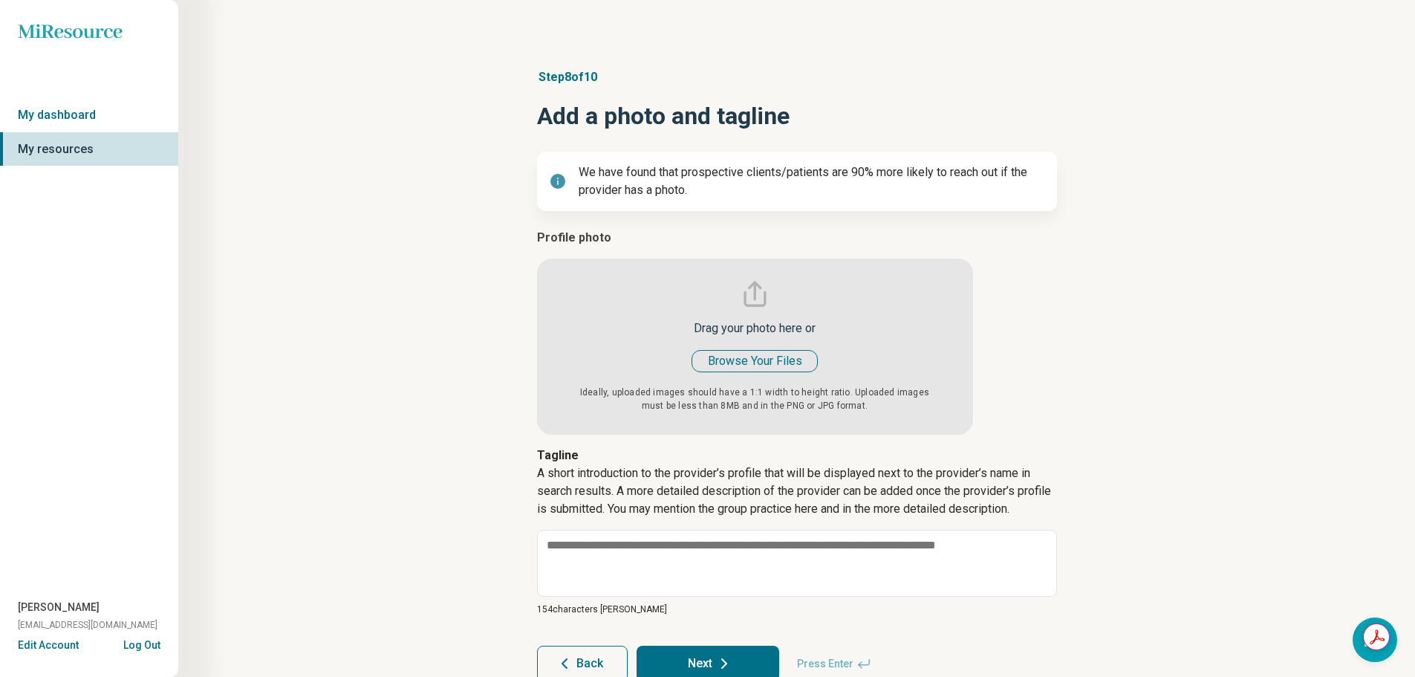
click at [701, 362] on input "file" at bounding box center [755, 332] width 436 height 206
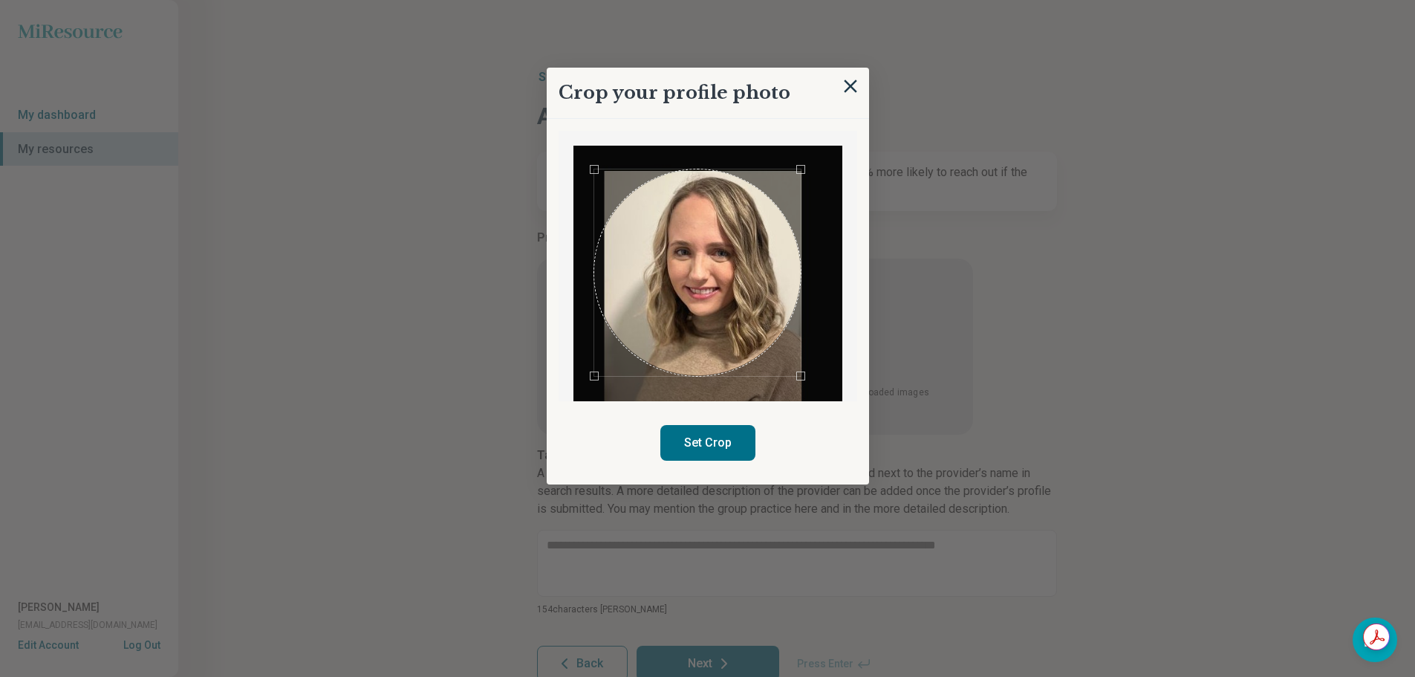
click at [724, 274] on div "Use the arrow keys to move the crop selection area" at bounding box center [697, 272] width 207 height 207
click at [712, 453] on button "Set Crop" at bounding box center [708, 443] width 95 height 36
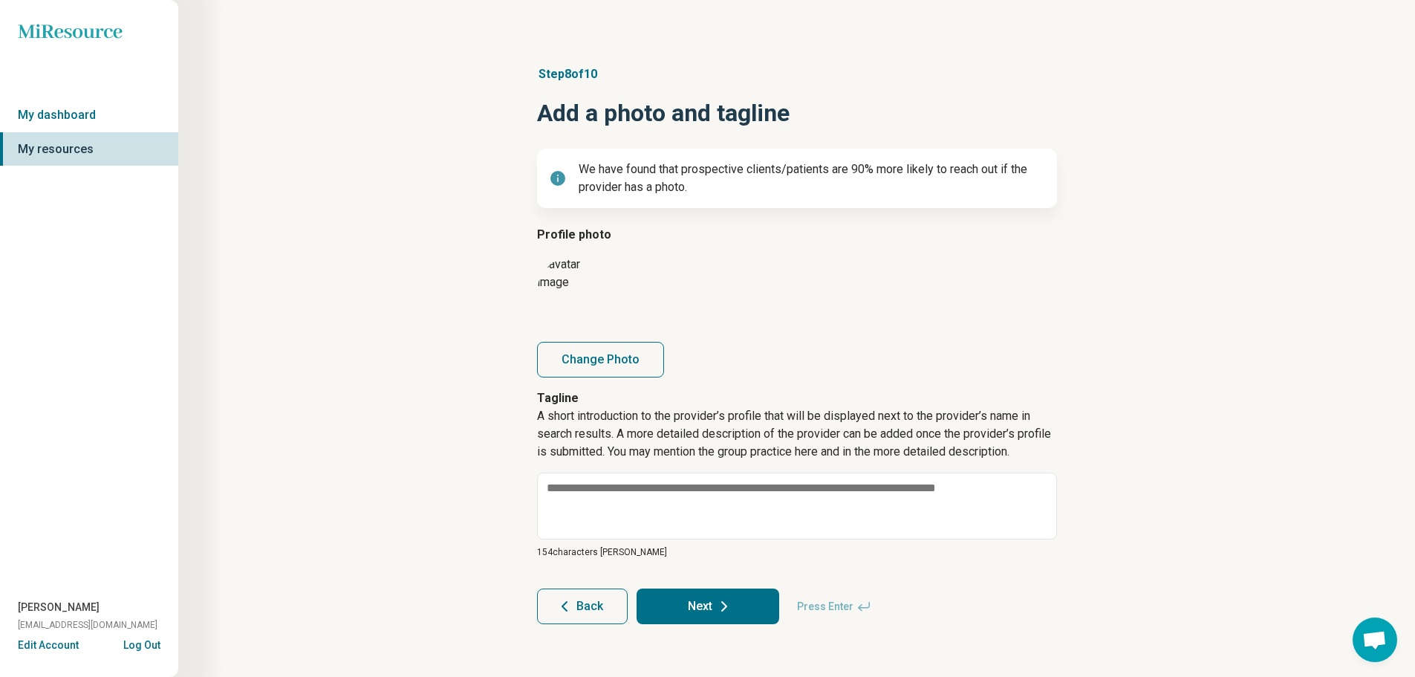
scroll to position [4, 0]
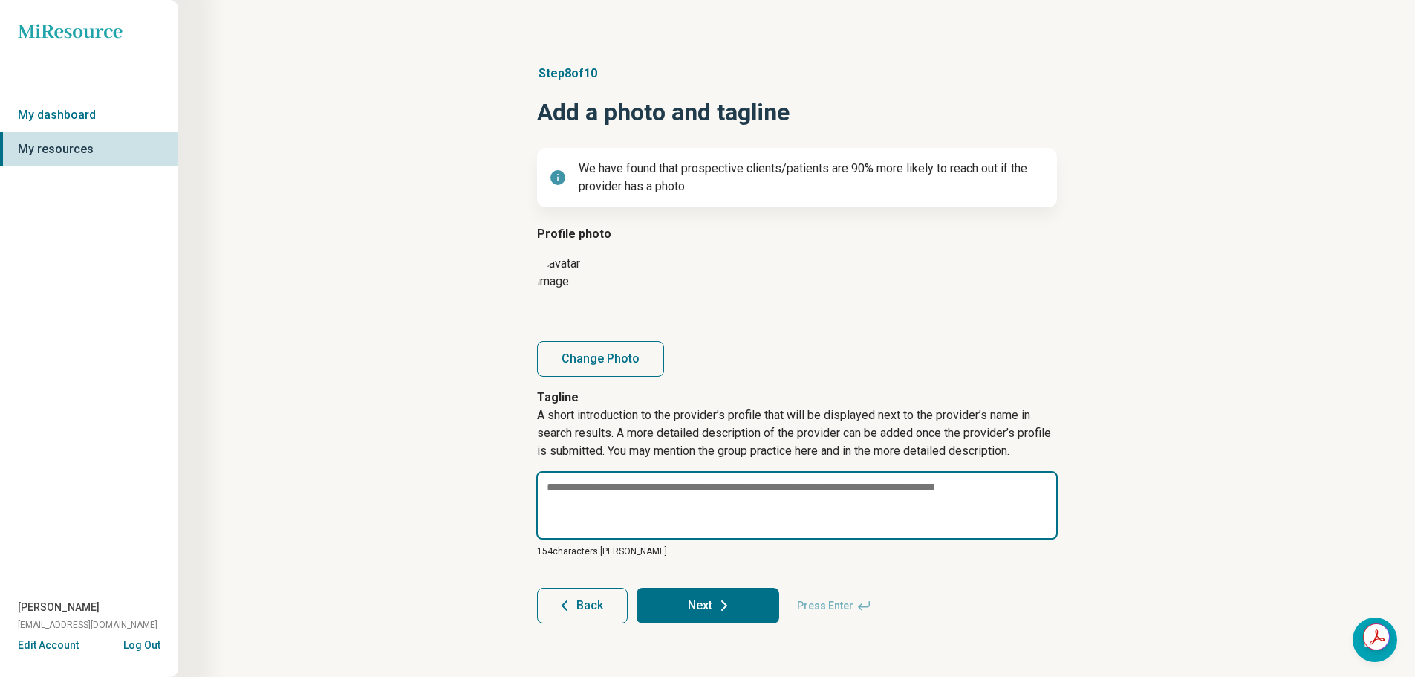
click at [603, 487] on textarea at bounding box center [797, 505] width 522 height 68
paste textarea "**********"
click at [548, 487] on textarea "**********" at bounding box center [797, 505] width 522 height 68
click at [879, 492] on textarea "**********" at bounding box center [797, 505] width 522 height 68
paste textarea "**********"
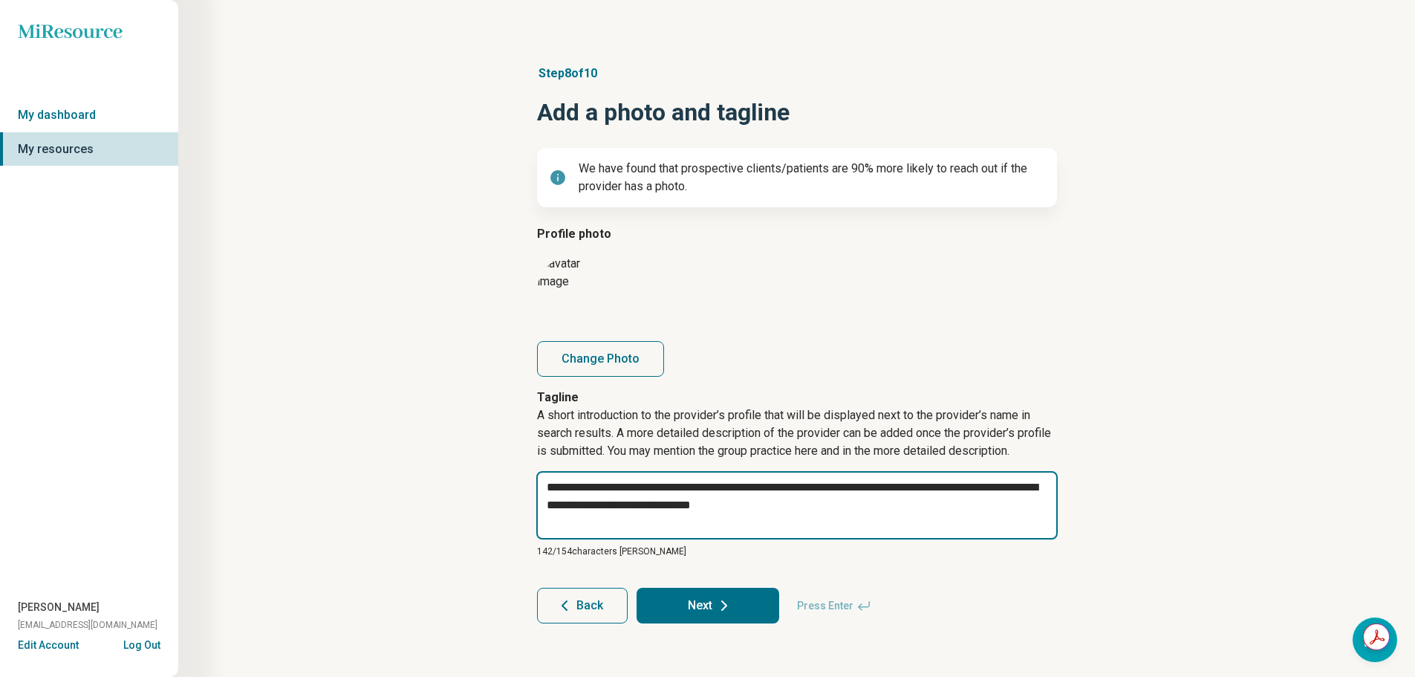
click at [626, 504] on textarea "**********" at bounding box center [797, 505] width 522 height 68
click at [889, 502] on textarea "**********" at bounding box center [797, 505] width 522 height 68
drag, startPoint x: 607, startPoint y: 485, endPoint x: 533, endPoint y: 484, distance: 74.3
click at [533, 484] on article "**********" at bounding box center [797, 344] width 568 height 618
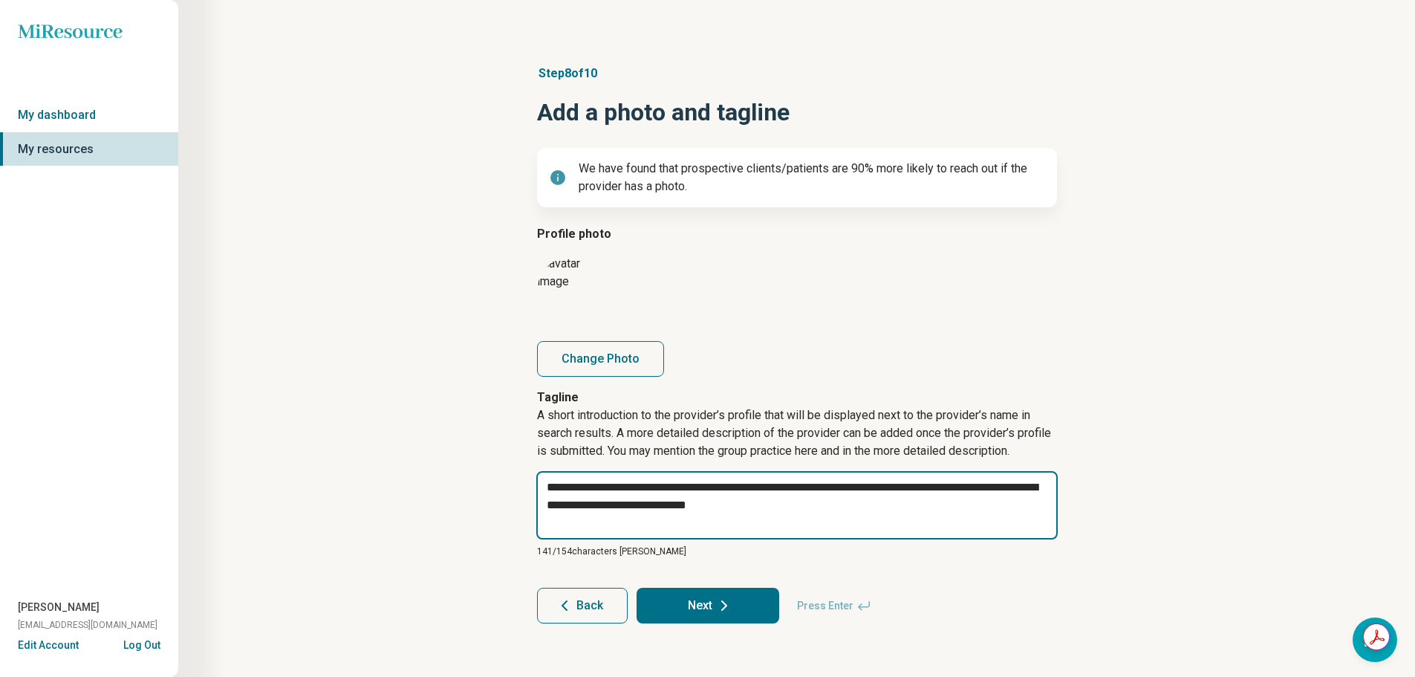
click at [787, 490] on textarea "**********" at bounding box center [797, 505] width 522 height 68
click at [875, 485] on textarea "**********" at bounding box center [797, 505] width 522 height 68
drag, startPoint x: 965, startPoint y: 486, endPoint x: 857, endPoint y: 489, distance: 108.5
click at [857, 489] on textarea "**********" at bounding box center [797, 505] width 522 height 68
drag, startPoint x: 815, startPoint y: 504, endPoint x: 705, endPoint y: 512, distance: 110.3
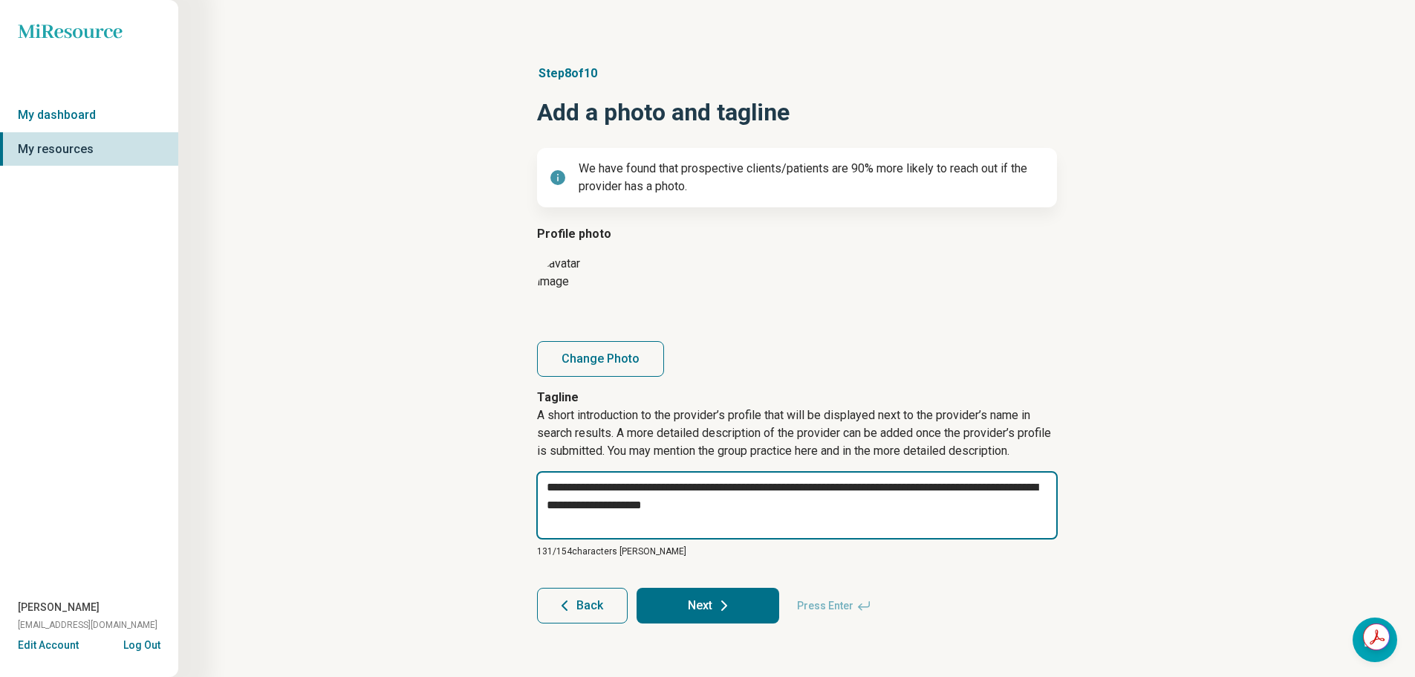
click at [705, 512] on textarea "**********" at bounding box center [797, 505] width 522 height 68
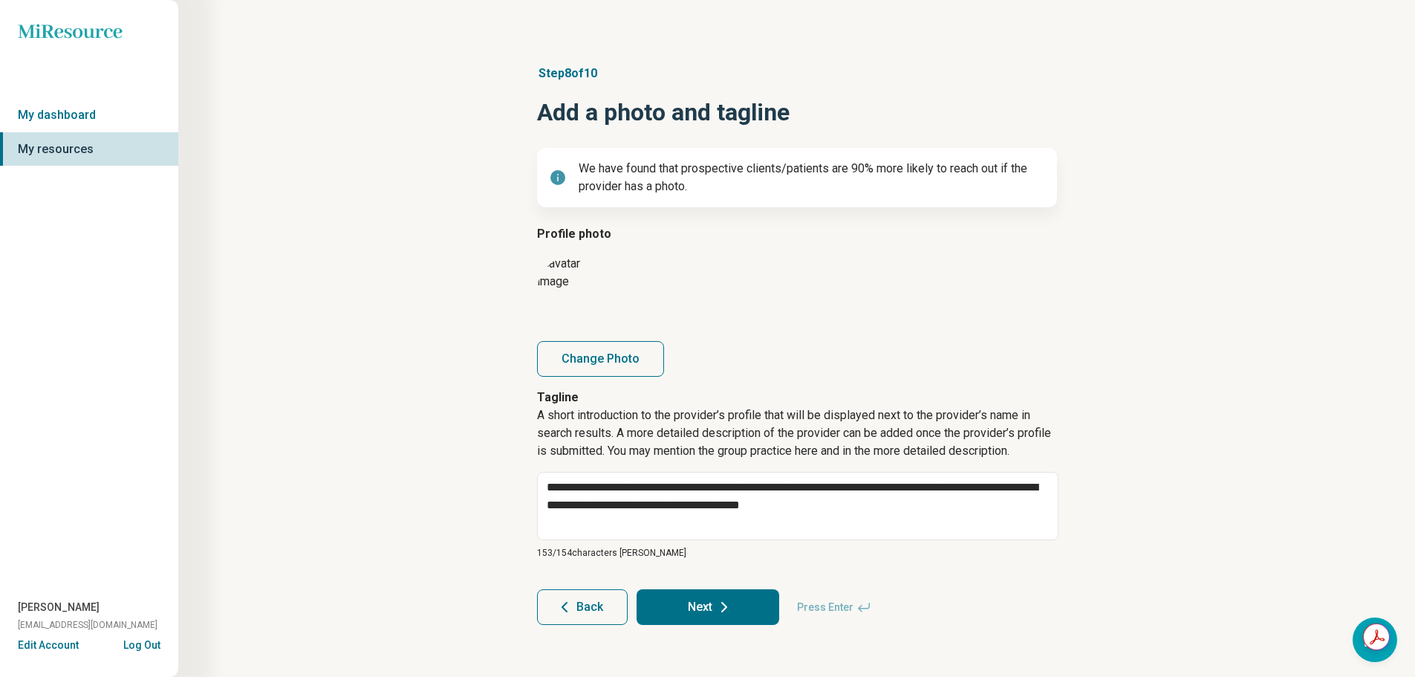
click at [332, 322] on div "**********" at bounding box center [797, 345] width 1094 height 620
click at [699, 609] on button "Next" at bounding box center [708, 607] width 143 height 36
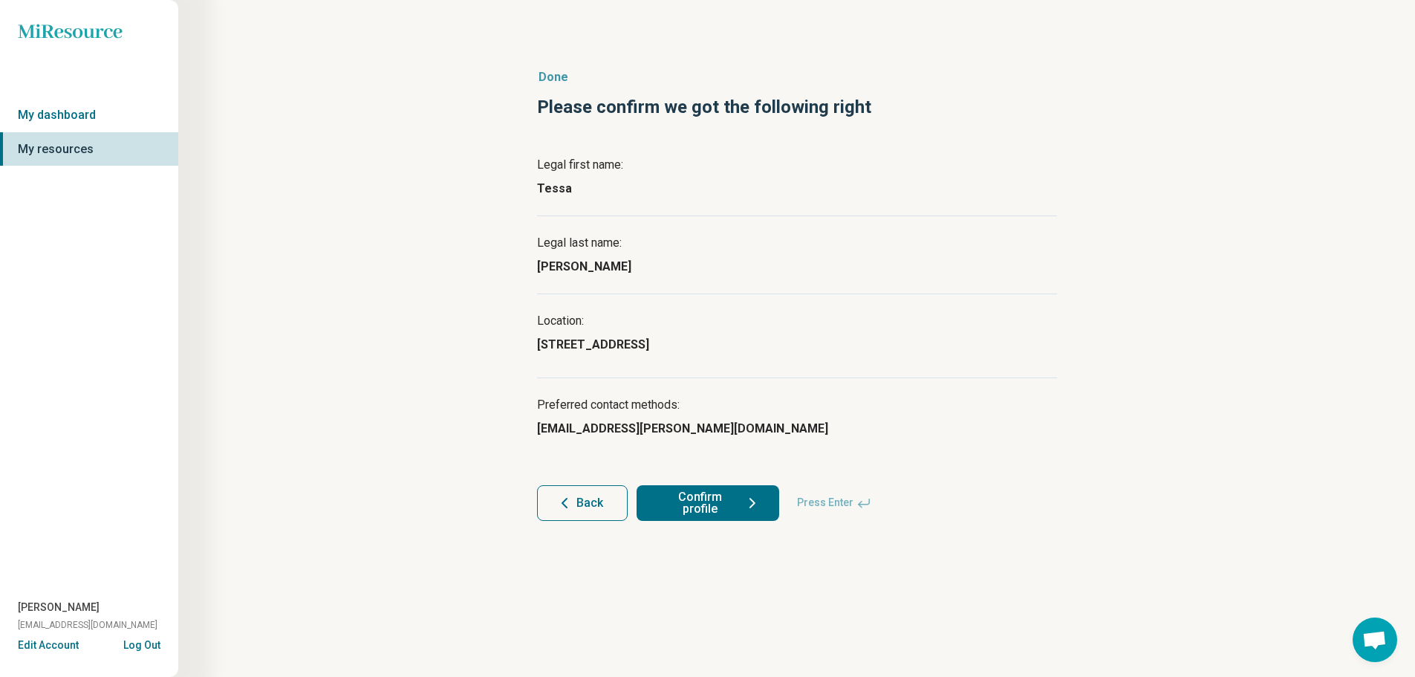
scroll to position [0, 0]
click at [680, 497] on button "Confirm profile" at bounding box center [713, 503] width 143 height 36
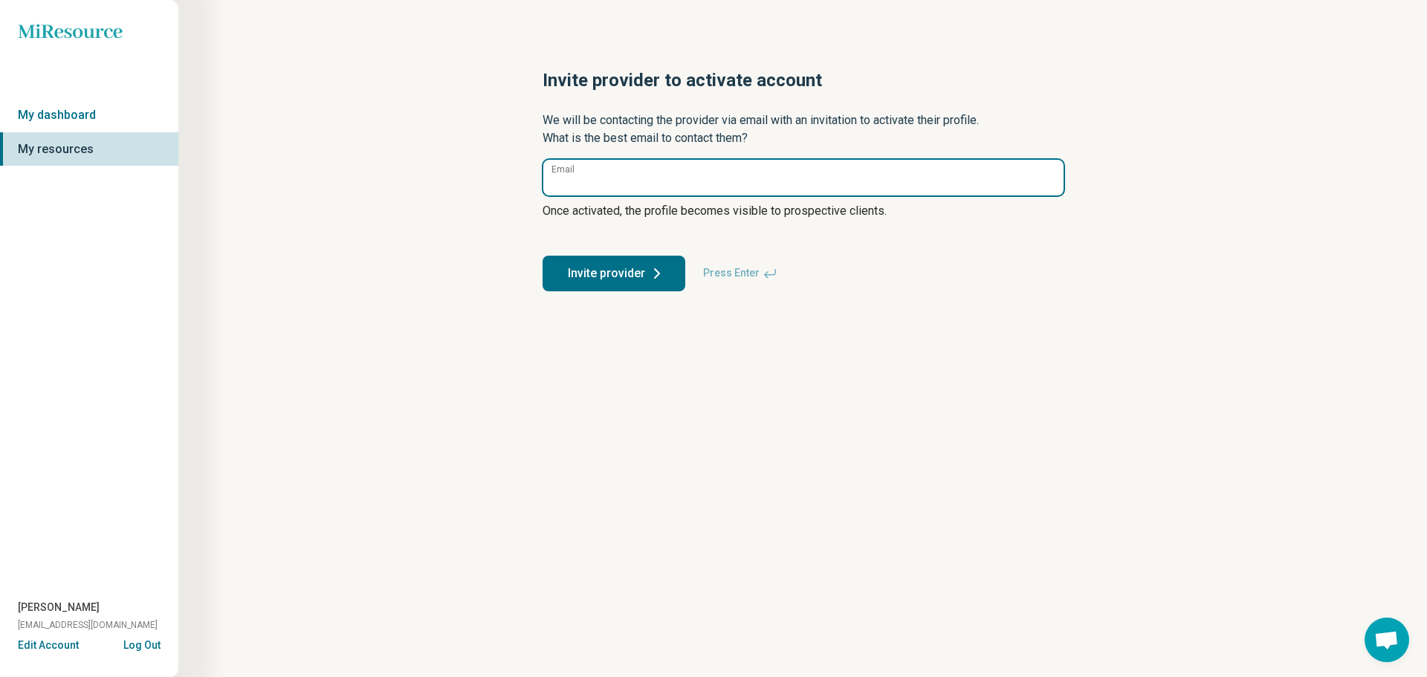
click at [745, 178] on input "Email" at bounding box center [803, 178] width 520 height 36
paste input "**********"
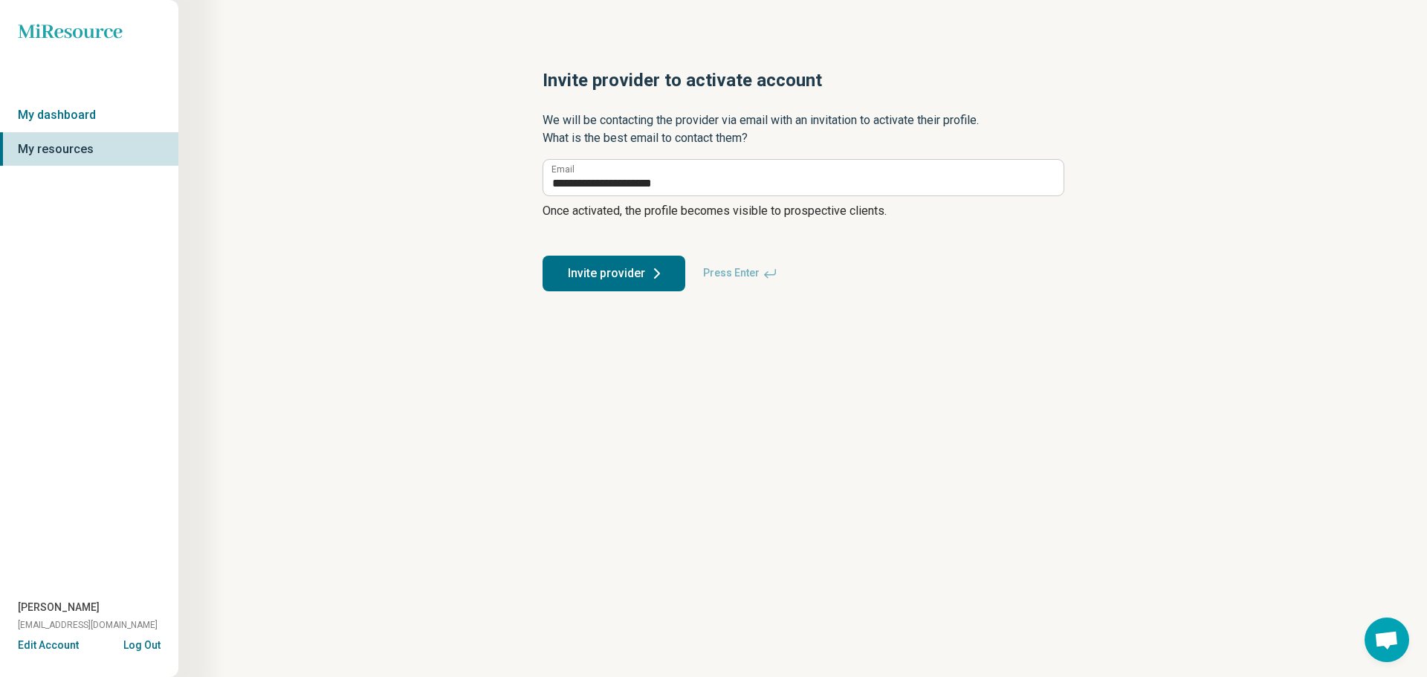
click at [474, 198] on div "**********" at bounding box center [803, 180] width 1106 height 282
click at [635, 265] on button "Invite provider" at bounding box center [613, 274] width 143 height 36
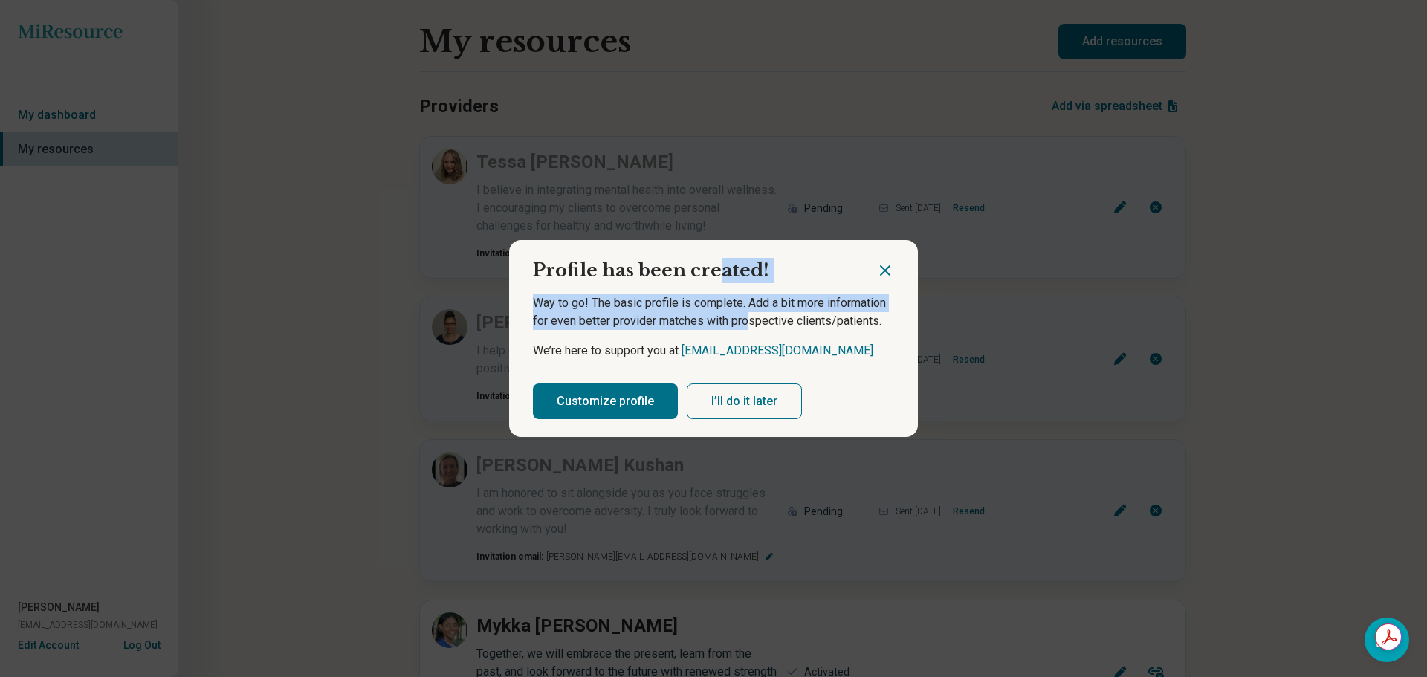
drag, startPoint x: 714, startPoint y: 253, endPoint x: 746, endPoint y: 326, distance: 80.2
click at [746, 326] on section "Profile has been created! Way to go! The basic profile is complete. Add a bit m…" at bounding box center [713, 339] width 409 height 198
click at [788, 254] on h2 "Profile has been created!" at bounding box center [692, 264] width 367 height 49
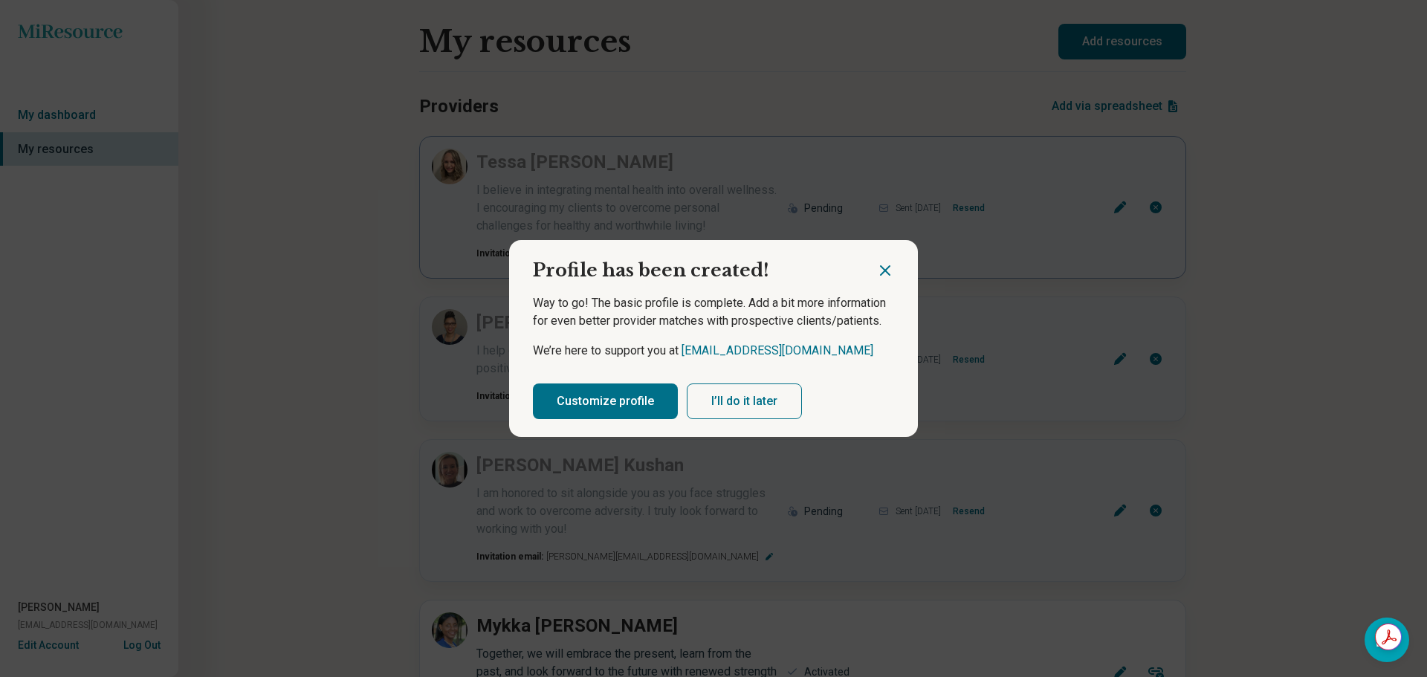
drag, startPoint x: 883, startPoint y: 270, endPoint x: 881, endPoint y: 278, distance: 8.3
click at [883, 269] on icon "Close dialog" at bounding box center [885, 271] width 18 height 18
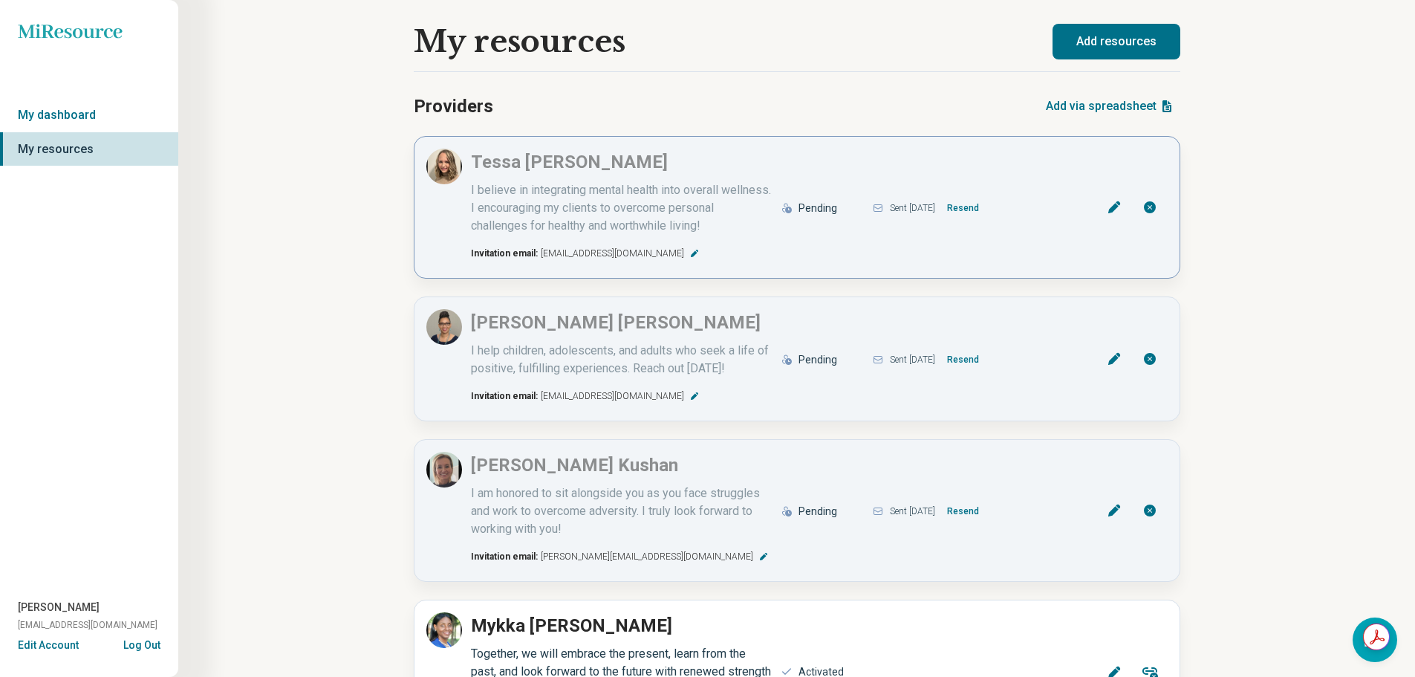
click at [1126, 204] on button "Edit" at bounding box center [1115, 207] width 36 height 36
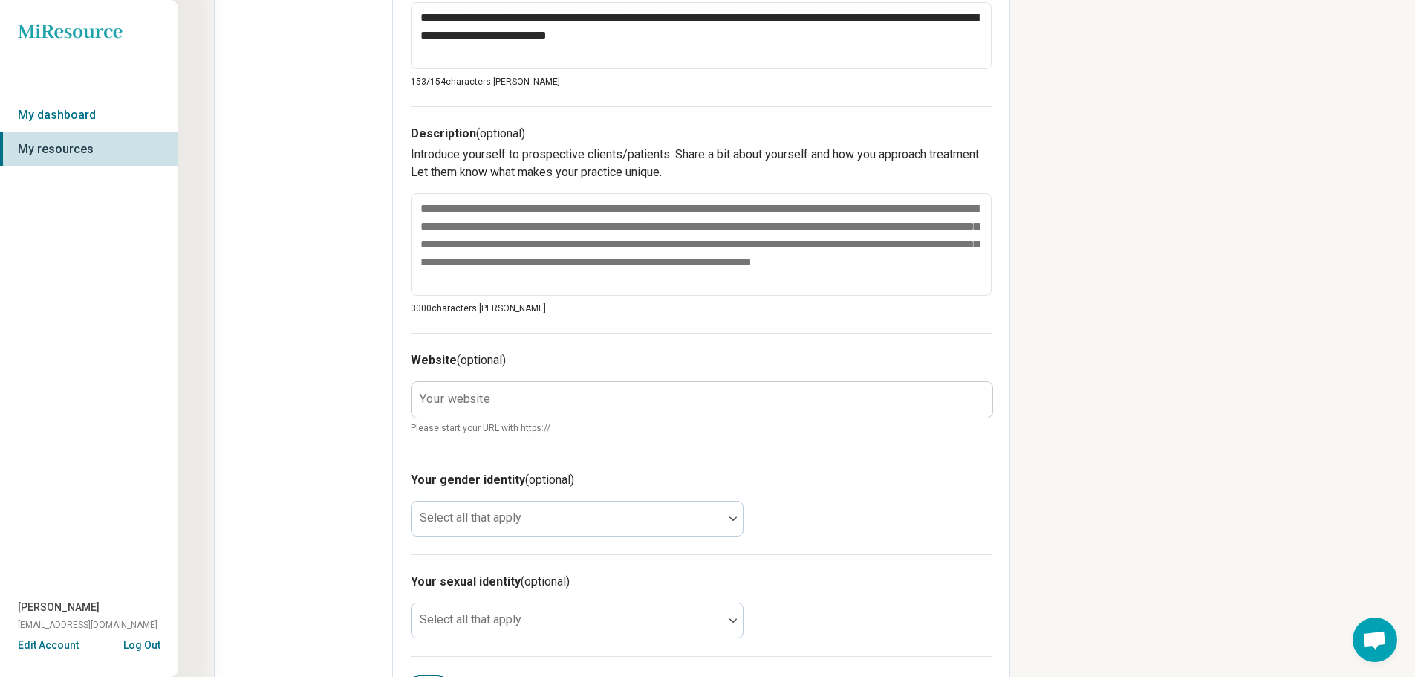
scroll to position [446, 0]
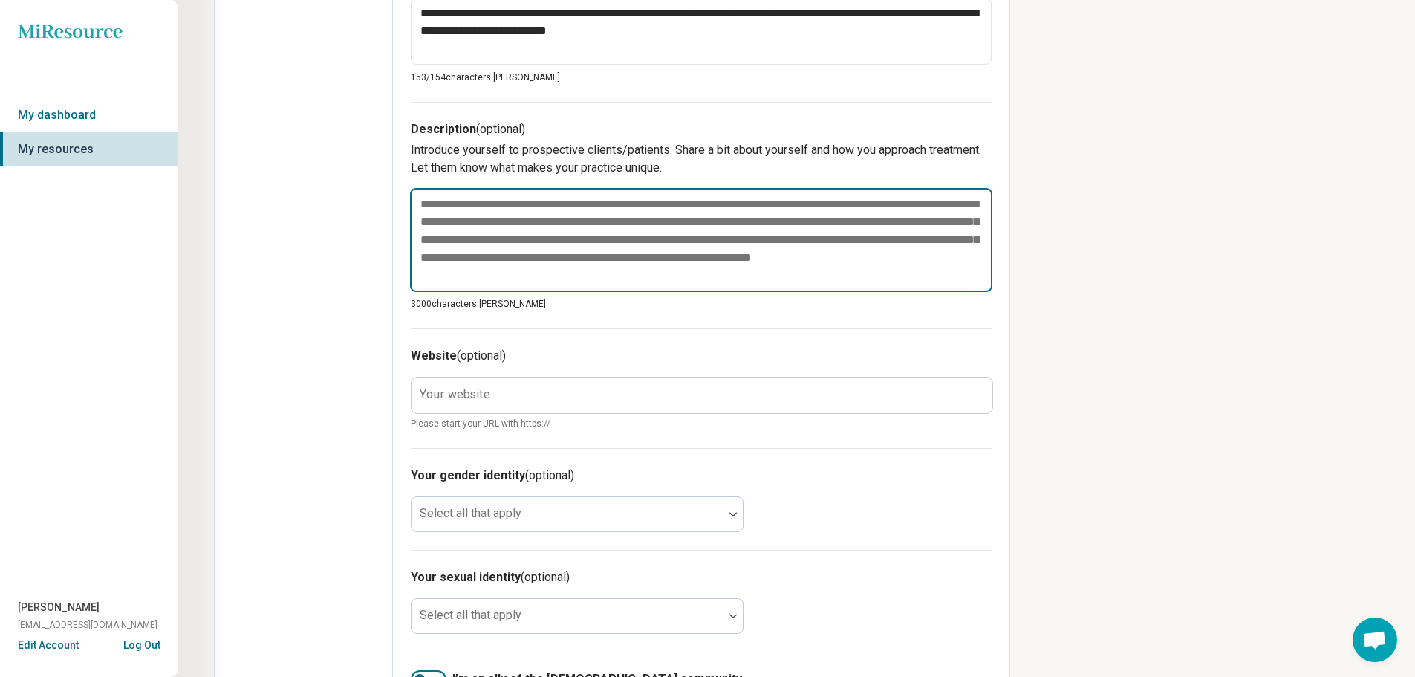
click at [548, 261] on textarea at bounding box center [701, 240] width 583 height 104
paste textarea "**********"
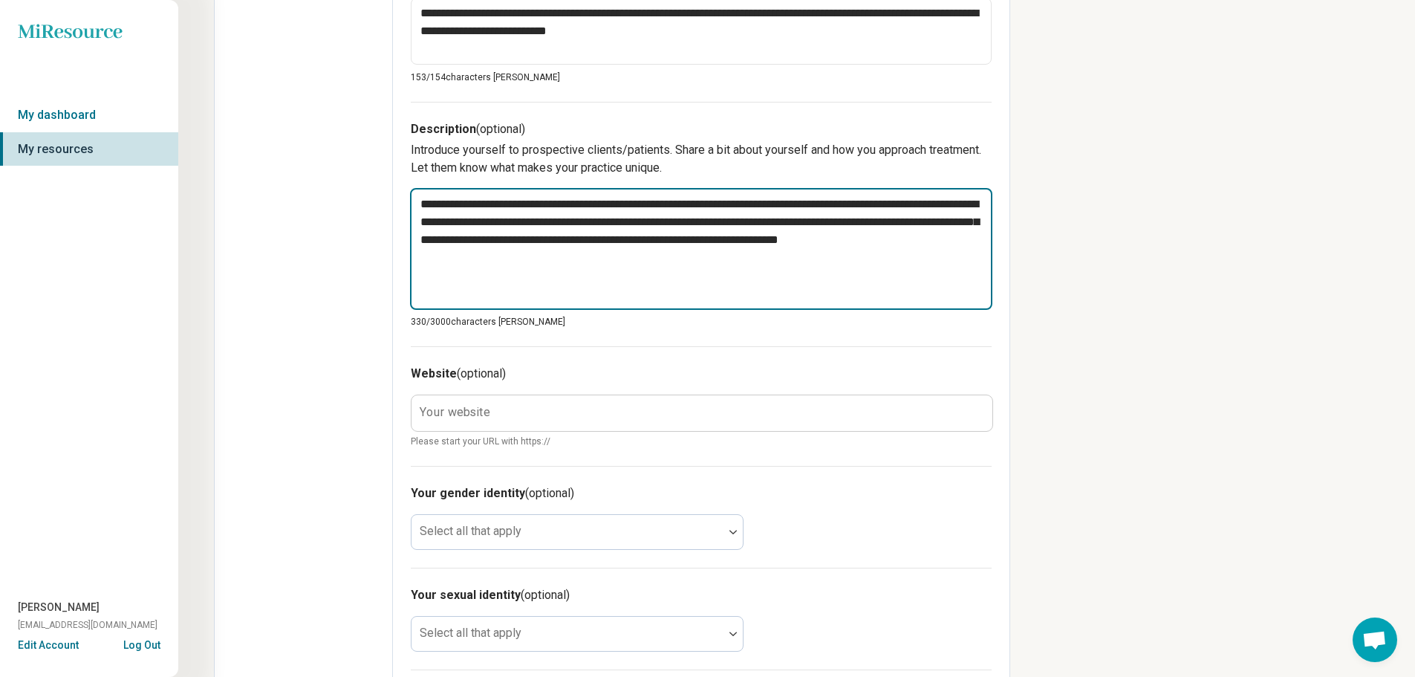
paste textarea "**********"
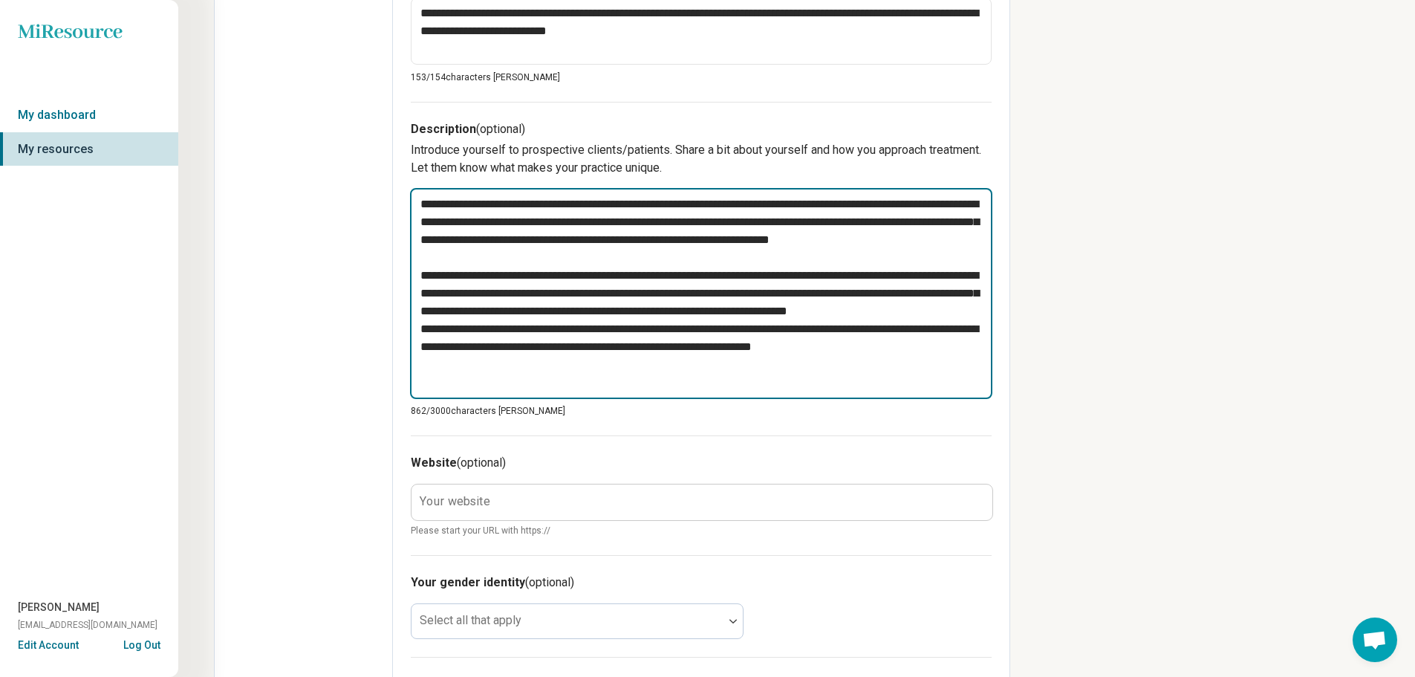
click at [568, 353] on textarea "**********" at bounding box center [701, 293] width 583 height 211
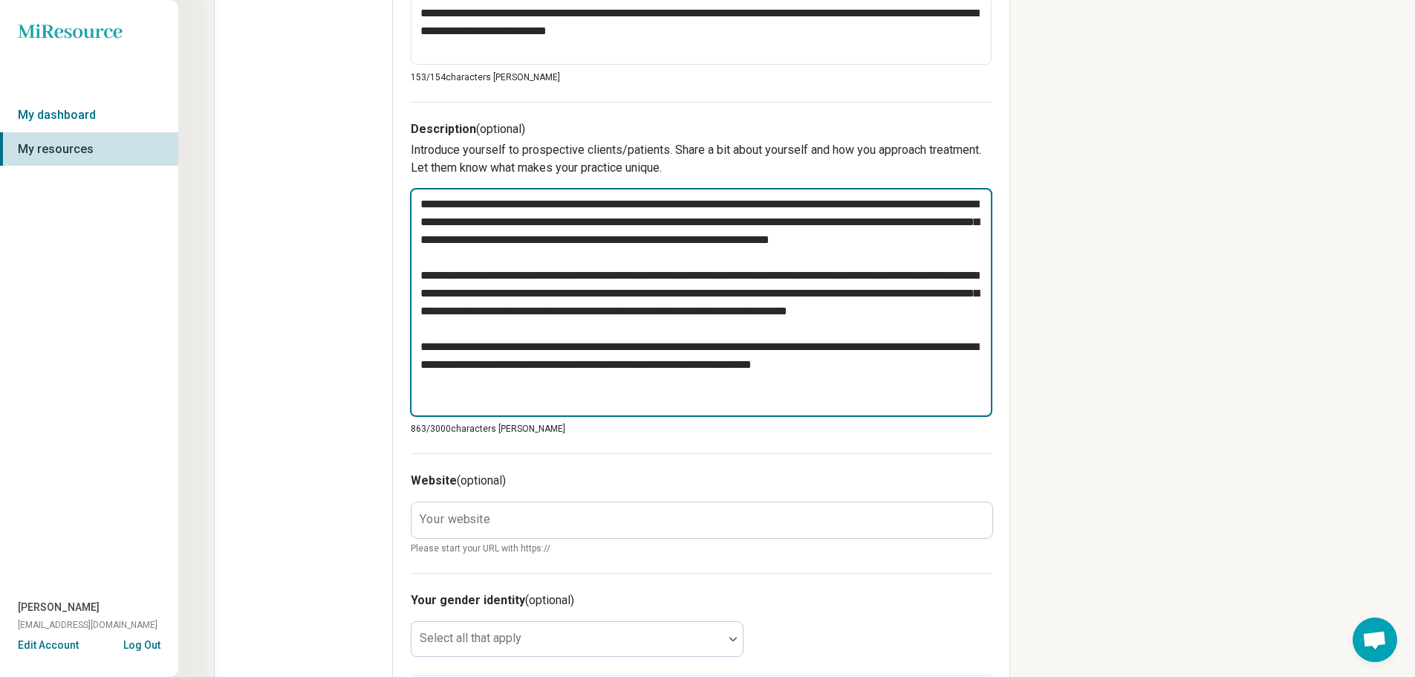
click at [940, 402] on textarea "**********" at bounding box center [701, 302] width 583 height 229
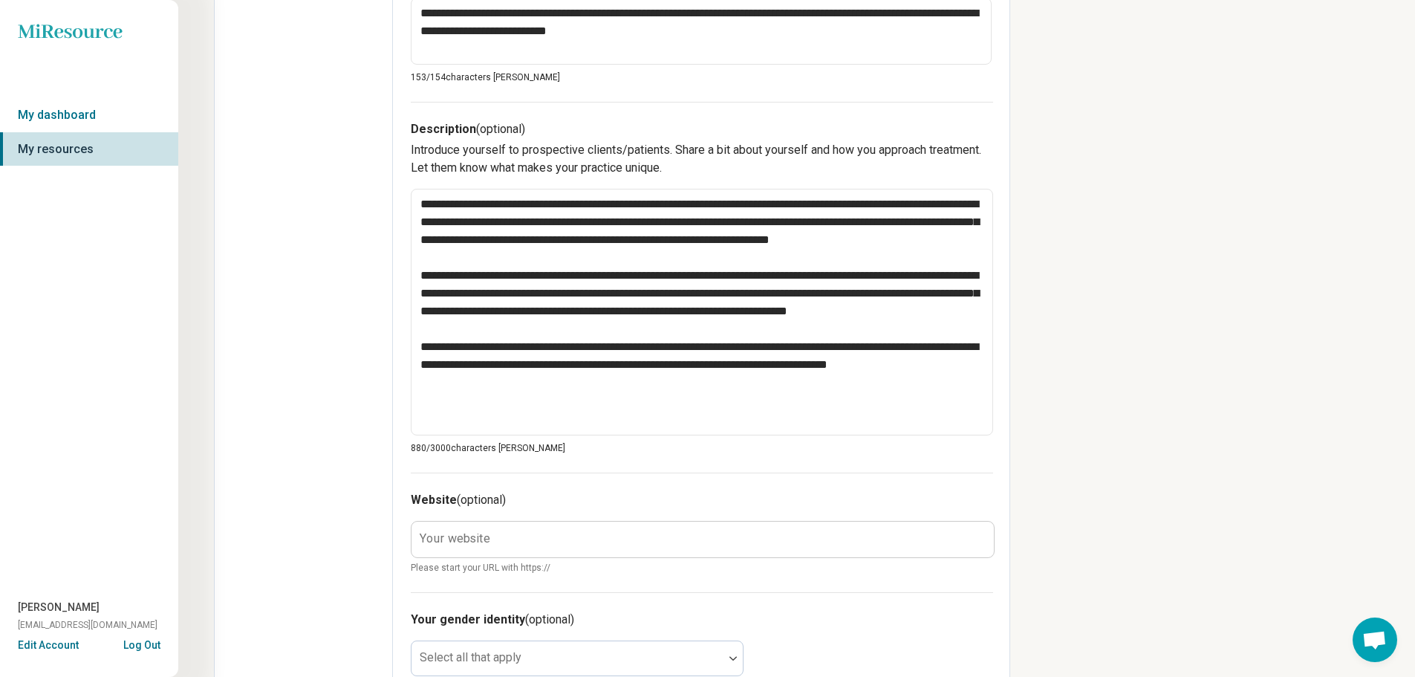
click at [304, 282] on div "Edit profile General Specialty Credentials Location Payment Schedule Profile co…" at bounding box center [304, 348] width 178 height 1445
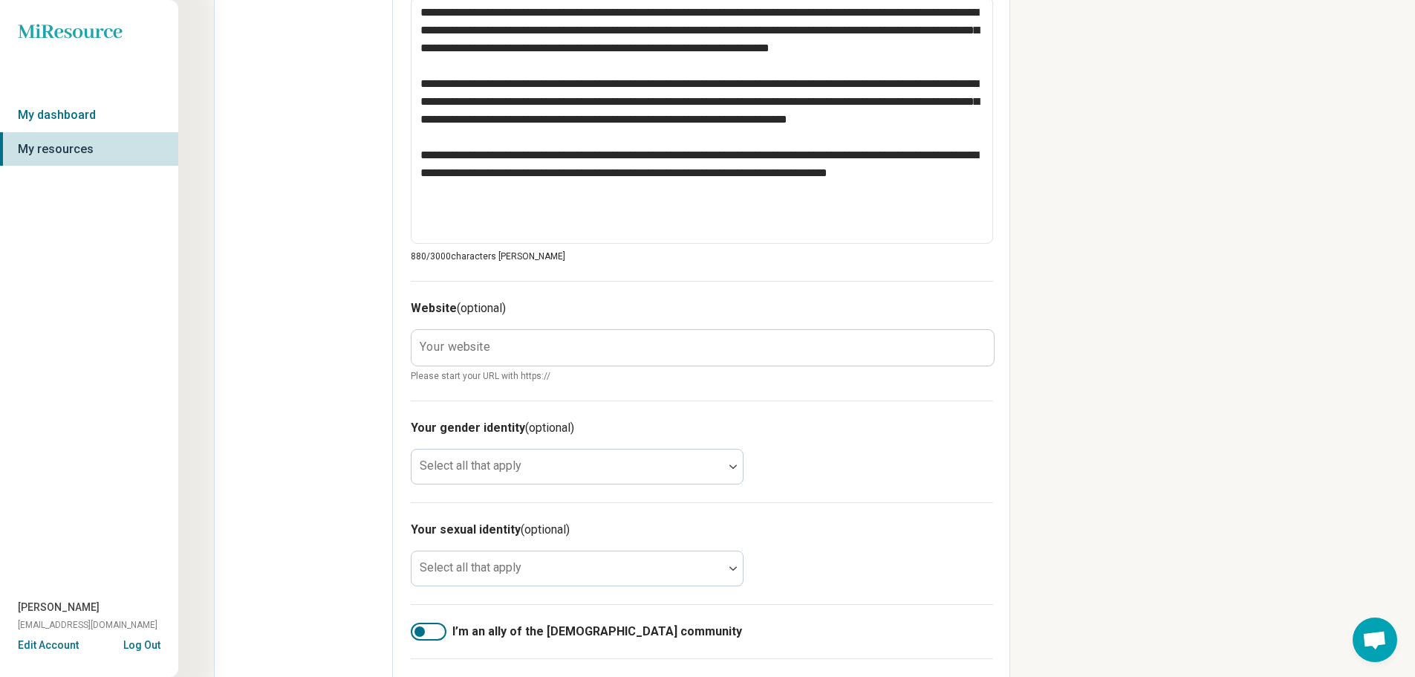
scroll to position [817, 0]
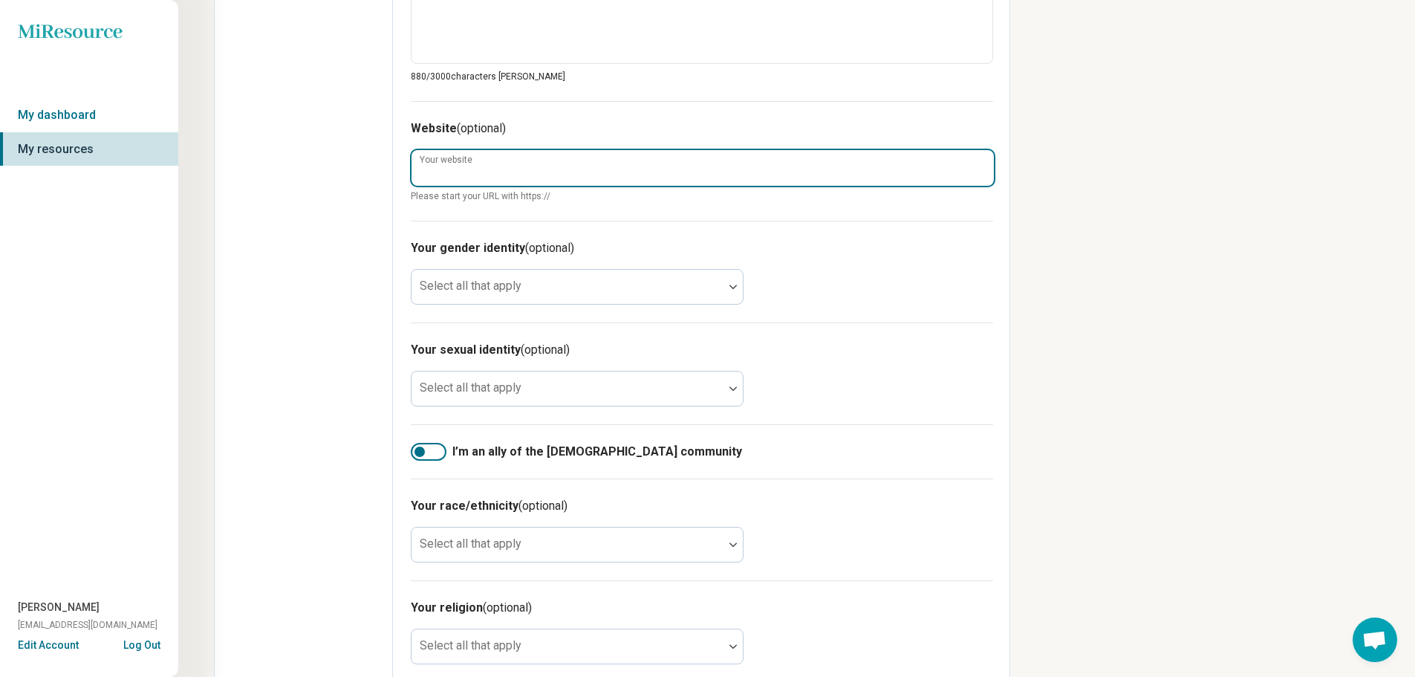
click at [488, 175] on input "Your website" at bounding box center [703, 168] width 583 height 36
paste input "**********"
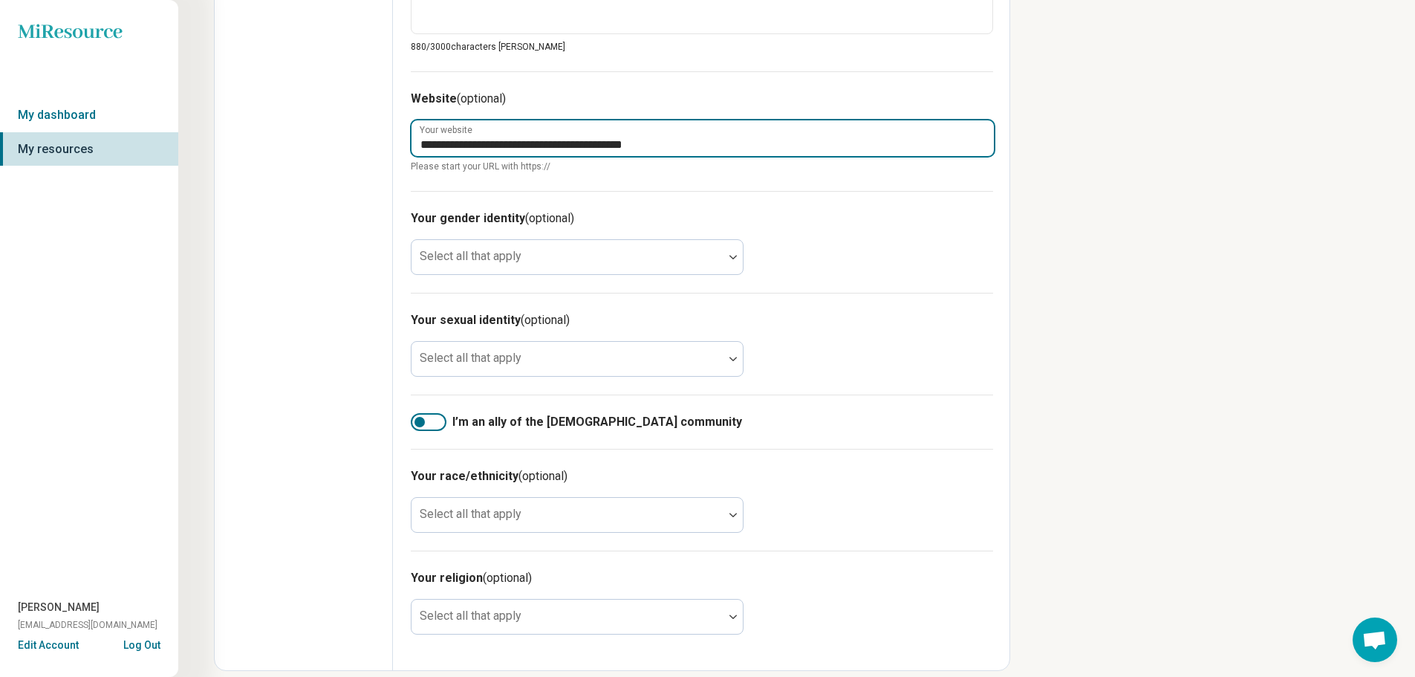
scroll to position [863, 0]
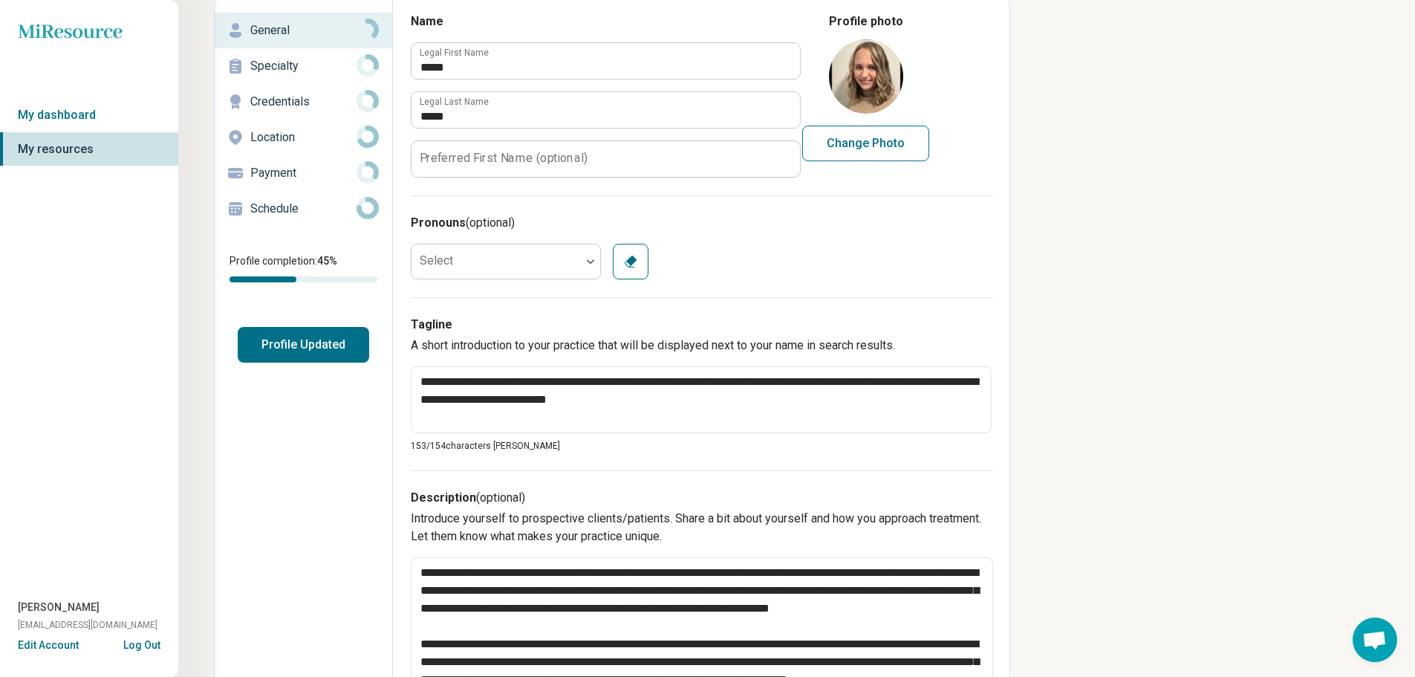
scroll to position [0, 0]
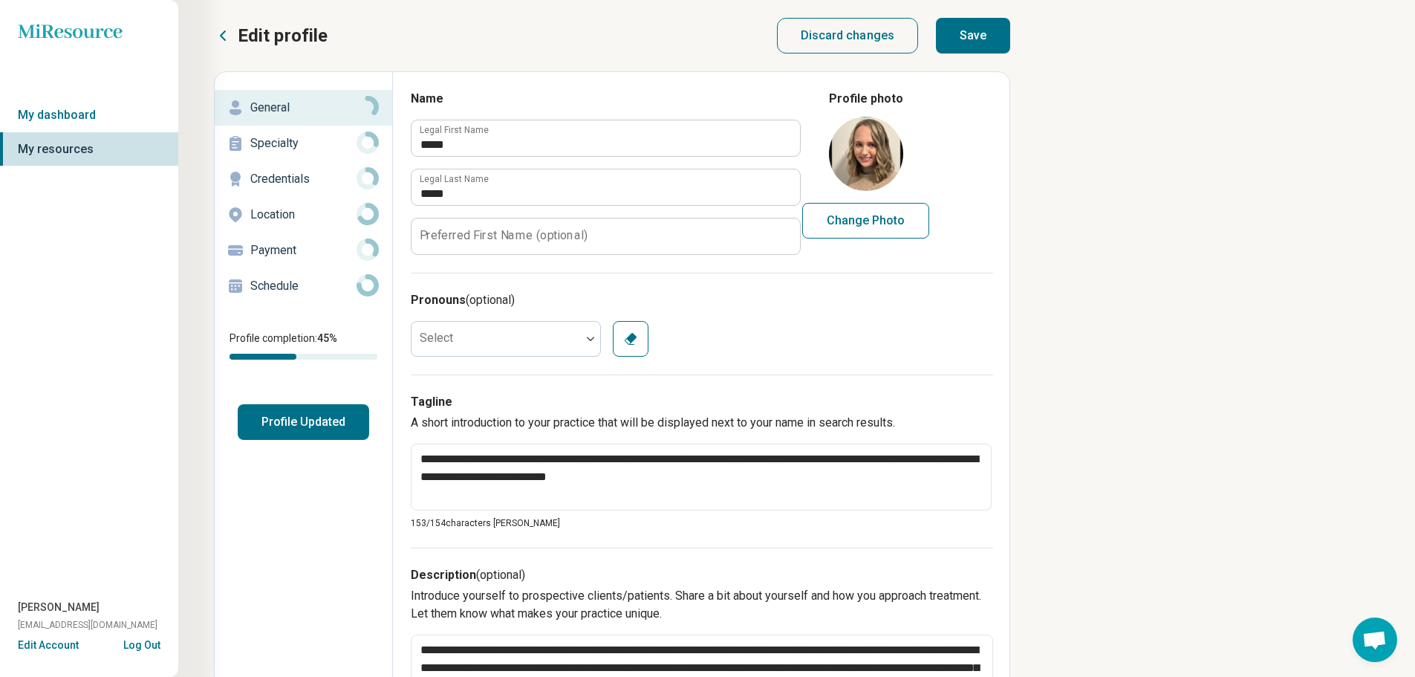
click at [957, 36] on button "Save" at bounding box center [973, 36] width 74 height 36
click at [309, 151] on p "Specialty" at bounding box center [303, 143] width 106 height 18
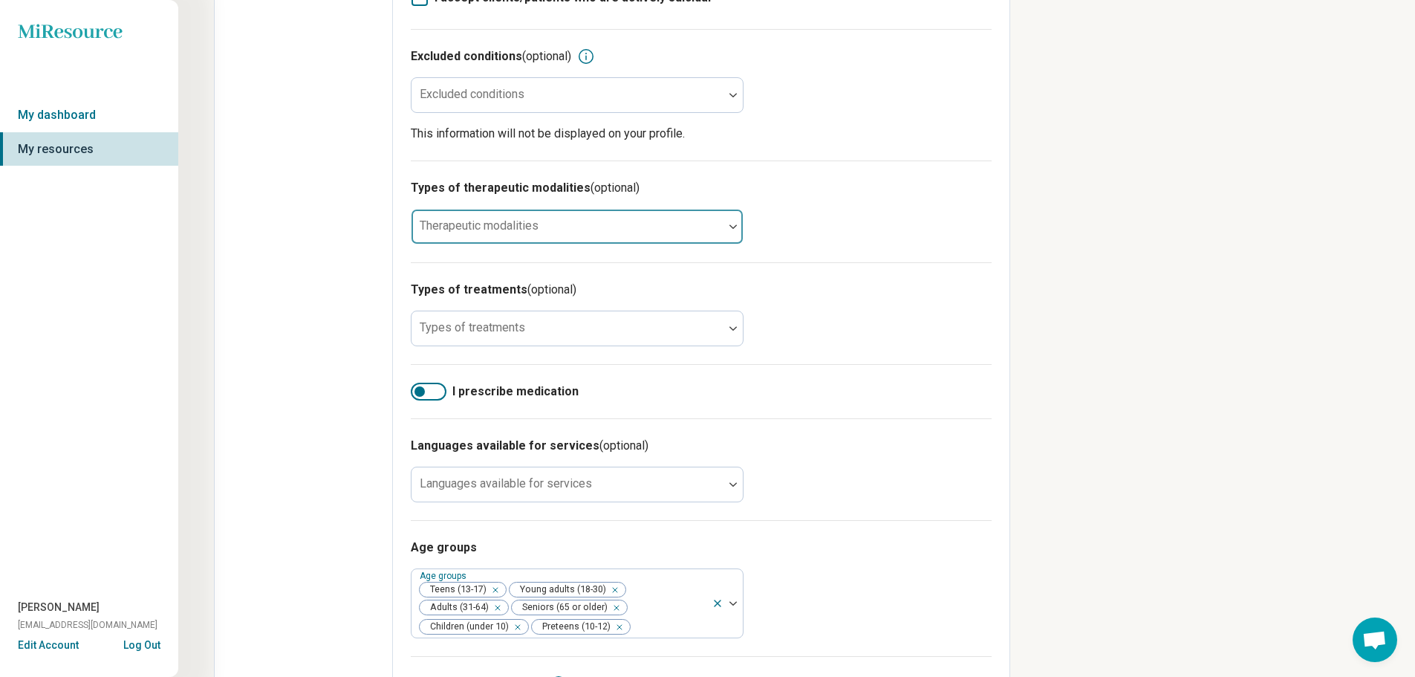
scroll to position [681, 0]
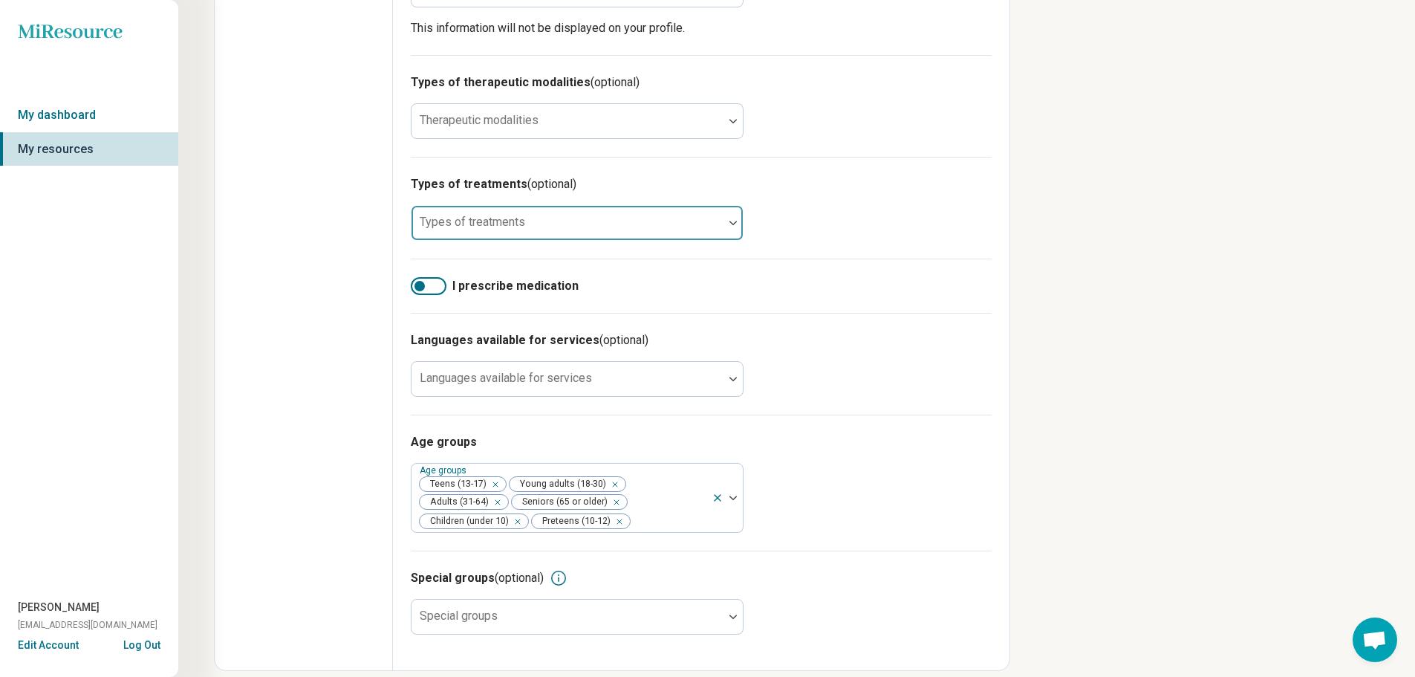
click at [499, 209] on div "Types of treatments" at bounding box center [577, 223] width 333 height 36
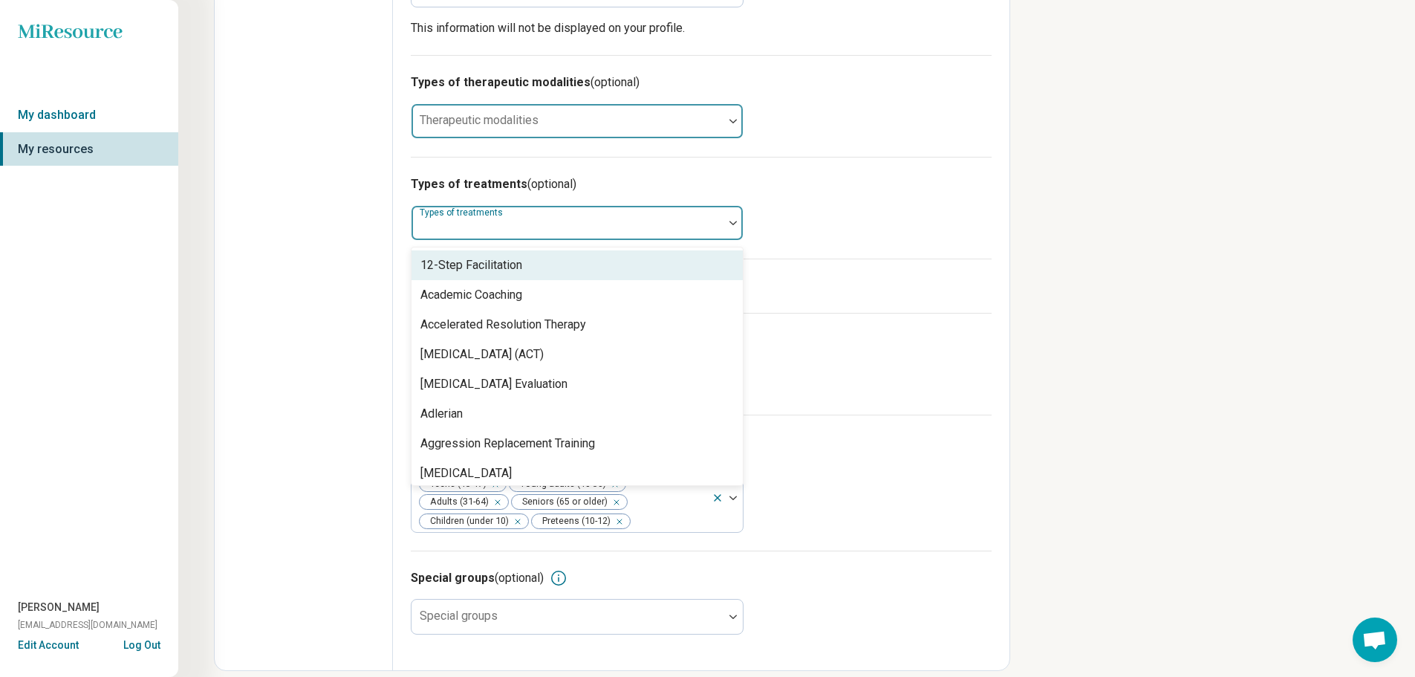
click at [505, 117] on div at bounding box center [568, 127] width 300 height 21
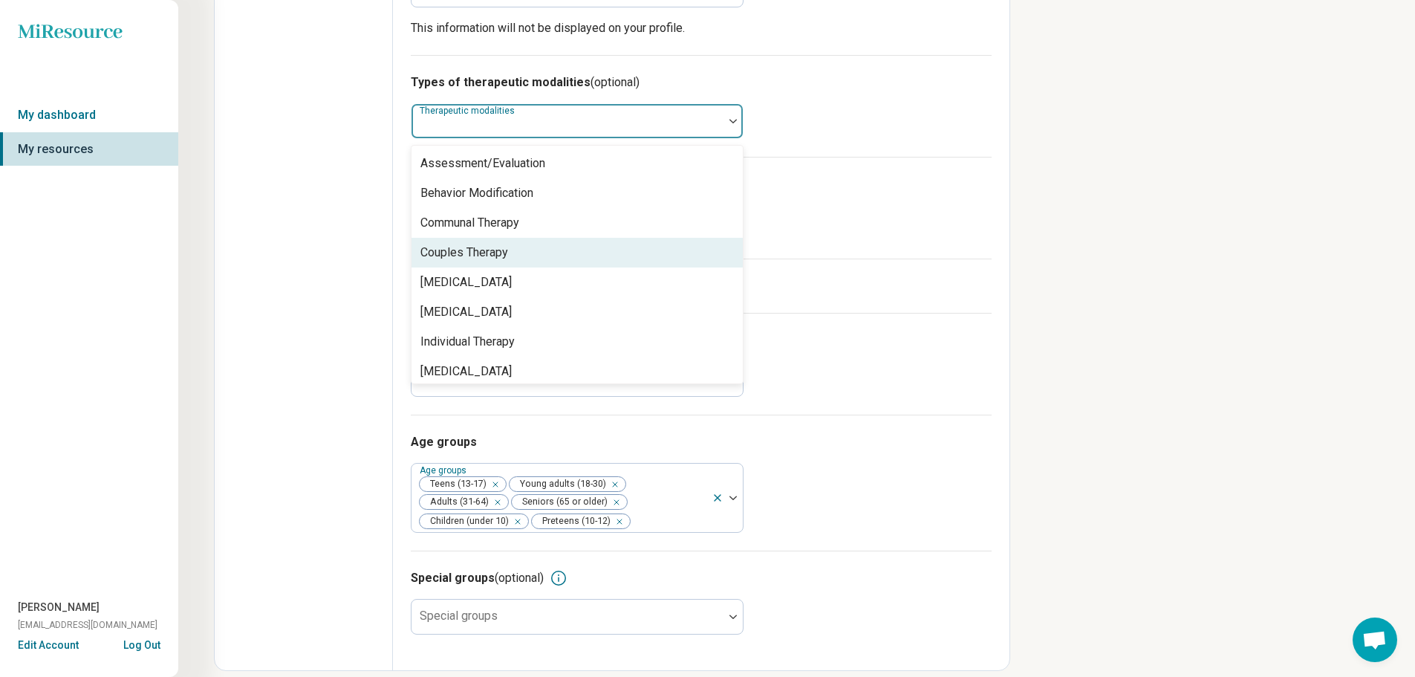
click at [504, 244] on div "Couples Therapy" at bounding box center [465, 253] width 88 height 18
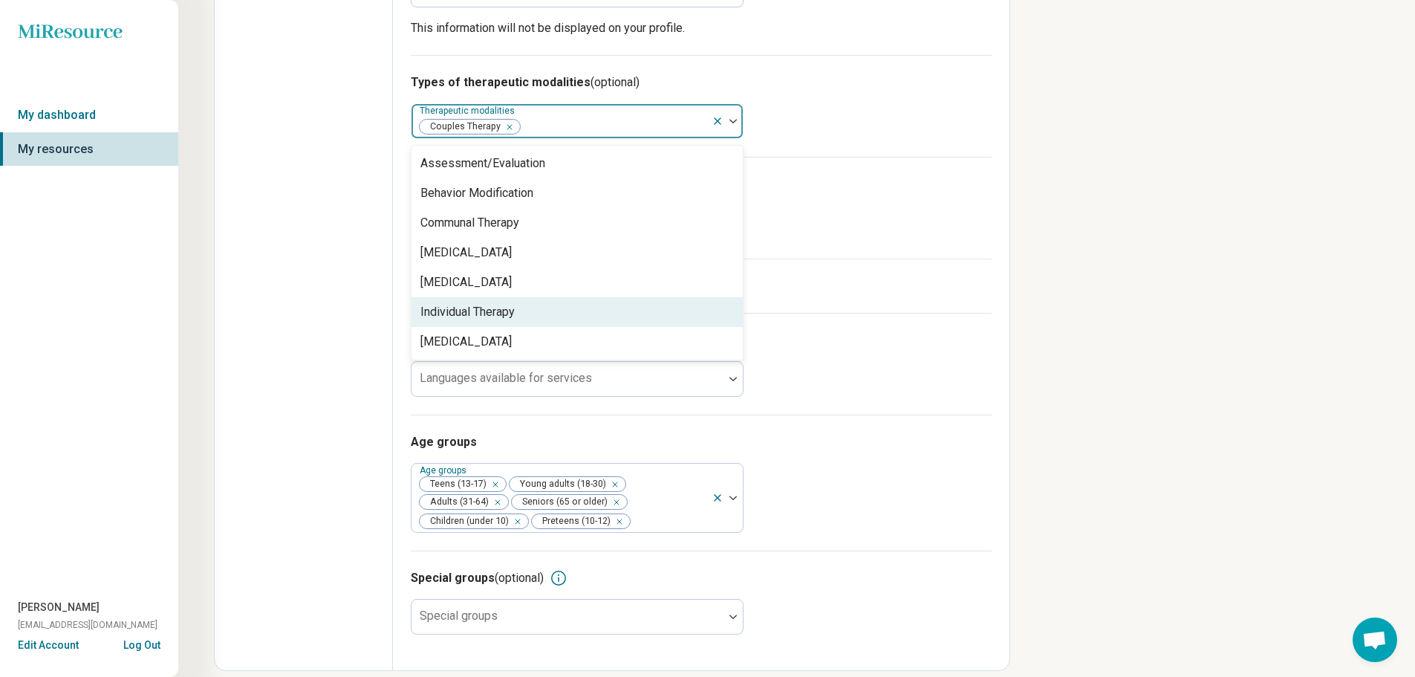
click at [502, 303] on div "Individual Therapy" at bounding box center [468, 312] width 94 height 18
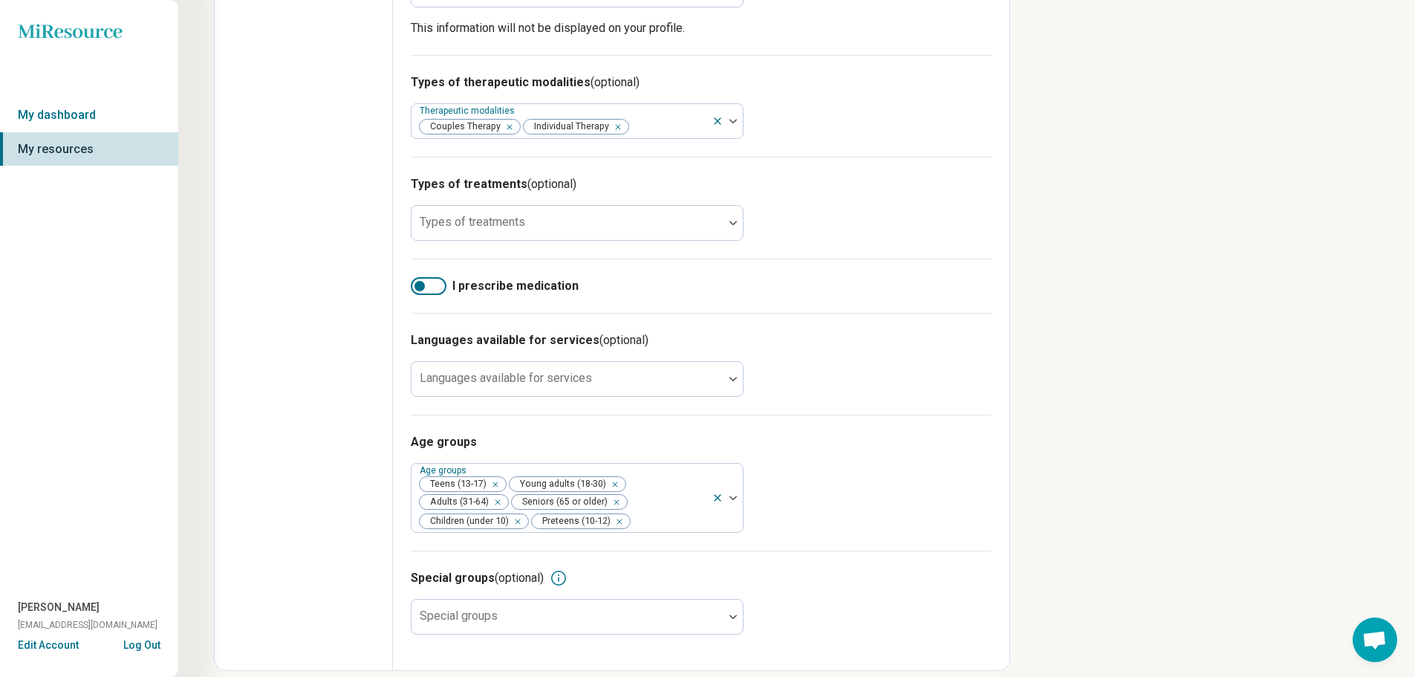
click at [372, 210] on div "Edit profile General Specialty Credentials Location Payment Schedule Profile co…" at bounding box center [304, 30] width 178 height 1279
click at [571, 218] on div at bounding box center [568, 228] width 300 height 21
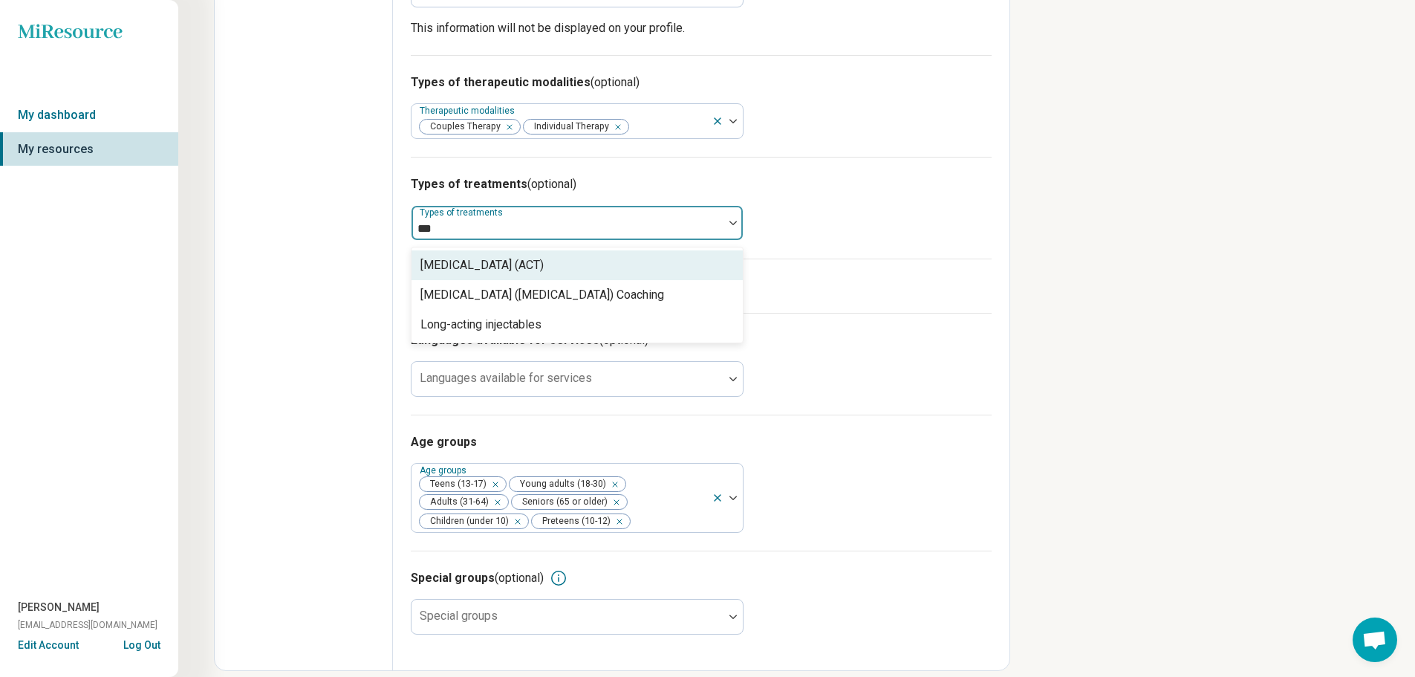
click at [544, 256] on div "[MEDICAL_DATA] (ACT)" at bounding box center [482, 265] width 123 height 18
click at [568, 256] on div "Cognitive Behavioral Therapy (CBT)" at bounding box center [512, 265] width 183 height 18
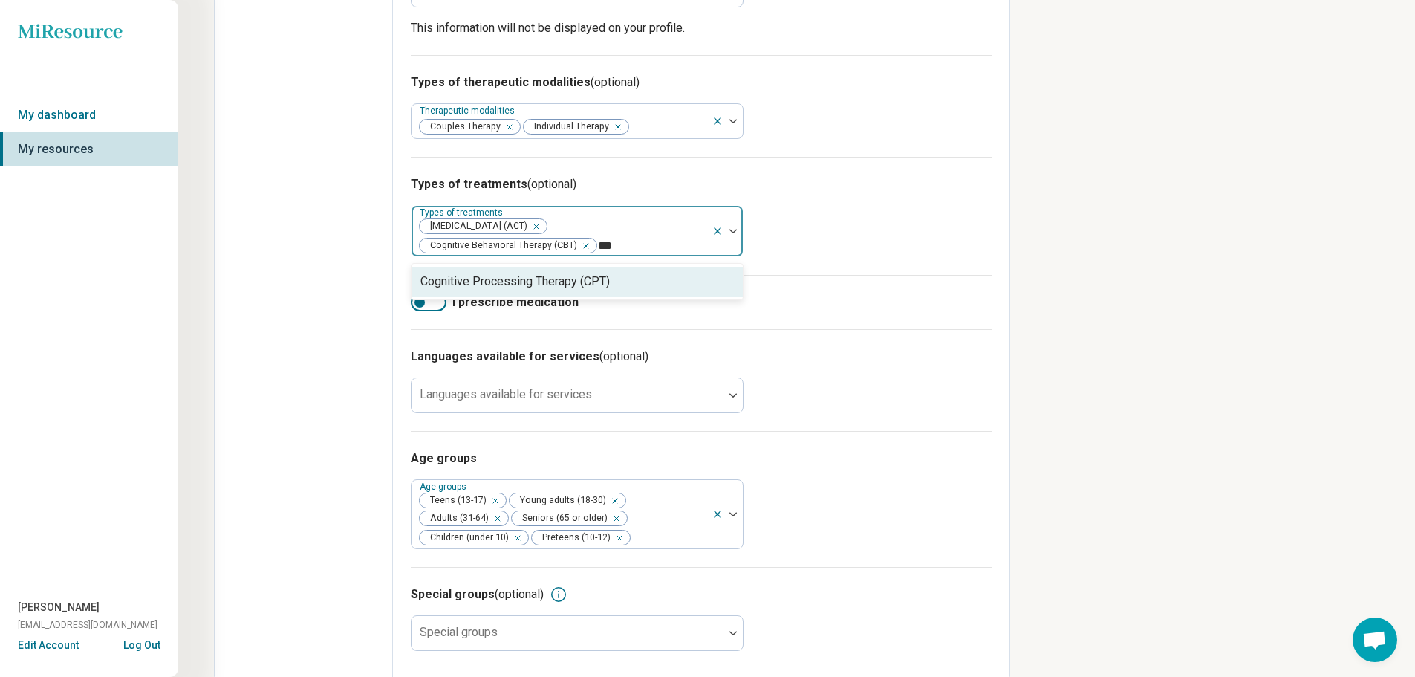
click at [568, 273] on div "Cognitive Processing Therapy (CPT)" at bounding box center [515, 282] width 189 height 18
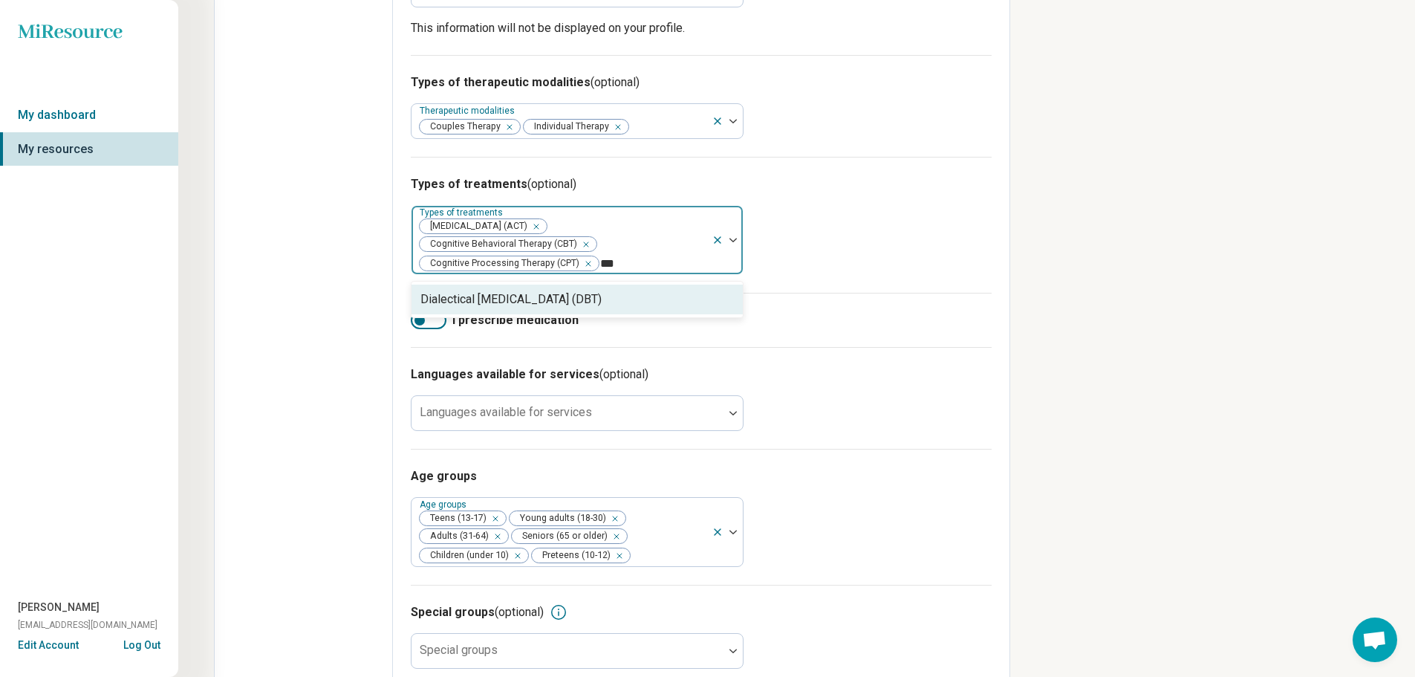
click at [565, 291] on div "Dialectical [MEDICAL_DATA] (DBT)" at bounding box center [511, 300] width 181 height 18
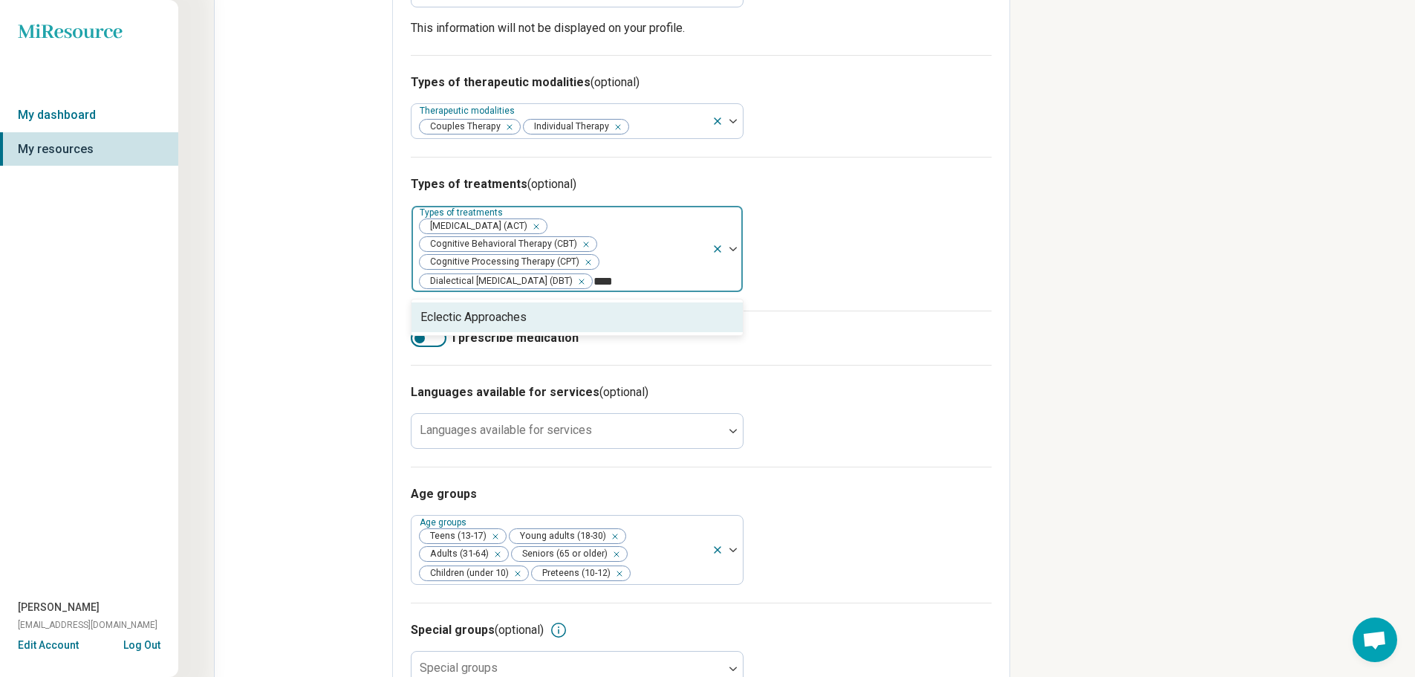
click at [564, 302] on div "Eclectic Approaches" at bounding box center [577, 317] width 331 height 30
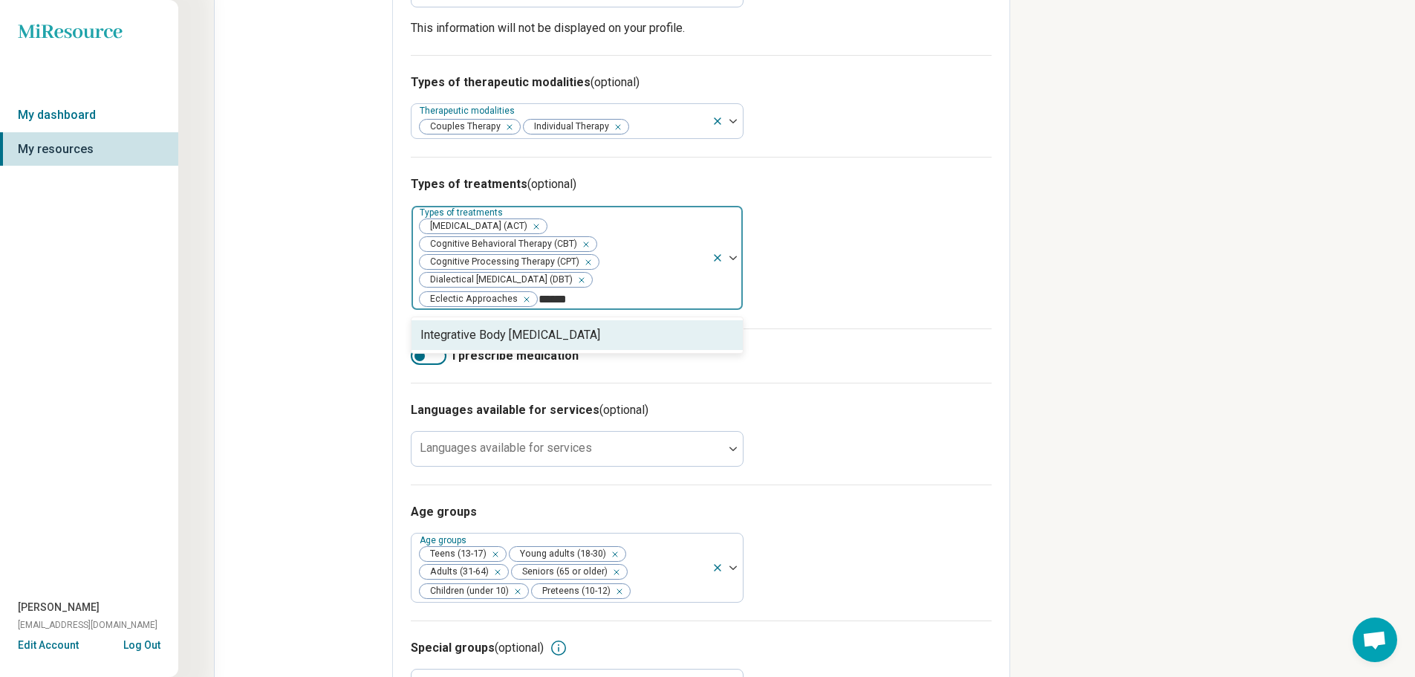
click at [565, 326] on div "Integrative Body [MEDICAL_DATA]" at bounding box center [511, 335] width 180 height 18
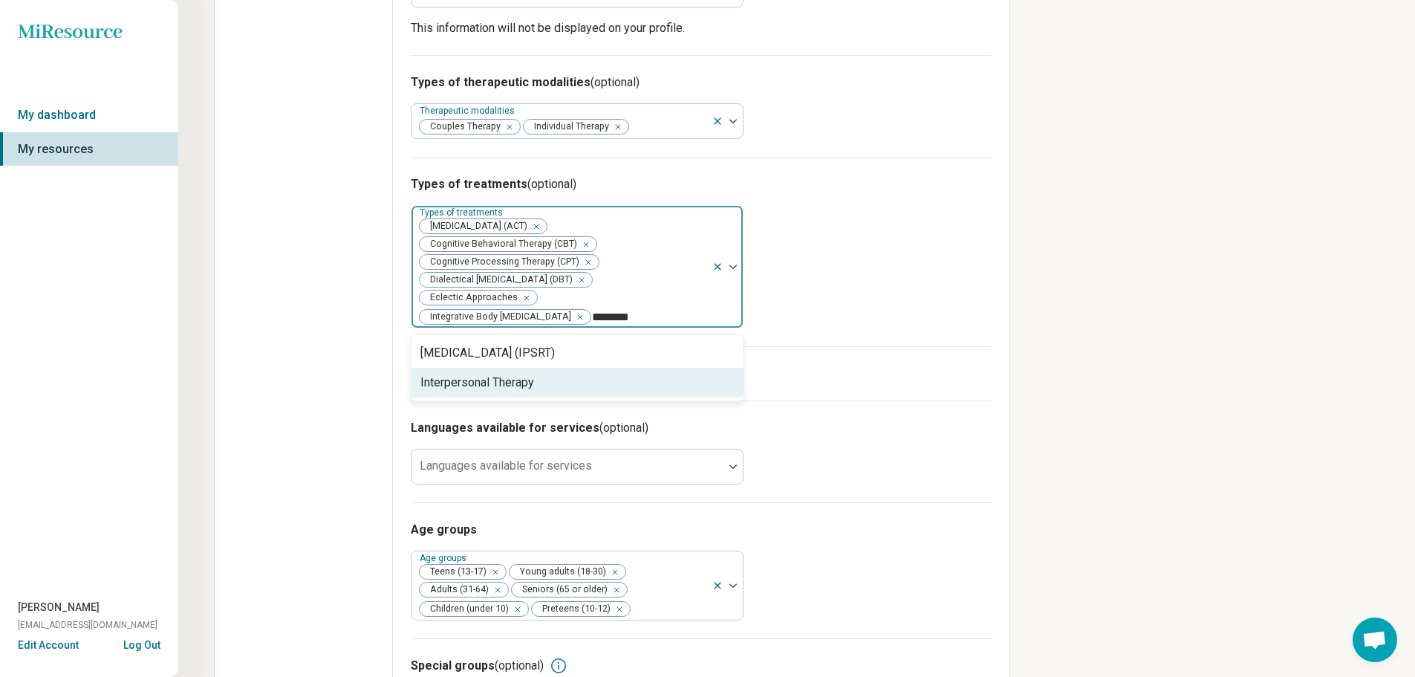
click at [632, 368] on div "Interpersonal Therapy" at bounding box center [577, 383] width 331 height 30
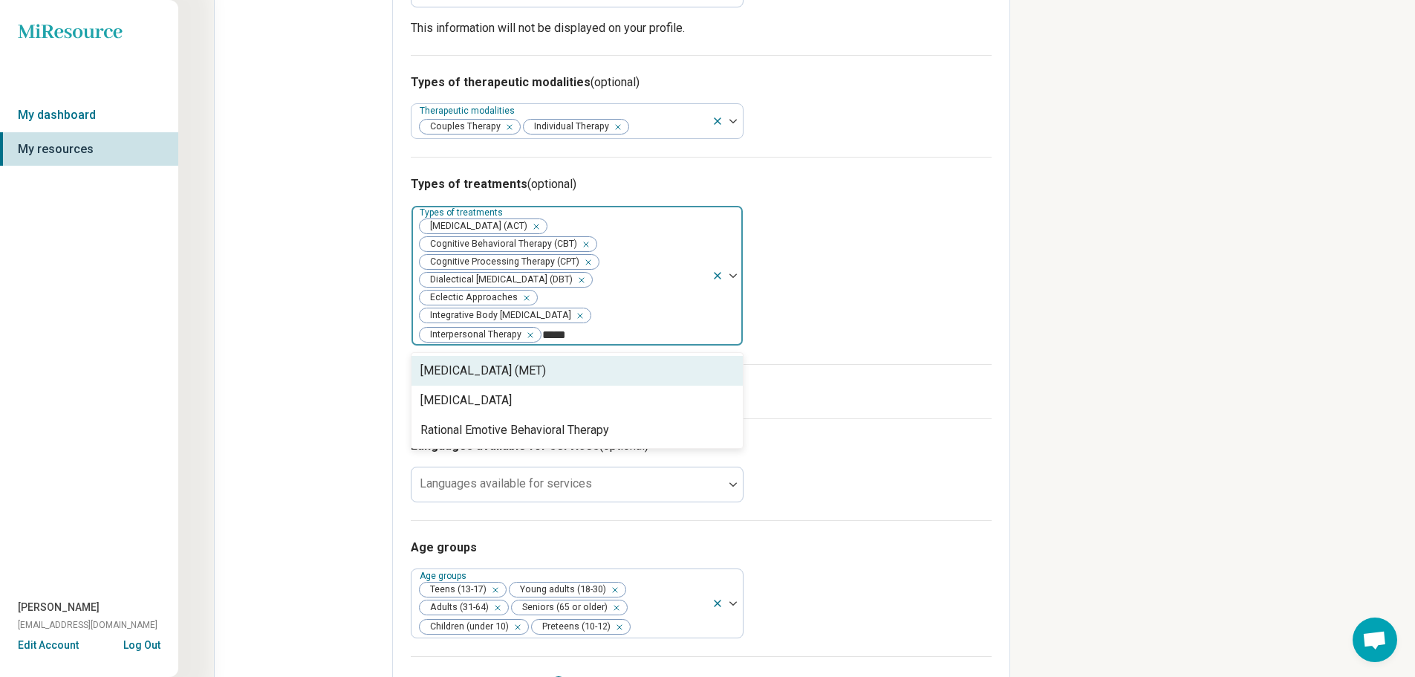
click at [629, 386] on div "[MEDICAL_DATA]" at bounding box center [577, 401] width 331 height 30
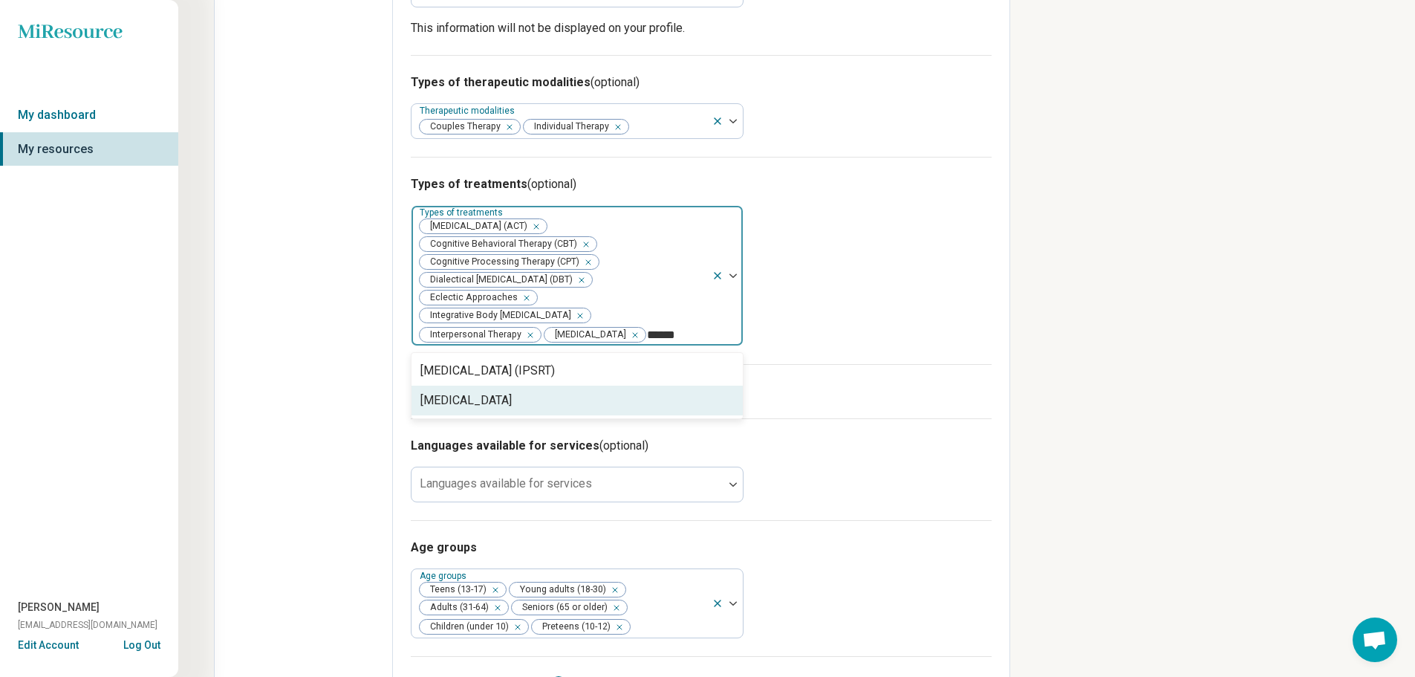
click at [628, 386] on div "[MEDICAL_DATA]" at bounding box center [577, 401] width 331 height 30
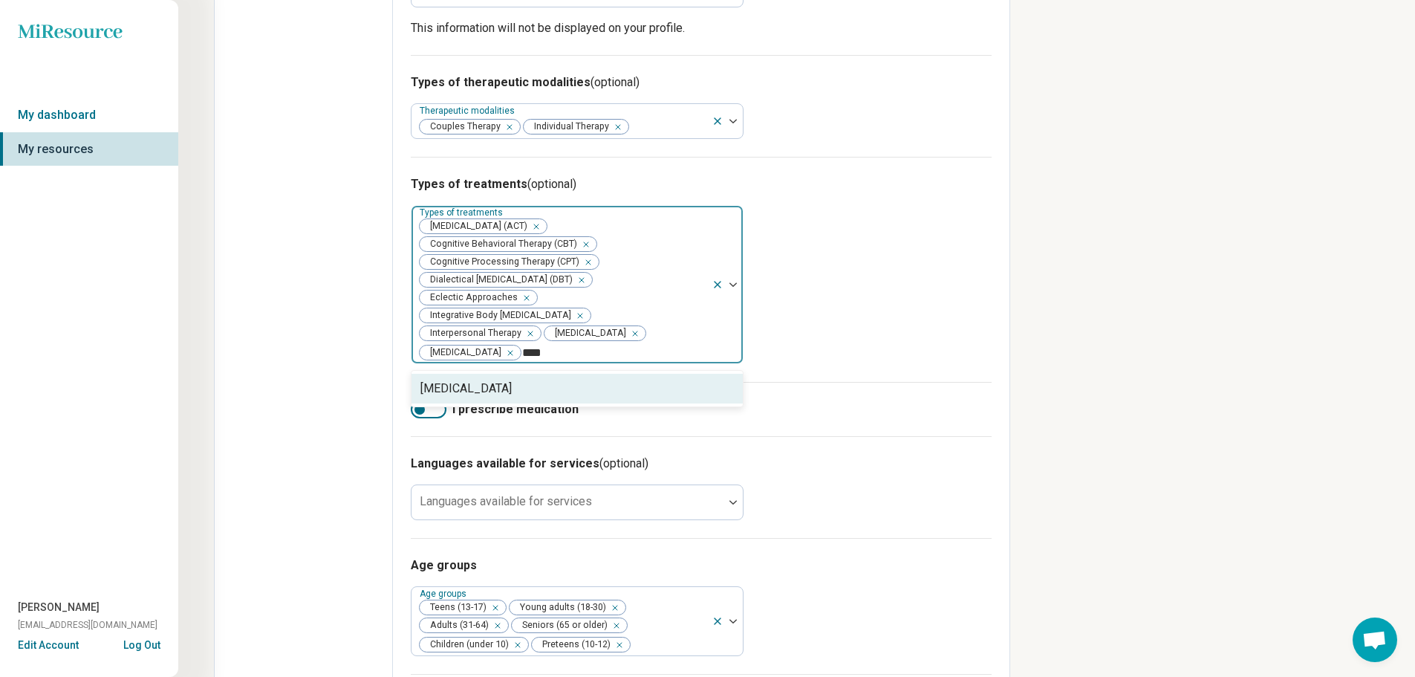
click at [670, 374] on div "[MEDICAL_DATA]" at bounding box center [577, 389] width 331 height 30
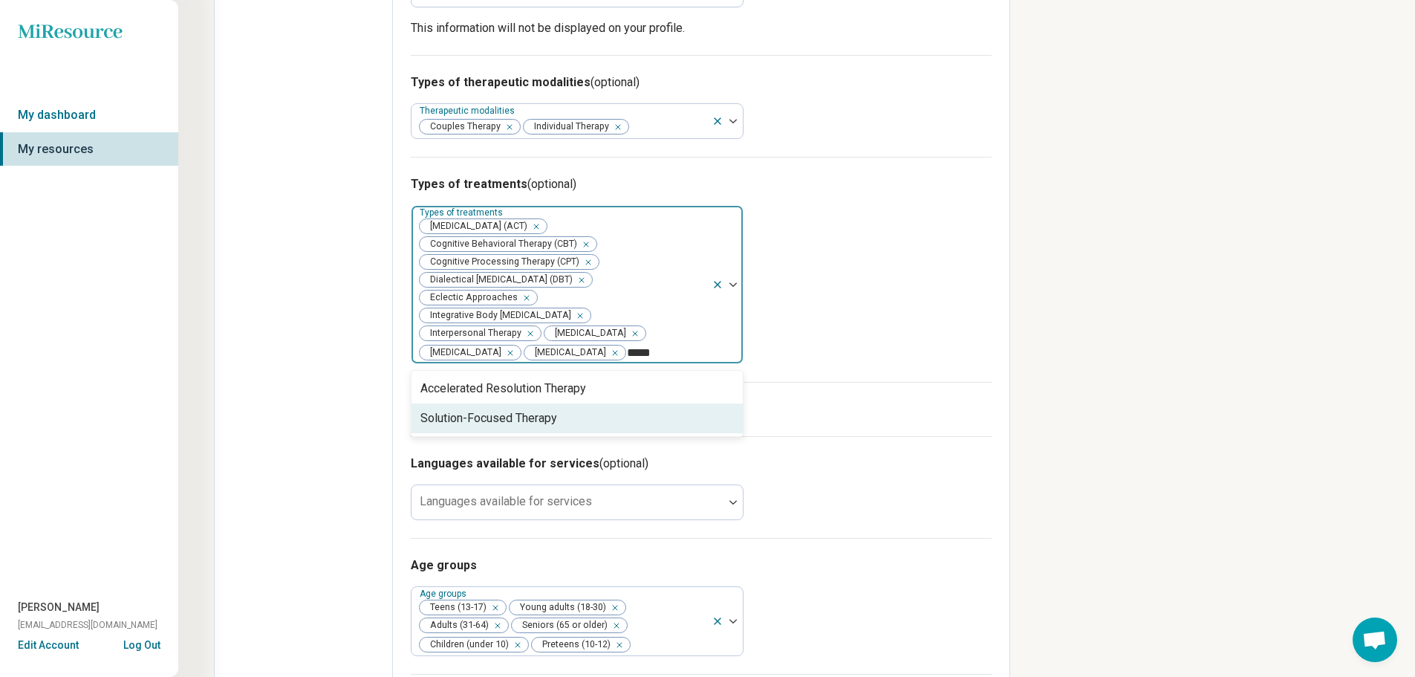
click at [646, 403] on div "Solution-Focused Therapy" at bounding box center [577, 418] width 331 height 30
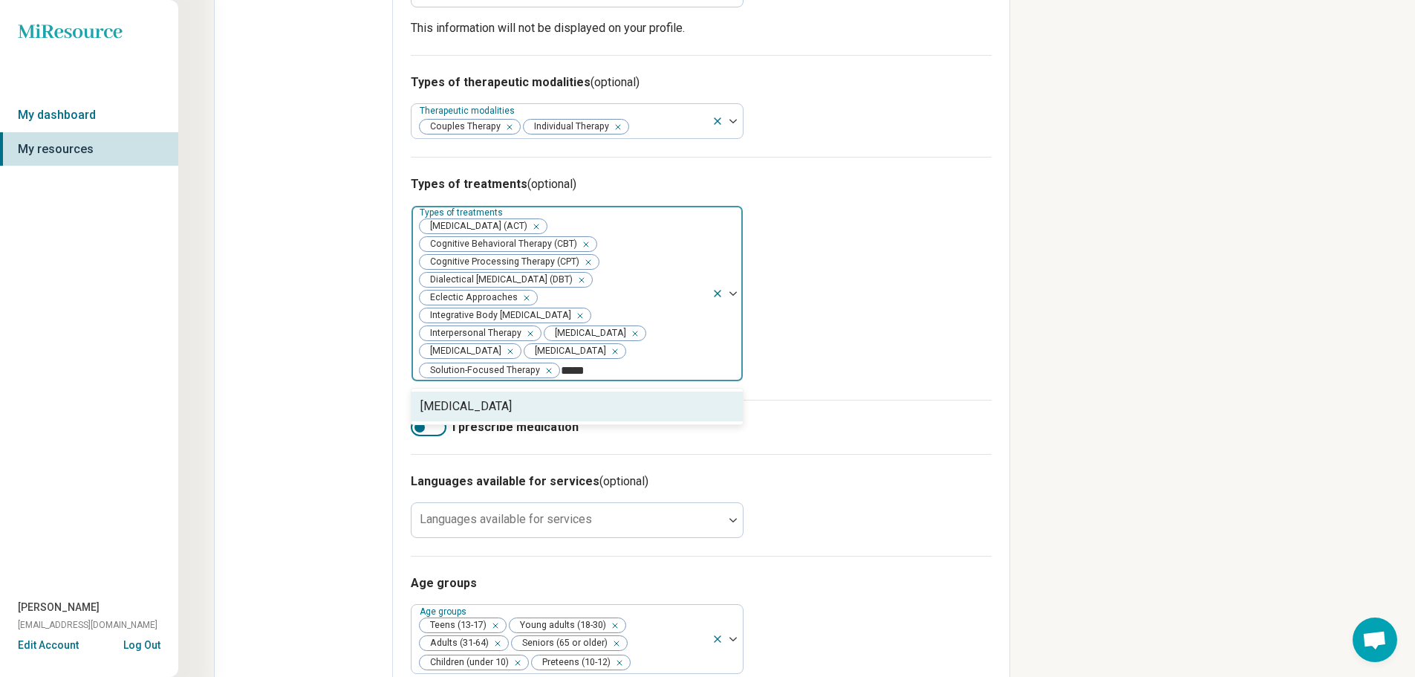
click at [713, 392] on div "[MEDICAL_DATA]" at bounding box center [577, 407] width 331 height 30
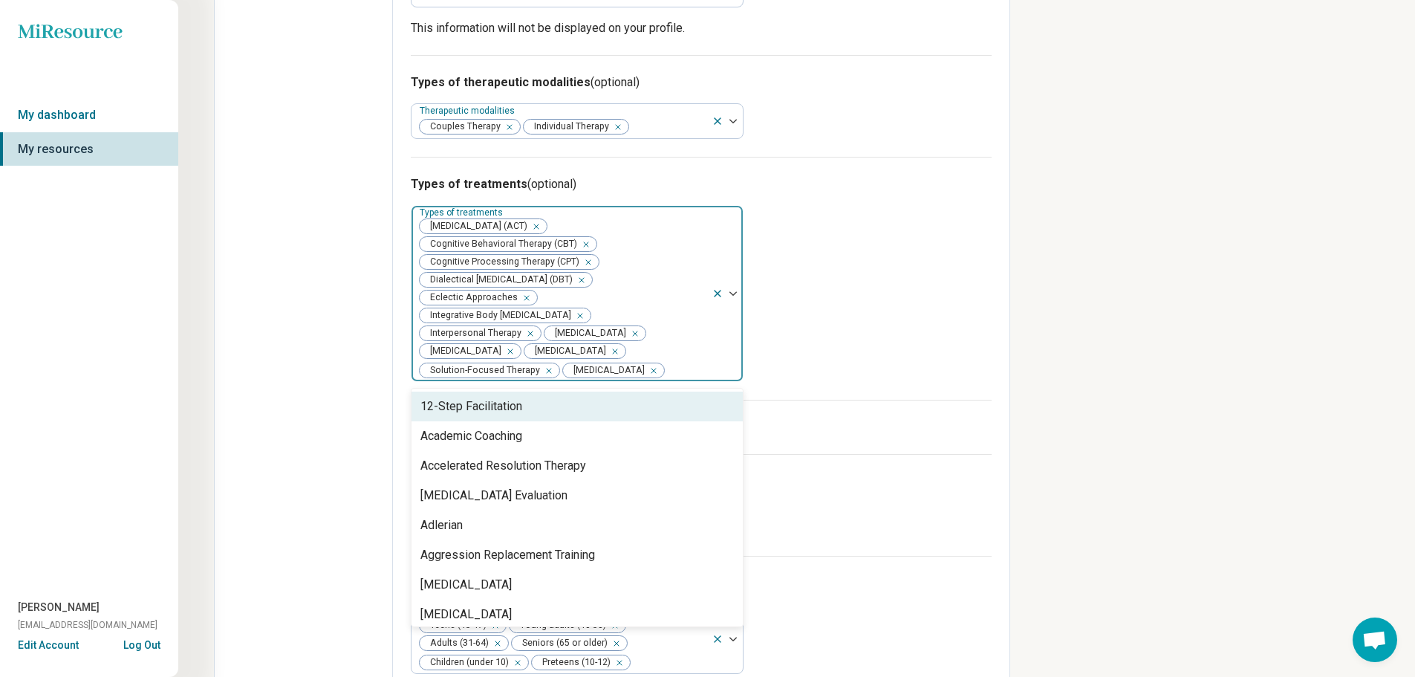
click at [846, 310] on div "Types of treatments (optional) option [MEDICAL_DATA], selected. 92 results avai…" at bounding box center [701, 278] width 581 height 243
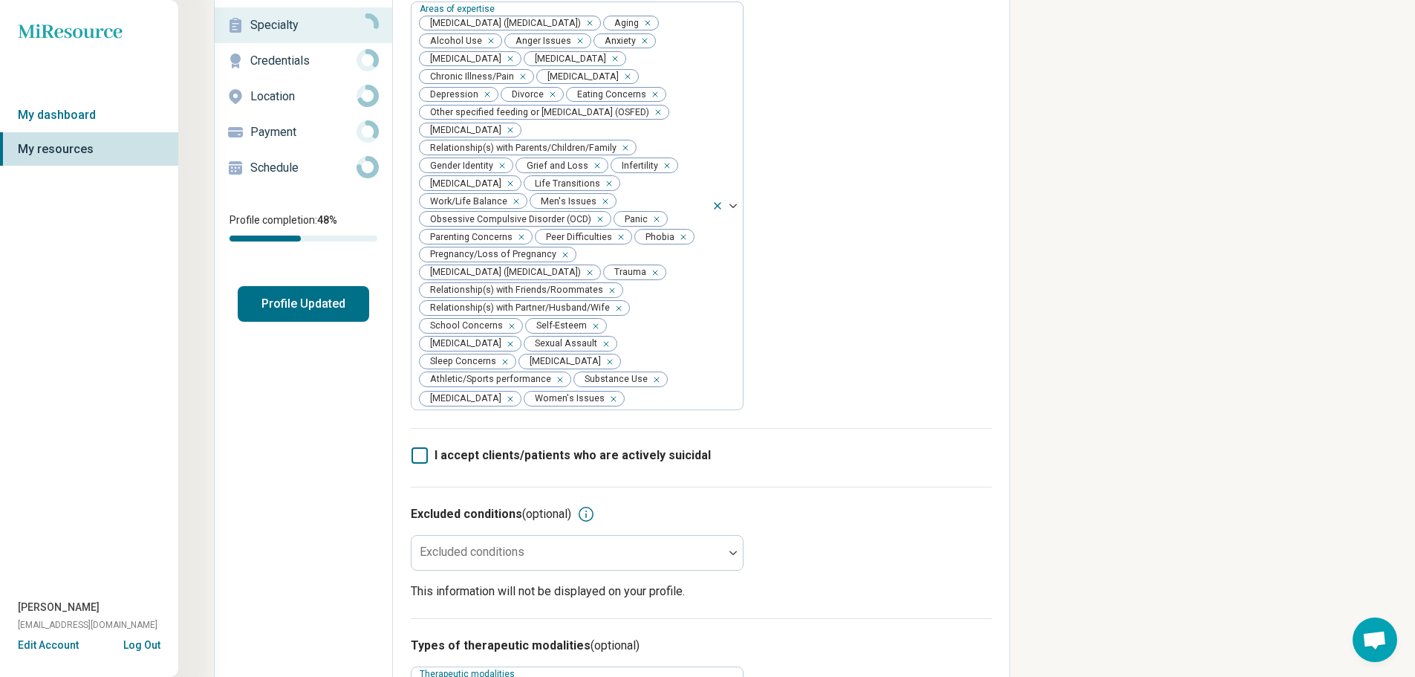
scroll to position [0, 0]
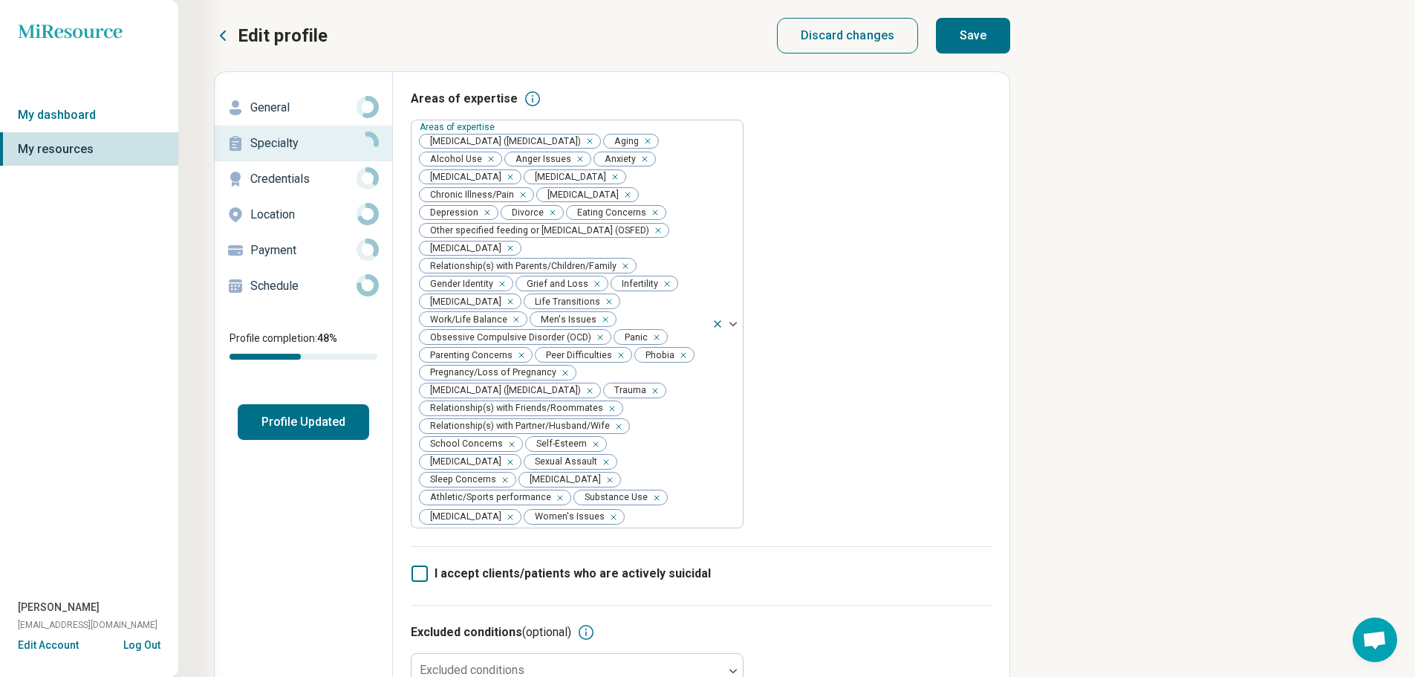
click at [970, 39] on button "Save" at bounding box center [973, 36] width 74 height 36
click at [321, 186] on p "Credentials" at bounding box center [303, 179] width 106 height 18
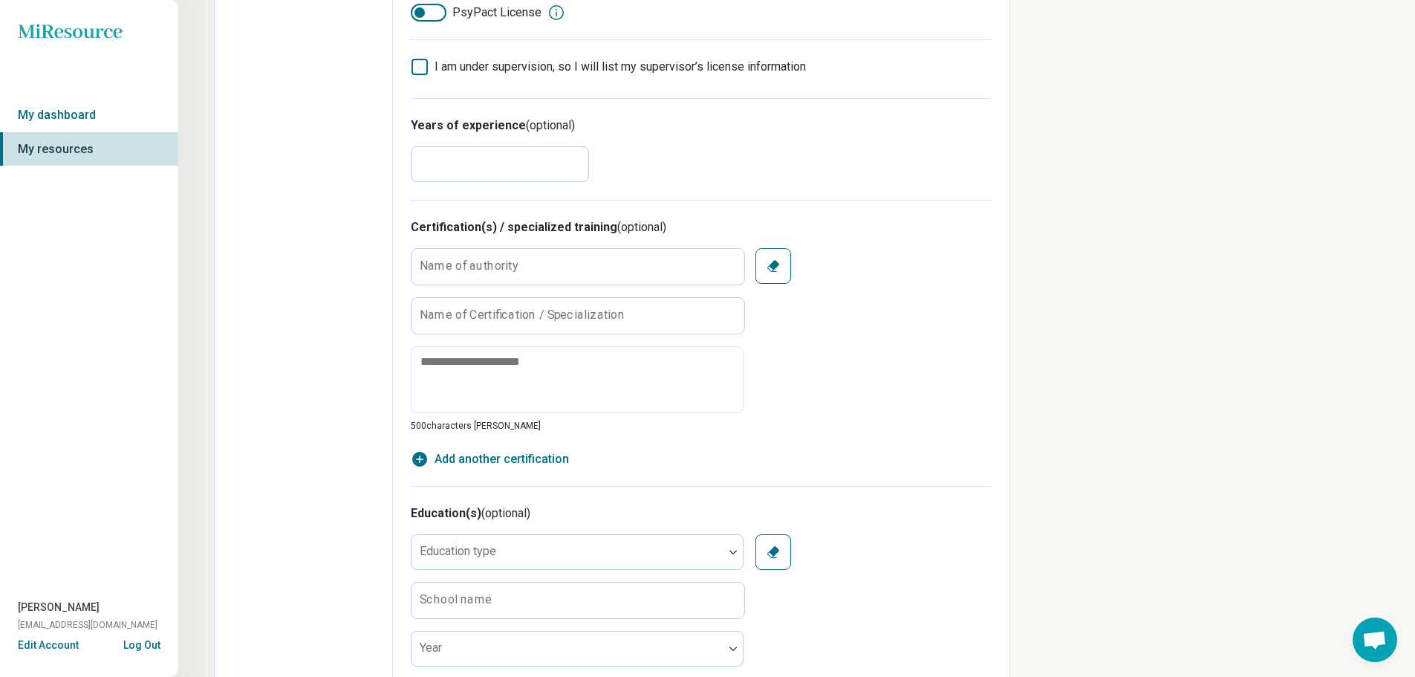
scroll to position [594, 0]
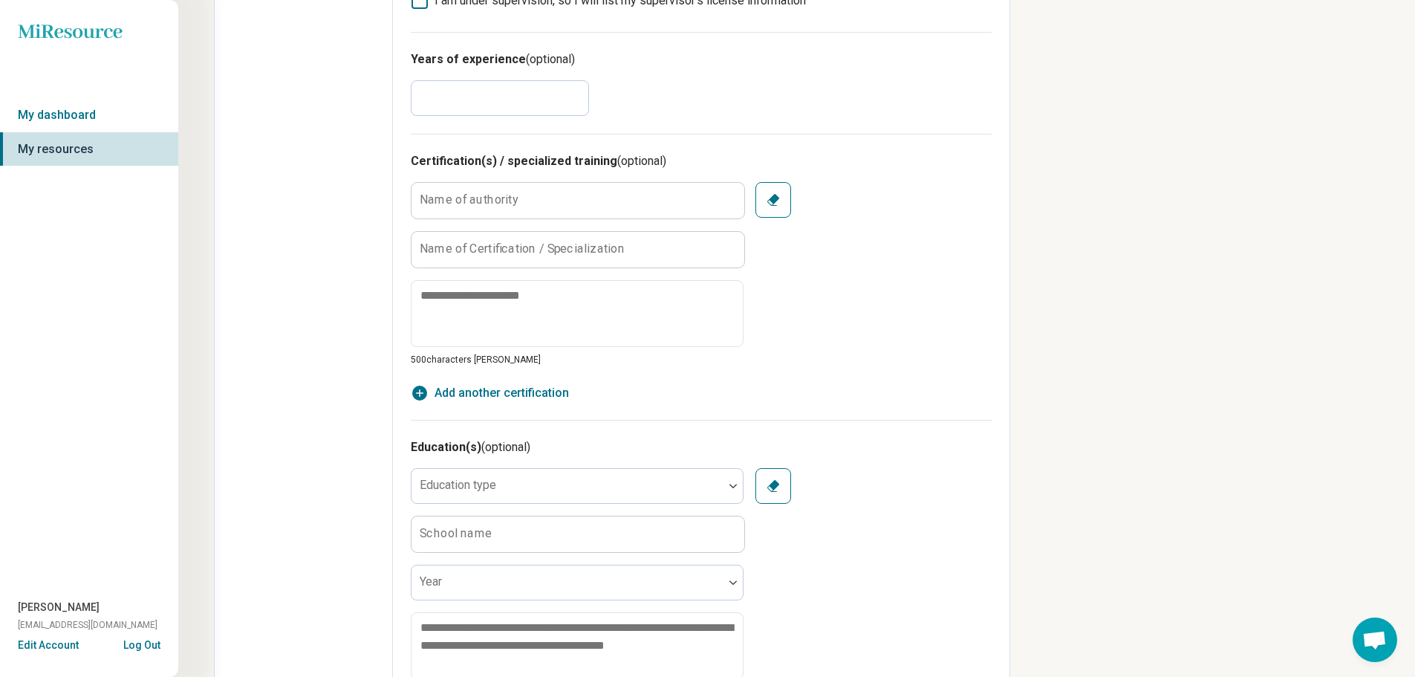
click at [389, 88] on div "**********" at bounding box center [612, 339] width 797 height 1725
click at [371, 109] on div "Edit profile General Specialty Credentials Location Payment Schedule Profile co…" at bounding box center [304, 340] width 178 height 1724
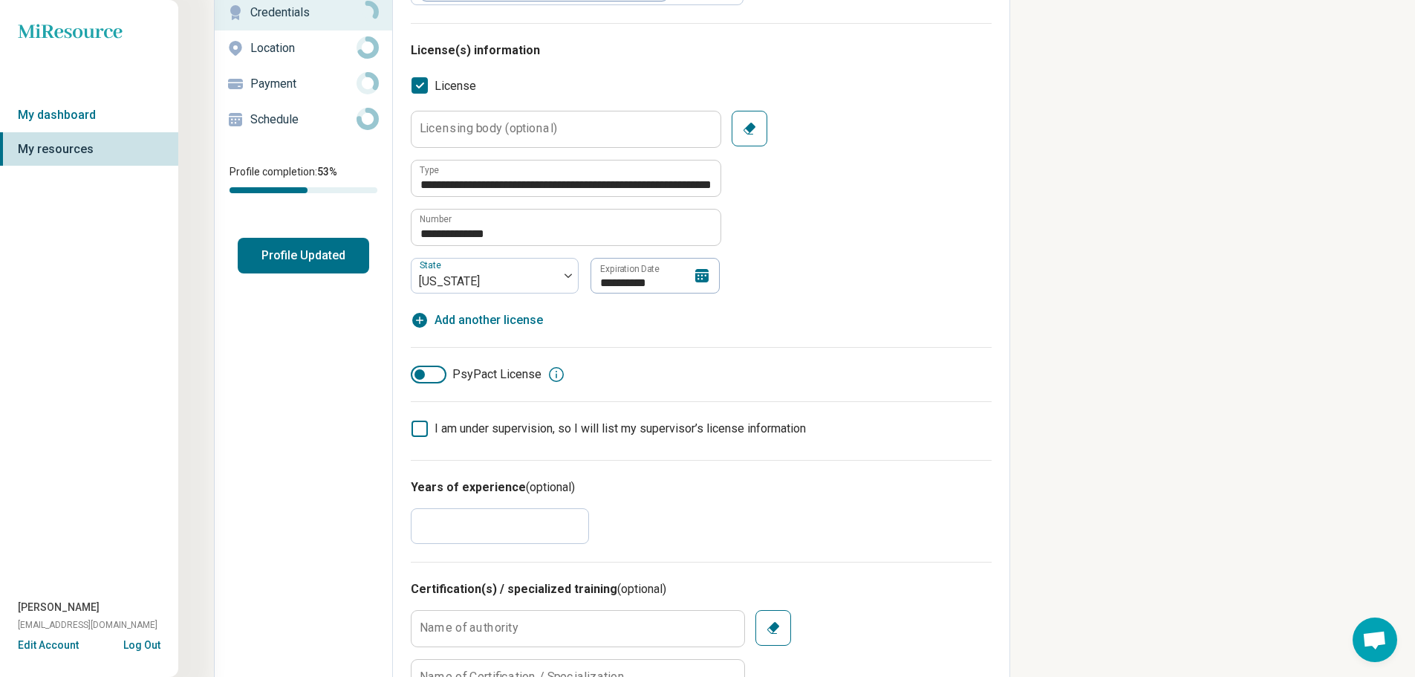
scroll to position [0, 0]
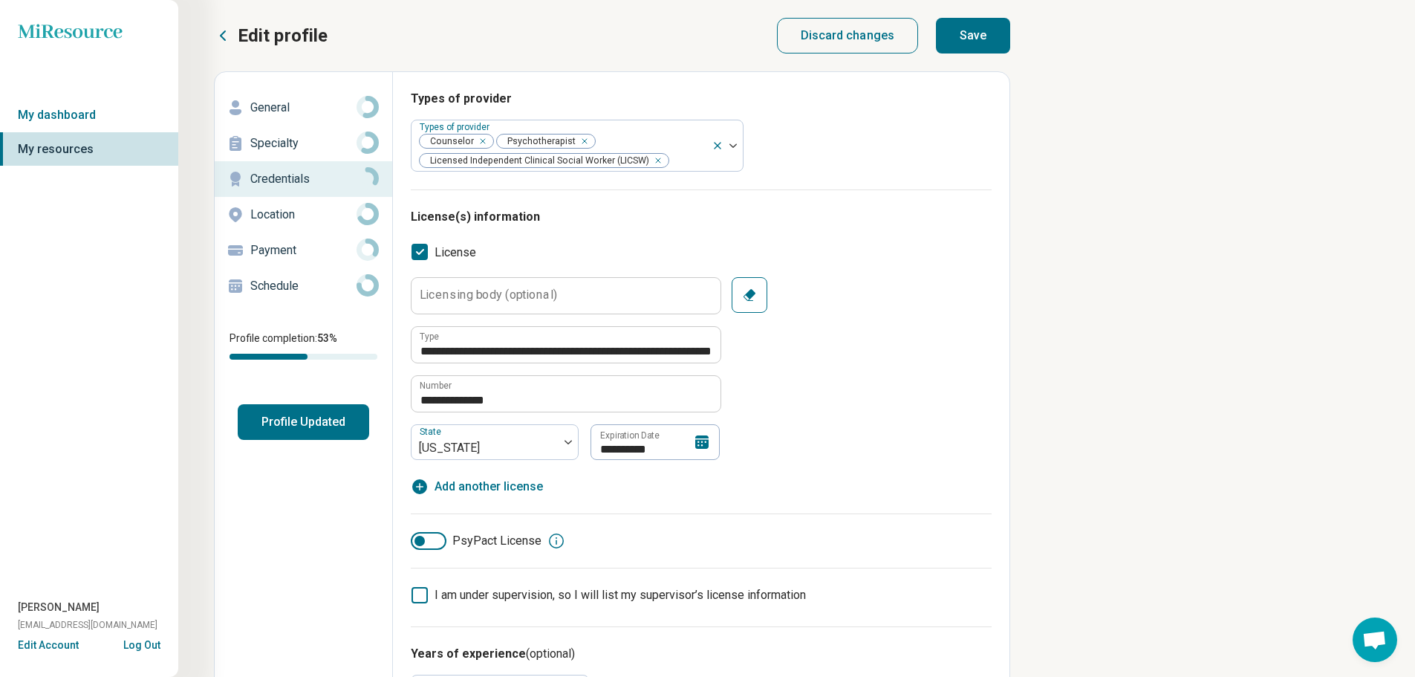
click at [982, 30] on button "Save" at bounding box center [973, 36] width 74 height 36
click at [278, 210] on p "Location" at bounding box center [303, 215] width 106 height 18
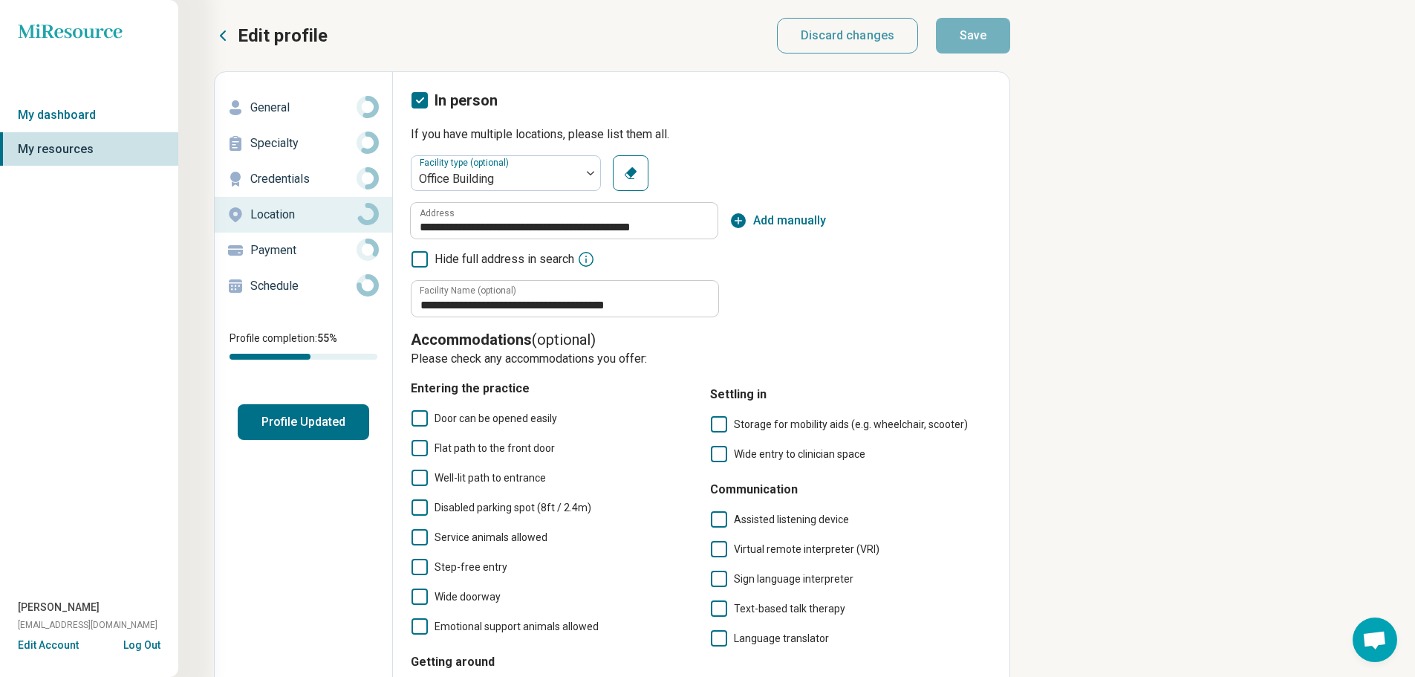
click at [296, 259] on div "Payment" at bounding box center [304, 251] width 154 height 24
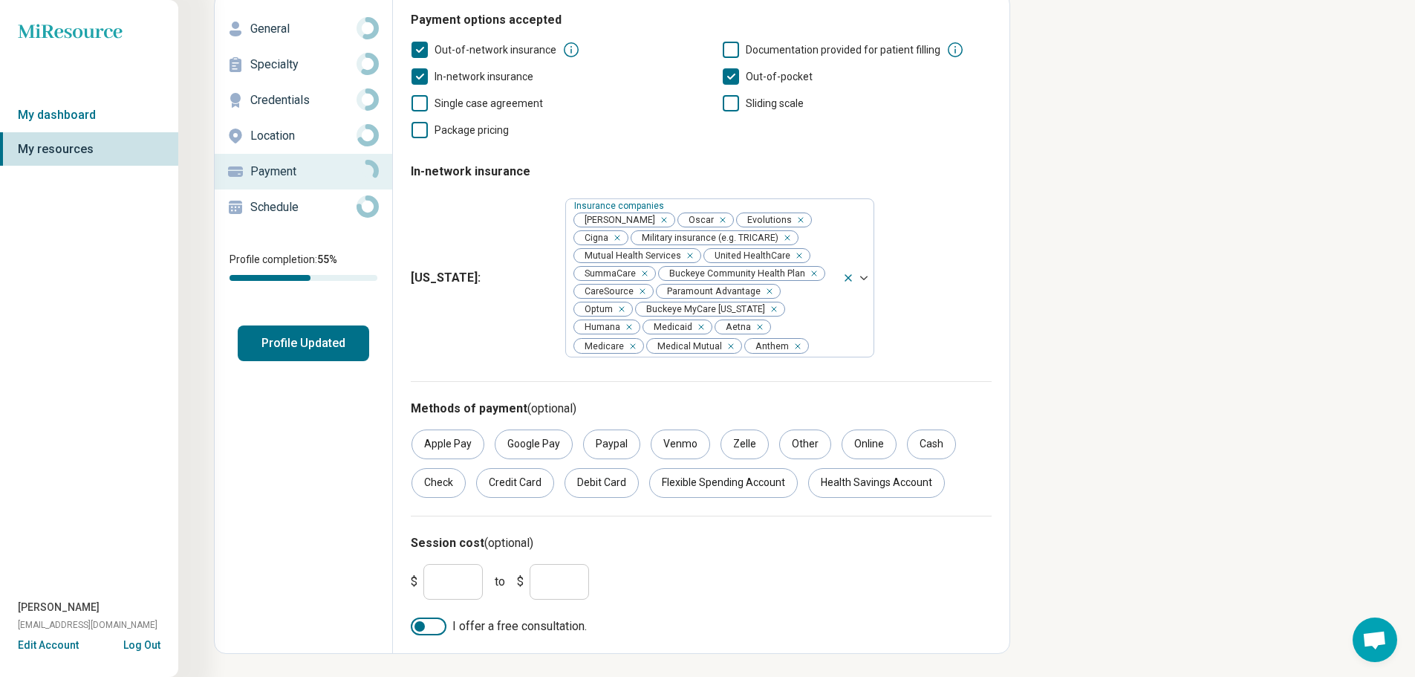
scroll to position [80, 0]
click at [931, 447] on div "Cash" at bounding box center [931, 444] width 49 height 30
click at [495, 484] on div "Credit Card" at bounding box center [515, 482] width 78 height 30
click at [580, 487] on div "Debit Card" at bounding box center [602, 482] width 74 height 30
click at [692, 473] on div "Flexible Spending Account" at bounding box center [723, 482] width 149 height 30
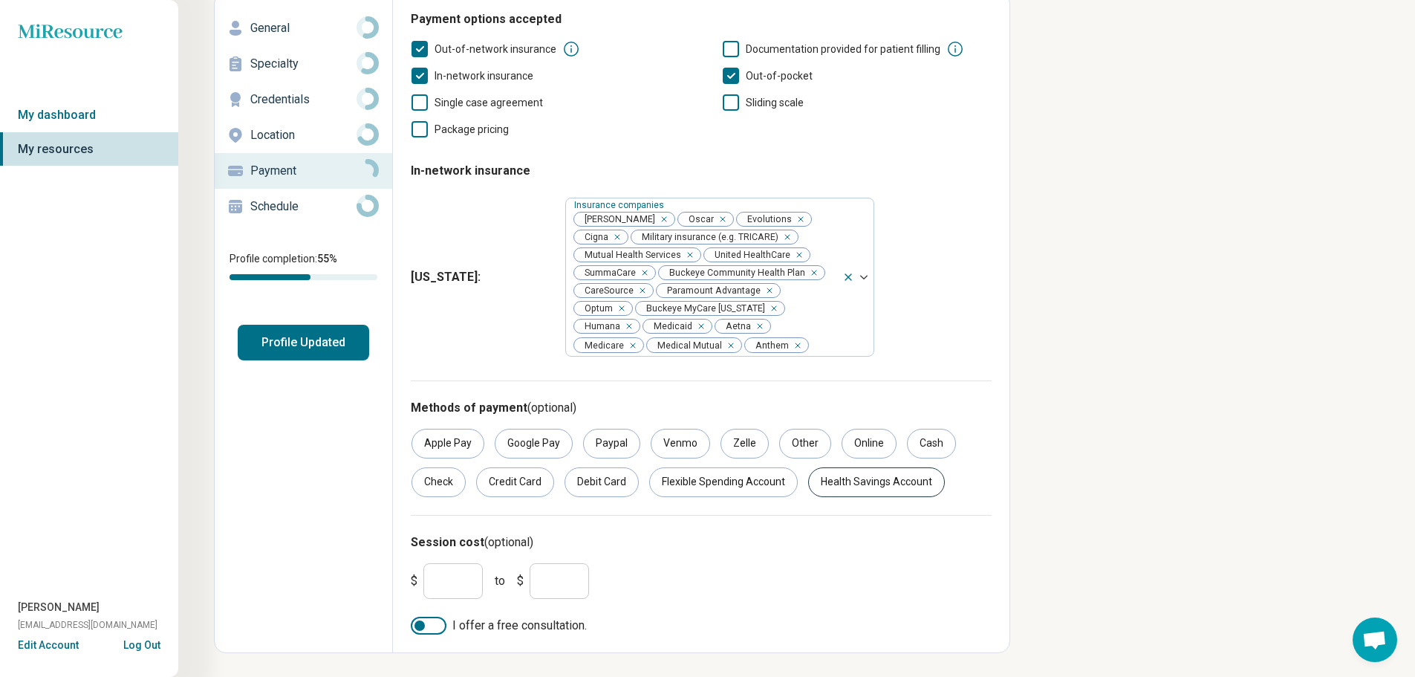
click at [872, 491] on div "Health Savings Account" at bounding box center [876, 482] width 137 height 30
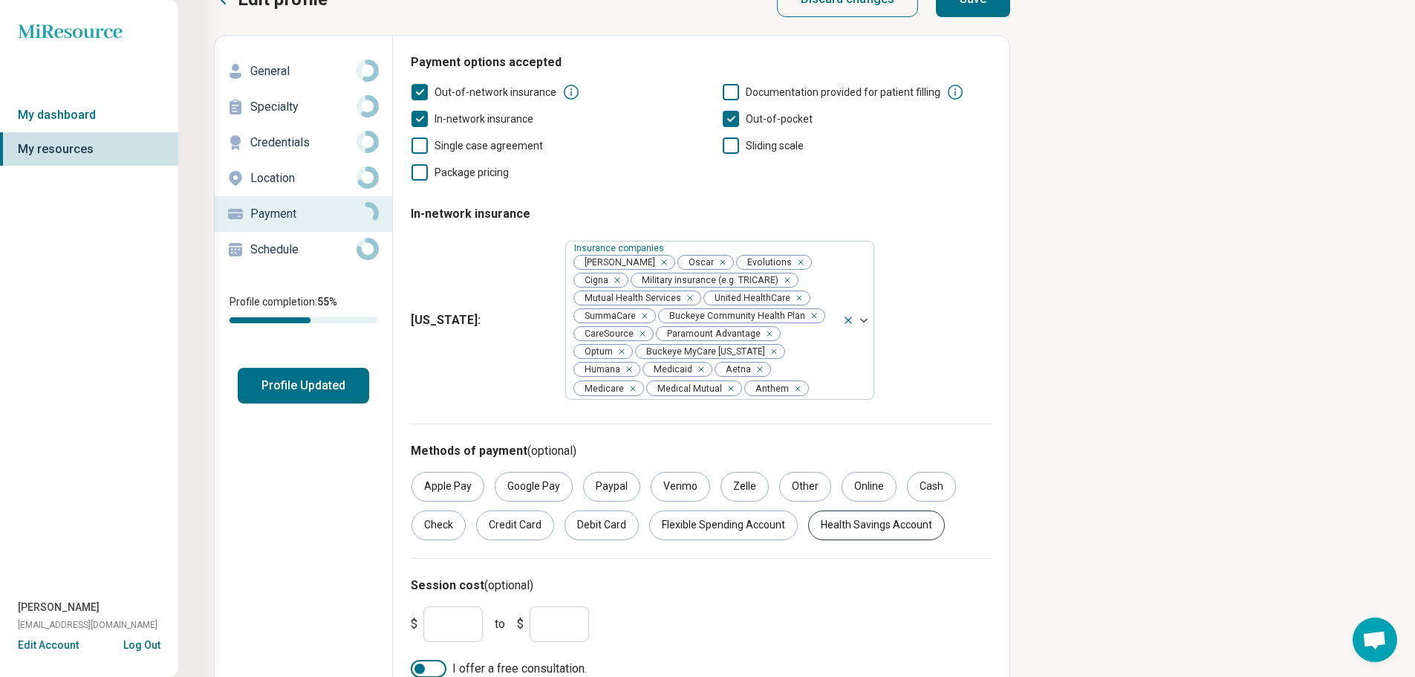
scroll to position [0, 0]
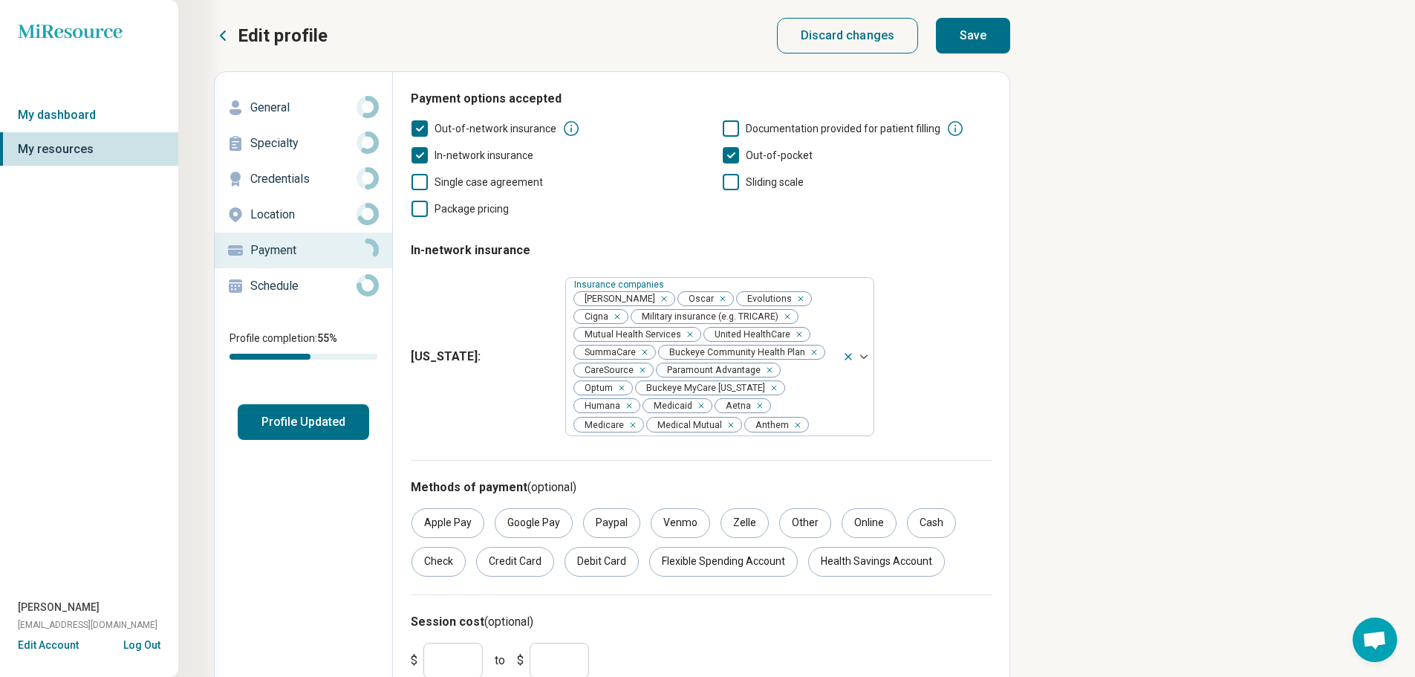
click at [954, 45] on button "Save" at bounding box center [973, 36] width 74 height 36
click at [275, 292] on p "Schedule" at bounding box center [303, 286] width 106 height 18
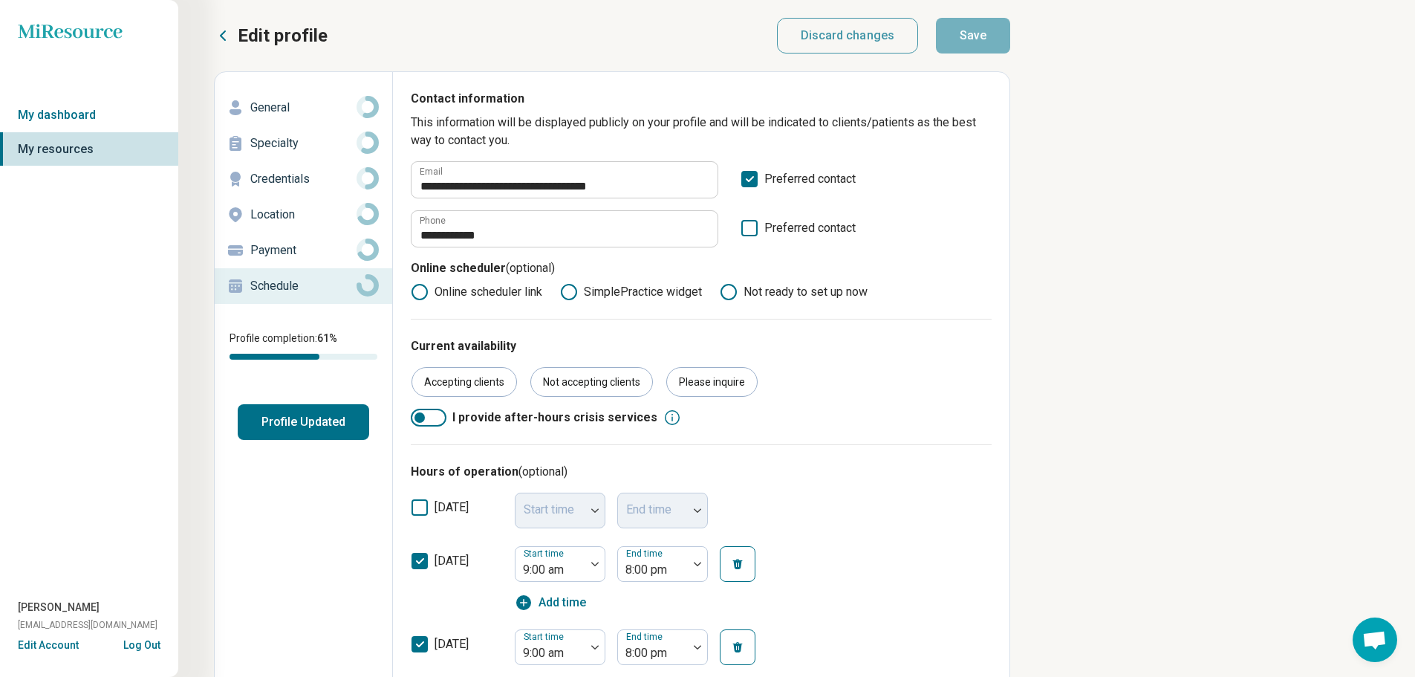
click at [343, 428] on button "Profile Updated" at bounding box center [304, 422] width 132 height 36
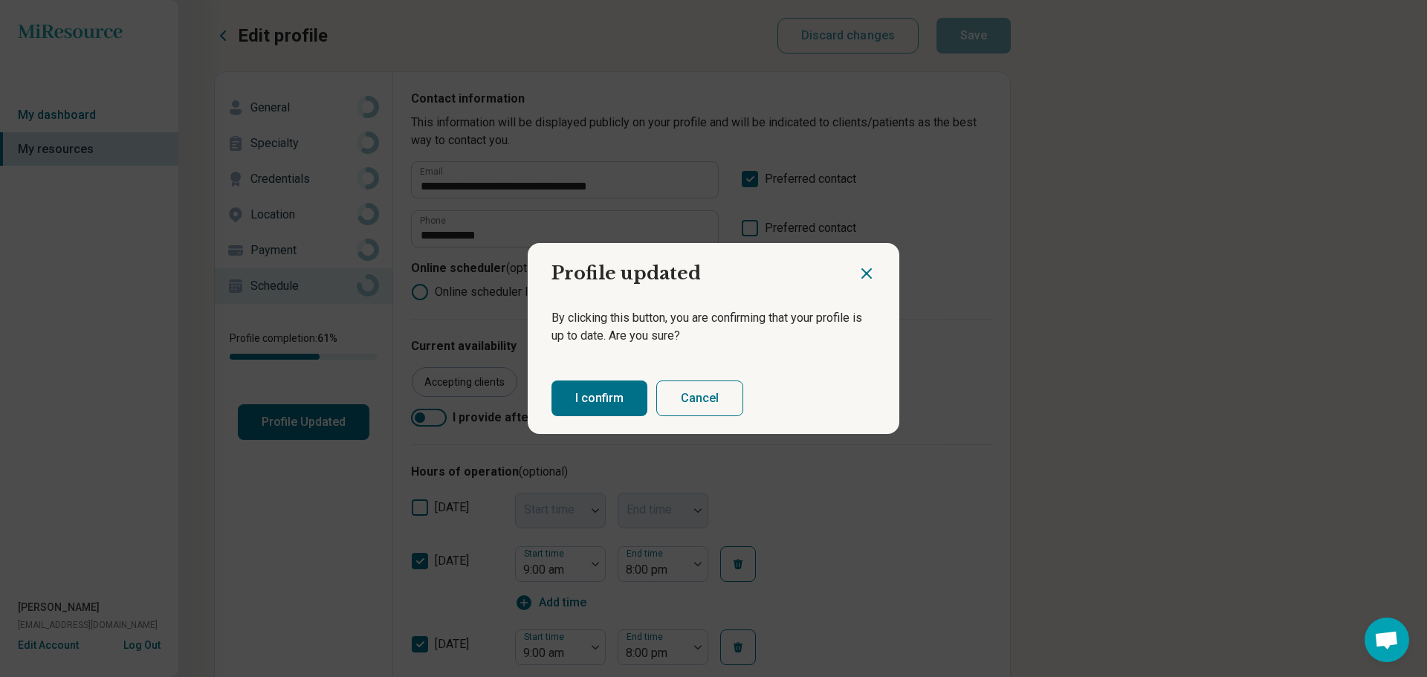
click at [632, 393] on button "I confirm" at bounding box center [599, 398] width 96 height 36
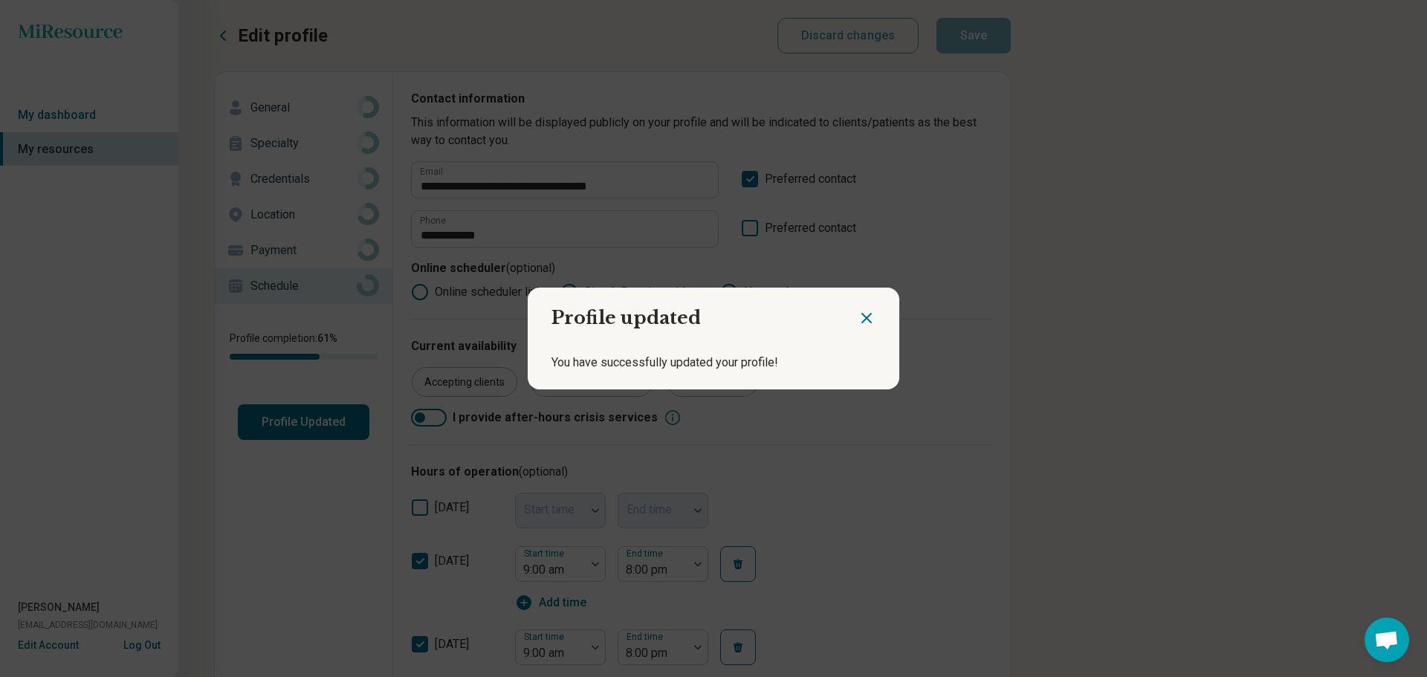
click at [864, 320] on icon "Close dialog" at bounding box center [866, 318] width 9 height 9
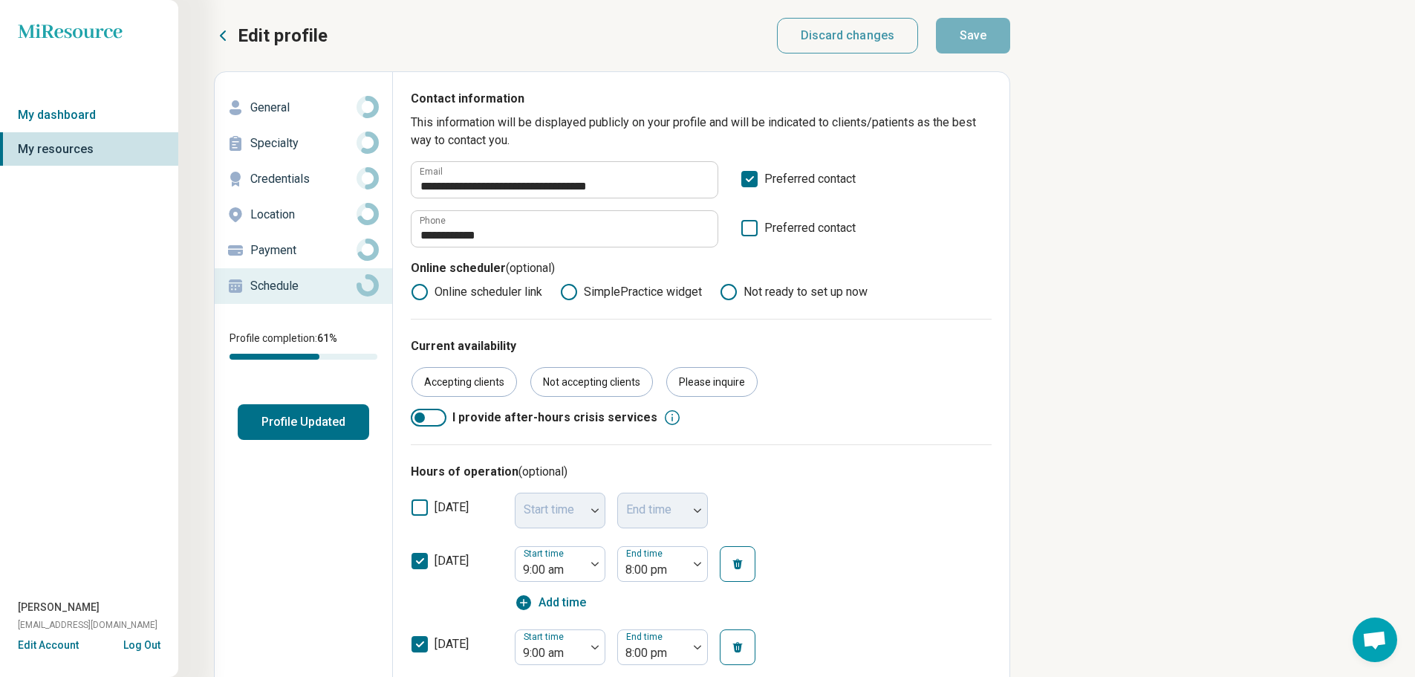
click at [228, 34] on icon at bounding box center [223, 36] width 18 height 18
